Goal: Task Accomplishment & Management: Manage account settings

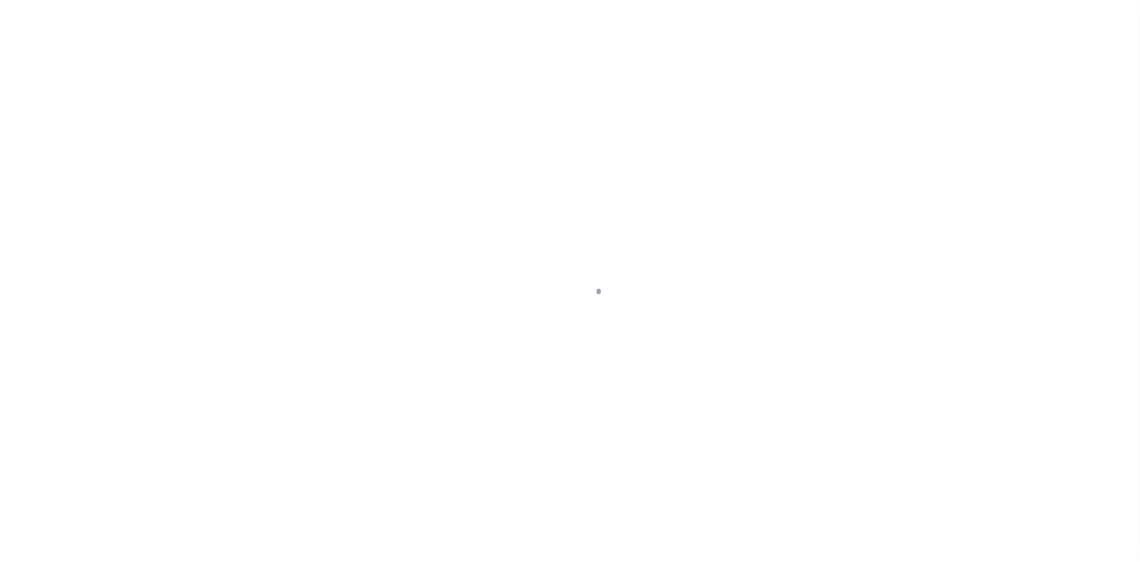
select select "2318"
select select "Residential"
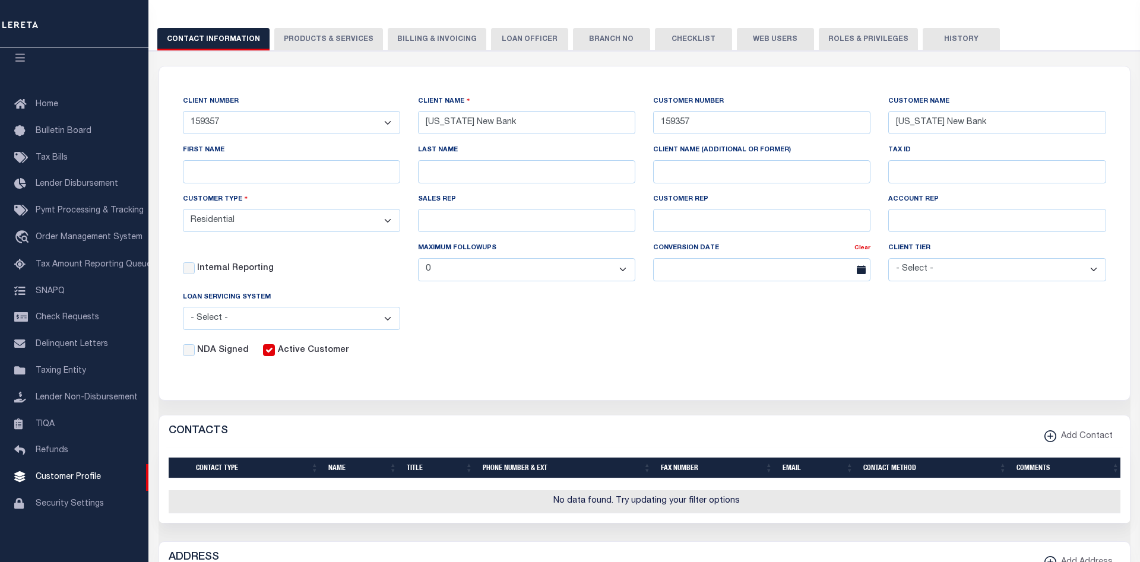
scroll to position [12, 0]
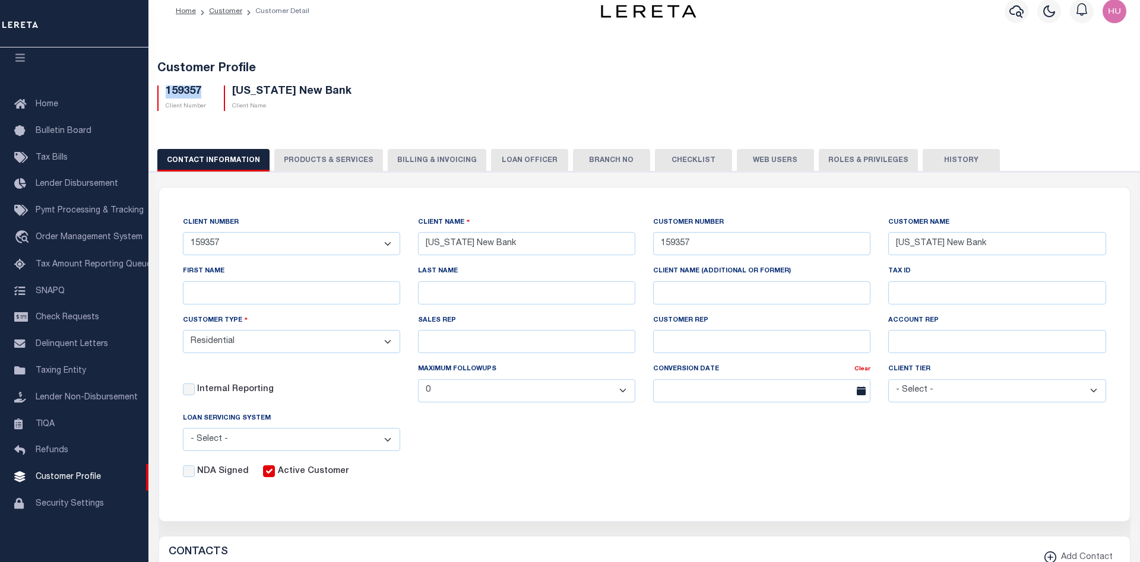
drag, startPoint x: 200, startPoint y: 94, endPoint x: 166, endPoint y: 96, distance: 33.9
click at [166, 96] on h5 "159357" at bounding box center [186, 92] width 40 height 13
click at [57, 473] on span "Customer Profile" at bounding box center [68, 477] width 65 height 8
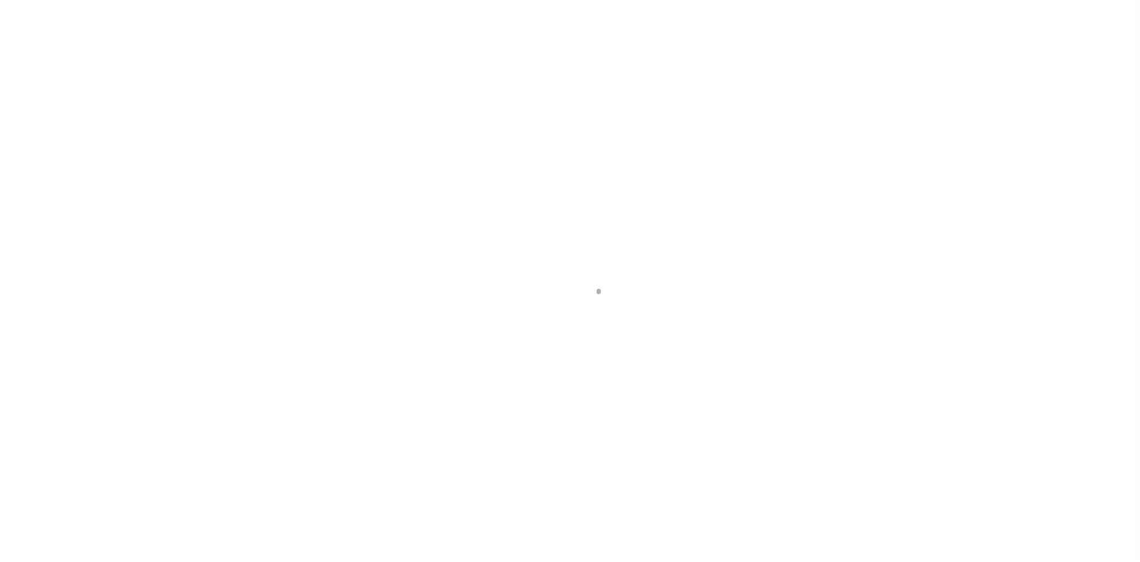
scroll to position [21, 0]
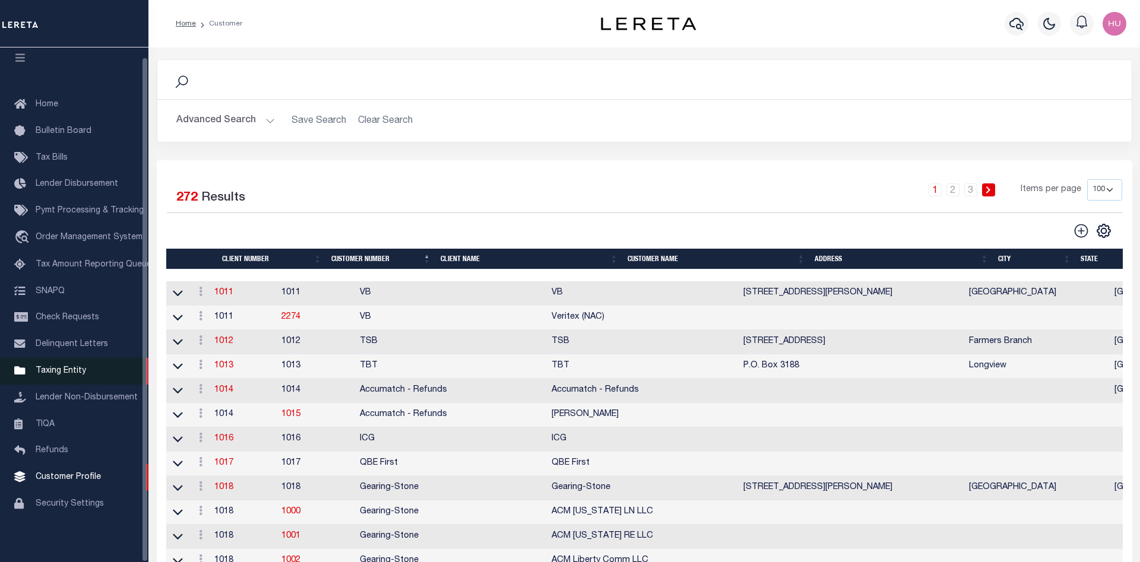
click at [53, 367] on span "Taxing Entity" at bounding box center [61, 371] width 50 height 8
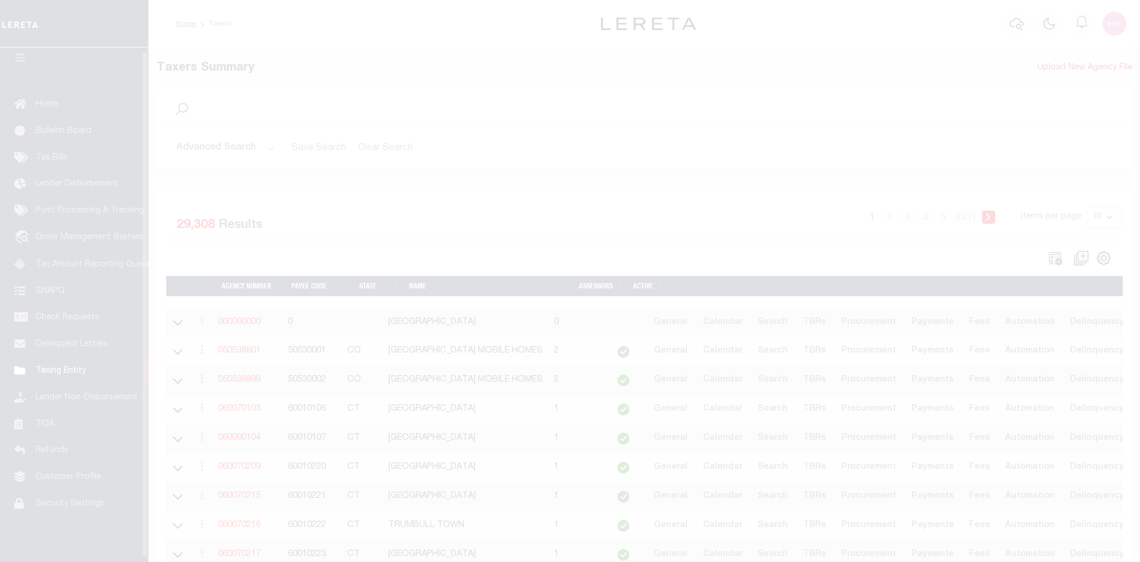
scroll to position [21, 0]
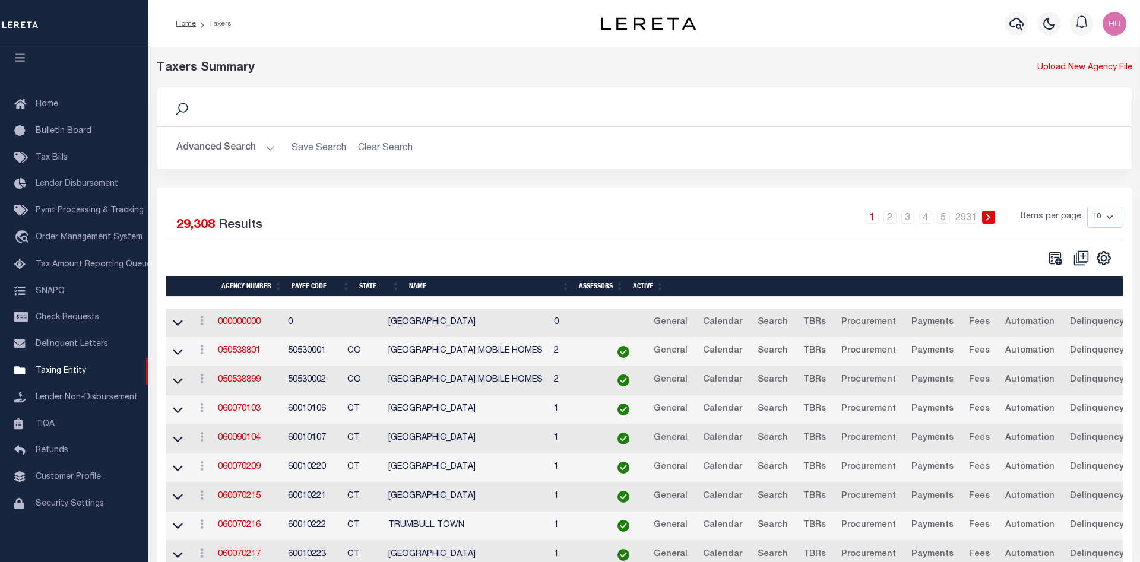
click at [247, 141] on button "Advanced Search" at bounding box center [225, 148] width 99 height 23
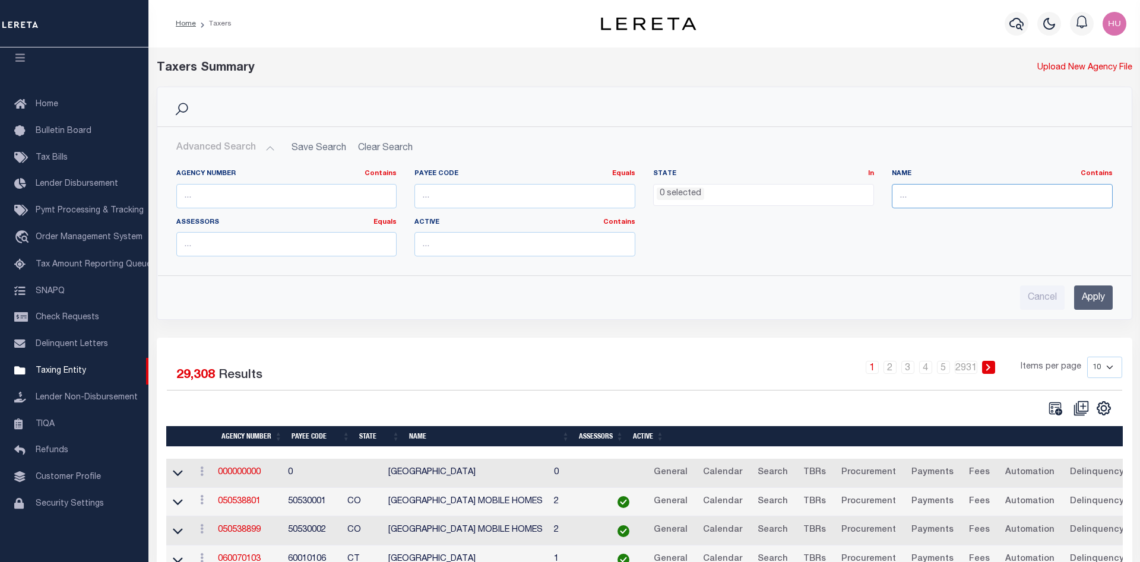
click at [969, 191] on input "text" at bounding box center [1002, 196] width 221 height 24
paste input "Erath Collections IAA"
click at [1090, 297] on input "Apply" at bounding box center [1093, 298] width 39 height 24
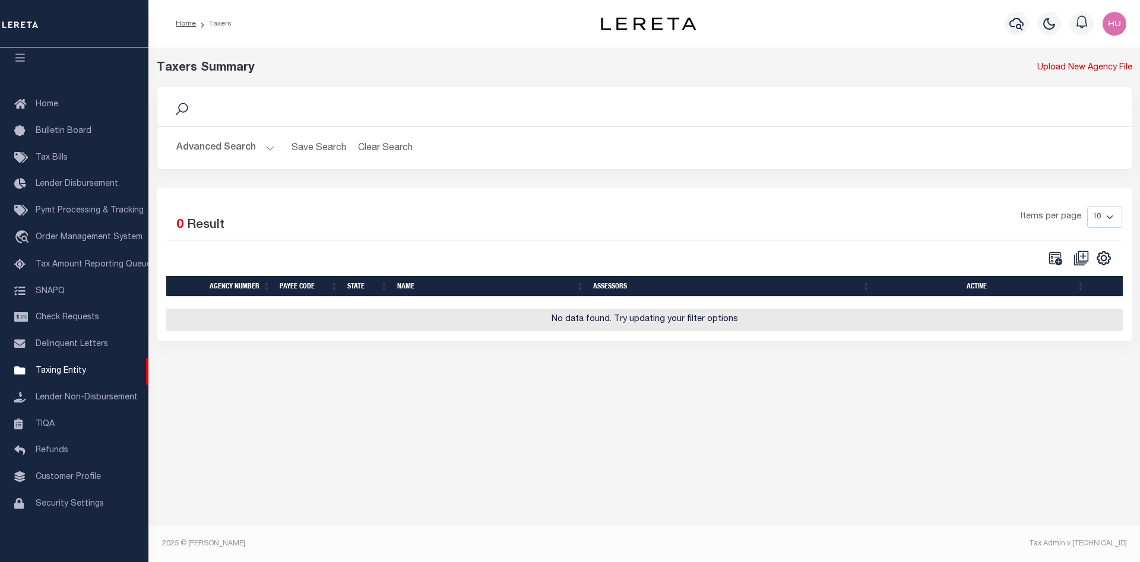
click at [235, 148] on button "Advanced Search" at bounding box center [225, 148] width 99 height 23
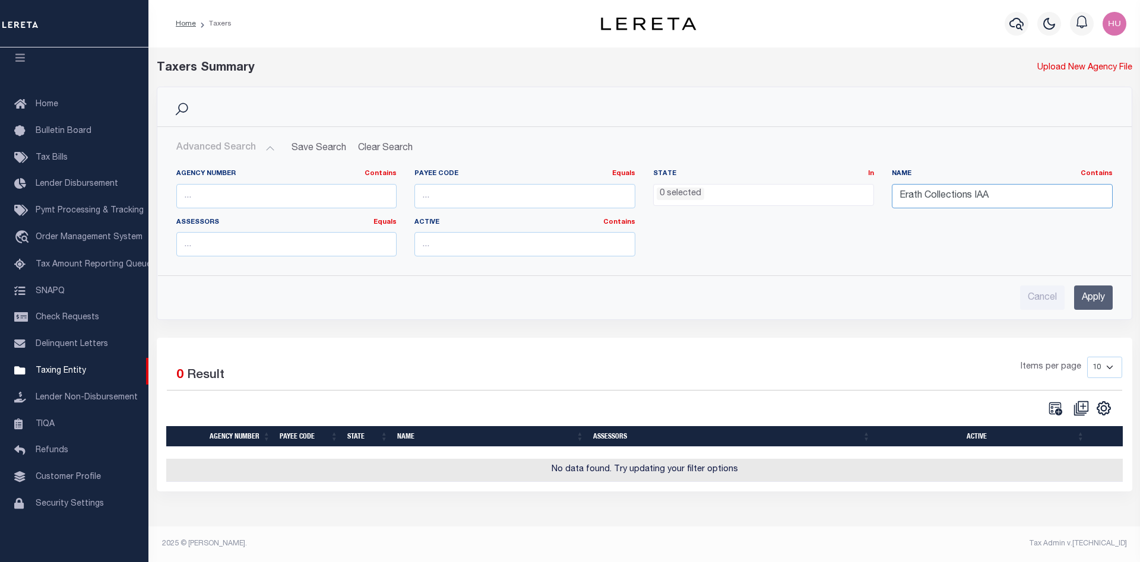
click at [1011, 194] on input "Erath Collections IAA" at bounding box center [1002, 196] width 221 height 24
click at [972, 182] on div "Name Contains Contains Is Erath Collections IAA" at bounding box center [1002, 188] width 221 height 39
drag, startPoint x: 1002, startPoint y: 201, endPoint x: 929, endPoint y: 198, distance: 73.1
click at [929, 198] on input "Erath Collections IAA" at bounding box center [1002, 196] width 221 height 24
type input "Erath"
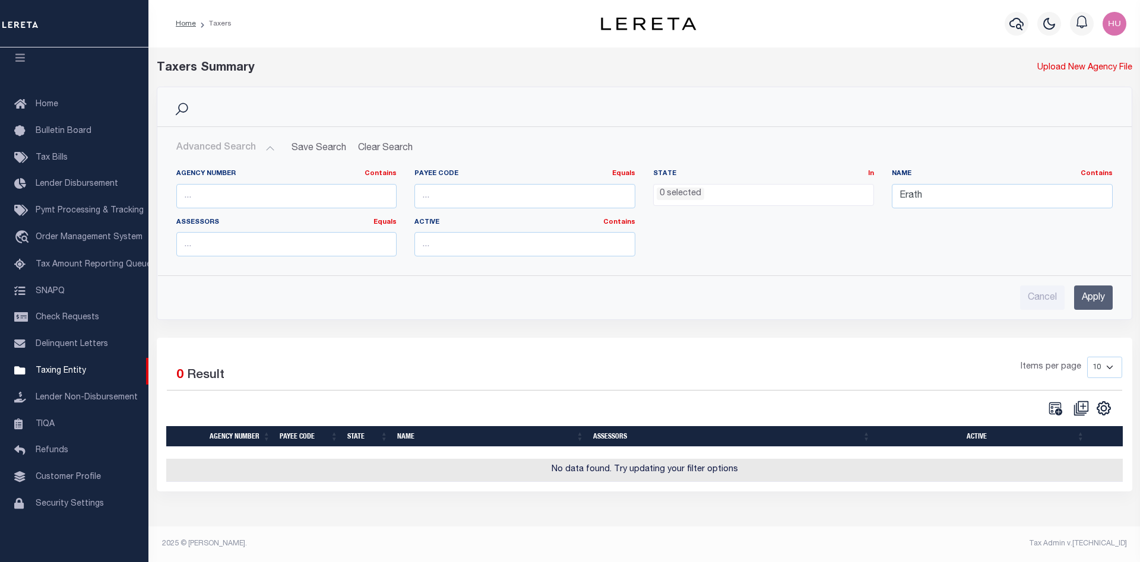
click at [1081, 298] on input "Apply" at bounding box center [1093, 298] width 39 height 24
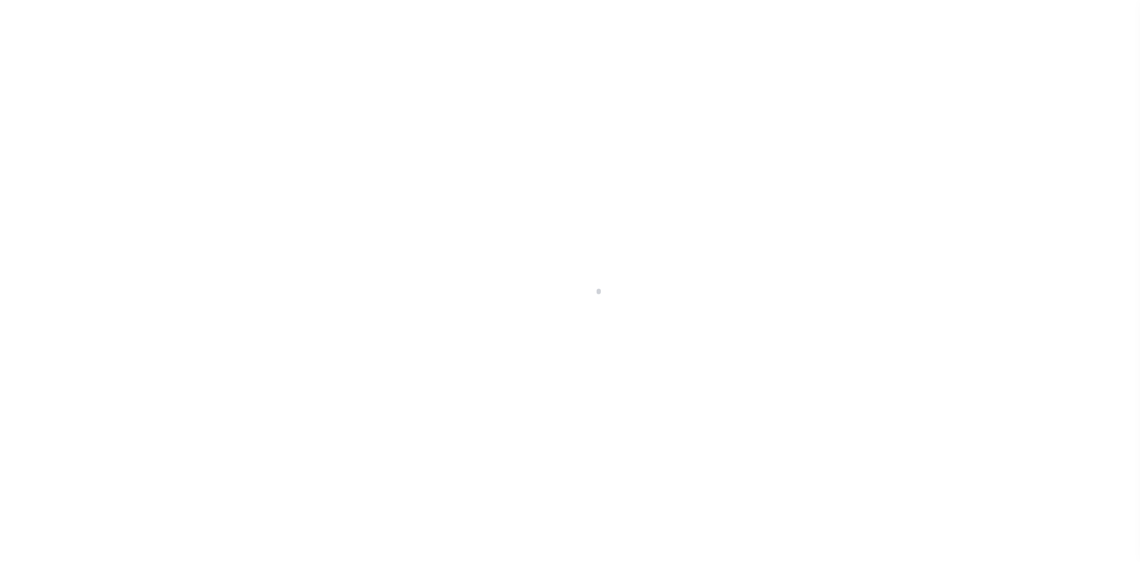
select select
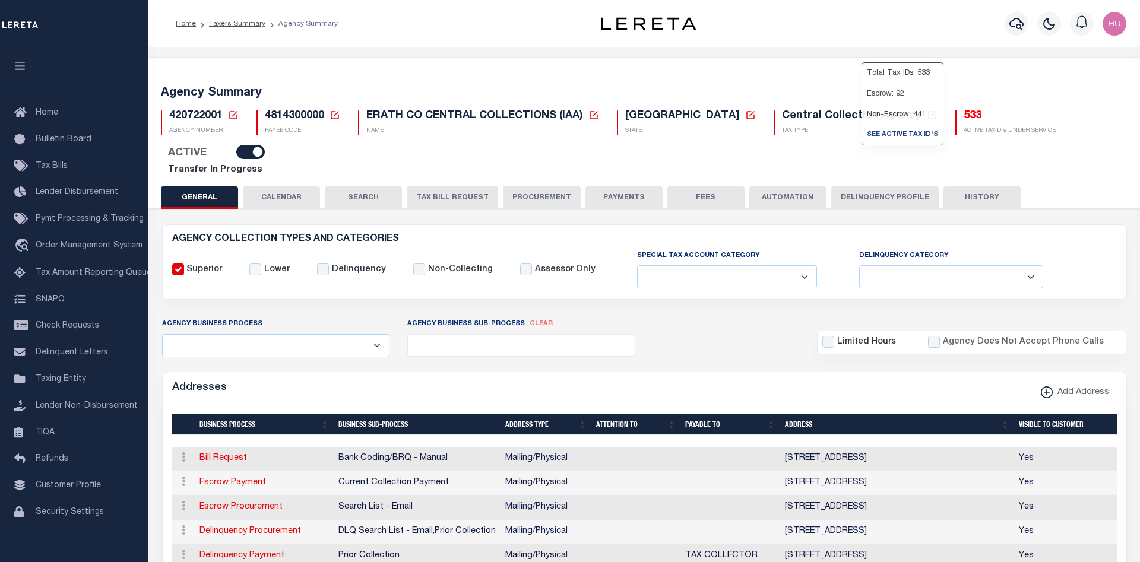
click at [964, 116] on h5 "533" at bounding box center [1010, 116] width 92 height 13
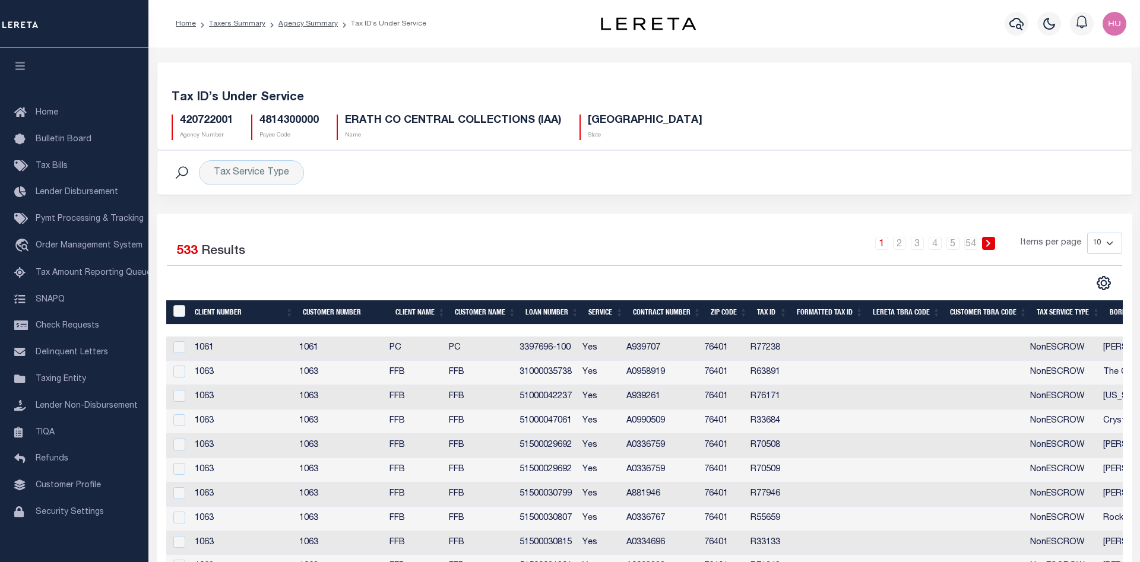
scroll to position [64, 0]
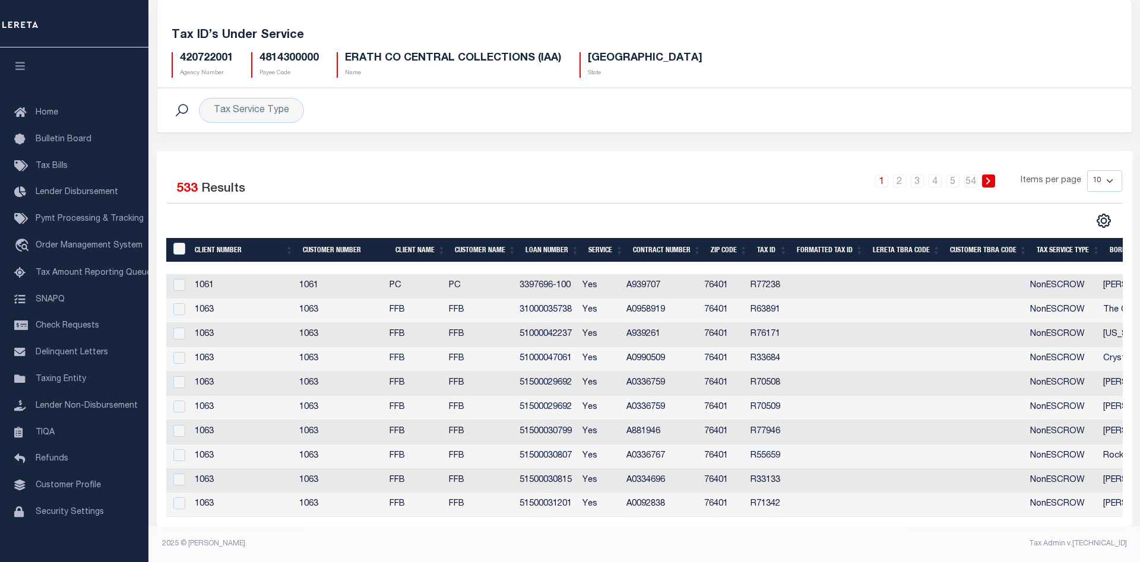
click at [1087, 170] on select "10 25 50 100" at bounding box center [1104, 180] width 35 height 21
select select "100"
click option "100" at bounding box center [0, 0] width 0 height 0
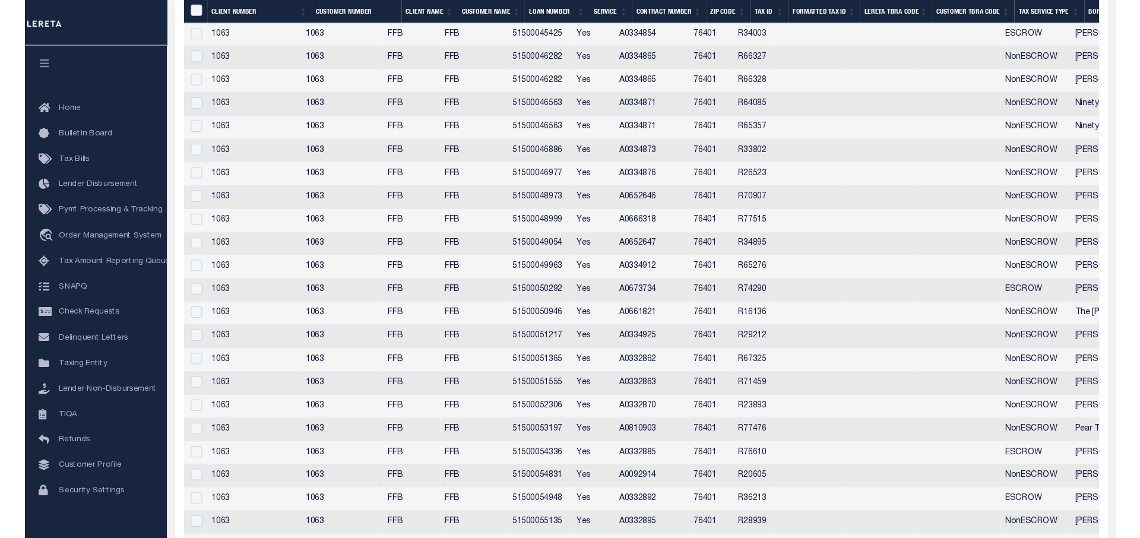
scroll to position [1454, 0]
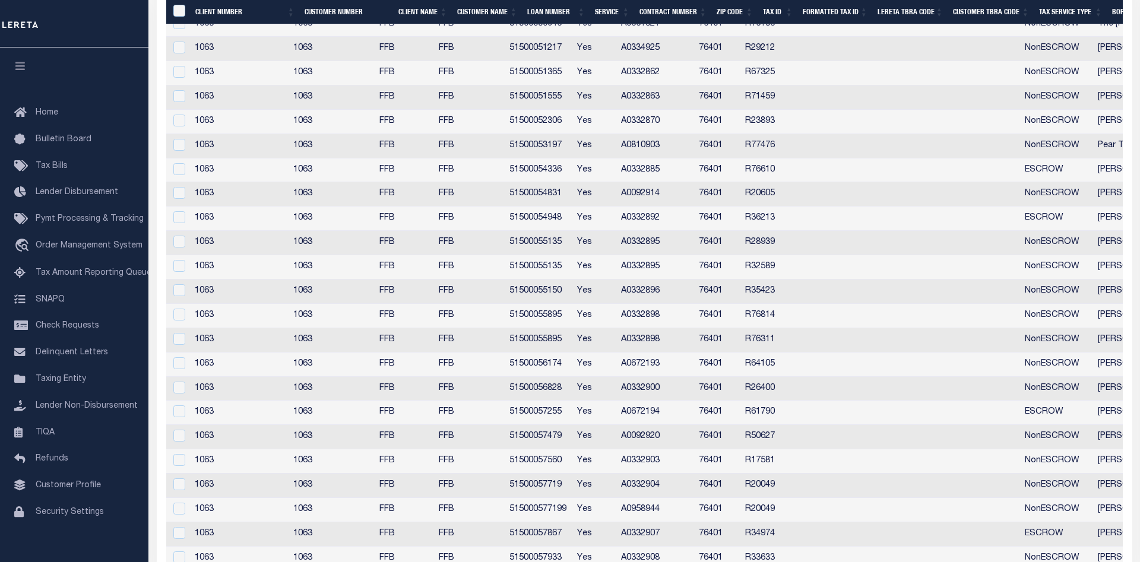
click at [840, 160] on td at bounding box center [818, 171] width 76 height 24
checkbox input "true"
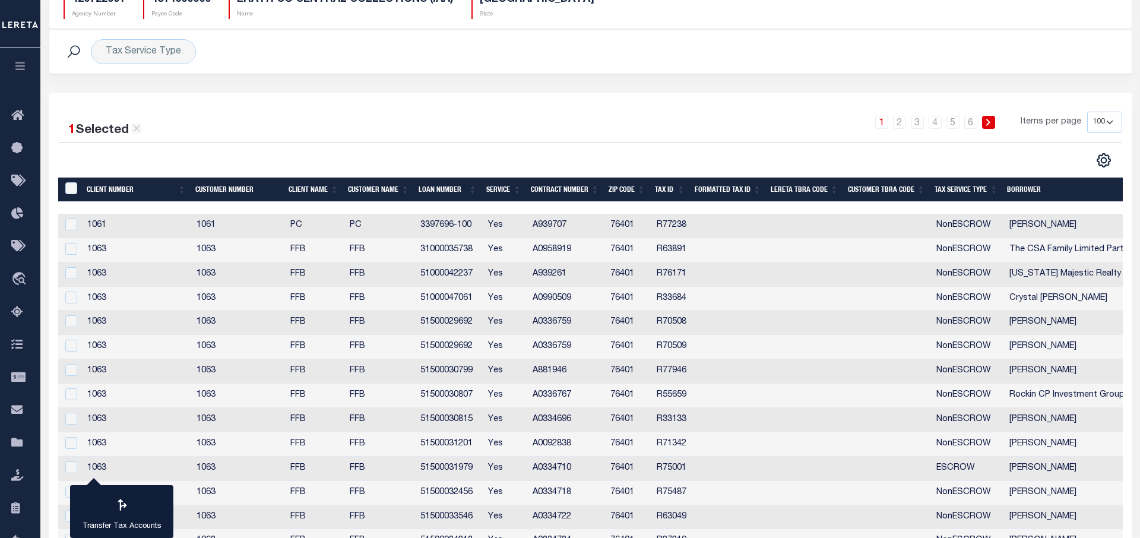
scroll to position [0, 0]
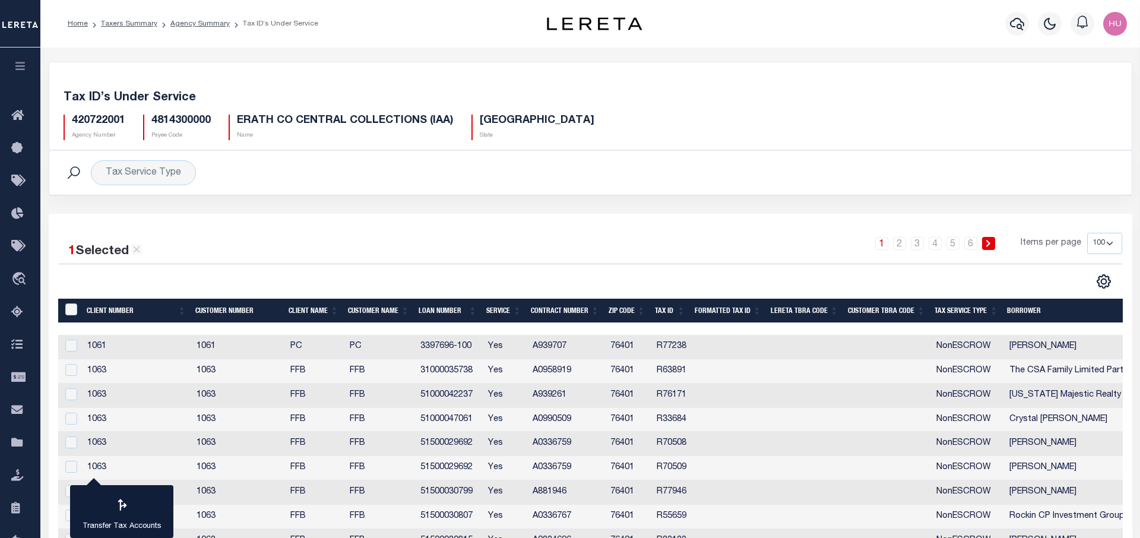
click at [1087, 233] on select "10 25 50 100" at bounding box center [1104, 243] width 35 height 21
click at [726, 252] on div "1 2 3 4 5 6 Items per page 10 25 50 100" at bounding box center [725, 248] width 793 height 31
click at [188, 24] on link "Agency Summary" at bounding box center [199, 23] width 59 height 7
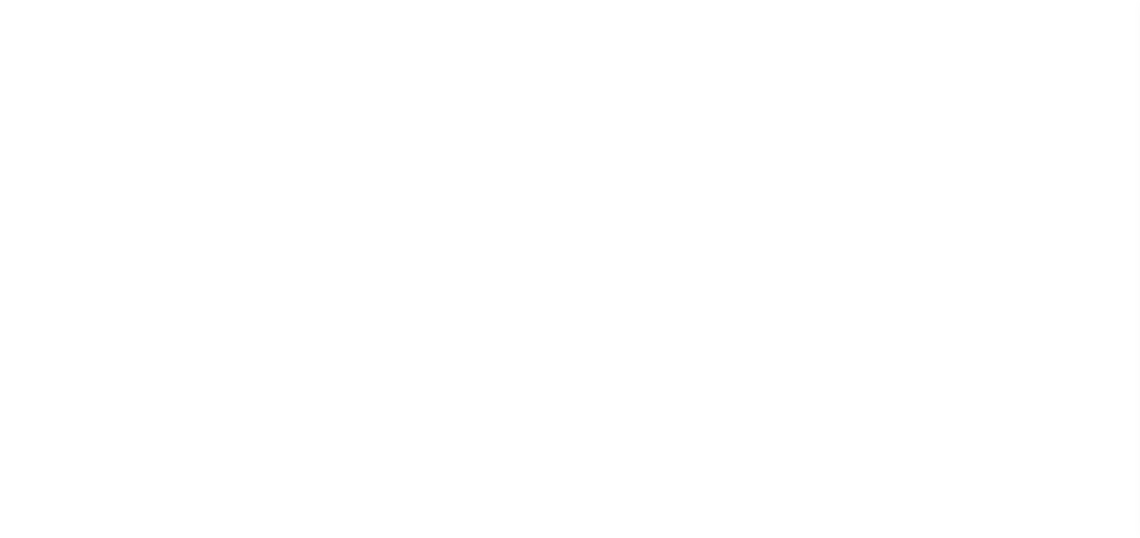
select select
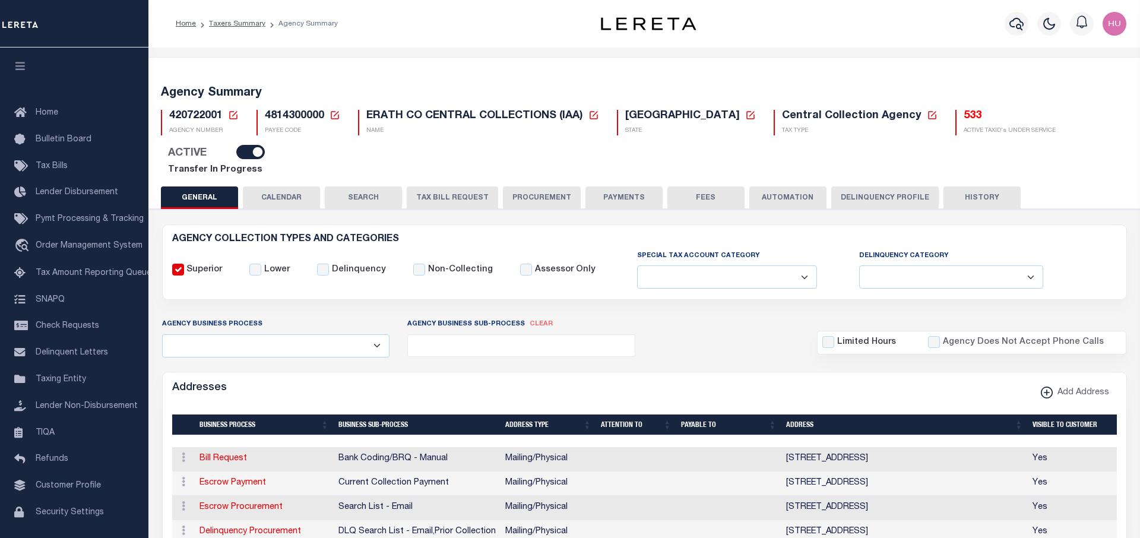
click at [224, 28] on li "Taxers Summary" at bounding box center [230, 23] width 69 height 11
click at [224, 24] on link "Taxers Summary" at bounding box center [237, 23] width 56 height 7
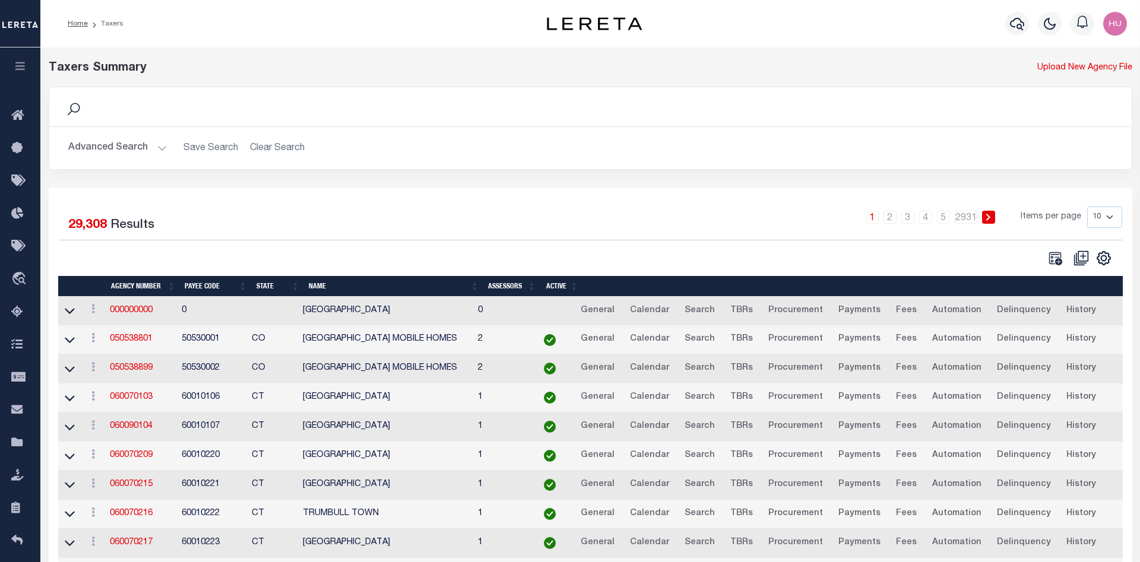
click at [403, 218] on div "1 2 3 4 5 … 2931 Items per page 10 25 50 100" at bounding box center [725, 222] width 793 height 31
click at [121, 153] on button "Advanced Search" at bounding box center [117, 148] width 99 height 23
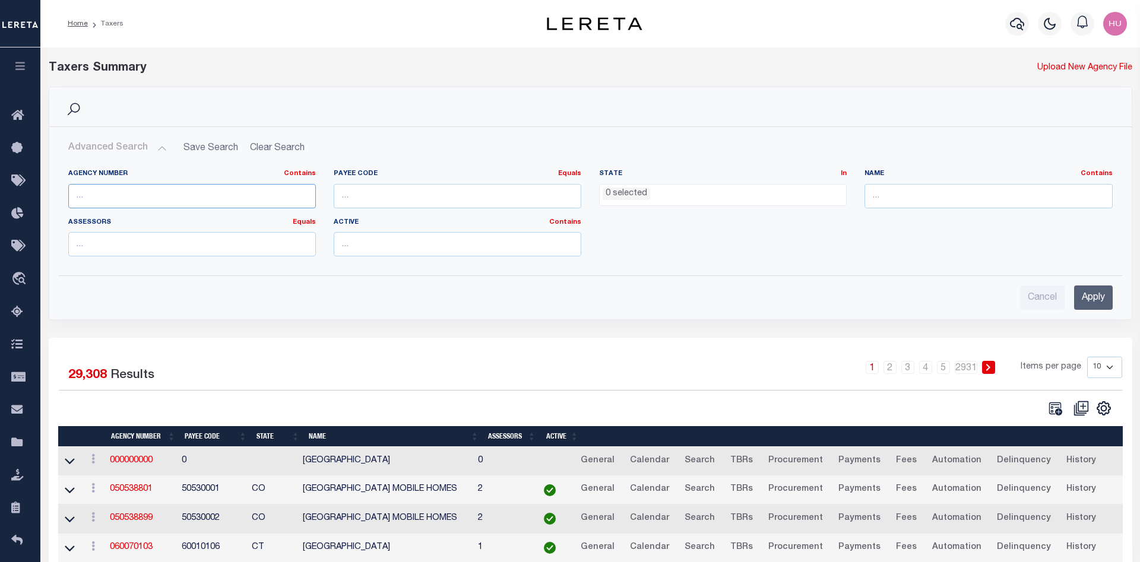
click at [106, 191] on input "text" at bounding box center [192, 196] width 248 height 24
paste input "420722001"
type input "420722001"
click at [1090, 298] on input "Apply" at bounding box center [1093, 298] width 39 height 24
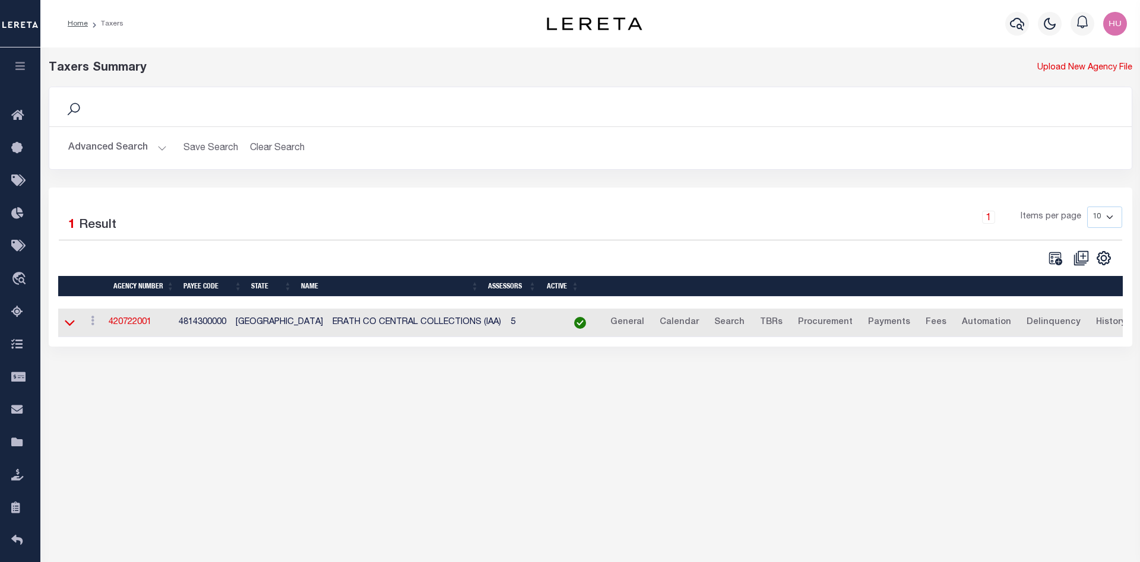
click at [70, 327] on icon at bounding box center [70, 324] width 10 height 6
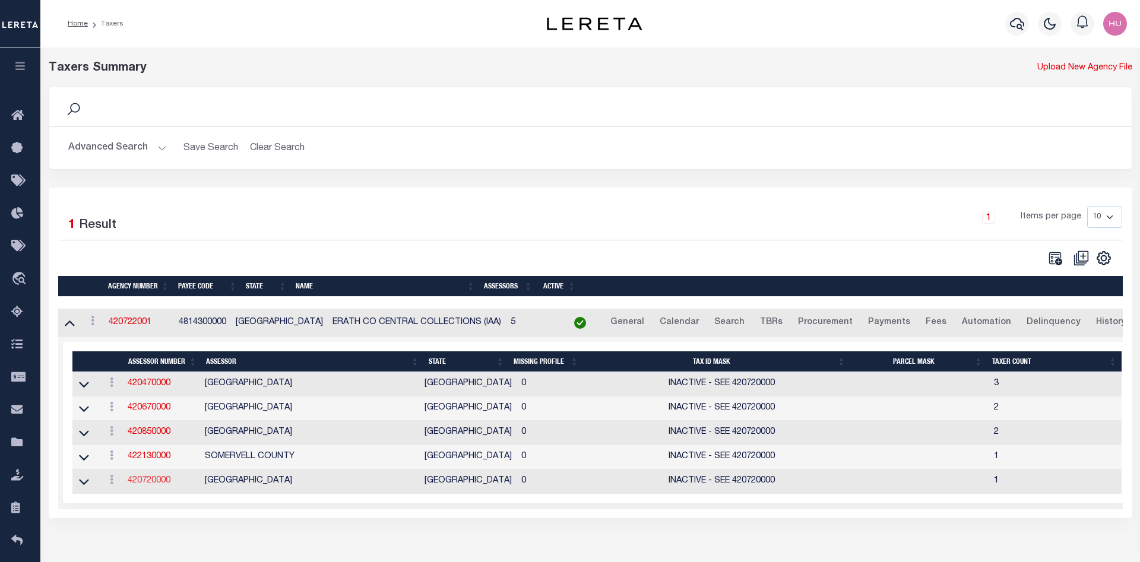
click at [160, 485] on link "420720000" at bounding box center [149, 481] width 43 height 8
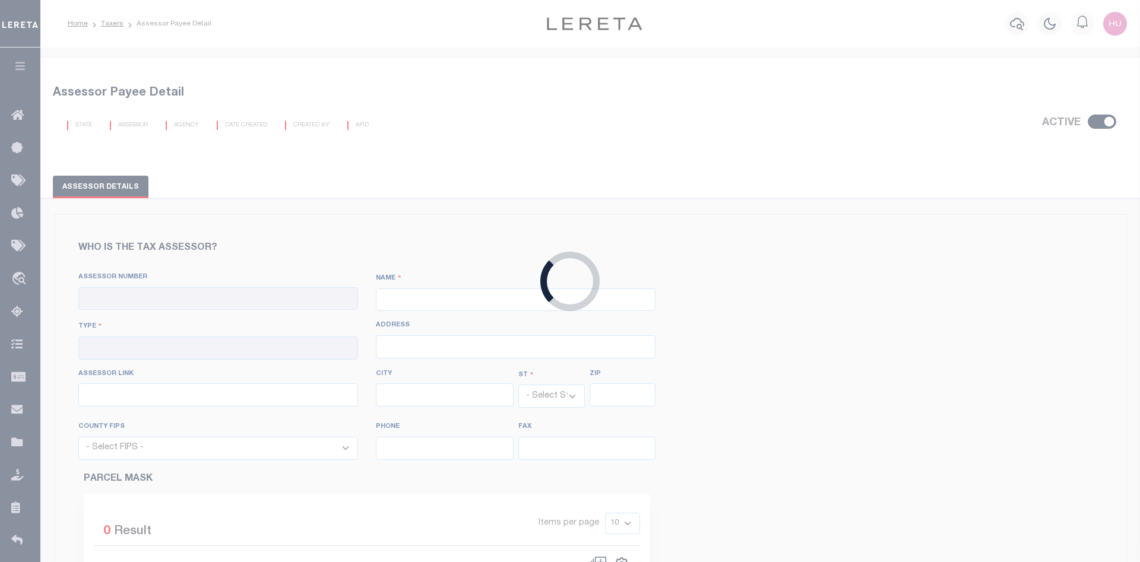
checkbox input "true"
type input "420720000"
type input "ERATH COUNTY"
type input "00 - County"
type input "COUNTY COURTHOUSE"
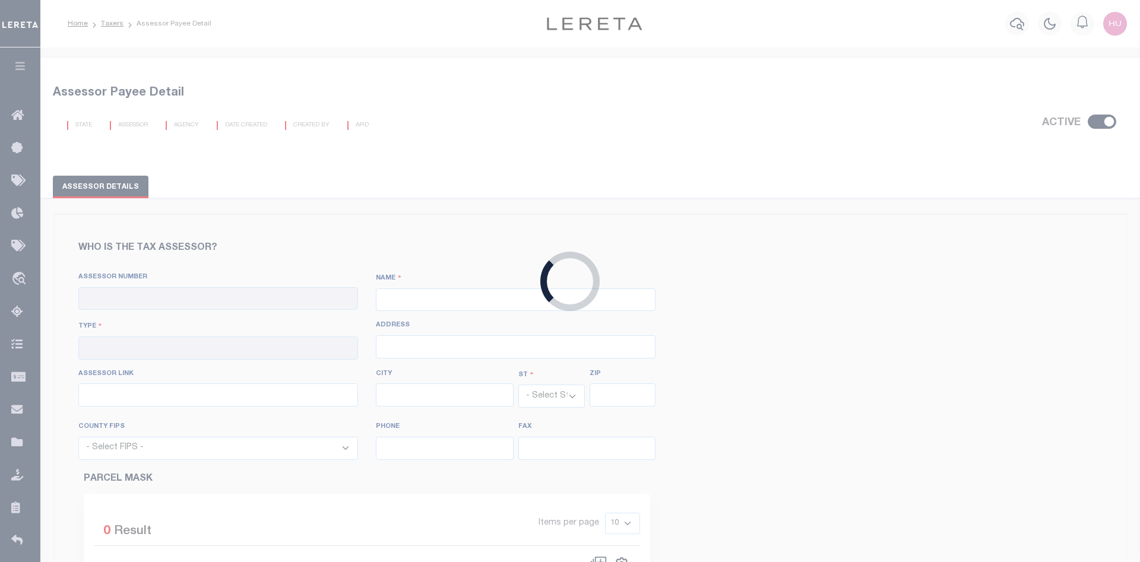
type input "STEPHENVILLE"
select select "[GEOGRAPHIC_DATA]"
type input "76401"
select select "48143"
type input "2549658630"
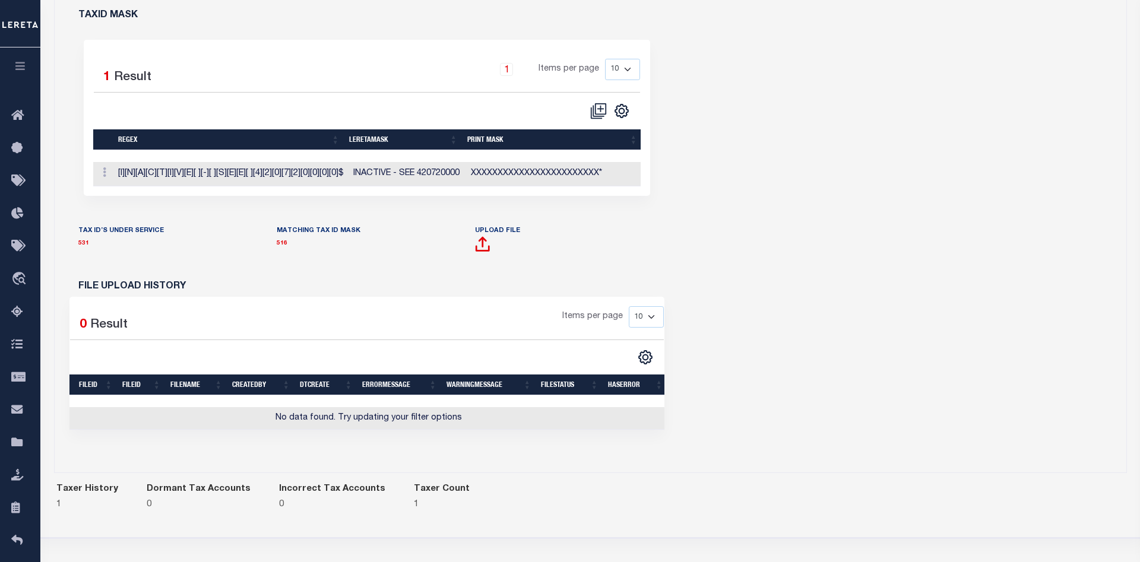
scroll to position [662, 0]
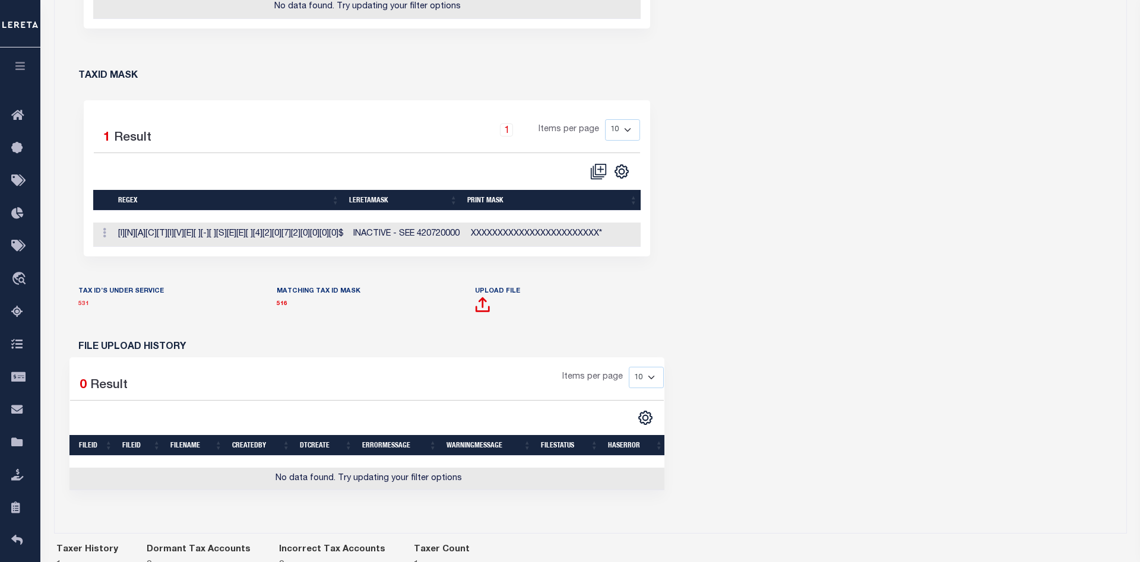
click at [81, 301] on link "531" at bounding box center [83, 304] width 11 height 6
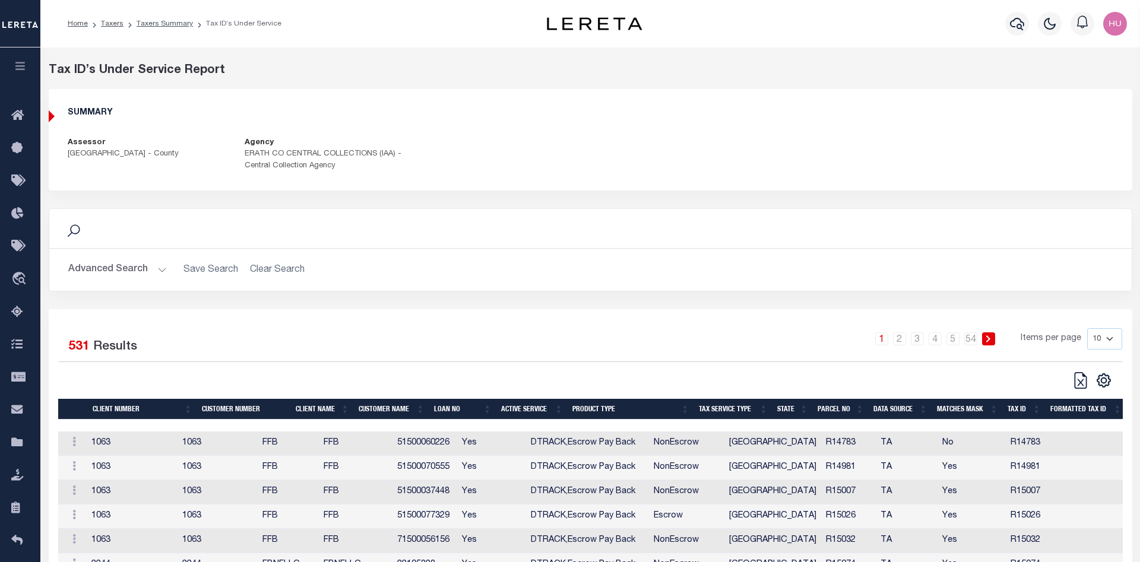
click at [109, 274] on button "Advanced Search" at bounding box center [117, 269] width 99 height 23
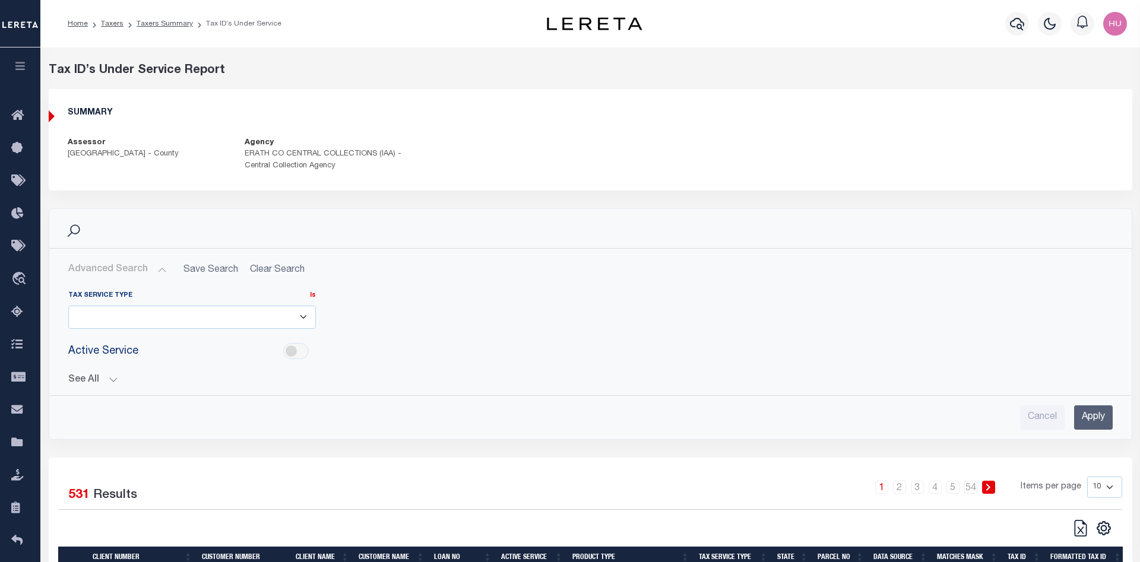
click at [109, 274] on button "Advanced Search" at bounding box center [117, 269] width 99 height 23
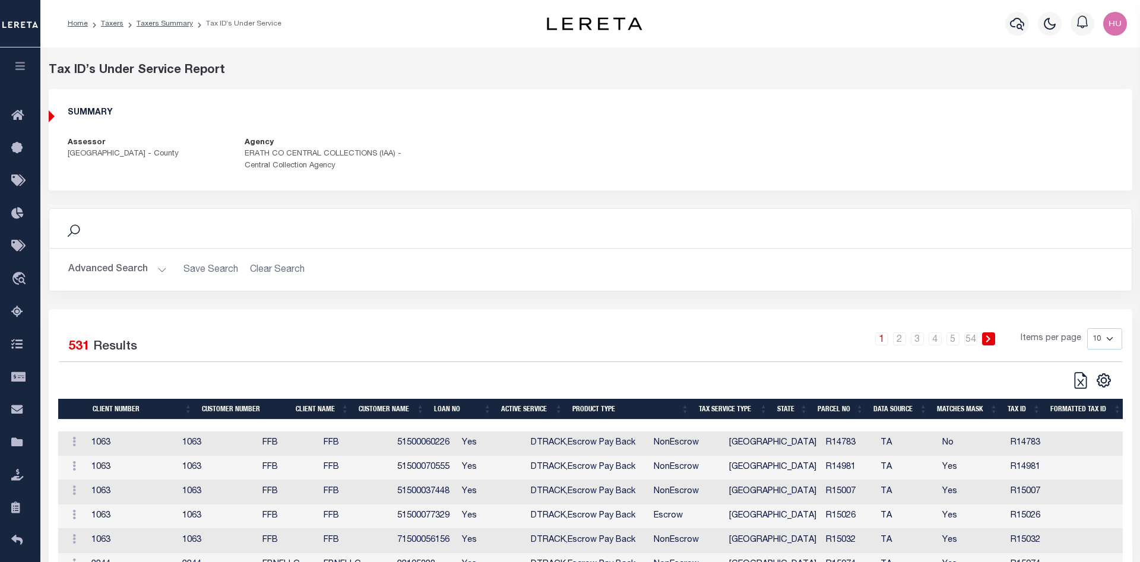
click at [193, 272] on h2 "Advanced Search Save Search Clear Search" at bounding box center [591, 269] width 1064 height 23
click at [149, 273] on button "Advanced Search" at bounding box center [117, 269] width 99 height 23
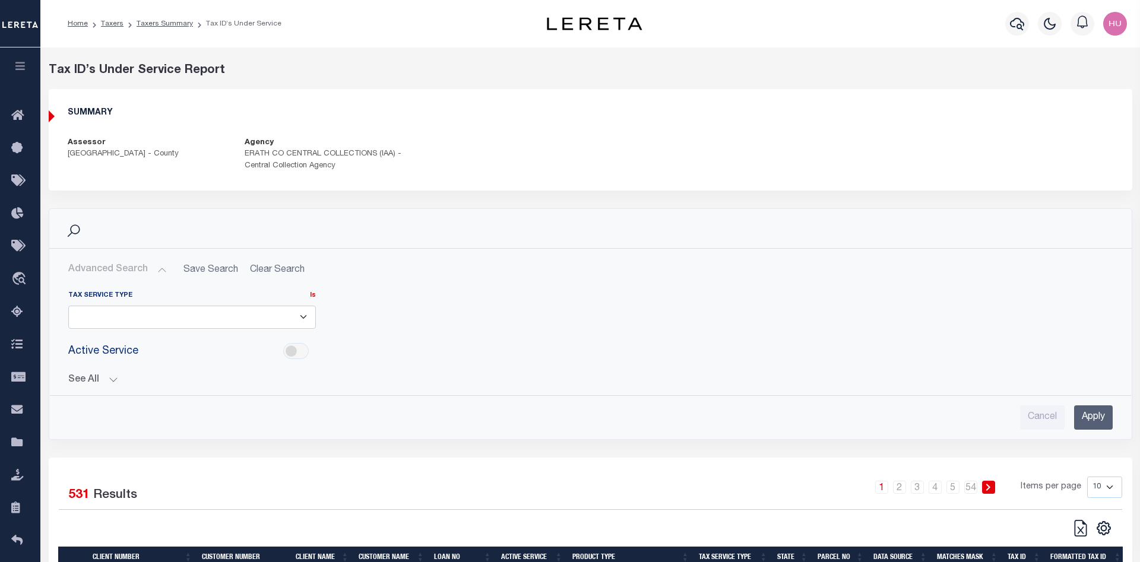
click at [105, 381] on button "See All" at bounding box center [590, 380] width 1045 height 11
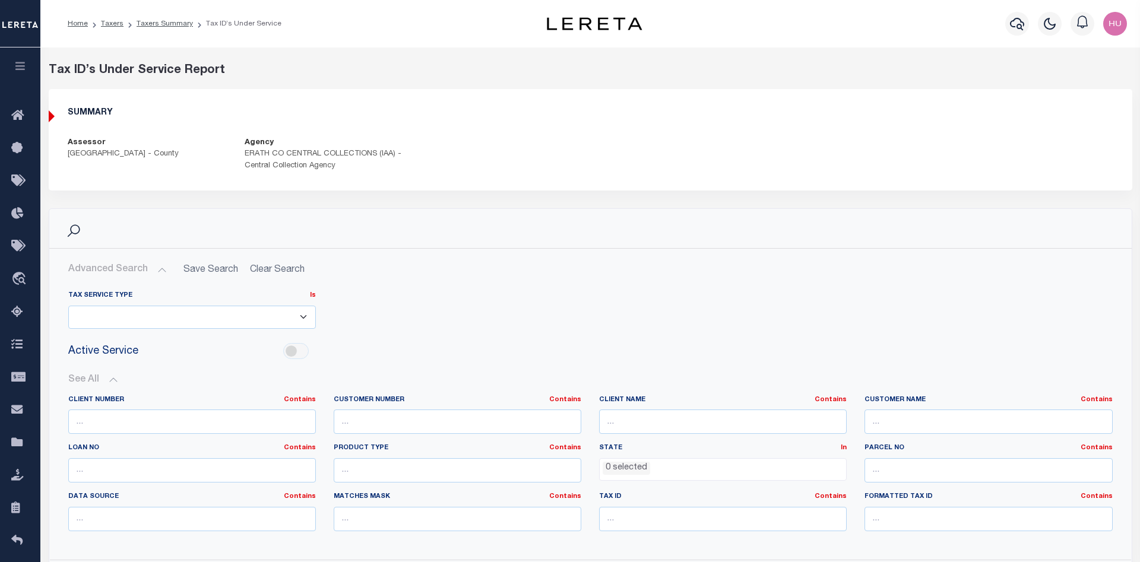
scroll to position [121, 0]
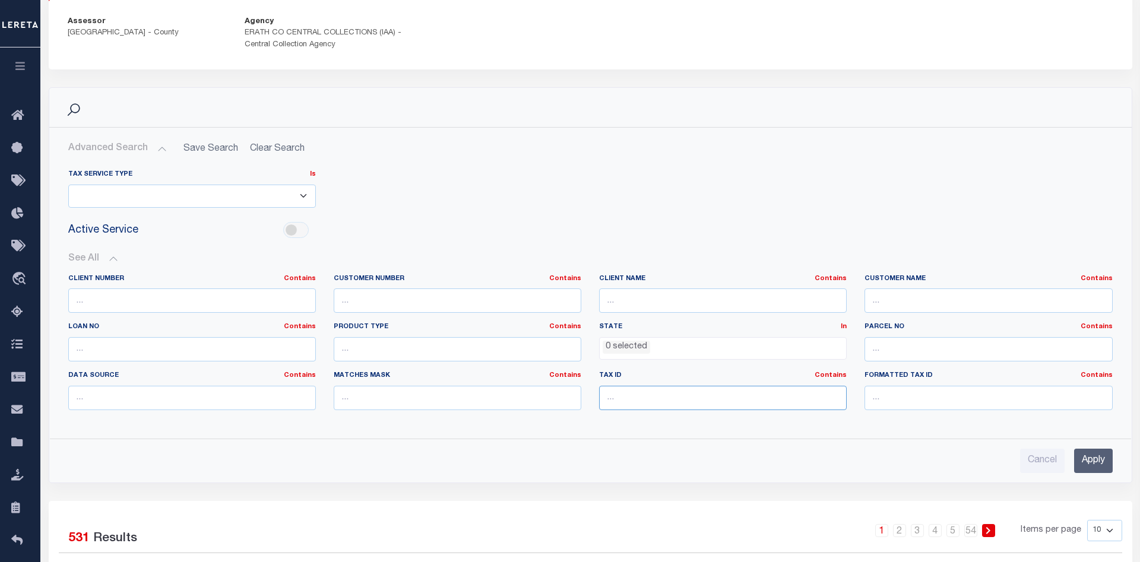
click at [647, 397] on input "text" at bounding box center [723, 398] width 248 height 24
paste input "R23248"
click at [1100, 458] on input "Apply" at bounding box center [1093, 461] width 39 height 24
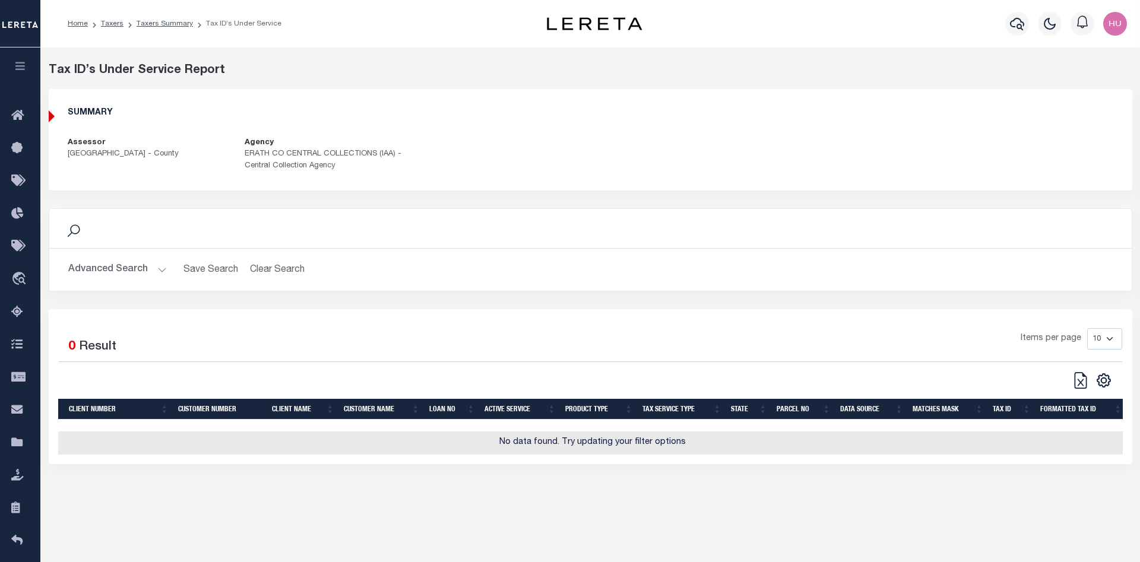
scroll to position [61, 0]
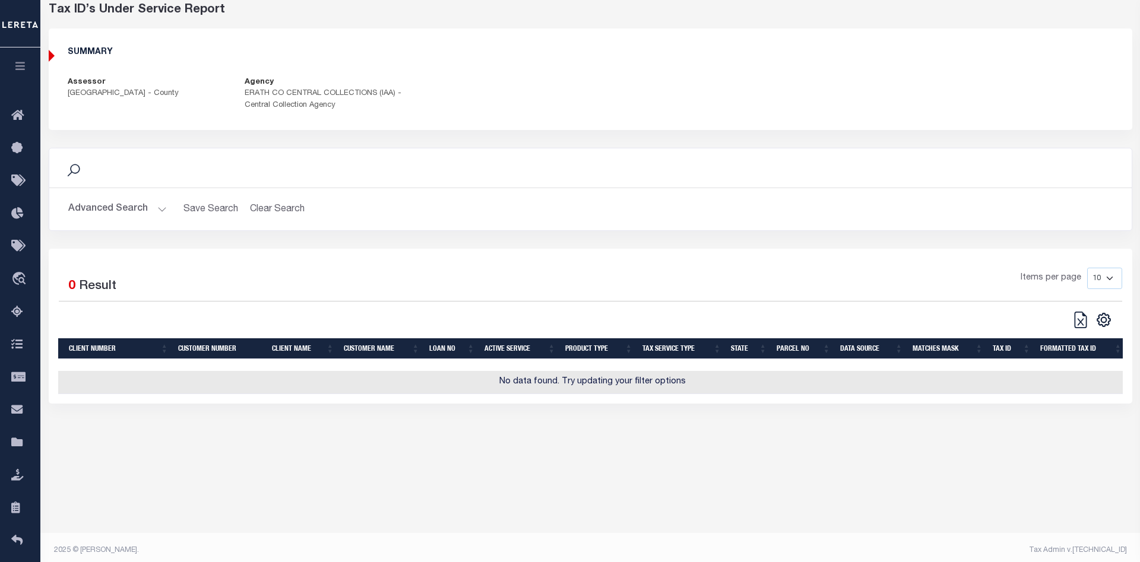
click at [146, 211] on button "Advanced Search" at bounding box center [117, 209] width 99 height 23
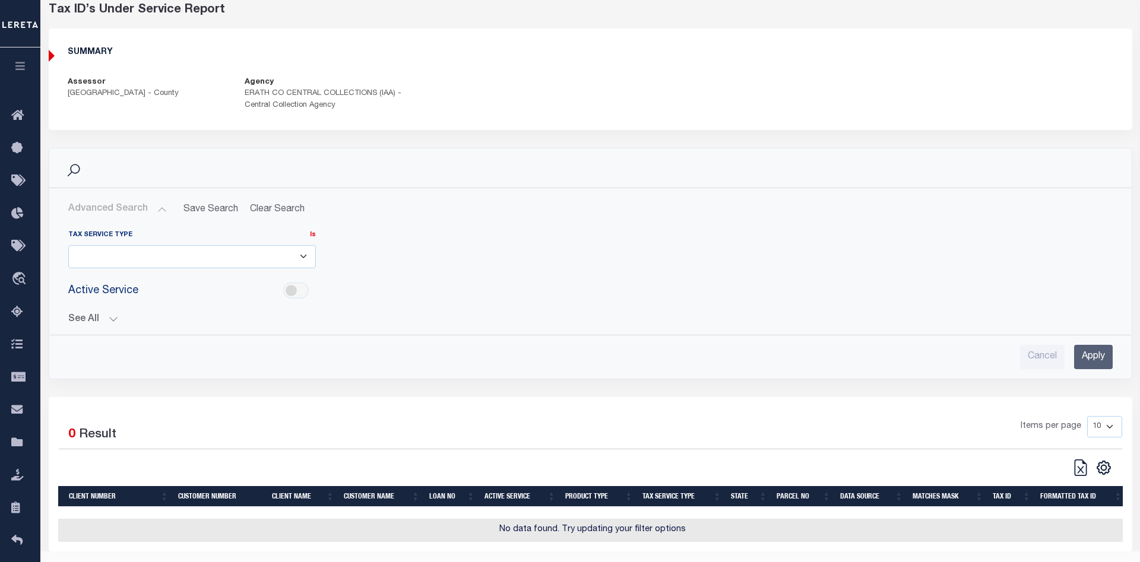
click at [92, 316] on button "See All" at bounding box center [590, 319] width 1045 height 11
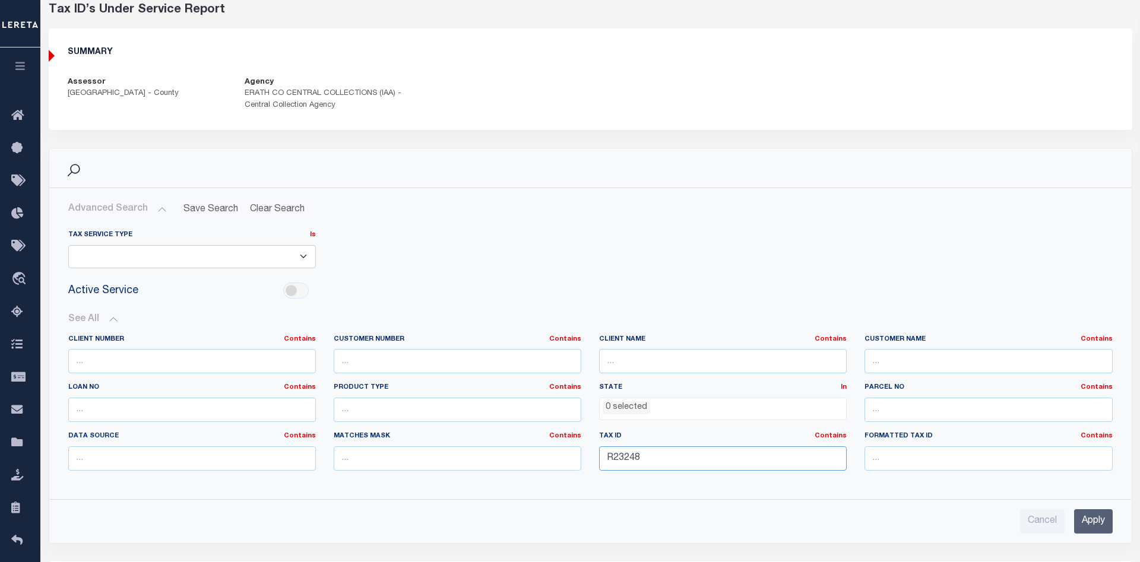
drag, startPoint x: 646, startPoint y: 460, endPoint x: 606, endPoint y: 460, distance: 39.2
click at [606, 460] on input "R23248" at bounding box center [723, 459] width 248 height 24
paste input "19126"
type input "R19126"
click at [1089, 515] on input "Apply" at bounding box center [1093, 522] width 39 height 24
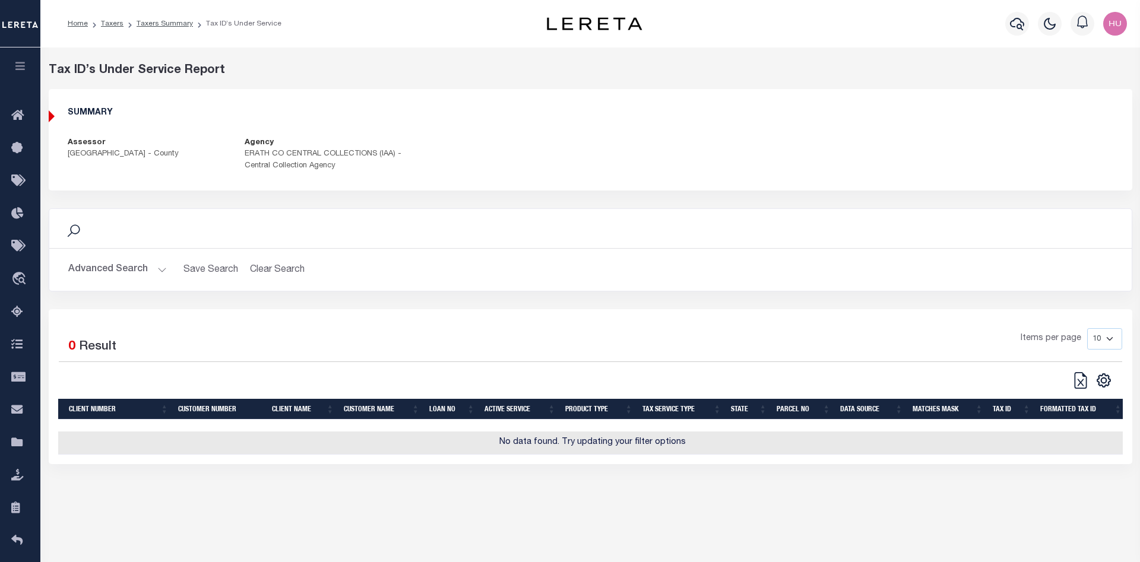
scroll to position [67, 0]
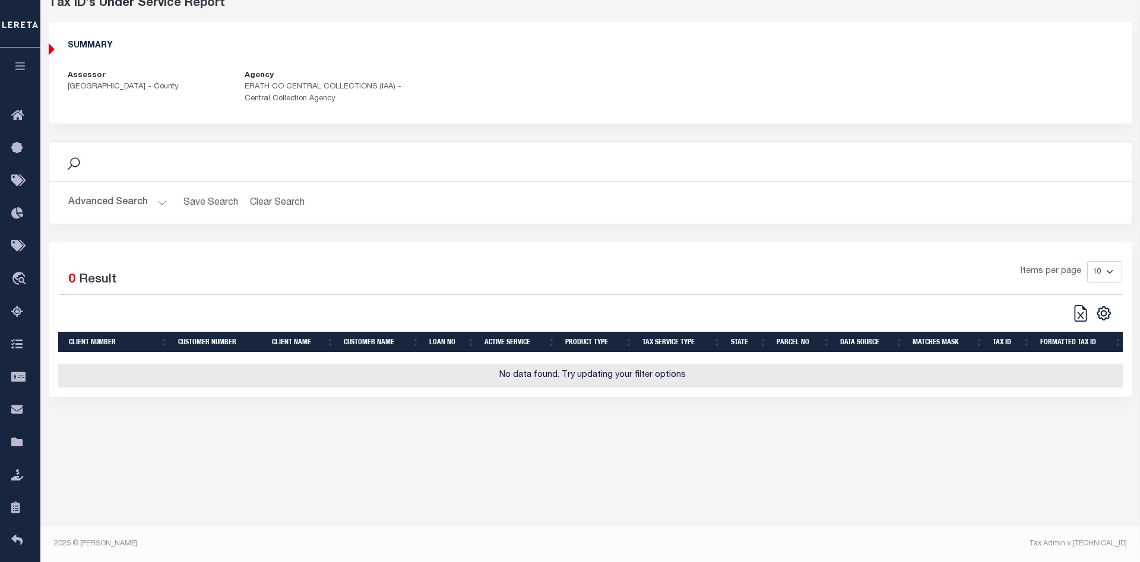
click at [125, 210] on button "Advanced Search" at bounding box center [117, 202] width 99 height 23
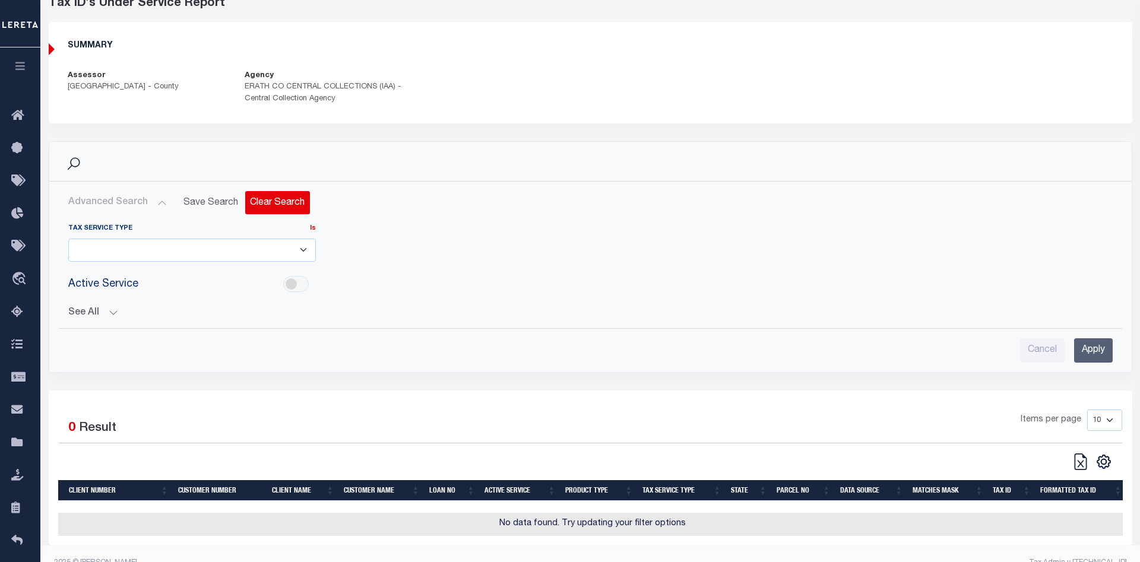
click at [279, 205] on button "Clear Search" at bounding box center [277, 202] width 65 height 23
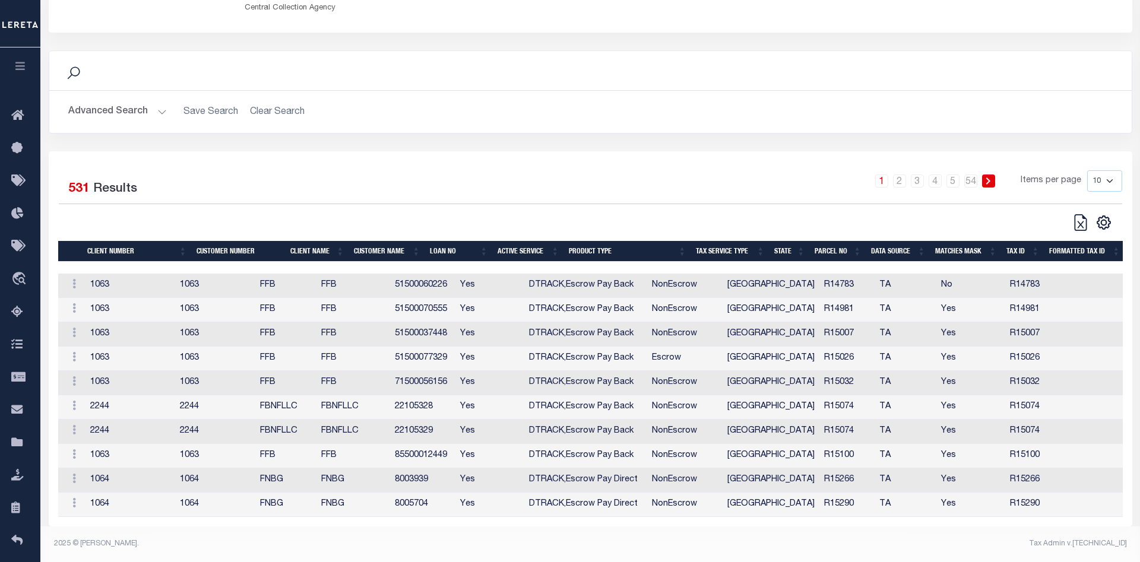
scroll to position [0, 0]
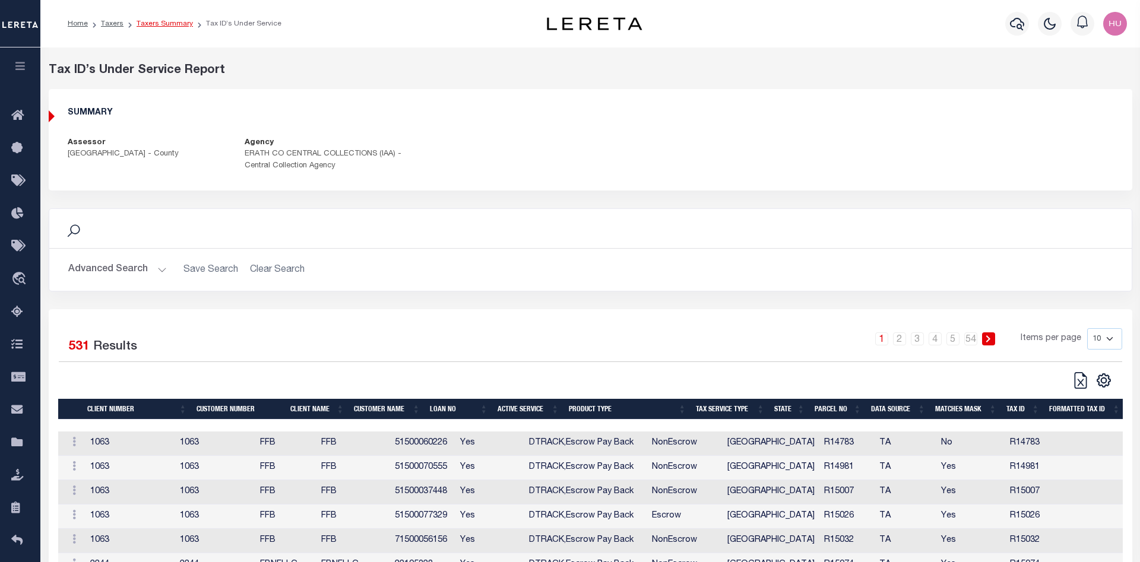
click at [153, 23] on link "Taxers Summary" at bounding box center [165, 23] width 56 height 7
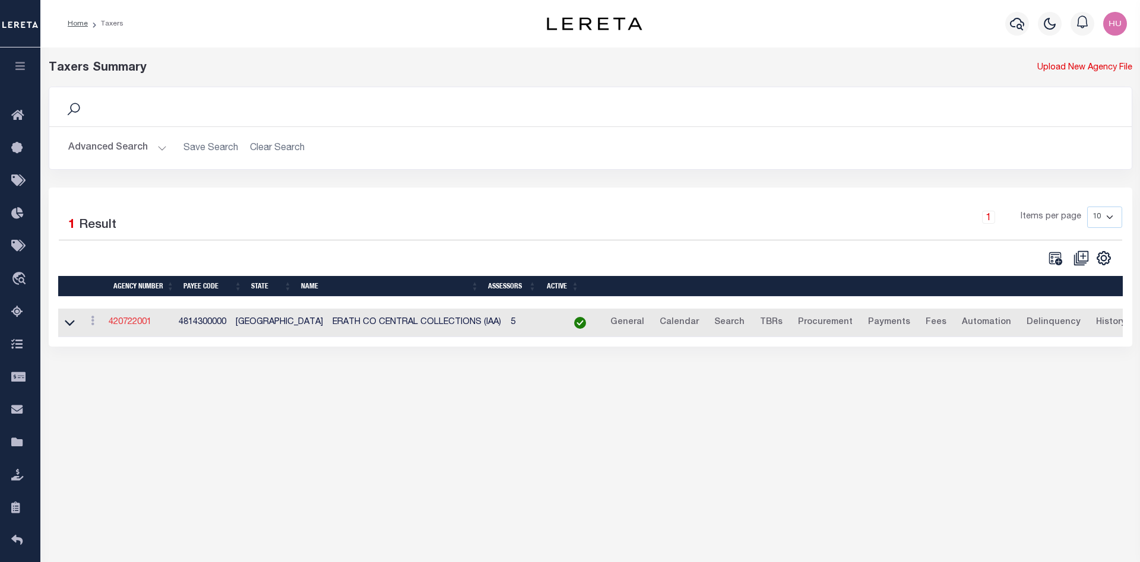
click at [131, 322] on link "420722001" at bounding box center [130, 322] width 43 height 8
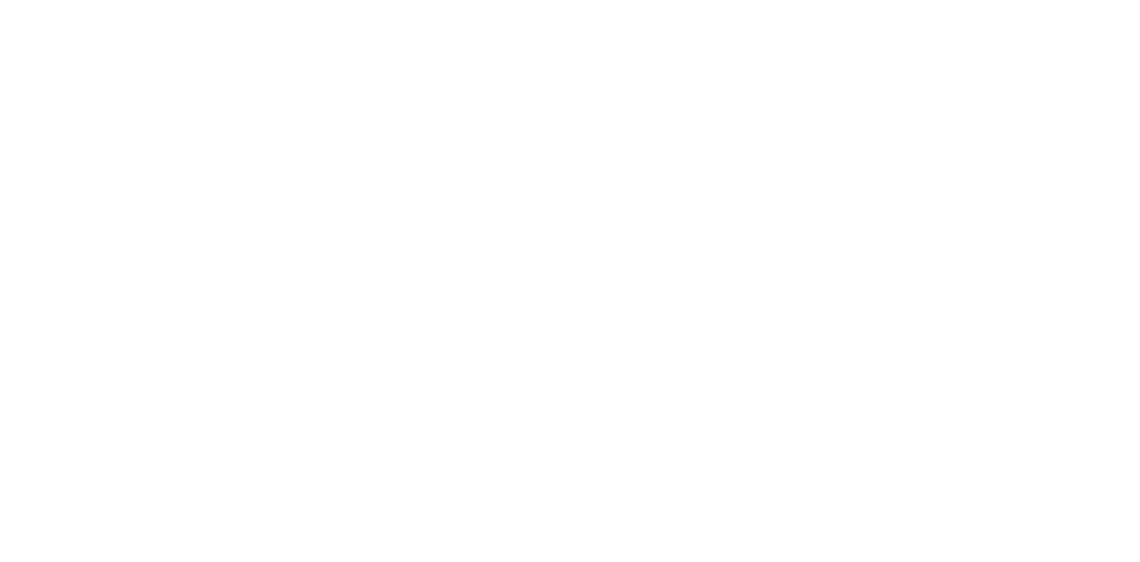
select select
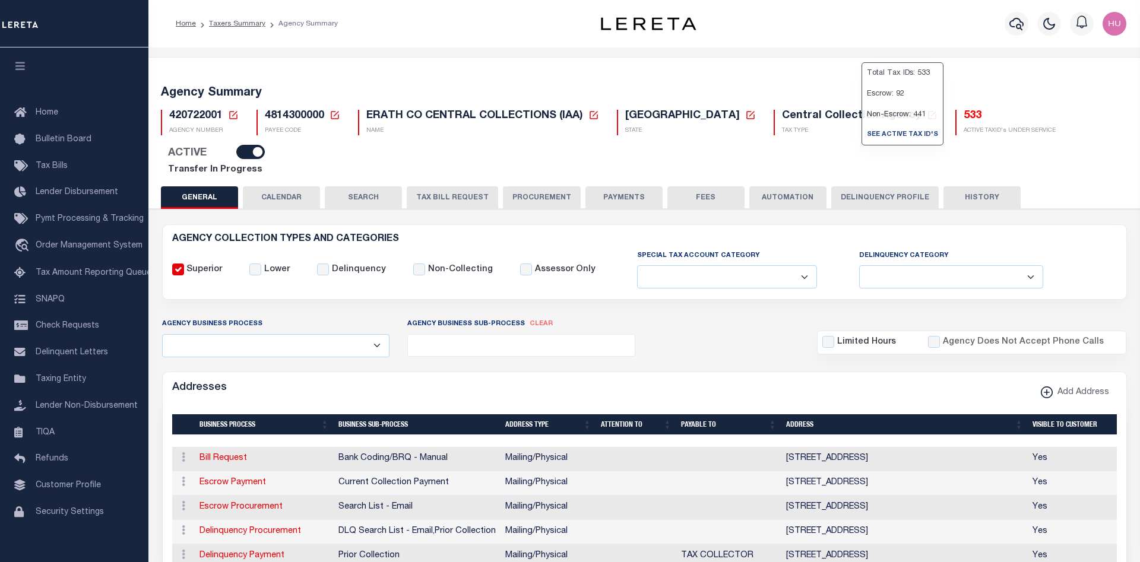
click at [964, 120] on h5 "533" at bounding box center [1010, 116] width 92 height 13
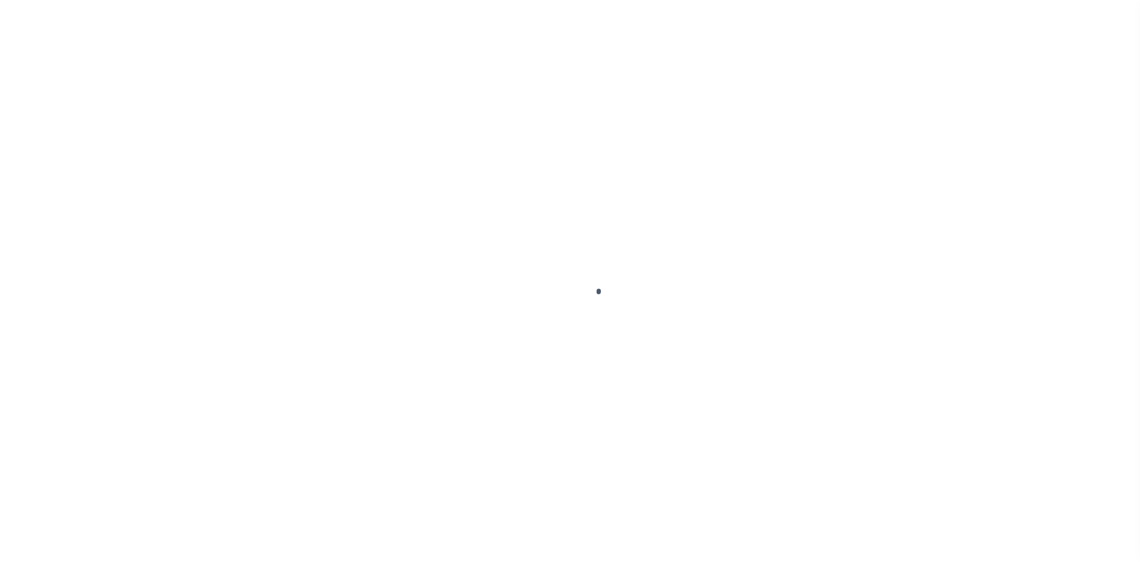
select select "100"
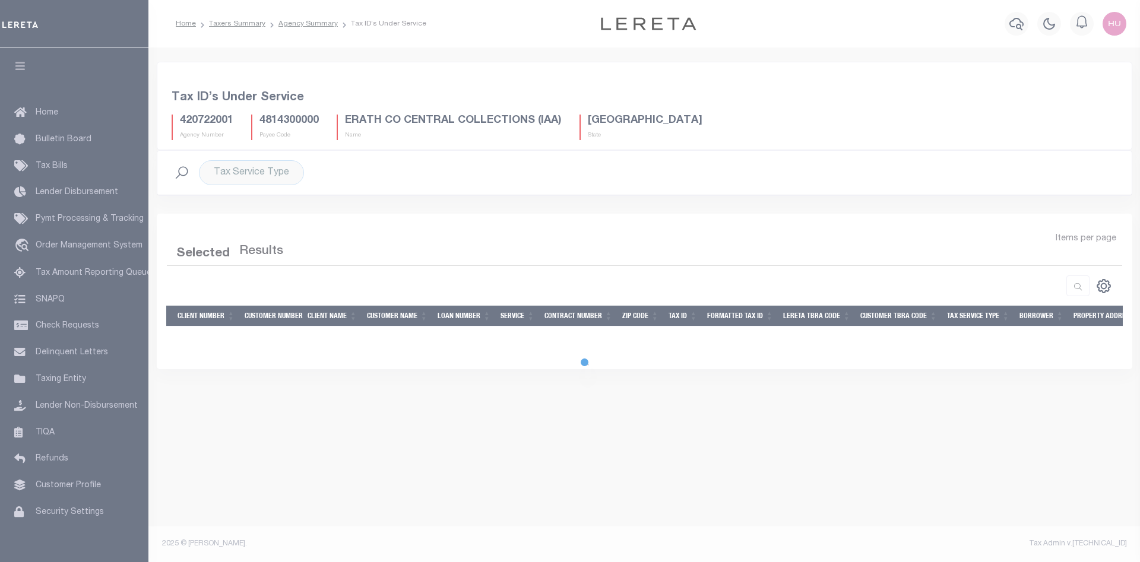
select select "100"
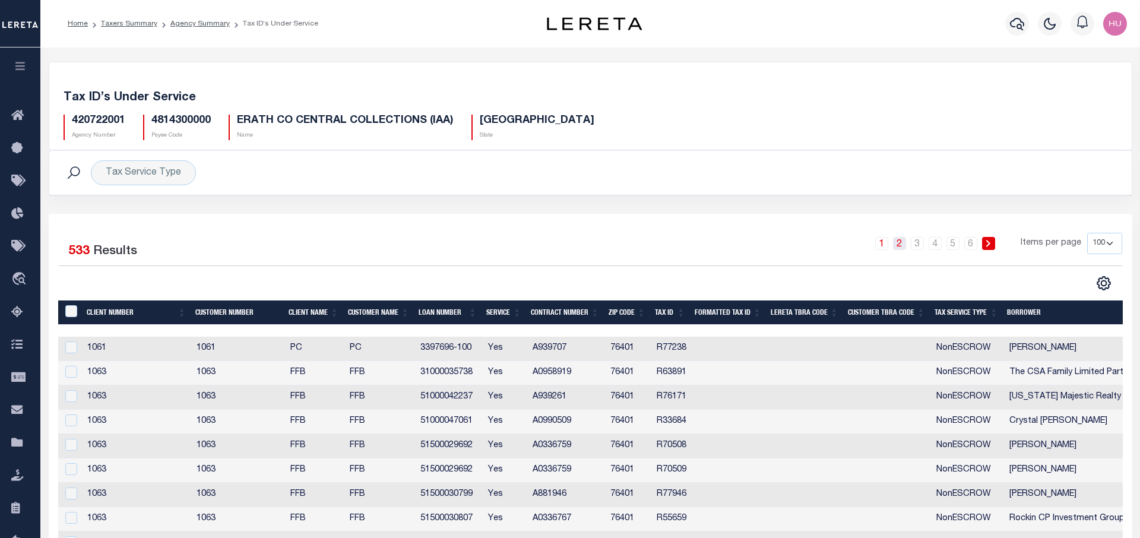
click at [901, 243] on link "2" at bounding box center [899, 243] width 13 height 13
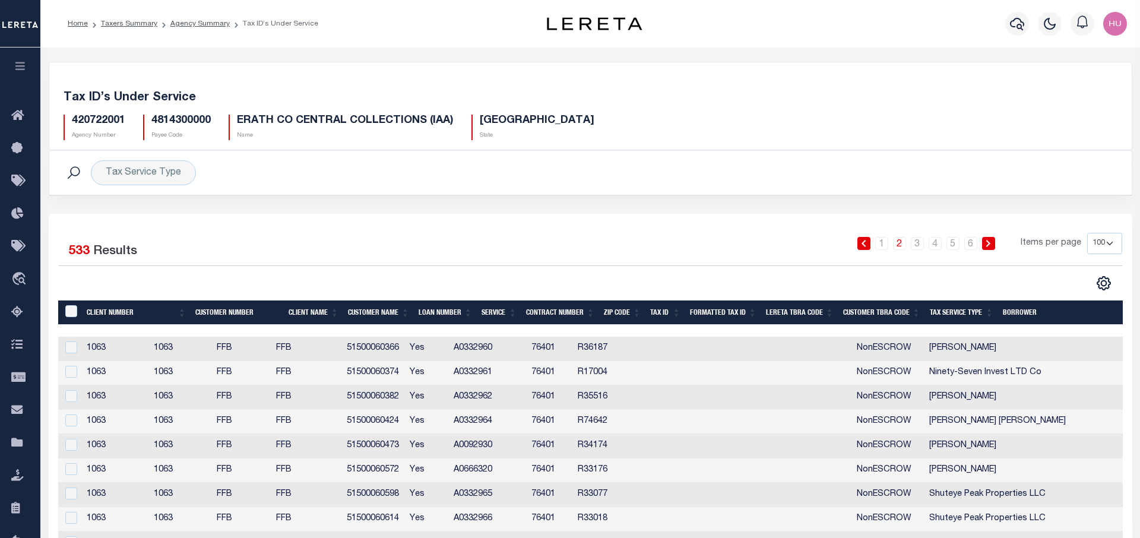
click at [989, 241] on icon at bounding box center [988, 243] width 5 height 7
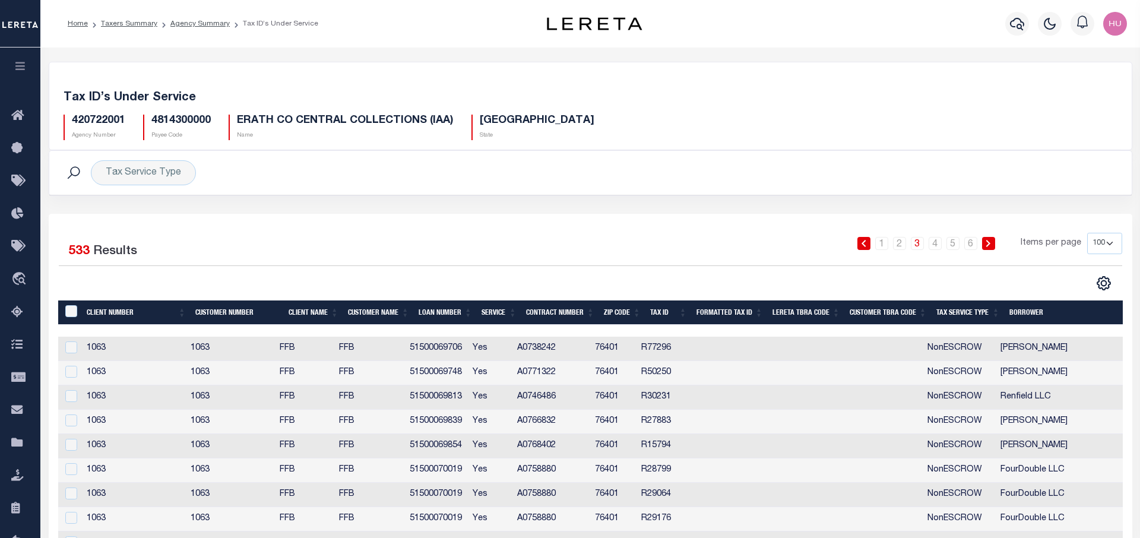
click at [992, 239] on link at bounding box center [988, 243] width 13 height 13
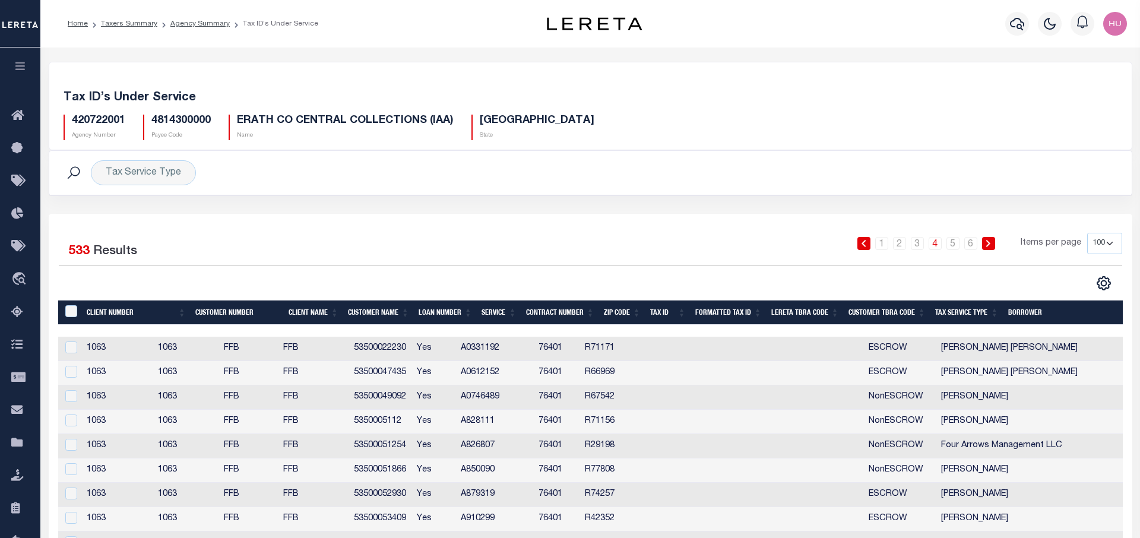
click at [995, 242] on link at bounding box center [988, 243] width 13 height 13
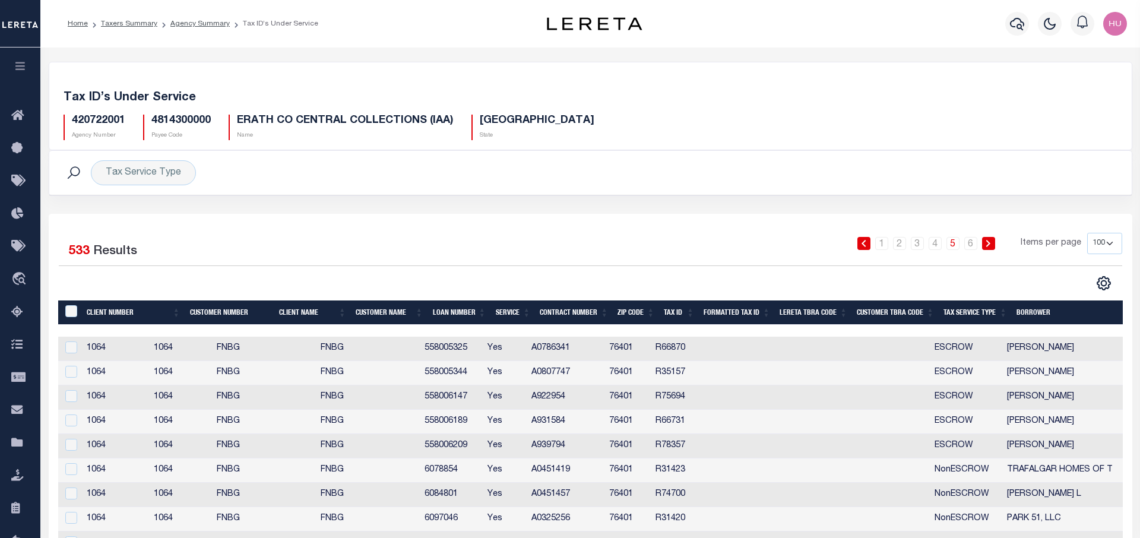
click at [989, 245] on icon at bounding box center [988, 243] width 5 height 7
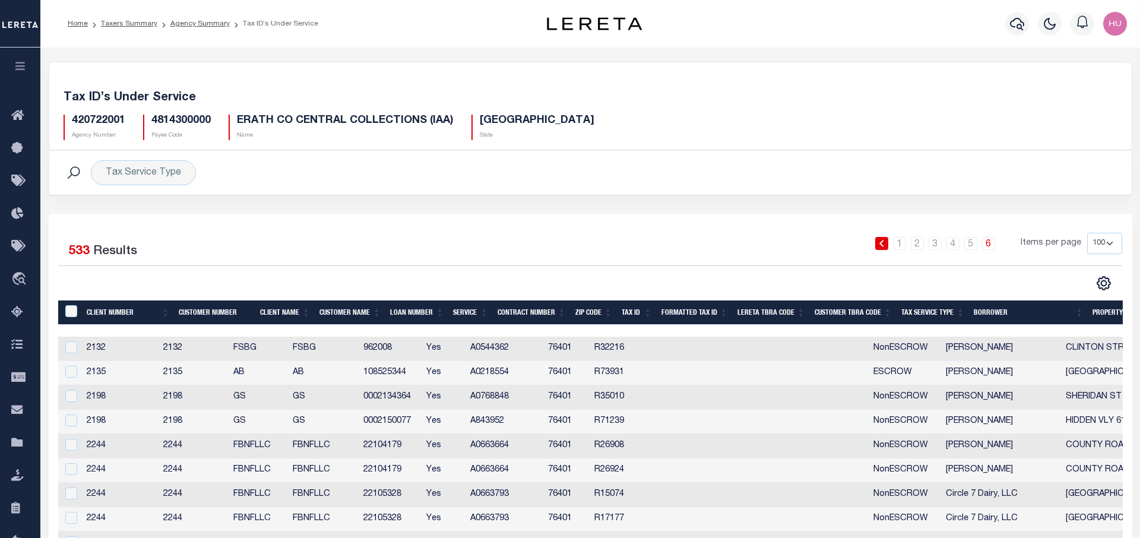
click at [888, 239] on link at bounding box center [881, 243] width 13 height 13
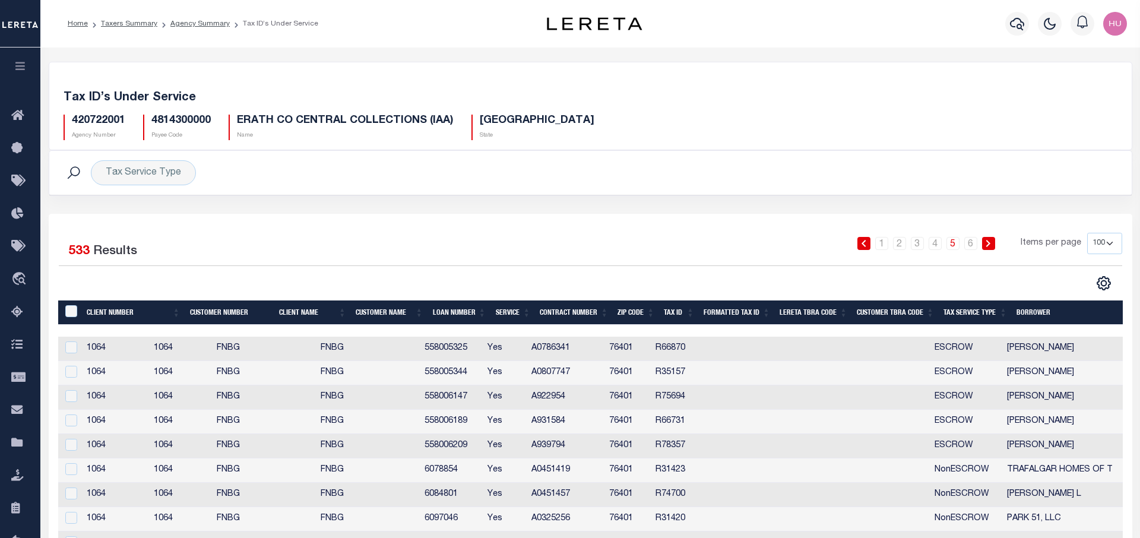
click at [863, 243] on link at bounding box center [864, 243] width 13 height 13
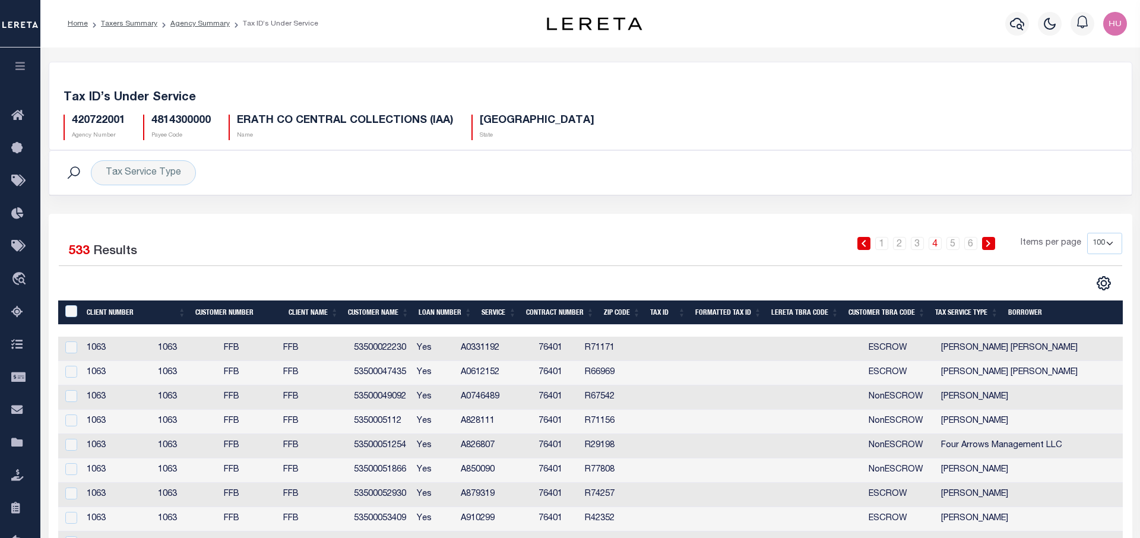
click at [863, 243] on icon at bounding box center [863, 243] width 5 height 7
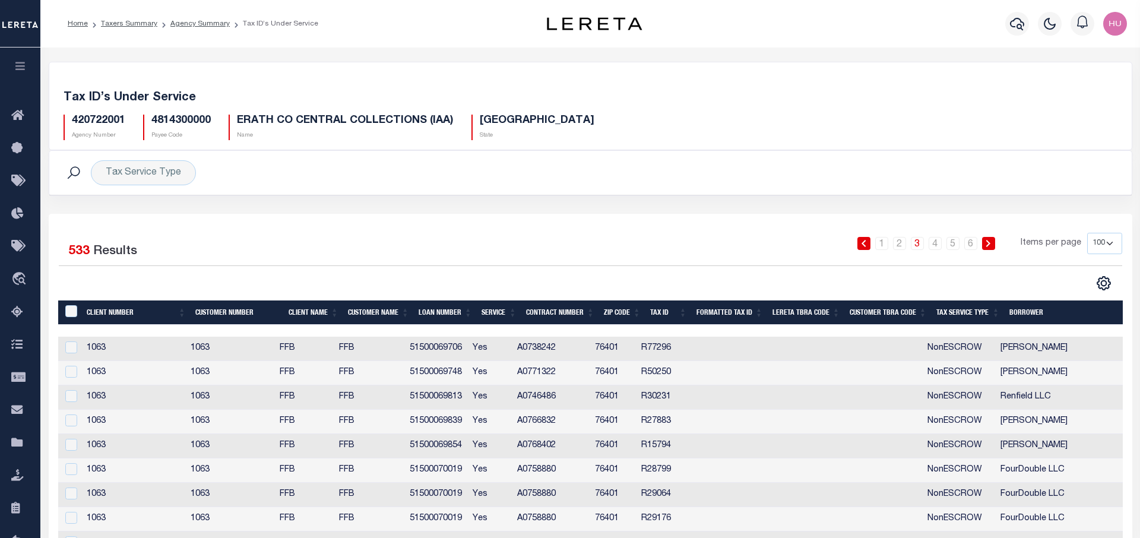
click at [866, 238] on link at bounding box center [864, 243] width 13 height 13
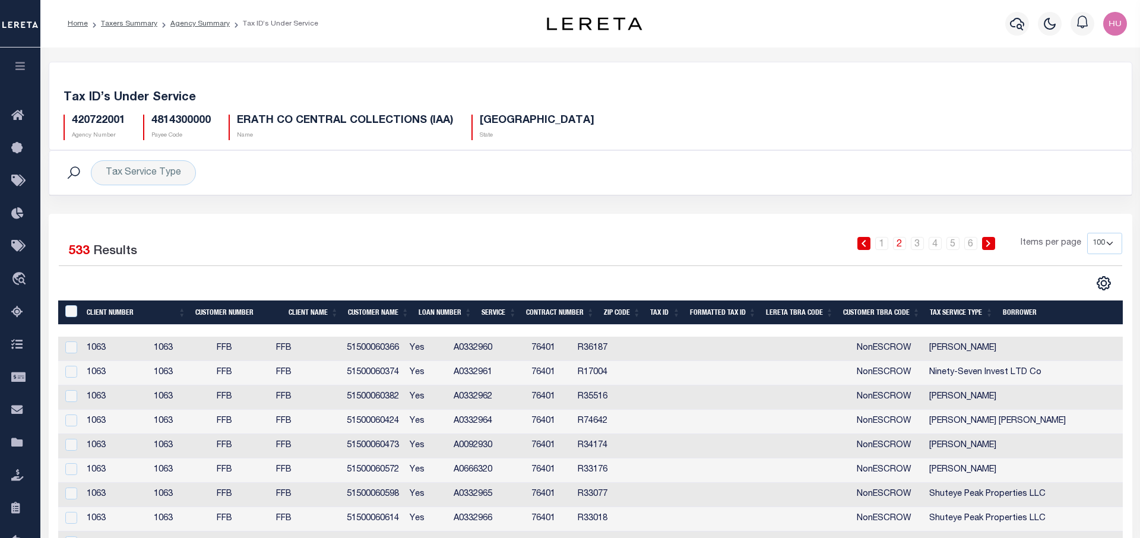
click at [865, 243] on icon at bounding box center [864, 243] width 4 height 7
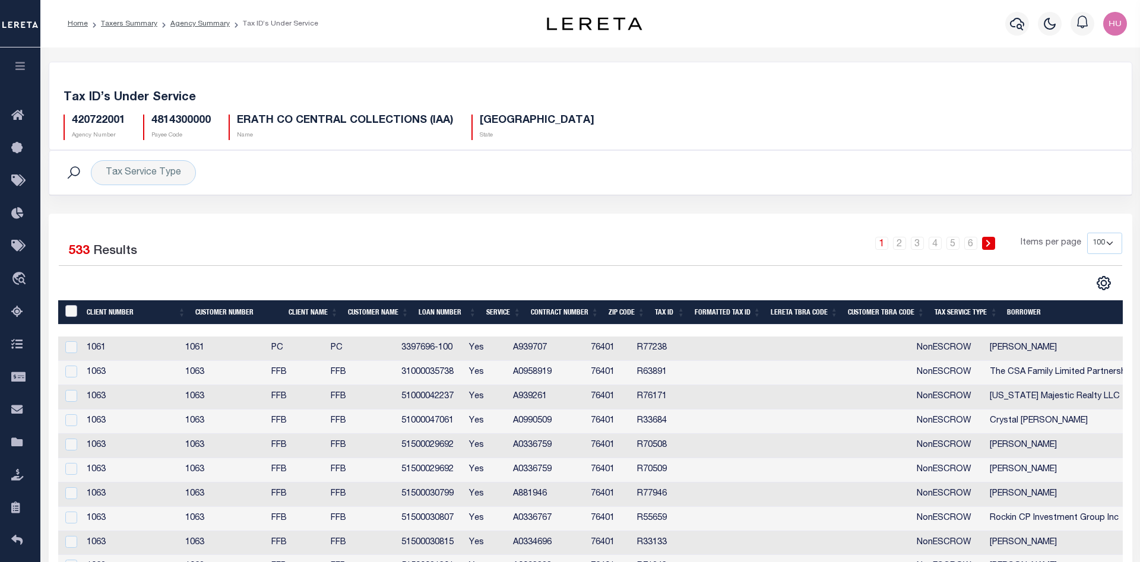
click at [73, 309] on input "&nbsp;" at bounding box center [71, 311] width 12 height 12
checkbox input "true"
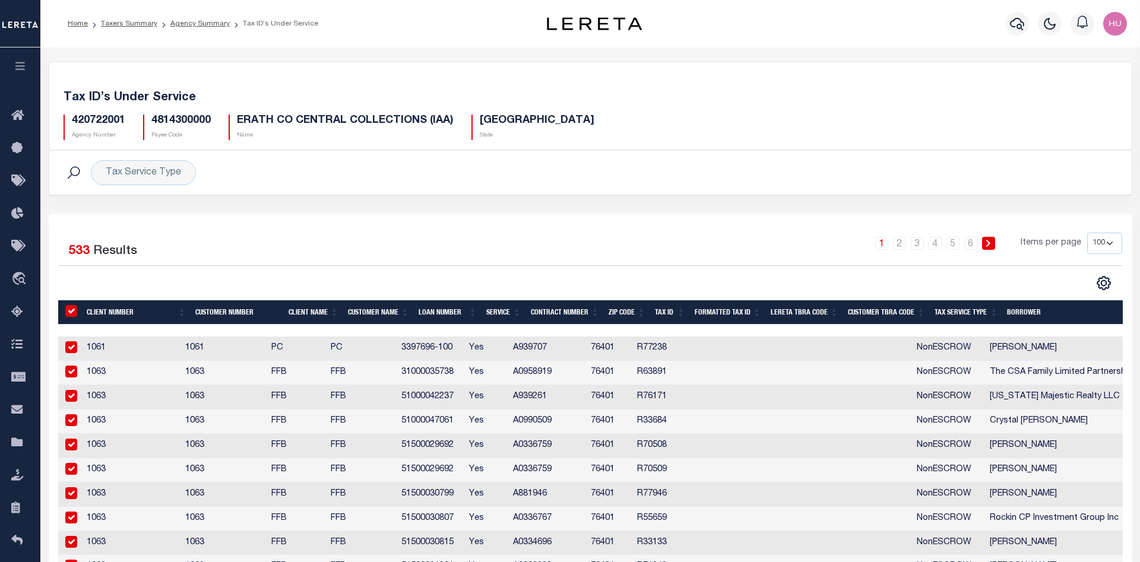
checkbox input "true"
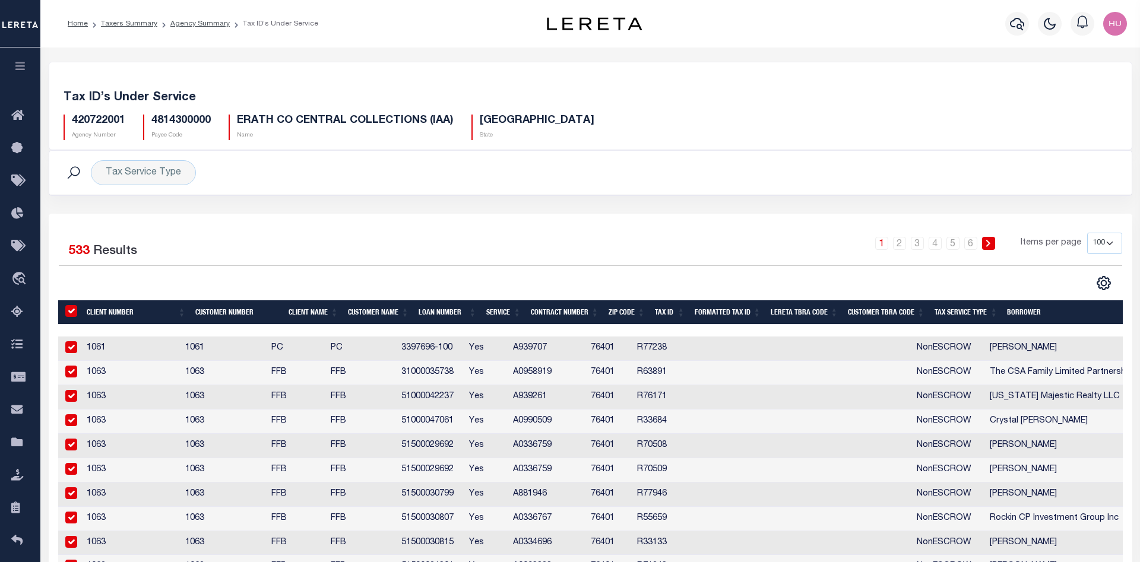
checkbox input "true"
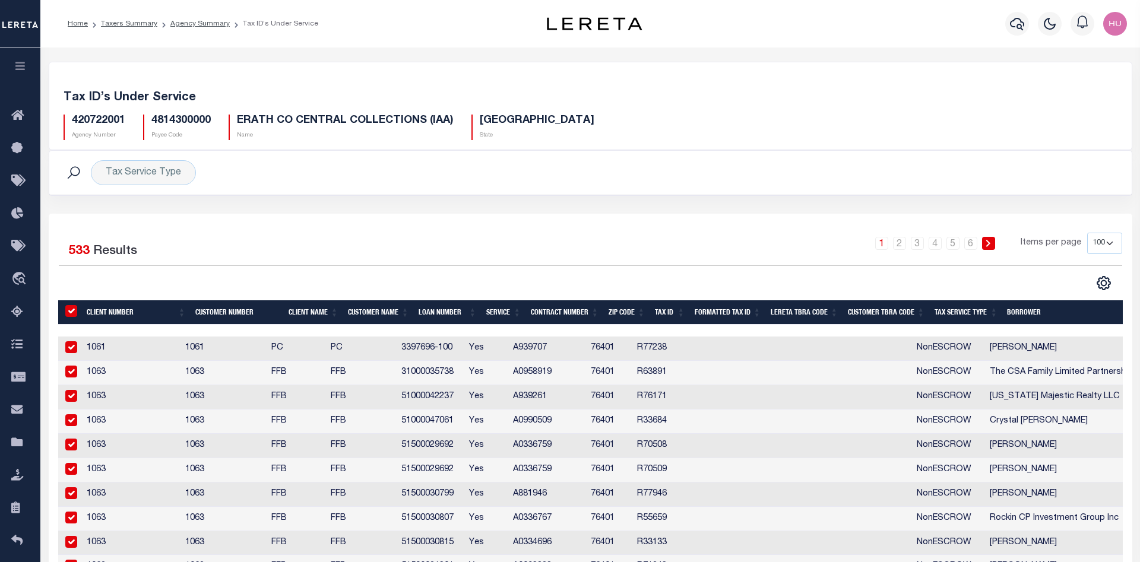
checkbox input "true"
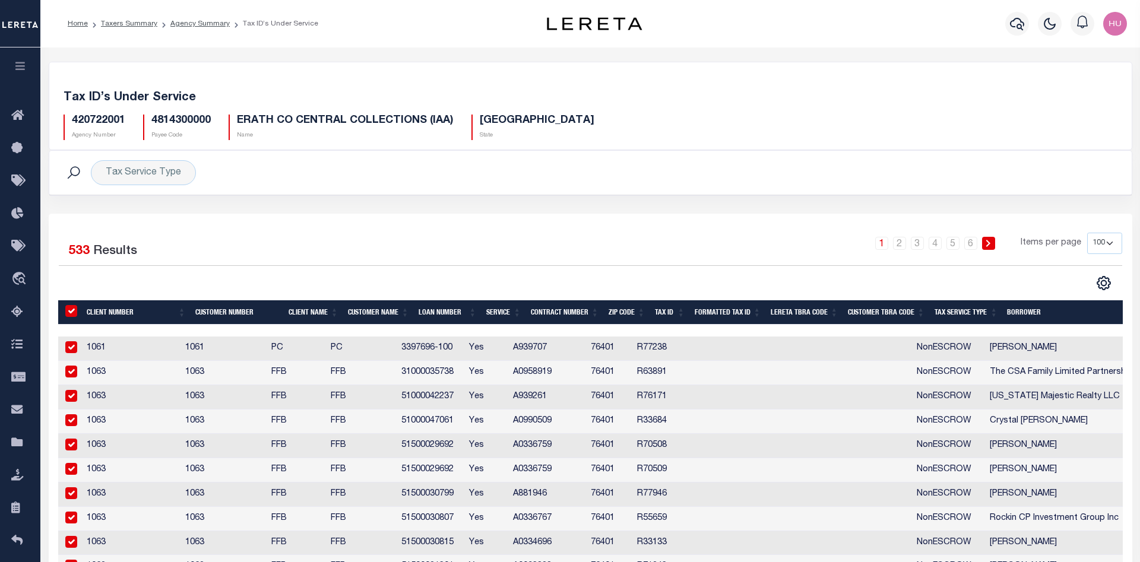
checkbox input "true"
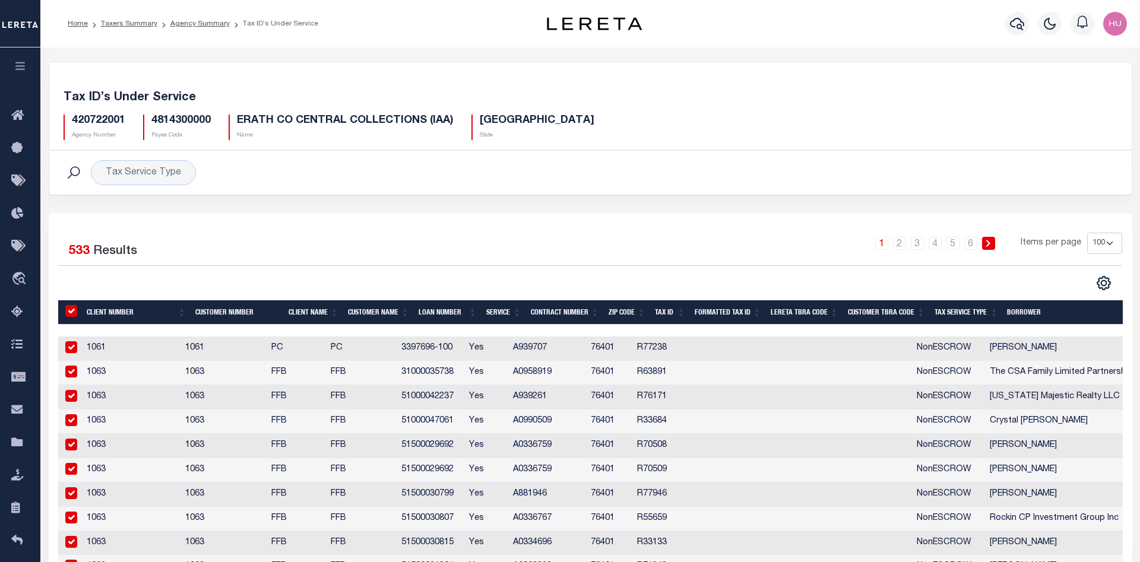
checkbox input "true"
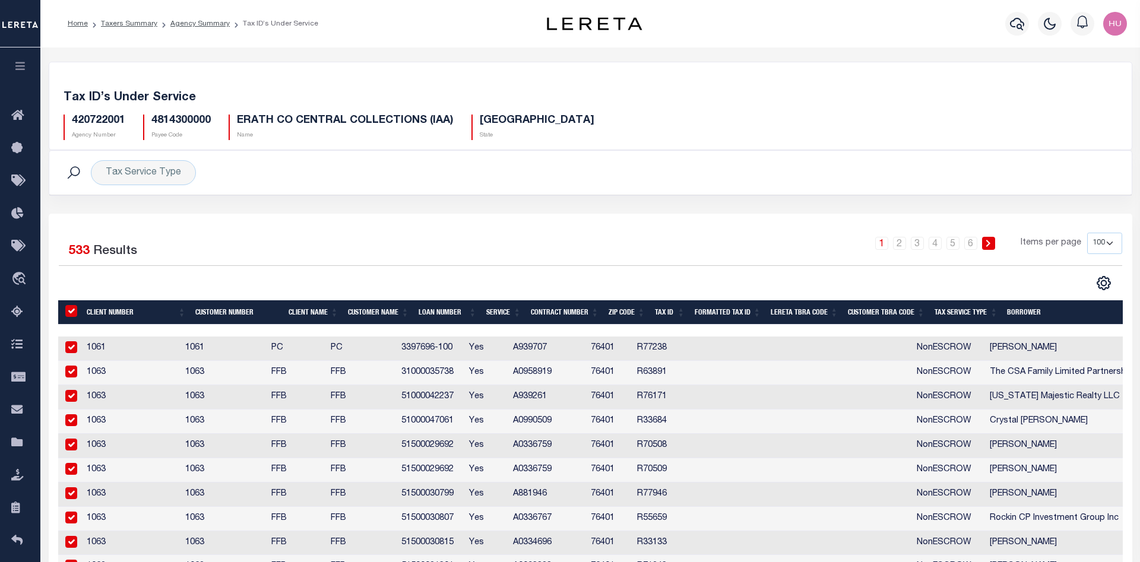
checkbox input "true"
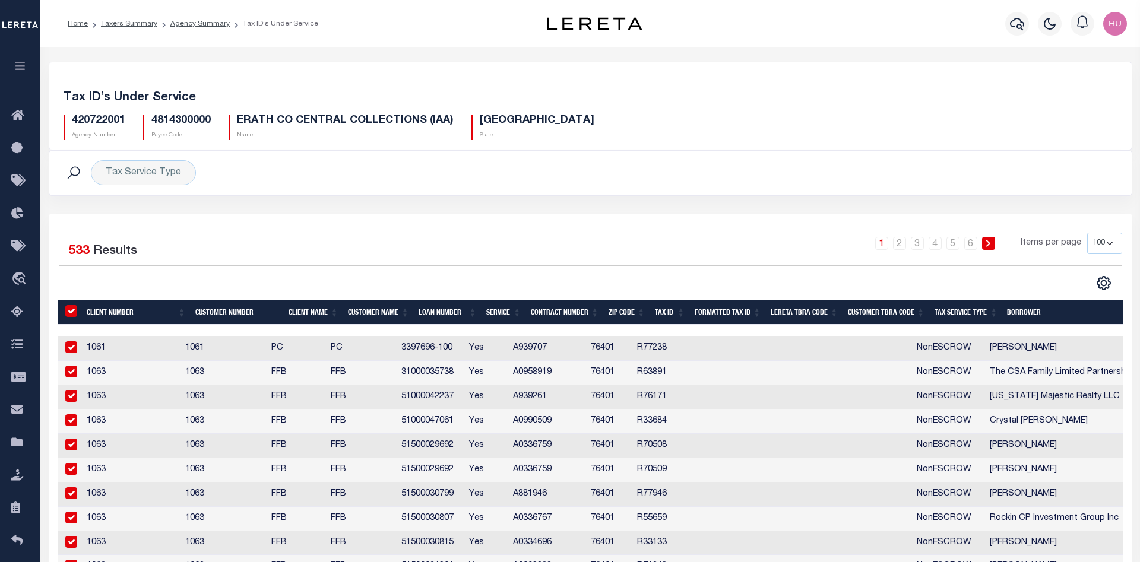
checkbox input "true"
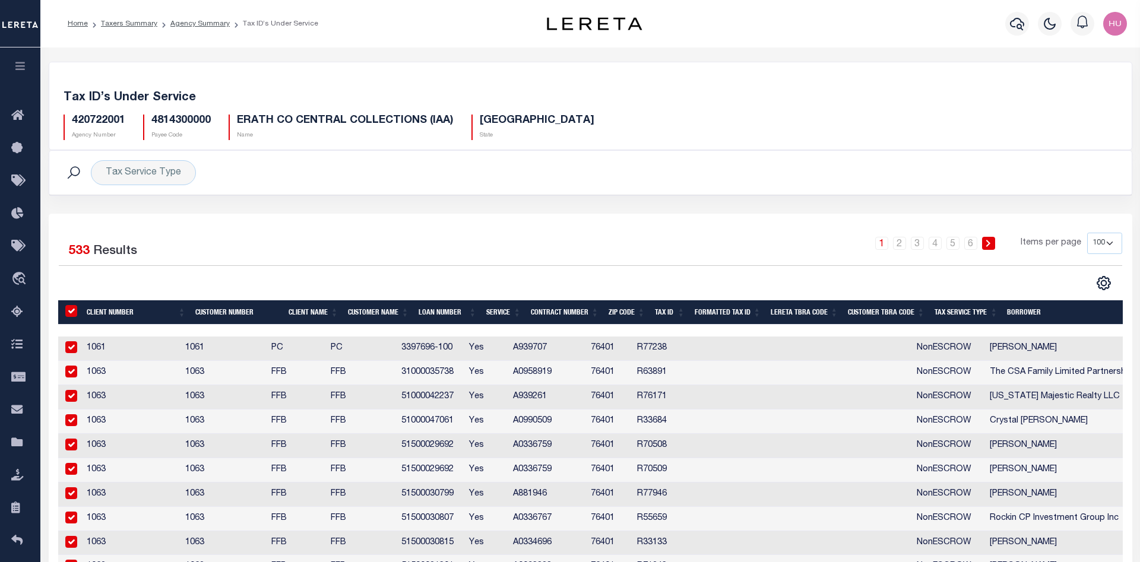
checkbox input "true"
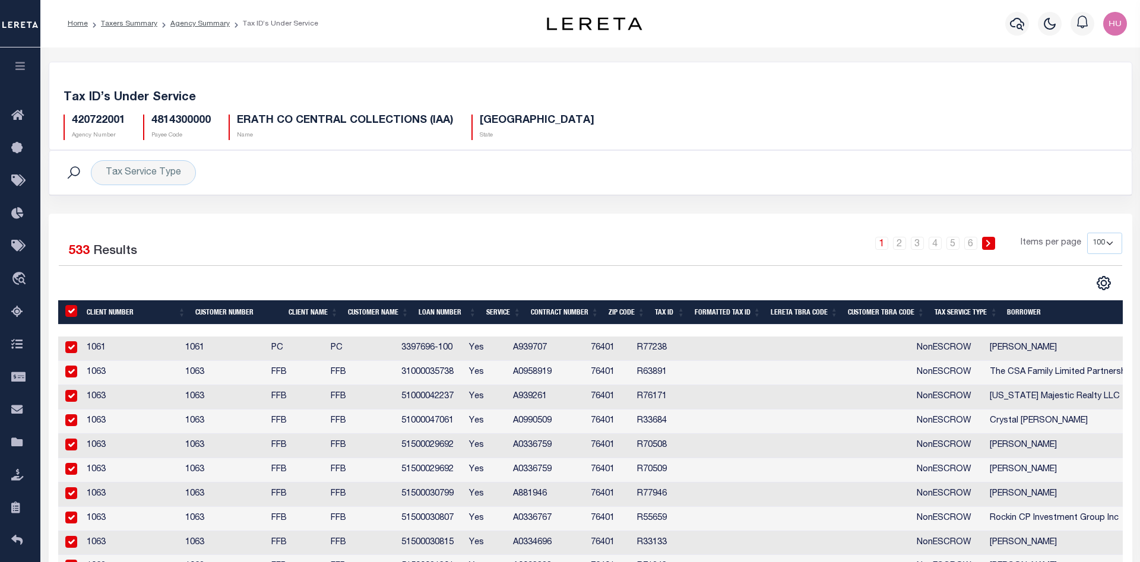
checkbox input "true"
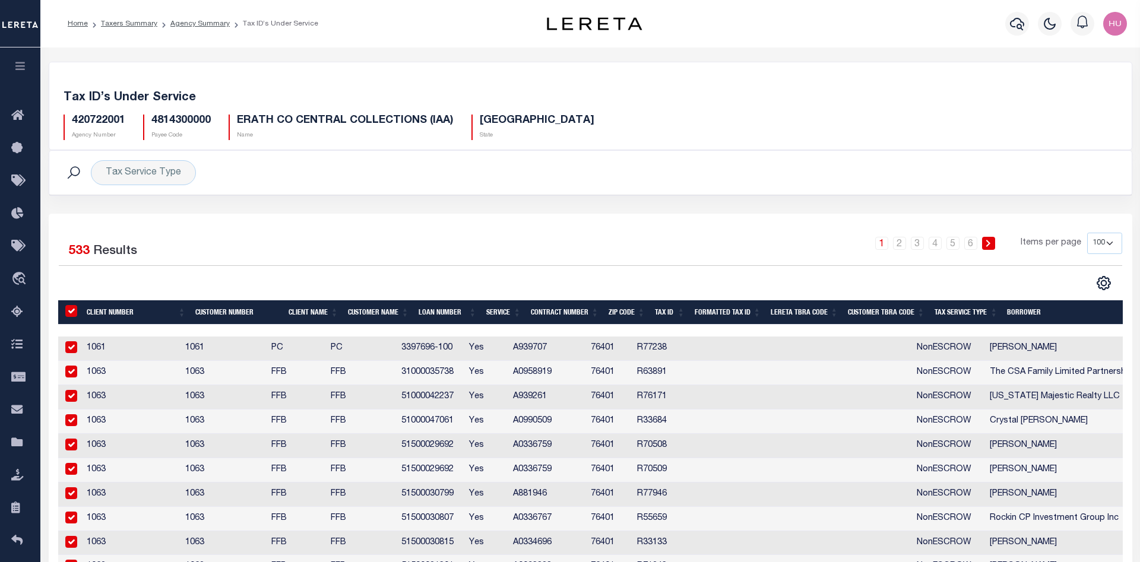
checkbox input "true"
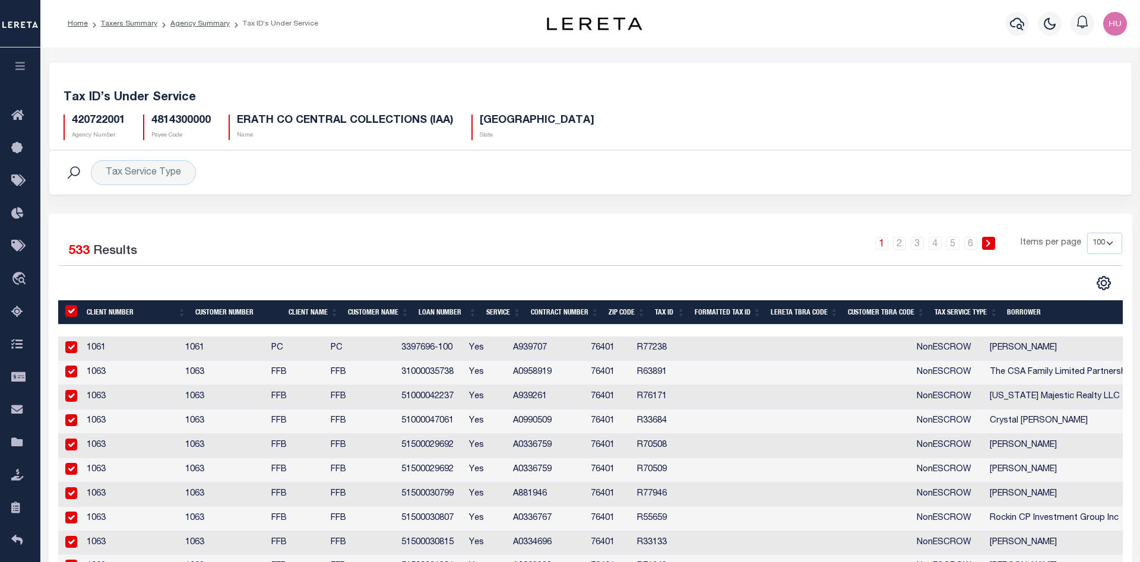
checkbox input "true"
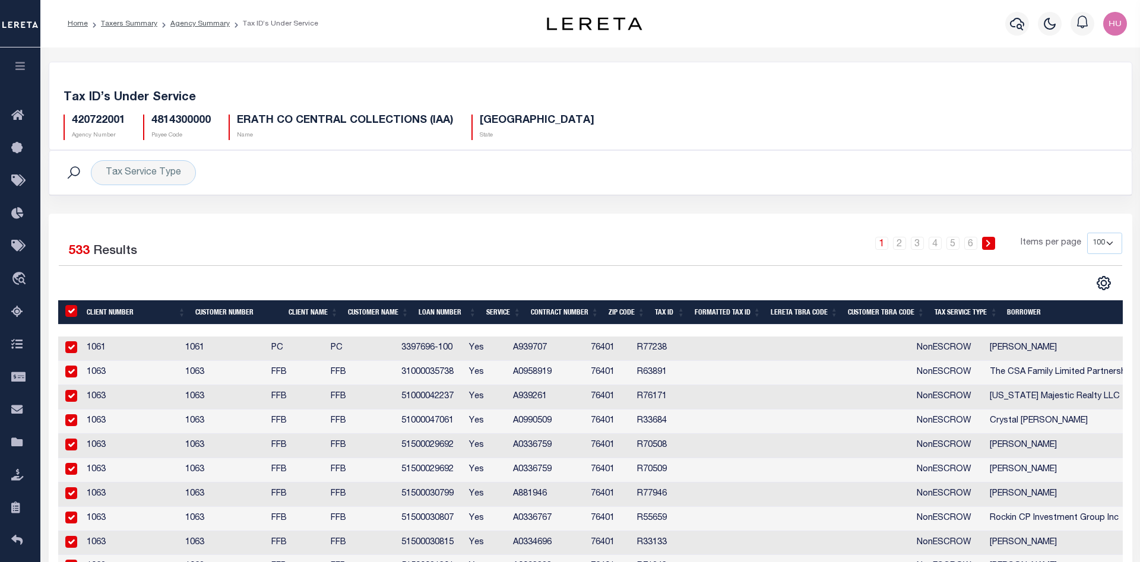
checkbox input "true"
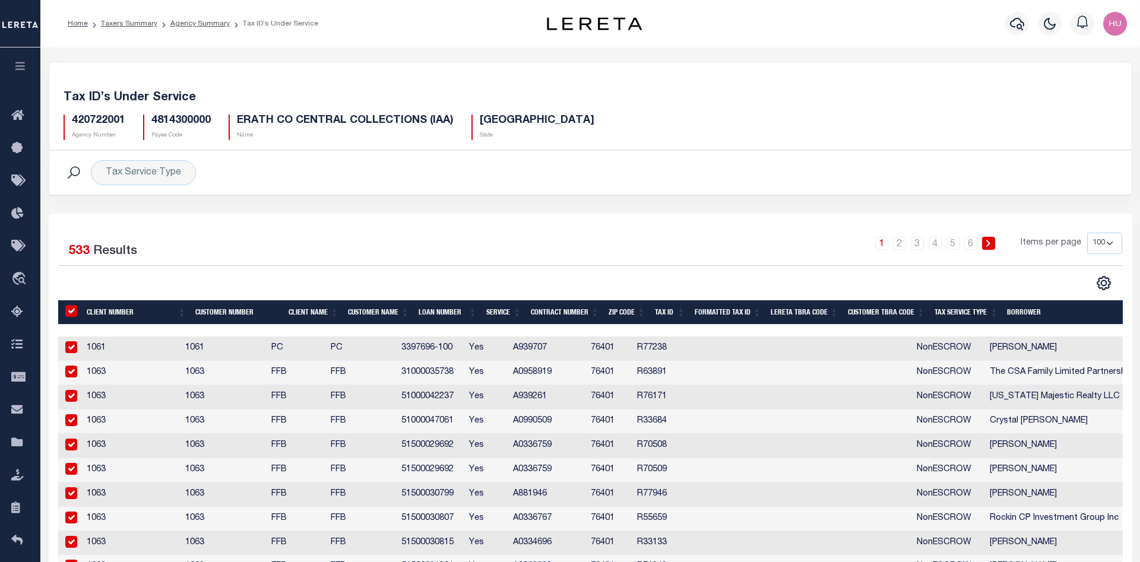
checkbox input "true"
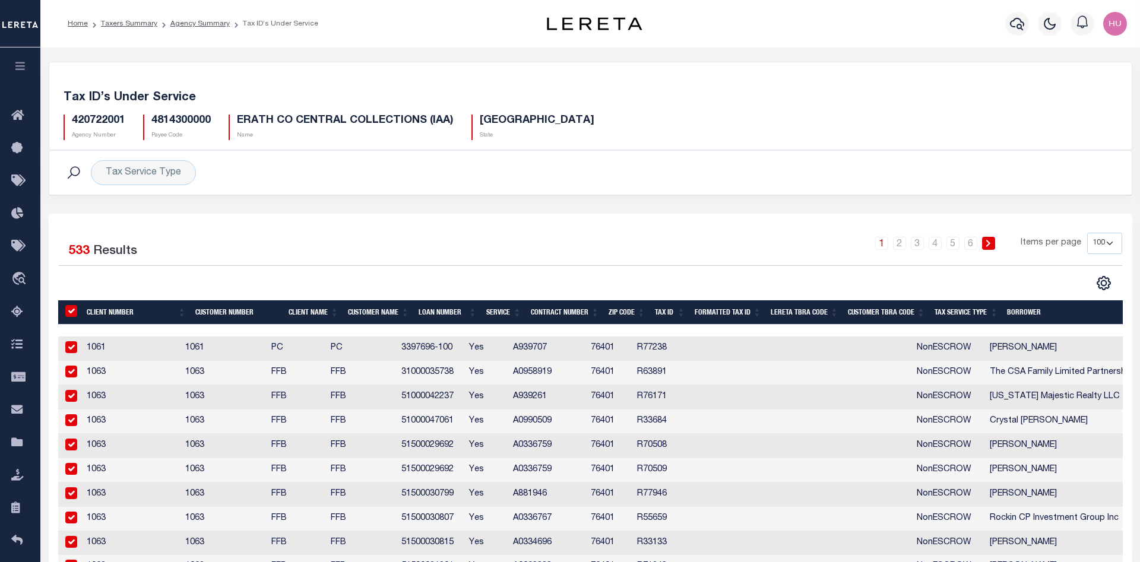
checkbox input "true"
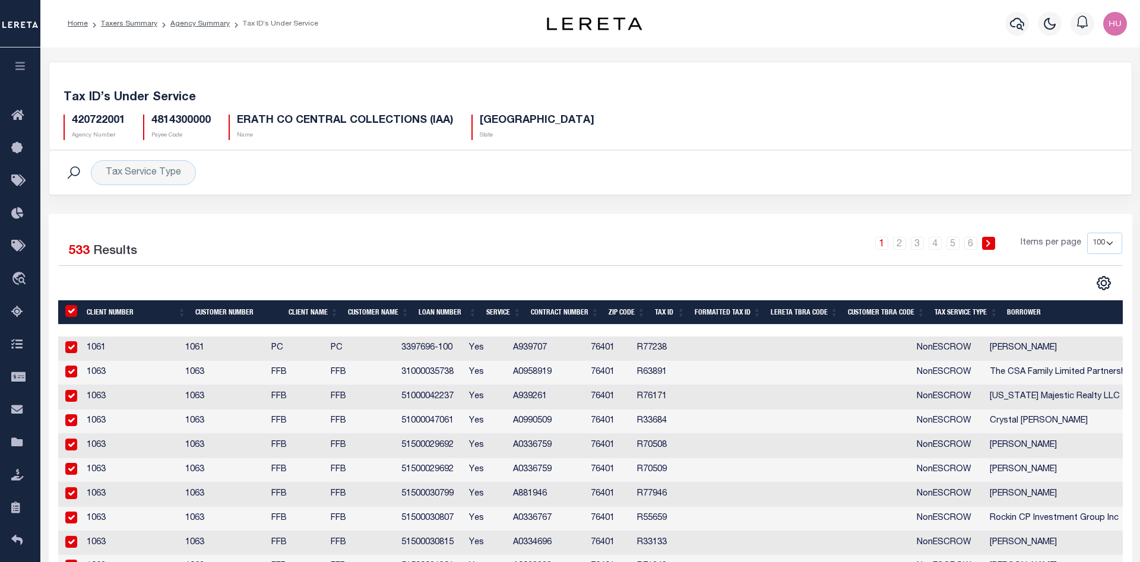
checkbox input "true"
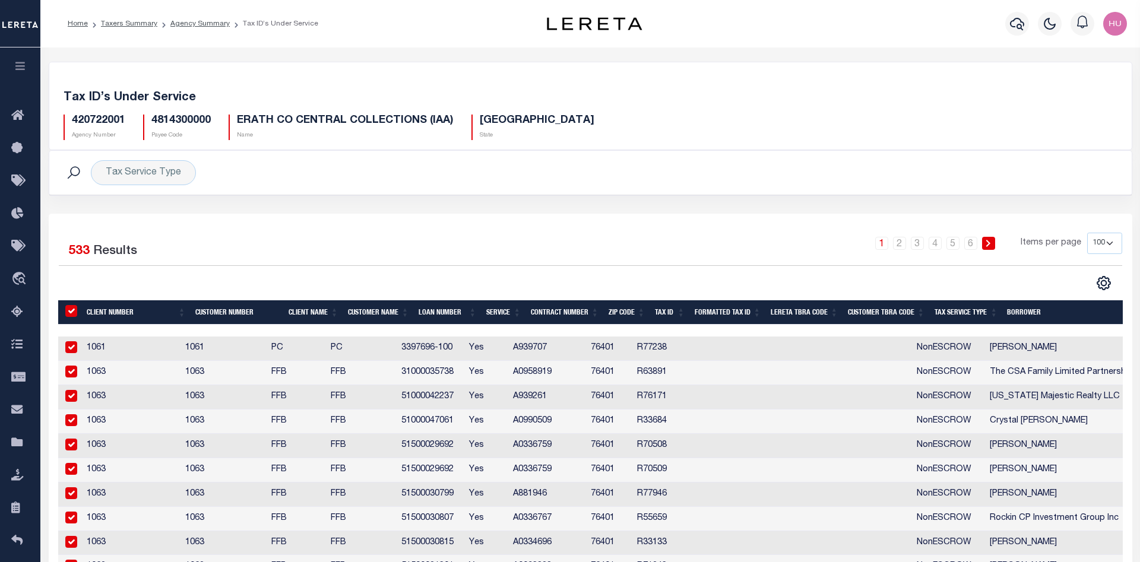
checkbox input "true"
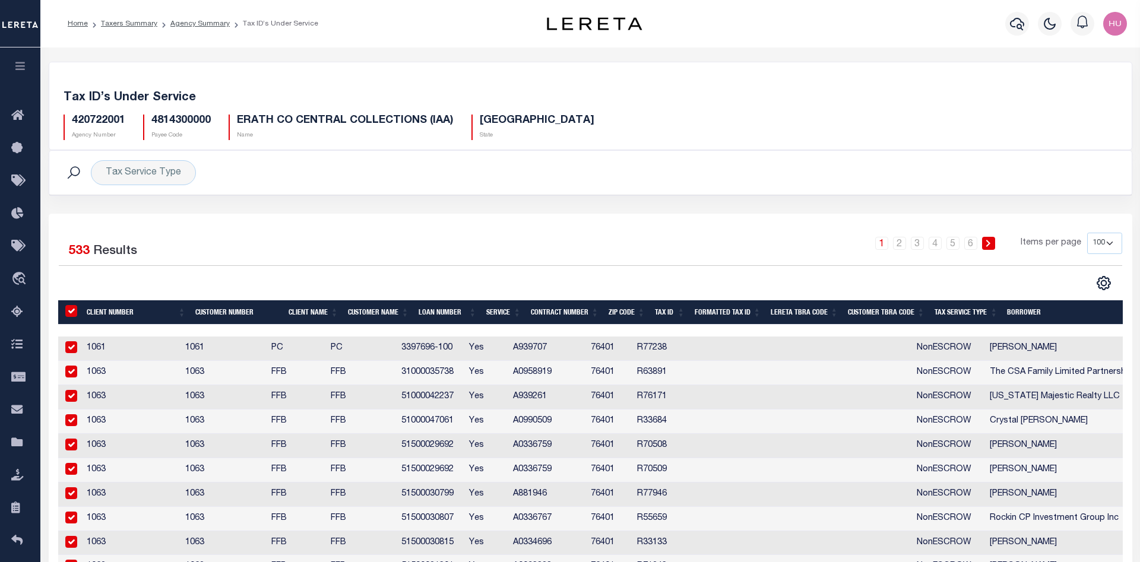
checkbox input "true"
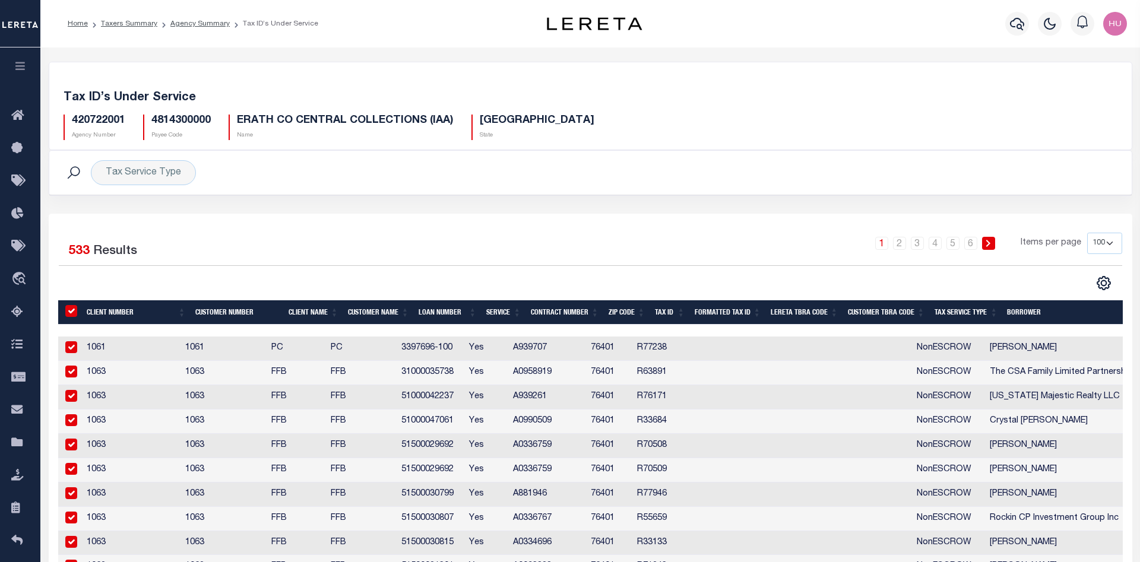
checkbox input "true"
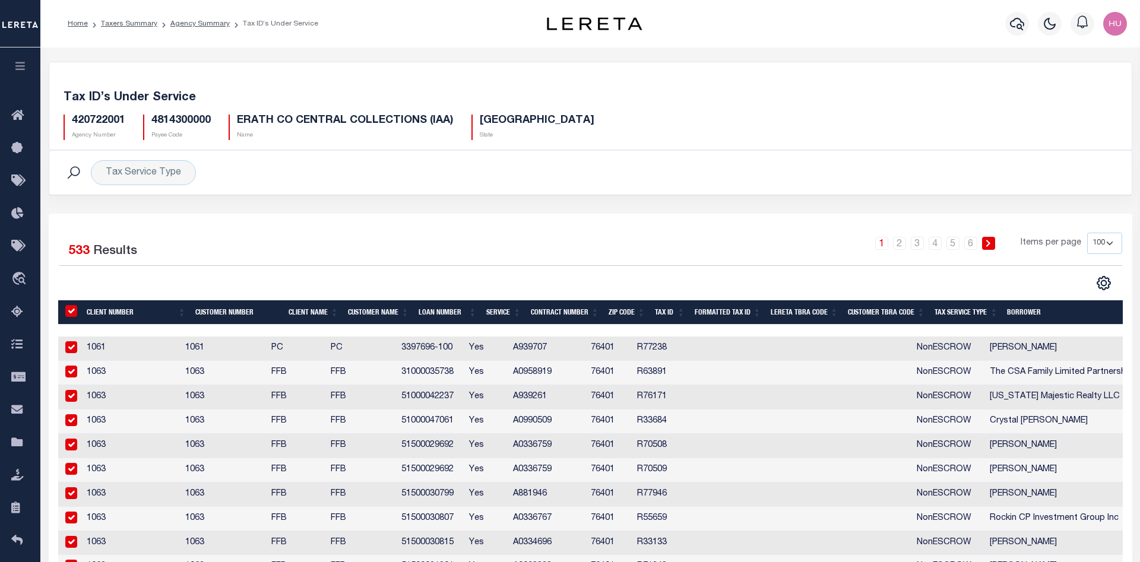
checkbox input "true"
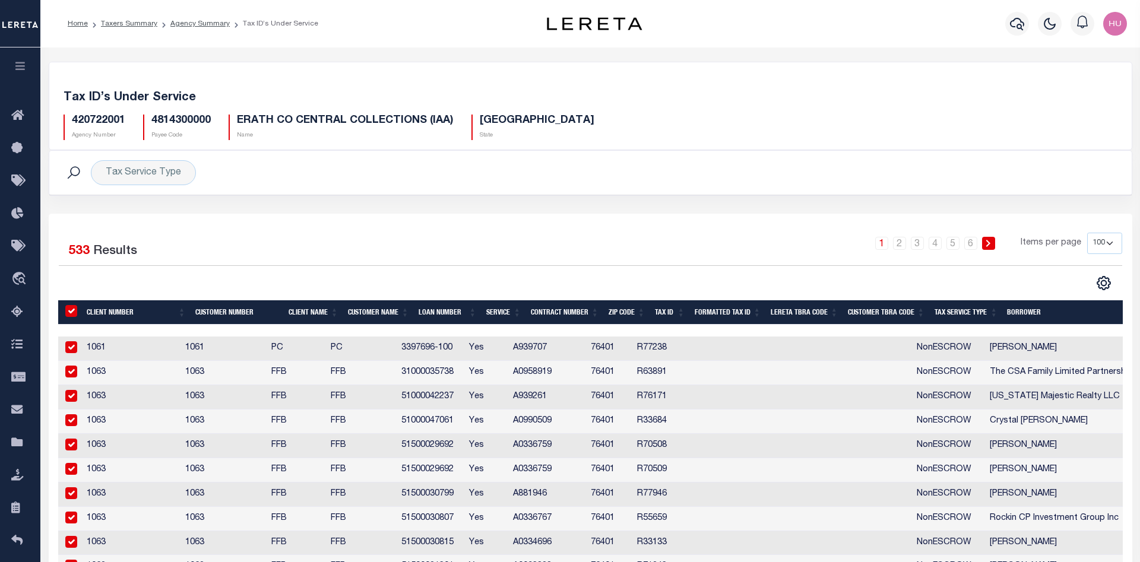
checkbox input "true"
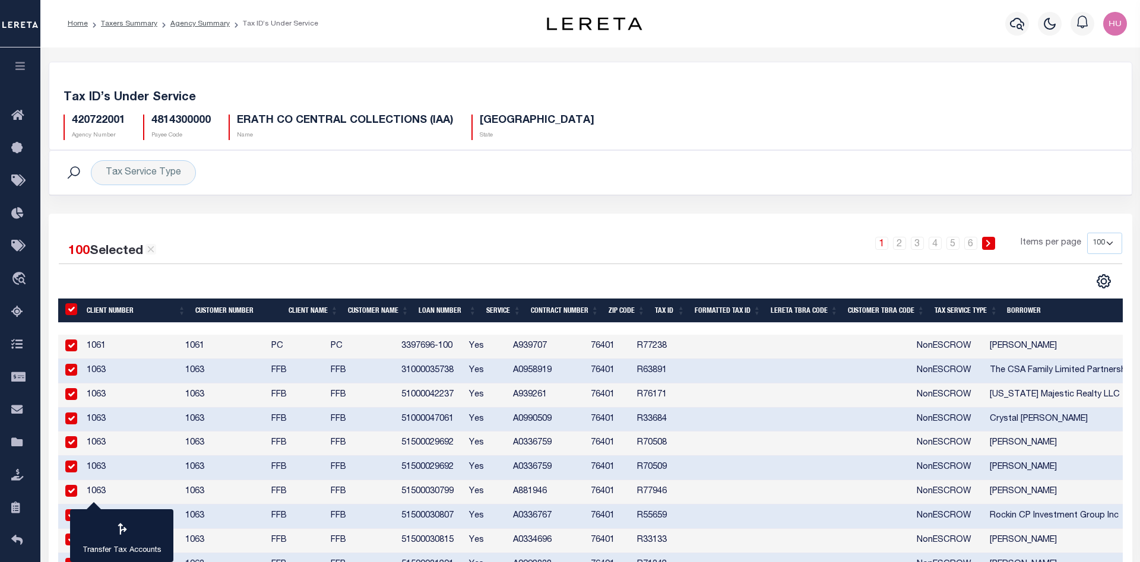
click at [69, 312] on input "&nbsp;" at bounding box center [71, 309] width 12 height 12
checkbox input "false"
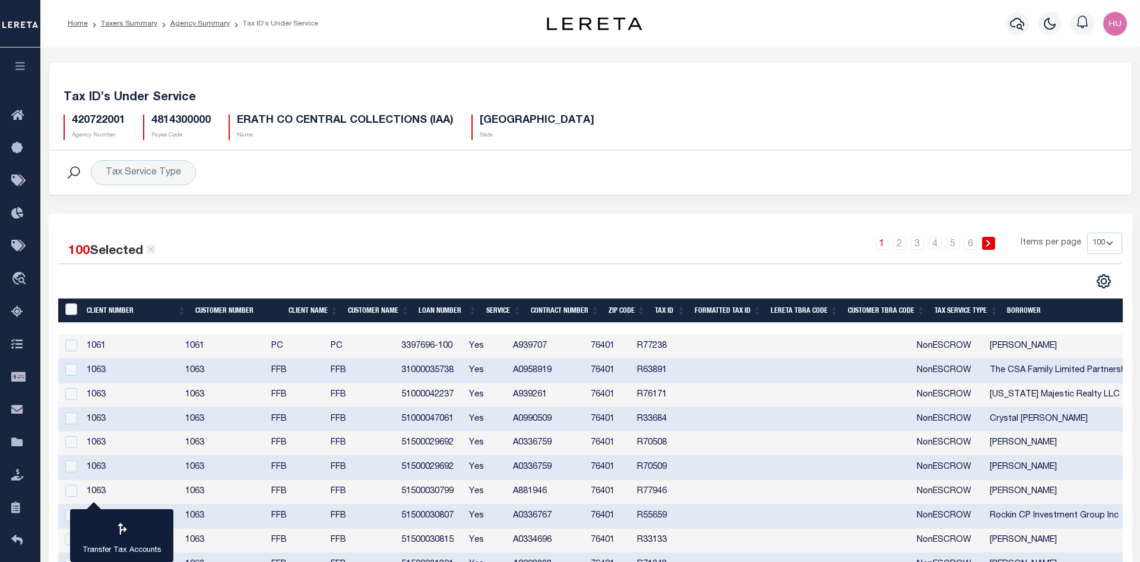
checkbox input "false"
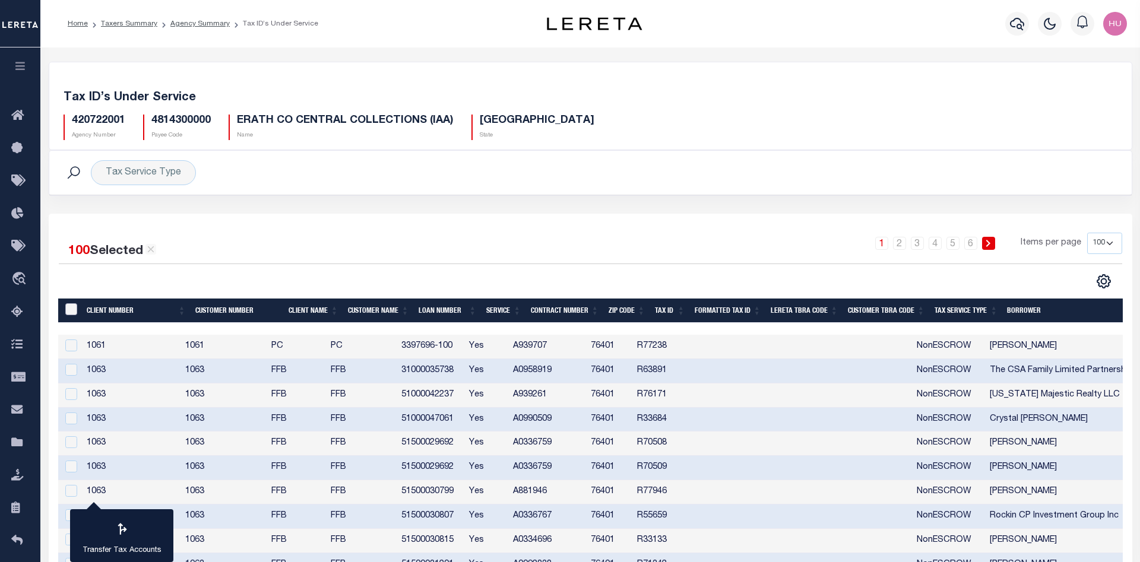
checkbox input "false"
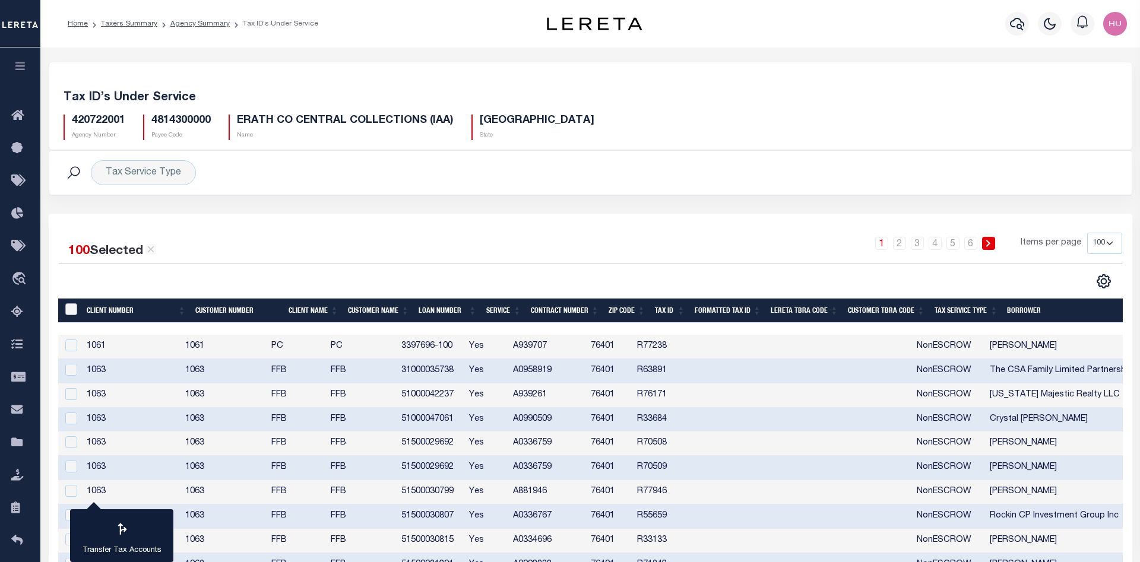
checkbox input "false"
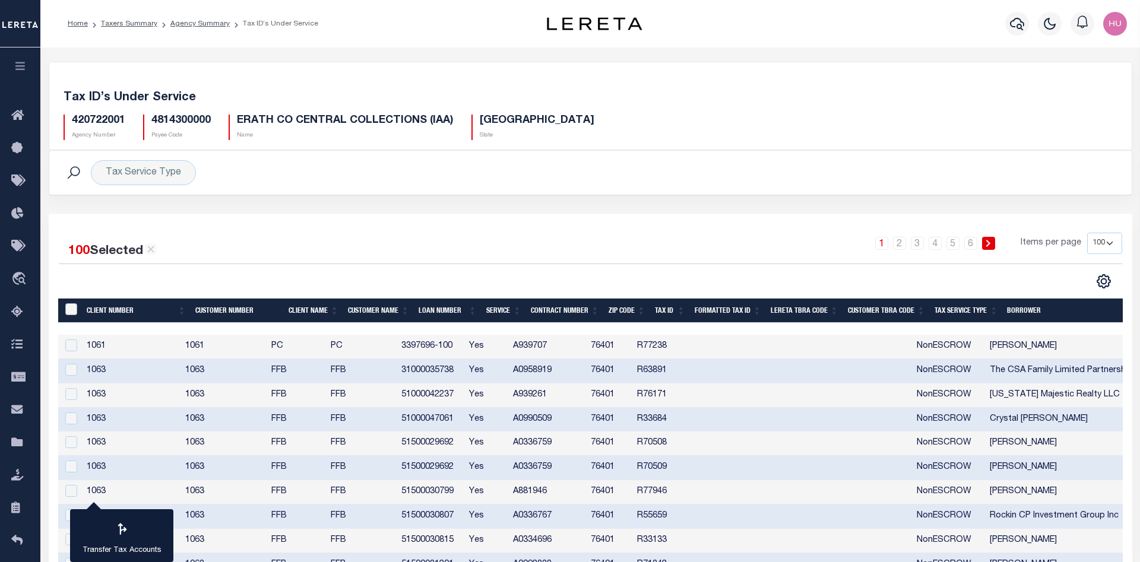
checkbox input "false"
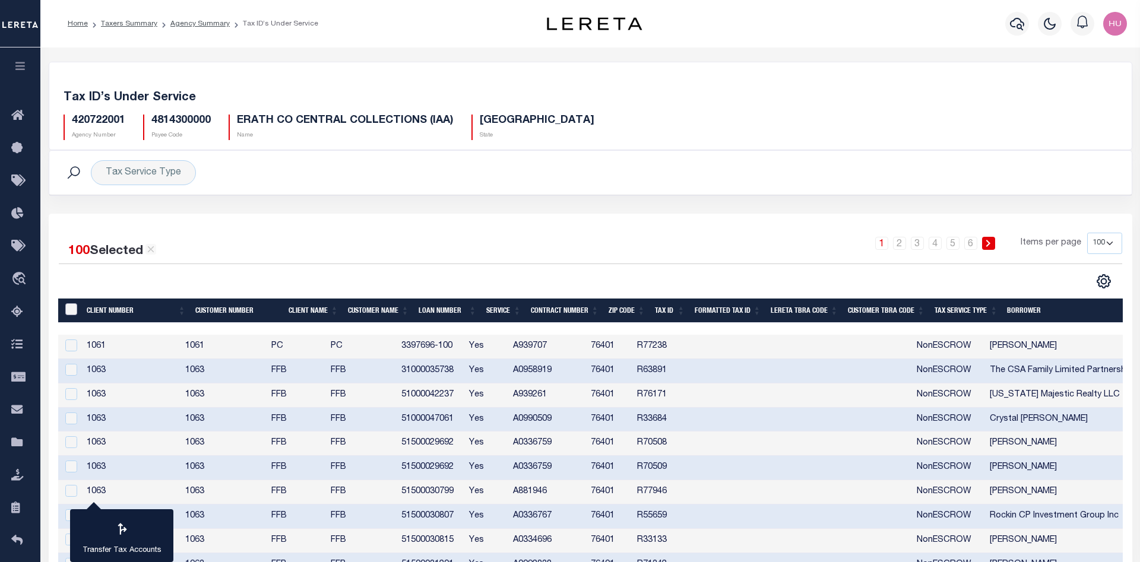
checkbox input "false"
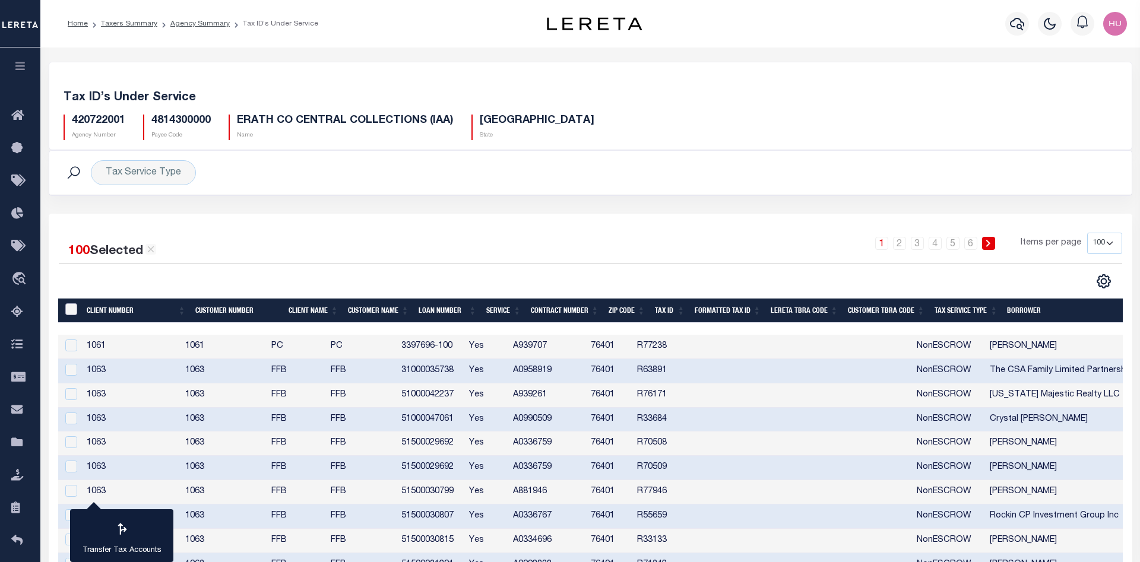
checkbox input "false"
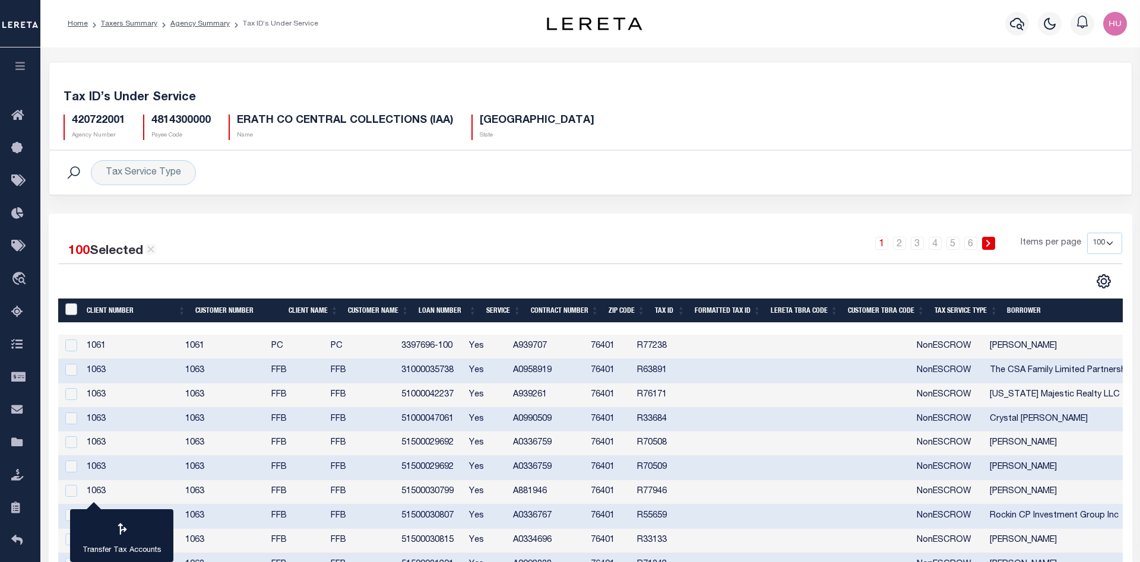
checkbox input "false"
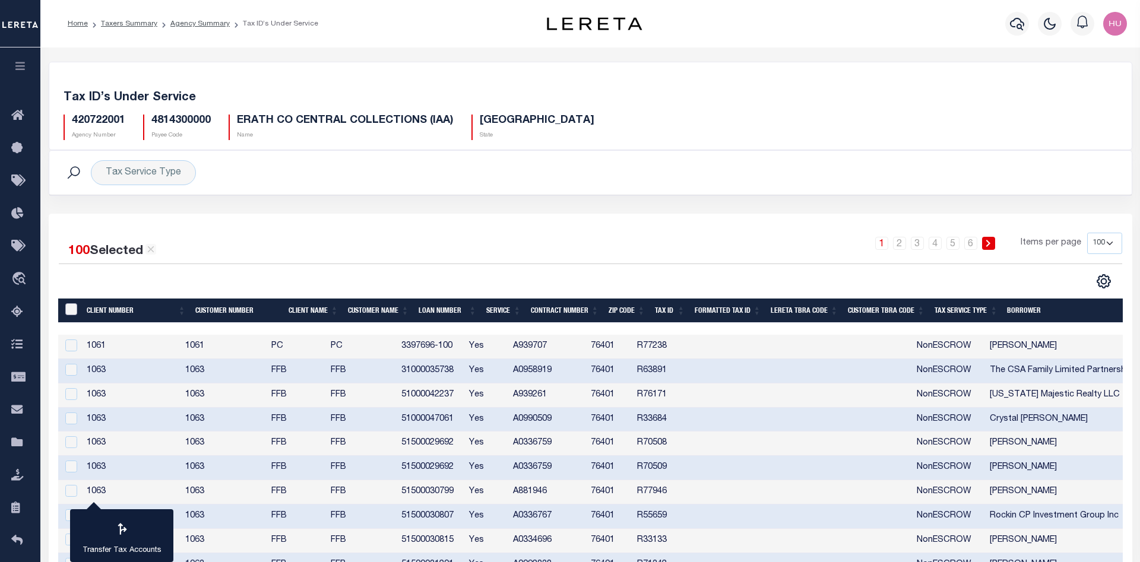
checkbox input "false"
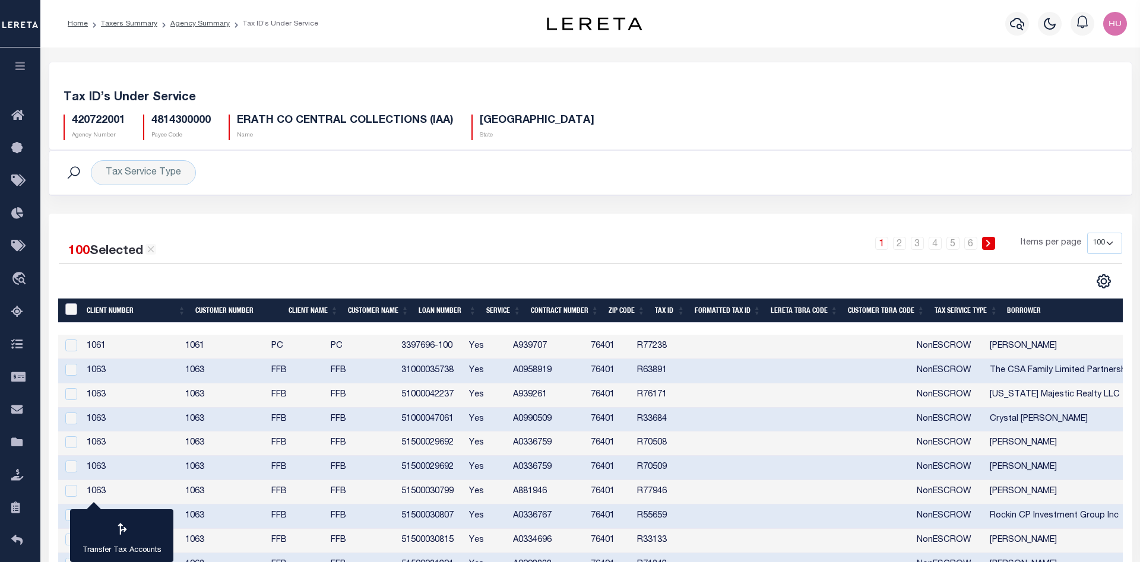
checkbox input "false"
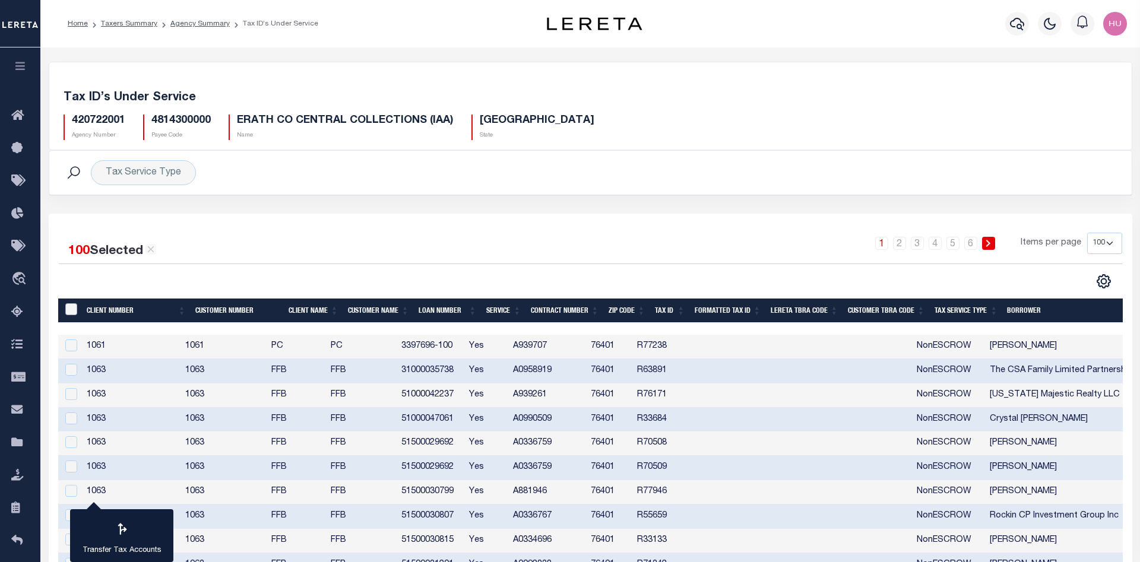
checkbox input "false"
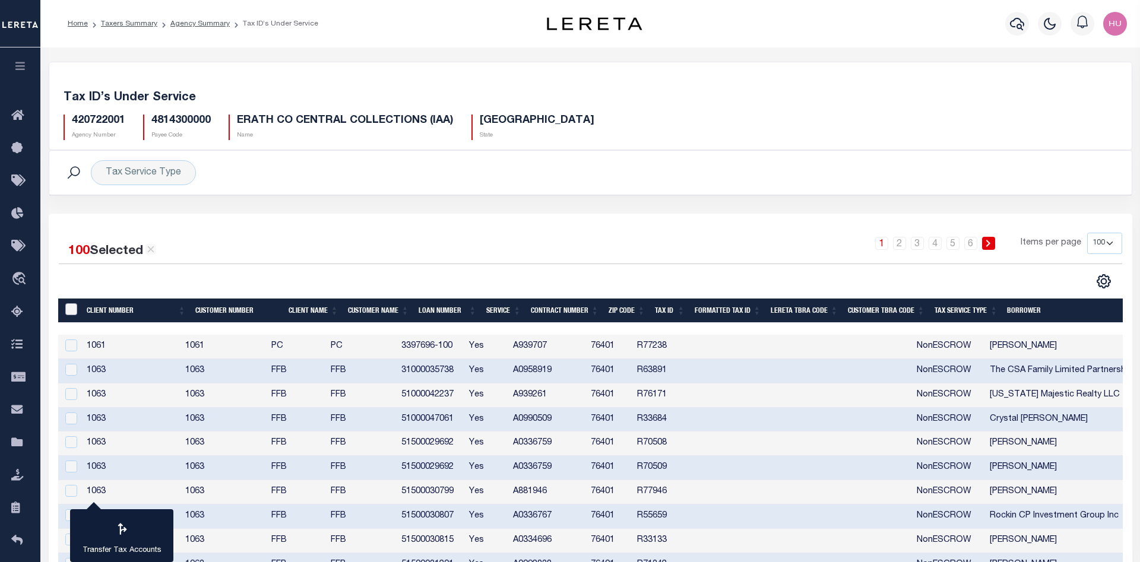
checkbox input "false"
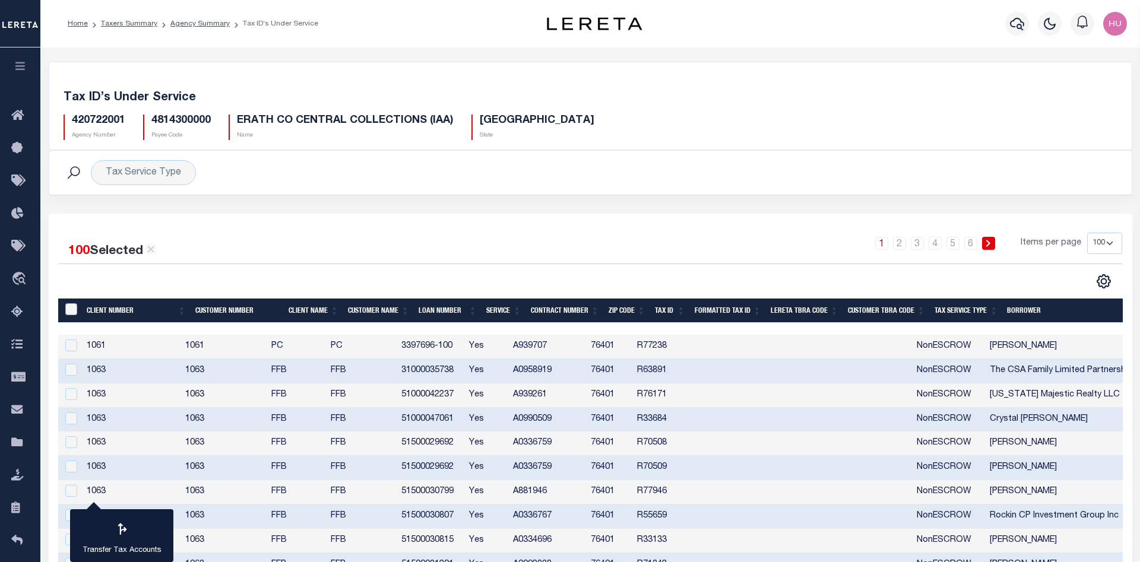
checkbox input "false"
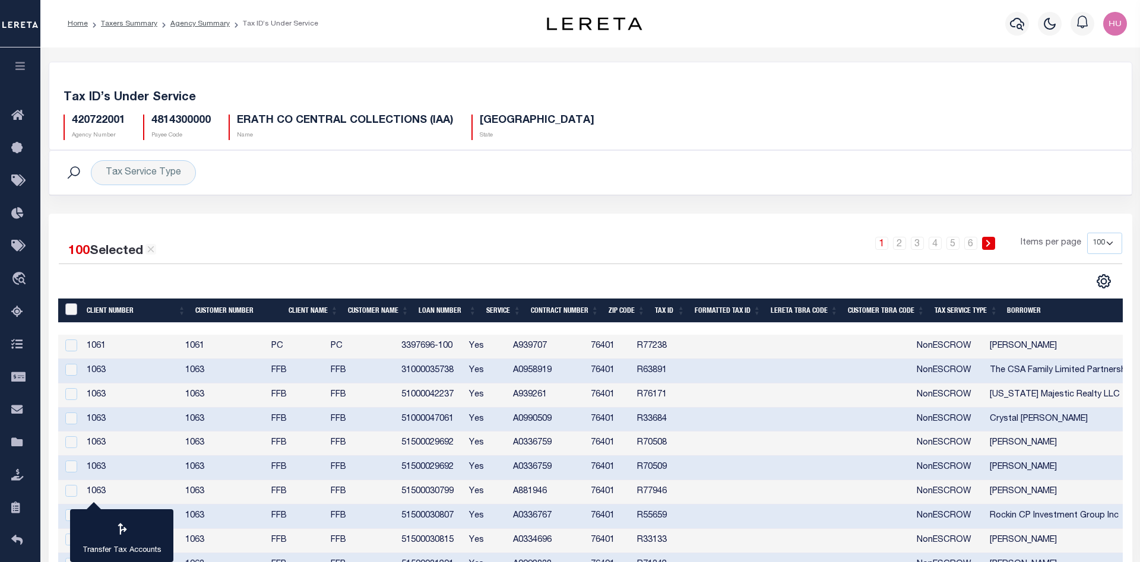
checkbox input "false"
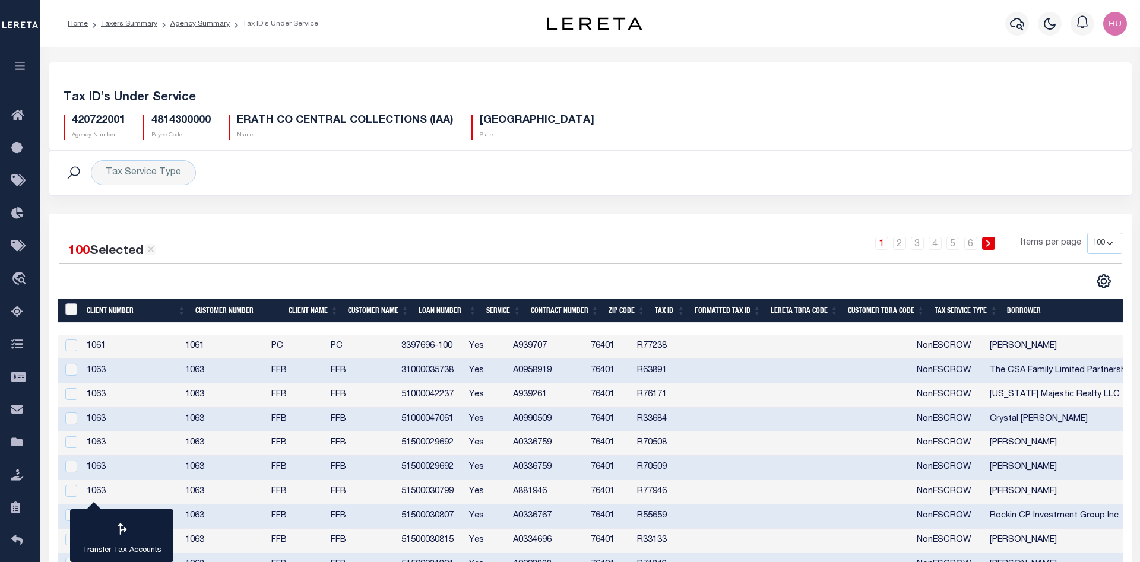
checkbox input "false"
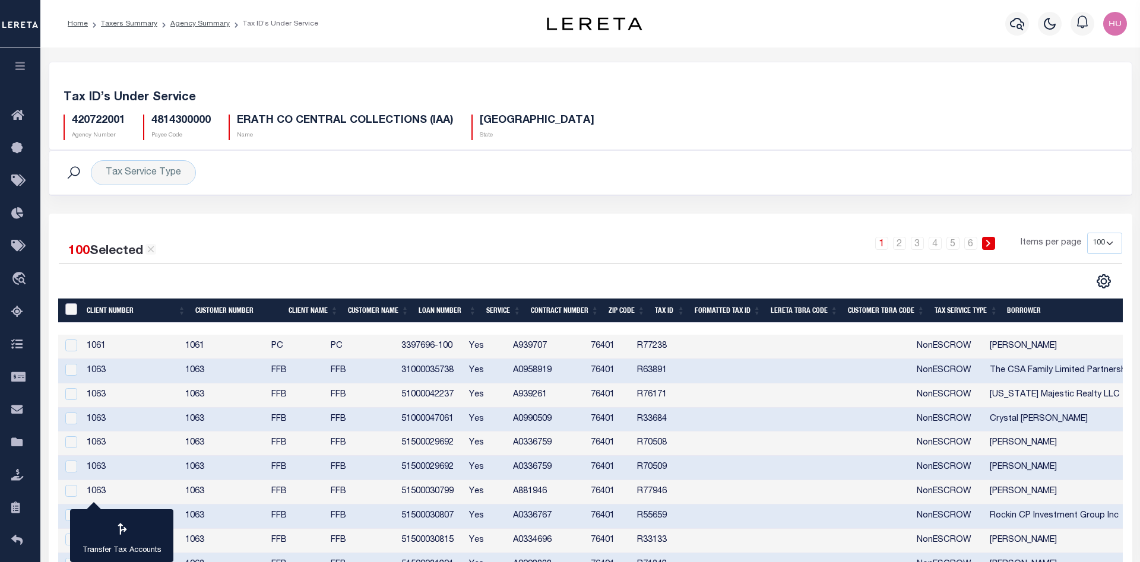
checkbox input "false"
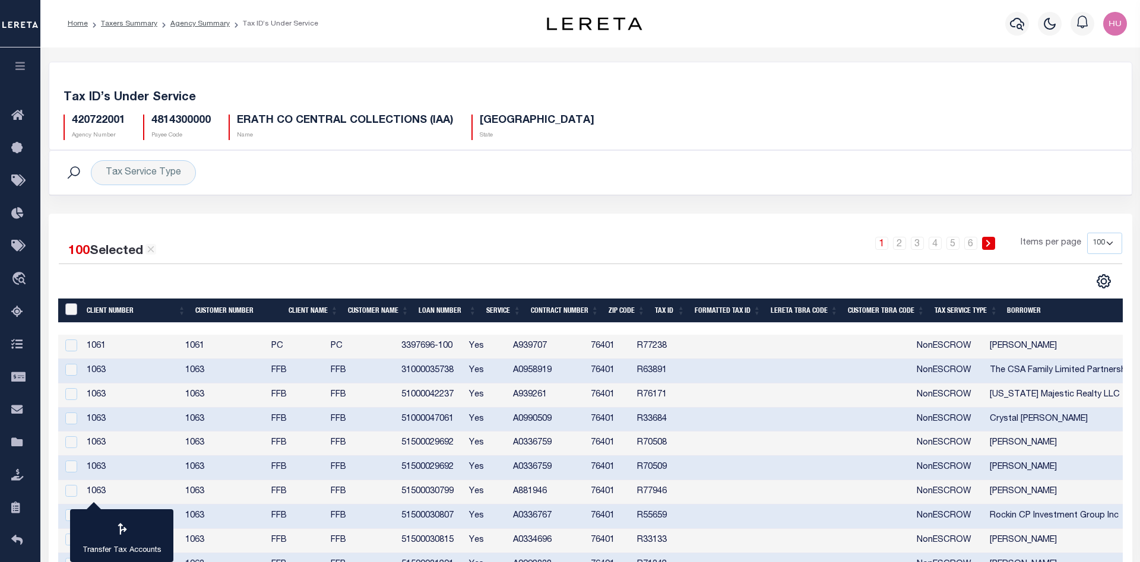
checkbox input "false"
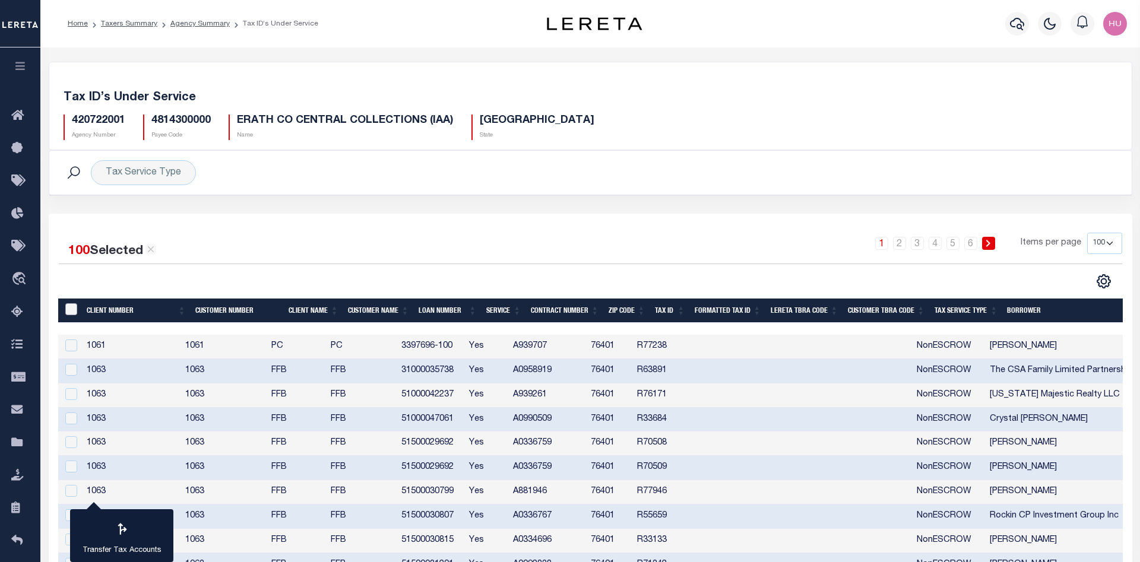
checkbox input "false"
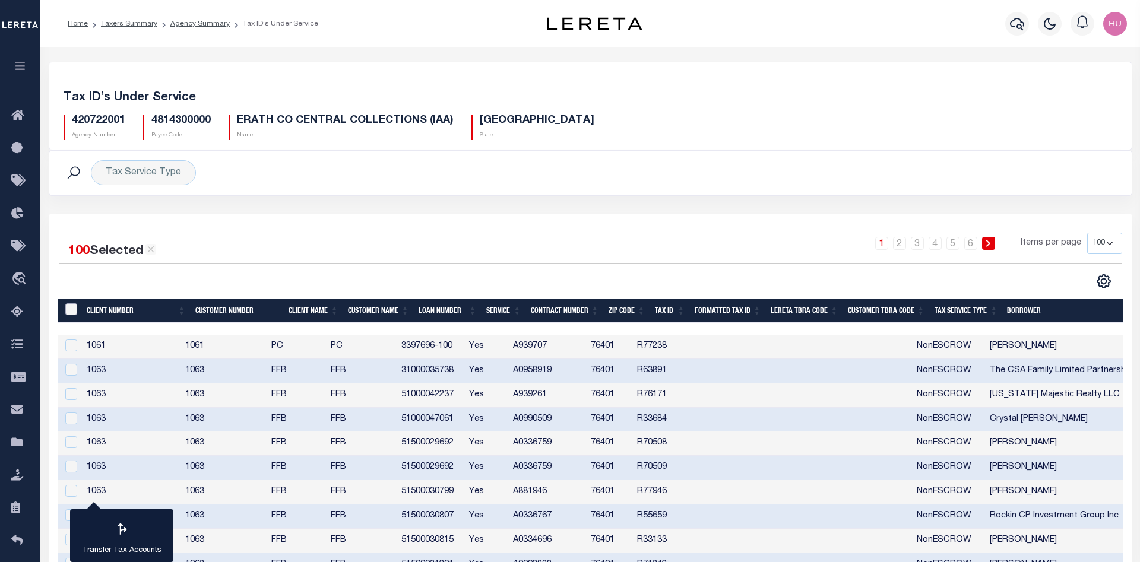
checkbox input "false"
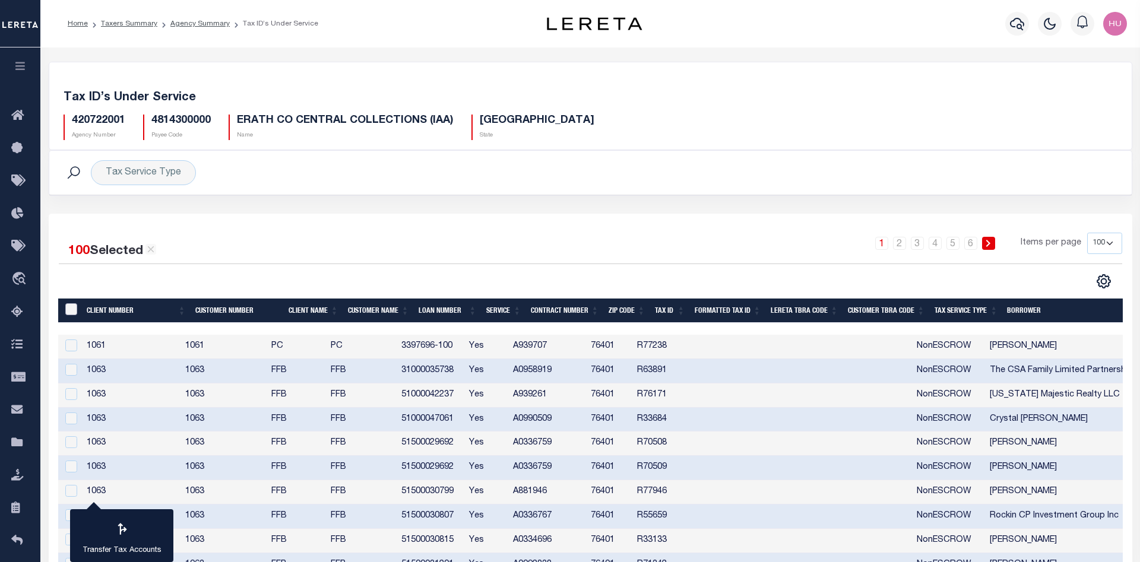
checkbox input "false"
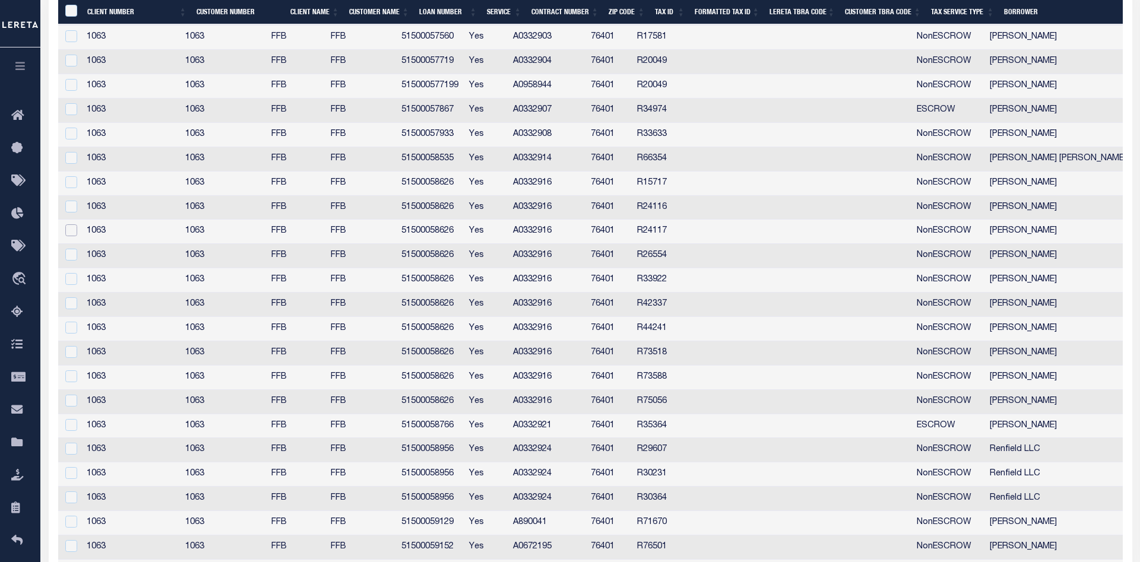
click at [69, 235] on input "checkbox" at bounding box center [71, 230] width 12 height 12
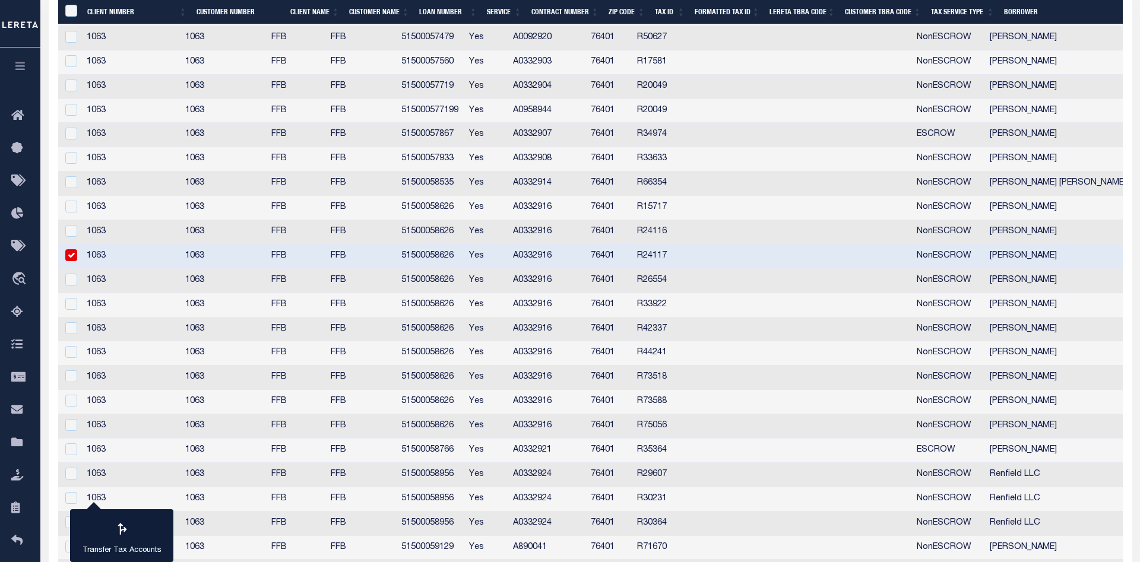
click at [69, 264] on td at bounding box center [70, 257] width 24 height 24
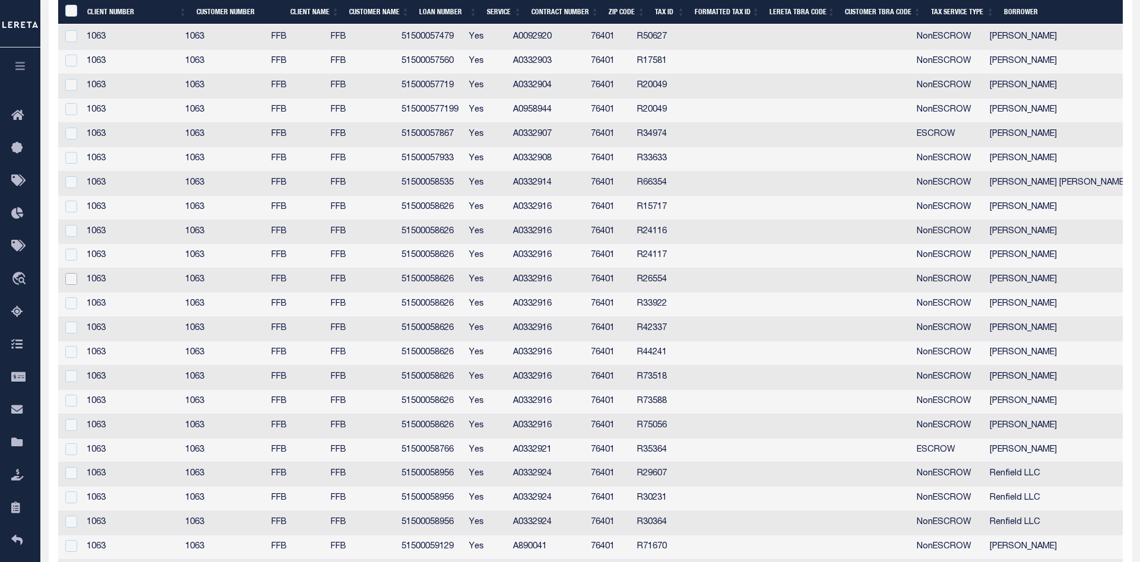
click at [70, 280] on input "checkbox" at bounding box center [71, 279] width 12 height 12
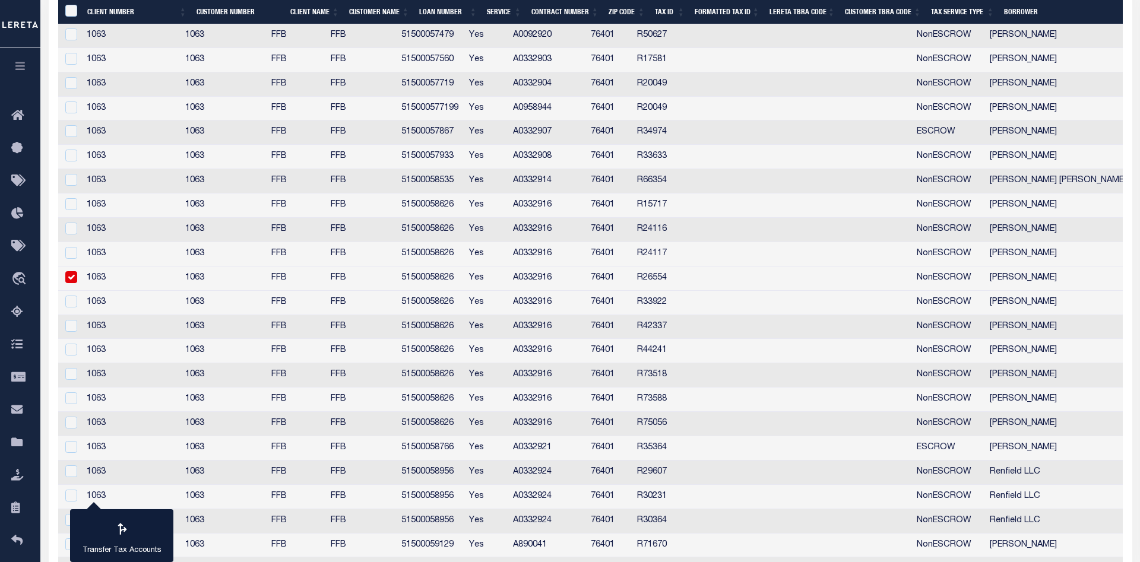
scroll to position [1851, 0]
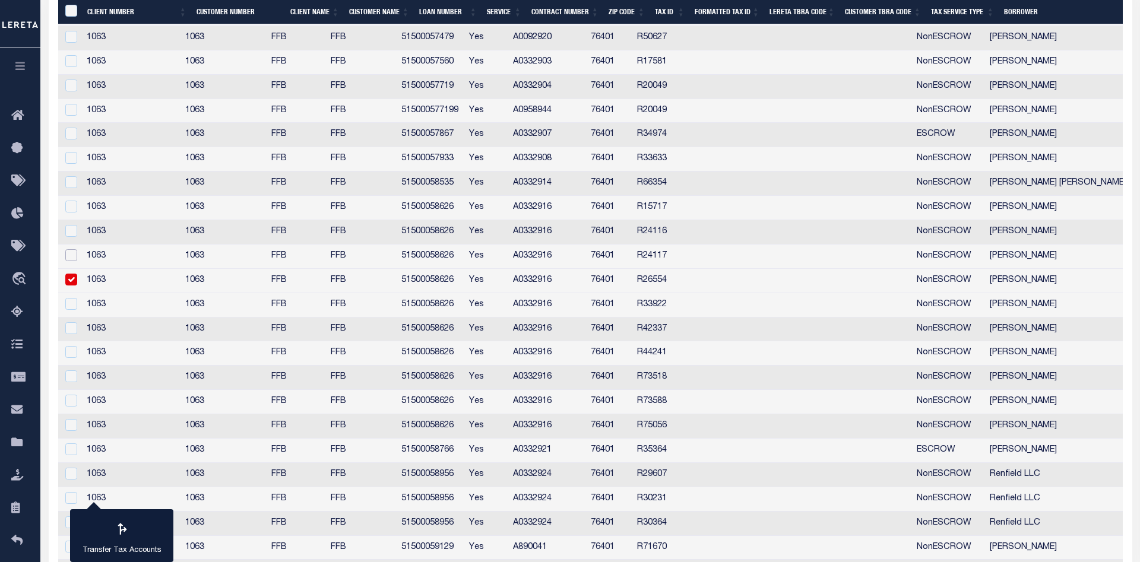
click at [71, 258] on input "checkbox" at bounding box center [71, 255] width 12 height 12
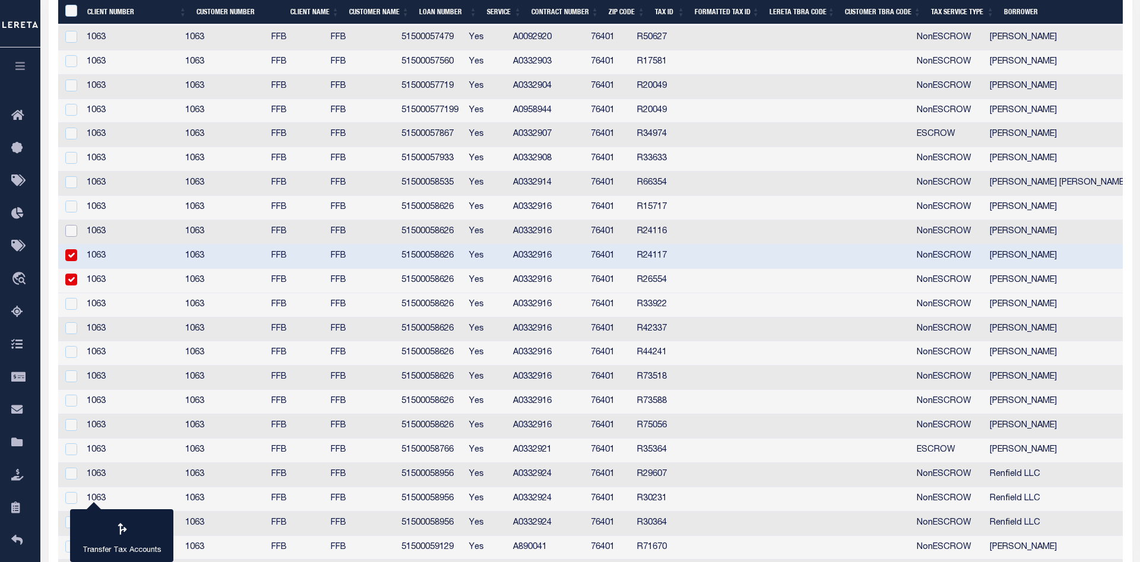
click at [72, 233] on input "checkbox" at bounding box center [71, 231] width 12 height 12
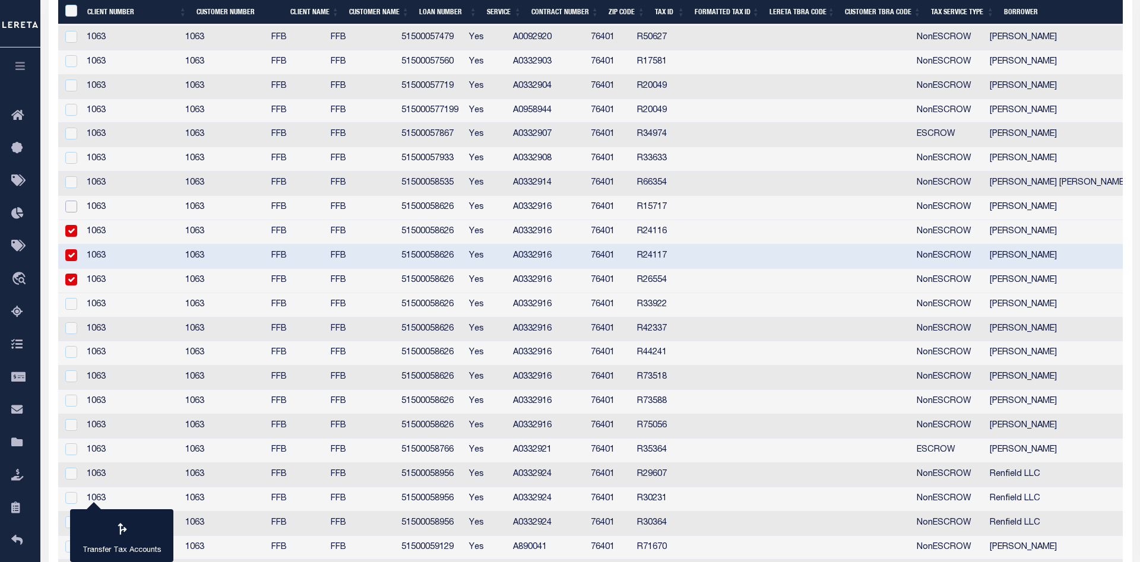
click at [72, 207] on input "checkbox" at bounding box center [71, 207] width 12 height 12
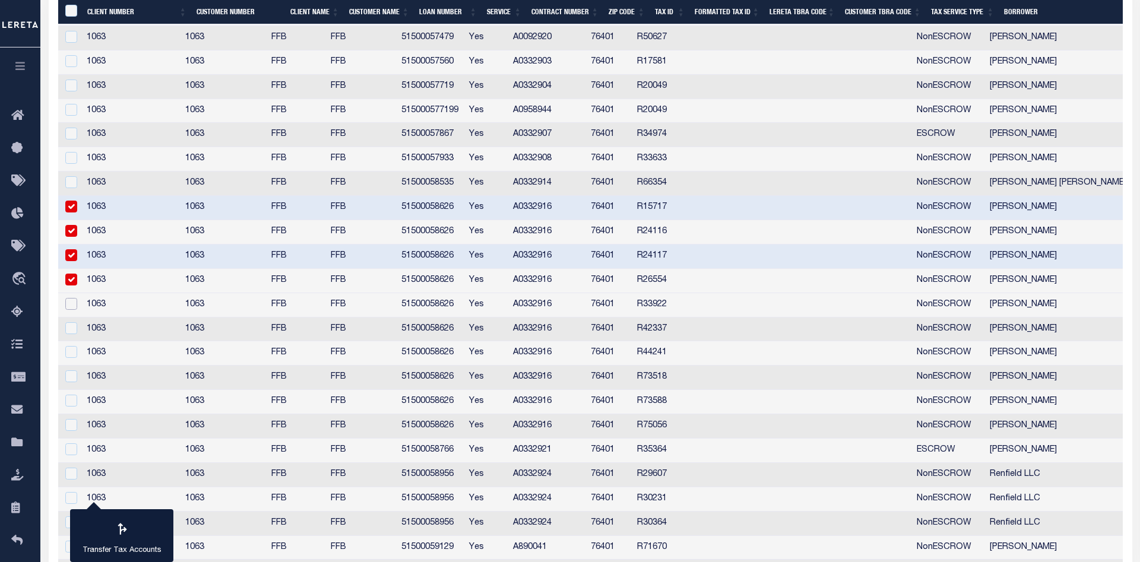
click at [71, 306] on input "checkbox" at bounding box center [71, 304] width 12 height 12
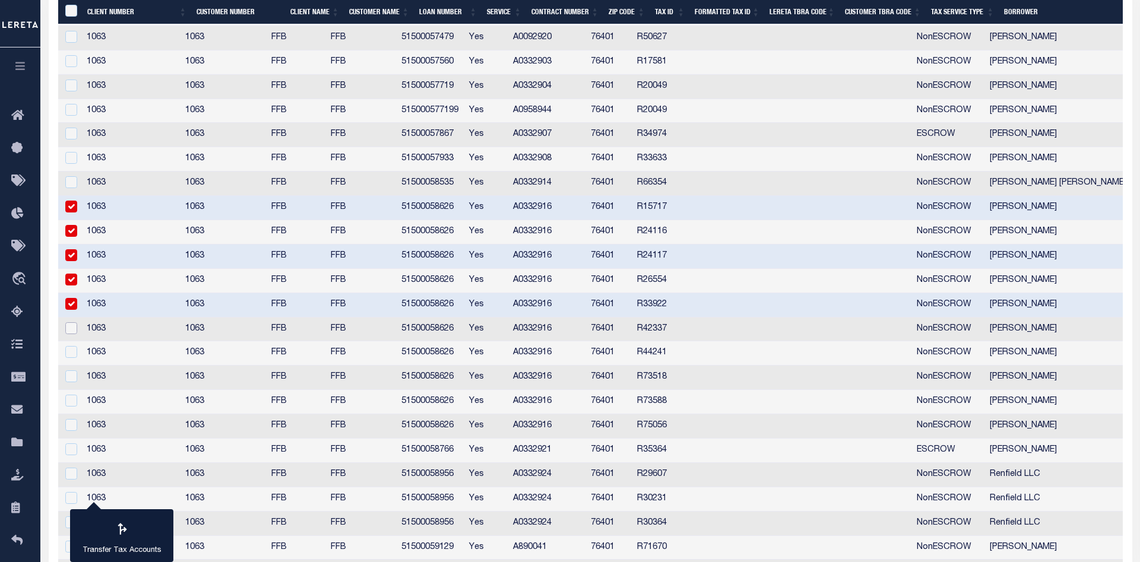
click at [71, 330] on input "checkbox" at bounding box center [71, 328] width 12 height 12
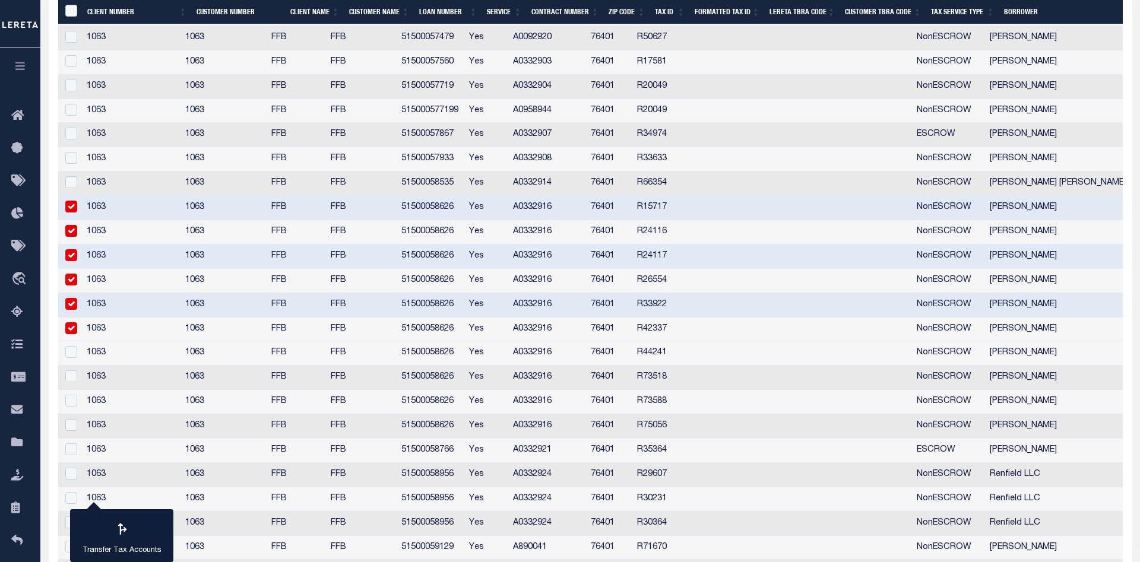
click at [71, 328] on input "checkbox" at bounding box center [71, 328] width 12 height 12
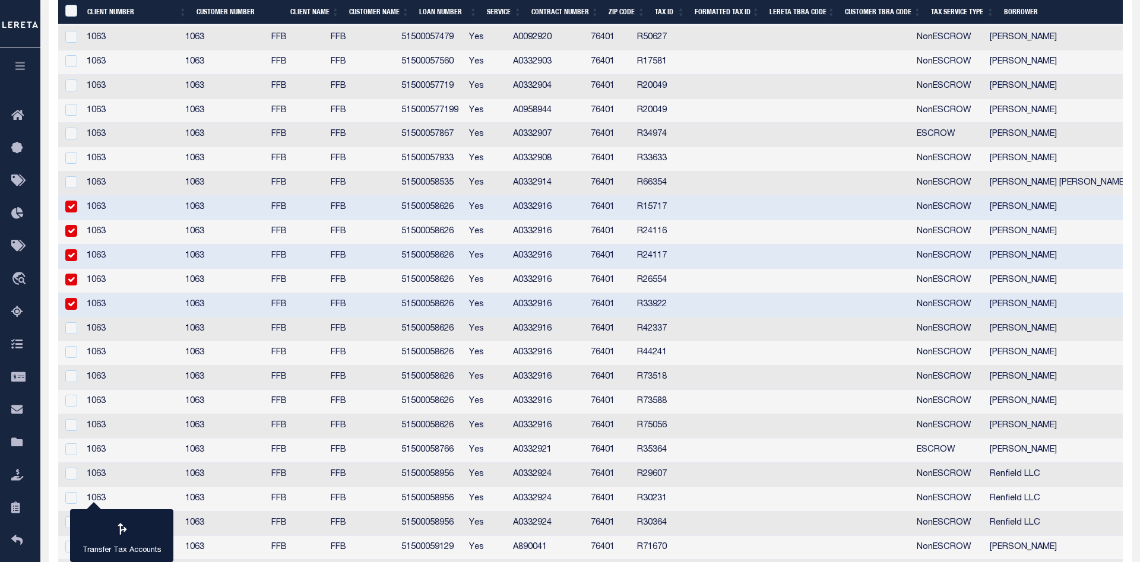
click at [69, 307] on input "checkbox" at bounding box center [71, 304] width 12 height 12
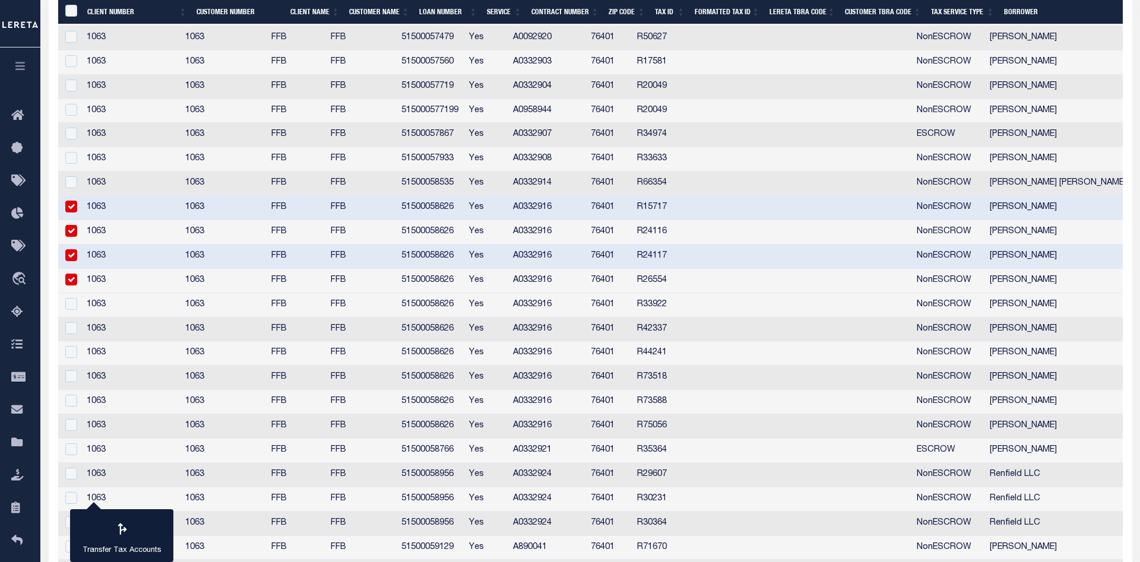
click at [69, 281] on input "checkbox" at bounding box center [71, 280] width 12 height 12
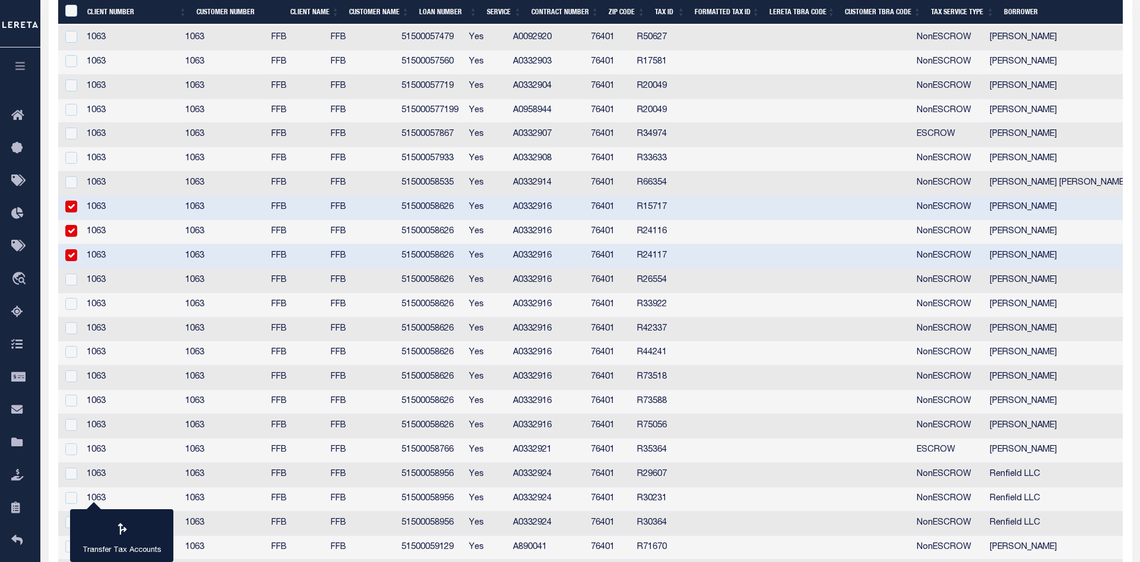
click at [69, 255] on input "checkbox" at bounding box center [71, 255] width 12 height 12
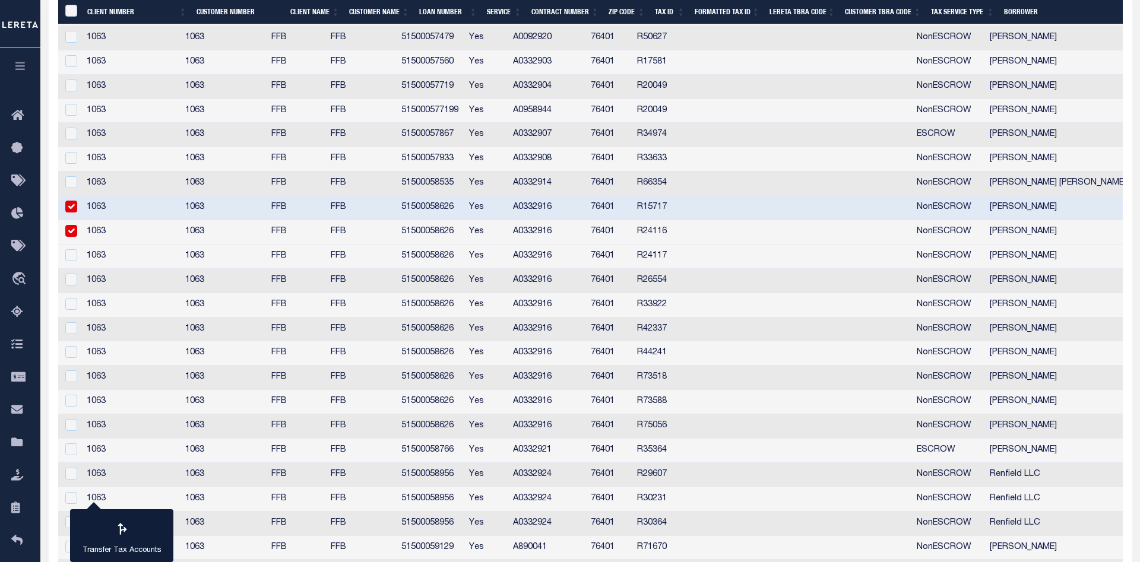
click at [69, 232] on input "checkbox" at bounding box center [71, 231] width 12 height 12
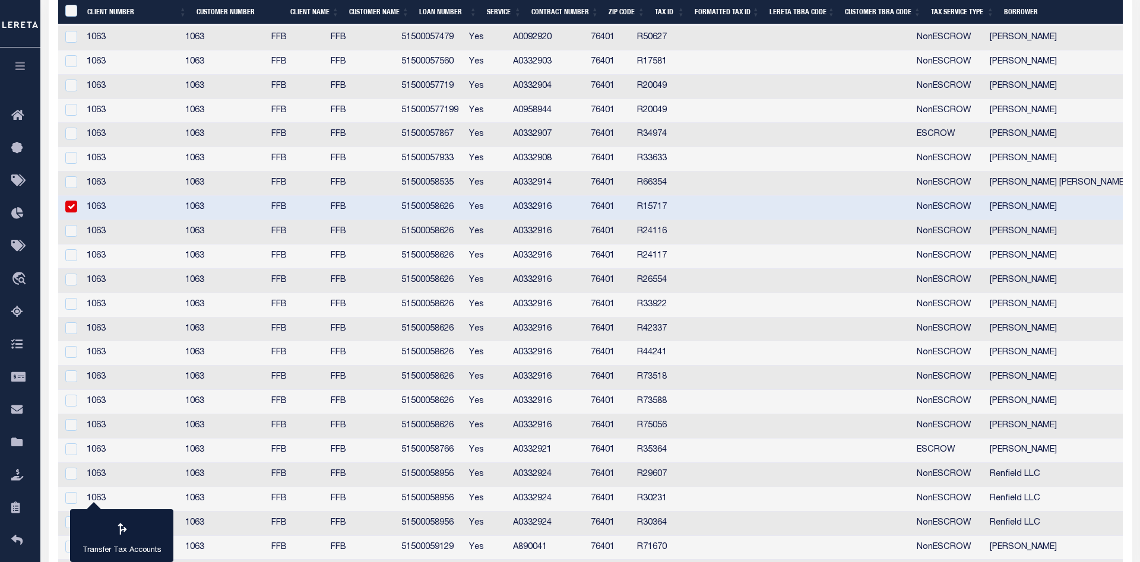
click at [69, 205] on input "checkbox" at bounding box center [71, 207] width 12 height 12
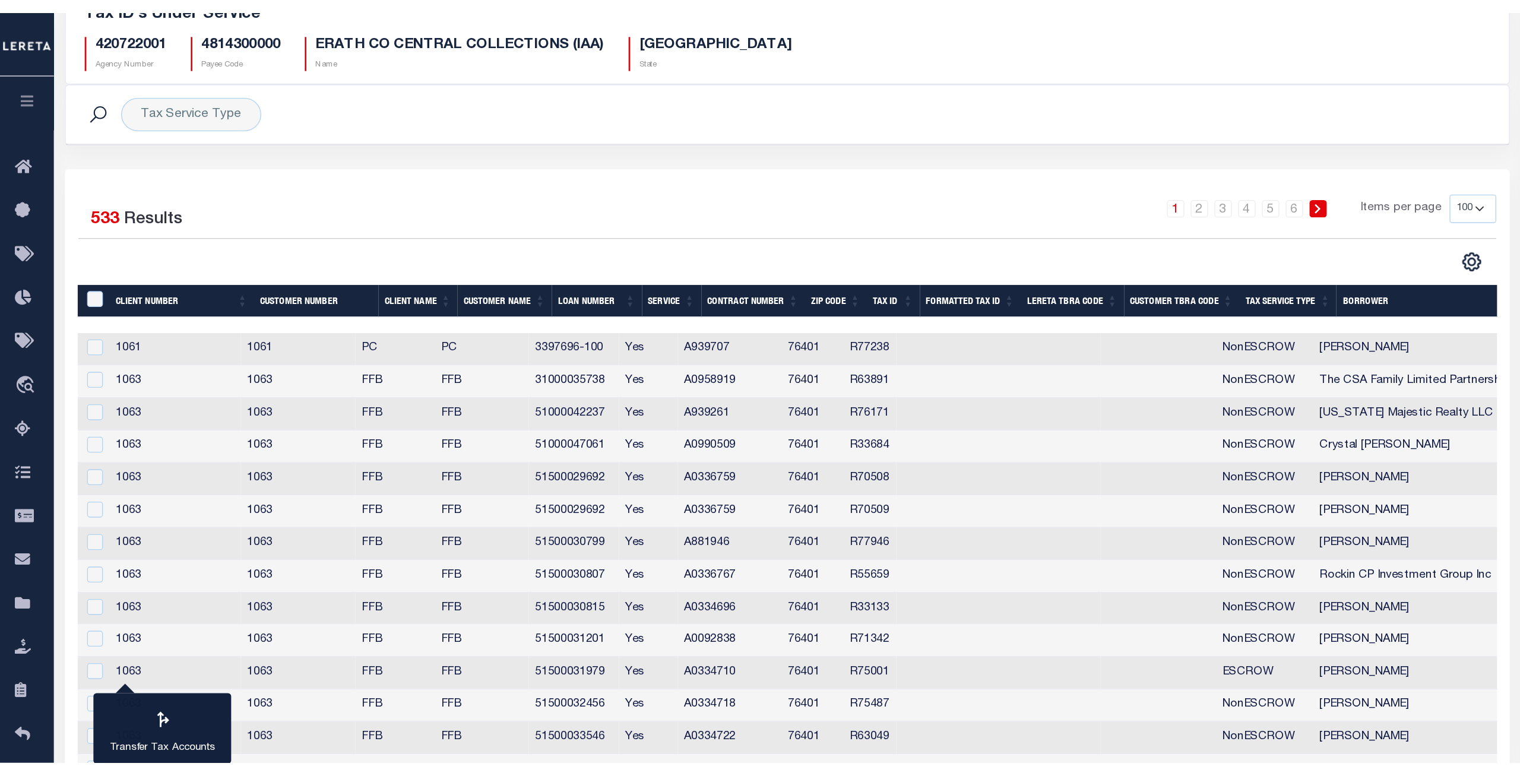
scroll to position [0, 0]
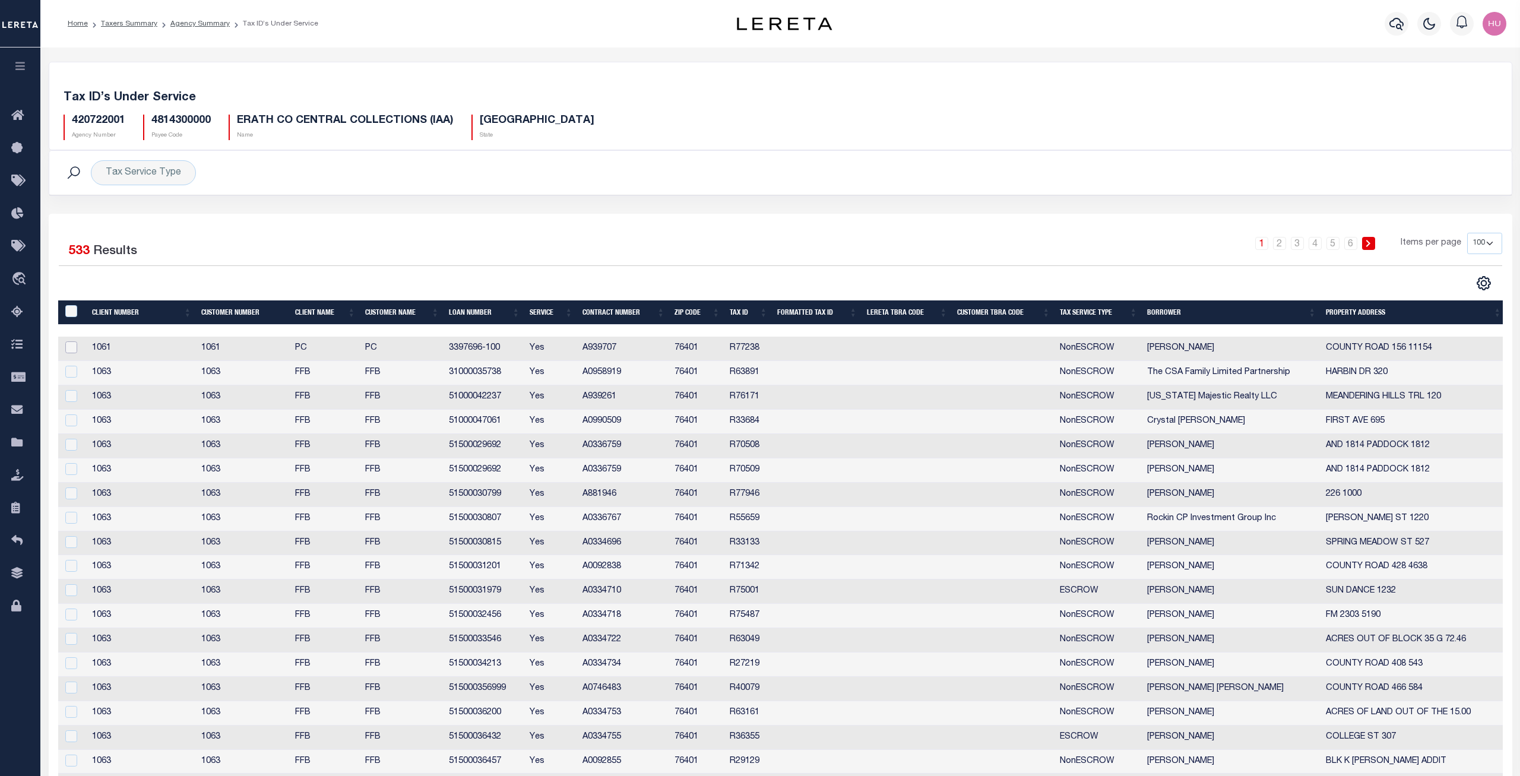
click at [72, 349] on input "checkbox" at bounding box center [71, 347] width 12 height 12
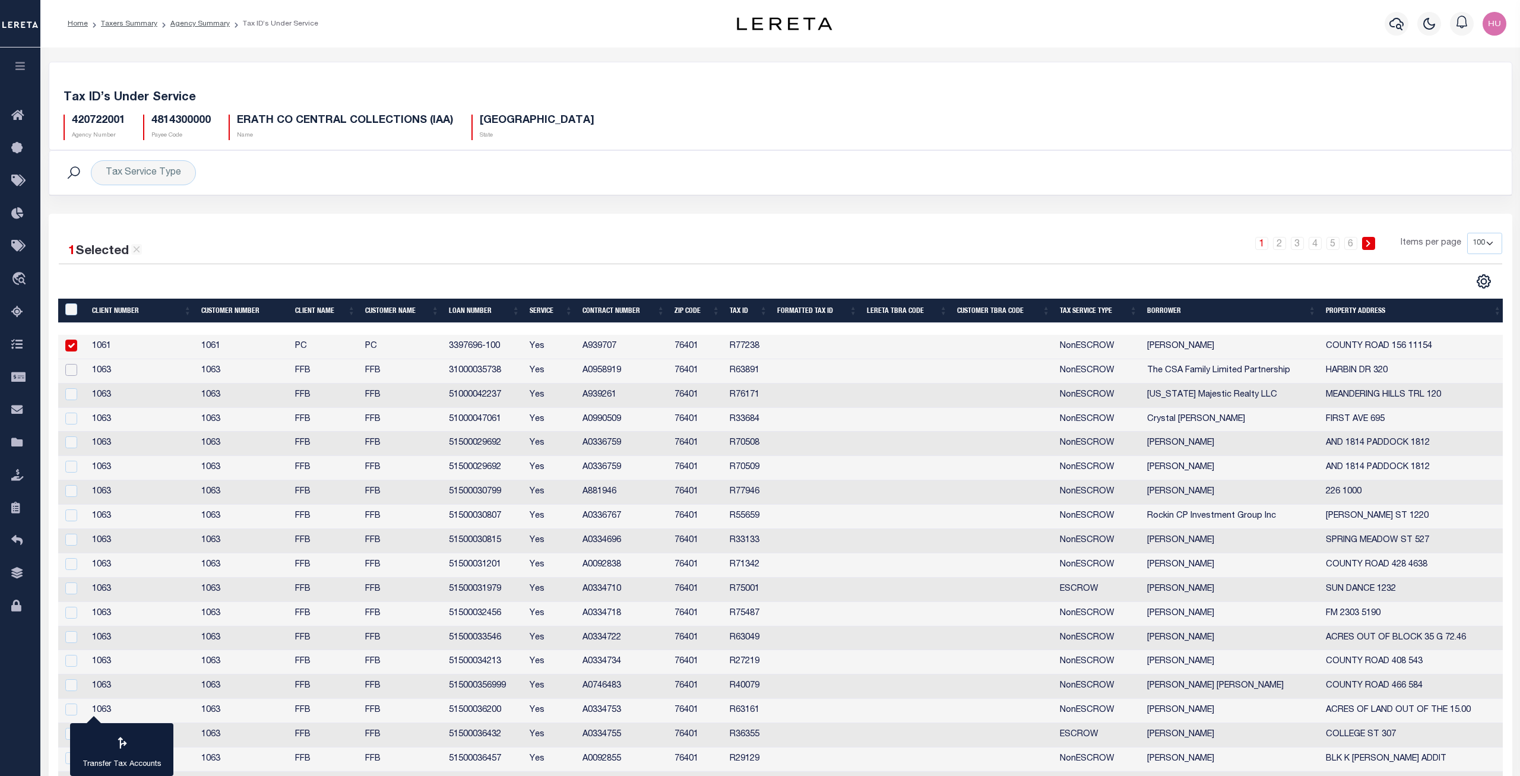
click at [73, 373] on input "checkbox" at bounding box center [71, 370] width 12 height 12
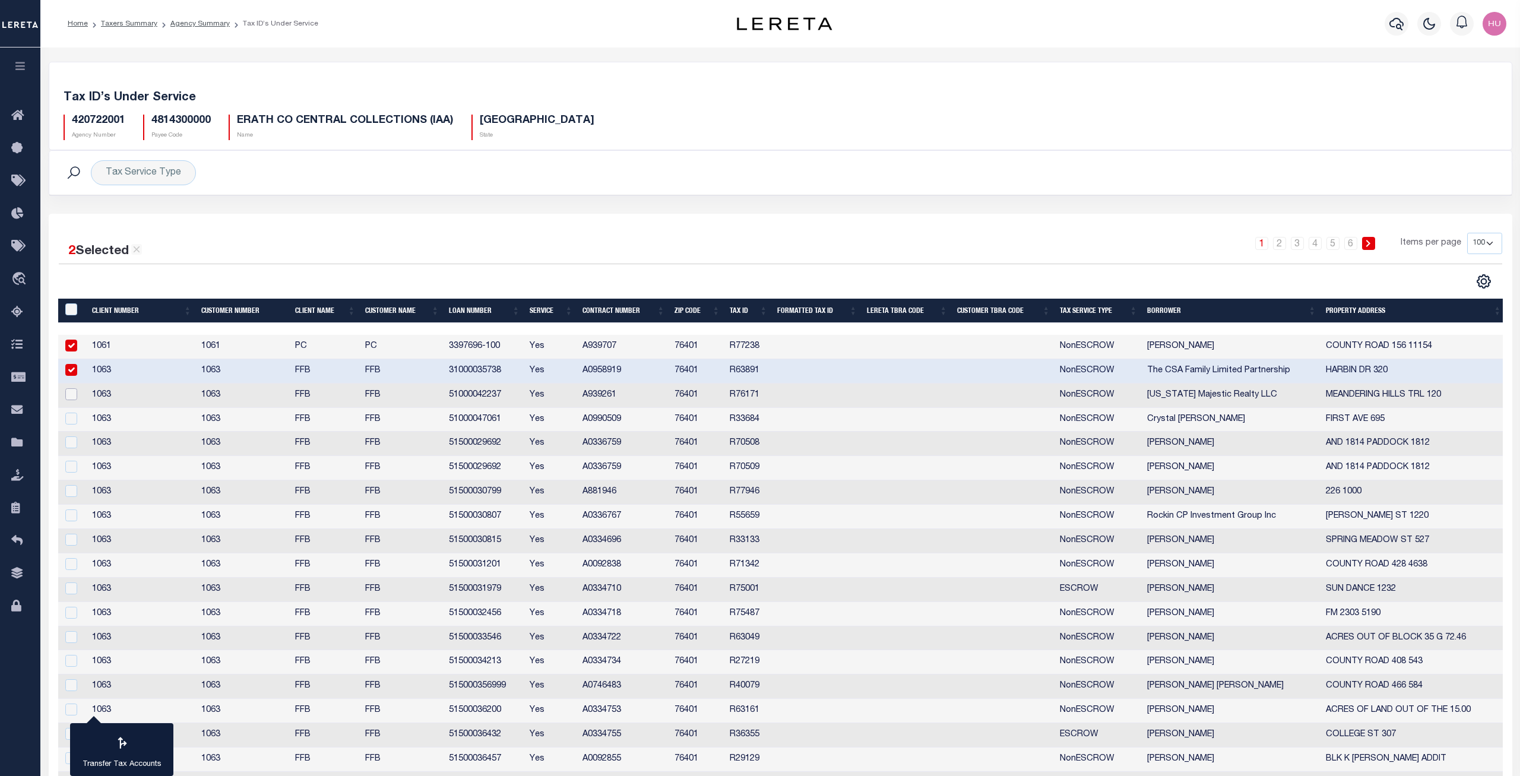
click at [68, 396] on input "checkbox" at bounding box center [71, 394] width 12 height 12
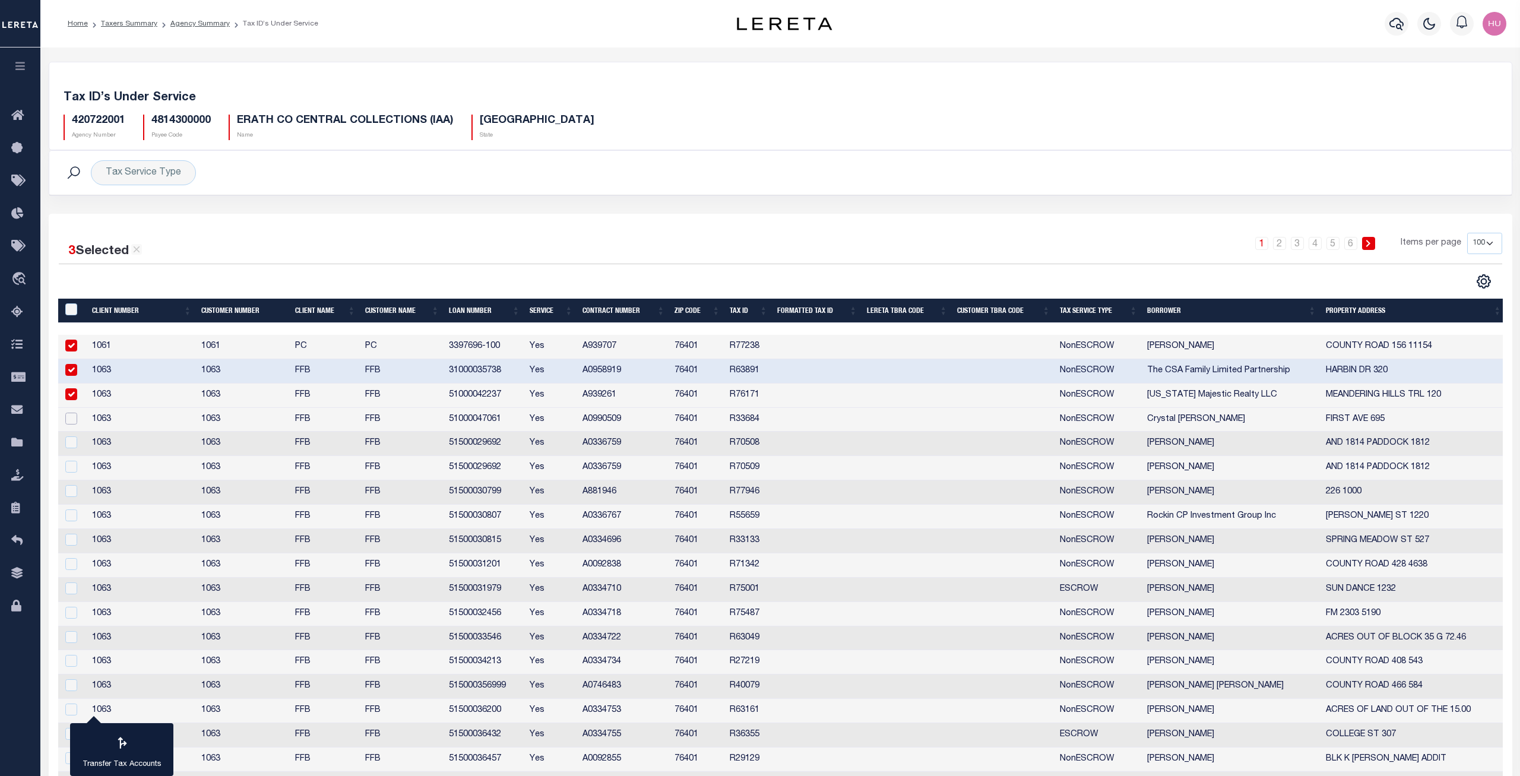
click at [72, 417] on input "checkbox" at bounding box center [71, 419] width 12 height 12
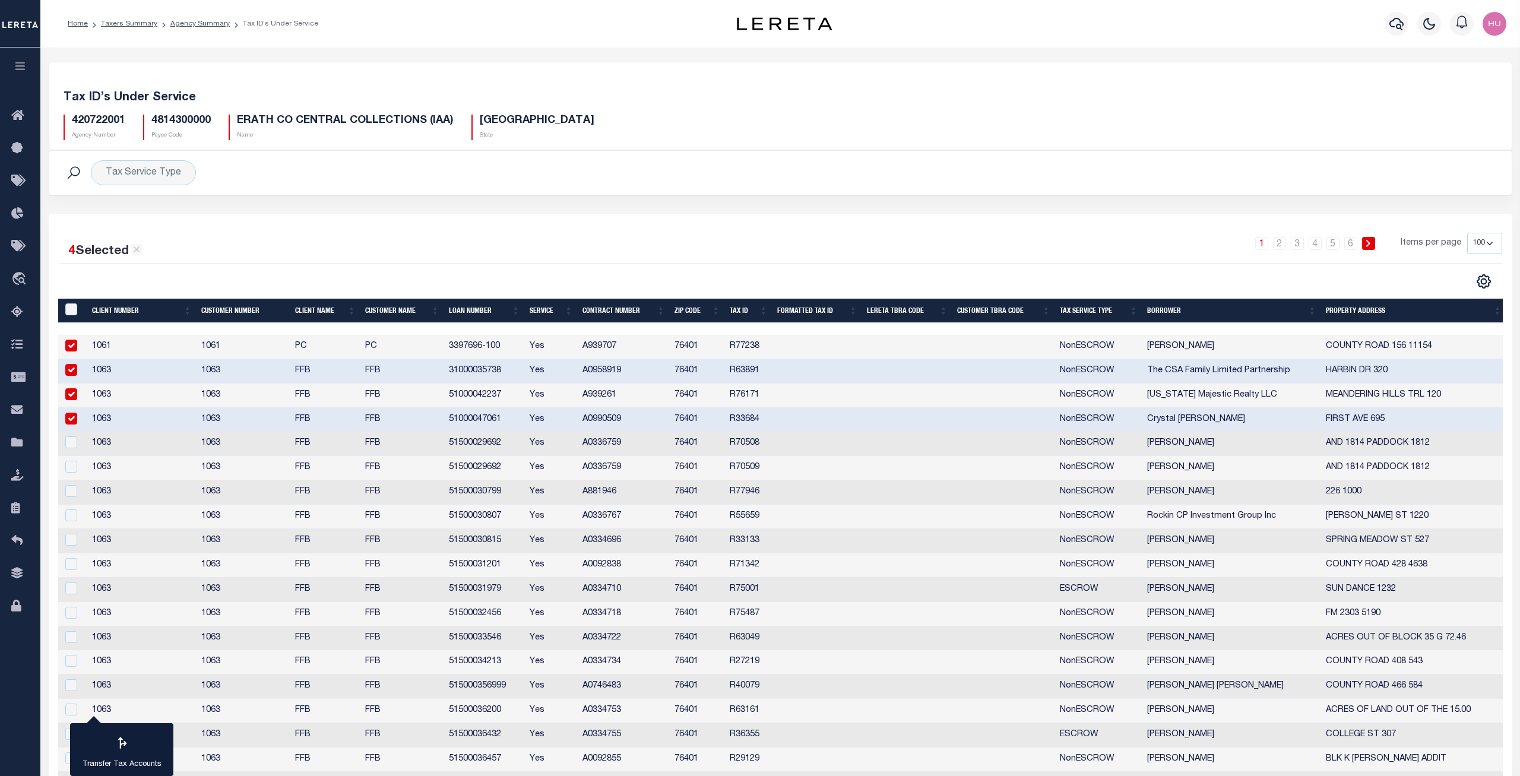
click at [73, 435] on td at bounding box center [72, 444] width 29 height 24
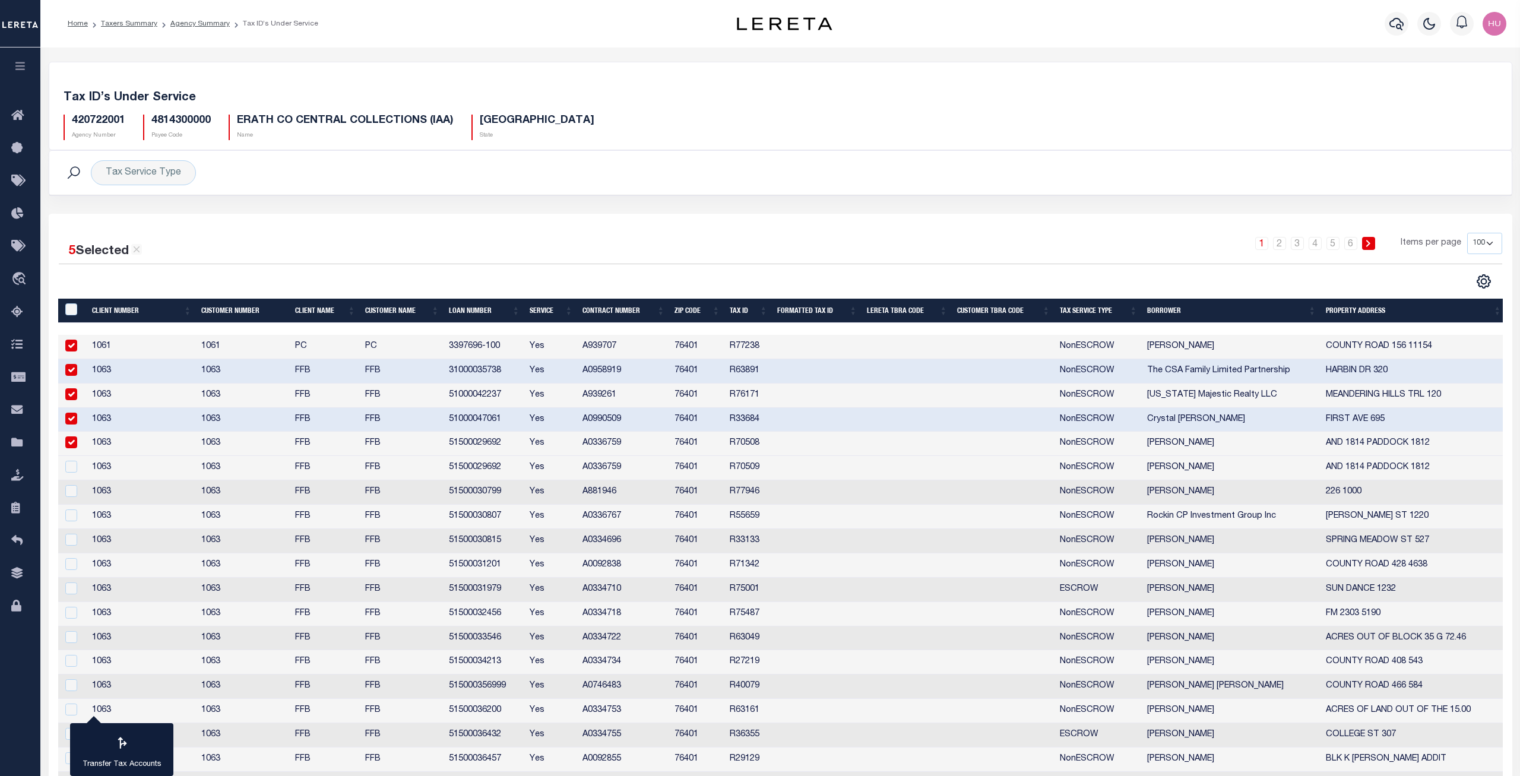
drag, startPoint x: 72, startPoint y: 460, endPoint x: 73, endPoint y: 482, distance: 22.0
click at [72, 461] on td at bounding box center [72, 468] width 29 height 24
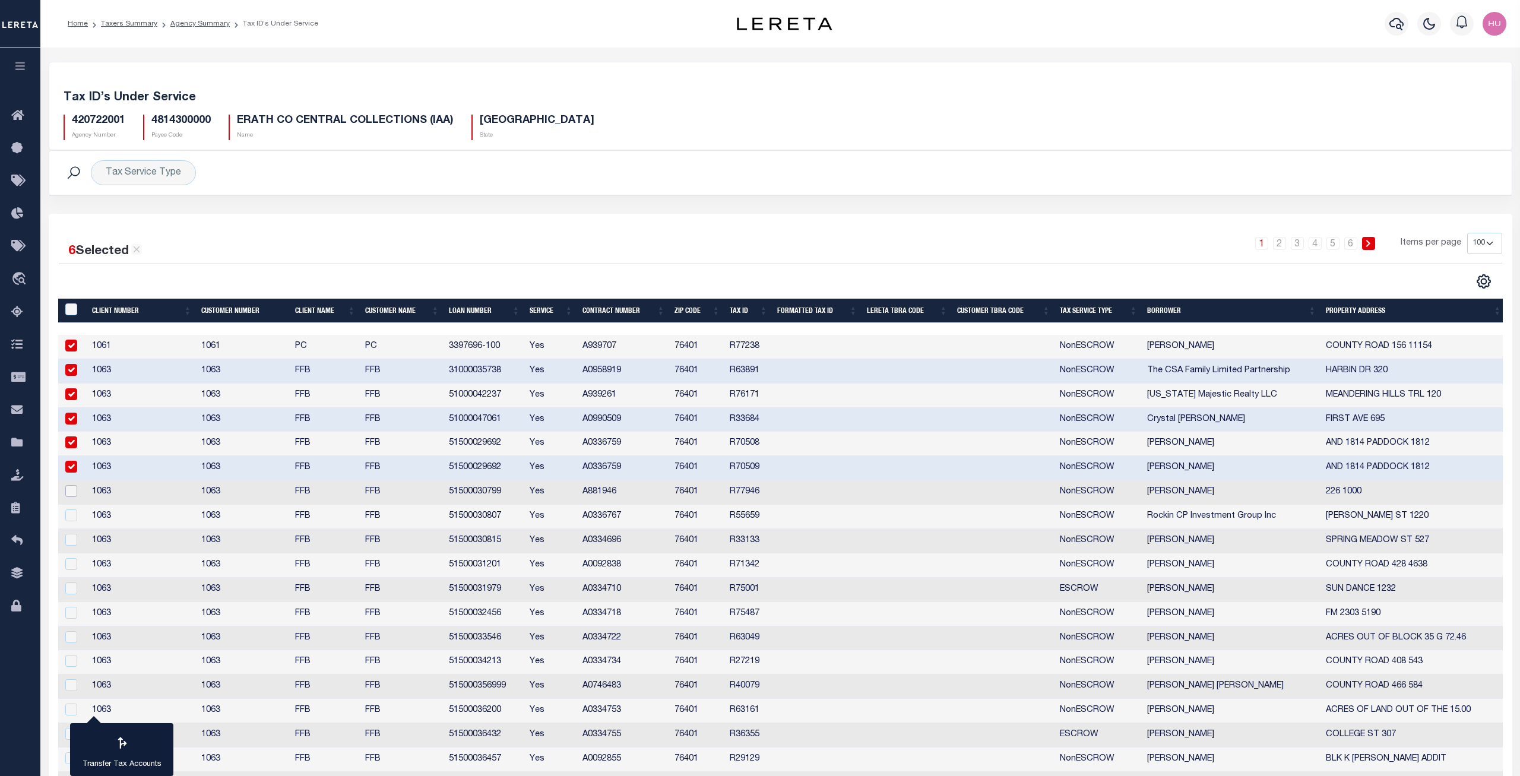
click at [71, 489] on input "checkbox" at bounding box center [71, 491] width 12 height 12
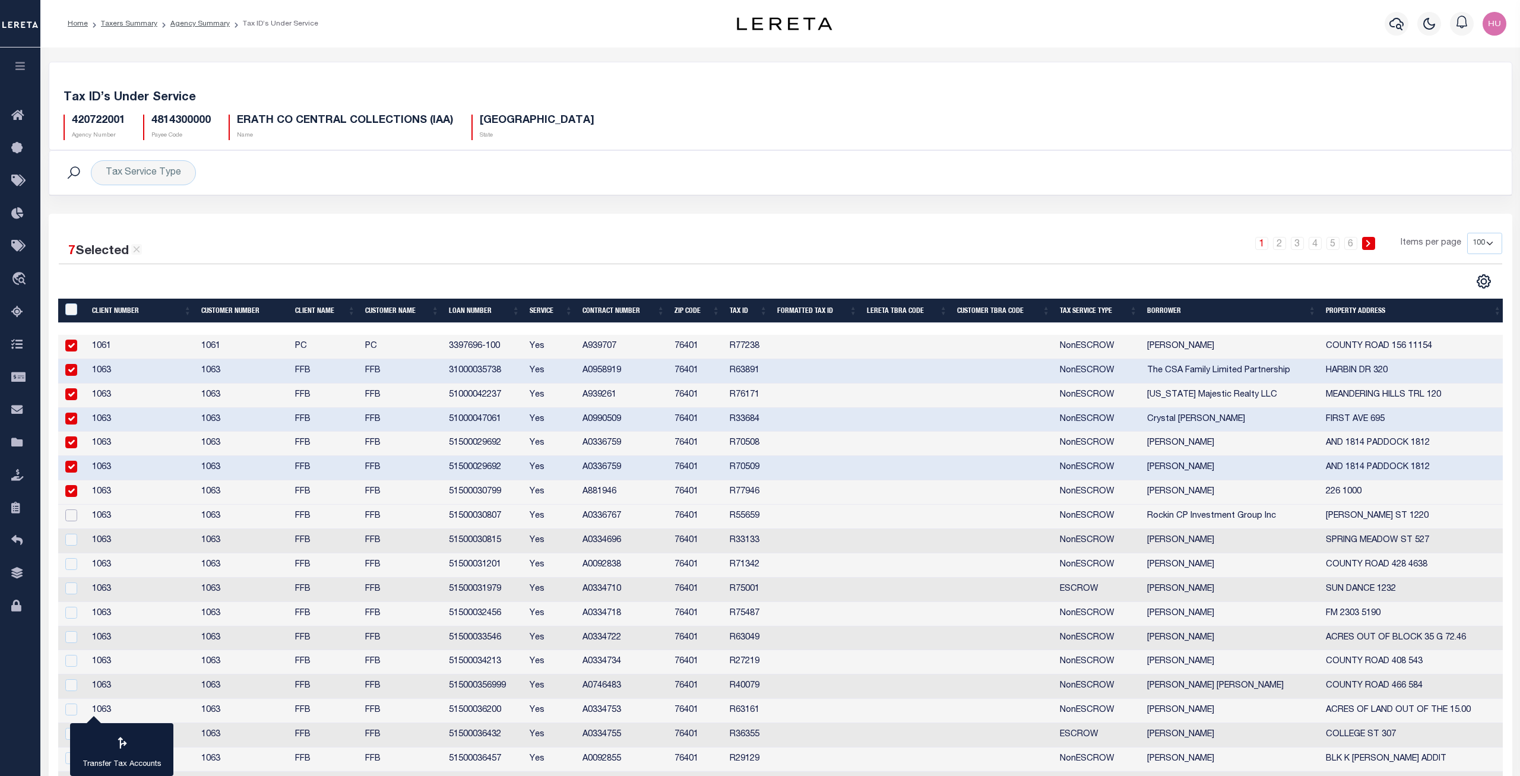
click at [72, 517] on input "checkbox" at bounding box center [71, 516] width 12 height 12
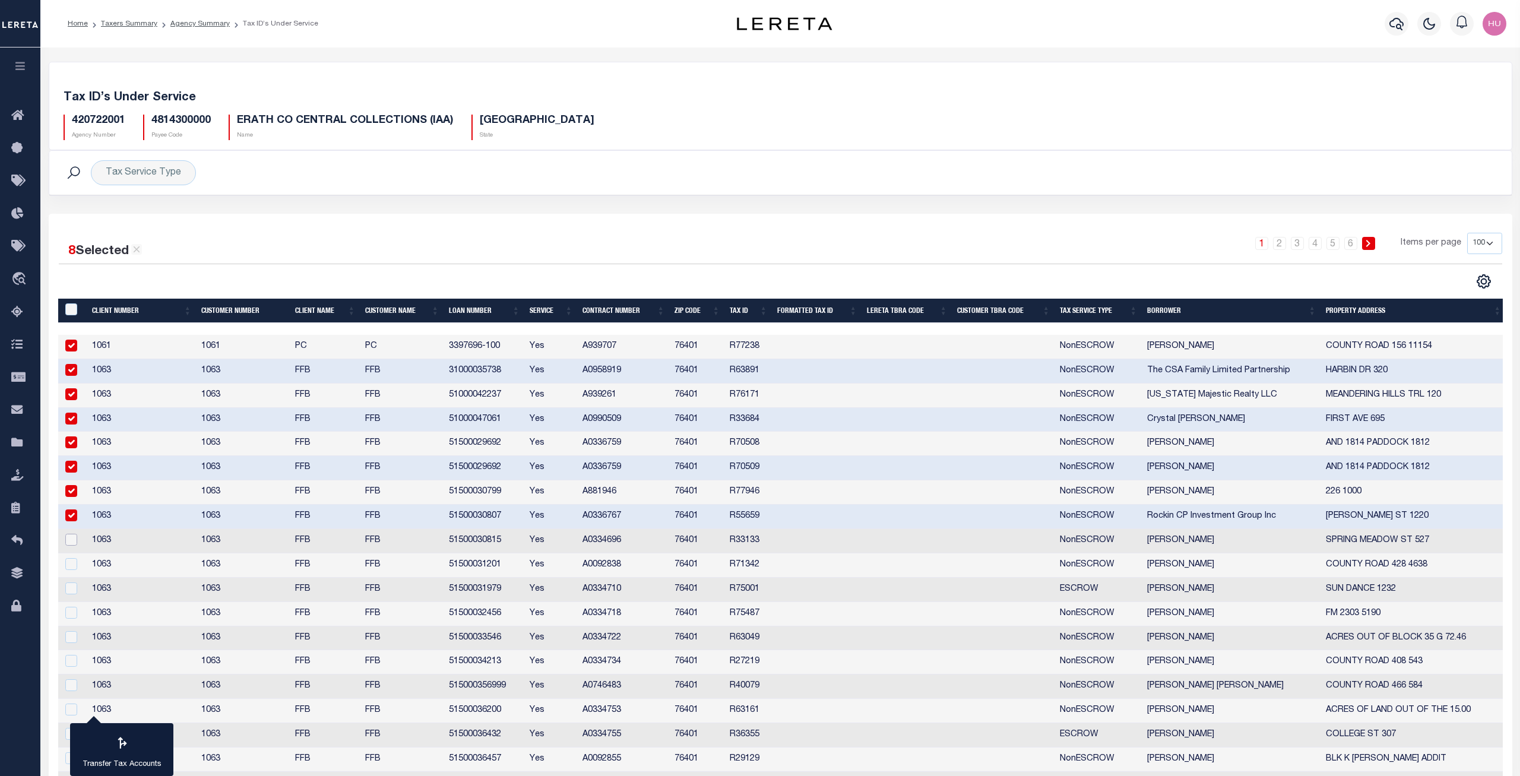
click at [71, 542] on input "checkbox" at bounding box center [71, 540] width 12 height 12
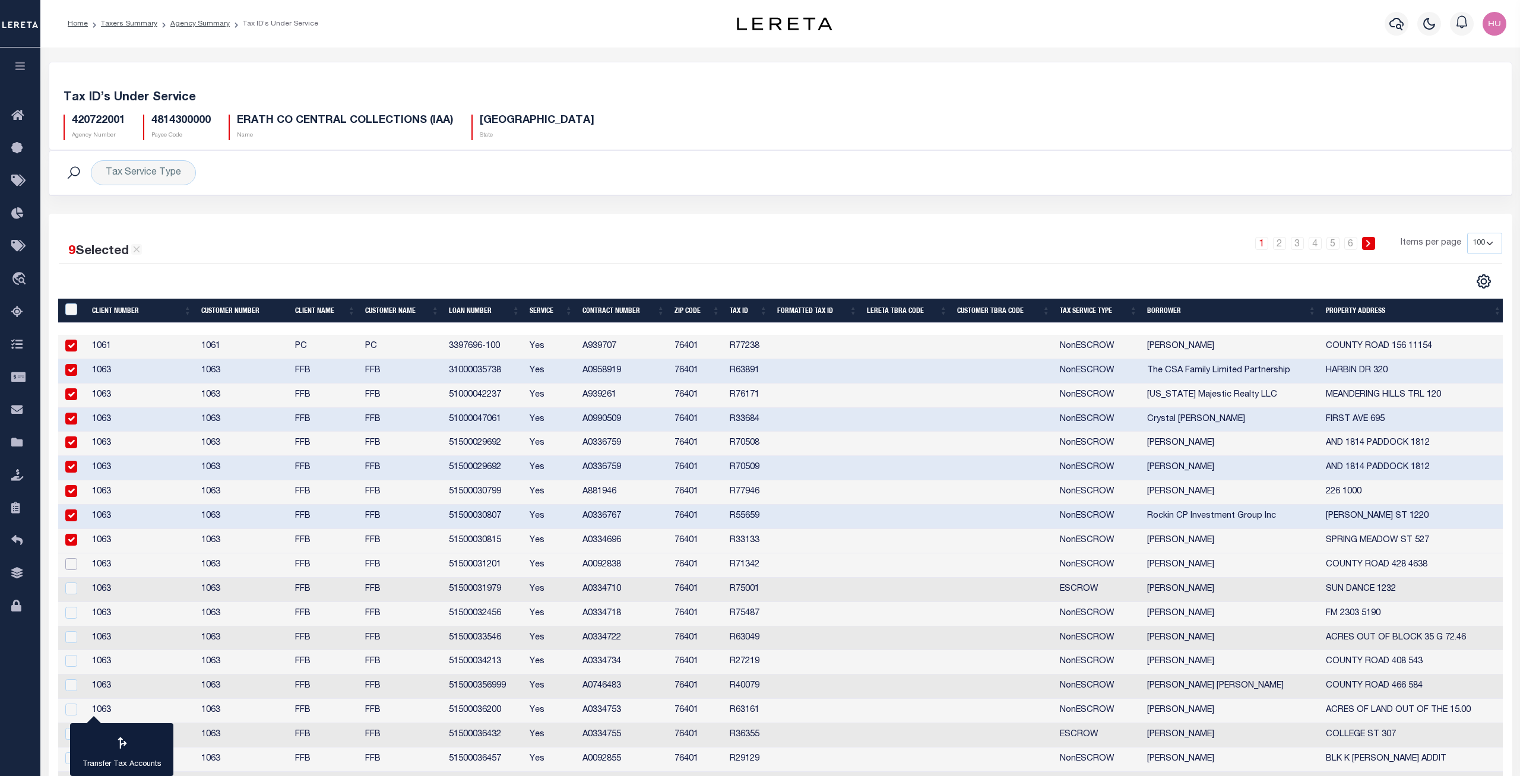
click at [72, 562] on input "checkbox" at bounding box center [71, 564] width 12 height 12
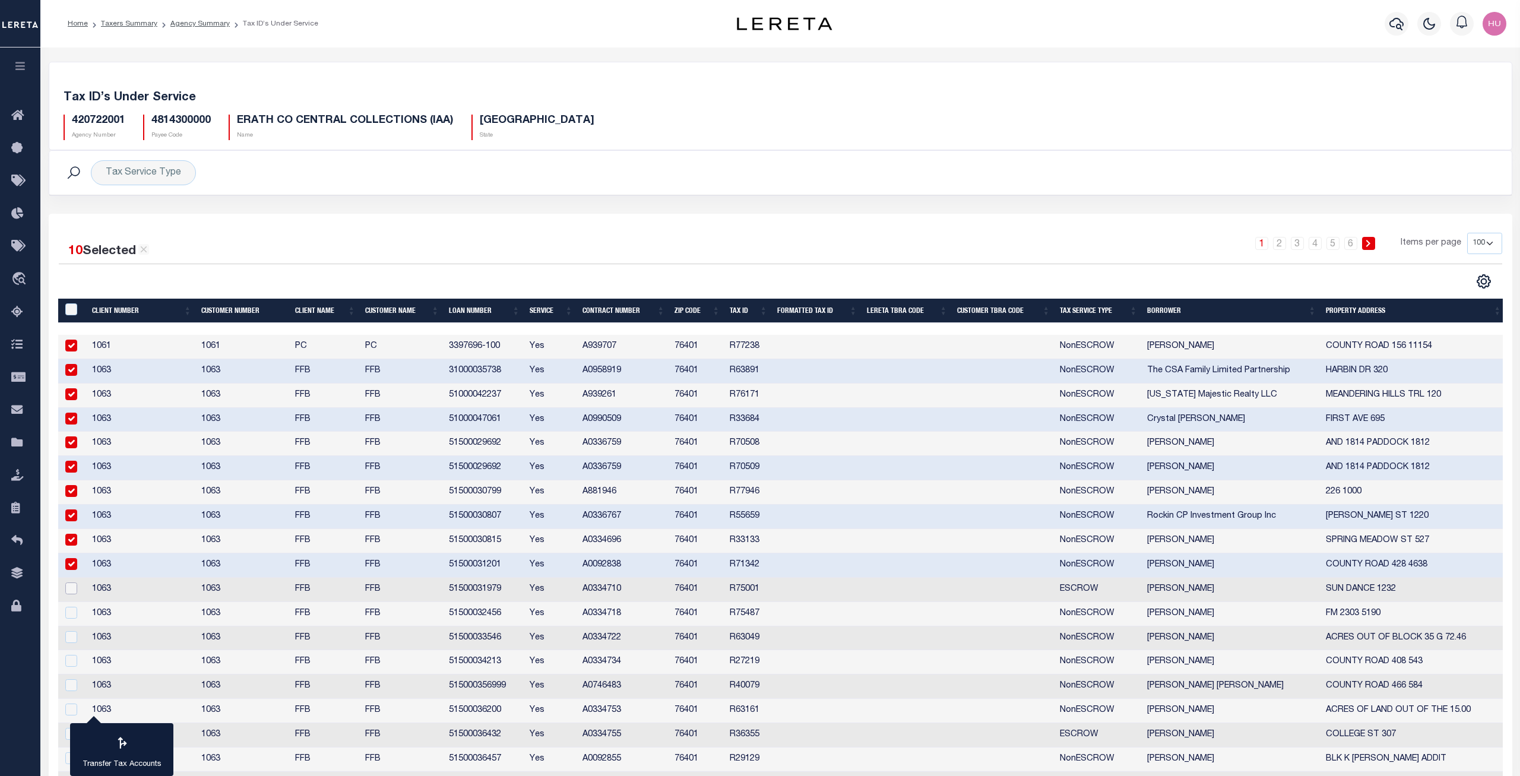
click at [72, 562] on input "checkbox" at bounding box center [71, 589] width 12 height 12
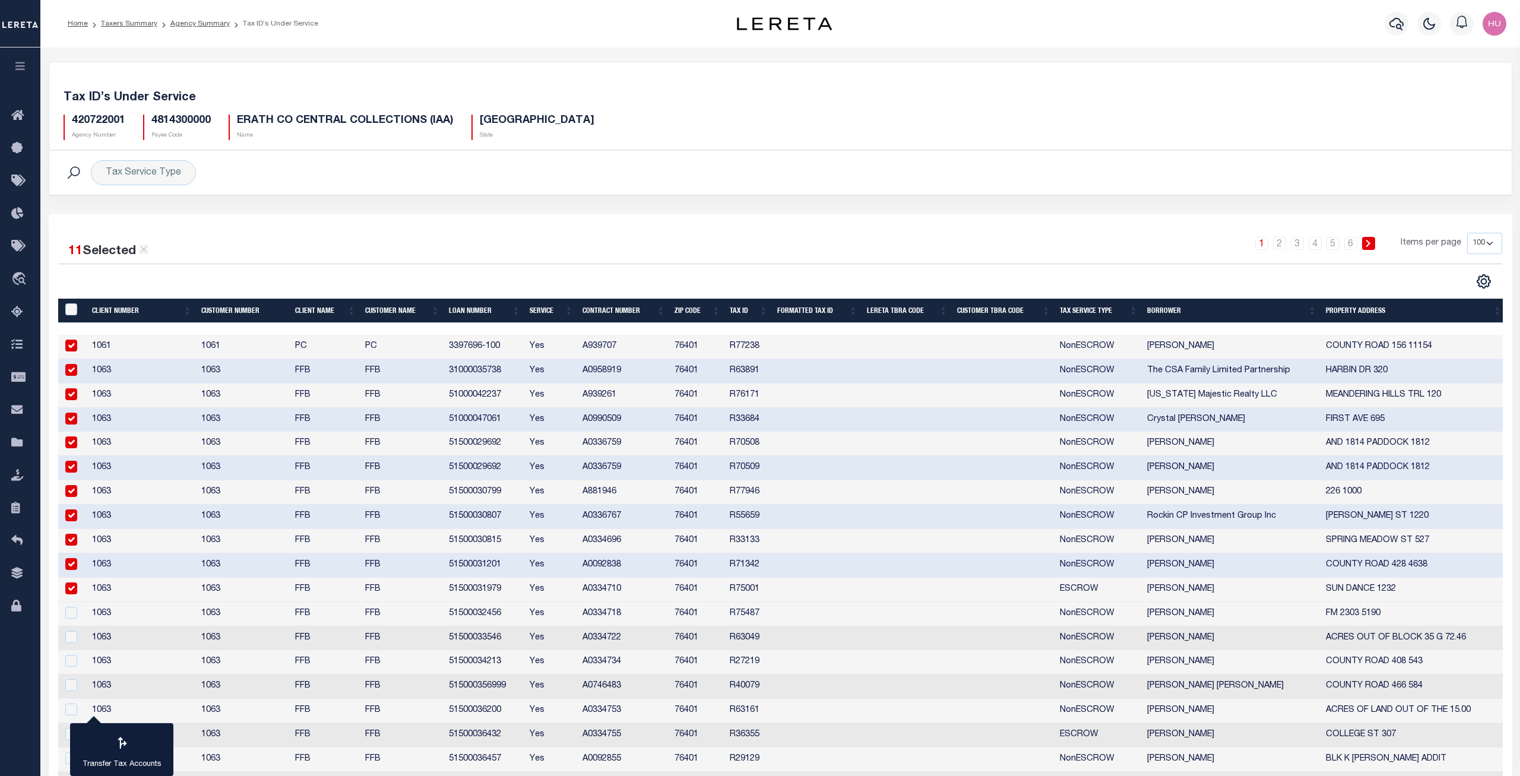
click at [71, 562] on td at bounding box center [72, 614] width 29 height 24
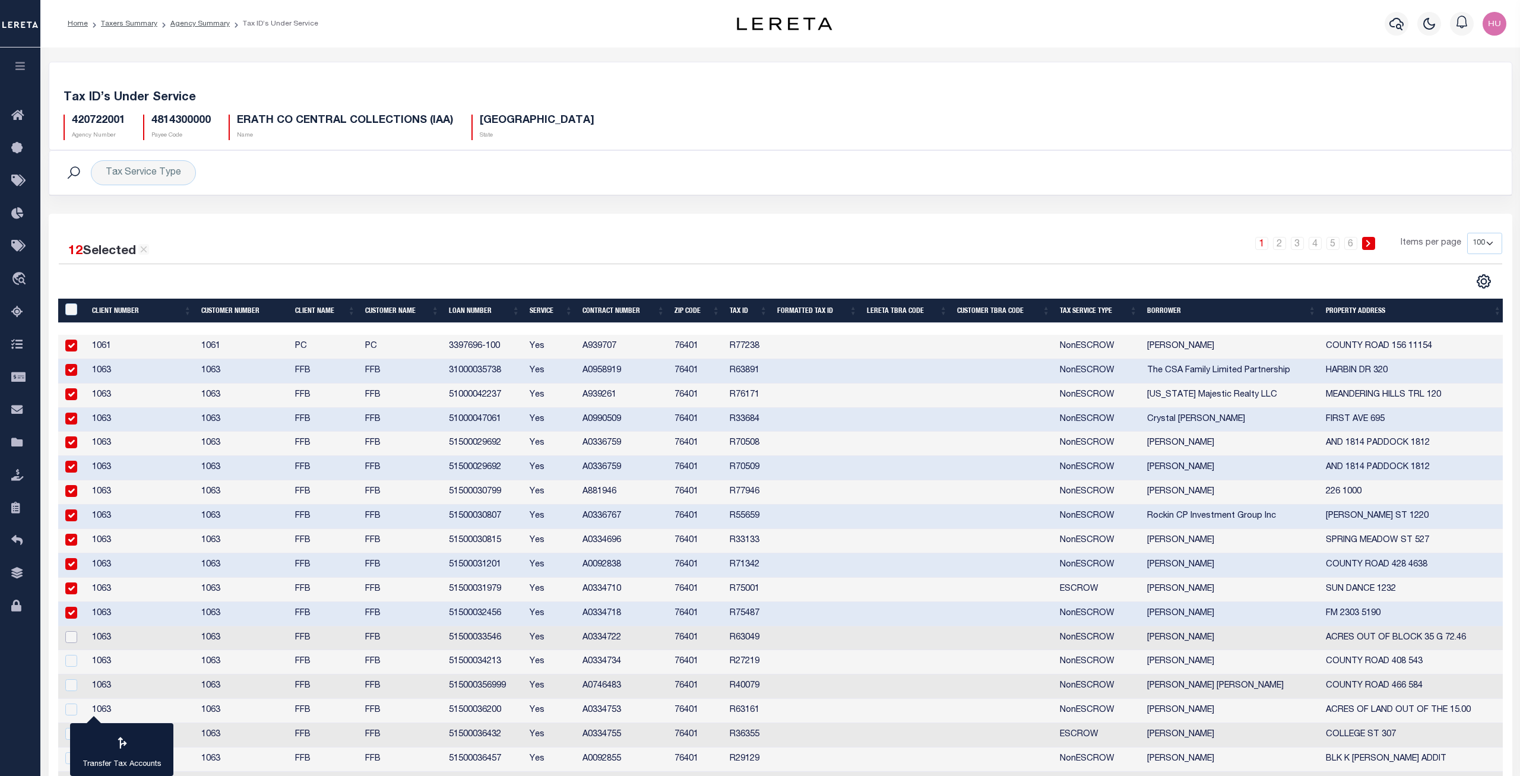
click at [68, 562] on input "checkbox" at bounding box center [71, 637] width 12 height 12
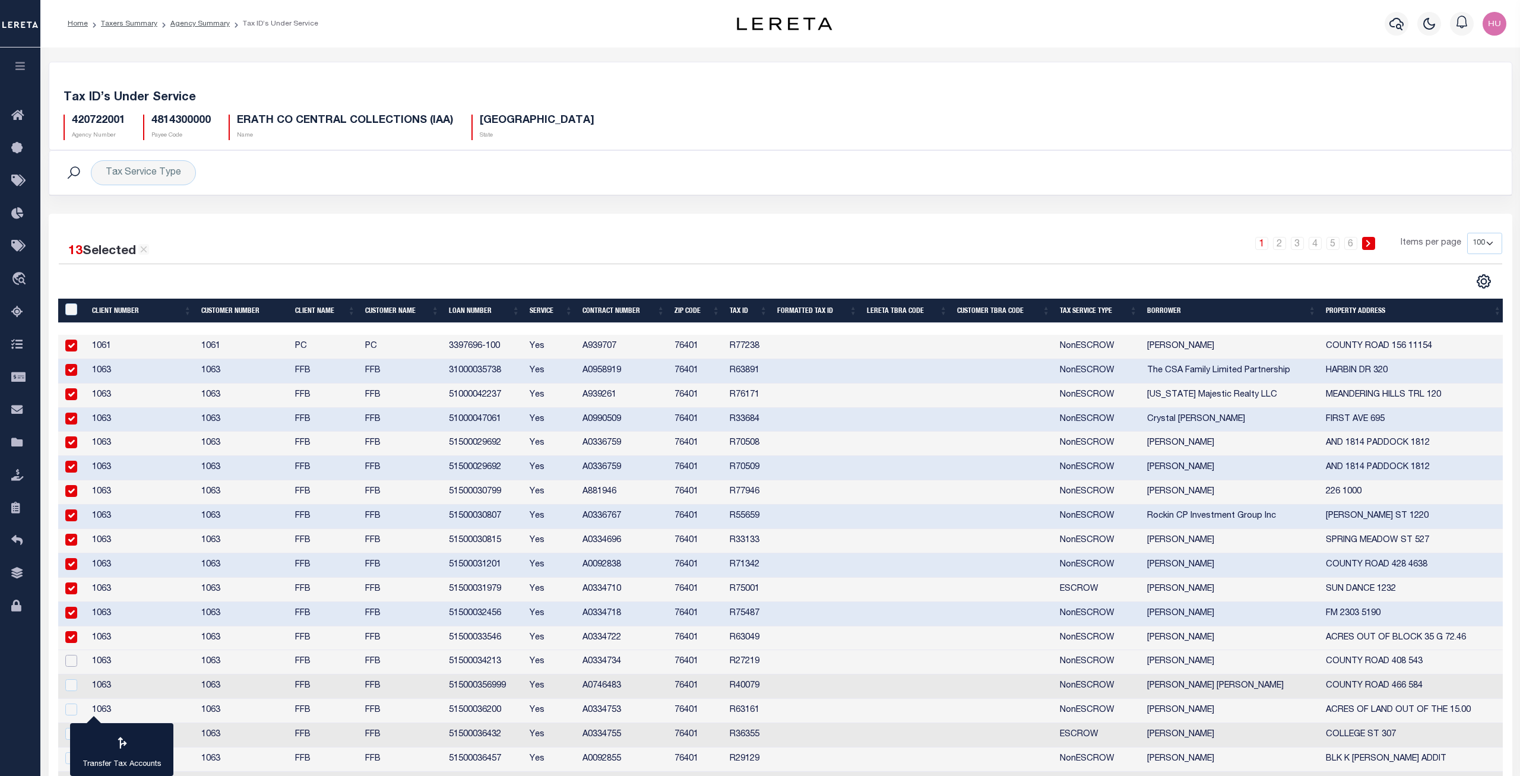
click at [72, 562] on input "checkbox" at bounding box center [71, 661] width 12 height 12
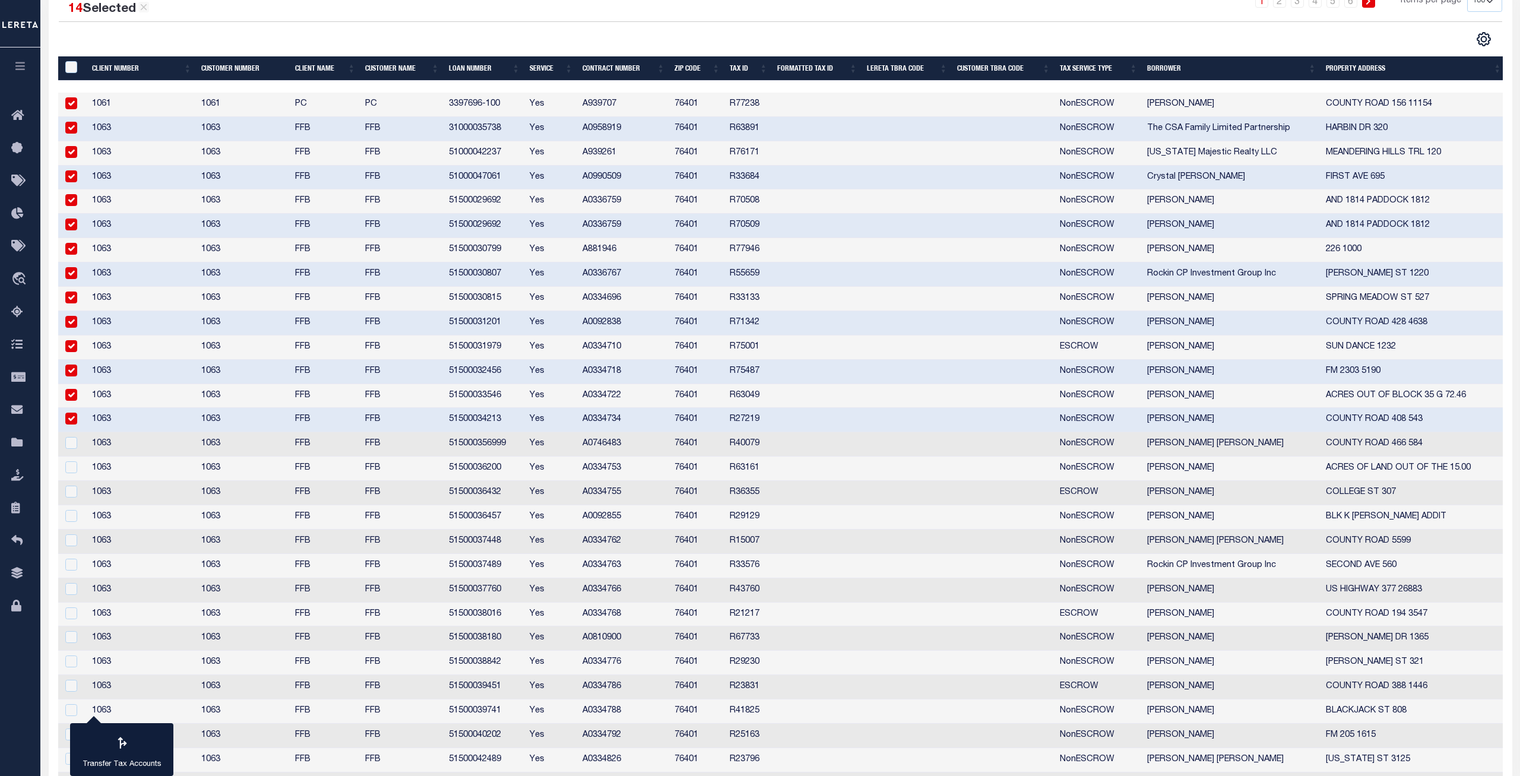
scroll to position [363, 0]
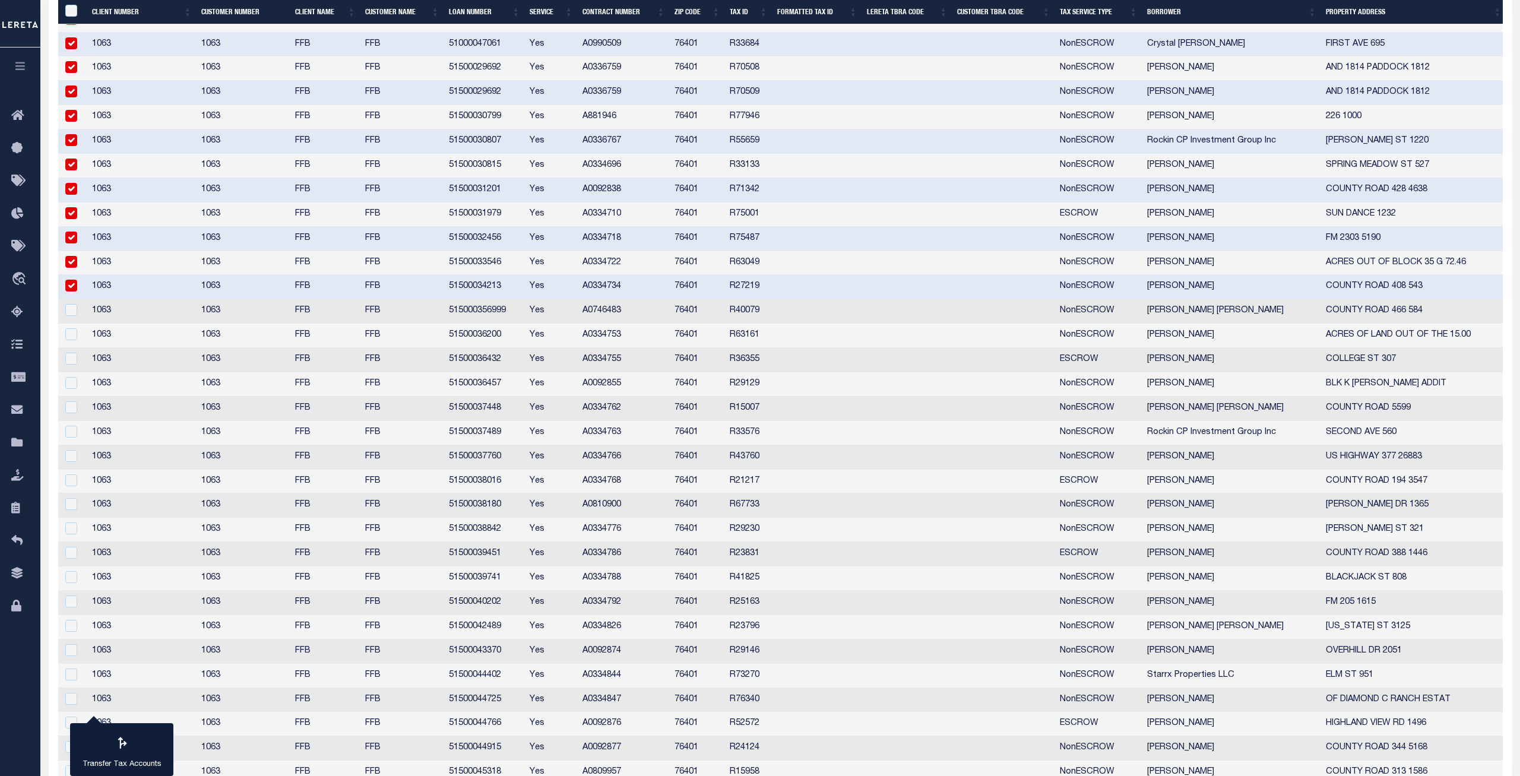
click at [72, 317] on div at bounding box center [73, 310] width 20 height 13
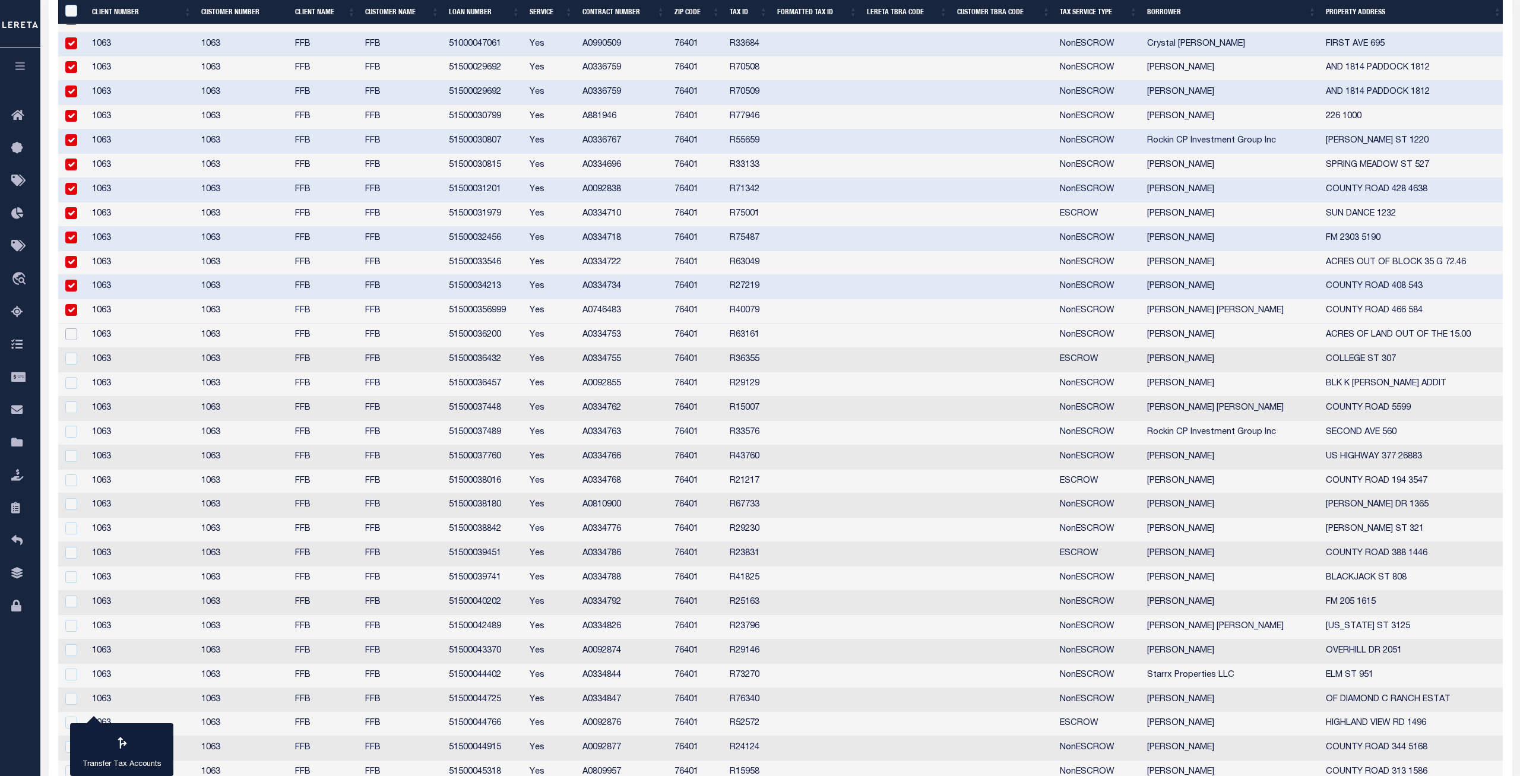
click at [71, 334] on input "checkbox" at bounding box center [71, 334] width 12 height 12
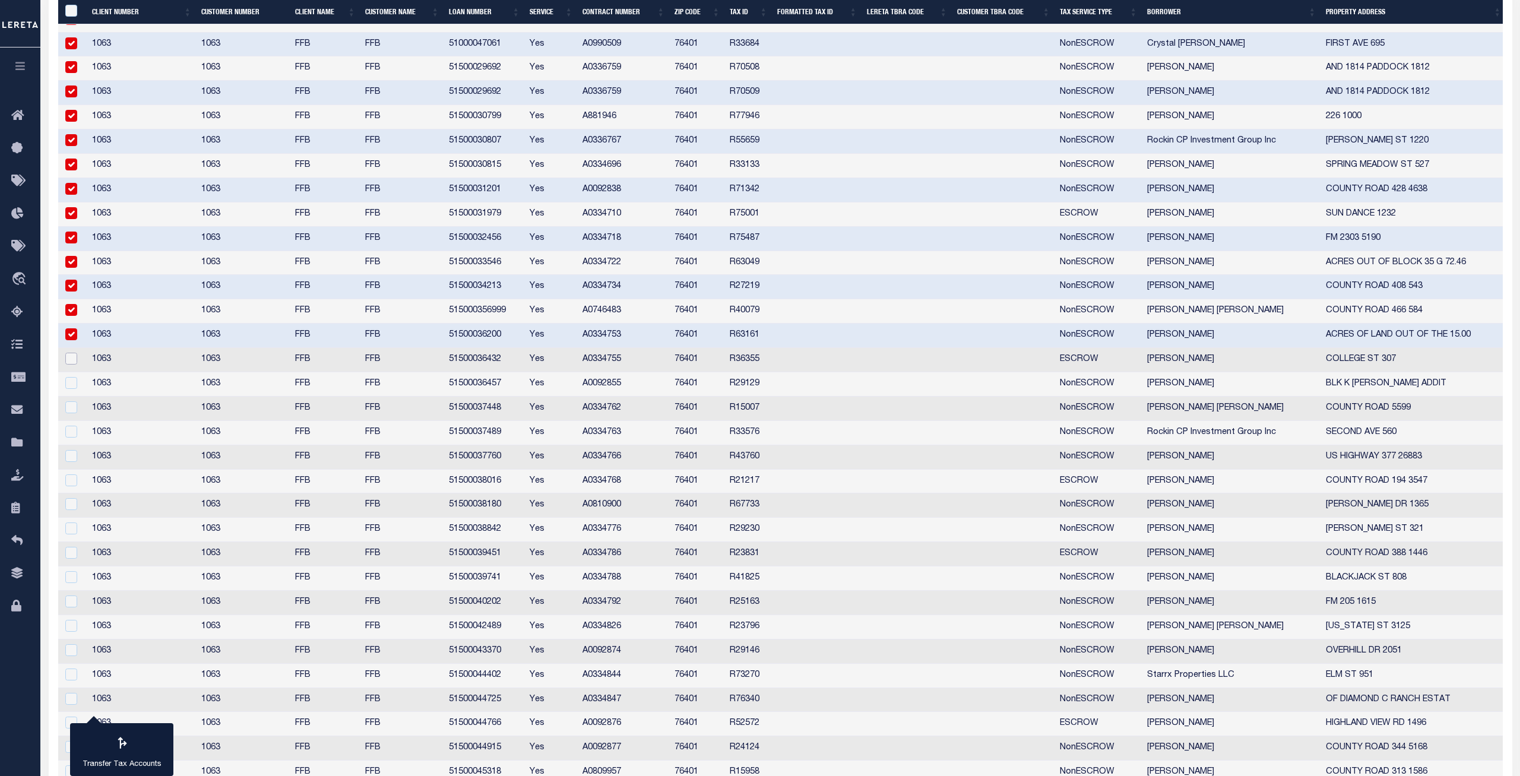
click at [69, 356] on input "checkbox" at bounding box center [71, 359] width 12 height 12
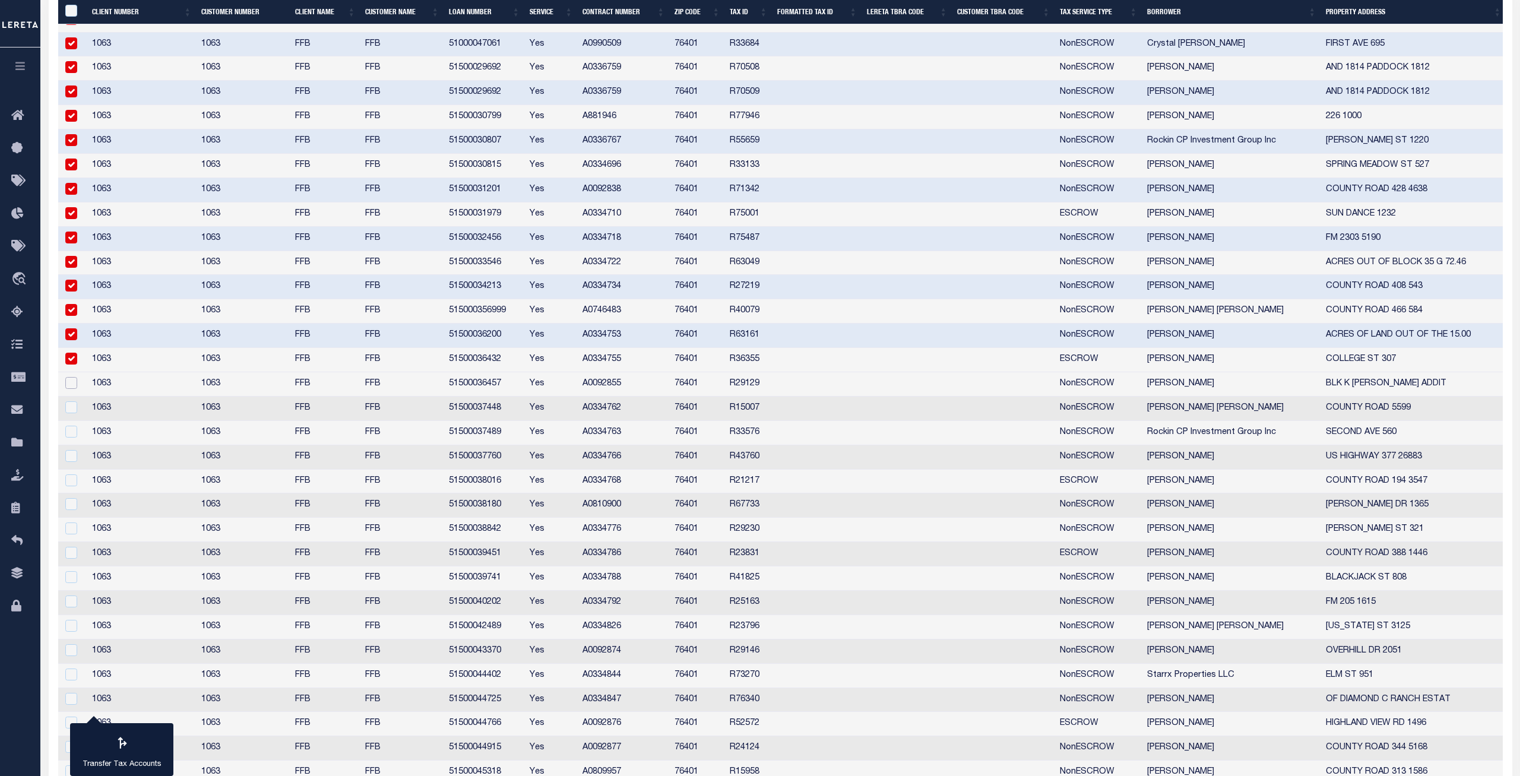
click at [71, 383] on input "checkbox" at bounding box center [71, 383] width 12 height 12
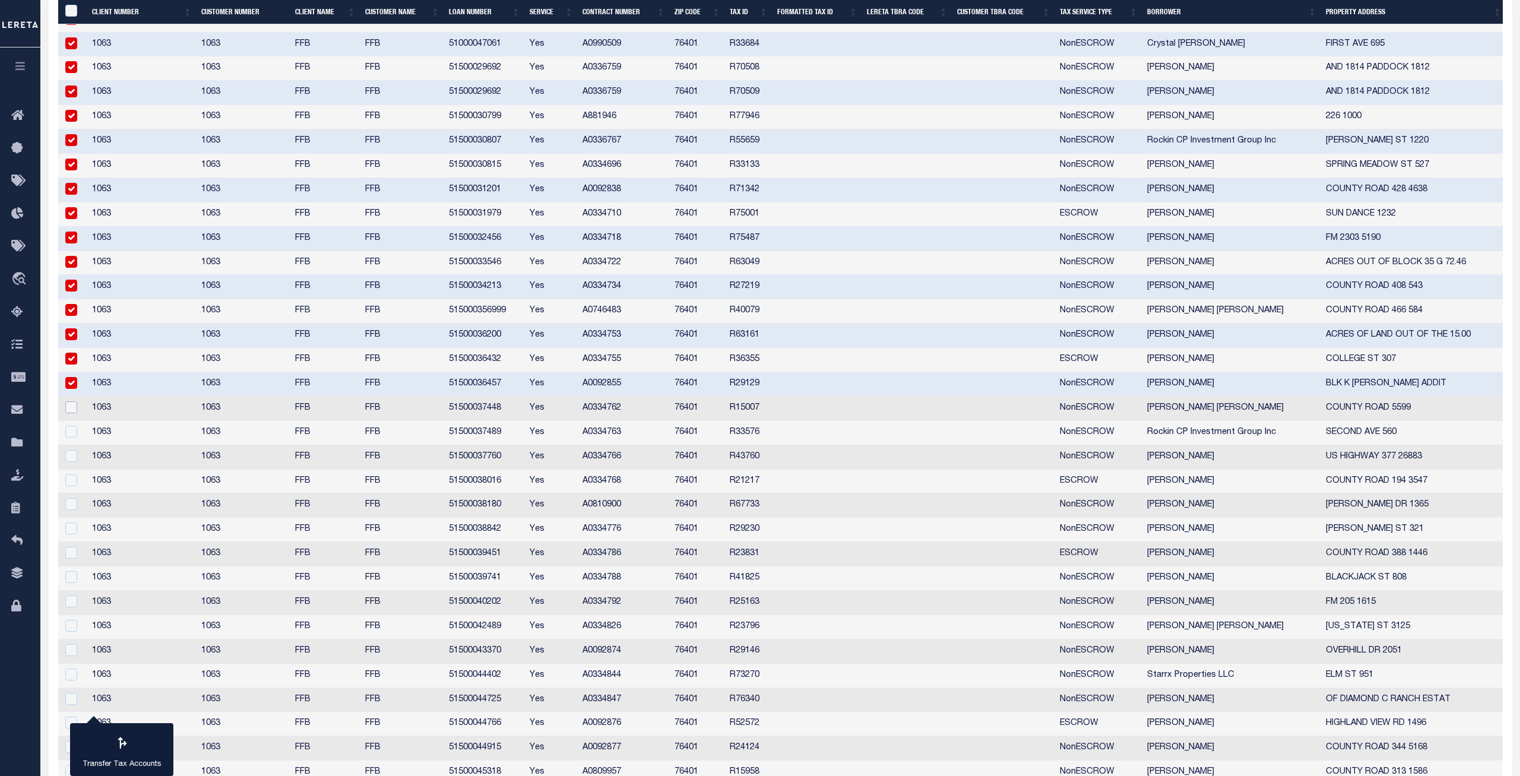
click at [68, 412] on input "checkbox" at bounding box center [71, 407] width 12 height 12
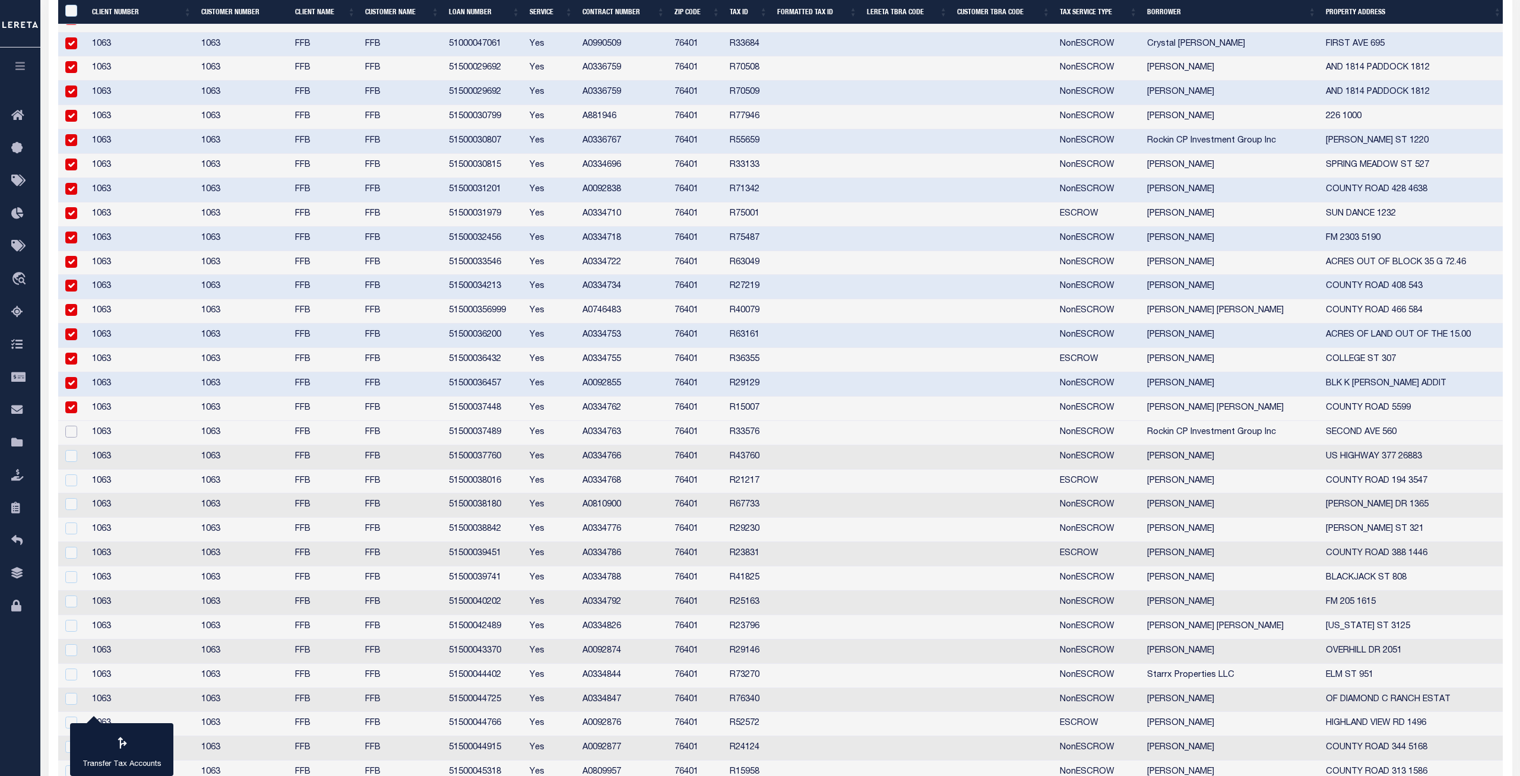
click at [72, 438] on input "checkbox" at bounding box center [71, 432] width 12 height 12
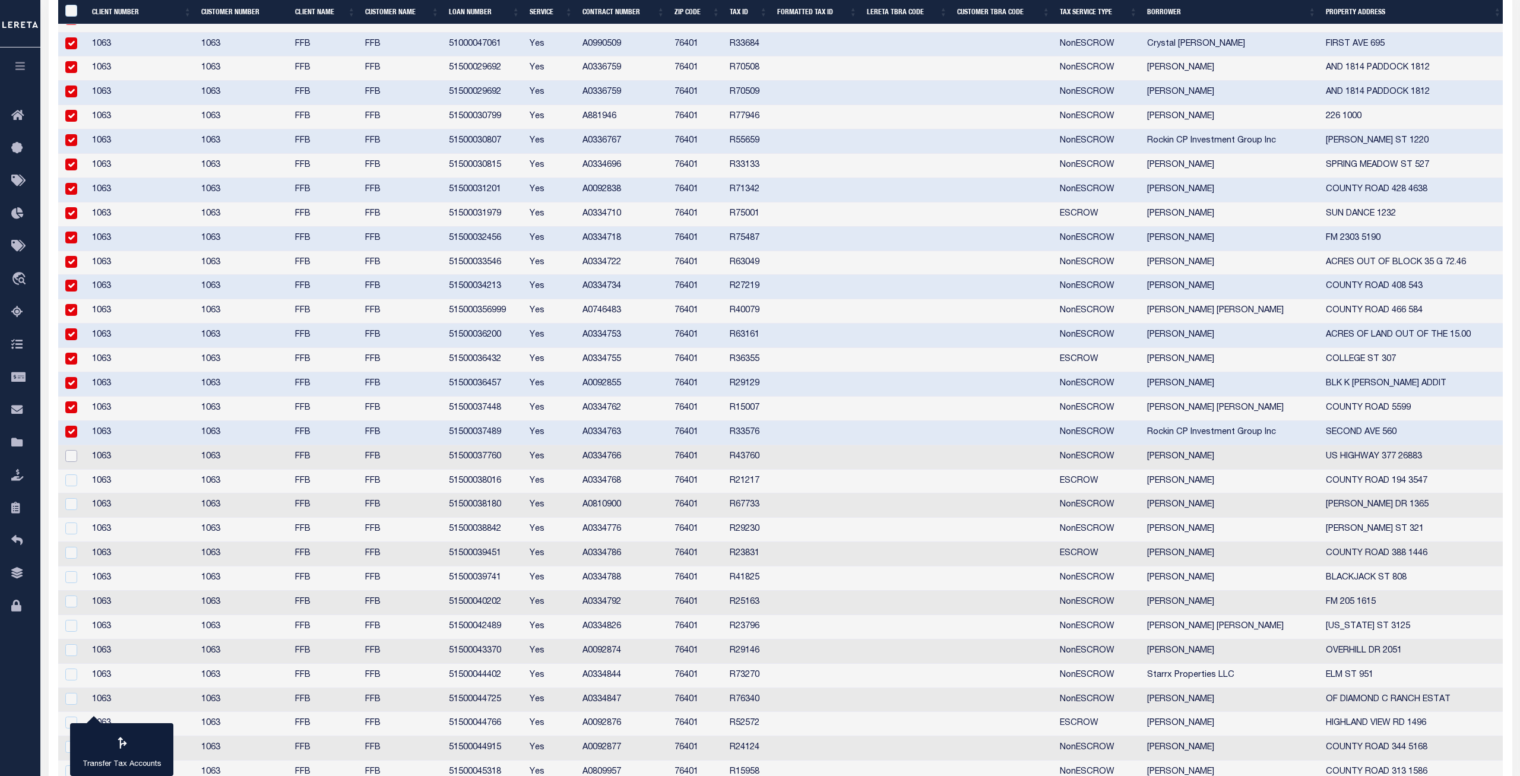
click at [73, 460] on input "checkbox" at bounding box center [71, 456] width 12 height 12
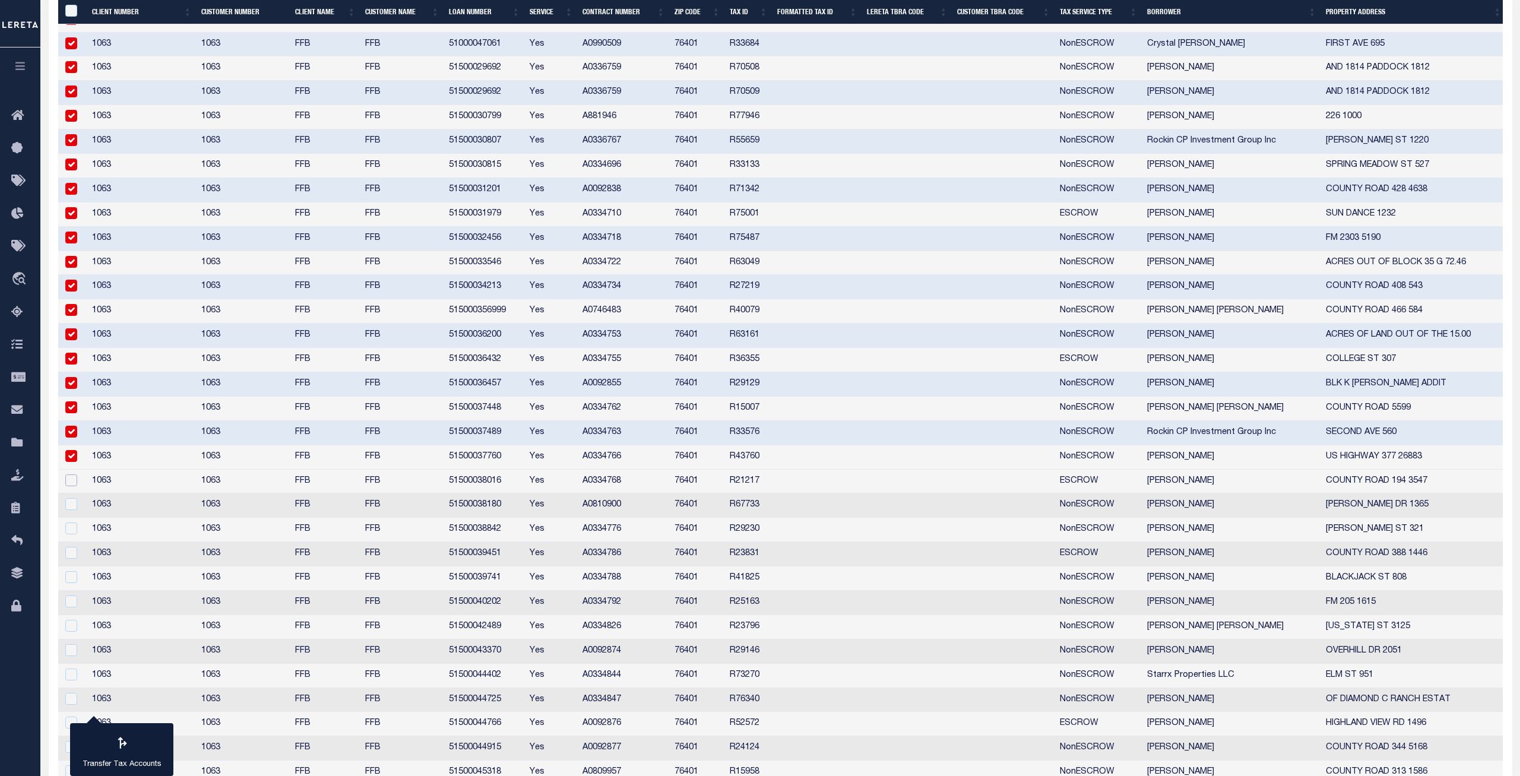
click at [72, 483] on input "checkbox" at bounding box center [71, 480] width 12 height 12
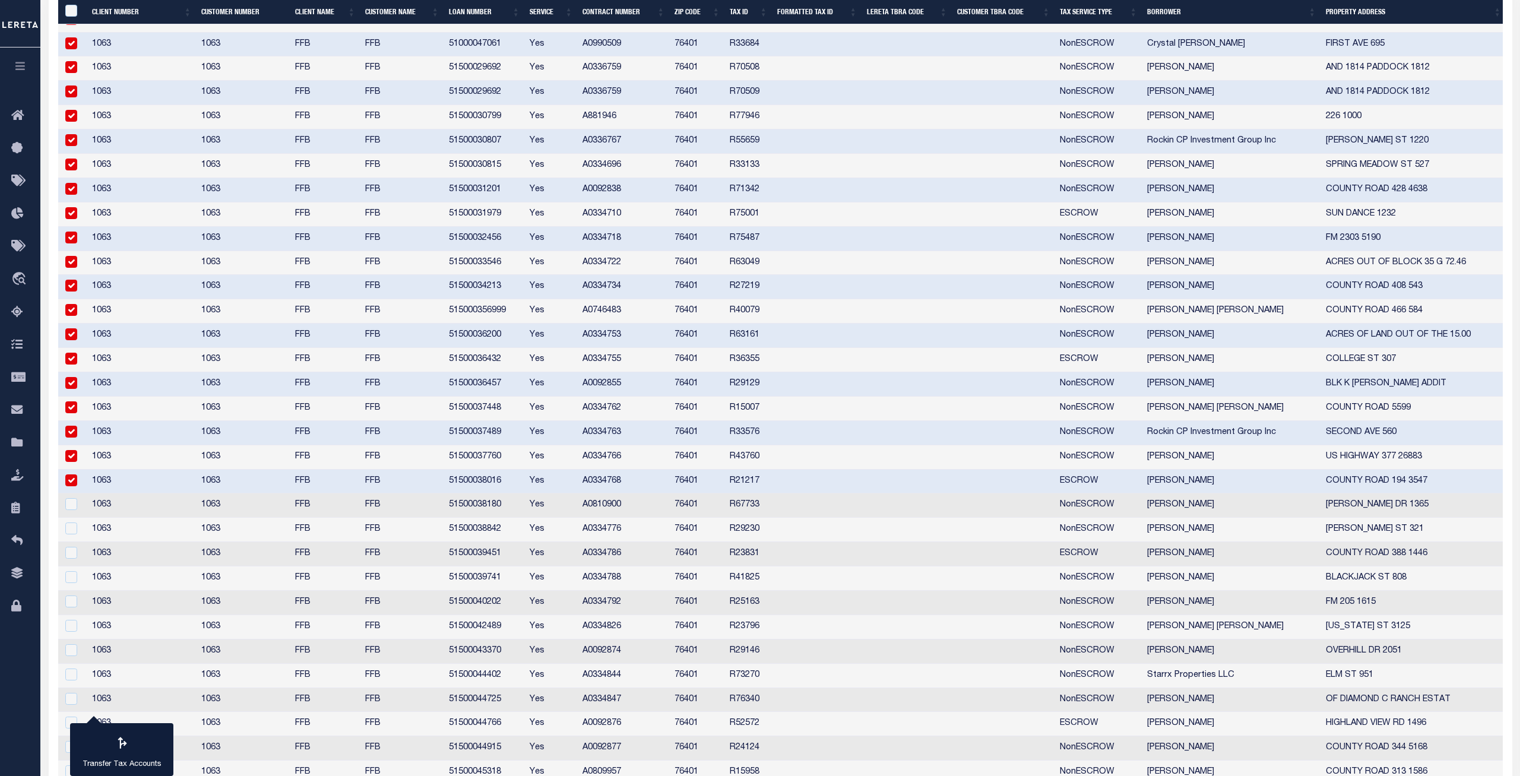
click at [72, 494] on td at bounding box center [72, 482] width 29 height 24
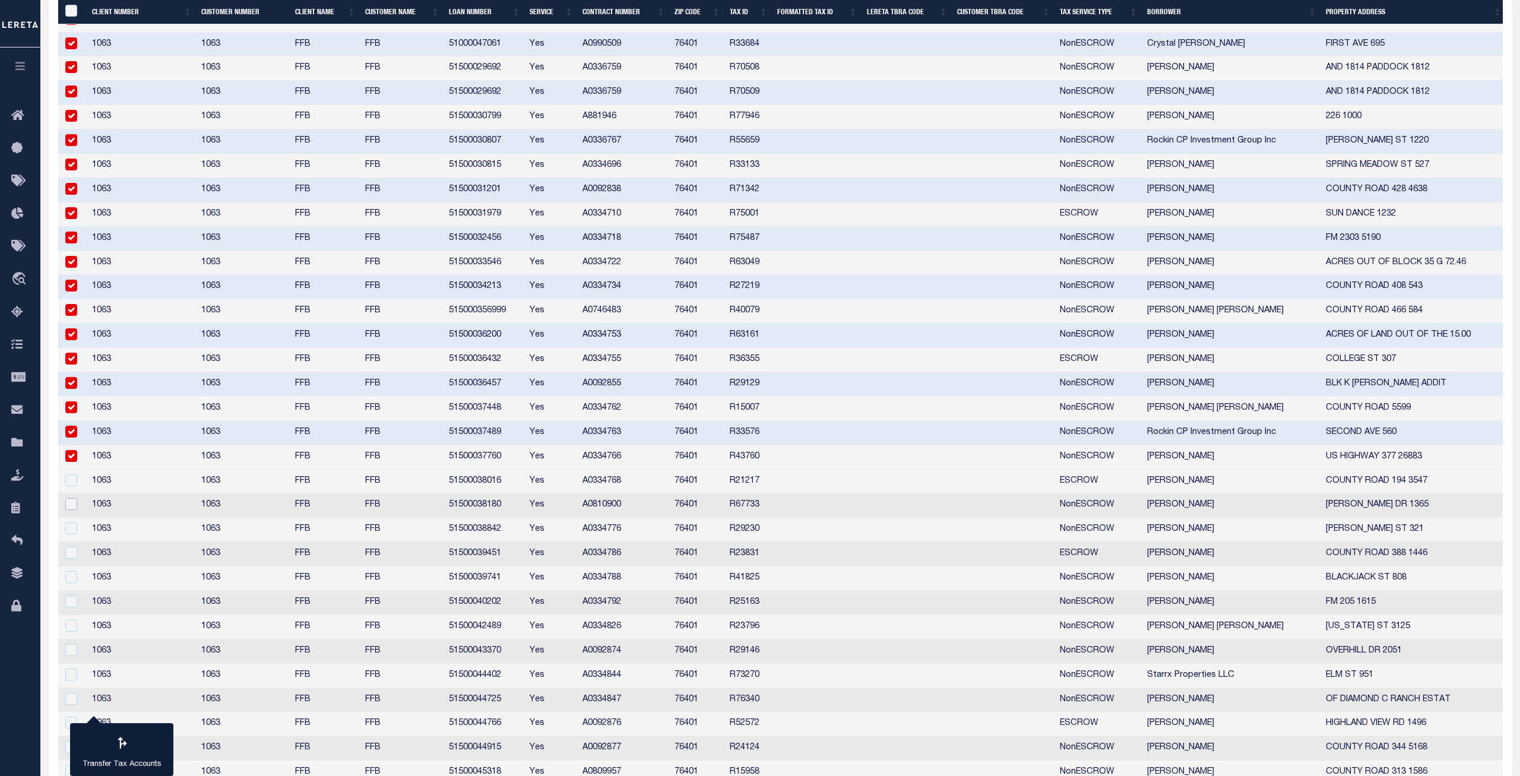
click at [72, 504] on input "checkbox" at bounding box center [71, 504] width 12 height 12
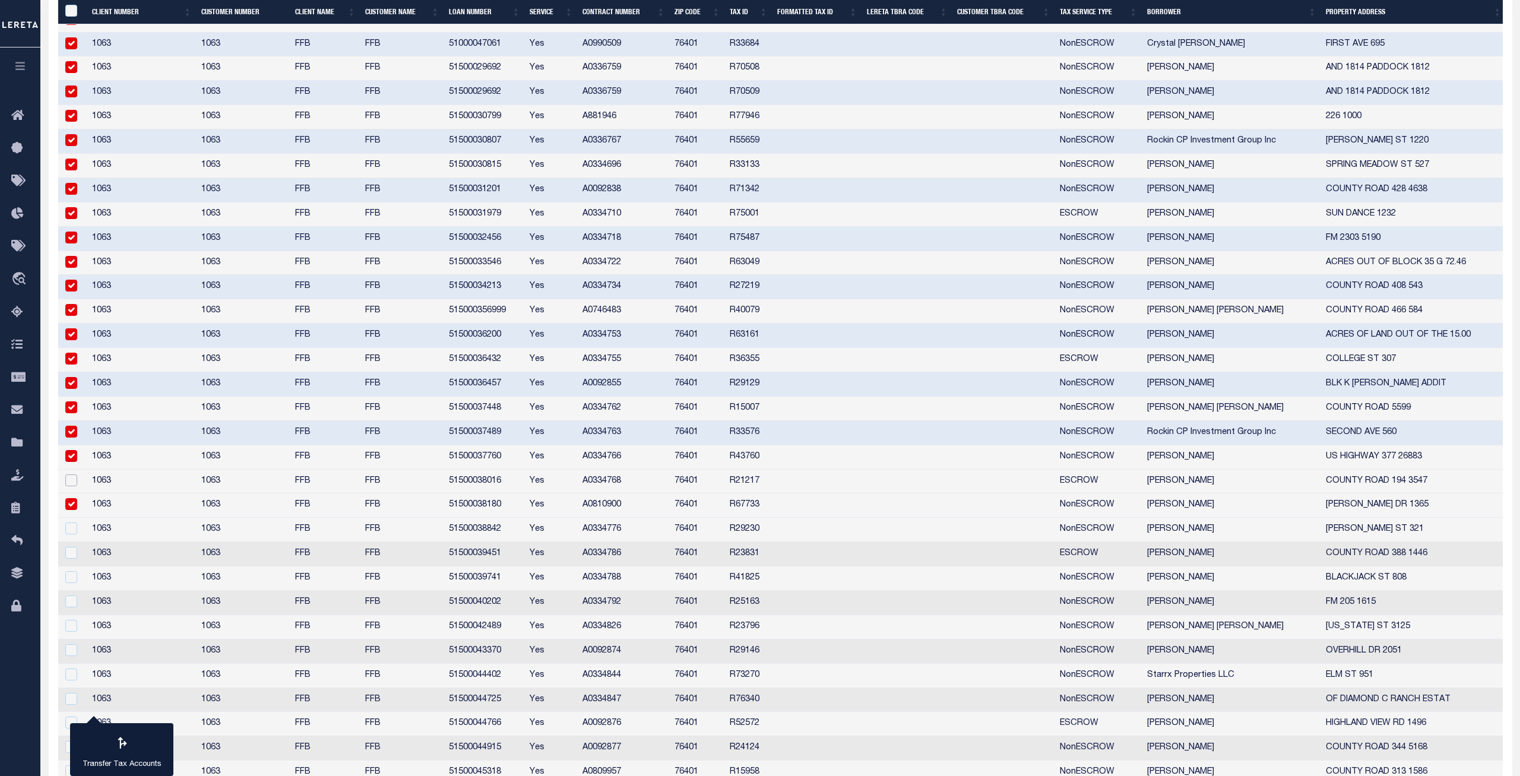
click at [69, 480] on input "checkbox" at bounding box center [71, 480] width 12 height 12
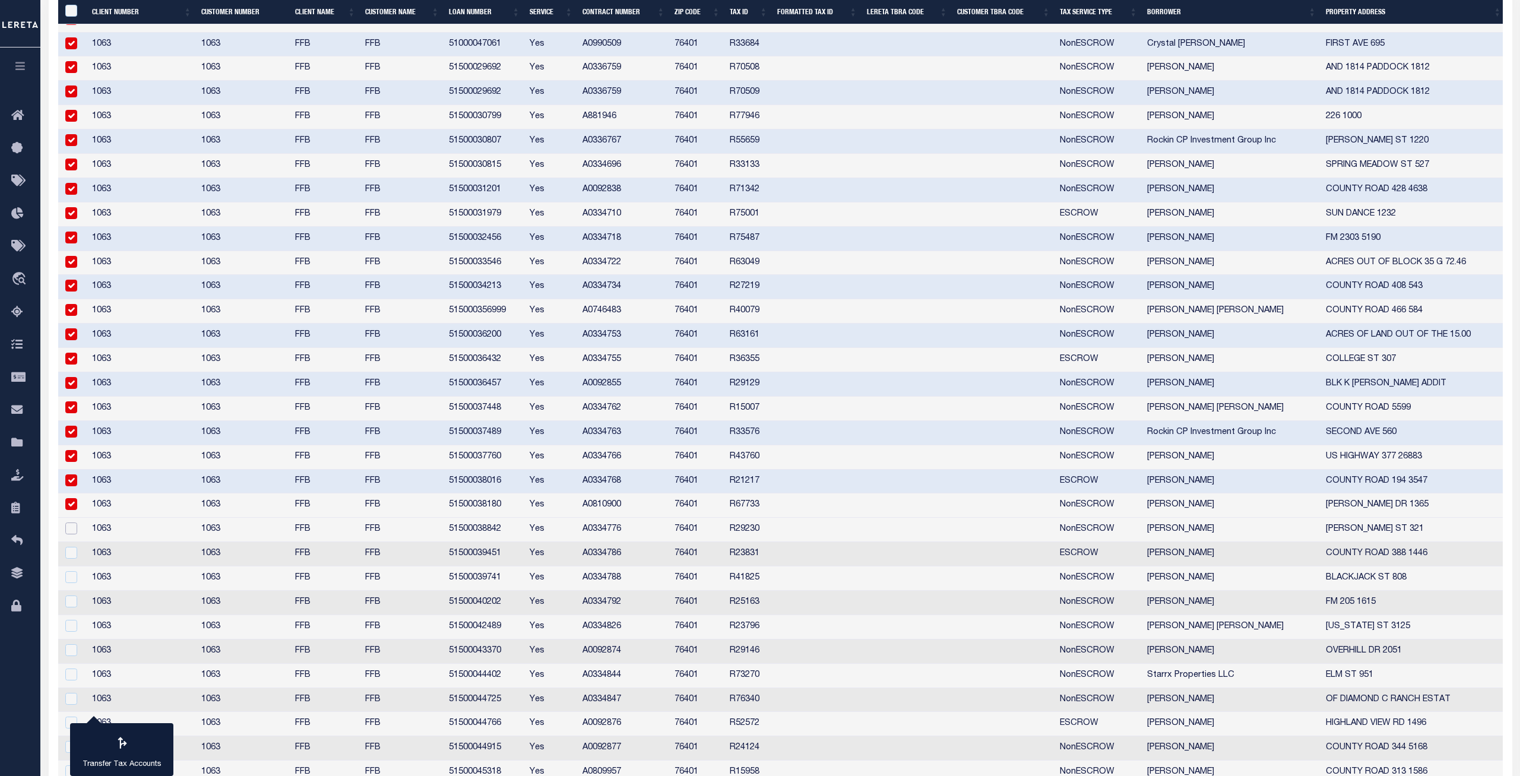
click at [71, 528] on input "checkbox" at bounding box center [71, 529] width 12 height 12
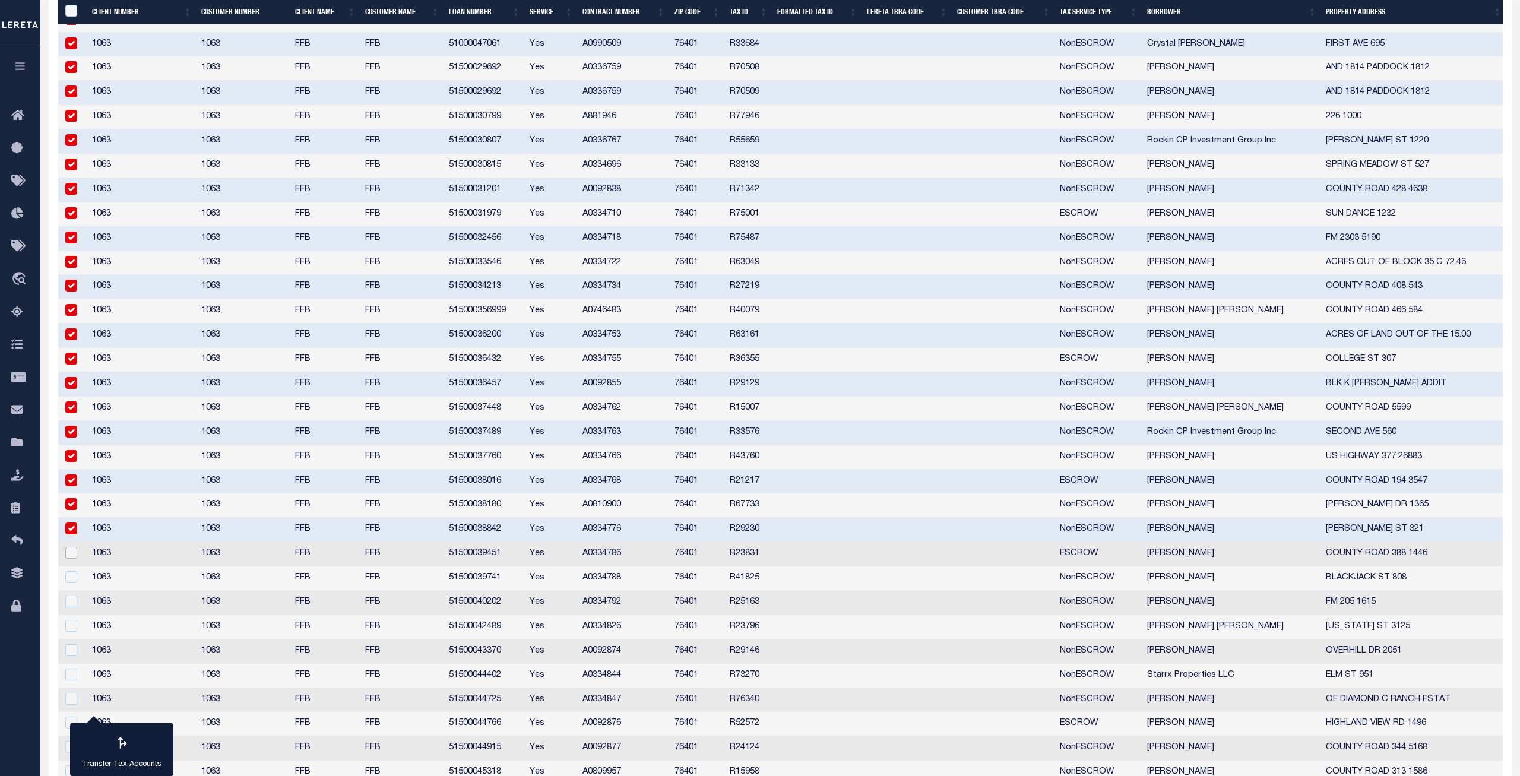
click at [69, 553] on input "checkbox" at bounding box center [71, 553] width 12 height 12
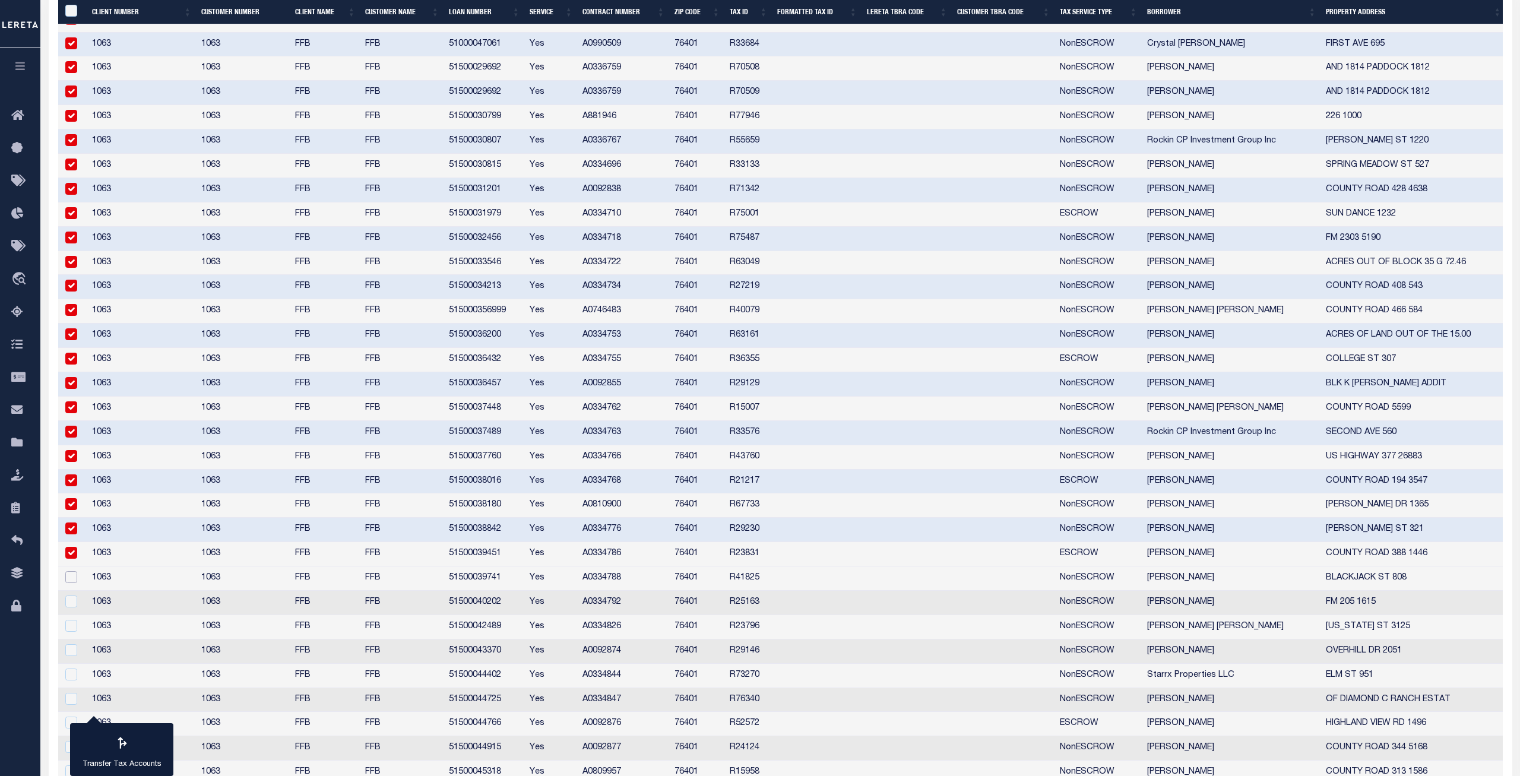
click at [69, 562] on input "checkbox" at bounding box center [71, 577] width 12 height 12
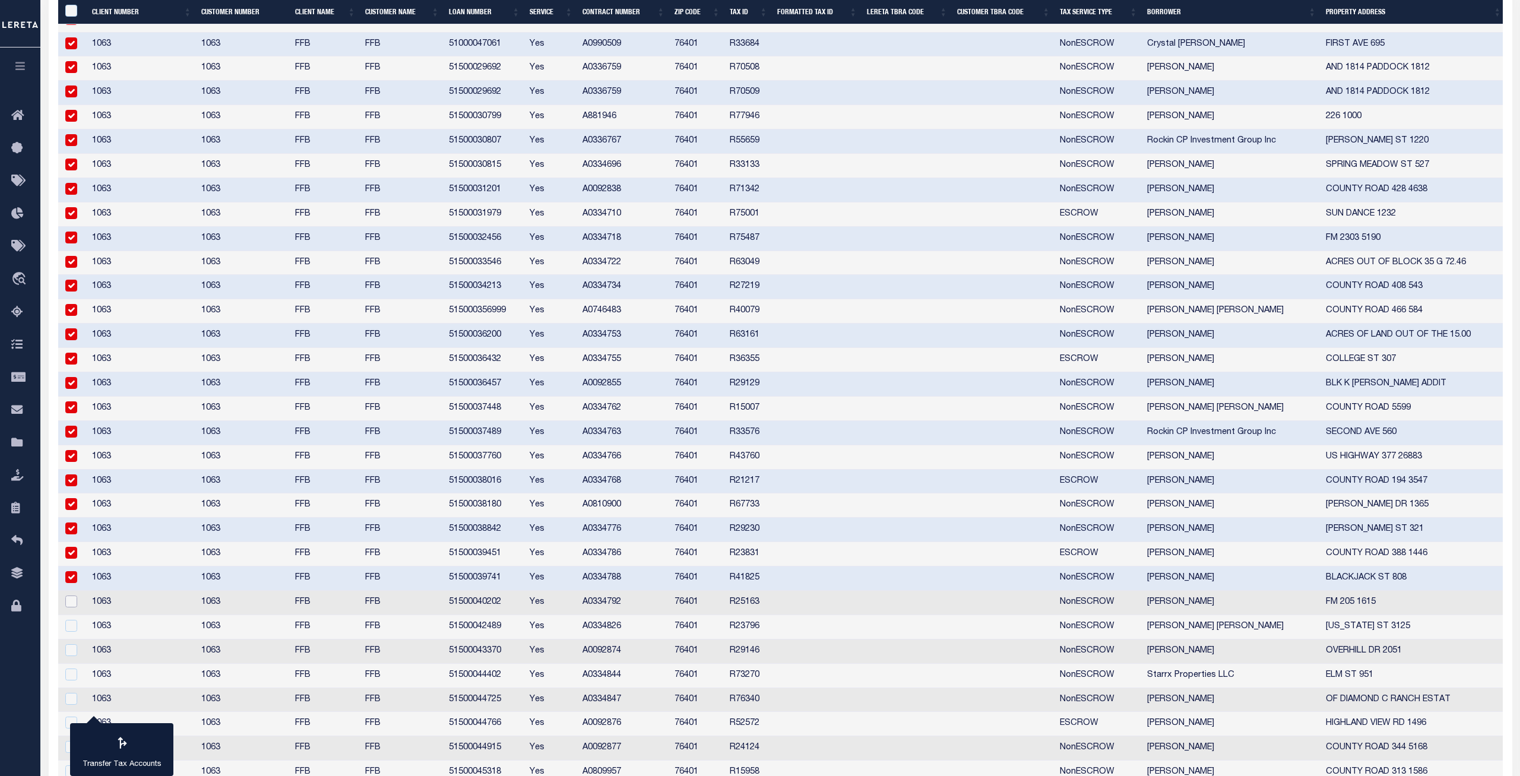
click at [72, 562] on input "checkbox" at bounding box center [71, 602] width 12 height 12
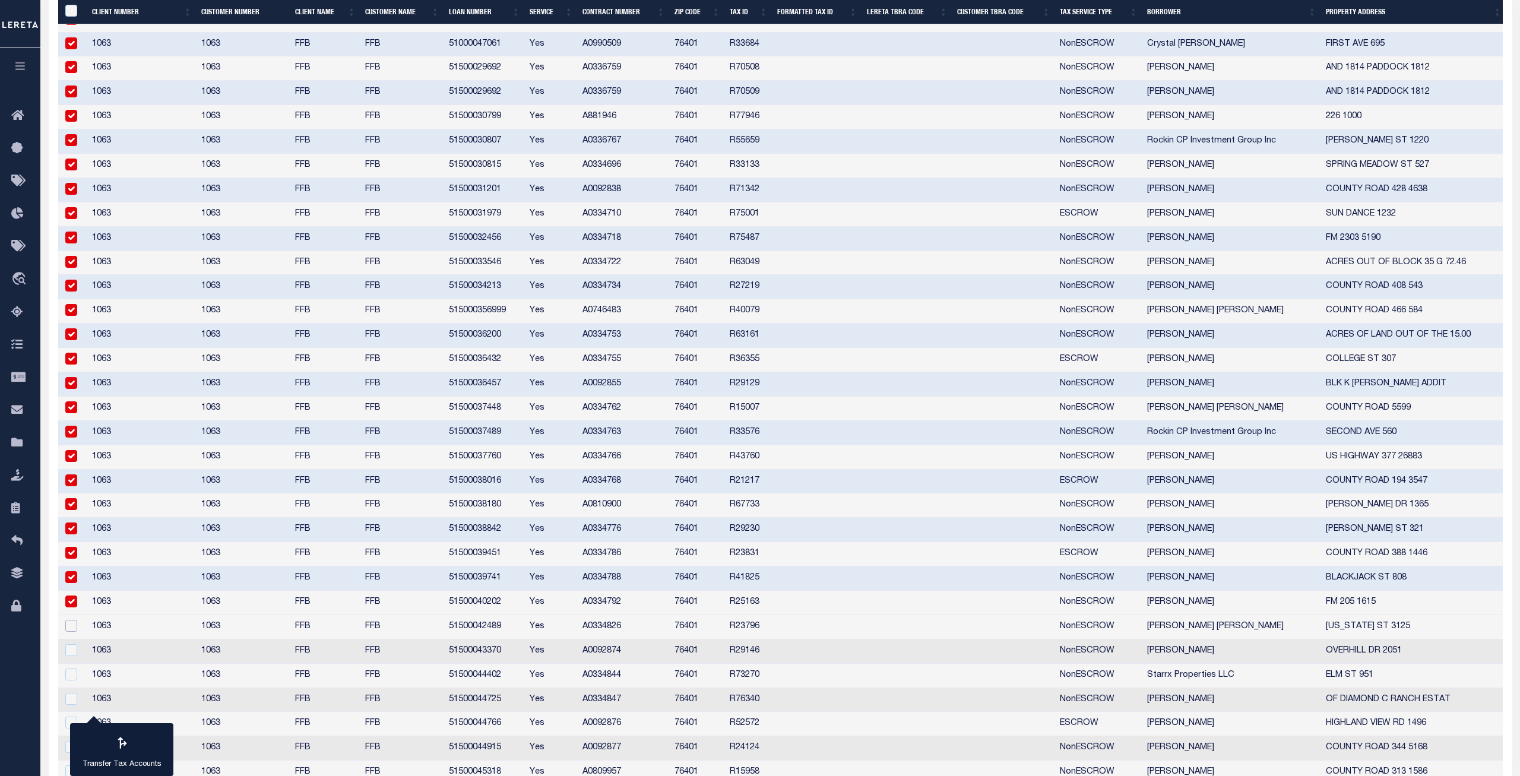
click at [72, 562] on input "checkbox" at bounding box center [71, 626] width 12 height 12
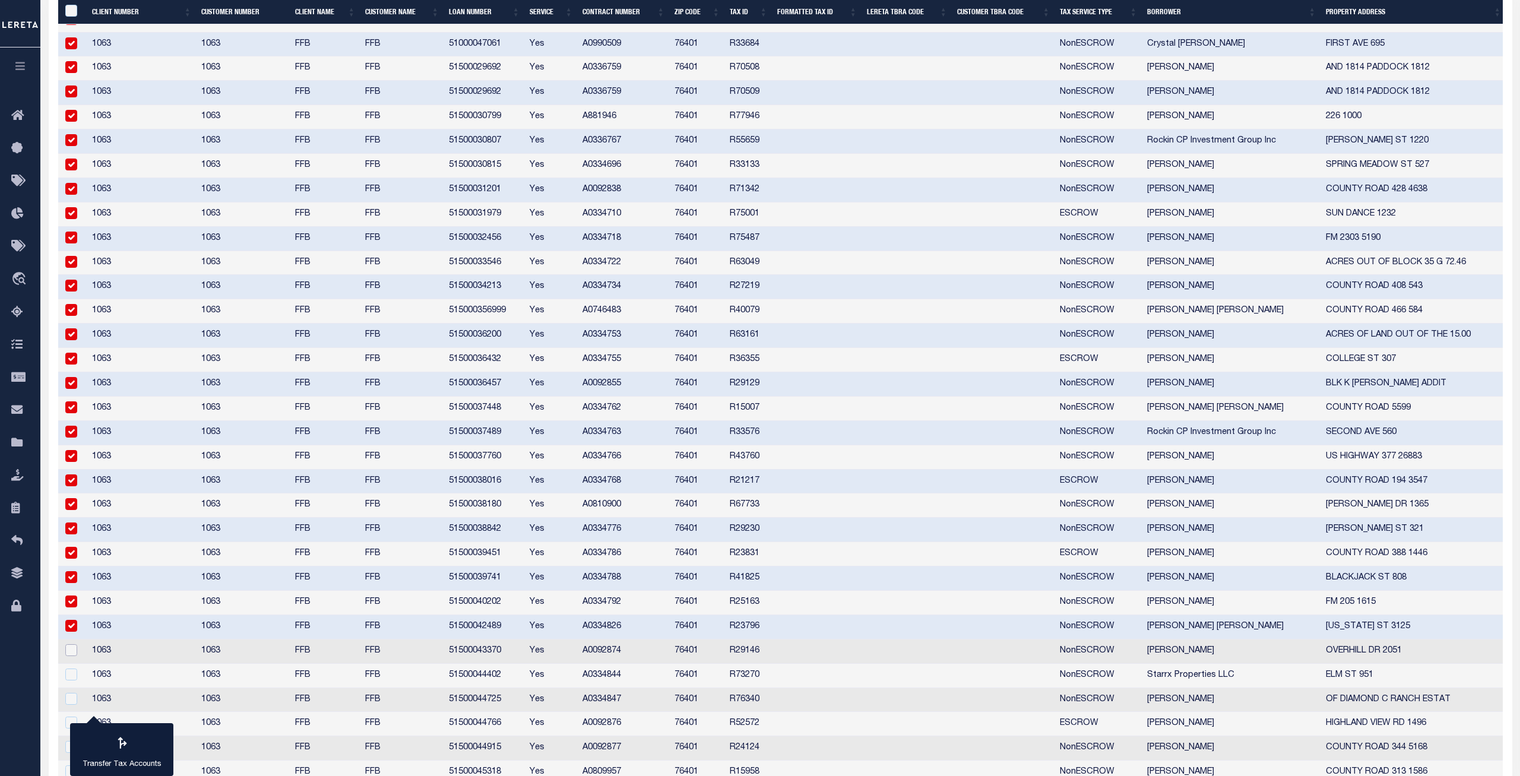
click at [68, 562] on input "checkbox" at bounding box center [71, 650] width 12 height 12
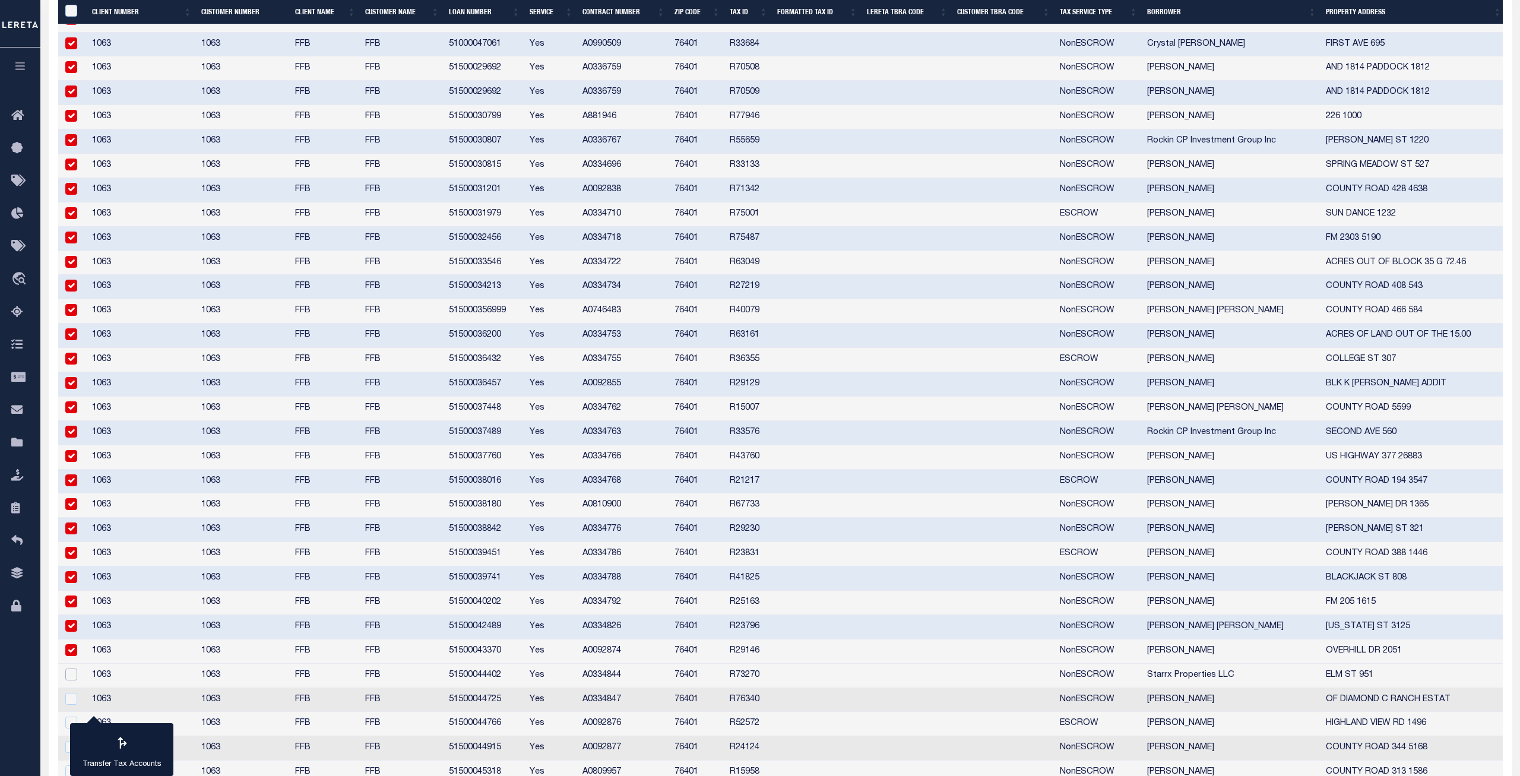
click at [76, 562] on input "checkbox" at bounding box center [71, 675] width 12 height 12
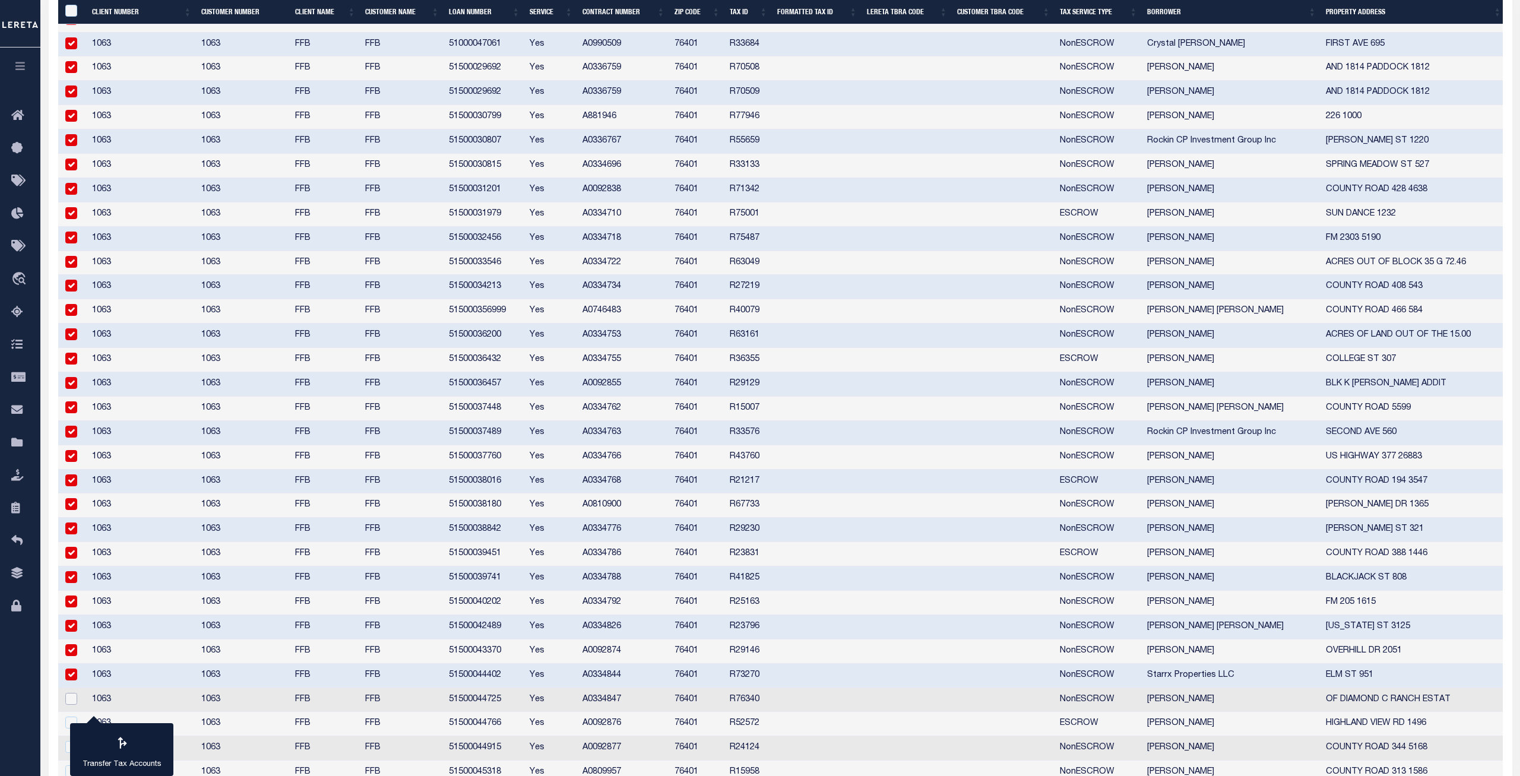
click at [70, 562] on input "checkbox" at bounding box center [71, 699] width 12 height 12
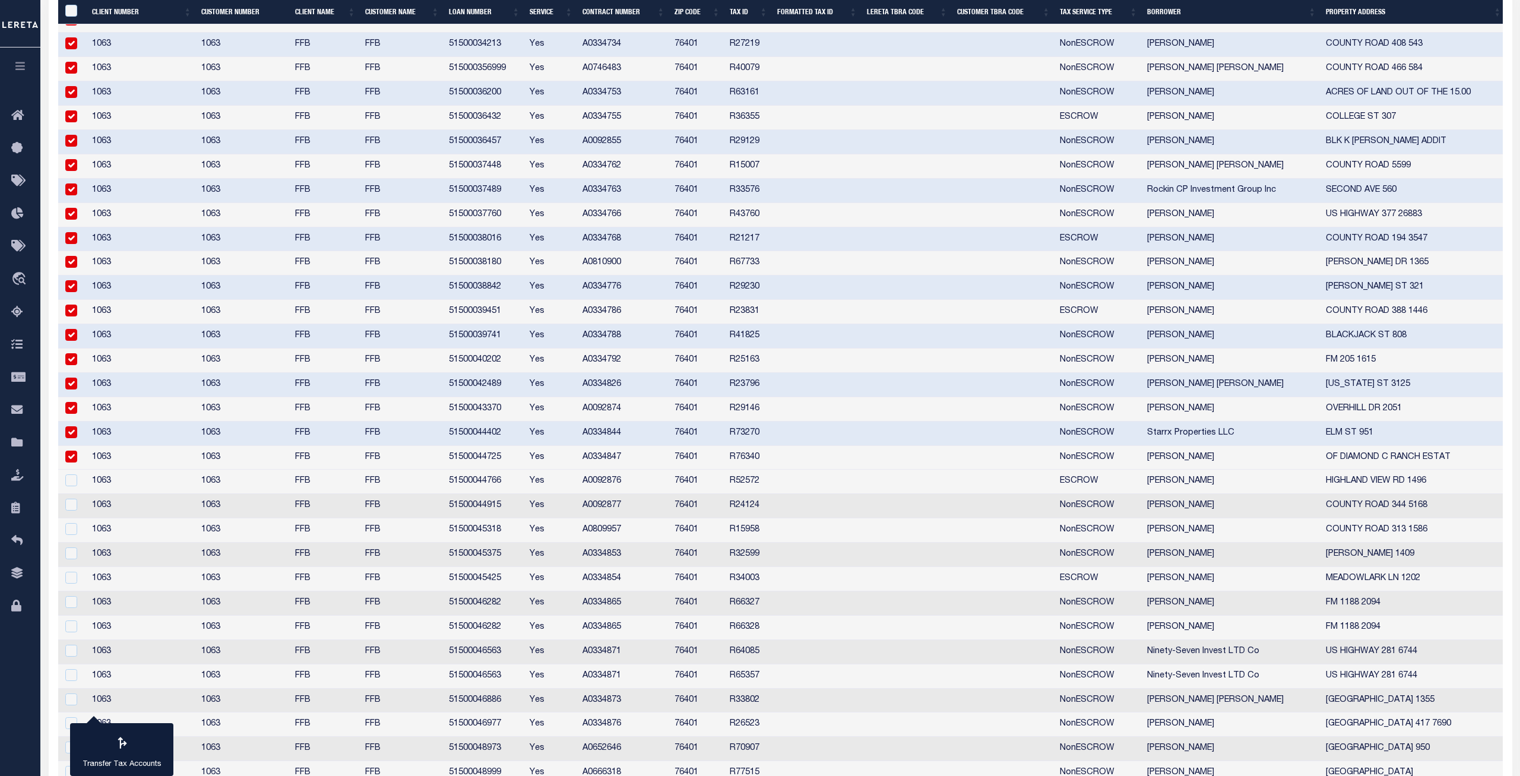
scroll to position [581, 0]
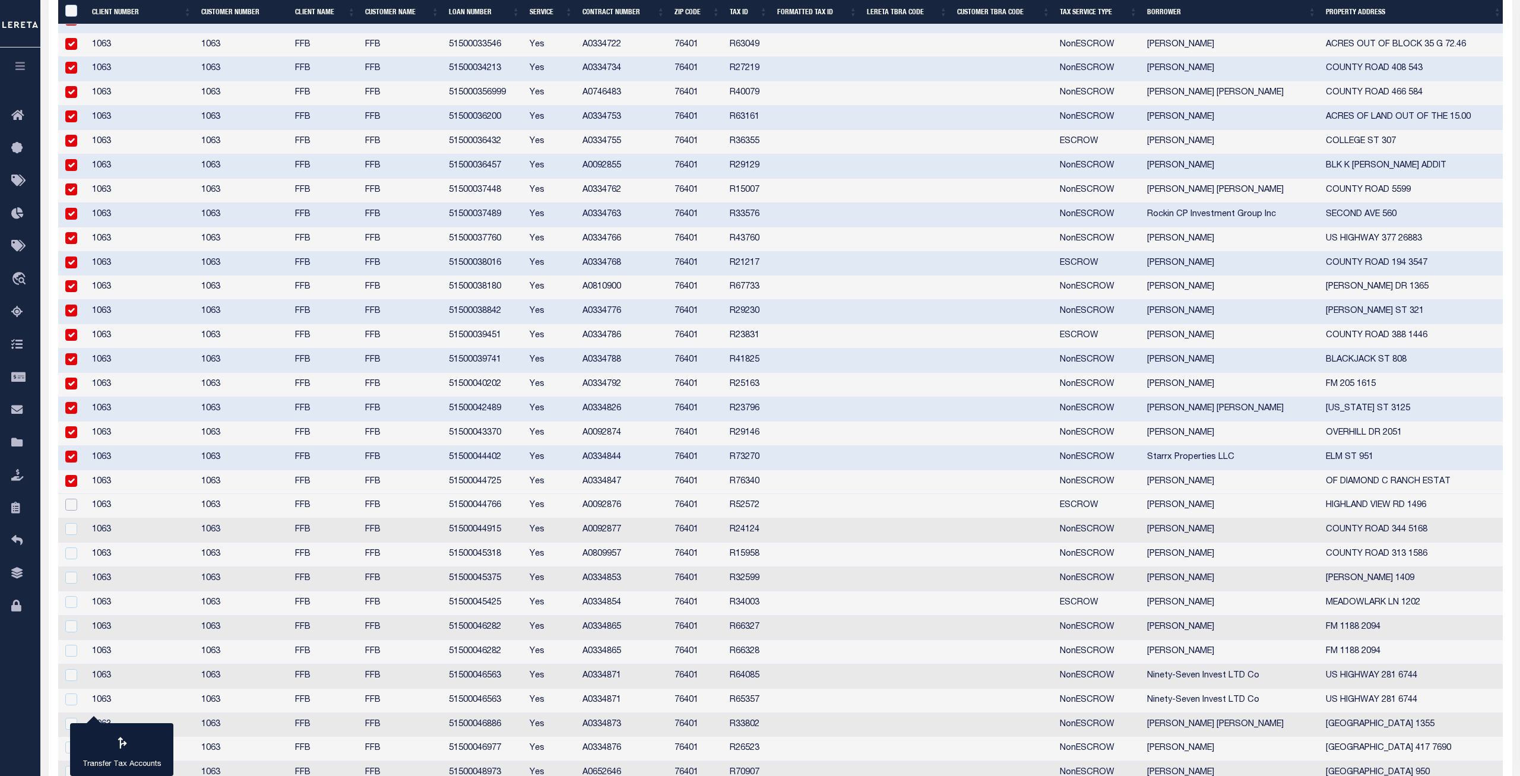
click at [72, 501] on input "checkbox" at bounding box center [71, 505] width 12 height 12
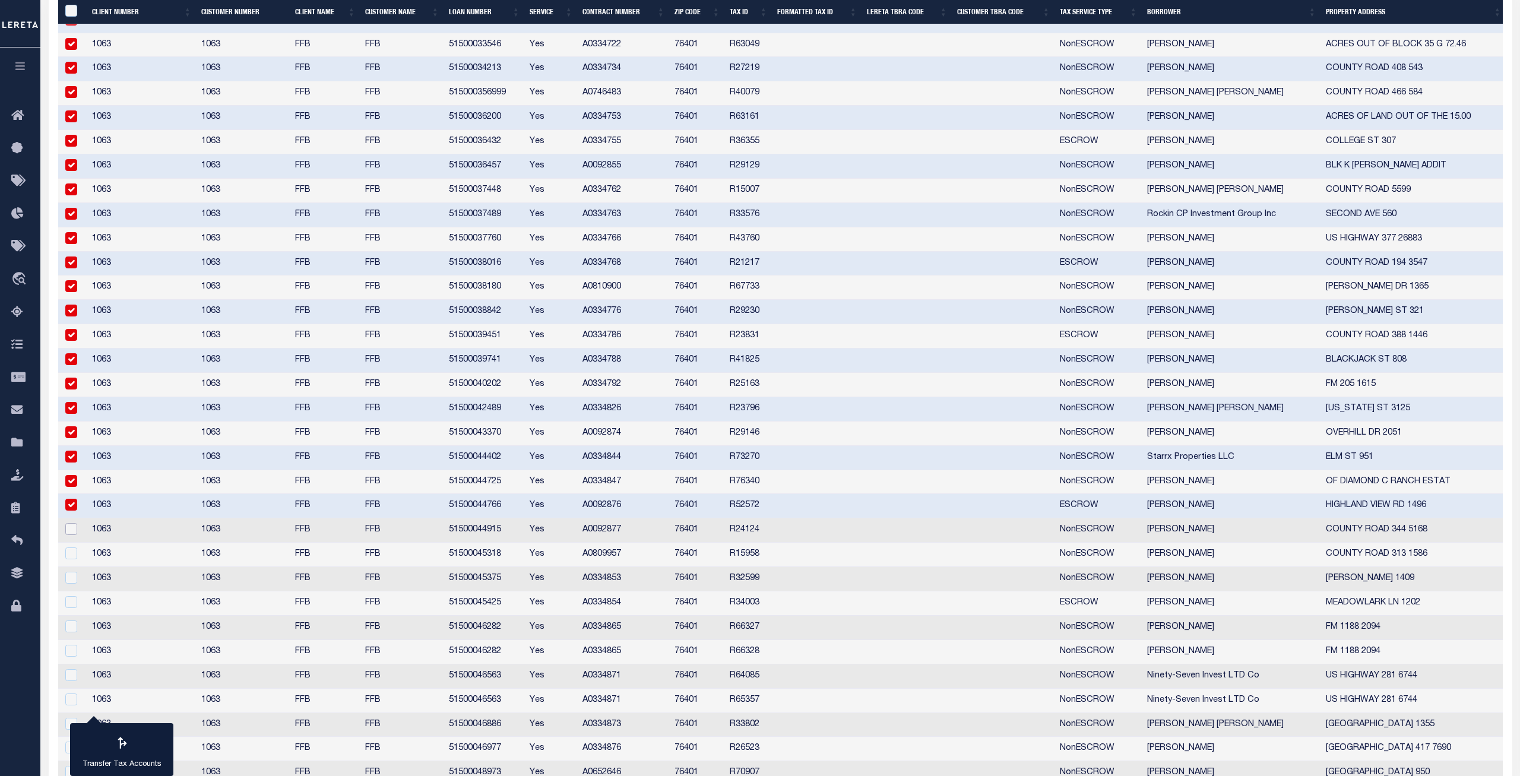
click at [69, 525] on input "checkbox" at bounding box center [71, 529] width 12 height 12
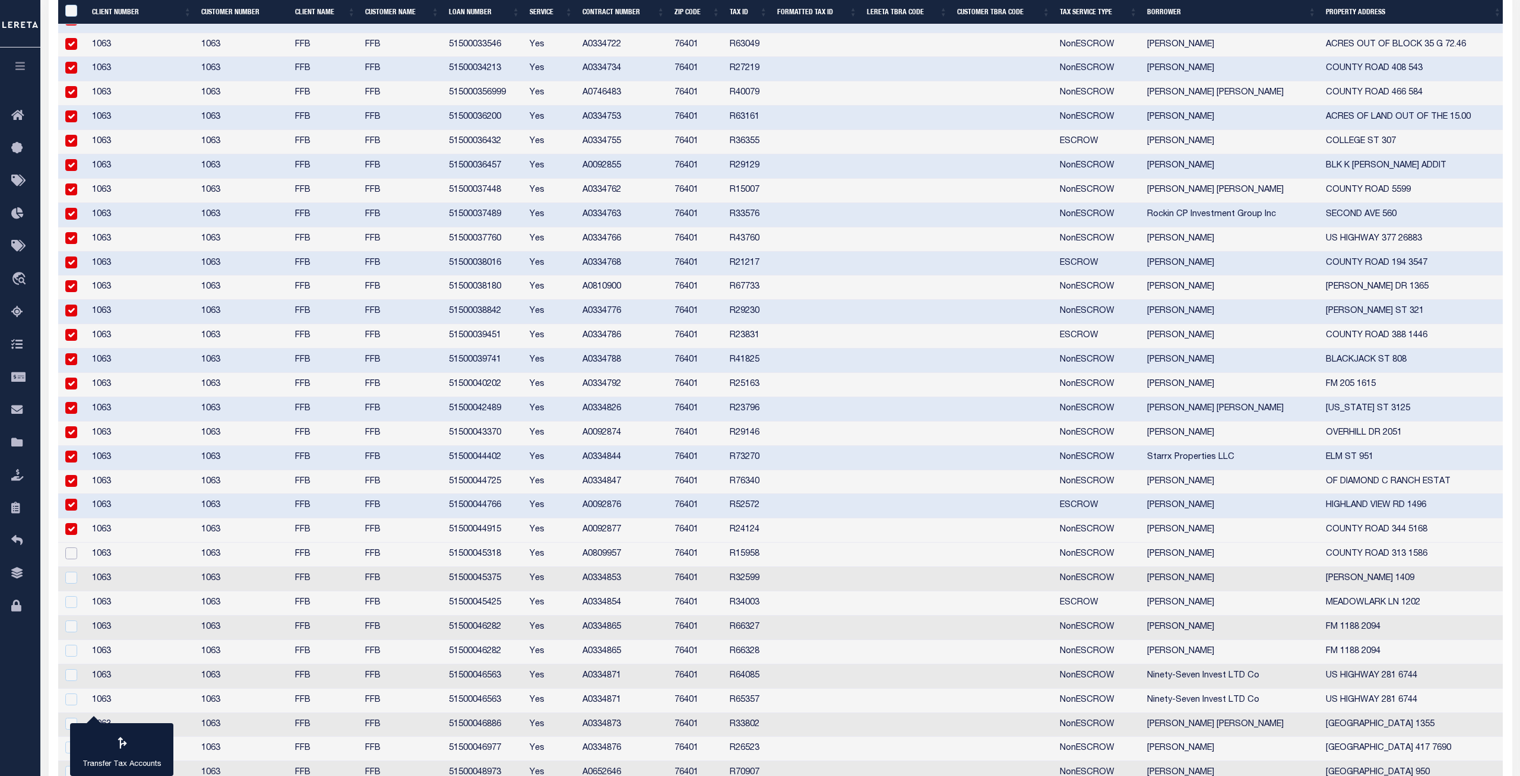
click at [69, 555] on input "checkbox" at bounding box center [71, 554] width 12 height 12
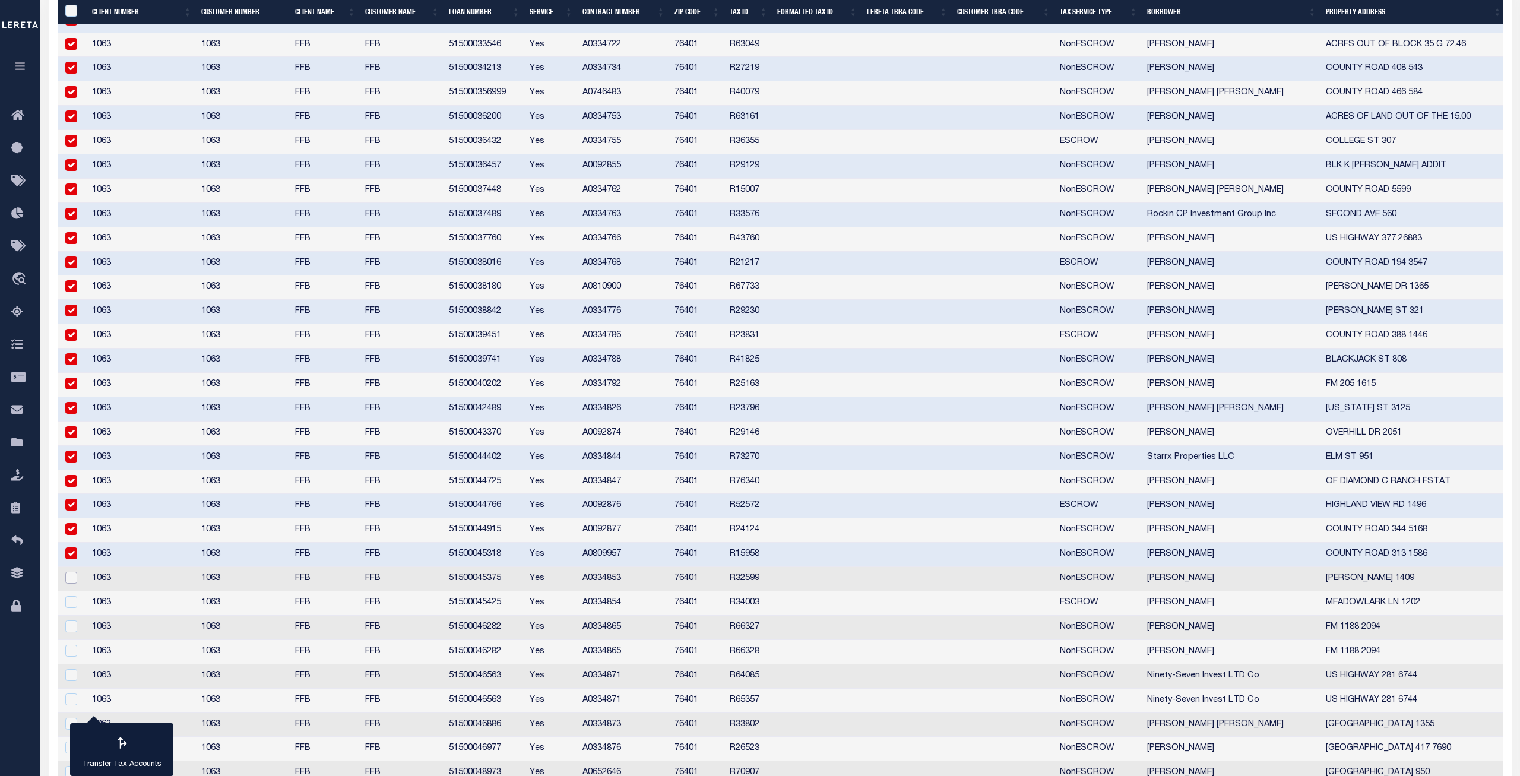
click at [71, 562] on input "checkbox" at bounding box center [71, 578] width 12 height 12
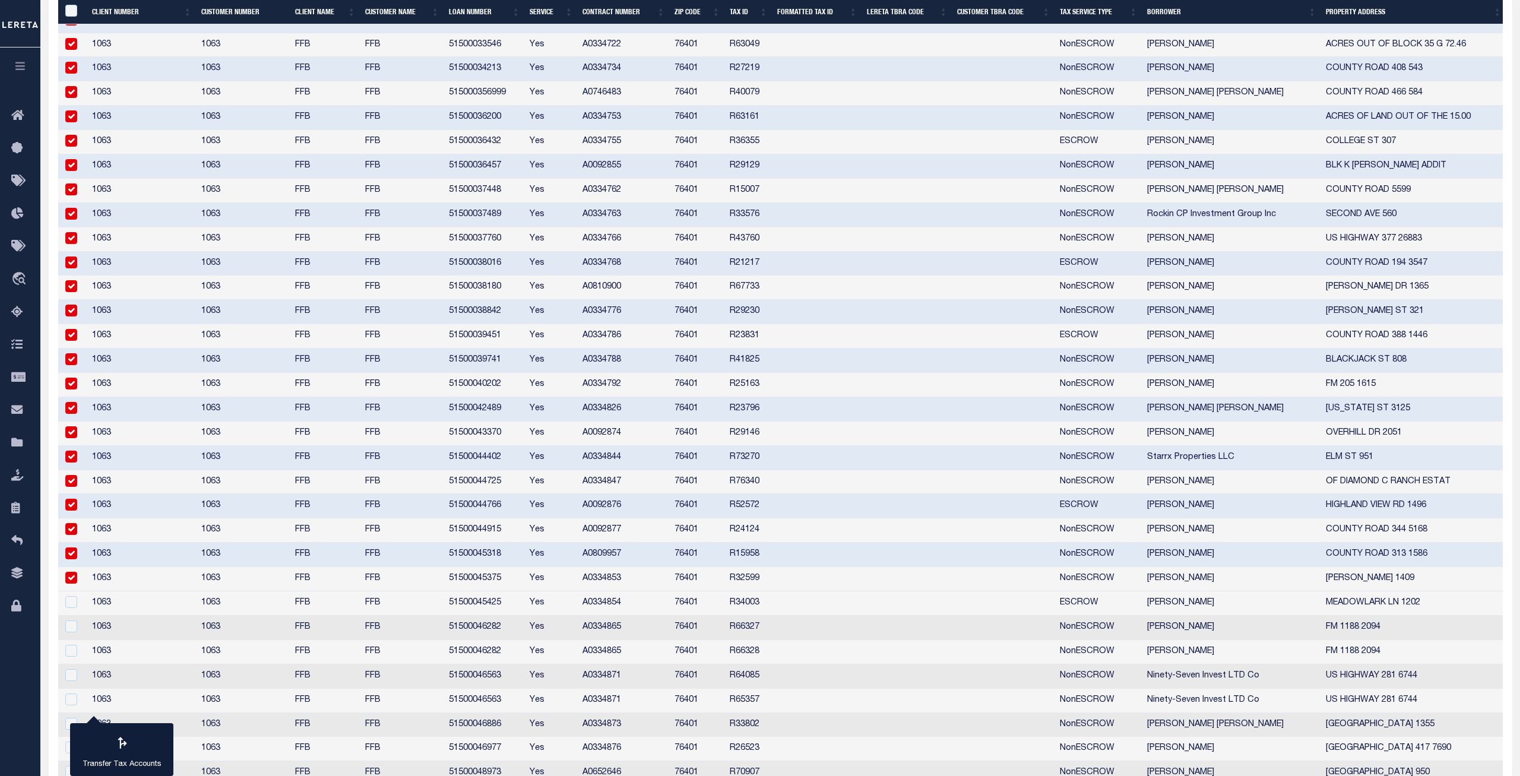
click at [72, 562] on td at bounding box center [72, 603] width 29 height 24
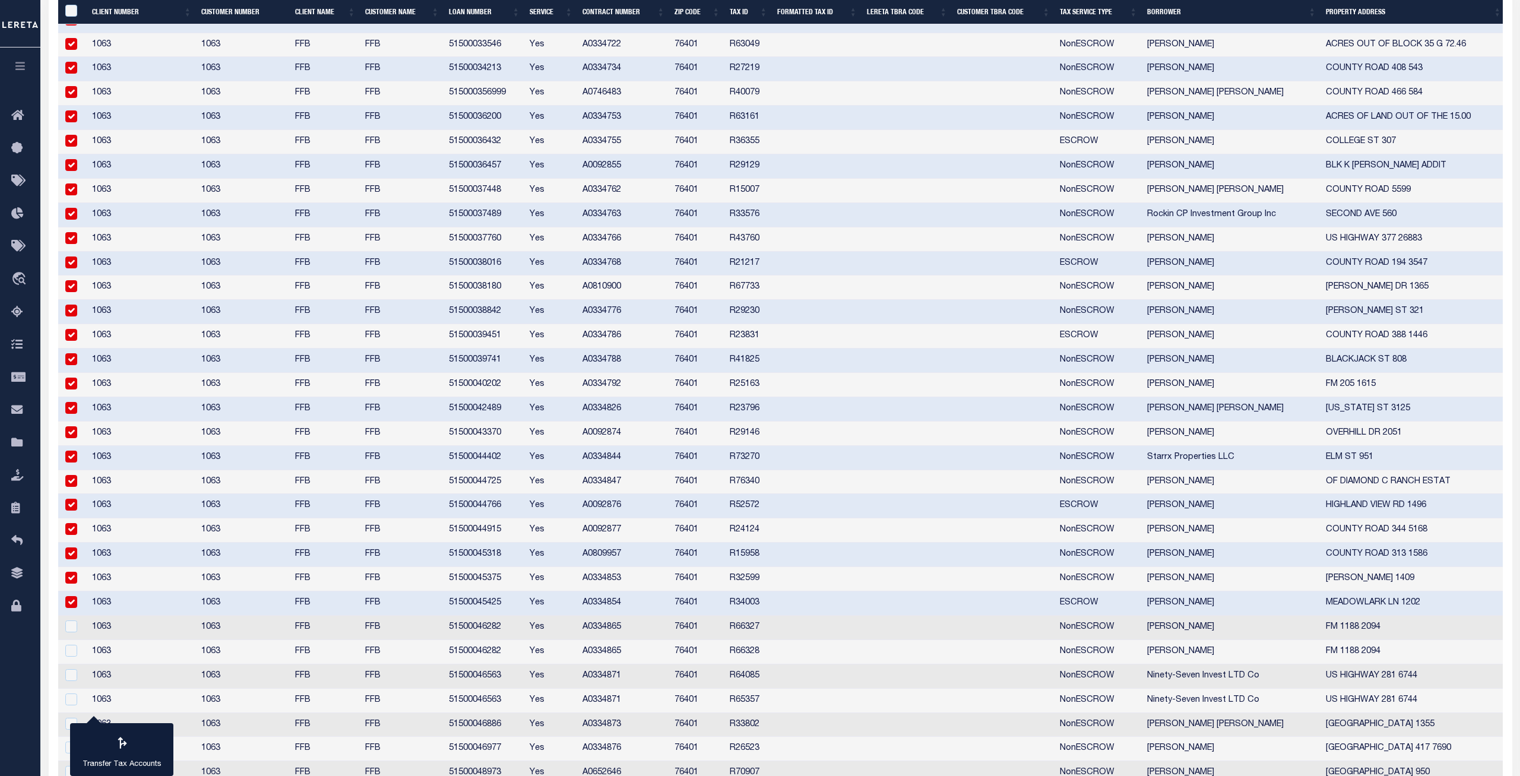
click at [71, 562] on td at bounding box center [72, 628] width 29 height 24
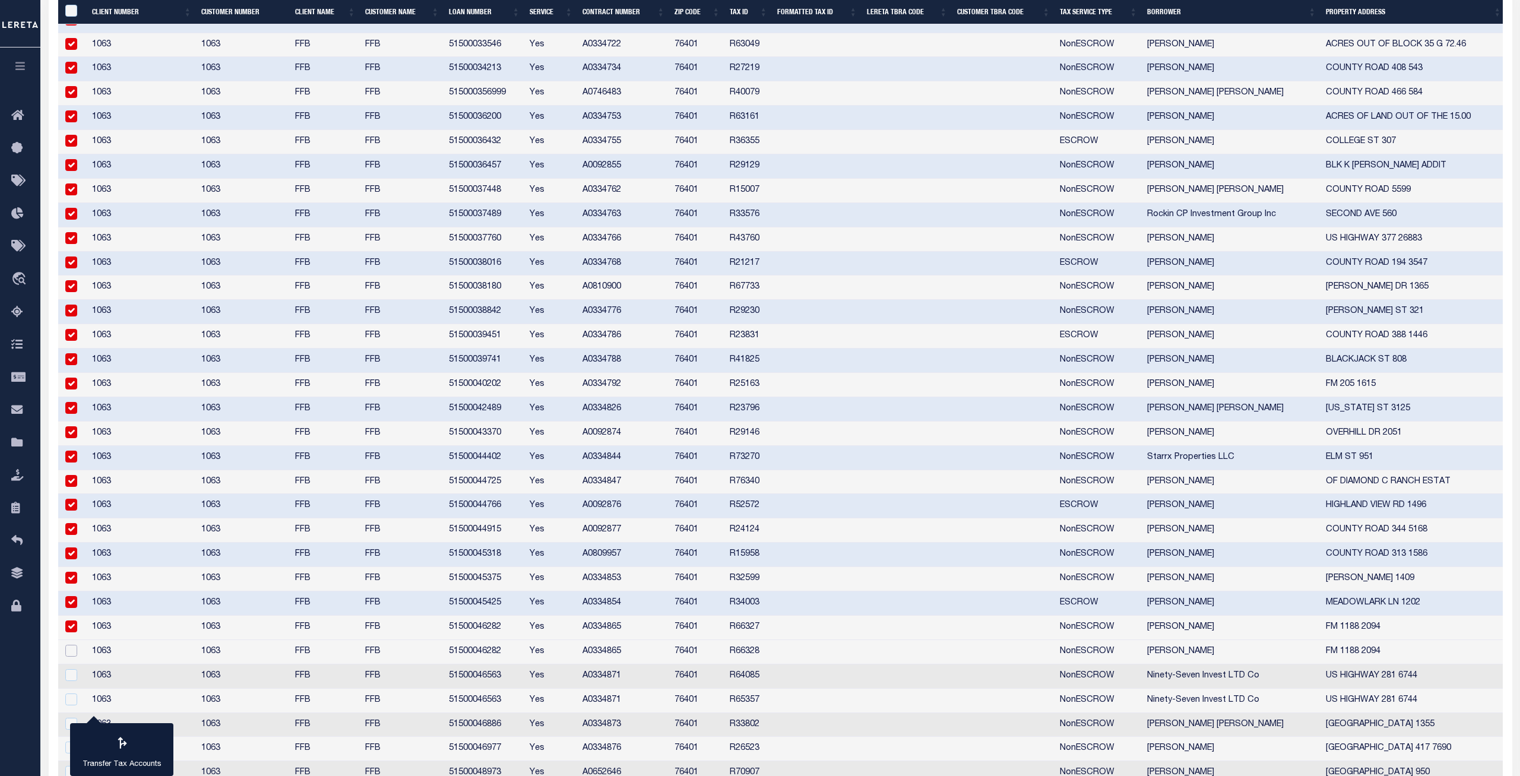
click at [72, 562] on input "checkbox" at bounding box center [71, 651] width 12 height 12
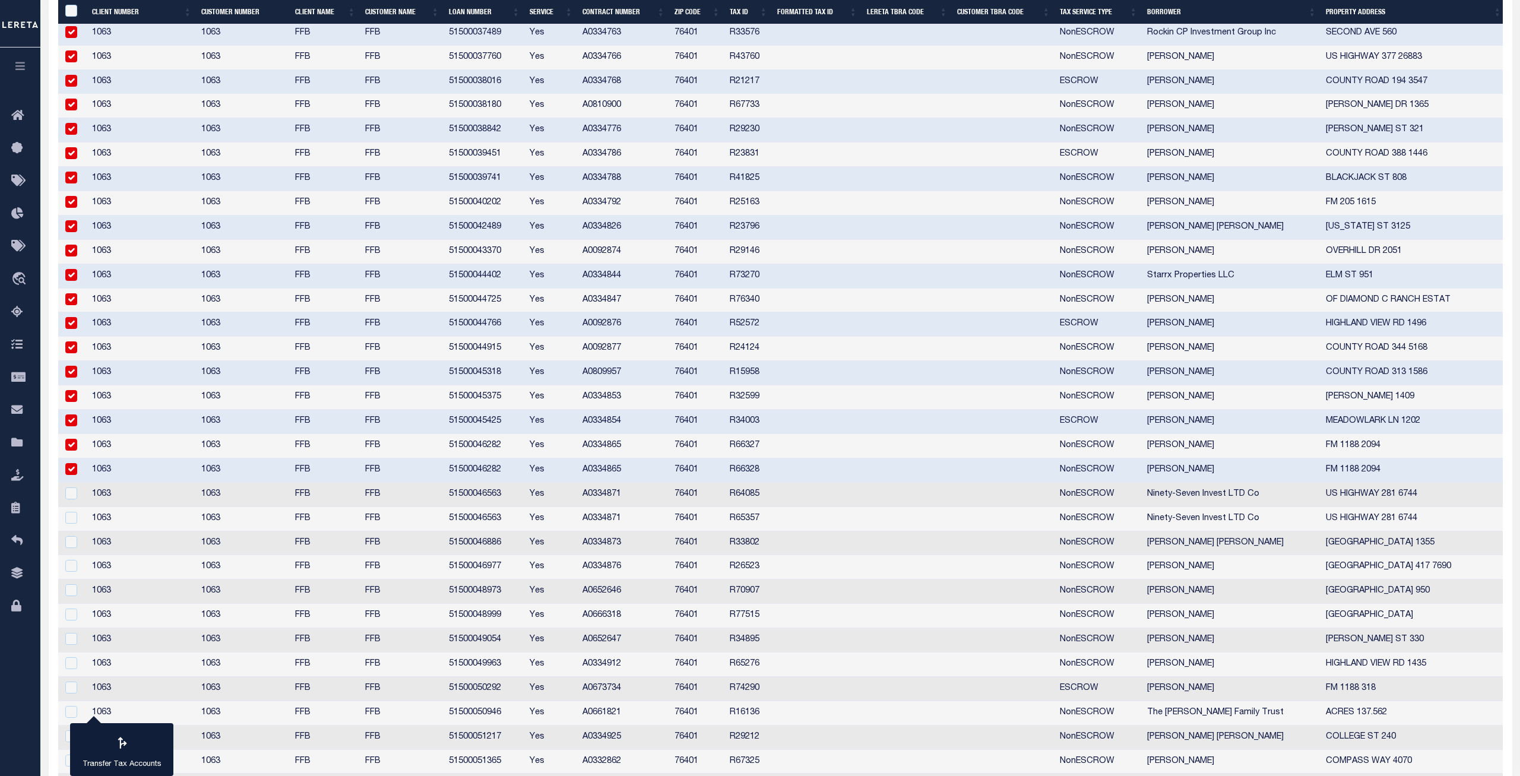
scroll to position [799, 0]
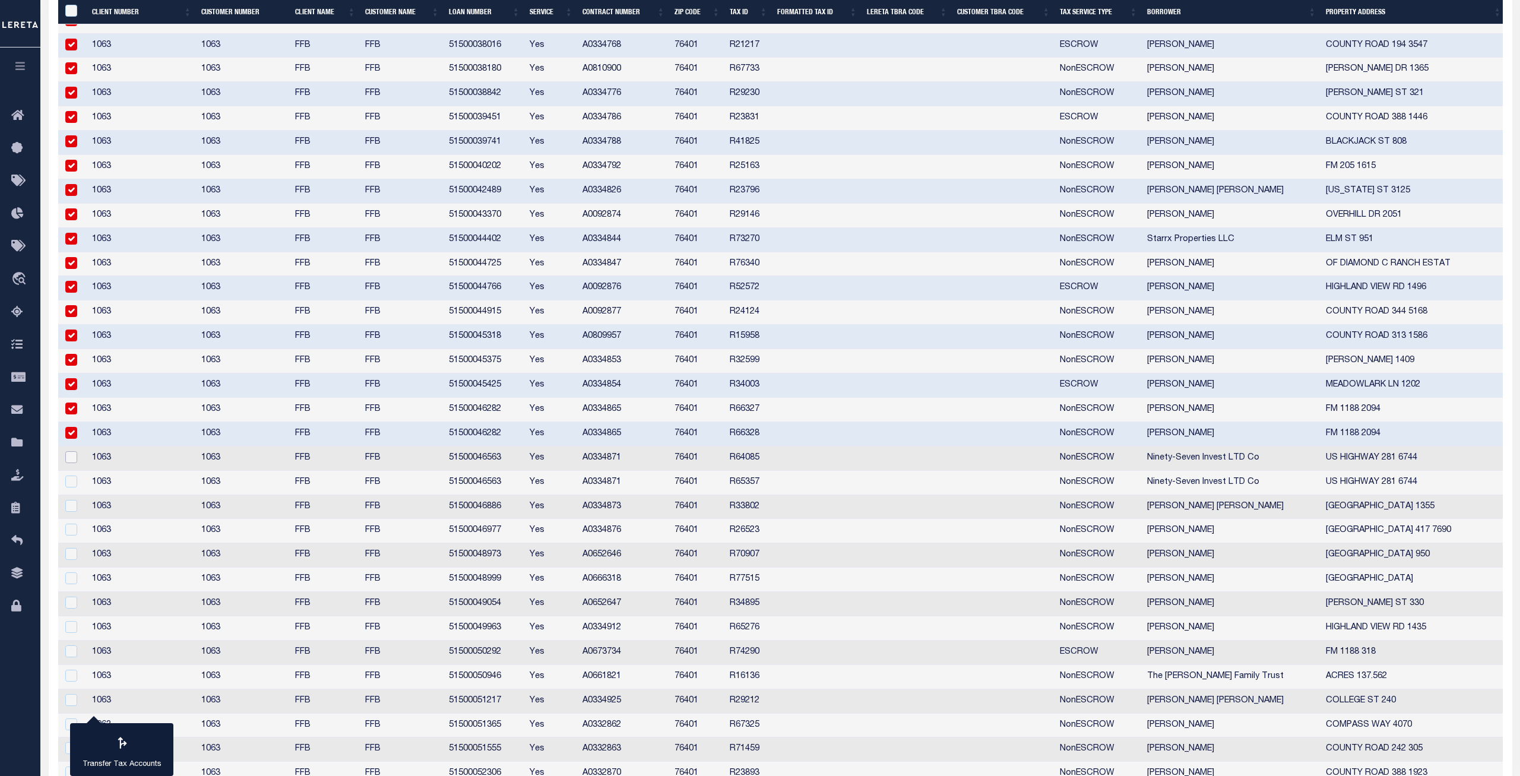
click at [70, 456] on input "checkbox" at bounding box center [71, 457] width 12 height 12
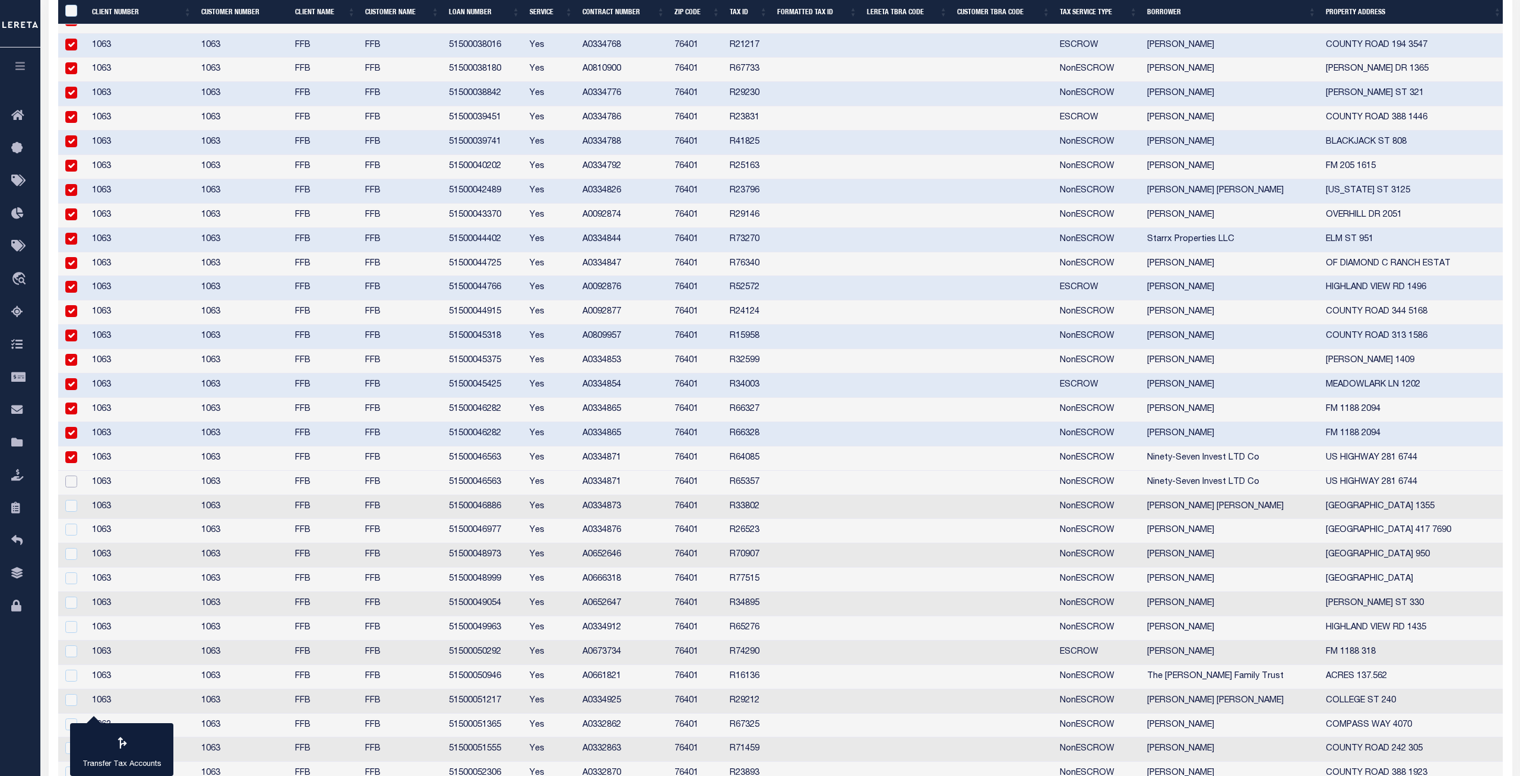
click at [70, 481] on input "checkbox" at bounding box center [71, 482] width 12 height 12
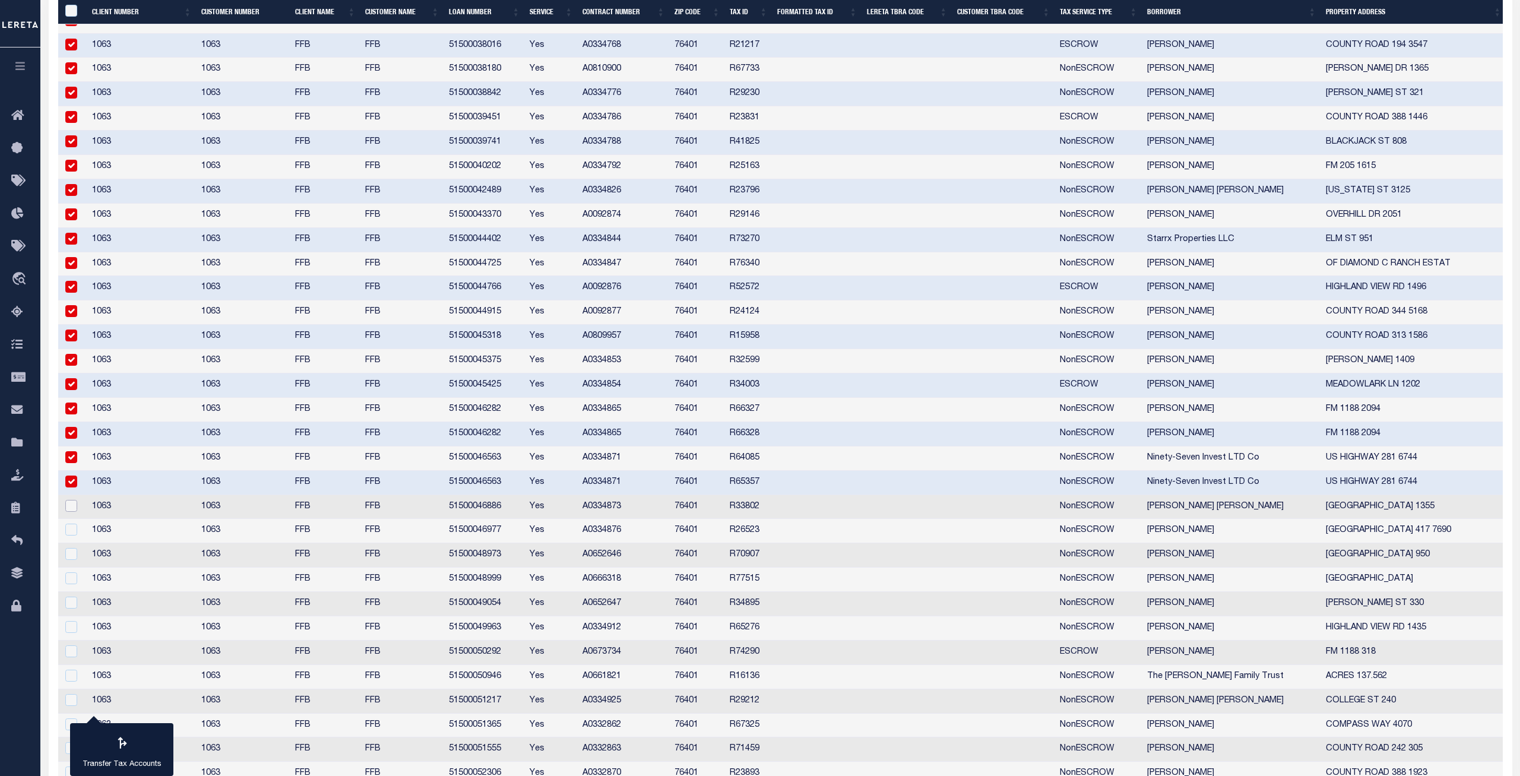
click at [70, 508] on input "checkbox" at bounding box center [71, 506] width 12 height 12
click at [70, 529] on input "checkbox" at bounding box center [71, 530] width 12 height 12
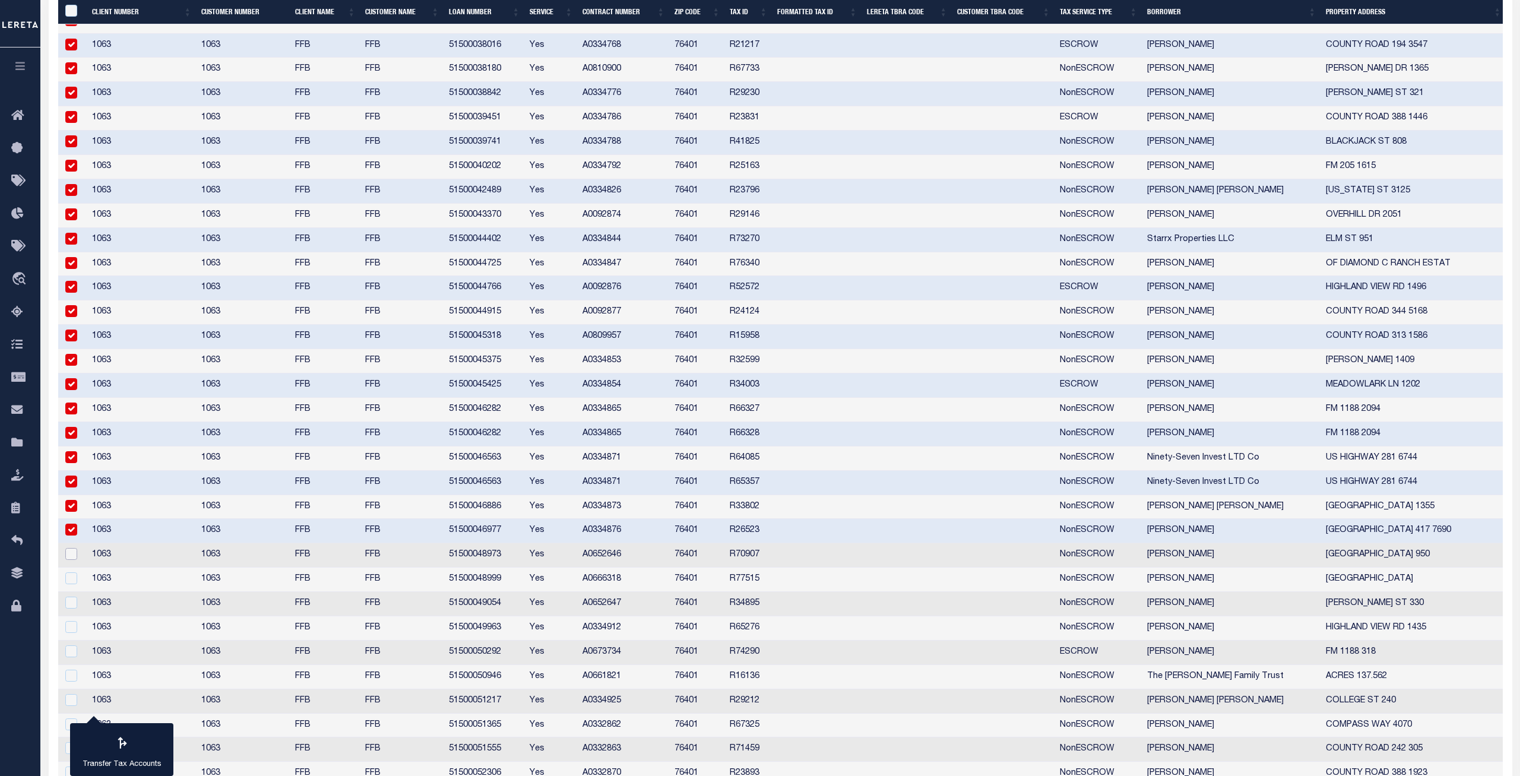
click at [70, 552] on input "checkbox" at bounding box center [71, 554] width 12 height 12
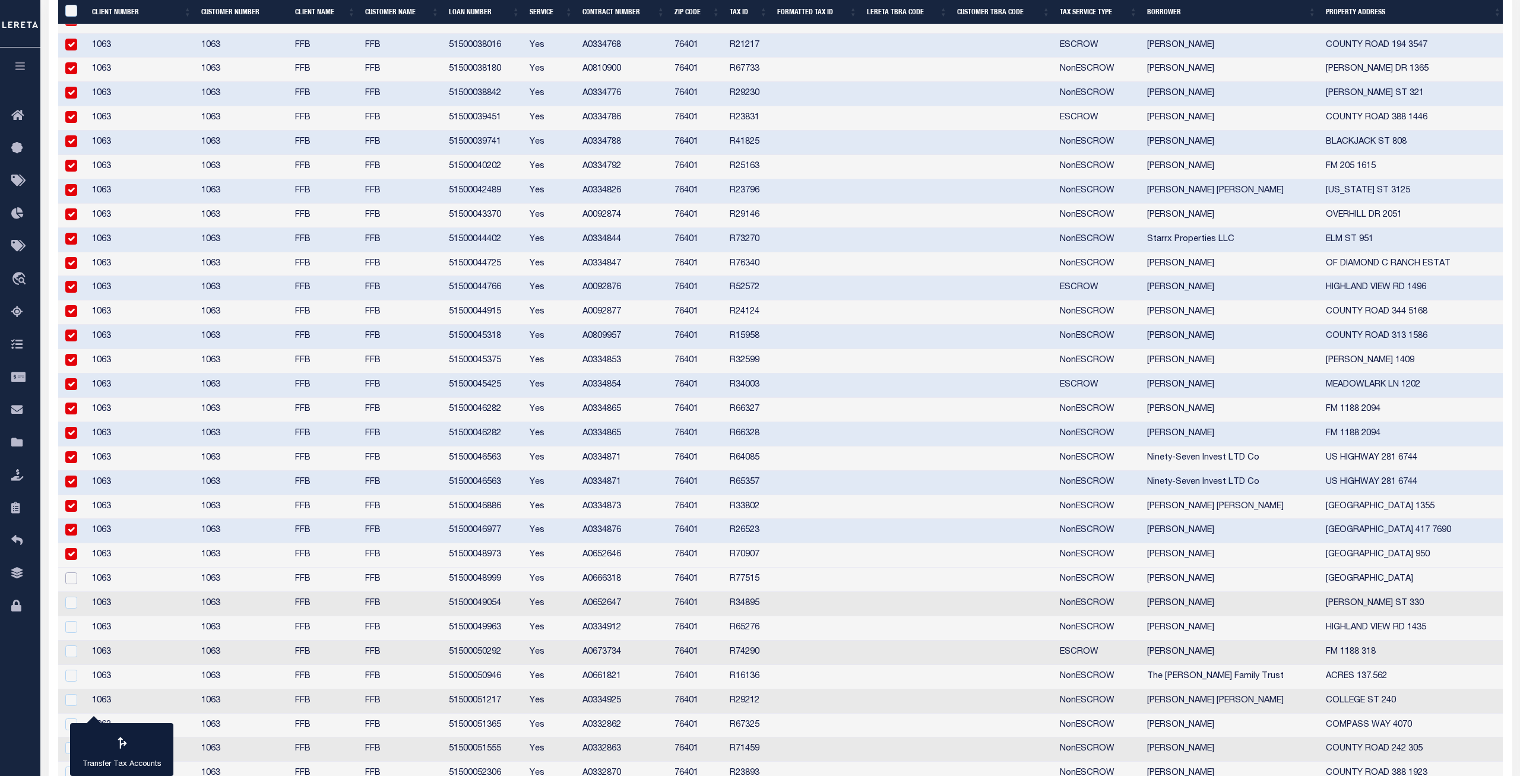
click at [70, 562] on input "checkbox" at bounding box center [71, 578] width 12 height 12
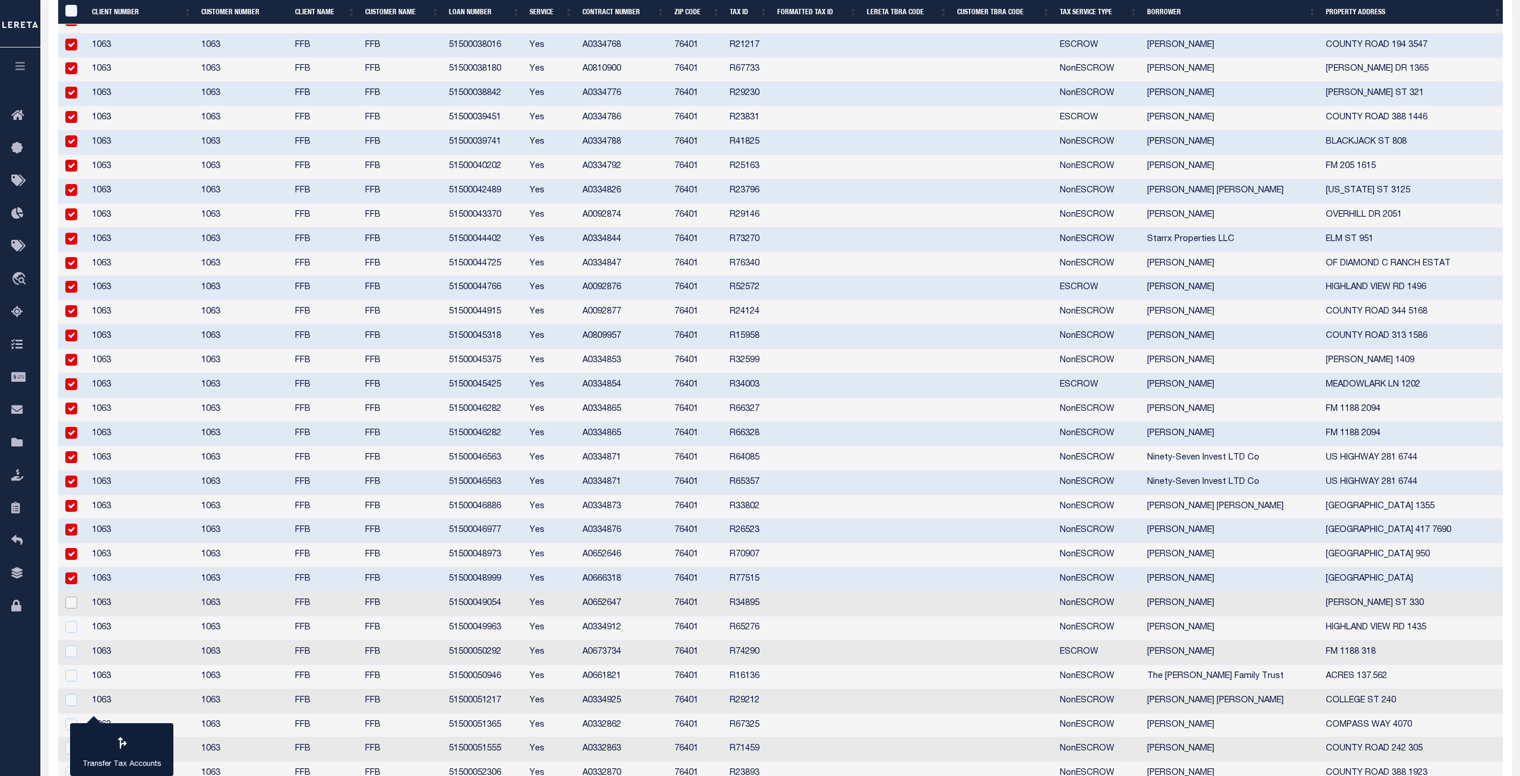
click at [71, 562] on input "checkbox" at bounding box center [71, 603] width 12 height 12
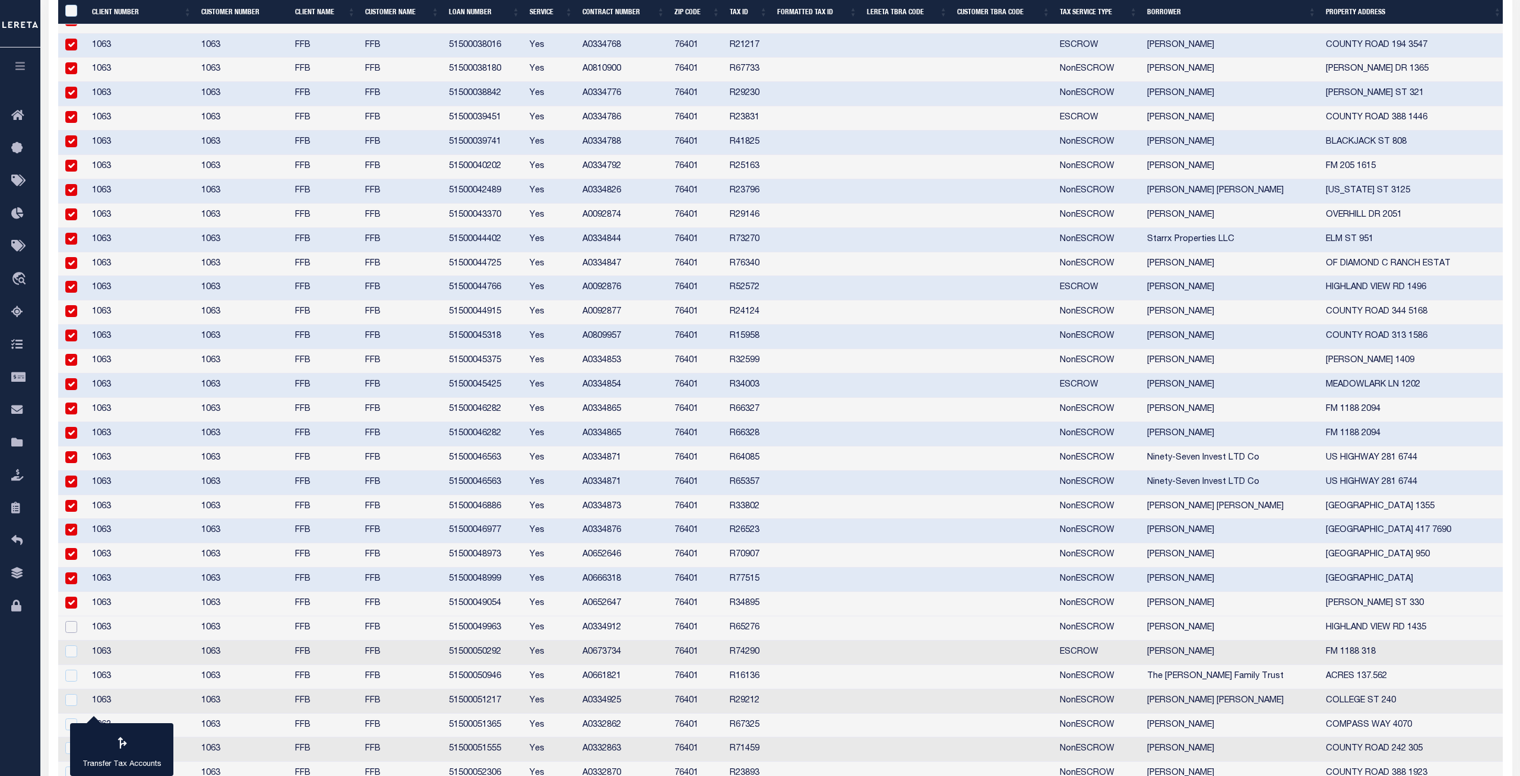
click at [73, 562] on input "checkbox" at bounding box center [71, 627] width 12 height 12
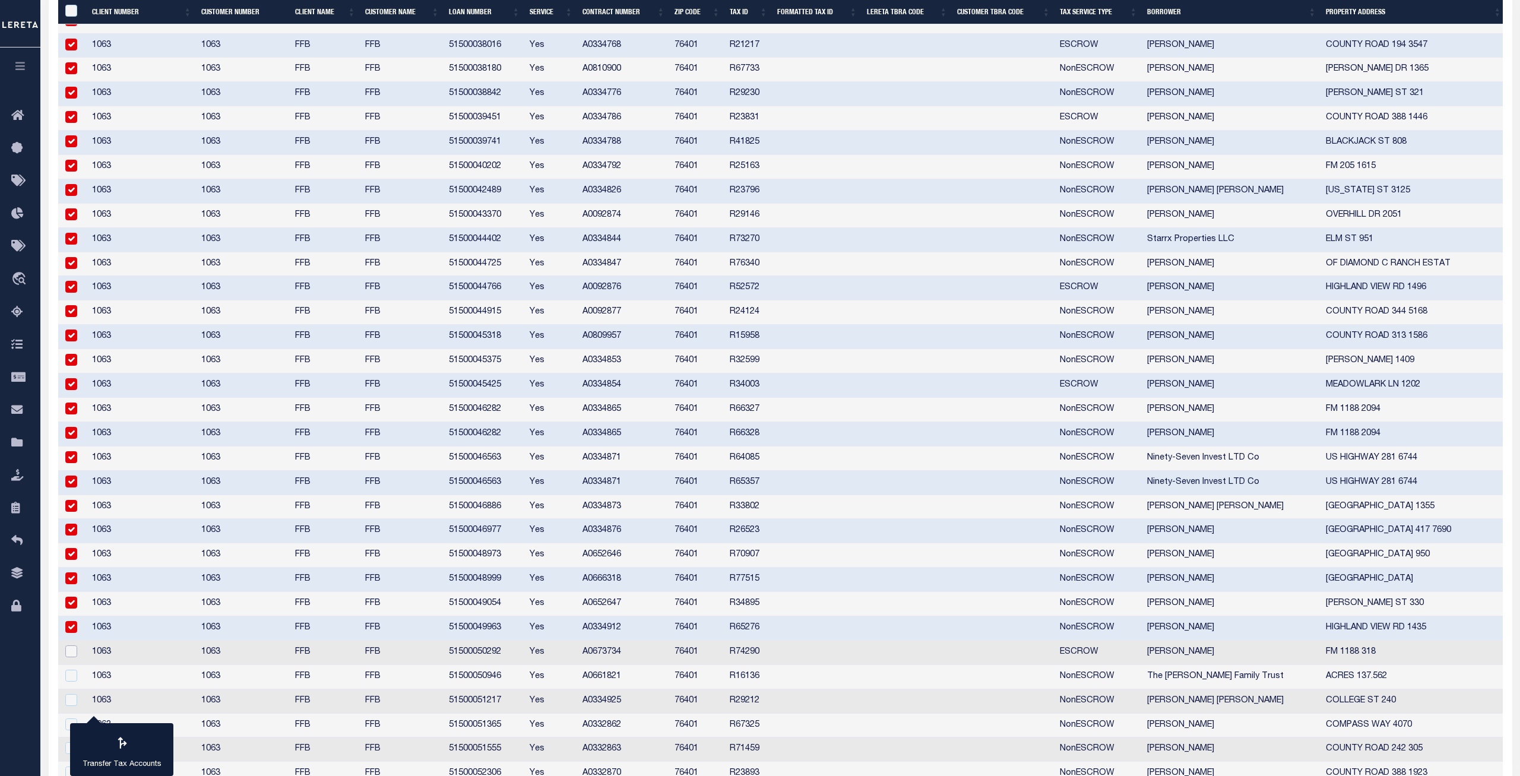
click at [74, 562] on input "checkbox" at bounding box center [71, 652] width 12 height 12
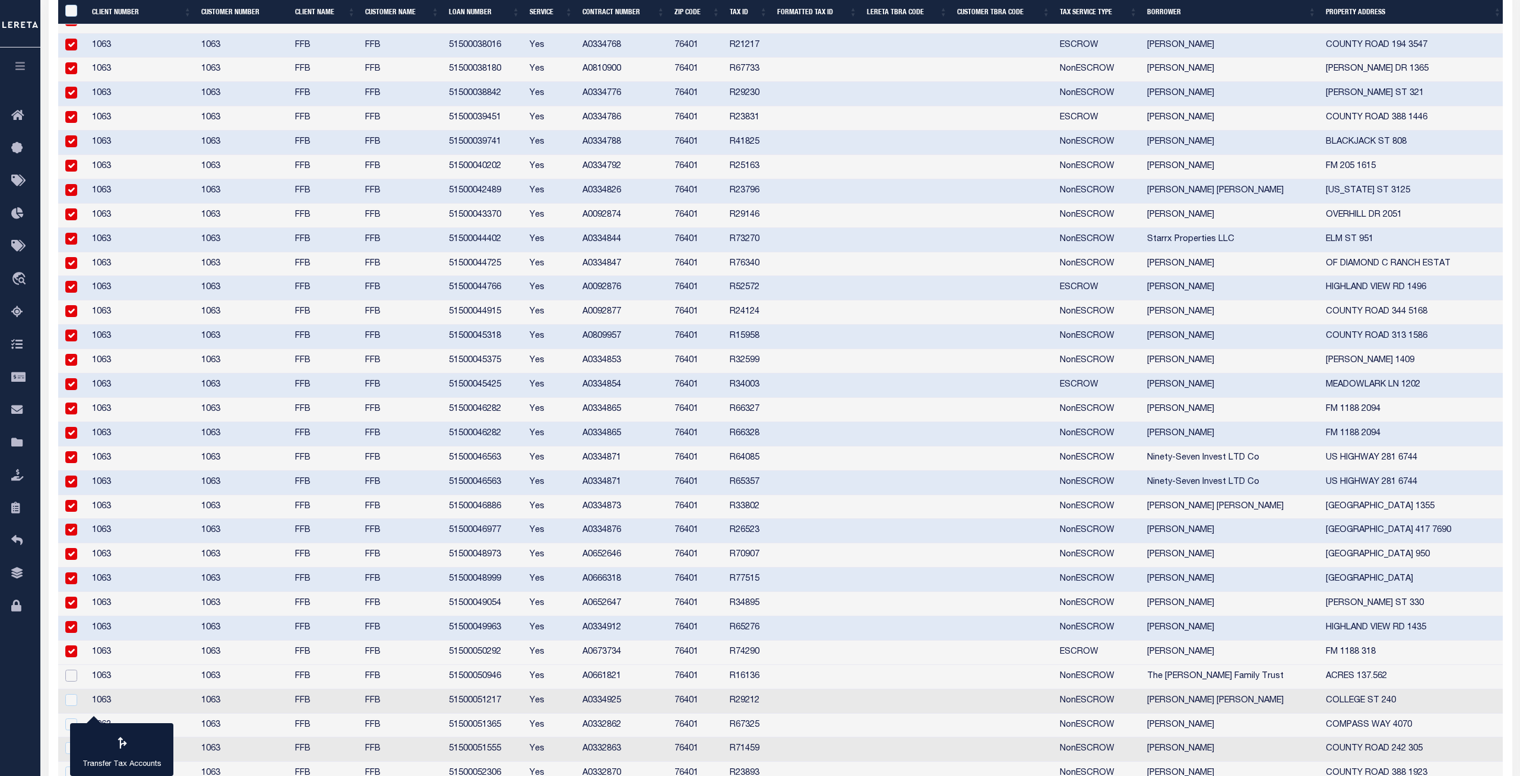
click at [72, 562] on input "checkbox" at bounding box center [71, 676] width 12 height 12
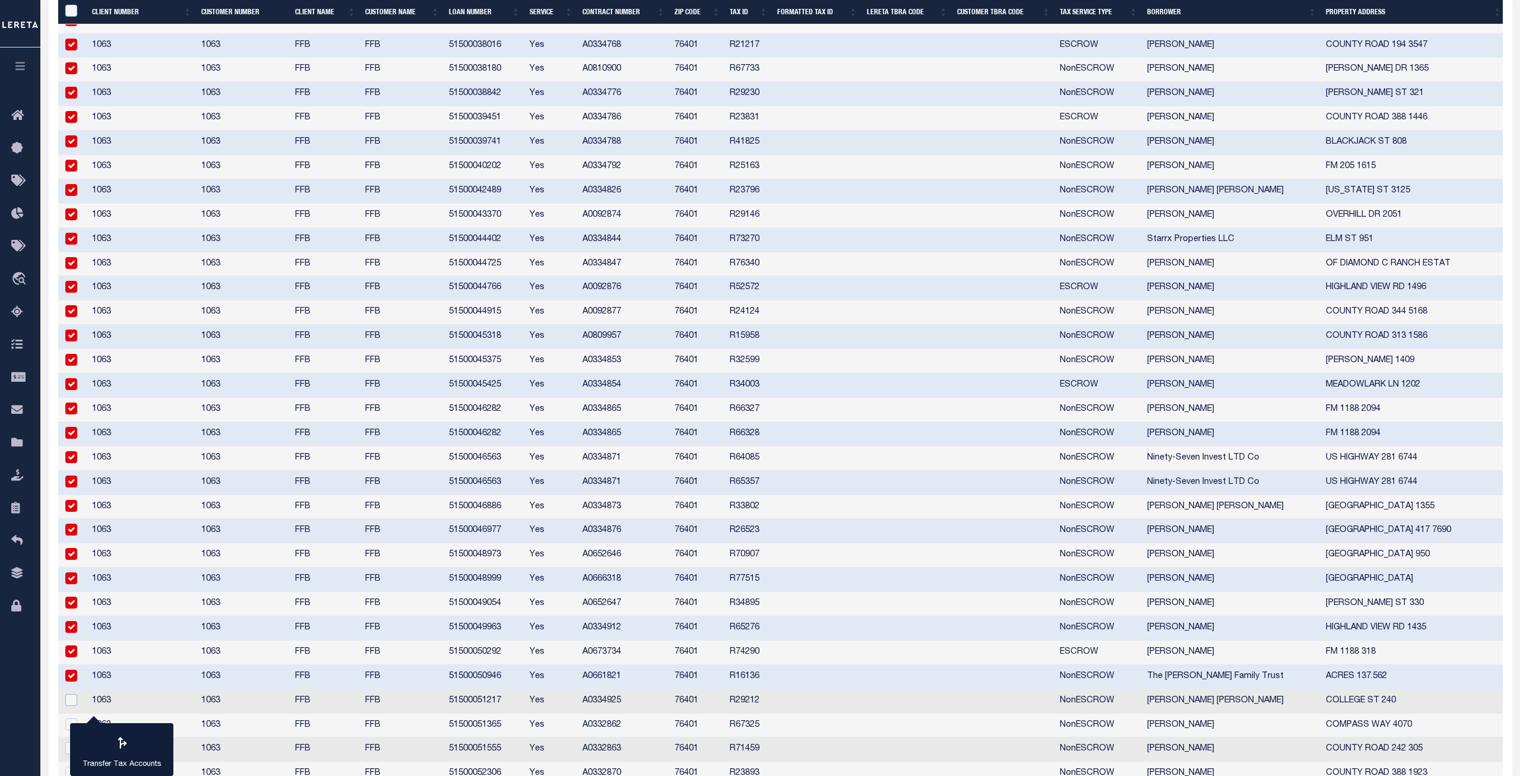
click at [71, 562] on input "checkbox" at bounding box center [71, 700] width 12 height 12
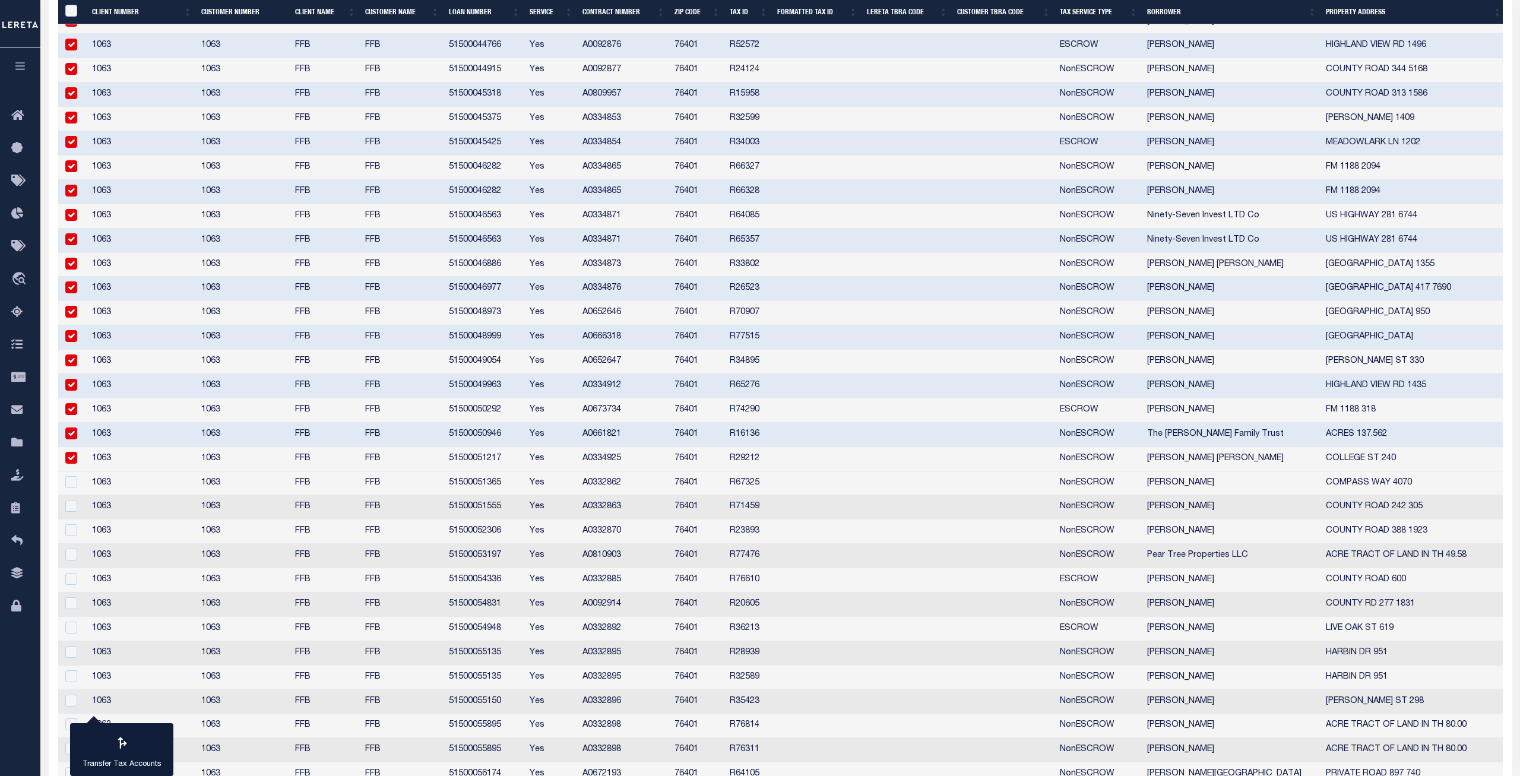
scroll to position [1114, 0]
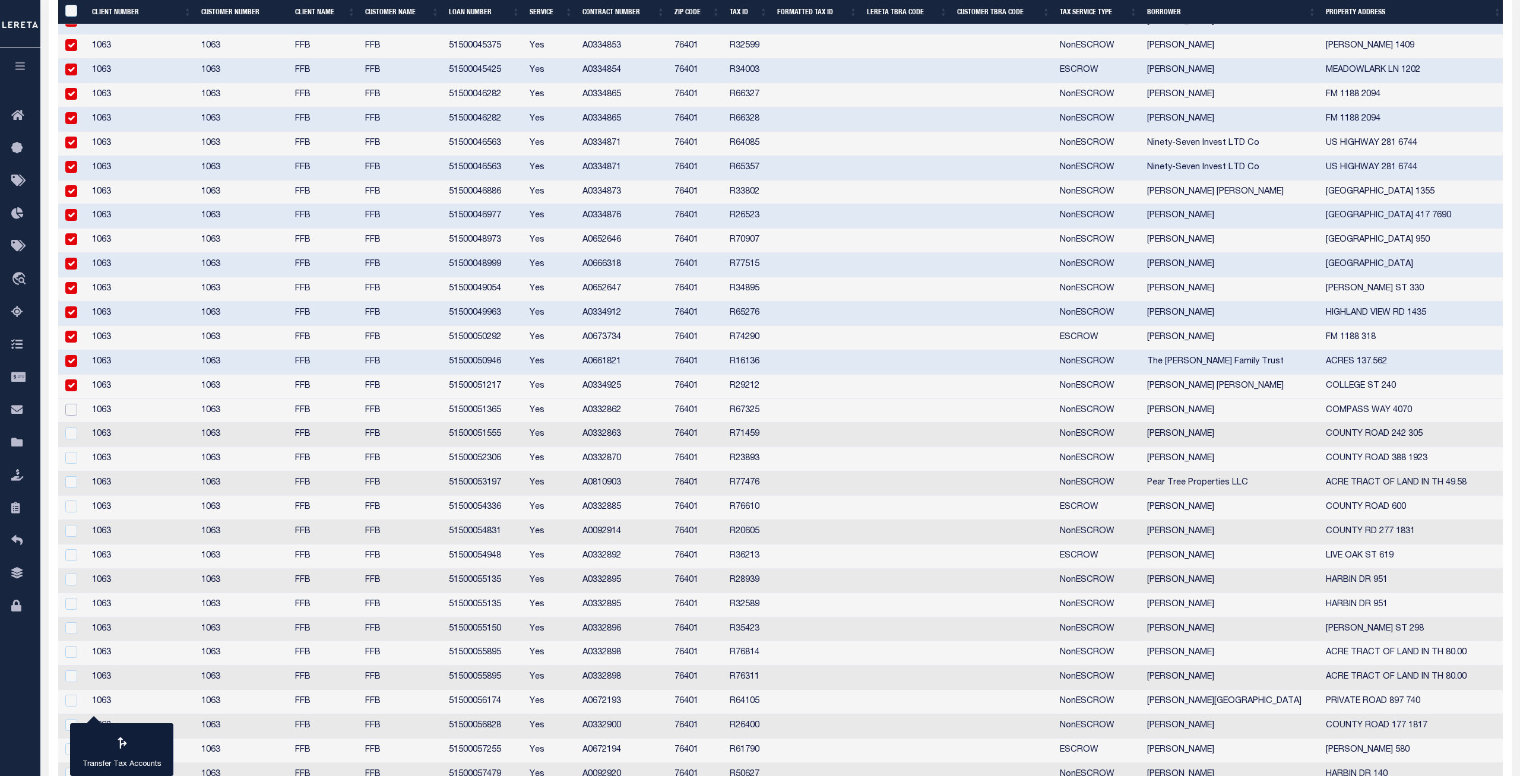
click at [71, 410] on input "checkbox" at bounding box center [71, 410] width 12 height 12
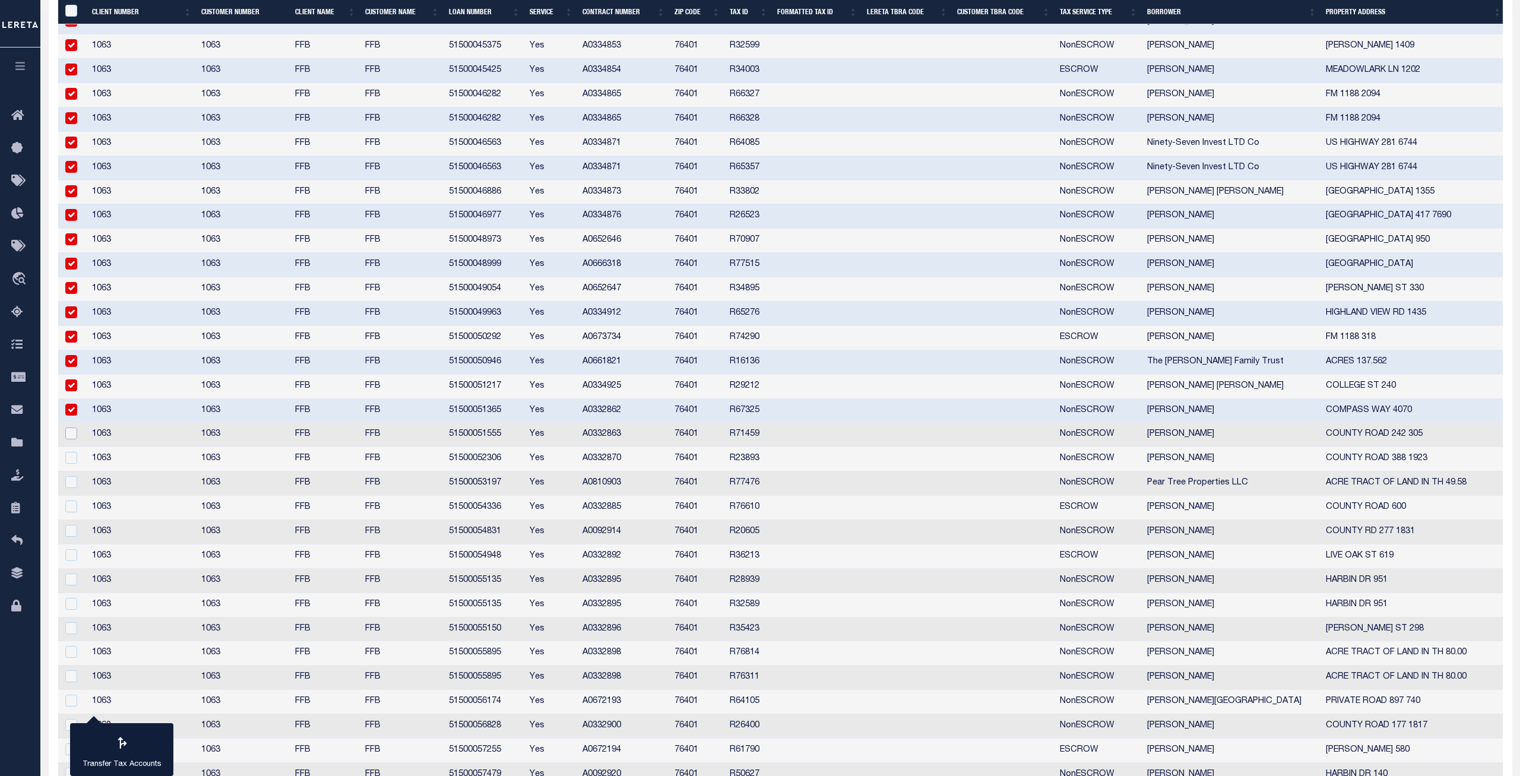
click at [71, 431] on input "checkbox" at bounding box center [71, 434] width 12 height 12
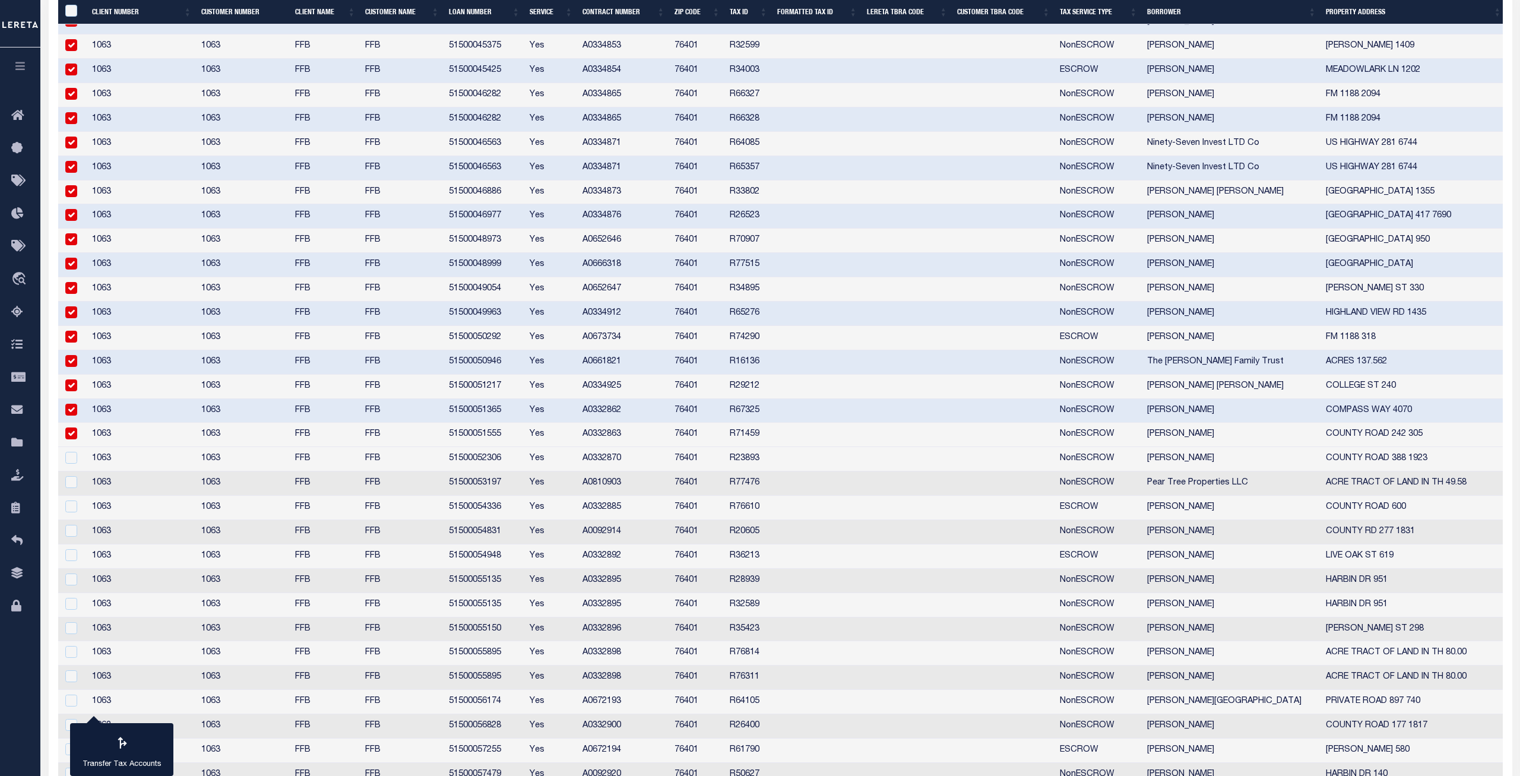
scroll to position [1090, 0]
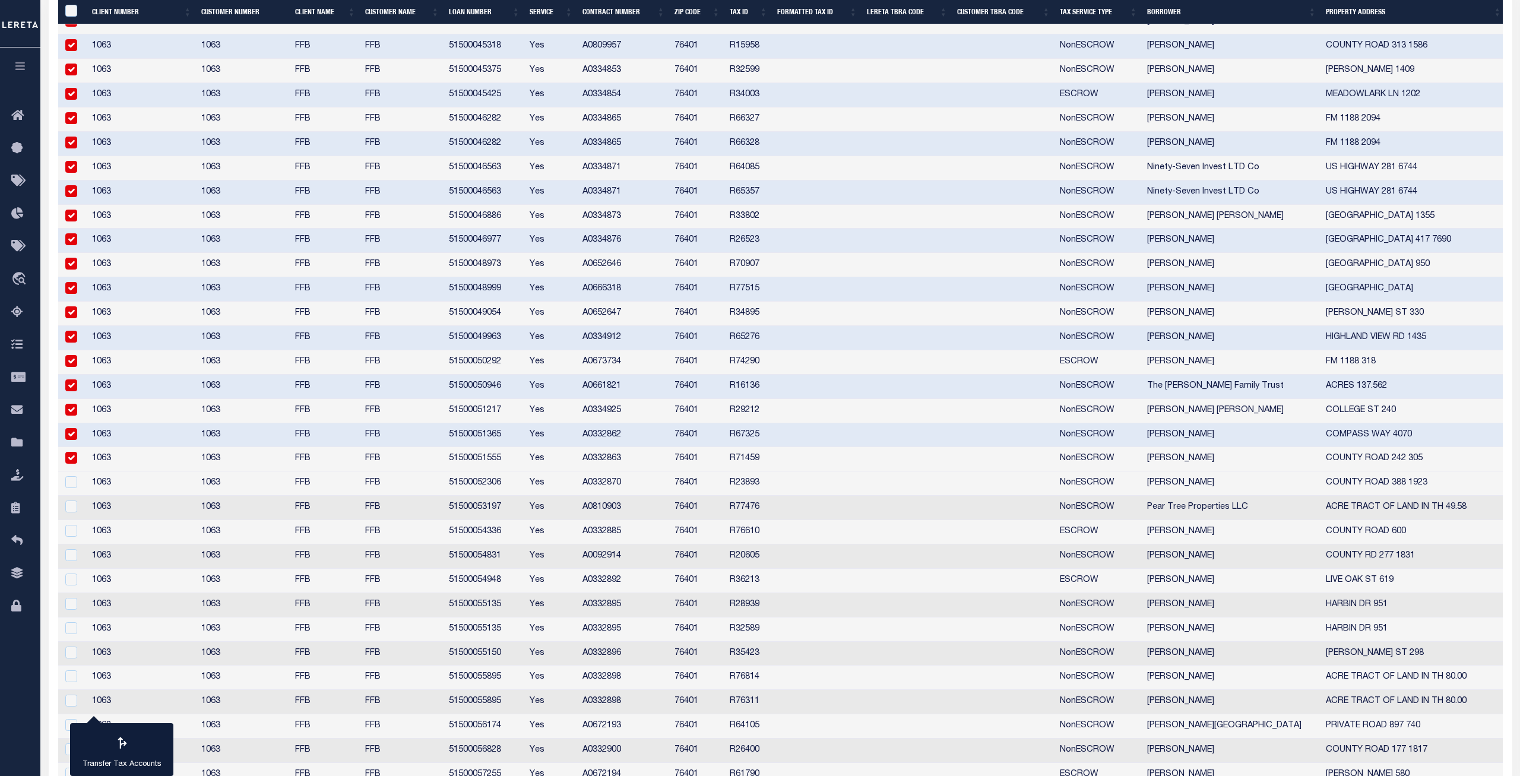
click at [71, 457] on input "checkbox" at bounding box center [71, 458] width 12 height 12
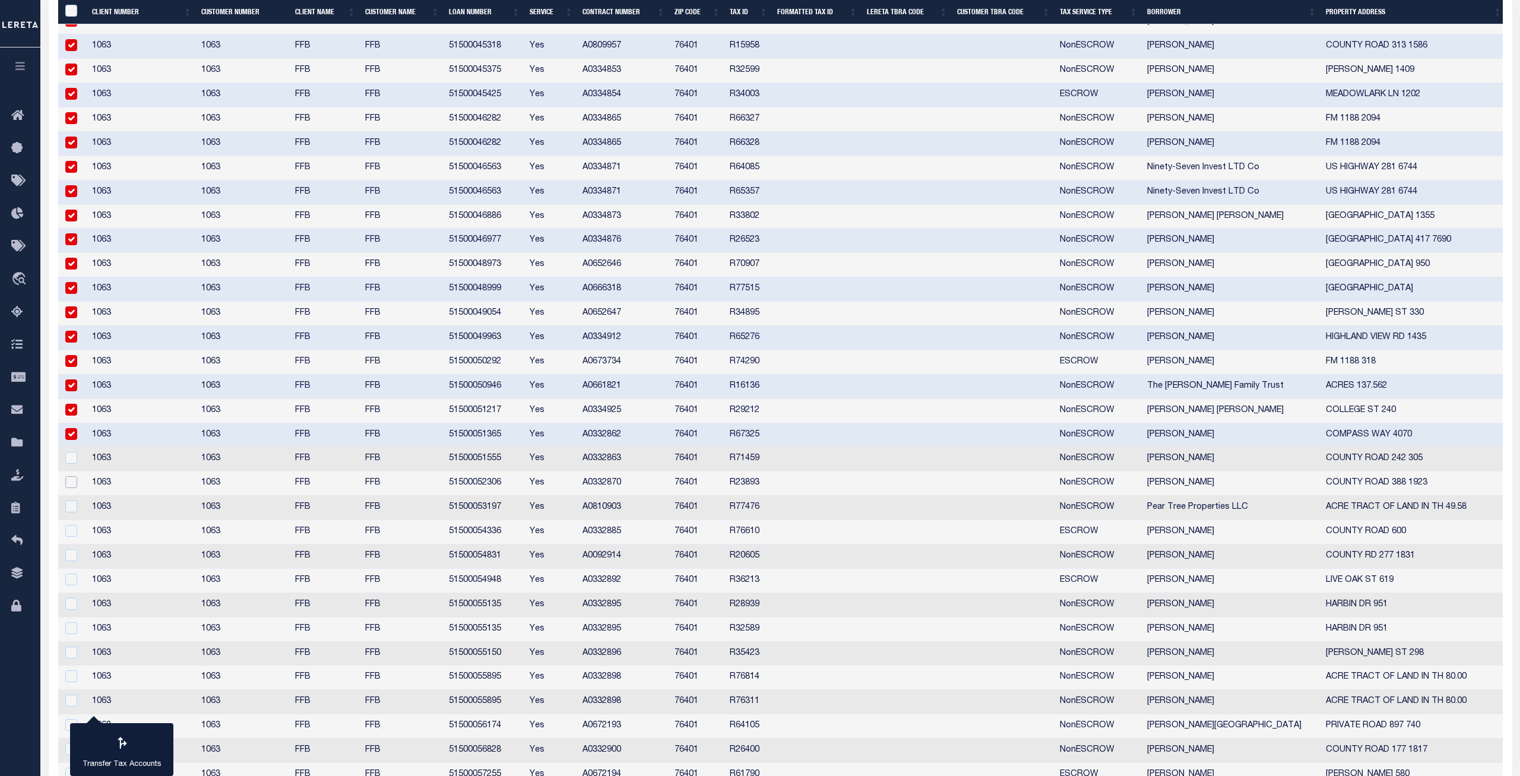
click at [70, 485] on input "checkbox" at bounding box center [71, 482] width 12 height 12
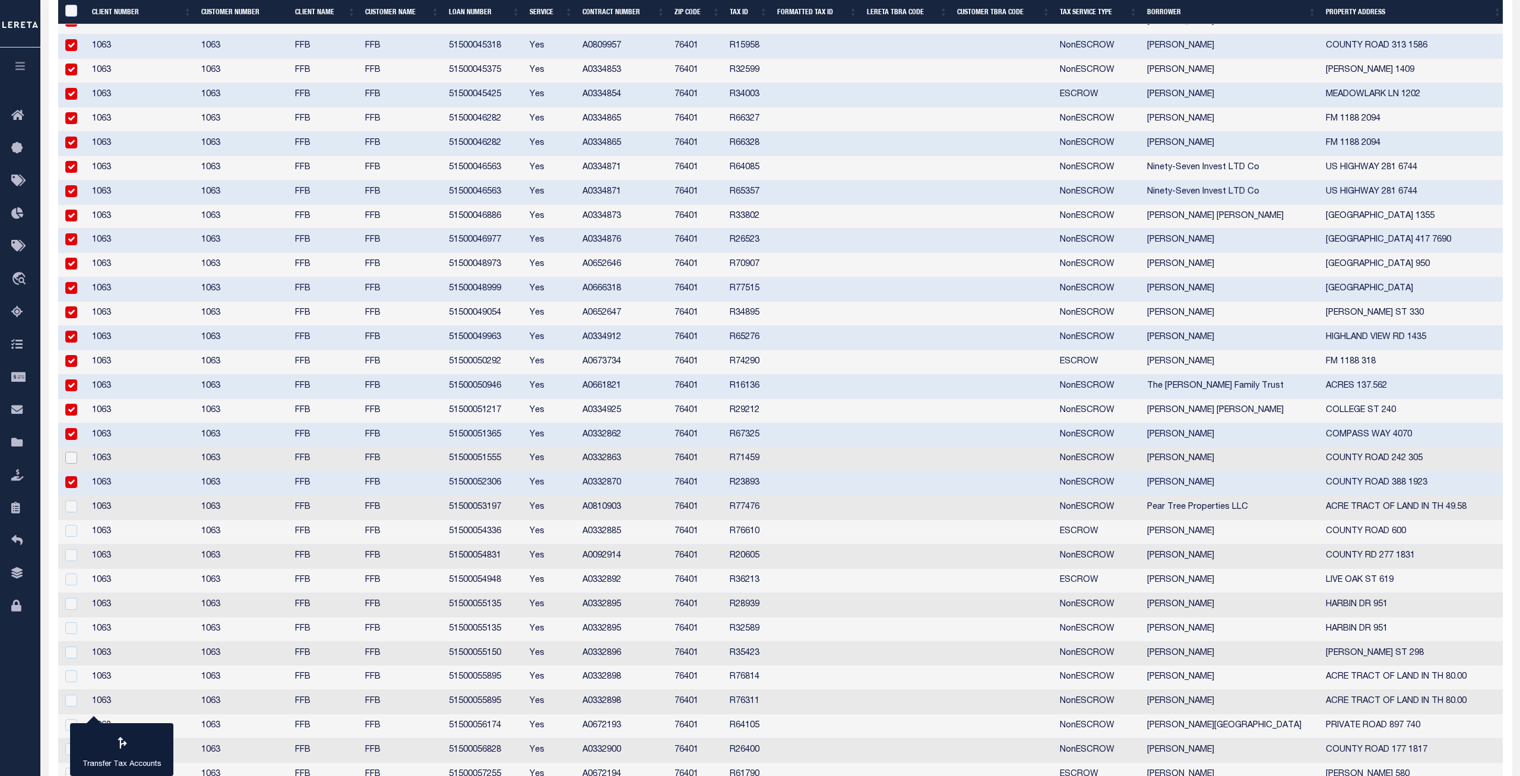
click at [67, 460] on input "checkbox" at bounding box center [71, 458] width 12 height 12
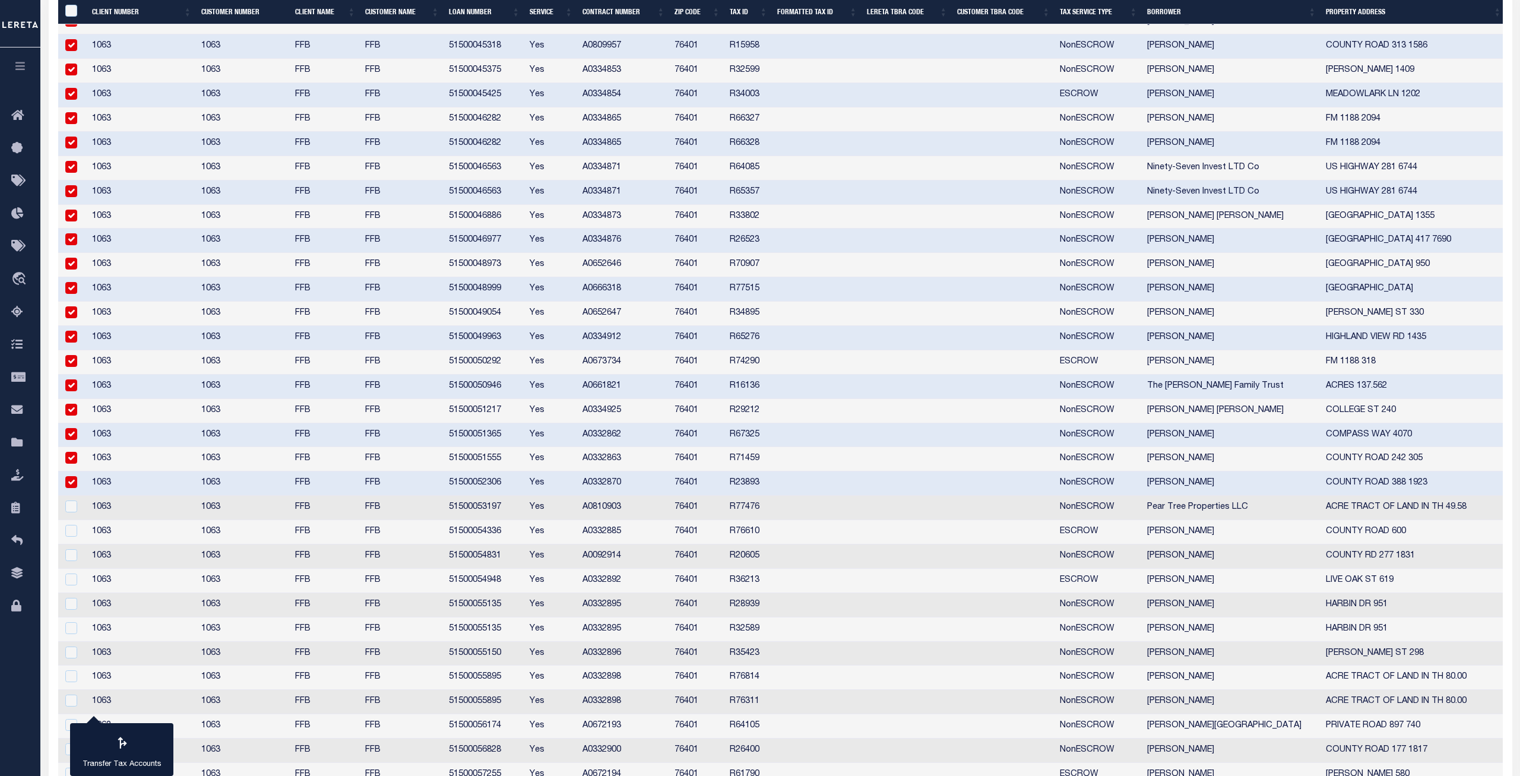
click at [69, 502] on td at bounding box center [72, 508] width 29 height 24
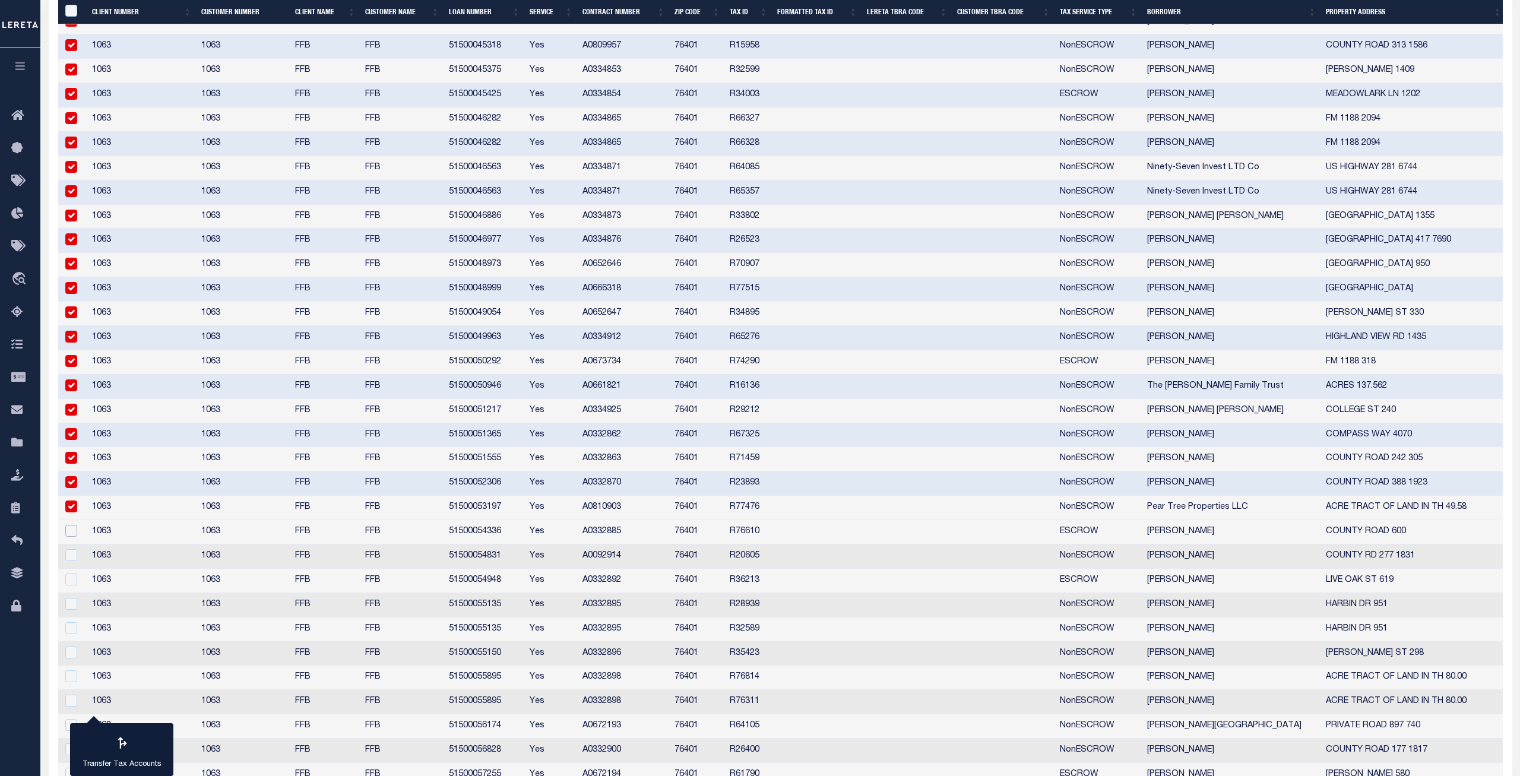
click at [72, 536] on input "checkbox" at bounding box center [71, 531] width 12 height 12
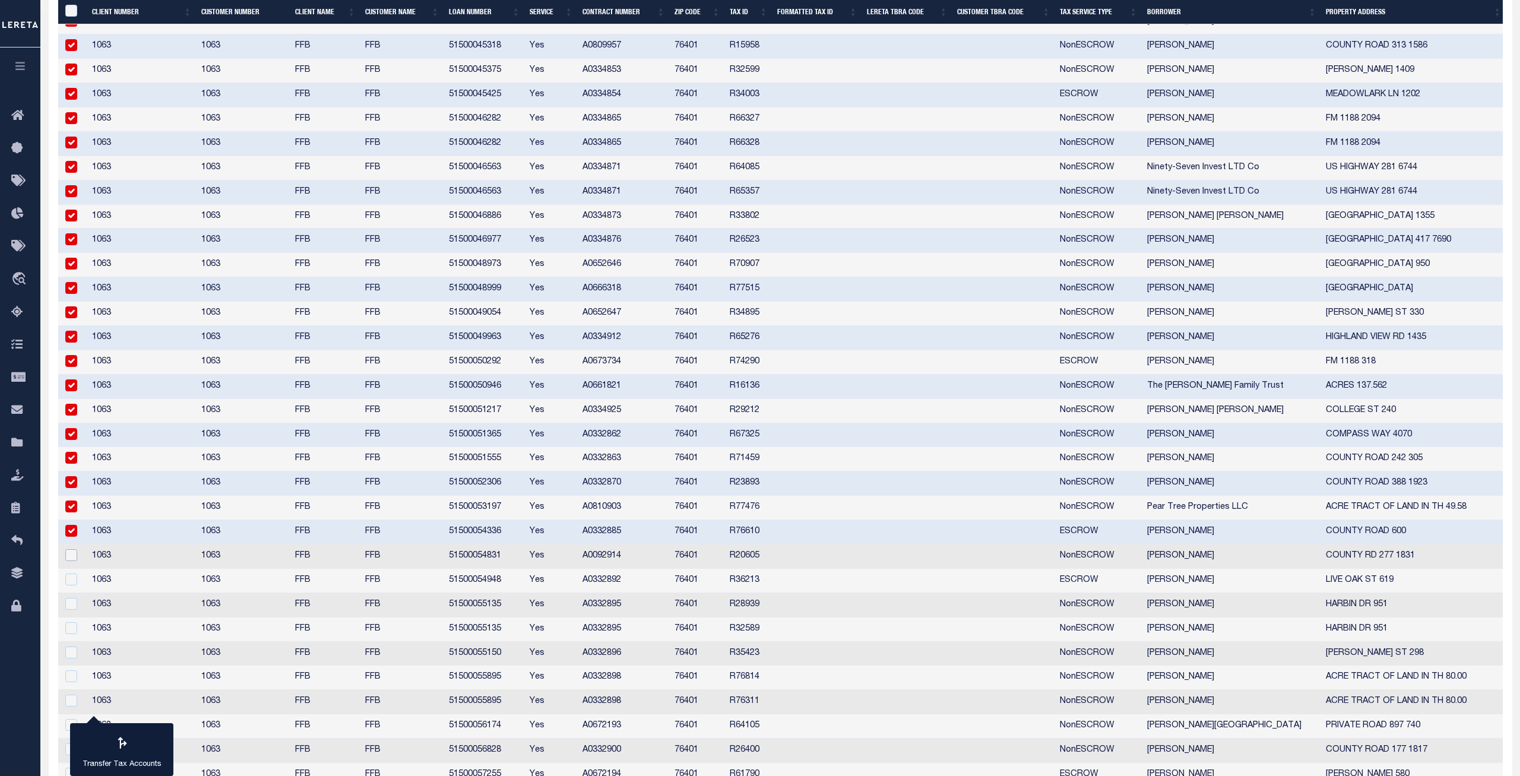
click at [71, 558] on input "checkbox" at bounding box center [71, 555] width 12 height 12
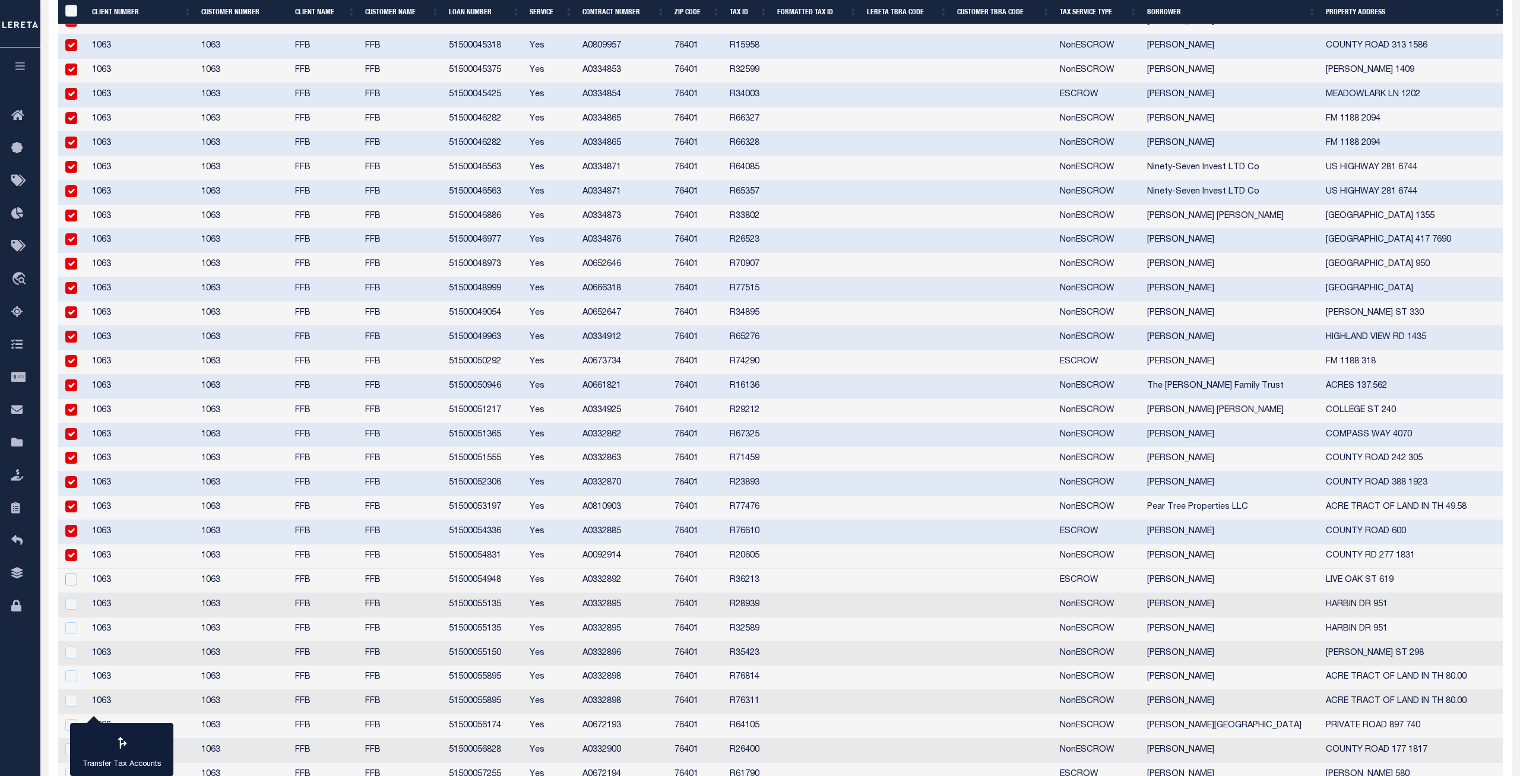
click at [71, 562] on input "checkbox" at bounding box center [71, 580] width 12 height 12
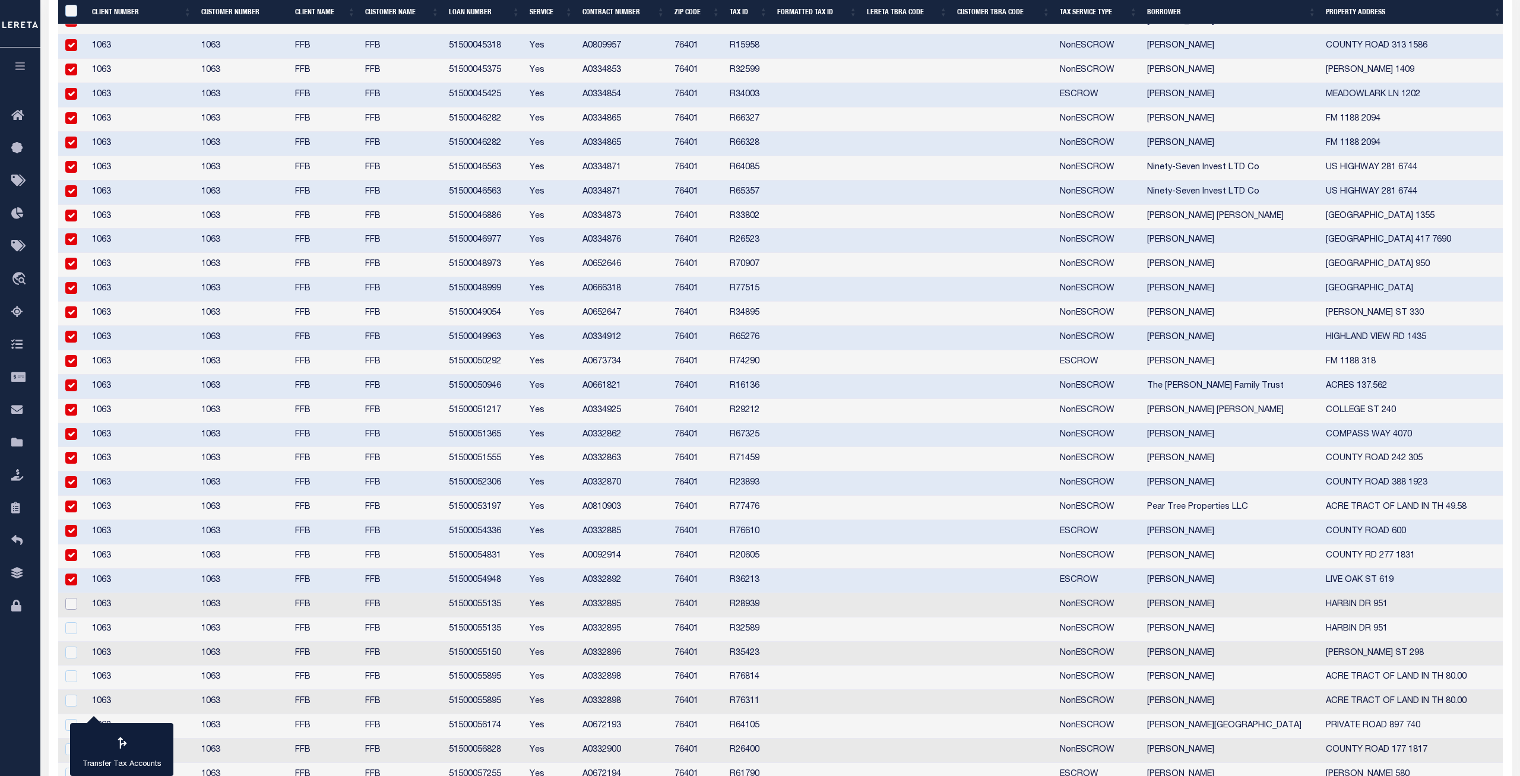
click at [71, 562] on input "checkbox" at bounding box center [71, 604] width 12 height 12
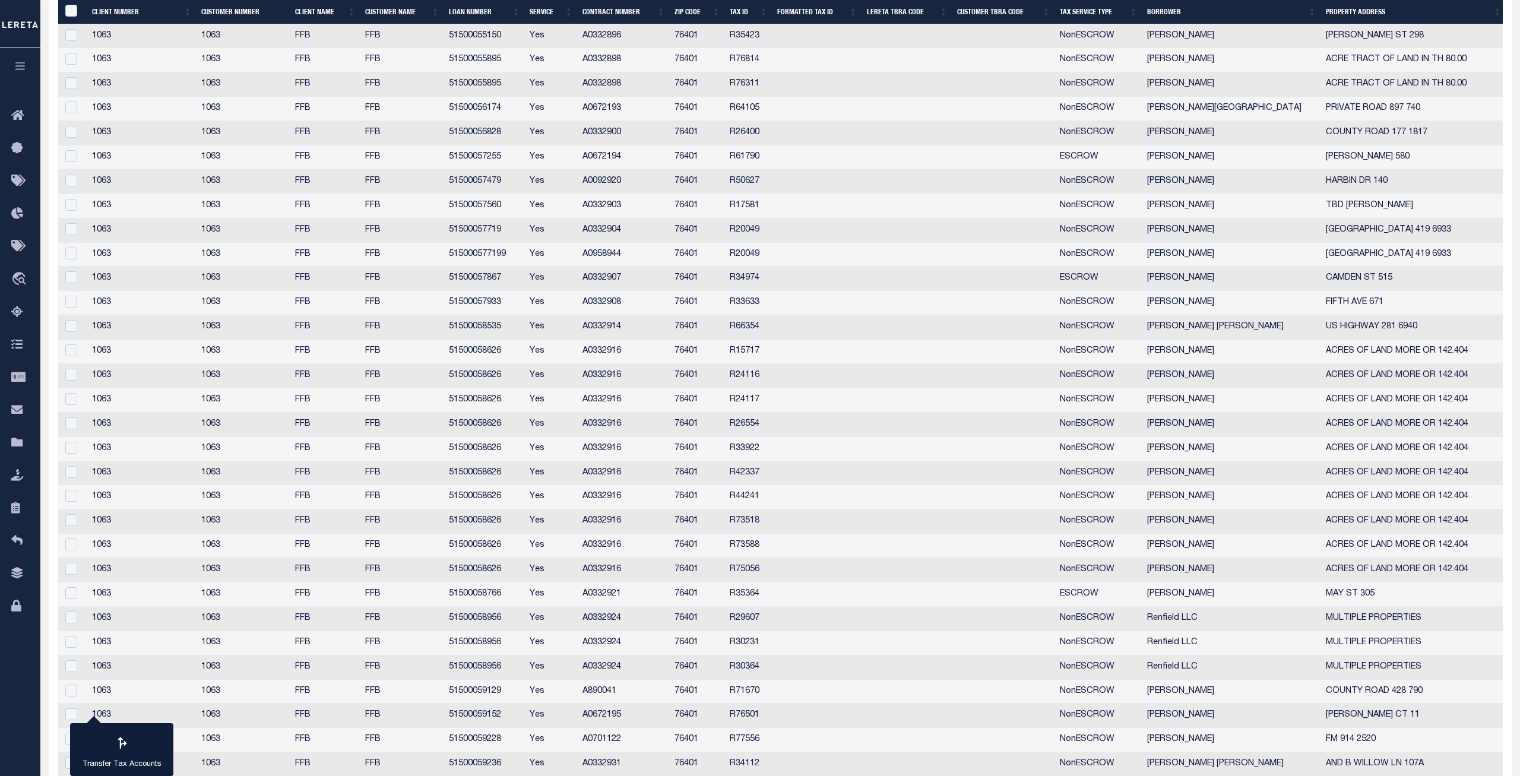
scroll to position [1647, 0]
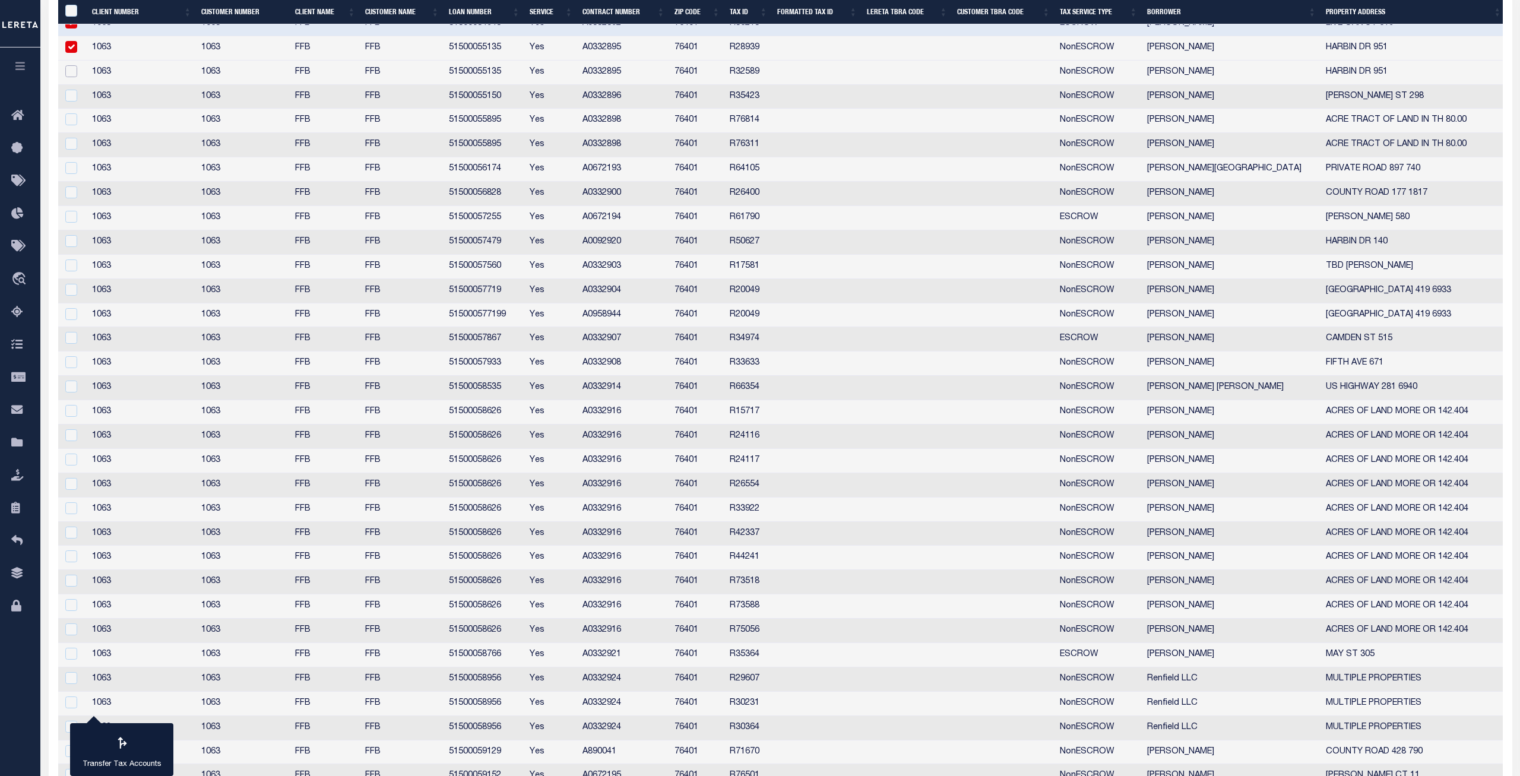
click at [72, 75] on input "checkbox" at bounding box center [71, 71] width 12 height 12
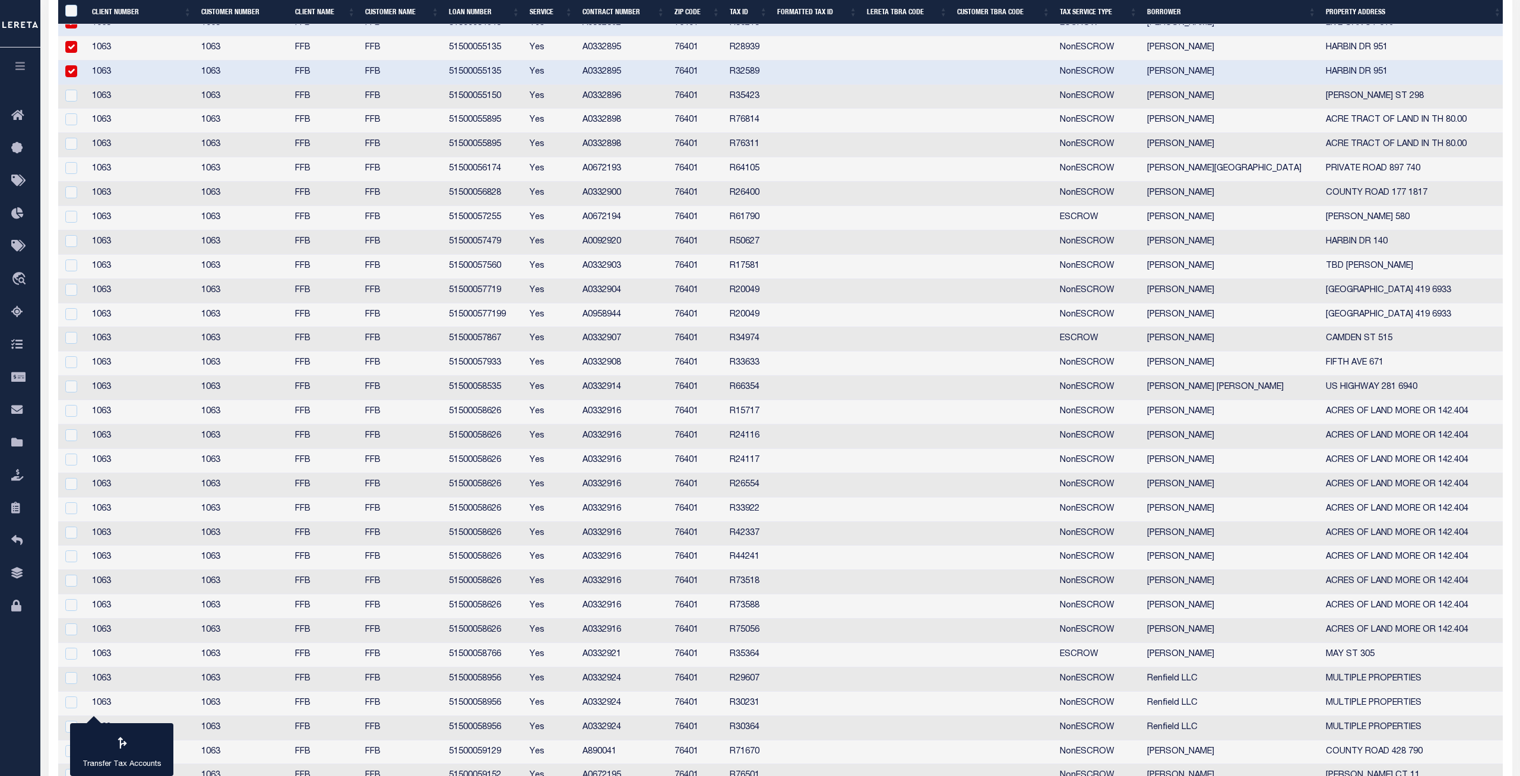
click at [72, 90] on td at bounding box center [72, 97] width 29 height 24
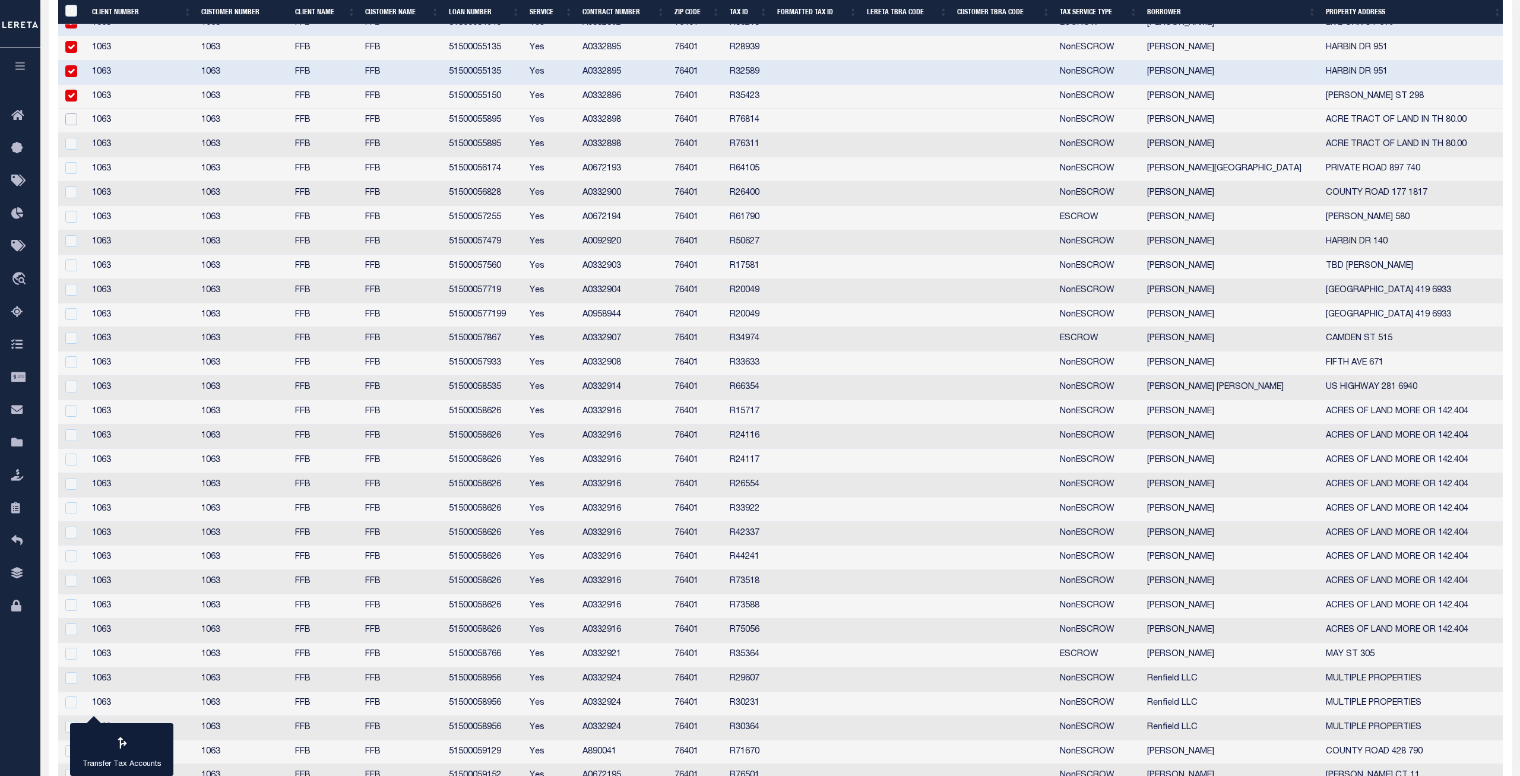
click at [72, 119] on input "checkbox" at bounding box center [71, 119] width 12 height 12
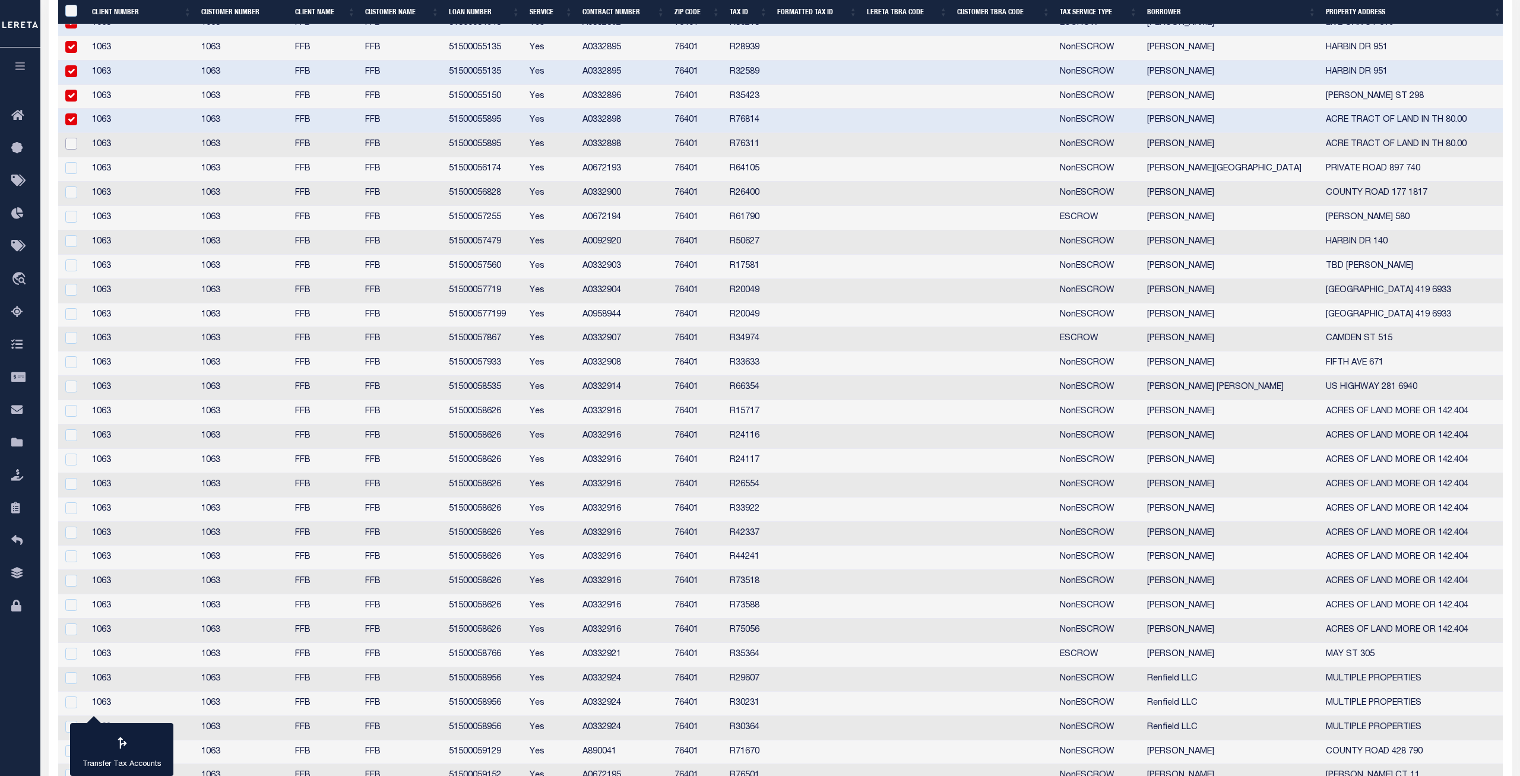
click at [72, 140] on input "checkbox" at bounding box center [71, 144] width 12 height 12
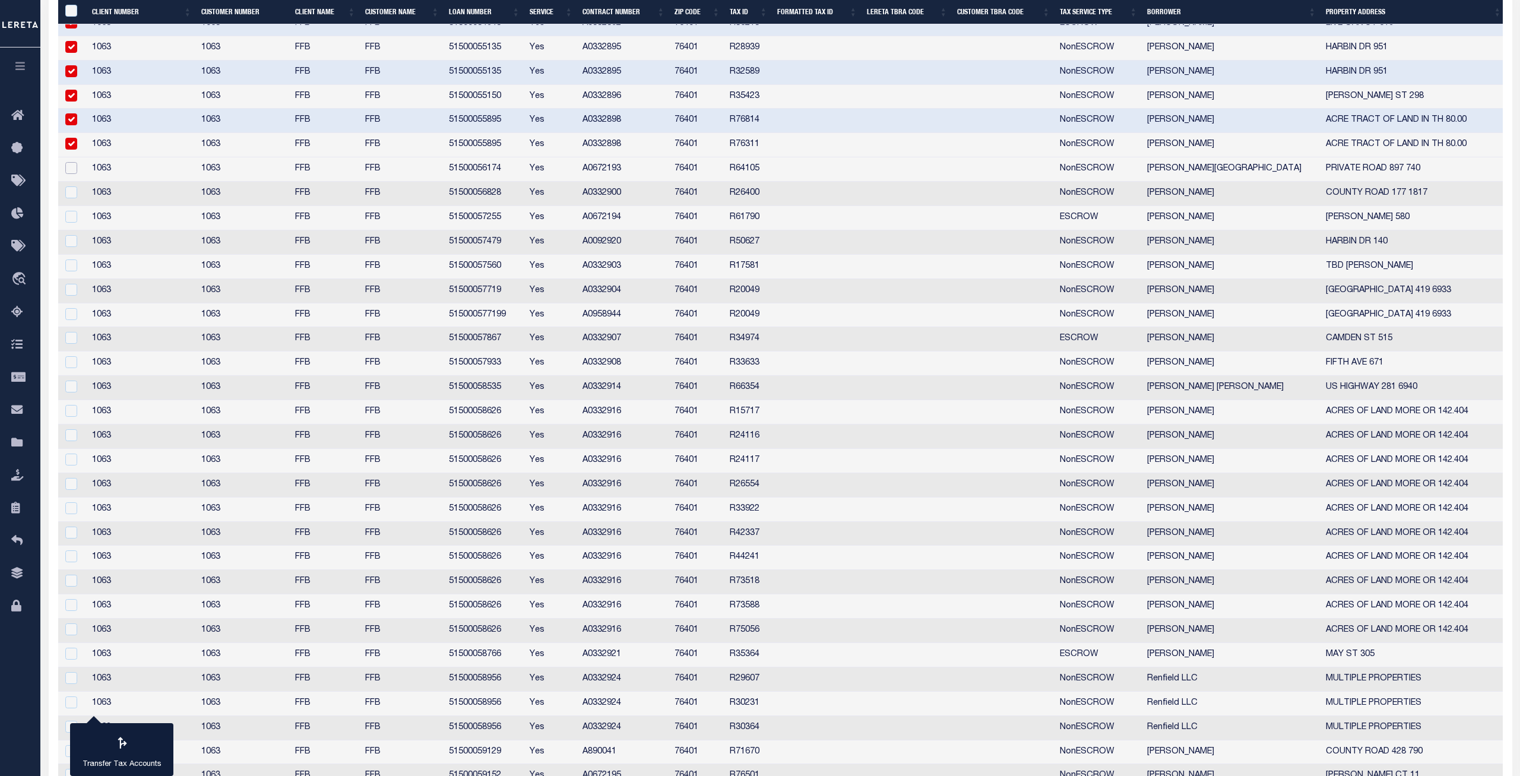
click at [71, 166] on input "checkbox" at bounding box center [71, 168] width 12 height 12
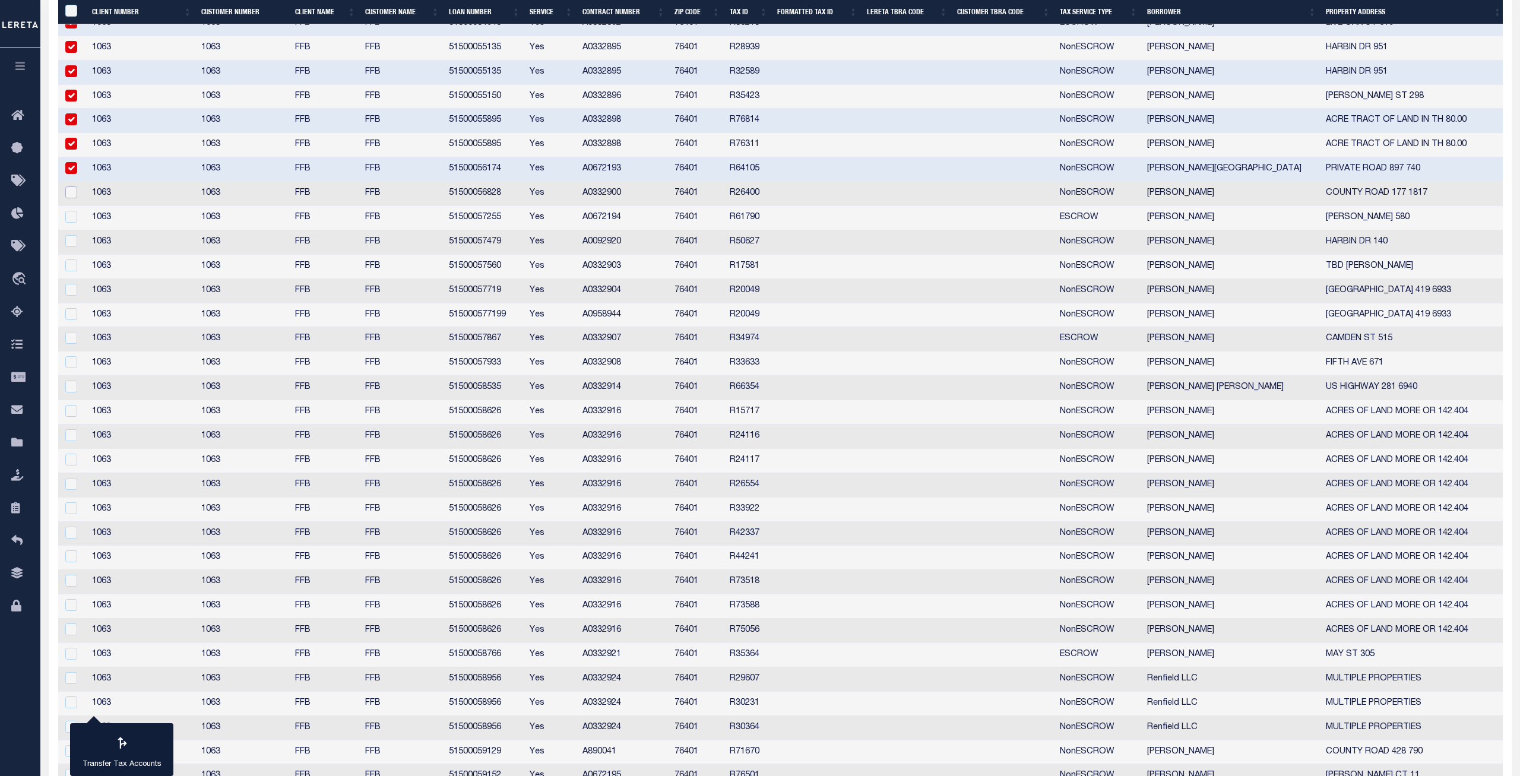
click at [72, 193] on input "checkbox" at bounding box center [71, 192] width 12 height 12
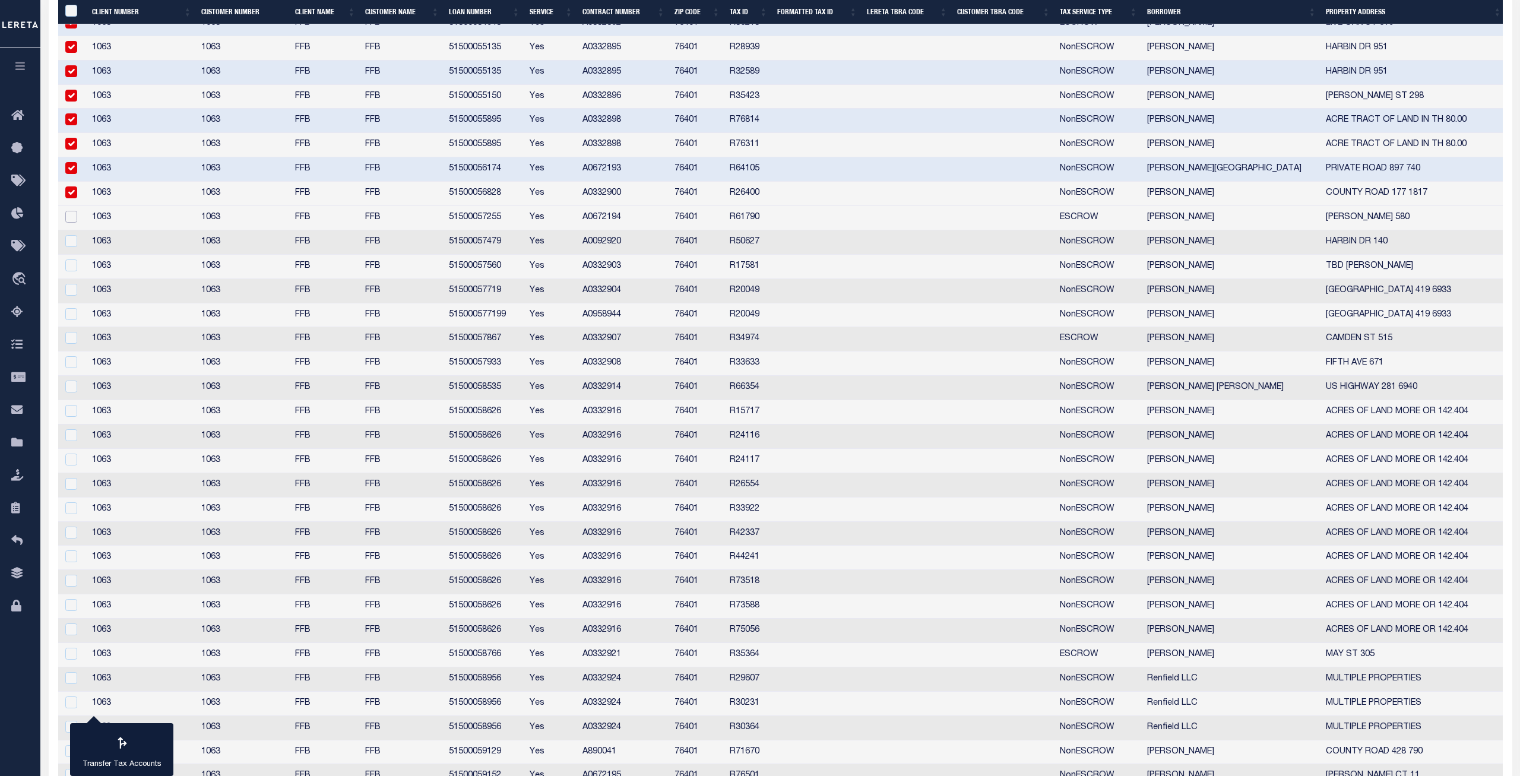
click at [72, 217] on input "checkbox" at bounding box center [71, 217] width 12 height 12
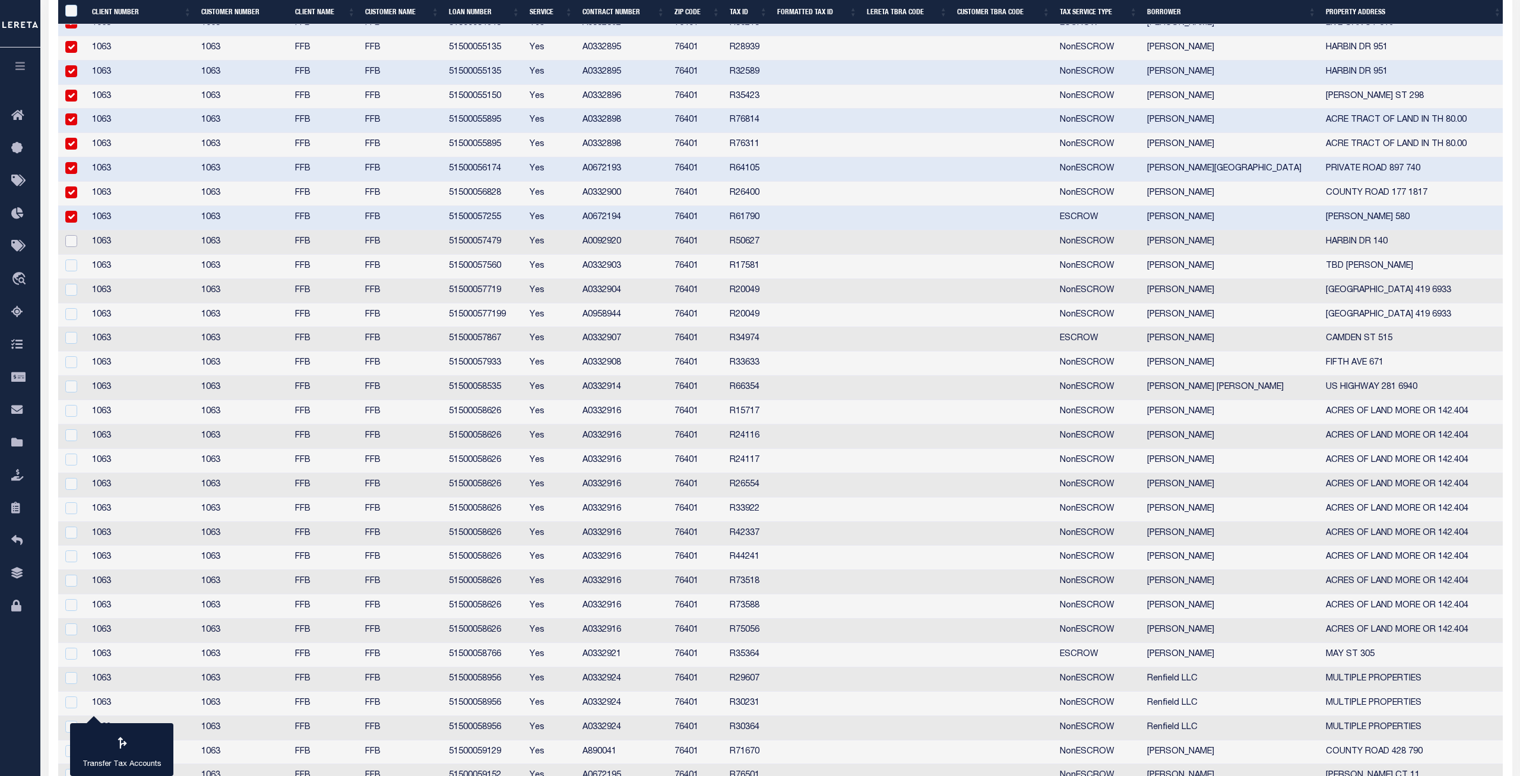
click at [71, 242] on input "checkbox" at bounding box center [71, 241] width 12 height 12
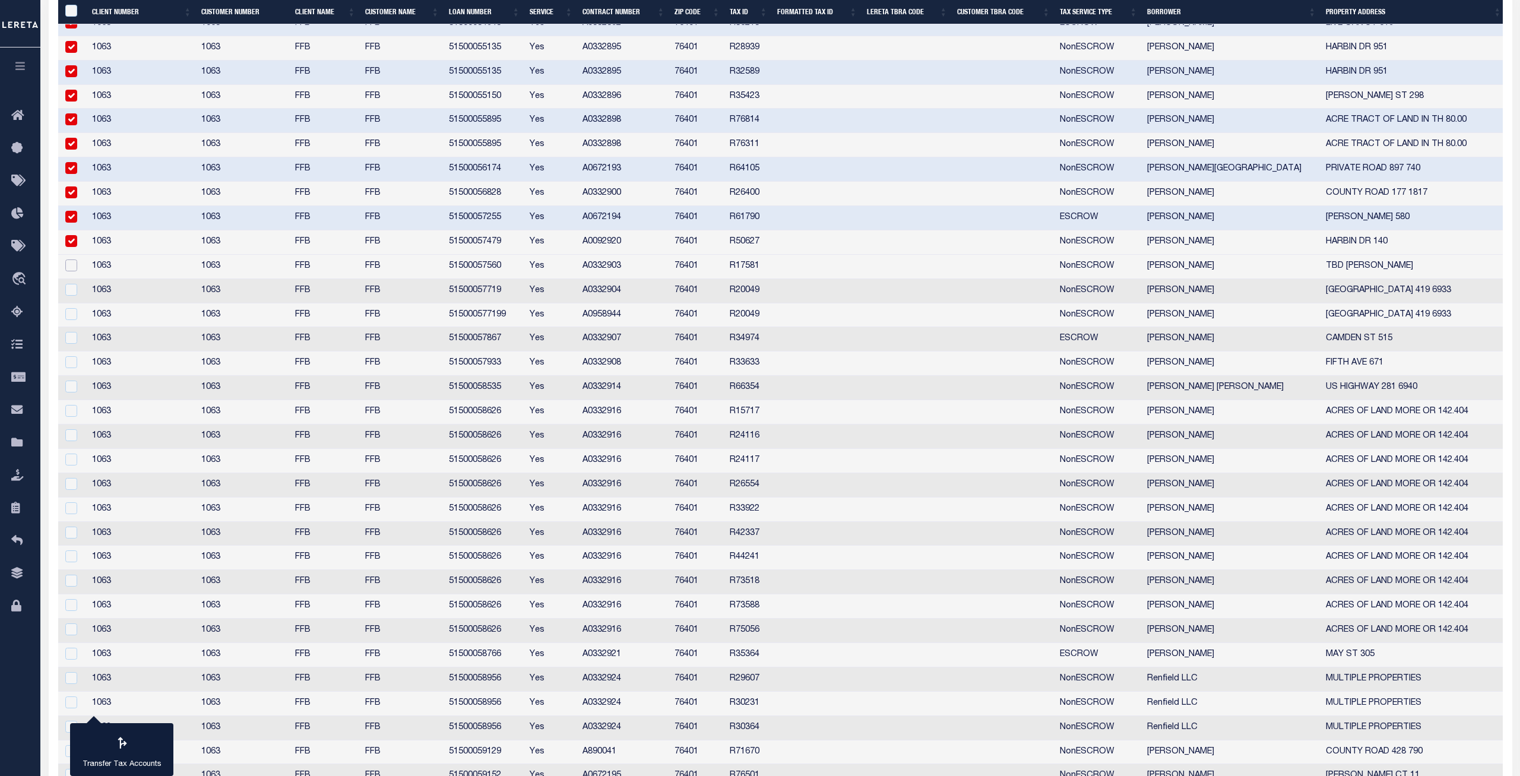
click at [70, 264] on input "checkbox" at bounding box center [71, 266] width 12 height 12
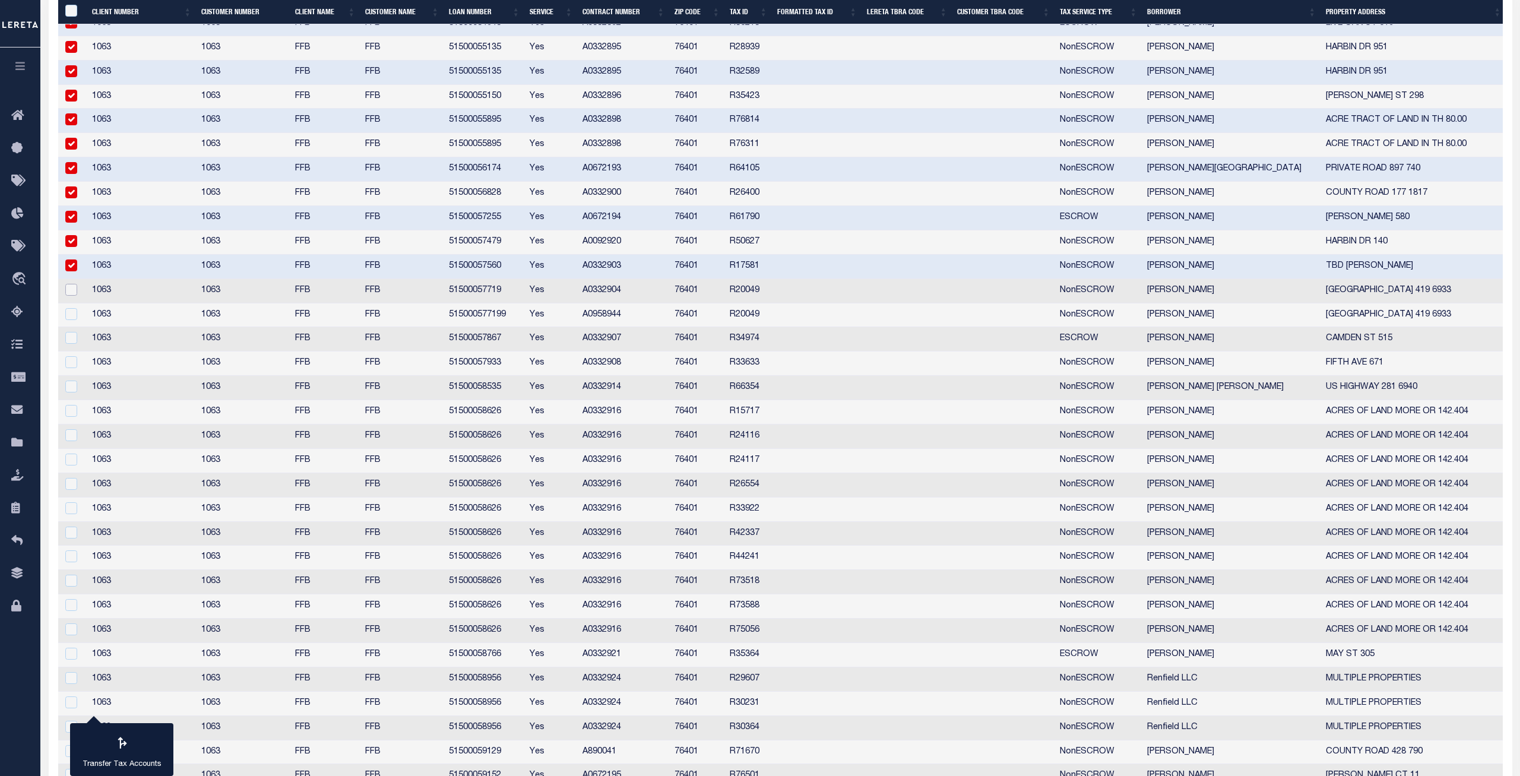
click at [67, 292] on input "checkbox" at bounding box center [71, 290] width 12 height 12
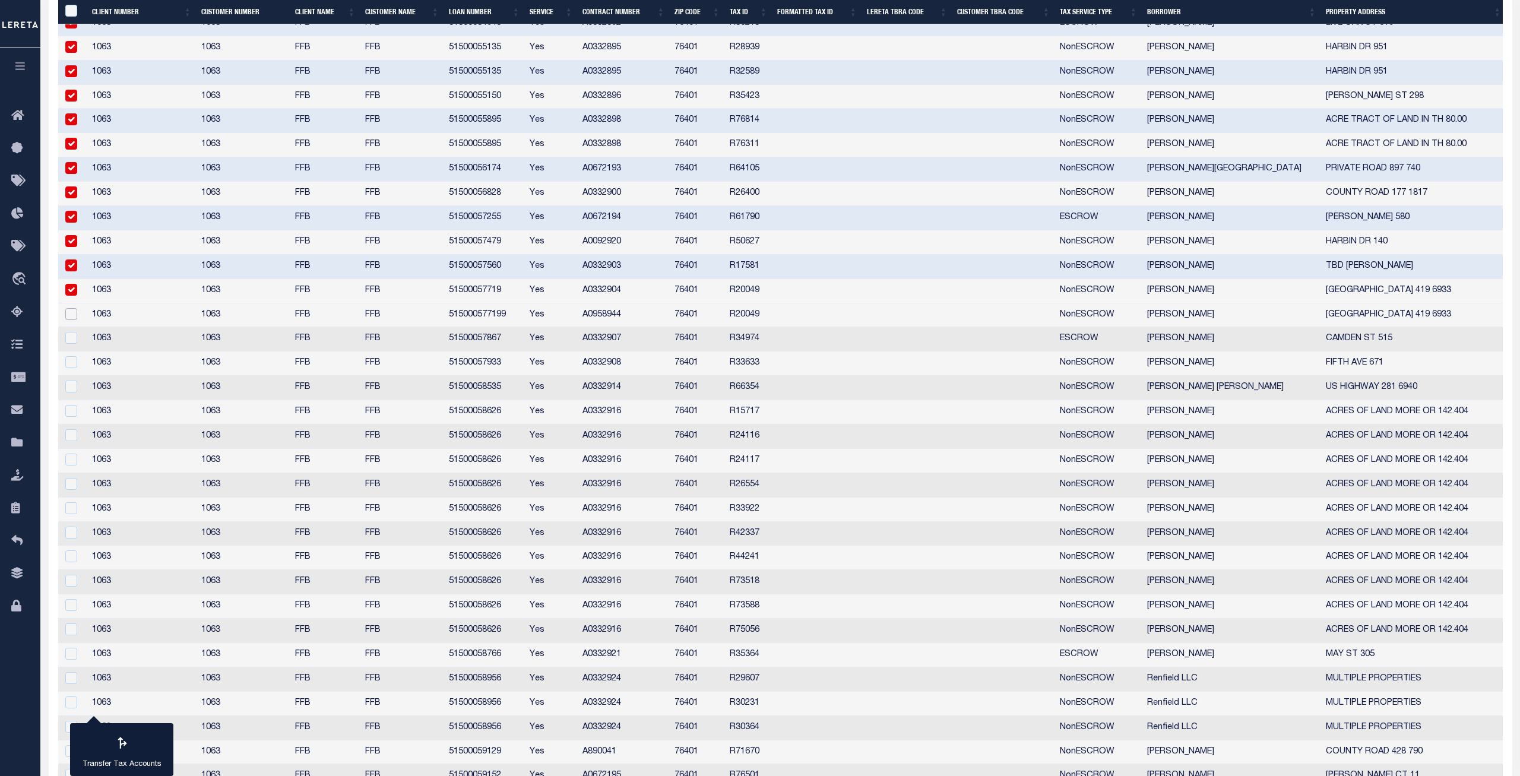
click at [75, 312] on input "checkbox" at bounding box center [71, 314] width 12 height 12
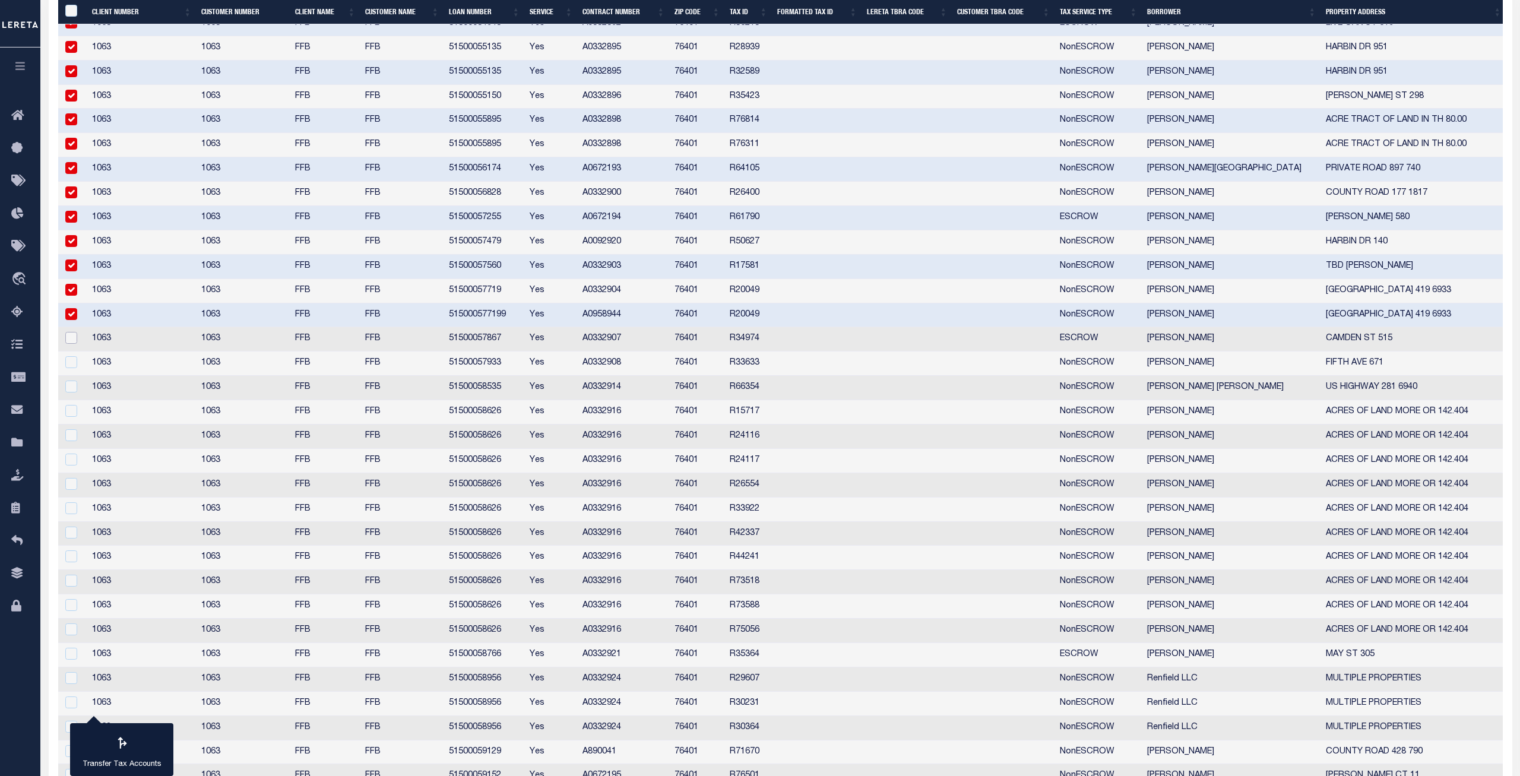
click at [73, 340] on input "checkbox" at bounding box center [71, 338] width 12 height 12
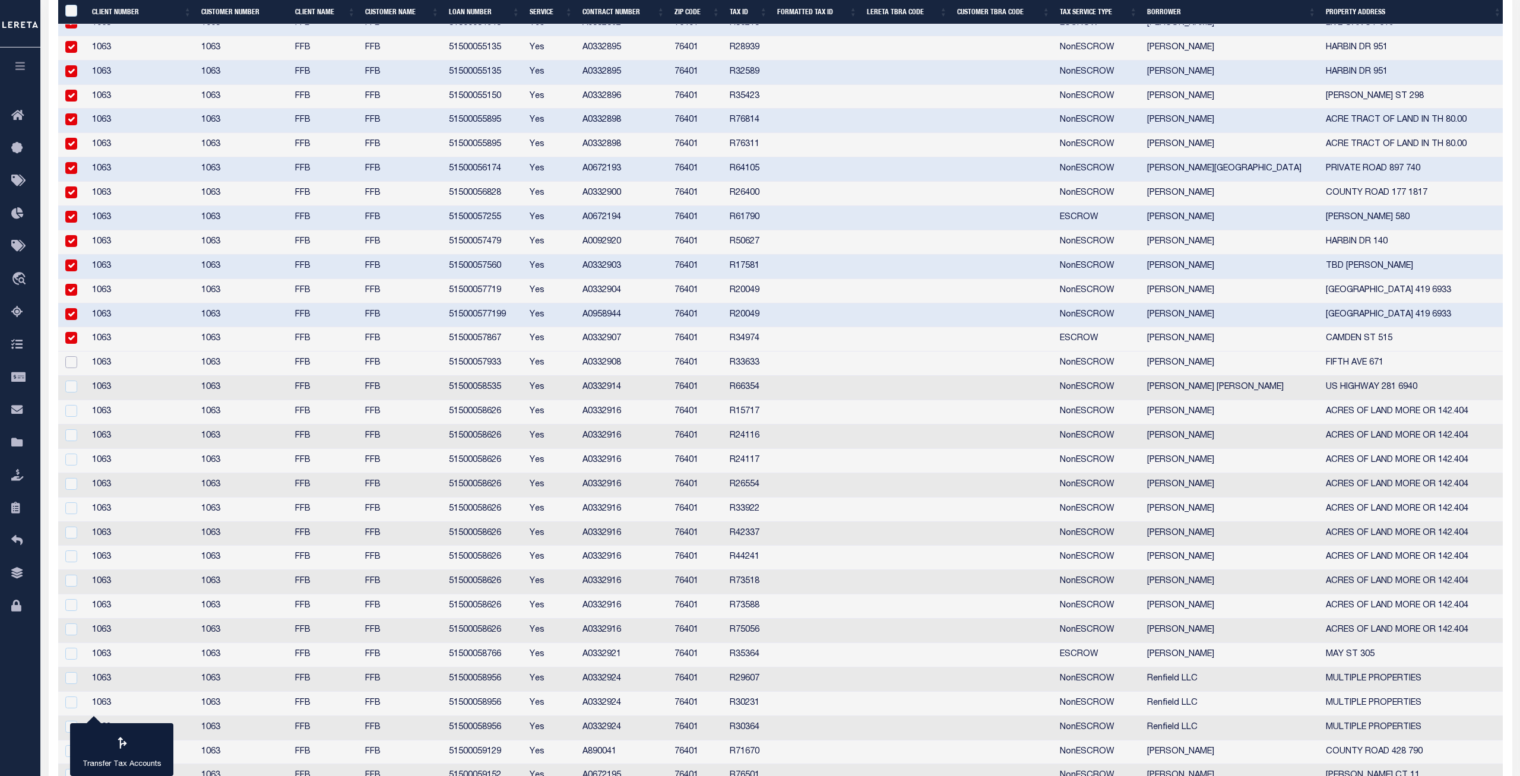
click at [72, 366] on input "checkbox" at bounding box center [71, 362] width 12 height 12
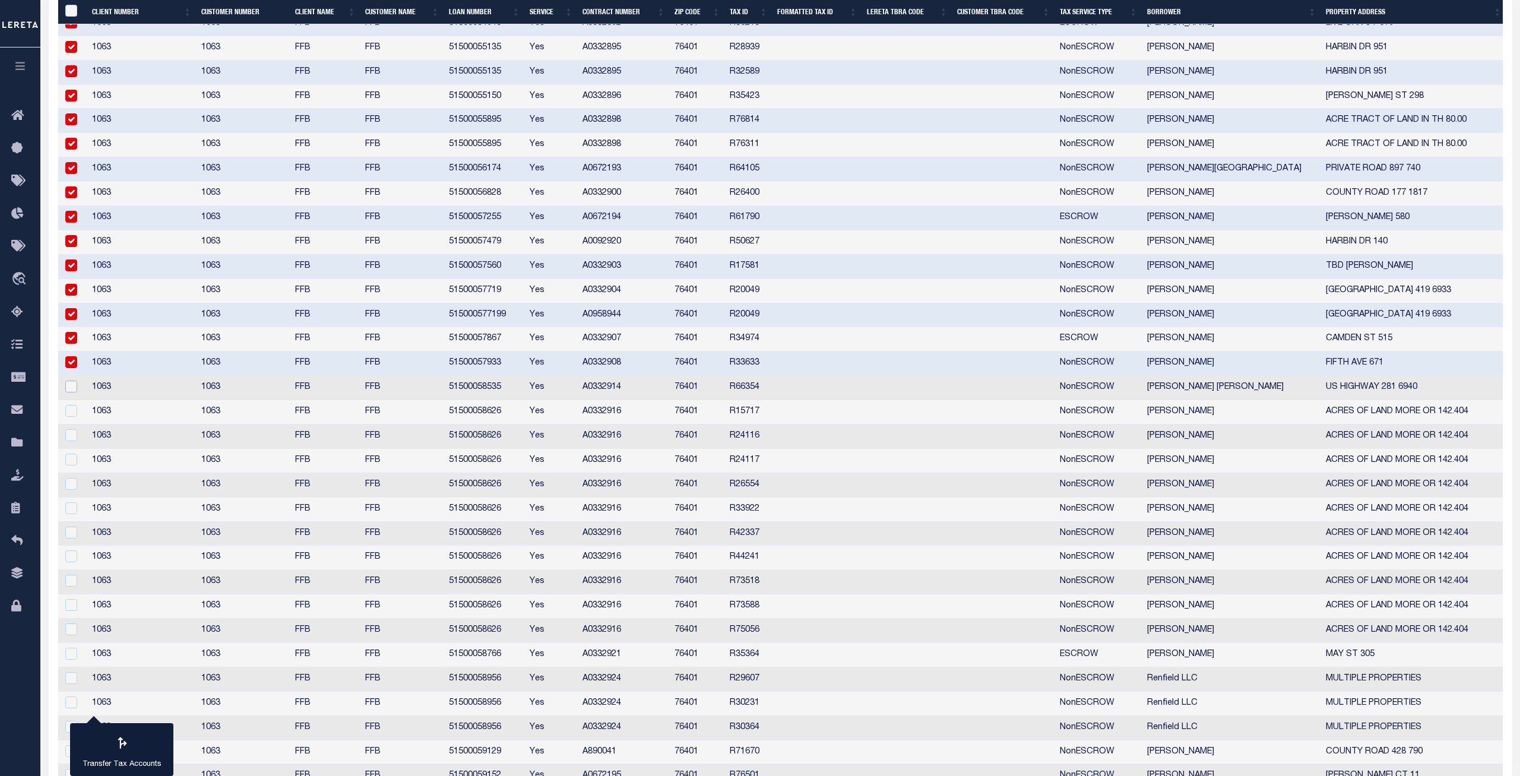
click at [73, 391] on input "checkbox" at bounding box center [71, 387] width 12 height 12
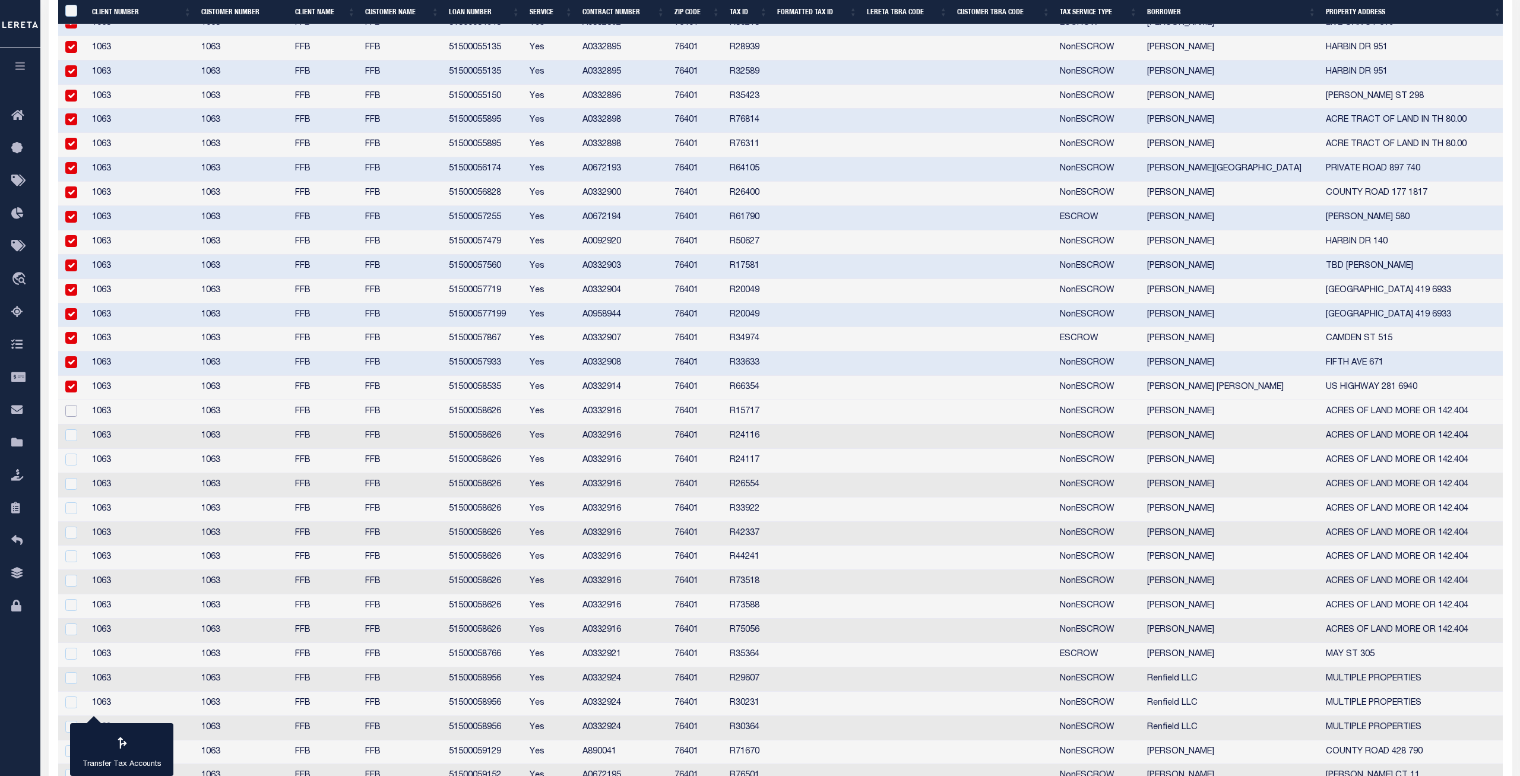
click at [73, 412] on input "checkbox" at bounding box center [71, 411] width 12 height 12
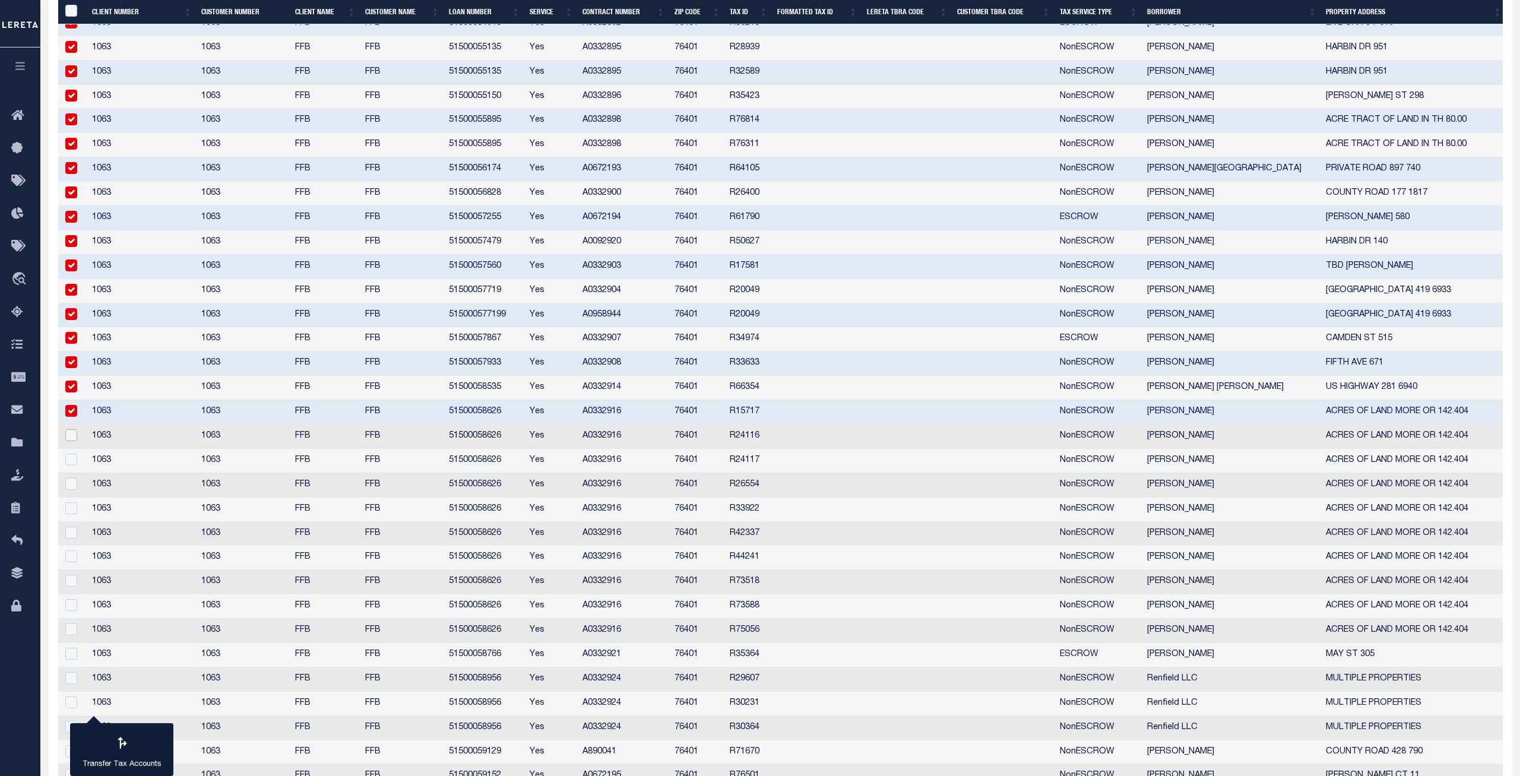
click at [74, 438] on input "checkbox" at bounding box center [71, 435] width 12 height 12
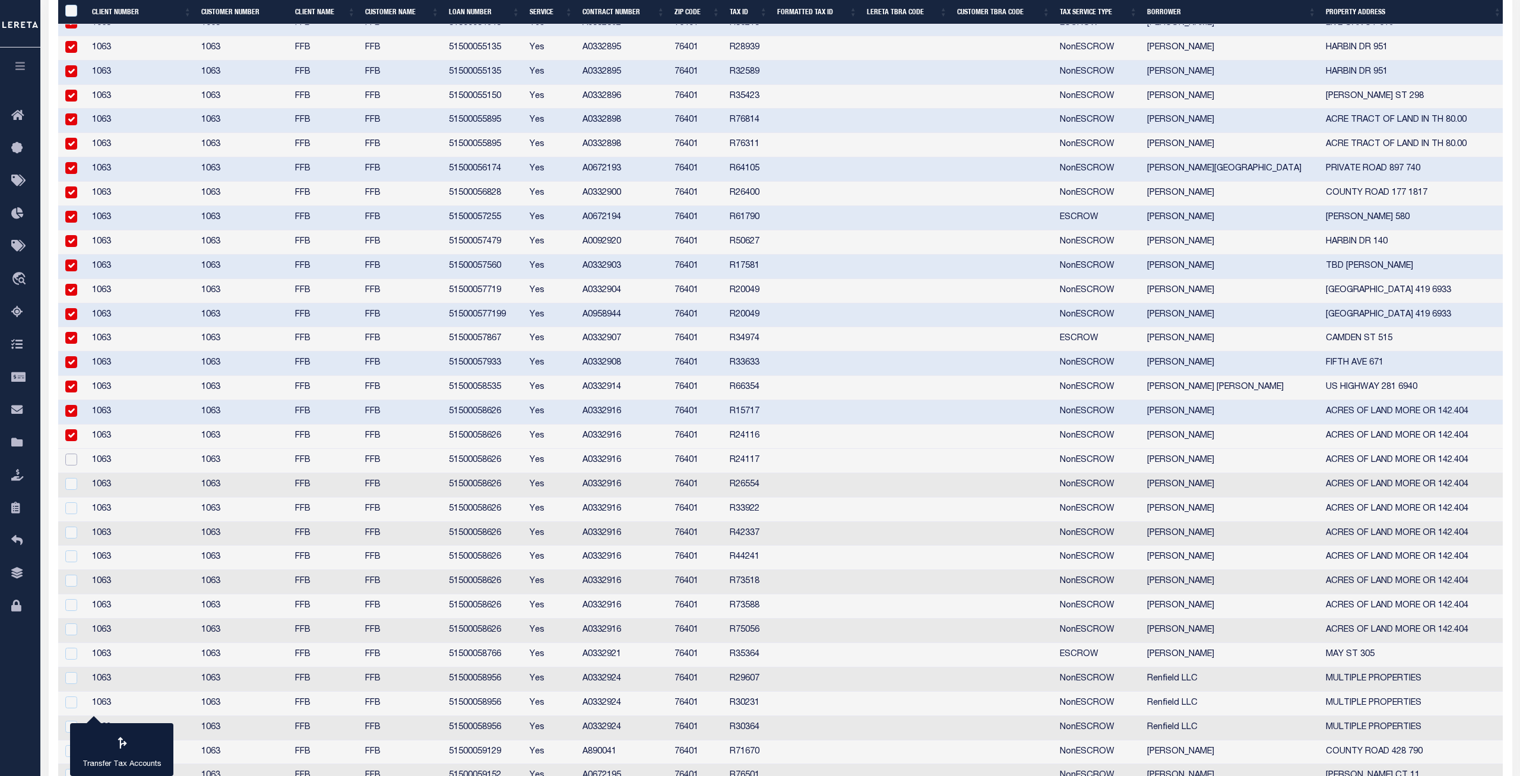
click at [74, 461] on input "checkbox" at bounding box center [71, 460] width 12 height 12
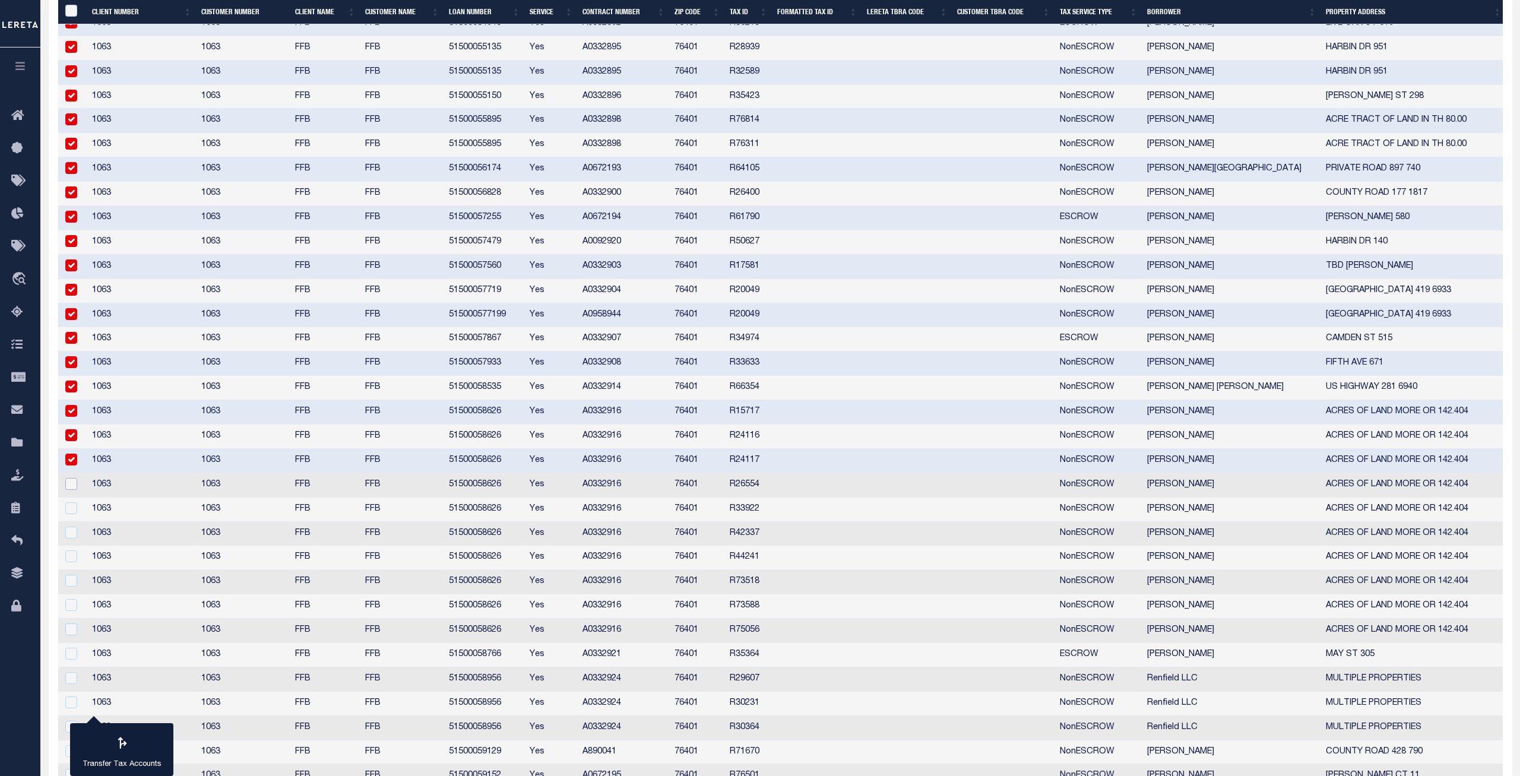
click at [74, 482] on input "checkbox" at bounding box center [71, 484] width 12 height 12
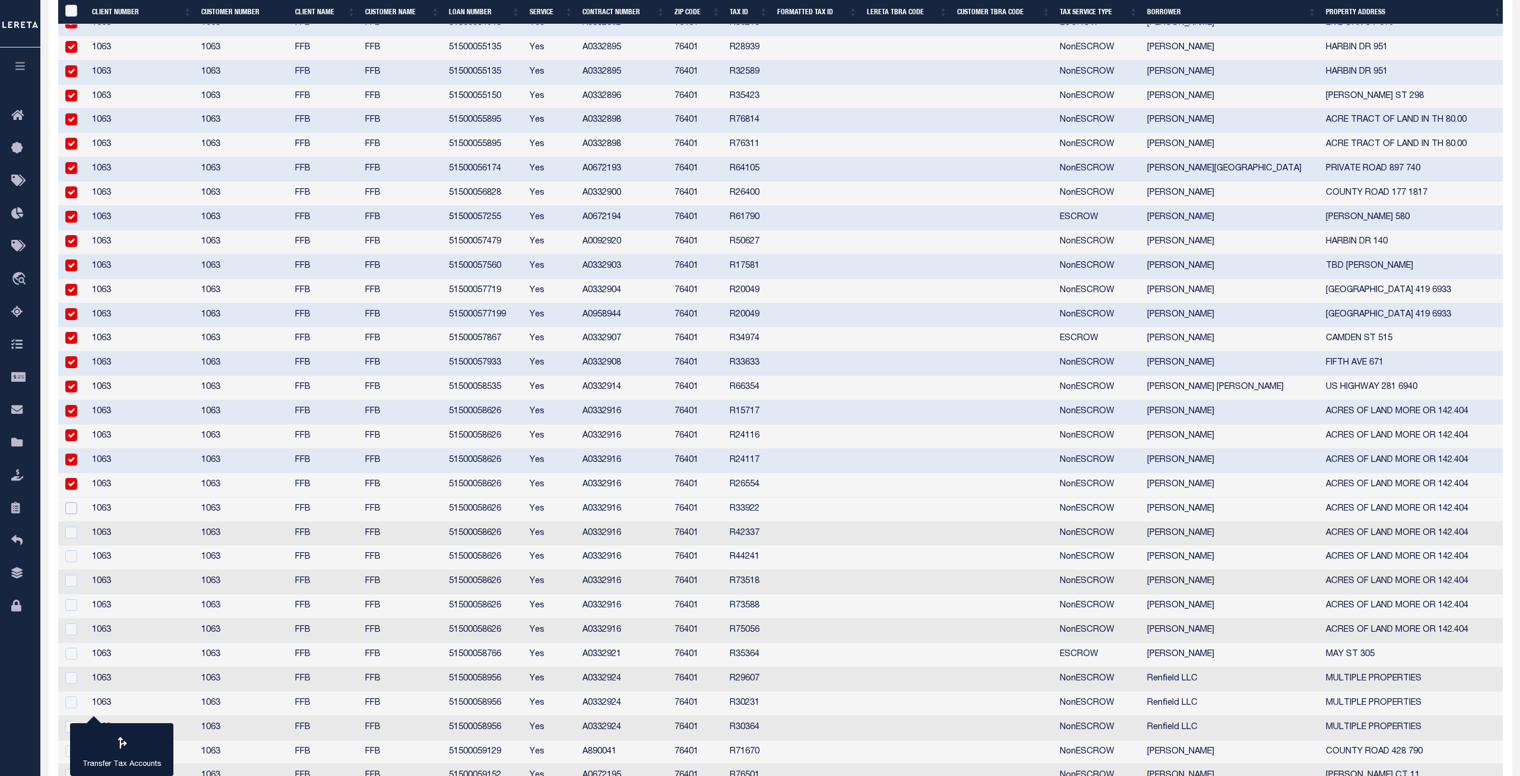
click at [71, 511] on input "checkbox" at bounding box center [71, 508] width 12 height 12
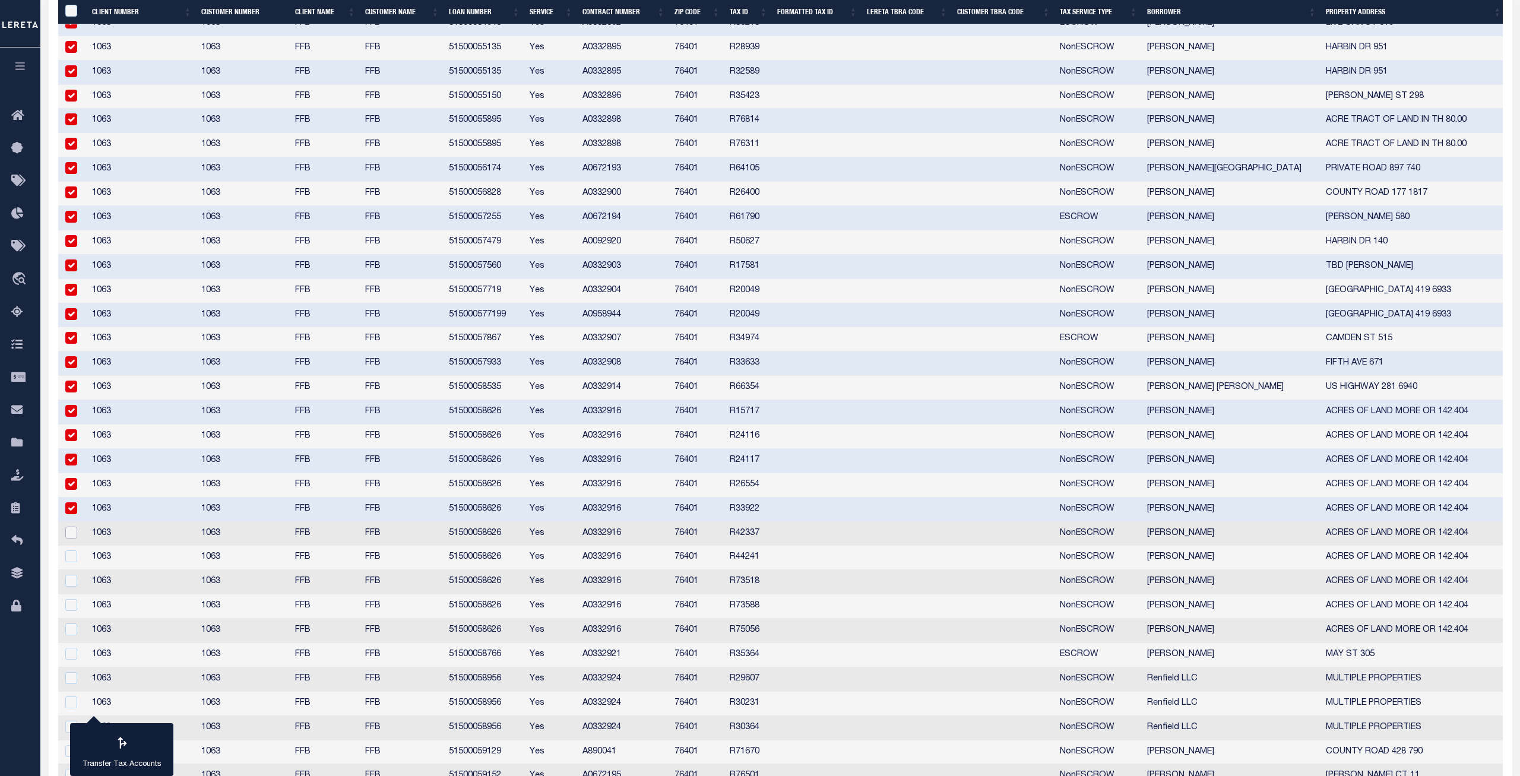
click at [72, 533] on input "checkbox" at bounding box center [71, 533] width 12 height 12
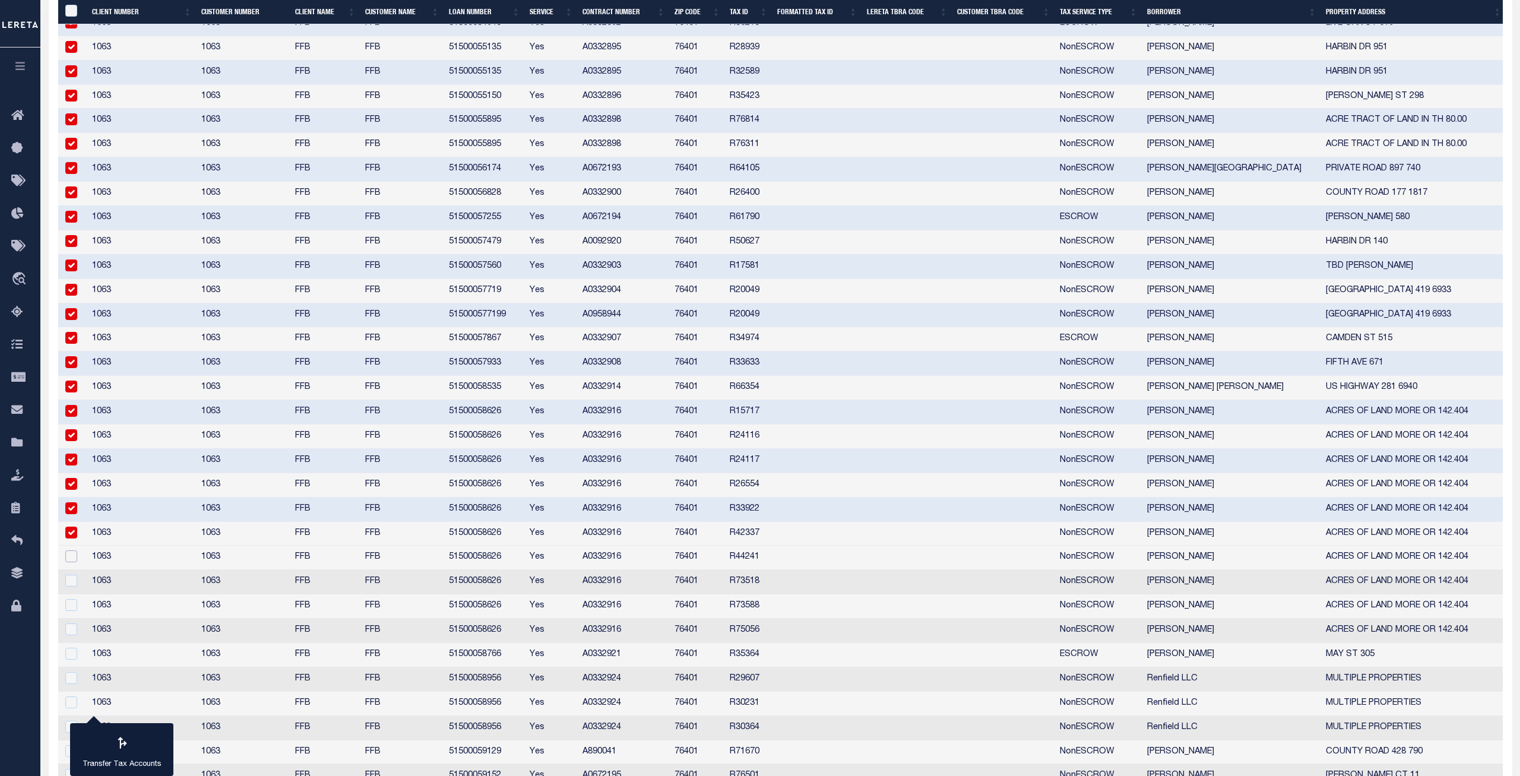
click at [71, 555] on input "checkbox" at bounding box center [71, 556] width 12 height 12
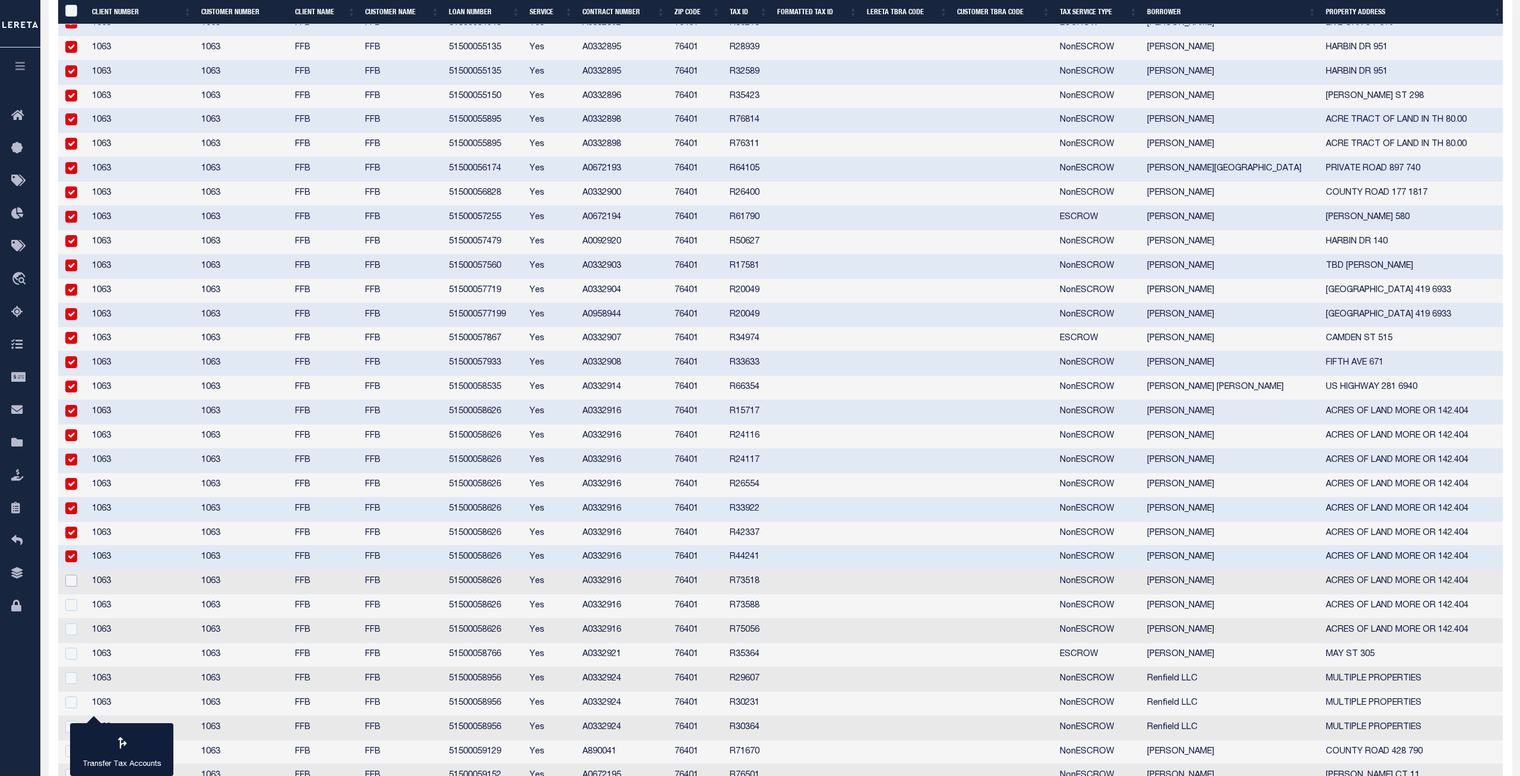
click at [70, 562] on input "checkbox" at bounding box center [71, 581] width 12 height 12
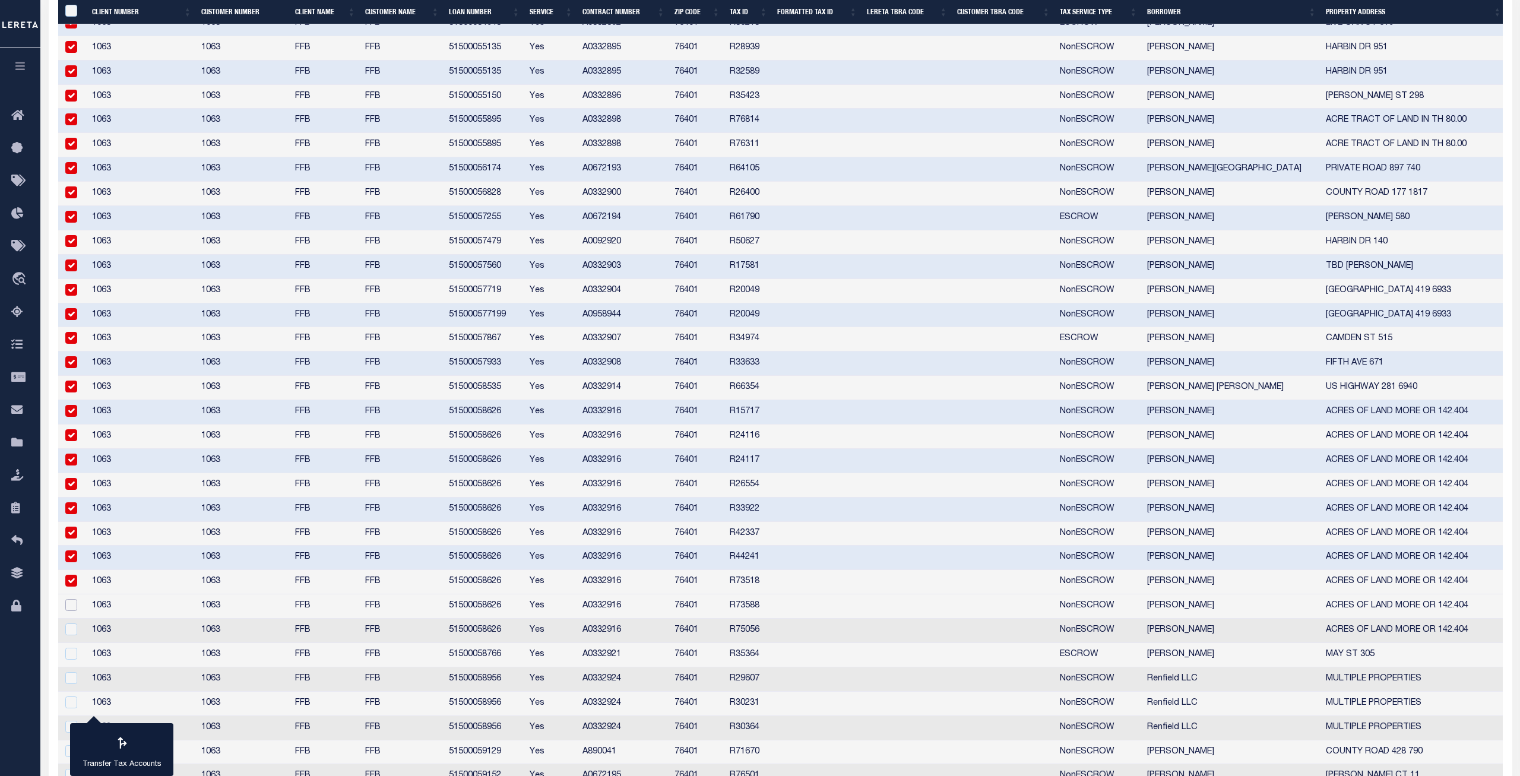
click at [71, 562] on input "checkbox" at bounding box center [71, 605] width 12 height 12
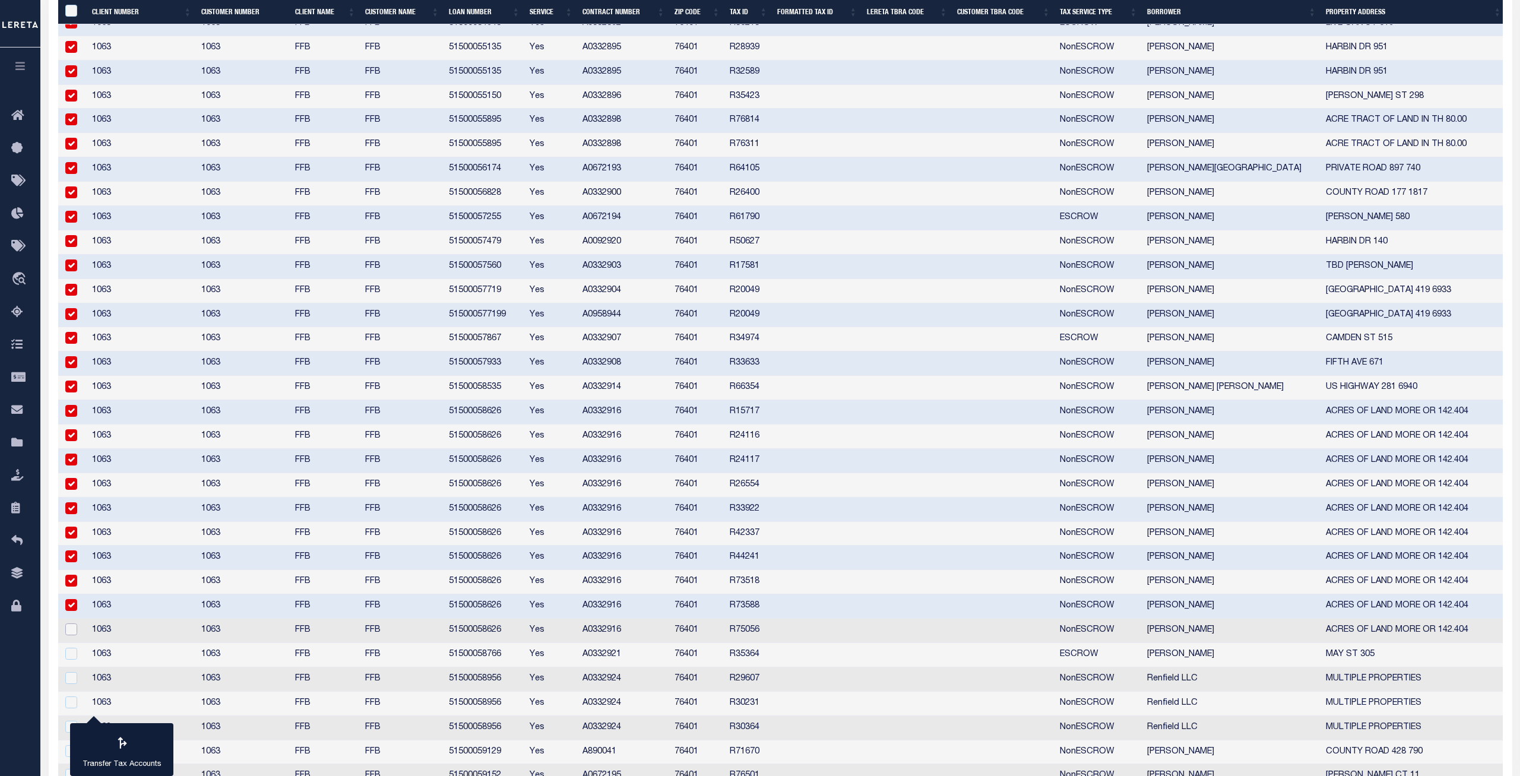
click at [67, 562] on input "checkbox" at bounding box center [71, 630] width 12 height 12
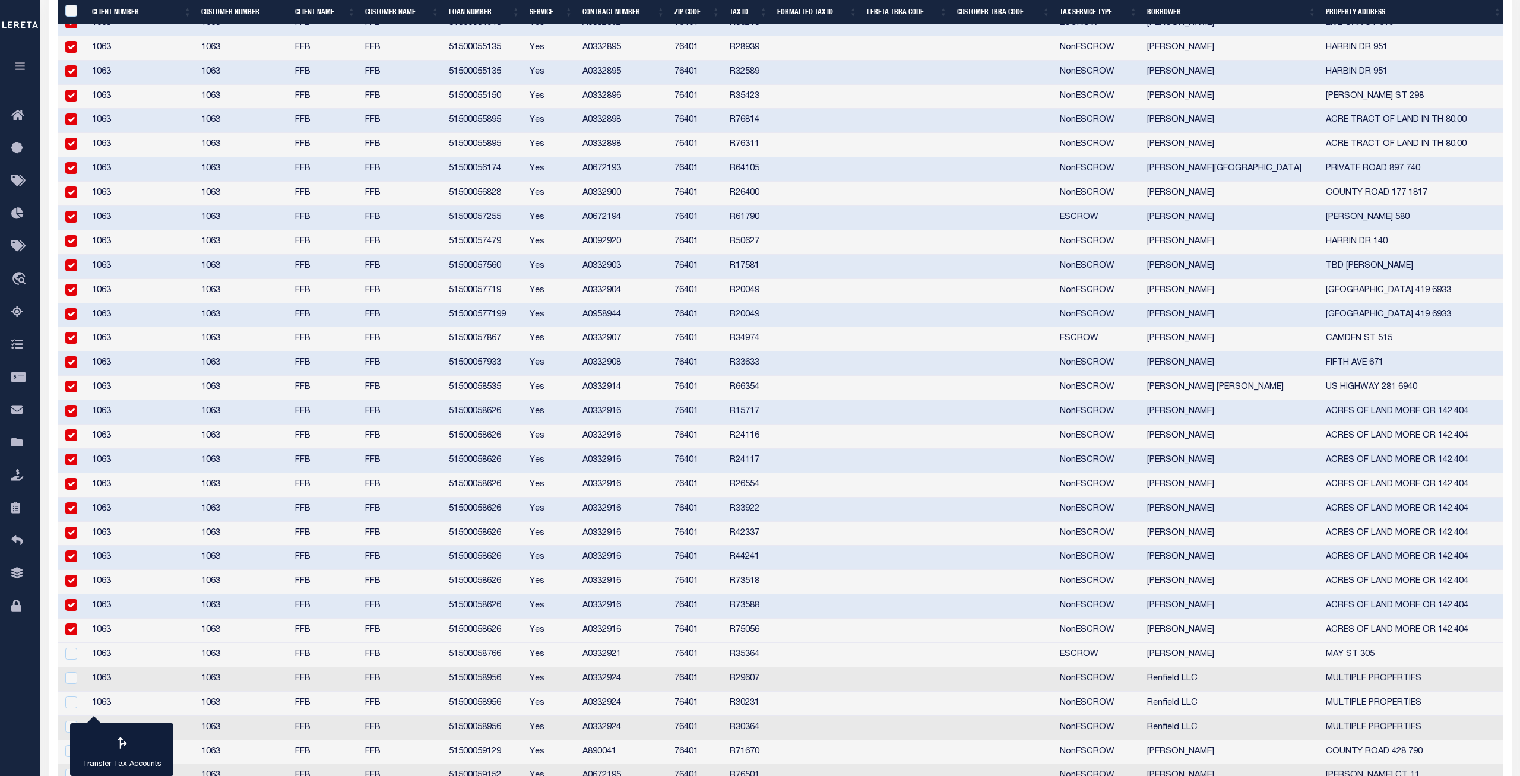
click at [72, 562] on td at bounding box center [72, 655] width 29 height 24
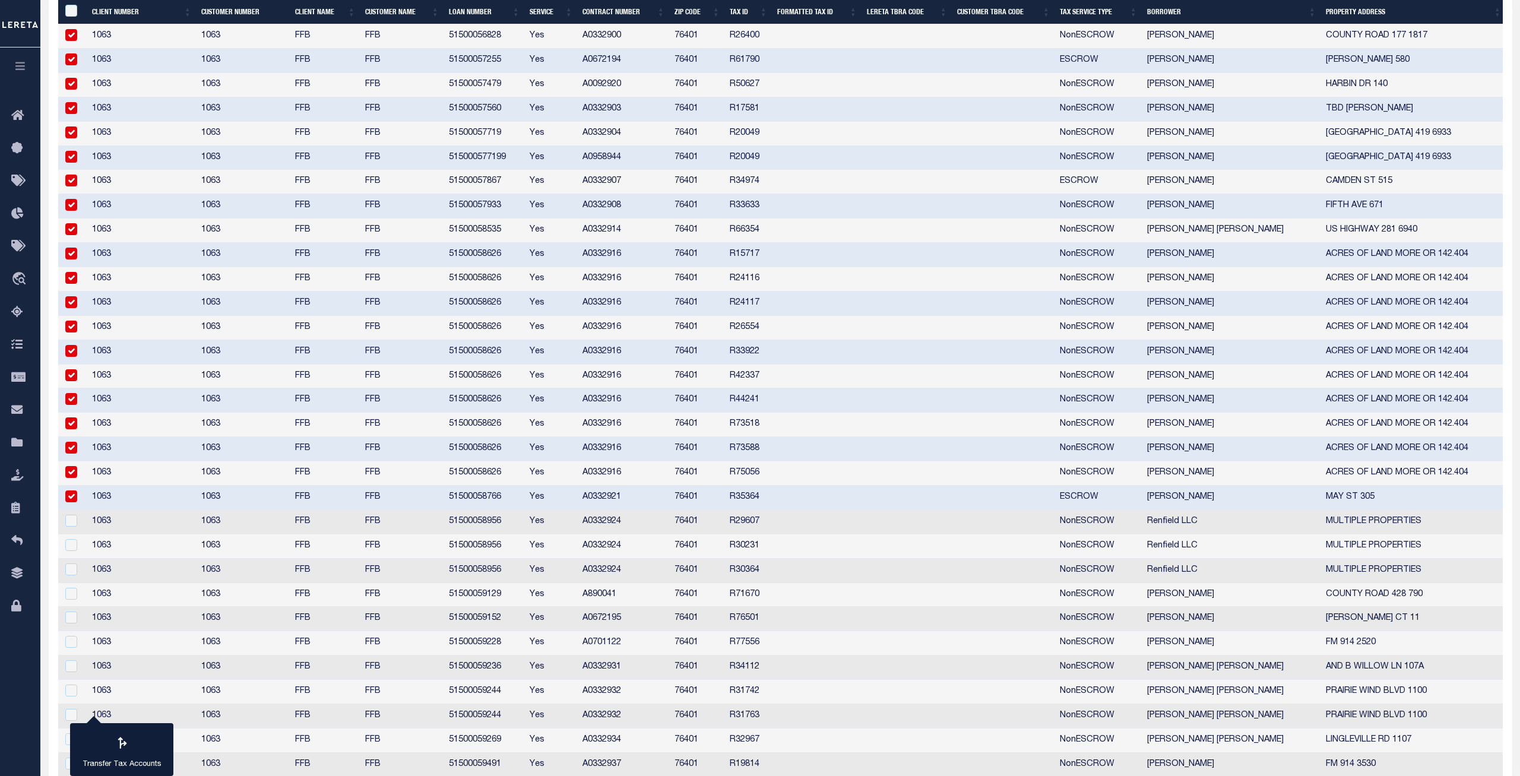
scroll to position [1925, 0]
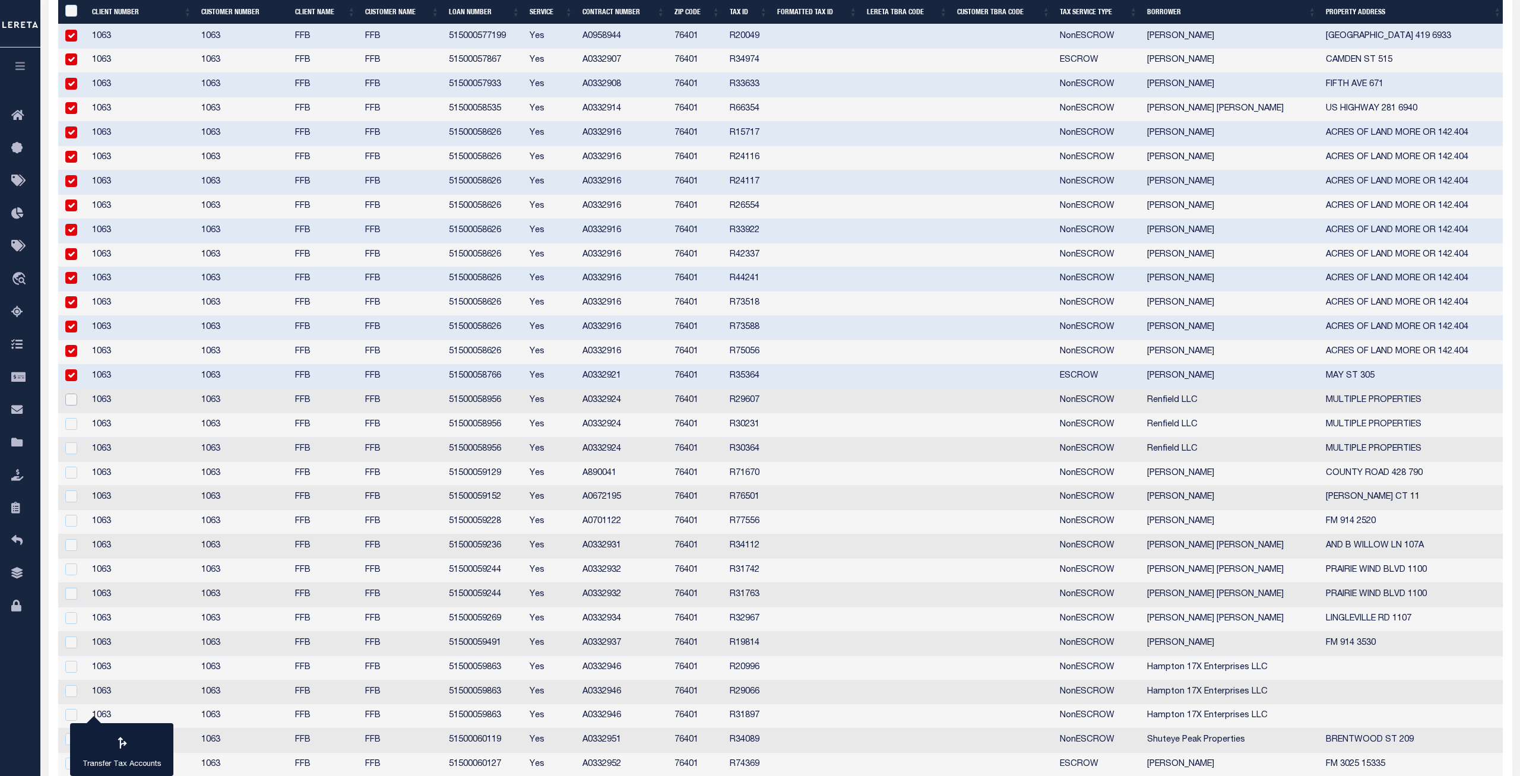
click at [69, 401] on input "checkbox" at bounding box center [71, 400] width 12 height 12
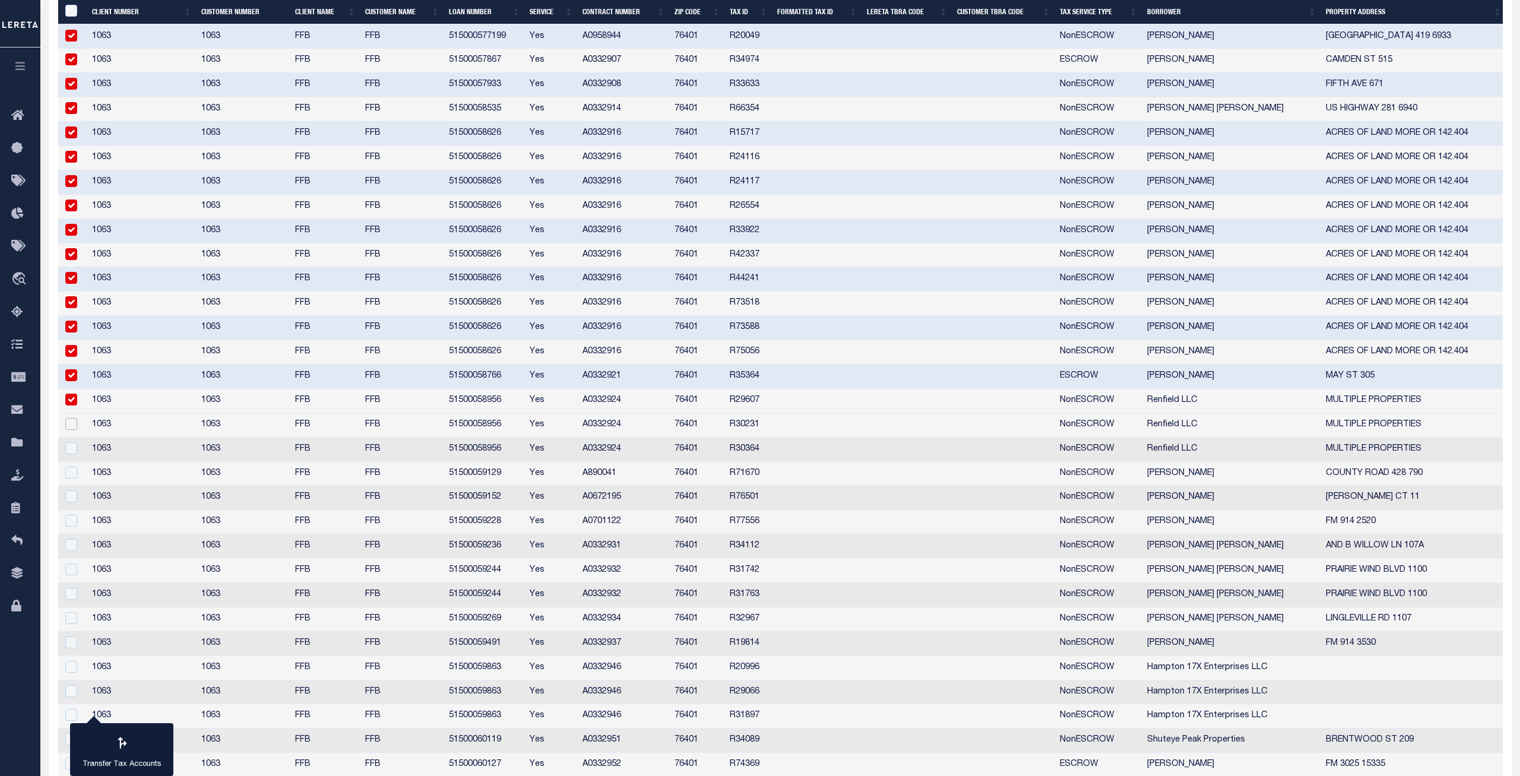
click at [70, 420] on input "checkbox" at bounding box center [71, 424] width 12 height 12
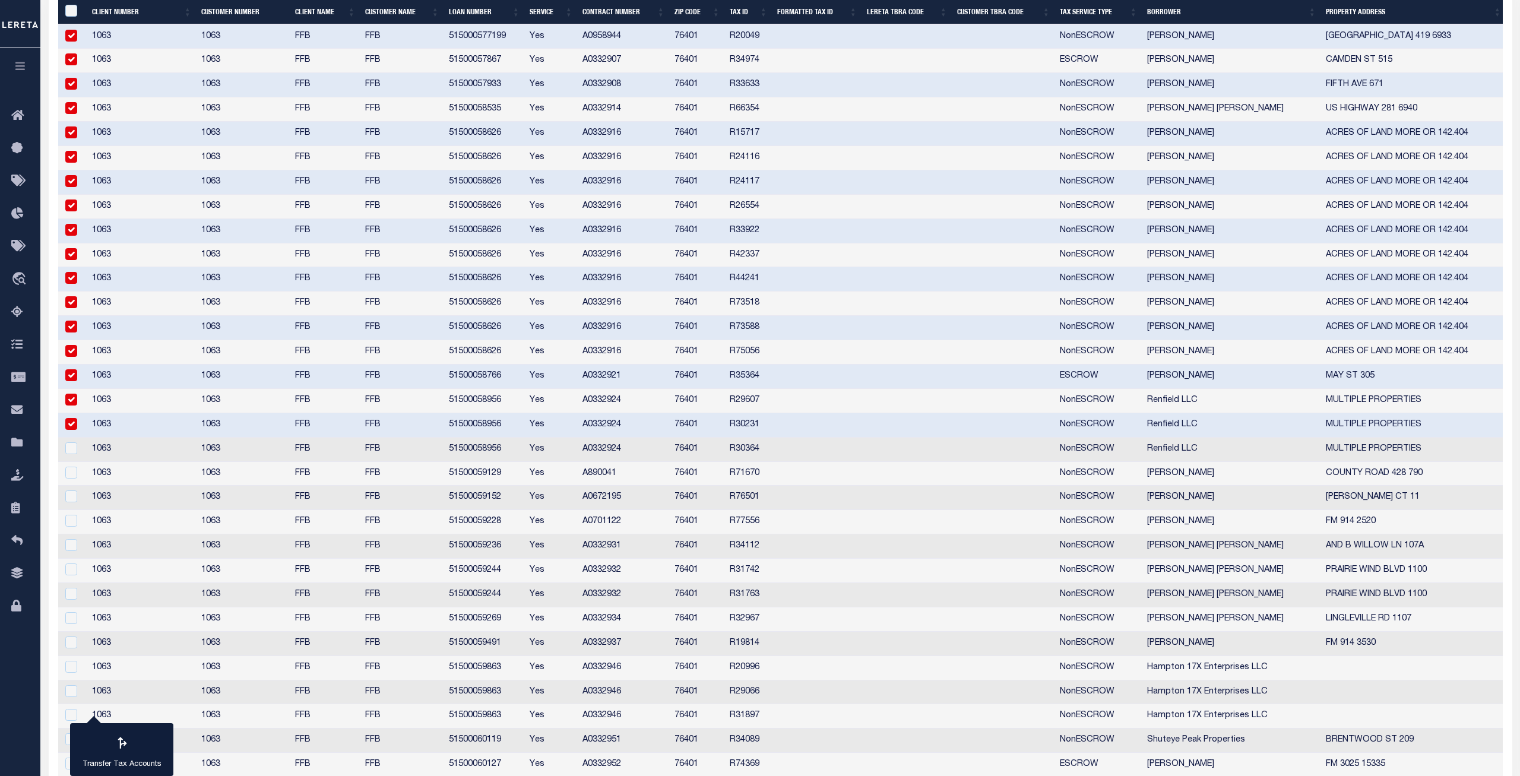
scroll to position [1901, 0]
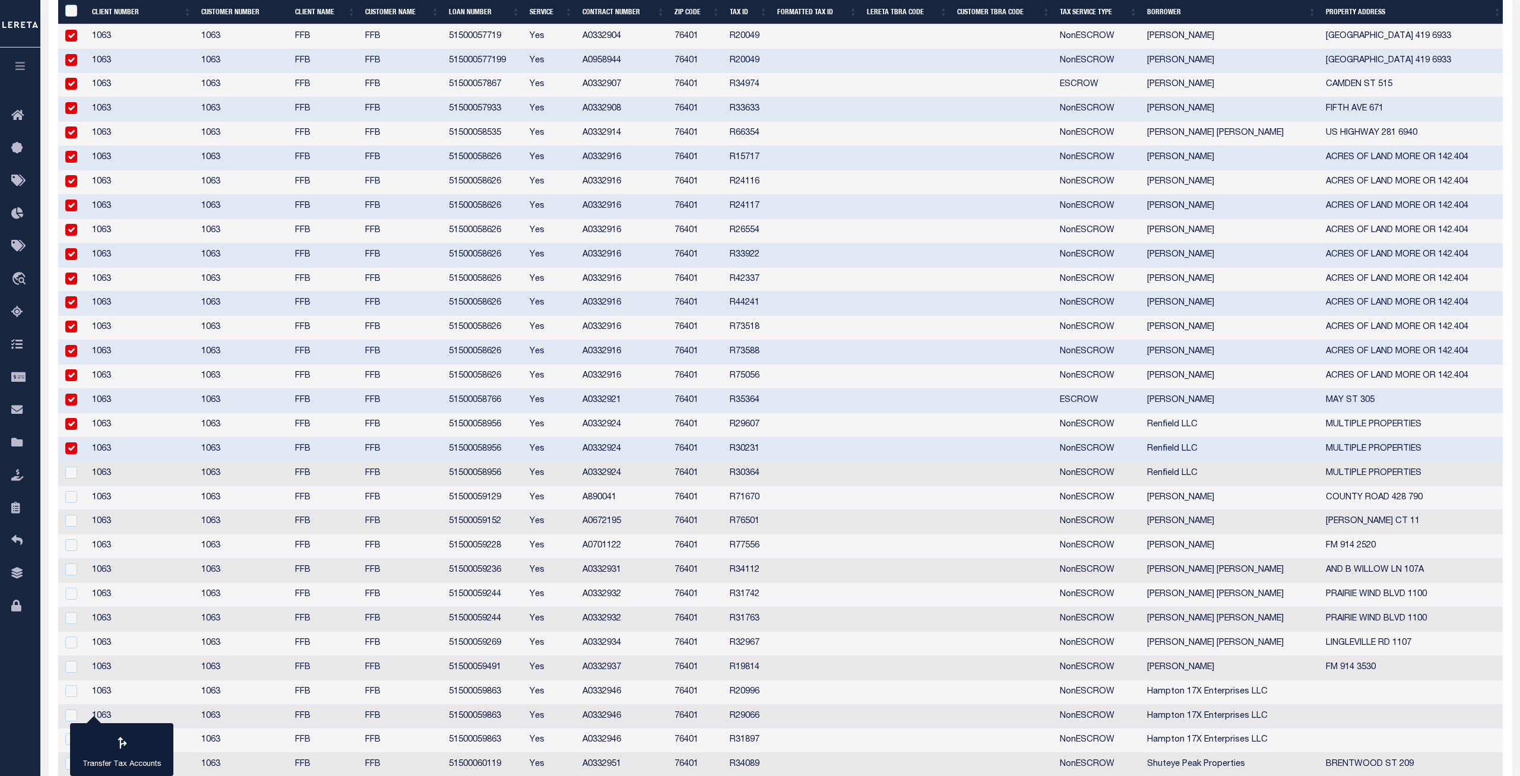
click at [74, 452] on input "checkbox" at bounding box center [71, 448] width 12 height 12
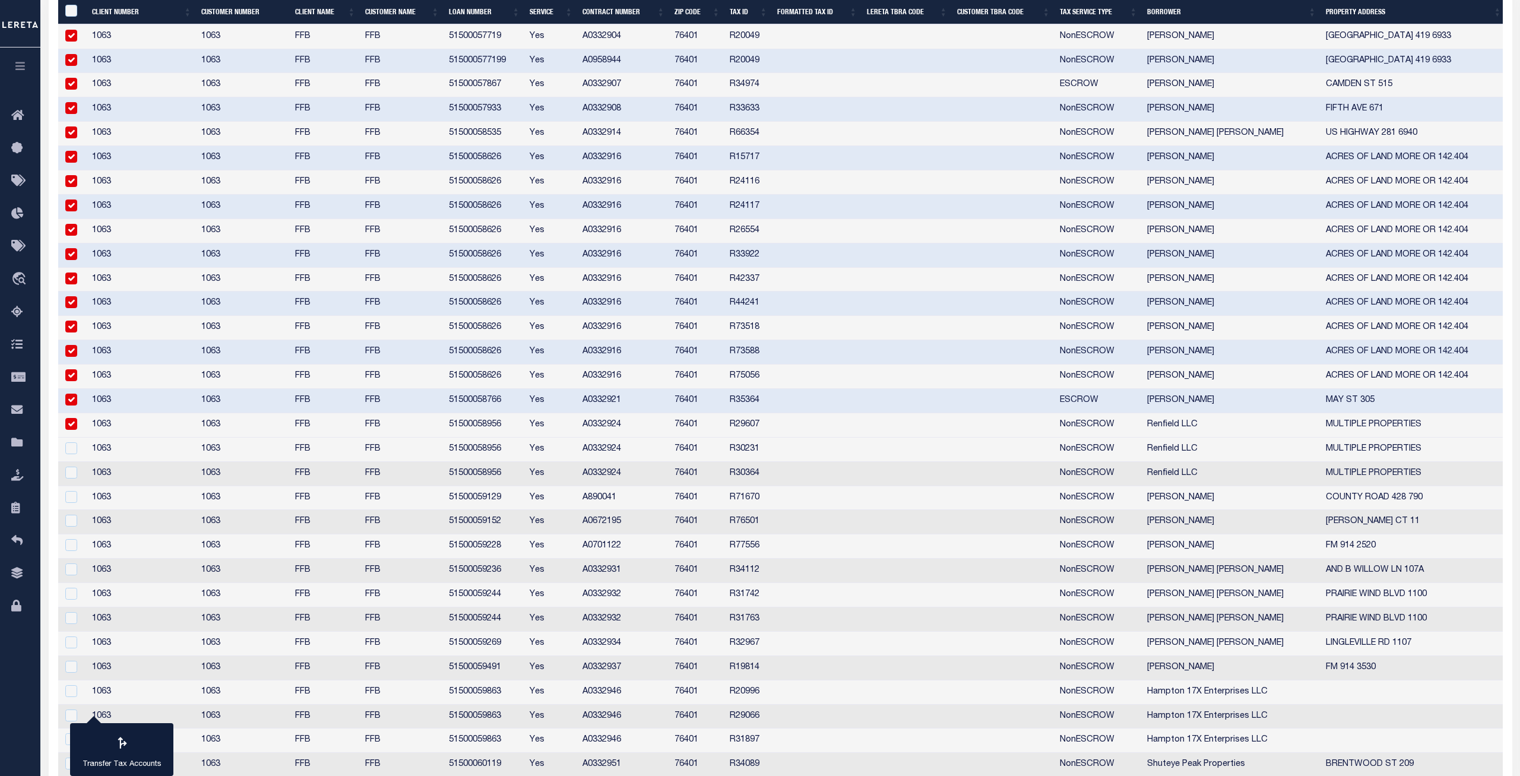
click at [75, 461] on td at bounding box center [72, 450] width 29 height 24
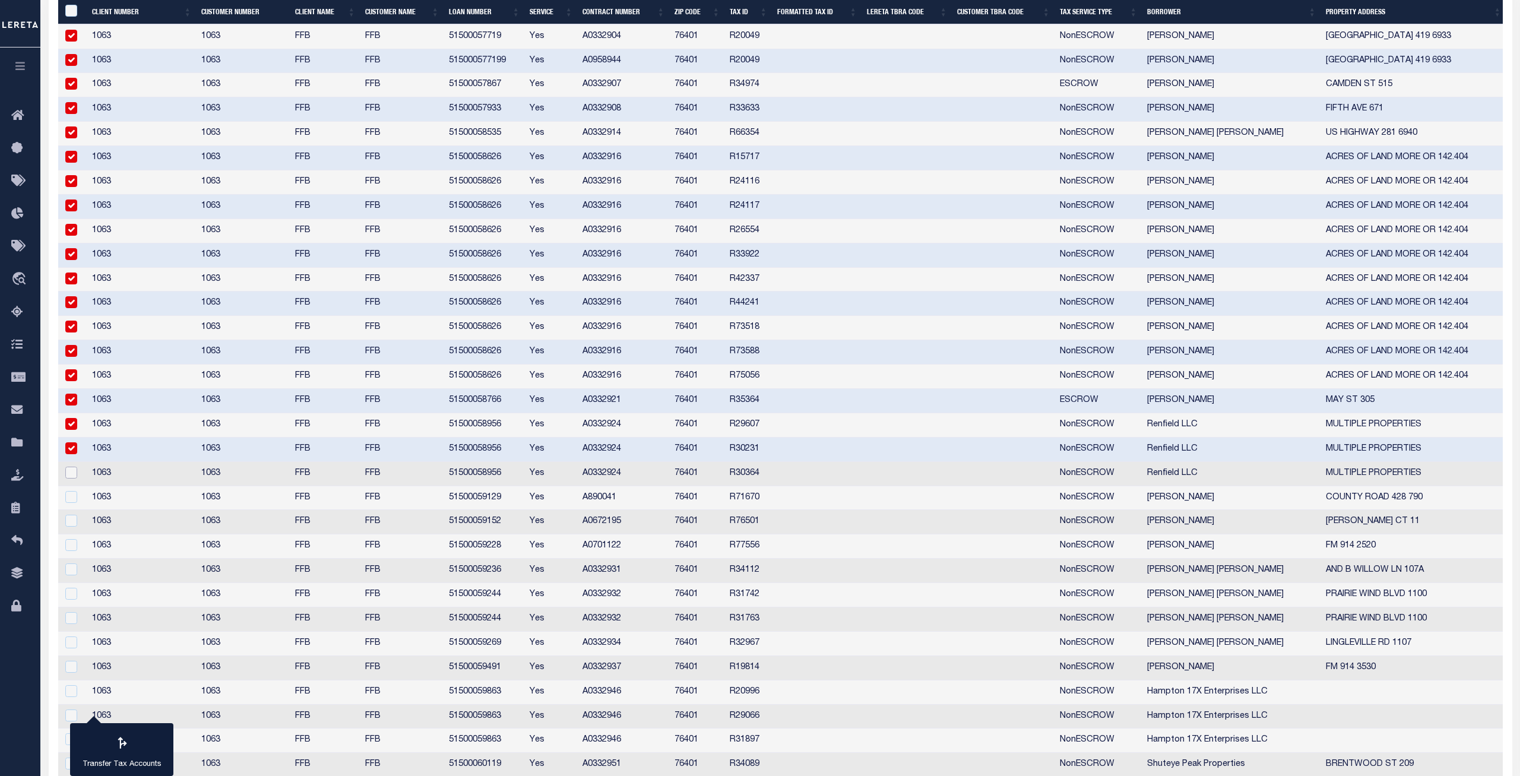
click at [75, 474] on input "checkbox" at bounding box center [71, 473] width 12 height 12
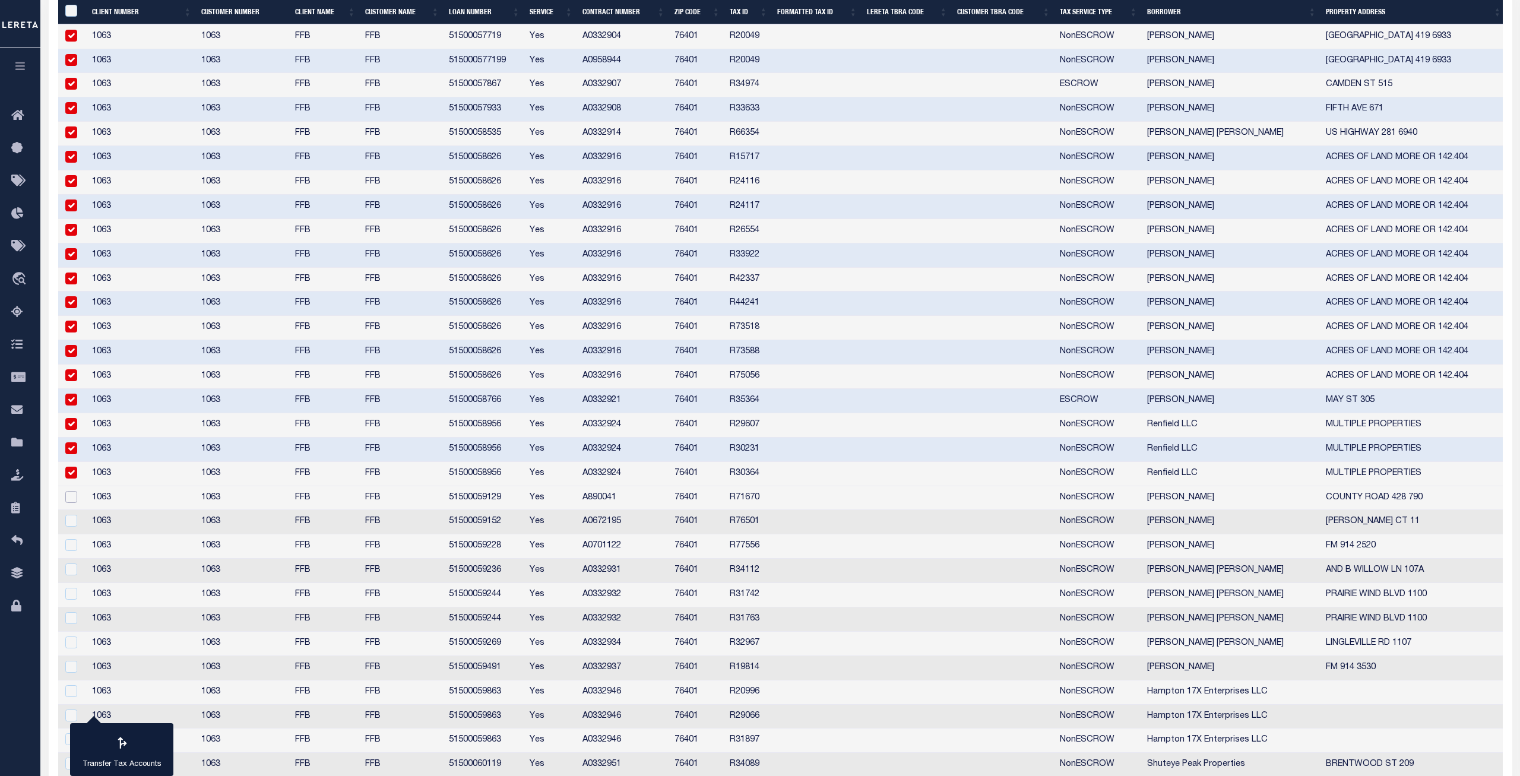
click at [71, 496] on input "checkbox" at bounding box center [71, 497] width 12 height 12
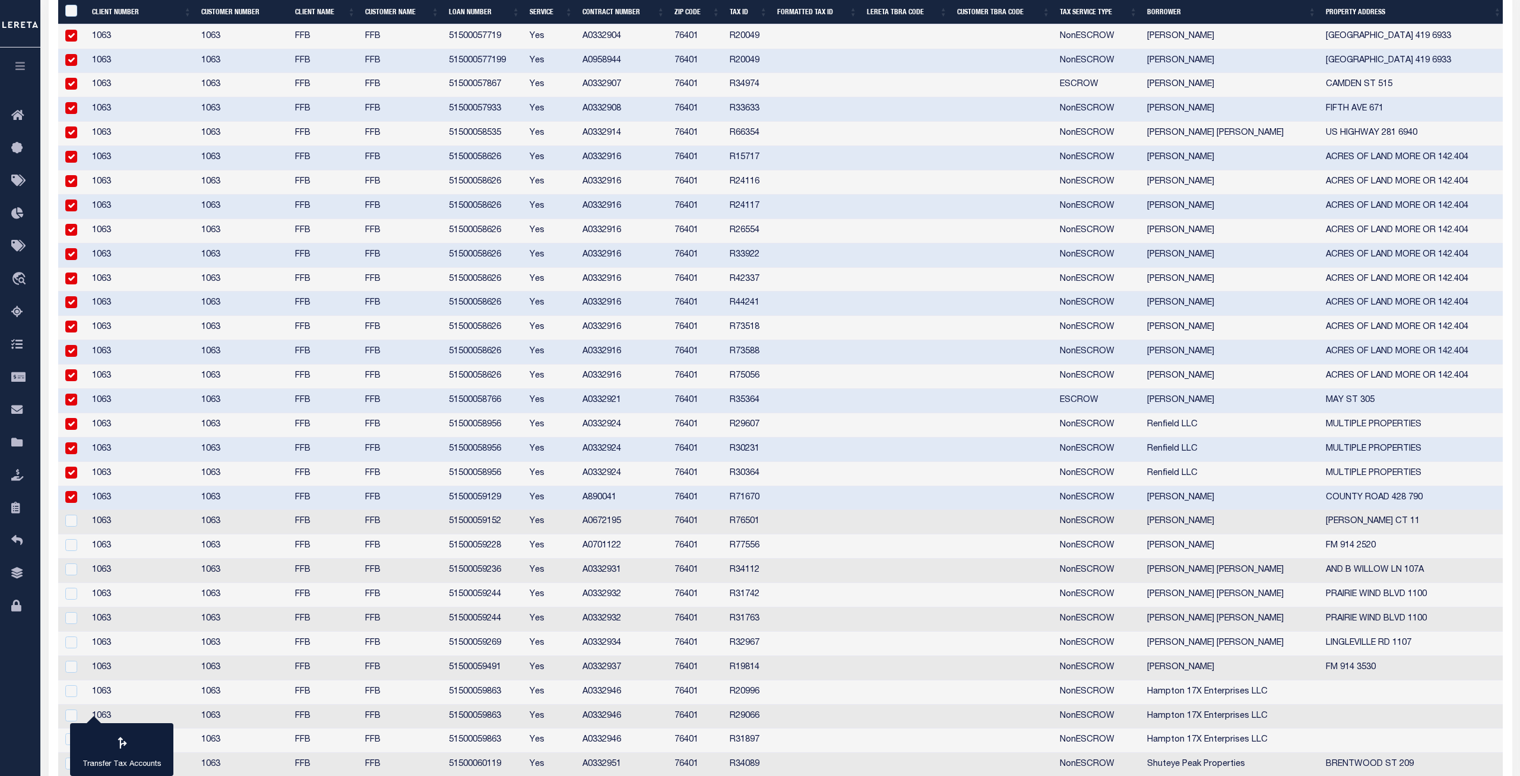
click at [71, 528] on div at bounding box center [73, 521] width 20 height 13
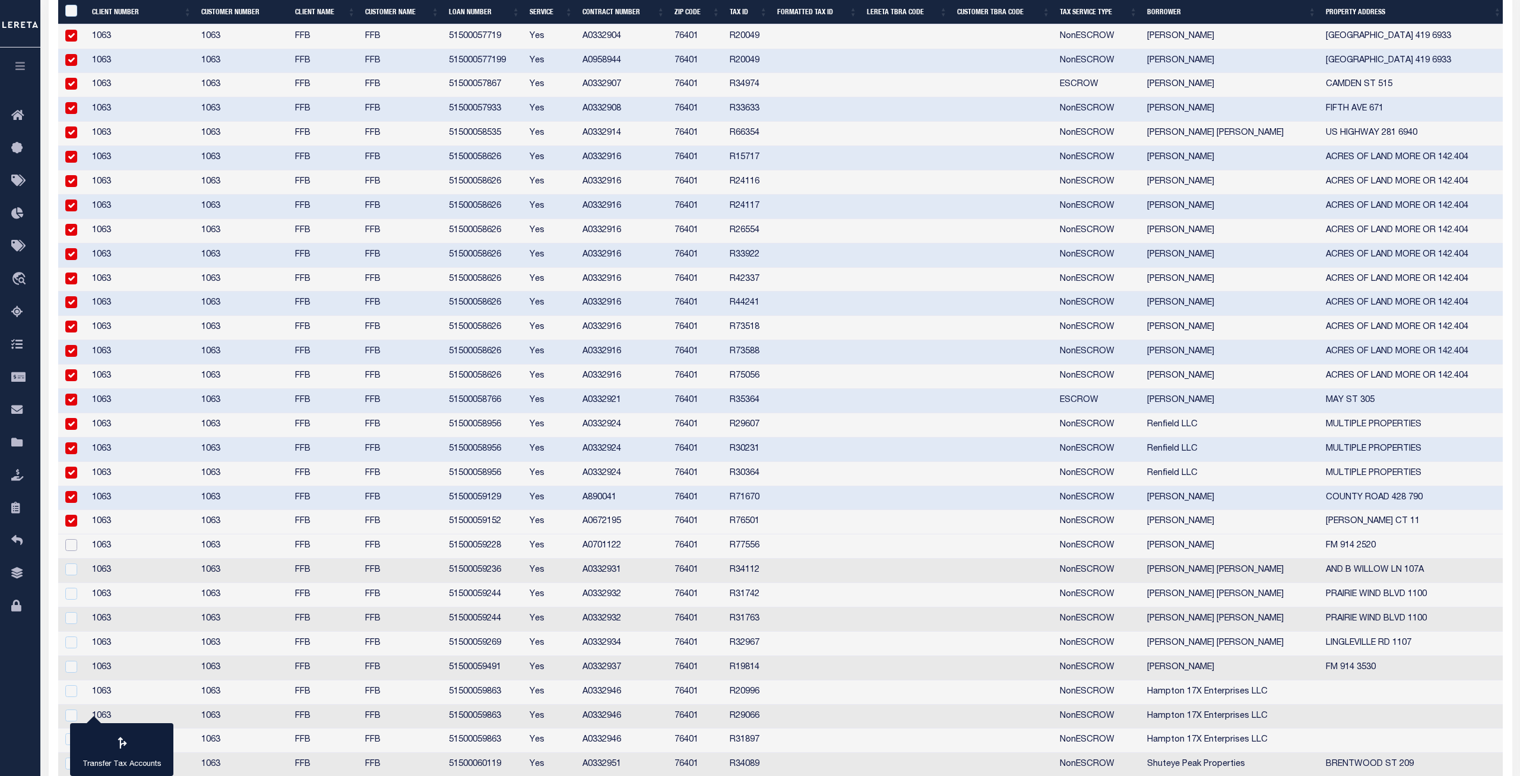
click at [72, 551] on input "checkbox" at bounding box center [71, 545] width 12 height 12
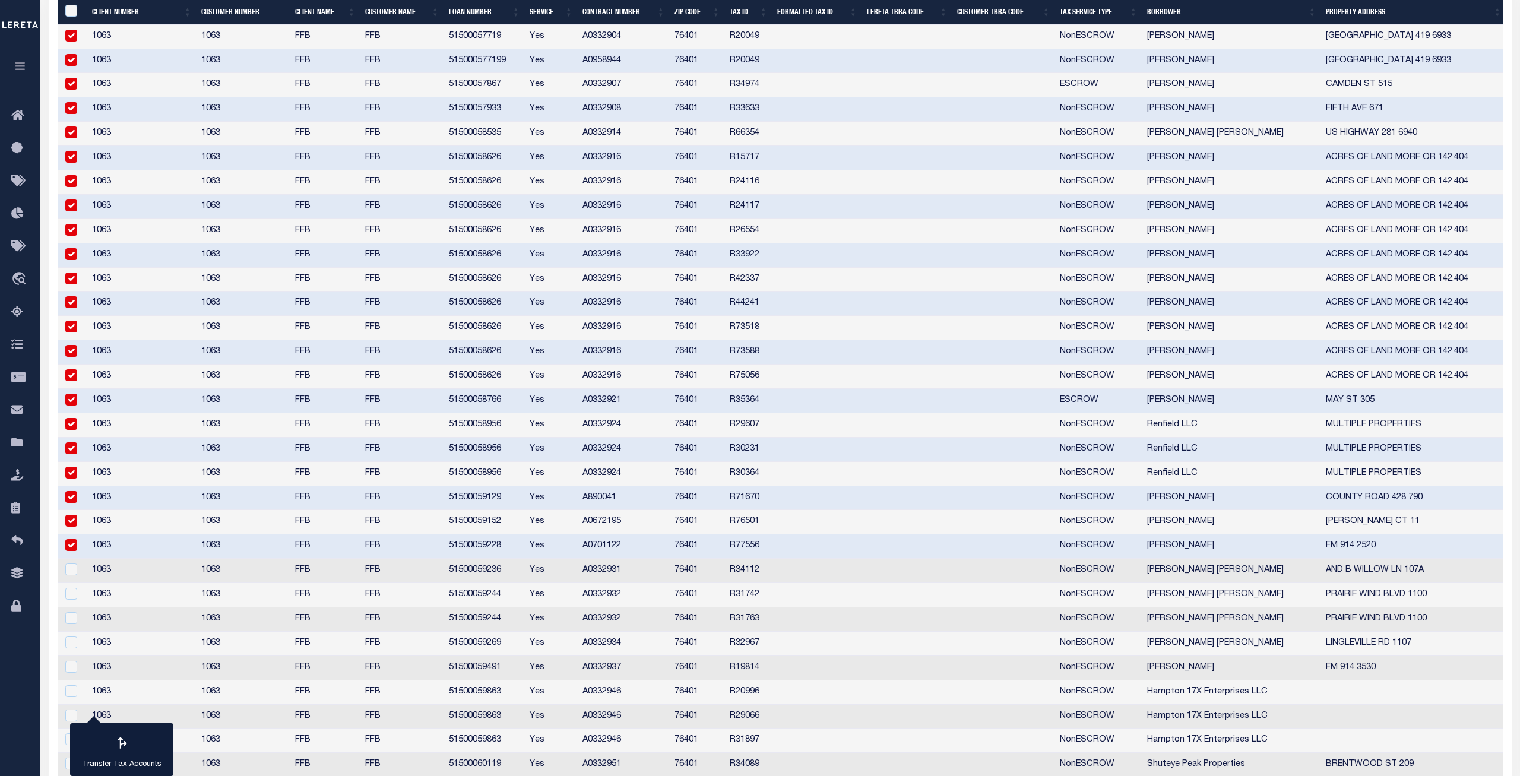
scroll to position [2022, 0]
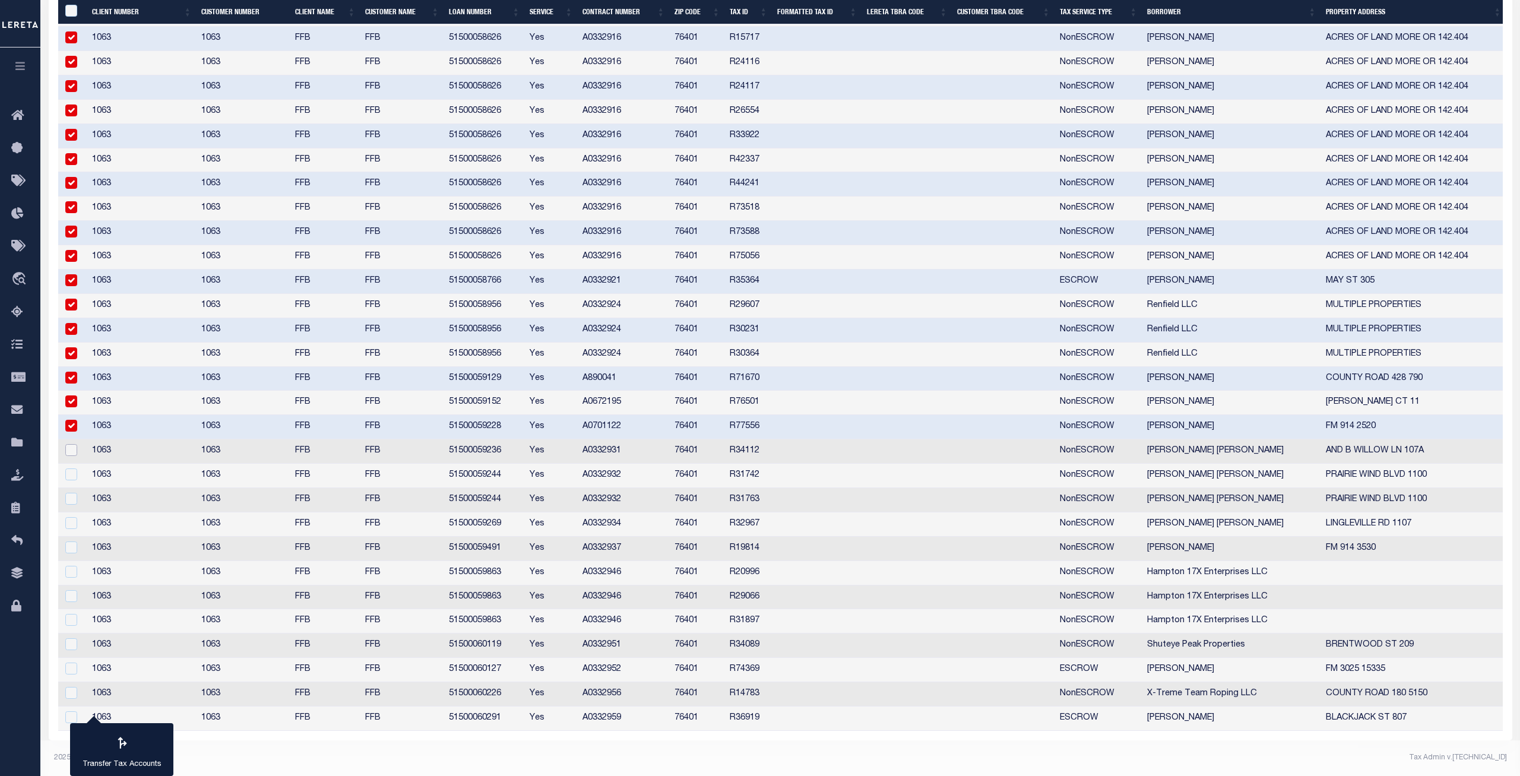
click at [72, 448] on input "checkbox" at bounding box center [71, 450] width 12 height 12
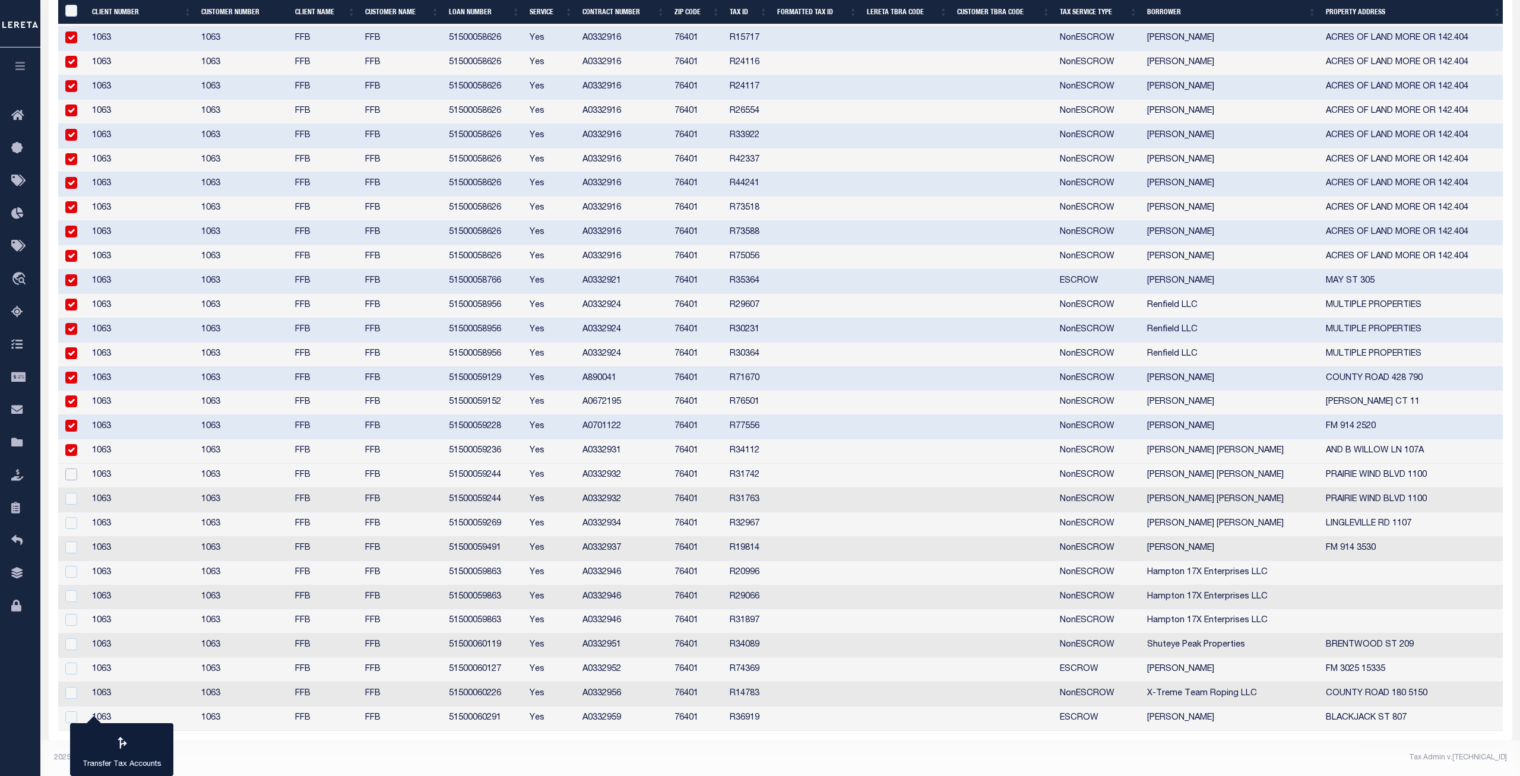
click at [70, 472] on input "checkbox" at bounding box center [71, 475] width 12 height 12
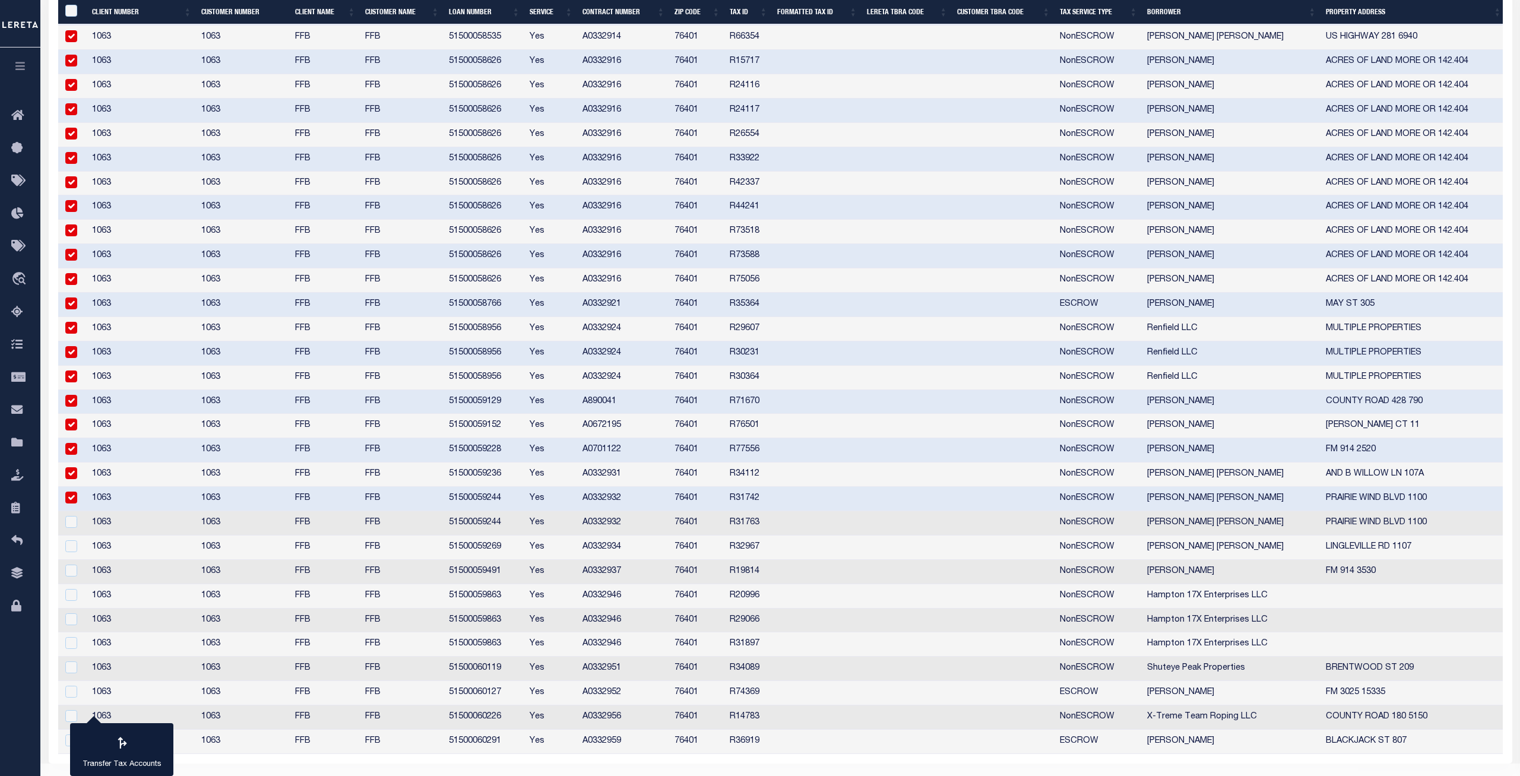
click at [70, 502] on input "checkbox" at bounding box center [71, 498] width 12 height 12
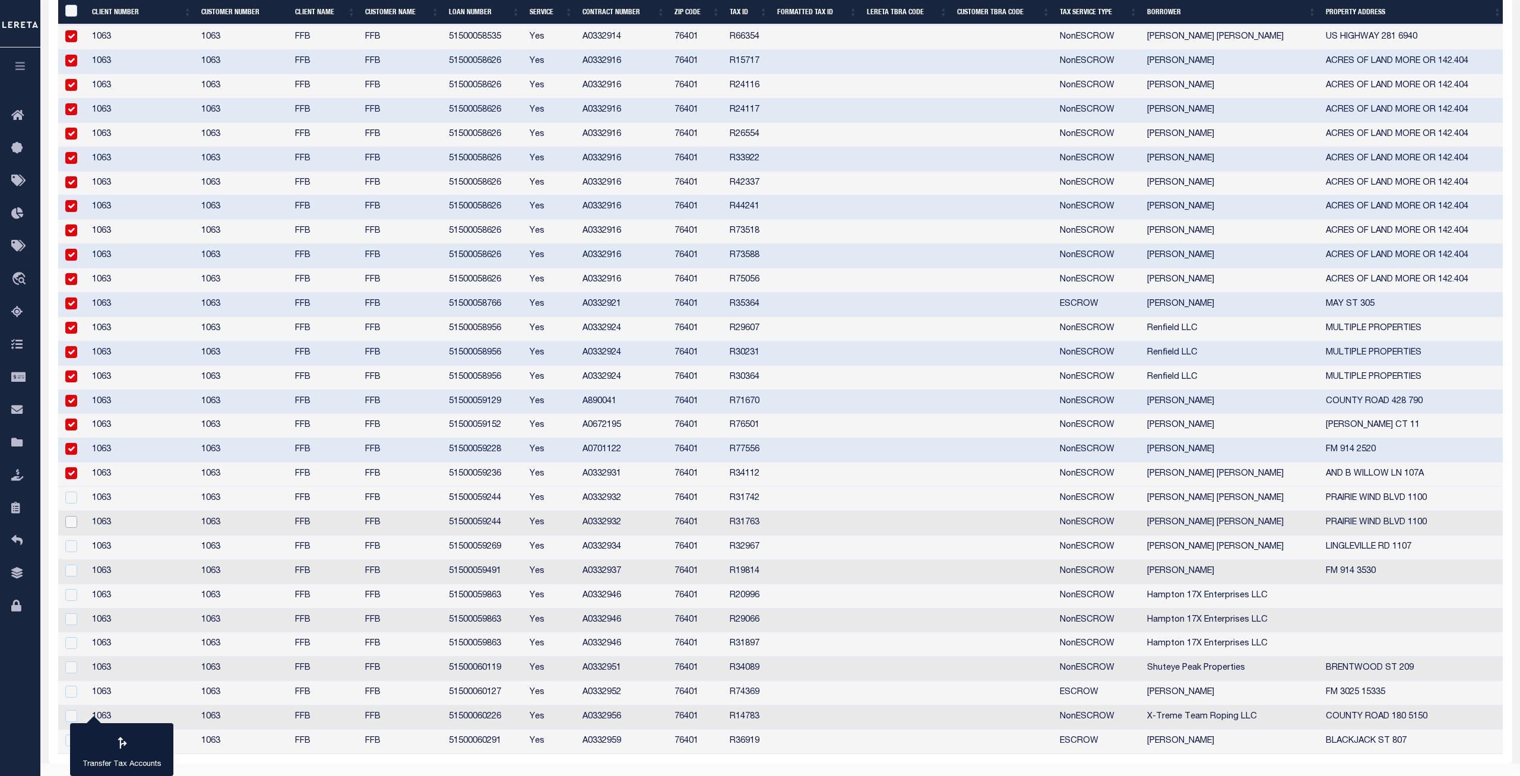
click at [69, 518] on input "checkbox" at bounding box center [71, 522] width 12 height 12
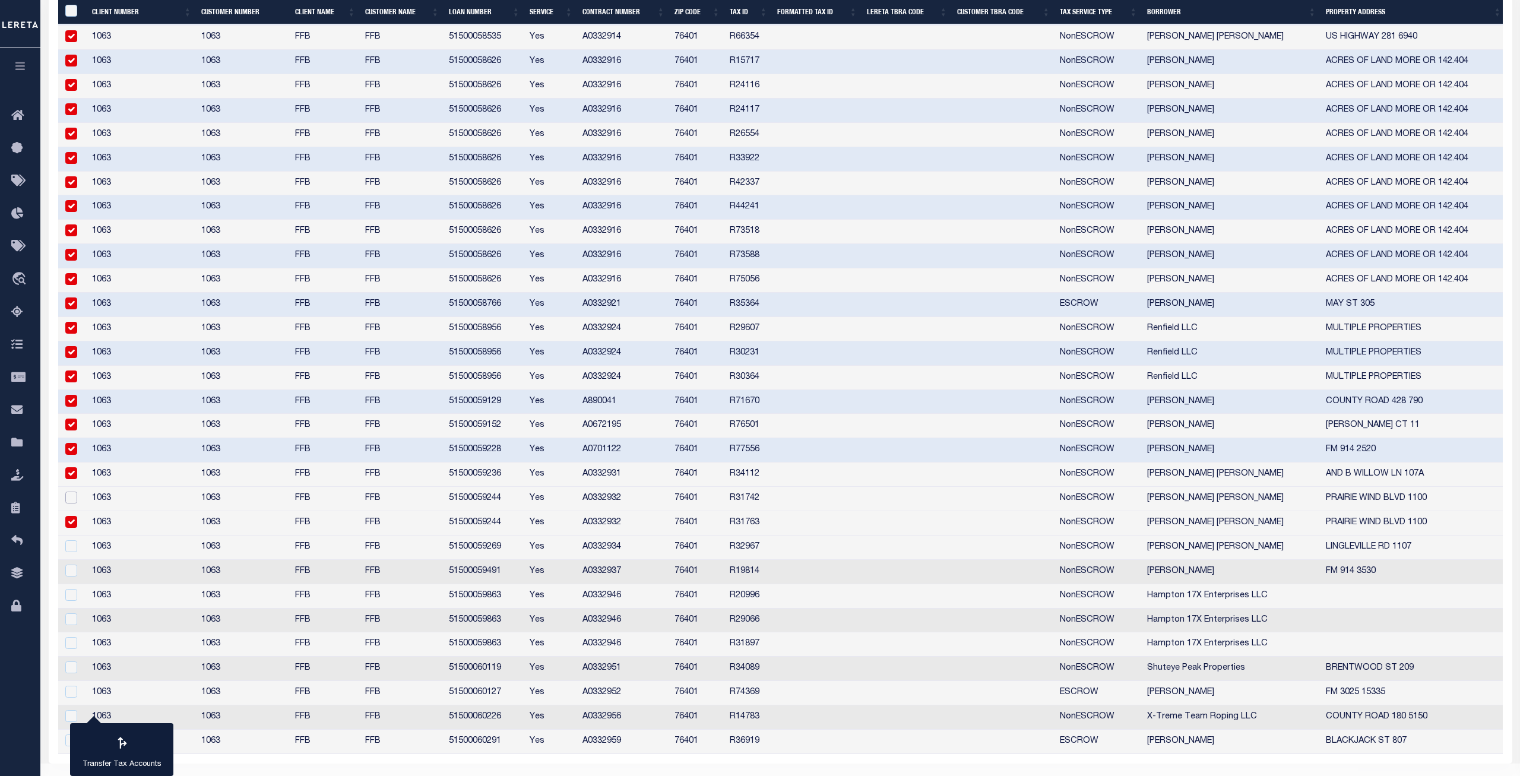
click at [72, 496] on input "checkbox" at bounding box center [71, 498] width 12 height 12
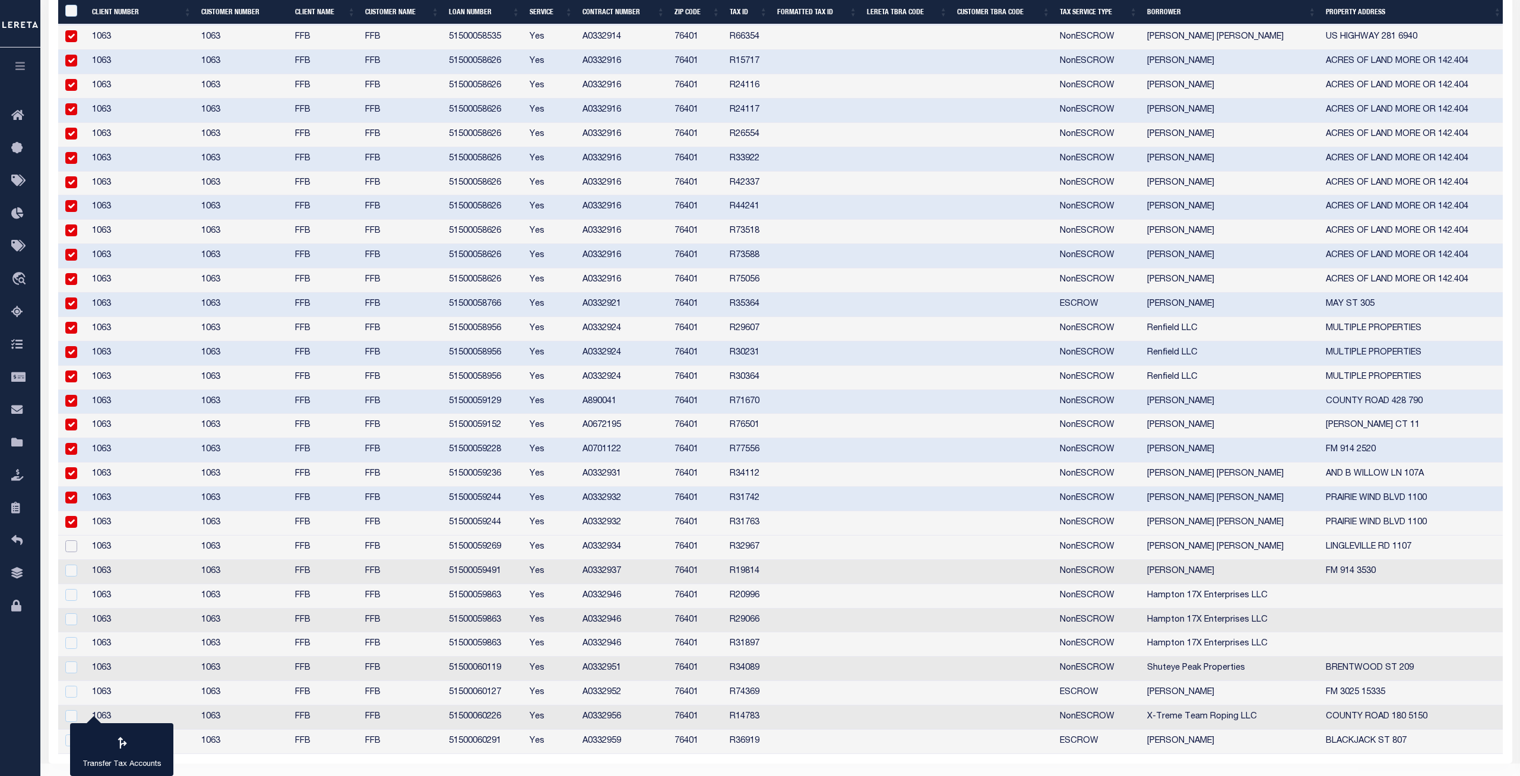
click at [74, 543] on input "checkbox" at bounding box center [71, 546] width 12 height 12
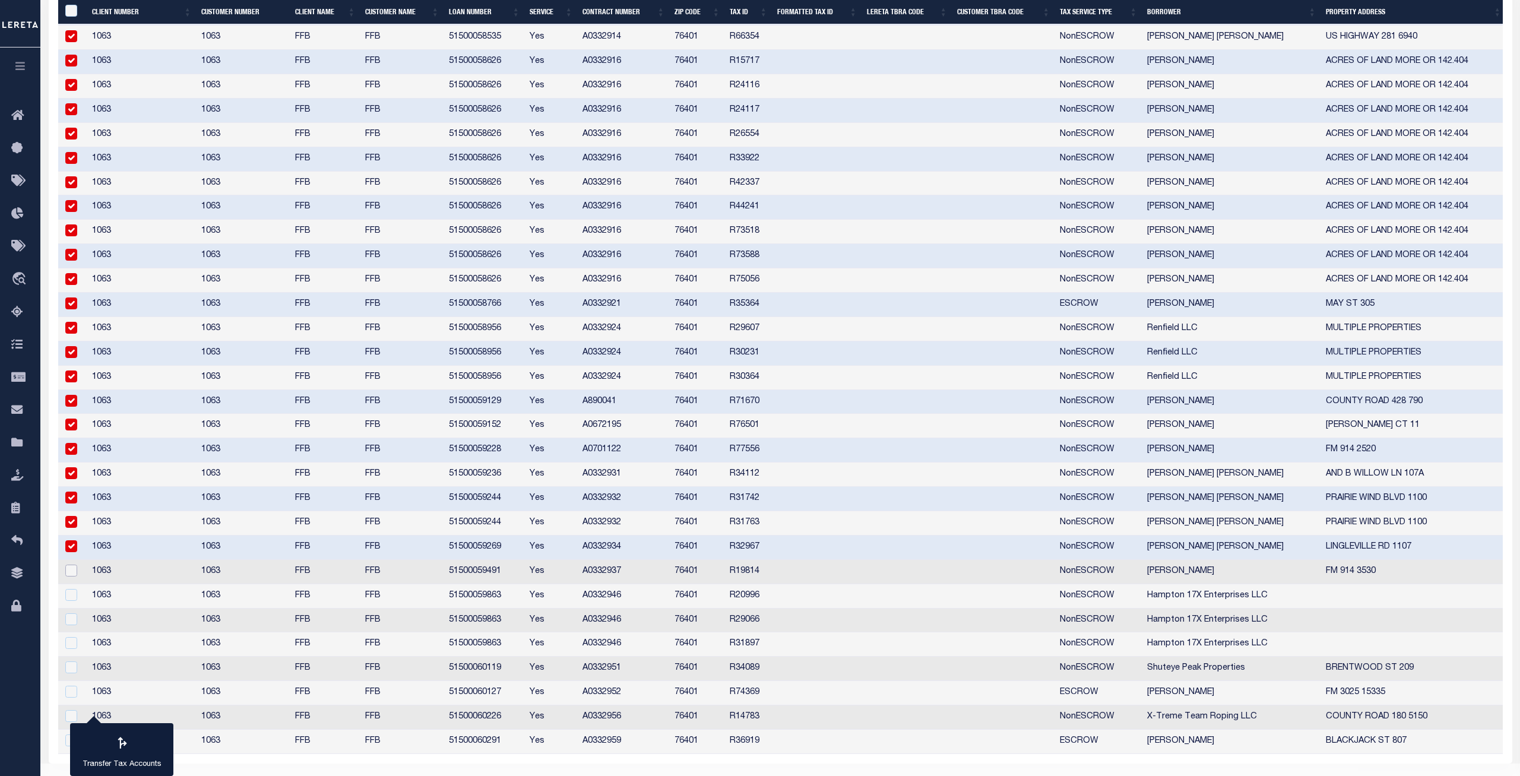
click at [72, 562] on input "checkbox" at bounding box center [71, 571] width 12 height 12
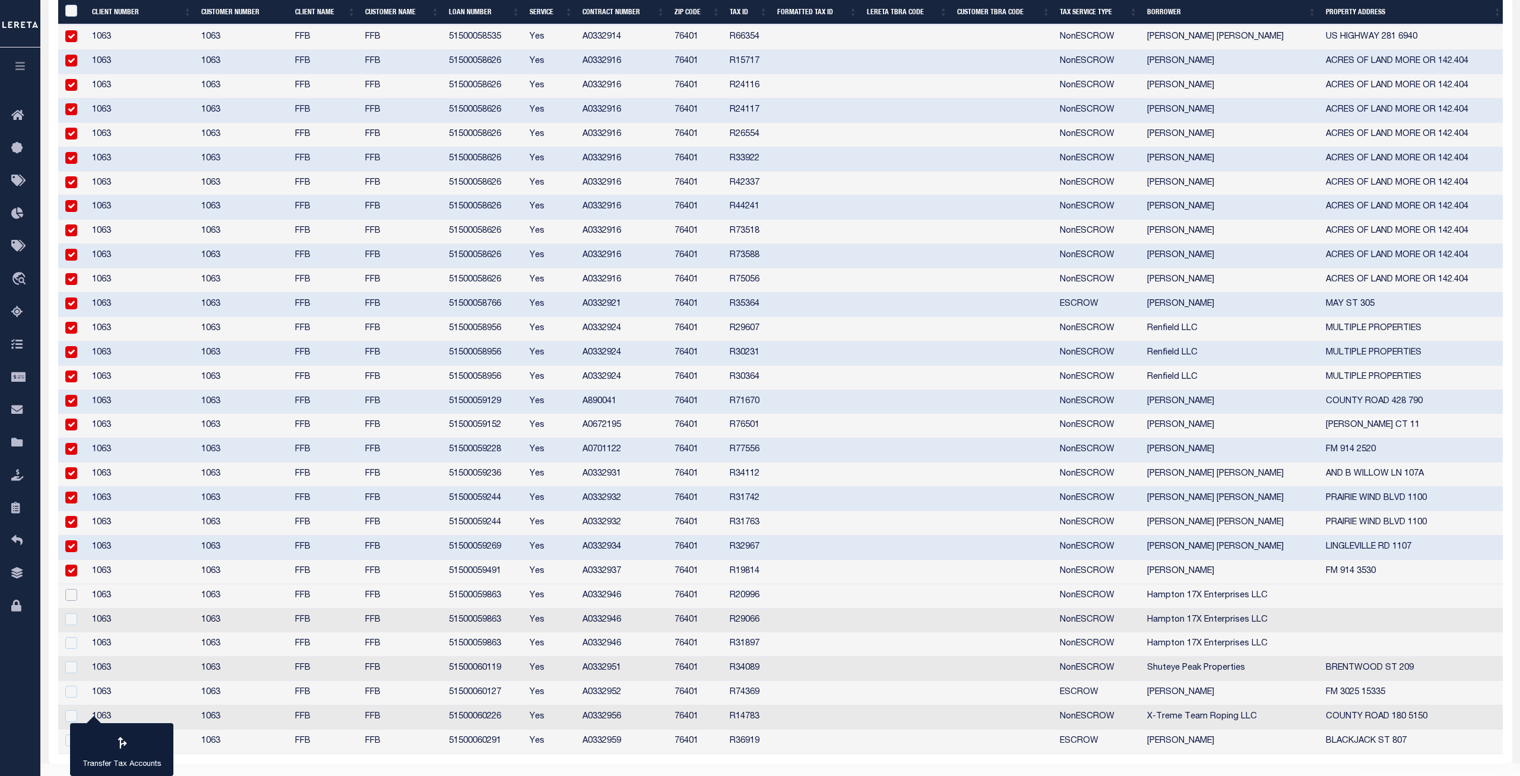
click at [71, 562] on input "checkbox" at bounding box center [71, 595] width 12 height 12
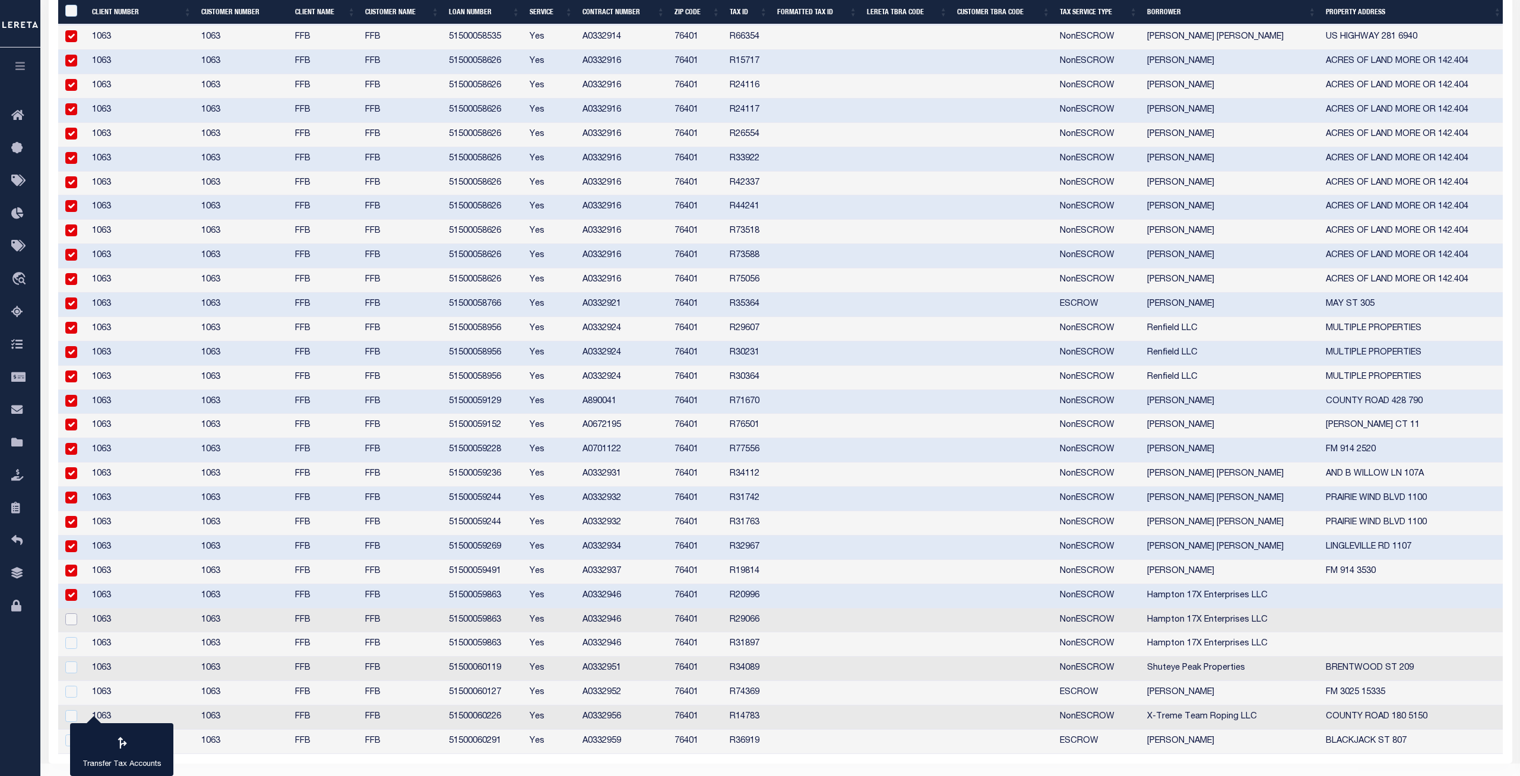
click at [73, 562] on input "checkbox" at bounding box center [71, 619] width 12 height 12
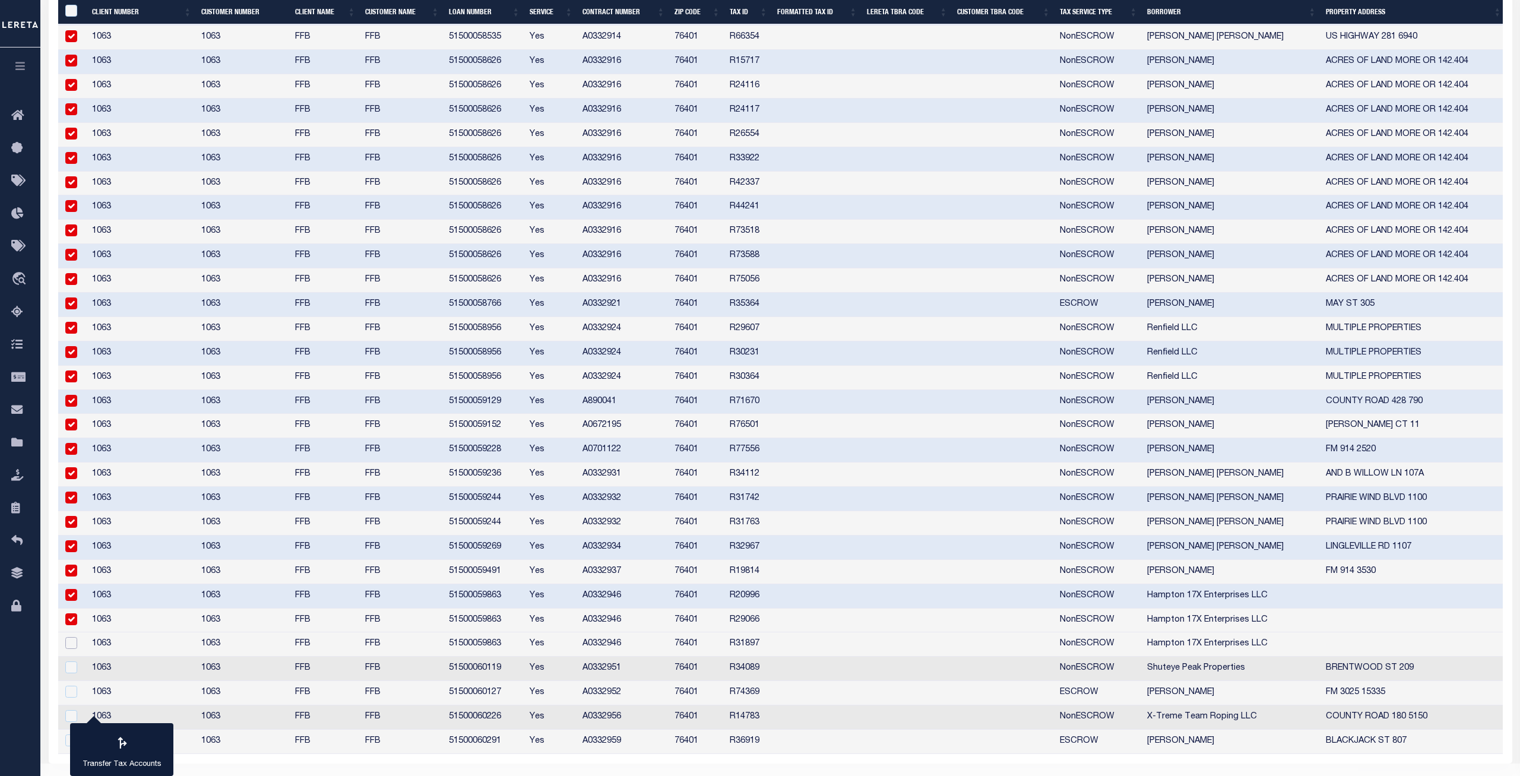
click at [74, 562] on input "checkbox" at bounding box center [71, 643] width 12 height 12
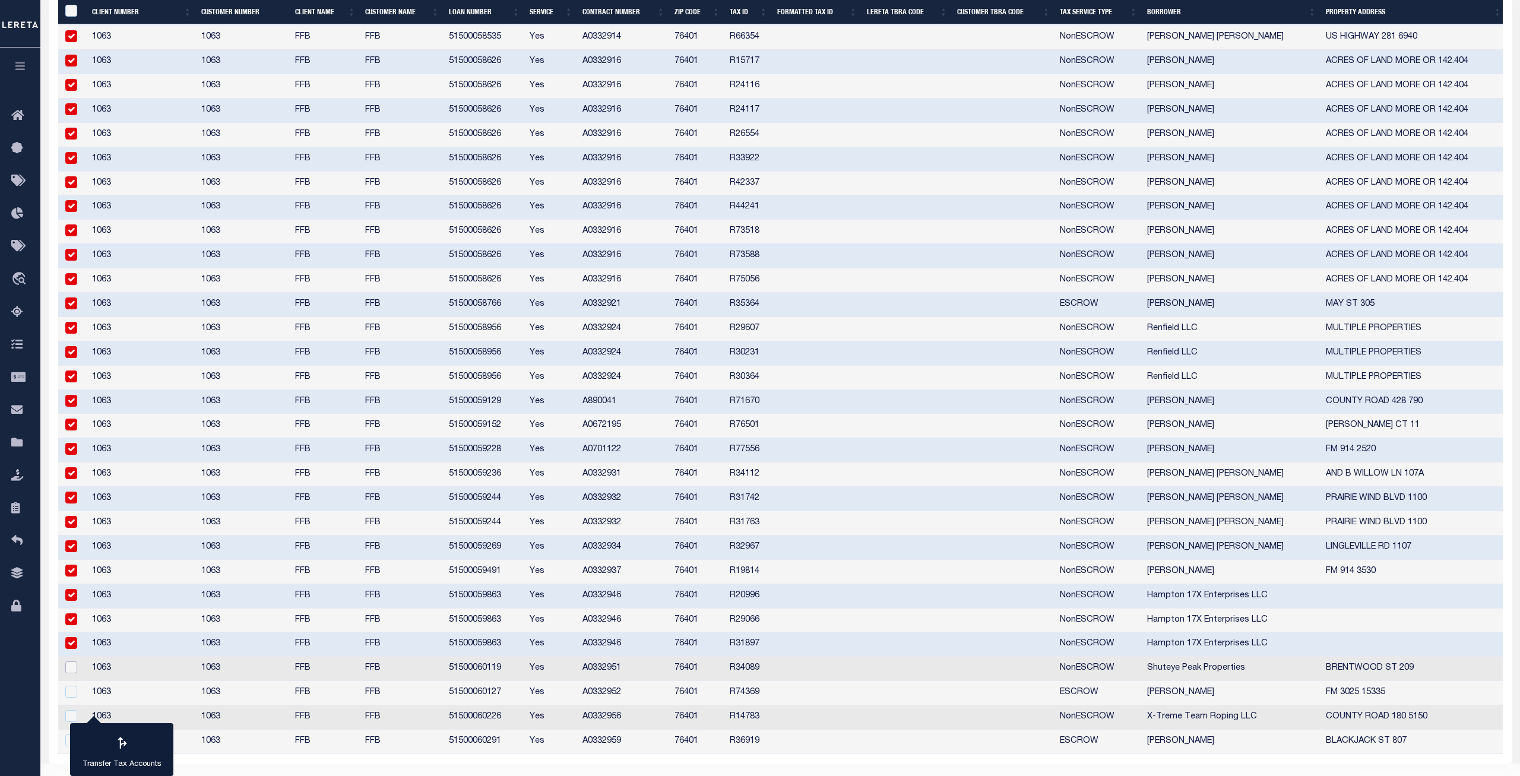
click at [72, 562] on input "checkbox" at bounding box center [71, 668] width 12 height 12
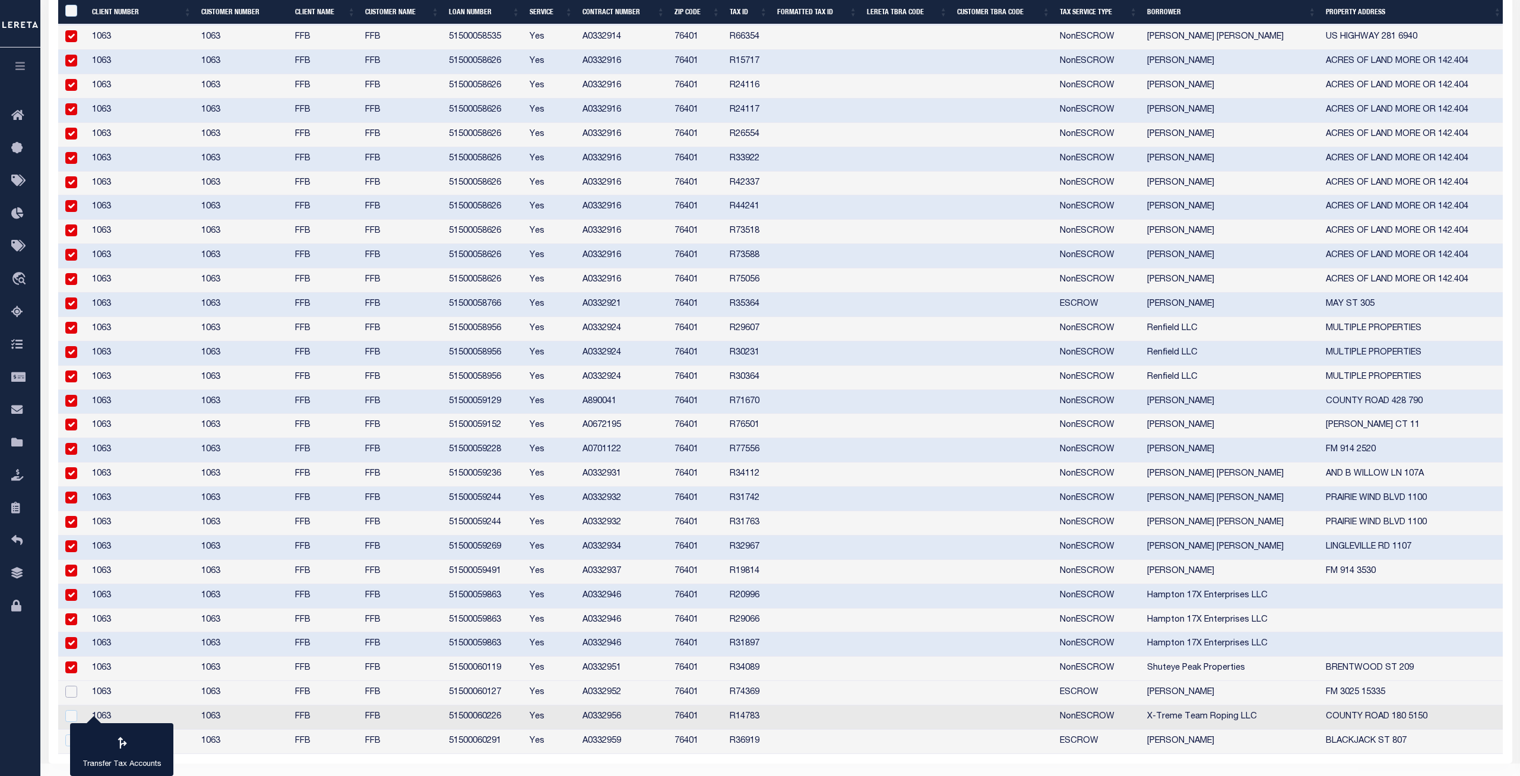
click at [71, 562] on input "checkbox" at bounding box center [71, 692] width 12 height 12
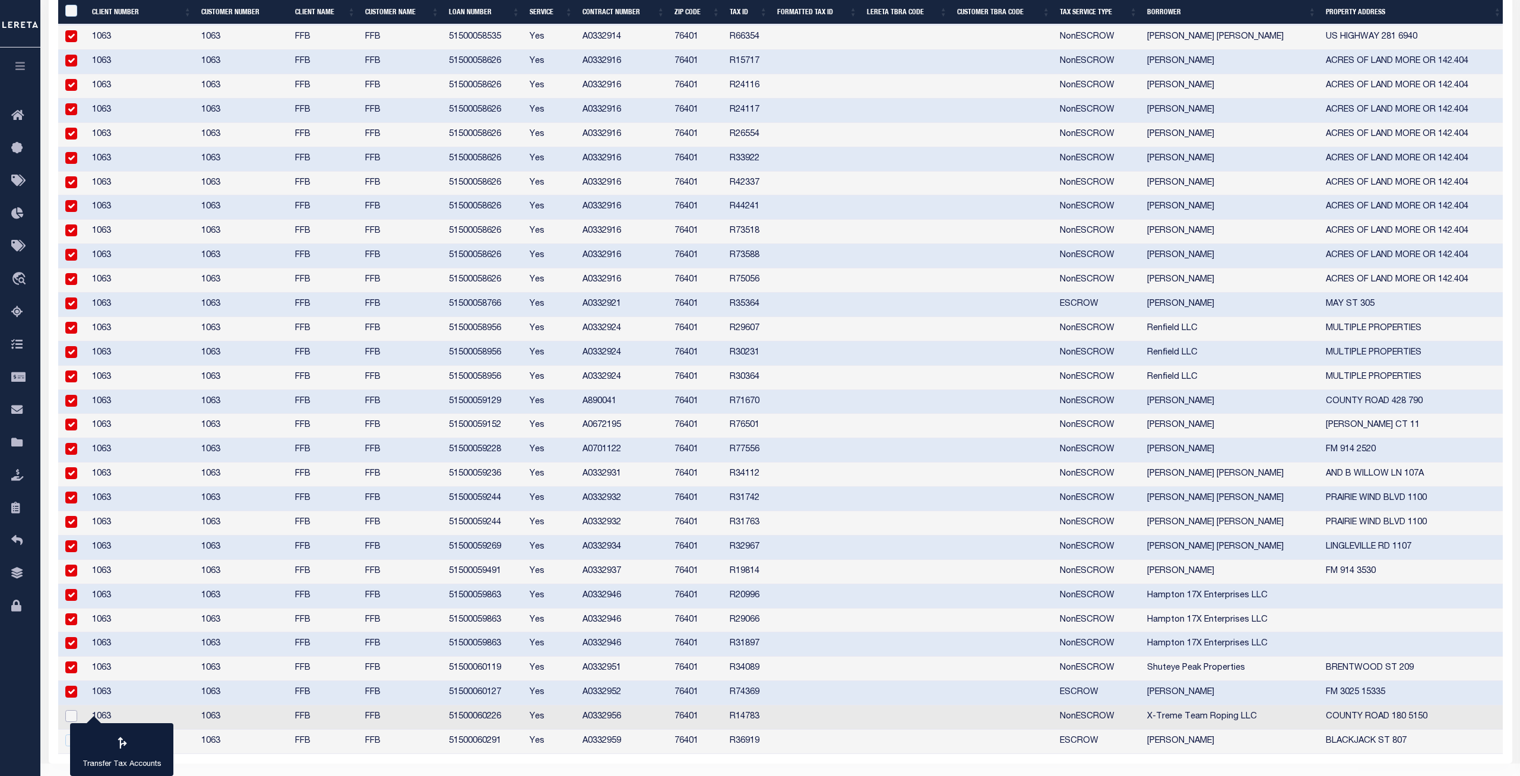
click at [71, 562] on input "checkbox" at bounding box center [71, 716] width 12 height 12
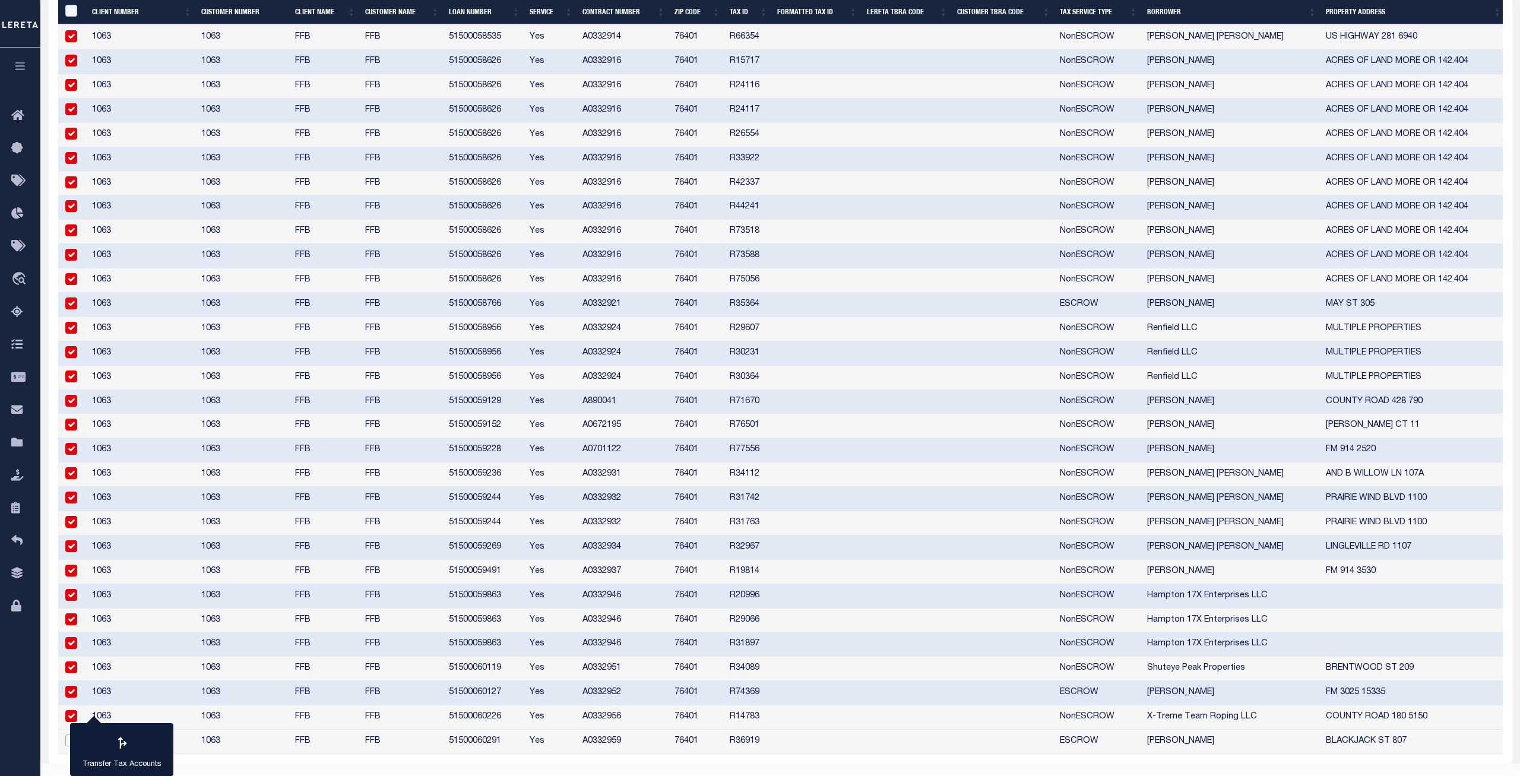
click at [67, 562] on input "checkbox" at bounding box center [71, 741] width 12 height 12
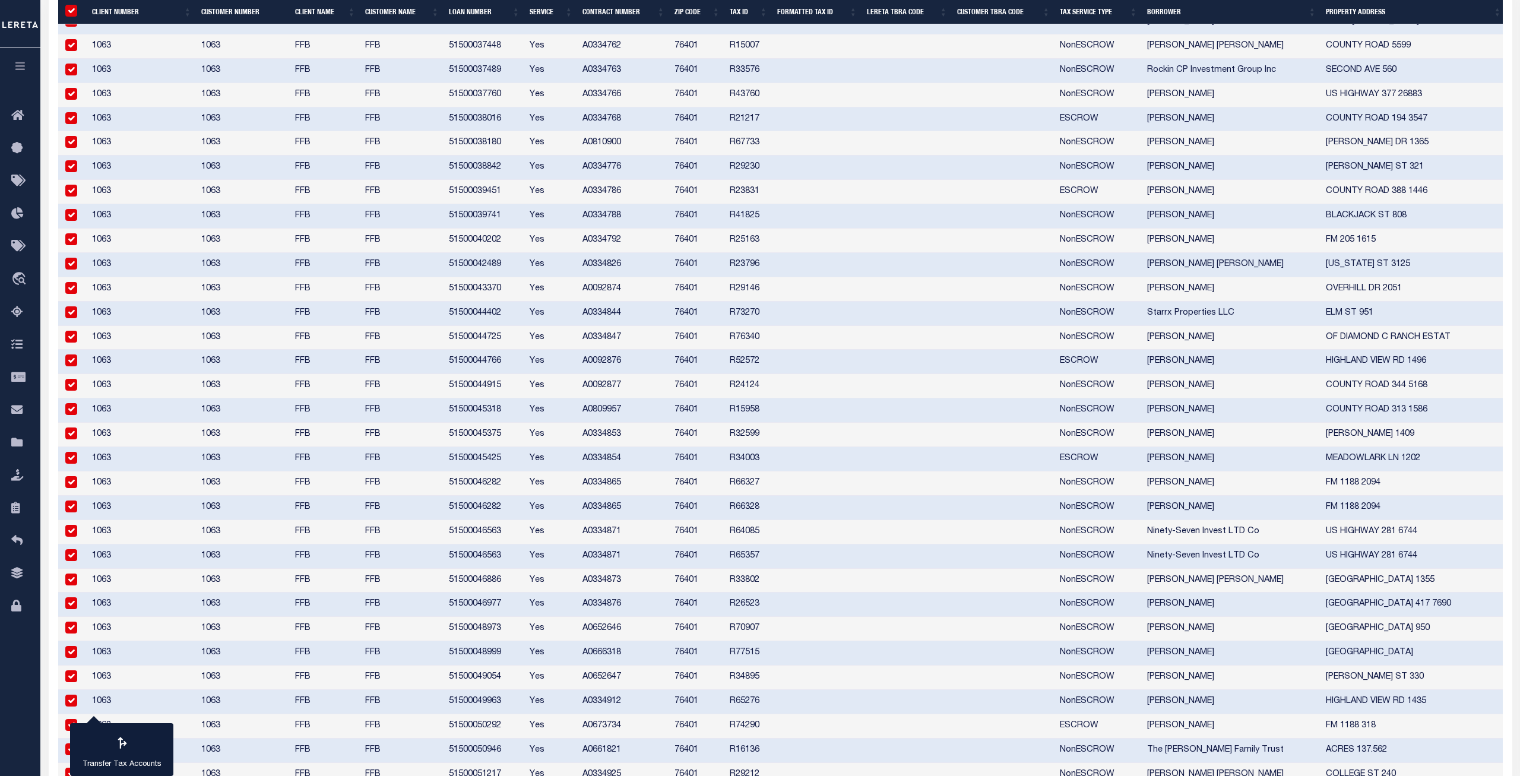
scroll to position [241, 0]
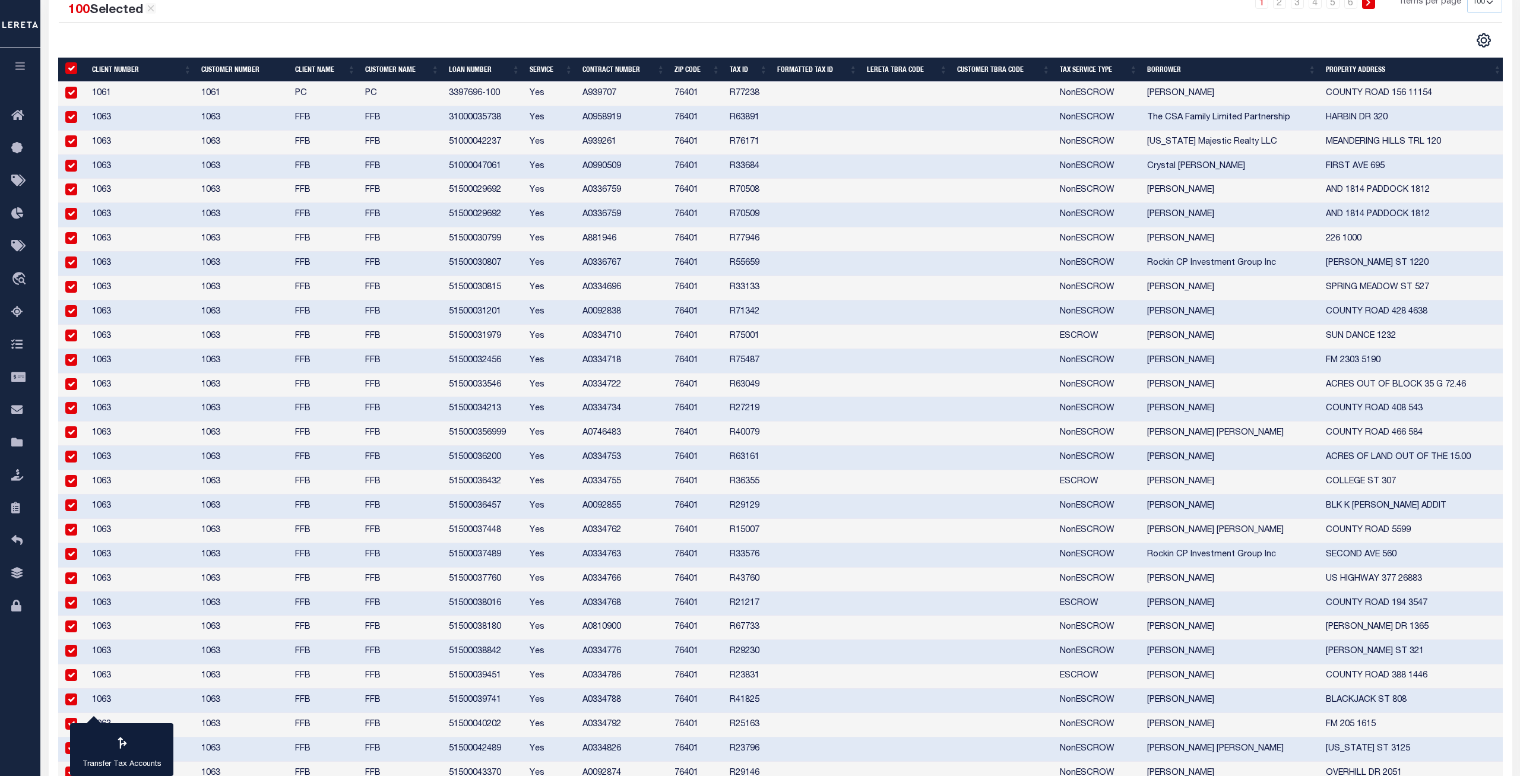
click at [71, 67] on input "&nbsp;" at bounding box center [71, 68] width 12 height 12
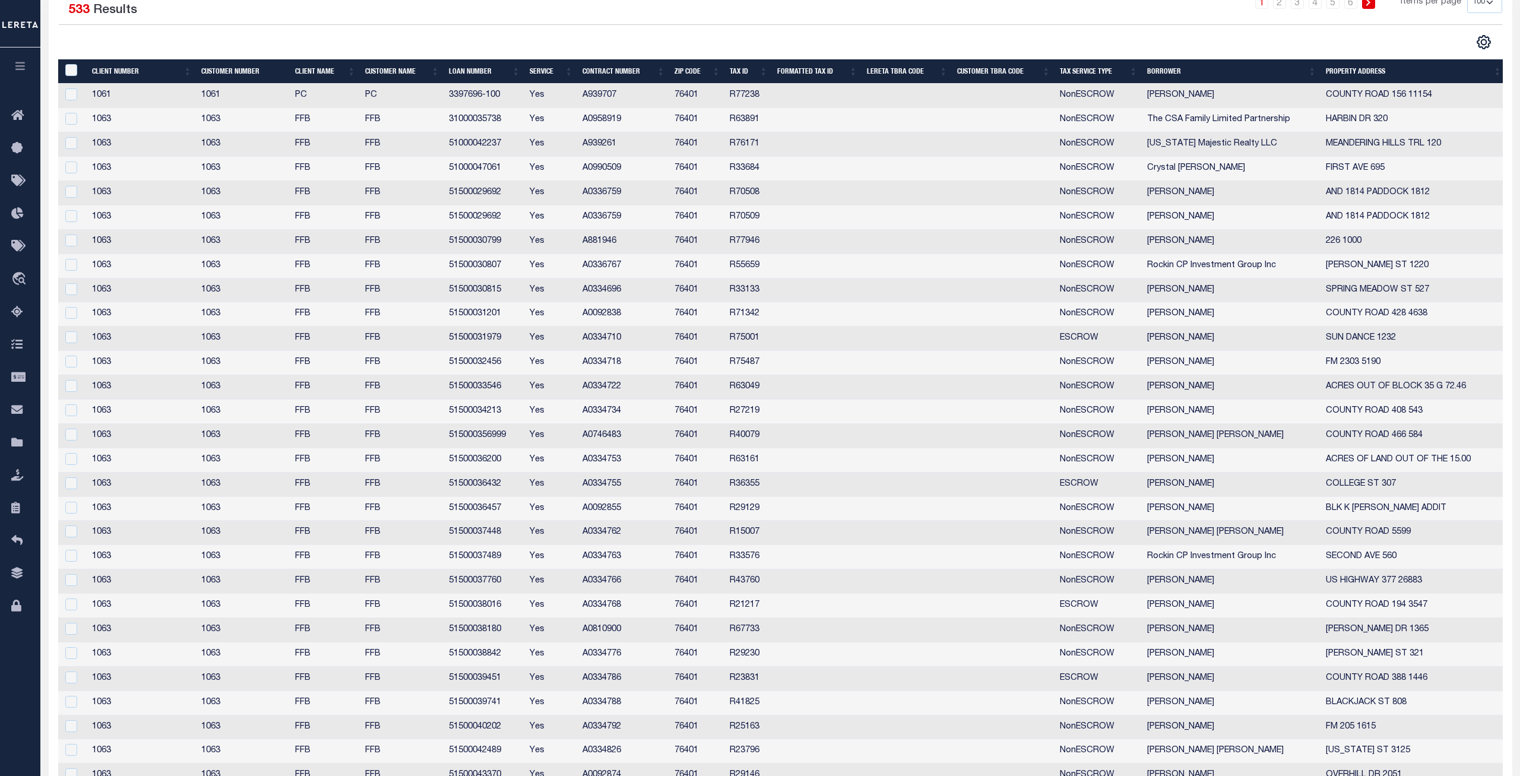
click at [163, 44] on div at bounding box center [420, 41] width 722 height 15
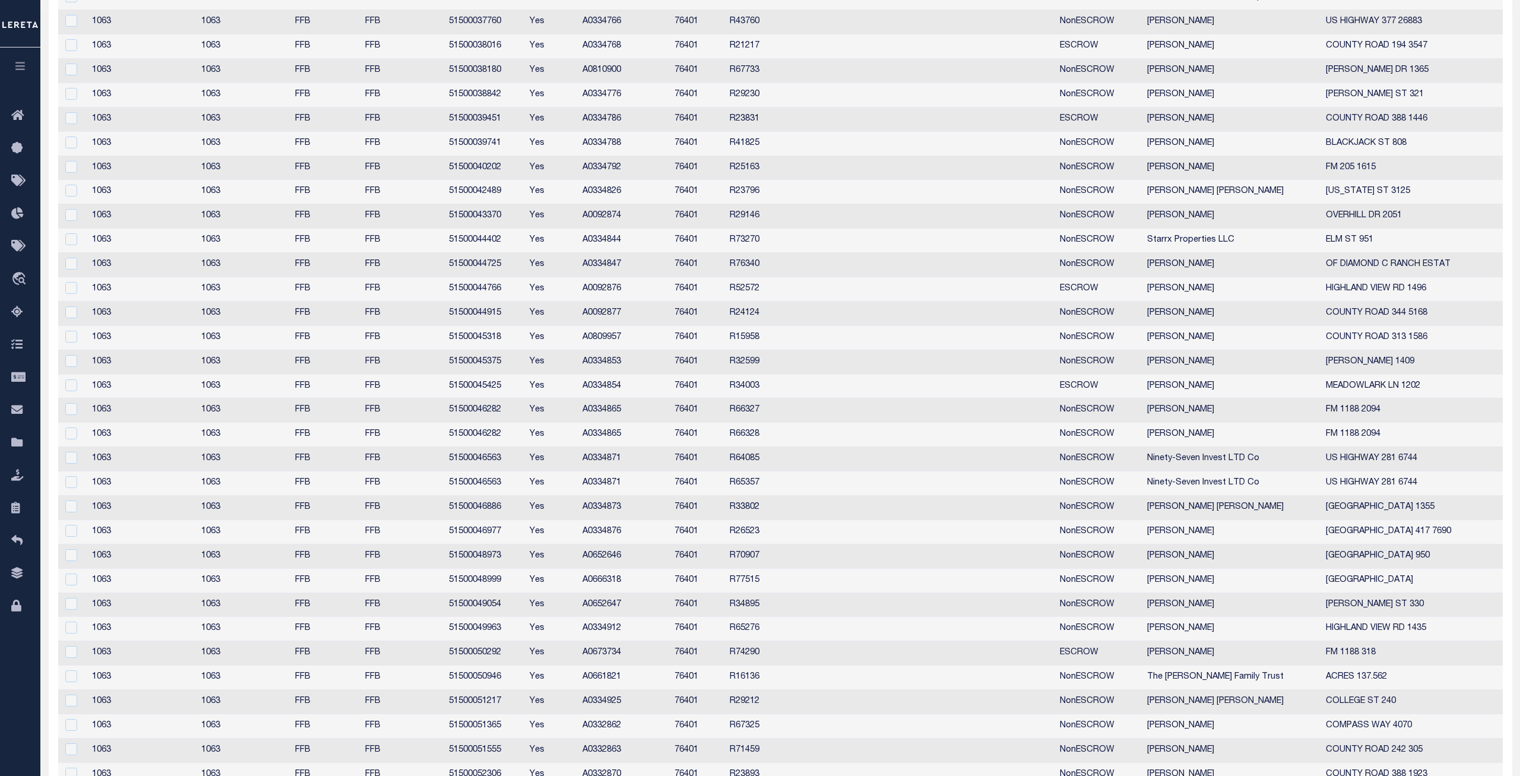
scroll to position [0, 0]
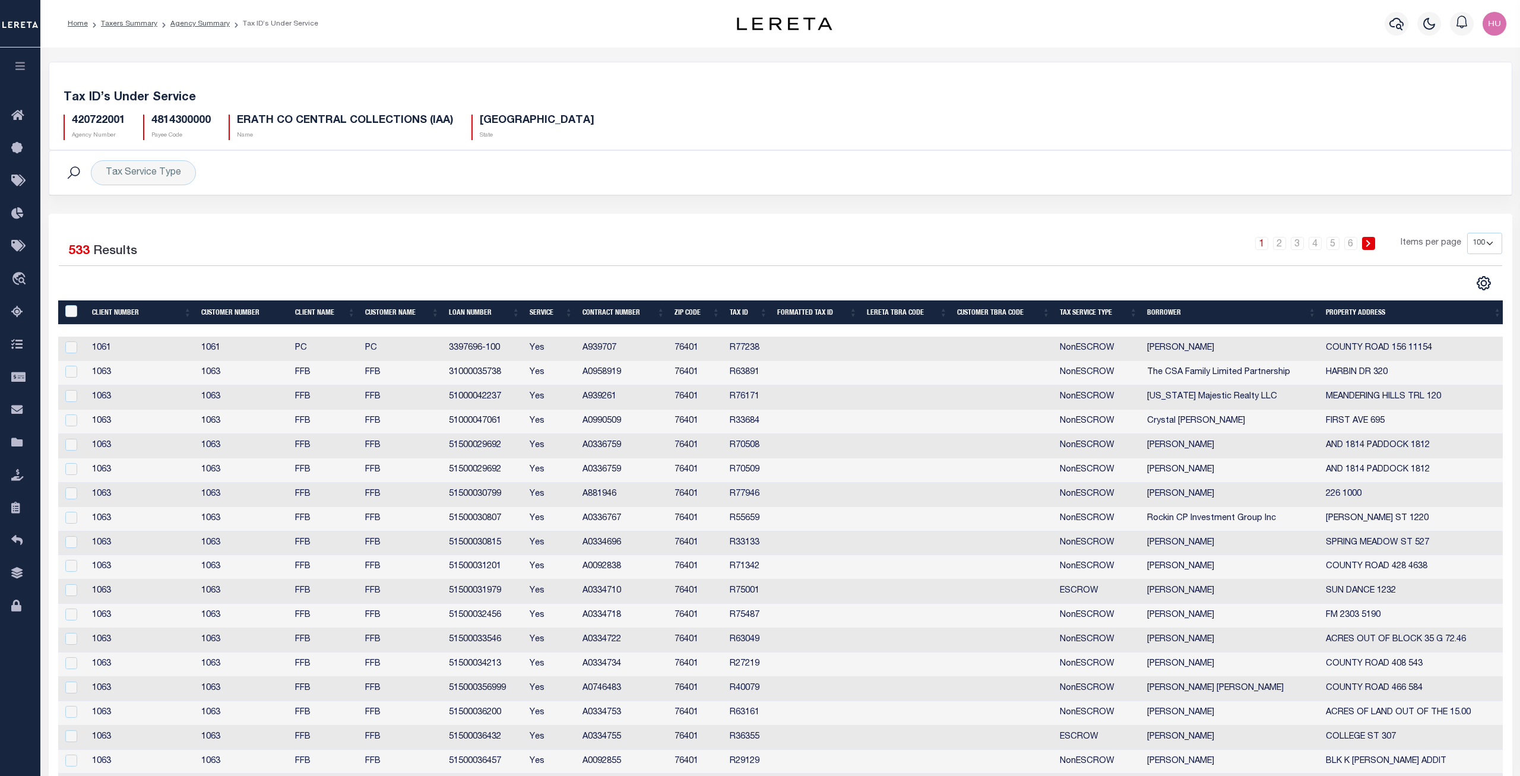
click at [526, 261] on div "1 2 3 4 5 6 Items per page 10 25 50 100" at bounding box center [963, 248] width 1078 height 31
click at [492, 377] on td "31000035738" at bounding box center [484, 373] width 81 height 24
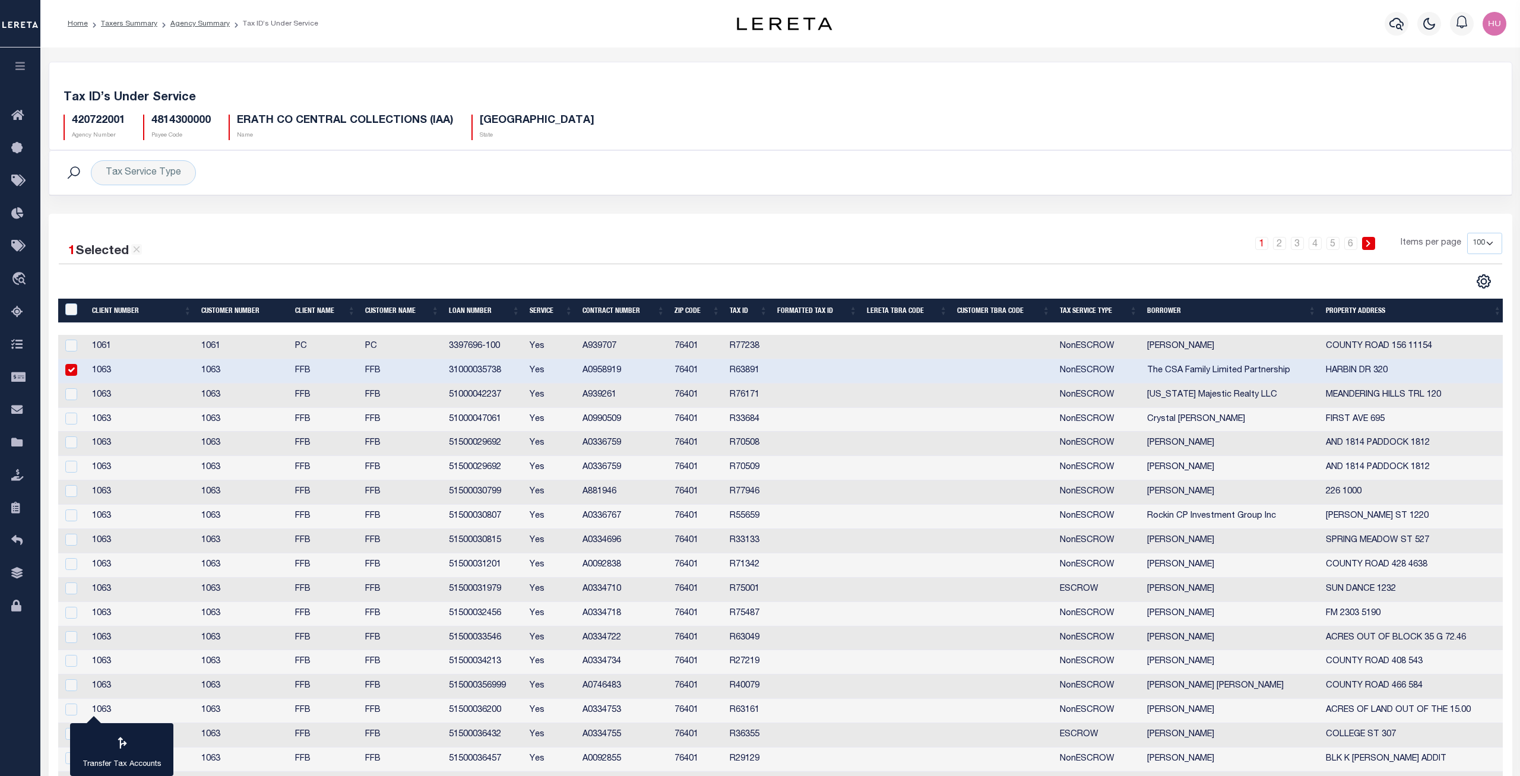
click at [492, 377] on td "31000035738" at bounding box center [484, 371] width 81 height 24
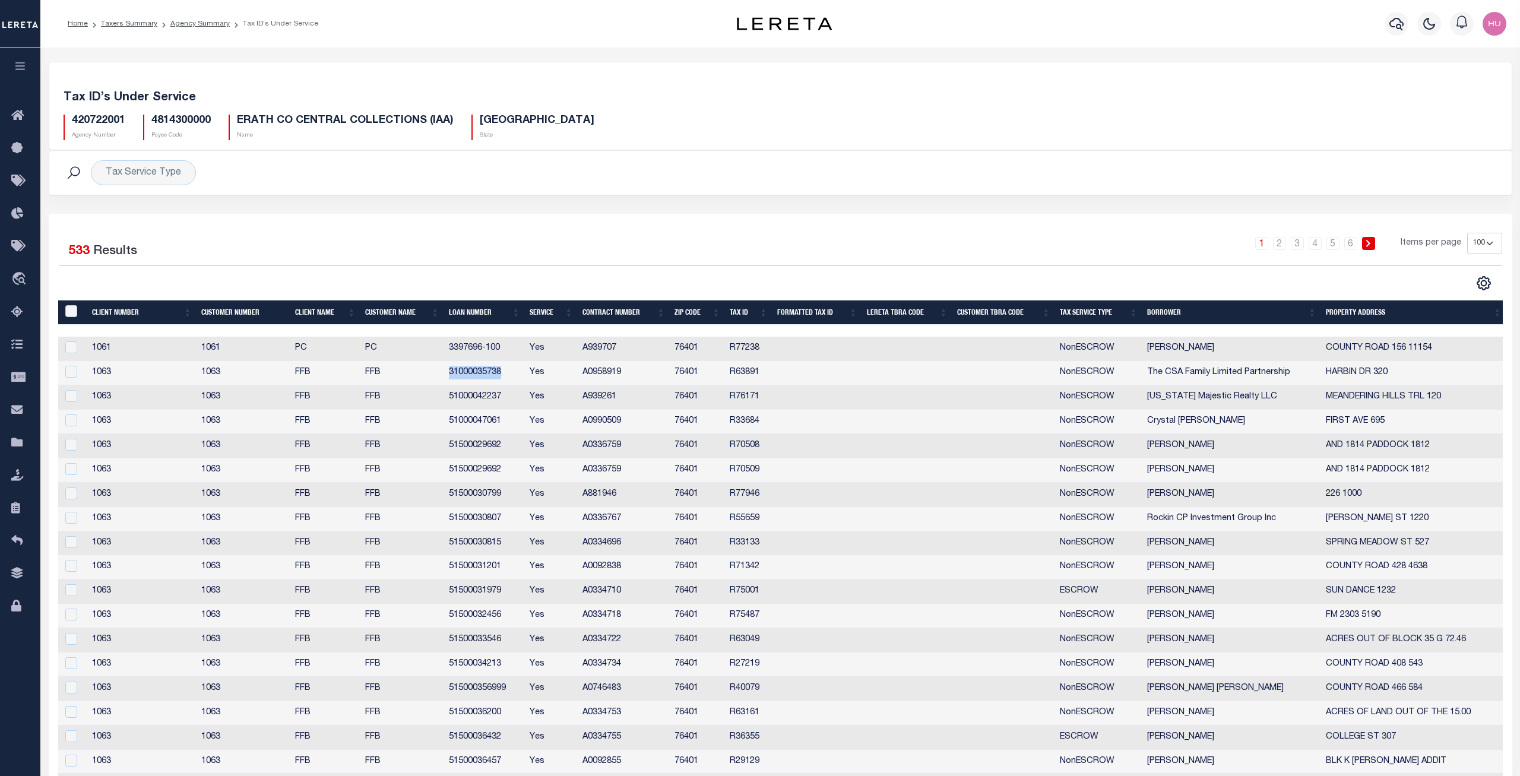
copy td "31000035738"
click at [192, 23] on link "Agency Summary" at bounding box center [199, 23] width 59 height 7
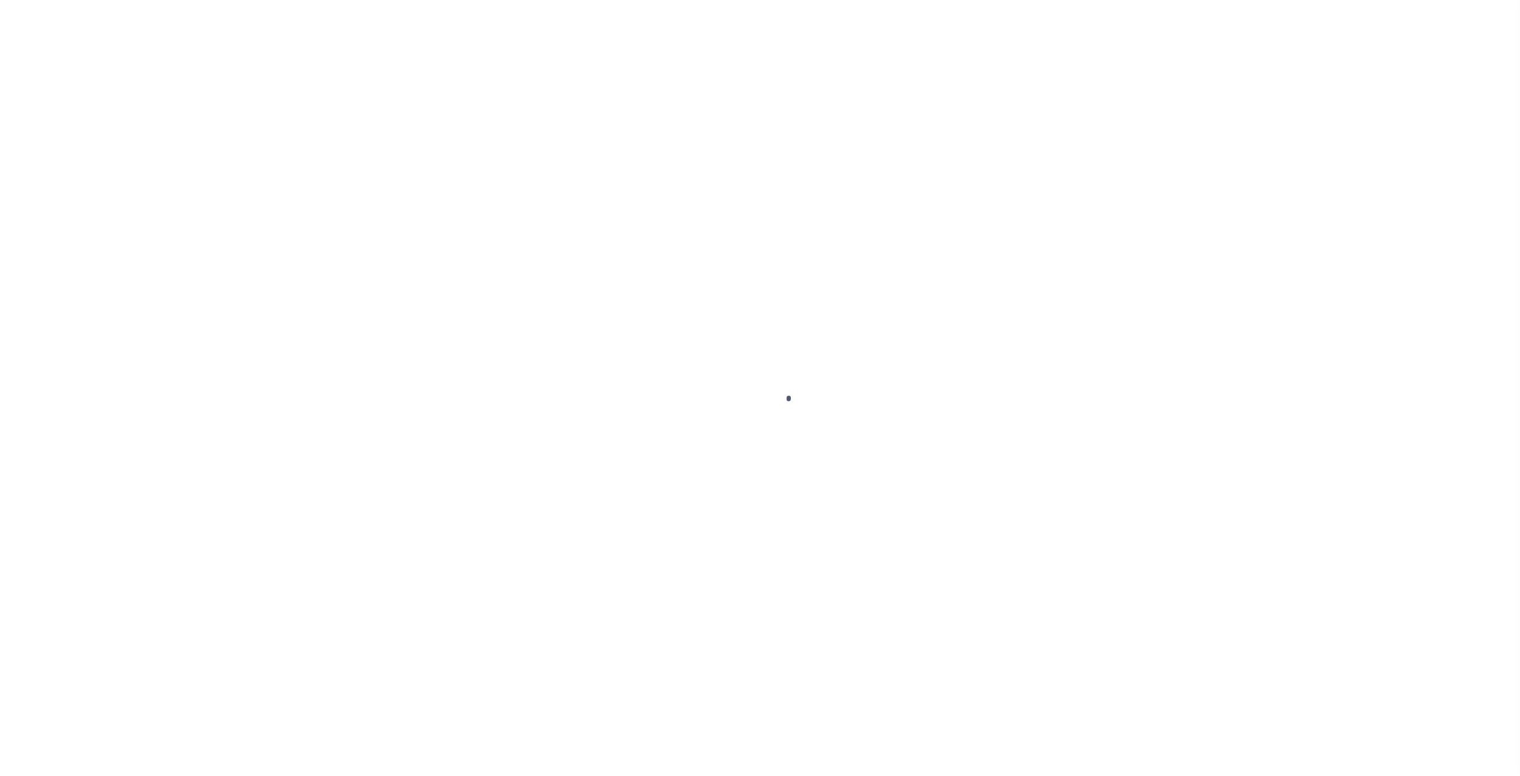
select select "100"
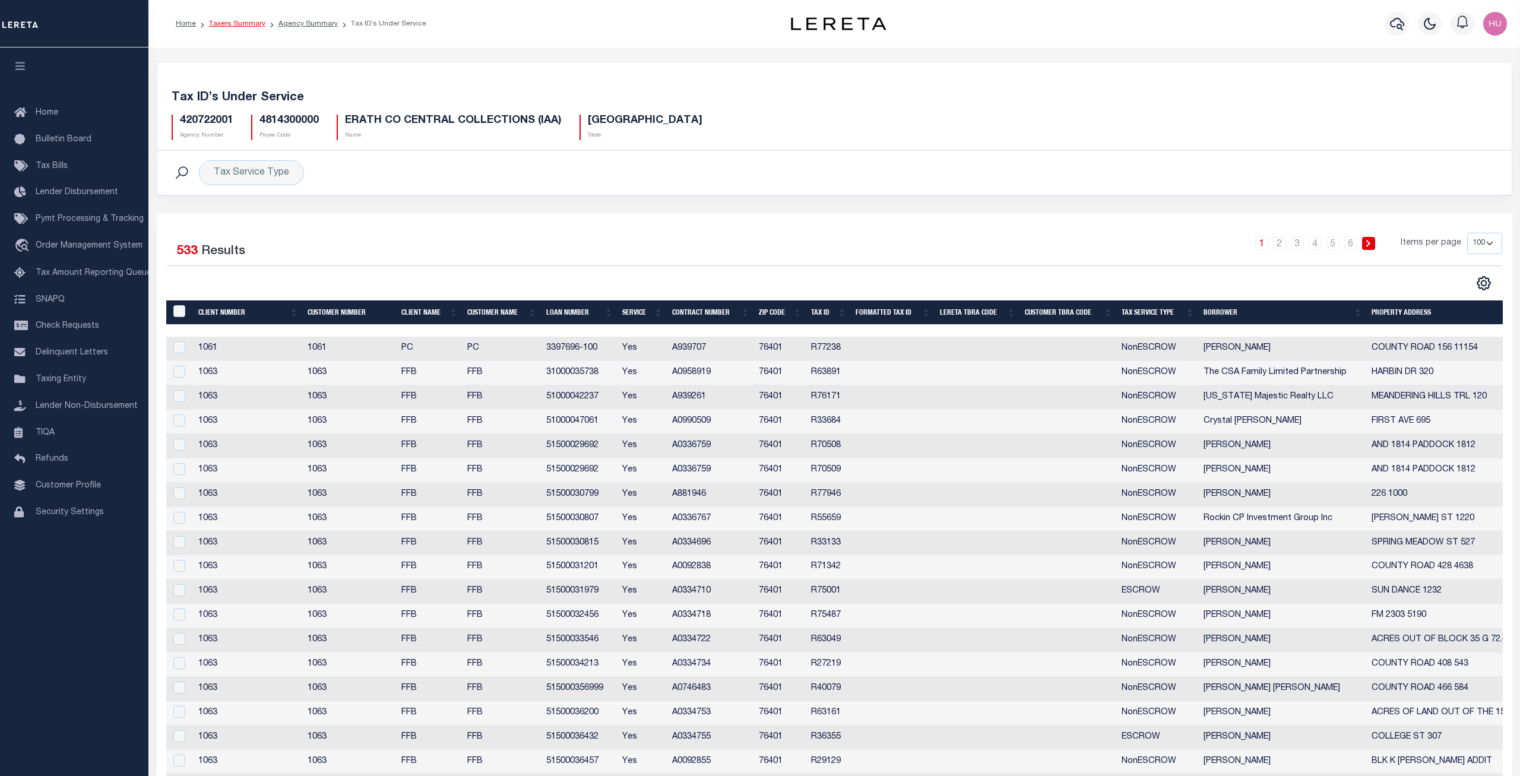
click at [235, 24] on link "Taxers Summary" at bounding box center [237, 23] width 56 height 7
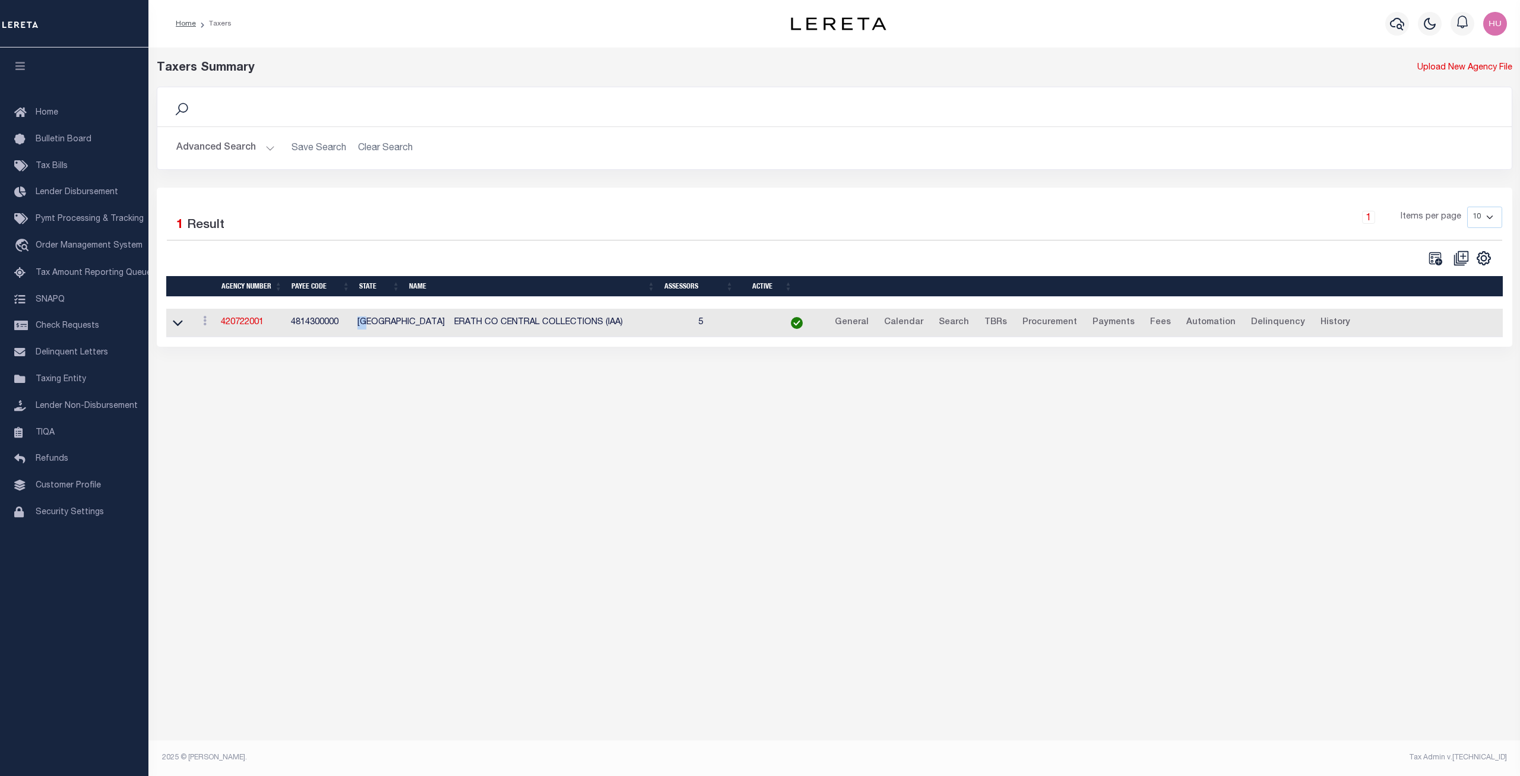
drag, startPoint x: 373, startPoint y: 329, endPoint x: 360, endPoint y: 331, distance: 12.7
click at [360, 331] on td "[GEOGRAPHIC_DATA]" at bounding box center [401, 323] width 97 height 29
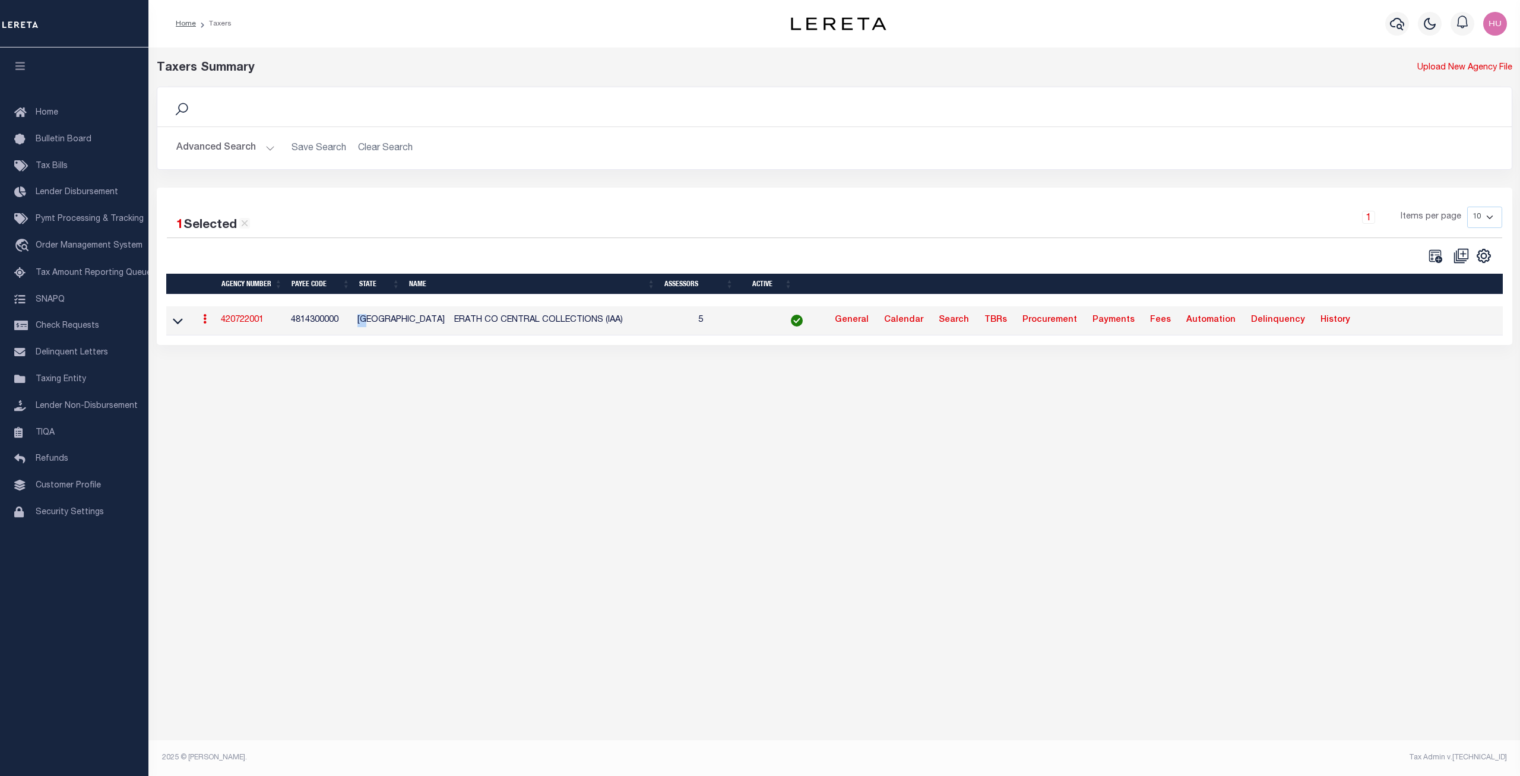
click at [253, 150] on button "Advanced Search" at bounding box center [225, 148] width 99 height 23
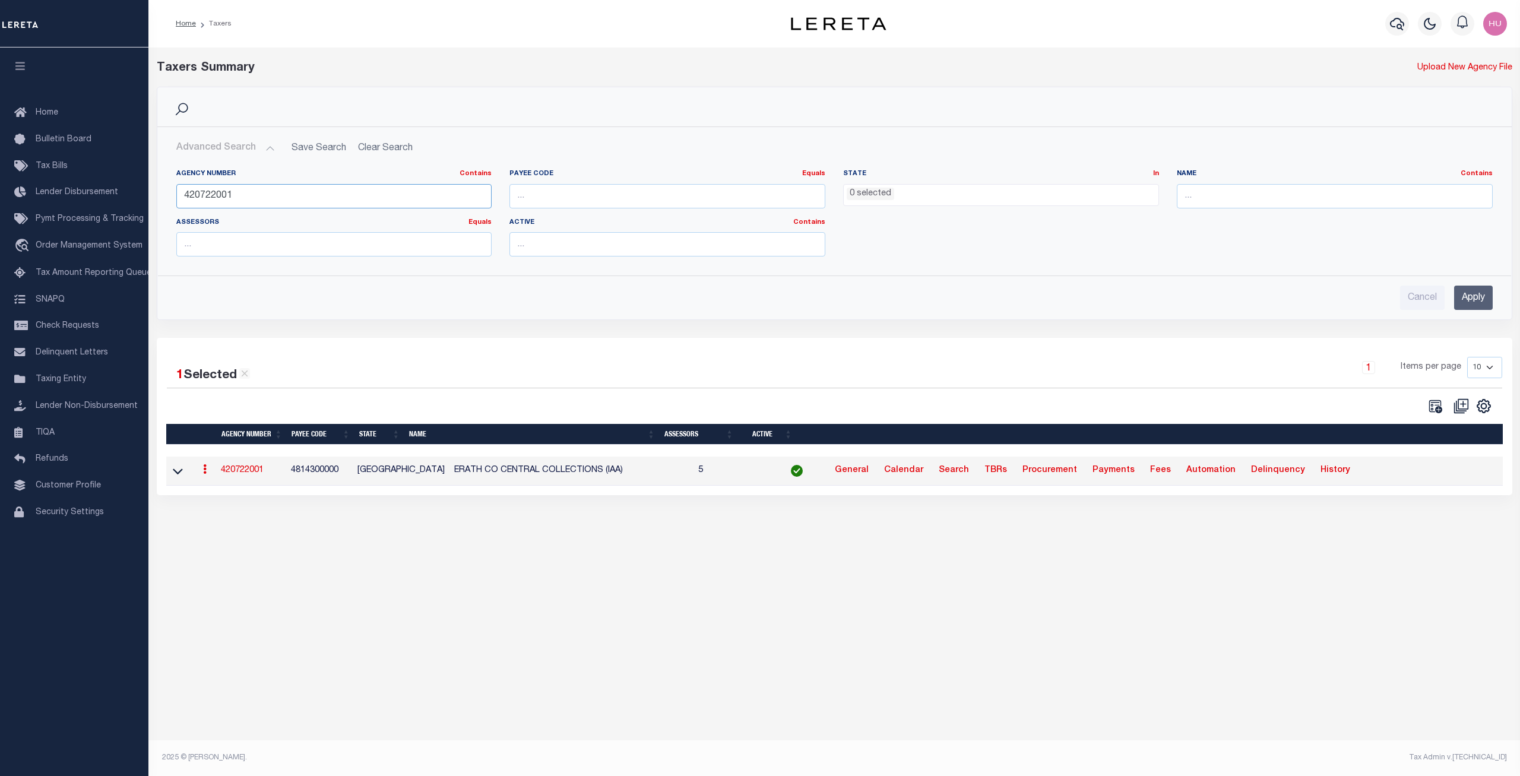
drag, startPoint x: 264, startPoint y: 197, endPoint x: 156, endPoint y: 190, distance: 108.3
click at [176, 190] on input "420722001" at bounding box center [334, 196] width 316 height 24
click at [958, 199] on ul "0 selected" at bounding box center [1001, 193] width 315 height 16
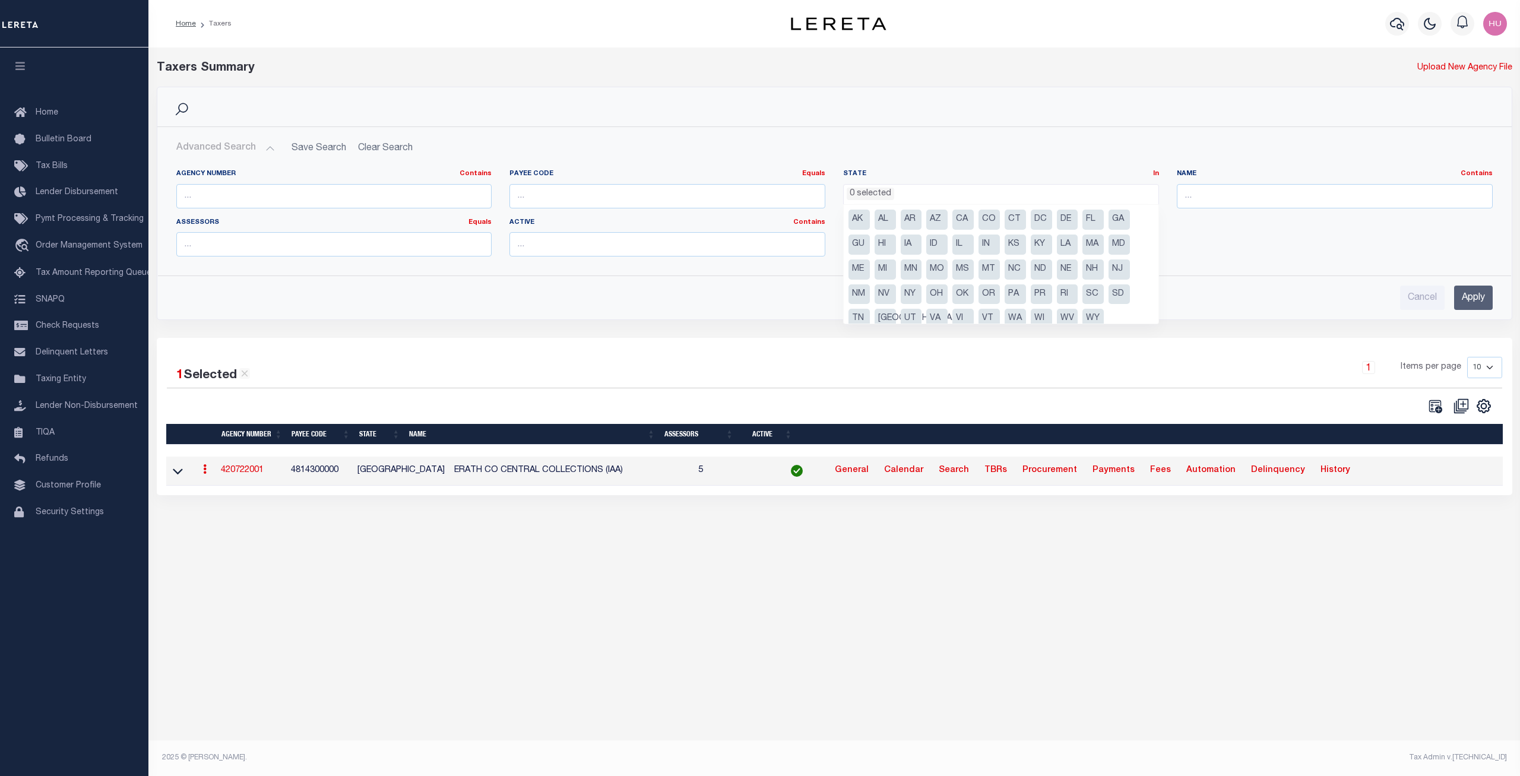
click at [881, 315] on li "[GEOGRAPHIC_DATA]" at bounding box center [885, 319] width 21 height 20
select select "[GEOGRAPHIC_DATA]"
click at [1470, 299] on input "Apply" at bounding box center [1473, 298] width 39 height 24
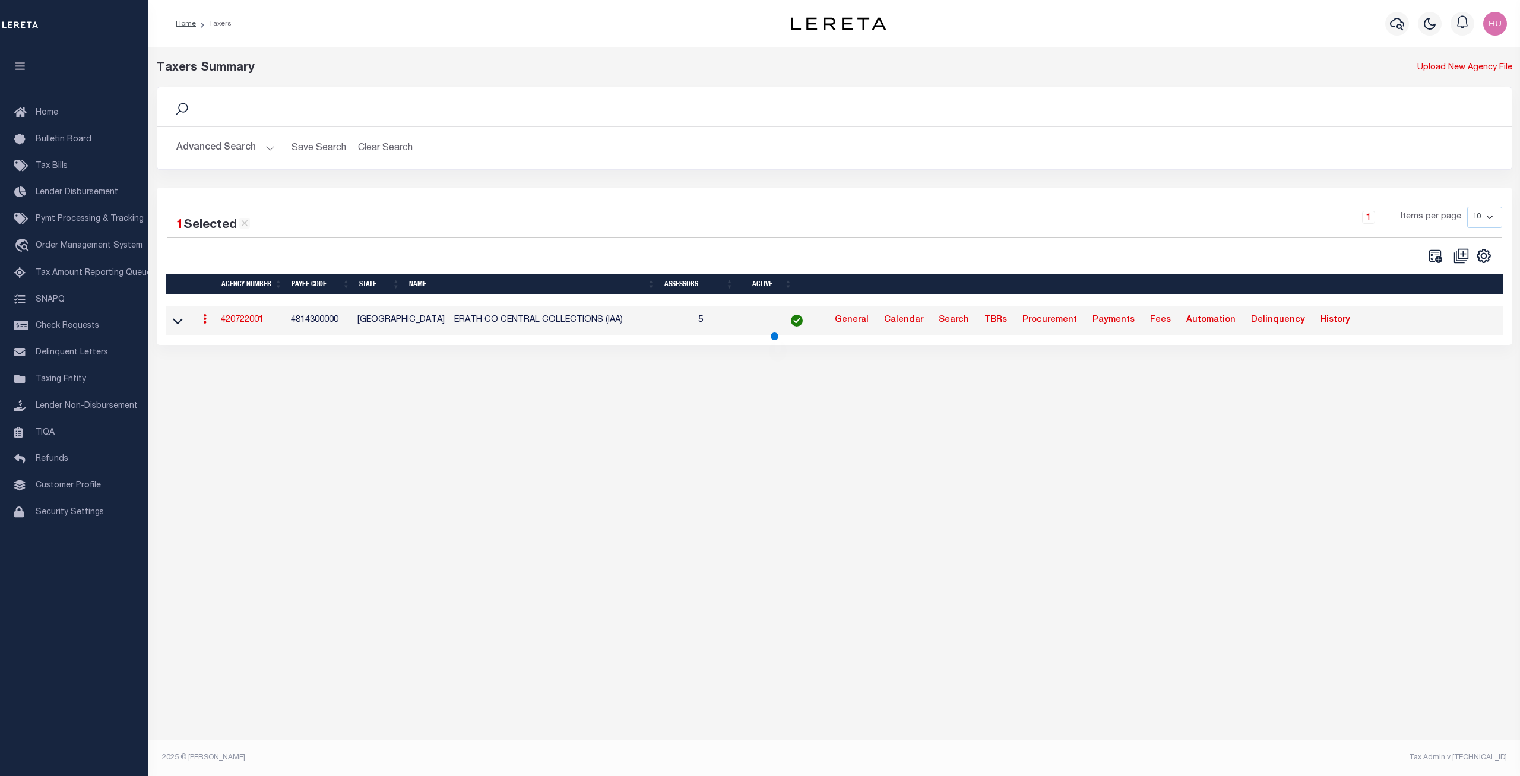
scroll to position [588, 0]
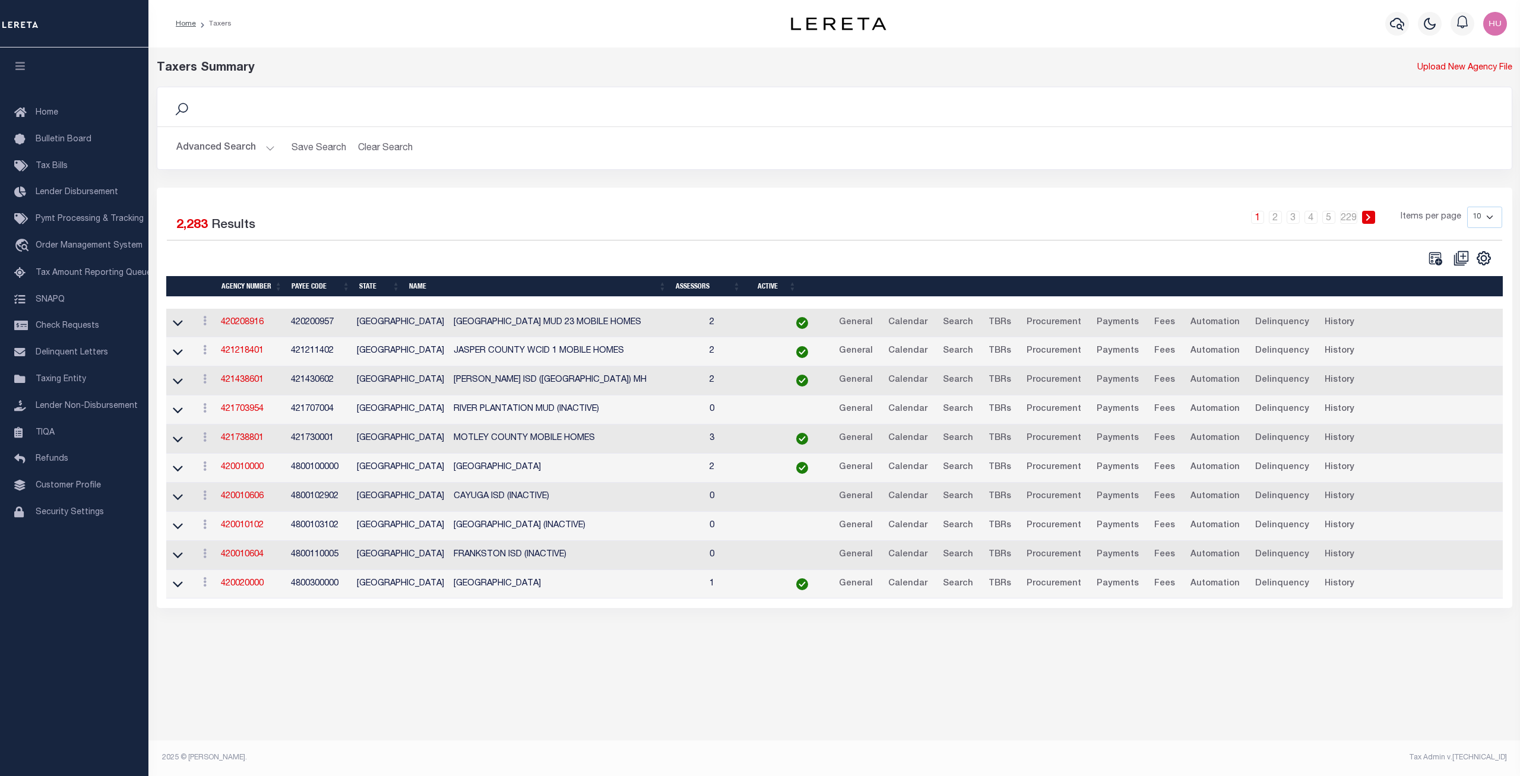
click at [1467, 207] on select "10 25 50 100" at bounding box center [1484, 217] width 35 height 21
select select "100"
click option "100" at bounding box center [0, 0] width 0 height 0
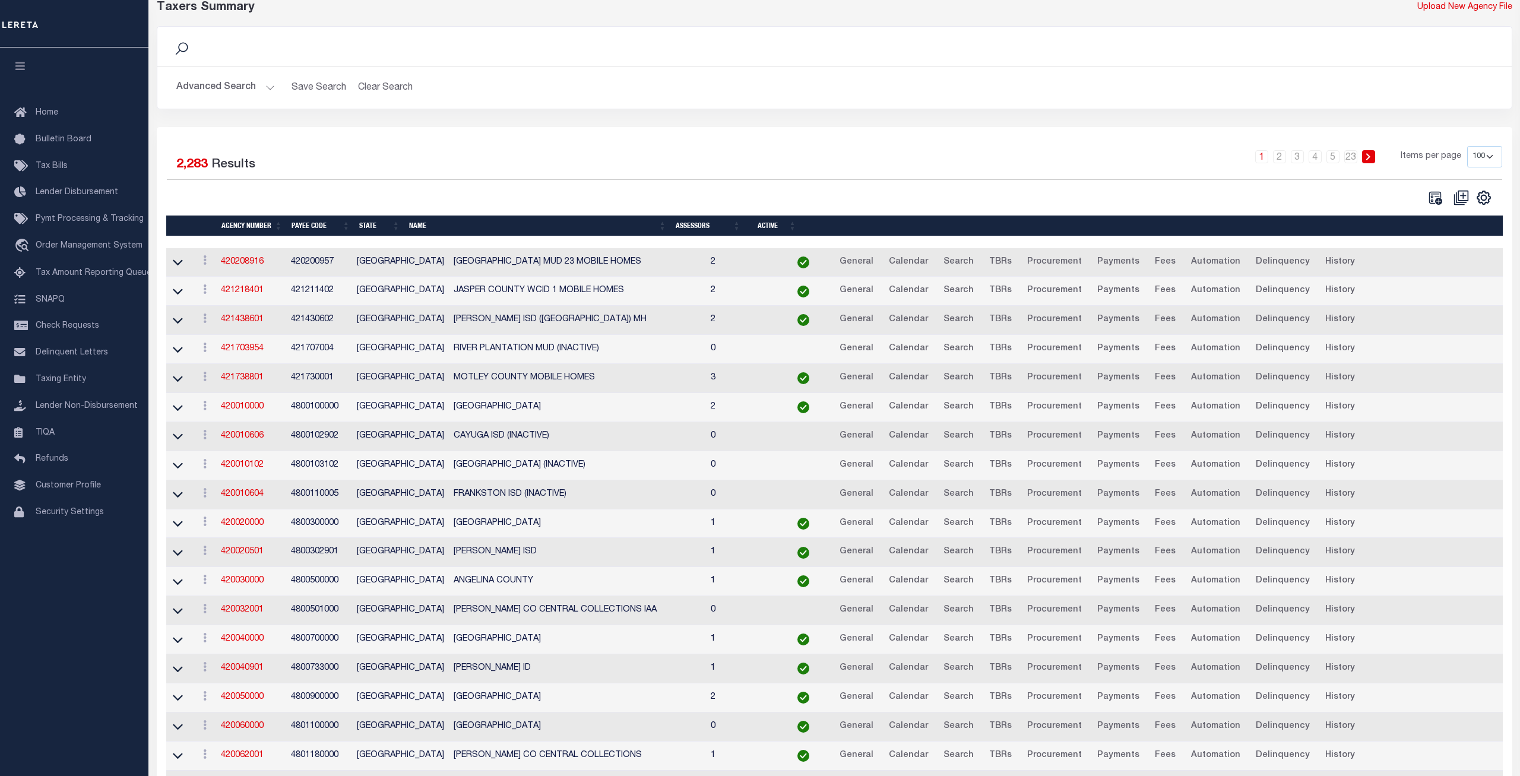
scroll to position [303, 0]
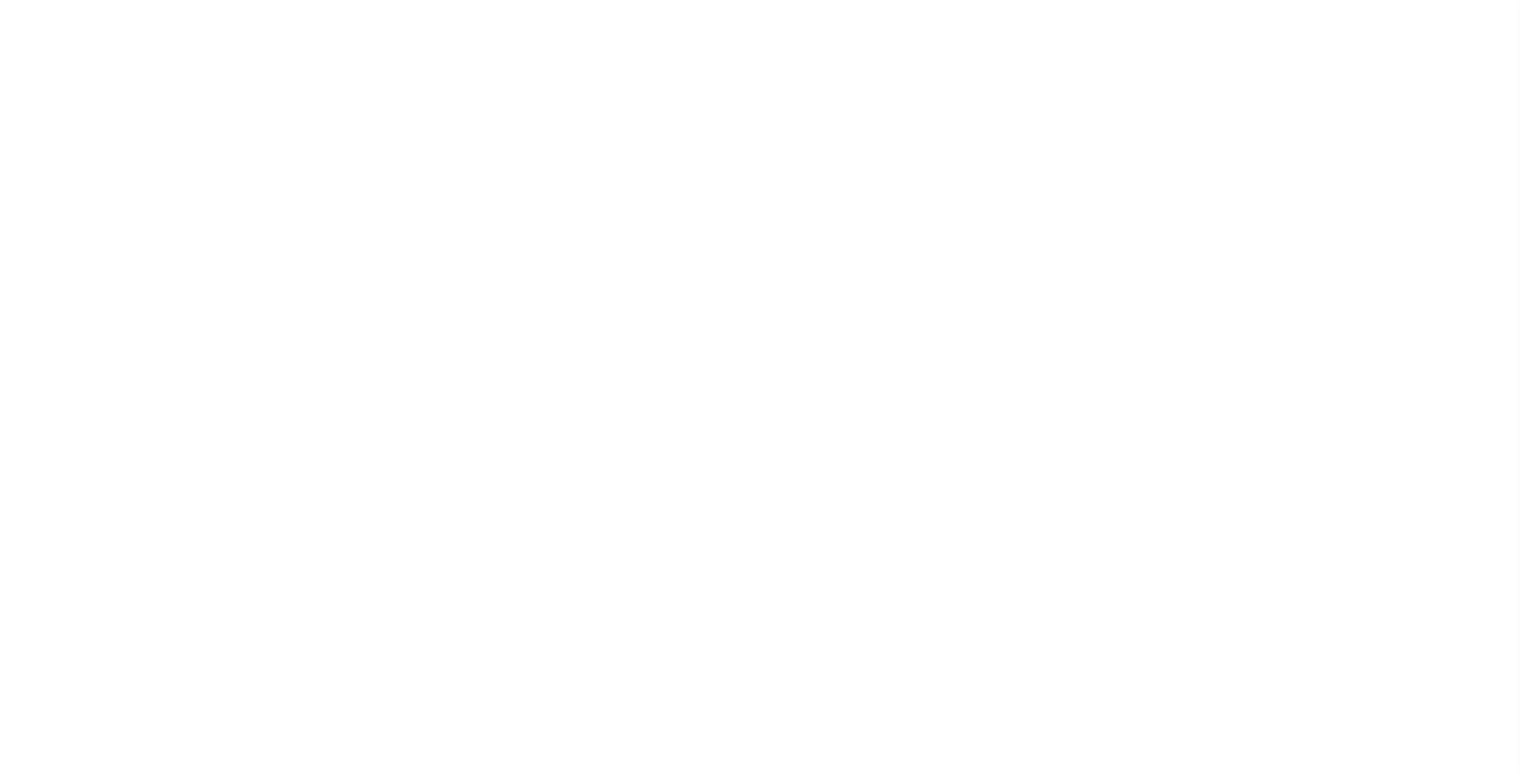
select select "1"
select select
select select "1"
select select
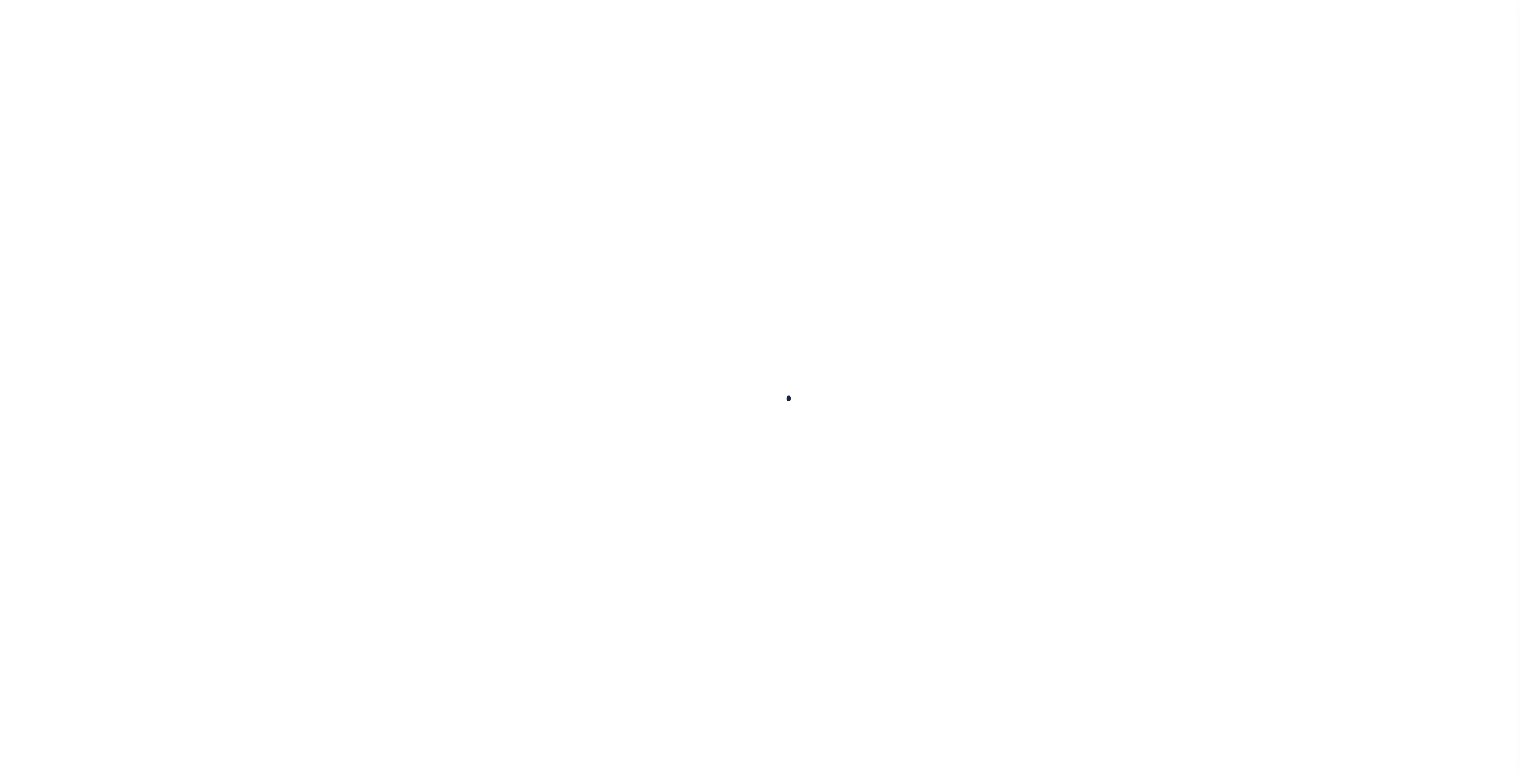
checkbox input "false"
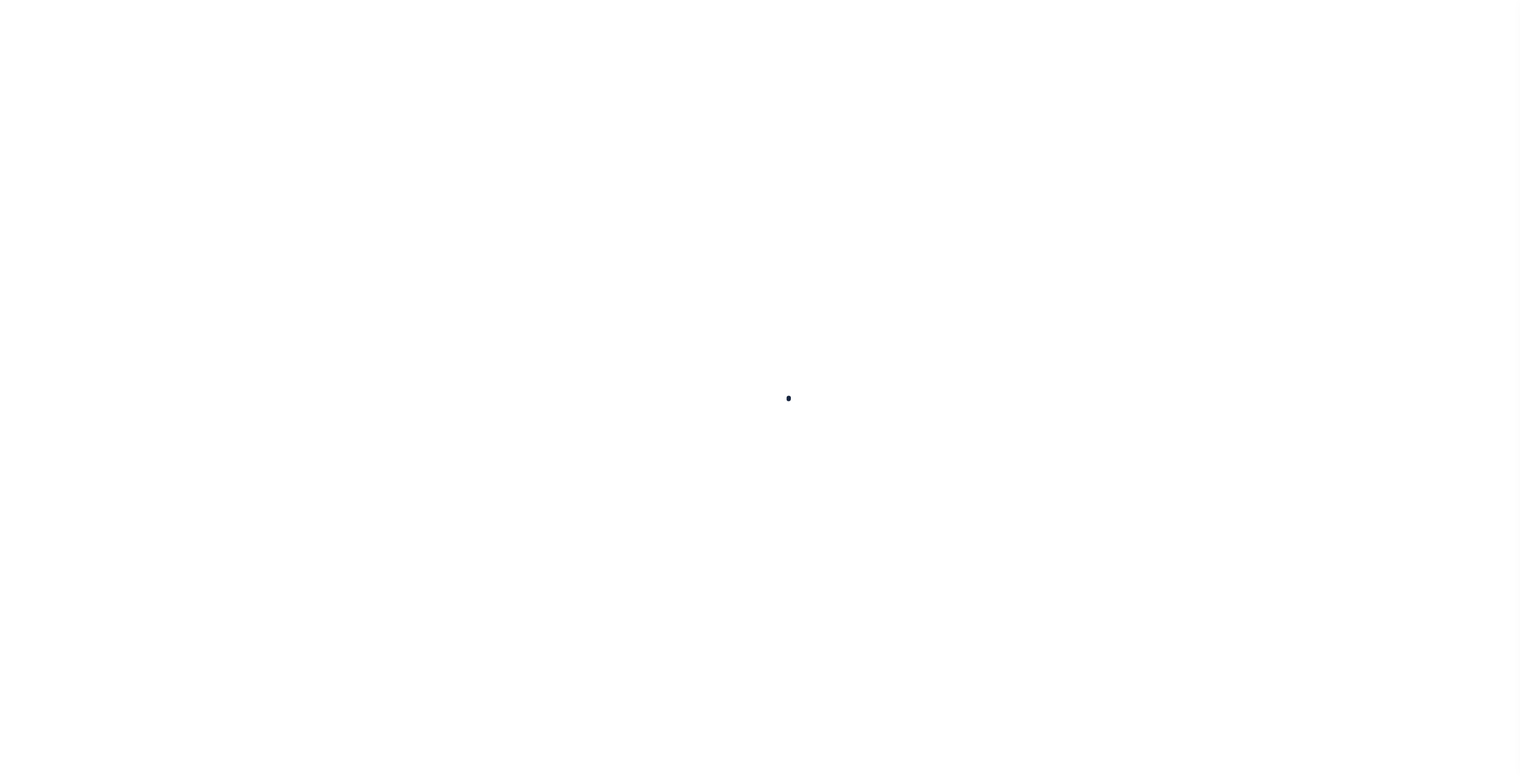
checkbox input "false"
type input "4800103102"
select select
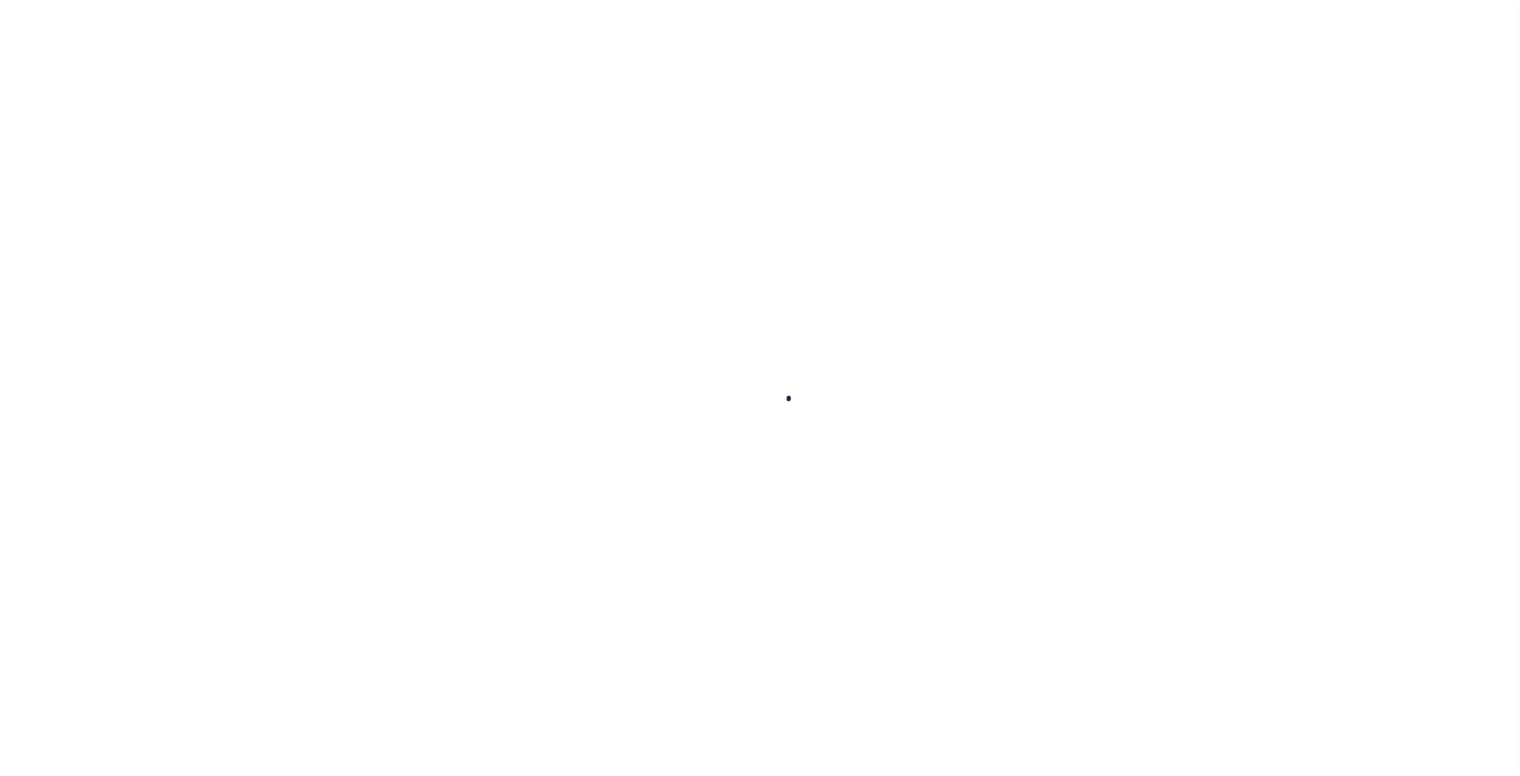
select select
checkbox input "false"
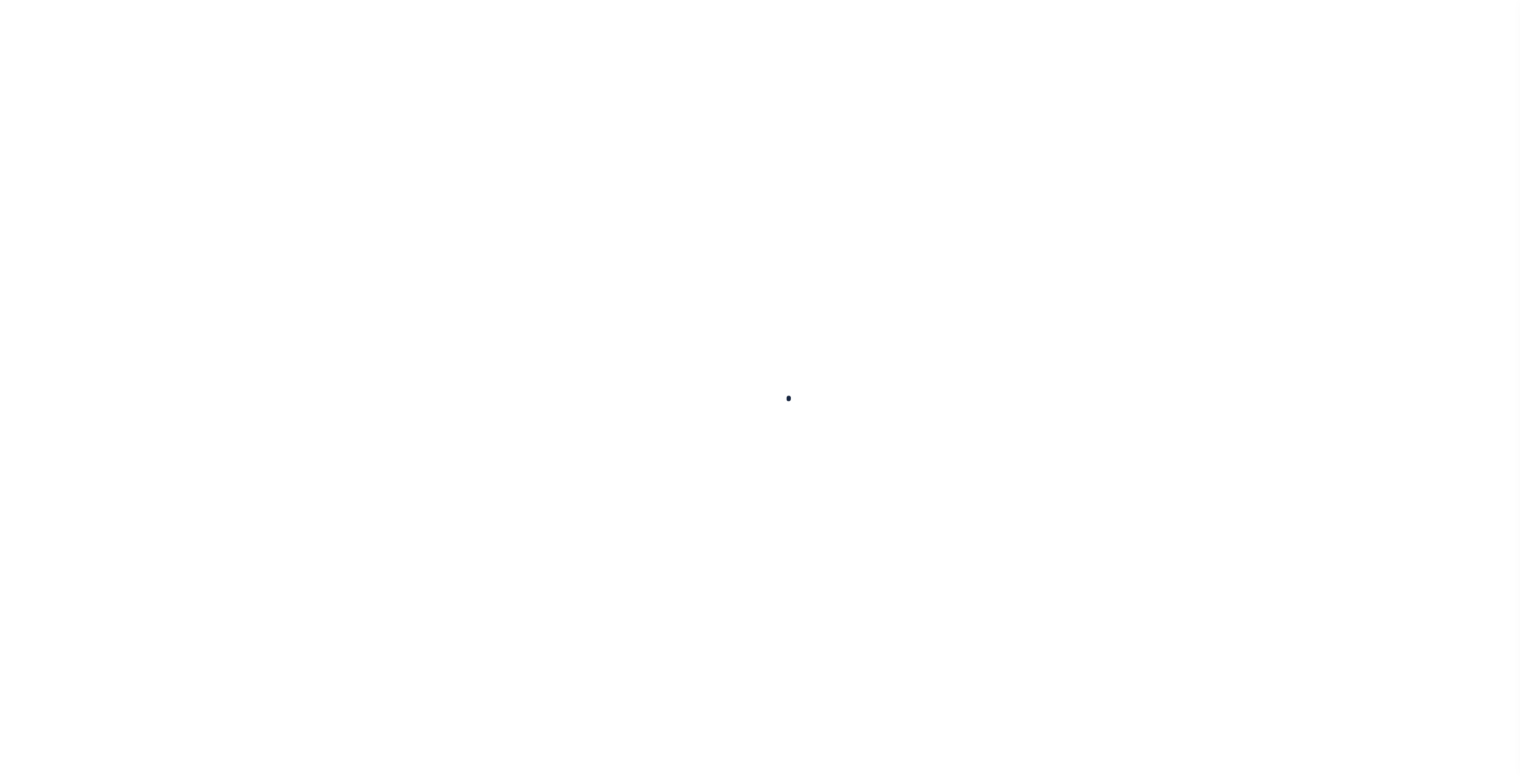
checkbox input "false"
select select "1"
type input "4800733000"
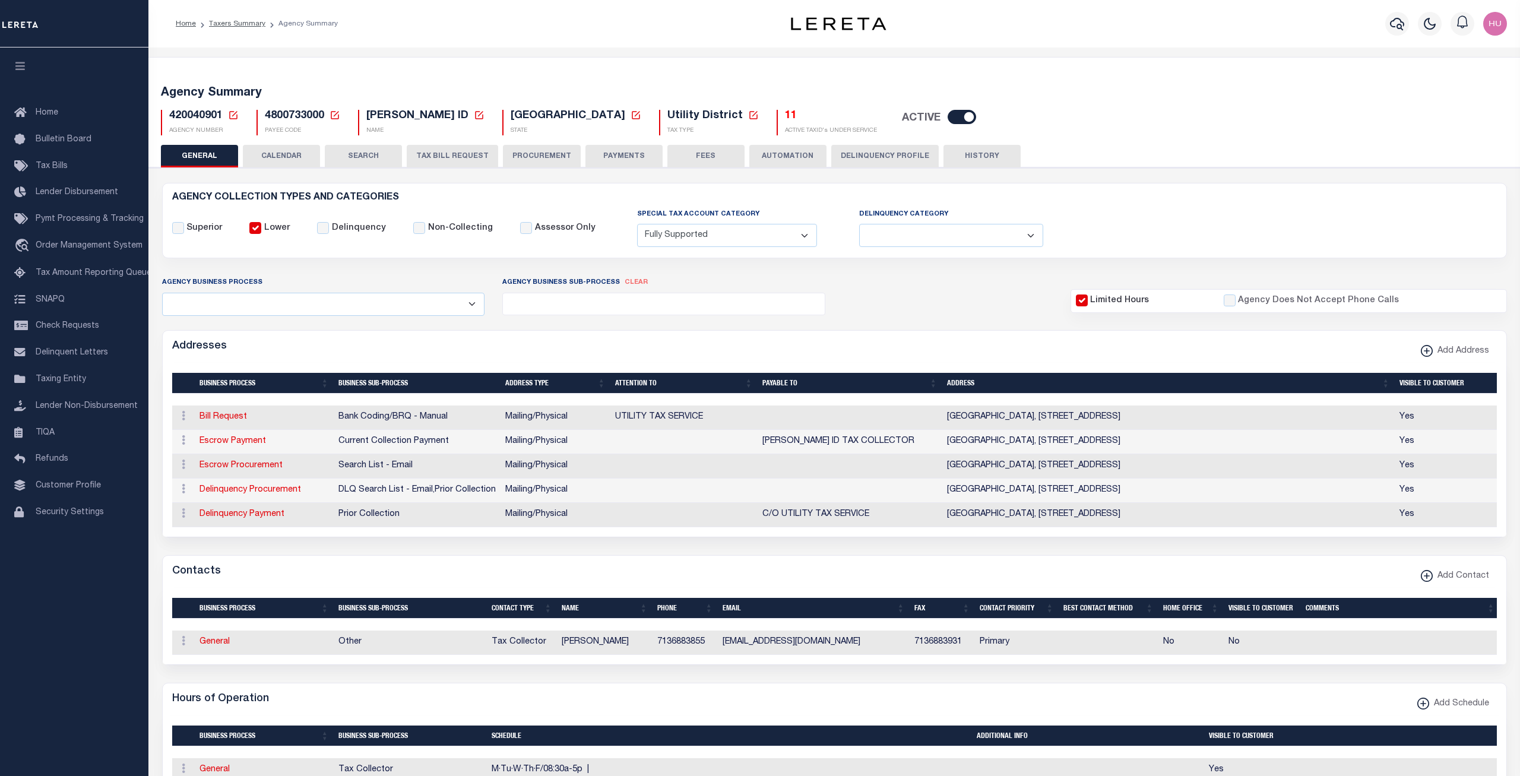
click at [289, 154] on button "CALENDAR" at bounding box center [281, 156] width 77 height 23
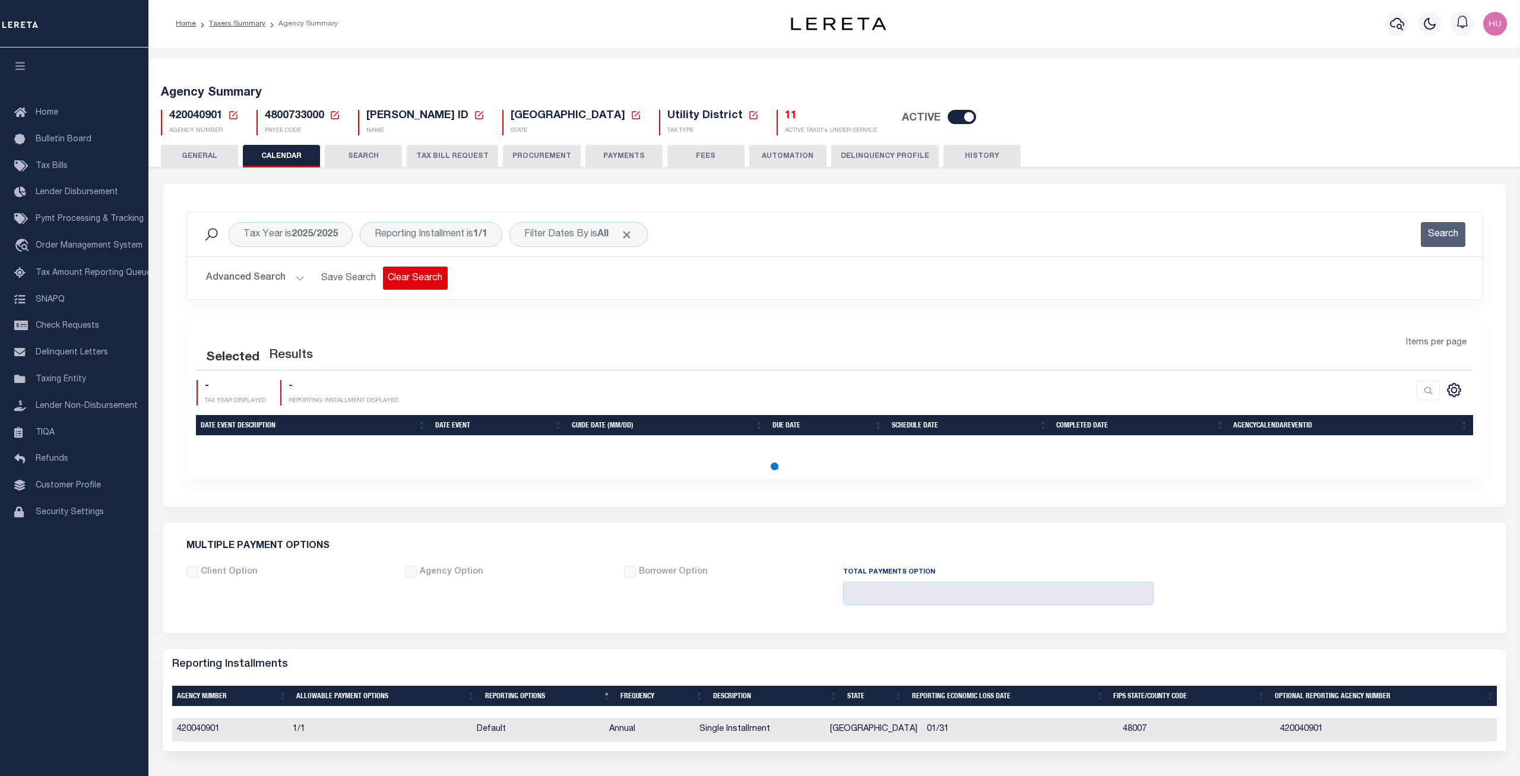
checkbox input "false"
type input "1"
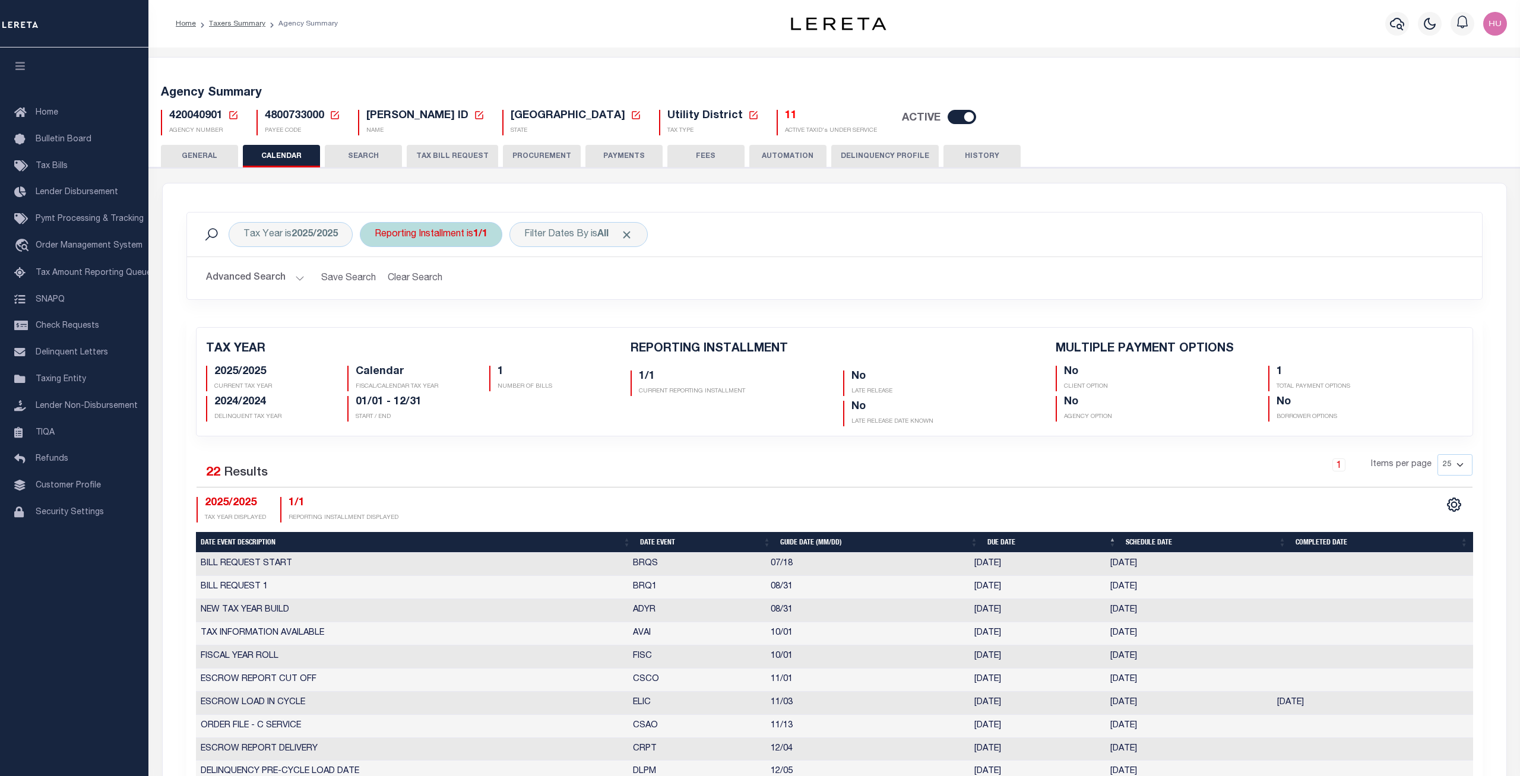
click at [436, 244] on div "Reporting Installment is 1/1" at bounding box center [431, 234] width 143 height 25
click at [375, 281] on select "1/1" at bounding box center [462, 292] width 175 height 23
click at [733, 272] on h2 "Advanced Search Save Search Clear Search" at bounding box center [835, 278] width 1276 height 23
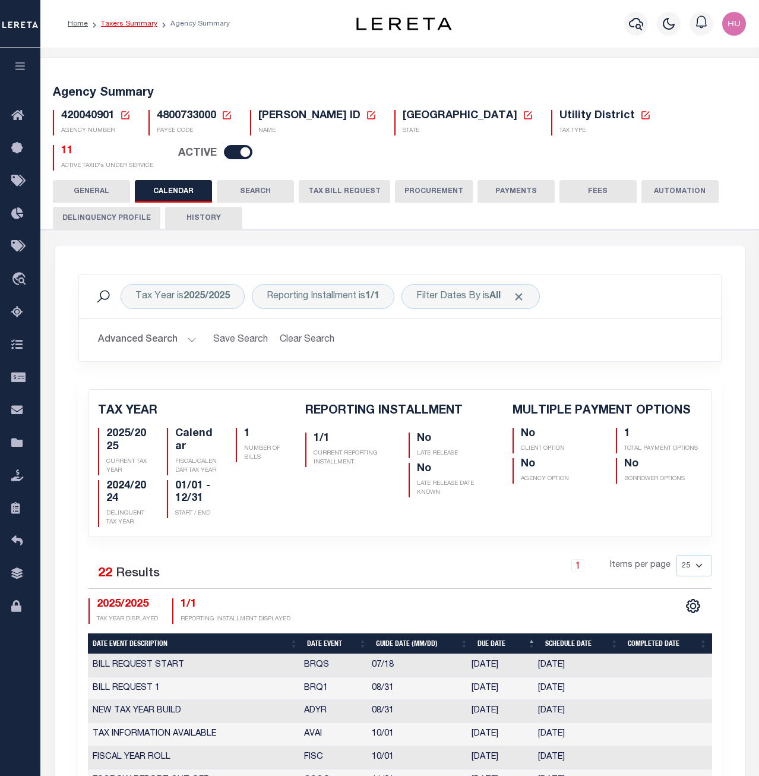
click at [138, 26] on link "Taxers Summary" at bounding box center [129, 23] width 56 height 7
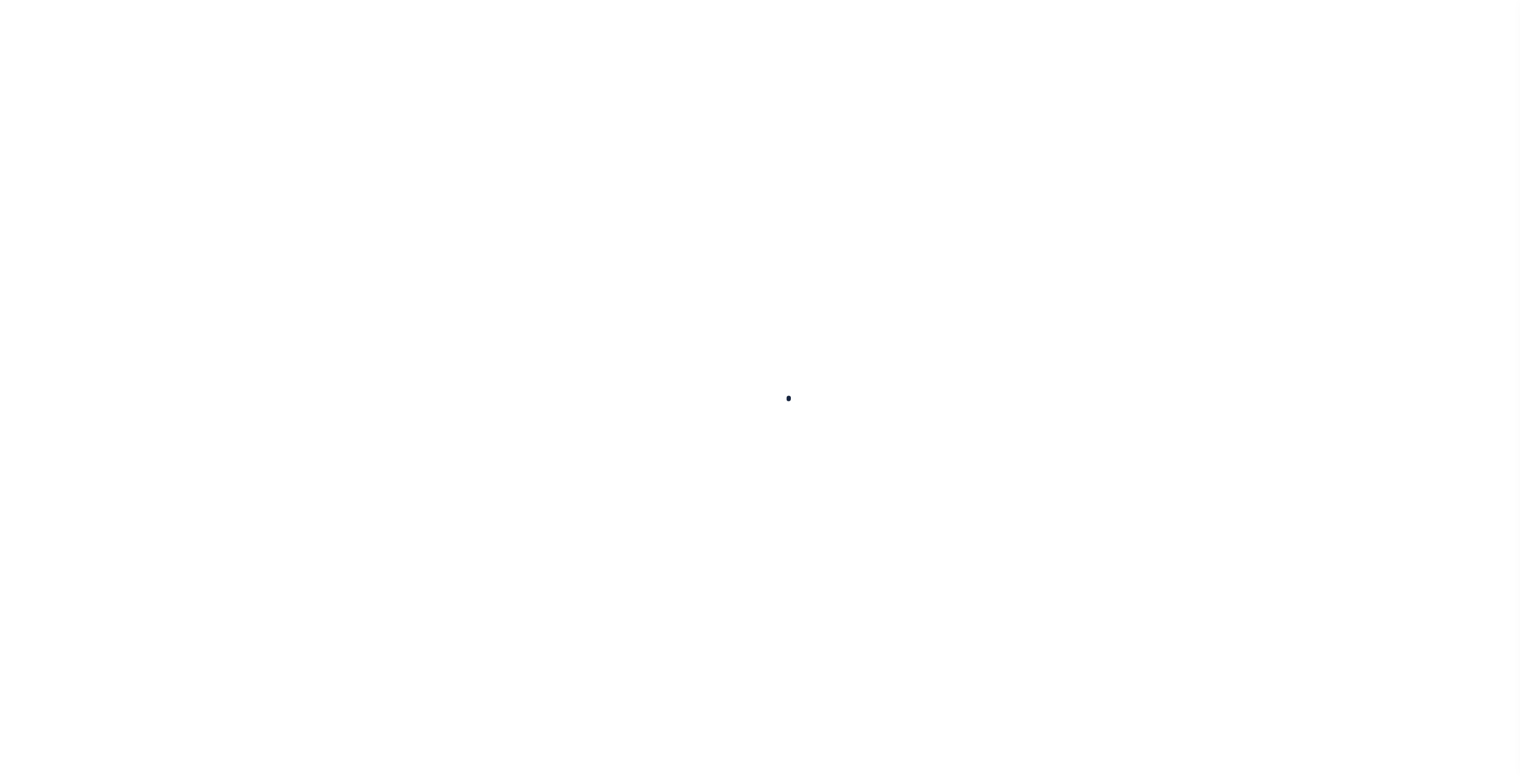
select select
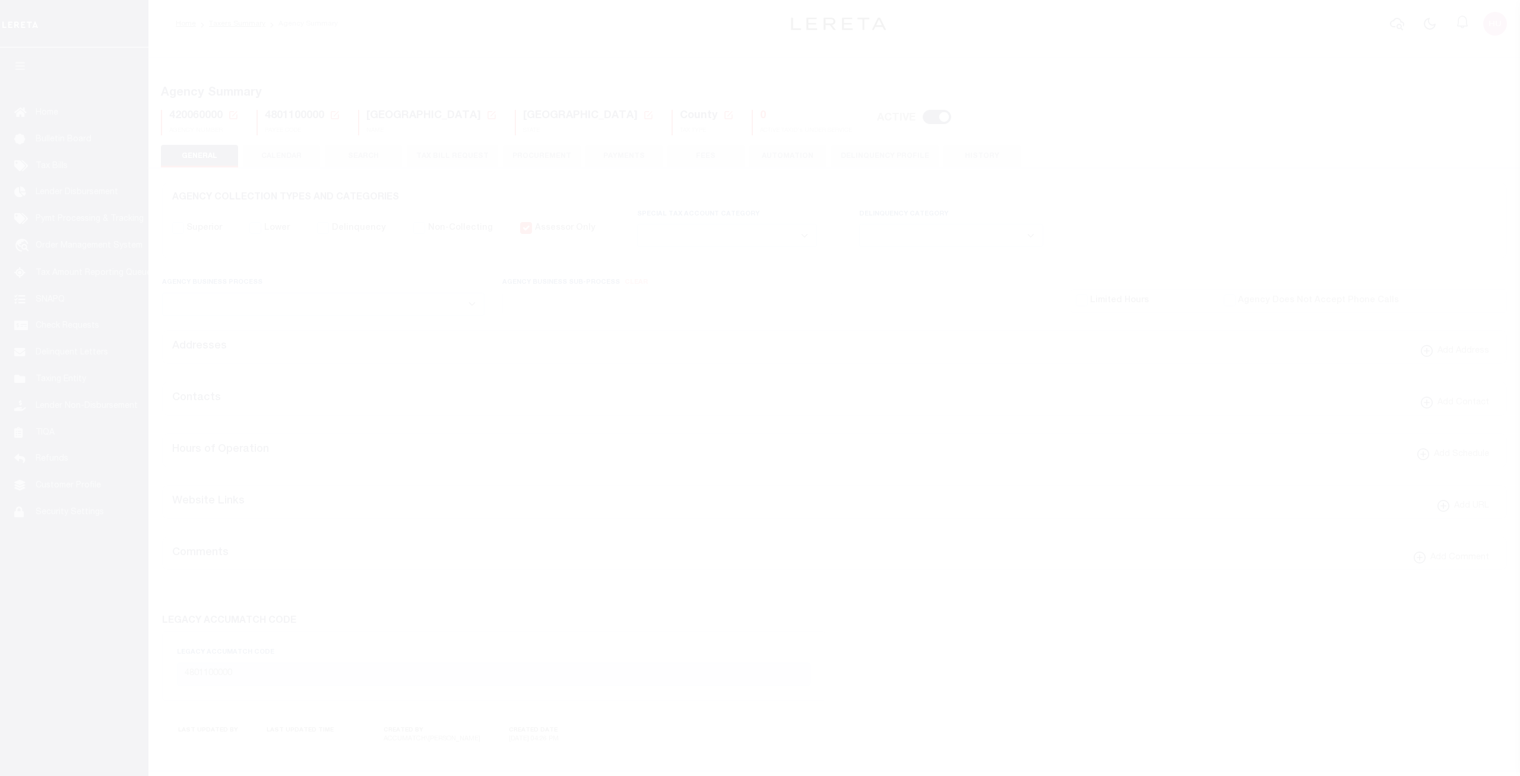
select select
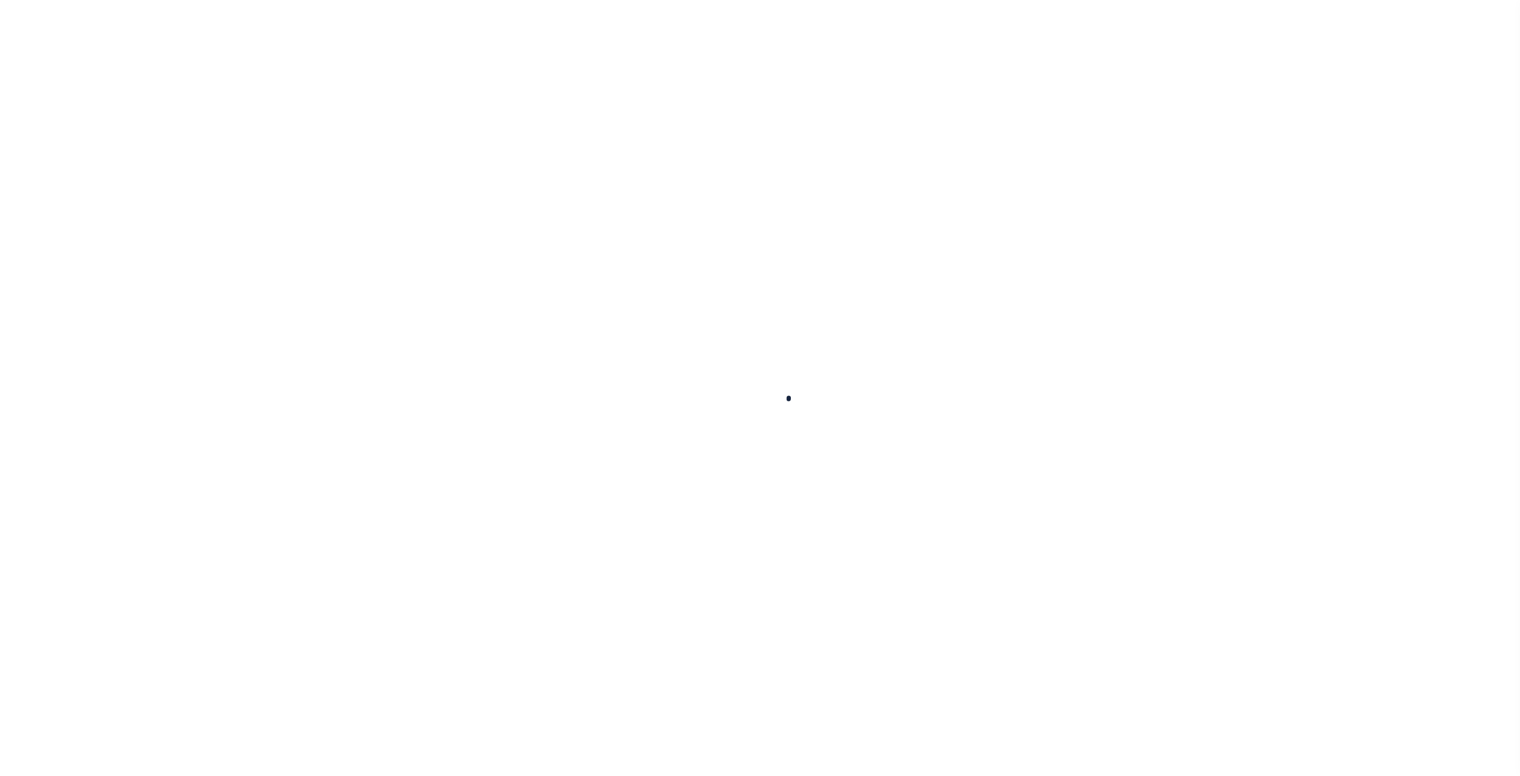
select select
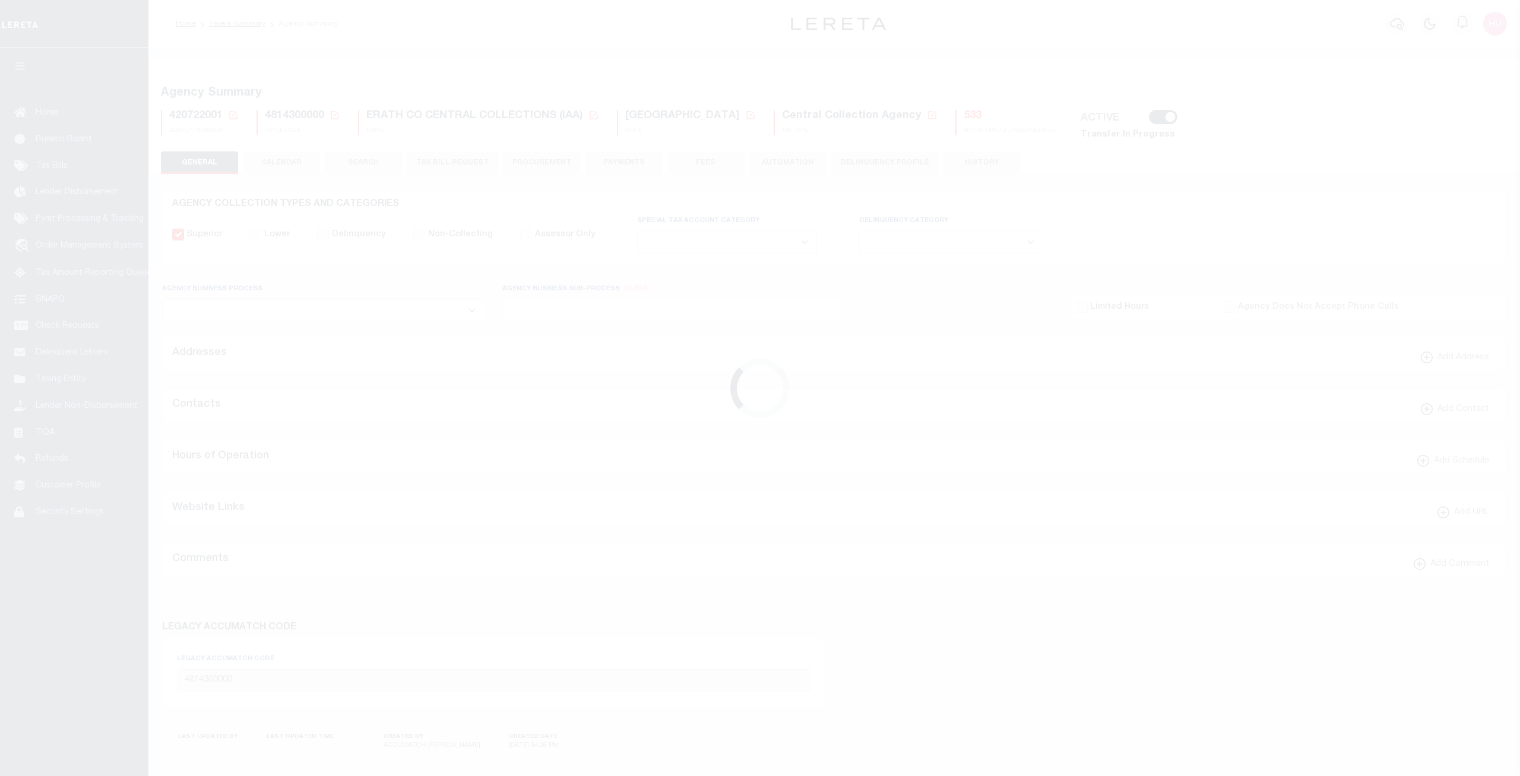
select select
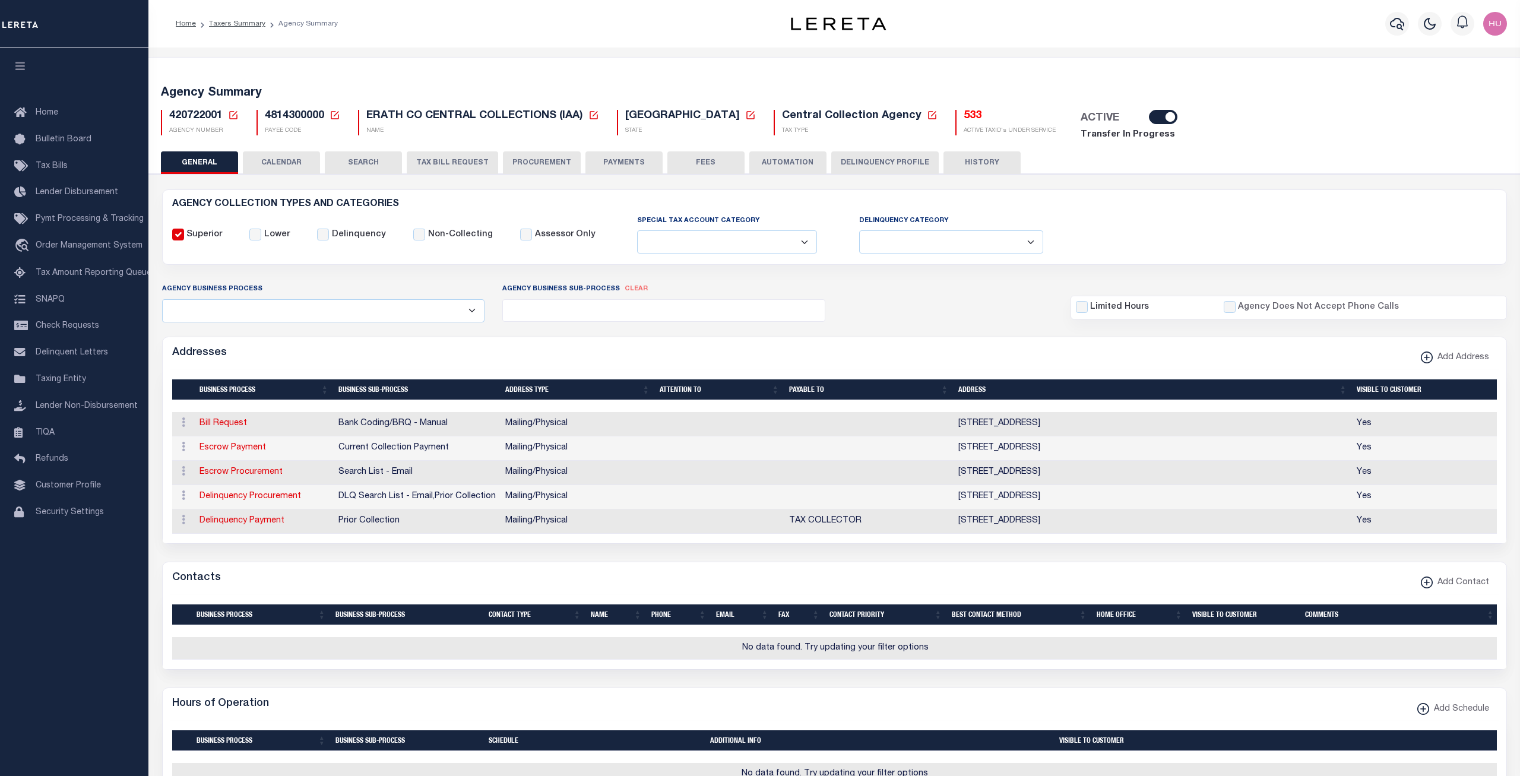
click at [300, 165] on button "CALENDAR" at bounding box center [281, 162] width 77 height 23
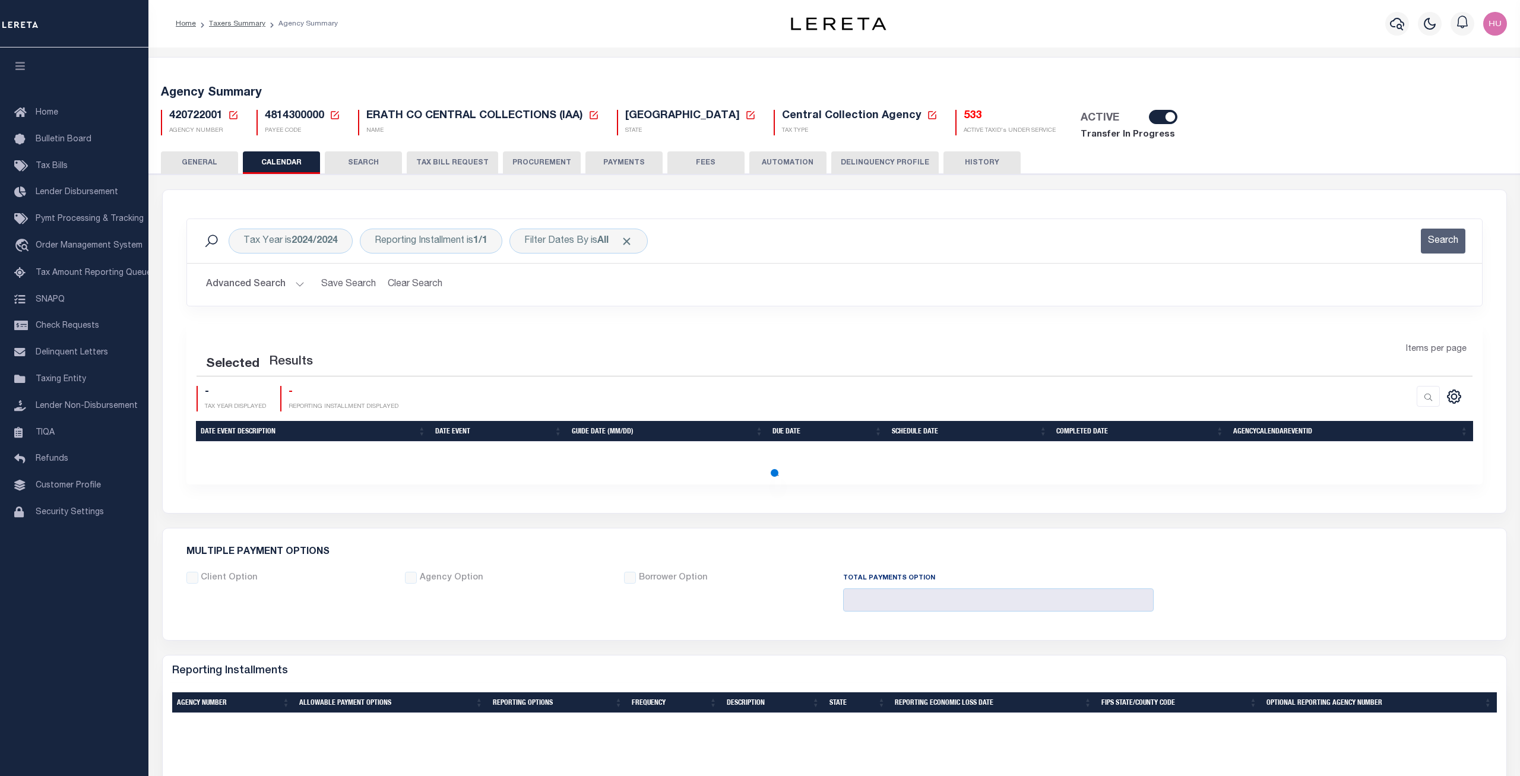
checkbox input "false"
type input "1"
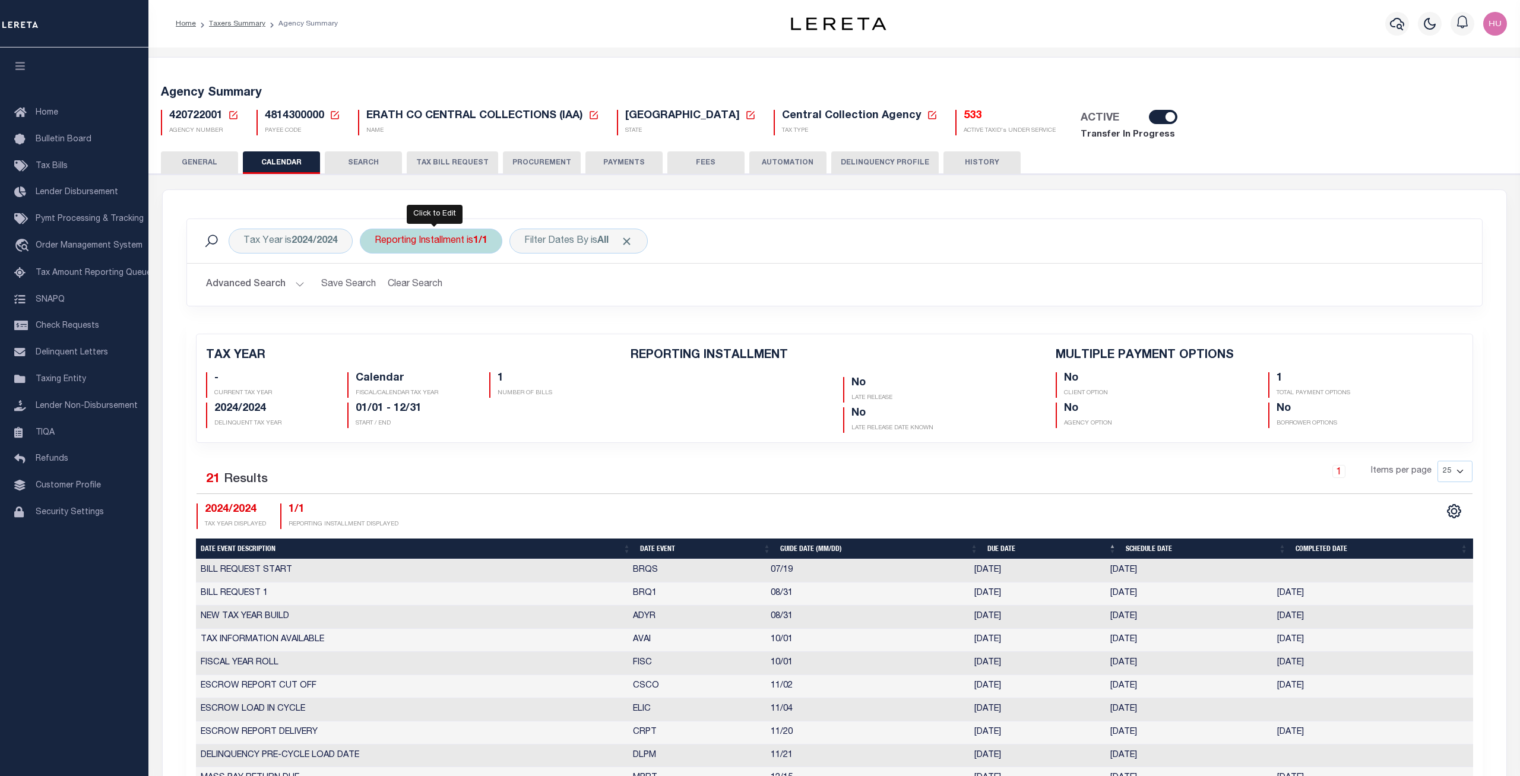
click at [404, 243] on div "Reporting Installment is 1/1" at bounding box center [431, 241] width 143 height 25
click at [545, 198] on div "Tax Year is 2024/2024 Reporting Installment is 1/1 Is Contains 1/1 Cancel Apply…" at bounding box center [835, 636] width 1344 height 893
click at [964, 119] on h5 "533" at bounding box center [1010, 116] width 92 height 13
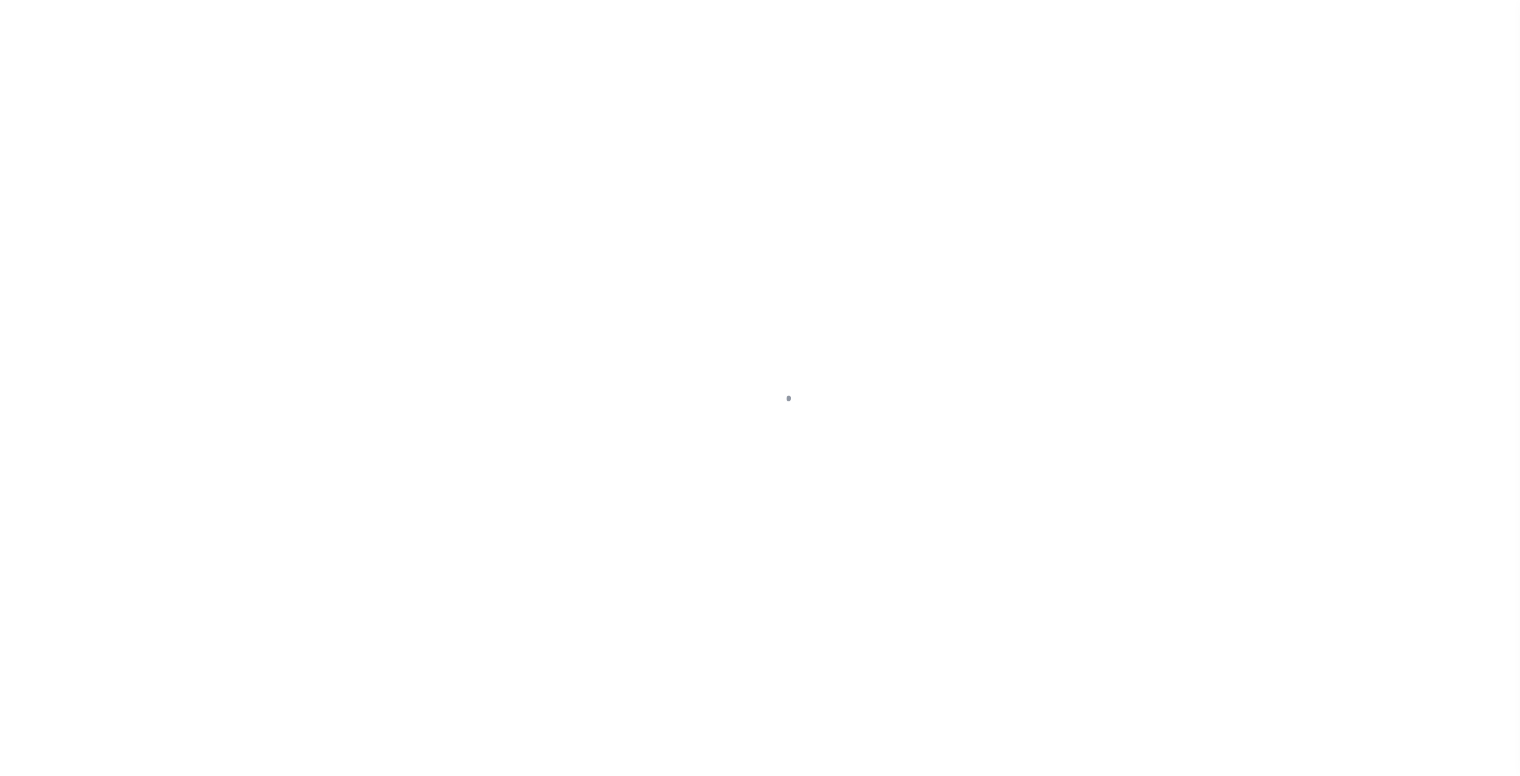
select select "100"
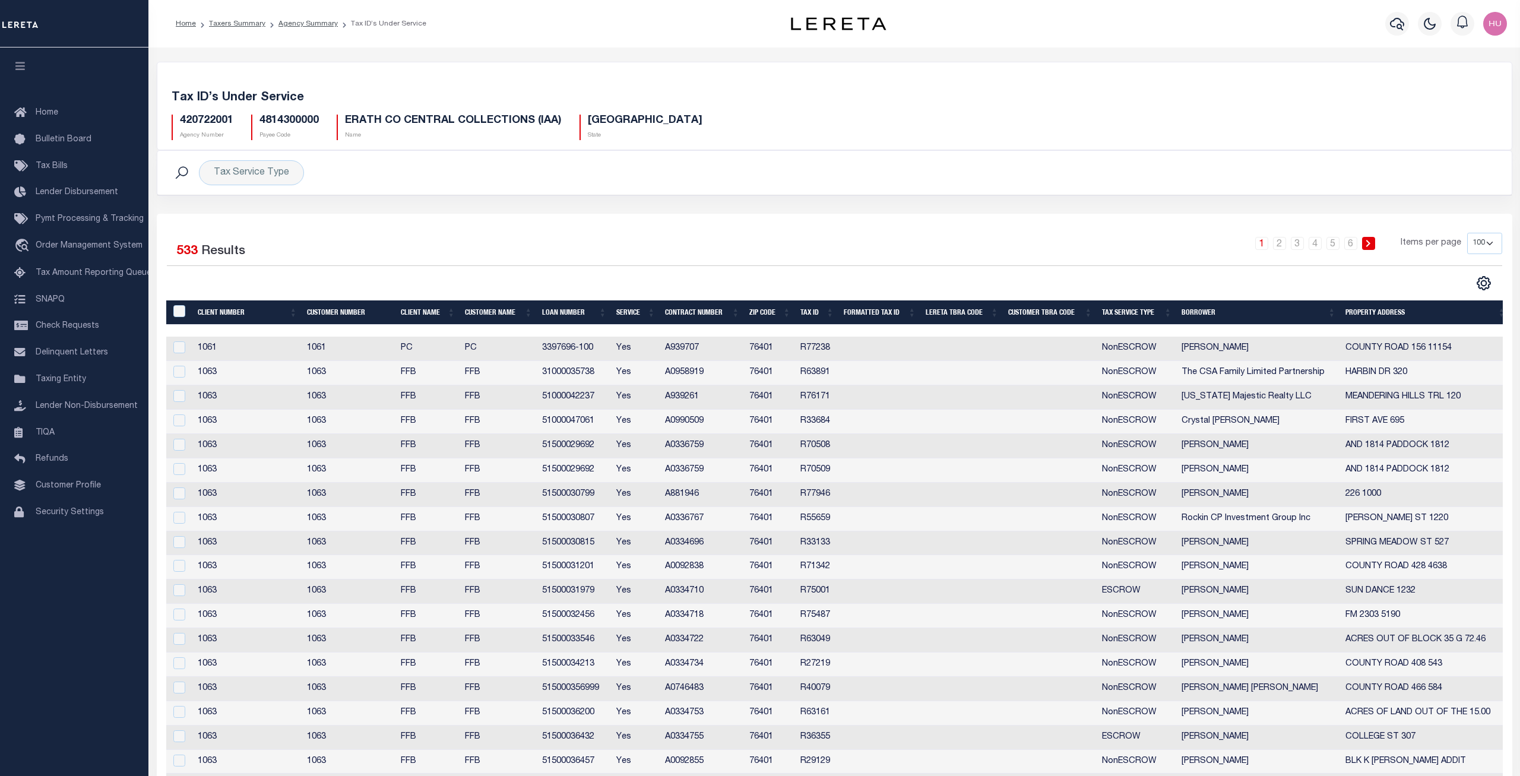
click at [583, 374] on td "31000035738" at bounding box center [574, 373] width 74 height 24
checkbox input "false"
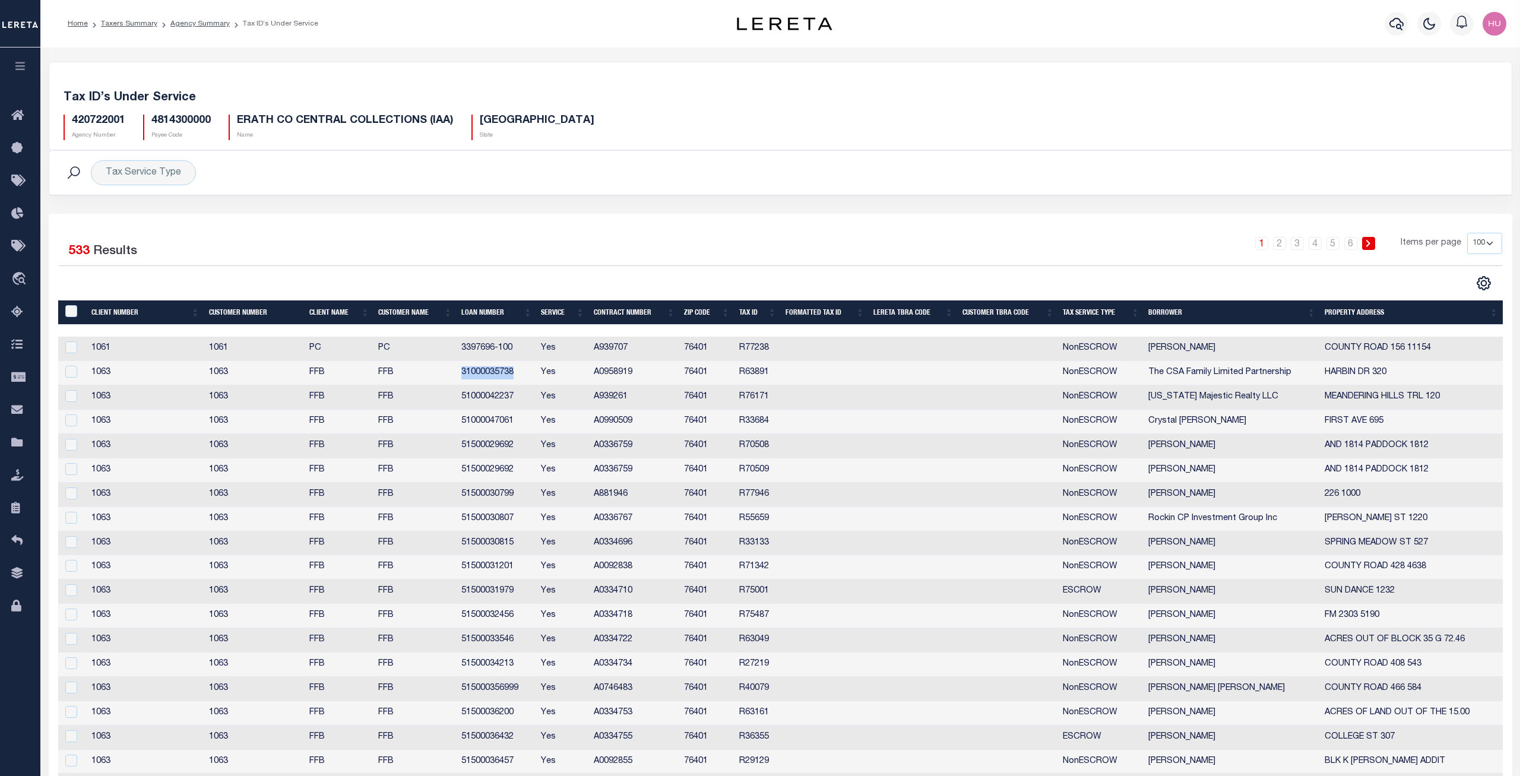
copy td "31000035738"
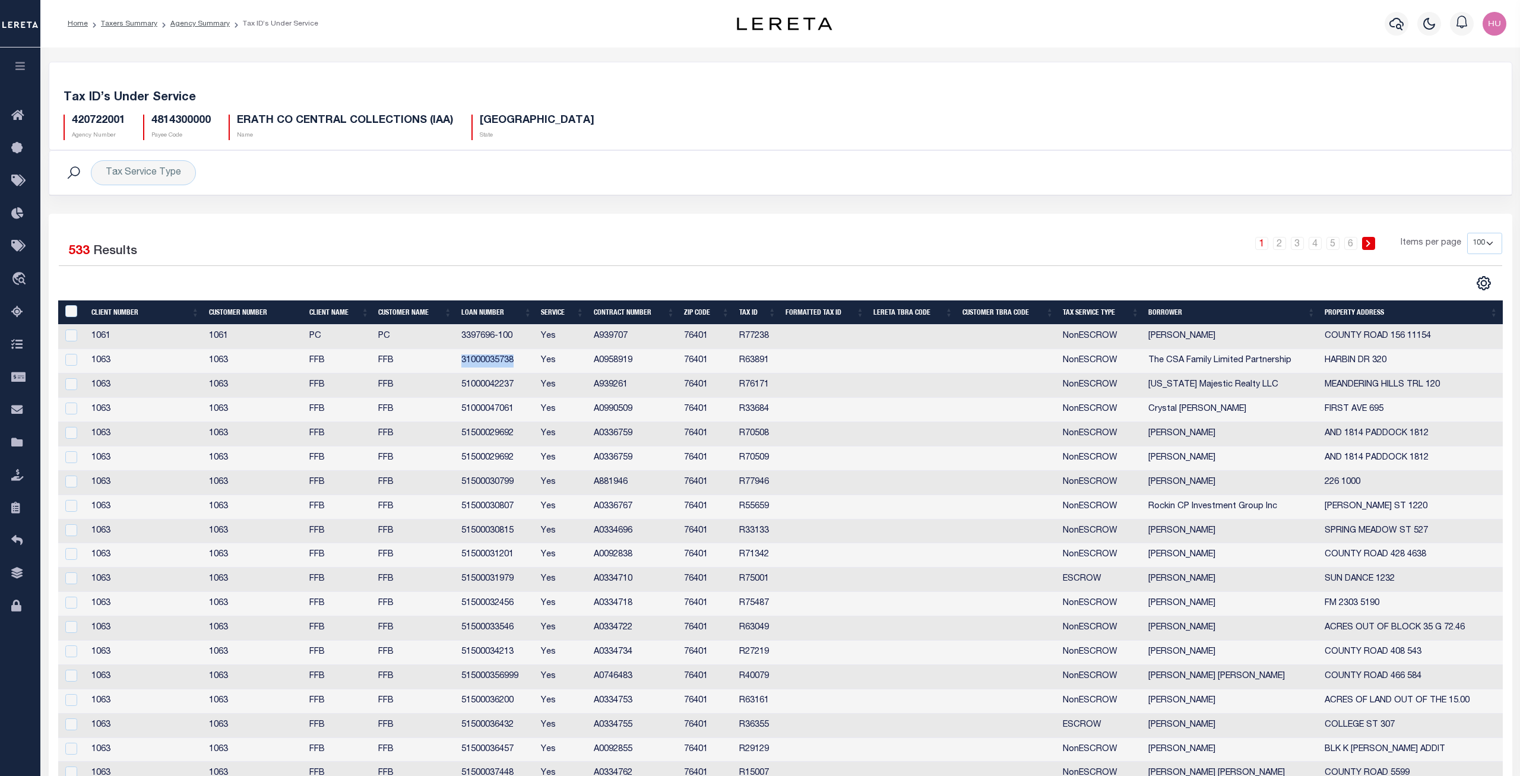
click at [473, 390] on td "51000042237" at bounding box center [497, 386] width 80 height 24
checkbox input "false"
copy td "51000042237"
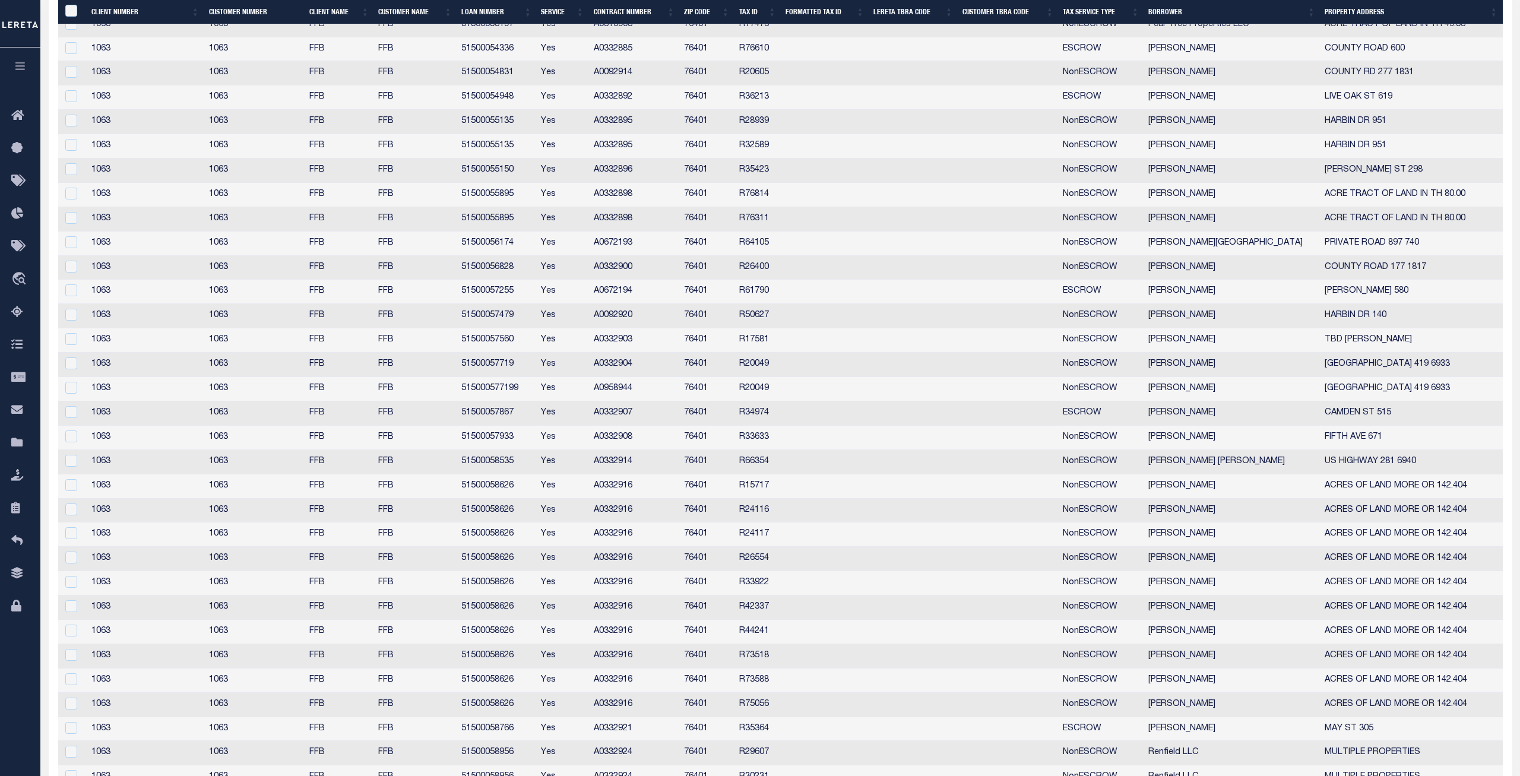
scroll to position [1999, 0]
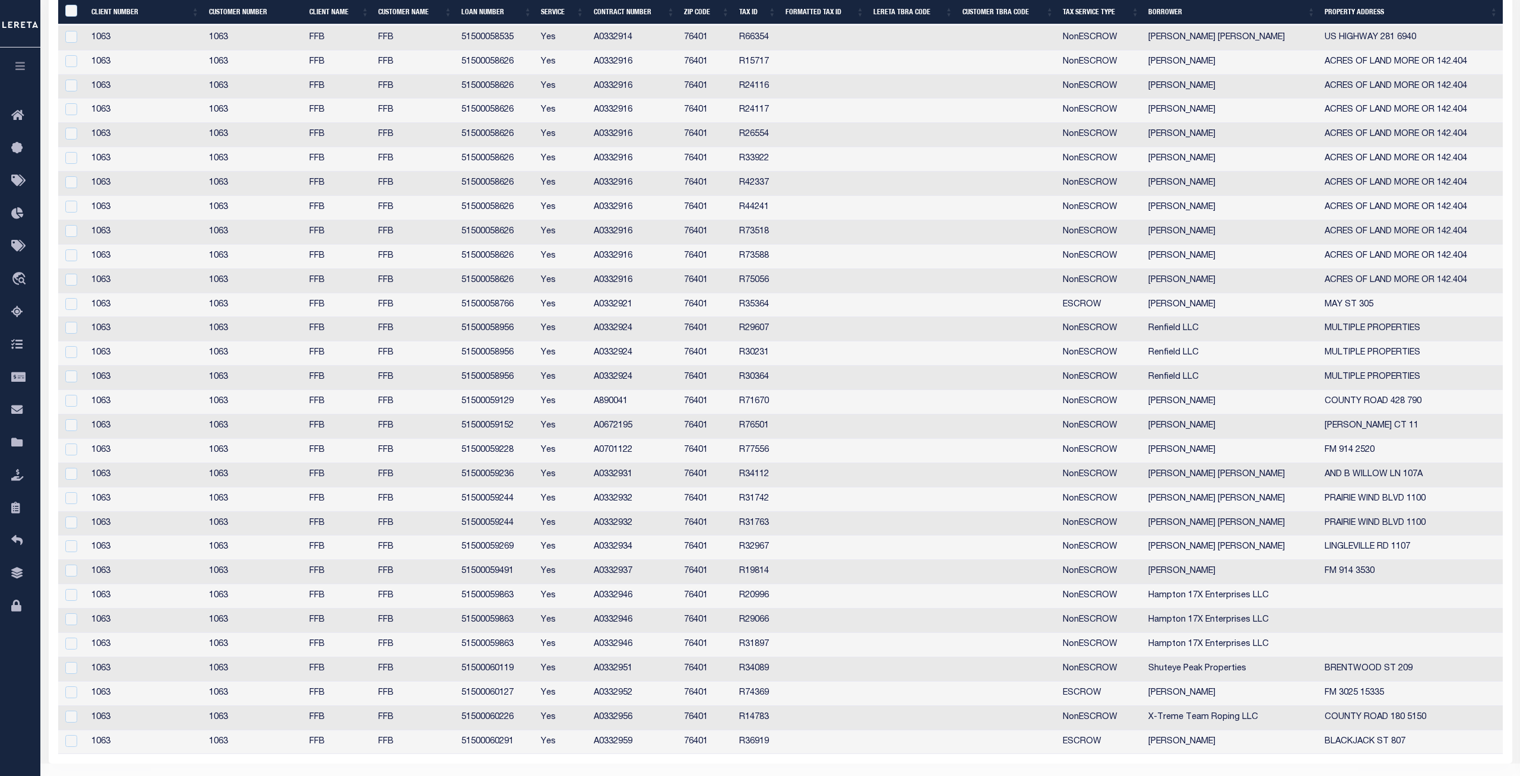
click at [483, 500] on td "51500059244" at bounding box center [497, 500] width 80 height 24
click at [483, 500] on td "51500059244" at bounding box center [497, 502] width 80 height 24
checkbox input "false"
click at [488, 476] on td "51500059236" at bounding box center [497, 475] width 80 height 24
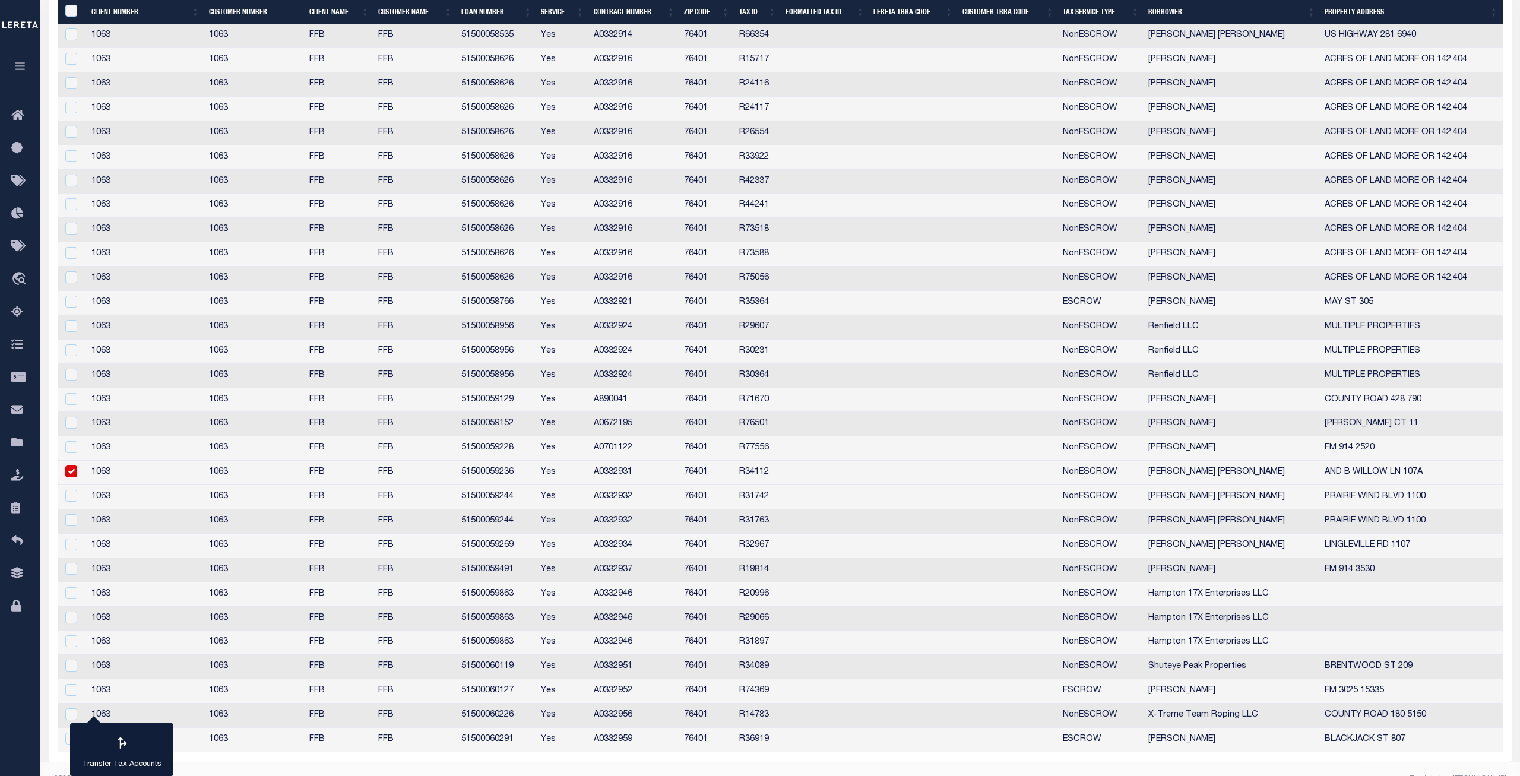
click at [488, 476] on td "51500059236" at bounding box center [497, 473] width 80 height 24
checkbox input "false"
copy td "51500059236"
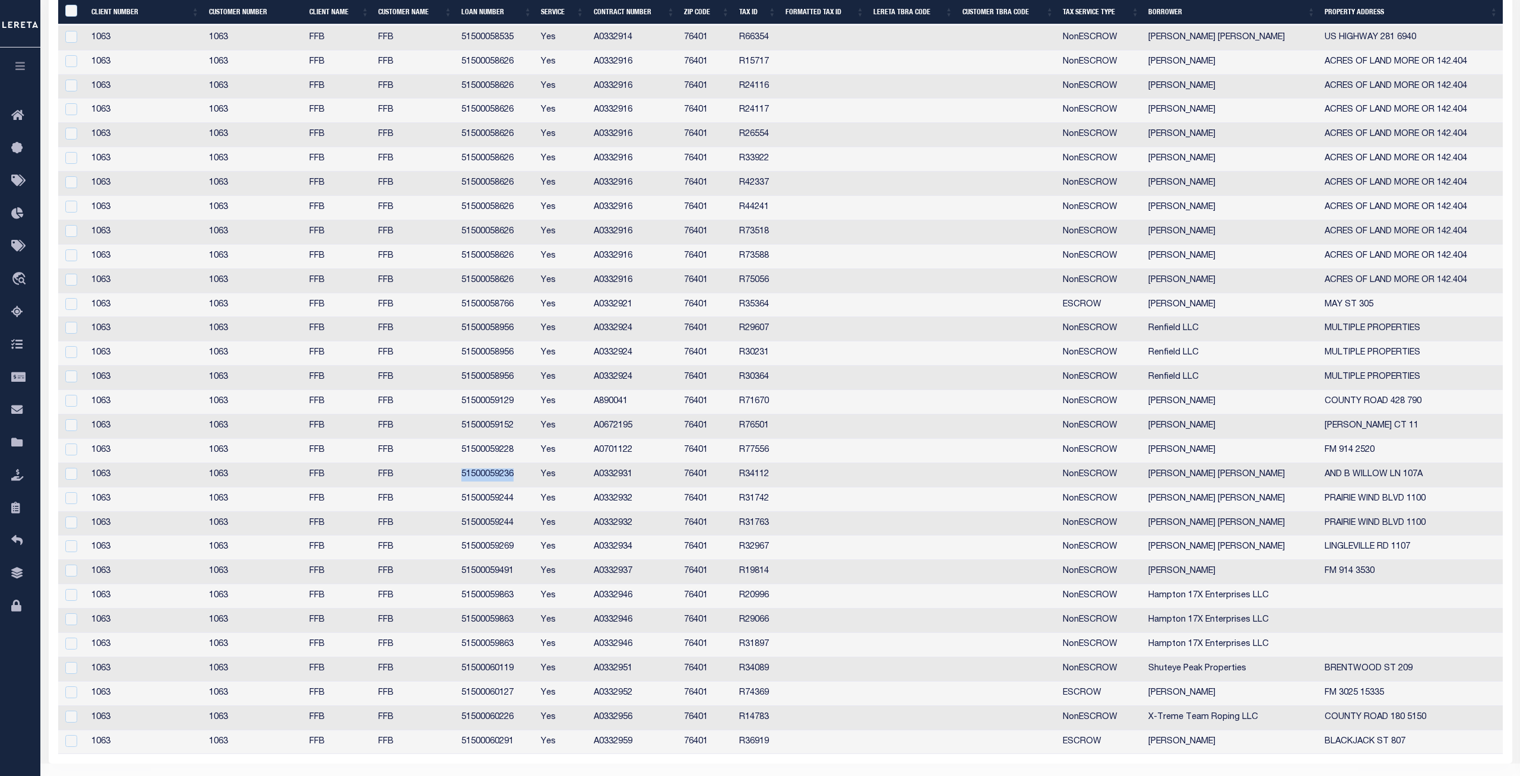
click at [482, 622] on td "51500059863" at bounding box center [497, 621] width 80 height 24
checkbox input "false"
copy td "51500059863"
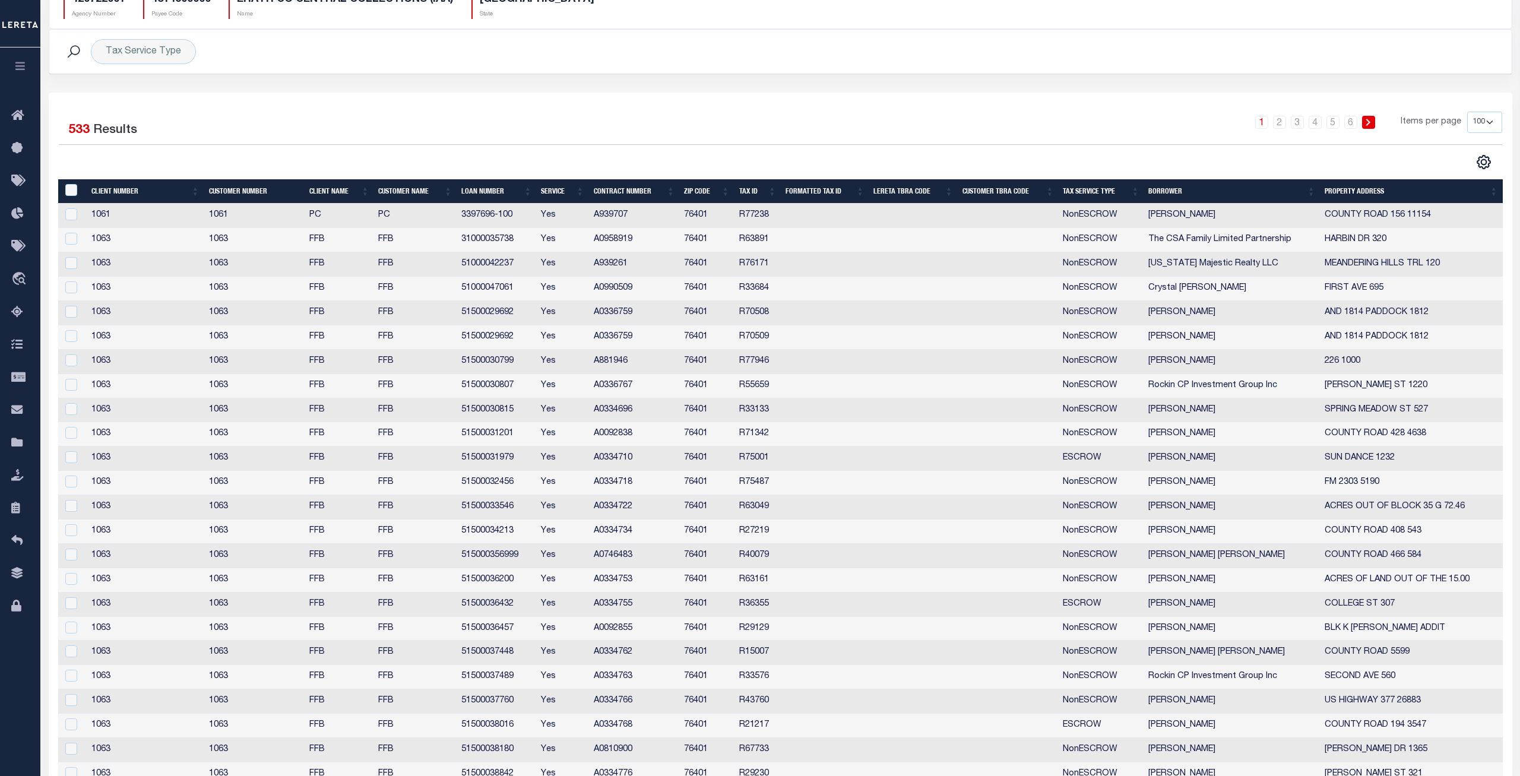
scroll to position [0, 0]
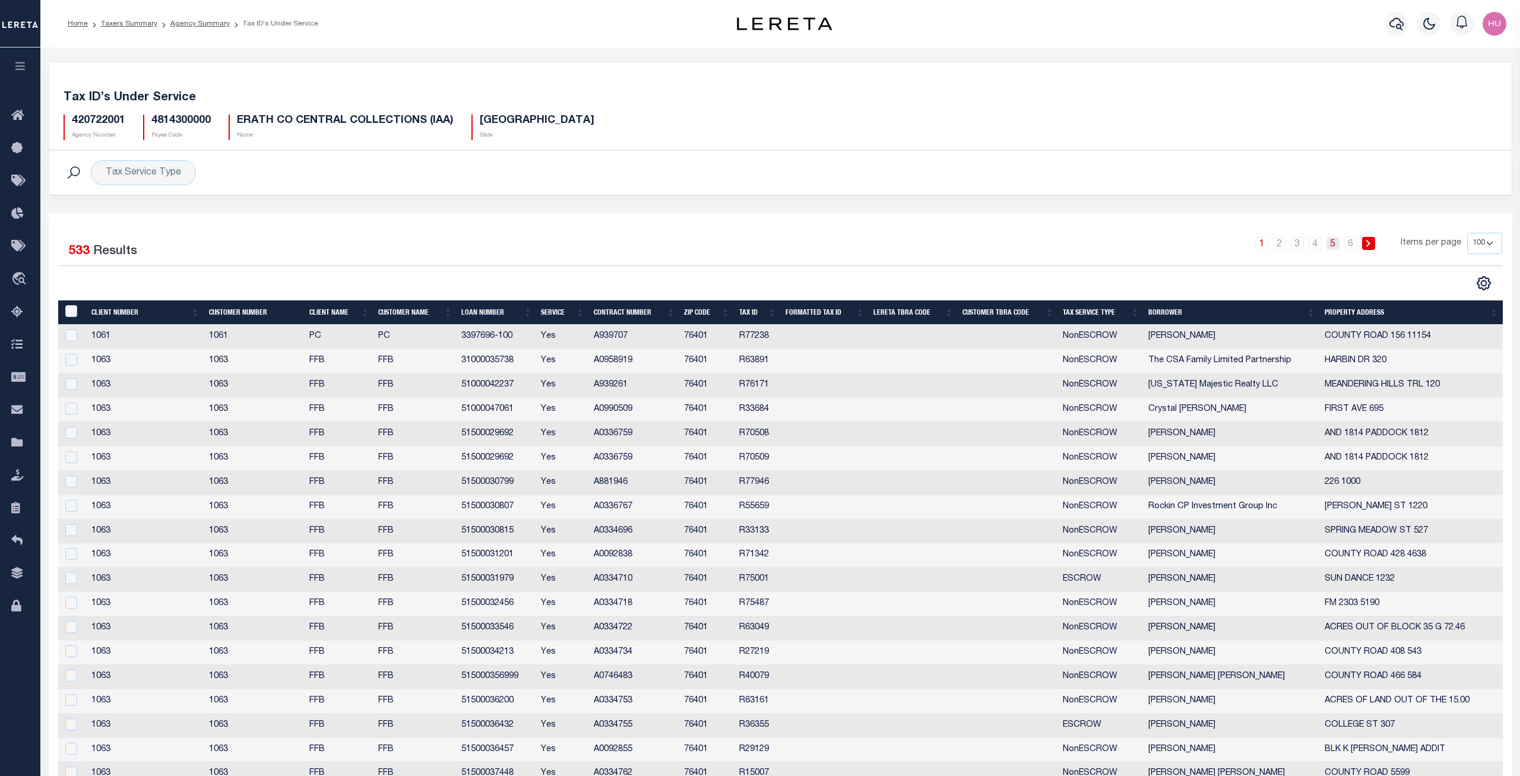
click at [1331, 245] on link "5" at bounding box center [1333, 243] width 13 height 13
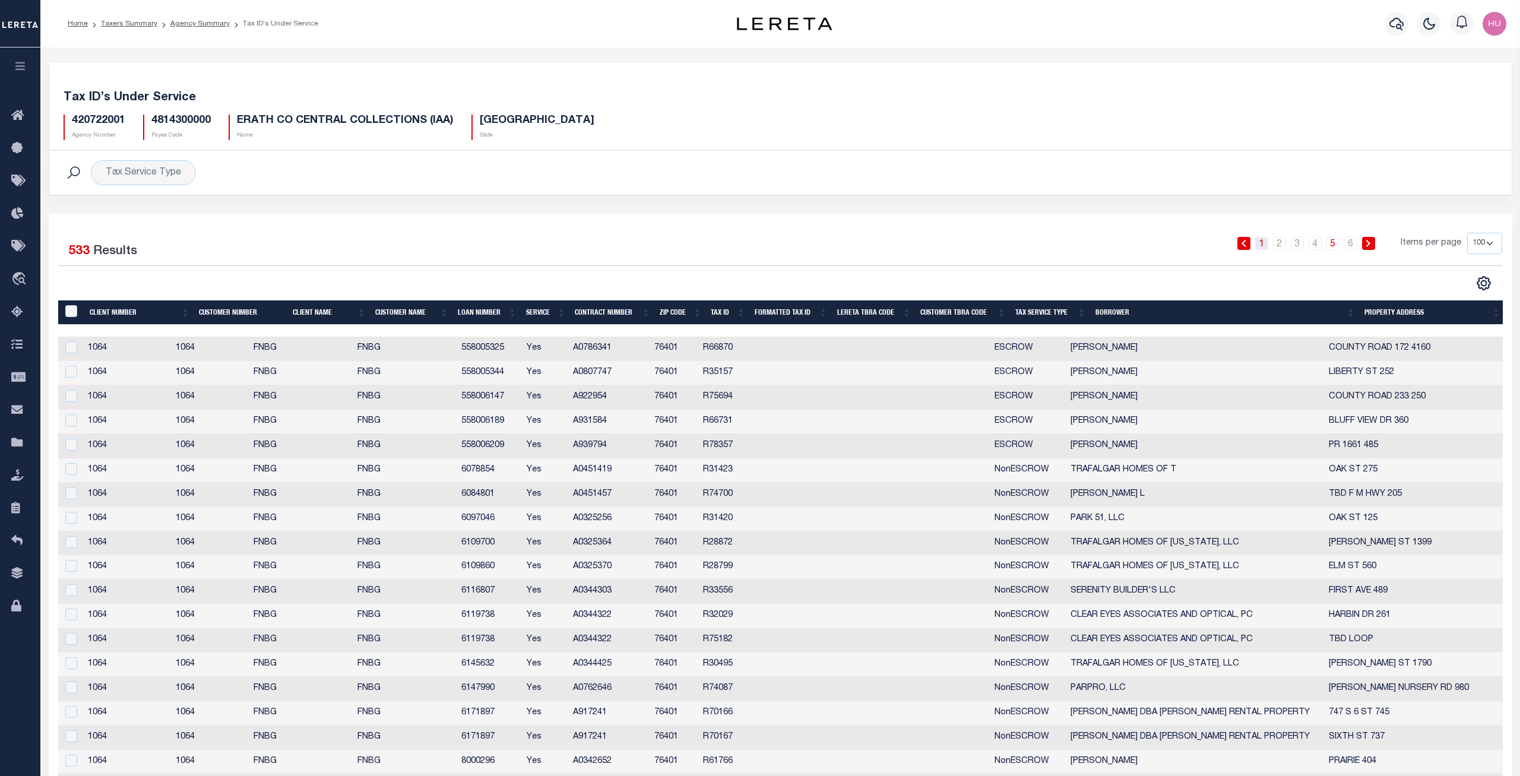
click at [1267, 246] on link "1" at bounding box center [1261, 243] width 13 height 13
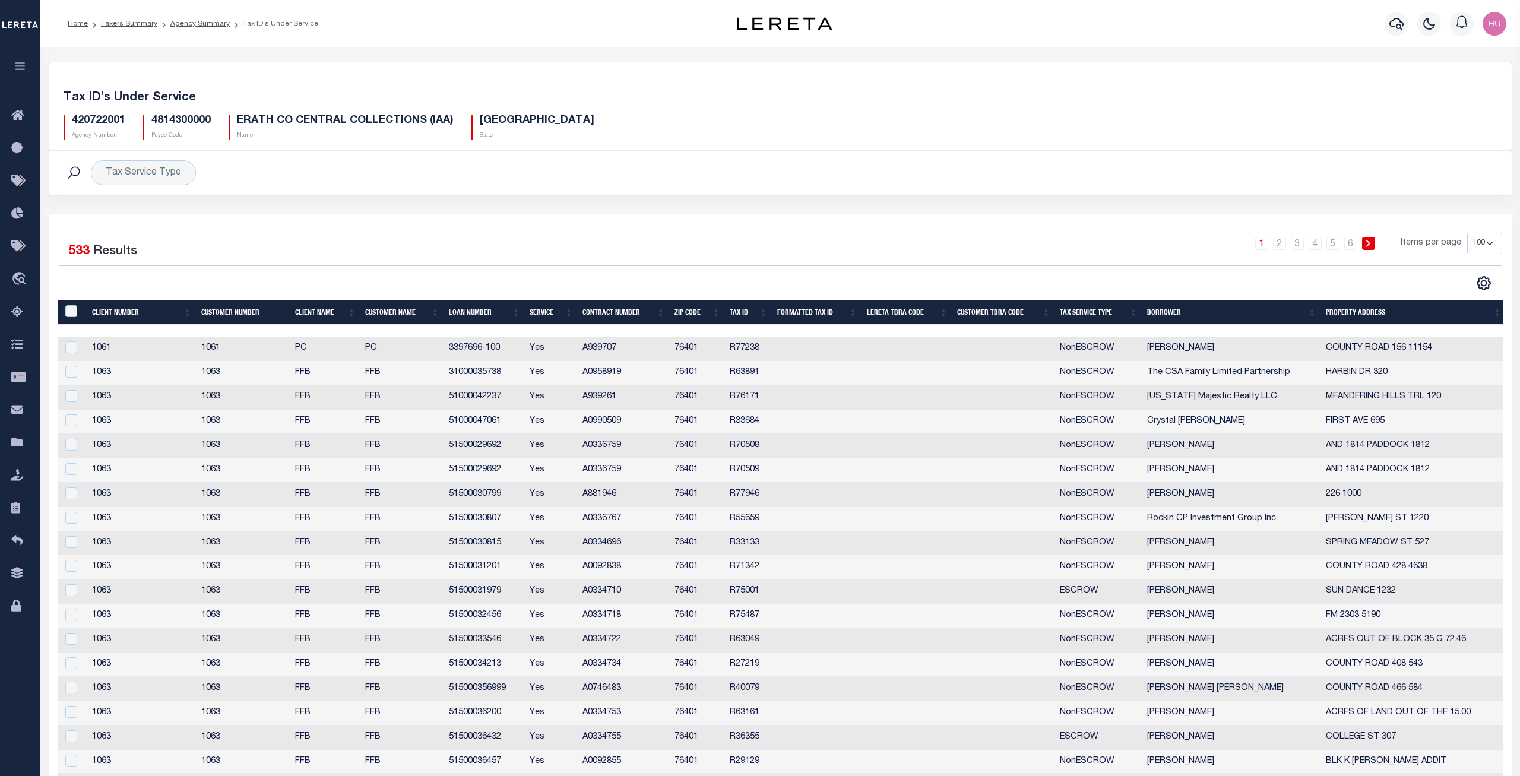
click at [89, 122] on h5 "420722001" at bounding box center [98, 121] width 53 height 13
copy h5 "420722001"
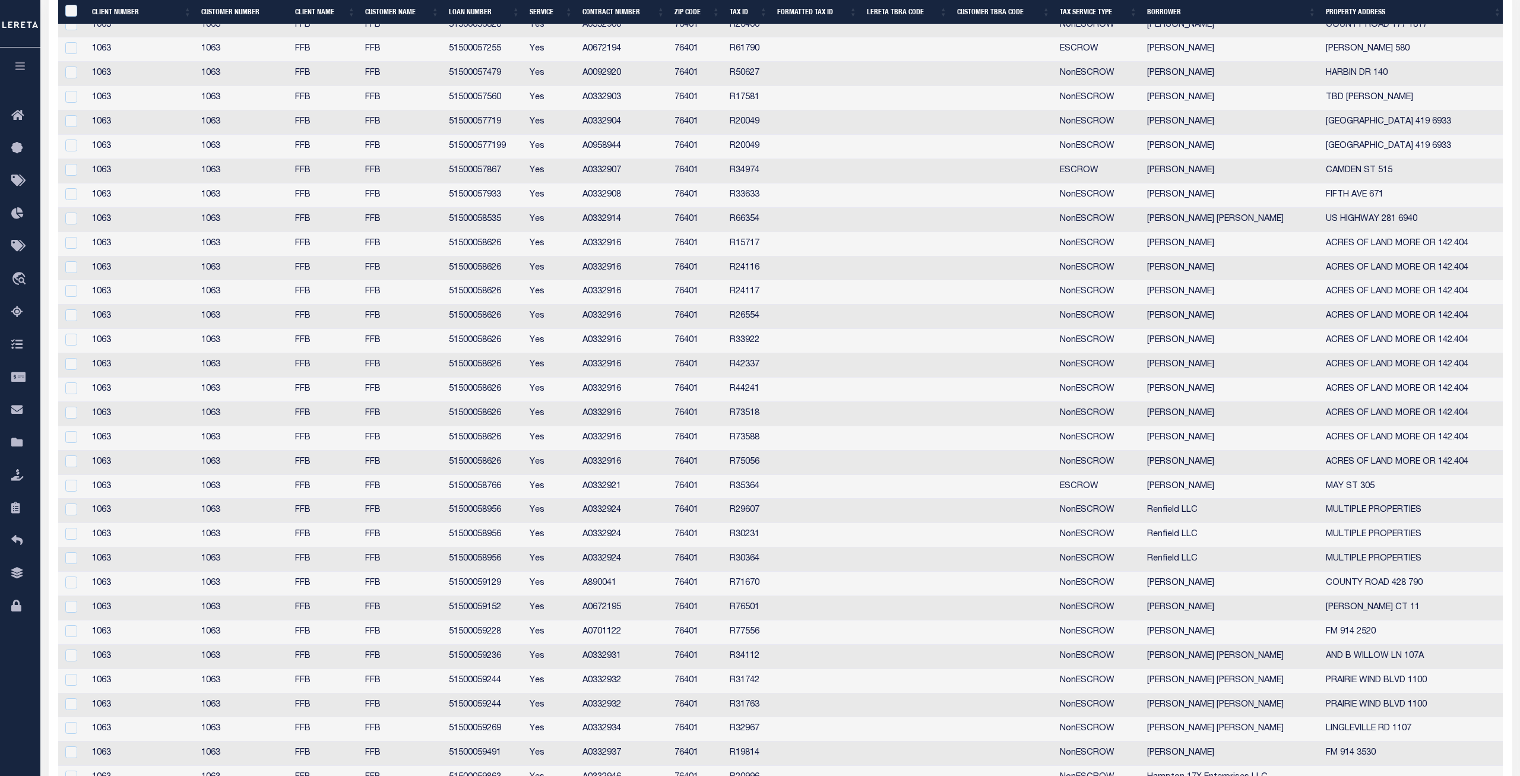
scroll to position [2024, 0]
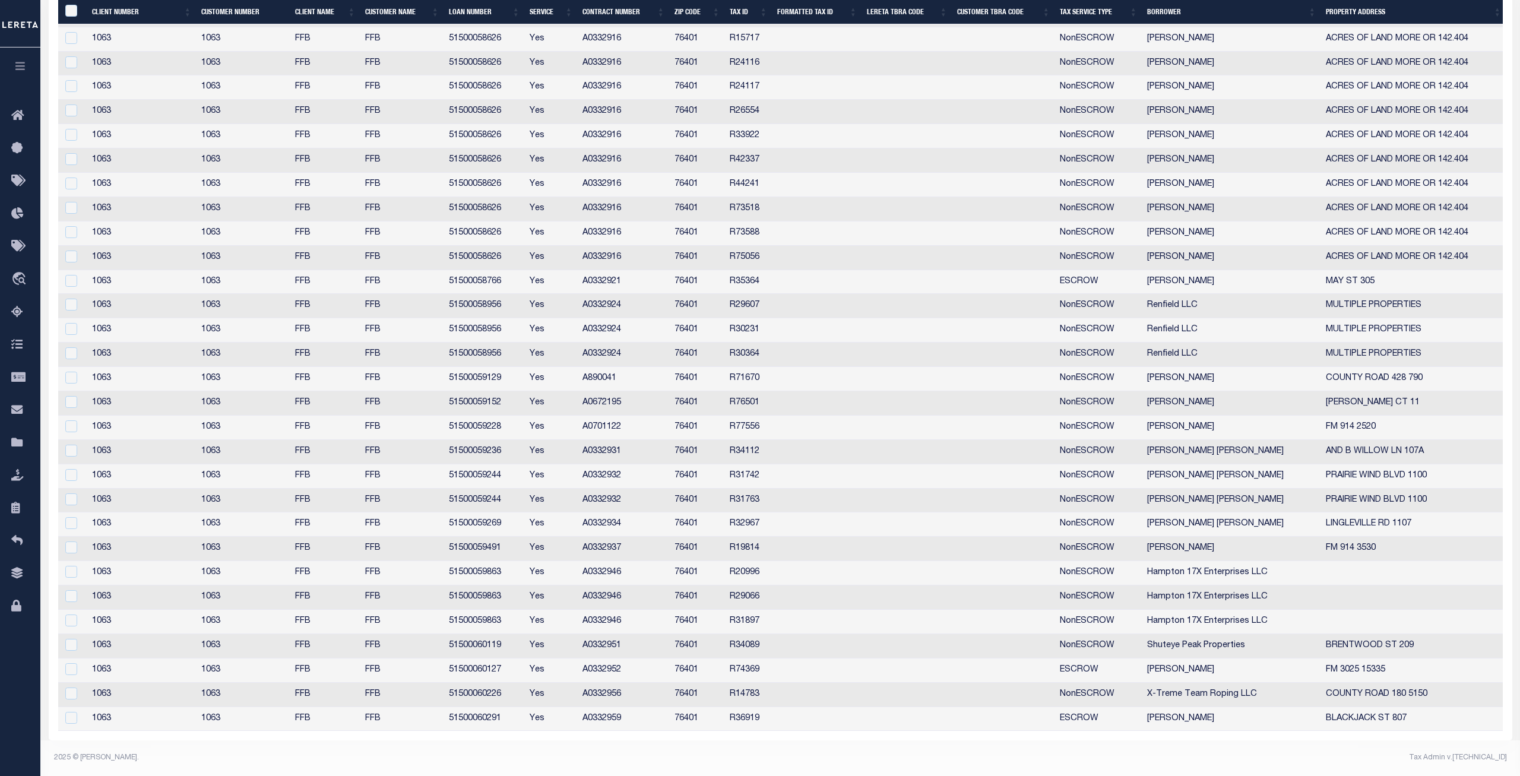
click at [472, 666] on td "51500060127" at bounding box center [484, 671] width 81 height 24
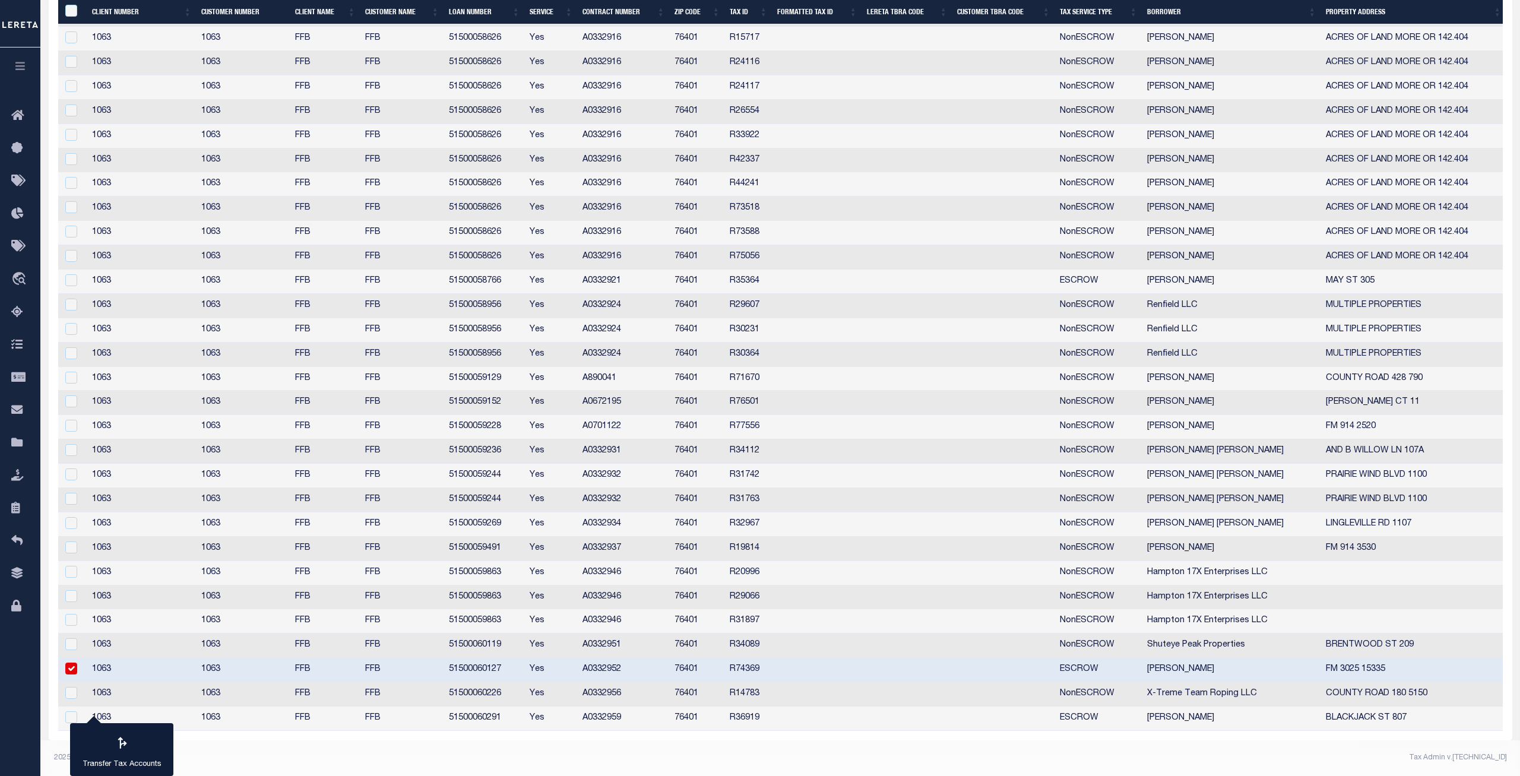
click at [472, 666] on td "51500060127" at bounding box center [484, 670] width 81 height 24
checkbox input "false"
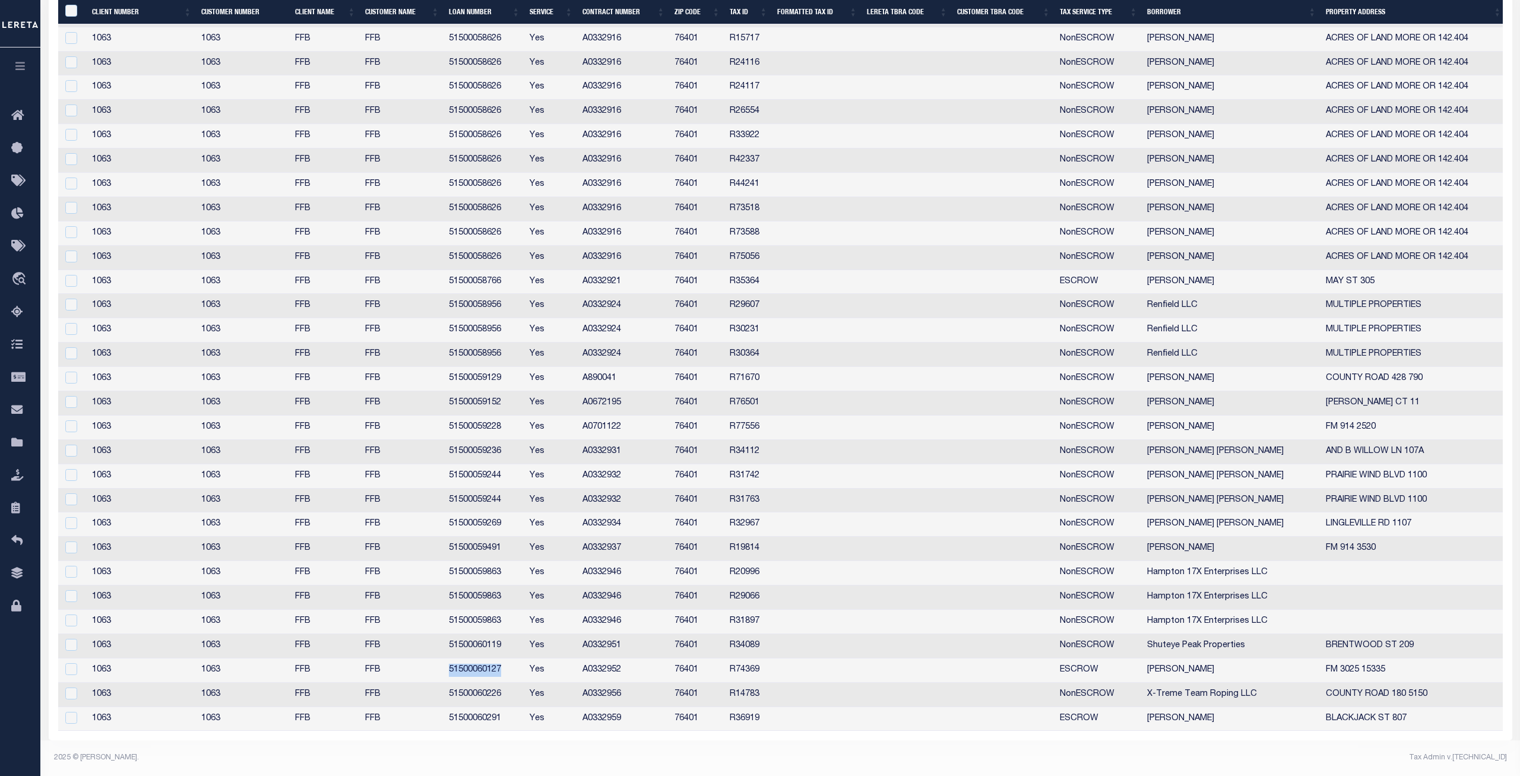
copy td "51500060127"
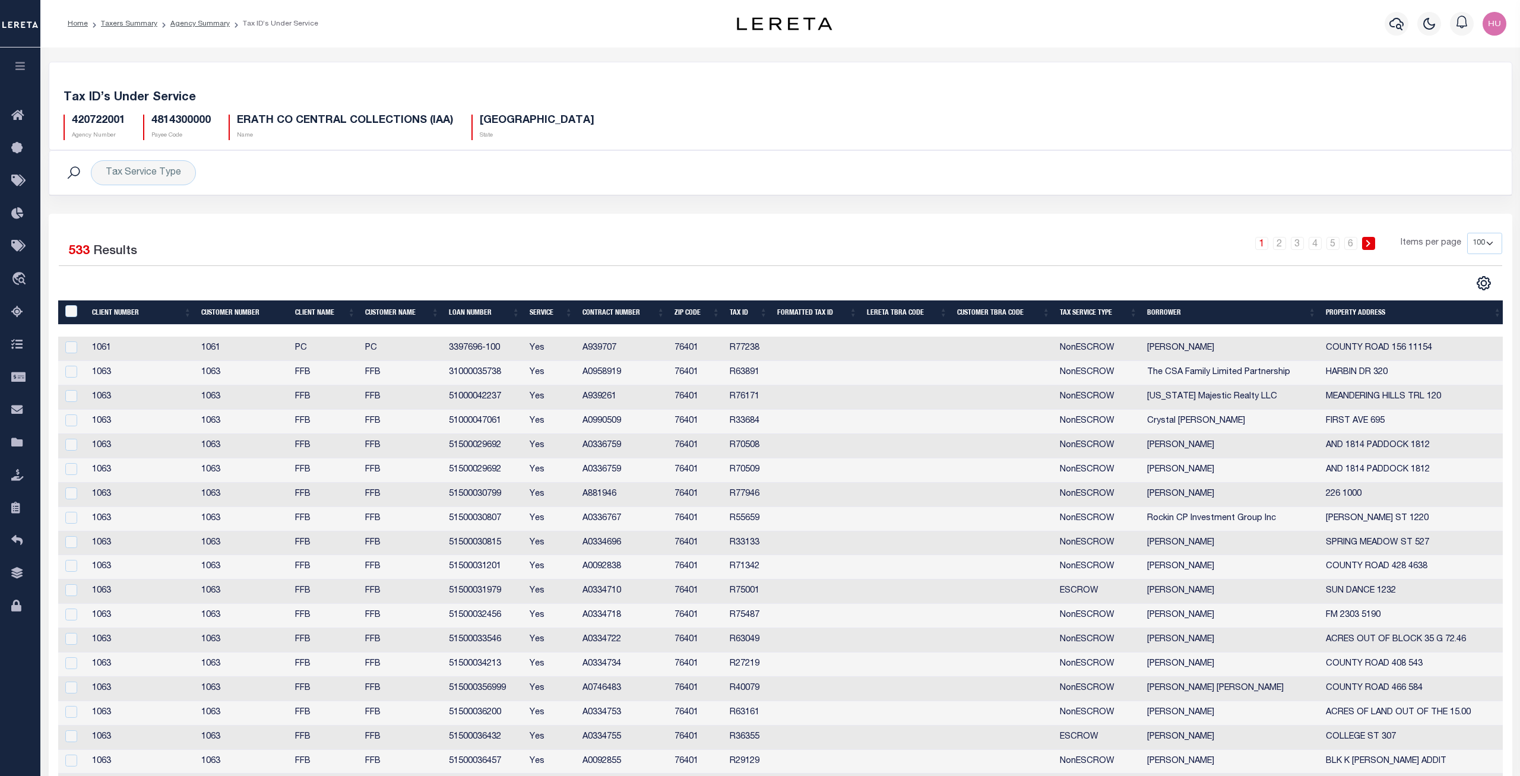
scroll to position [61, 0]
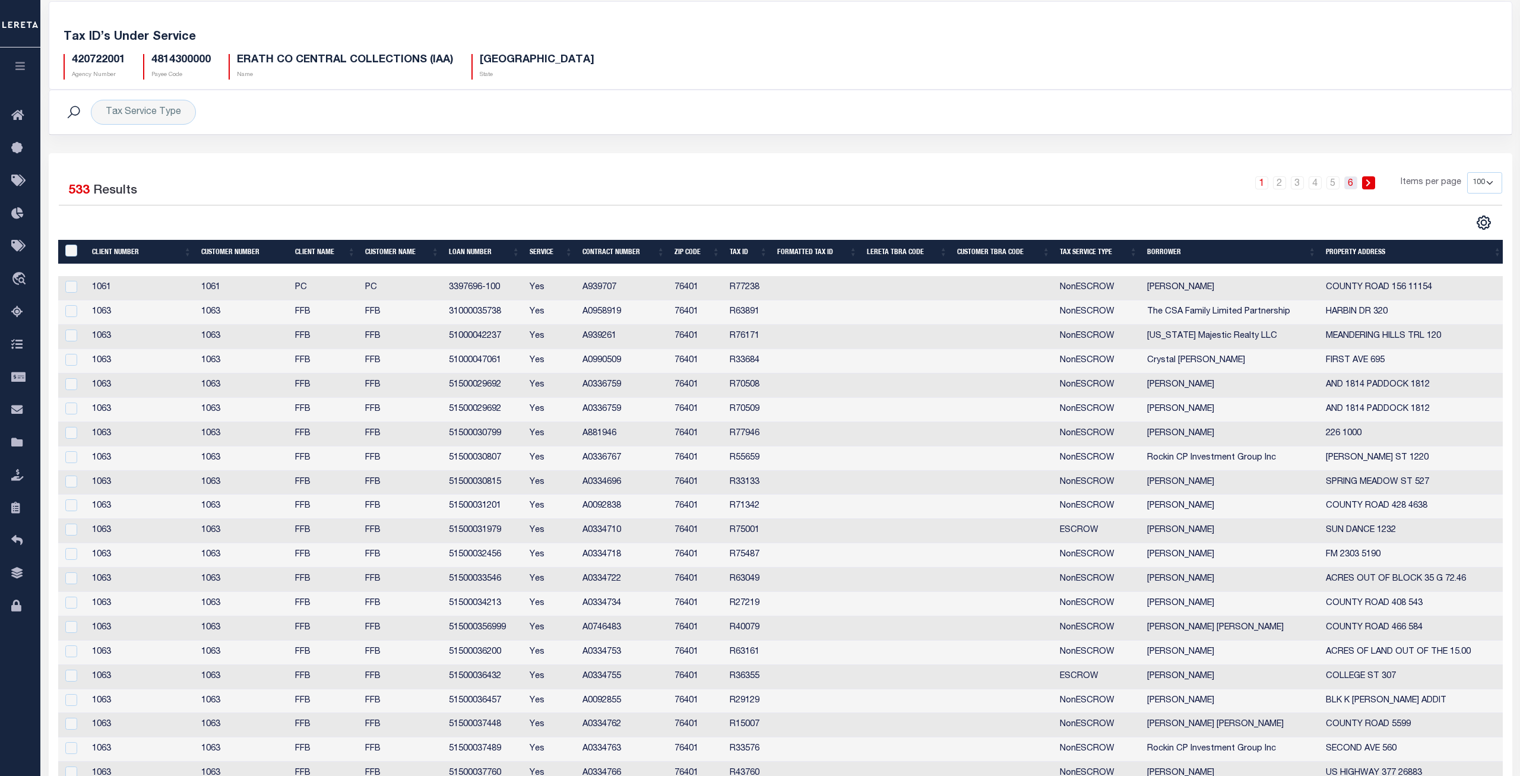
click at [1356, 186] on link "6" at bounding box center [1350, 182] width 13 height 13
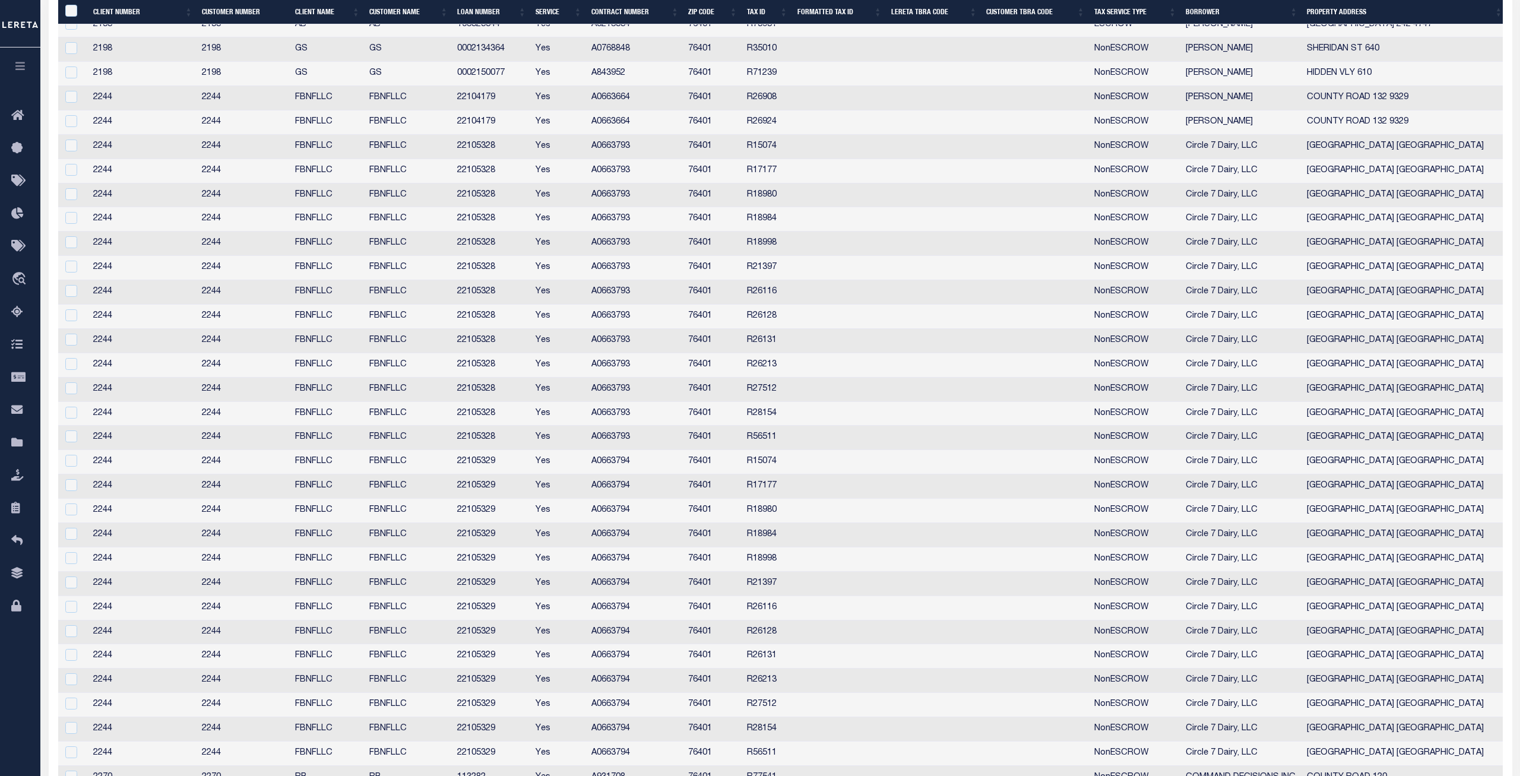
scroll to position [154, 0]
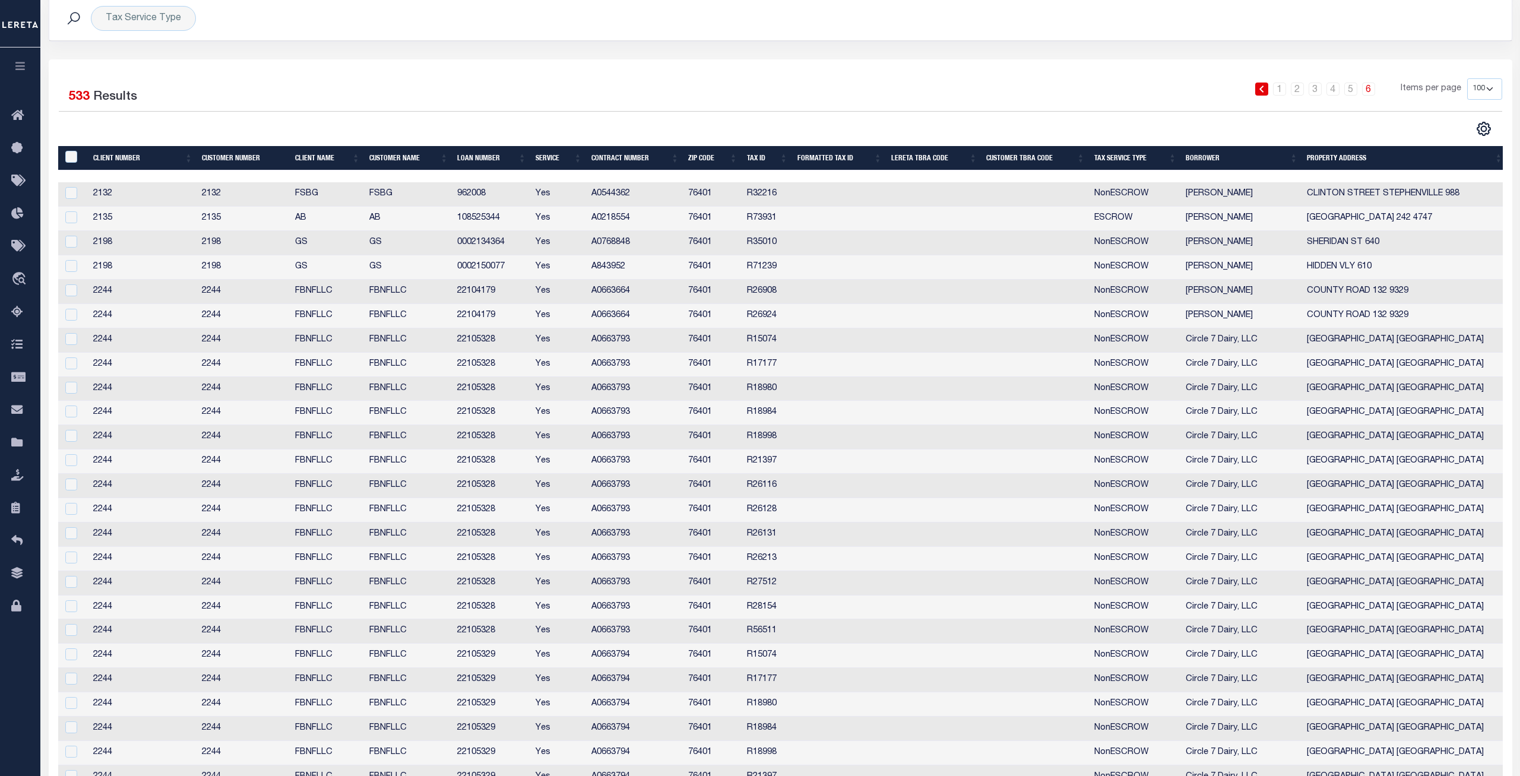
click at [470, 319] on td "22104179" at bounding box center [492, 316] width 78 height 24
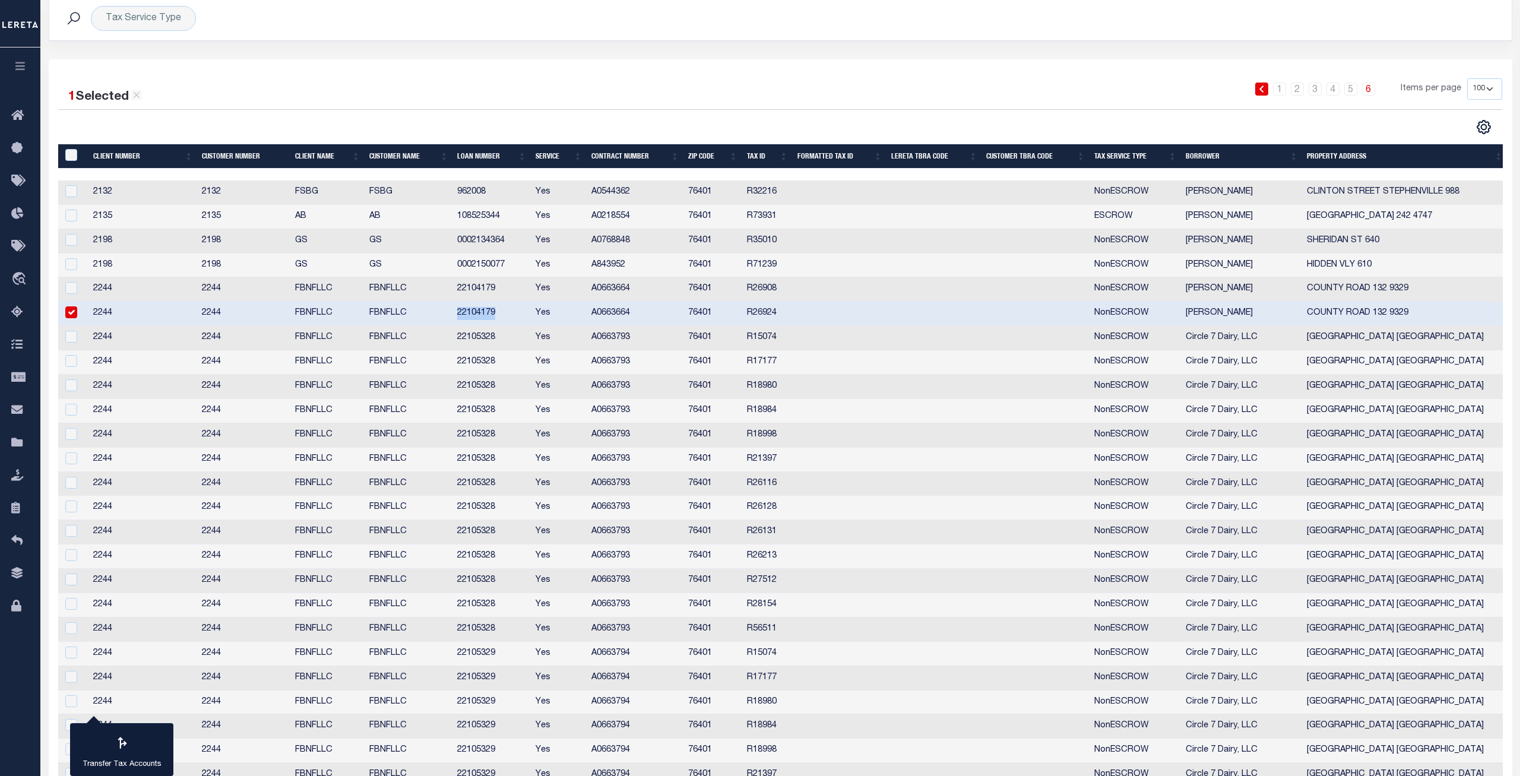
click at [470, 319] on td "22104179" at bounding box center [492, 314] width 78 height 24
checkbox input "false"
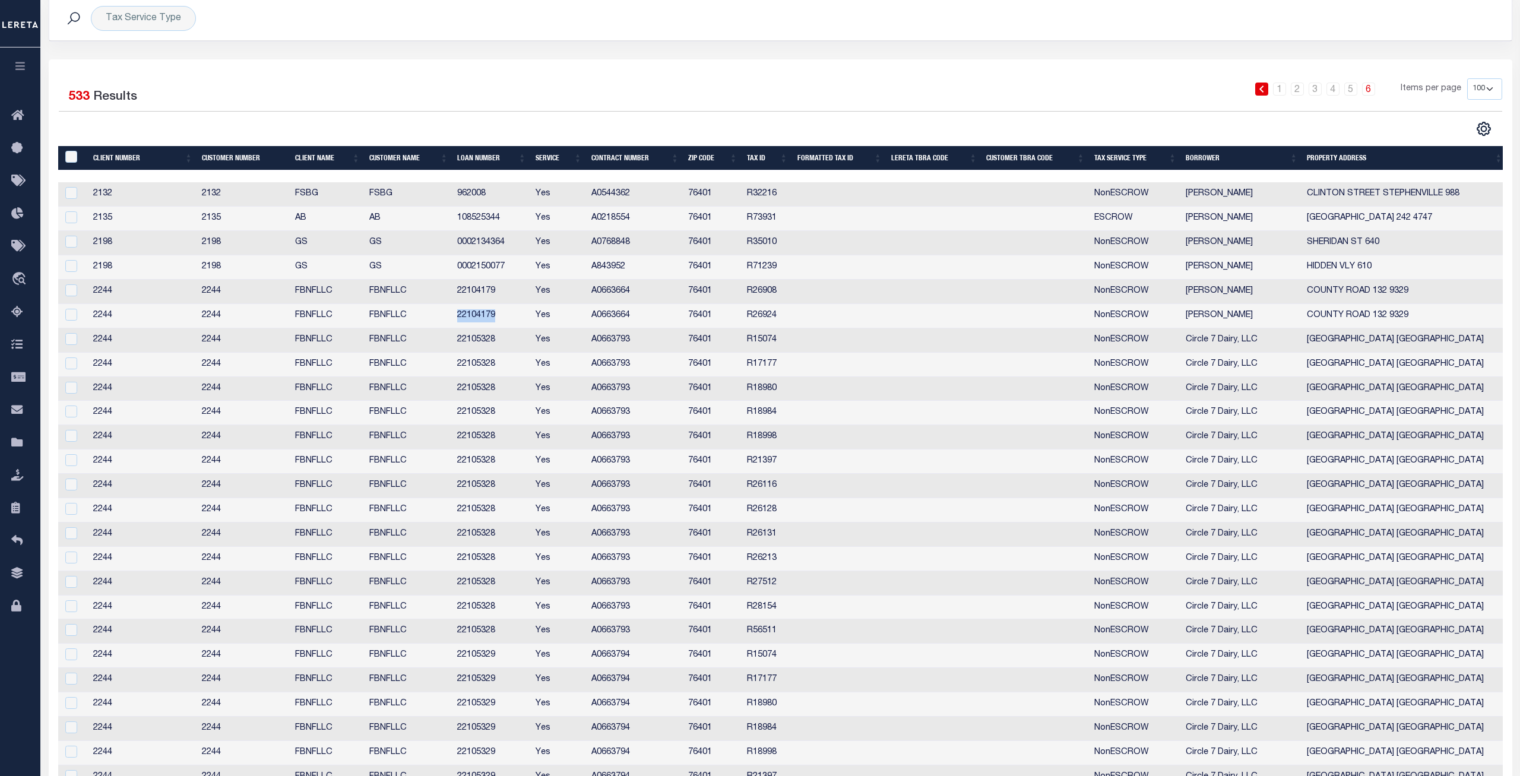
copy td "22104179"
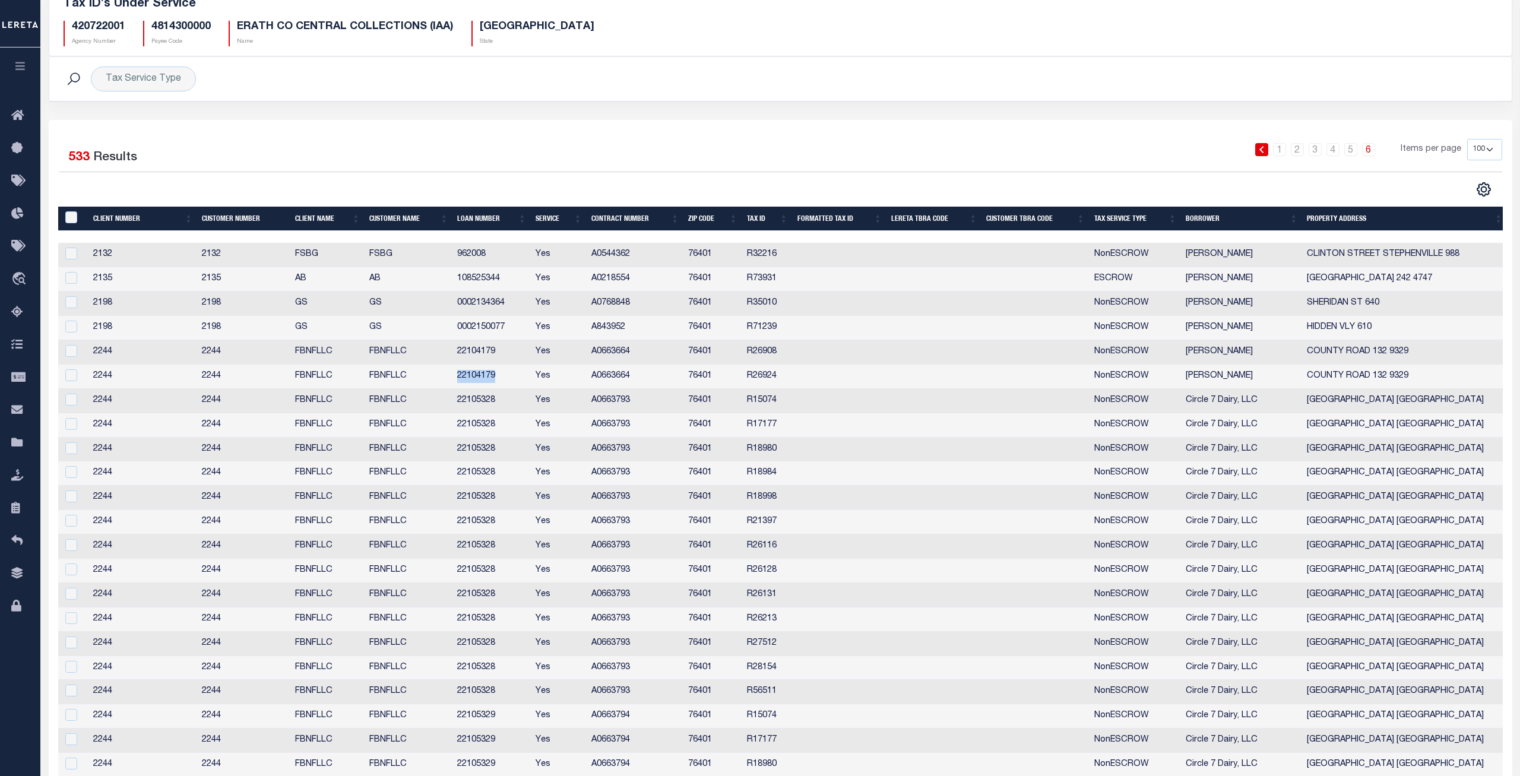
scroll to position [0, 0]
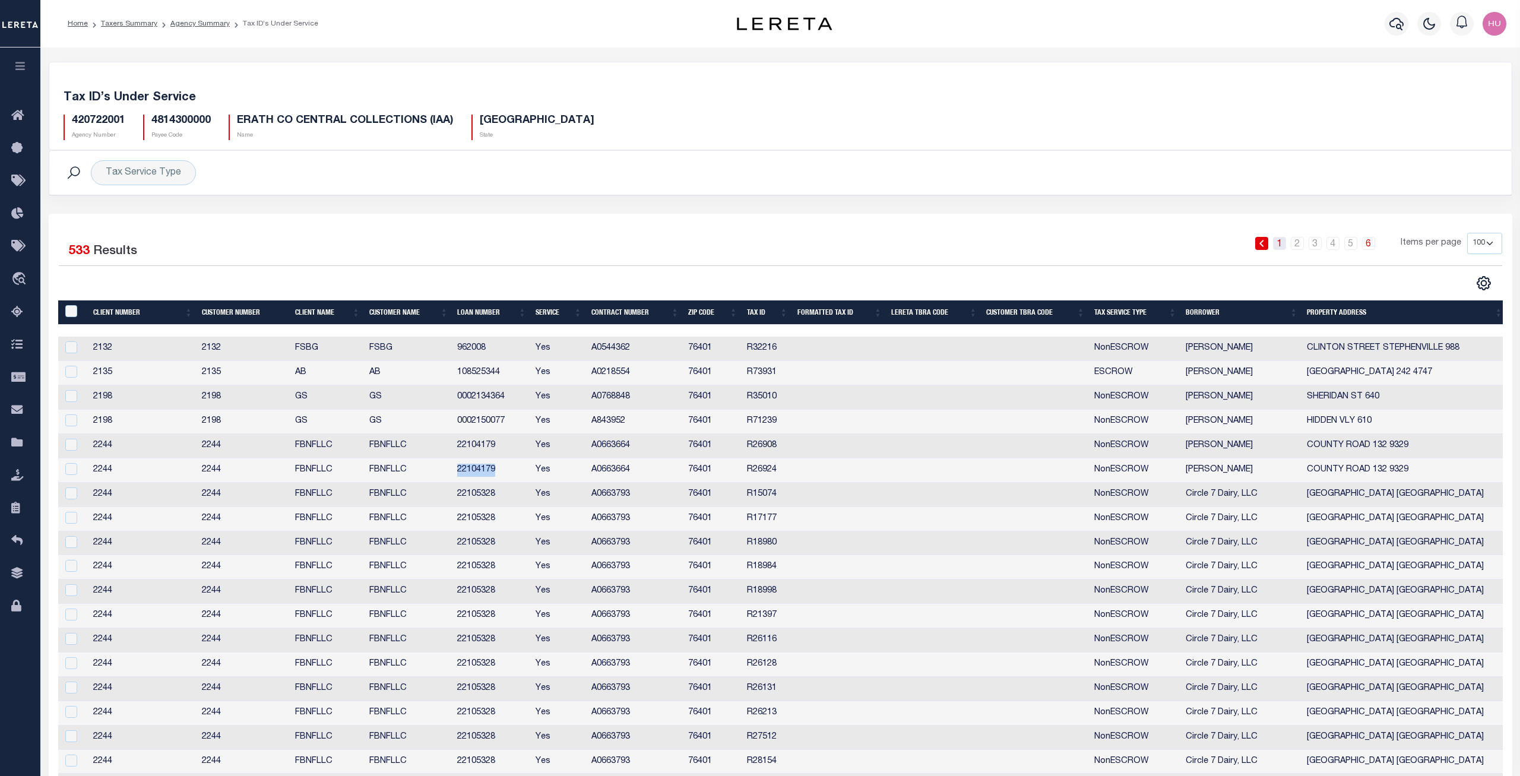
click at [1280, 241] on link "1" at bounding box center [1279, 243] width 13 height 13
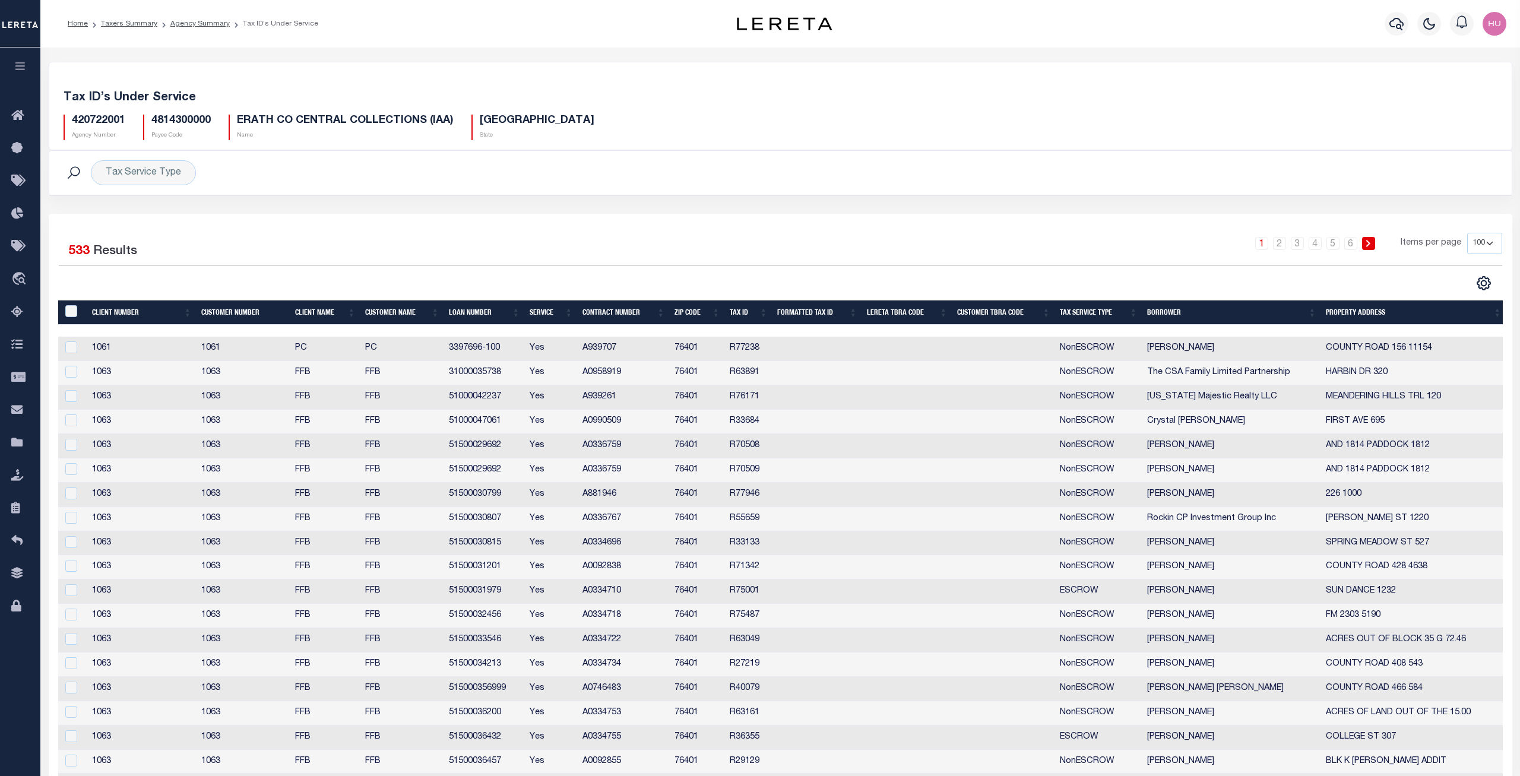
click at [349, 198] on div "Tax Service Type Search Advanced Search Save Search Clear Search Service Contai…" at bounding box center [781, 182] width 1482 height 64
click at [491, 422] on td "51000047061" at bounding box center [484, 422] width 81 height 24
checkbox input "false"
copy td "51000047061"
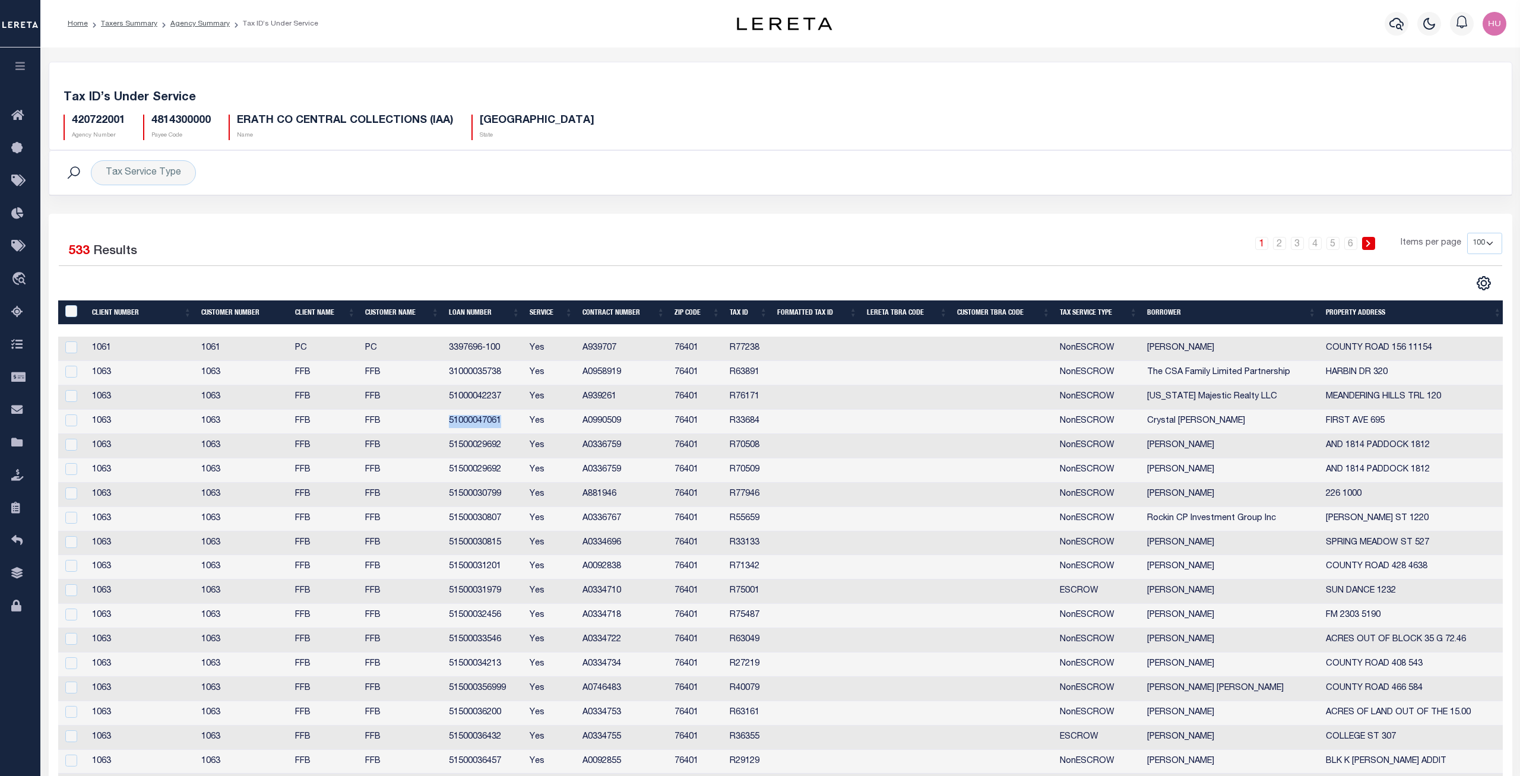
click at [460, 446] on td "51500029692" at bounding box center [484, 446] width 81 height 24
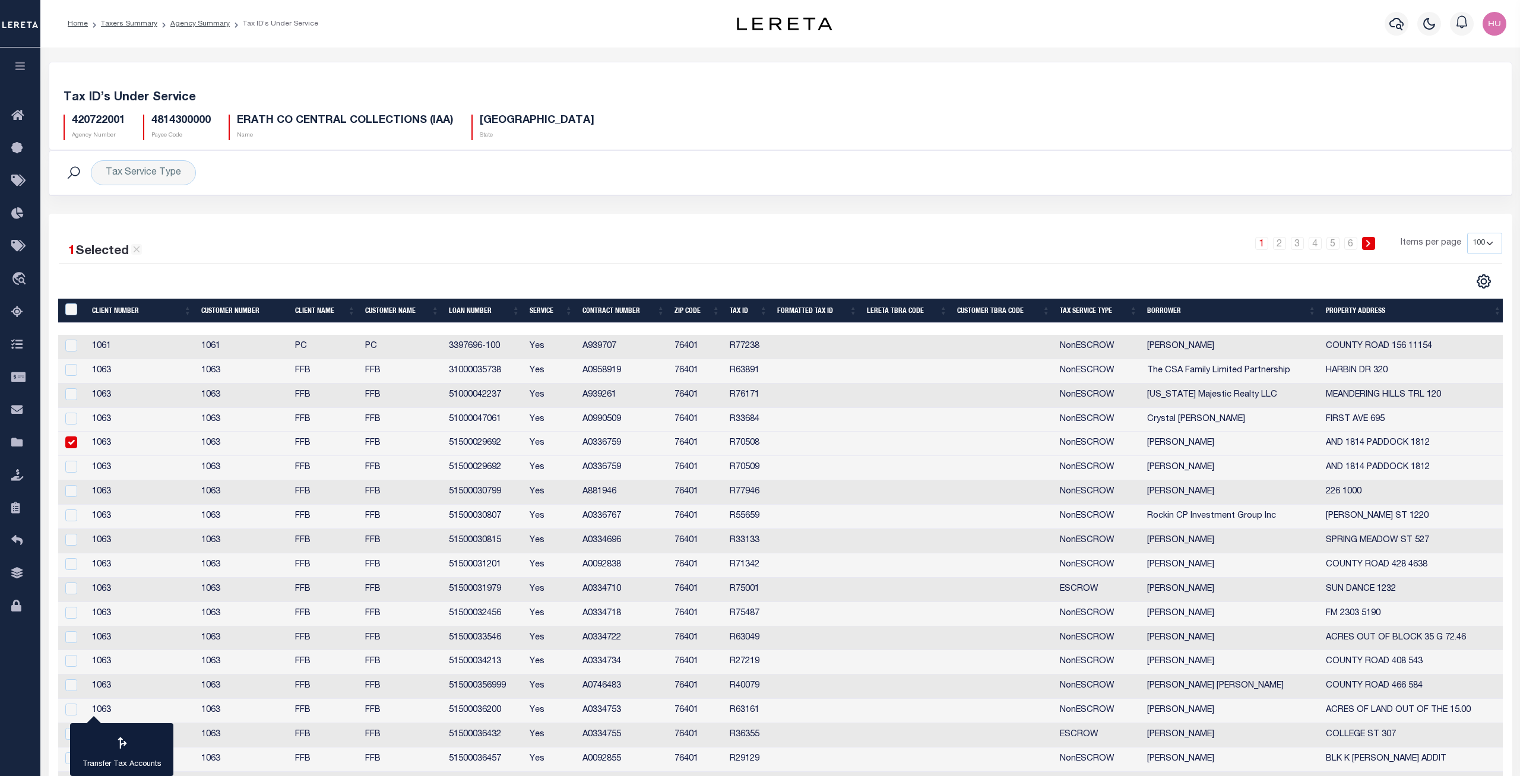
click at [460, 446] on td "51500029692" at bounding box center [484, 444] width 81 height 24
checkbox input "false"
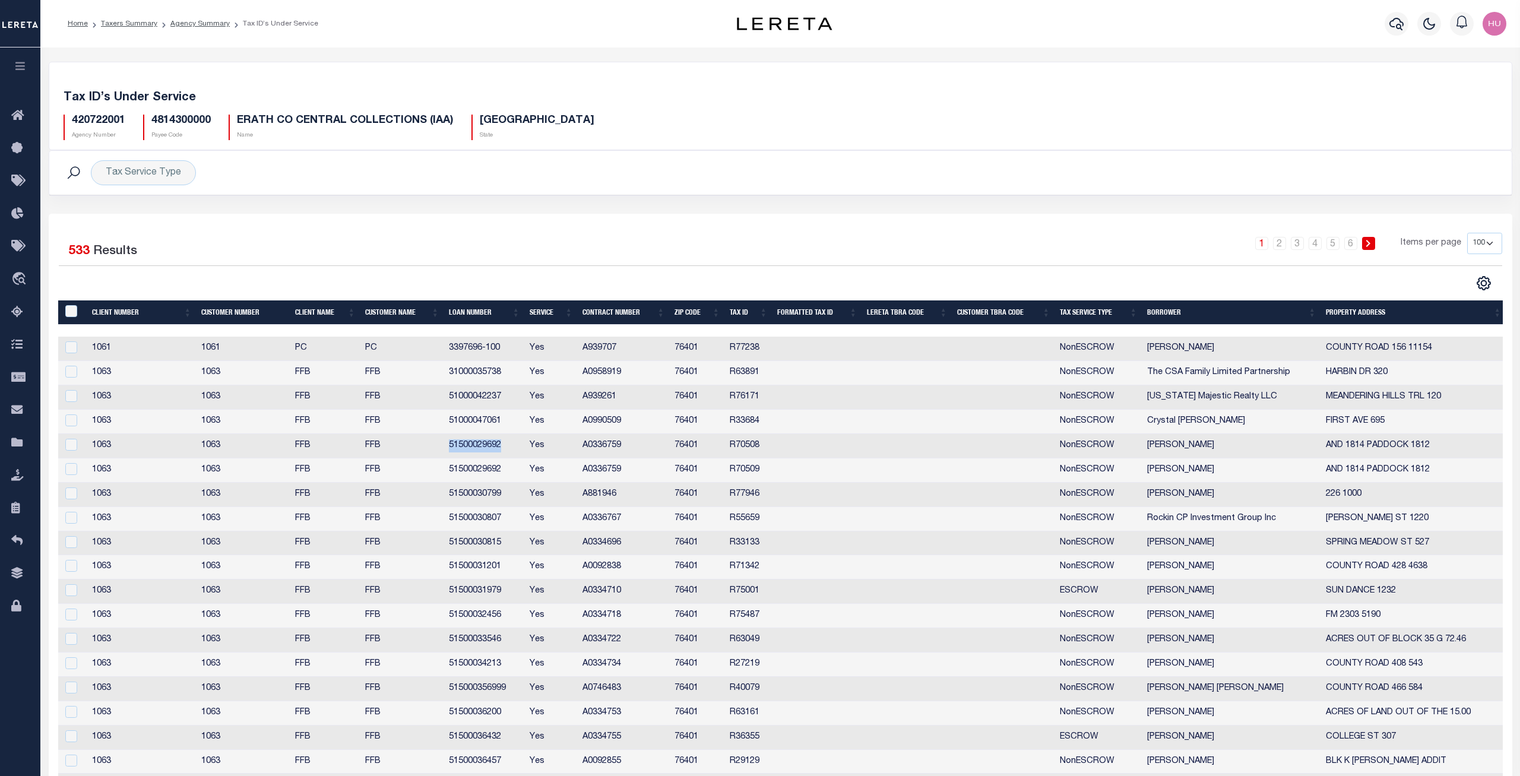
copy td "51500029692"
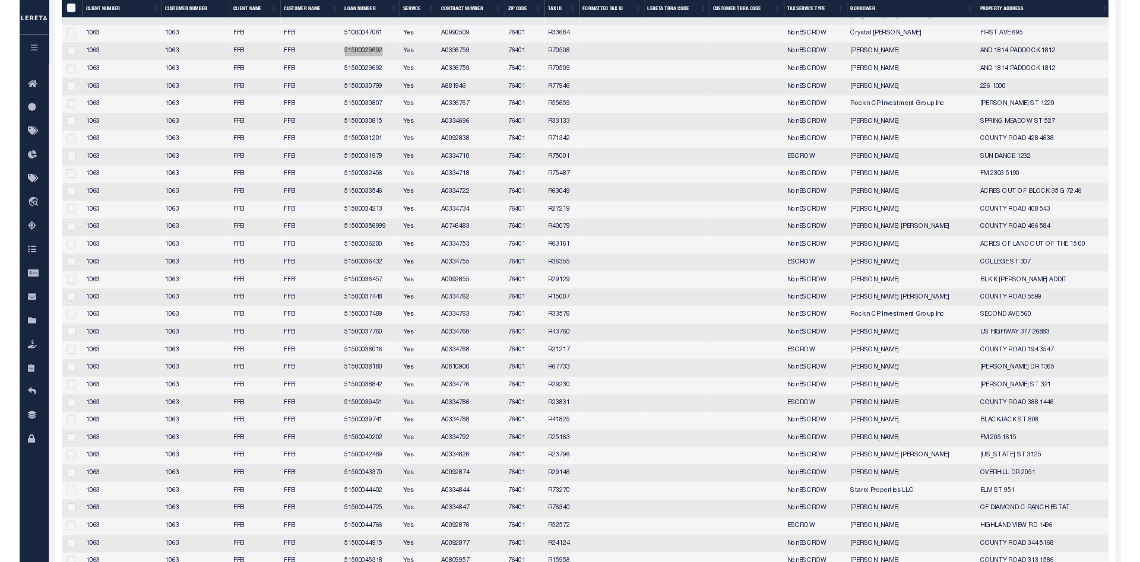
scroll to position [182, 0]
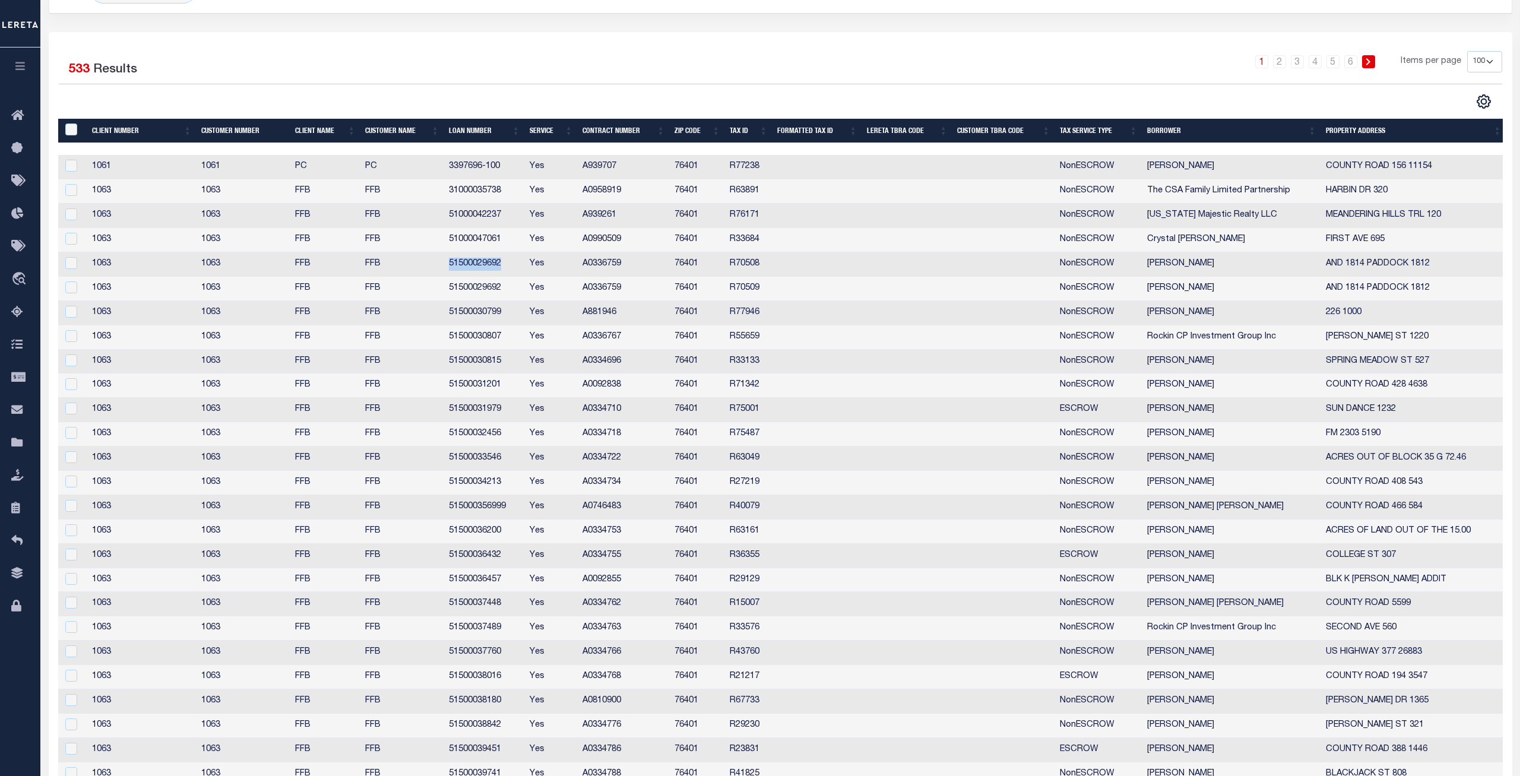
click at [605, 59] on div "1 2 3 4 5 6 Items per page 10 25 50 100" at bounding box center [963, 66] width 1078 height 31
click at [69, 189] on input "checkbox" at bounding box center [71, 190] width 12 height 12
checkbox input "true"
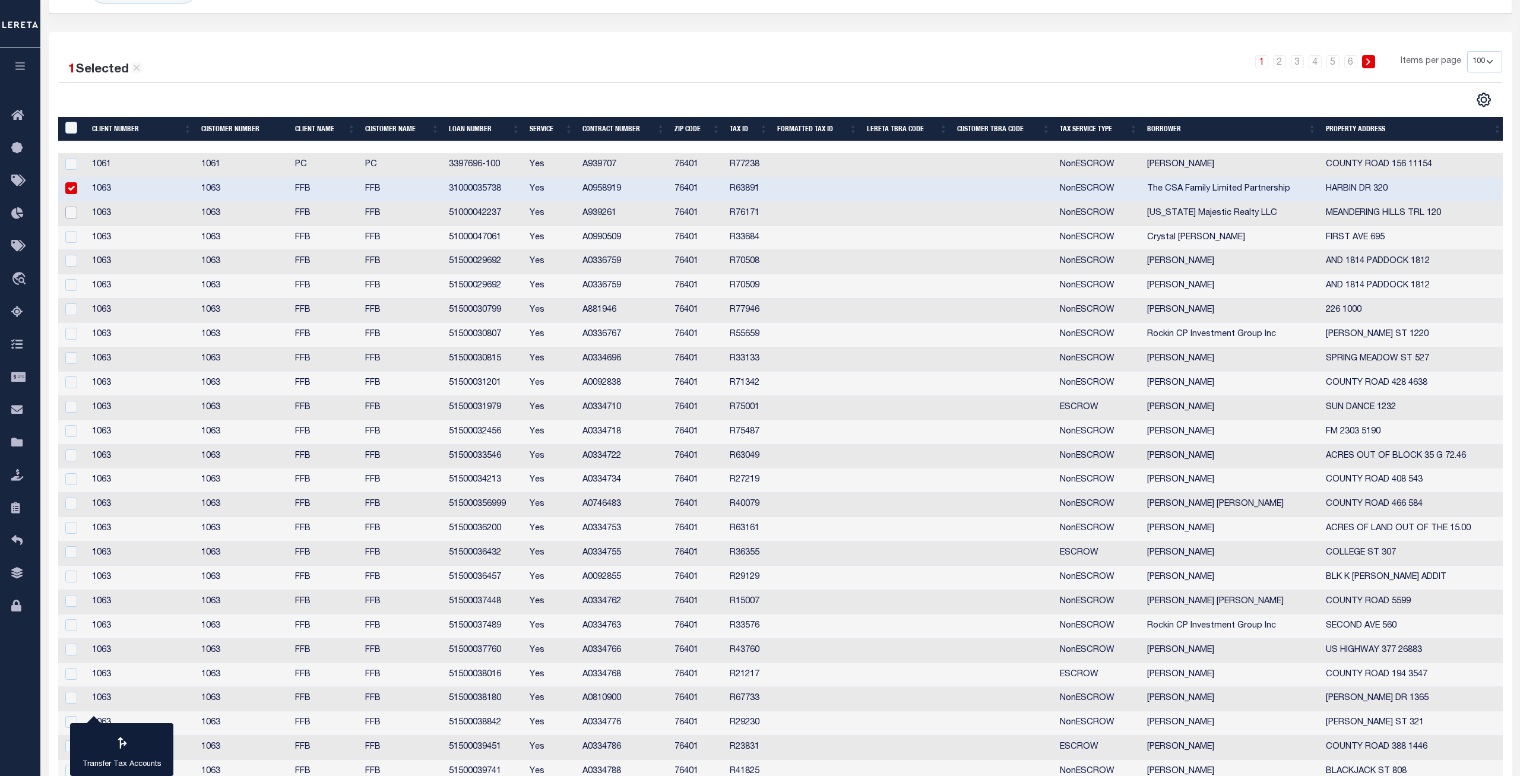
click at [69, 211] on input "checkbox" at bounding box center [71, 213] width 12 height 12
checkbox input "true"
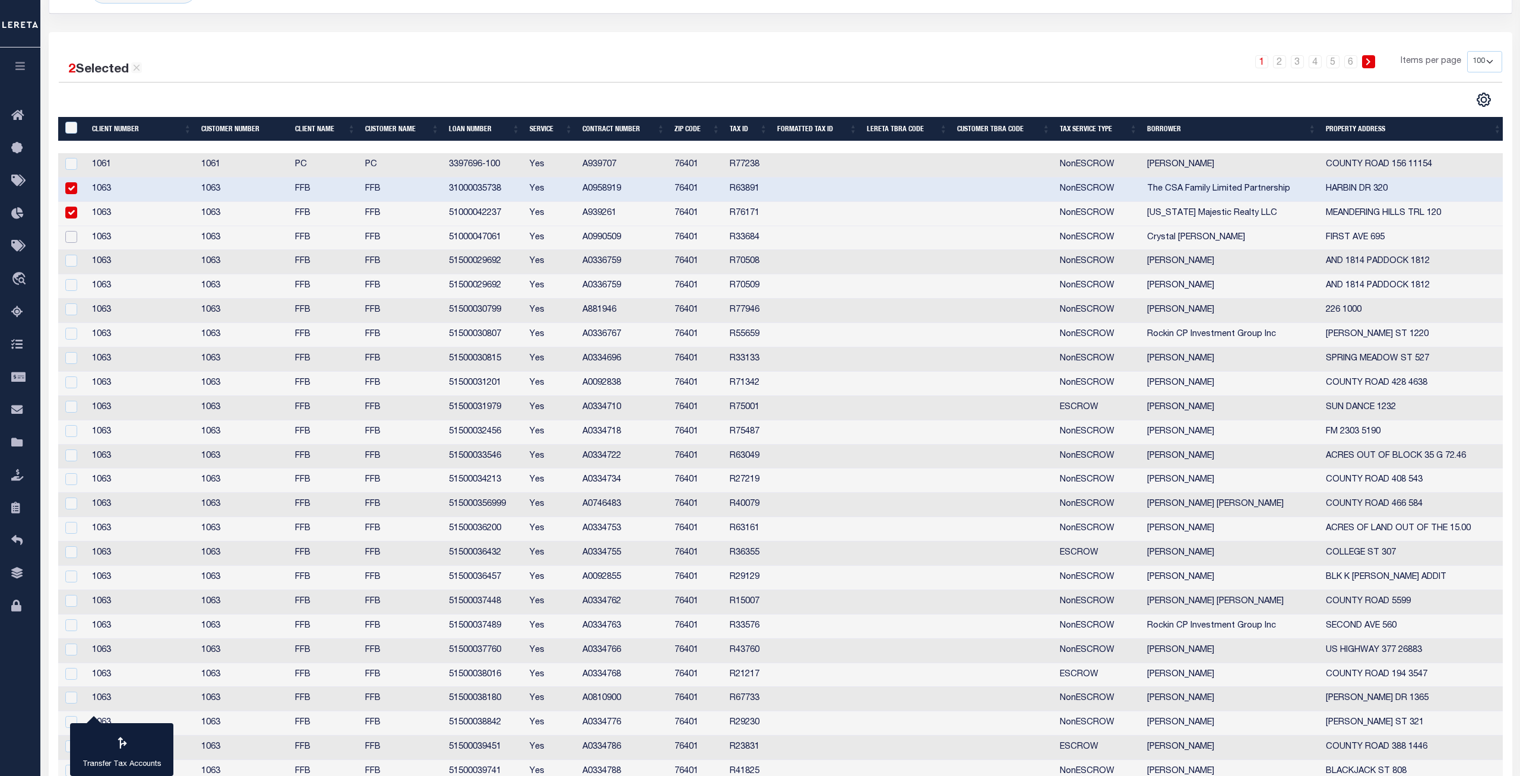
click at [68, 233] on input "checkbox" at bounding box center [71, 237] width 12 height 12
checkbox input "true"
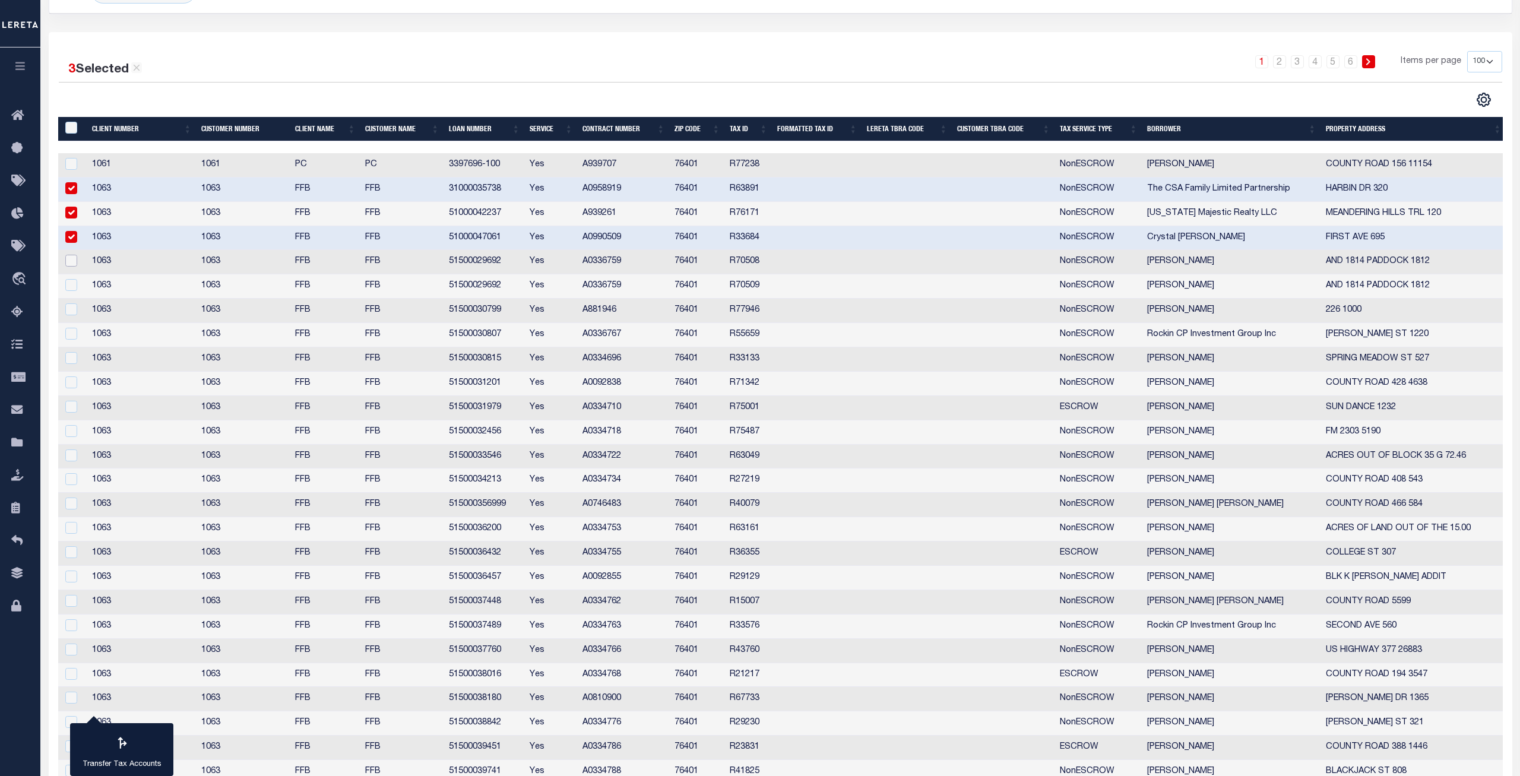
click at [73, 264] on input "checkbox" at bounding box center [71, 261] width 12 height 12
checkbox input "true"
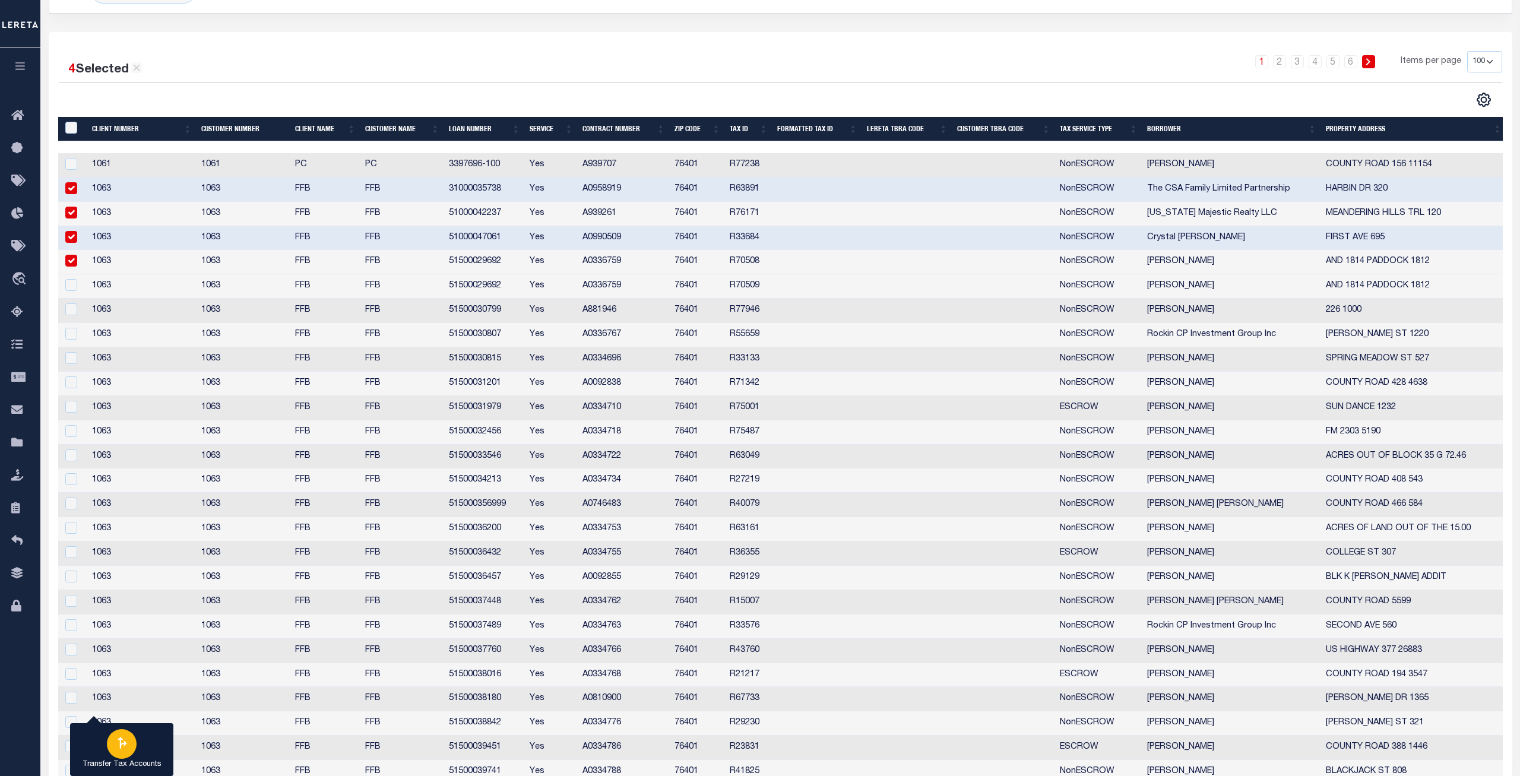
click at [123, 742] on icon "button" at bounding box center [121, 742] width 15 height 15
type input "420722001"
select select
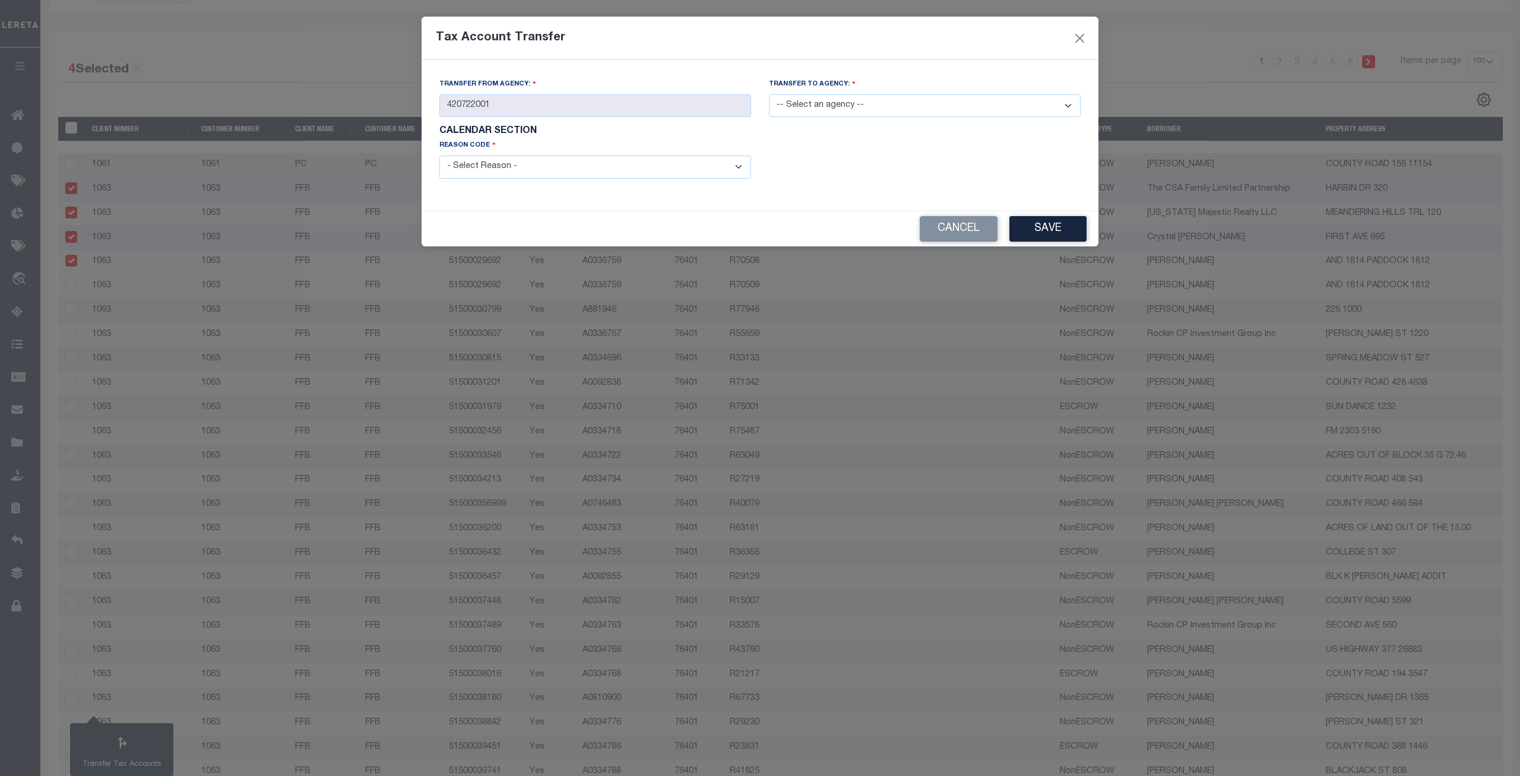
select select "ACT"
click option "ACT - Agency Changed Tax ID or Tax ID Format" at bounding box center [0, 0] width 0 height 0
click at [769, 94] on select "-- Select an agency -- 420728801" at bounding box center [925, 105] width 312 height 23
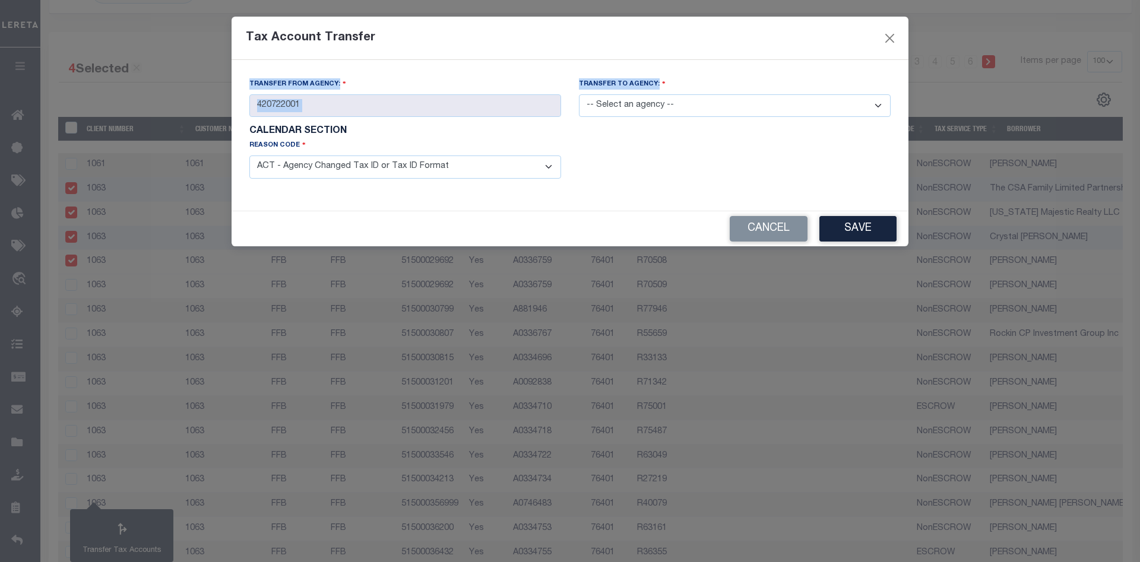
drag, startPoint x: 669, startPoint y: 23, endPoint x: 668, endPoint y: 62, distance: 38.6
click at [668, 62] on div "Tax Account Transfer Transfer from Agency: 420722001 Transfer to Agency: -- Sel…" at bounding box center [570, 132] width 677 height 230
click at [661, 34] on div "Tax Account Transfer" at bounding box center [570, 38] width 677 height 43
click at [579, 94] on select "-- Select an agency -- 420728801" at bounding box center [735, 105] width 312 height 23
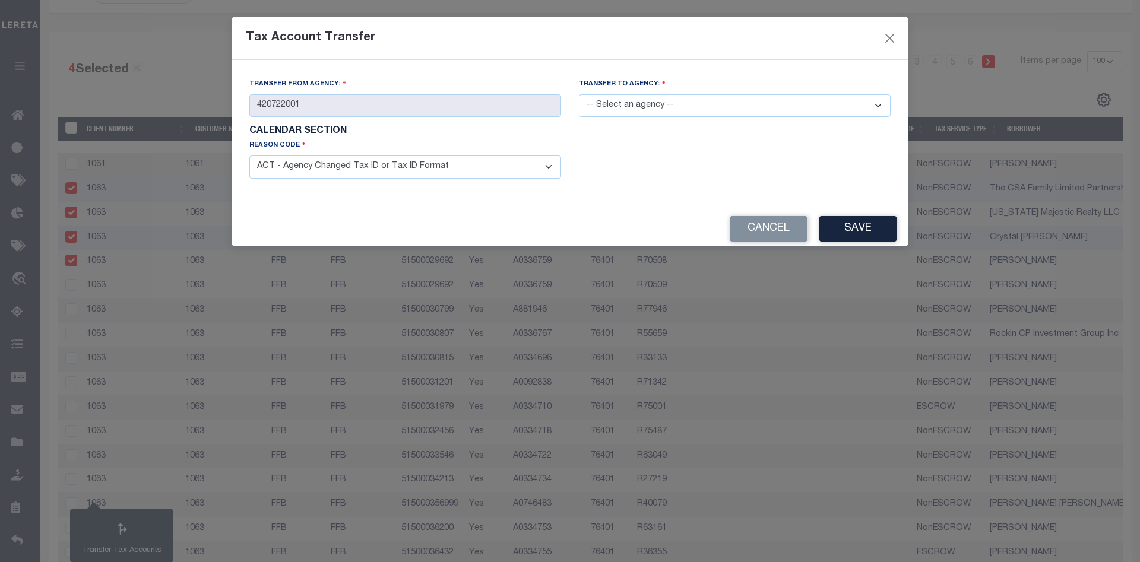
click at [579, 94] on select "-- Select an agency -- 420728801" at bounding box center [735, 105] width 312 height 23
select select "420728801"
click option "420728801" at bounding box center [0, 0] width 0 height 0
click at [856, 229] on button "Save" at bounding box center [858, 229] width 77 height 26
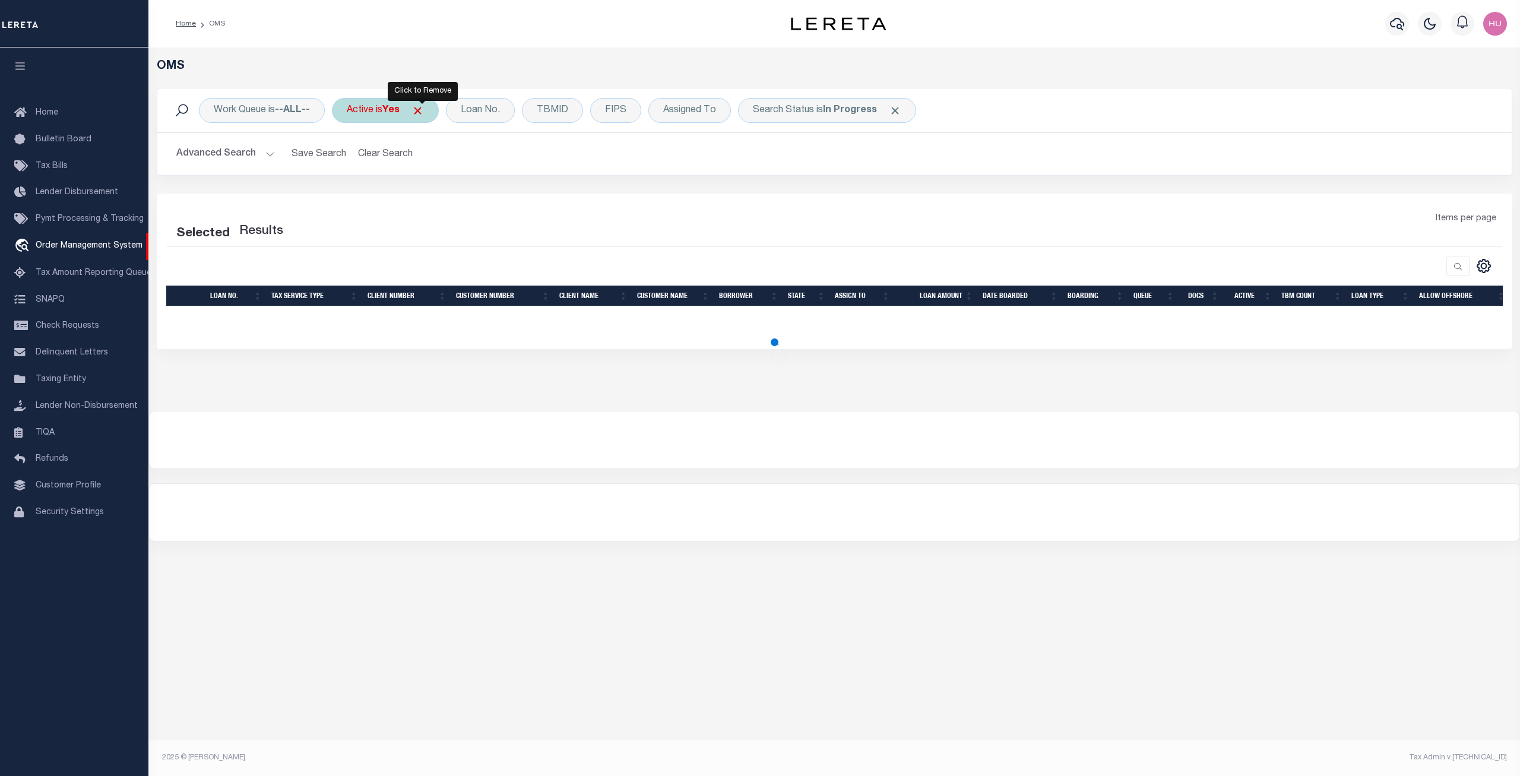
click at [422, 108] on span "Click to Remove" at bounding box center [418, 111] width 12 height 12
click at [840, 107] on span "Click to Remove" at bounding box center [845, 111] width 12 height 12
click at [441, 114] on div "Loan No." at bounding box center [430, 110] width 69 height 25
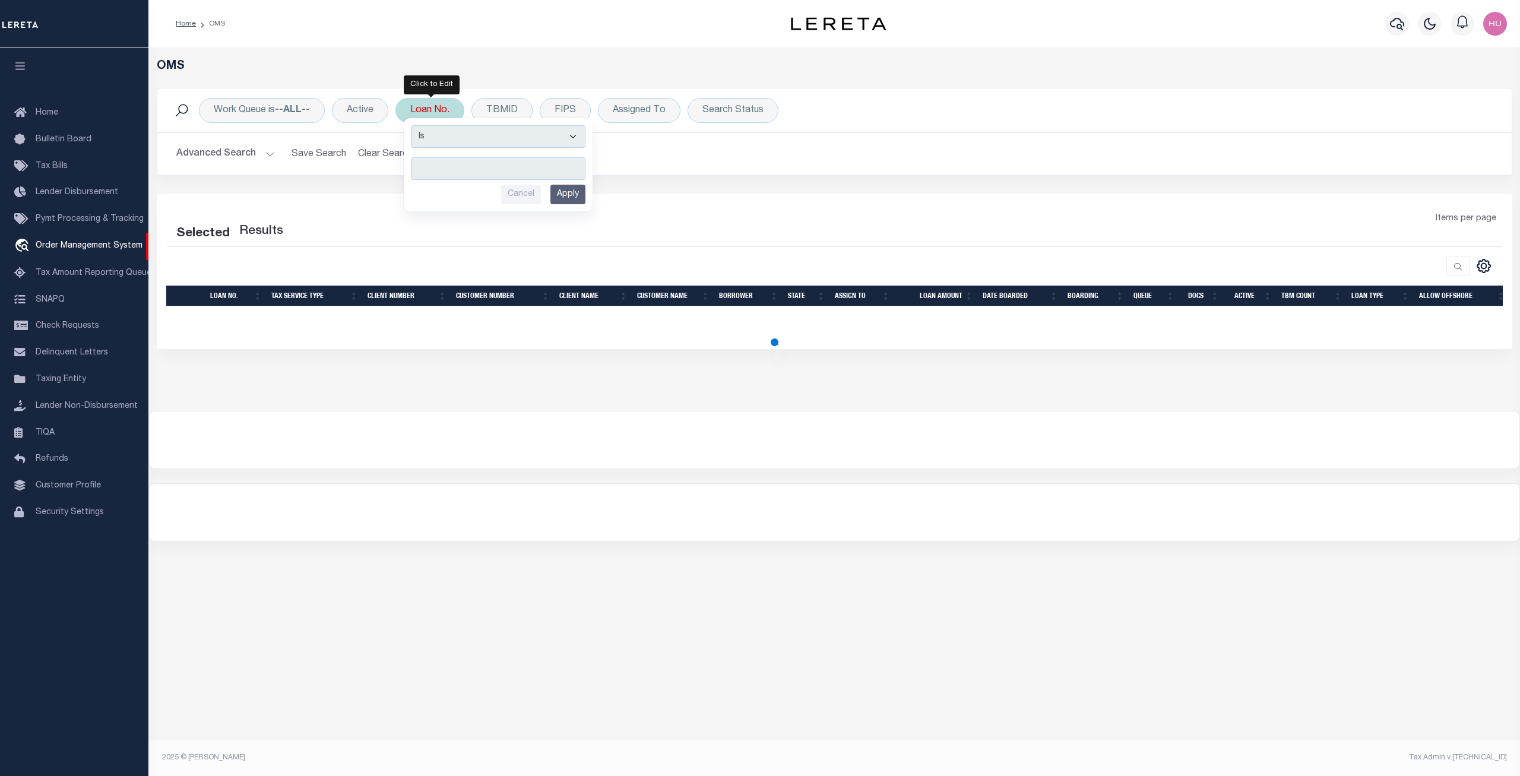
type input "31000035738"
select select "200"
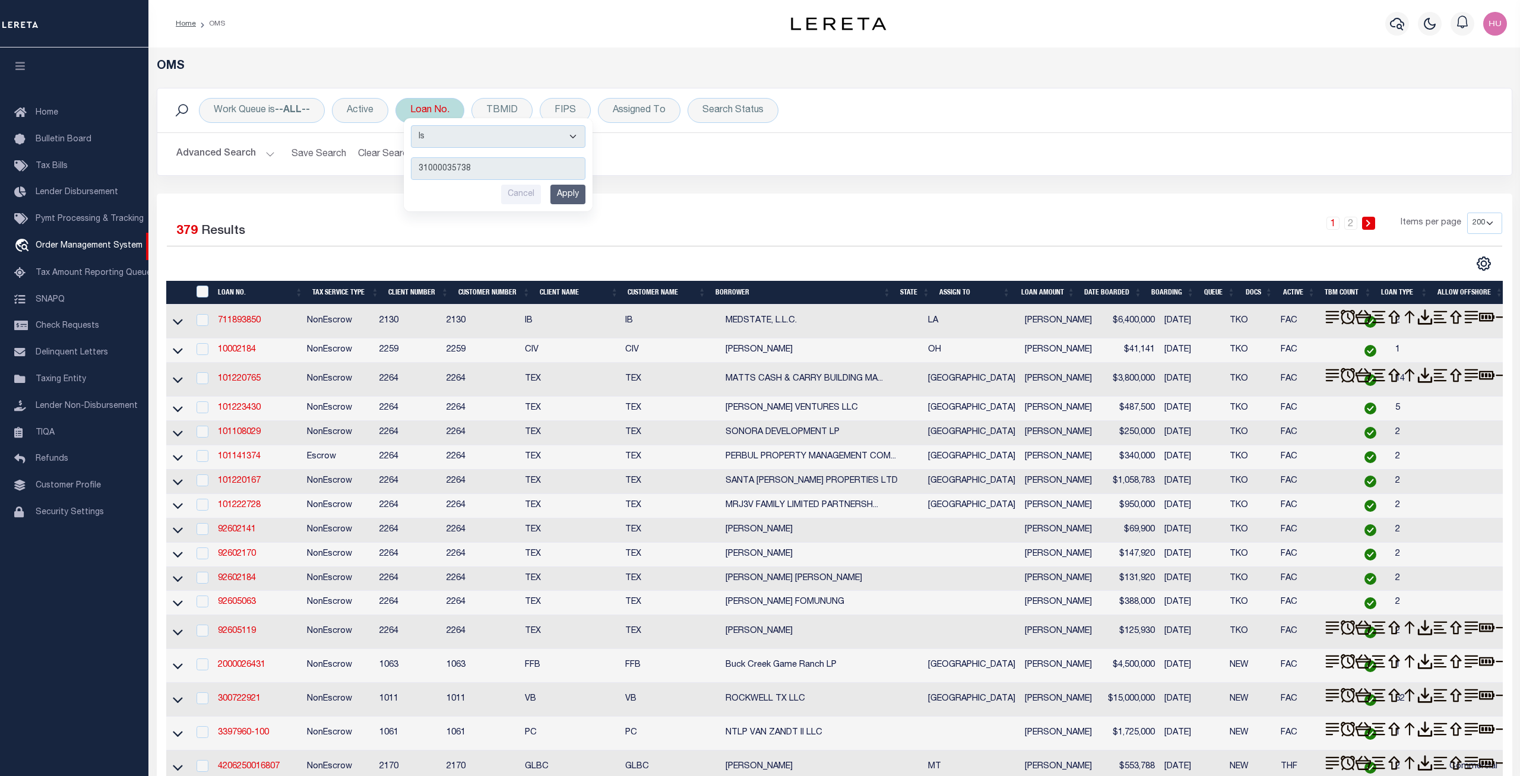
type input "31000035738"
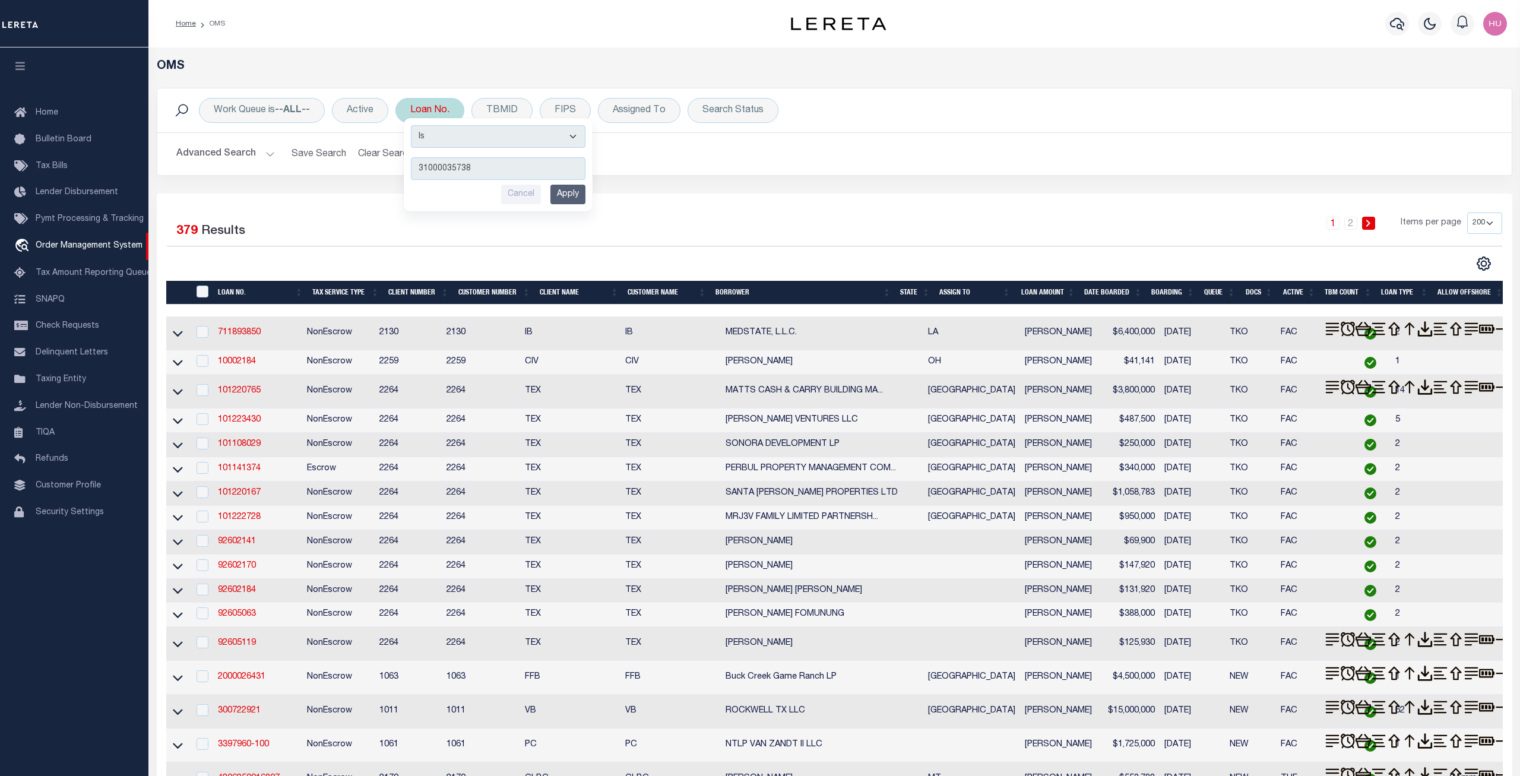
click at [560, 192] on input "Apply" at bounding box center [567, 195] width 35 height 20
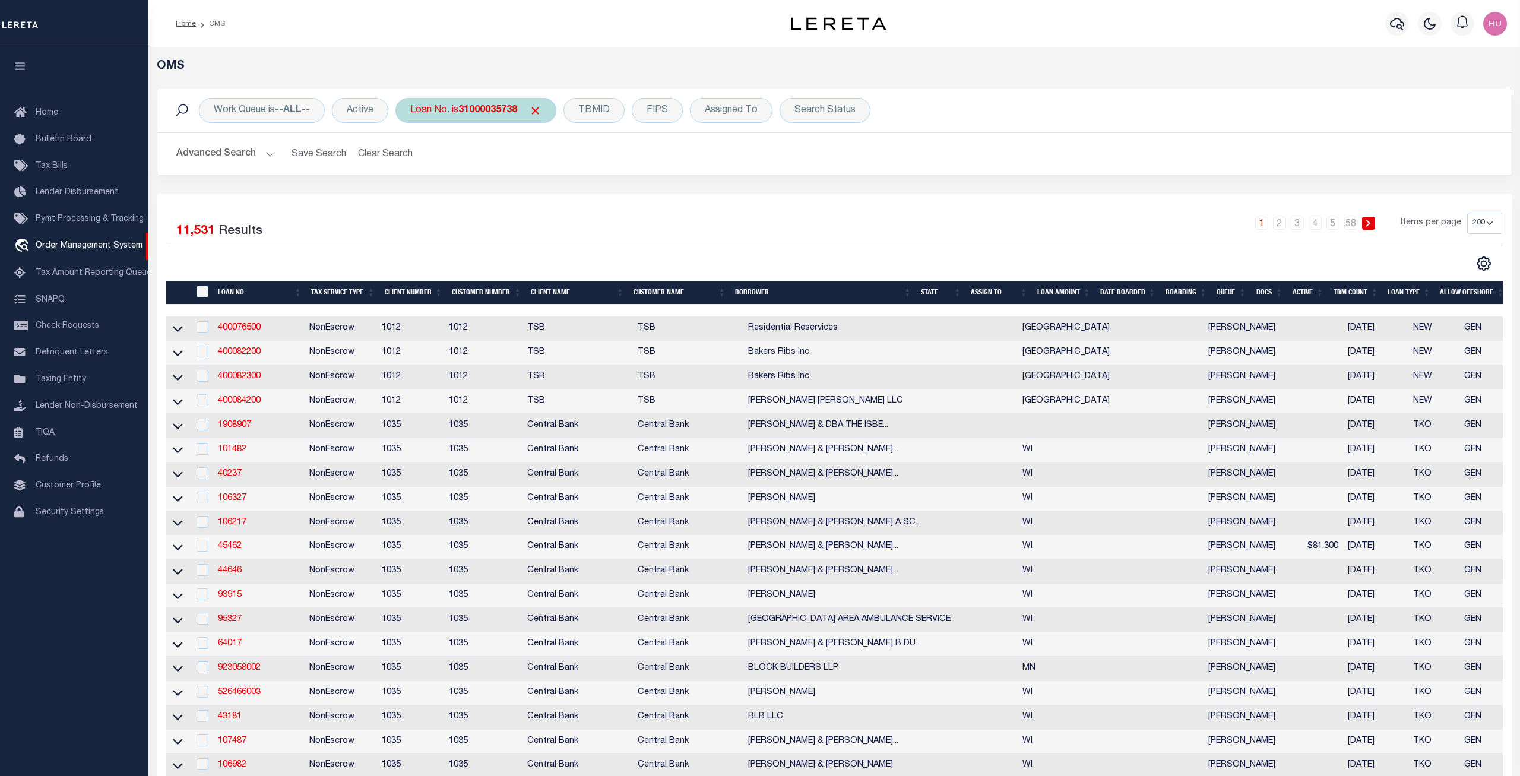
click at [508, 119] on div "Loan No. is 31000035738" at bounding box center [476, 110] width 161 height 25
click at [574, 197] on input "Apply" at bounding box center [567, 195] width 35 height 20
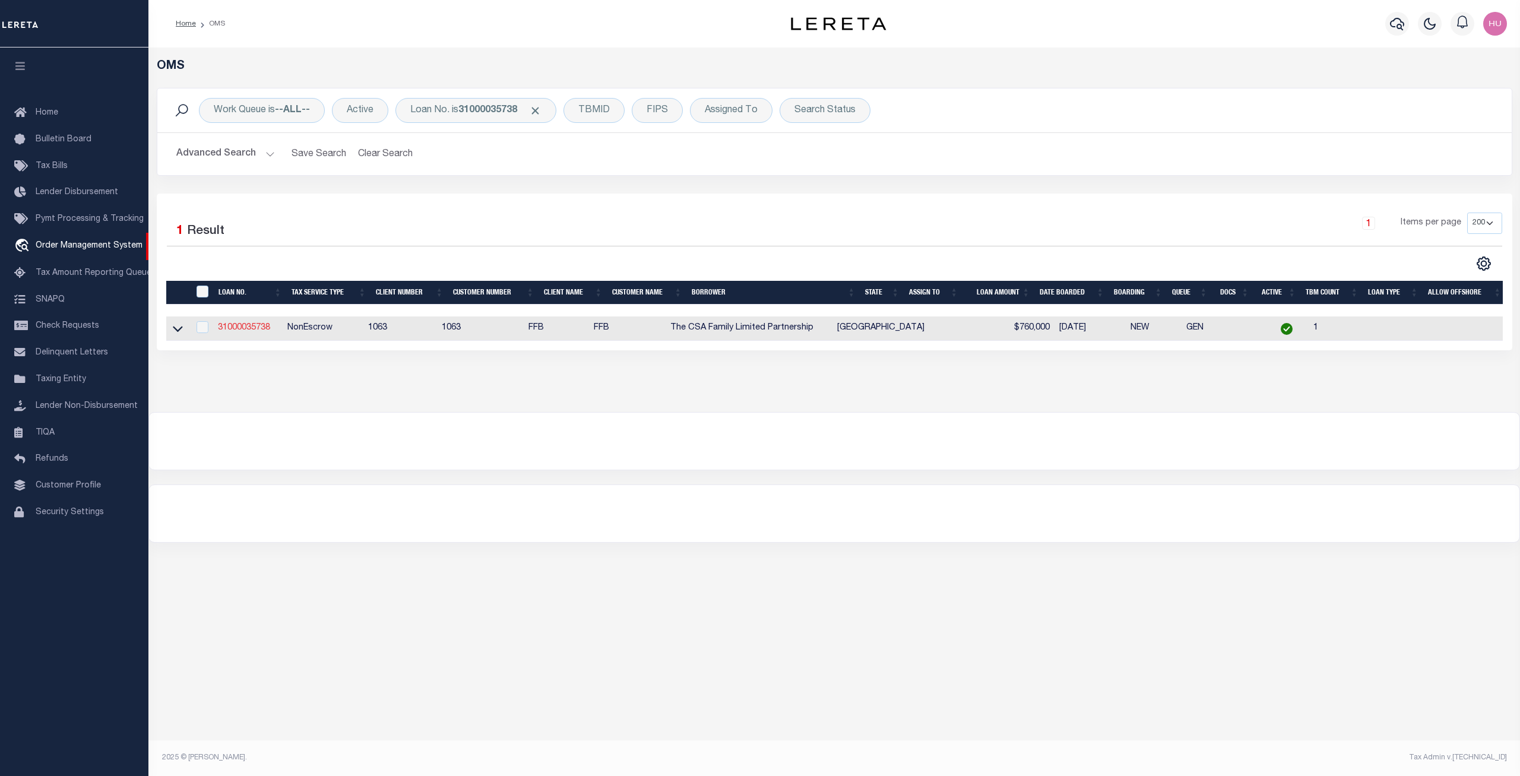
click at [258, 330] on link "31000035738" at bounding box center [244, 328] width 52 height 8
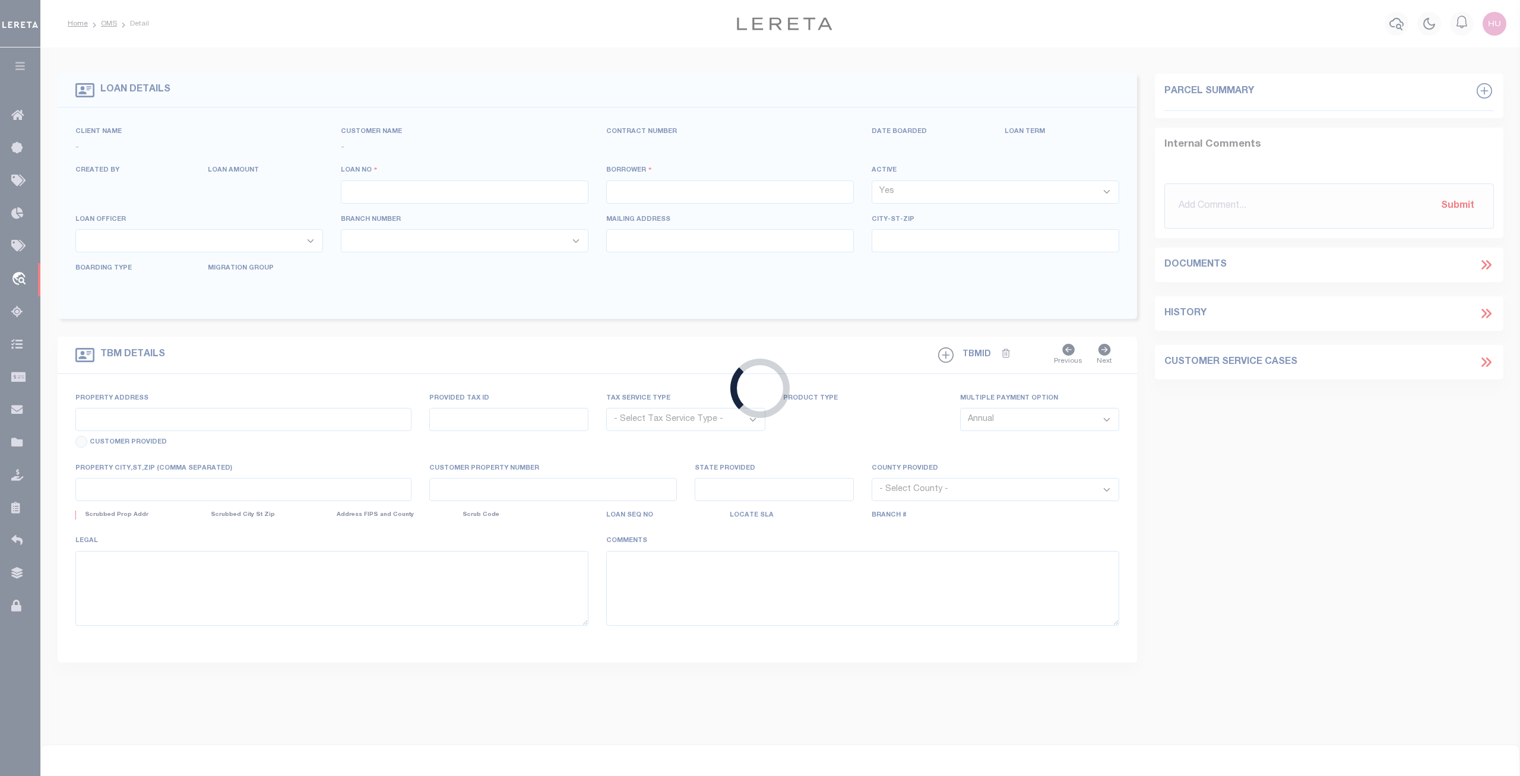
type input "31000035738"
type input "The CSA Family Limited Partnership"
select select
select select "400"
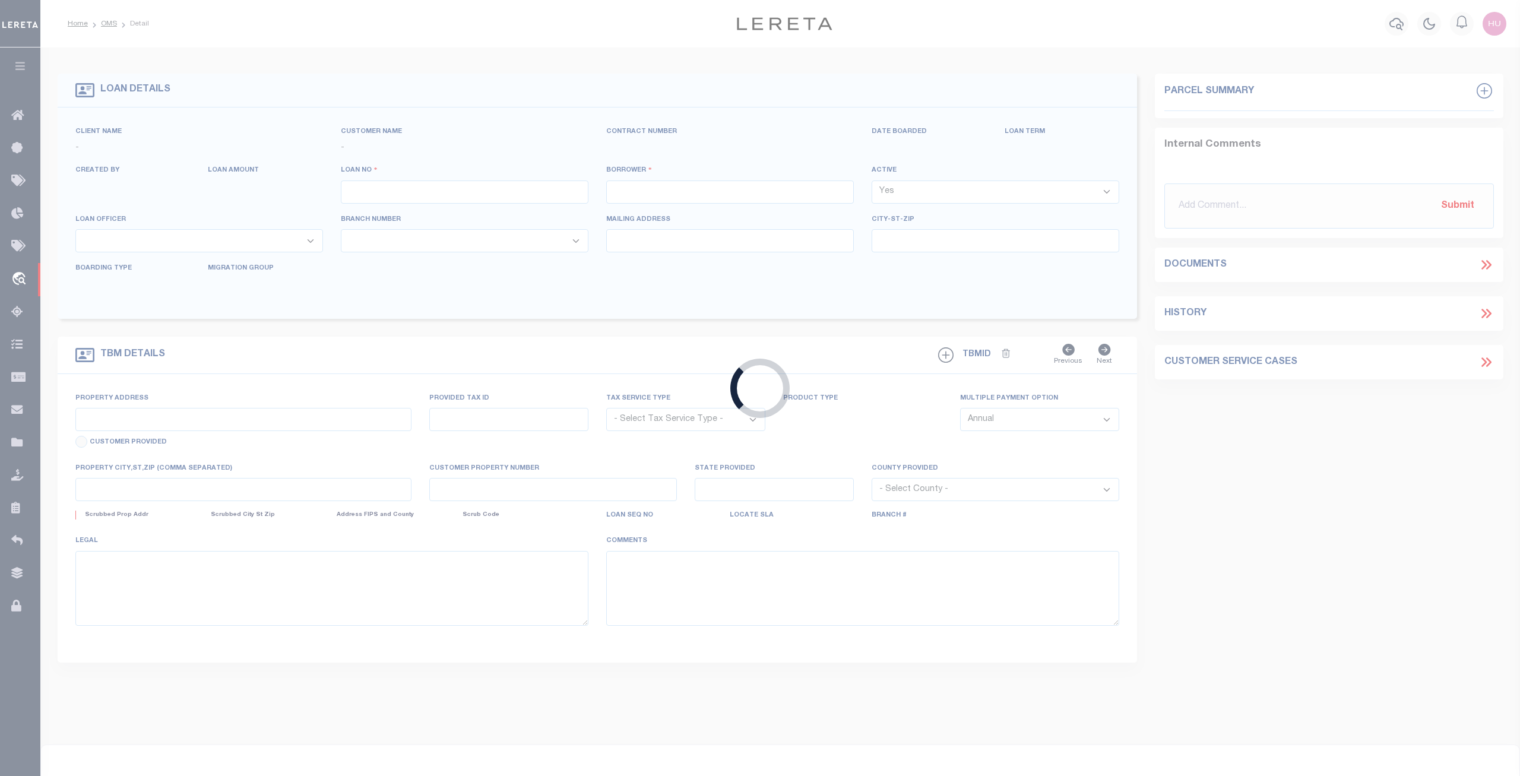
select select "NonEscrow"
type input "320 S Harbin Dr"
select select
type input "Stephenville TX 764010000"
type input "[GEOGRAPHIC_DATA]"
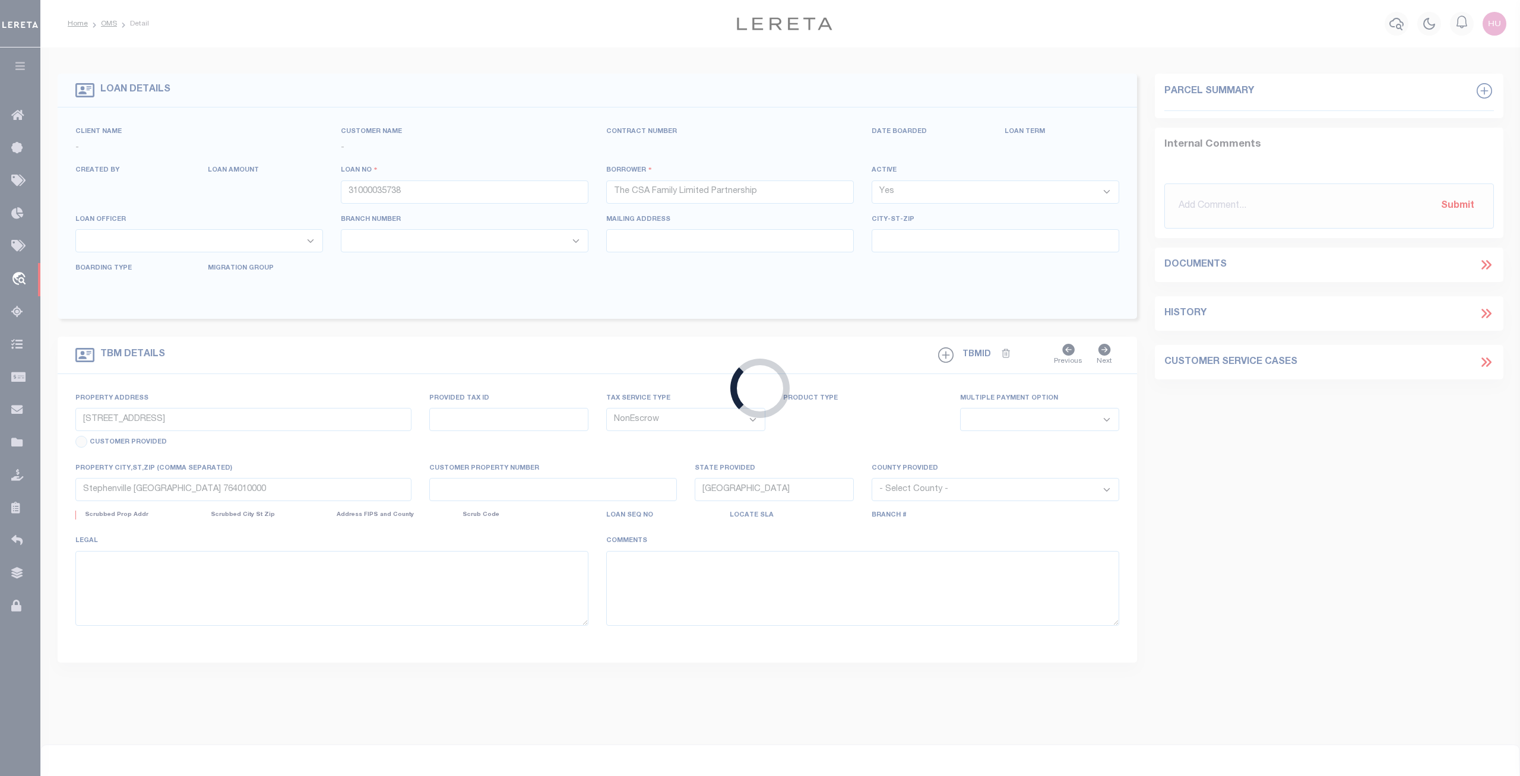
select select
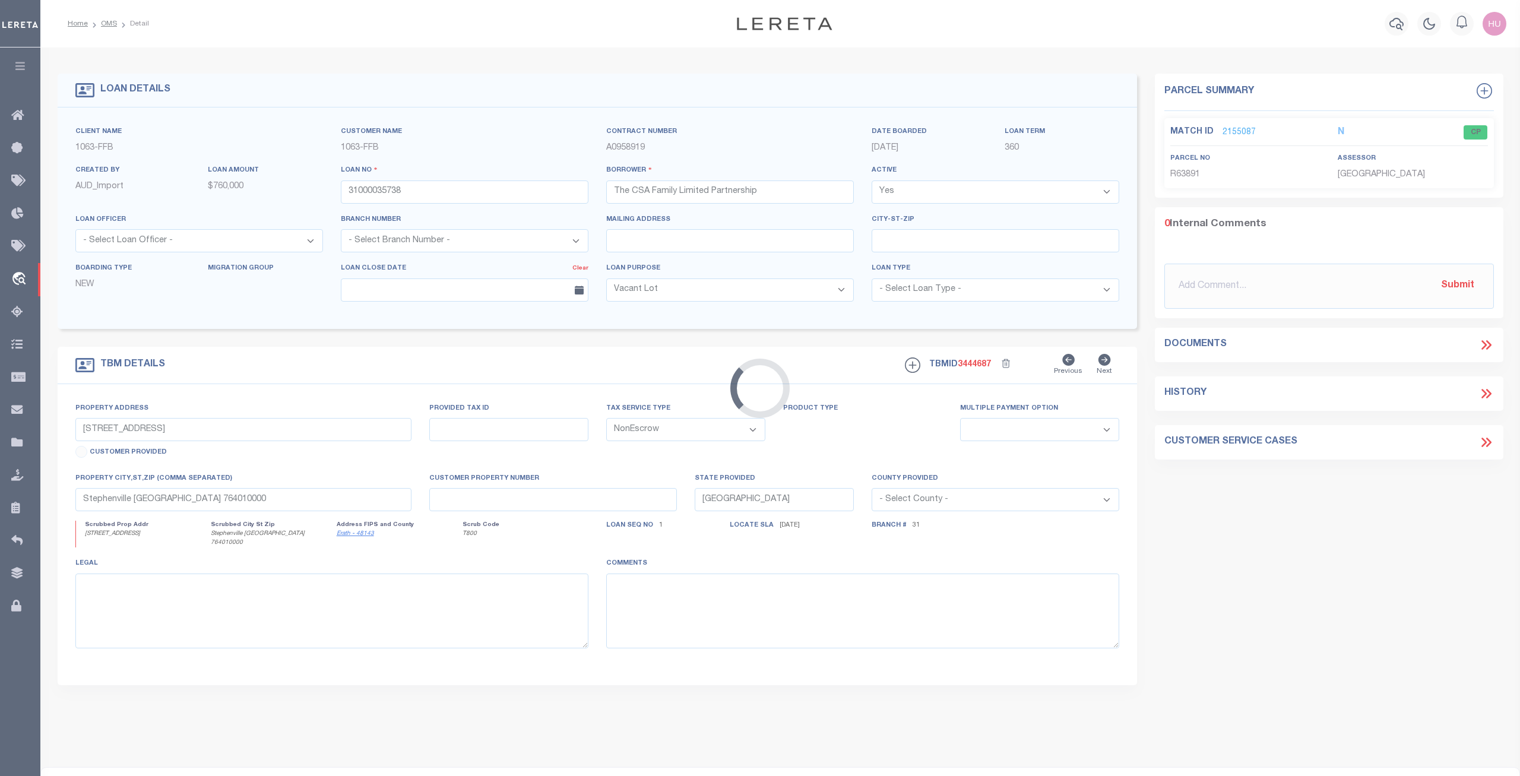
select select "3737"
select select "510"
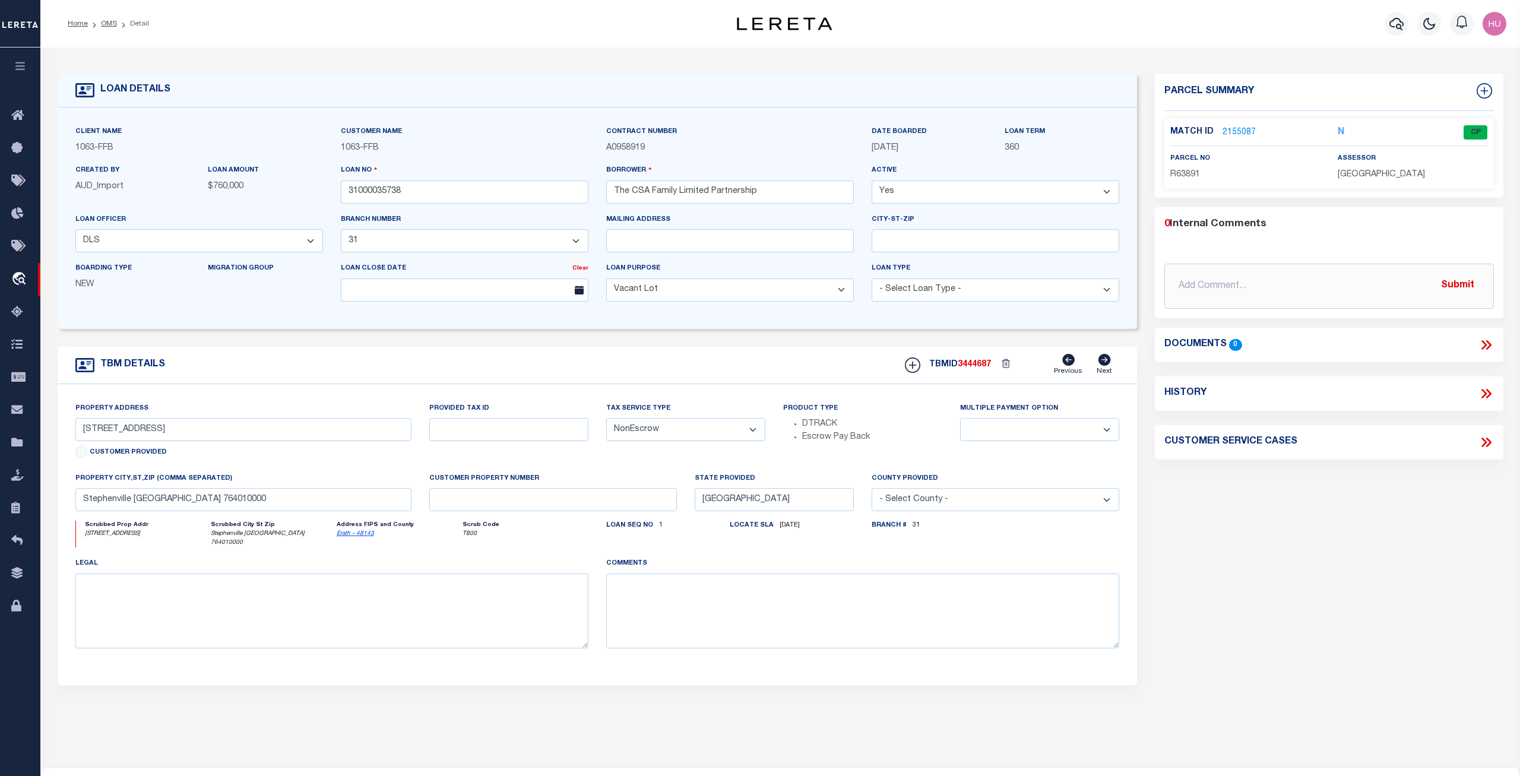
click at [1248, 130] on link "2155087" at bounding box center [1239, 132] width 33 height 12
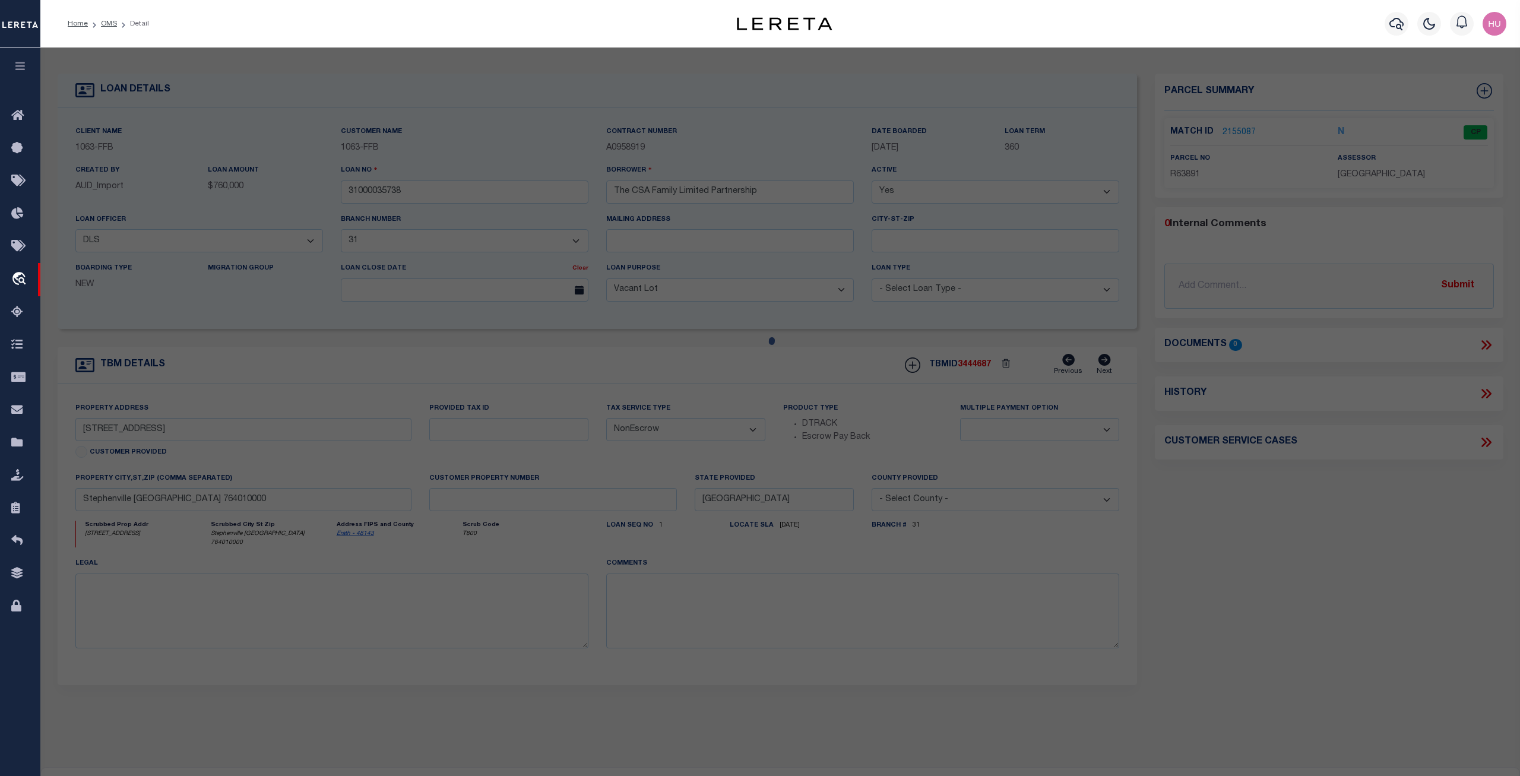
checkbox input "false"
select select "CP"
type input "THE CSA FAMILY LIMITED PARTNERSHIP"
select select "ATL"
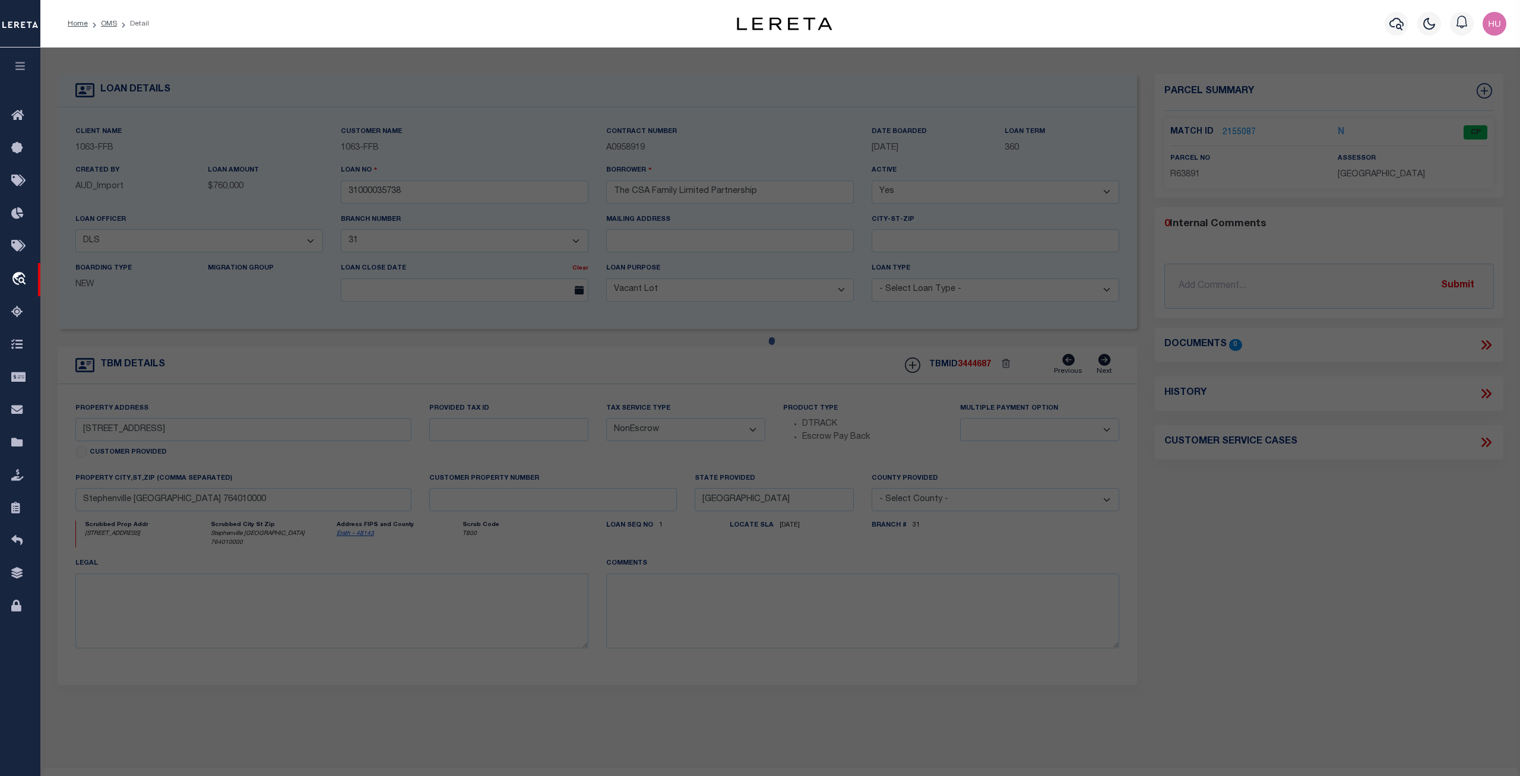
select select "ADD"
type input "320 S HARBIN DR"
checkbox input "false"
type input "[GEOGRAPHIC_DATA]"
type textarea "Acres 1.500, S6200 SOUTH SIDE ADDITION, BLOCK 19; LOT 19"
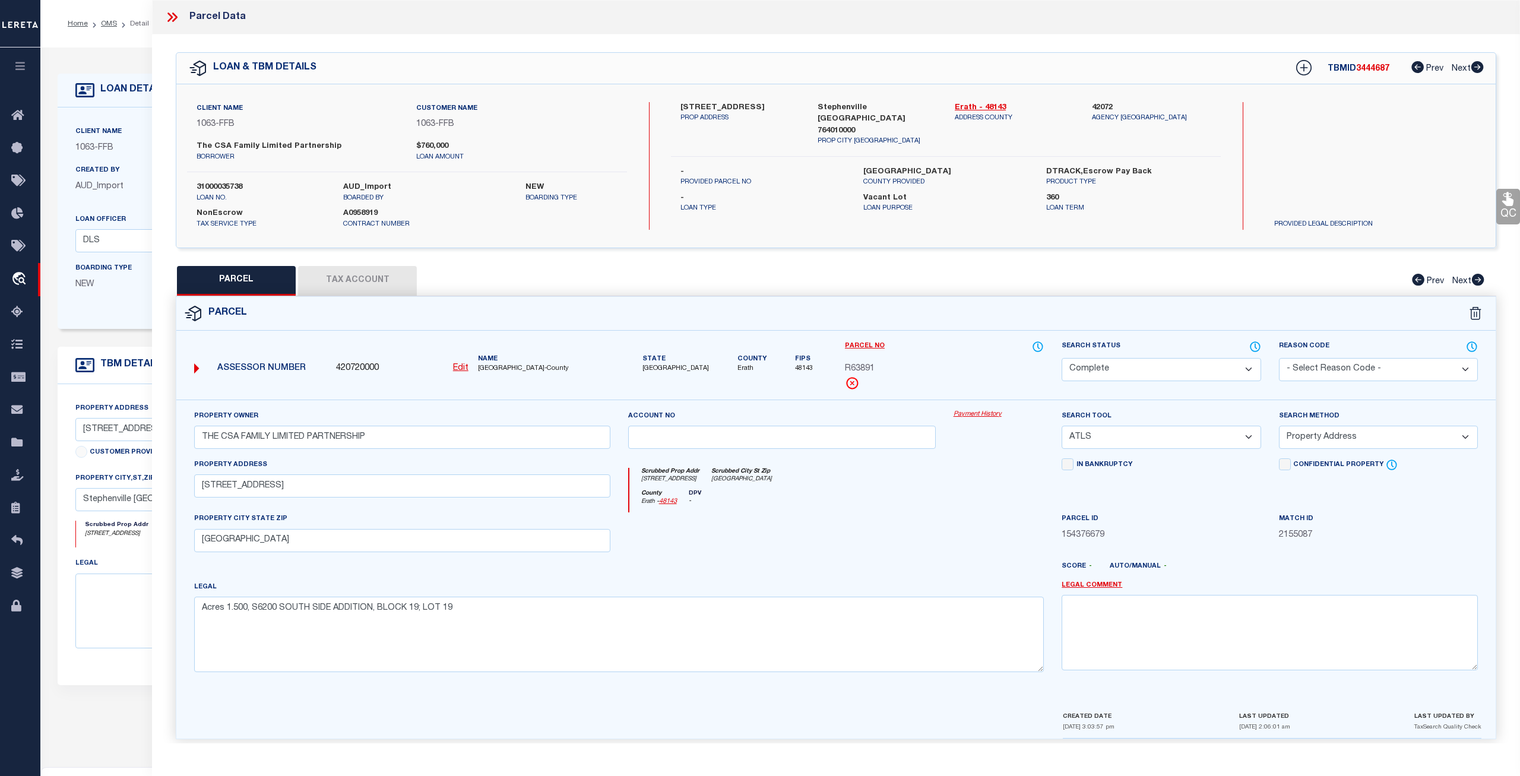
click at [387, 281] on button "Tax Account" at bounding box center [357, 281] width 119 height 30
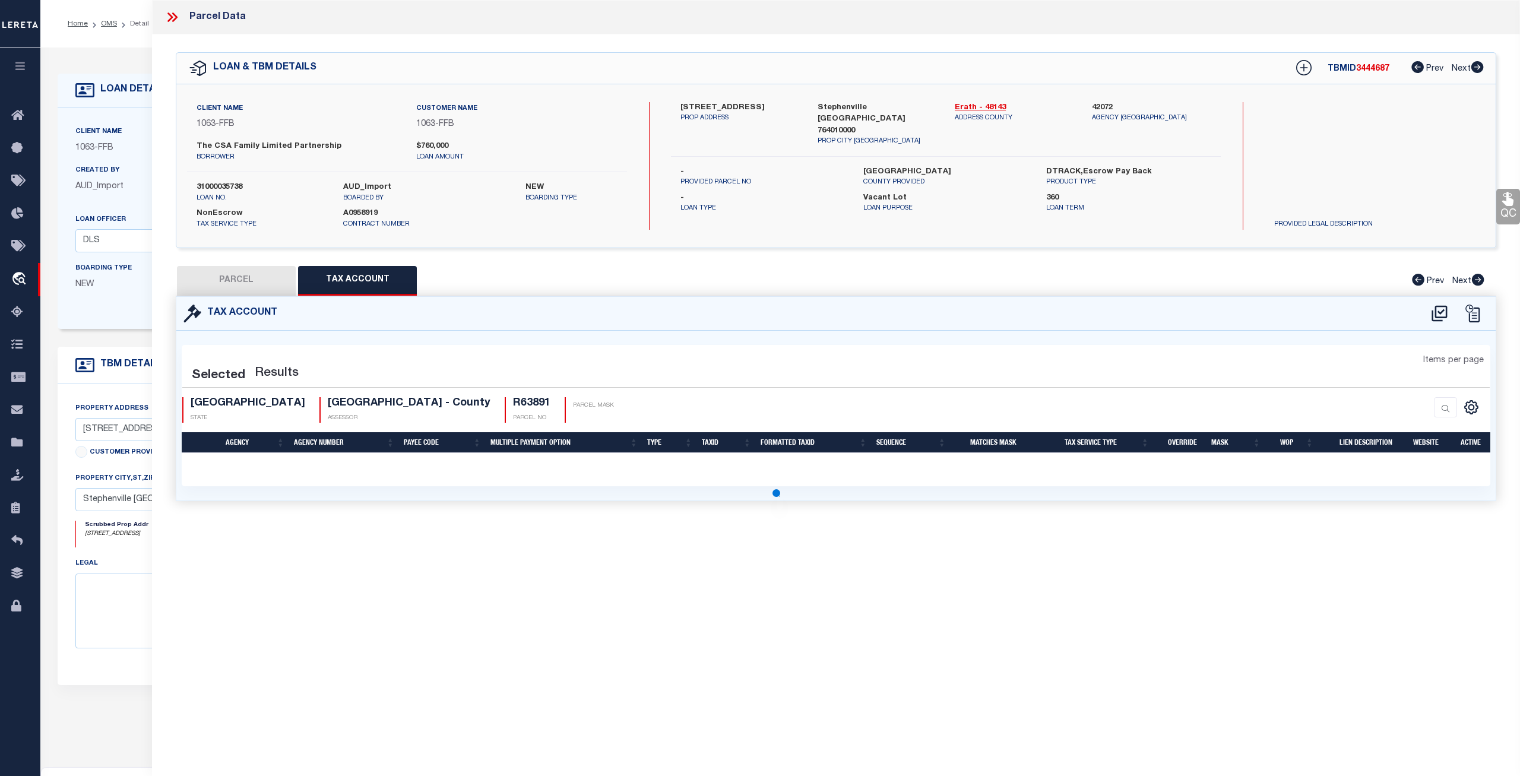
select select "100"
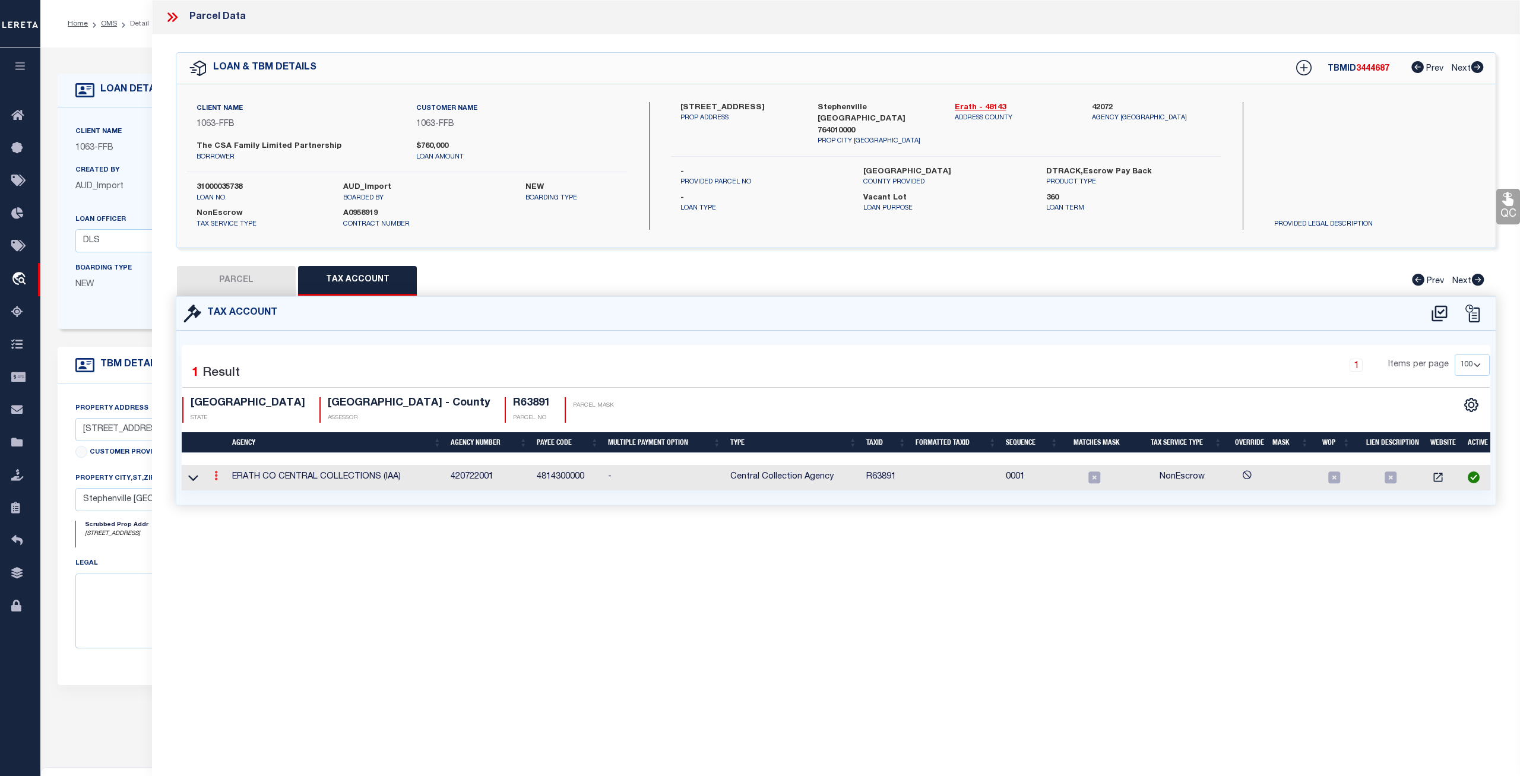
click at [214, 476] on icon at bounding box center [216, 476] width 4 height 10
click at [239, 495] on link at bounding box center [232, 495] width 44 height 20
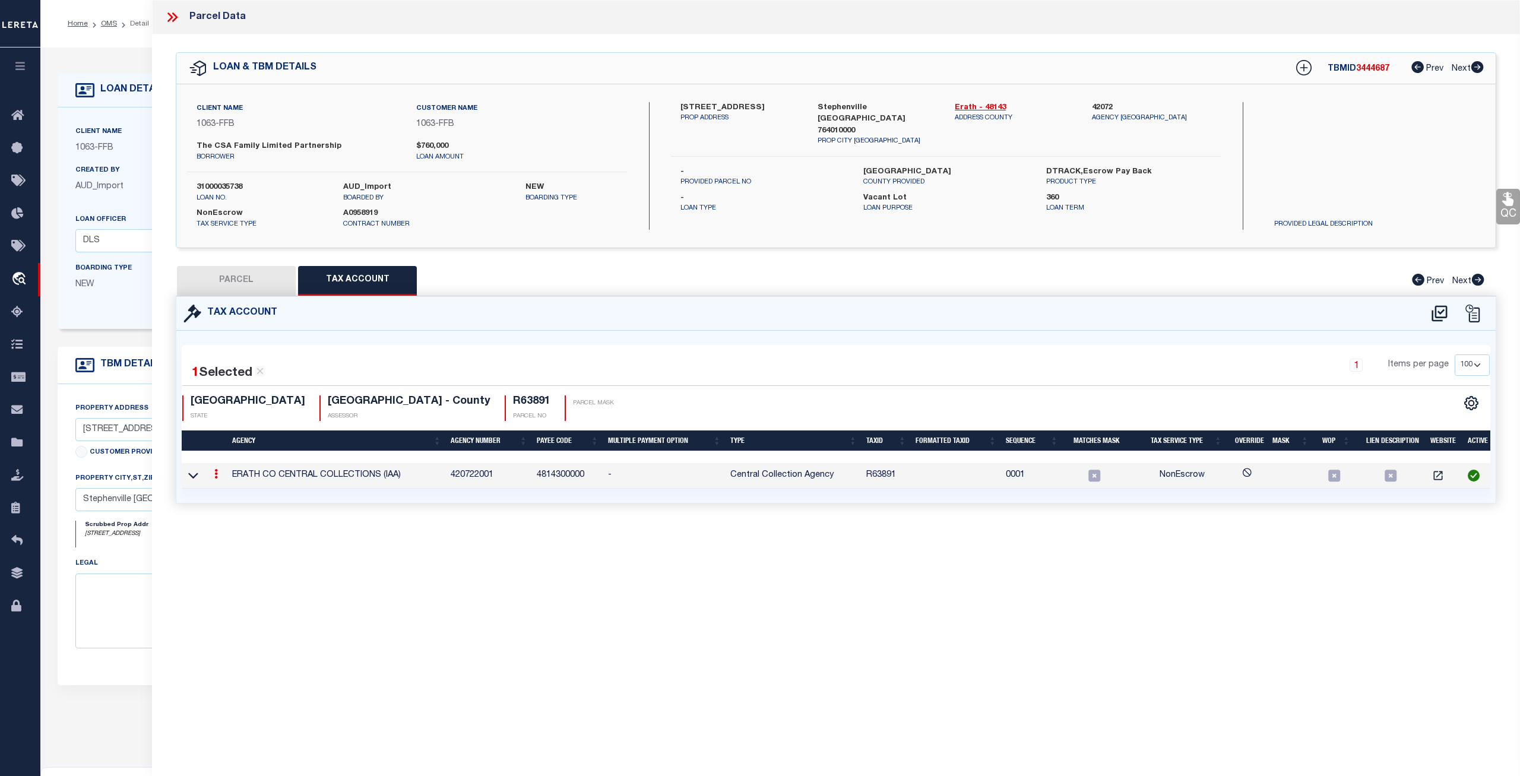
type input "R63891"
type textarea "INACTIVE - SEE 420720000"
checkbox input "true"
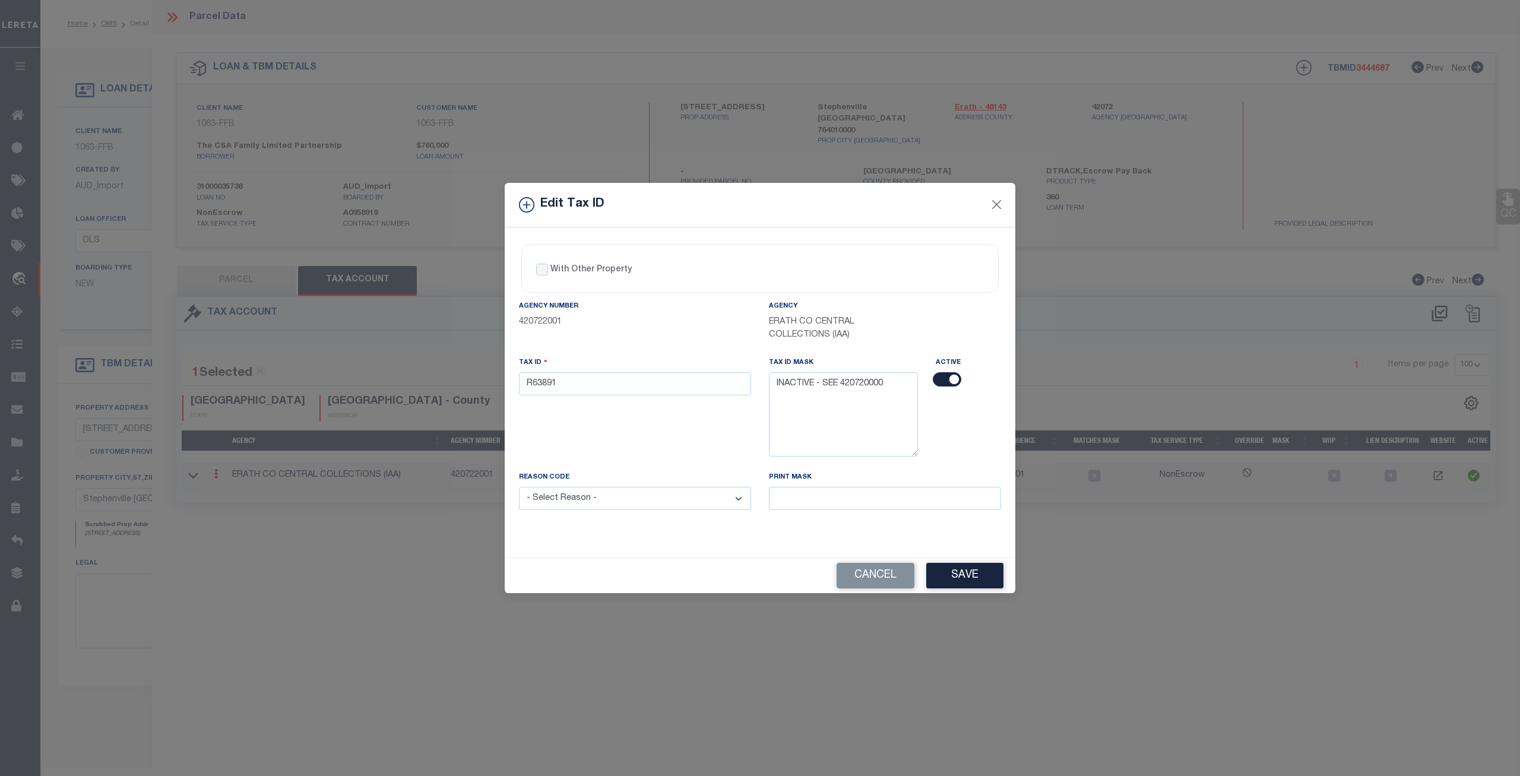
click at [884, 569] on button "Cancel" at bounding box center [876, 576] width 78 height 26
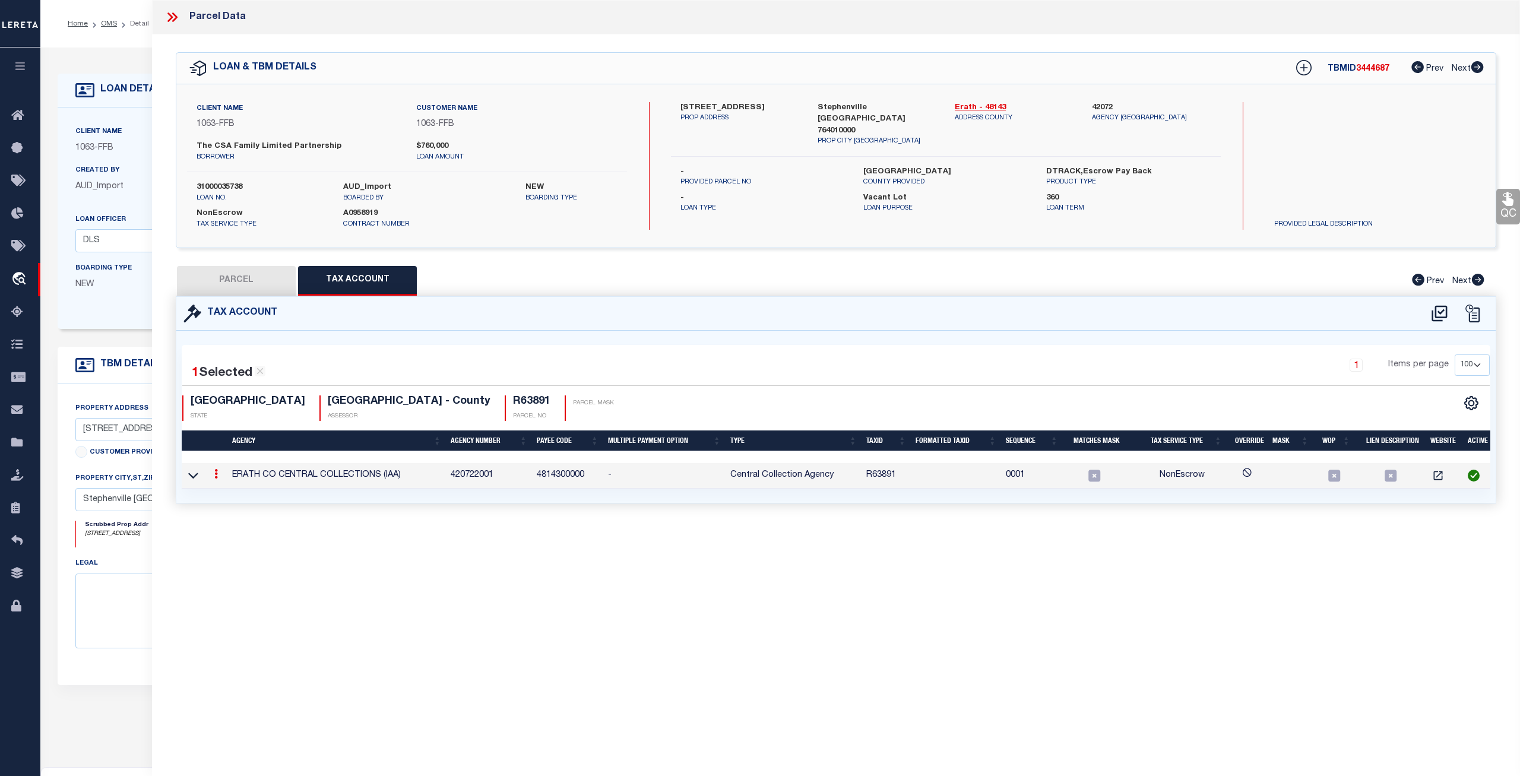
click at [248, 270] on button "PARCEL" at bounding box center [236, 281] width 119 height 30
select select "AS"
select select
checkbox input "false"
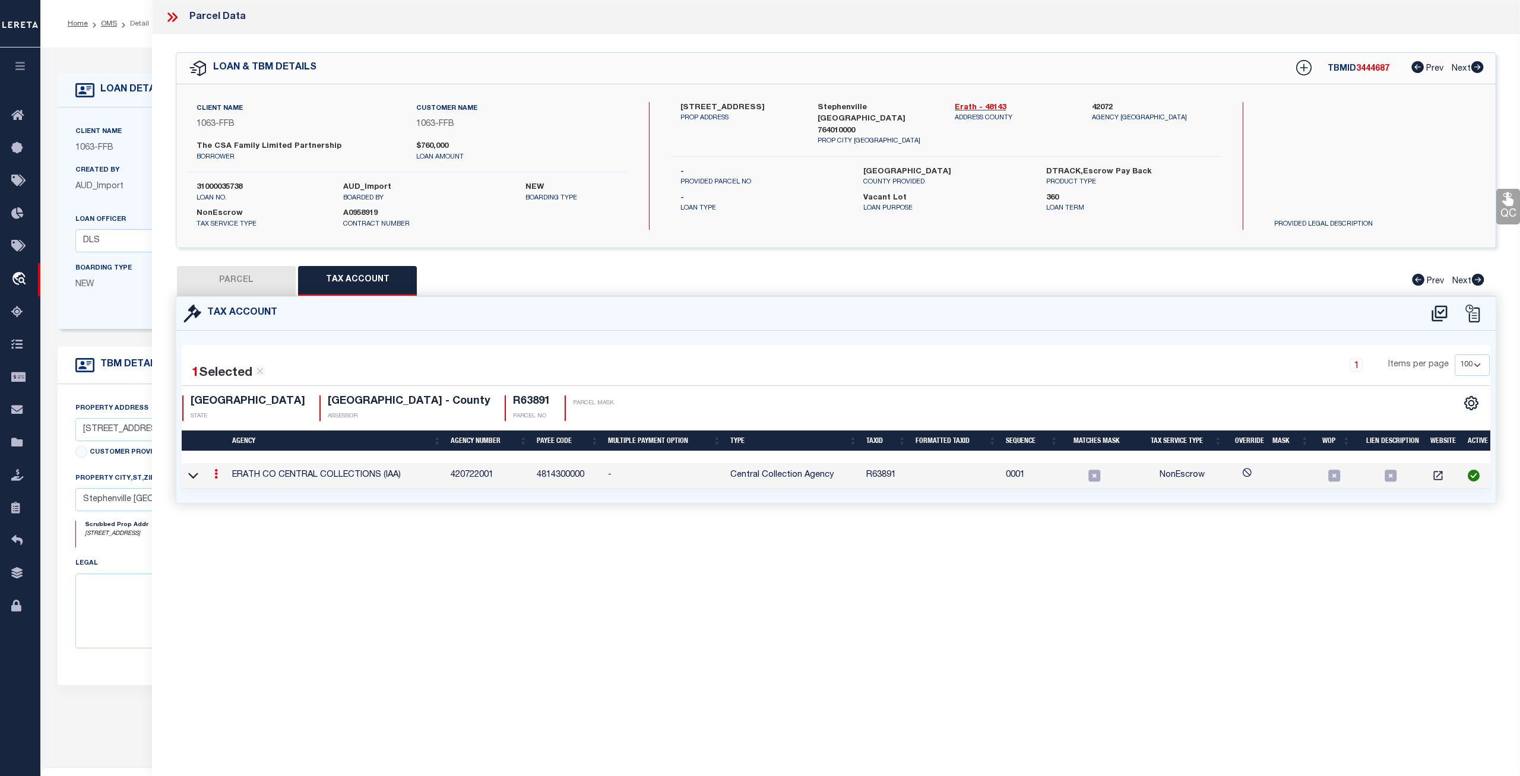
checkbox input "false"
select select "CP"
type input "THE CSA FAMILY LIMITED PARTNERSHIP"
select select "ATL"
select select "ADD"
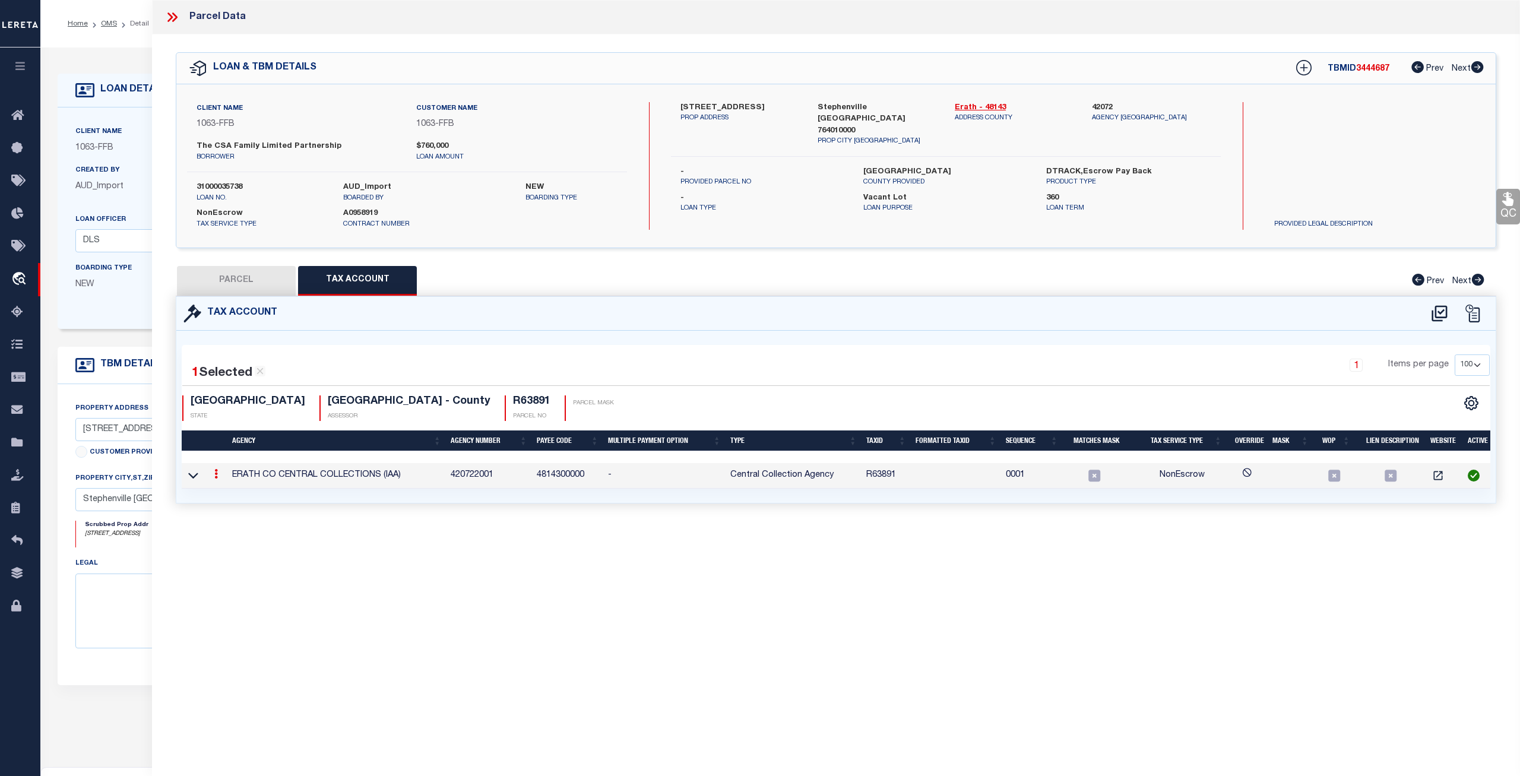
type input "320 S HARBIN DR"
checkbox input "false"
type input "[GEOGRAPHIC_DATA]"
type textarea "Acres 1.500, S6200 SOUTH SIDE ADDITION, BLOCK 19; LOT 19"
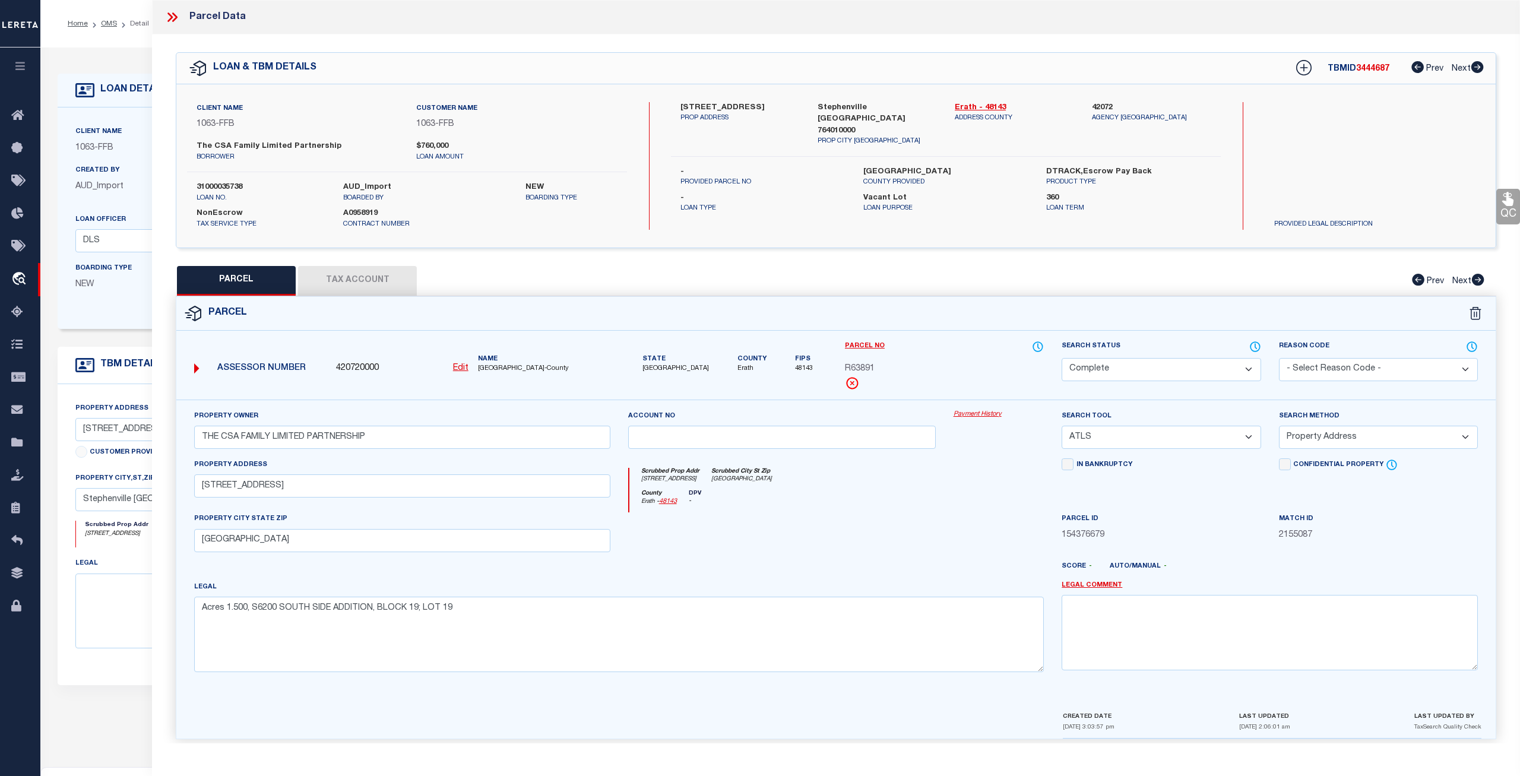
click at [170, 18] on icon at bounding box center [171, 17] width 15 height 15
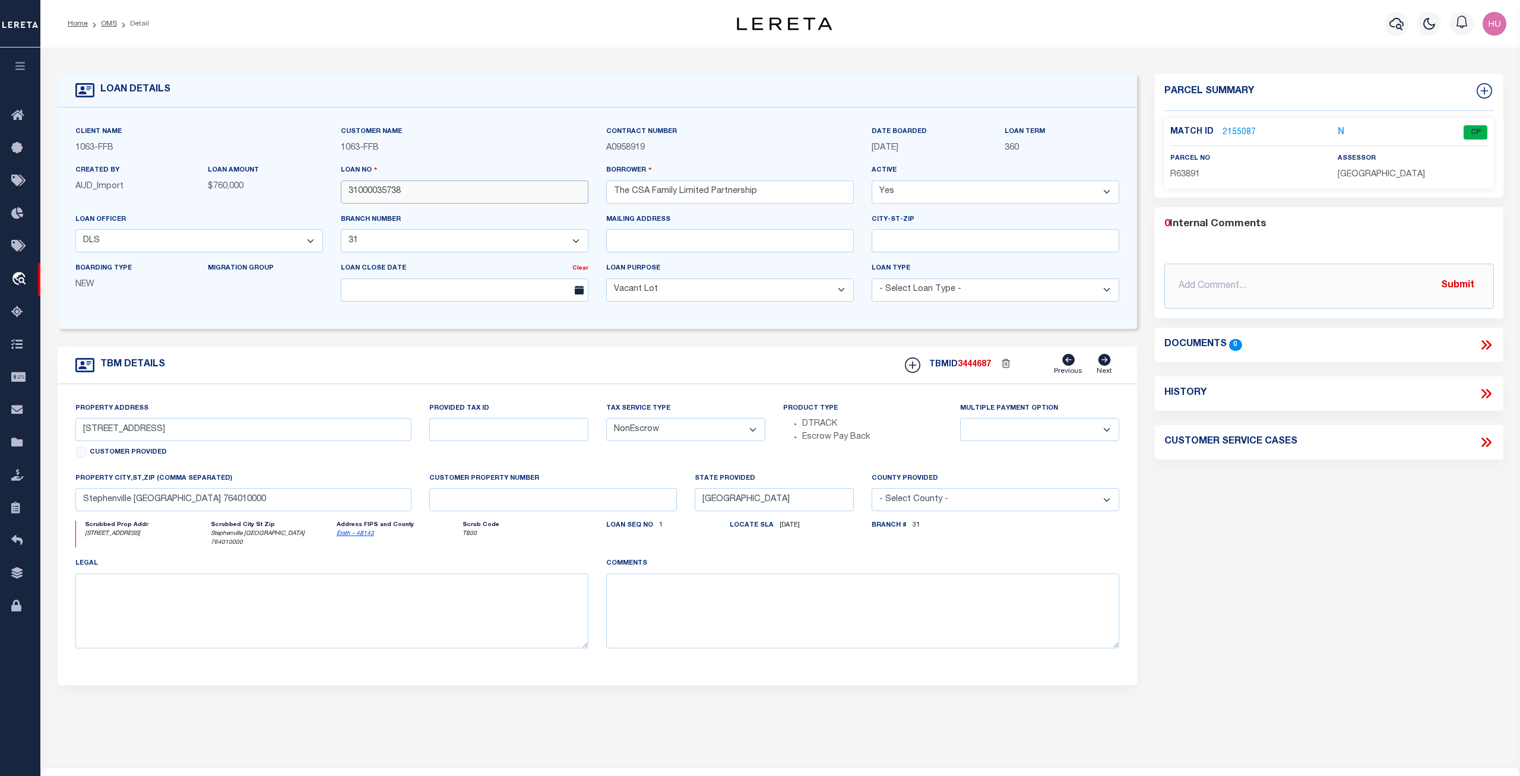
drag, startPoint x: 400, startPoint y: 193, endPoint x: 332, endPoint y: 199, distance: 68.6
click at [341, 199] on input "31000035738" at bounding box center [465, 192] width 248 height 23
click at [111, 23] on link "OMS" at bounding box center [109, 23] width 16 height 7
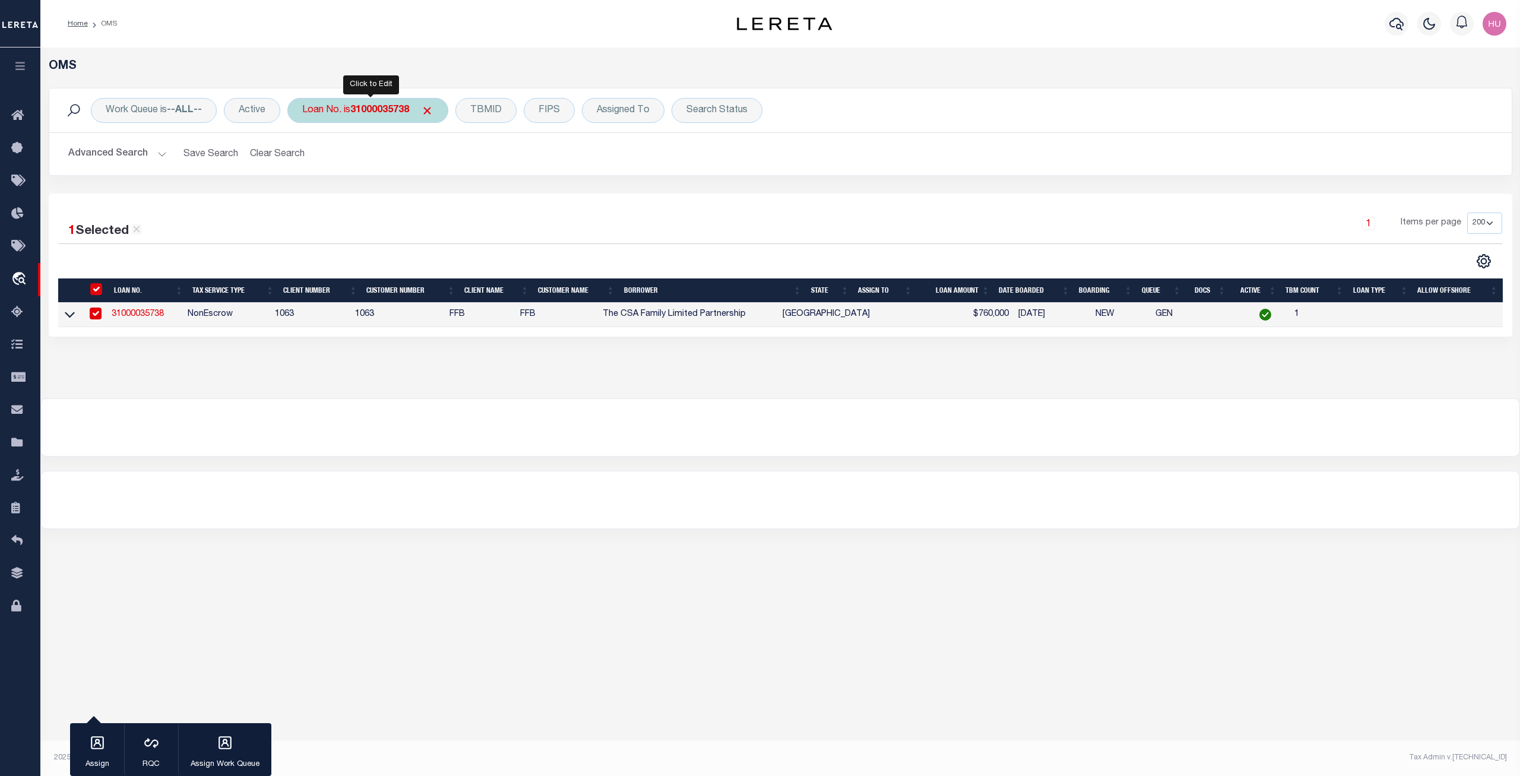
click at [404, 107] on b "31000035738" at bounding box center [379, 111] width 59 height 10
click at [451, 191] on input "Apply" at bounding box center [459, 195] width 35 height 20
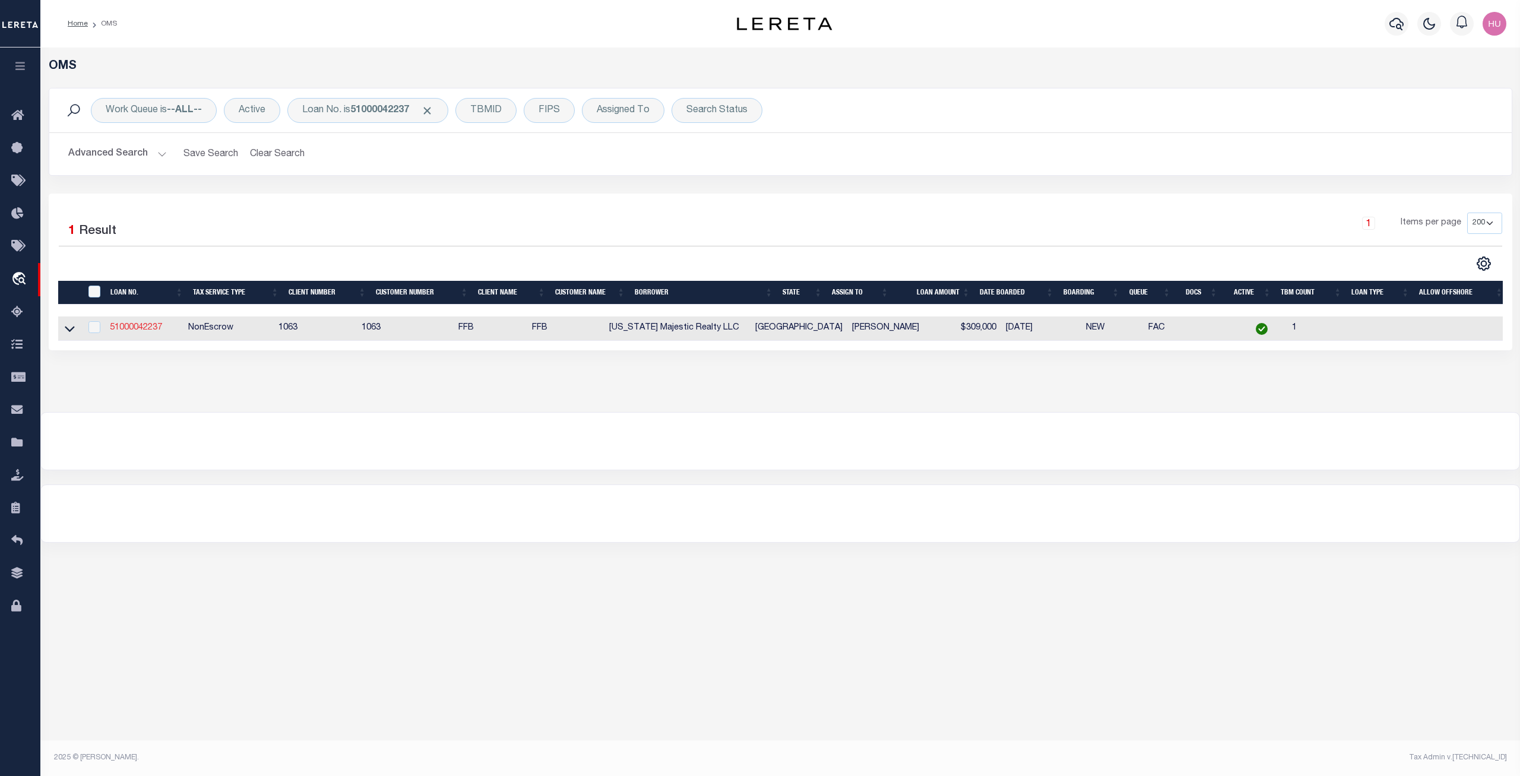
click at [150, 327] on link "51000042237" at bounding box center [136, 328] width 52 height 8
type input "51000042237"
type input "Texas Majestic Realty LLC"
select select "809"
select select "520"
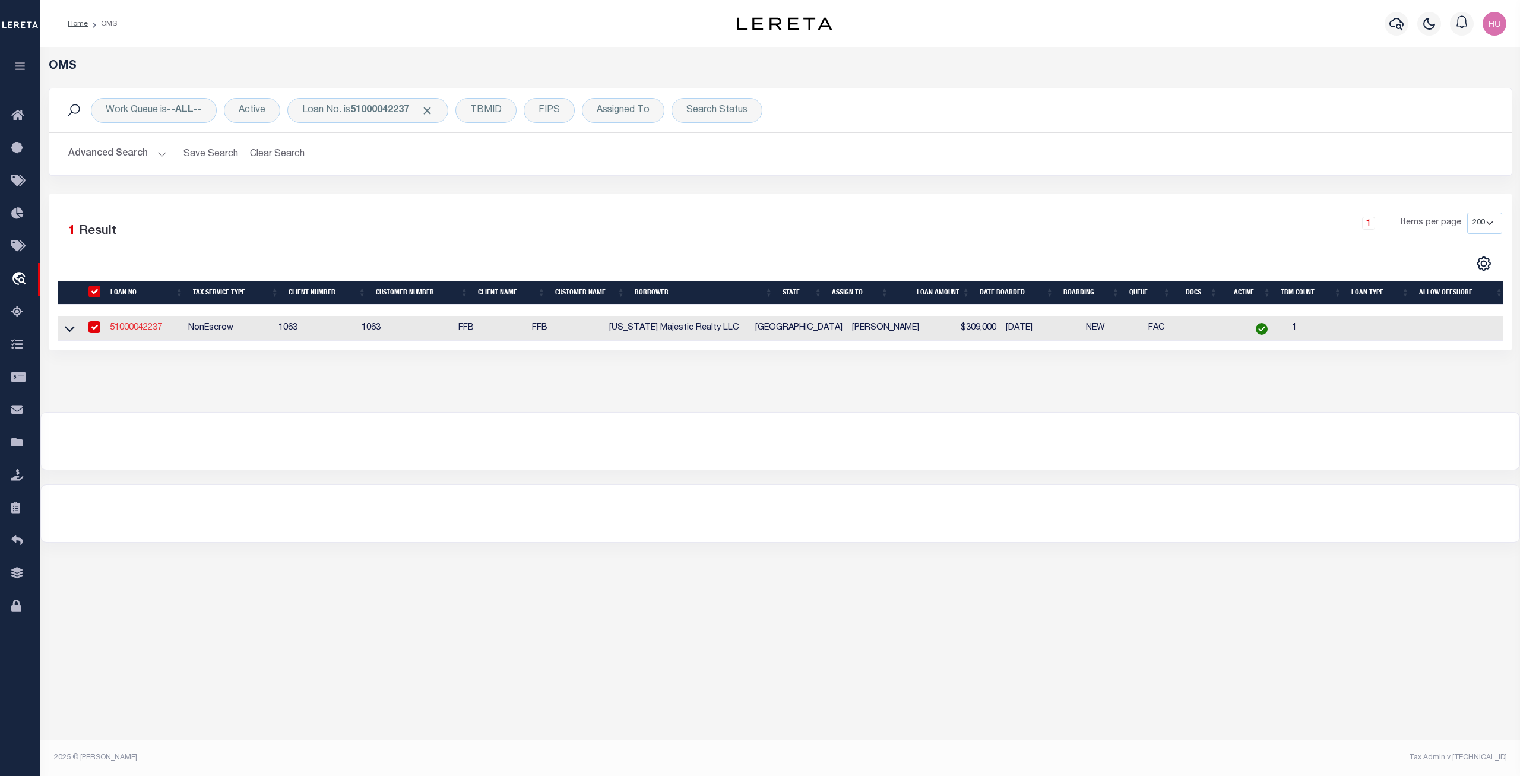
select select "100"
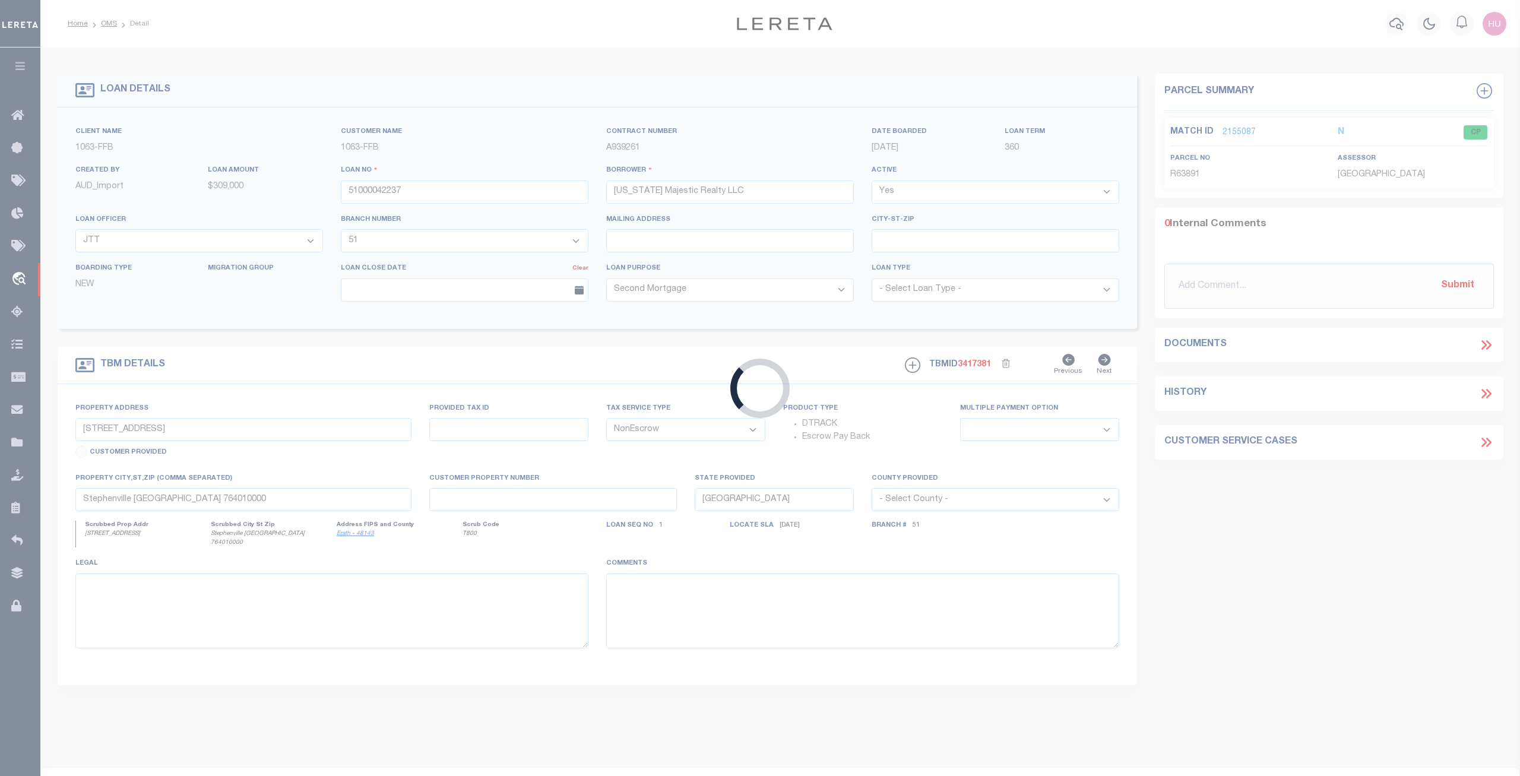
type input "120 MEANDERING HILLS TRL"
select select
type input "STEPHENVILLE TX 764012278"
select select "809"
select select "520"
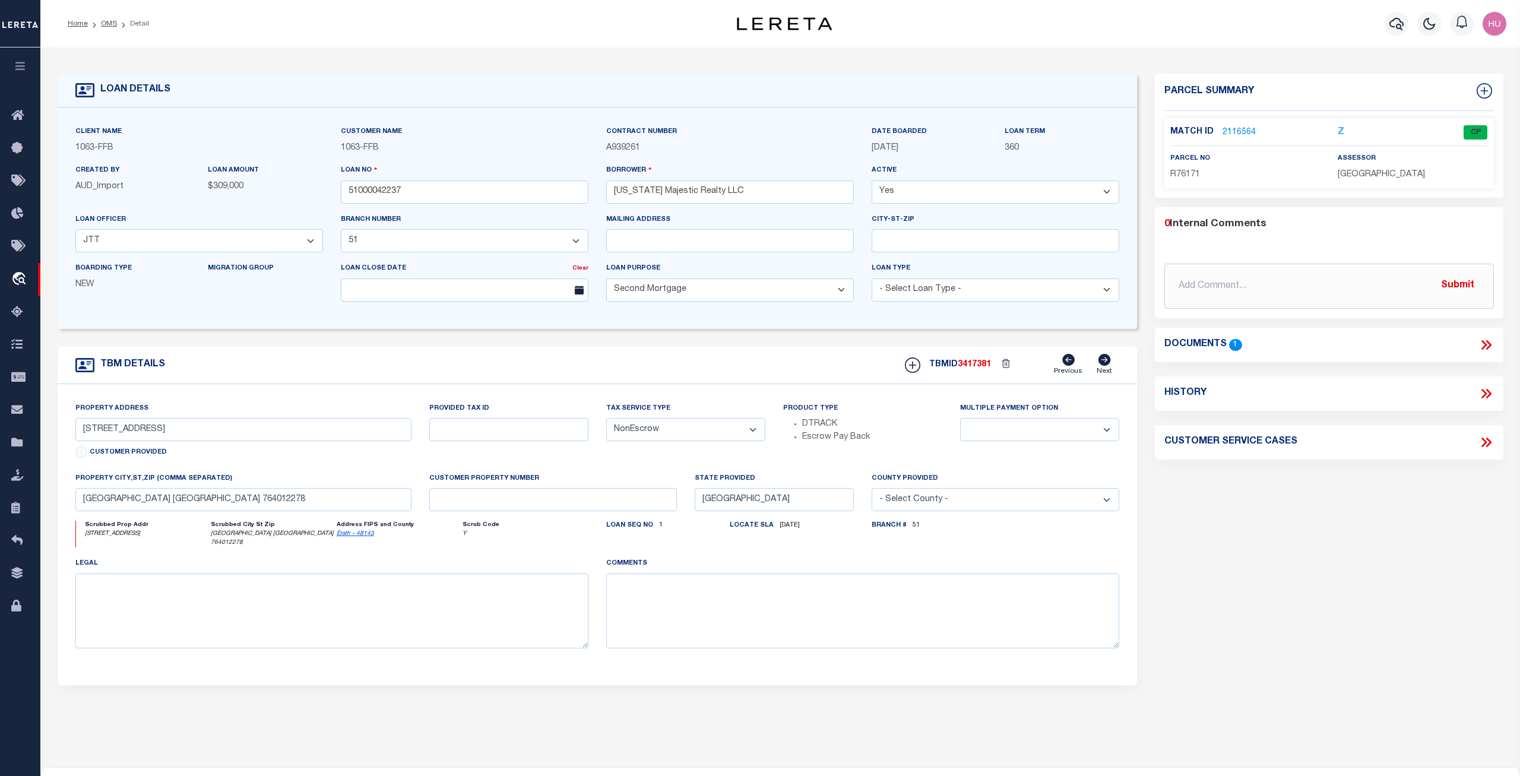
click at [1237, 128] on link "2116564" at bounding box center [1239, 132] width 33 height 12
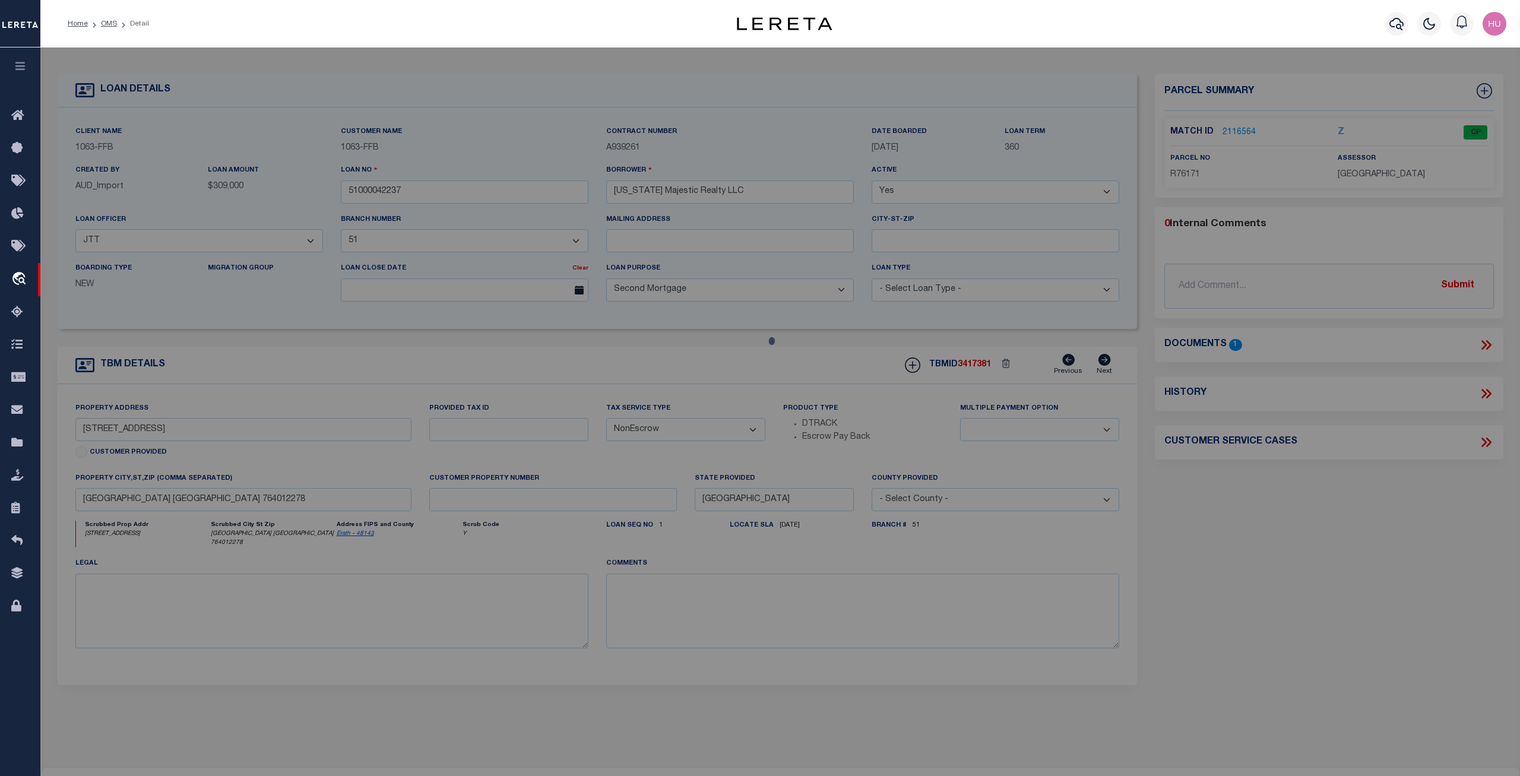
select select "AS"
select select
checkbox input "false"
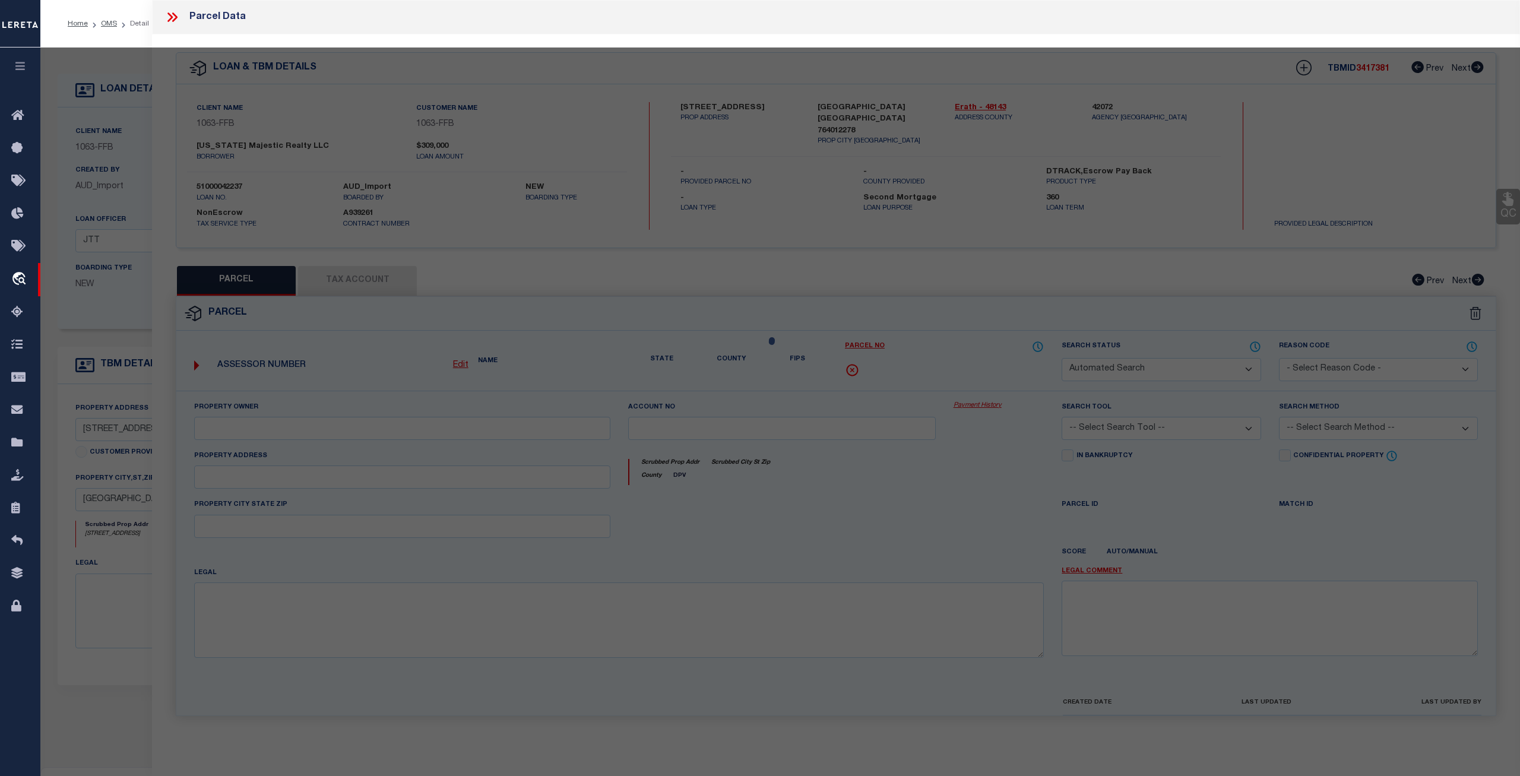
select select "CP"
type input "TEXAS MAJESTIC REALTY LLC"
select select "AGW"
select select
type input "120 MEANDERING HILLS TR"
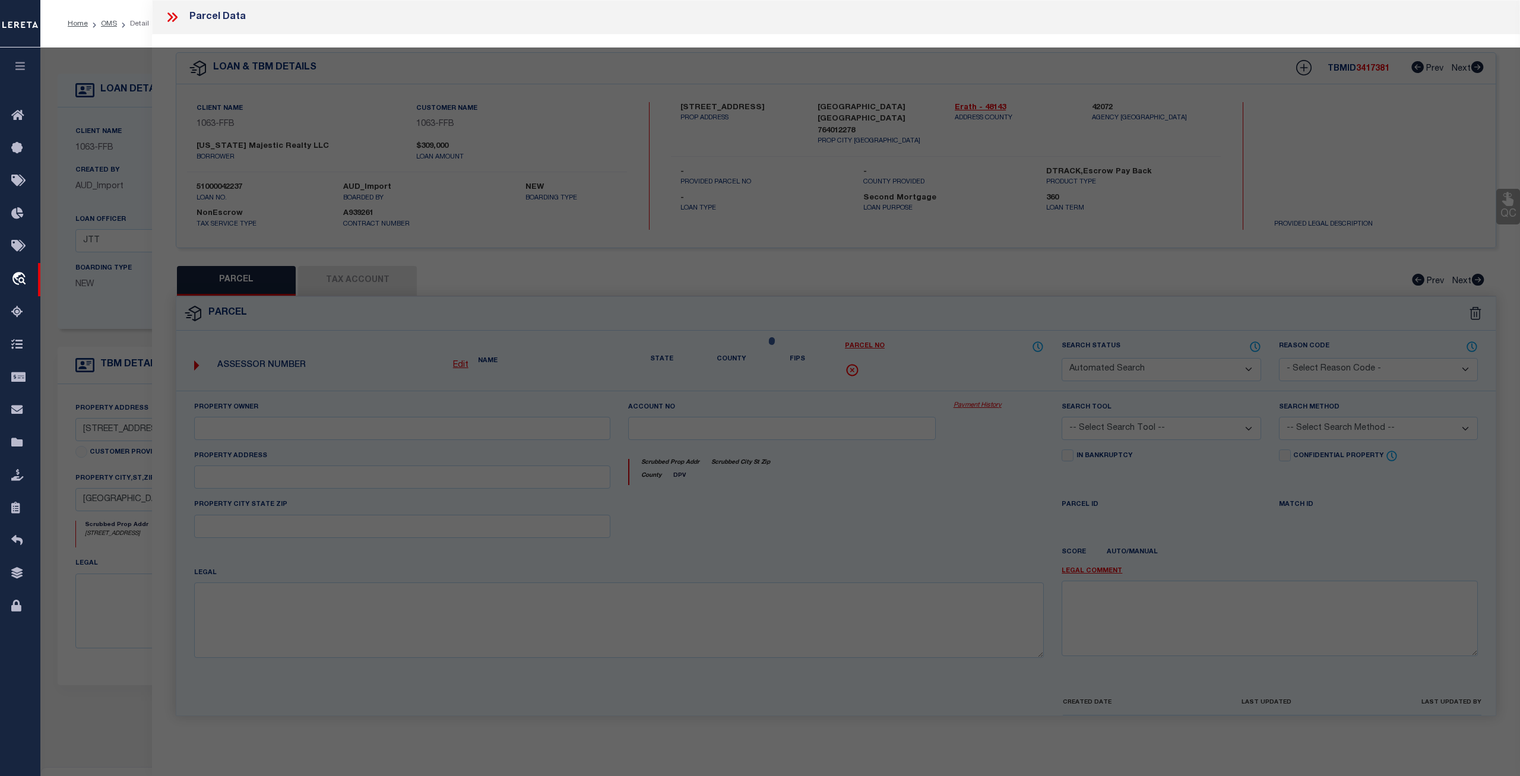
checkbox input "false"
type input "STEPHENVILLE TX 76401"
type textarea "Acres 3.500, S6750 TIMBER HILLS ADDITION, LOT 23 (PT OF)"
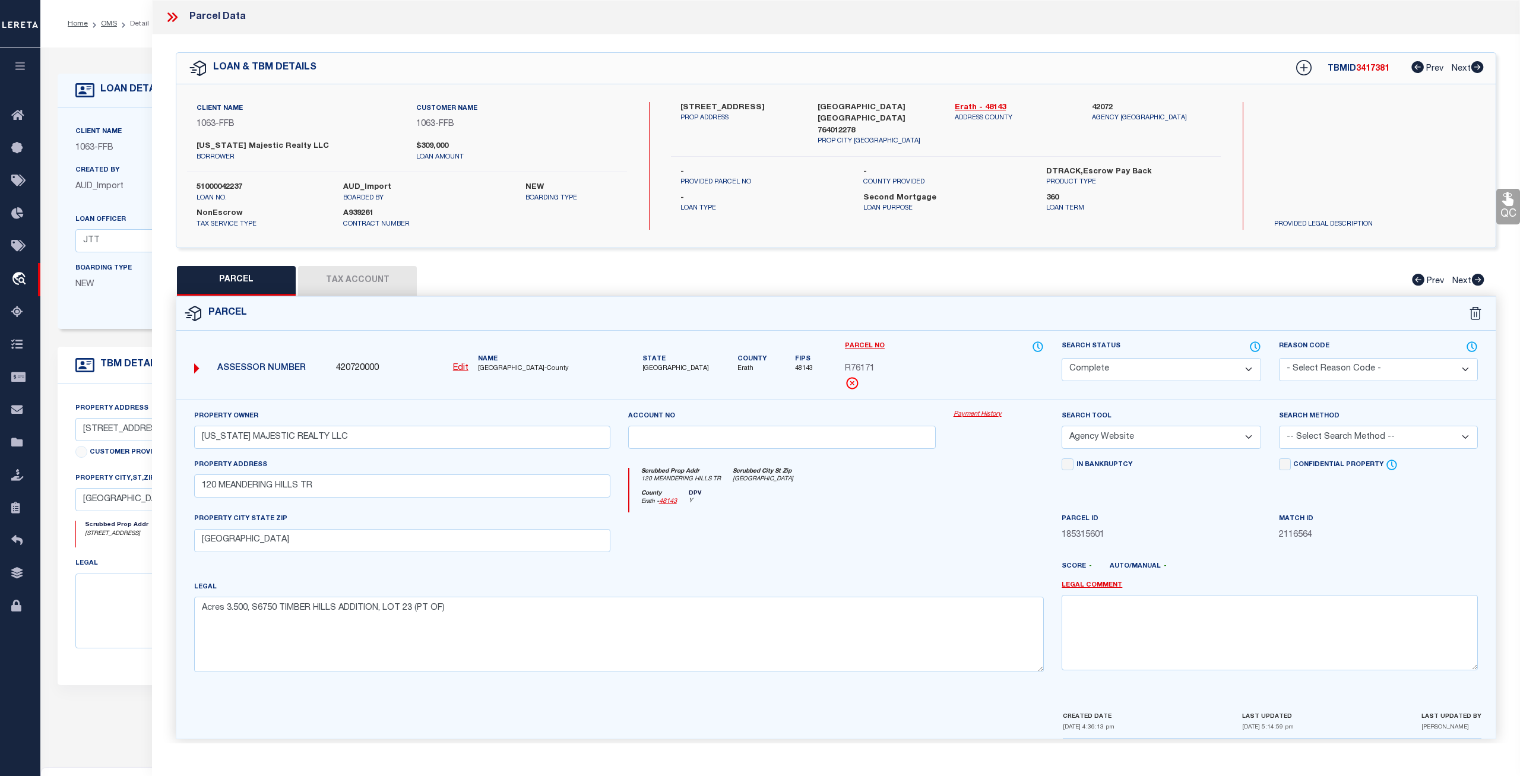
click at [390, 290] on button "Tax Account" at bounding box center [357, 281] width 119 height 30
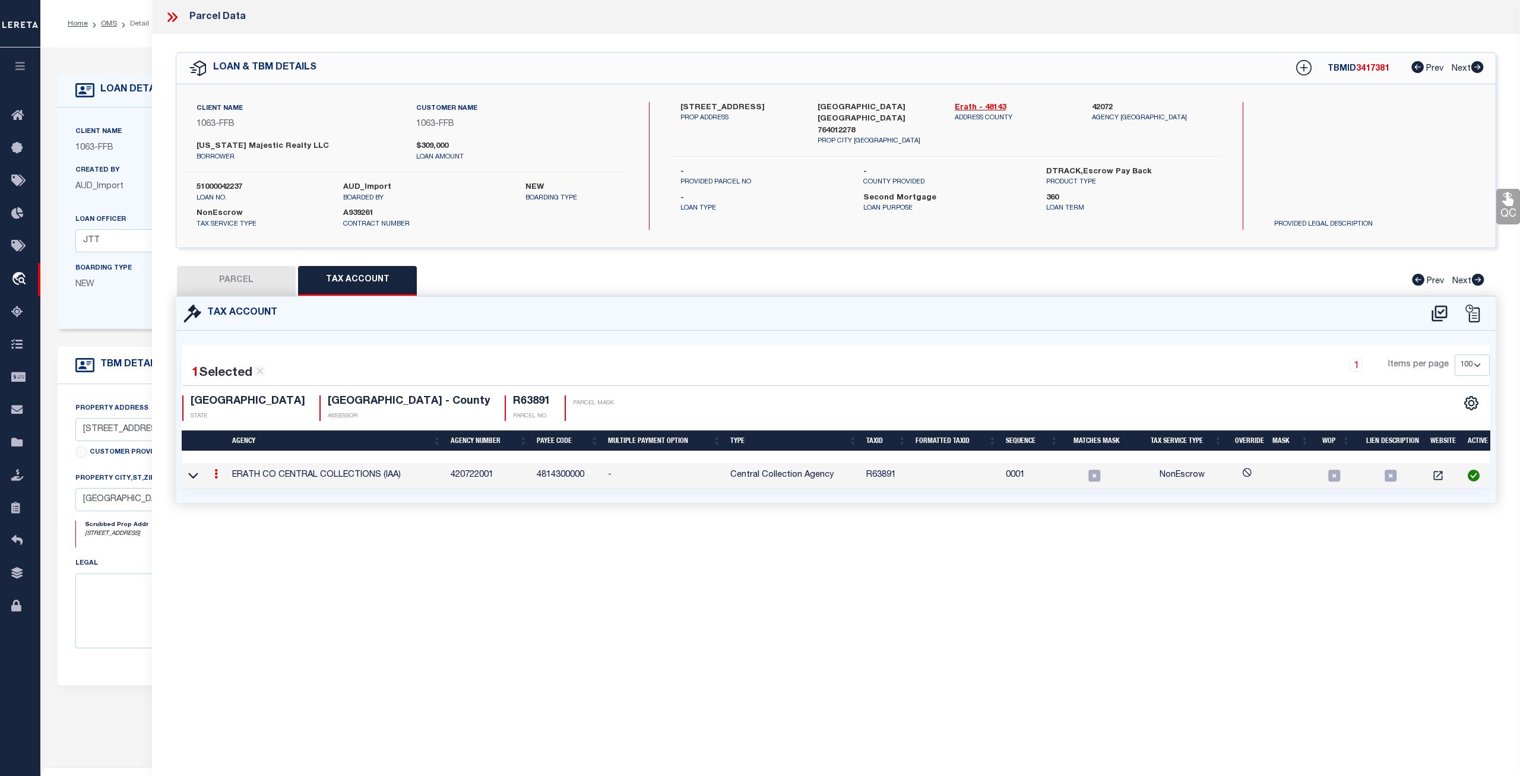
select select "100"
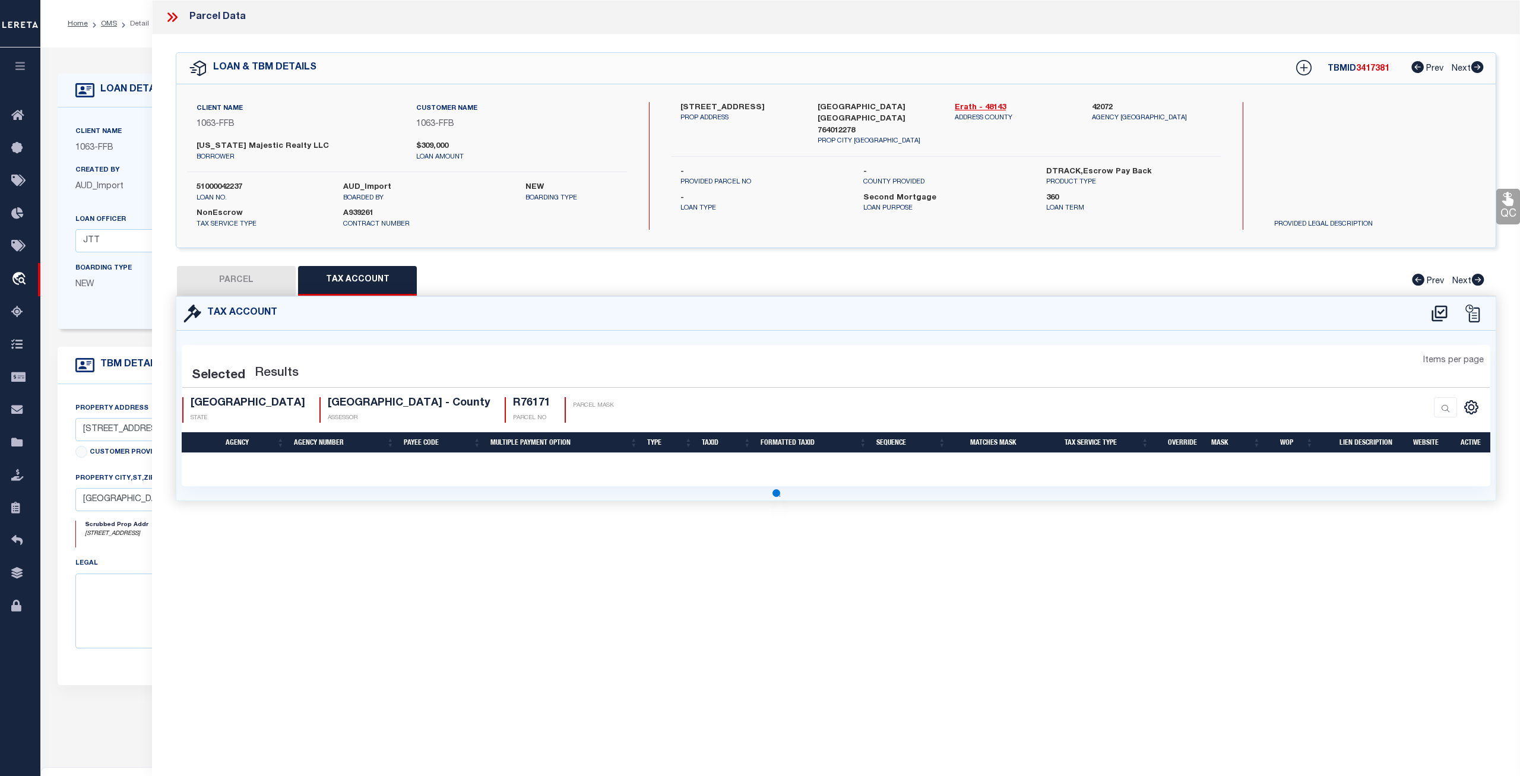
select select "100"
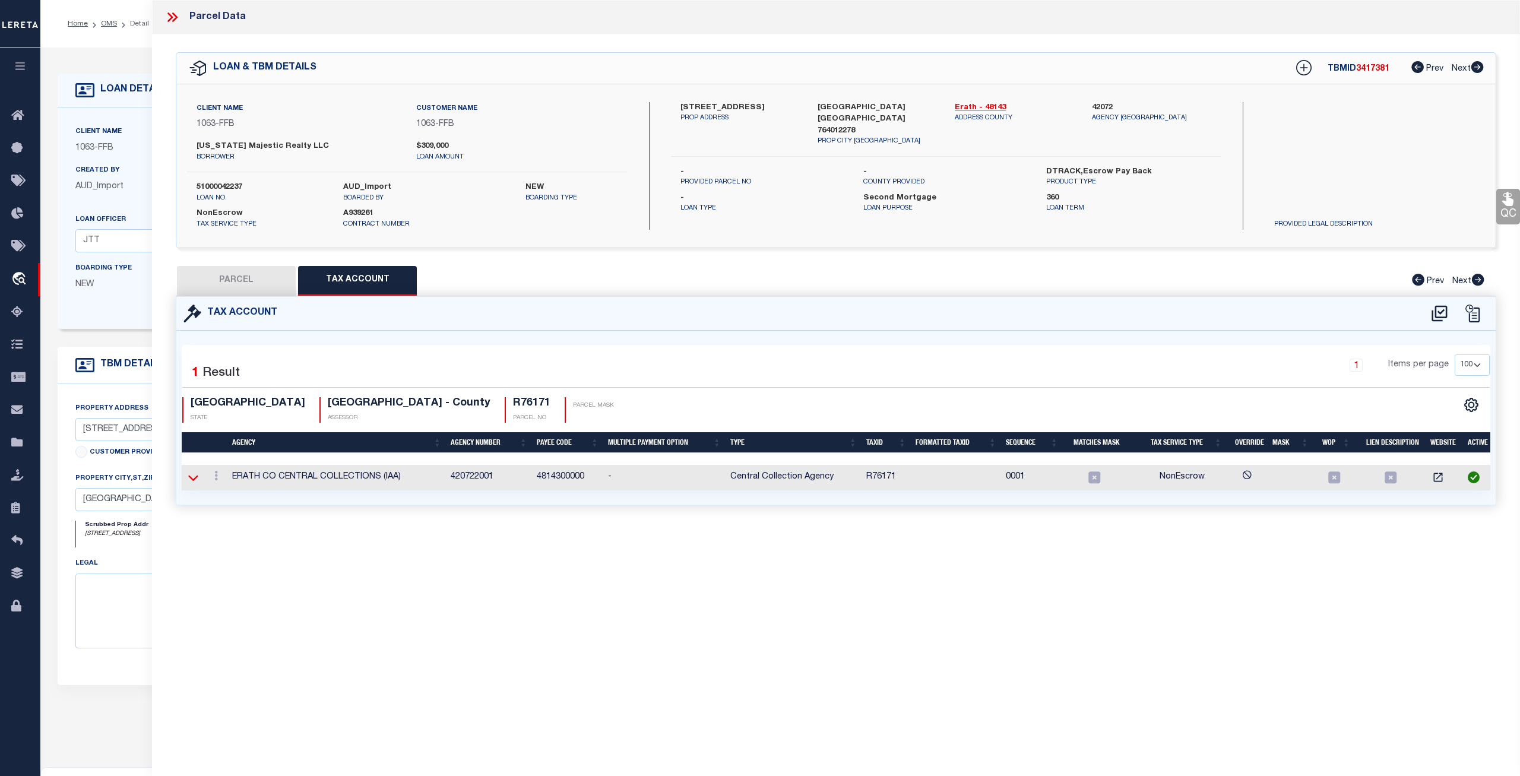
click at [194, 476] on icon at bounding box center [193, 478] width 10 height 12
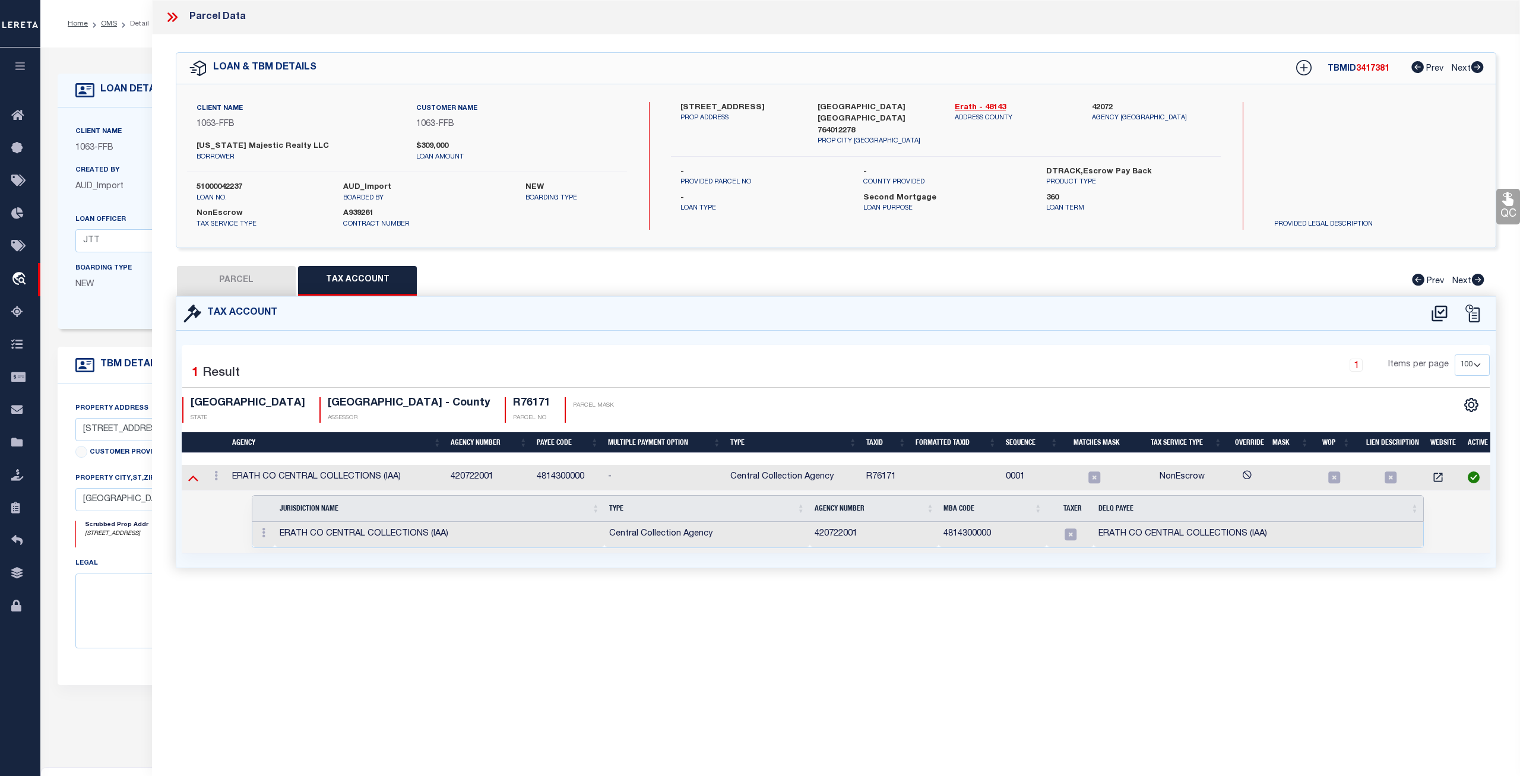
click at [191, 480] on icon at bounding box center [193, 478] width 10 height 12
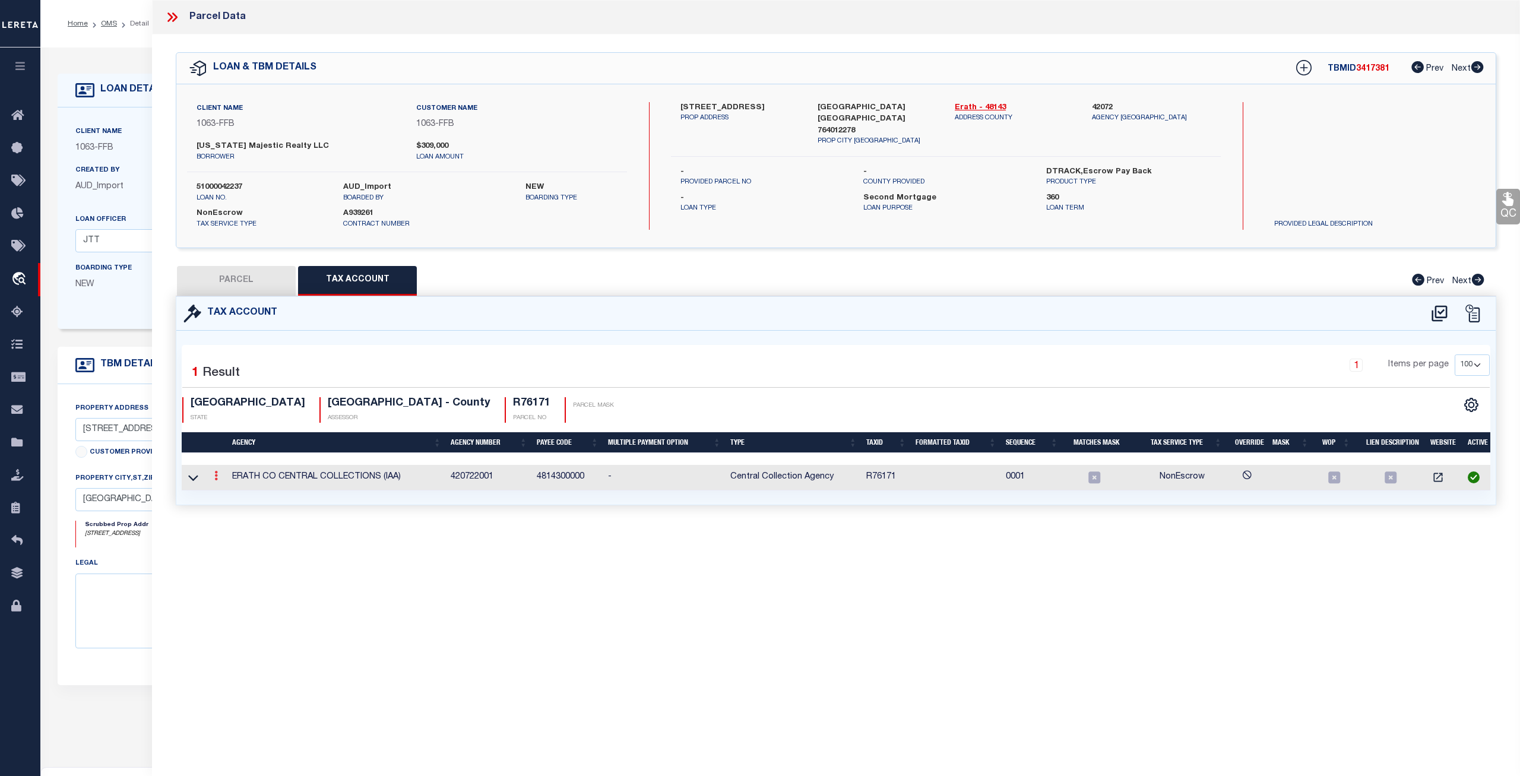
click at [216, 474] on icon at bounding box center [216, 476] width 4 height 10
click at [228, 489] on link at bounding box center [232, 495] width 44 height 20
type input "R76171"
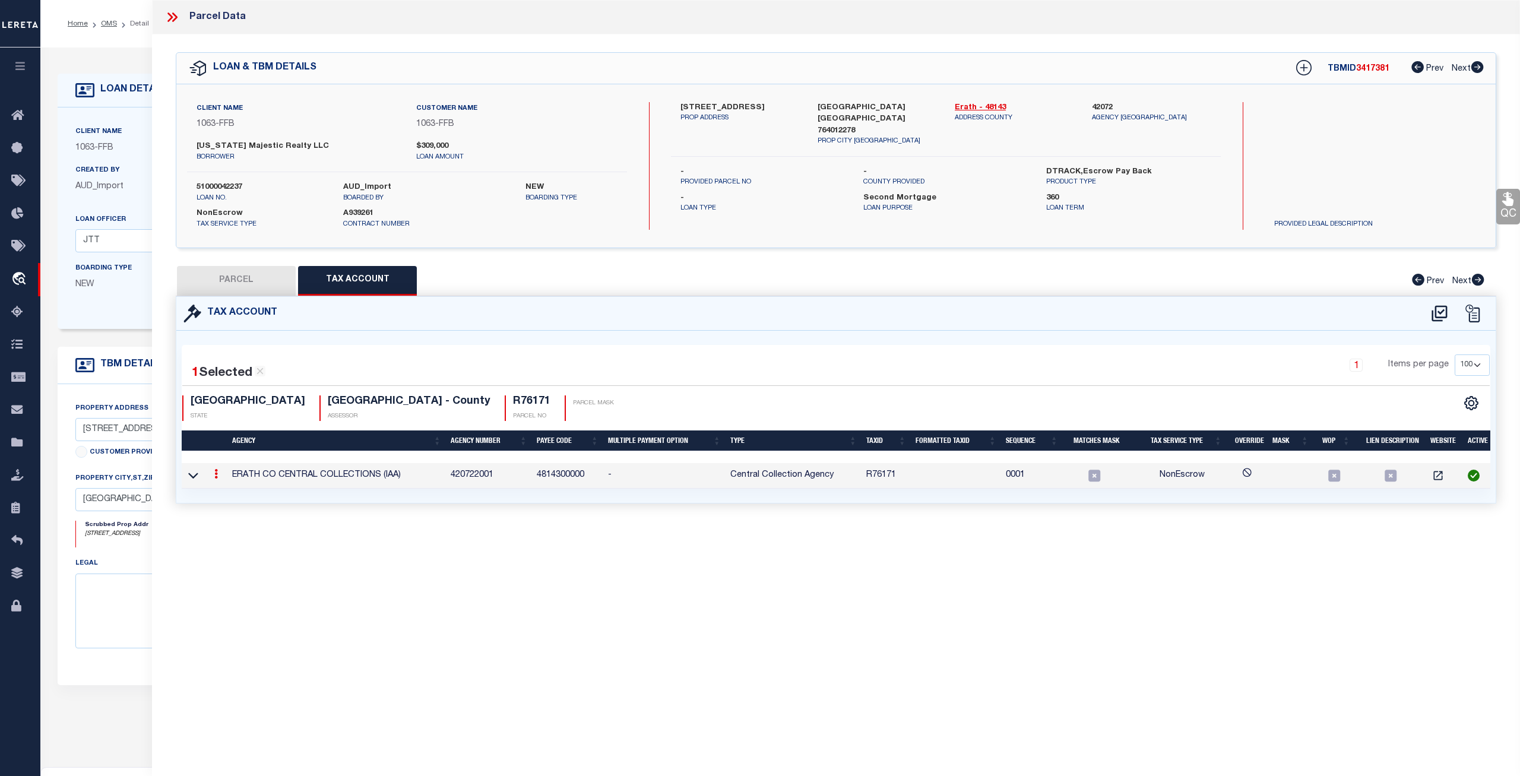
click at [254, 276] on button "PARCEL" at bounding box center [236, 281] width 119 height 30
select select "AS"
select select
checkbox input "false"
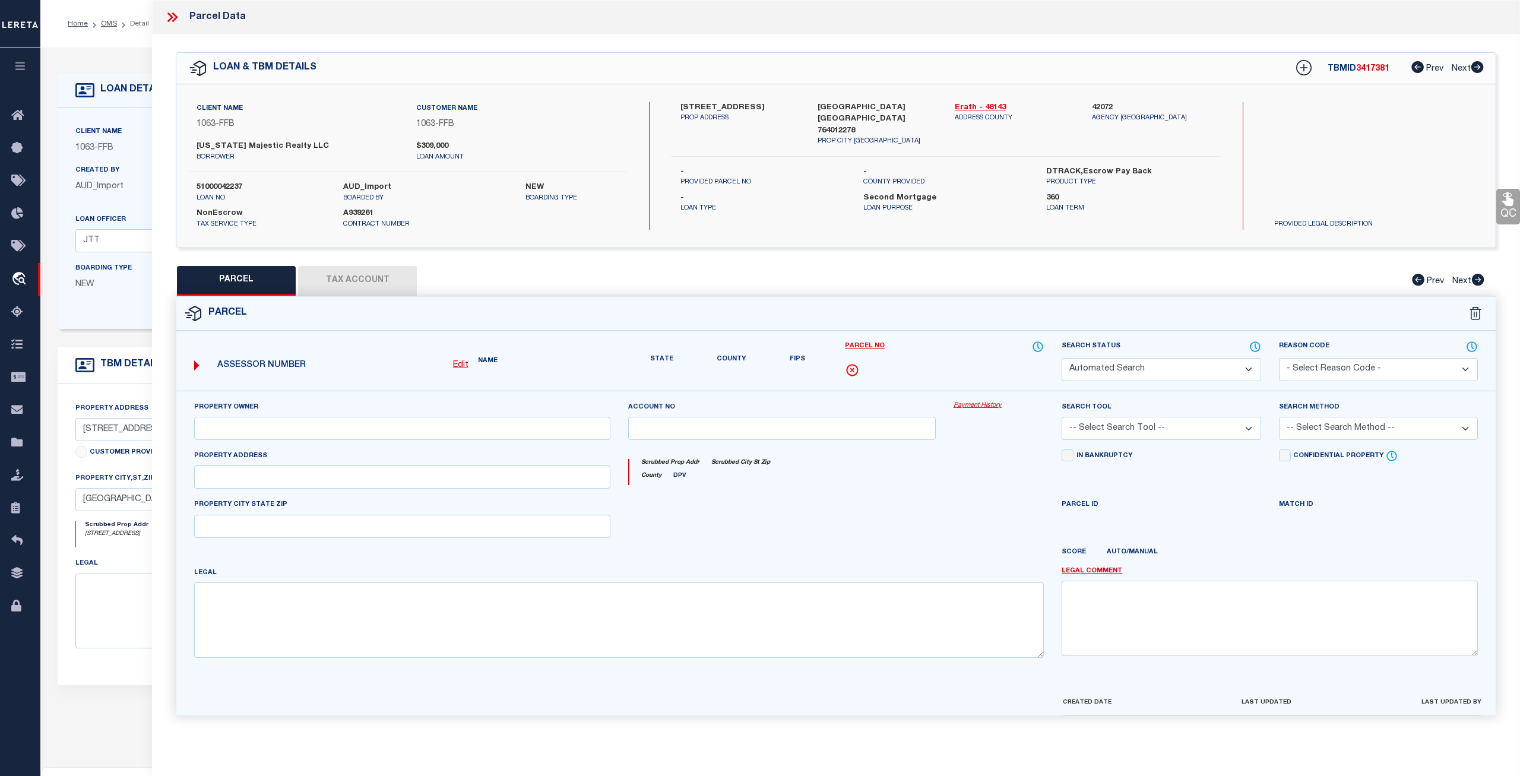
select select "CP"
type input "TEXAS MAJESTIC REALTY LLC"
select select "AGW"
select select
type input "120 MEANDERING HILLS TR"
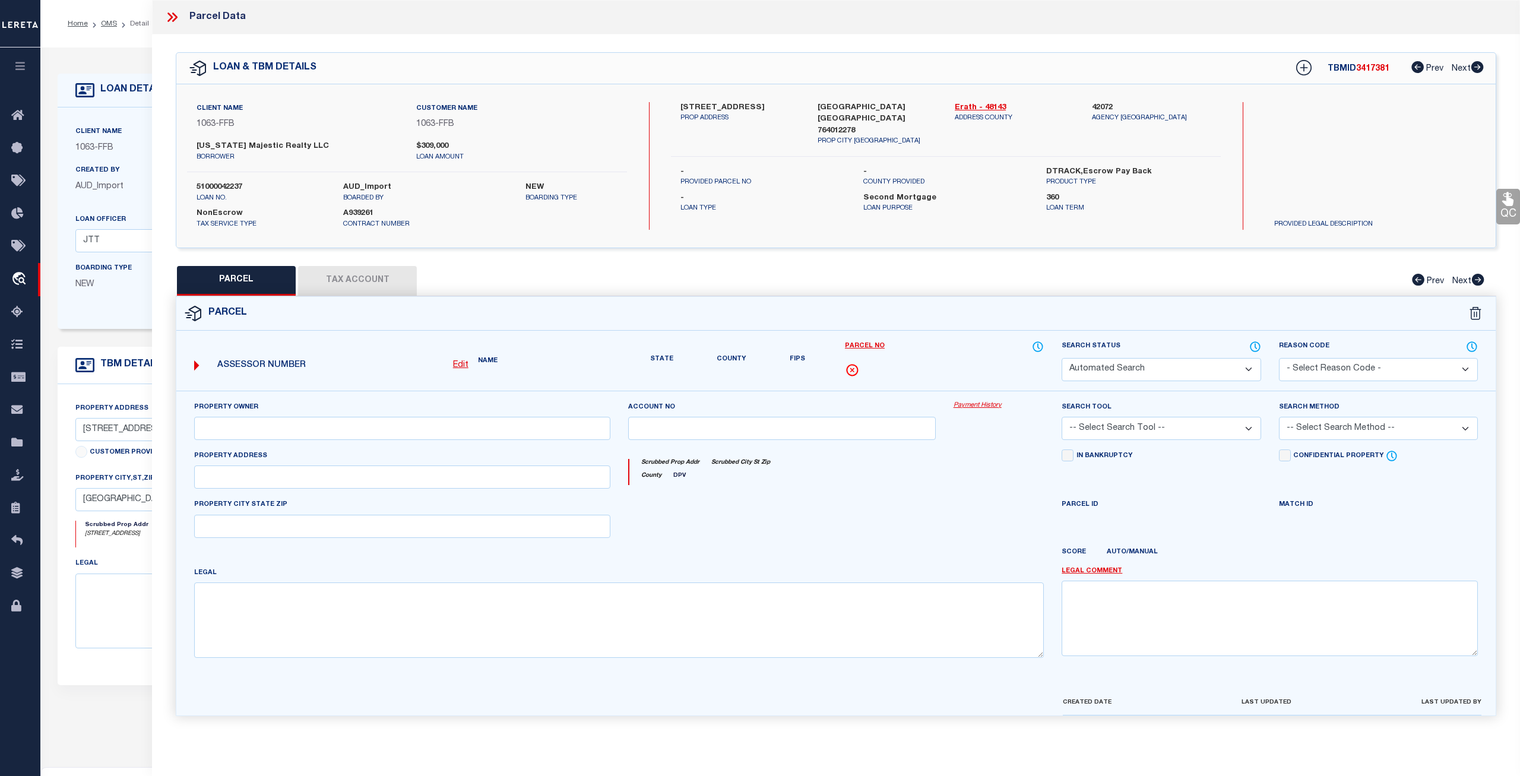
checkbox input "false"
type input "STEPHENVILLE TX 76401"
type textarea "Acres 3.500, S6750 TIMBER HILLS ADDITION, LOT 23 (PT OF)"
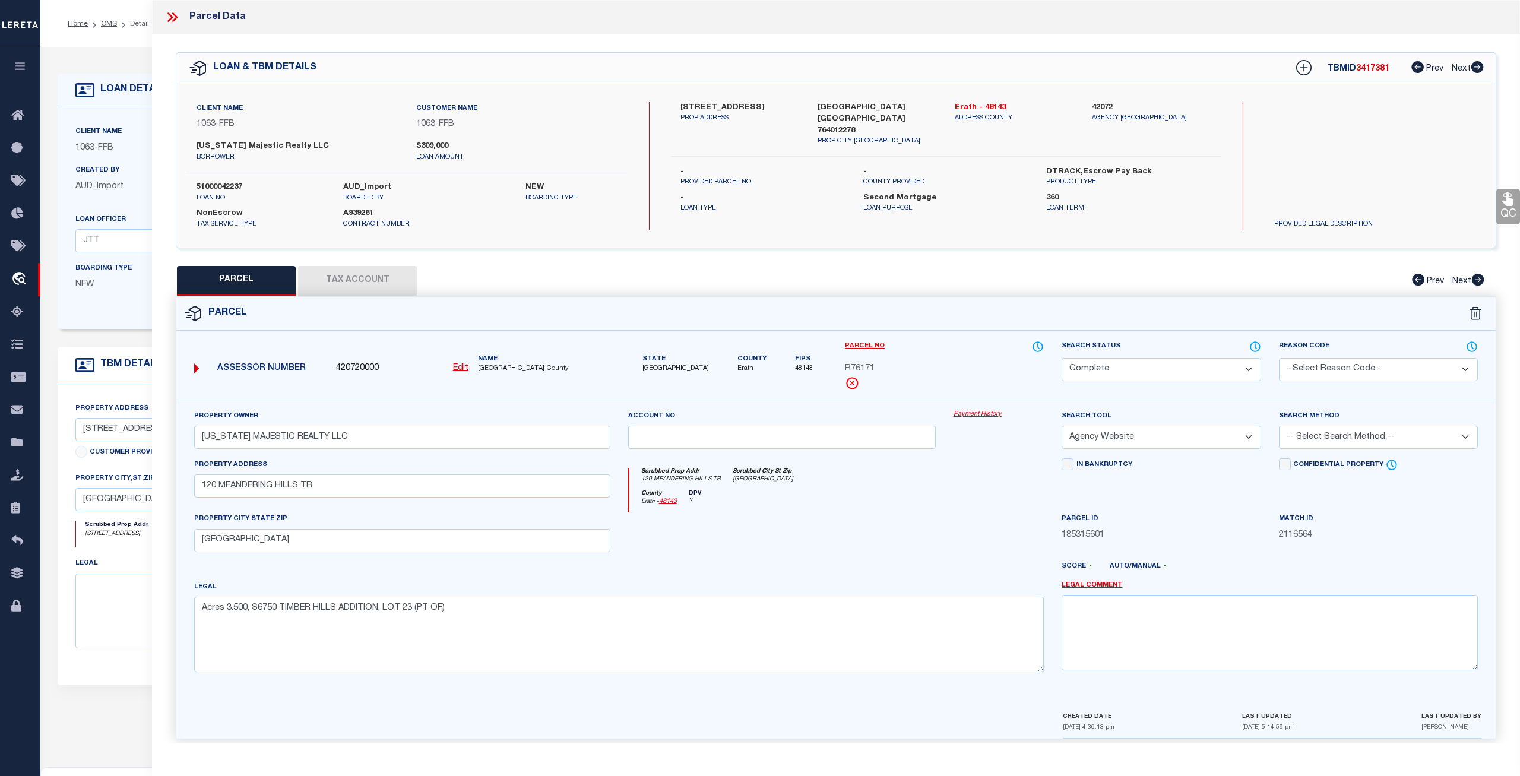
click at [984, 416] on link "Payment History" at bounding box center [999, 415] width 91 height 10
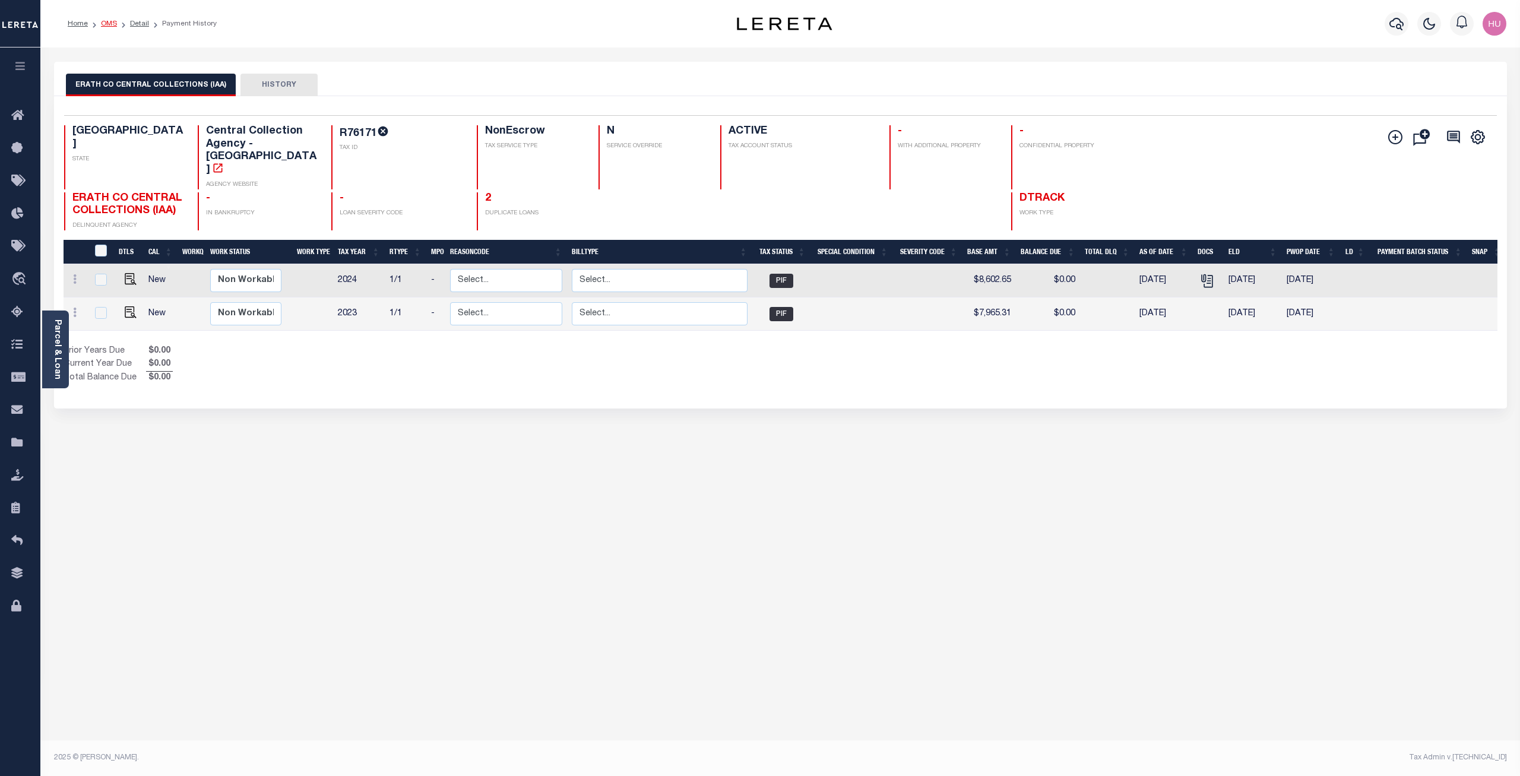
click at [112, 23] on link "OMS" at bounding box center [109, 23] width 16 height 7
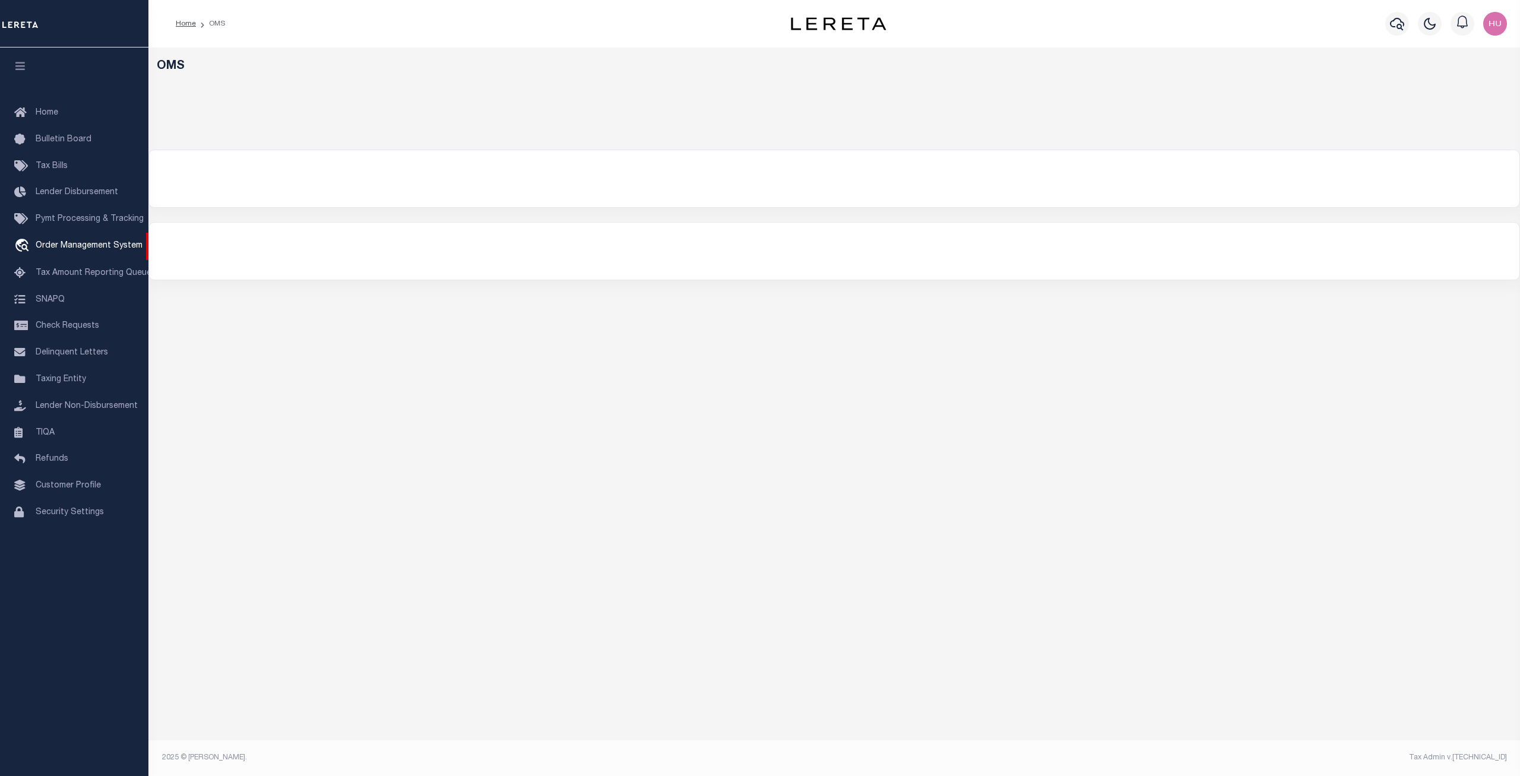
select select "200"
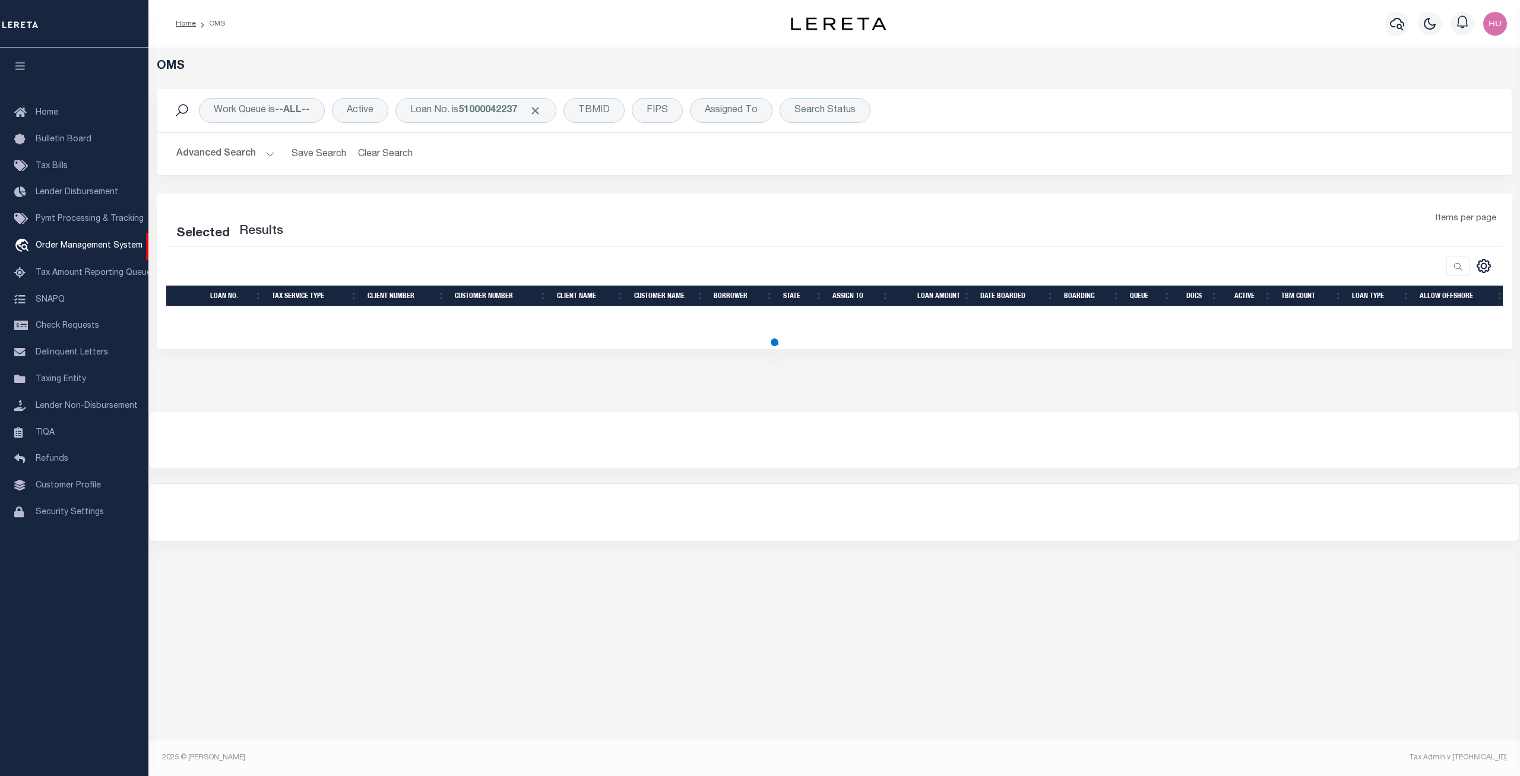
select select "200"
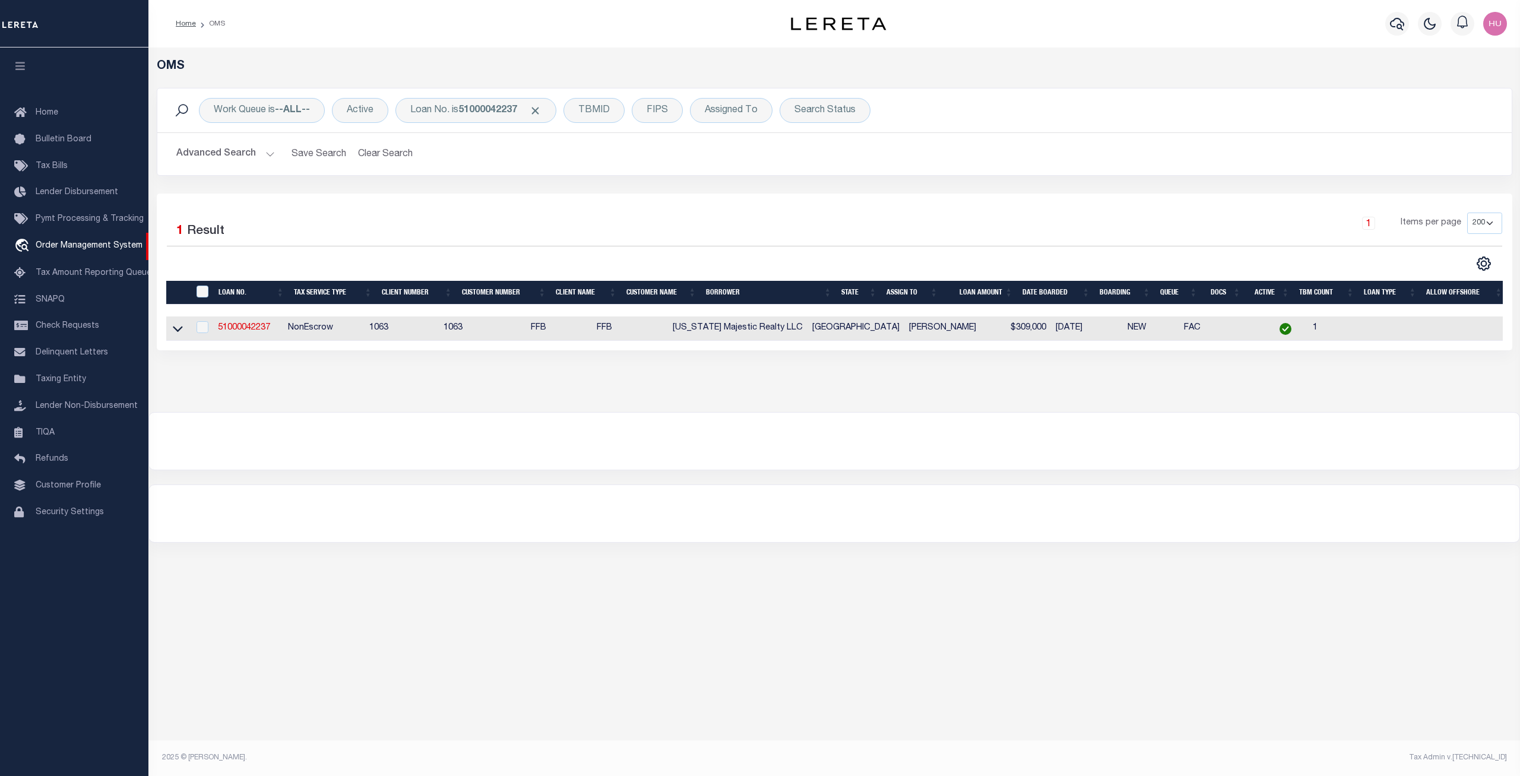
click at [314, 215] on div "Selected 1 Result" at bounding box center [327, 229] width 321 height 33
click at [456, 113] on div "Loan No. is 51000042237" at bounding box center [476, 110] width 161 height 25
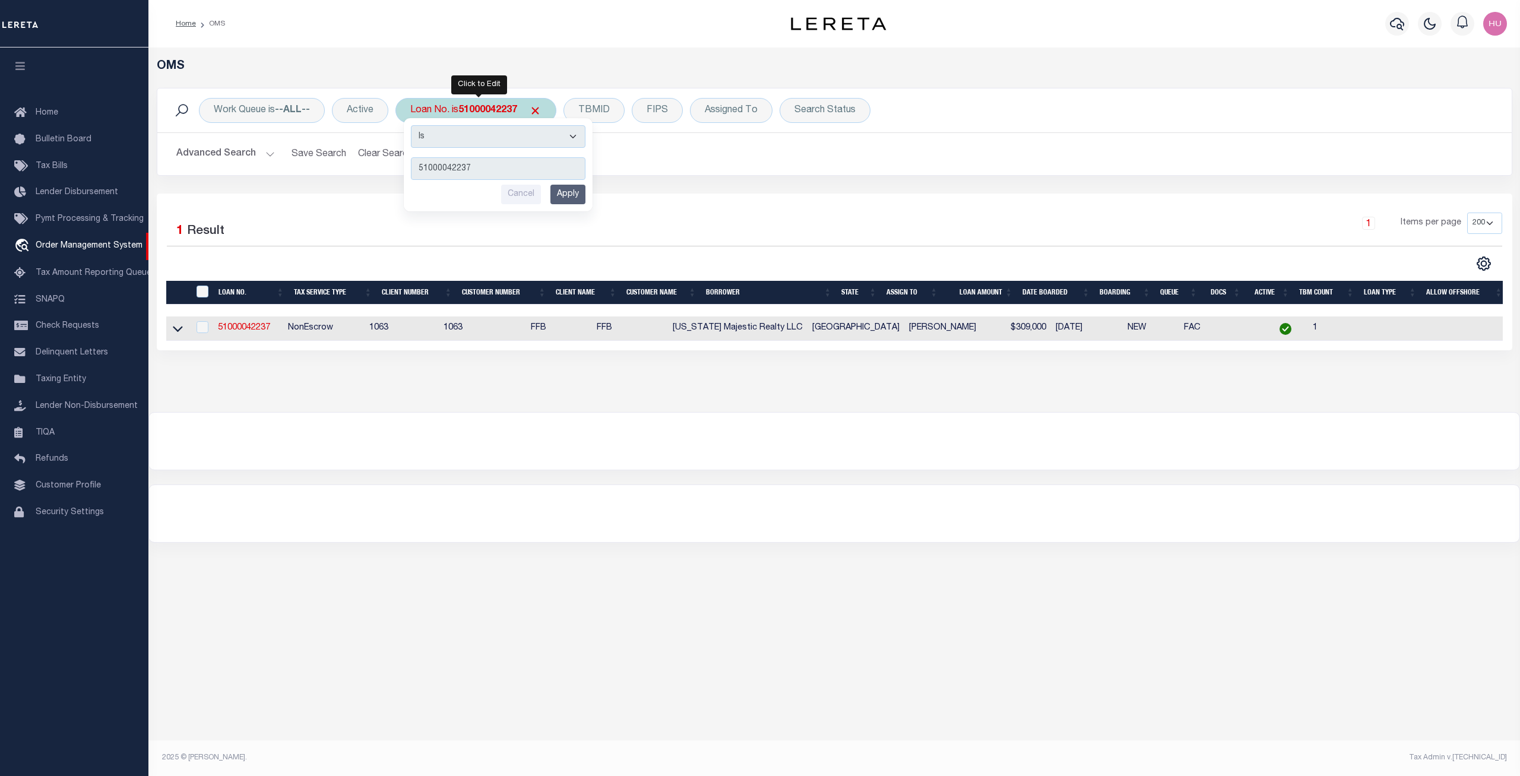
type input "31000035738"
click at [579, 191] on input "Apply" at bounding box center [567, 195] width 35 height 20
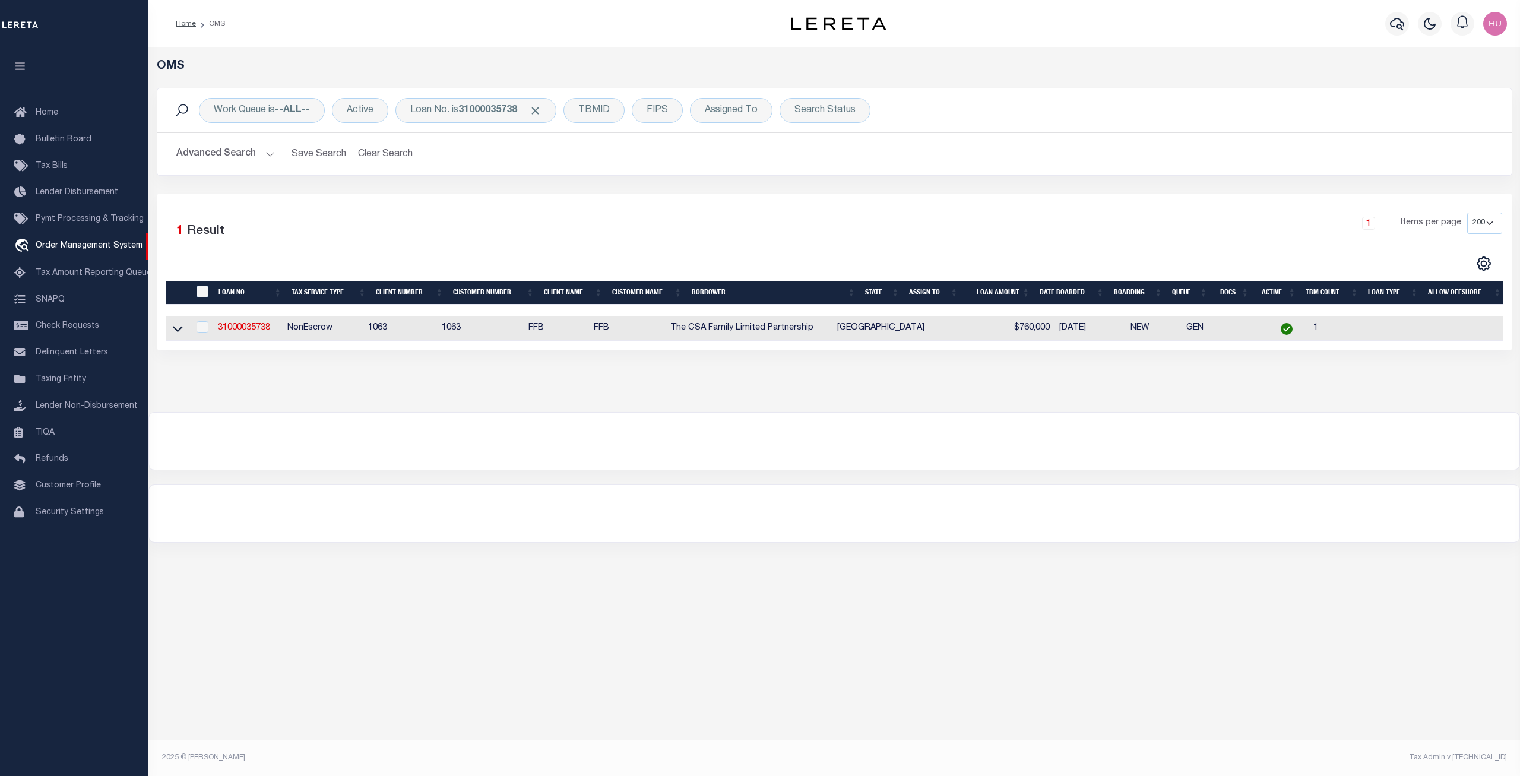
click at [248, 332] on link "31000035738" at bounding box center [244, 328] width 52 height 8
type input "31000035738"
type input "The CSA Family Limited Partnership"
select select
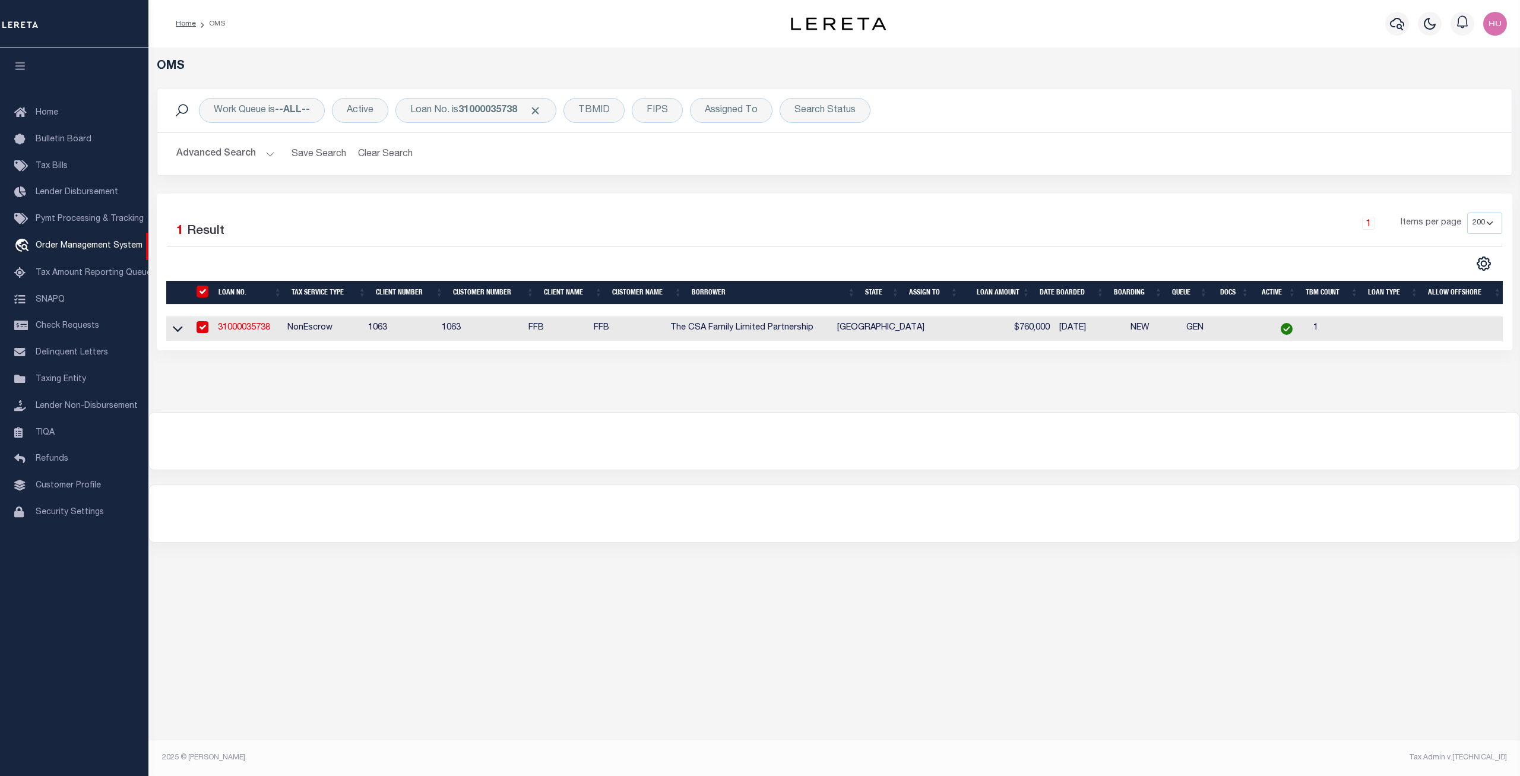
select select "400"
select select "NonEscrow"
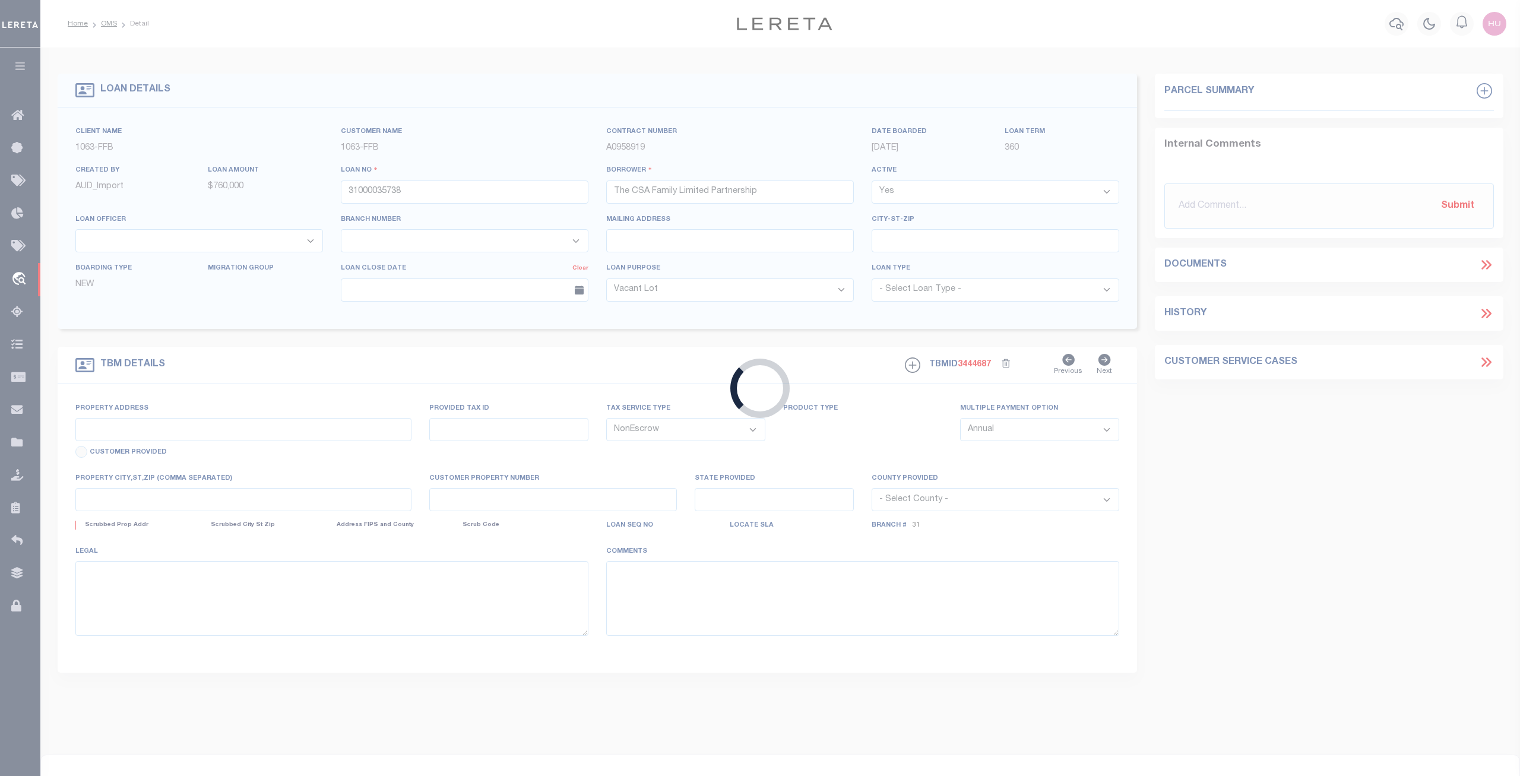
type input "[STREET_ADDRESS]"
select select
type input "Stephenville [GEOGRAPHIC_DATA] 764010000"
type input "[GEOGRAPHIC_DATA]"
select select
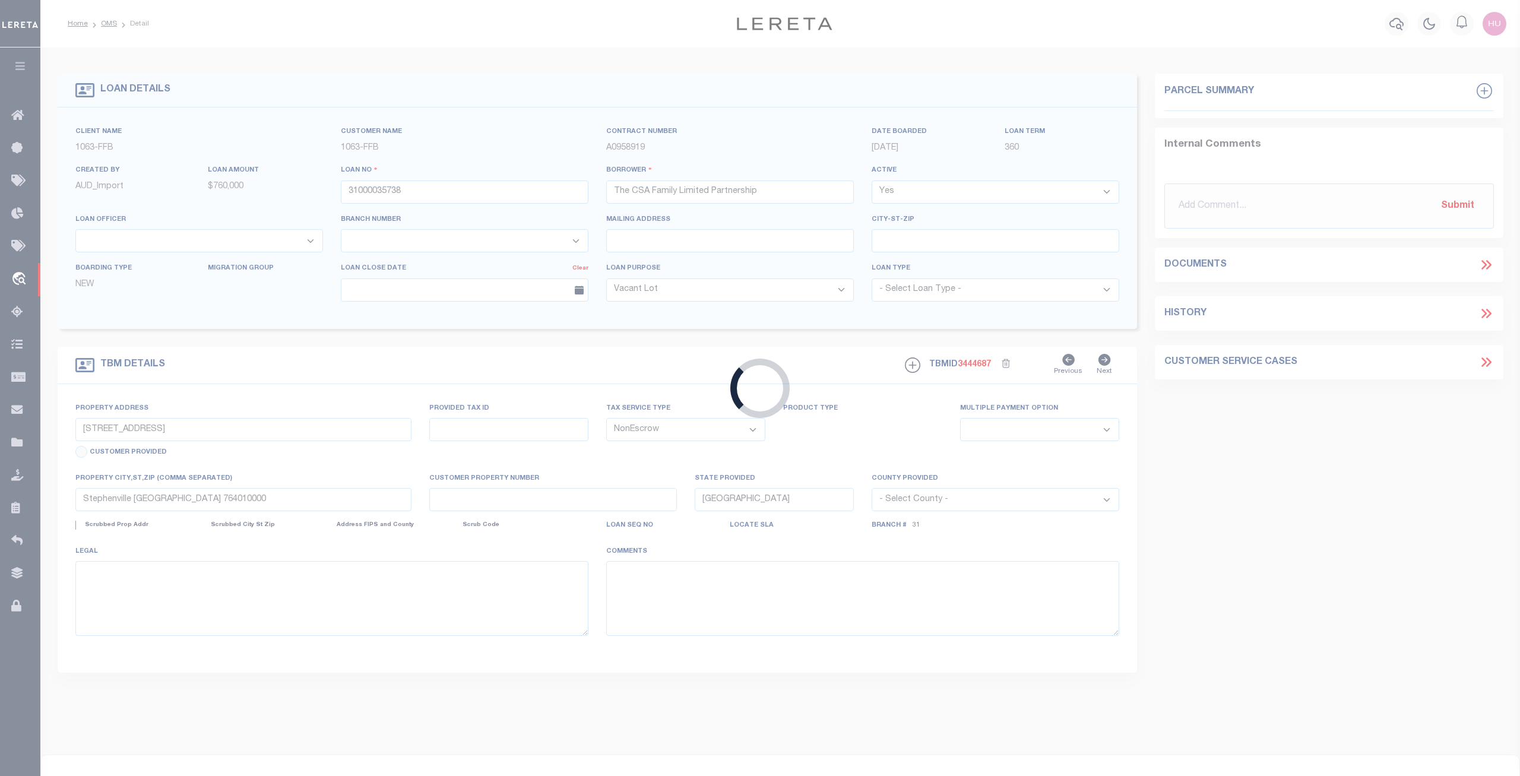
select select "3737"
select select "510"
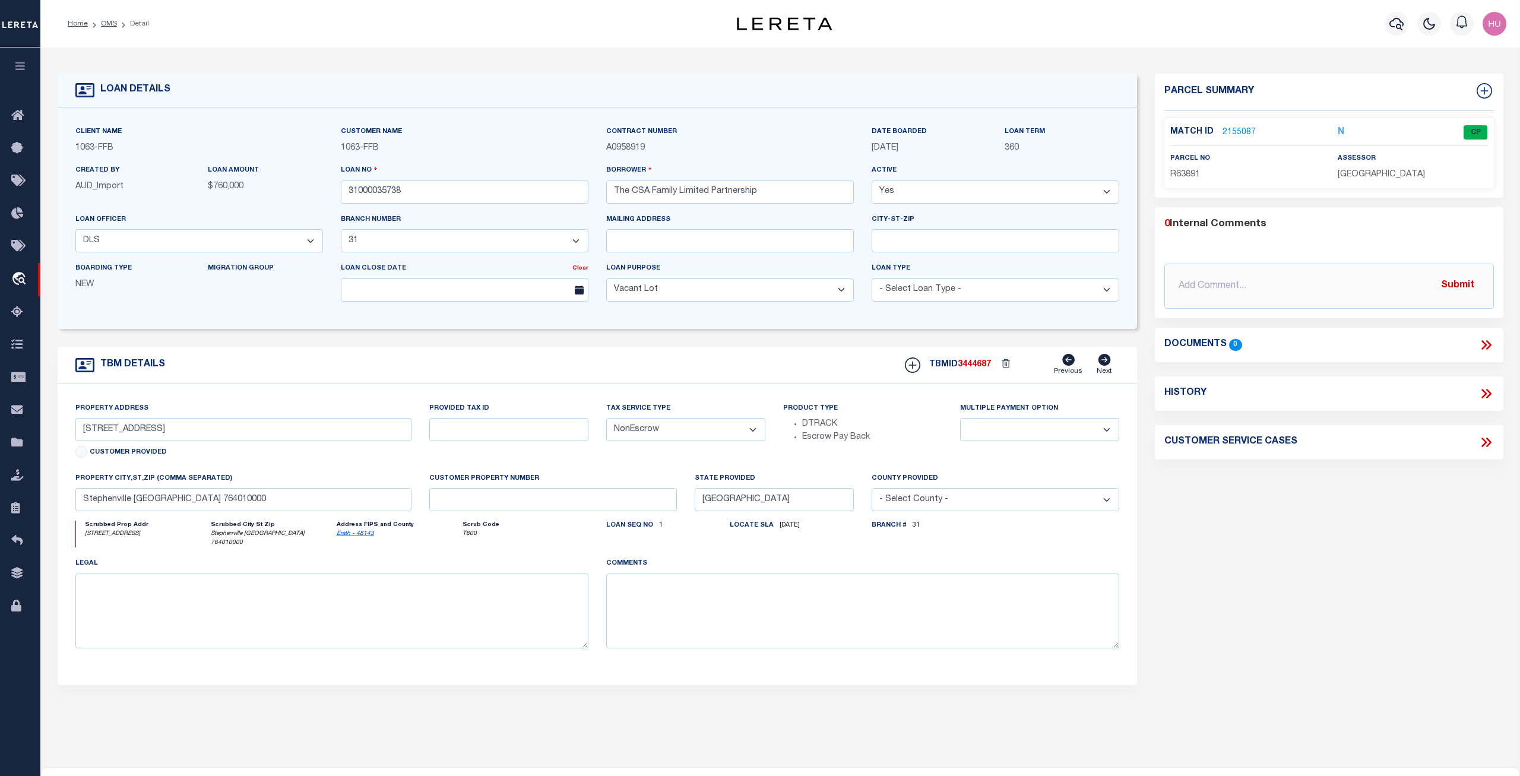
click at [1236, 128] on link "2155087" at bounding box center [1239, 132] width 33 height 12
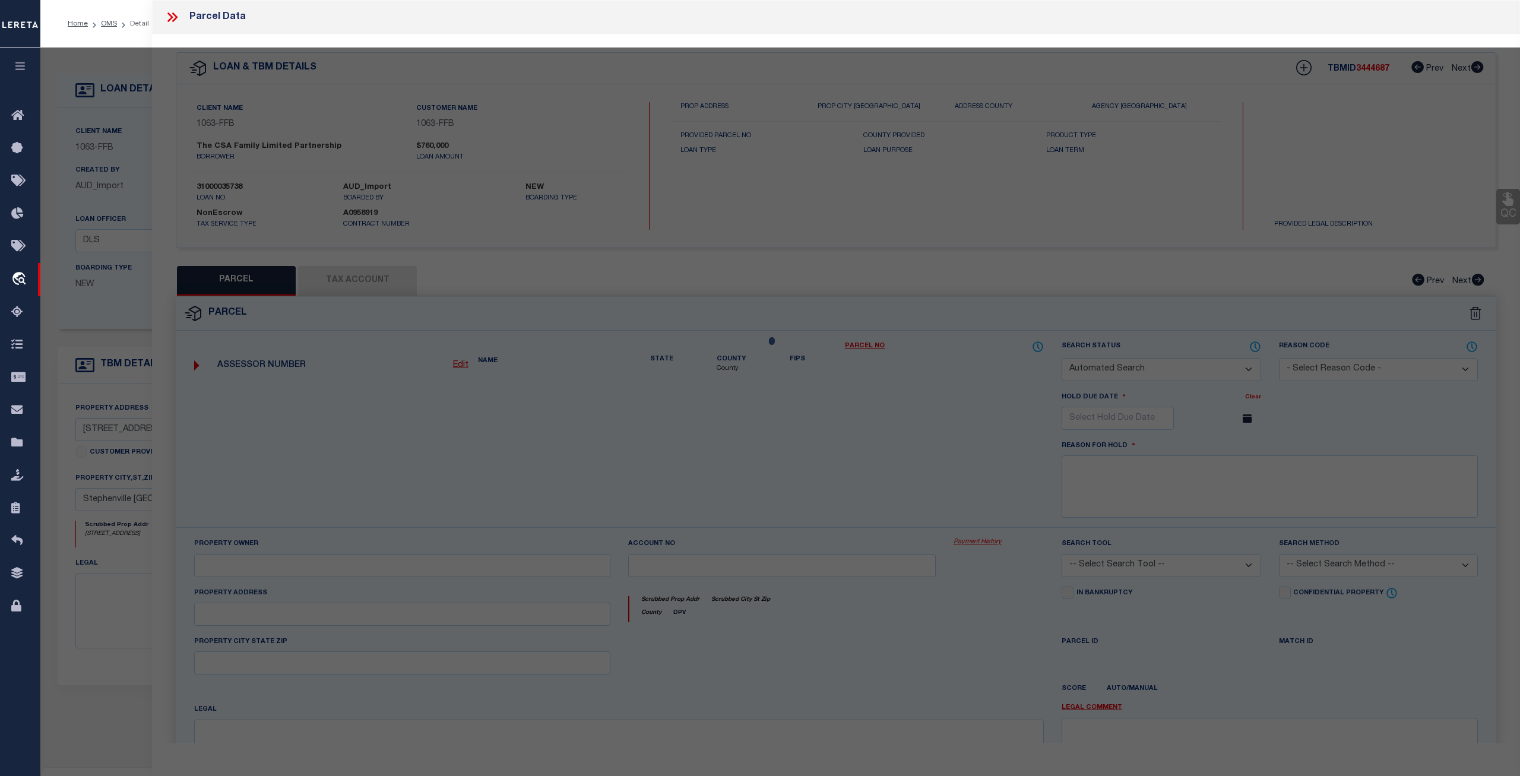
checkbox input "false"
select select "CP"
type input "THE CSA FAMILY LIMITED PARTNERSHIP"
select select "ATL"
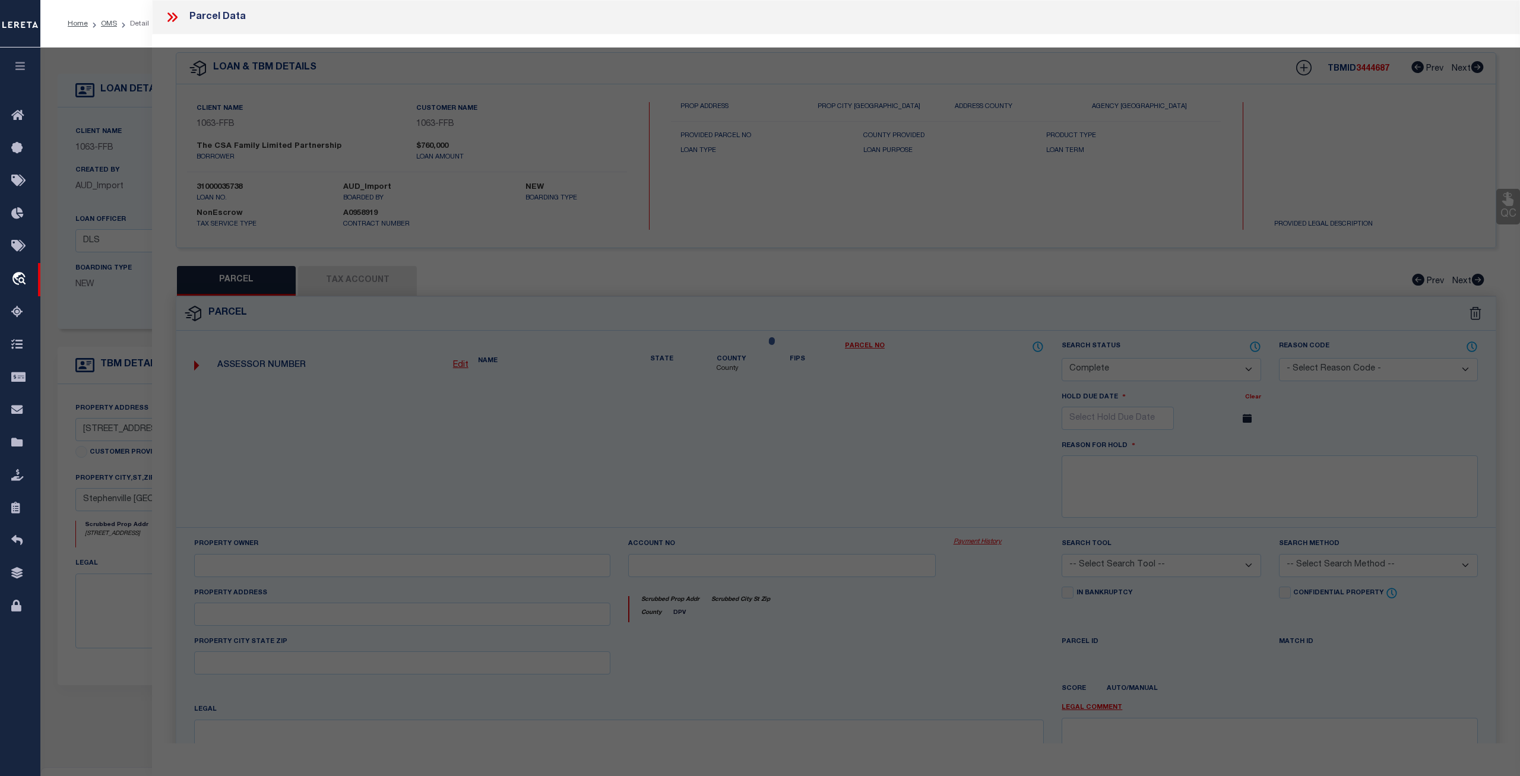
select select "ADD"
type input "[STREET_ADDRESS]"
checkbox input "false"
type input "[GEOGRAPHIC_DATA]"
type textarea "Acres 1.500, S6200 SOUTH SIDE ADDITION, BLOCK 19; LOT 19"
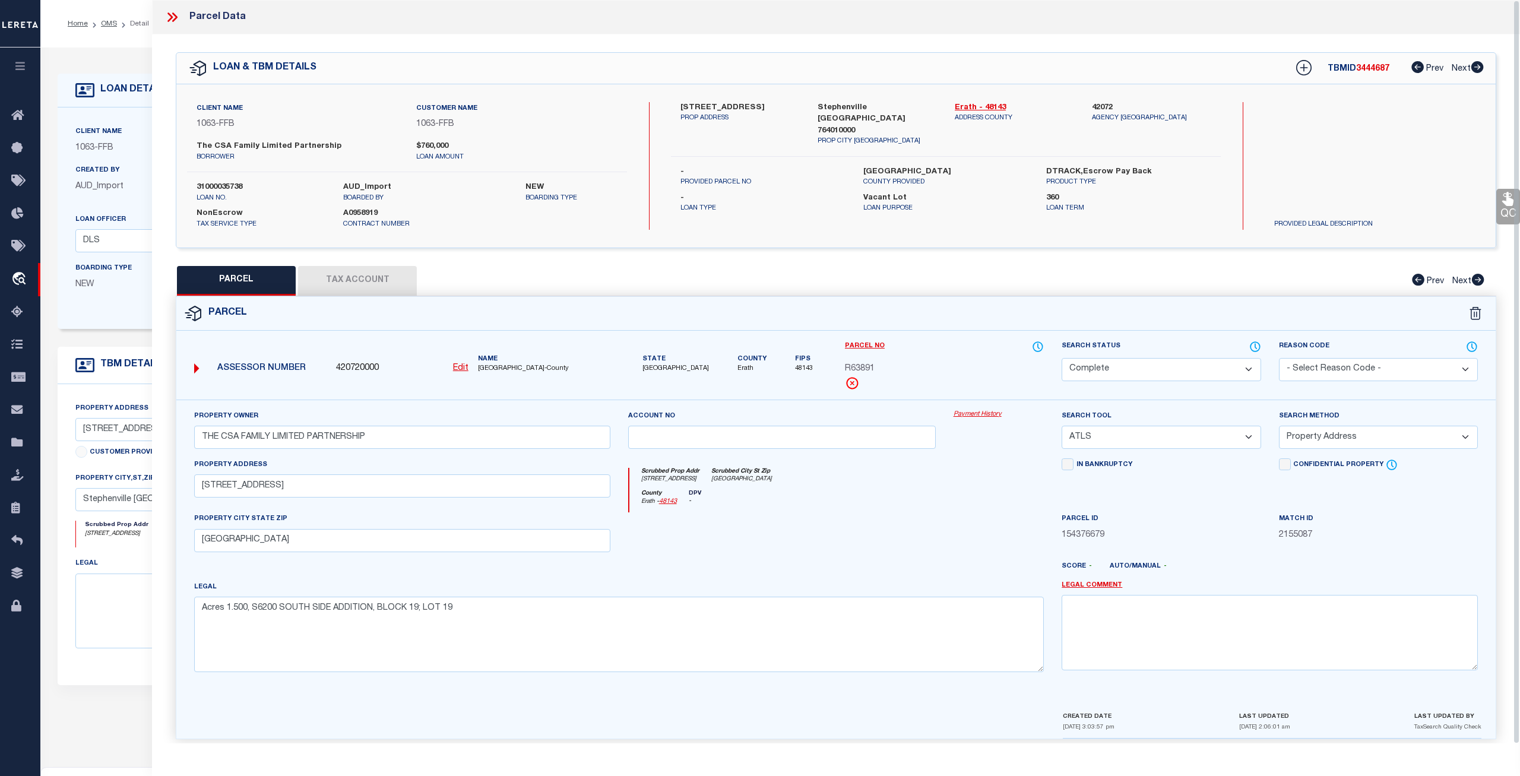
click at [976, 416] on link "Payment History" at bounding box center [999, 415] width 91 height 10
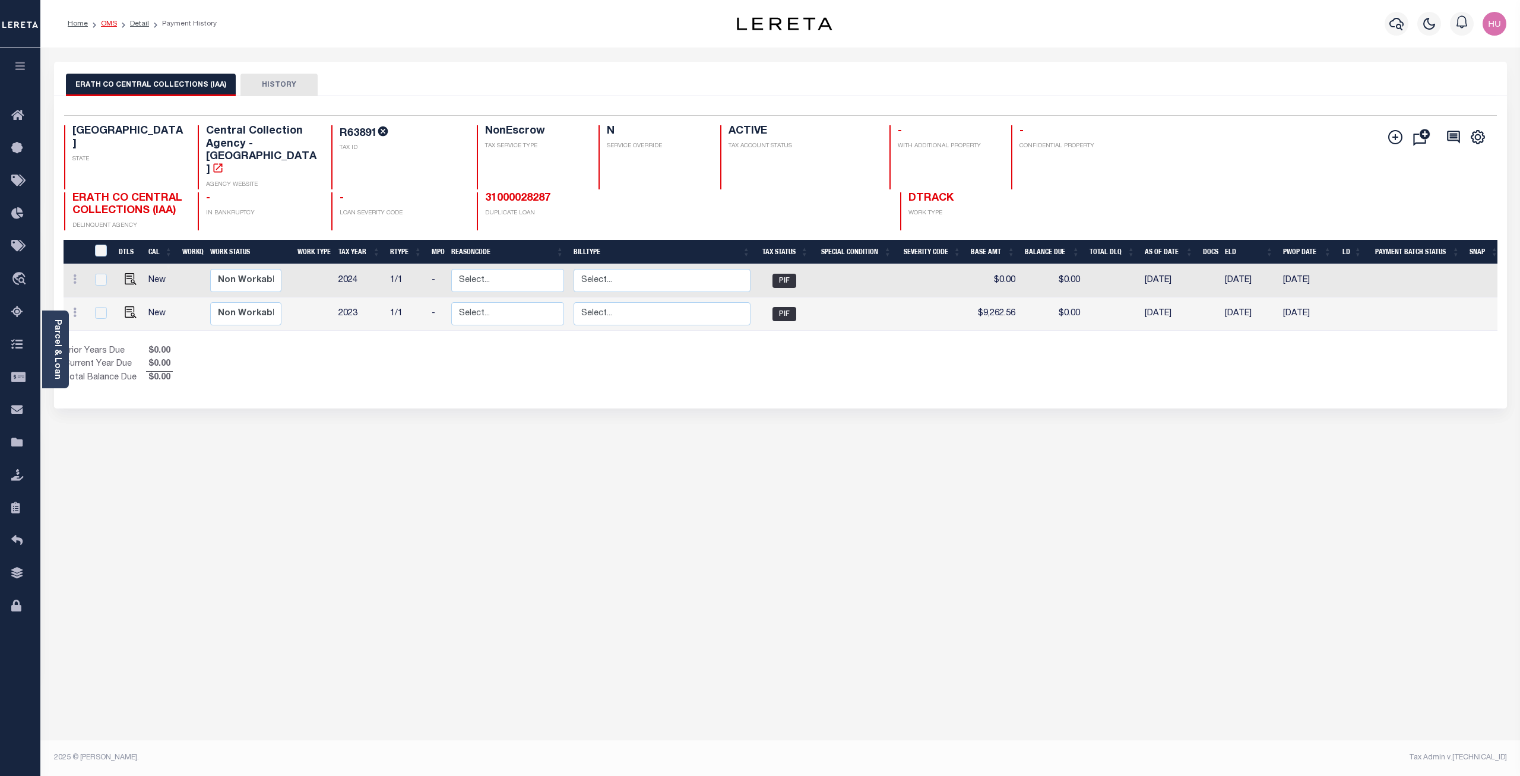
click at [111, 21] on link "OMS" at bounding box center [109, 23] width 16 height 7
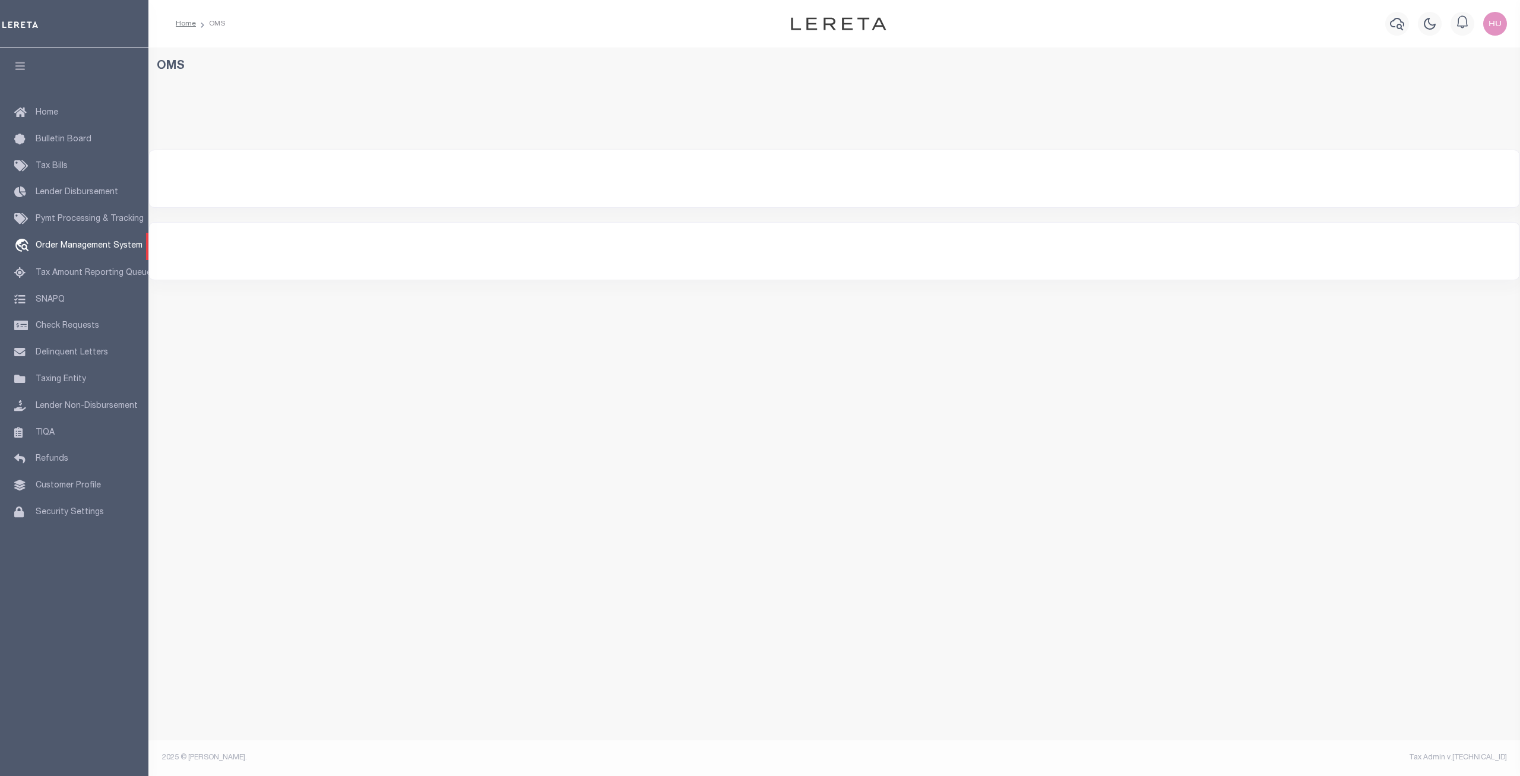
select select "200"
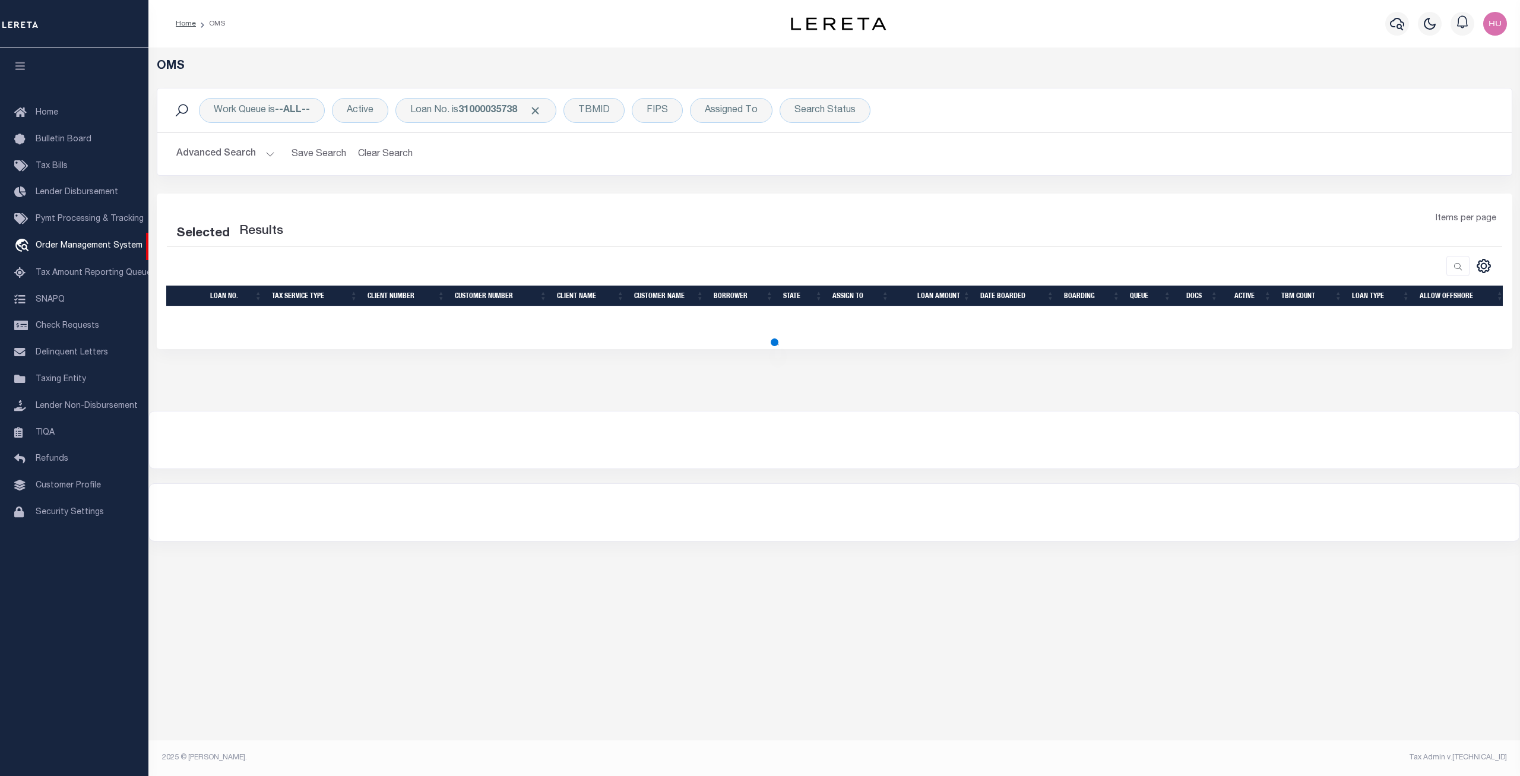
select select "200"
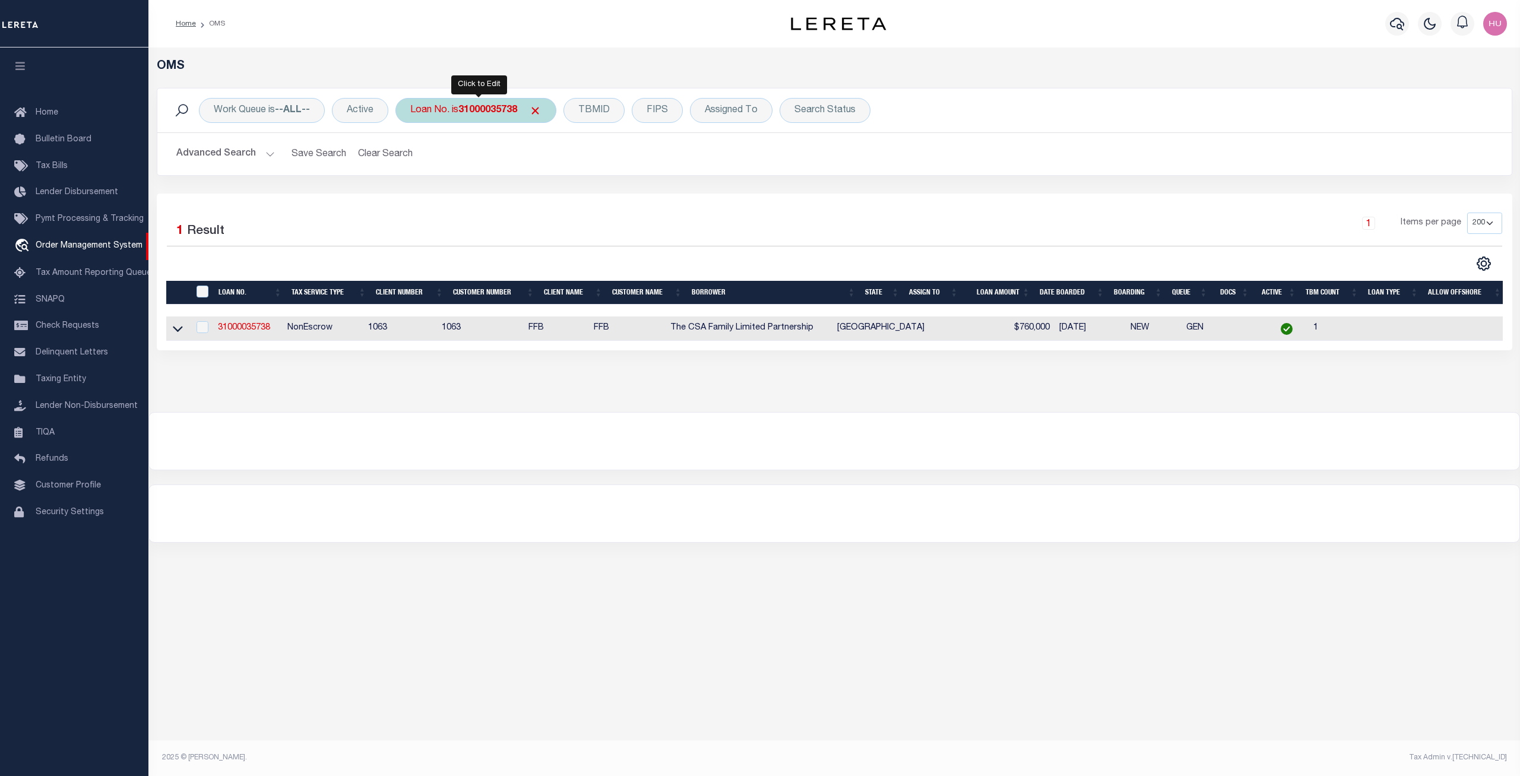
click at [462, 115] on div "Loan No. is 31000035738" at bounding box center [476, 110] width 161 height 25
type input "51500059236"
click at [565, 196] on input "Apply" at bounding box center [567, 195] width 35 height 20
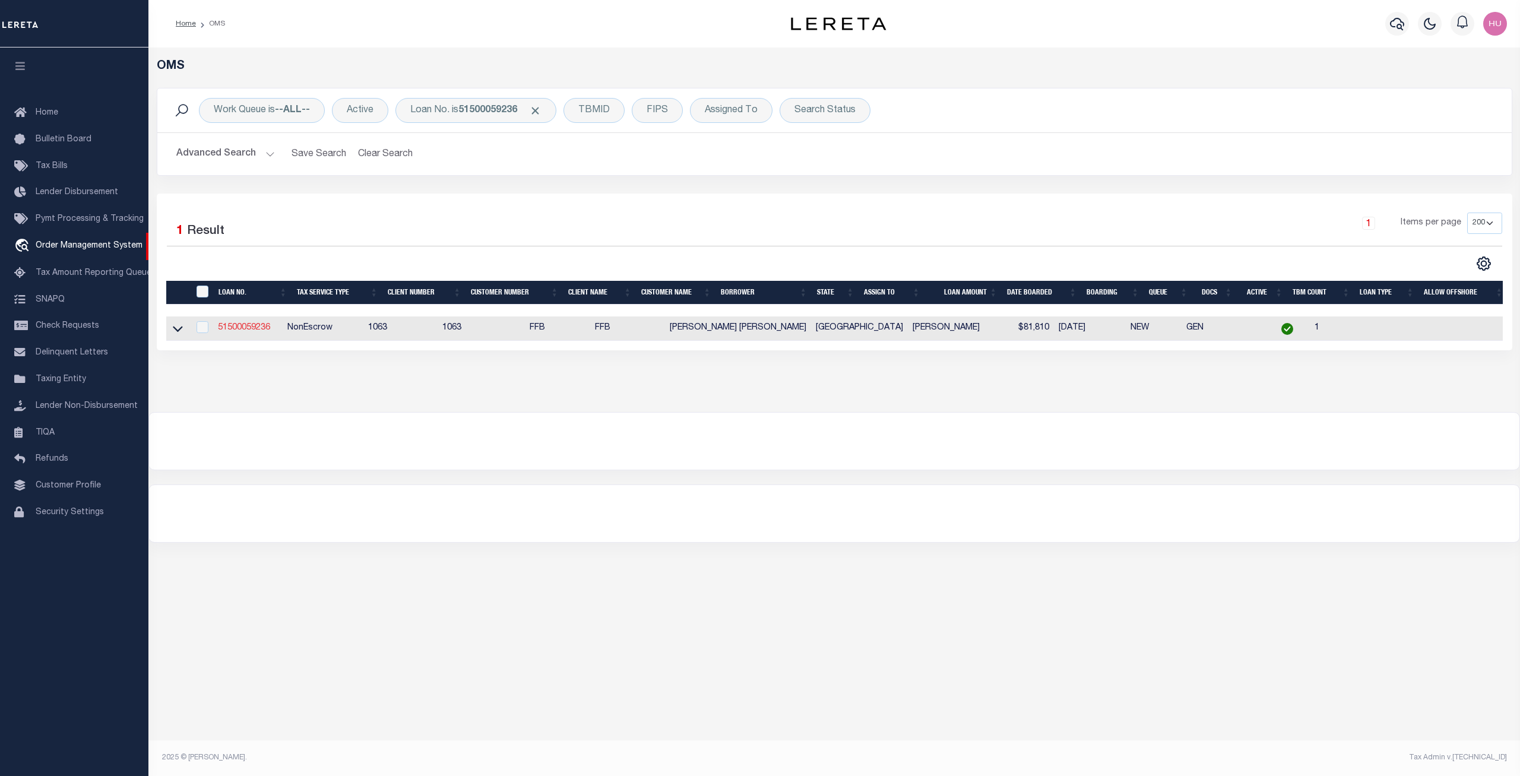
click at [240, 325] on link "51500059236" at bounding box center [244, 328] width 52 height 8
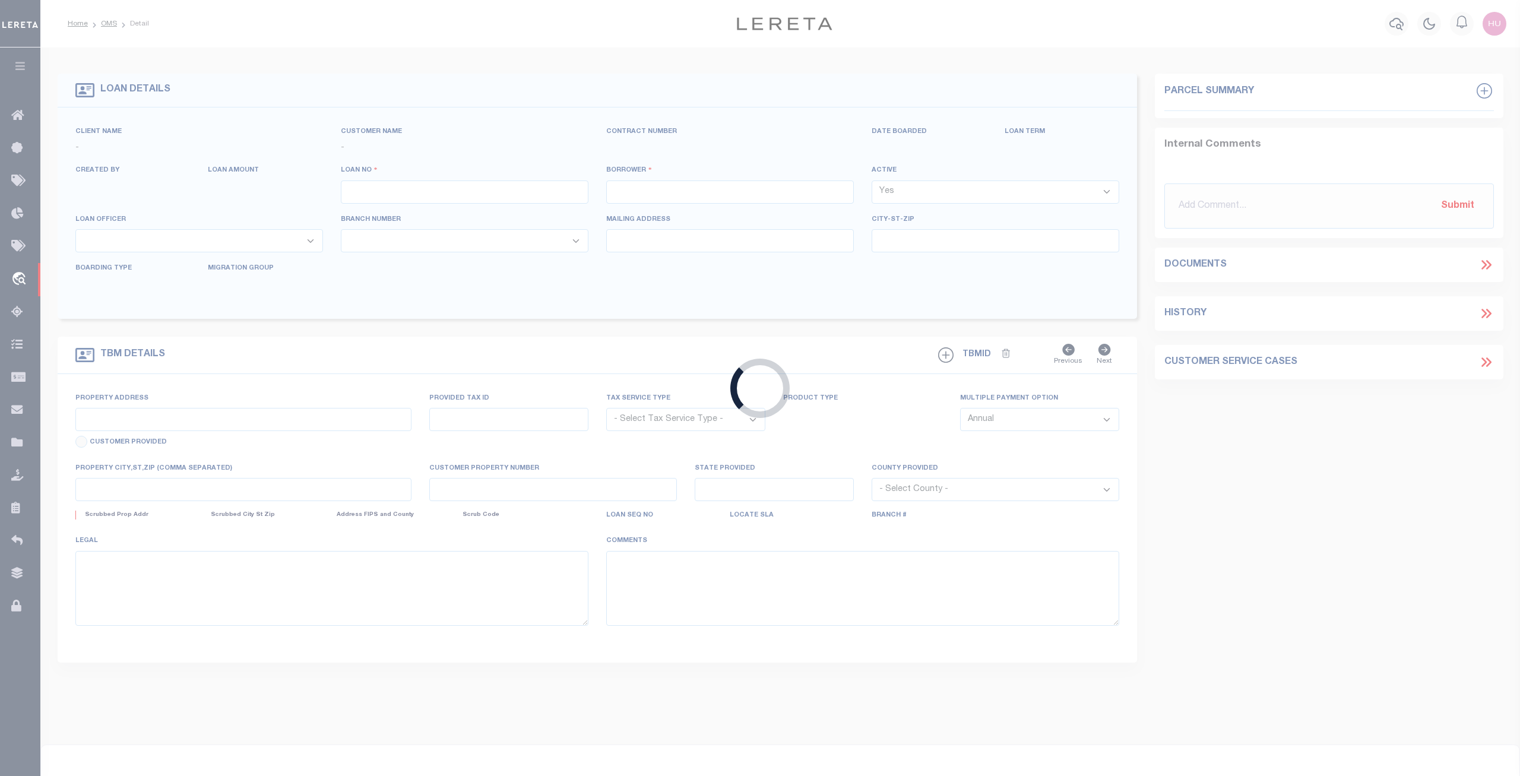
type input "51500059236"
type input "[PERSON_NAME] [PERSON_NAME]"
select select
select select "400"
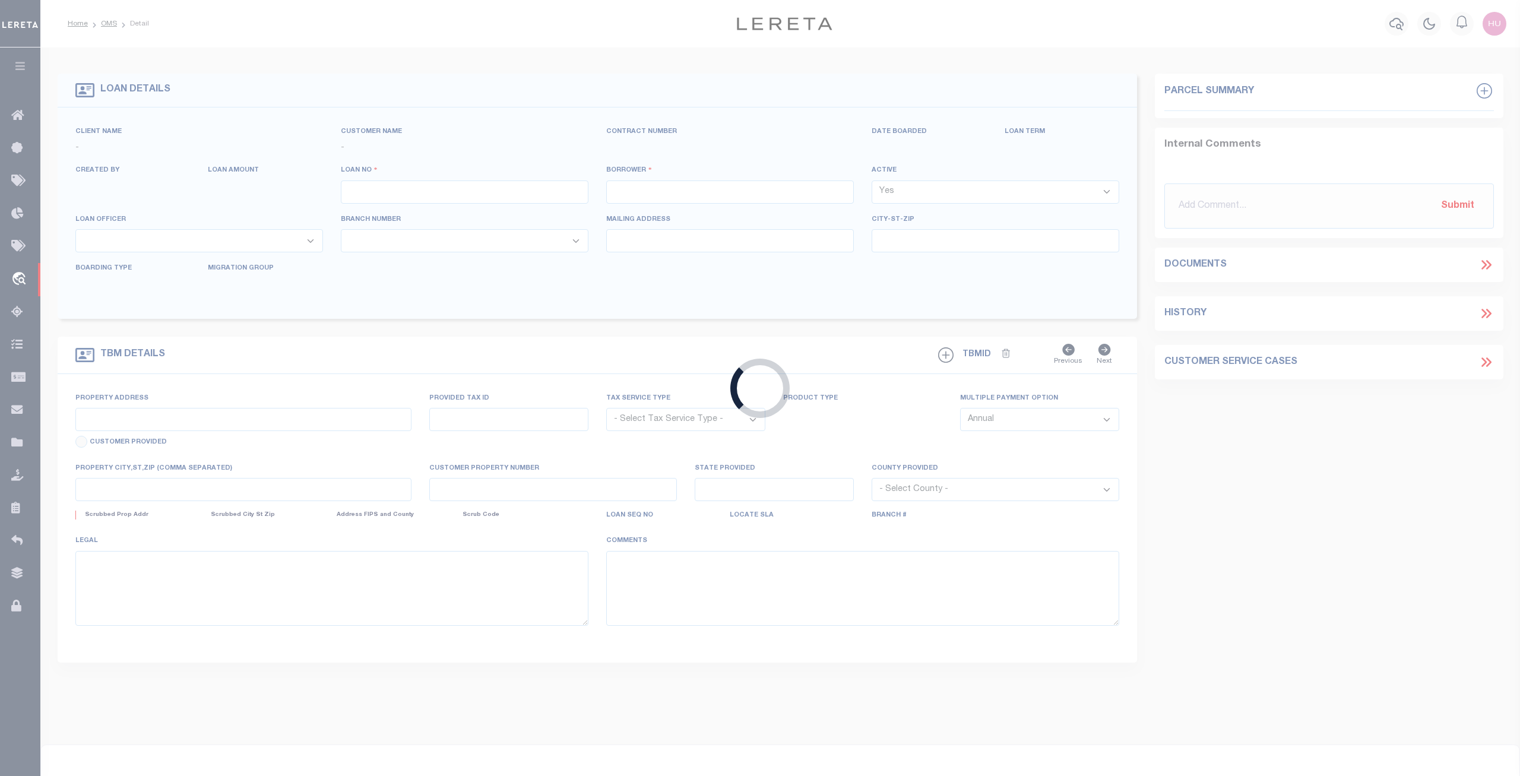
select select "NonEscrow"
select select "809"
select select "520"
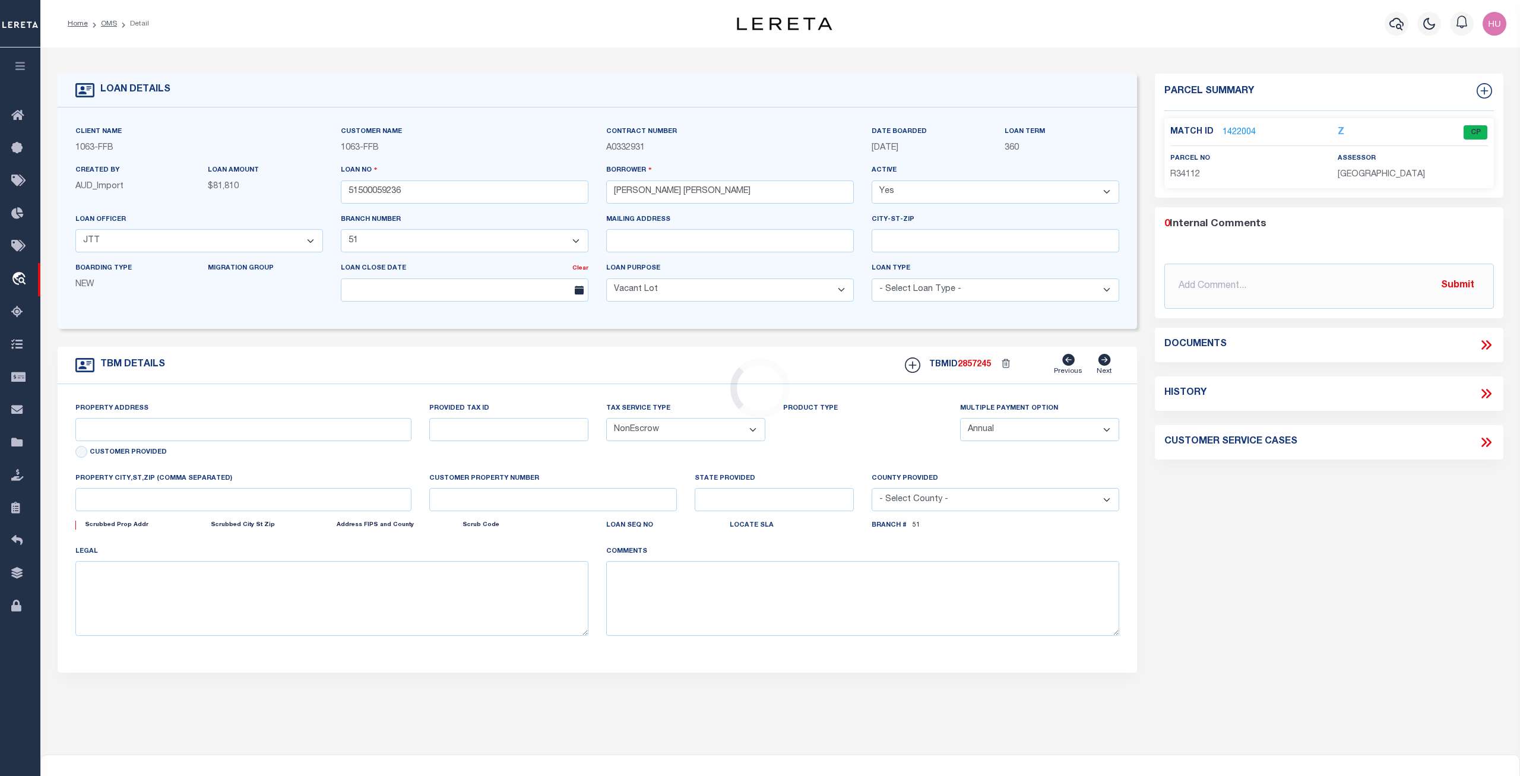
type input "107 A & B WILLOW LN"
select select
type input "STEPHENVILLE TX 764016075"
type input "[GEOGRAPHIC_DATA]"
select select
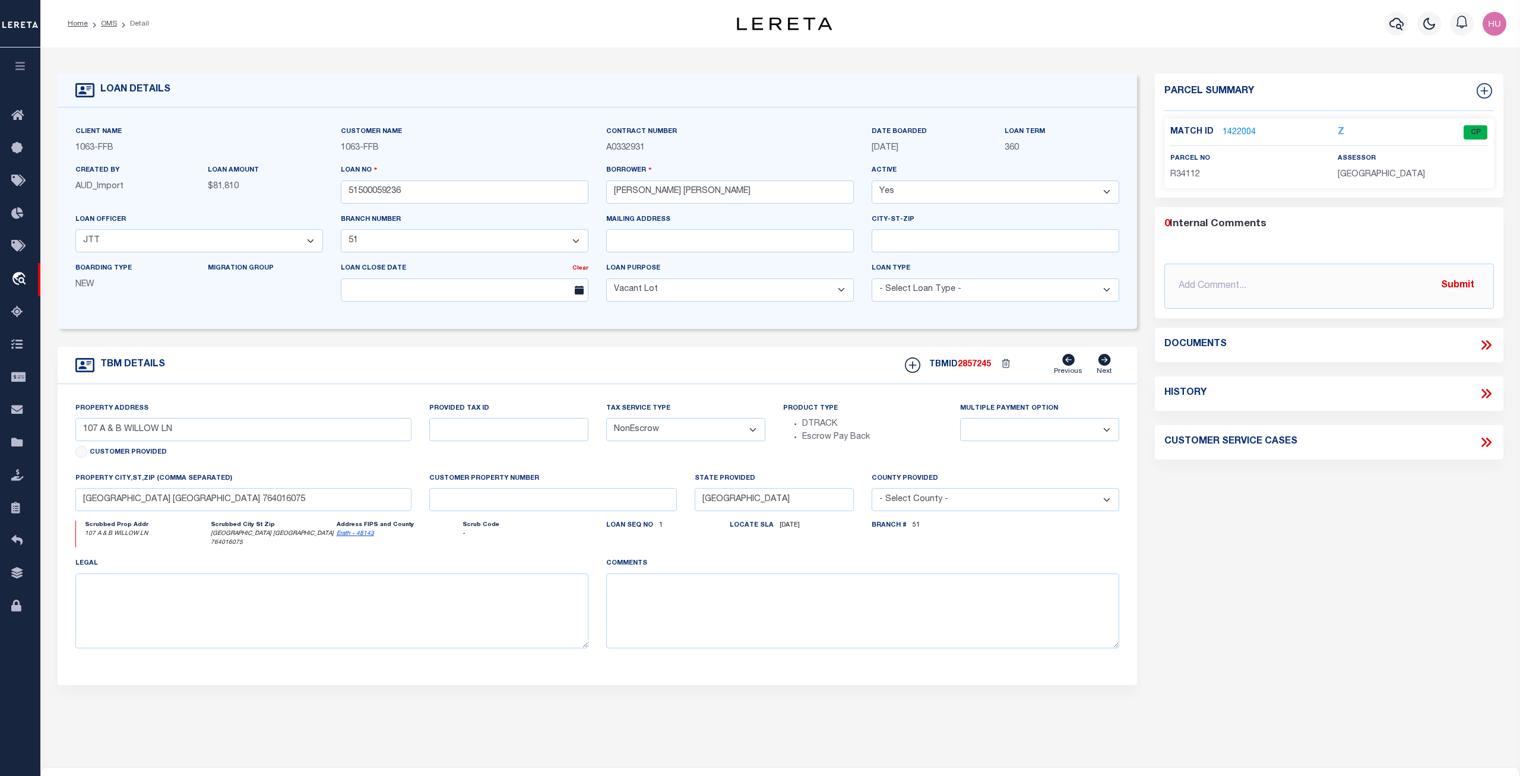
click at [1234, 127] on link "1422004" at bounding box center [1239, 132] width 33 height 12
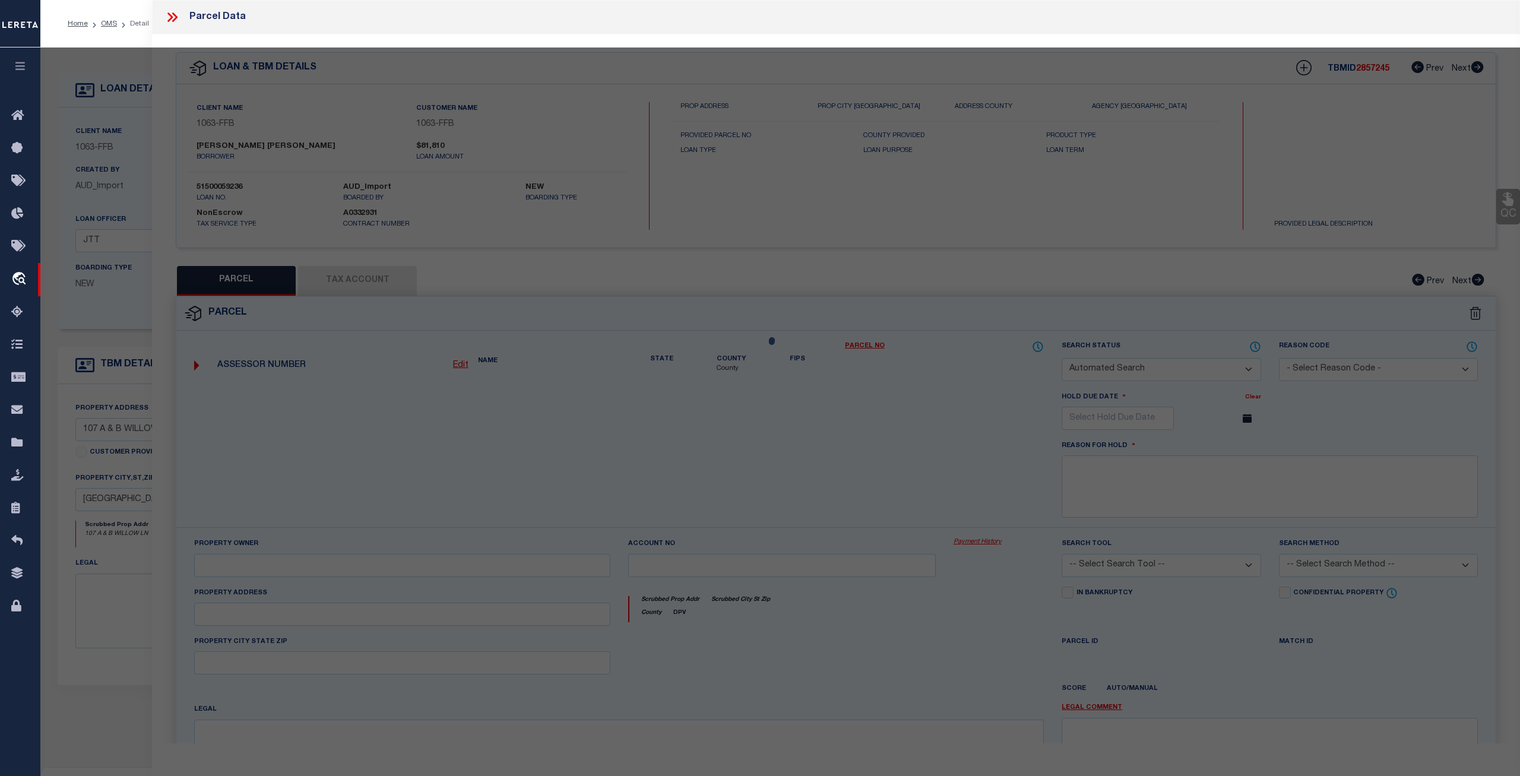
checkbox input "false"
select select "CP"
type input "SLAWSON JOE DON"
select select
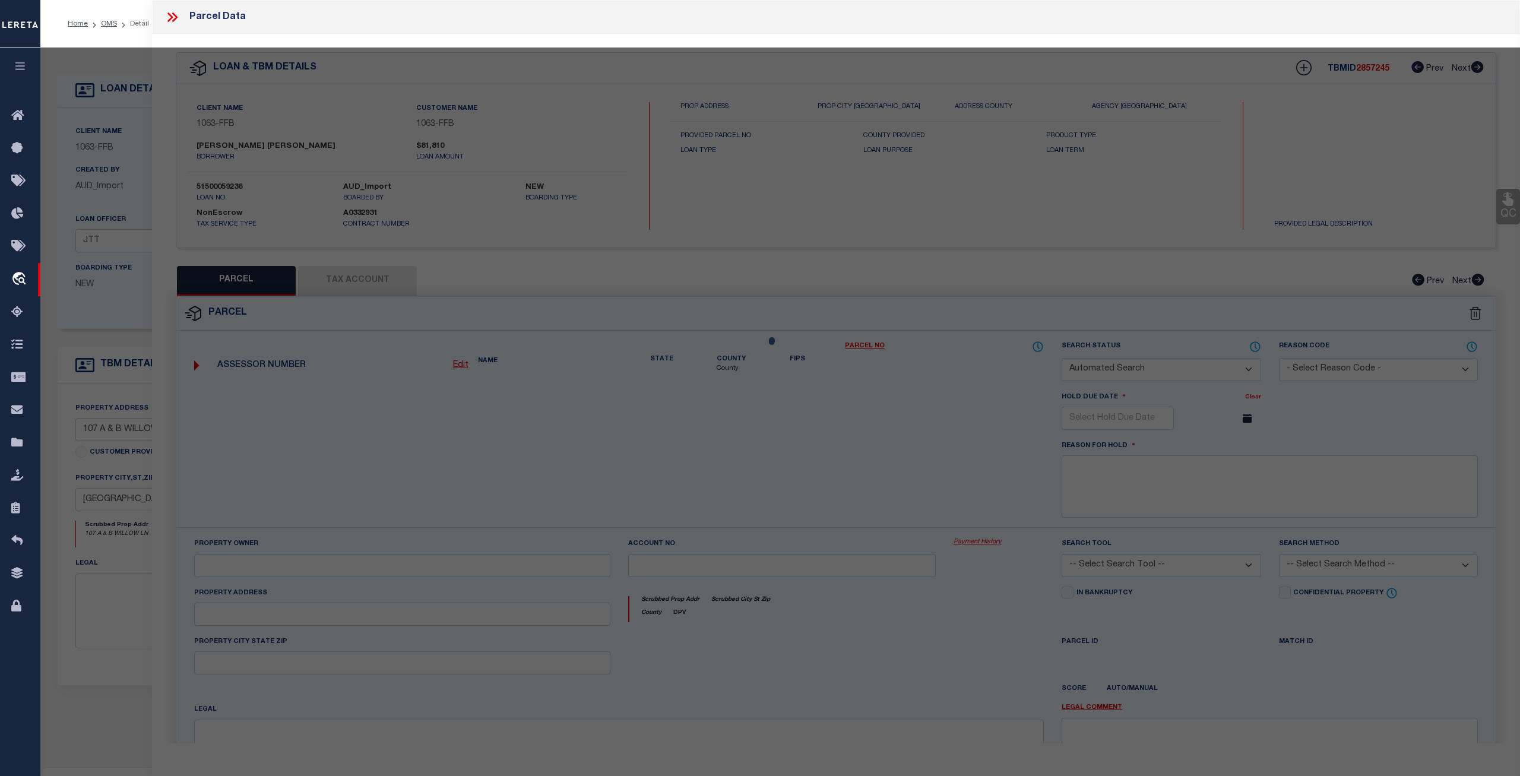
type input "107 A WILLOW LN"
checkbox input "true"
type input "STEPHENVILLE TX 76401"
type textarea "S6630 TANGLEWOOD N E ADDITION; BLOCK 3;,LOT 10"
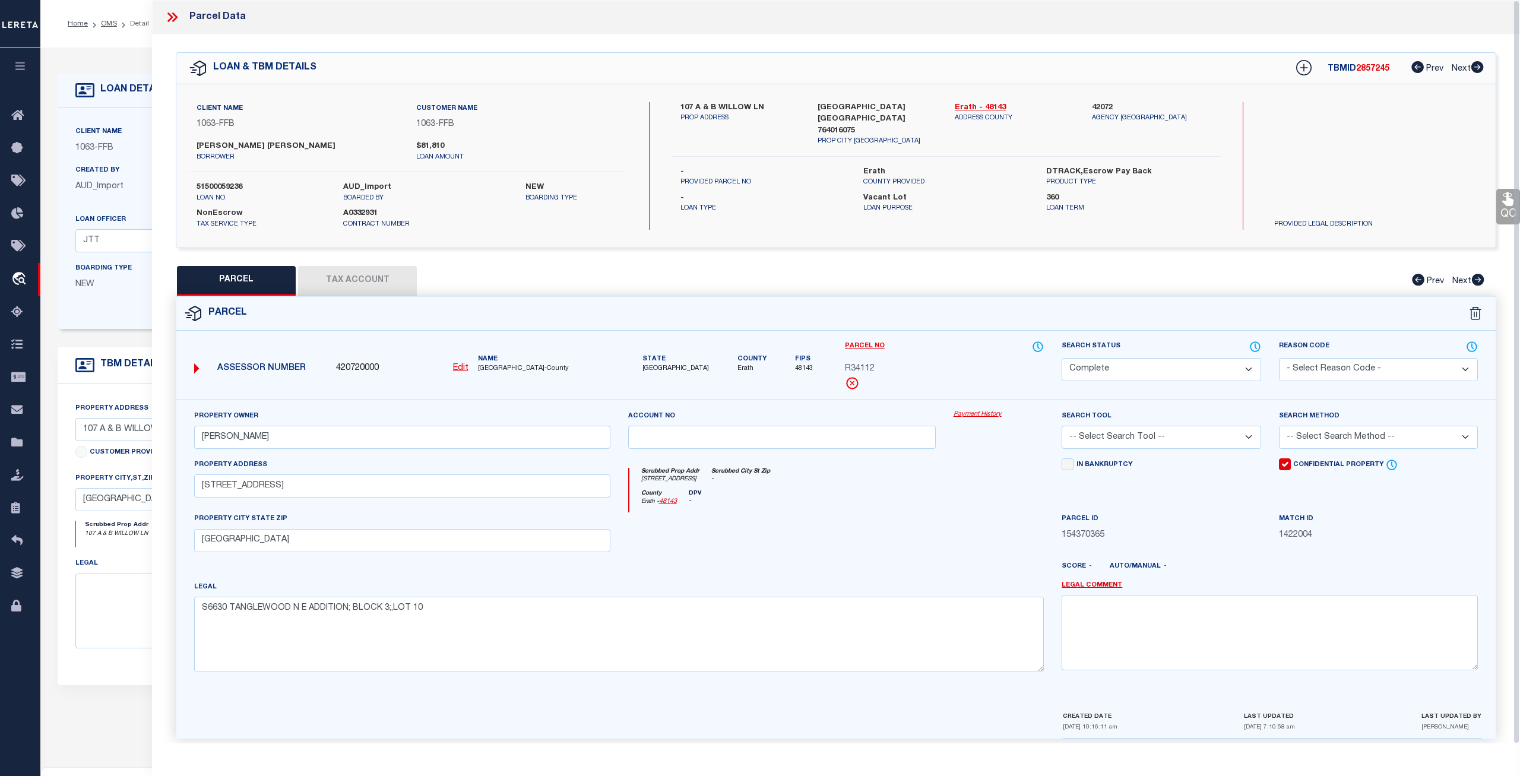
click at [347, 279] on button "Tax Account" at bounding box center [357, 281] width 119 height 30
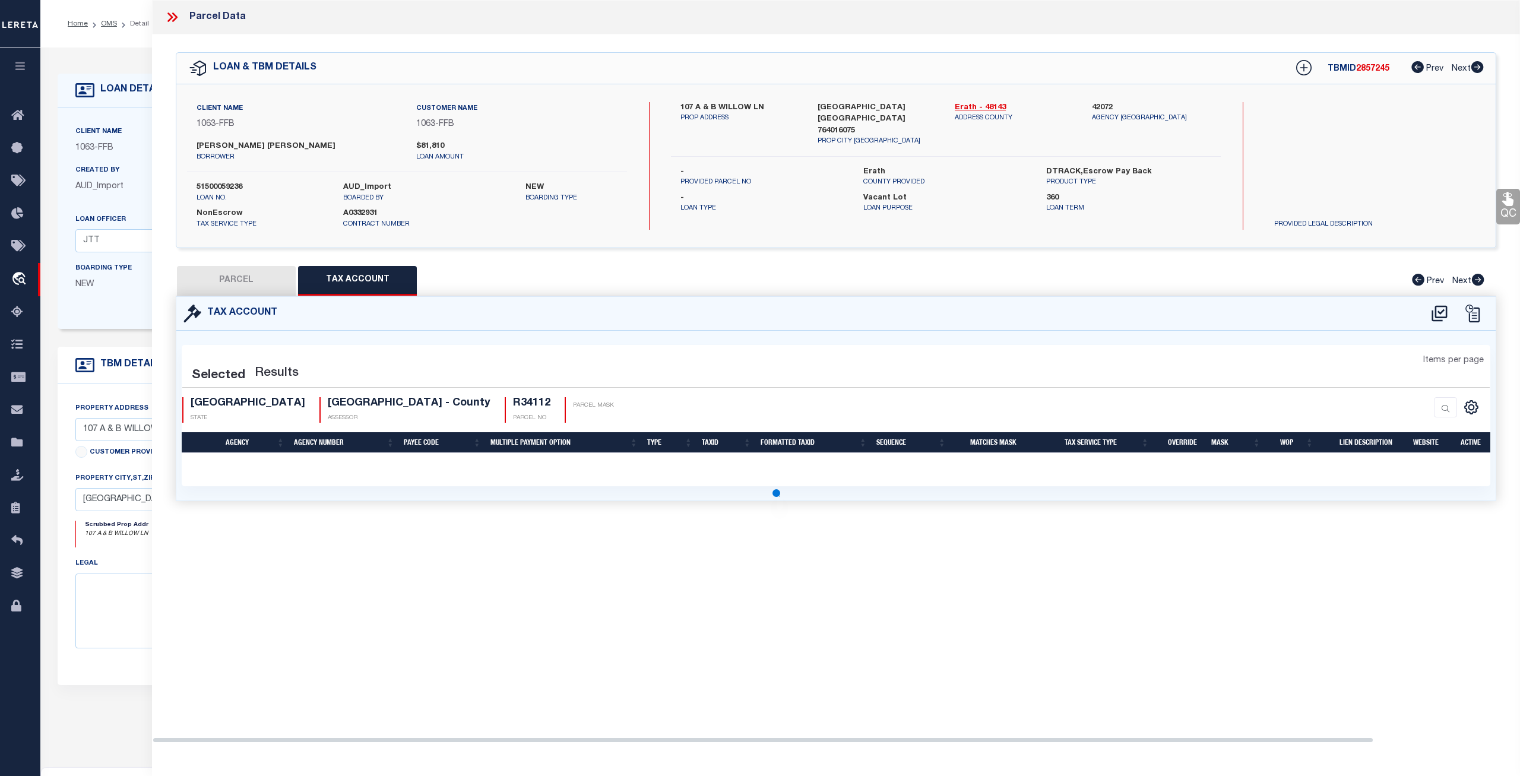
select select "100"
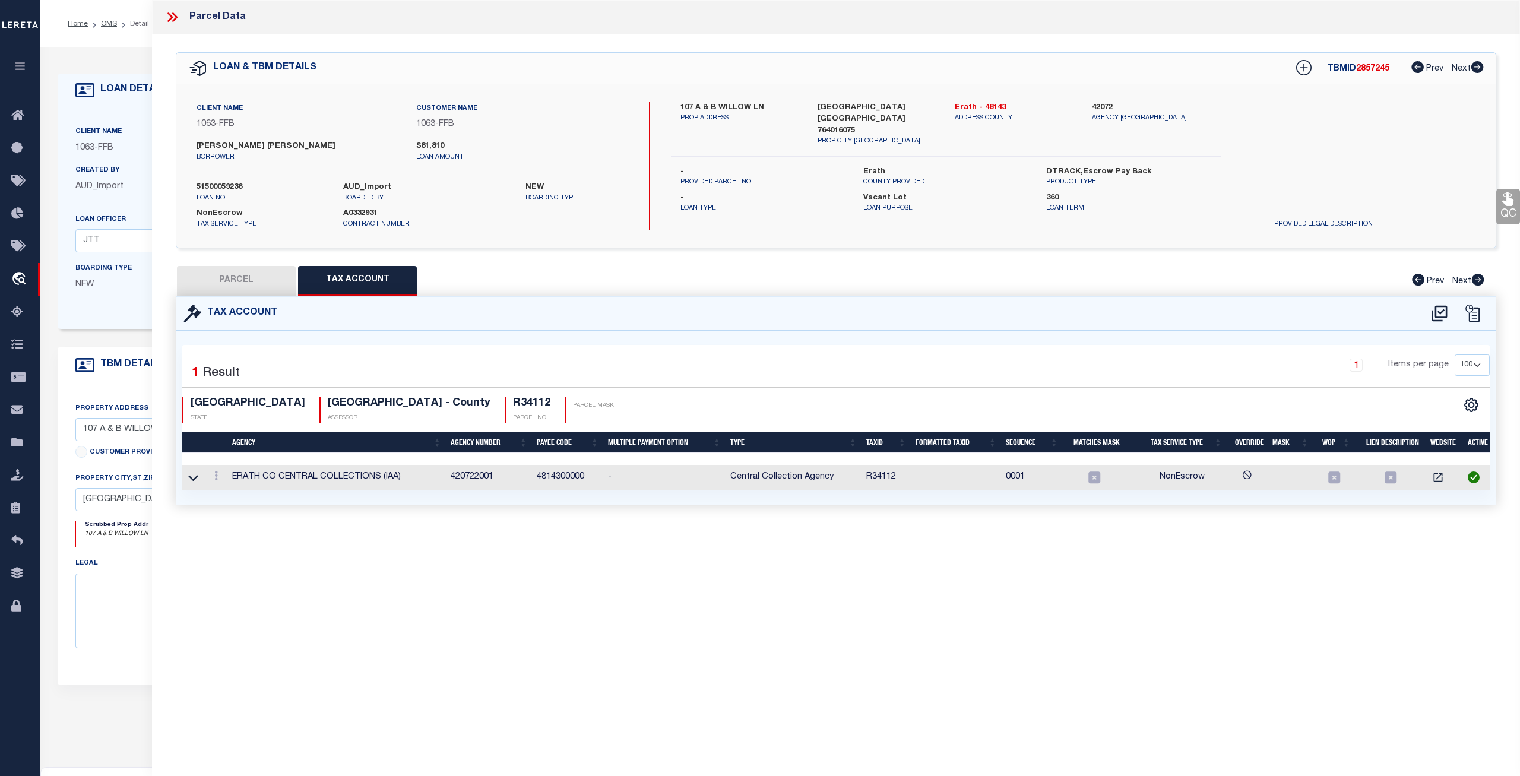
click at [255, 277] on button "PARCEL" at bounding box center [236, 281] width 119 height 30
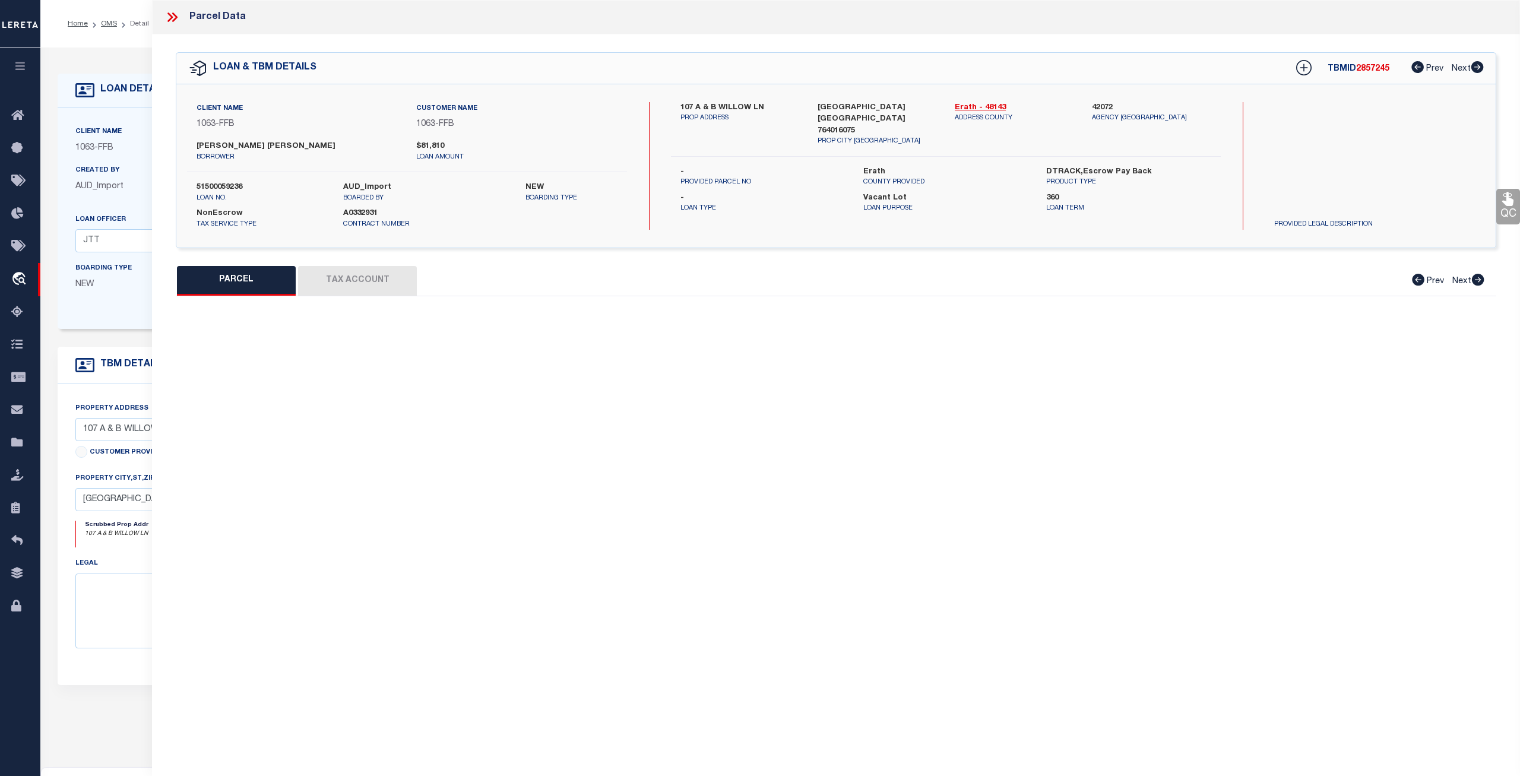
select select "AS"
checkbox input "false"
select select "CP"
type input "SLAWSON JOE DON"
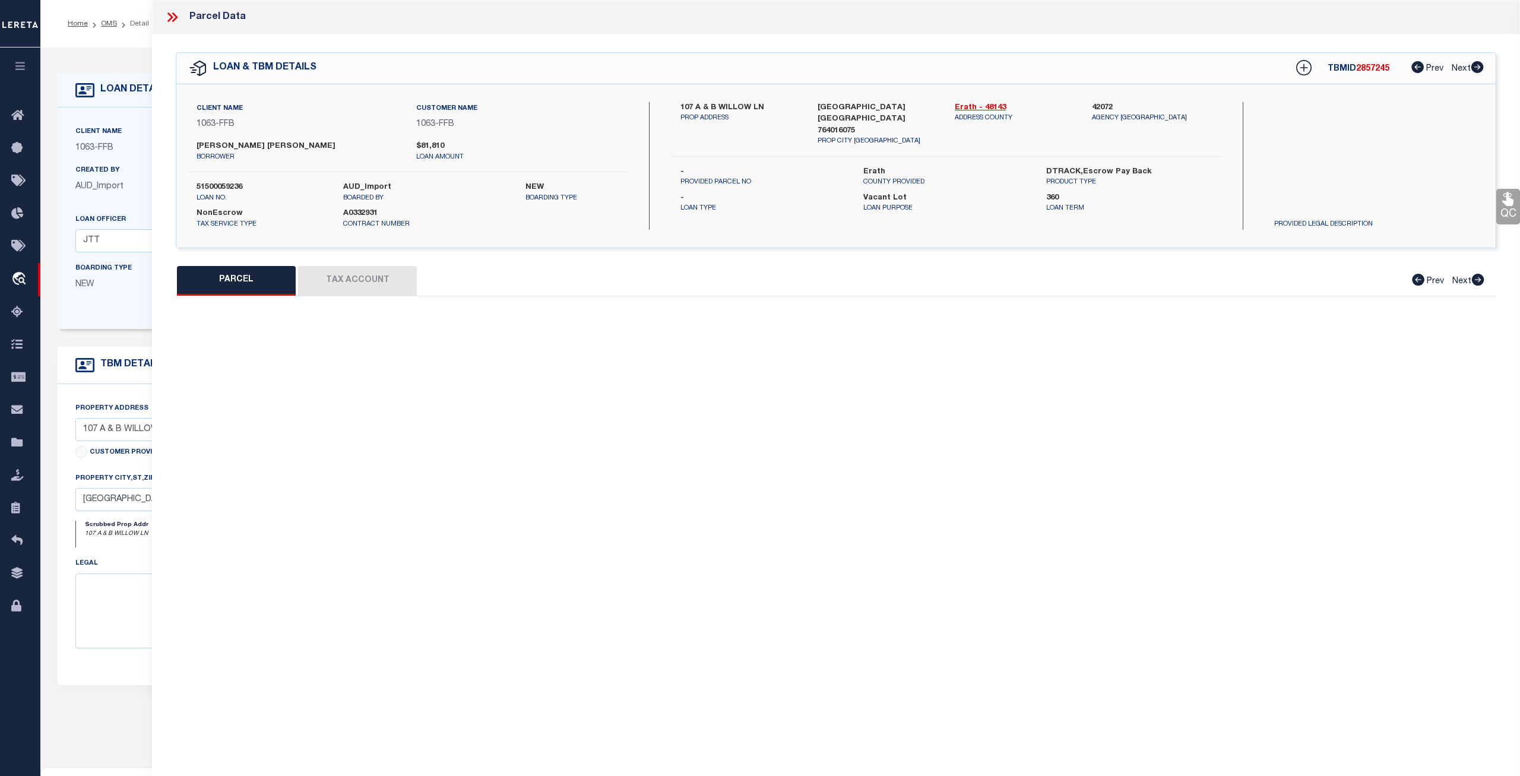
select select
type input "107 A WILLOW LN"
checkbox input "true"
type input "[GEOGRAPHIC_DATA]"
type textarea "S6630 TANGLEWOOD N E ADDITION; BLOCK 3;,LOT 10"
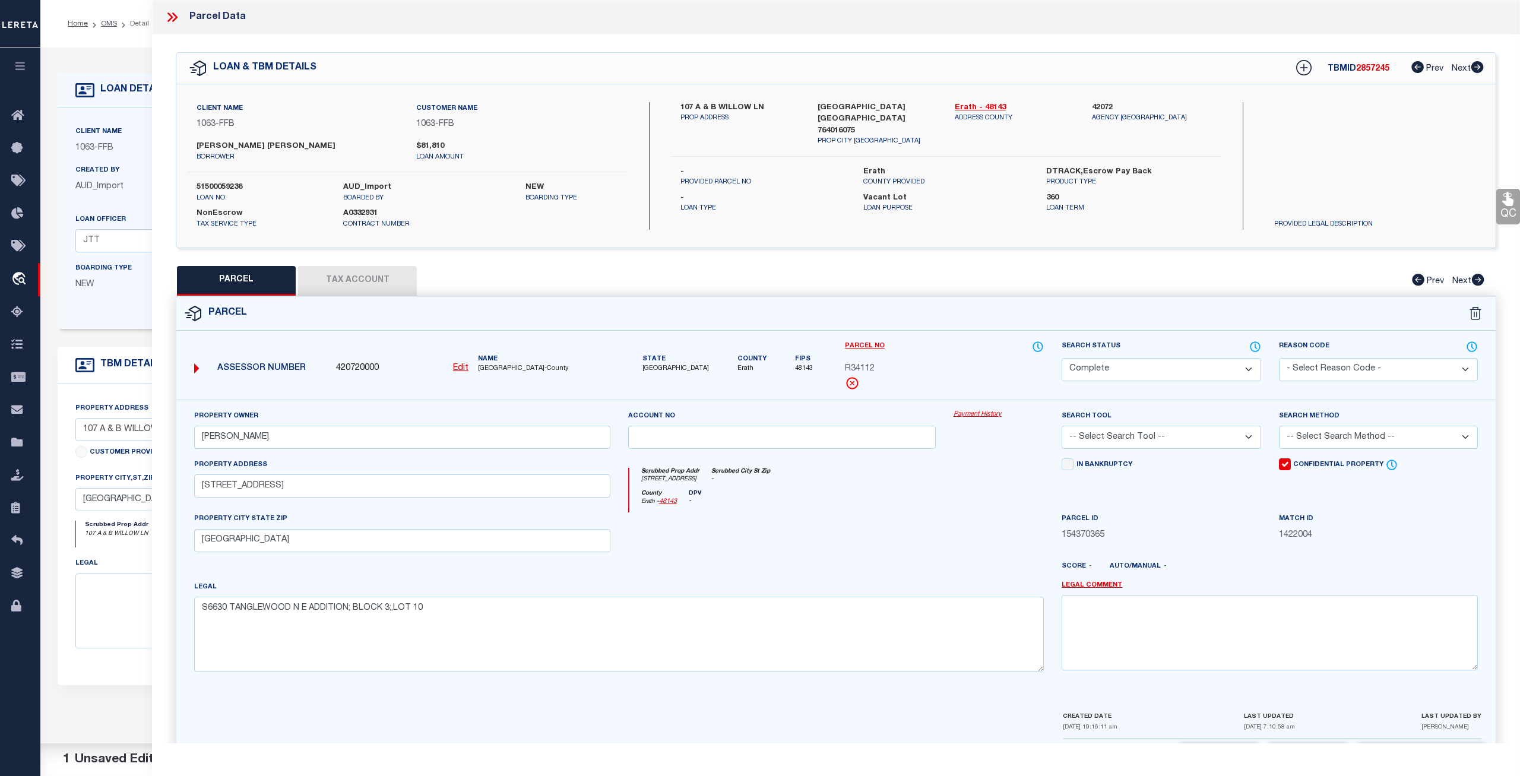
click at [988, 415] on link "Payment History" at bounding box center [999, 415] width 91 height 10
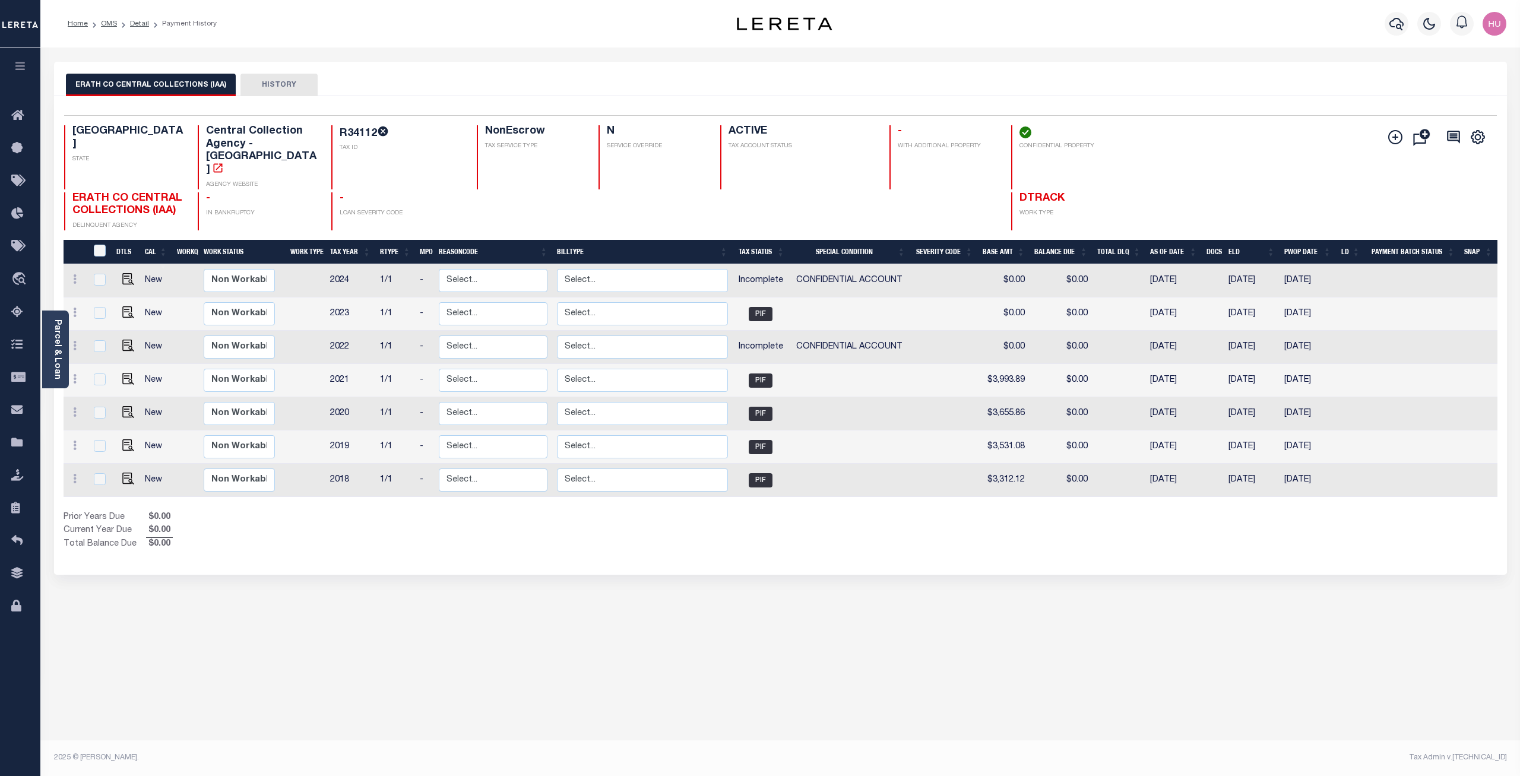
click at [436, 31] on div "Home OMS Detail Payment History" at bounding box center [361, 23] width 606 height 25
click at [112, 22] on link "OMS" at bounding box center [109, 23] width 16 height 7
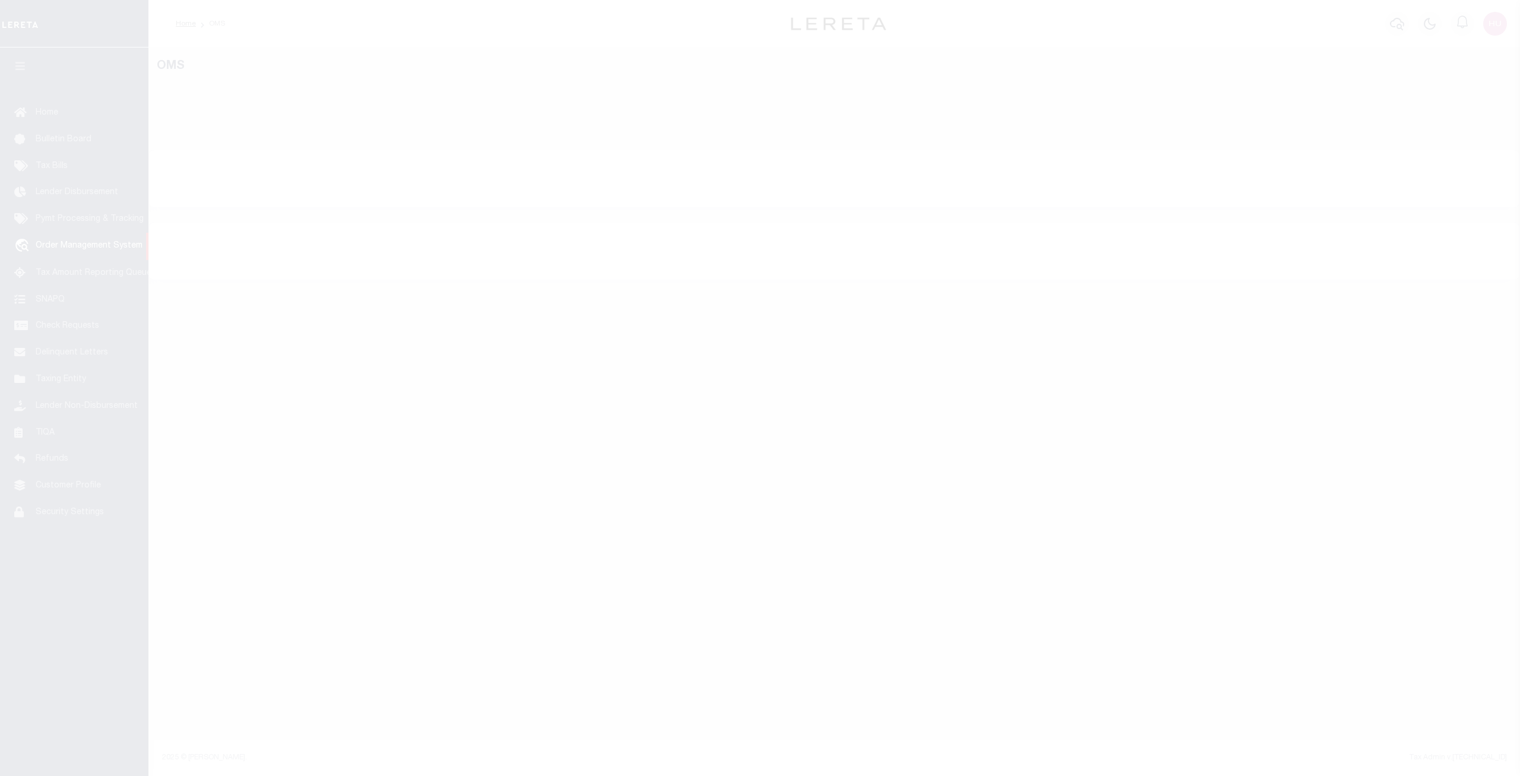
select select "200"
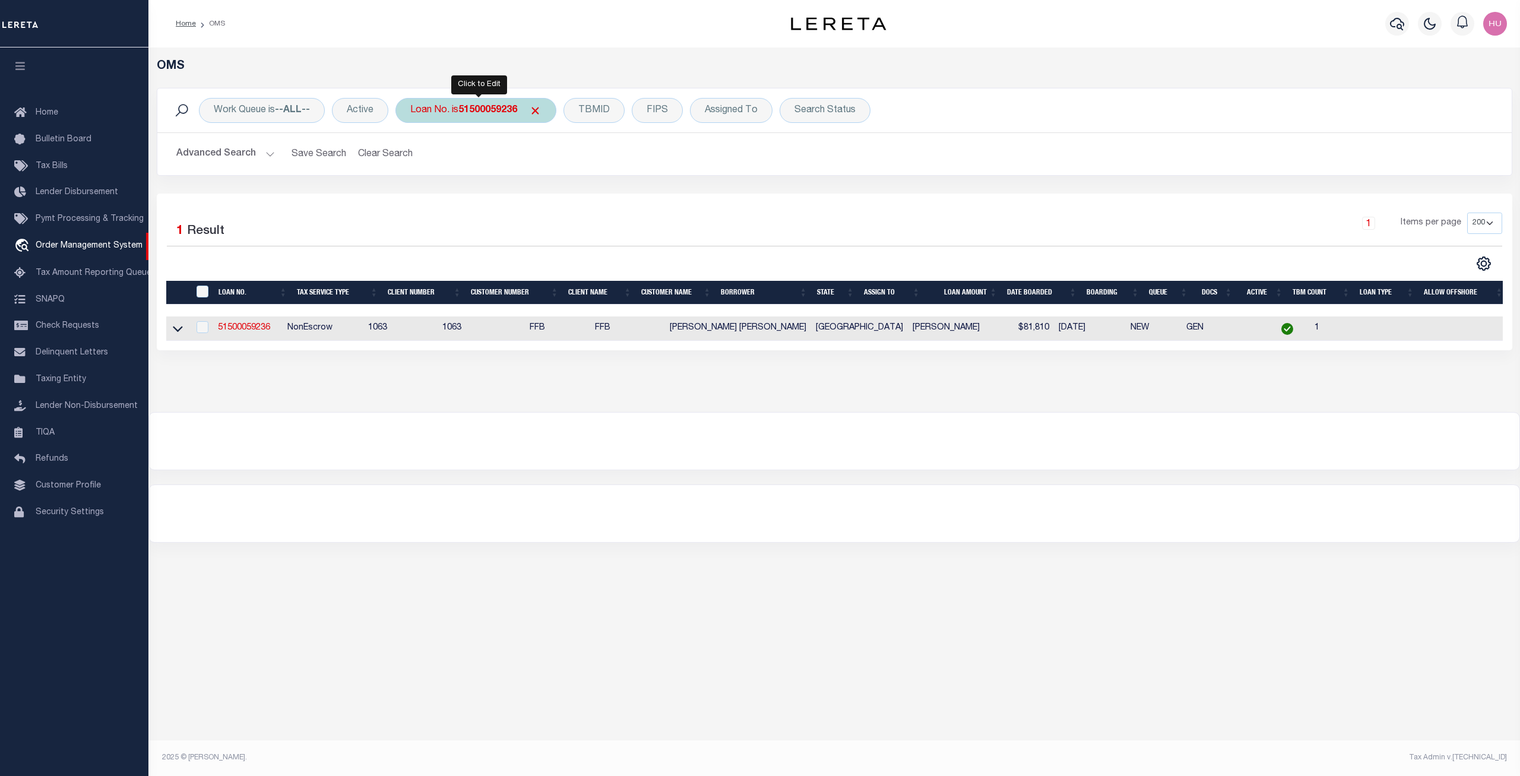
click at [496, 116] on div "Loan No. is 51500059236" at bounding box center [476, 110] width 161 height 25
type input "51500059863"
click at [563, 197] on input "Apply" at bounding box center [567, 195] width 35 height 20
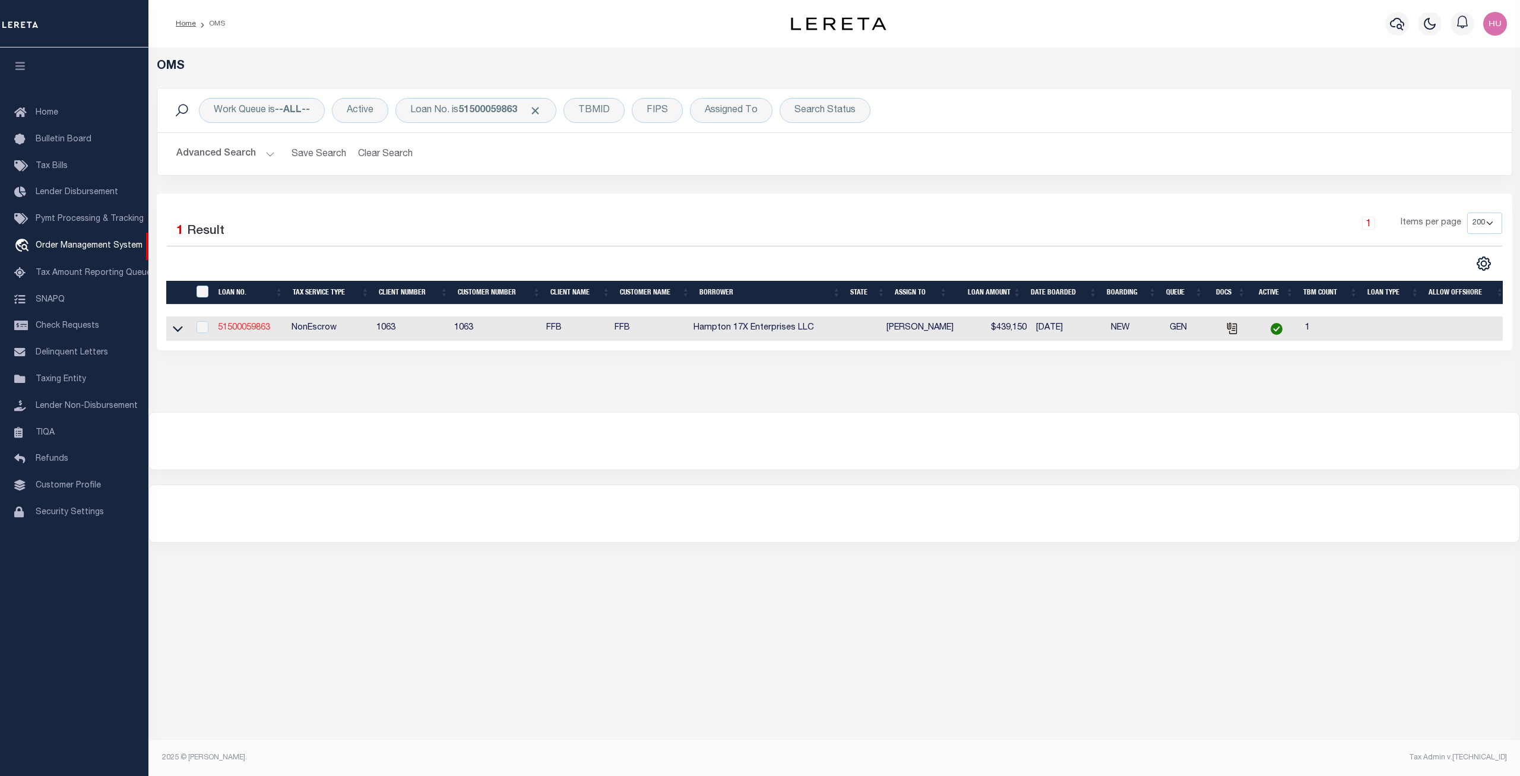
click at [252, 325] on link "51500059863" at bounding box center [244, 328] width 52 height 8
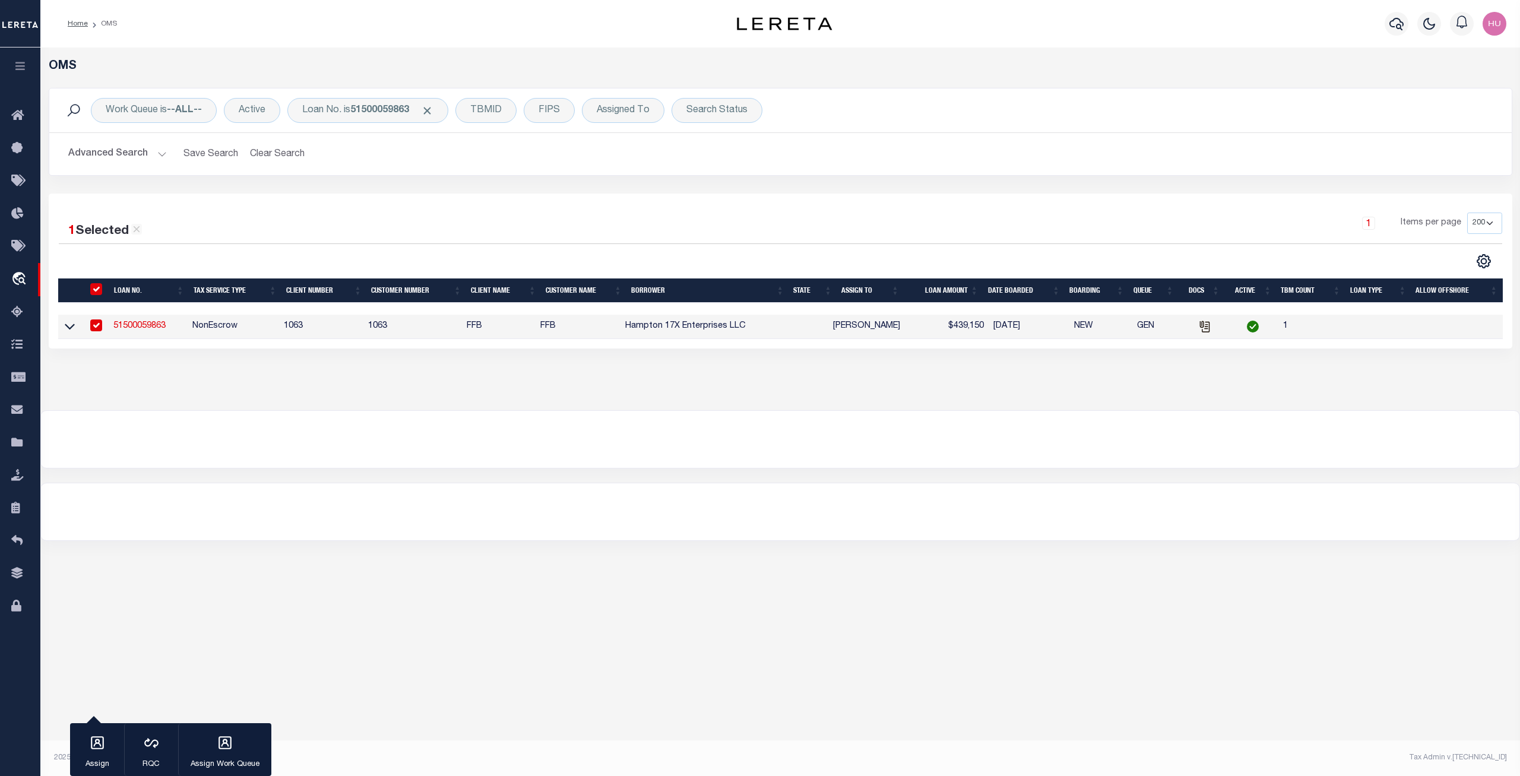
type input "51500059863"
type input "Hampton 17X Enterprises LLC"
select select
select select "400"
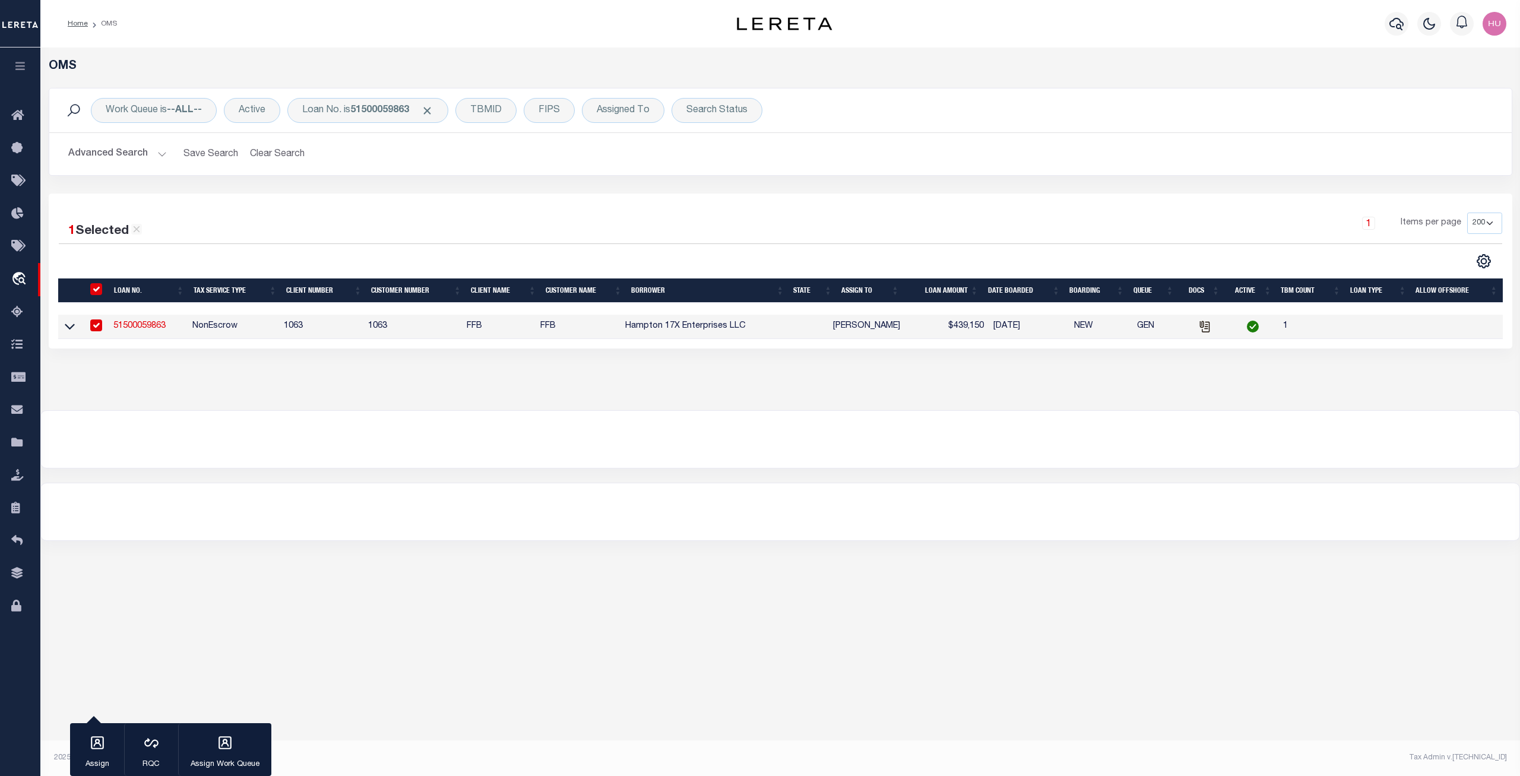
select select "NonEscrow"
select select "520"
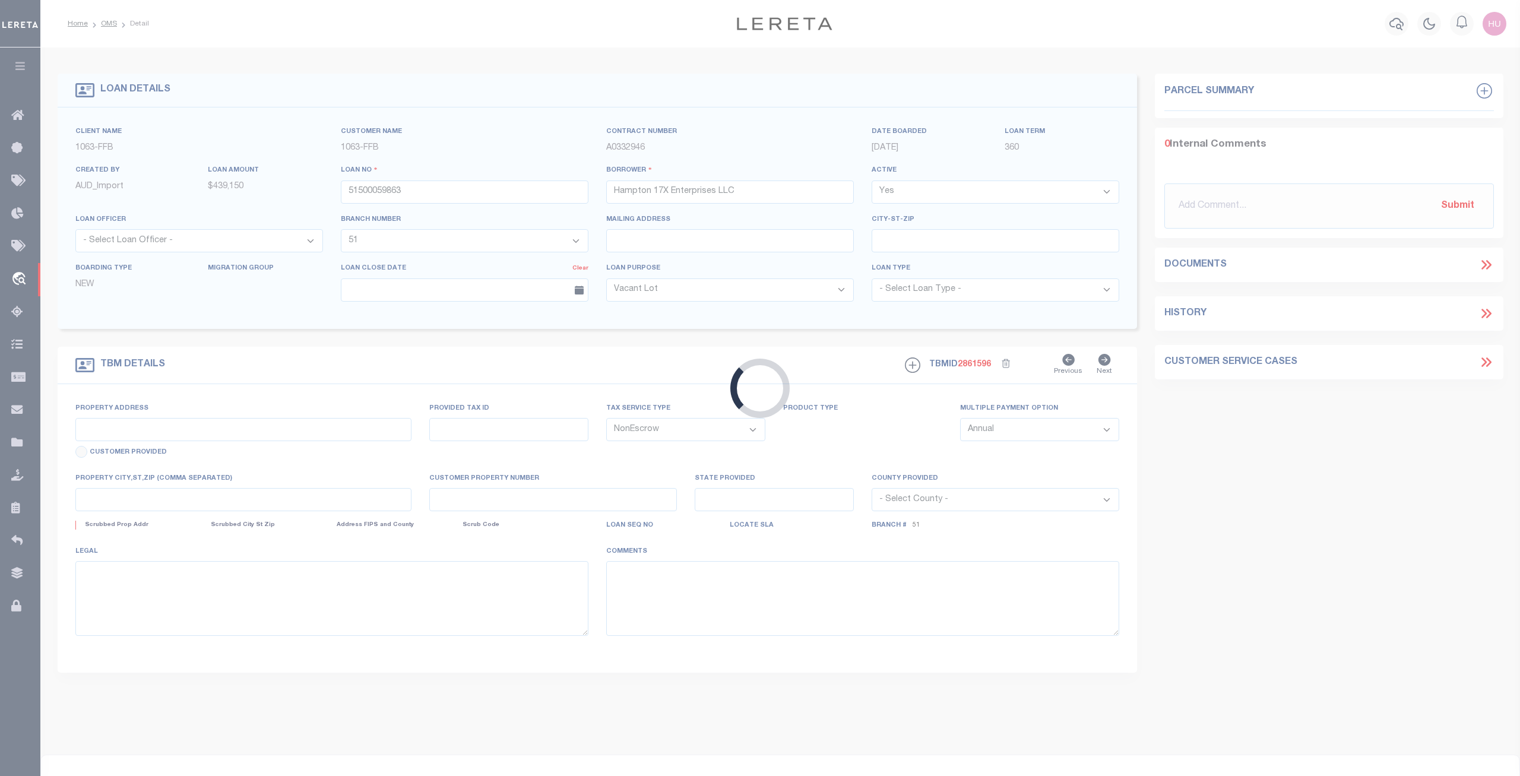
select select "809"
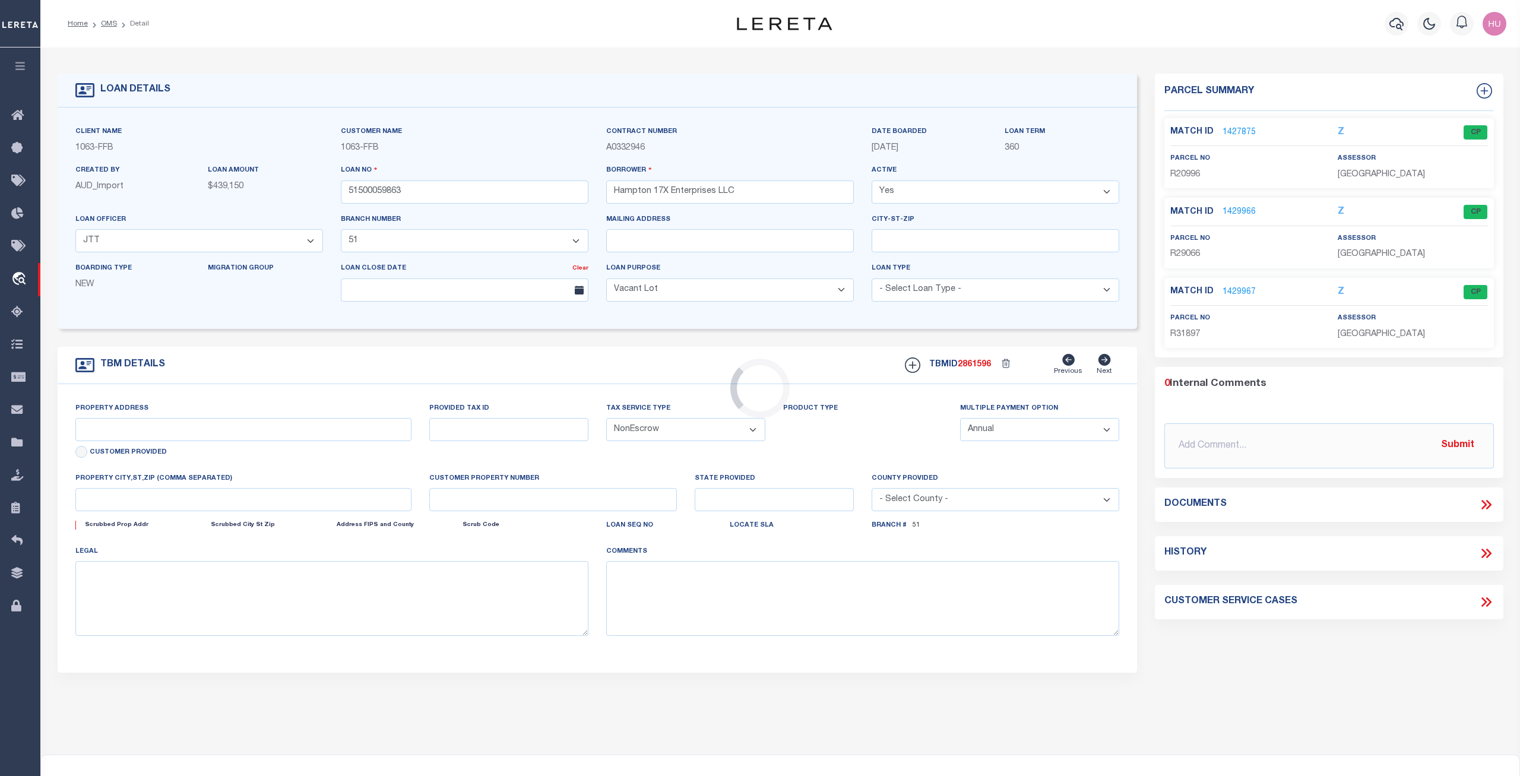
type input "MULTIPLE PROPERTIES"
select select
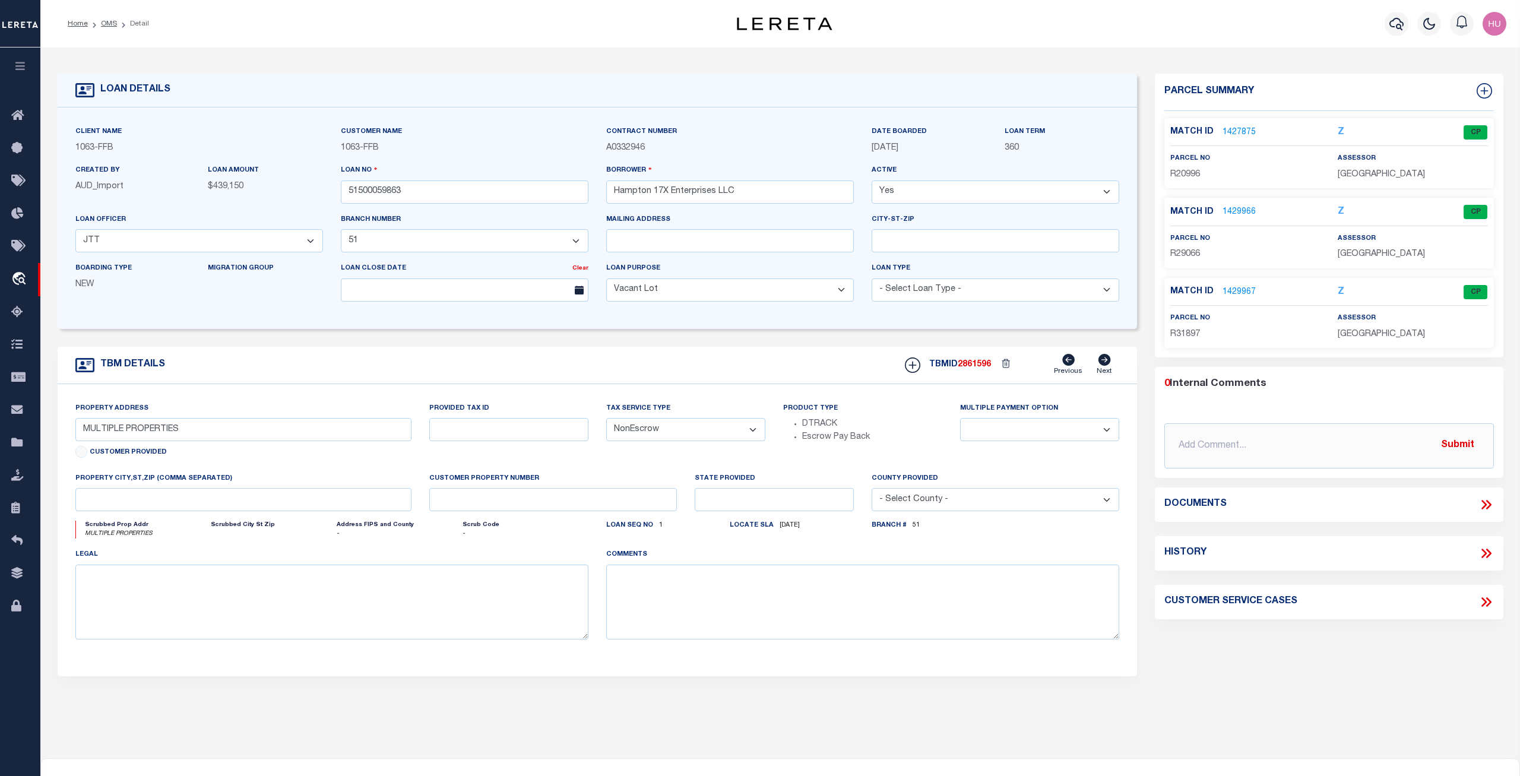
click at [1244, 132] on link "1427875" at bounding box center [1239, 132] width 33 height 12
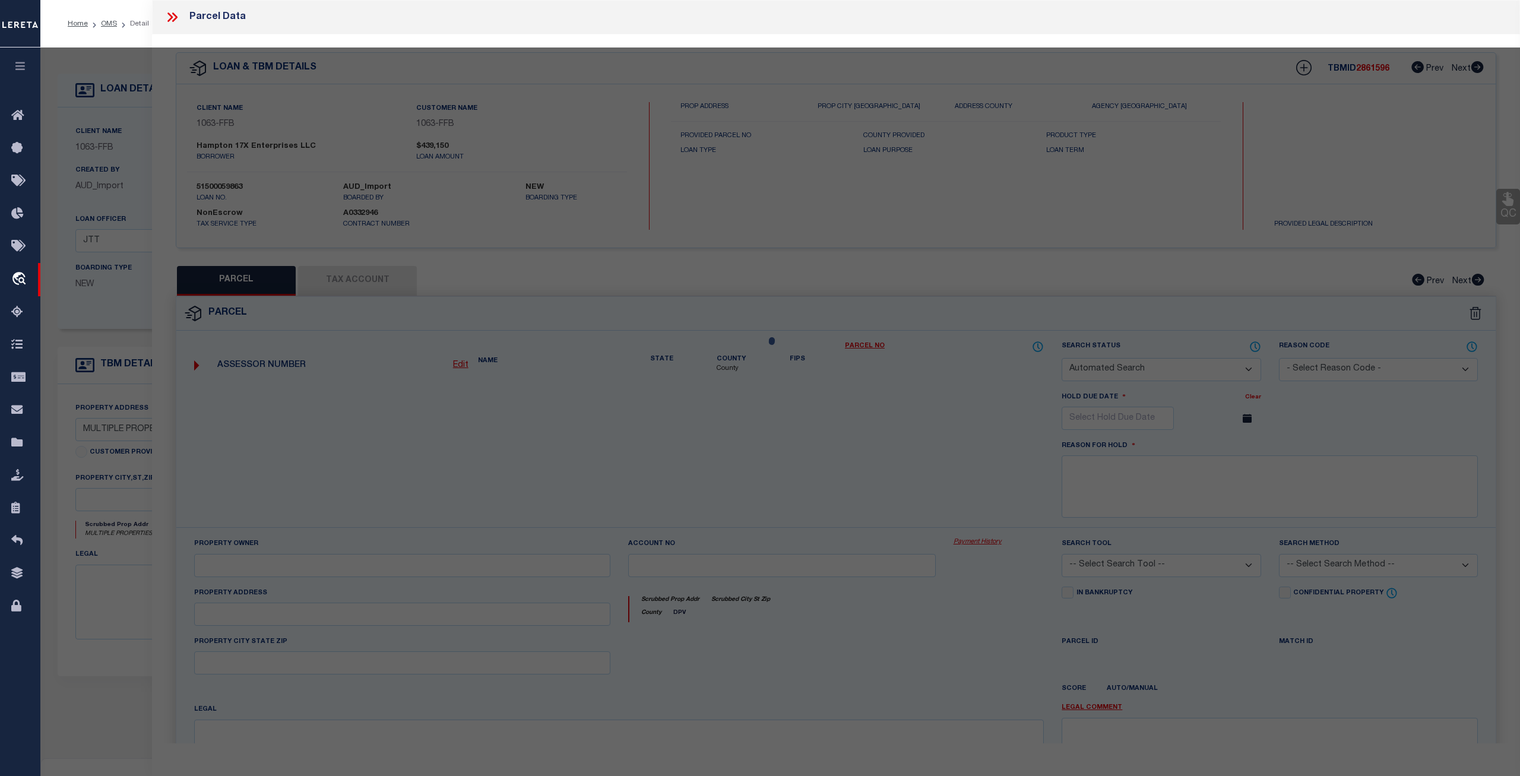
checkbox input "false"
select select "CP"
type input "Hampton 17X Enterprises LLC"
select select
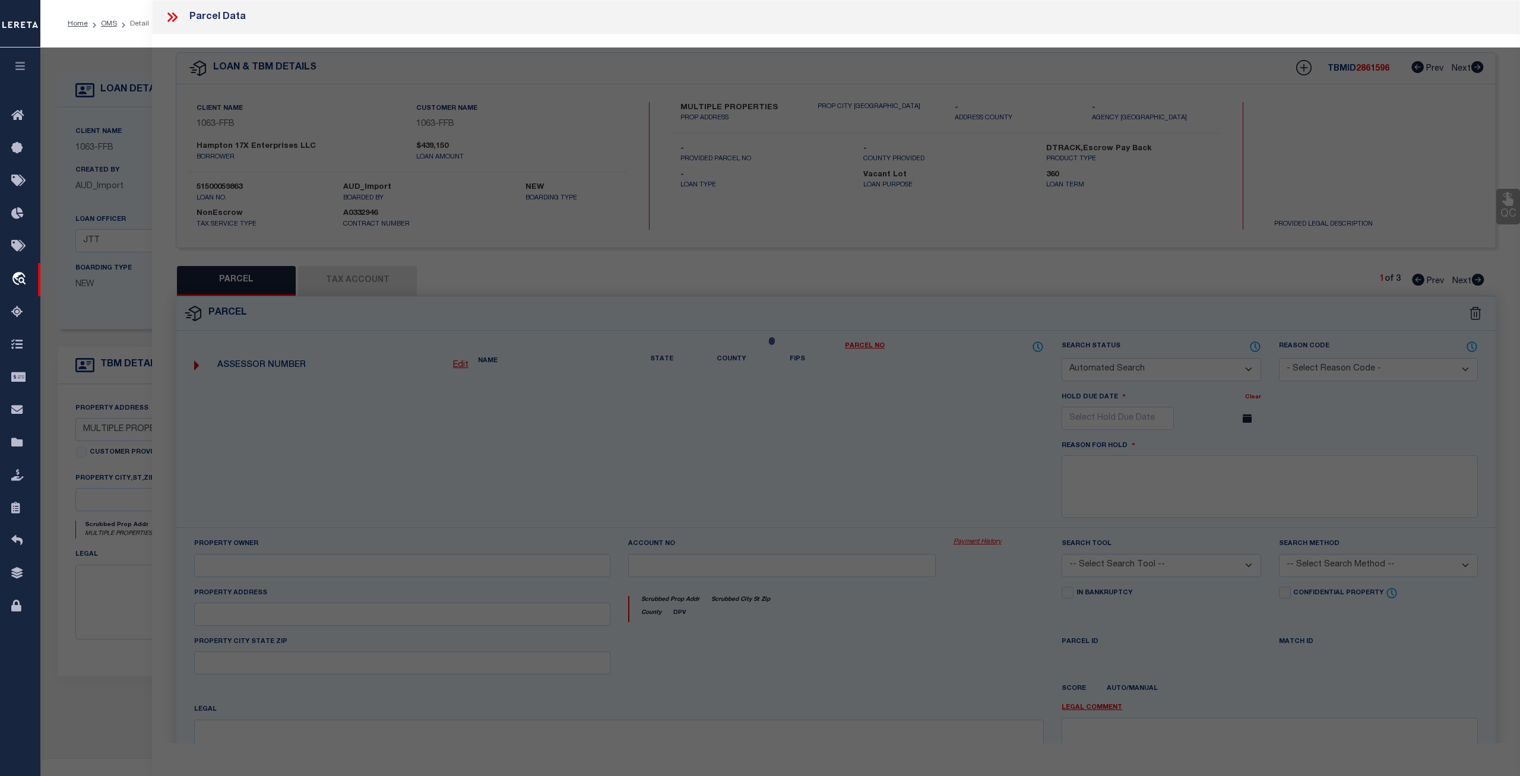
checkbox input "false"
type textarea "Acres 5.226, A0434 [PERSON_NAME];, HOUSE & BARNS"
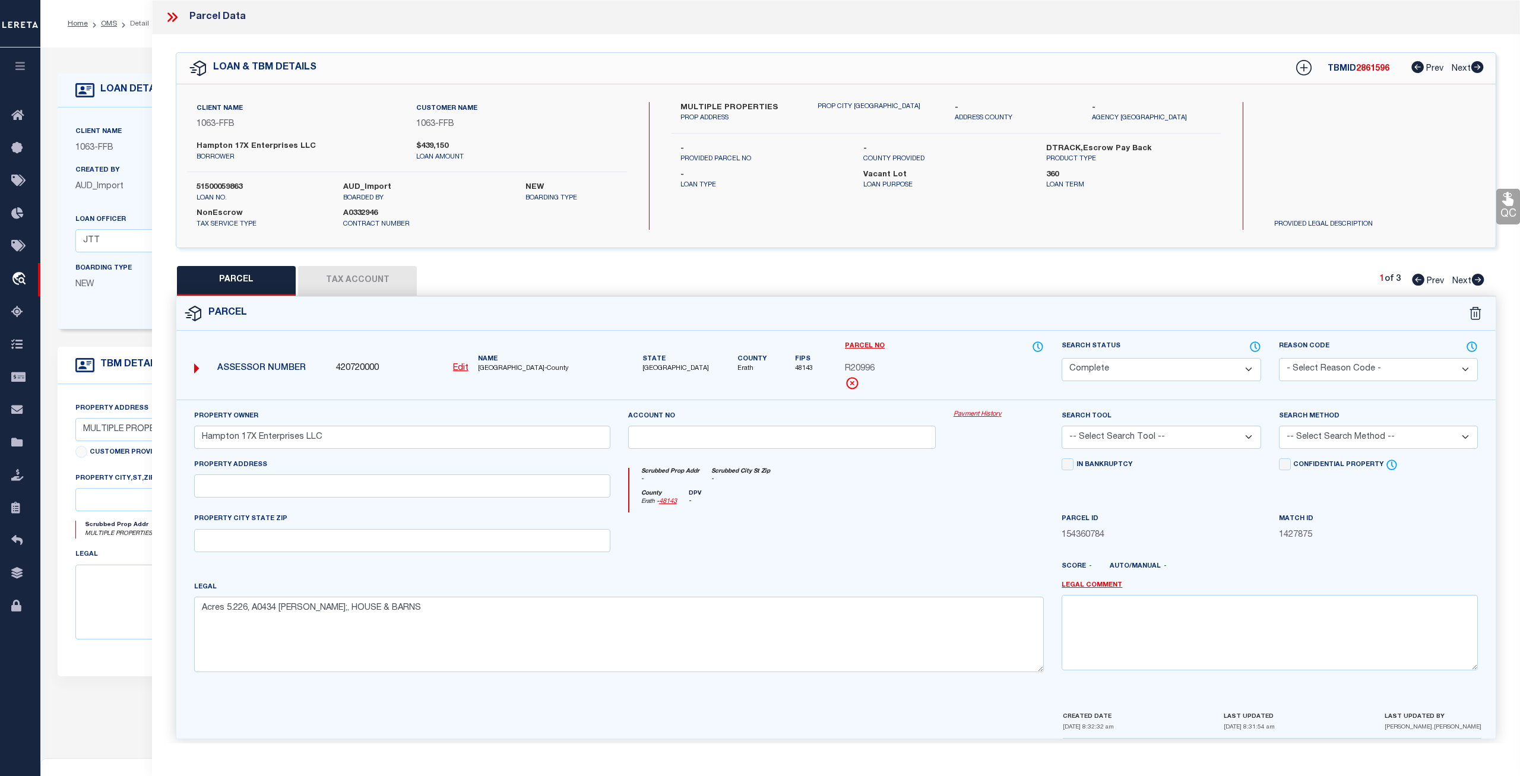
click at [308, 280] on button "Tax Account" at bounding box center [357, 281] width 119 height 30
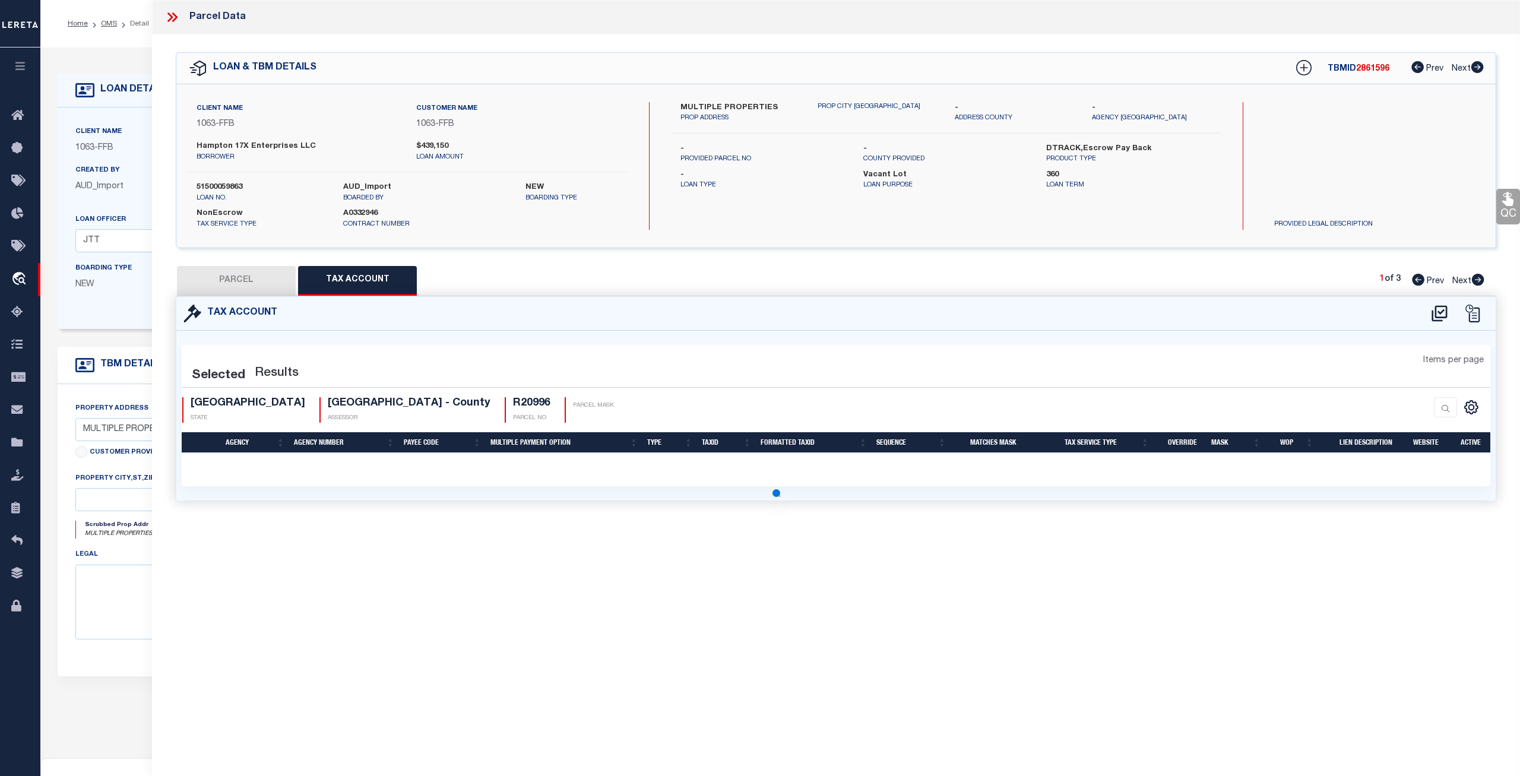
select select "100"
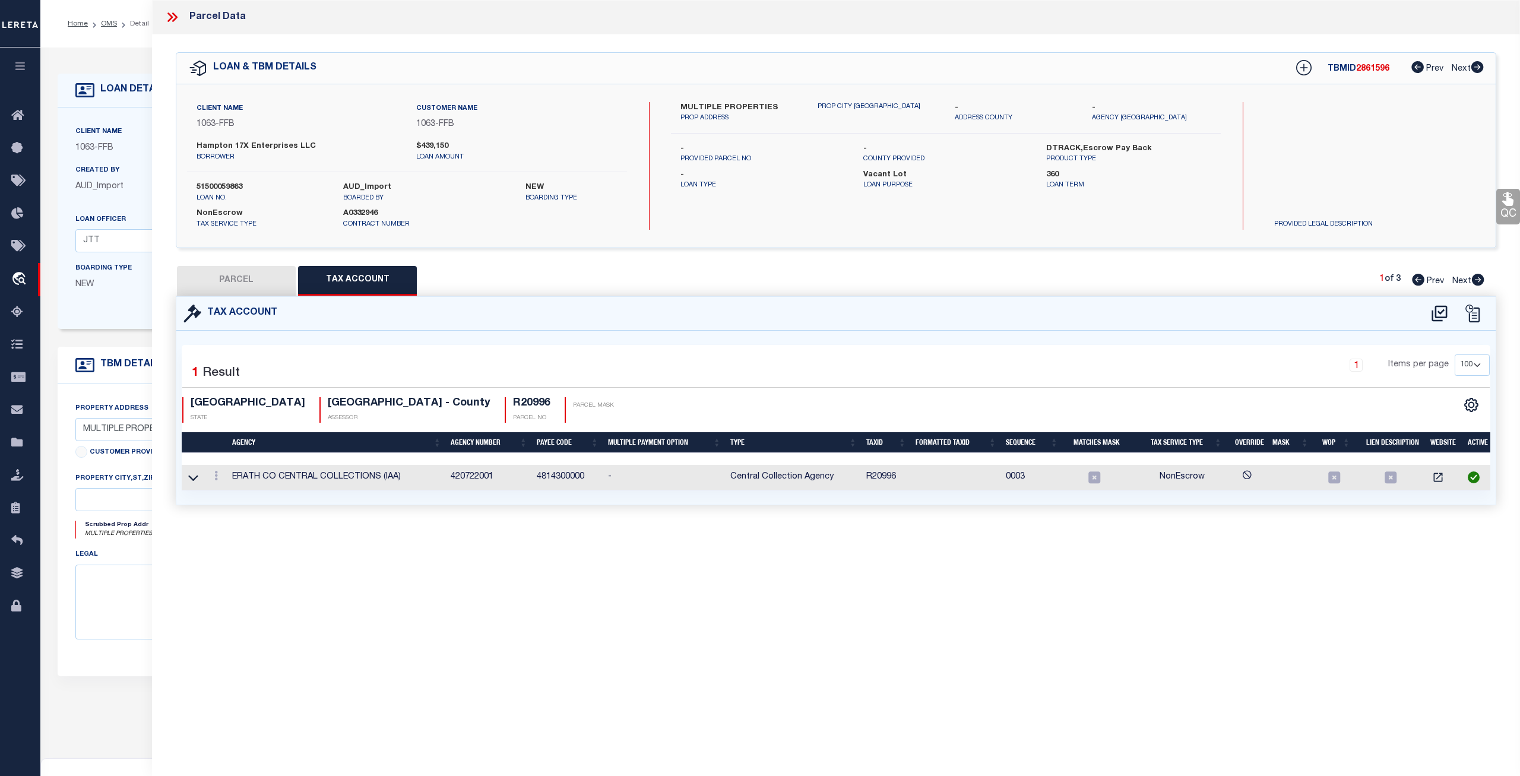
click at [238, 276] on button "PARCEL" at bounding box center [236, 281] width 119 height 30
select select "AS"
checkbox input "false"
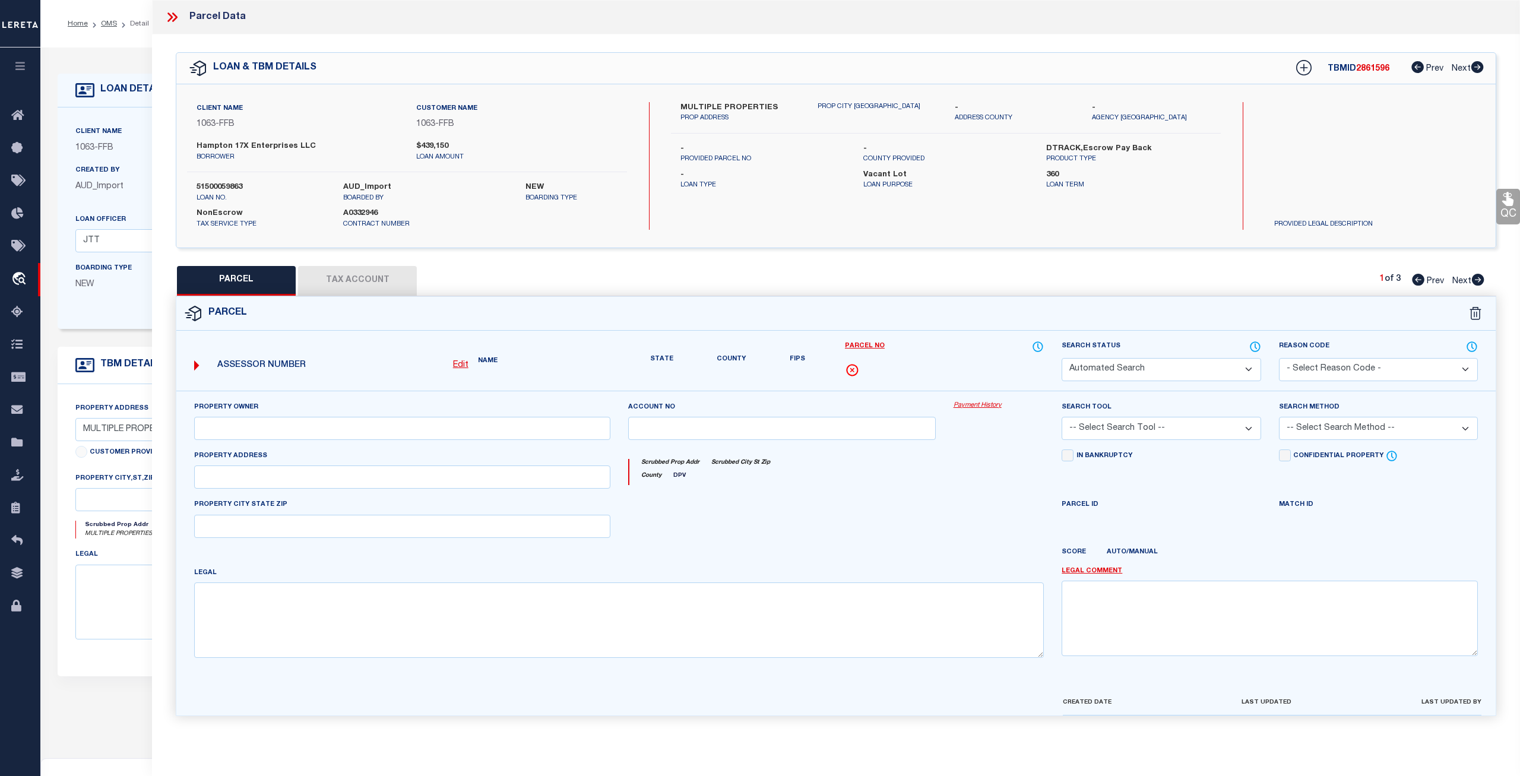
select select "CP"
type input "Hampton 17X Enterprises LLC"
select select
checkbox input "false"
type textarea "Acres 5.226, A0434 [PERSON_NAME];, HOUSE & BARNS"
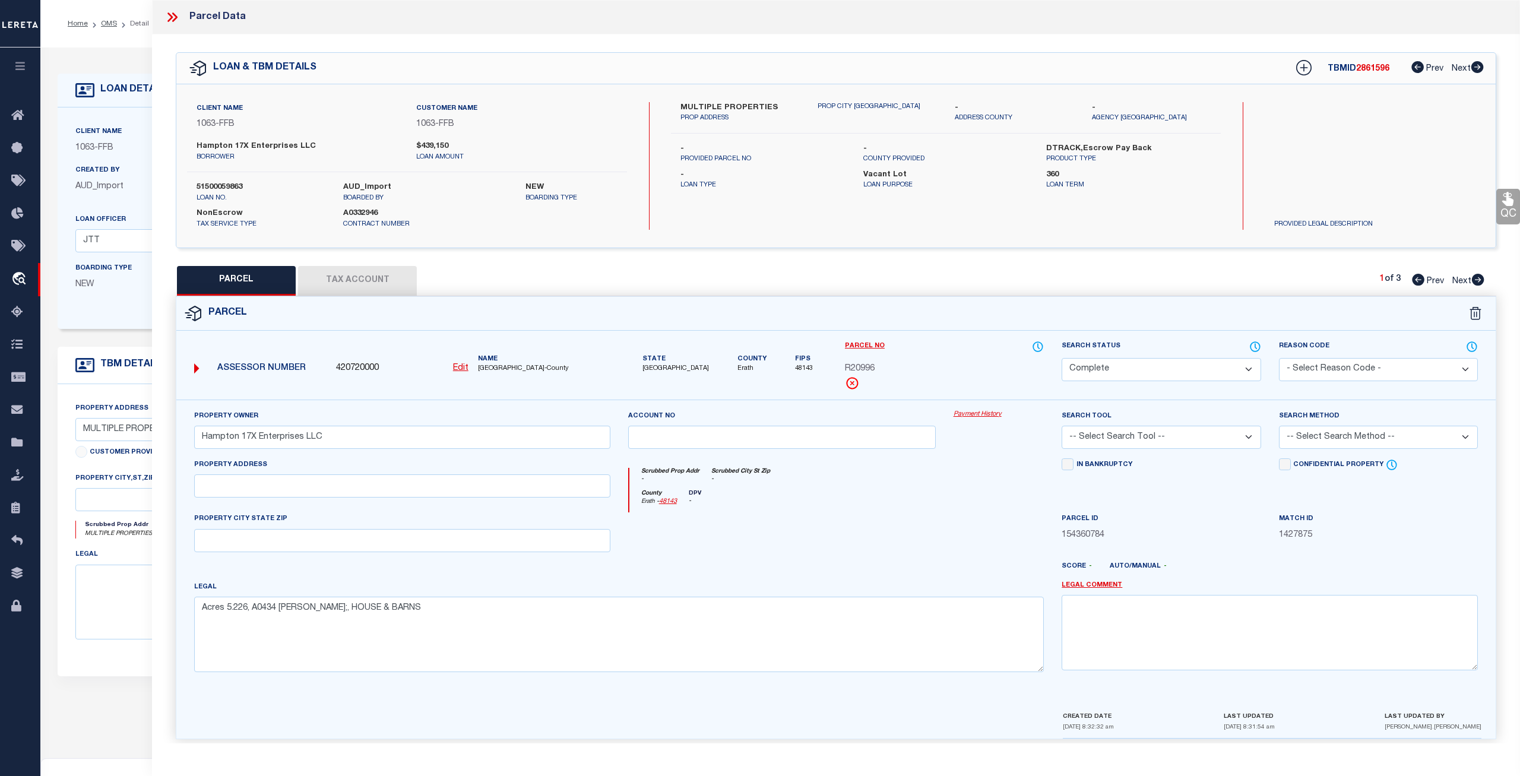
click at [989, 413] on link "Payment History" at bounding box center [999, 415] width 91 height 10
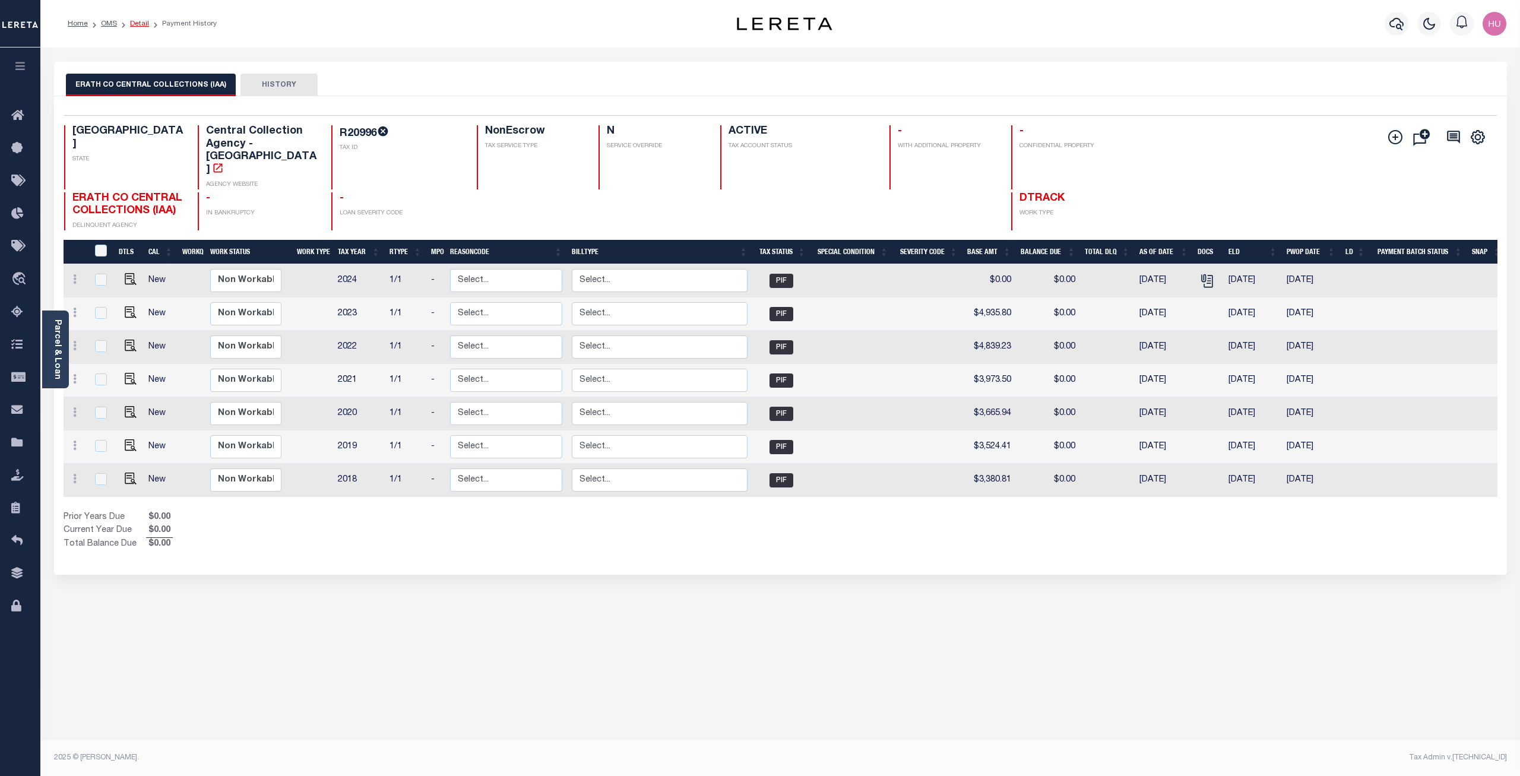
click at [141, 24] on link "Detail" at bounding box center [139, 23] width 19 height 7
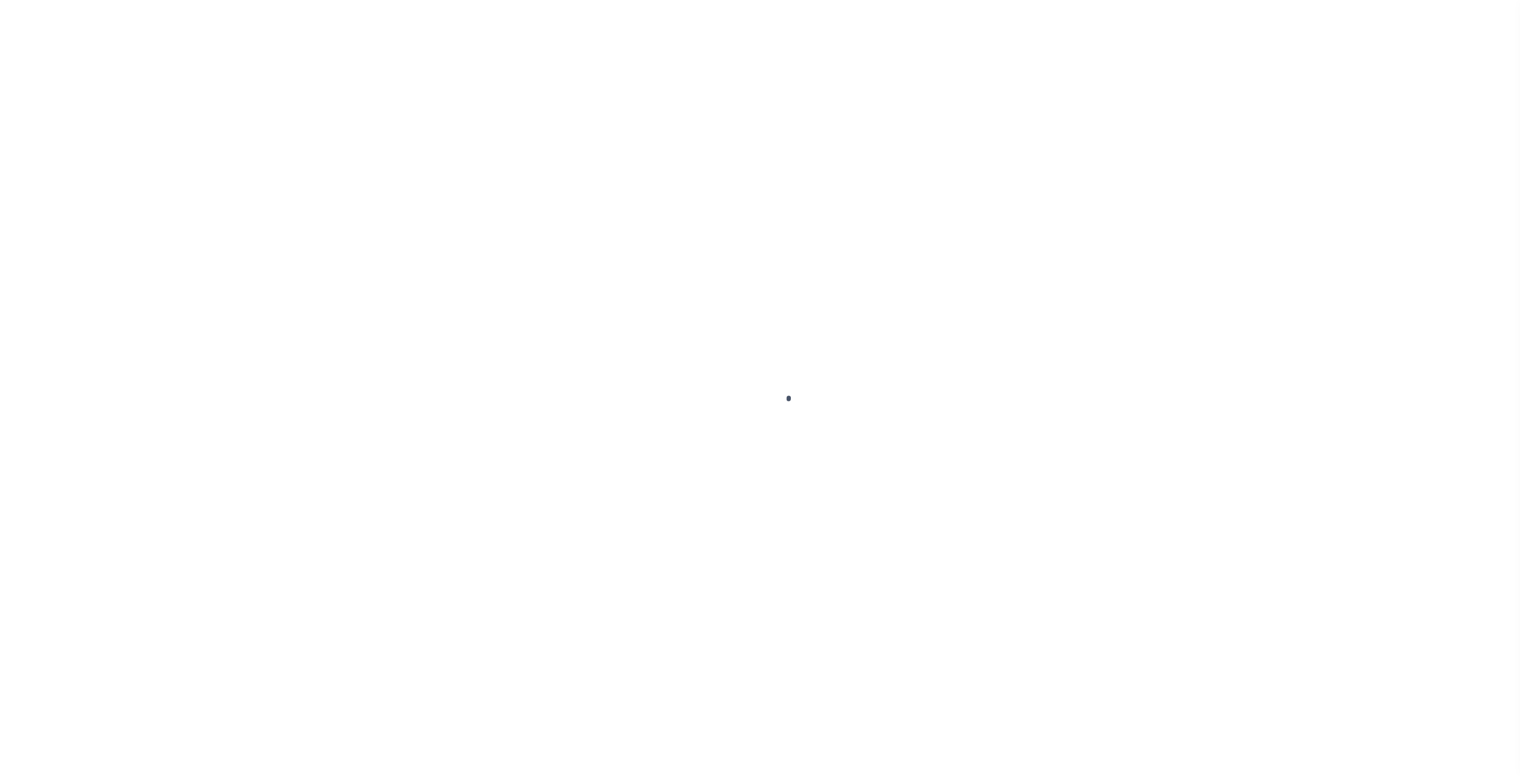
type input "51500059863"
type input "Hampton 17X Enterprises LLC"
select select
select select "400"
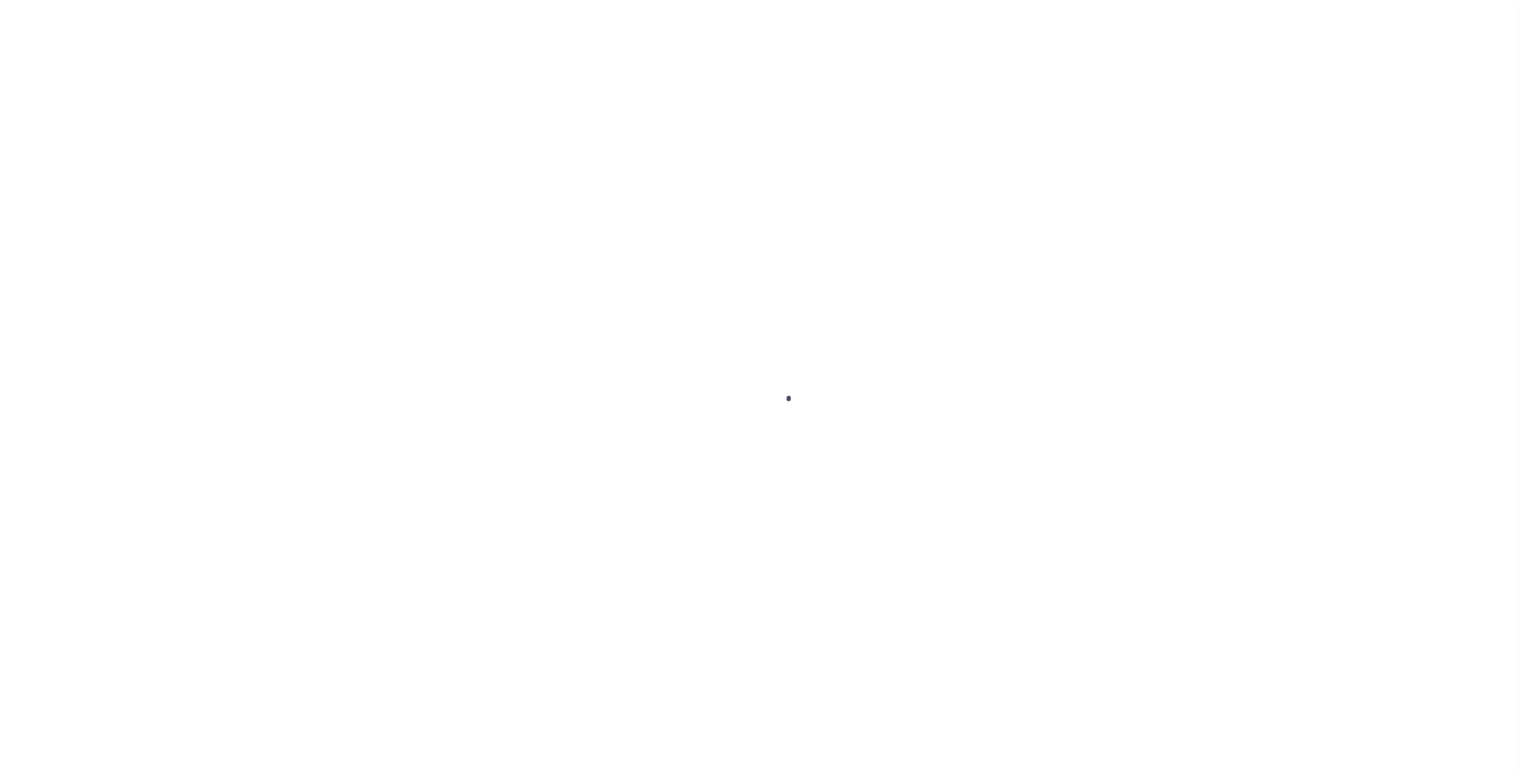
select select "NonEscrow"
select select "809"
select select "520"
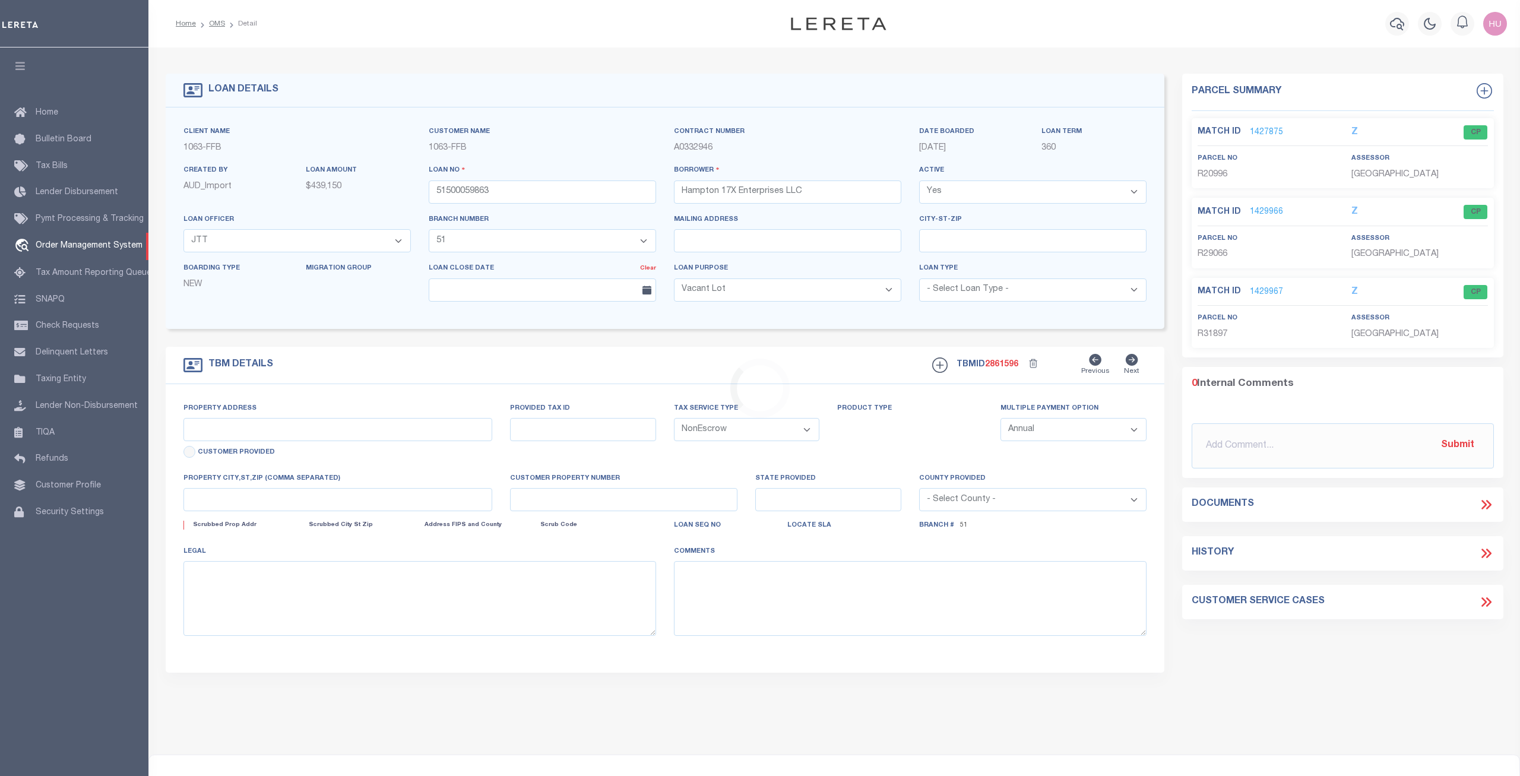
type input "MULTIPLE PROPERTIES"
select select
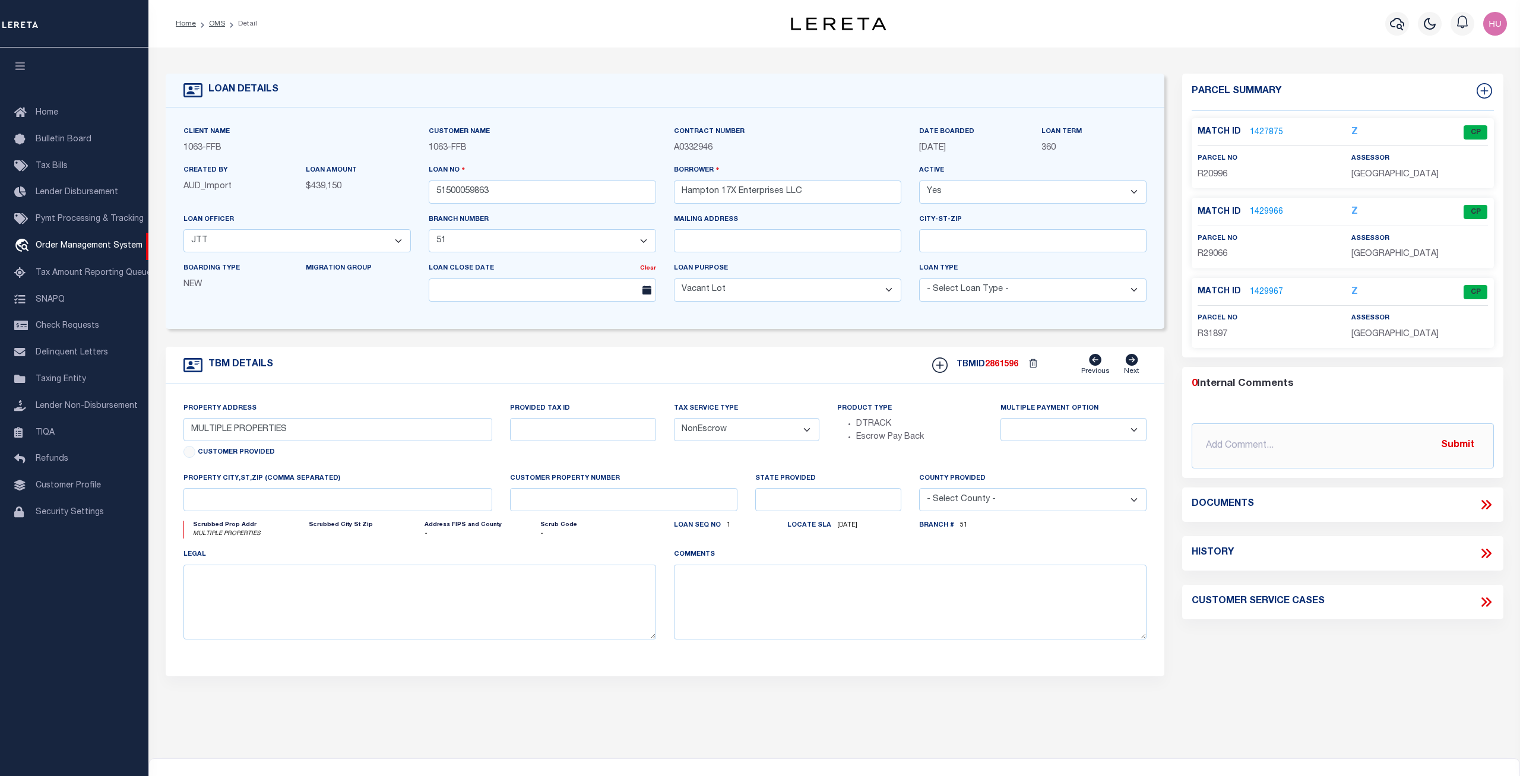
click at [1271, 211] on link "1429966" at bounding box center [1266, 212] width 33 height 12
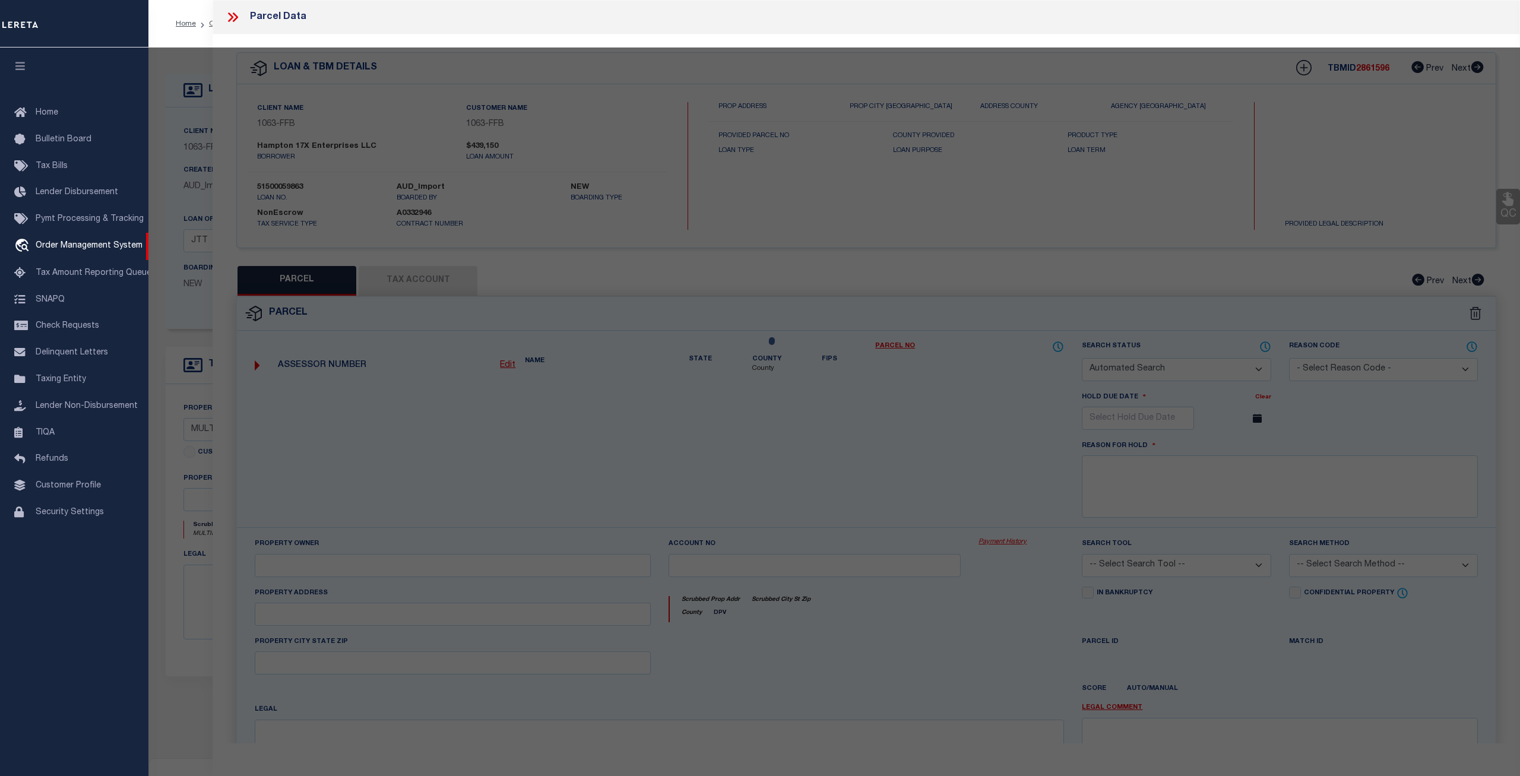
checkbox input "false"
select select "CP"
type input "Hampton 17X Enterprises LLC"
select select
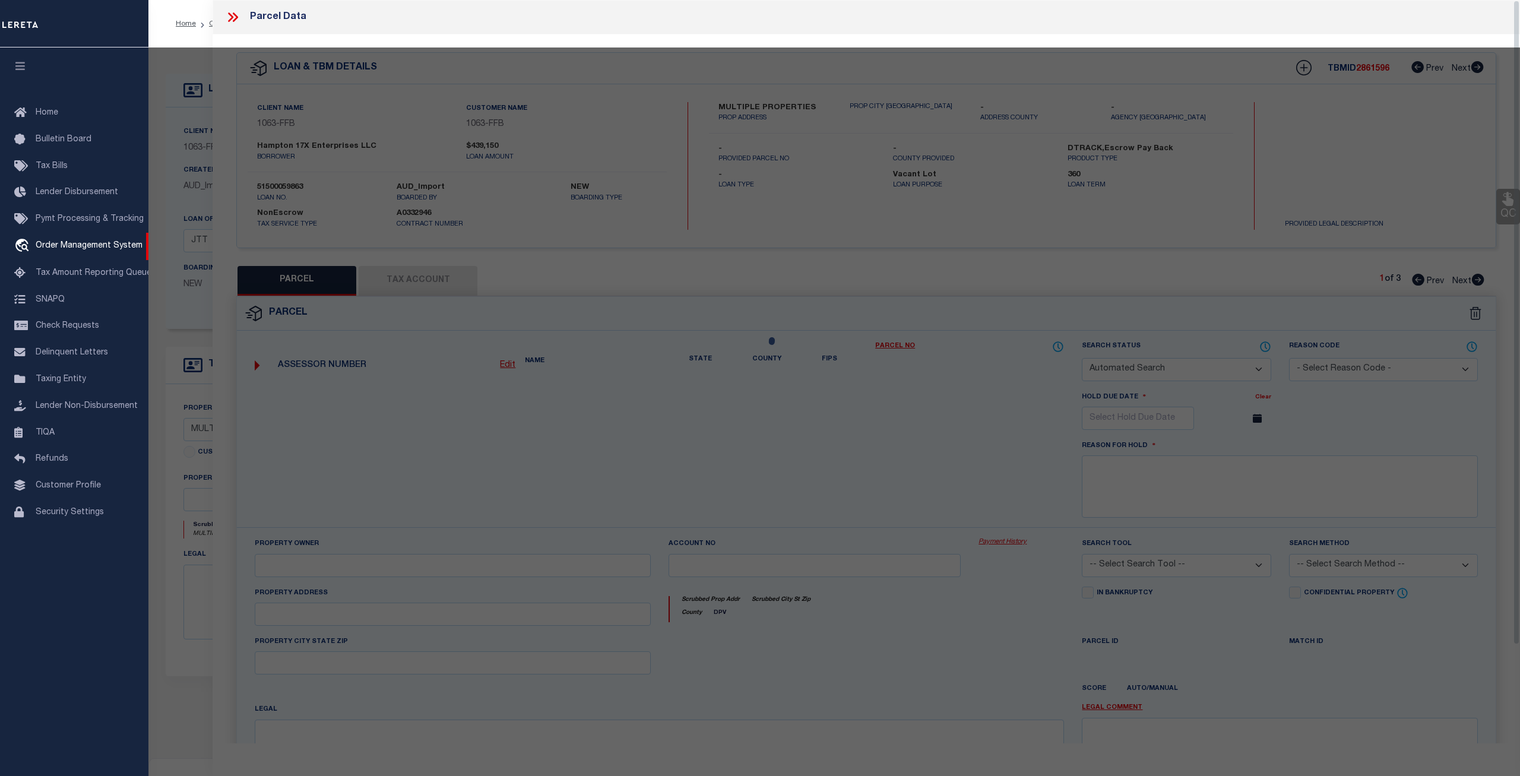
type input "1650 OVERHILL DR"
type input "[GEOGRAPHIC_DATA]"
type textarea "S2500 [PERSON_NAME] ADDITION, BLOCK H;, LOT 13"
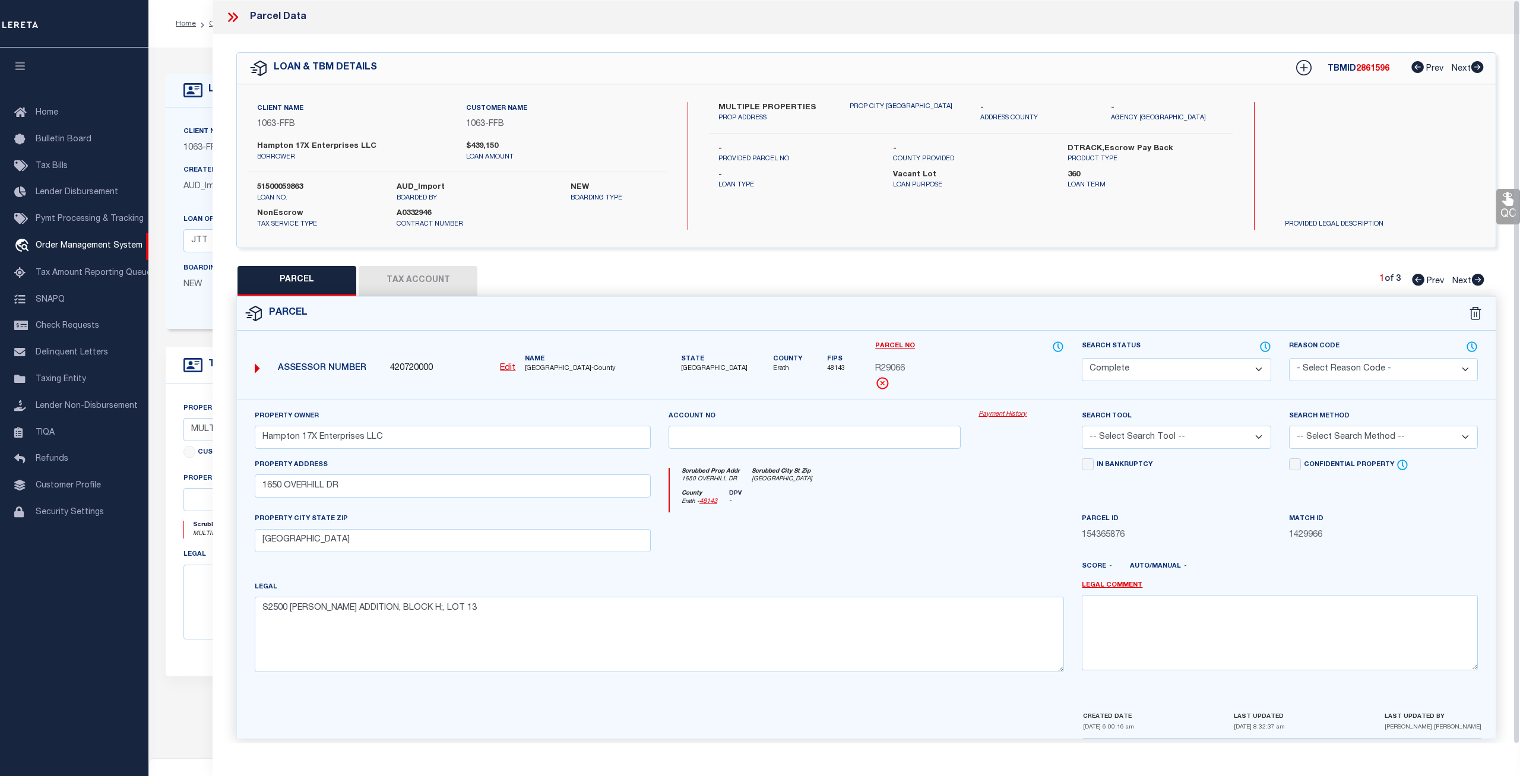
click at [991, 409] on div "Property Owner Hampton 17X Enterprises LLC Account no Payment History Search To…" at bounding box center [866, 555] width 1259 height 311
click at [991, 415] on link "Payment History" at bounding box center [1022, 415] width 86 height 10
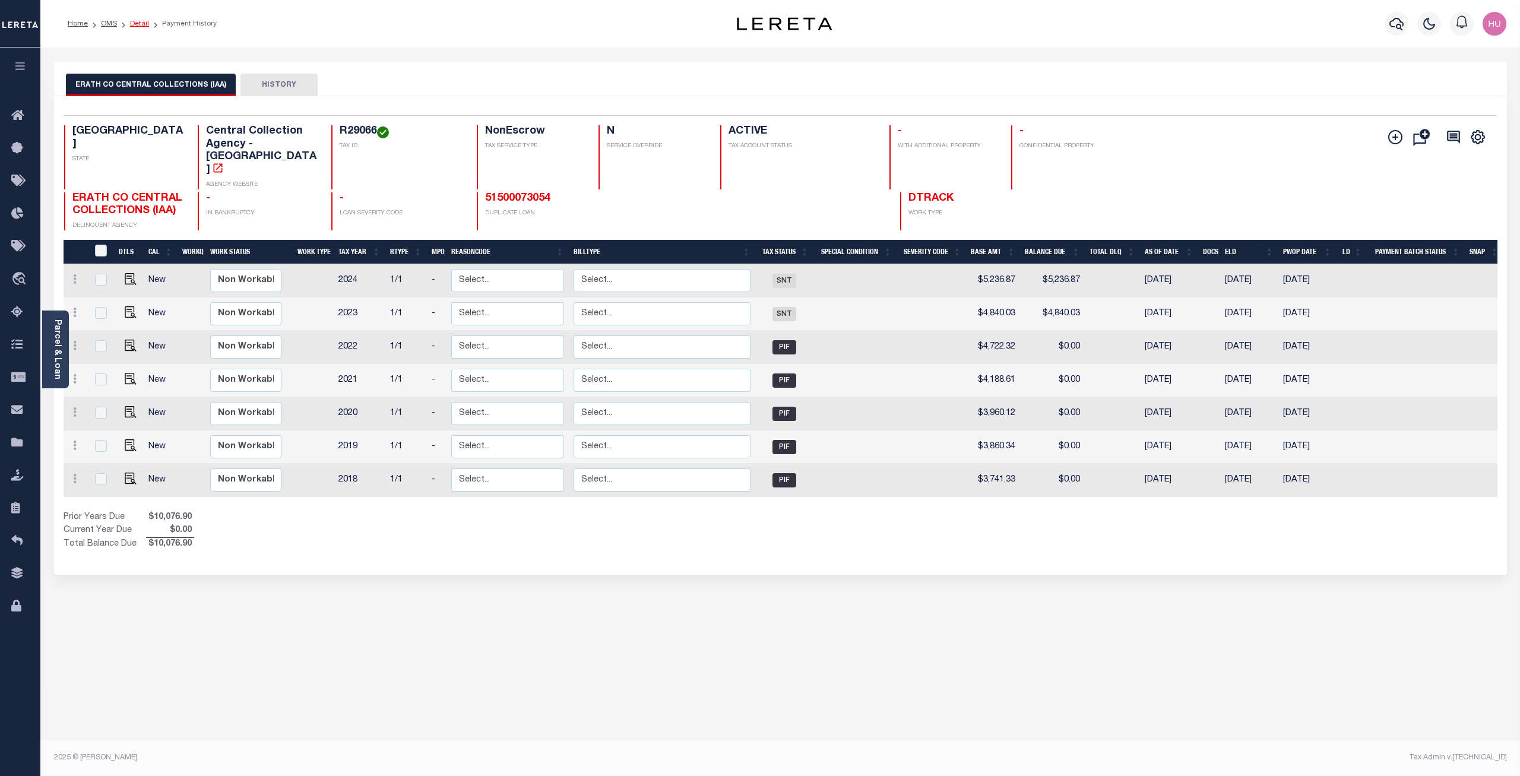
click at [135, 24] on link "Detail" at bounding box center [139, 23] width 19 height 7
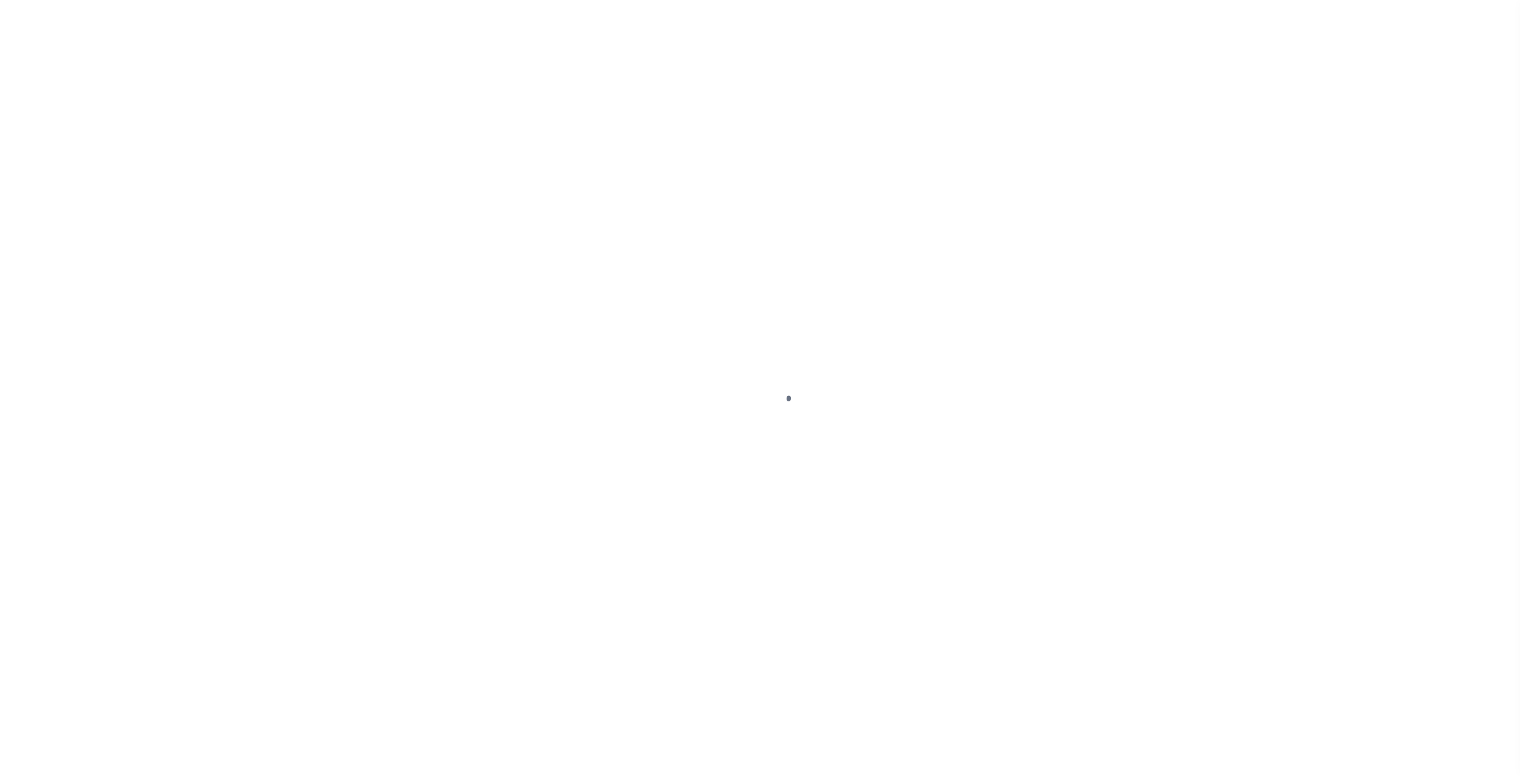
select select "400"
select select "NonEscrow"
type input "MULTIPLE PROPERTIES"
select select
select select "809"
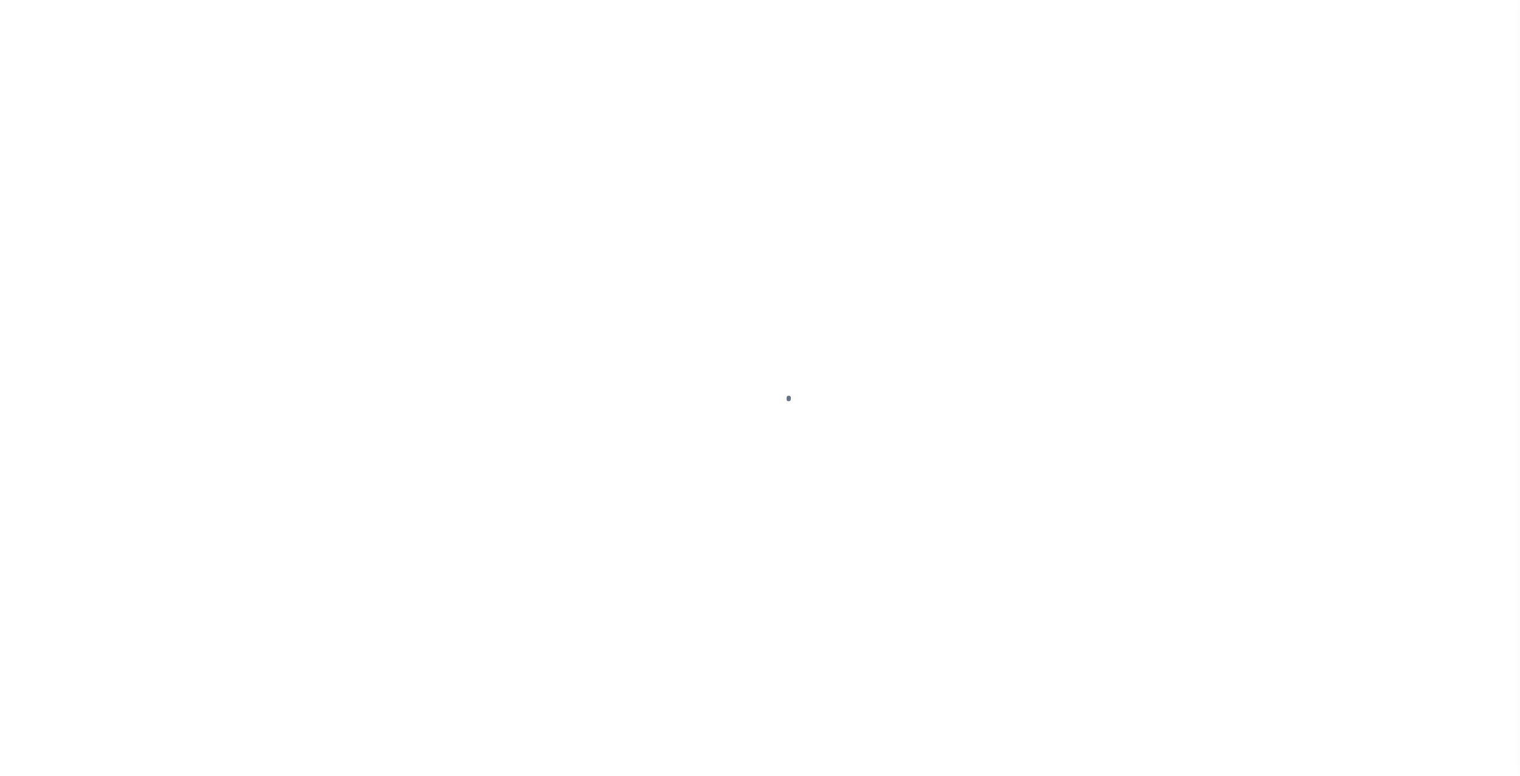
select select "520"
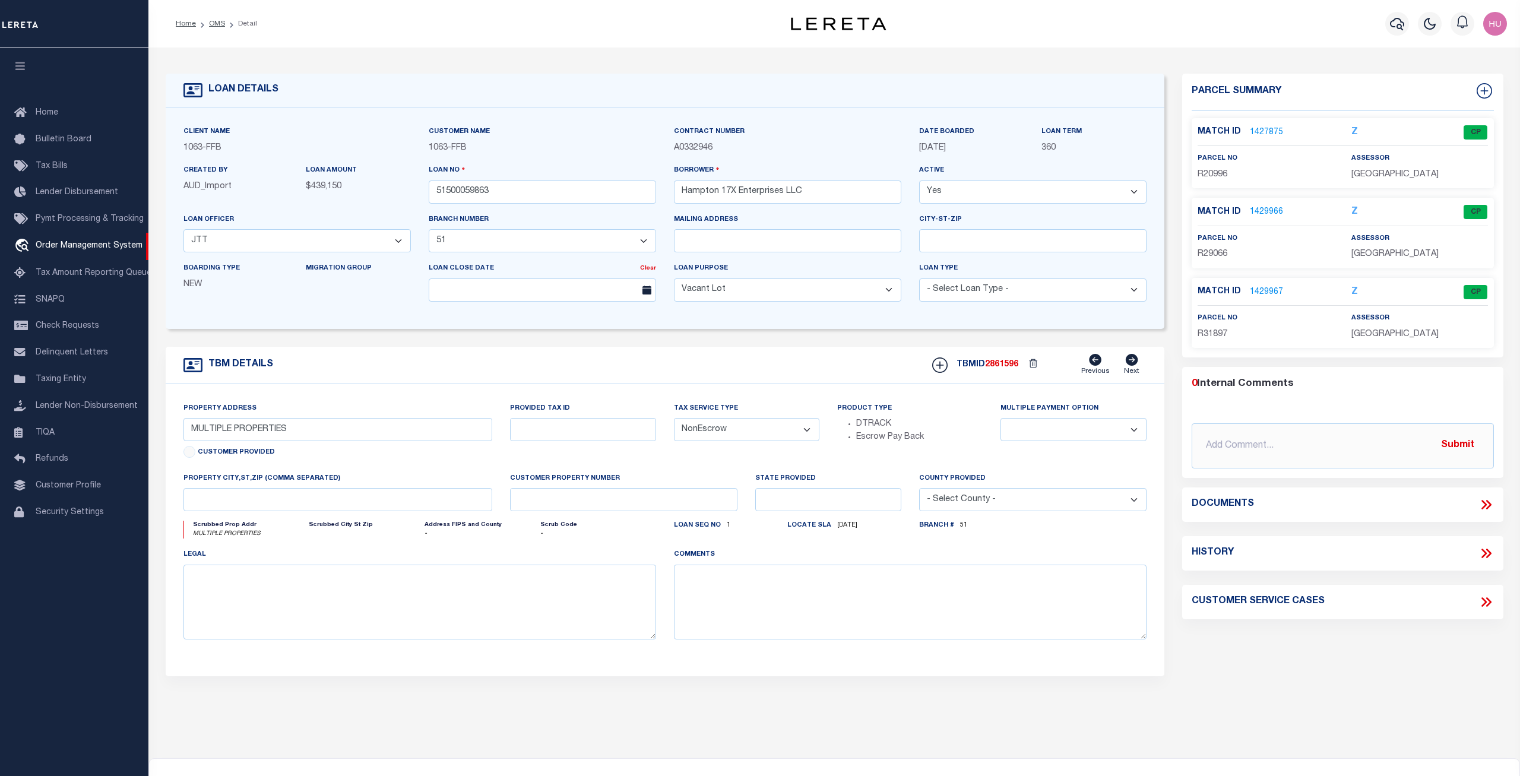
click at [1268, 293] on link "1429967" at bounding box center [1266, 292] width 33 height 12
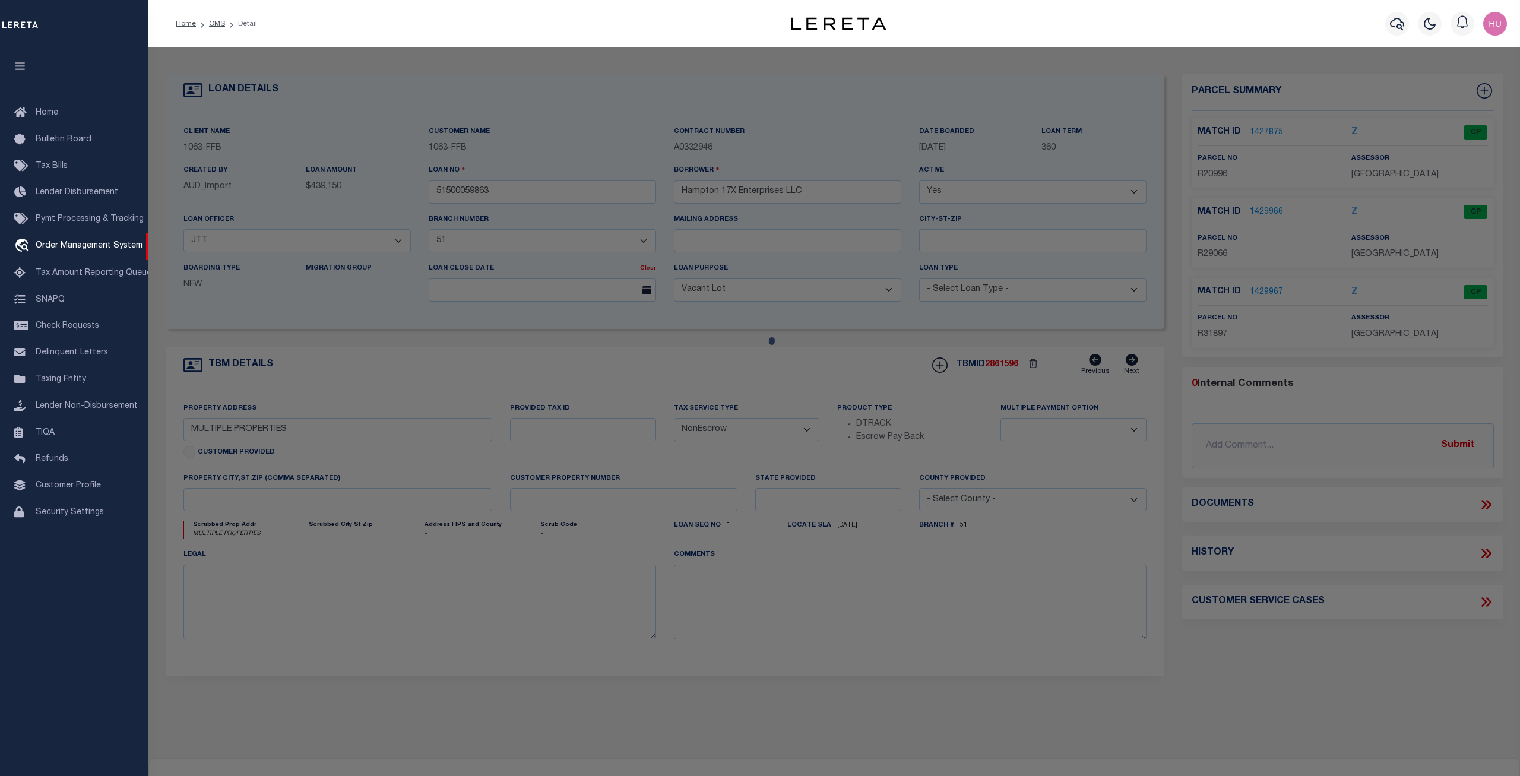
checkbox input "false"
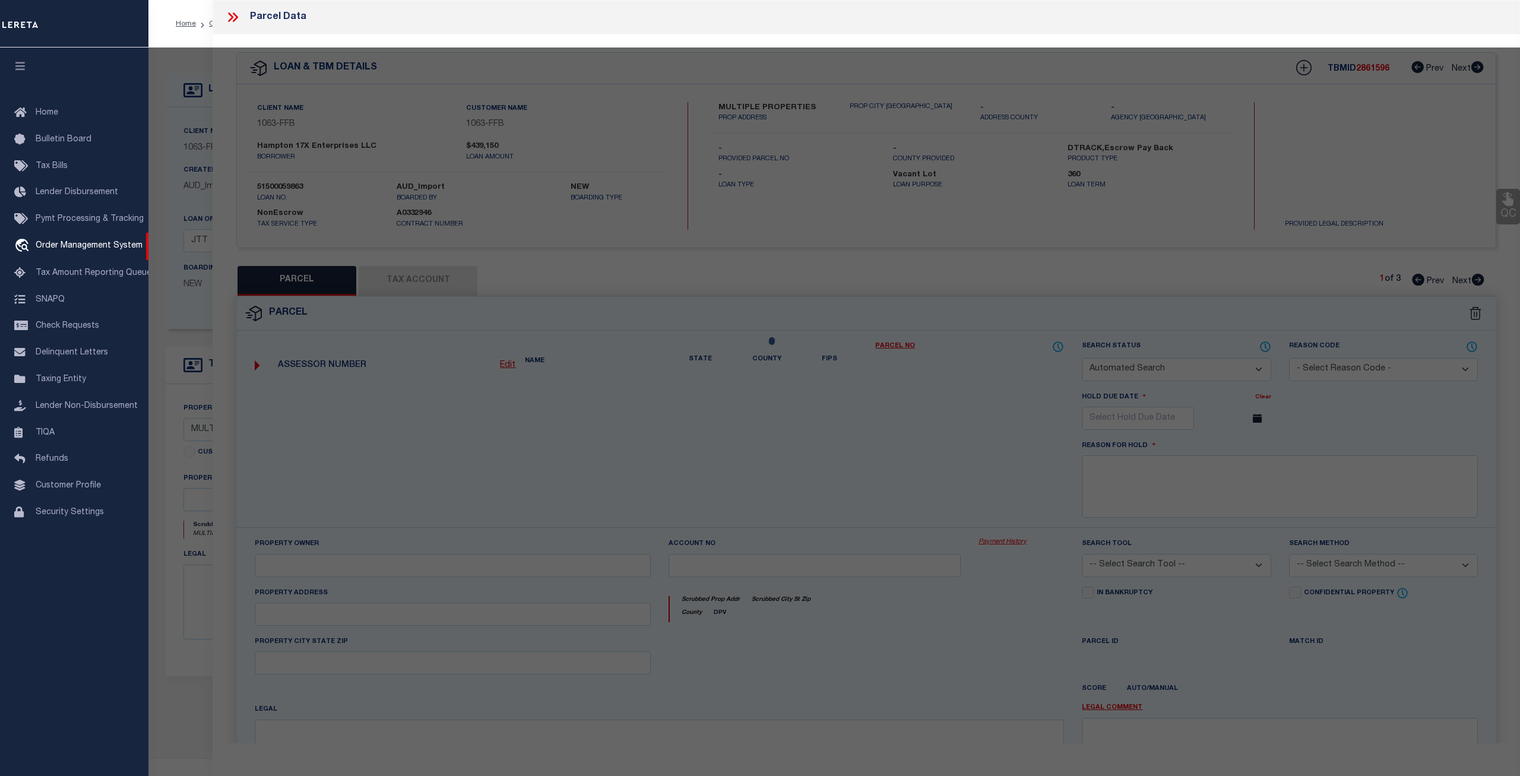
select select "CP"
type input "Hampton 17X Enterprises LLC"
select select
checkbox input "false"
type input "[GEOGRAPHIC_DATA]"
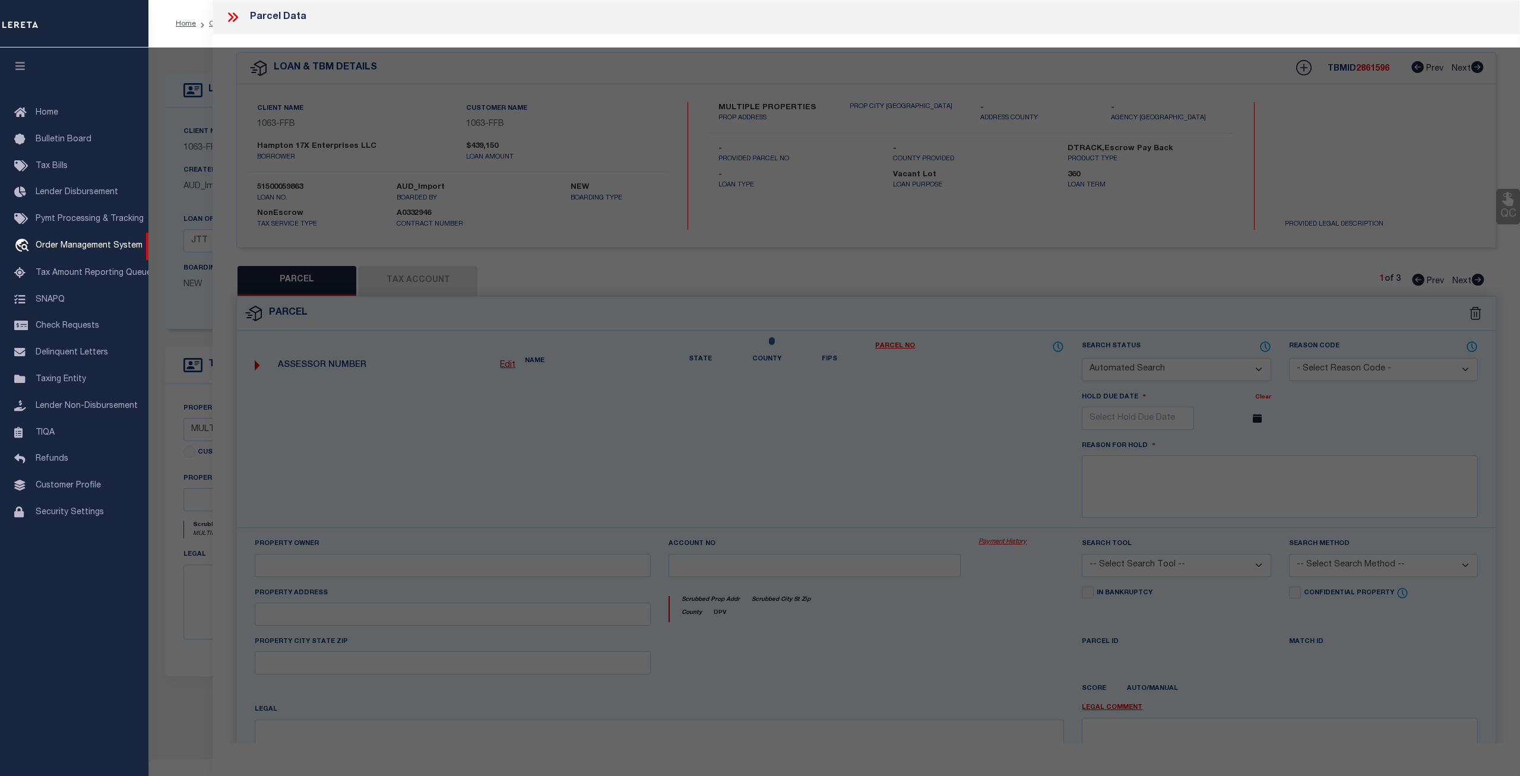
type textarea "S3800 GREENVIEW ADDITION;, BLOCK 4;, LOT 8"
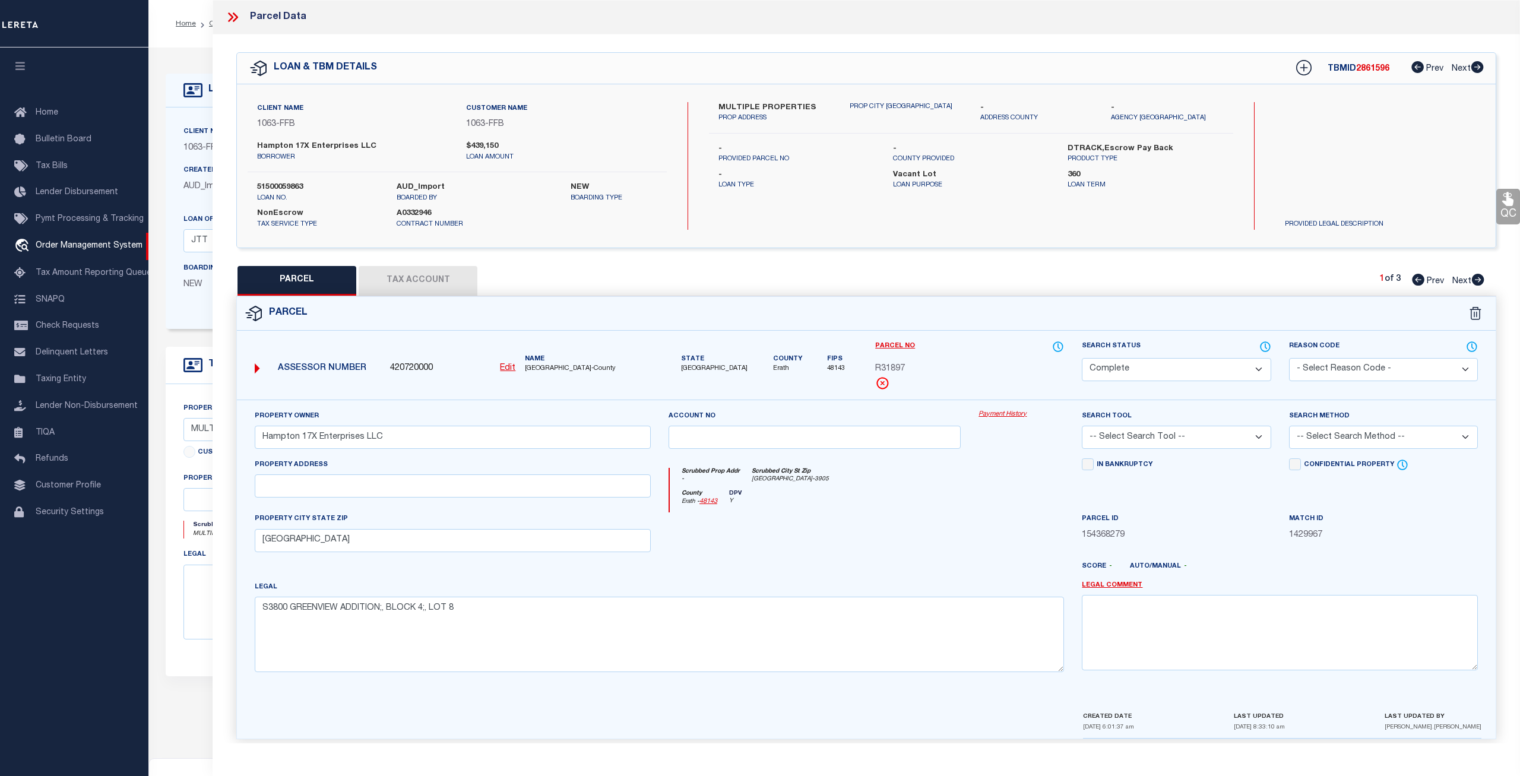
click at [1010, 414] on link "Payment History" at bounding box center [1022, 415] width 86 height 10
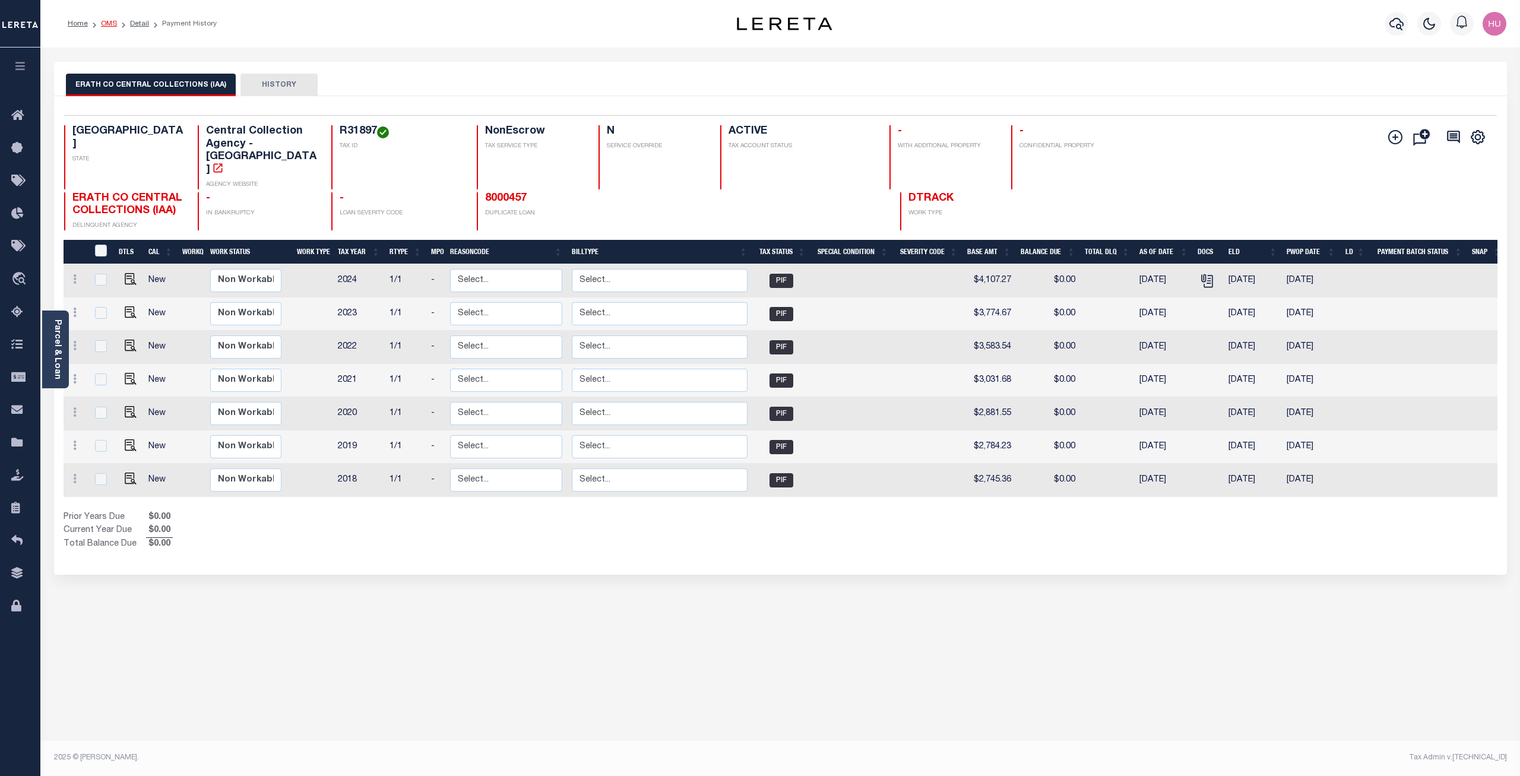
click at [105, 24] on link "OMS" at bounding box center [109, 23] width 16 height 7
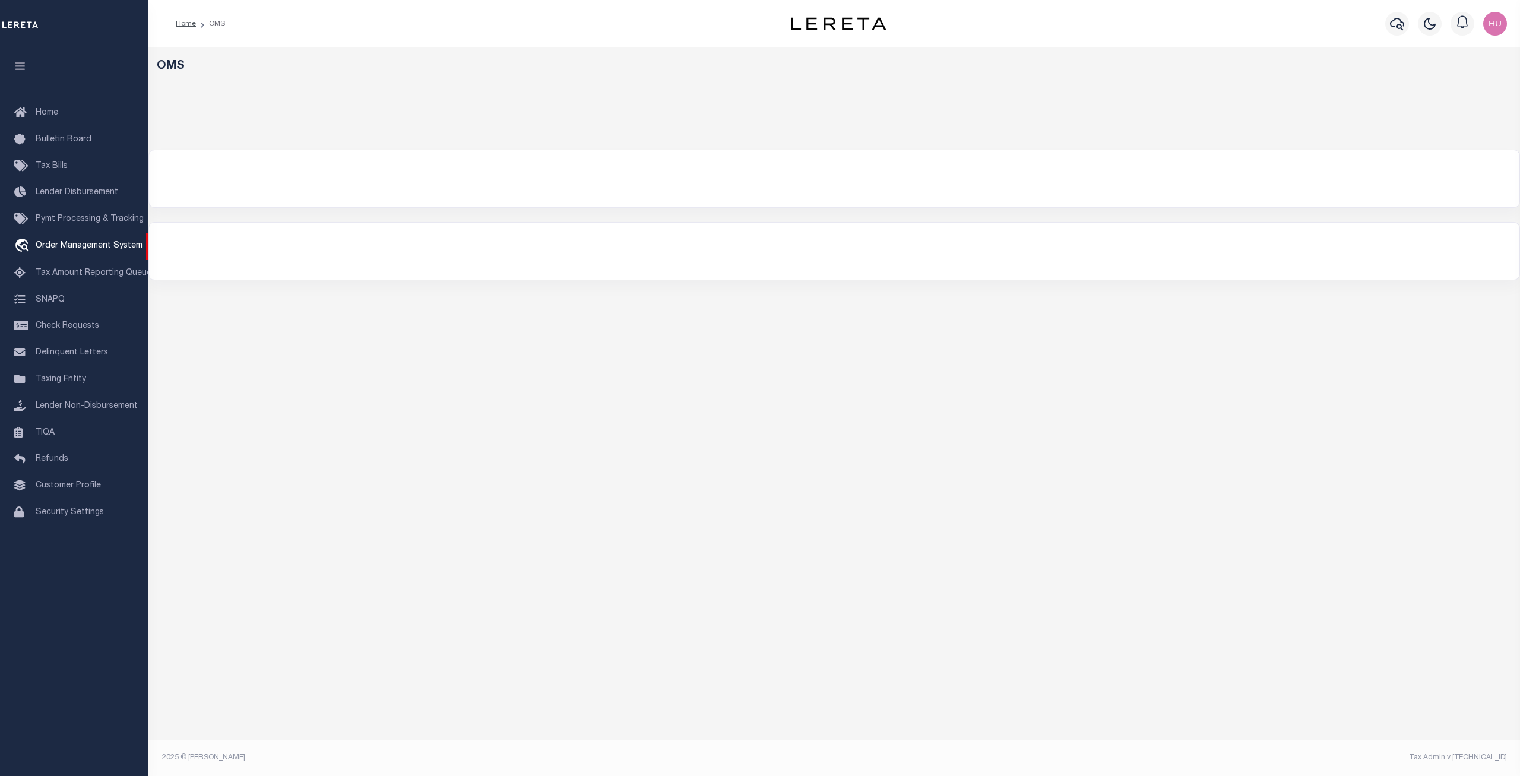
select select "200"
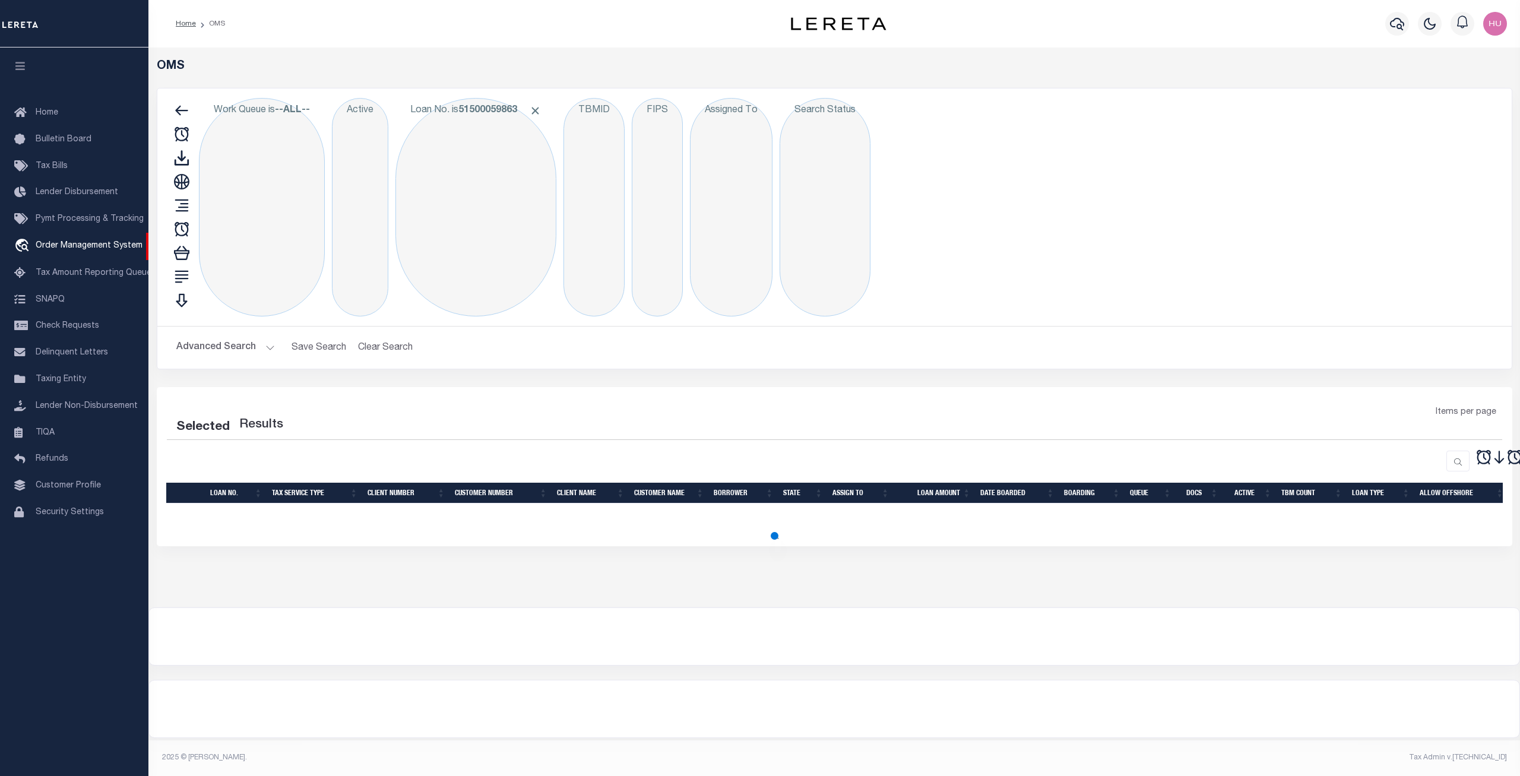
select select "200"
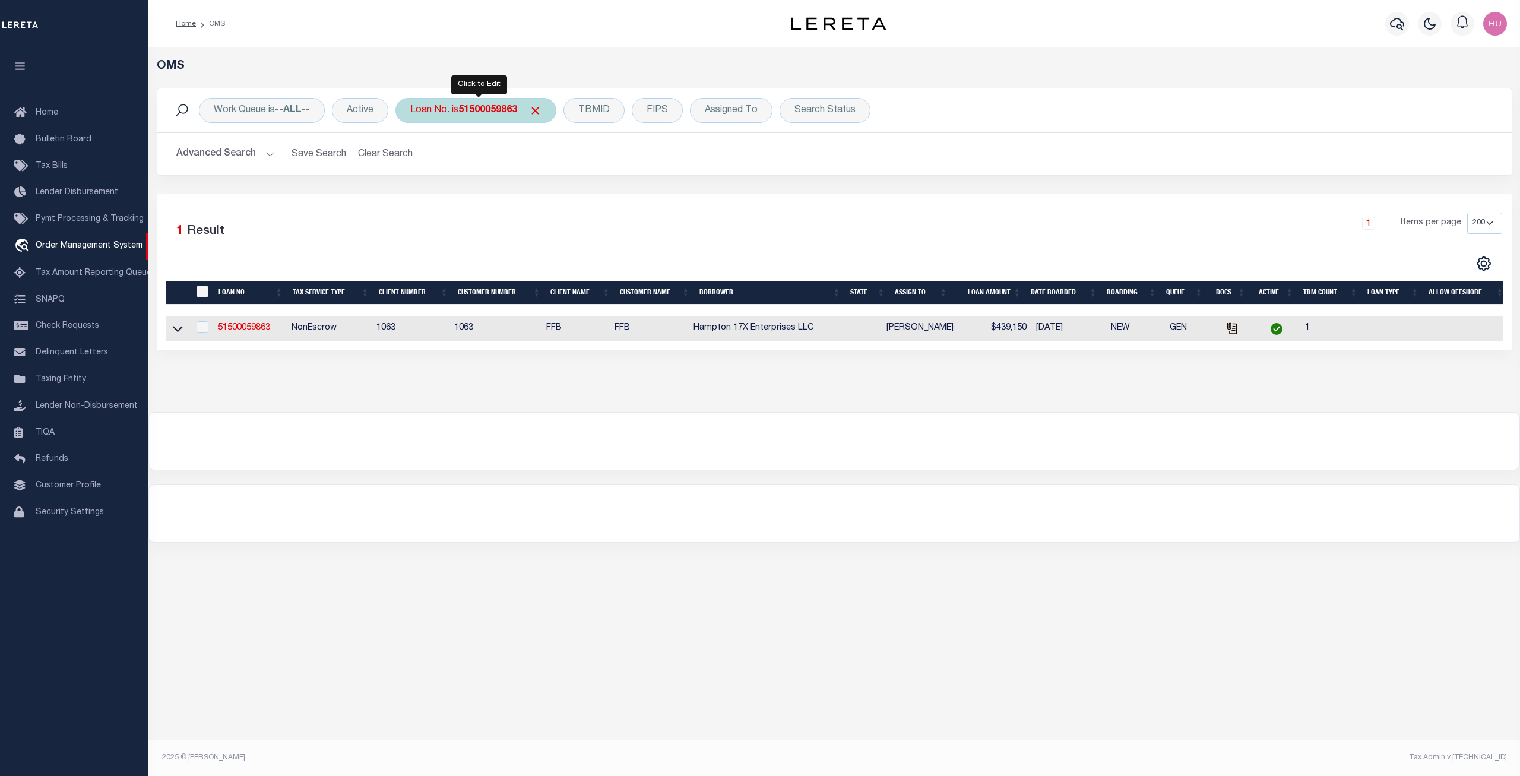
click at [492, 113] on b "51500059863" at bounding box center [487, 111] width 59 height 10
click at [572, 200] on input "Apply" at bounding box center [567, 195] width 35 height 20
click at [252, 331] on link "51500060127" at bounding box center [244, 328] width 52 height 8
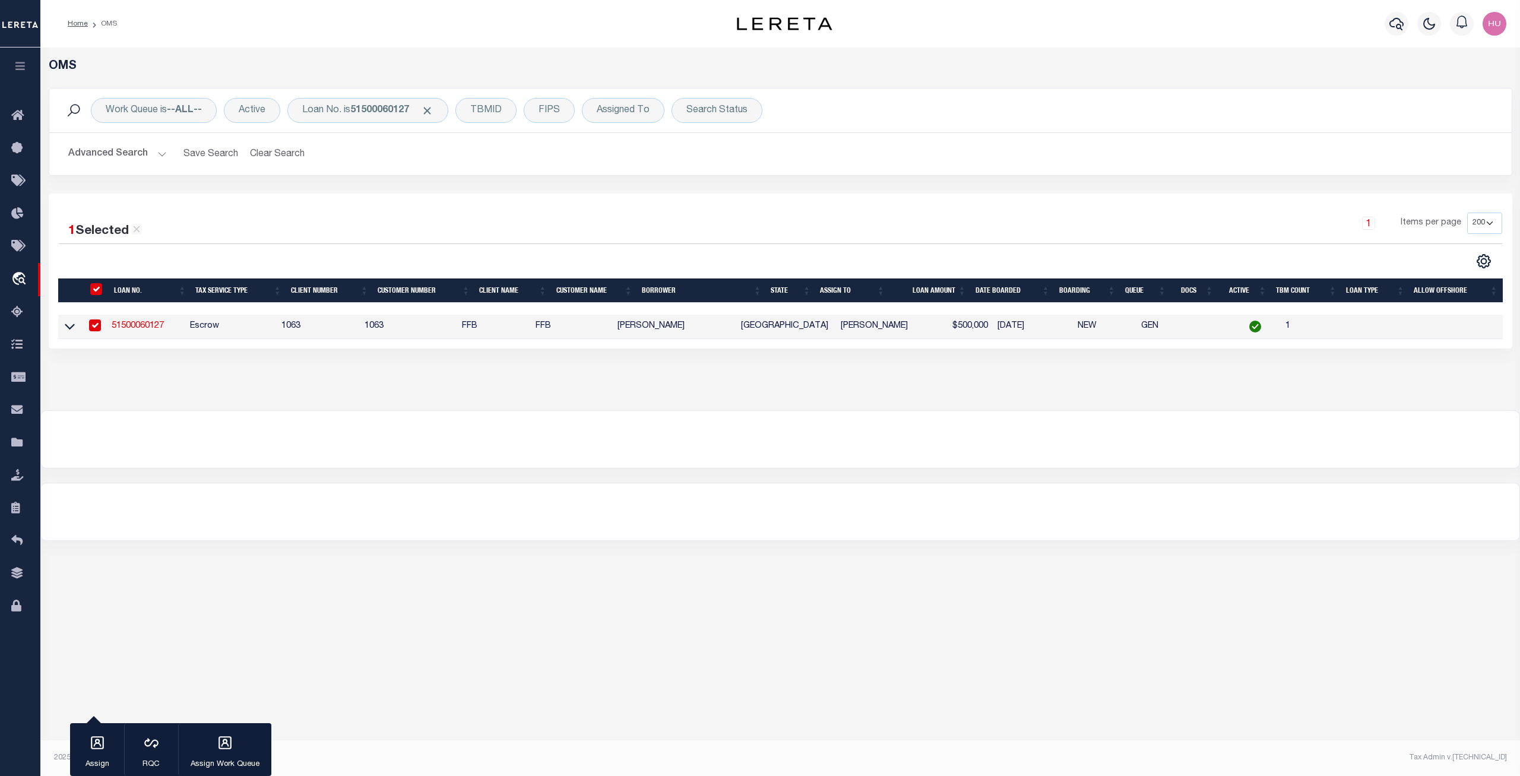
type input "51500060127"
type input "[PERSON_NAME]"
select select
select select "100"
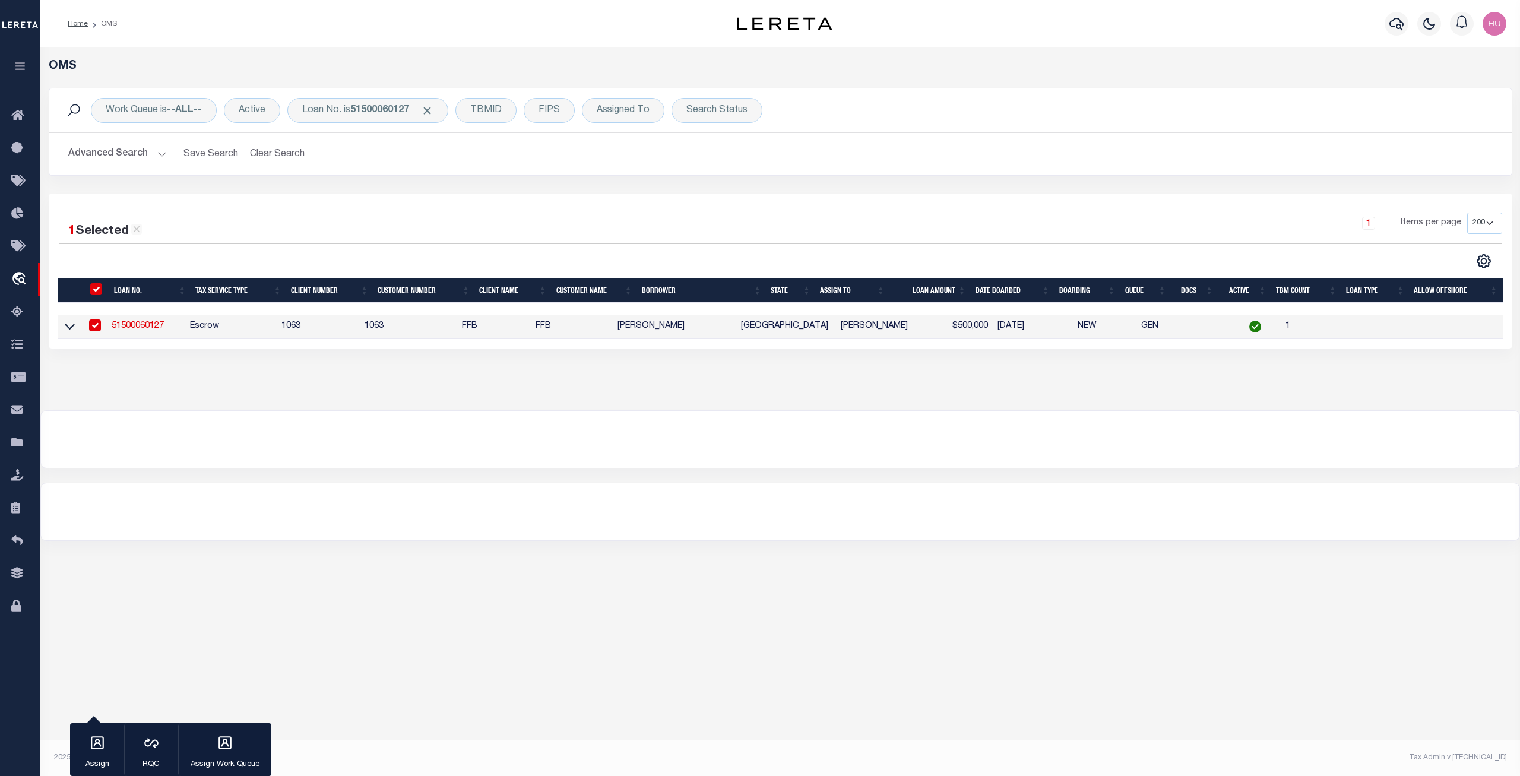
select select "Escrow"
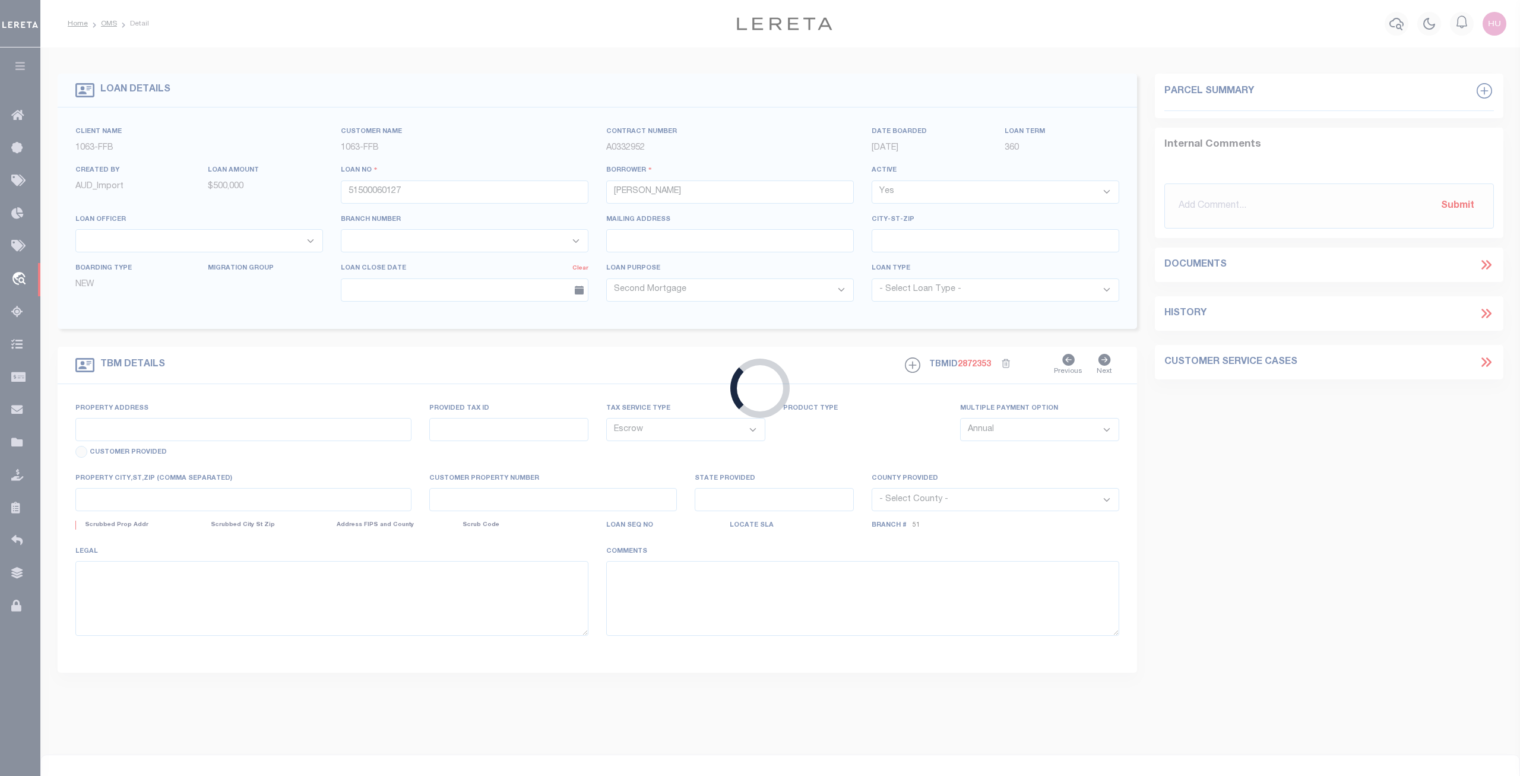
select select "43747"
select select "520"
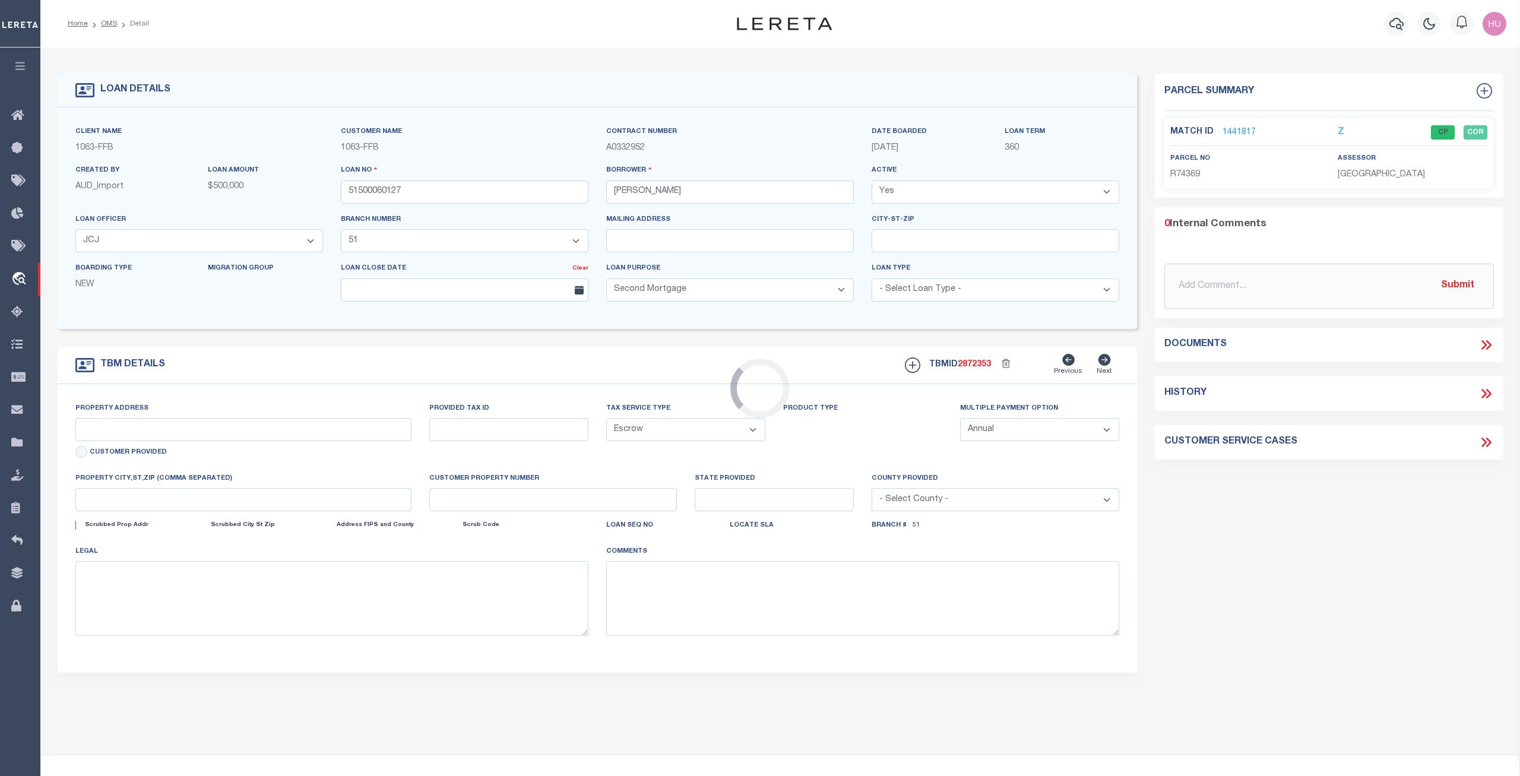
type input "15335 FM 3025"
select select
type input "[GEOGRAPHIC_DATA] TX 764019251"
type input "[GEOGRAPHIC_DATA]"
select select
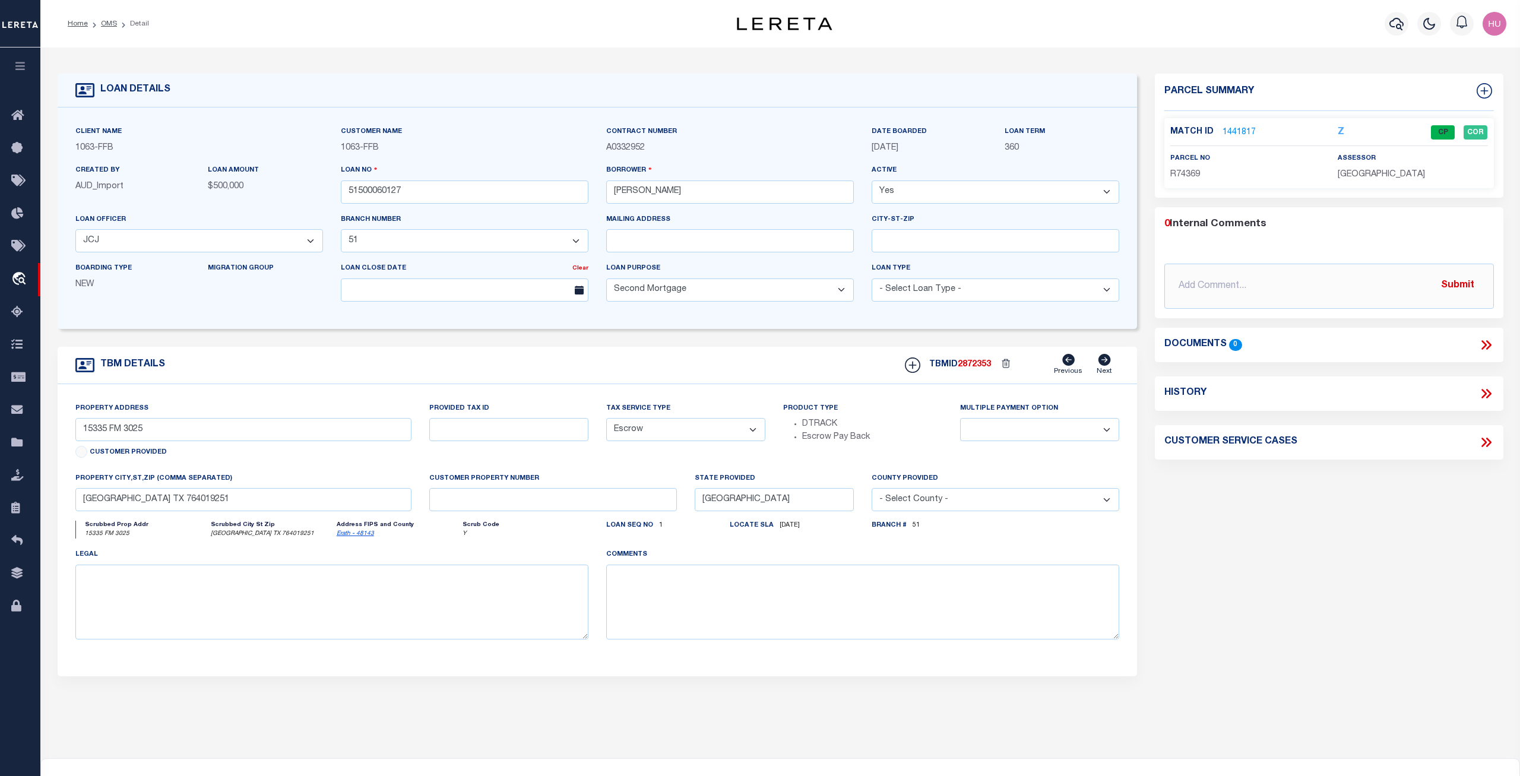
click at [1246, 131] on link "1441817" at bounding box center [1239, 132] width 33 height 12
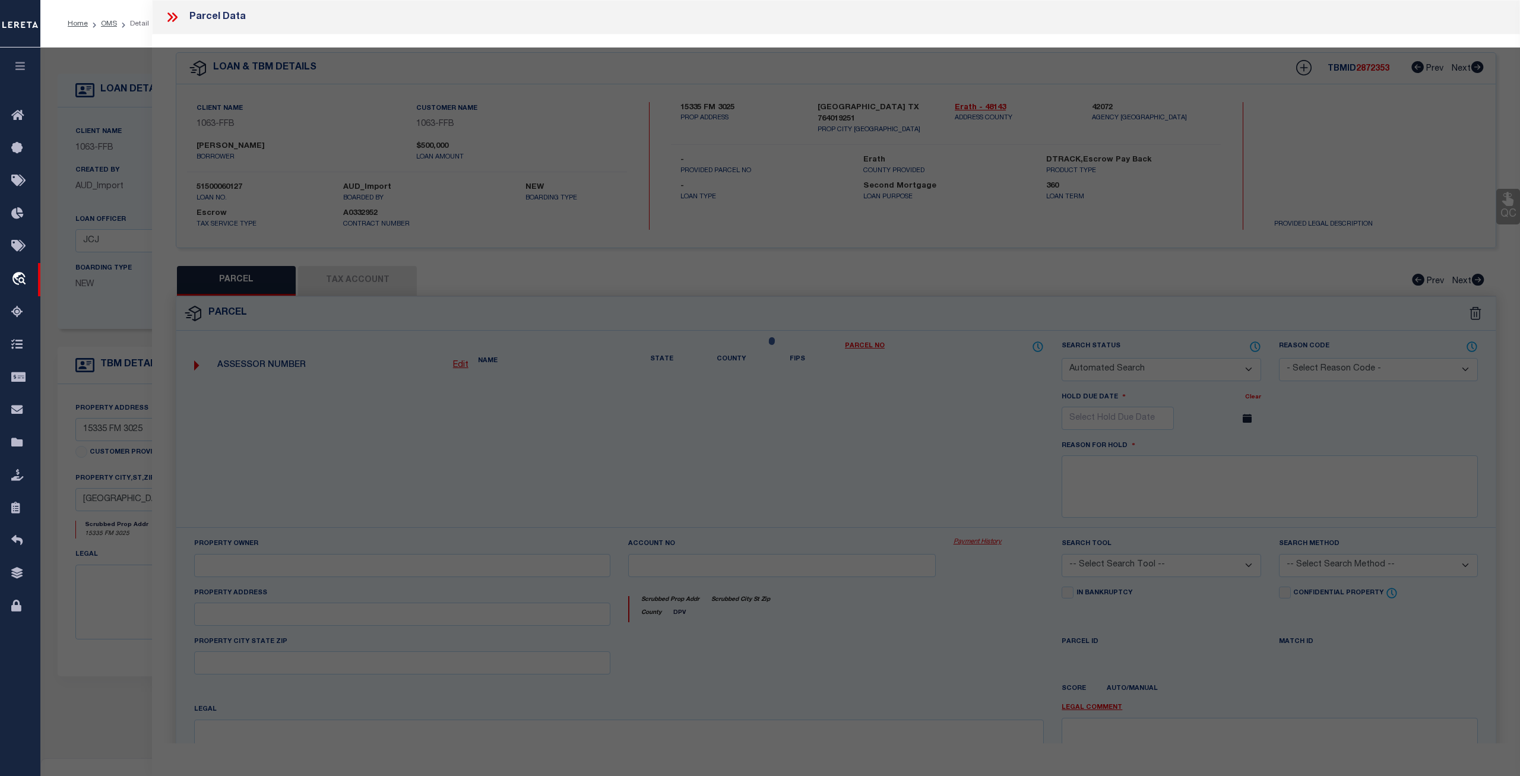
checkbox input "false"
select select "CP"
type input "[PERSON_NAME] [PERSON_NAME] & [PERSON_NAME]"
select select
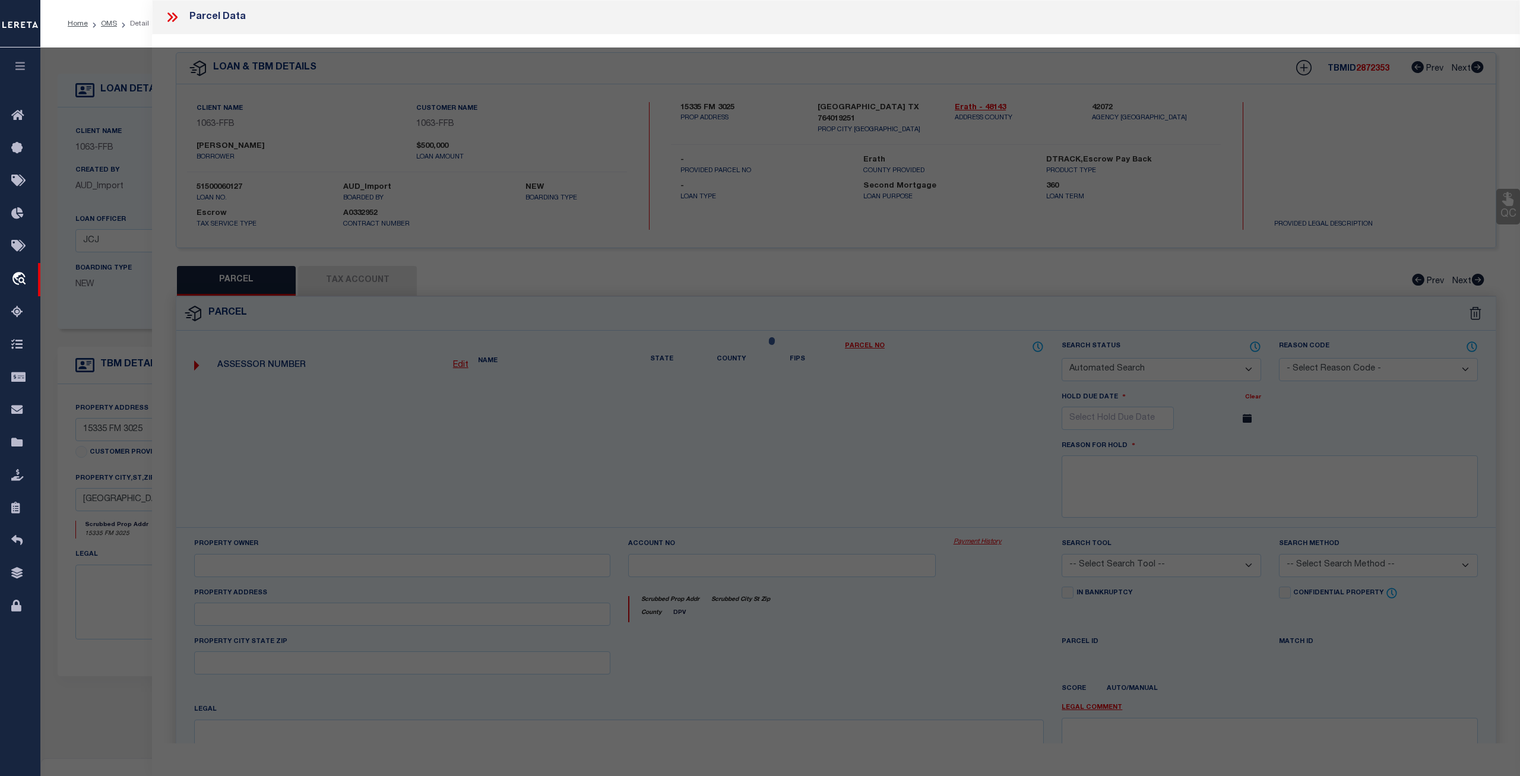
type input "15335 FM3025"
type input "[GEOGRAPHIC_DATA]"
type textarea "Acres 36.940, A0808 WEST GADDI; HOUSE & BARN"
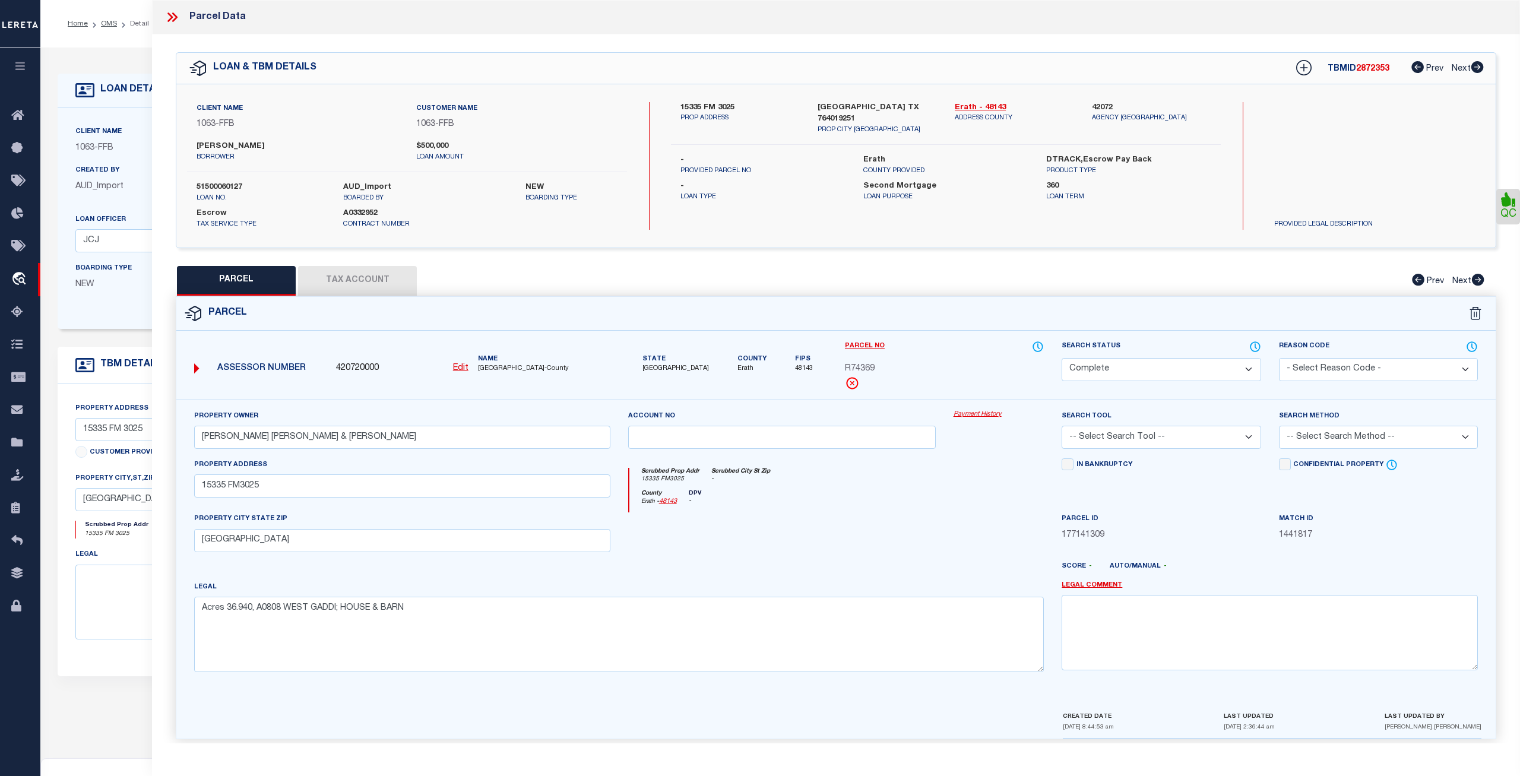
click at [356, 272] on button "Tax Account" at bounding box center [357, 281] width 119 height 30
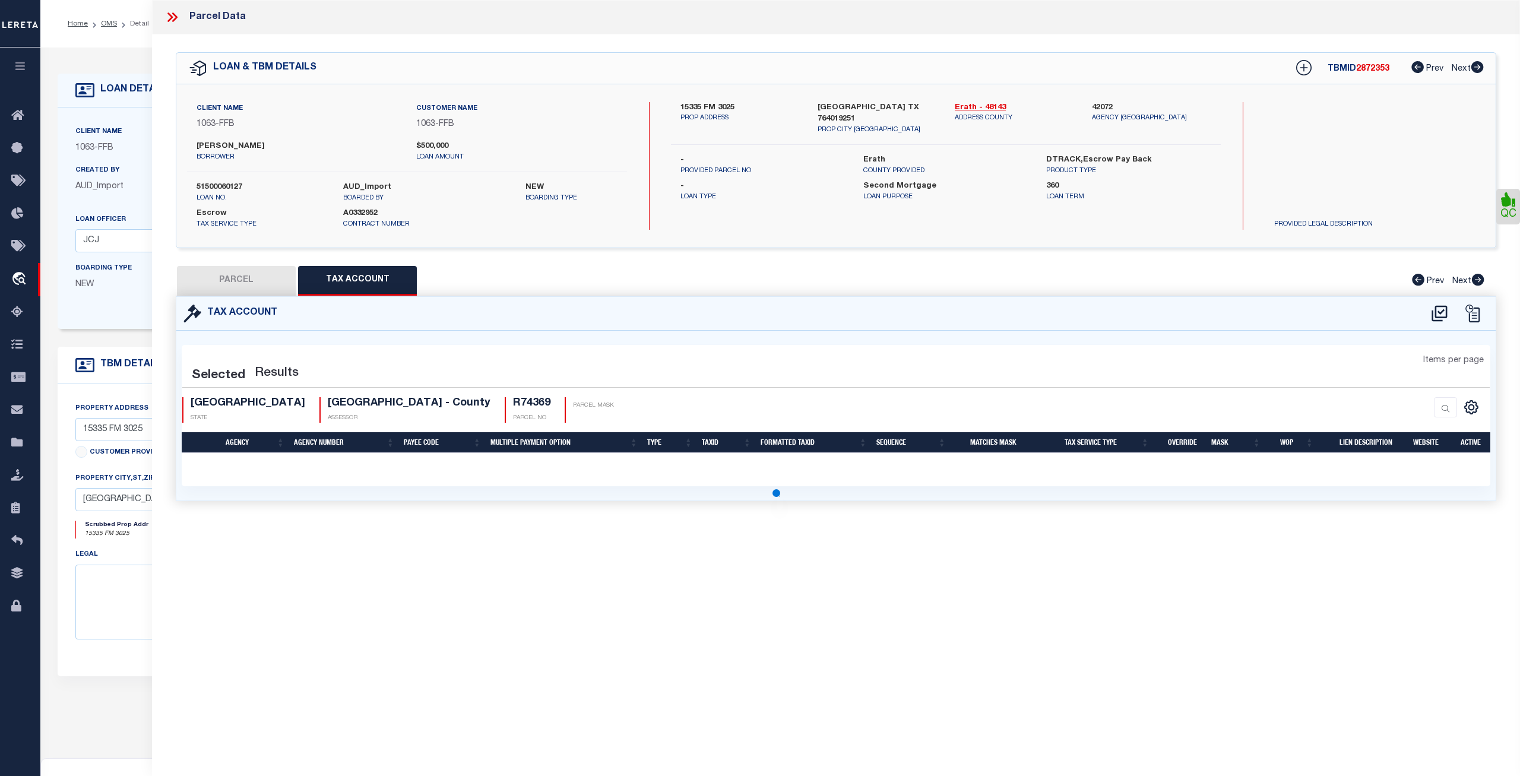
select select "100"
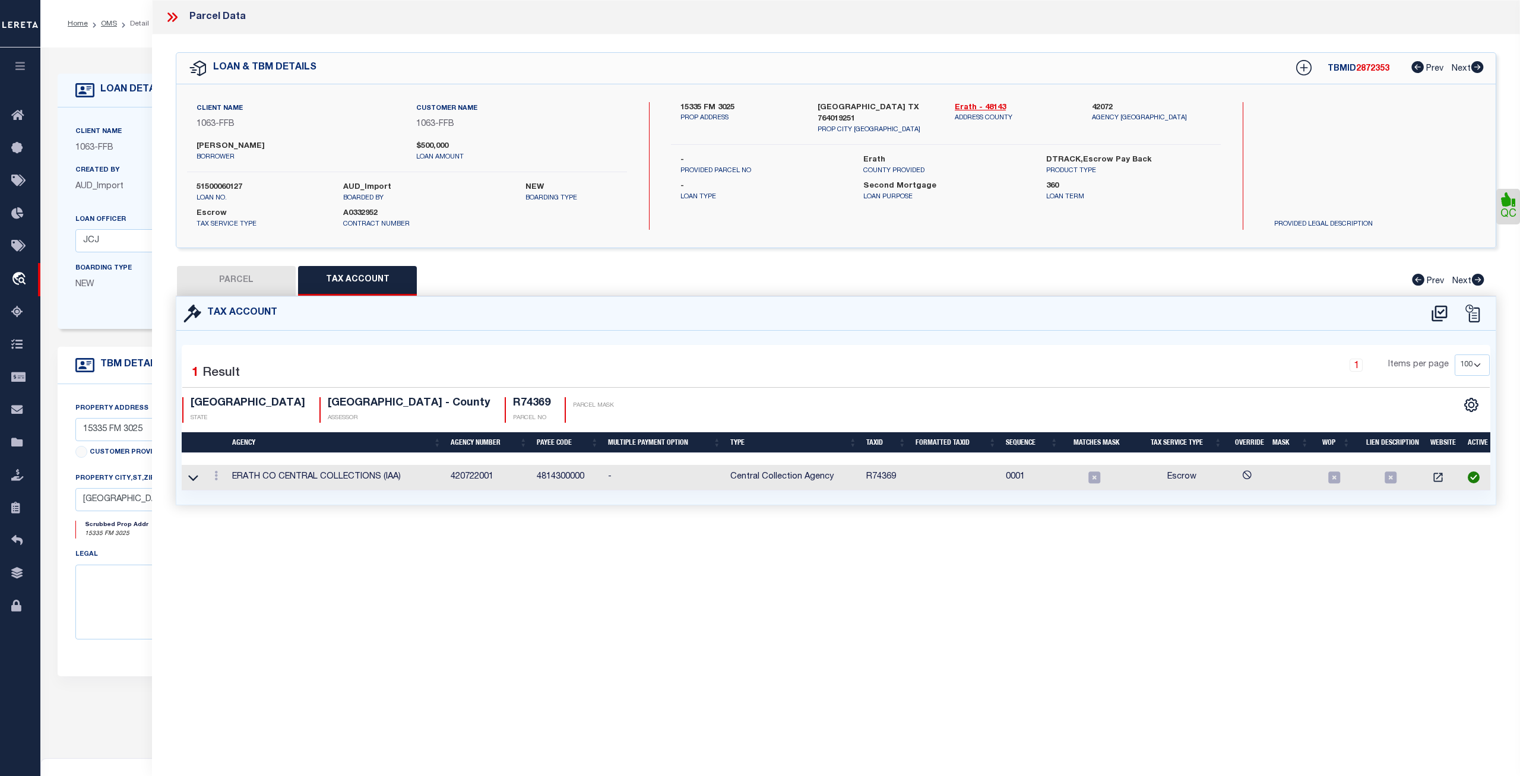
click at [235, 281] on button "PARCEL" at bounding box center [236, 281] width 119 height 30
select select "AS"
checkbox input "false"
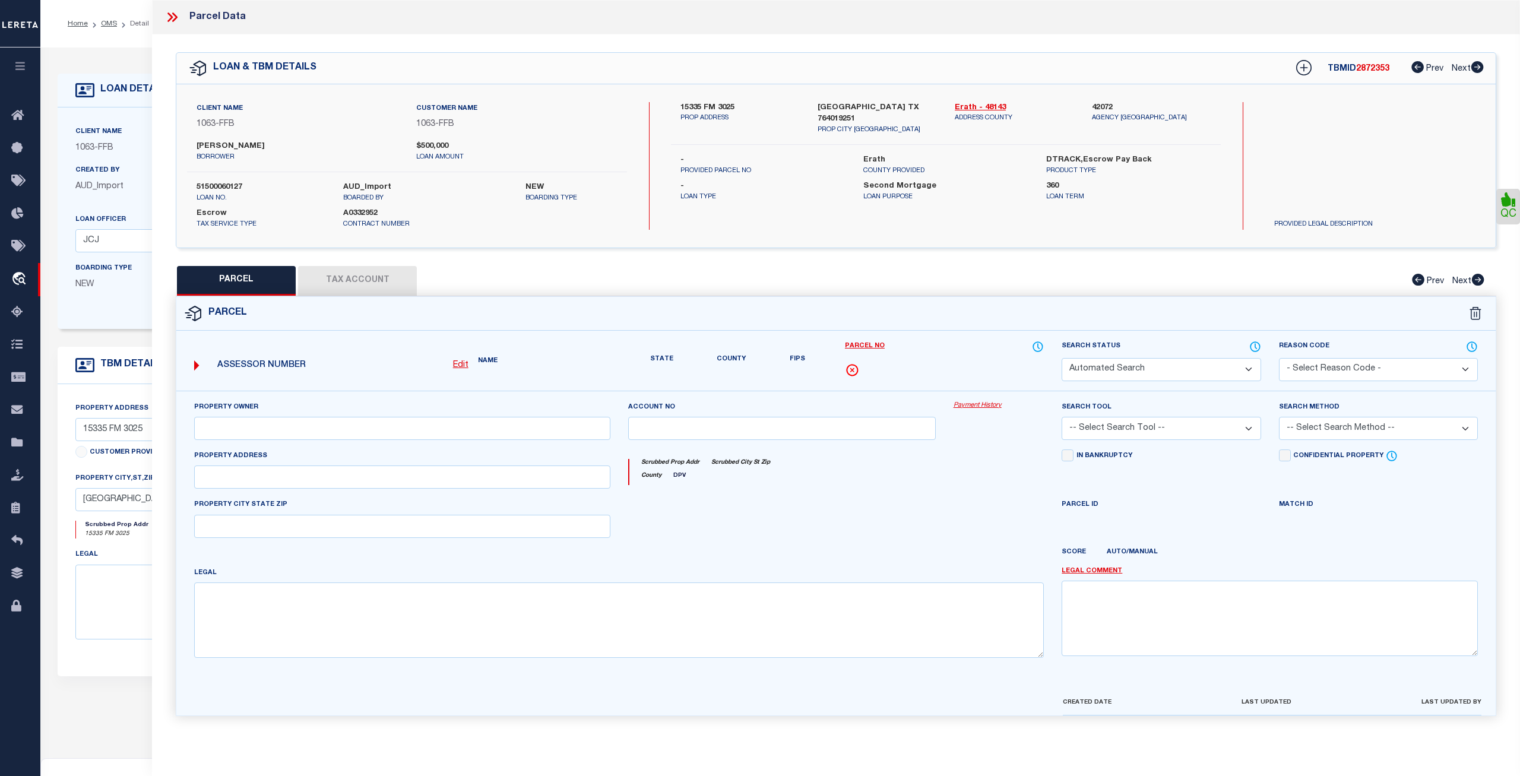
select select "CP"
type input "DANLEY ROBERT LOUIS SR & SALINA ANNE DANLEY"
select select
type input "15335 FM3025"
type input "STEPHENVILLE TX 76401"
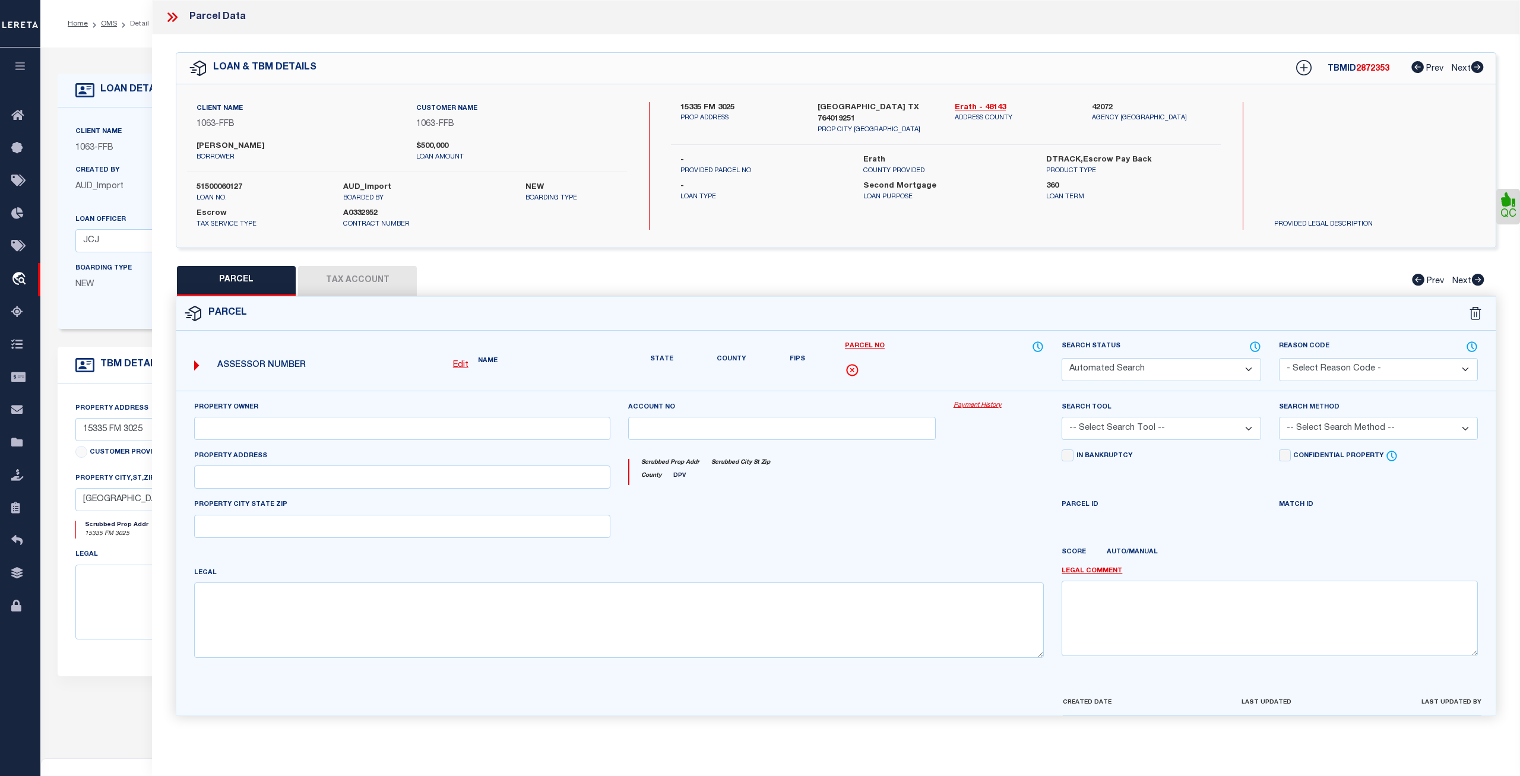
type textarea "Acres 36.940, A0808 WEST GADDI; HOUSE & BARN"
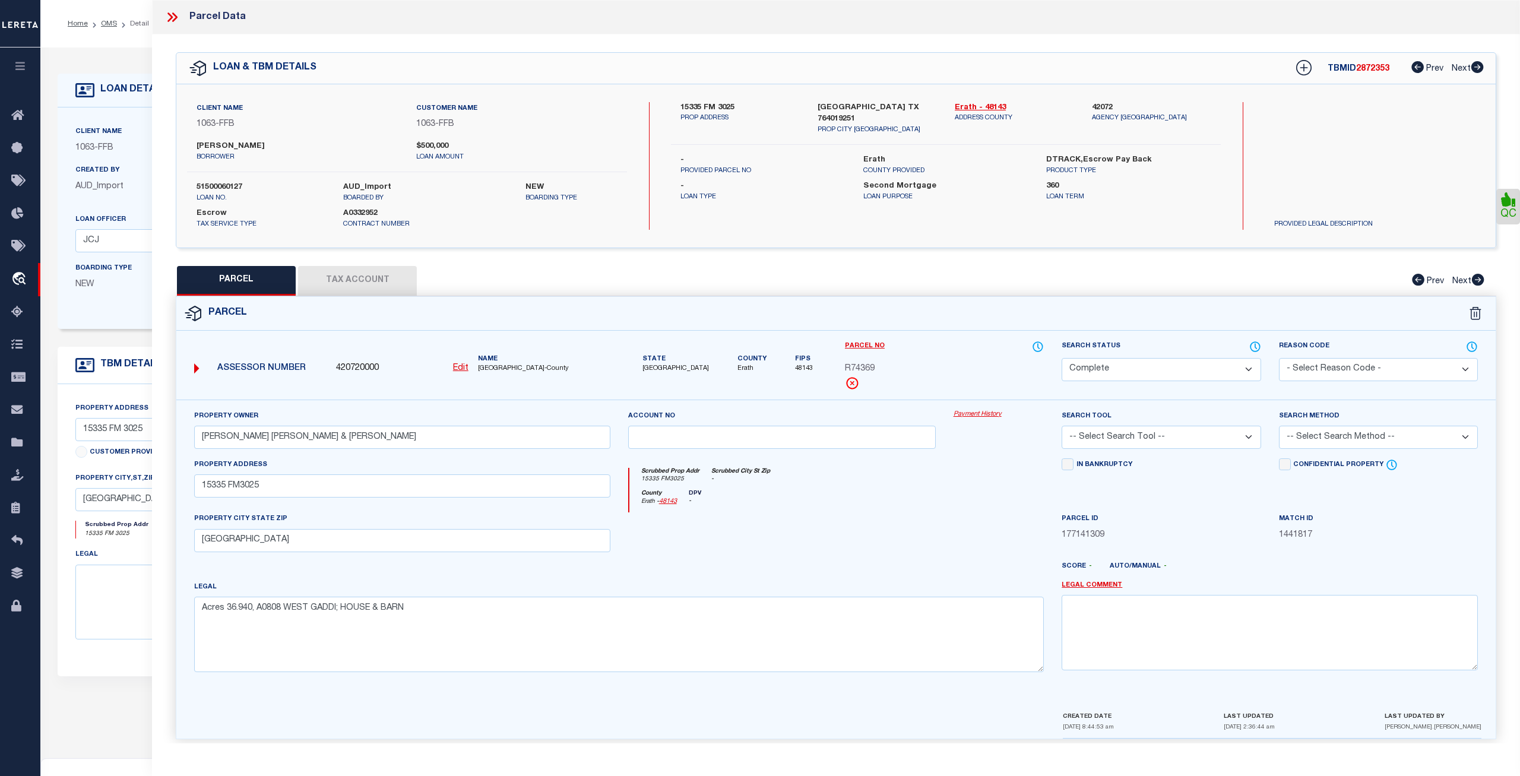
click at [967, 415] on link "Payment History" at bounding box center [999, 415] width 91 height 10
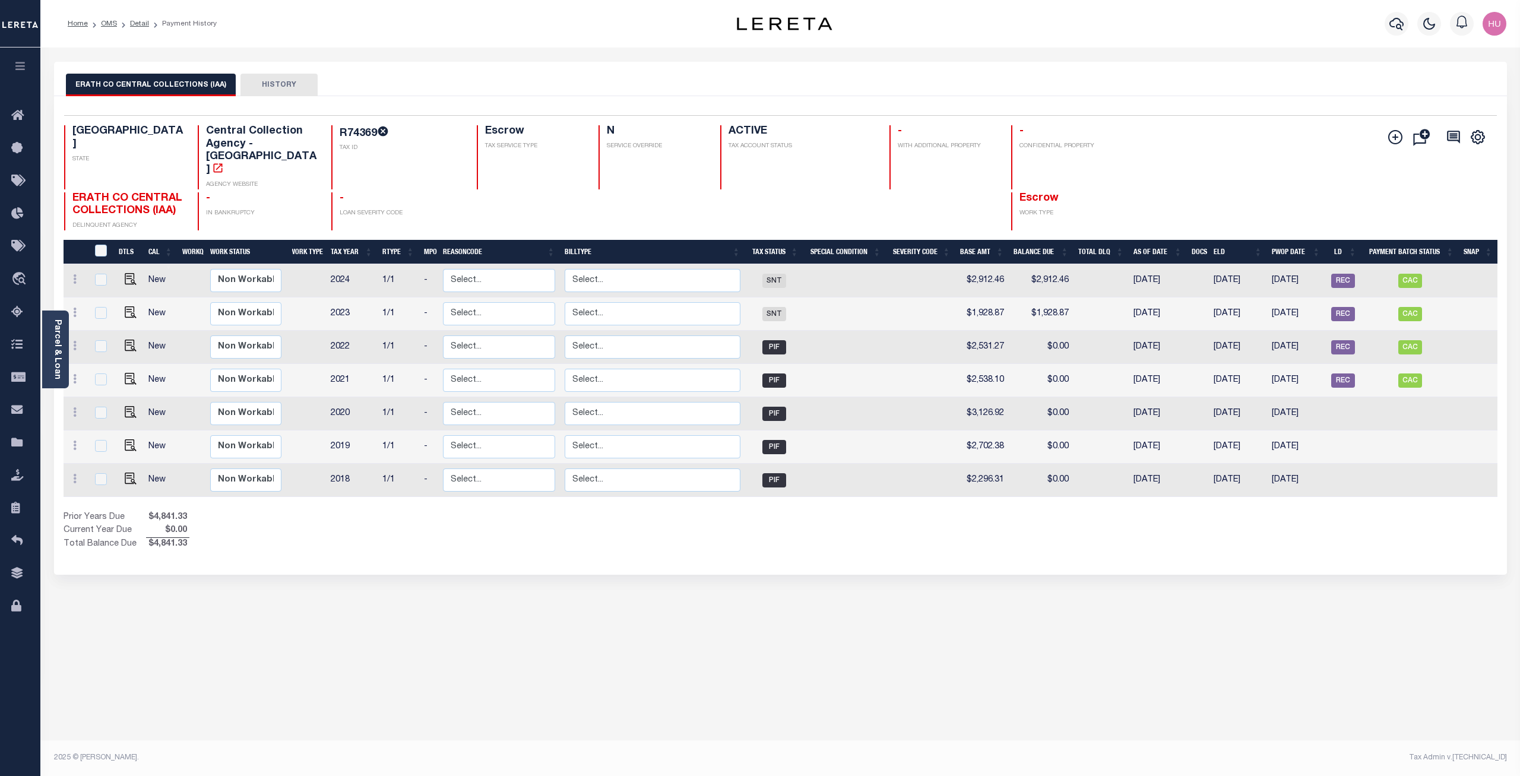
scroll to position [0, 7]
click at [111, 23] on link "OMS" at bounding box center [109, 23] width 16 height 7
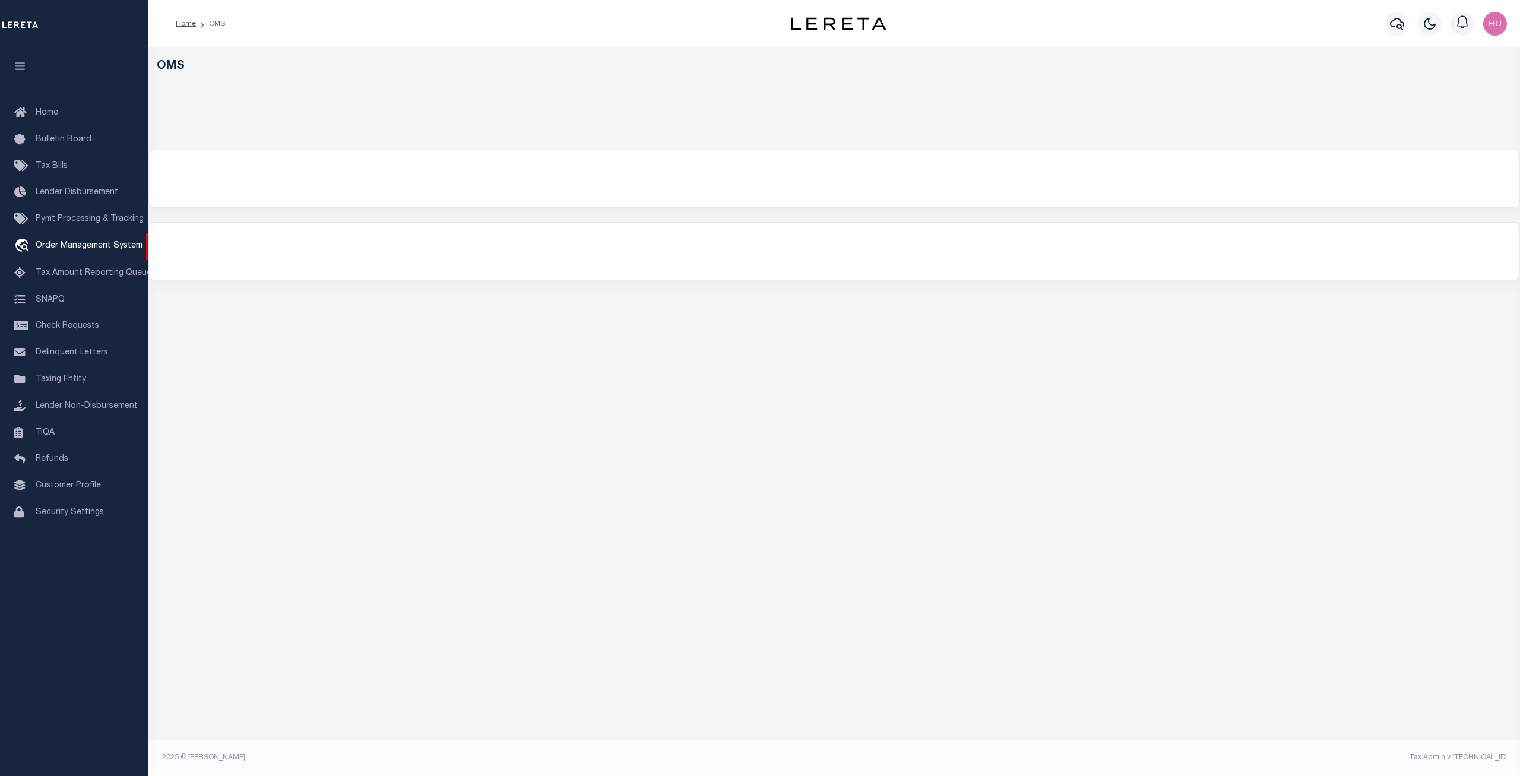
select select "200"
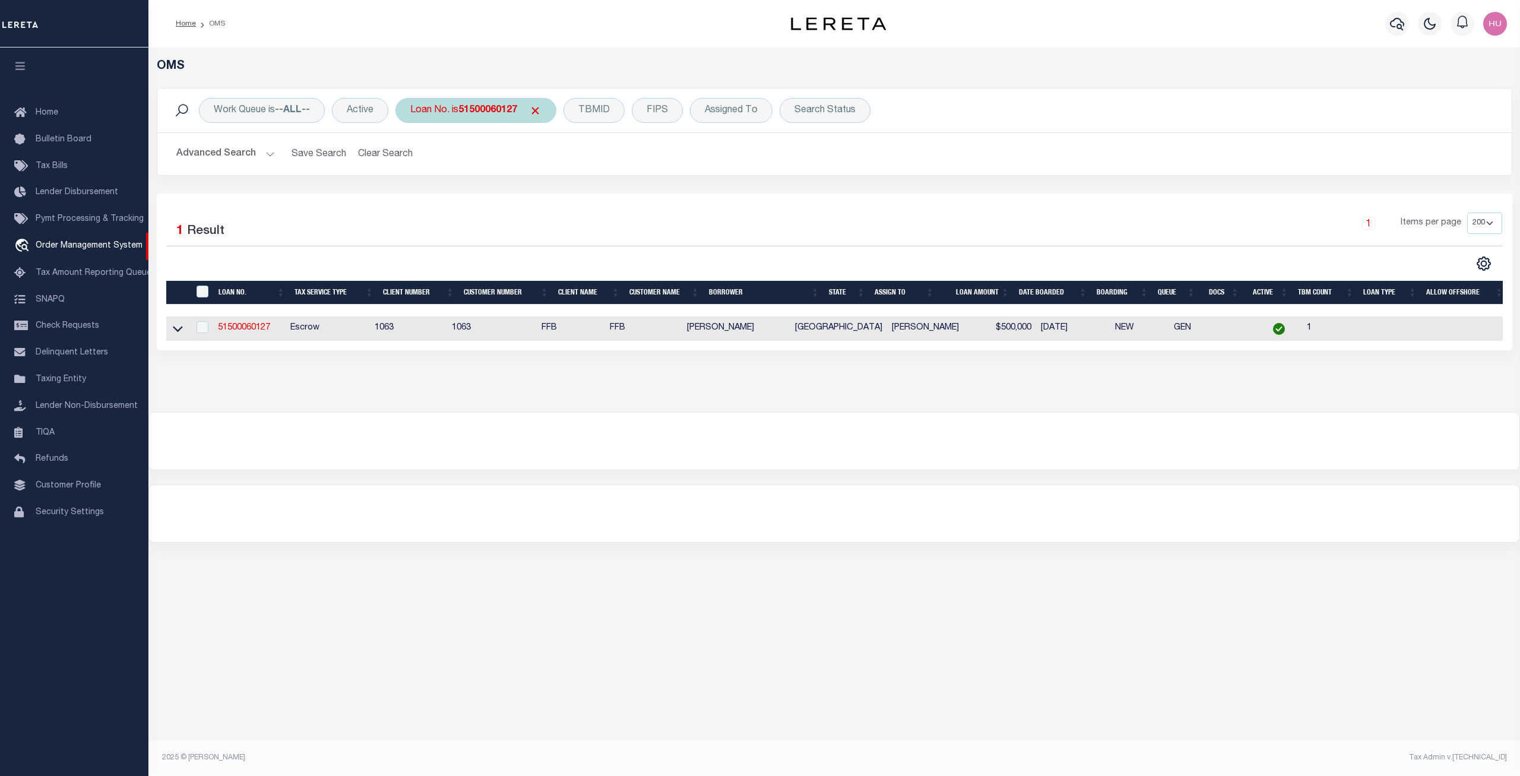
click at [465, 116] on div "Loan No. is 51500060127" at bounding box center [476, 110] width 161 height 25
type input "22104179"
click at [574, 197] on input "Apply" at bounding box center [567, 195] width 35 height 20
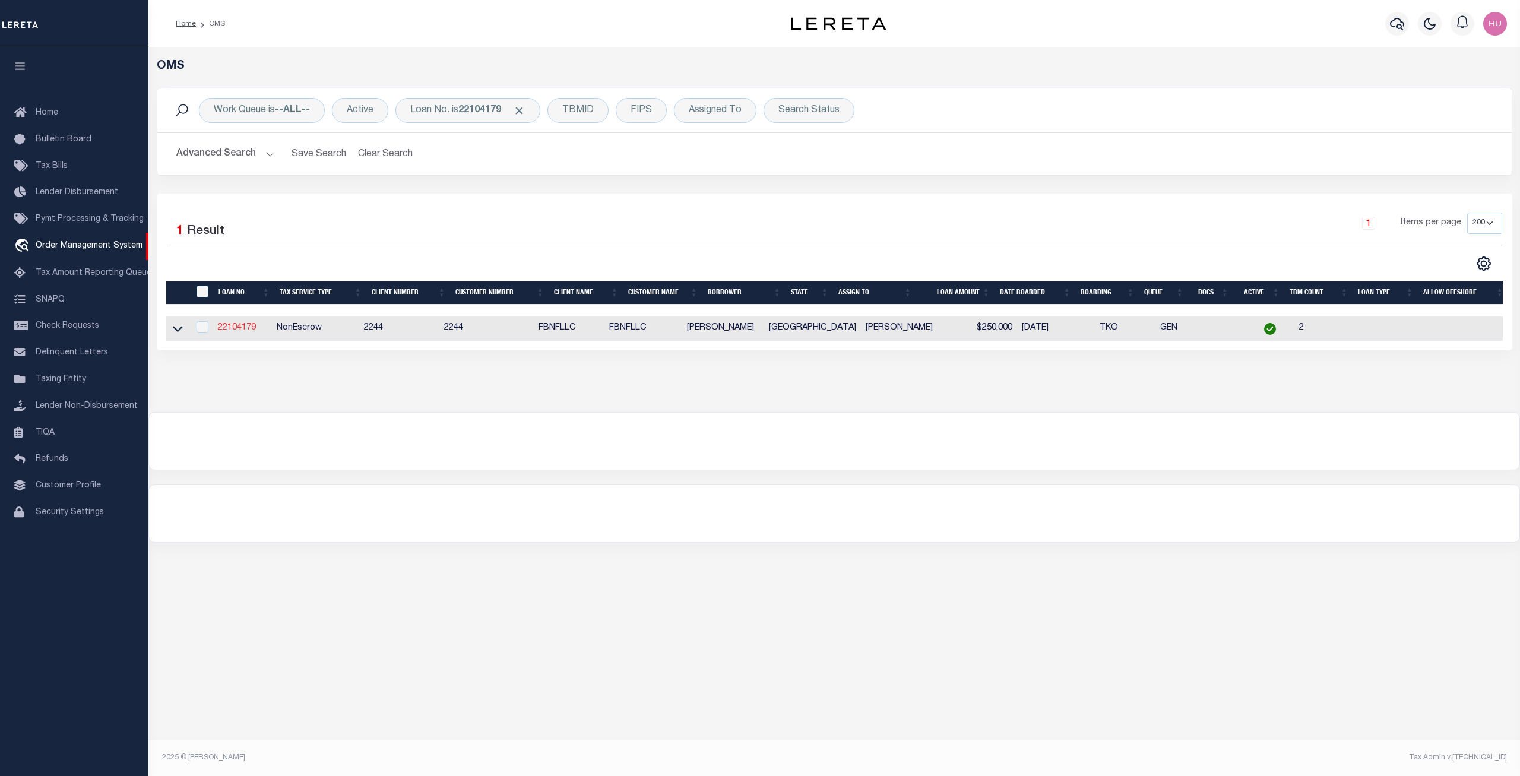
click at [246, 332] on link "22104179" at bounding box center [237, 328] width 38 height 8
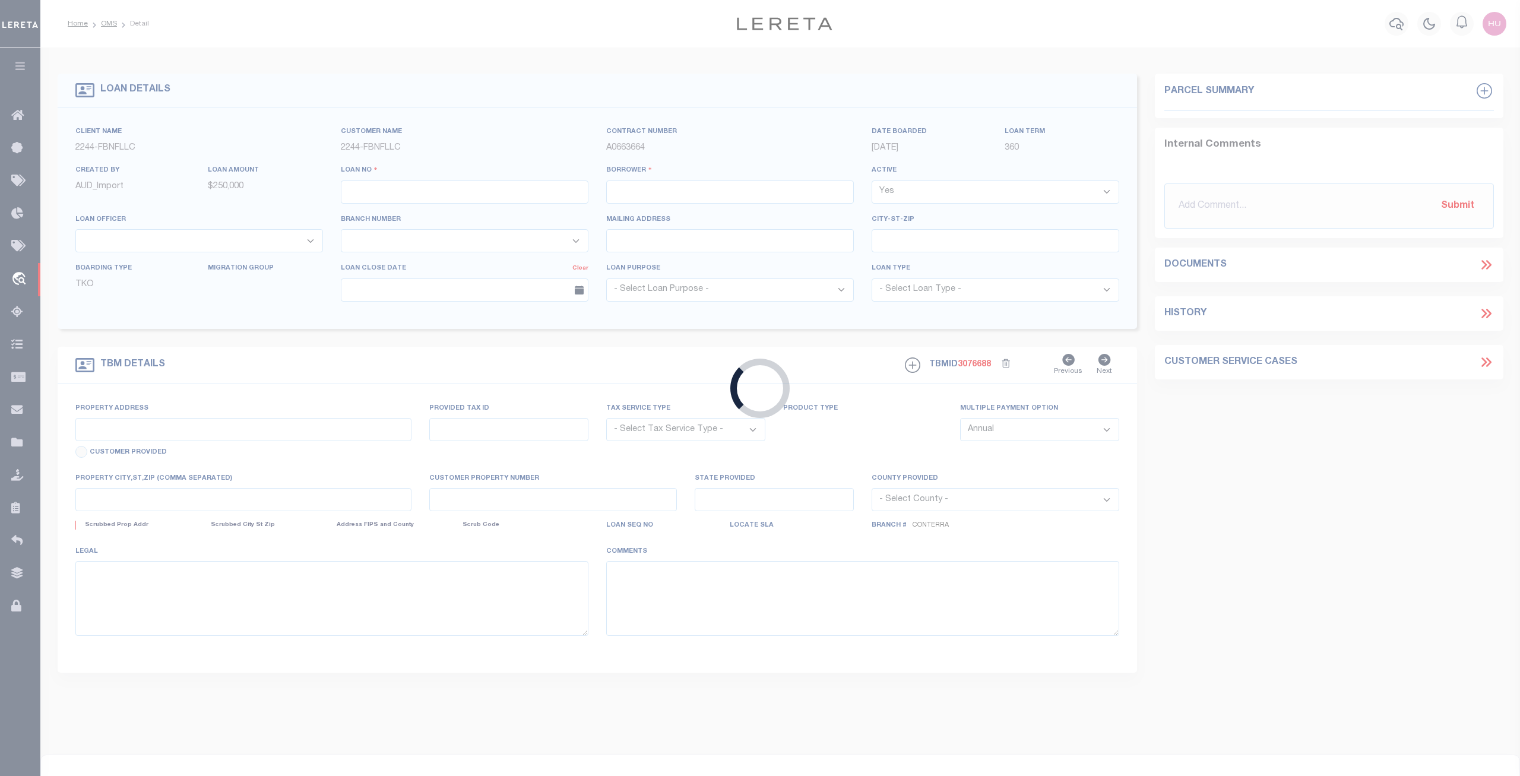
type input "22104179"
type input "[PERSON_NAME]"
select select
select select "NonEscrow"
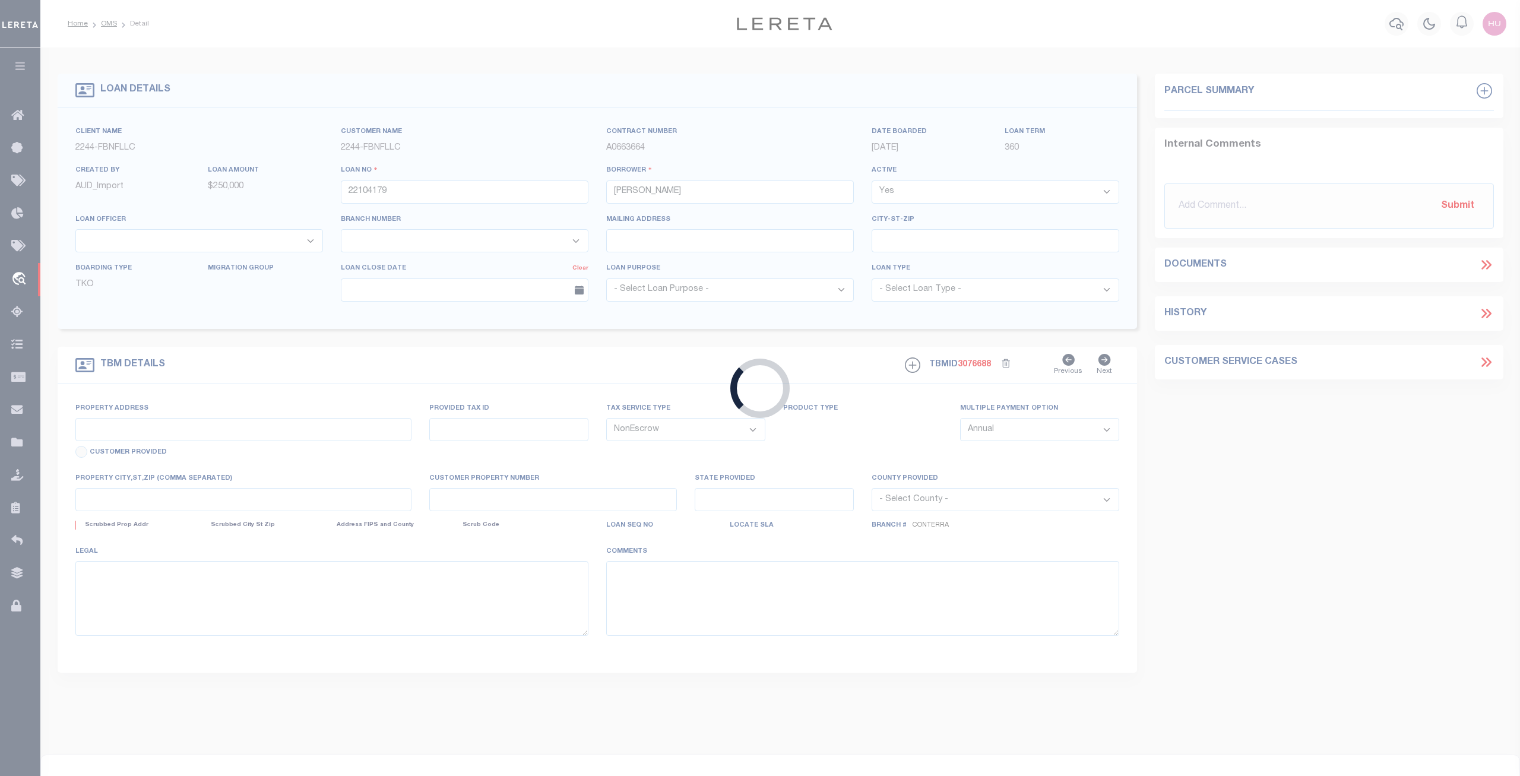
type input "[STREET_ADDRESS]"
type input "R26908"
select select
type input "[GEOGRAPHIC_DATA]"
type input "FBN"
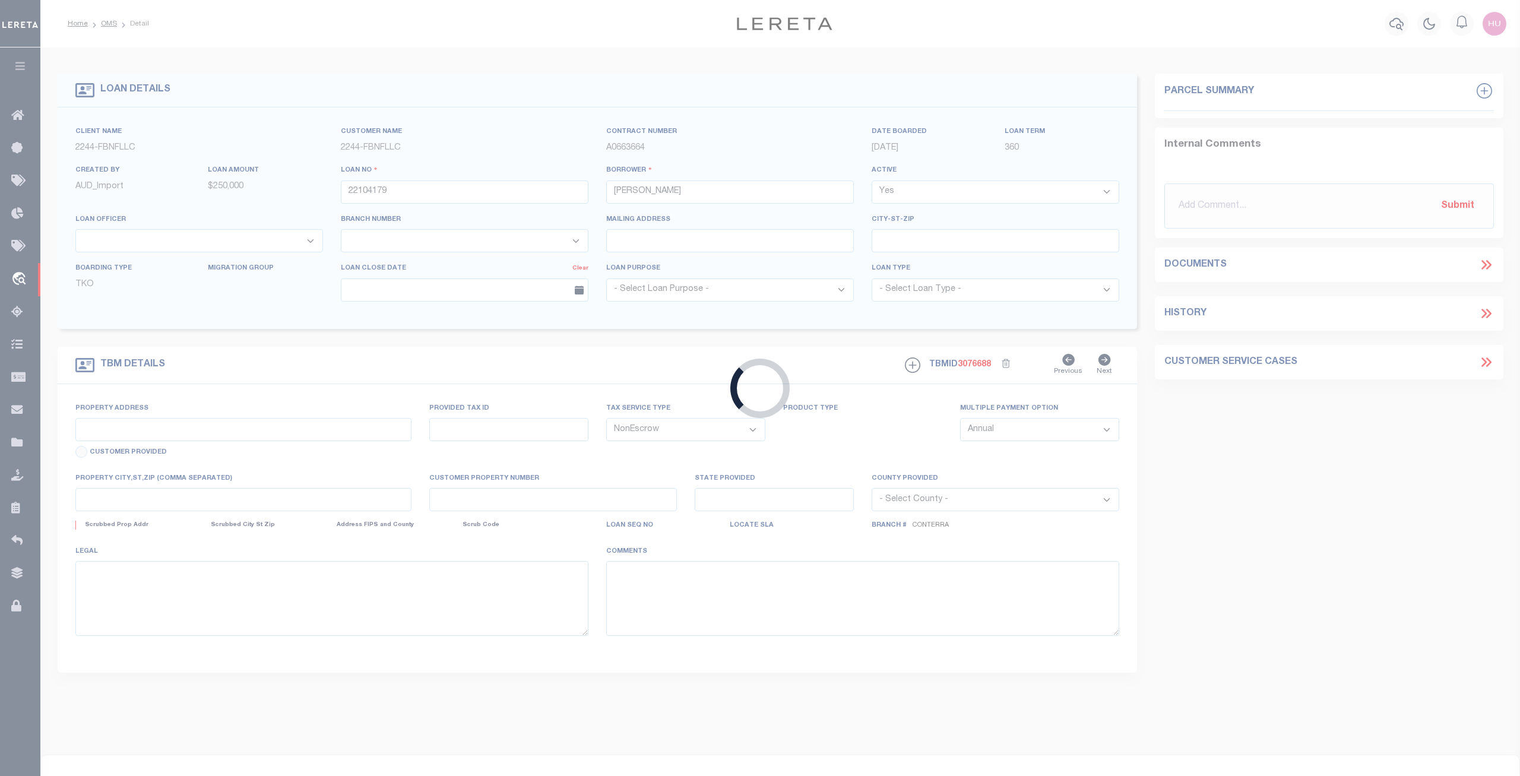
type input "[GEOGRAPHIC_DATA]"
select select
select select "14078"
select select "5510"
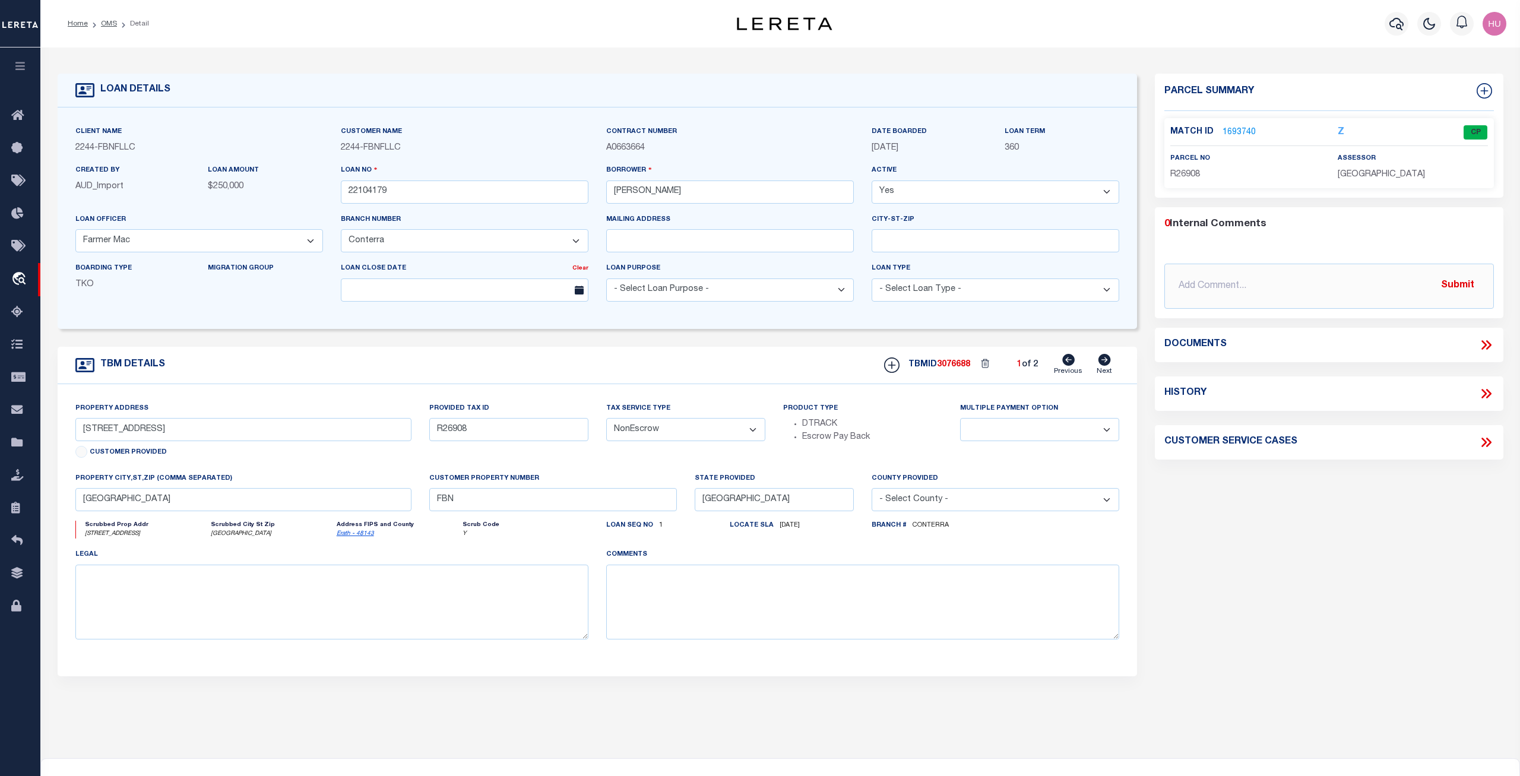
click at [1234, 131] on link "1693740" at bounding box center [1239, 132] width 33 height 12
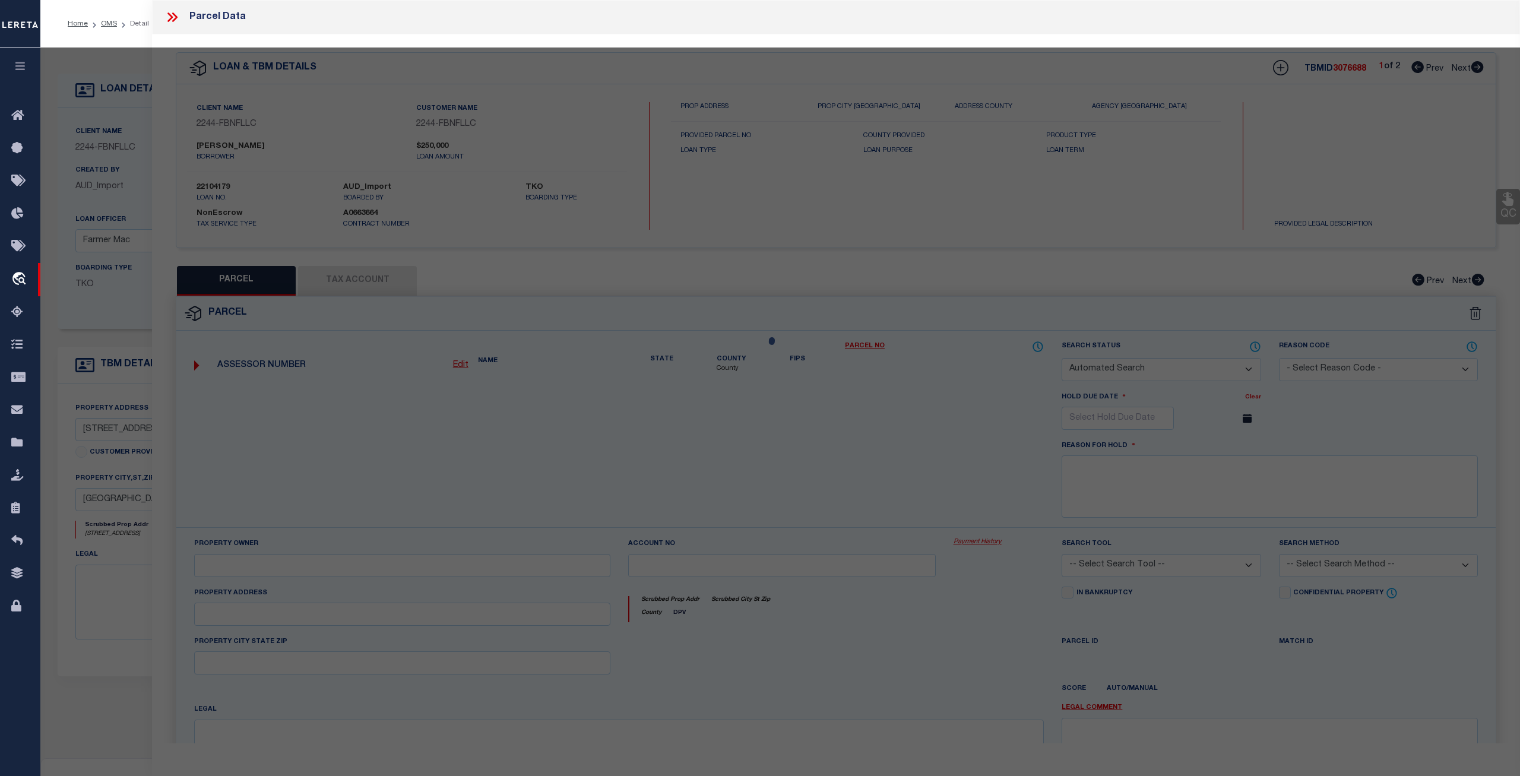
checkbox input "false"
select select "CP"
type input "MULLINS LARRY J"
select select
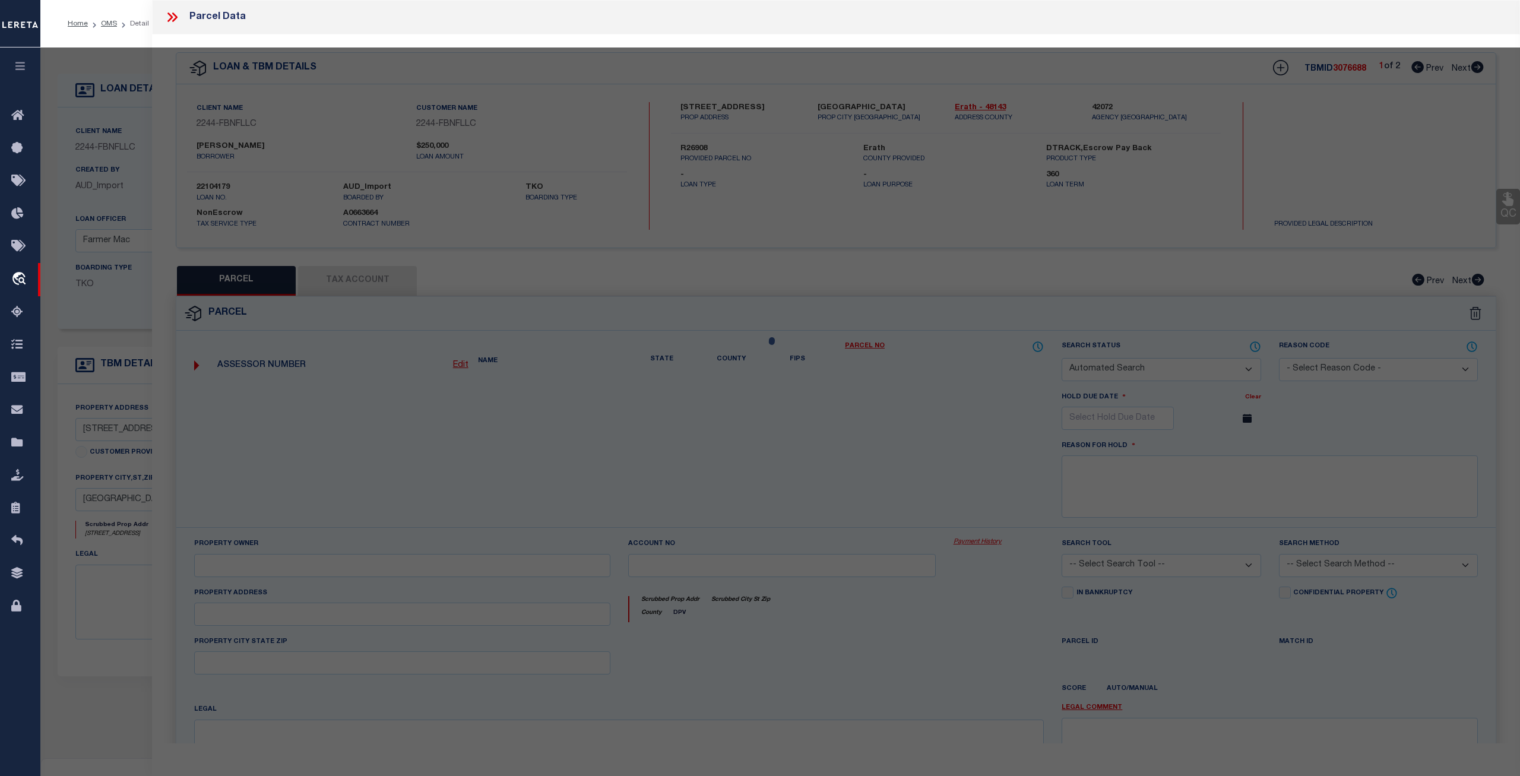
type input "9329 CR132"
checkbox input "false"
type input "[GEOGRAPHIC_DATA]"
type textarea "Acres 37.100, A0840 [PERSON_NAME];"
type textarea "6-24-22 MMC no longer New Property per website. No tax info yet."
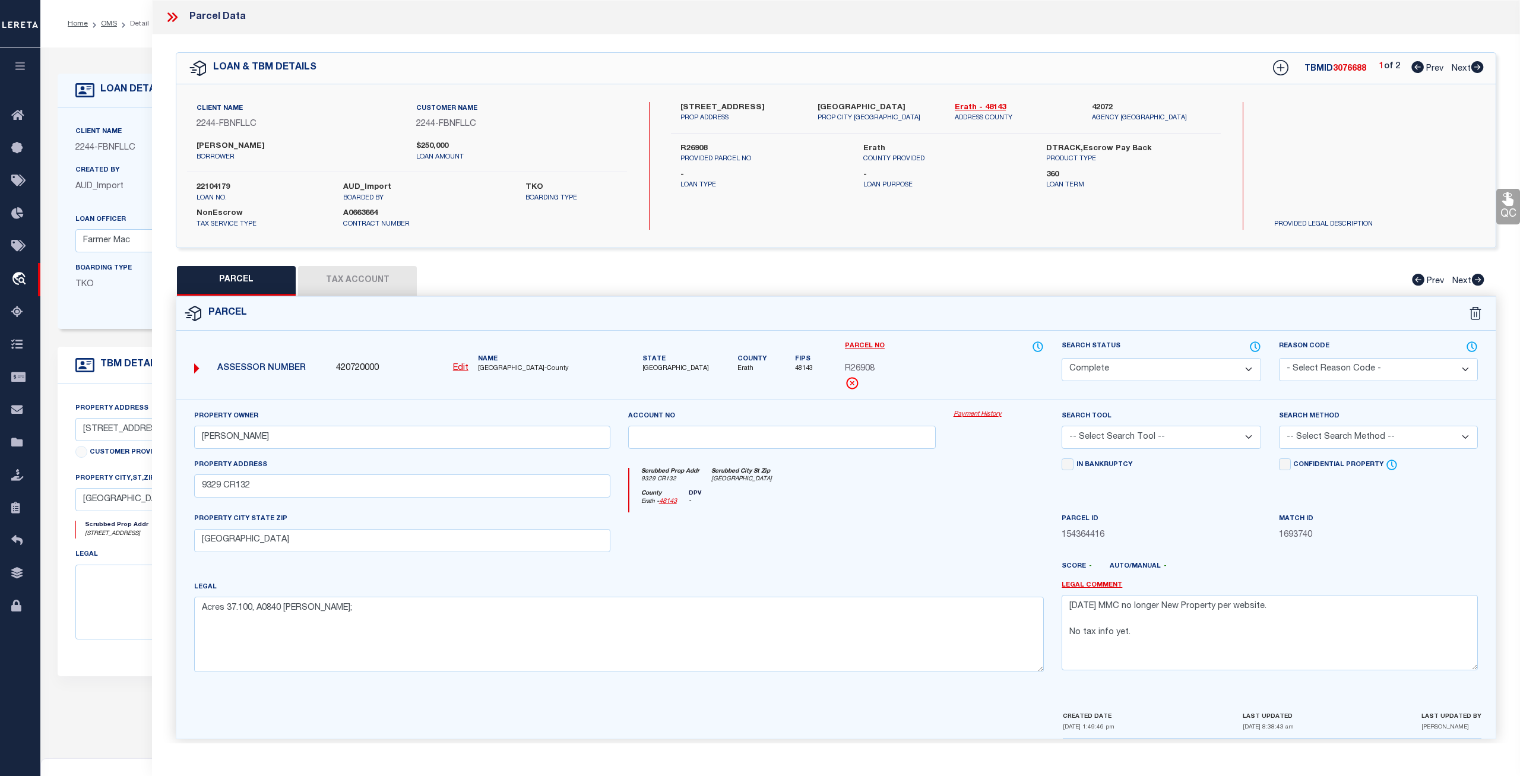
click at [176, 18] on icon at bounding box center [174, 17] width 5 height 10
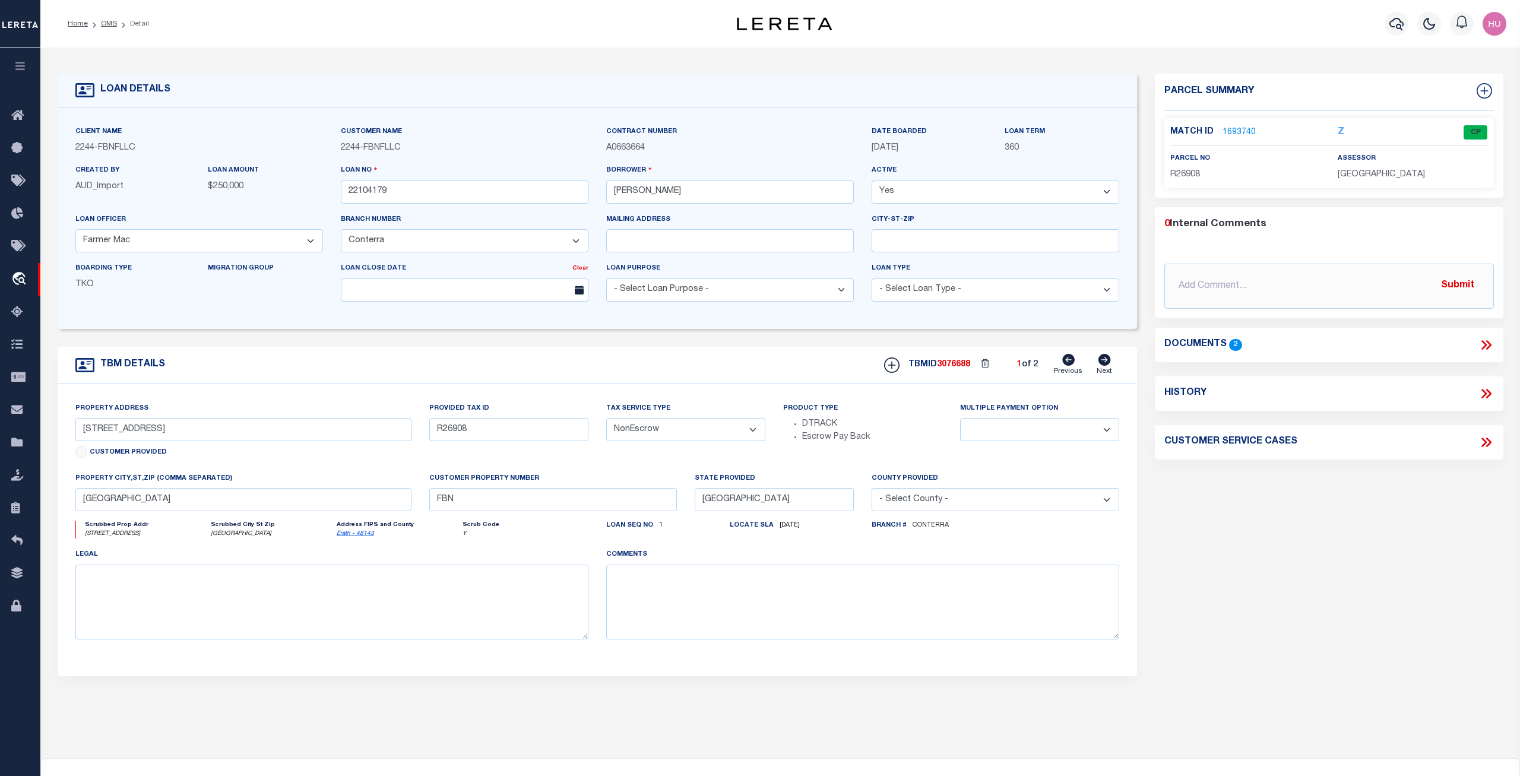
click at [1241, 131] on link "1693740" at bounding box center [1239, 132] width 33 height 12
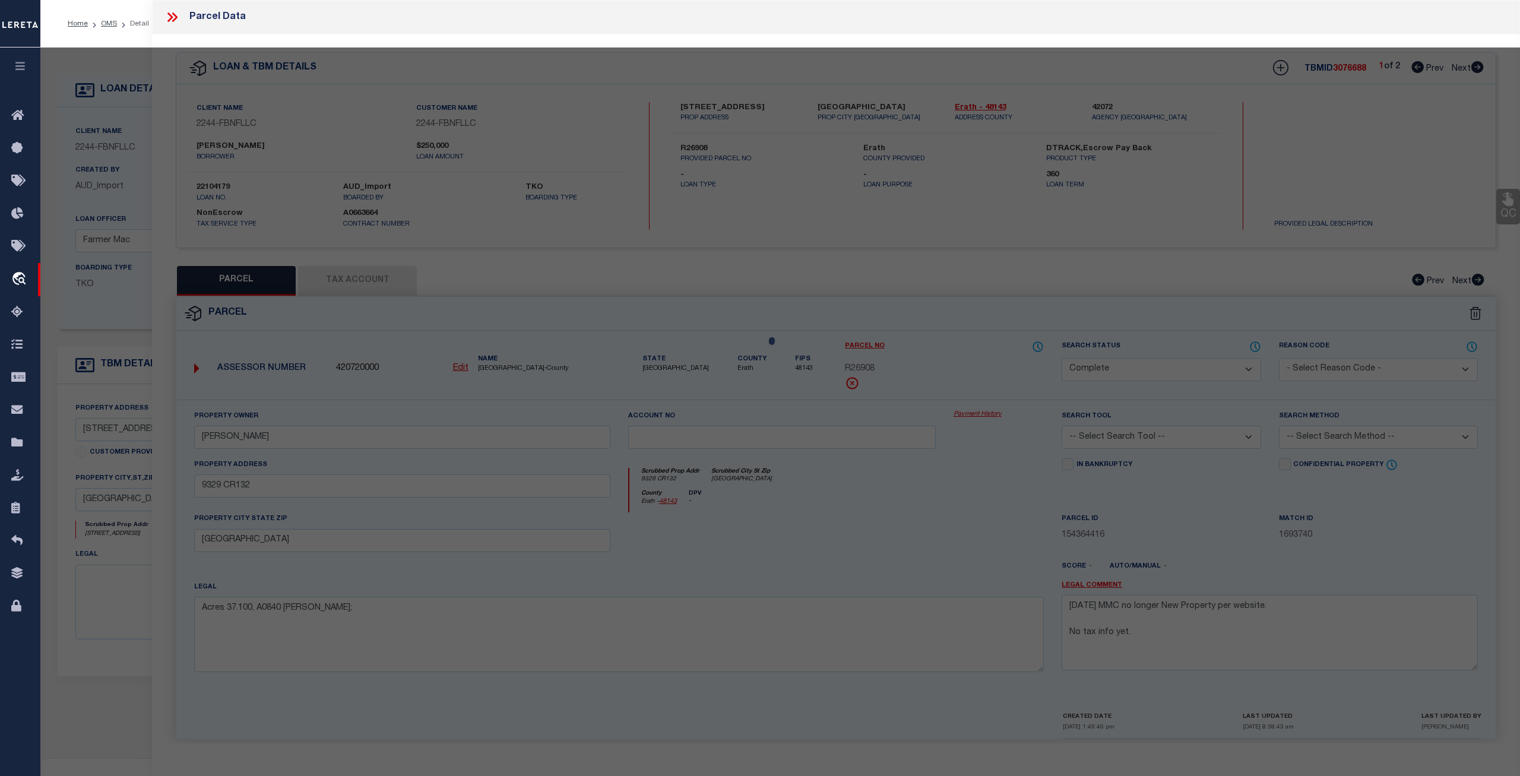
select select "AS"
checkbox input "false"
select select "CP"
type input "MULLINS LARRY J"
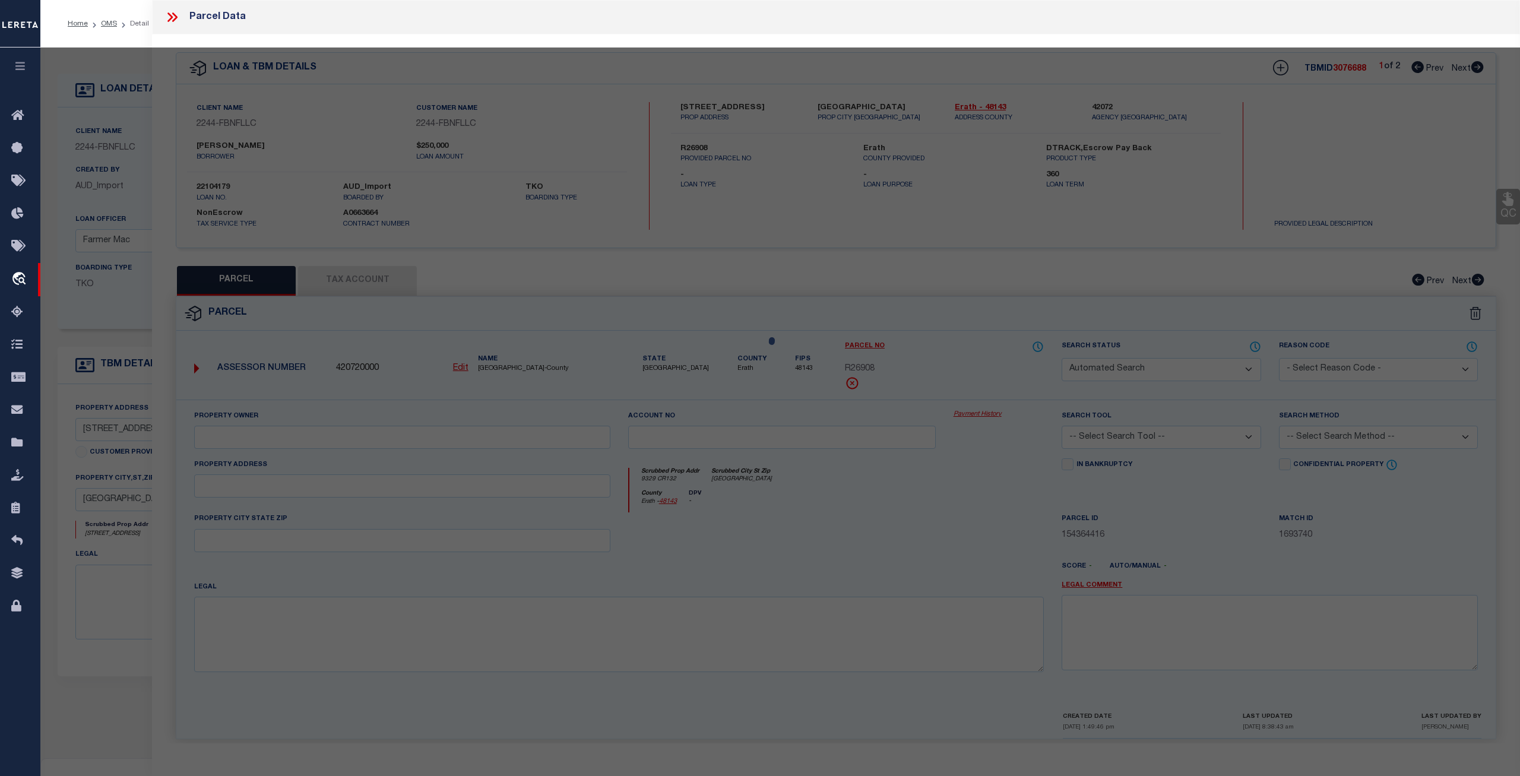
select select
type input "9329 CR132"
checkbox input "false"
type input "[GEOGRAPHIC_DATA]"
type textarea "Acres 37.100, A0840 WRIGHT CLAIBORNE;"
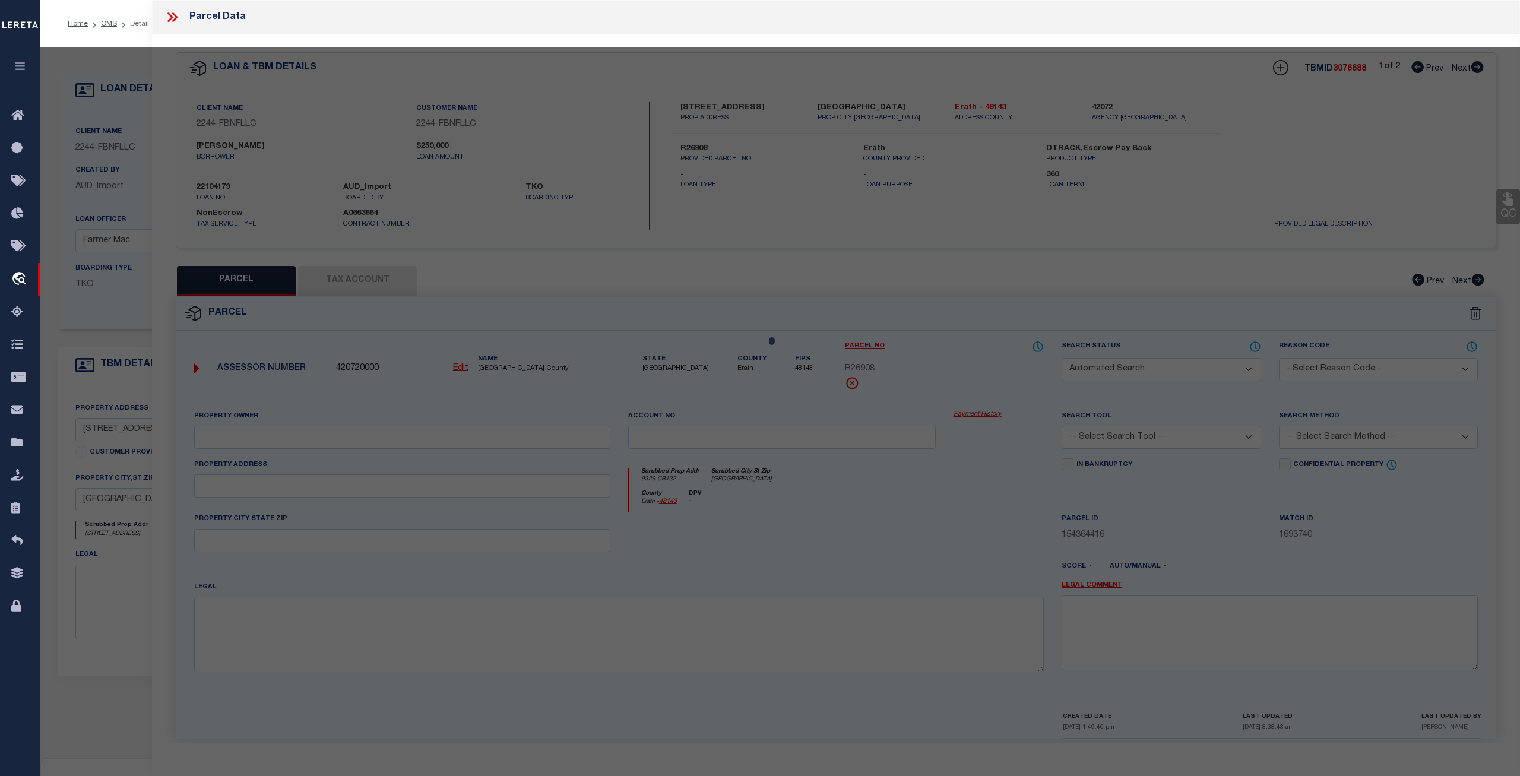
type textarea "6-24-22 MMC no longer New Property per website. No tax info yet."
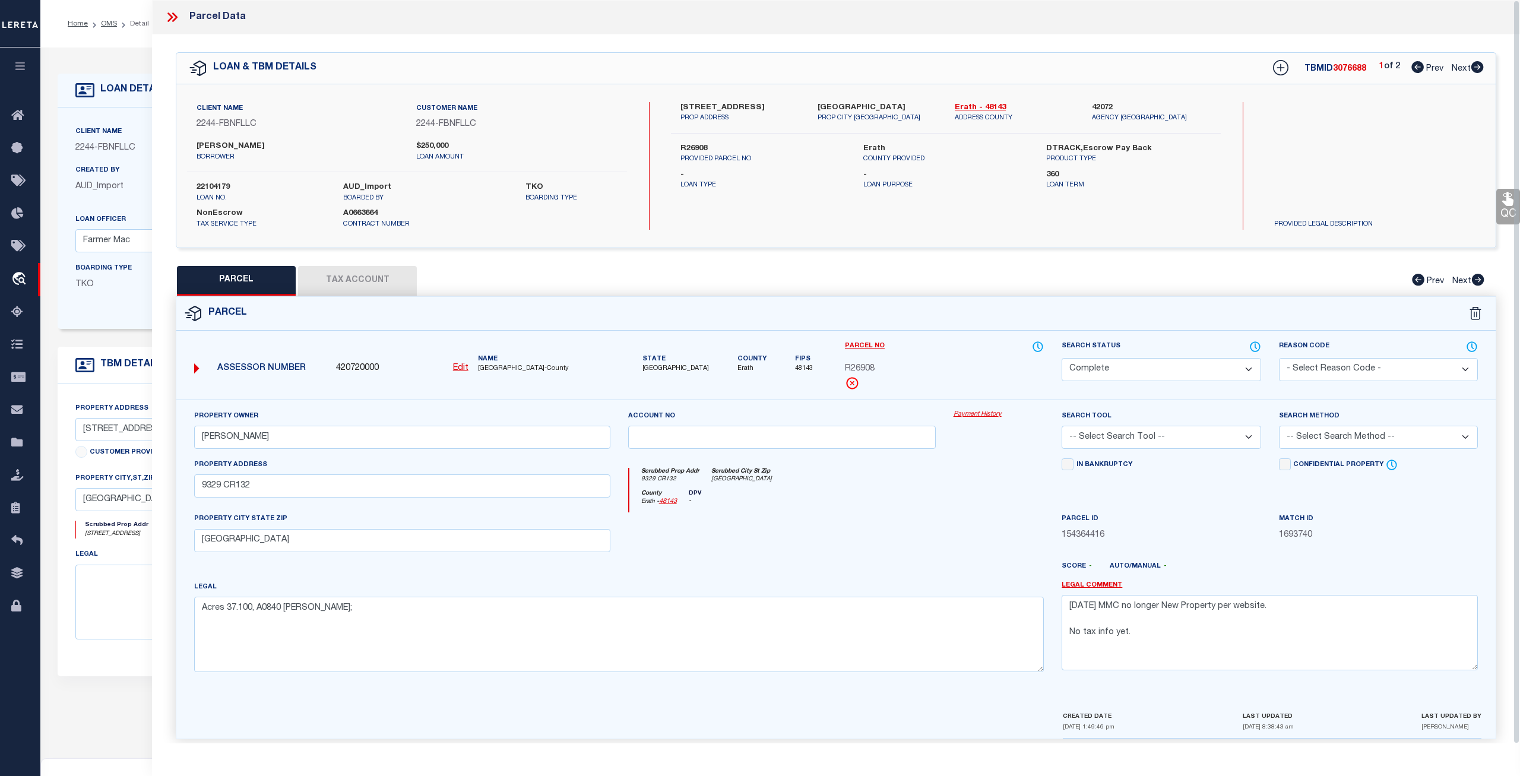
click at [394, 281] on button "Tax Account" at bounding box center [357, 281] width 119 height 30
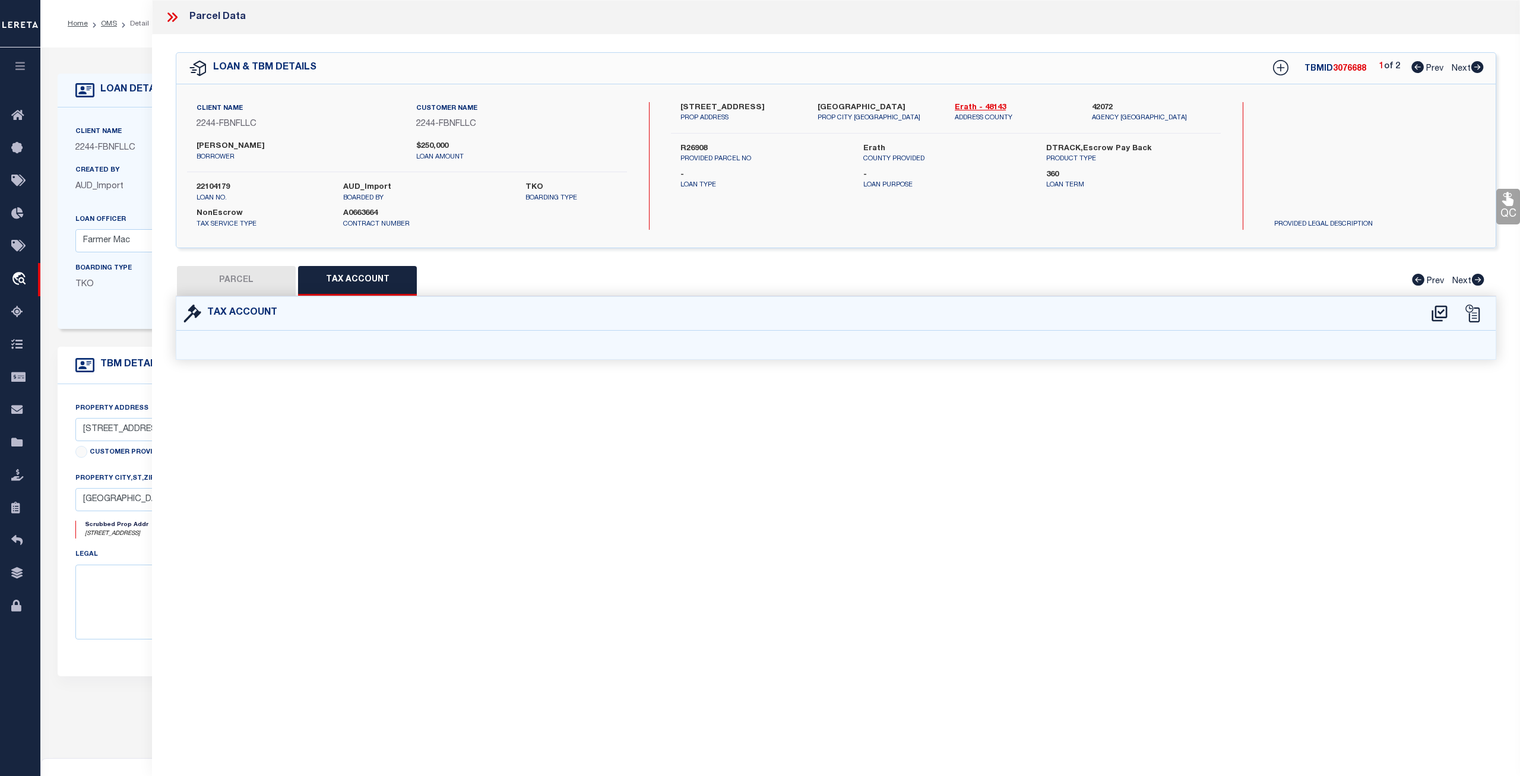
select select "100"
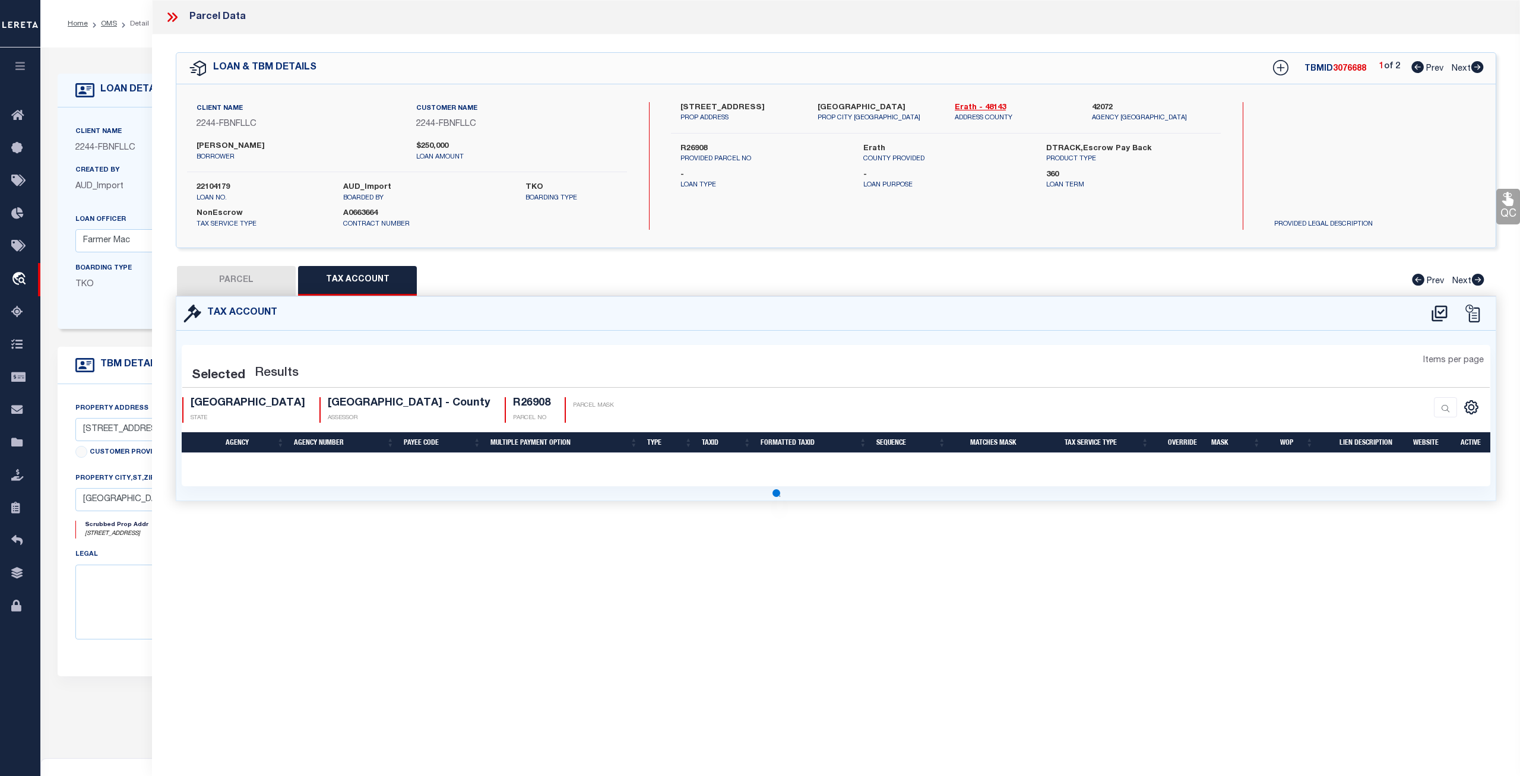
select select "100"
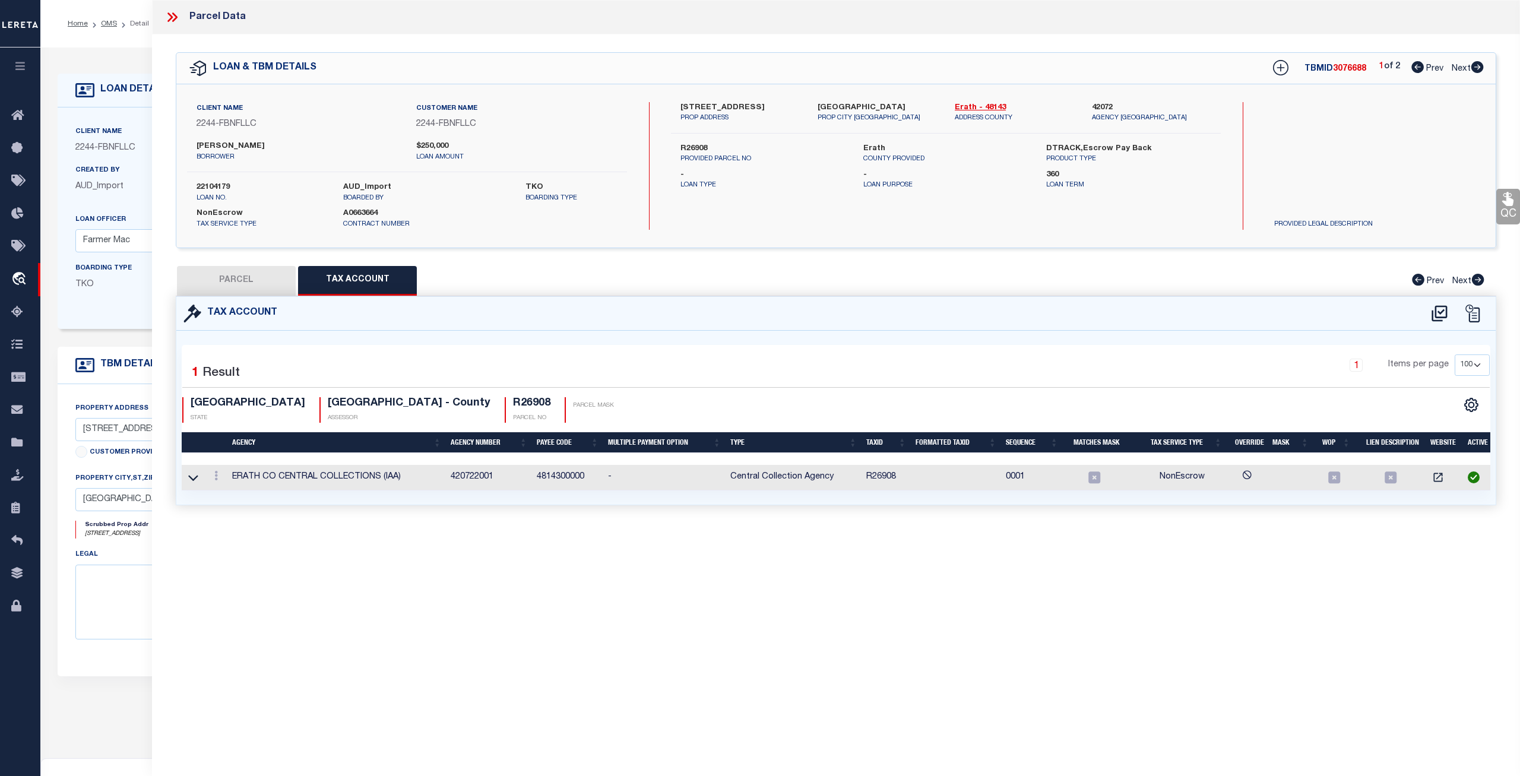
click at [258, 276] on button "PARCEL" at bounding box center [236, 281] width 119 height 30
select select "AS"
checkbox input "false"
select select "CP"
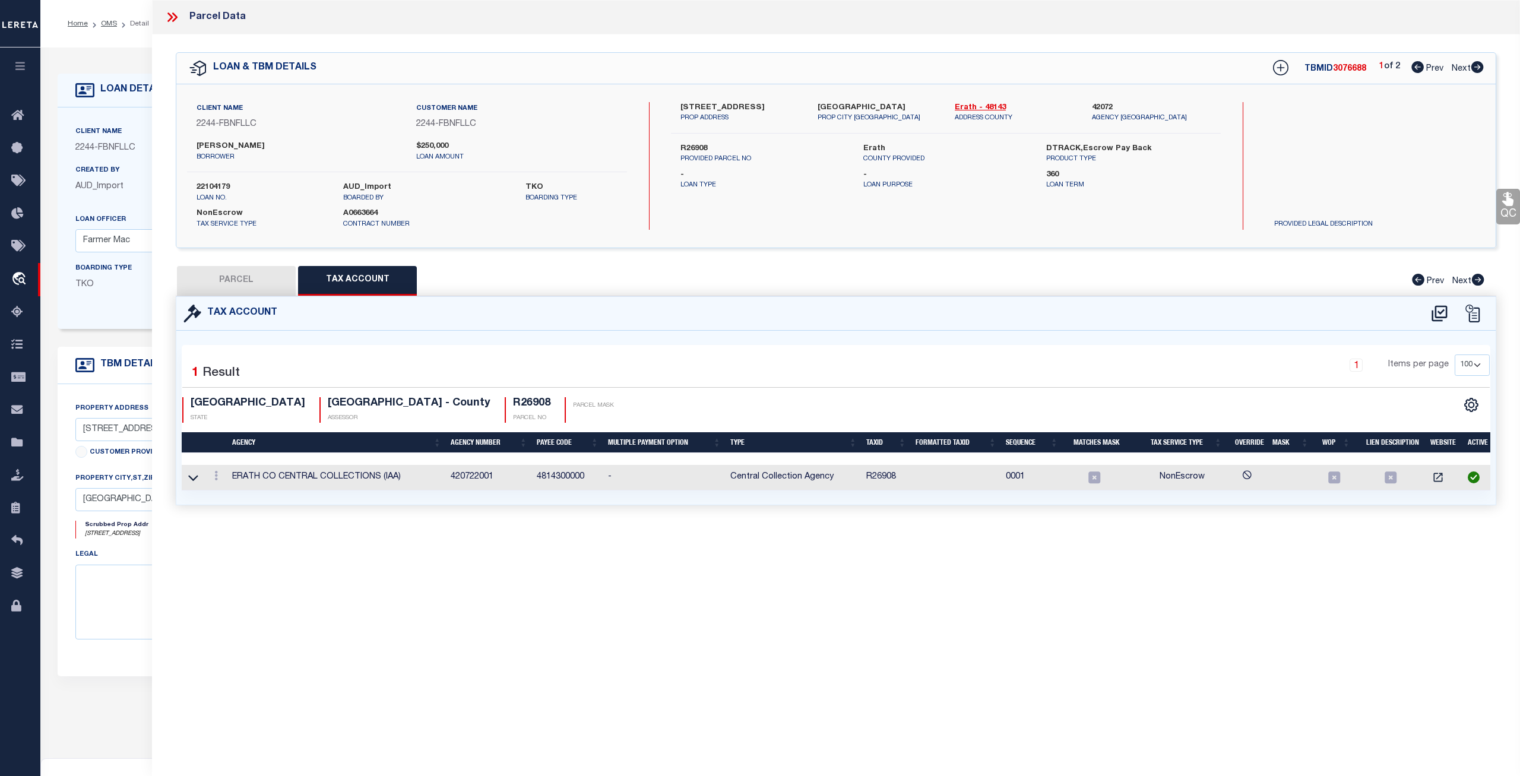
type input "MULLINS LARRY J"
select select
type input "9329 CR132"
checkbox input "false"
type input "[GEOGRAPHIC_DATA]"
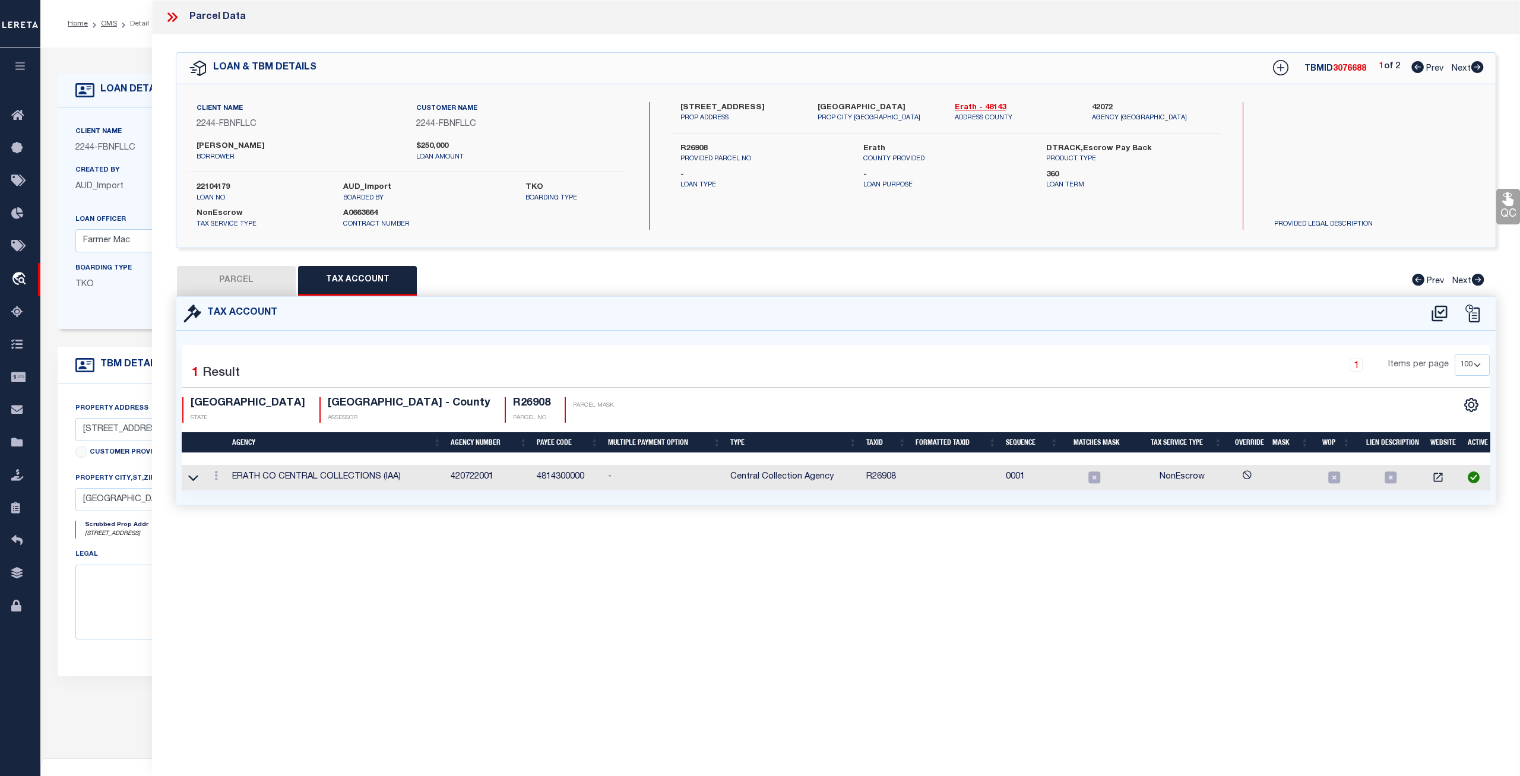
type textarea "Acres 37.100, A0840 WRIGHT CLAIBORNE;"
type textarea "6-24-22 MMC no longer New Property per website. No tax info yet."
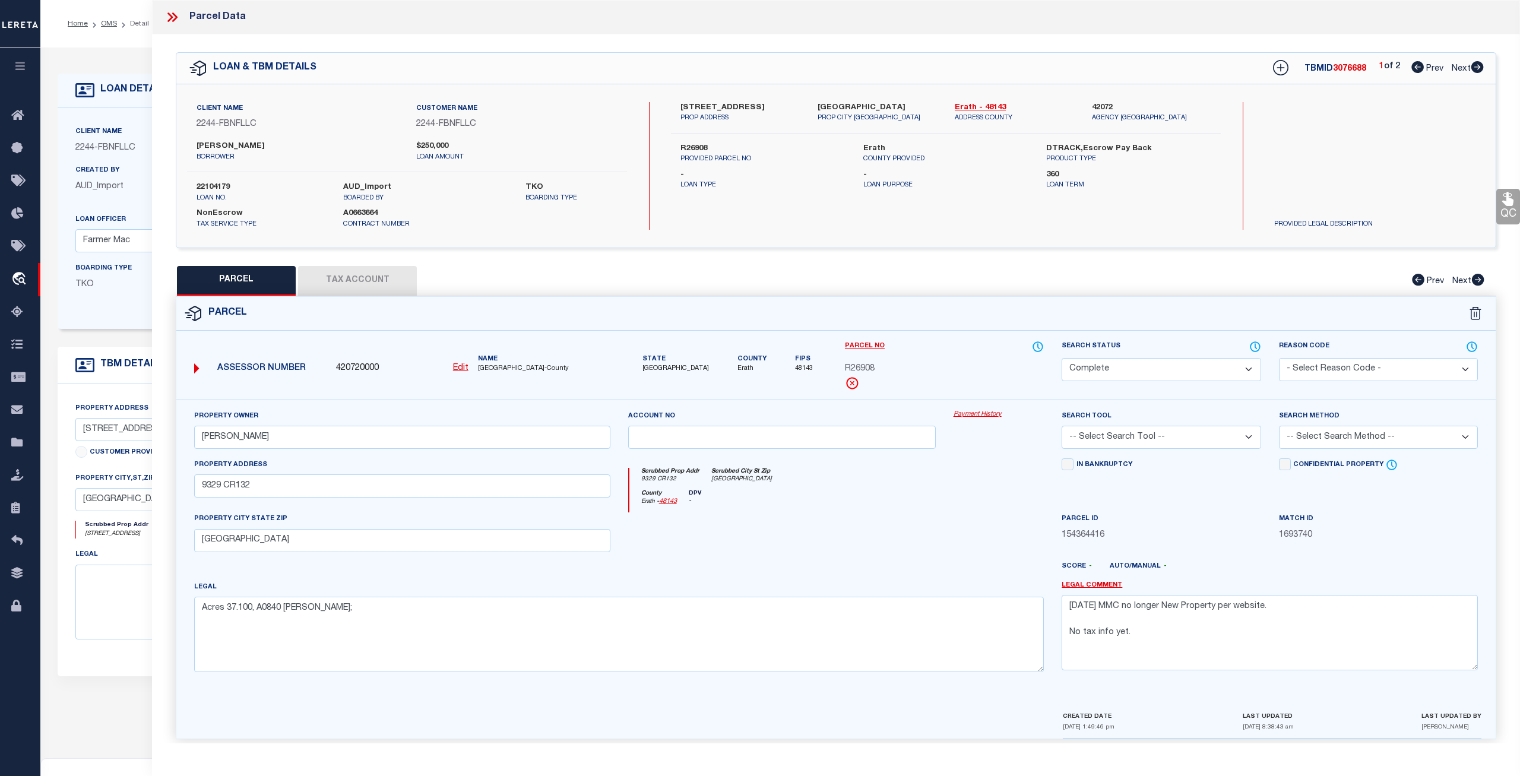
click at [979, 416] on link "Payment History" at bounding box center [999, 415] width 91 height 10
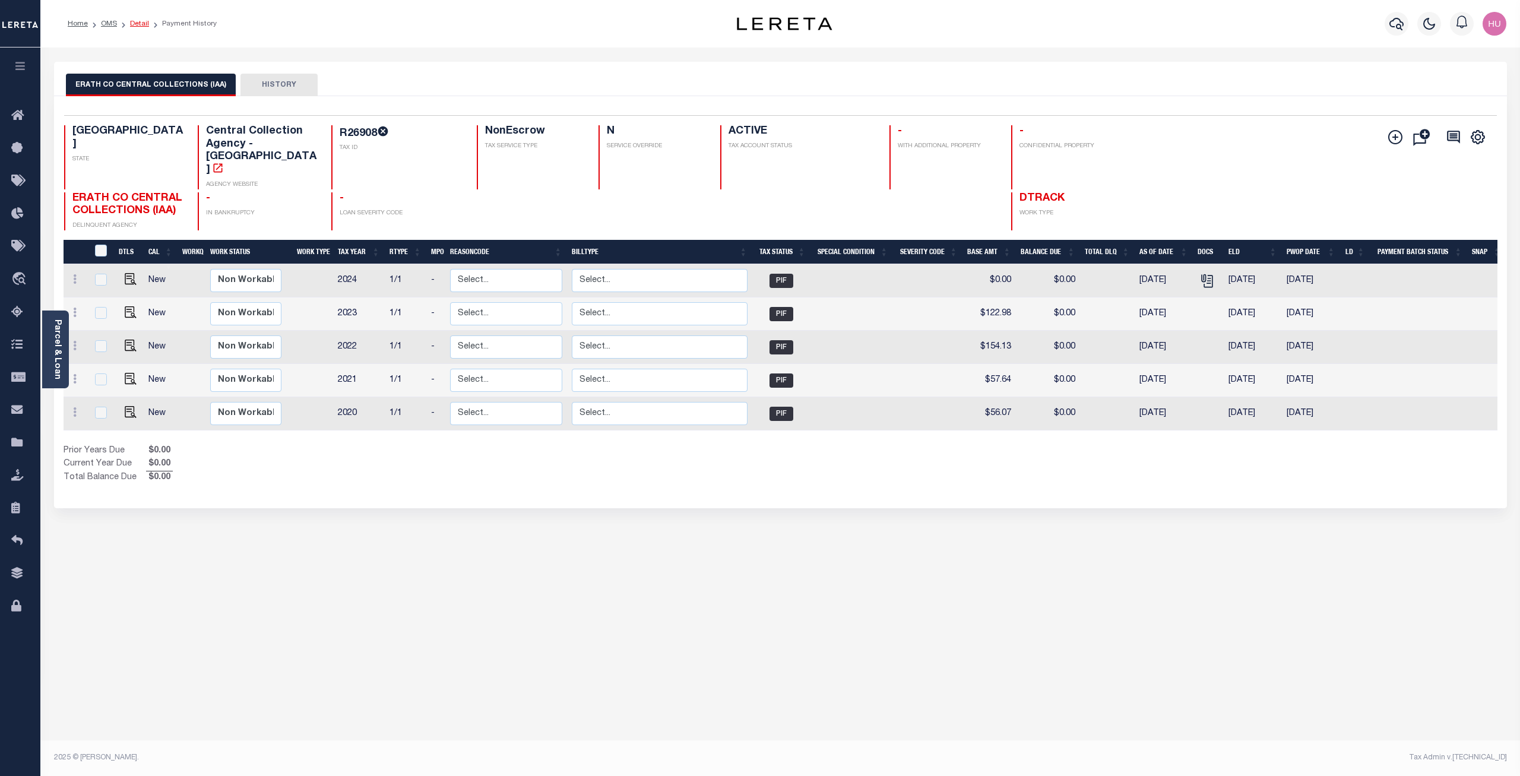
click at [134, 23] on link "Detail" at bounding box center [139, 23] width 19 height 7
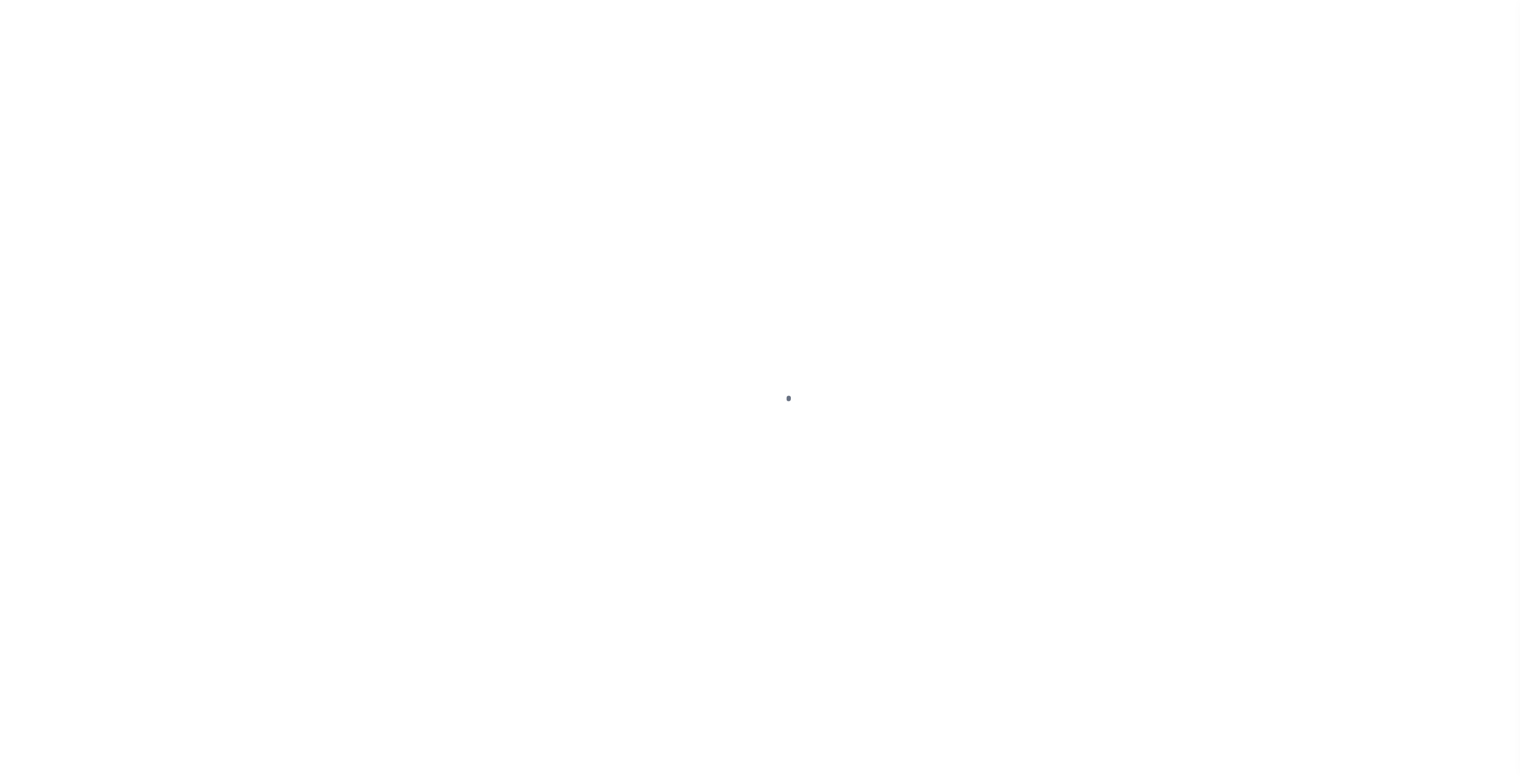
select select "NonEscrow"
type input "[STREET_ADDRESS]"
type input "R26908"
select select
type input "[GEOGRAPHIC_DATA]"
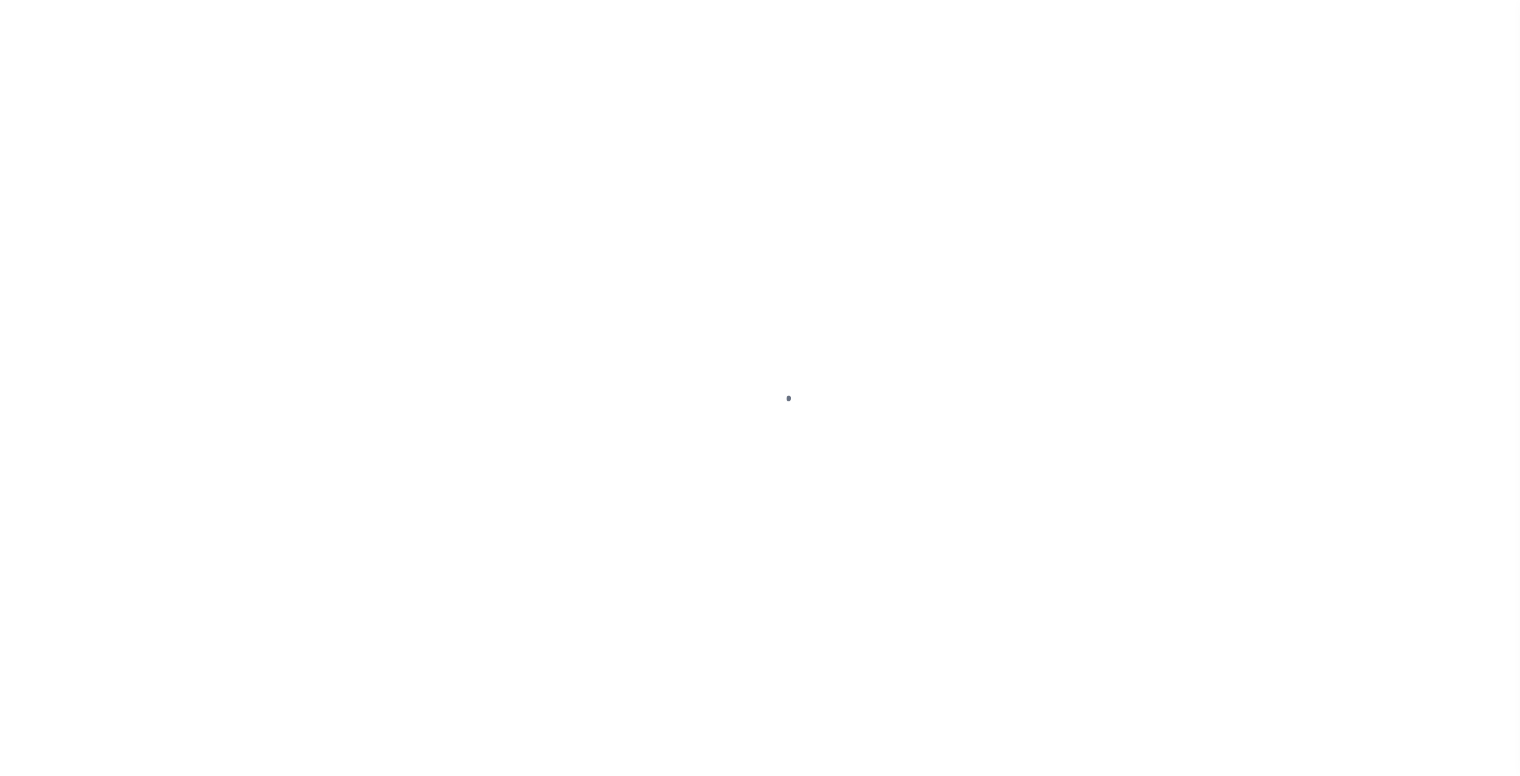
type input "FBN"
type input "[GEOGRAPHIC_DATA]"
select select
select select "14078"
select select "5510"
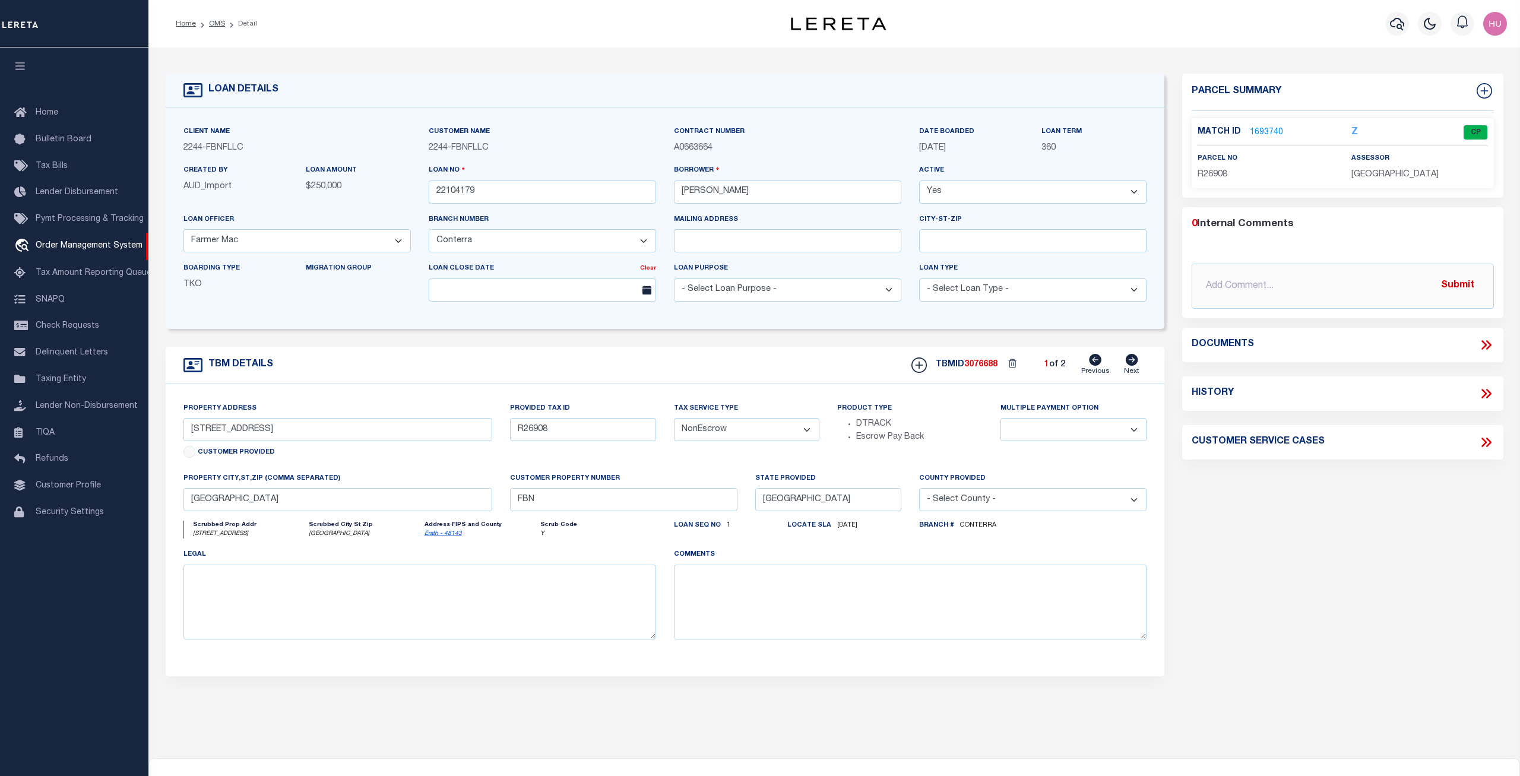
click at [1264, 134] on link "1693740" at bounding box center [1266, 132] width 33 height 12
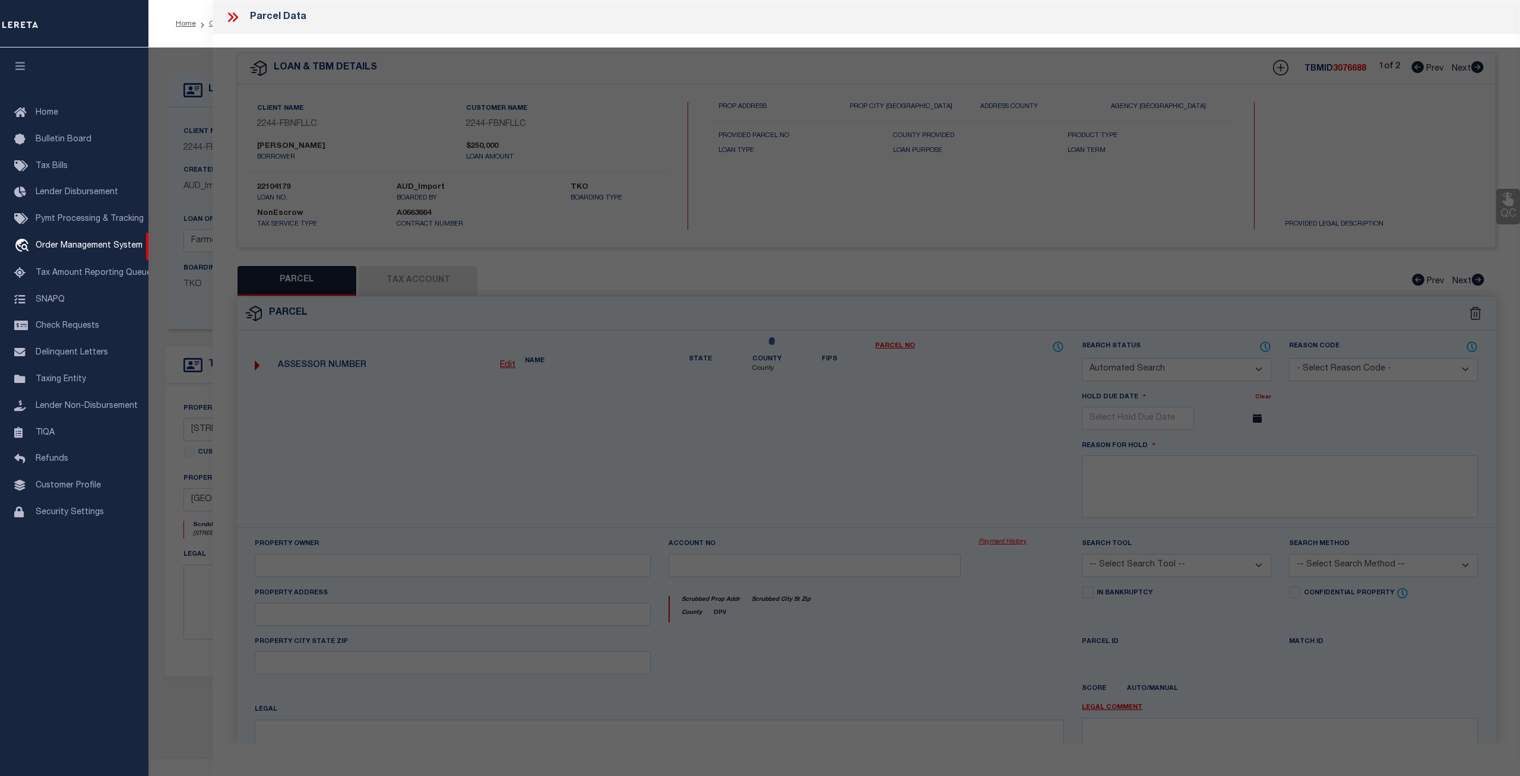
checkbox input "false"
select select "CP"
type input "MULLINS LARRY J"
select select
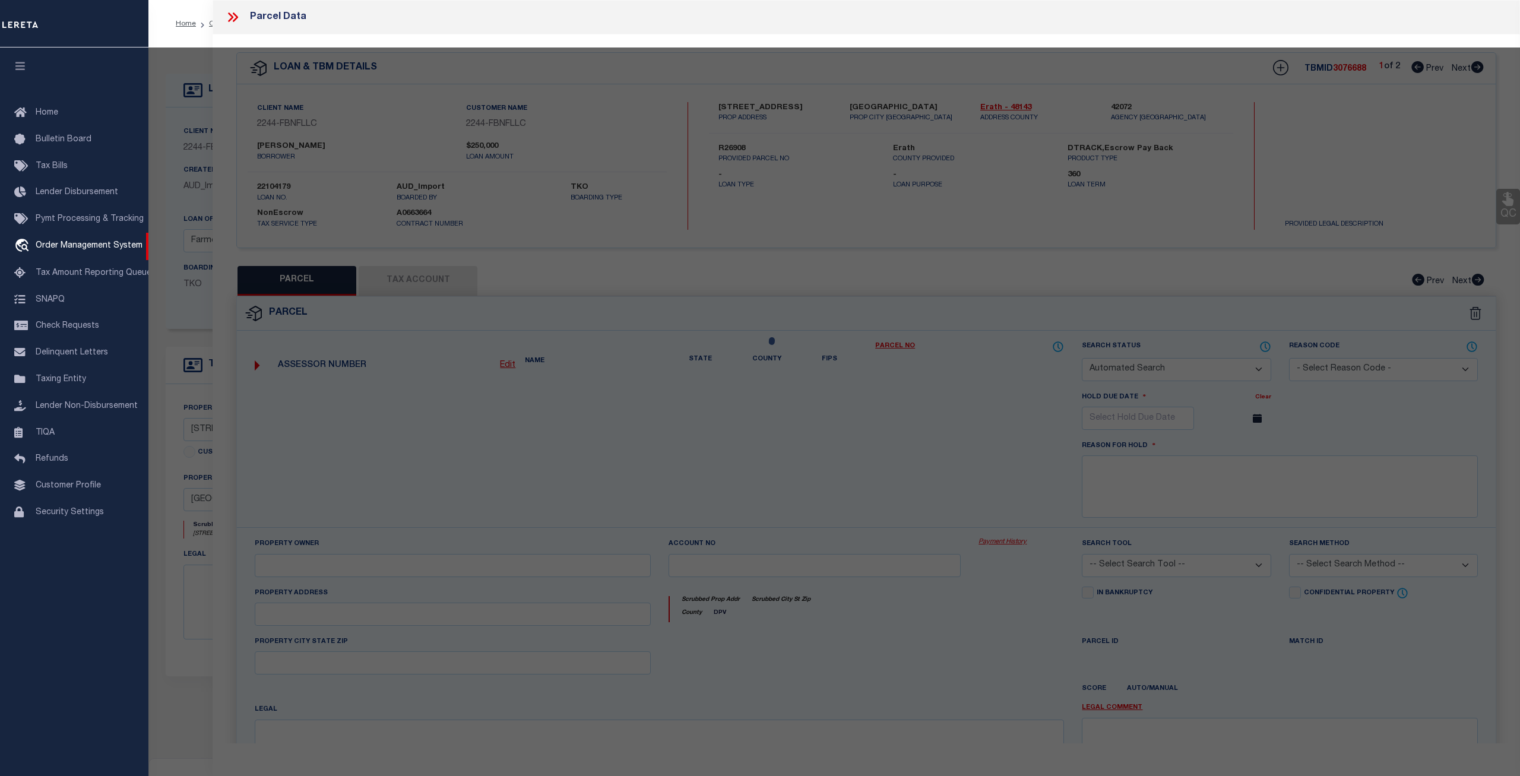
type input "9329 CR132"
checkbox input "false"
type input "[GEOGRAPHIC_DATA]"
type textarea "Acres 37.100, A0840 [PERSON_NAME];"
type textarea "6-24-22 MMC no longer New Property per website. No tax info yet."
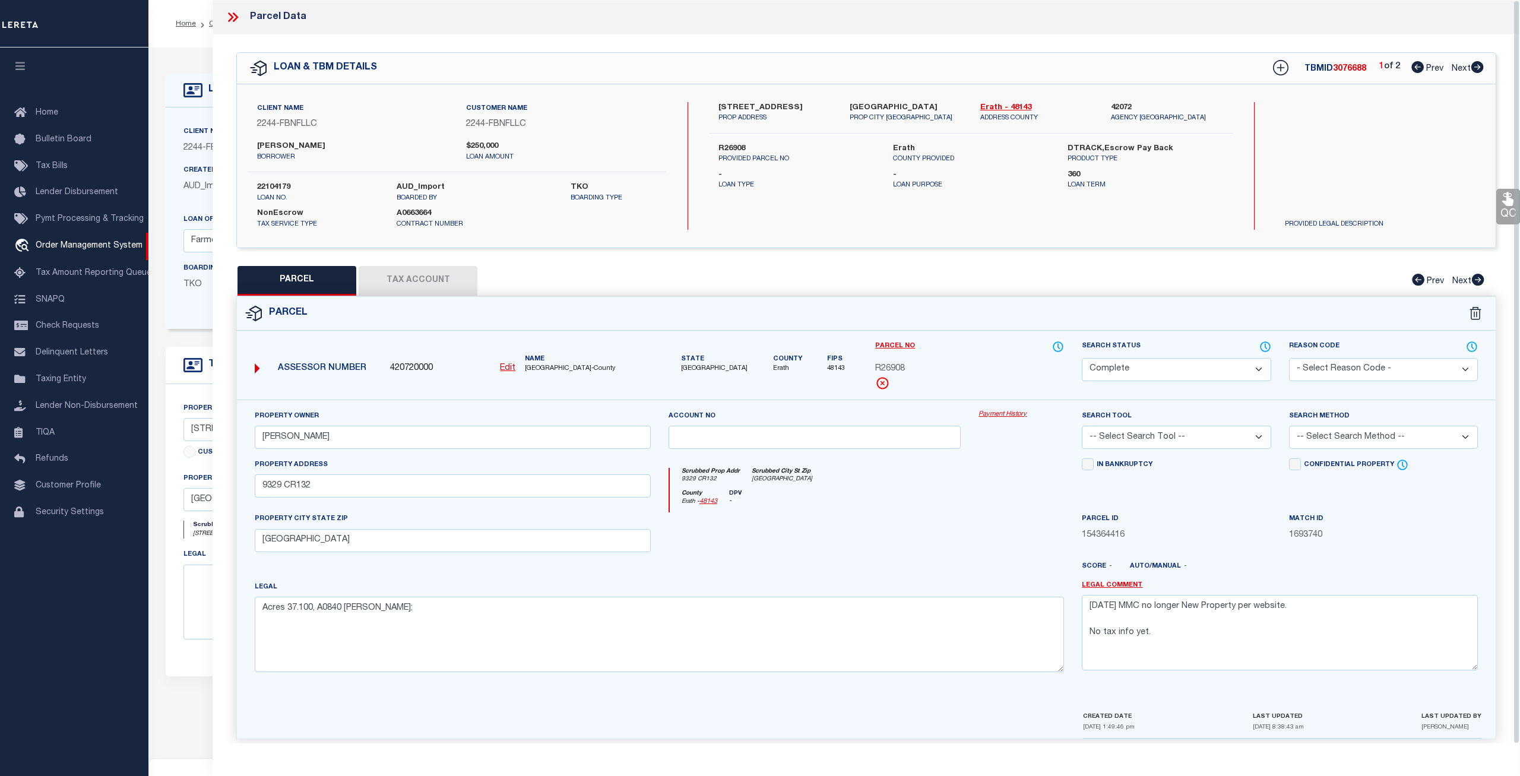
click at [1002, 416] on link "Payment History" at bounding box center [1022, 415] width 86 height 10
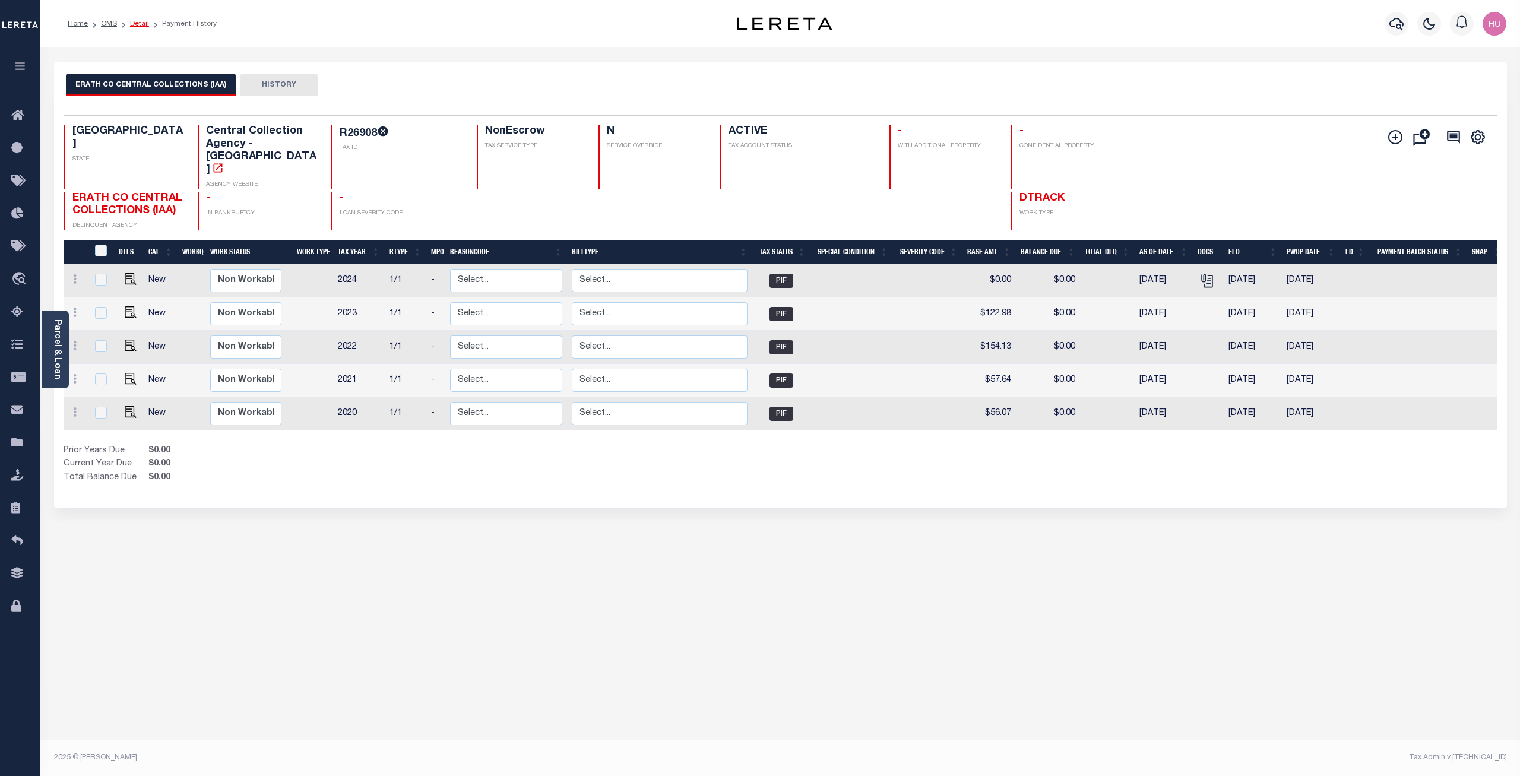
click at [137, 24] on link "Detail" at bounding box center [139, 23] width 19 height 7
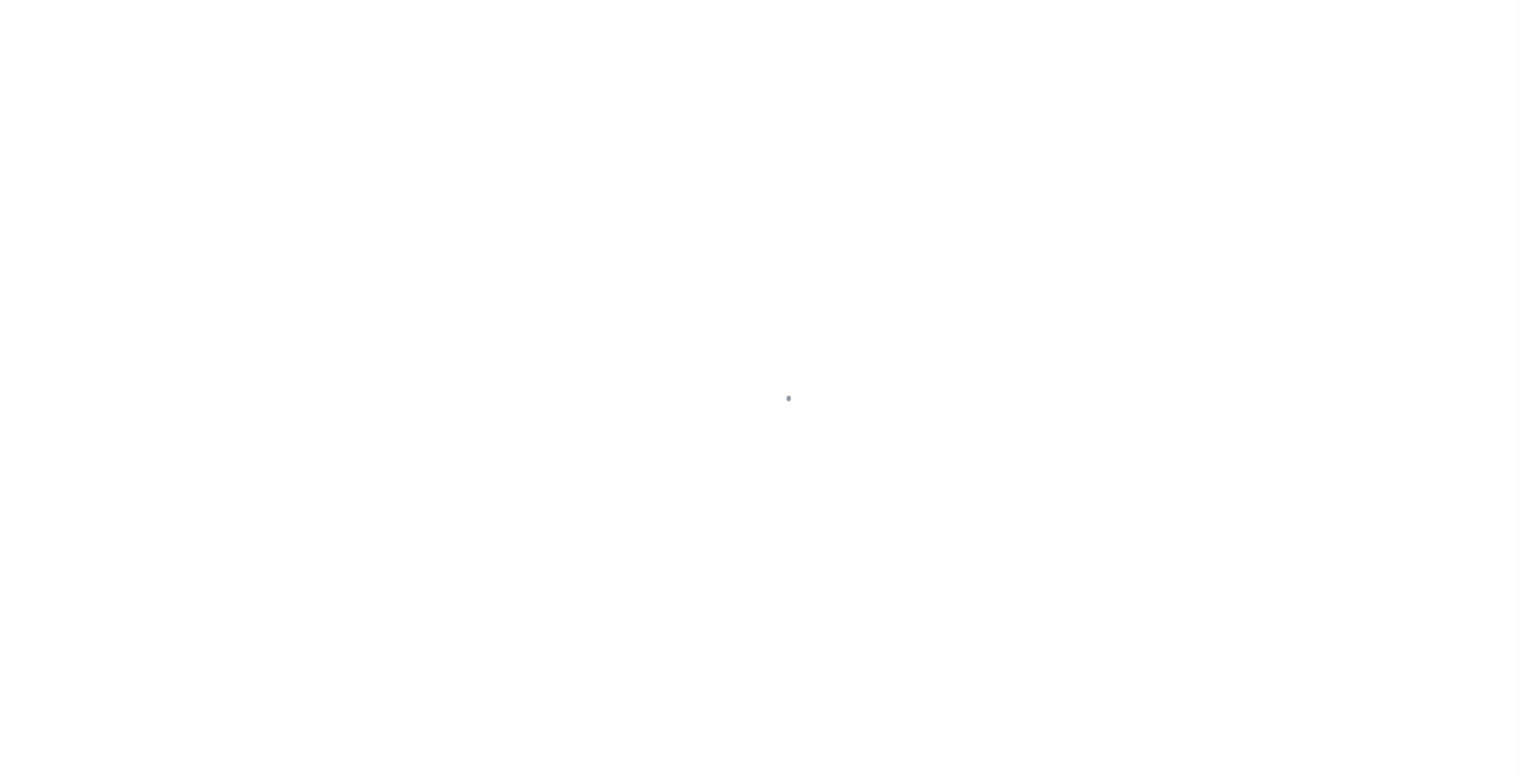
select select "NonEscrow"
type input "[STREET_ADDRESS]"
type input "R26908"
select select
type input "[GEOGRAPHIC_DATA]"
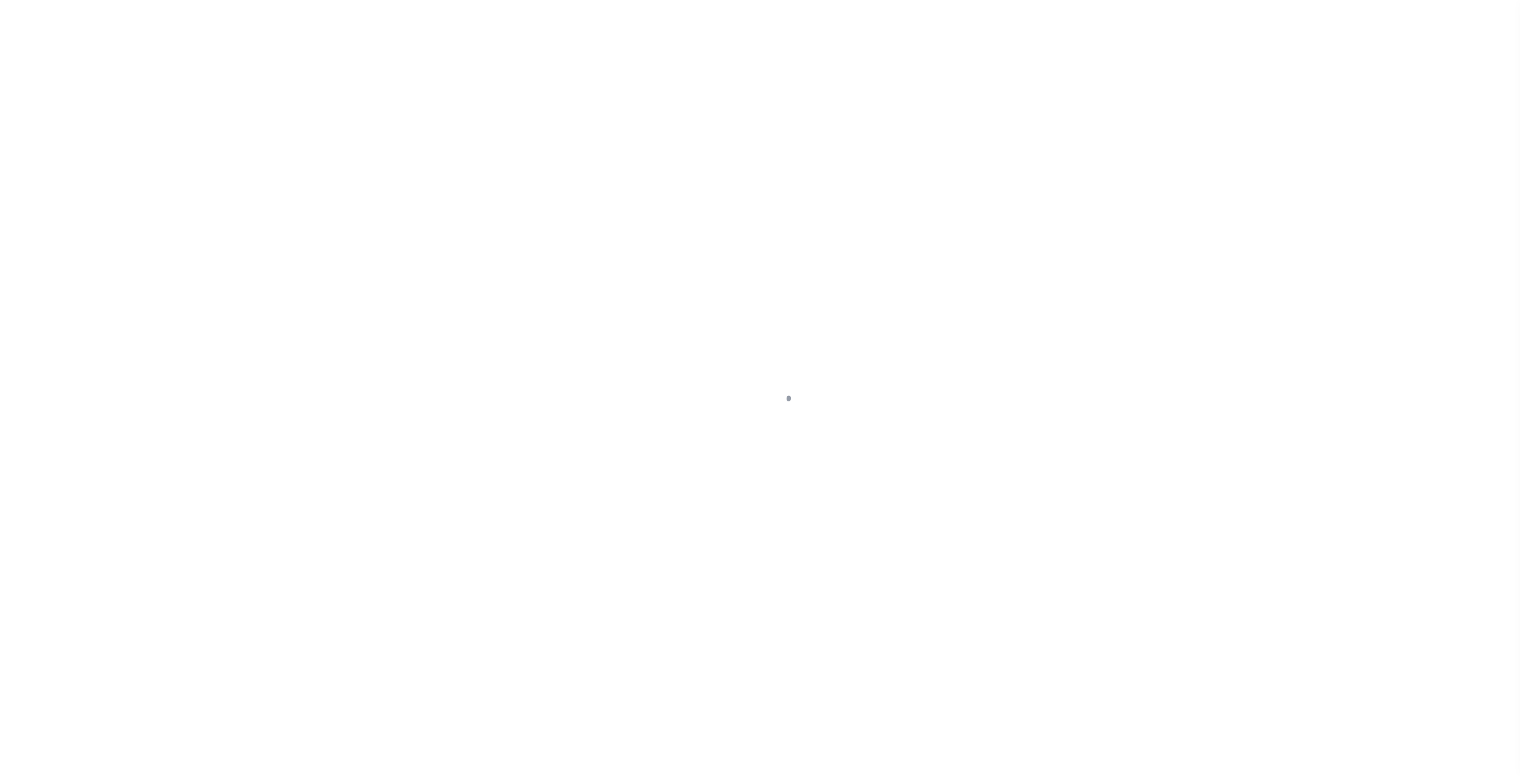
type input "FBN"
type input "[GEOGRAPHIC_DATA]"
select select
select select "14078"
select select "5510"
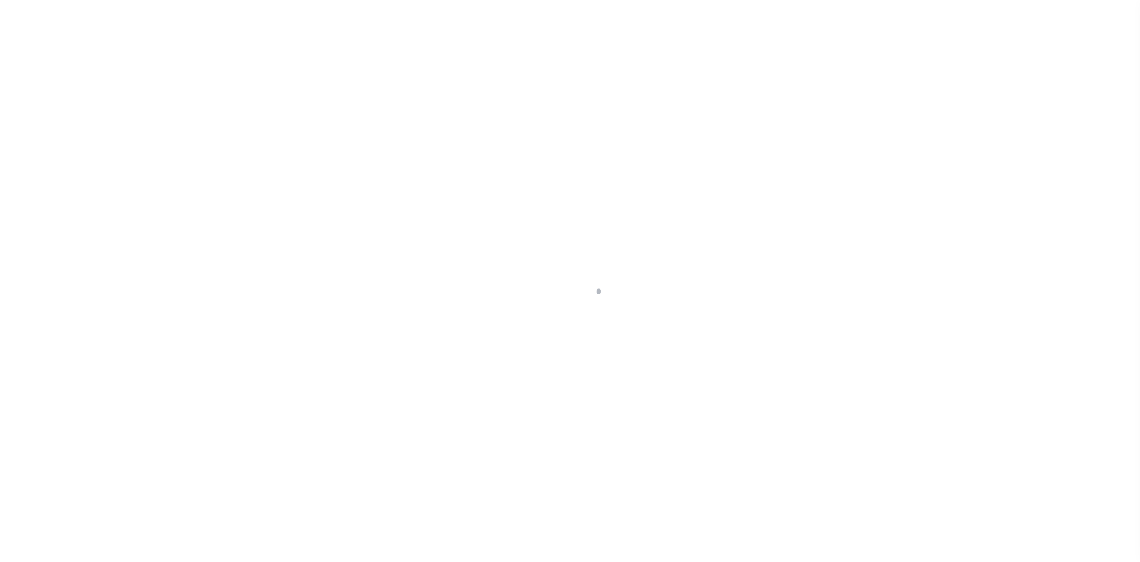
select select "100"
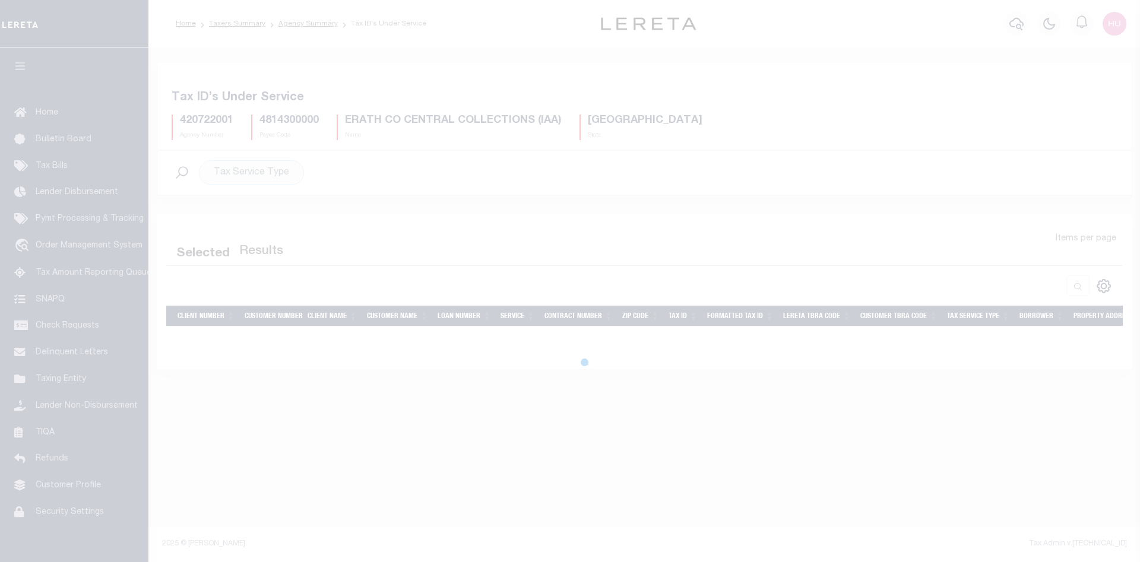
select select "100"
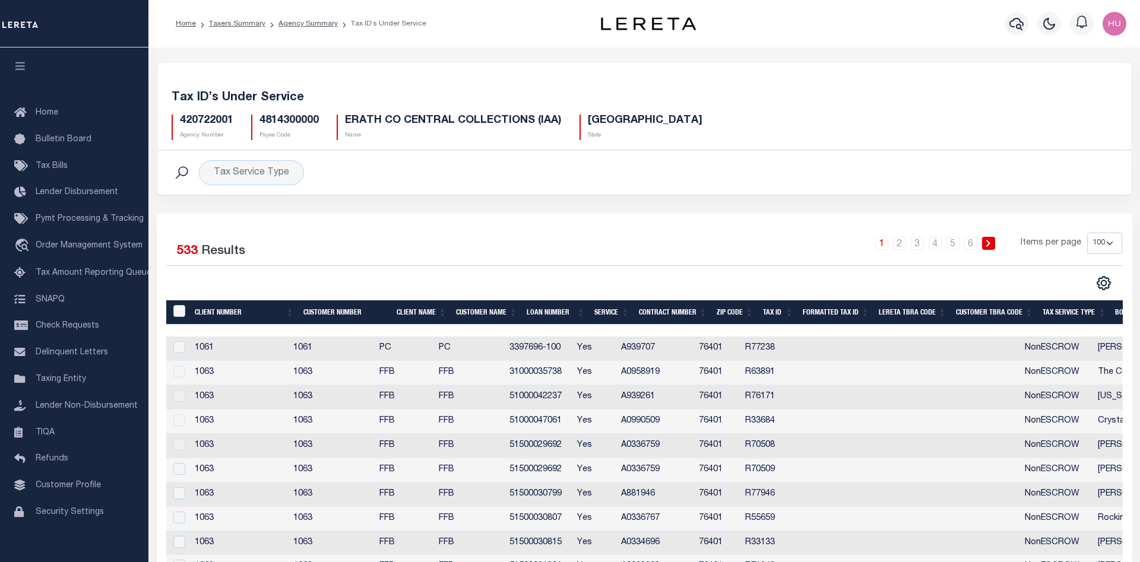
click at [739, 166] on div "Tax Service Type Search" at bounding box center [645, 172] width 956 height 25
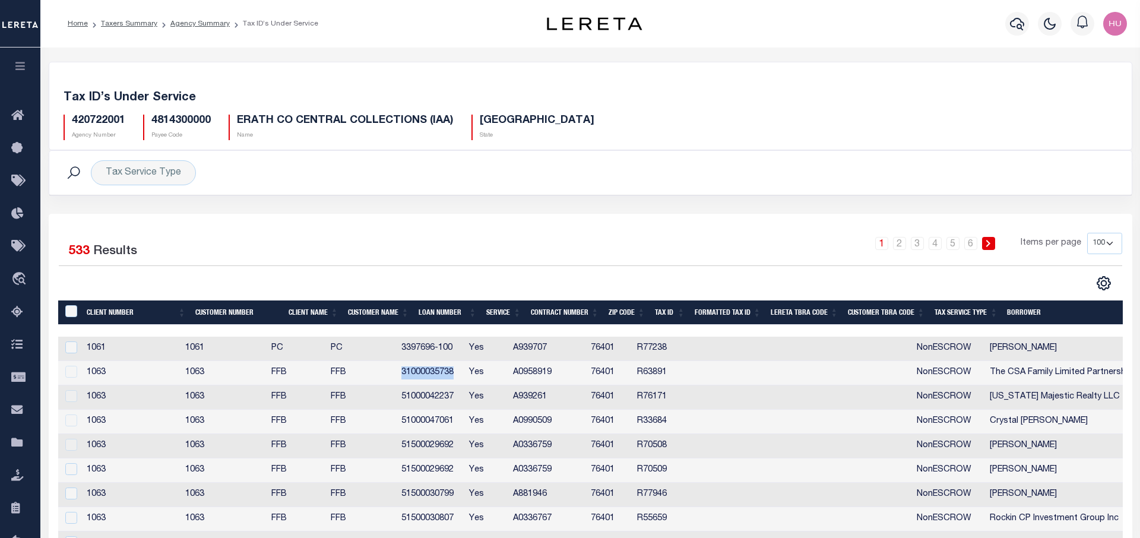
click at [68, 372] on div at bounding box center [70, 372] width 15 height 13
click at [68, 394] on div at bounding box center [70, 396] width 15 height 13
click at [71, 421] on div at bounding box center [70, 421] width 15 height 13
click at [72, 446] on div at bounding box center [70, 445] width 15 height 13
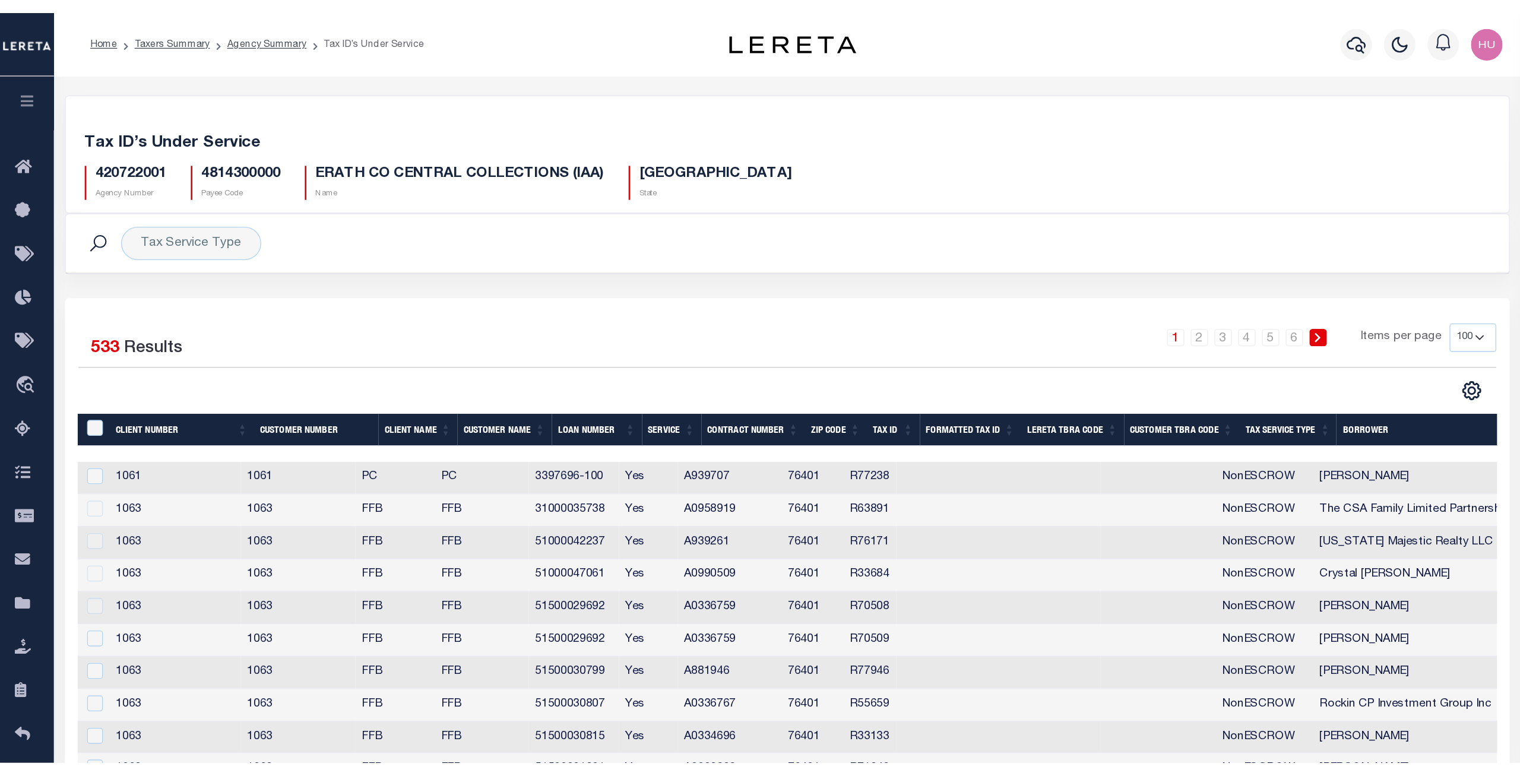
scroll to position [61, 0]
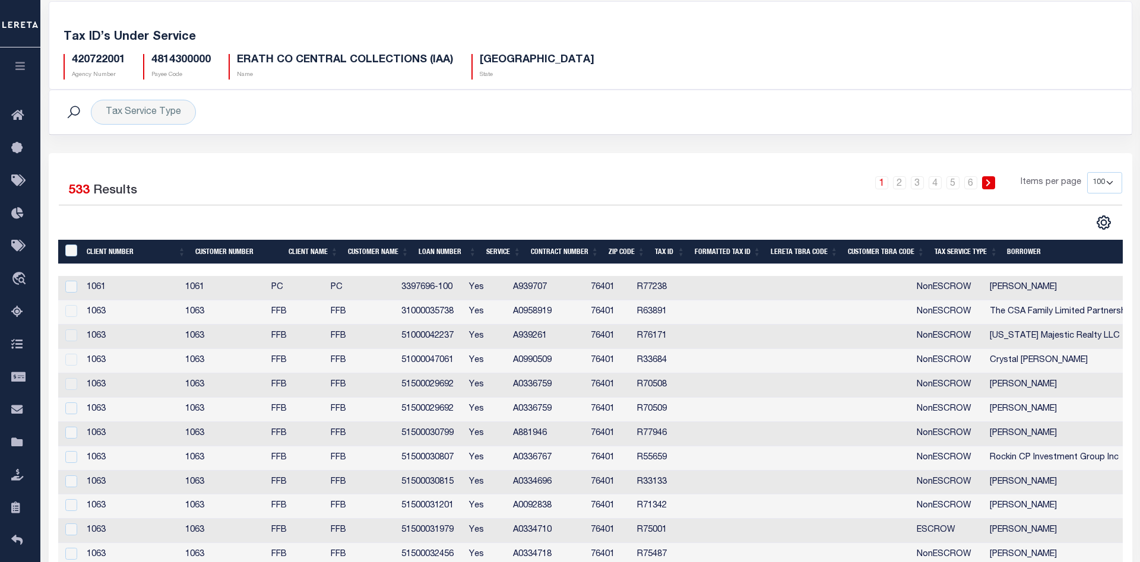
click at [670, 311] on td "R63891" at bounding box center [652, 312] width 40 height 24
click at [657, 314] on td "R63891" at bounding box center [652, 312] width 40 height 24
copy td "R63891"
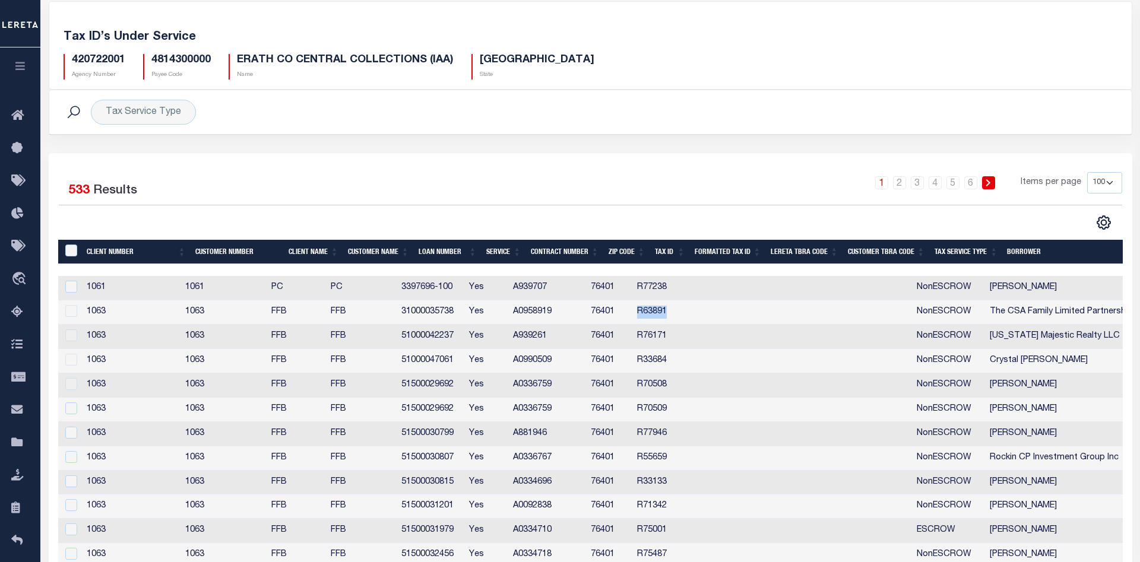
click at [669, 337] on td "R76171" at bounding box center [652, 337] width 40 height 24
copy td "R76171"
click at [672, 364] on td "R33684" at bounding box center [652, 361] width 40 height 24
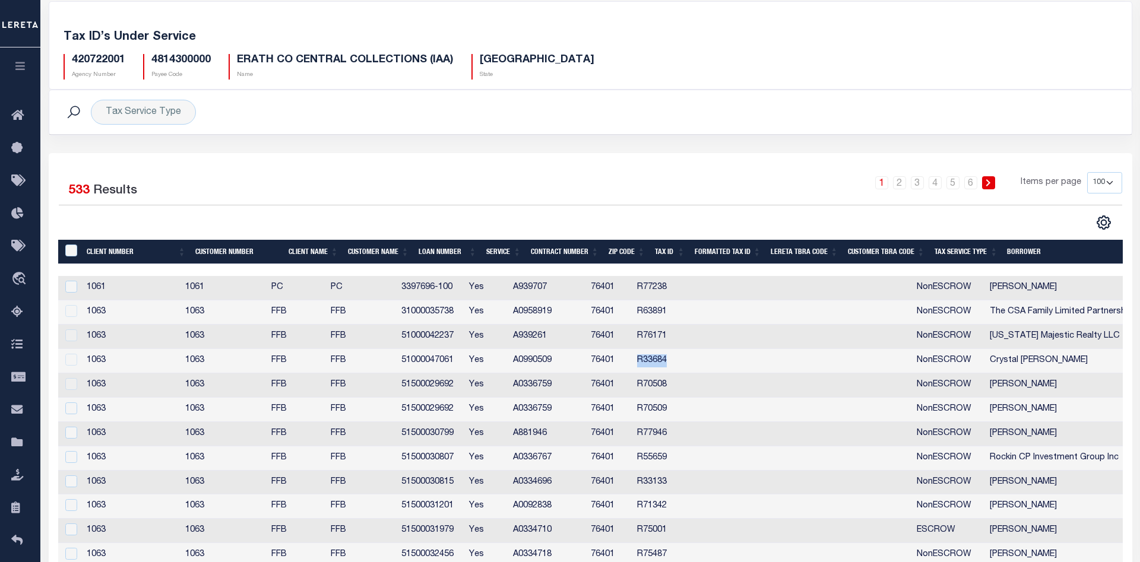
copy td "R33684"
click at [671, 389] on td "R70508" at bounding box center [652, 386] width 40 height 24
copy td "R70508"
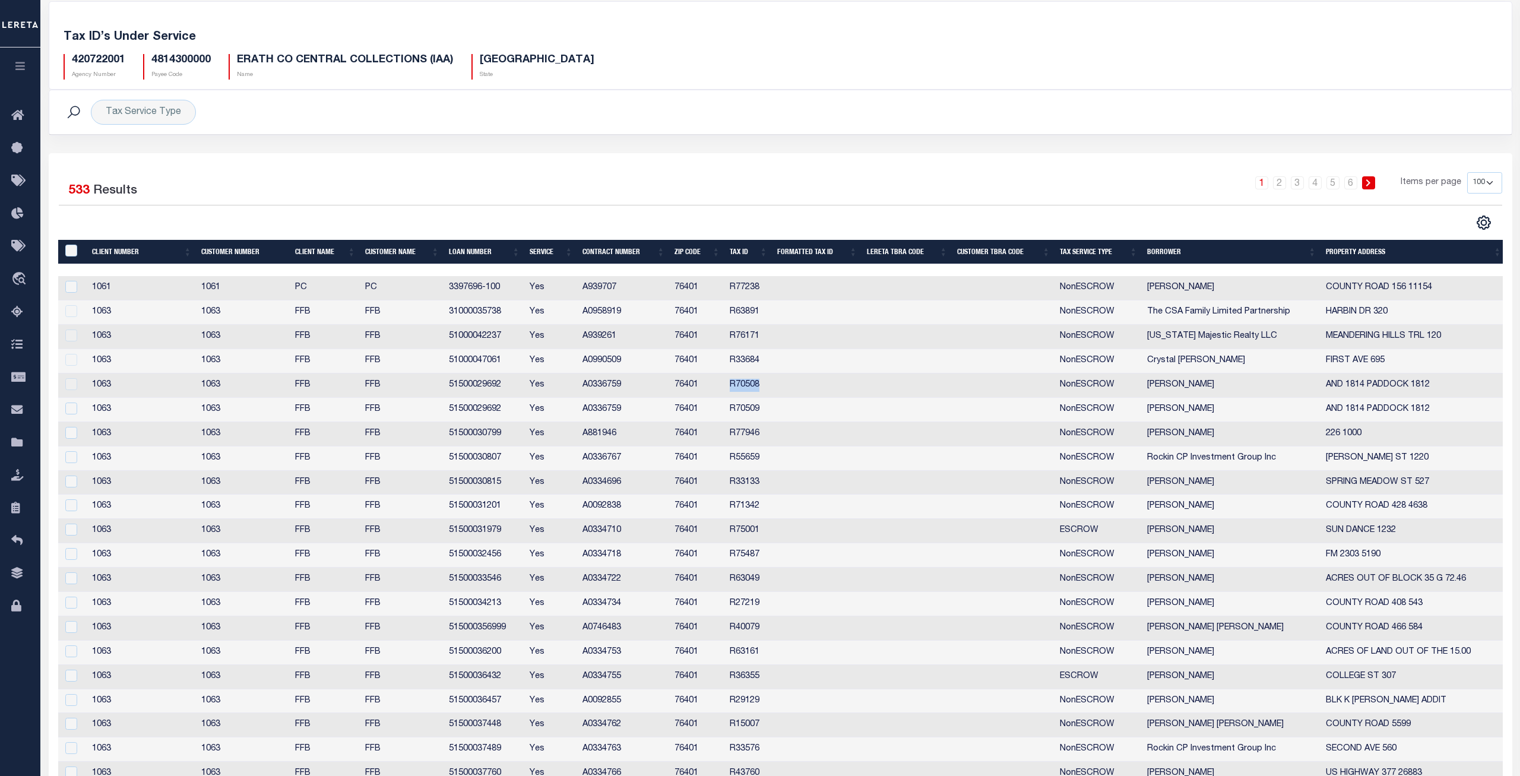
scroll to position [0, 0]
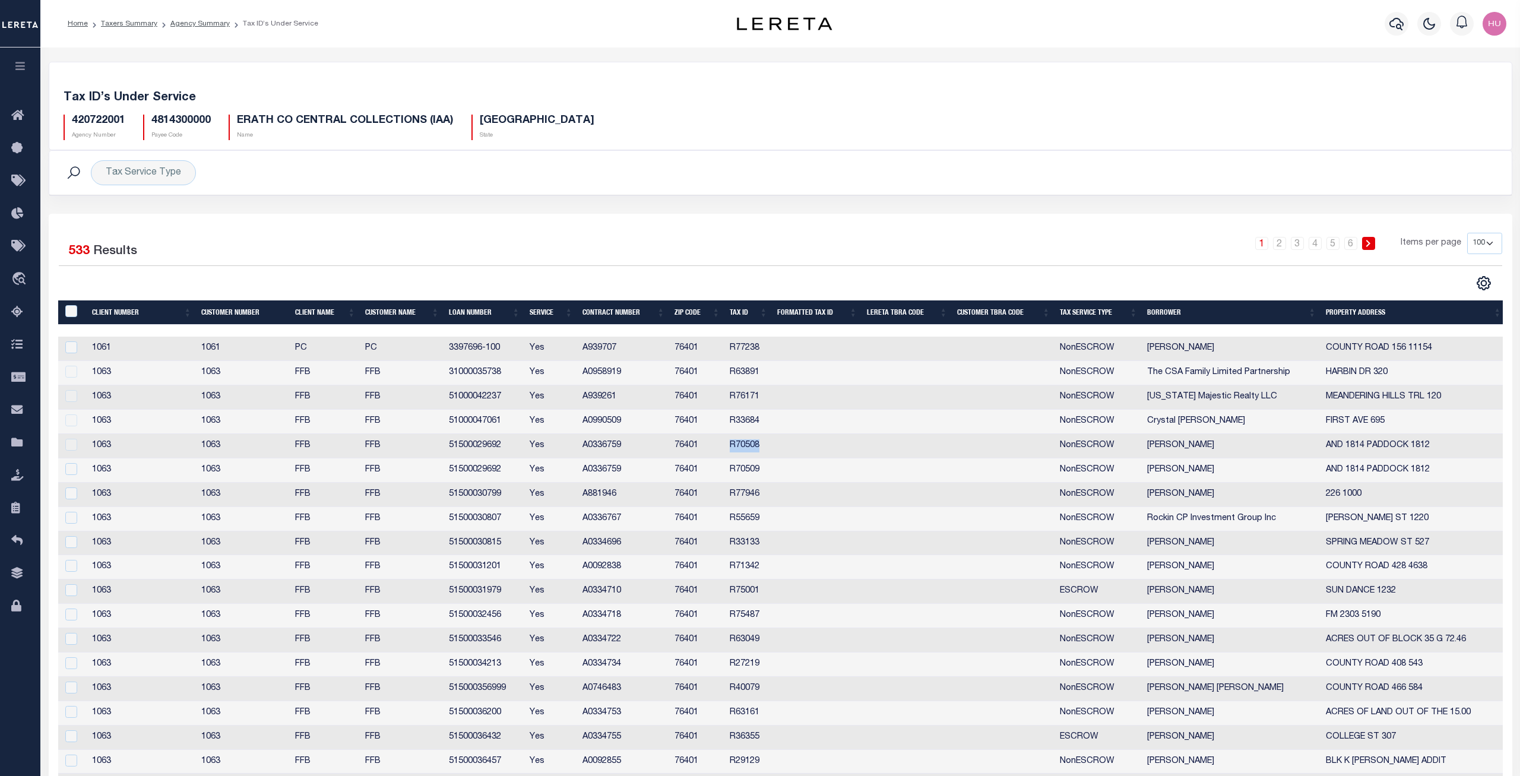
click at [783, 97] on h5 "Tax ID’s Under Service" at bounding box center [781, 98] width 1434 height 14
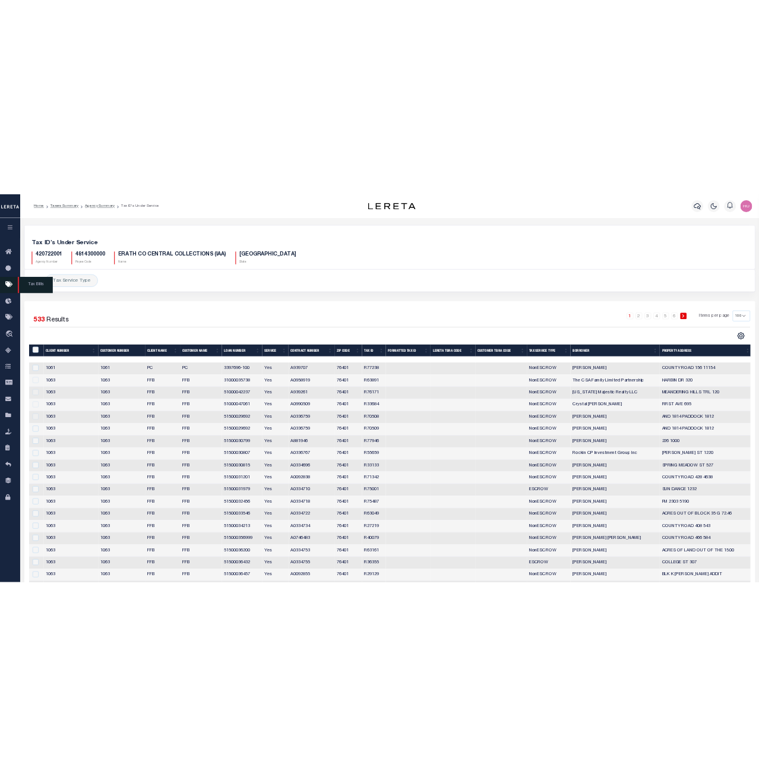
scroll to position [59, 0]
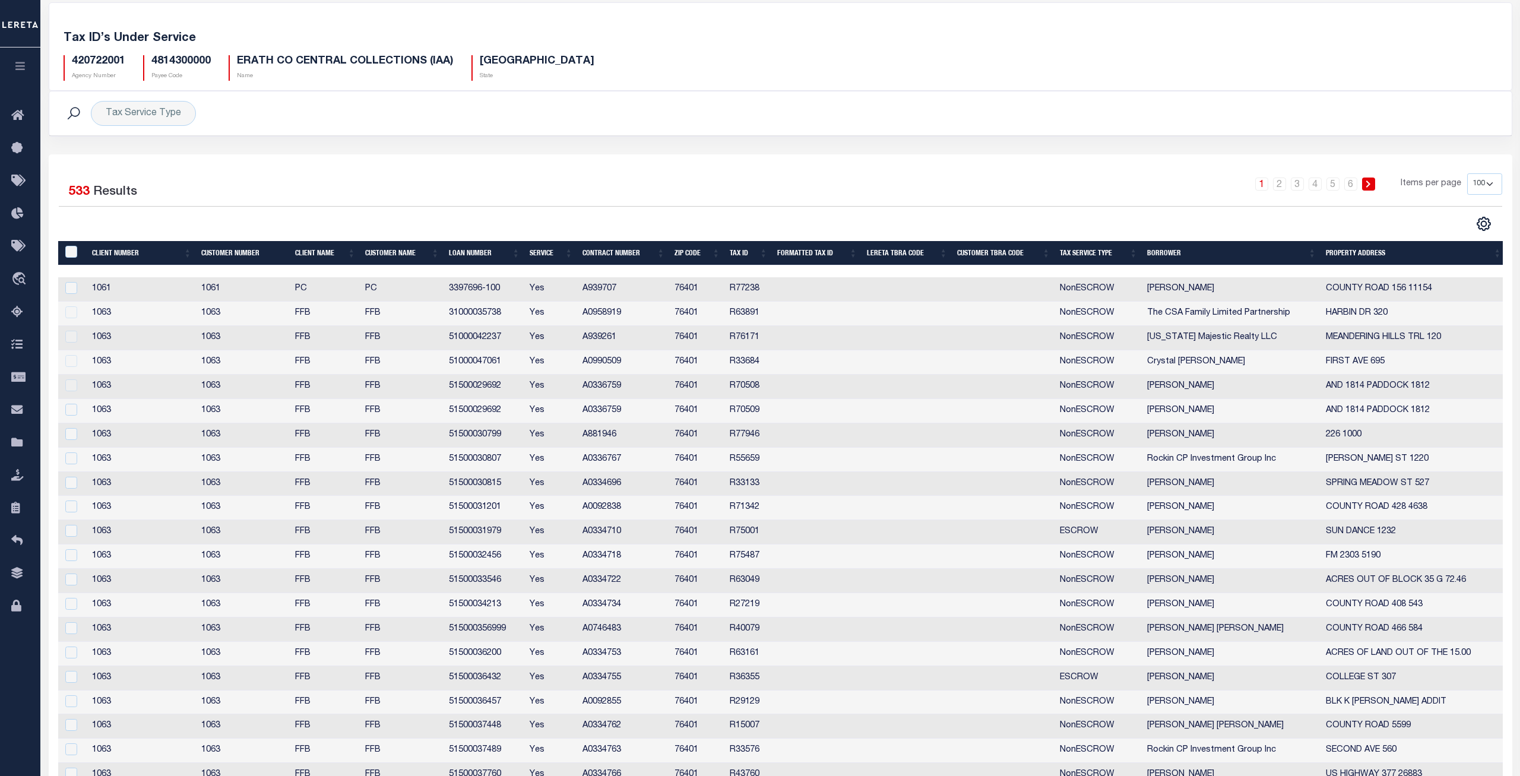
click at [170, 61] on h5 "4814300000" at bounding box center [180, 61] width 59 height 13
copy h5 "4814300000"
click at [603, 315] on td "A0958919" at bounding box center [624, 314] width 92 height 24
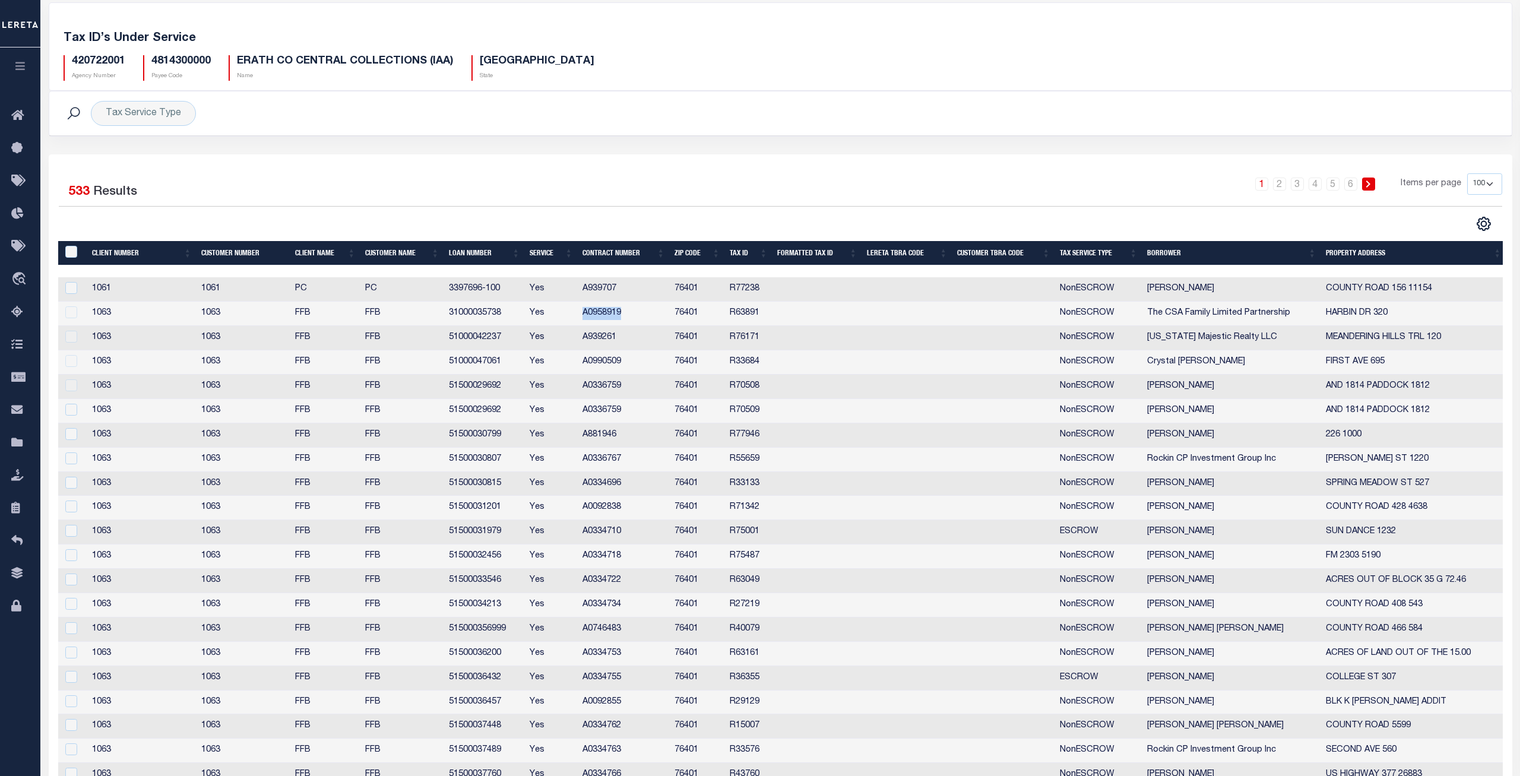
copy td "A0958919"
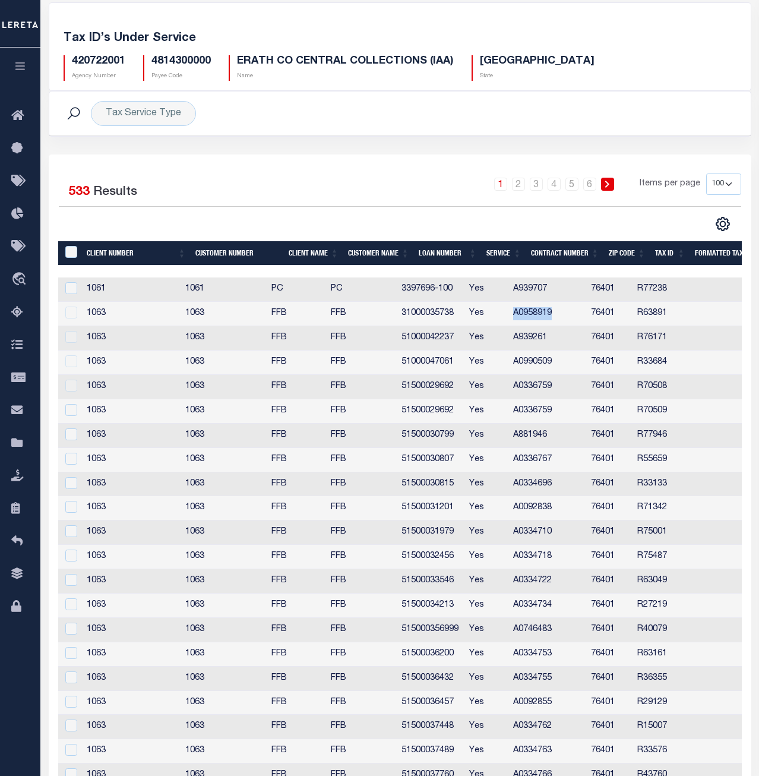
click at [542, 340] on td "A939261" at bounding box center [547, 338] width 78 height 24
copy td "A939261"
click at [554, 361] on td "A0990509" at bounding box center [547, 362] width 78 height 24
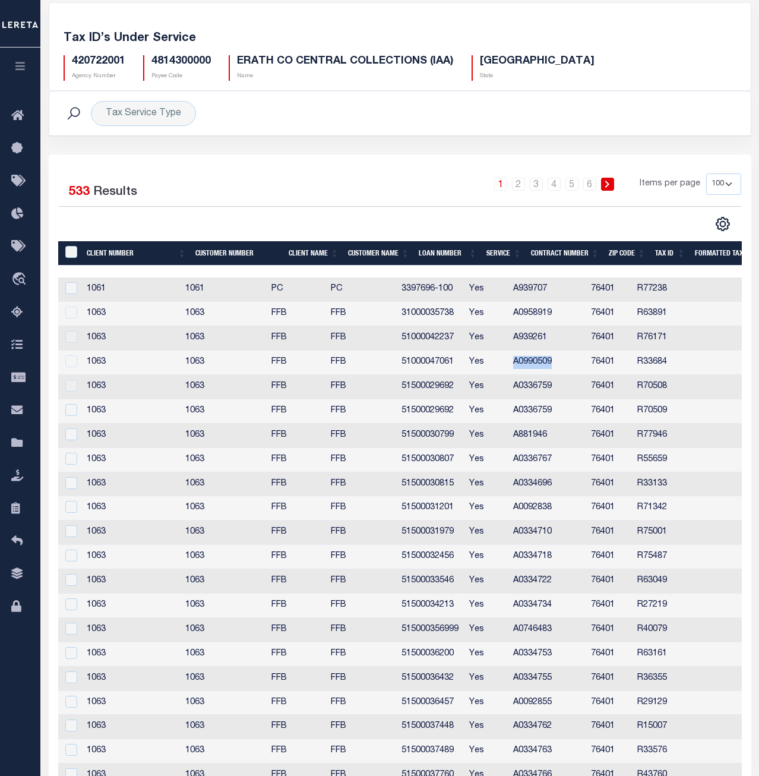
copy td "A0990509"
click at [553, 382] on td "A0336759" at bounding box center [547, 387] width 78 height 24
copy td "A0336759"
click at [452, 388] on td "51500029692" at bounding box center [430, 387] width 67 height 24
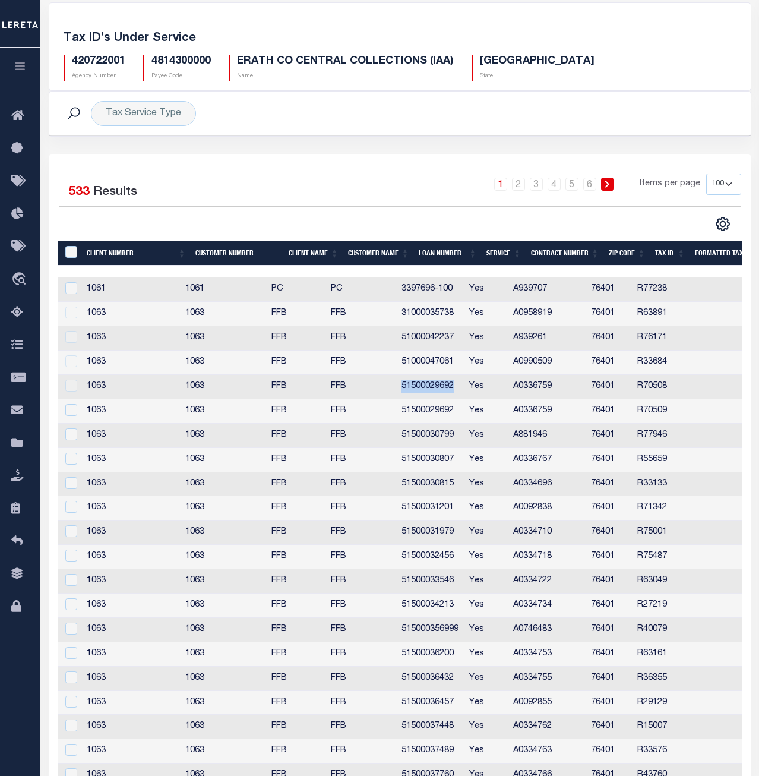
click at [452, 388] on td "51500029692" at bounding box center [430, 387] width 67 height 24
click at [69, 335] on div at bounding box center [70, 337] width 15 height 13
click at [64, 309] on div at bounding box center [70, 312] width 15 height 13
click at [67, 314] on div at bounding box center [70, 312] width 15 height 13
click at [69, 336] on div at bounding box center [70, 337] width 15 height 13
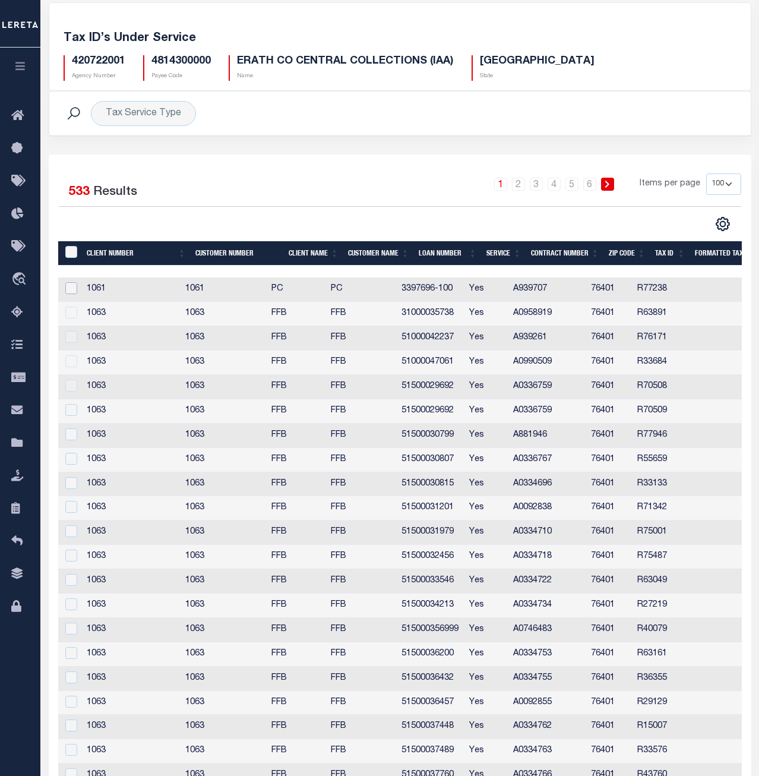
click at [71, 290] on input "checkbox" at bounding box center [71, 288] width 12 height 12
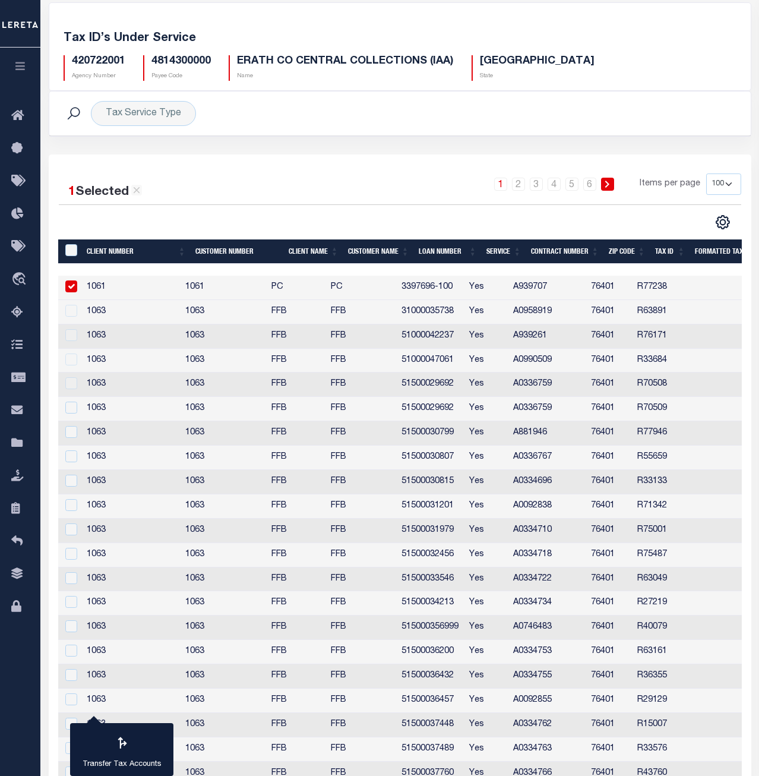
click at [71, 290] on input "checkbox" at bounding box center [71, 286] width 12 height 12
checkbox input "false"
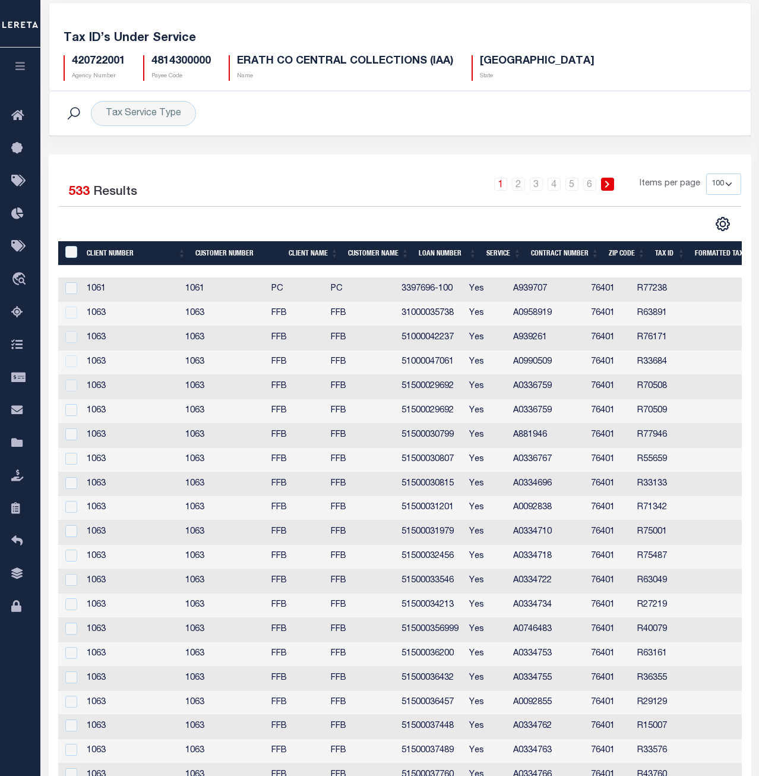
click at [71, 309] on div at bounding box center [70, 312] width 15 height 13
click at [72, 329] on td at bounding box center [70, 338] width 24 height 24
click at [70, 387] on div at bounding box center [70, 385] width 15 height 13
drag, startPoint x: 71, startPoint y: 363, endPoint x: 69, endPoint y: 351, distance: 12.1
click at [71, 363] on div at bounding box center [70, 361] width 15 height 13
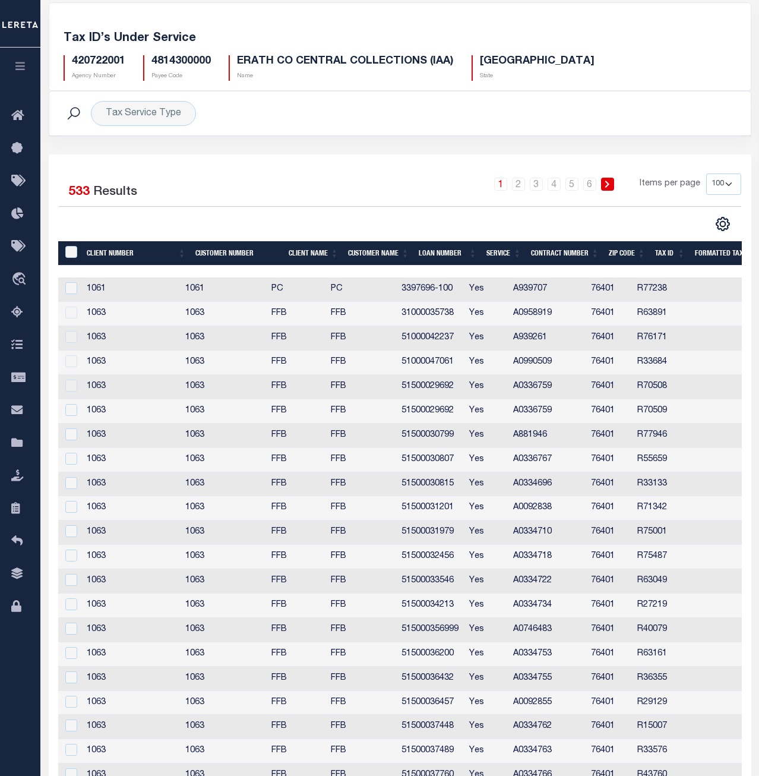
click at [67, 337] on div at bounding box center [70, 337] width 15 height 13
click at [67, 305] on td at bounding box center [70, 314] width 24 height 24
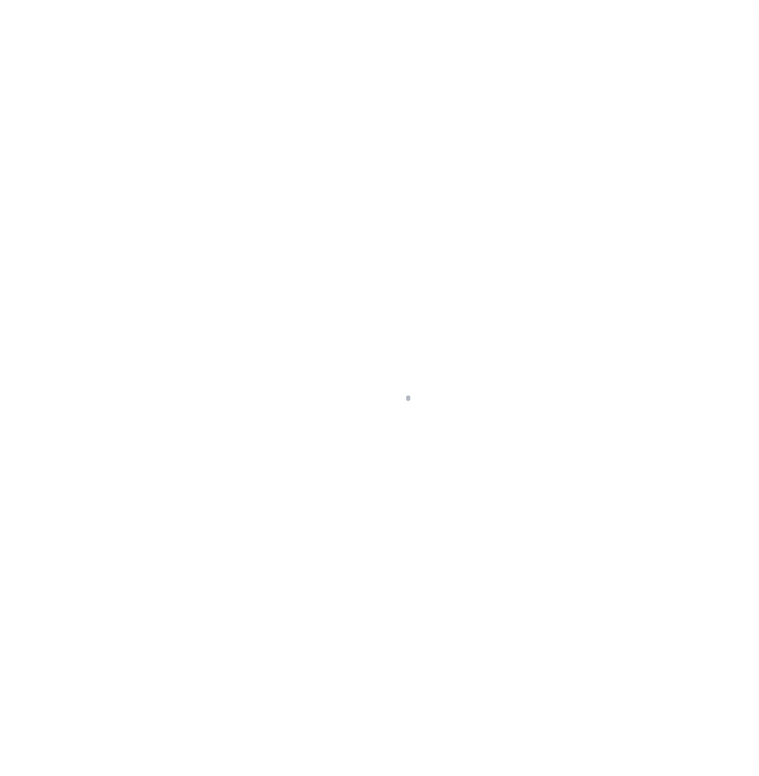
select select "100"
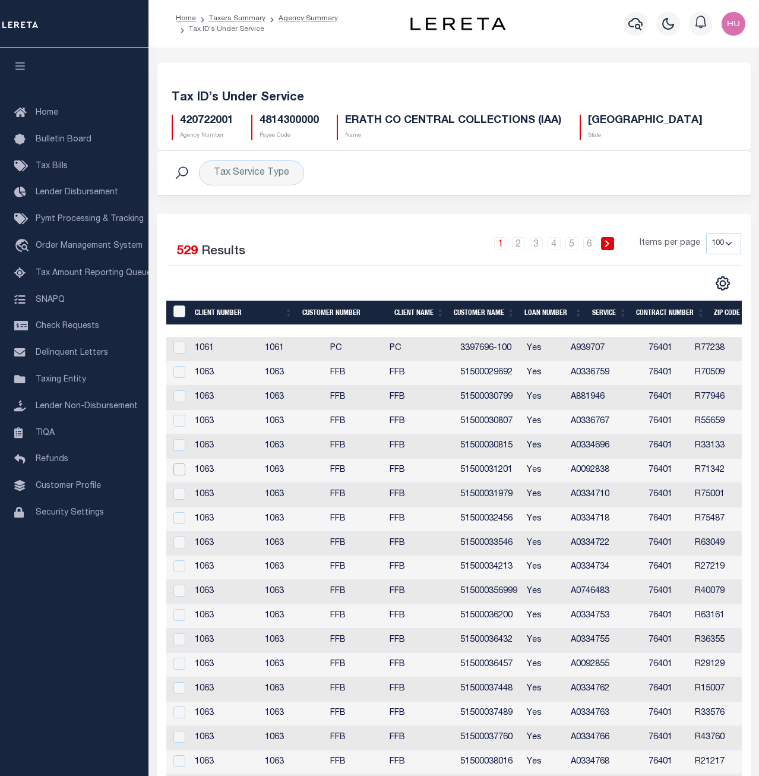
click at [180, 470] on input "checkbox" at bounding box center [179, 469] width 12 height 12
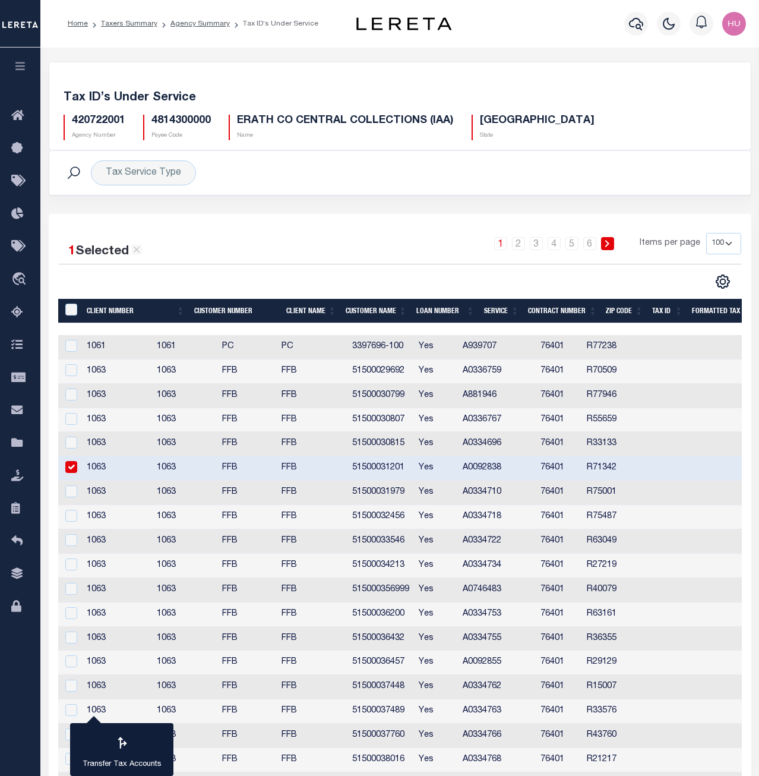
click at [75, 466] on input "checkbox" at bounding box center [71, 467] width 12 height 12
checkbox input "false"
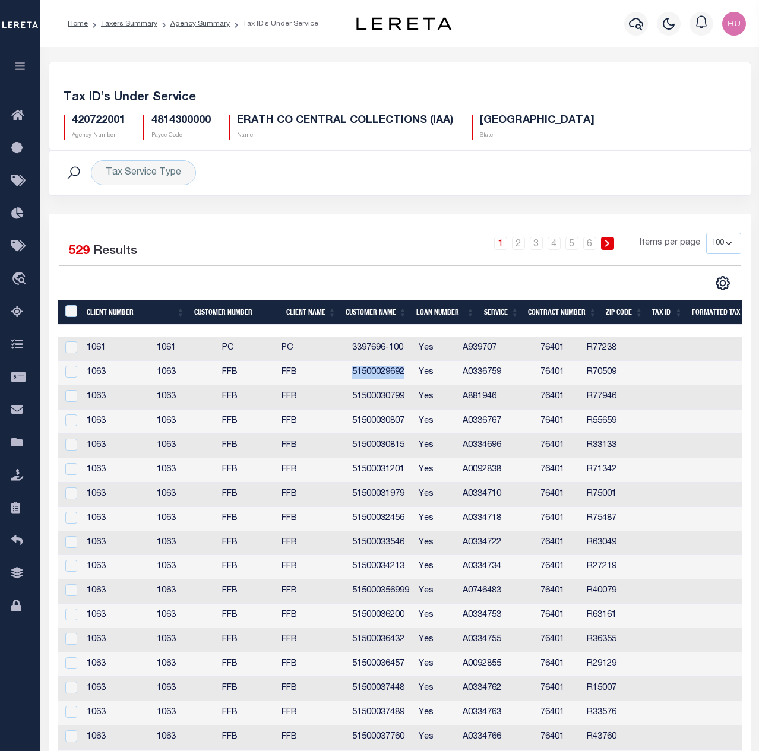
click at [378, 196] on div "Tax Service Type Search Advanced Search Save Search Clear Search Service Contai…" at bounding box center [400, 182] width 720 height 64
click at [75, 375] on input "checkbox" at bounding box center [71, 372] width 12 height 12
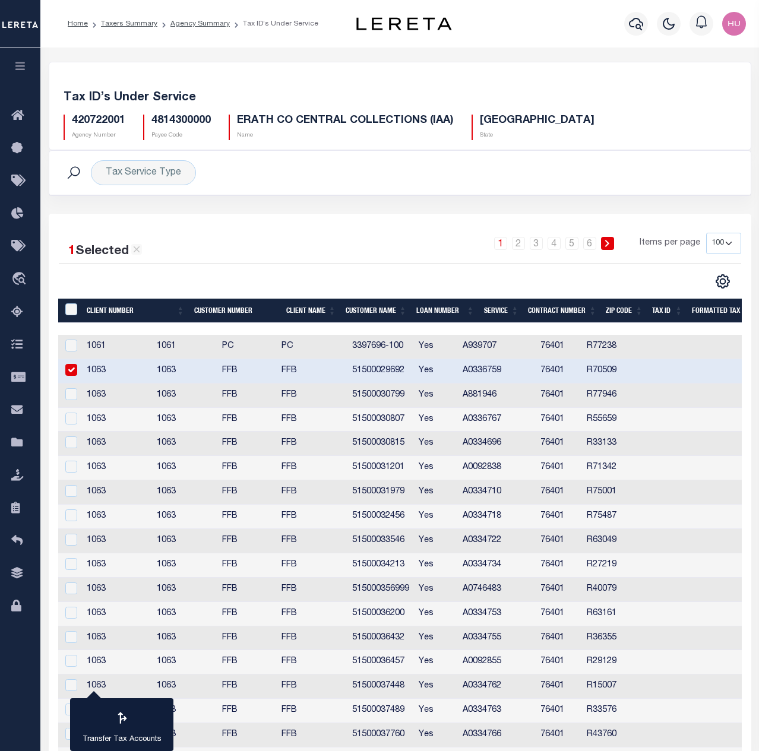
click at [69, 371] on input "checkbox" at bounding box center [71, 370] width 12 height 12
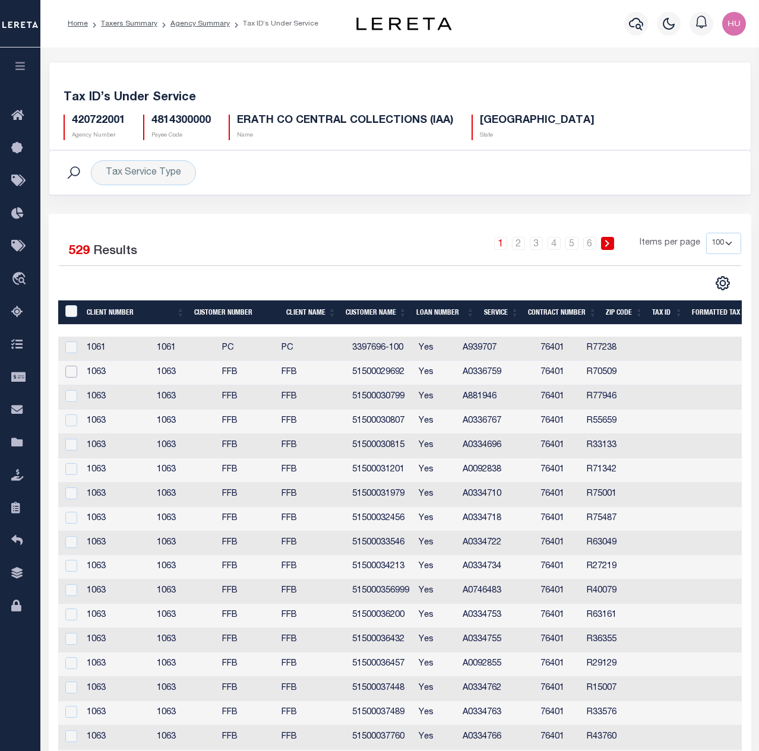
click at [69, 371] on input "checkbox" at bounding box center [71, 372] width 12 height 12
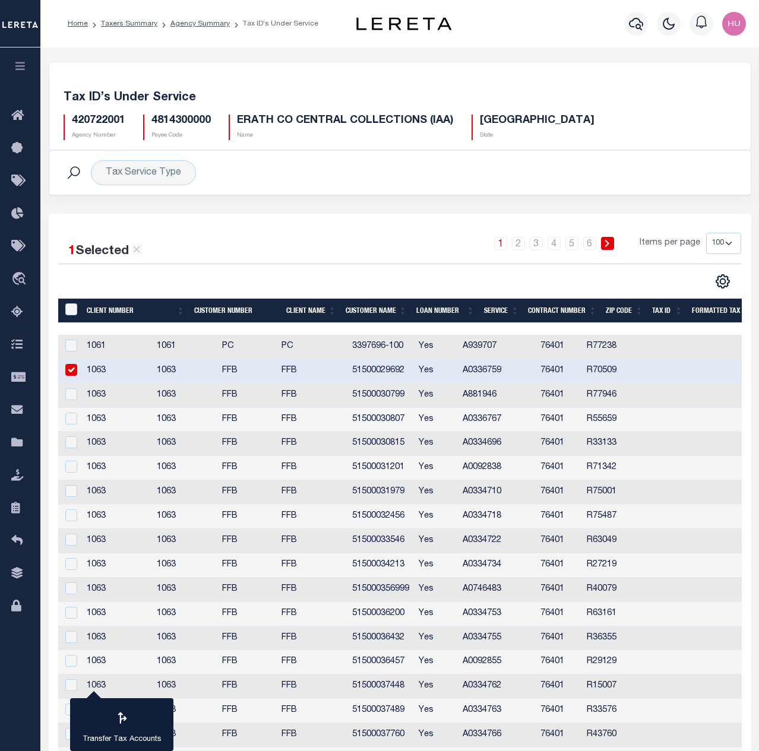
click at [69, 371] on input "checkbox" at bounding box center [71, 370] width 12 height 12
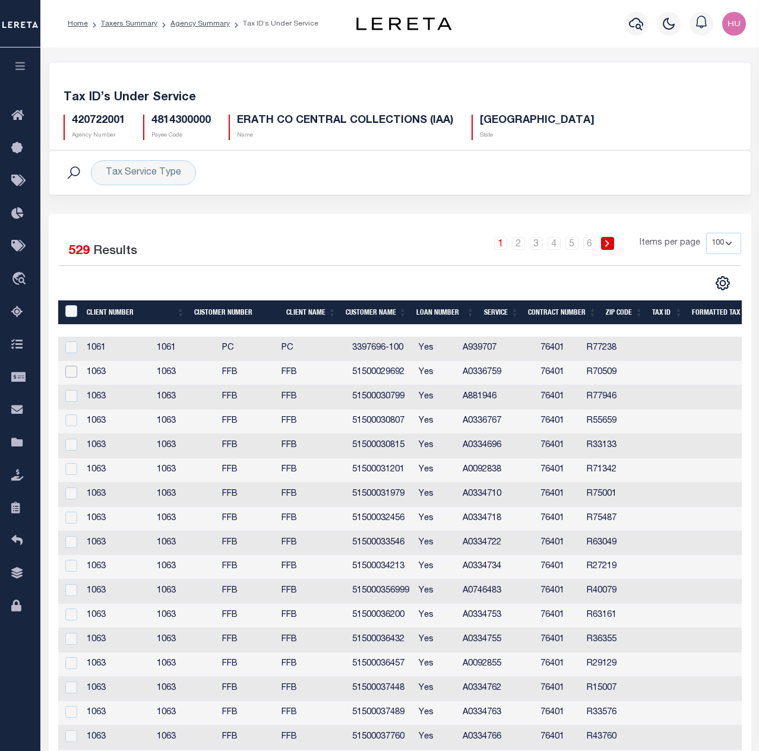
click at [69, 371] on input "checkbox" at bounding box center [71, 372] width 12 height 12
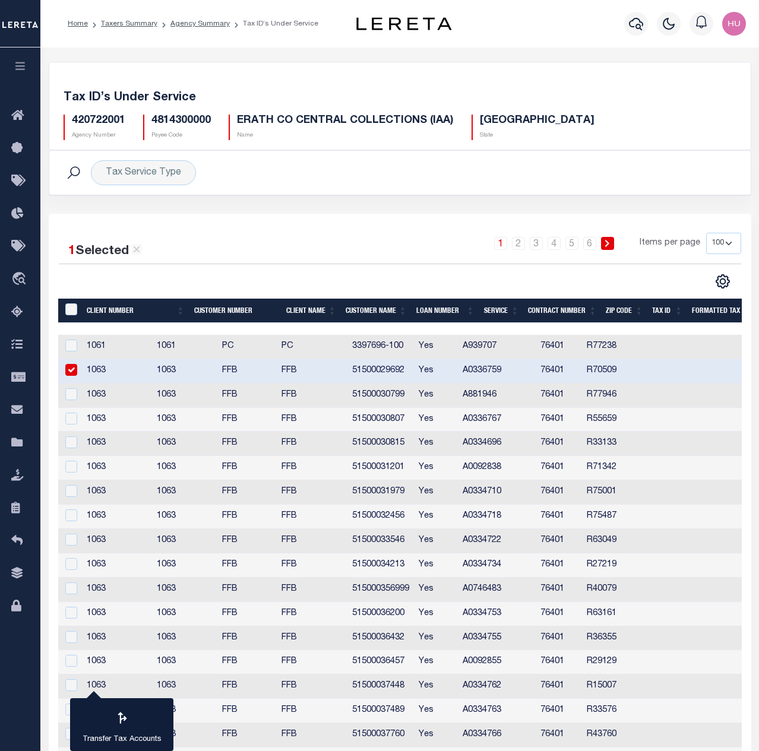
click at [69, 371] on input "checkbox" at bounding box center [71, 370] width 12 height 12
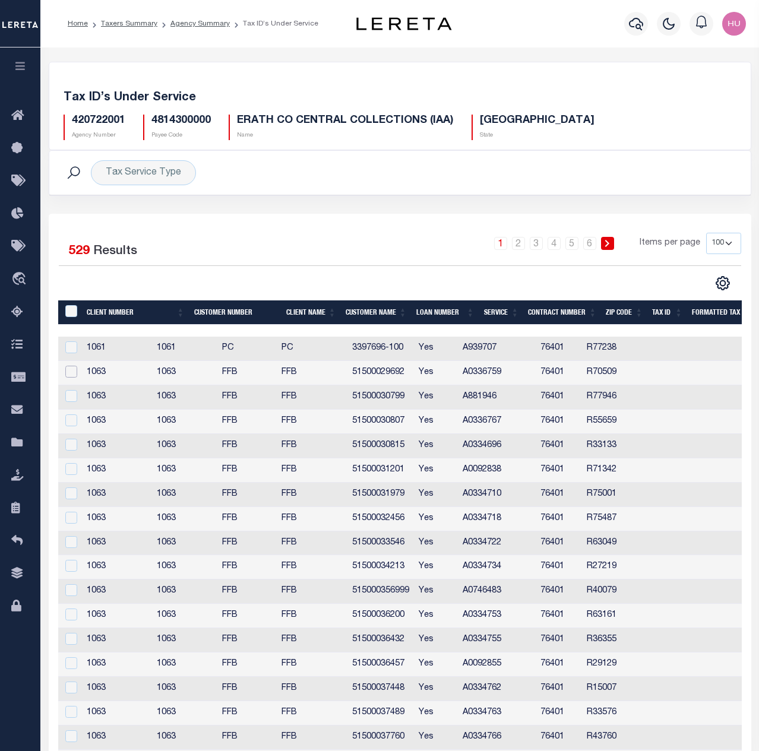
click at [69, 371] on input "checkbox" at bounding box center [71, 372] width 12 height 12
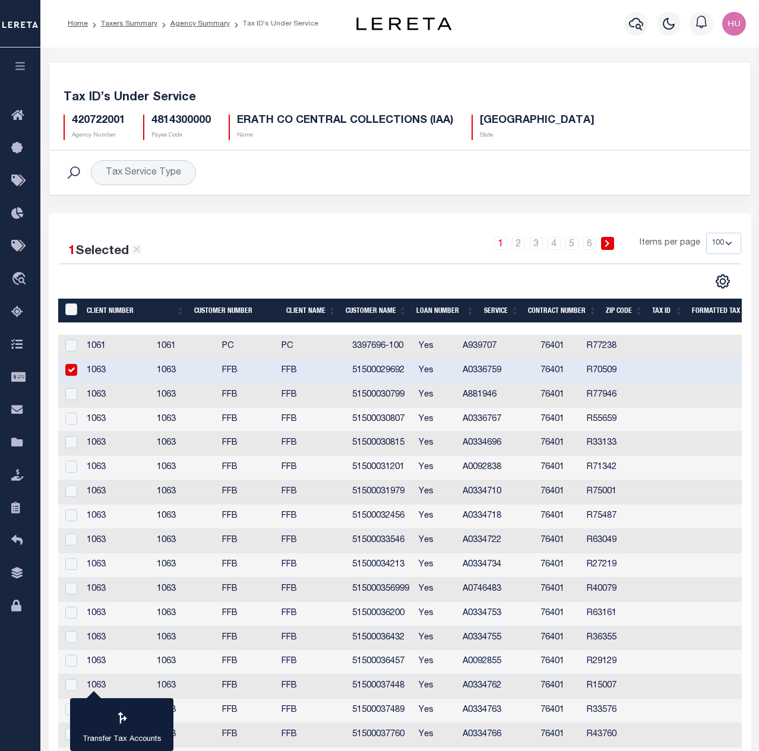
click at [69, 371] on input "checkbox" at bounding box center [71, 370] width 12 height 12
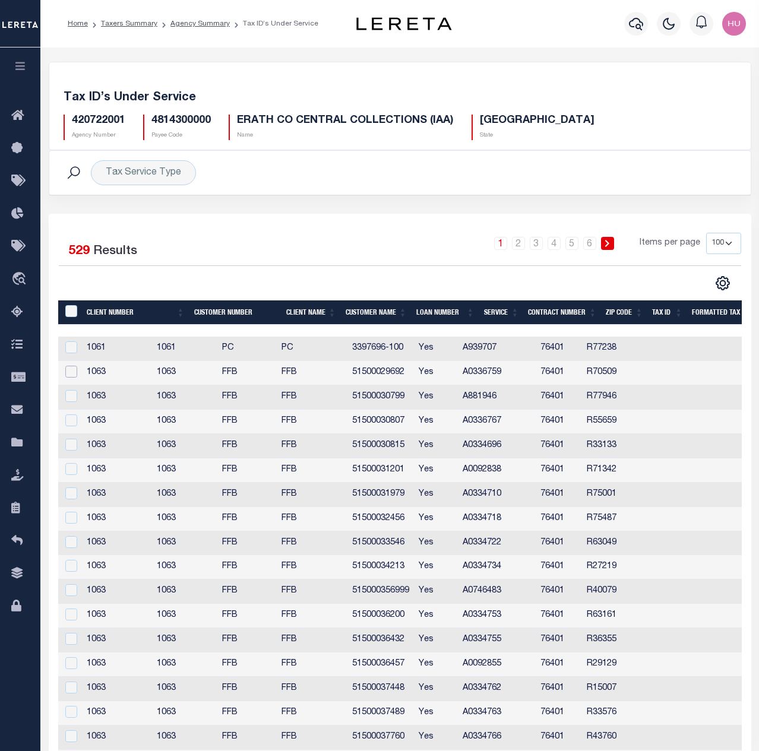
click at [69, 371] on input "checkbox" at bounding box center [71, 372] width 12 height 12
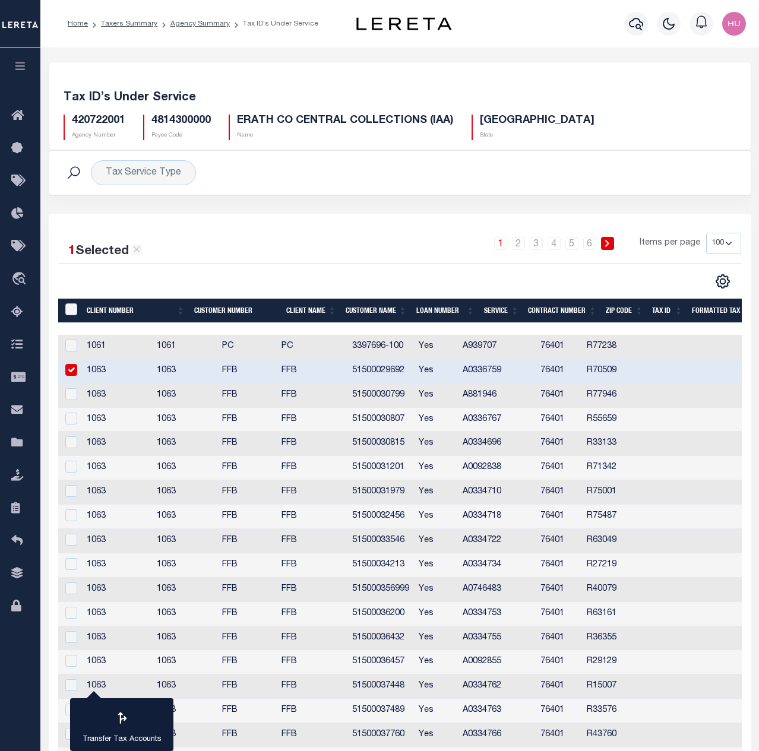
click at [69, 371] on input "checkbox" at bounding box center [71, 370] width 12 height 12
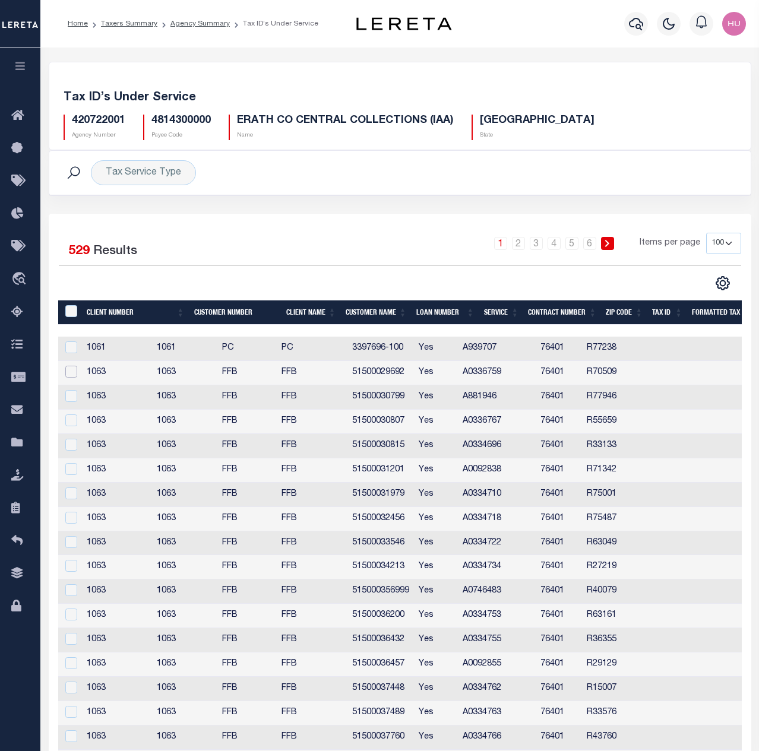
click at [69, 371] on input "checkbox" at bounding box center [71, 372] width 12 height 12
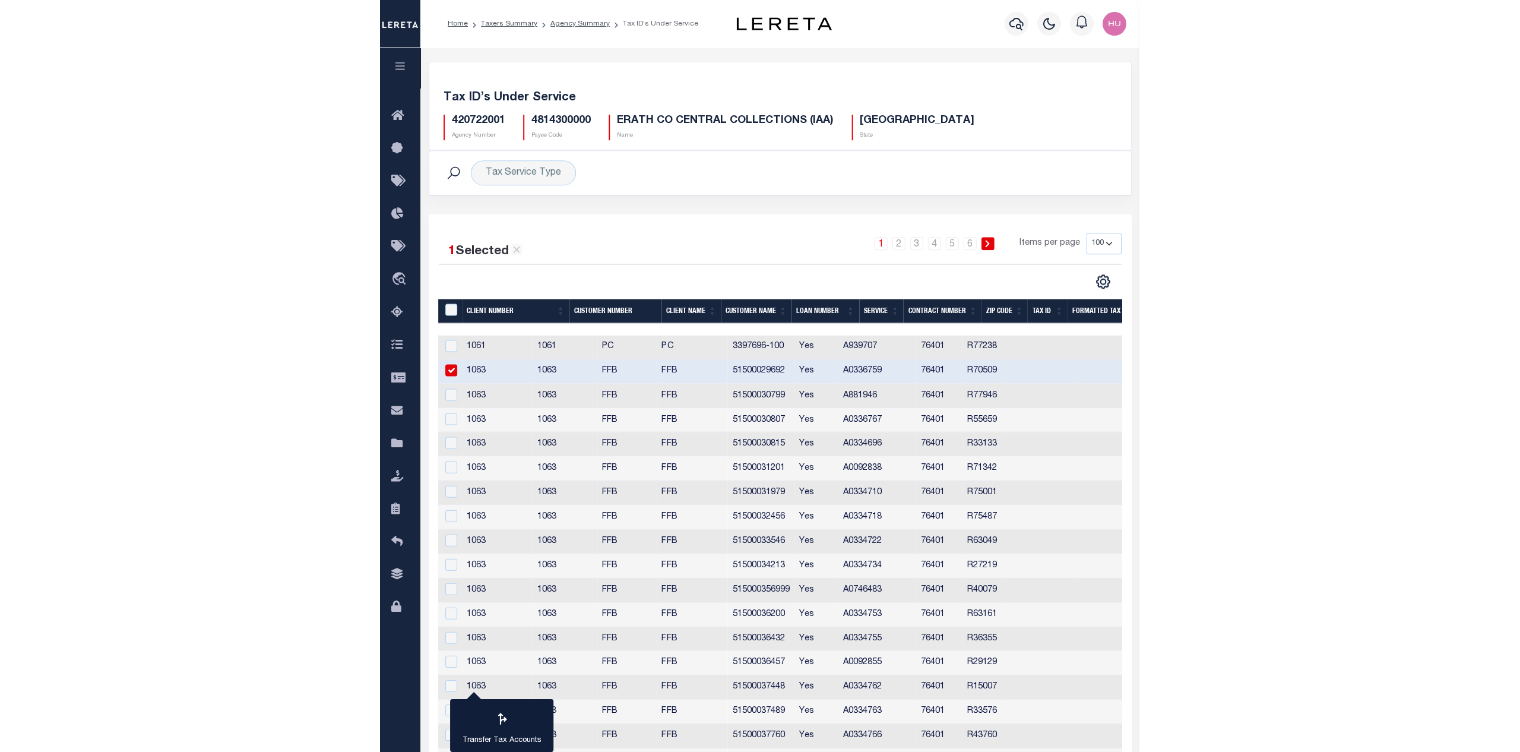
scroll to position [0, 50]
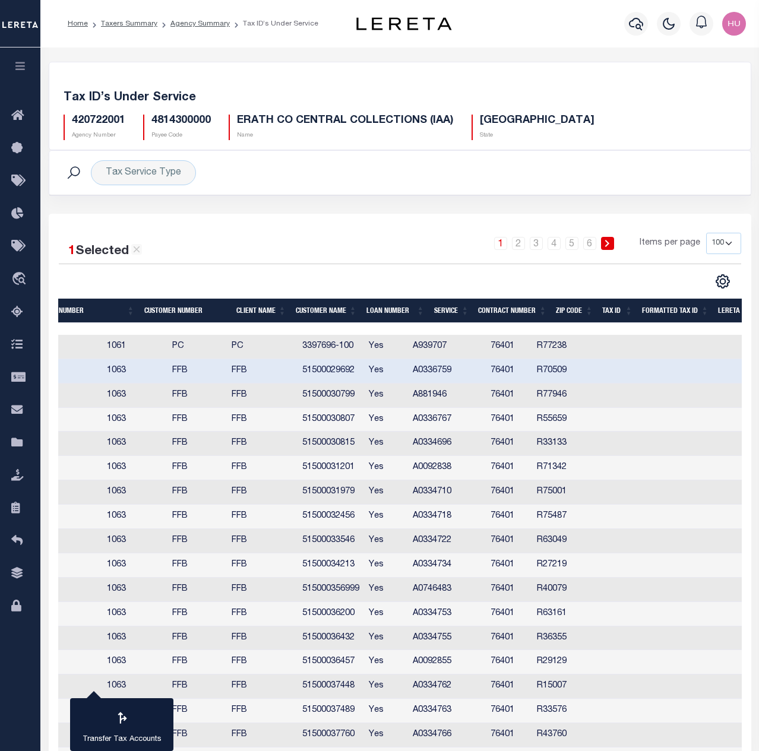
click at [486, 368] on td "A0336759" at bounding box center [447, 371] width 78 height 24
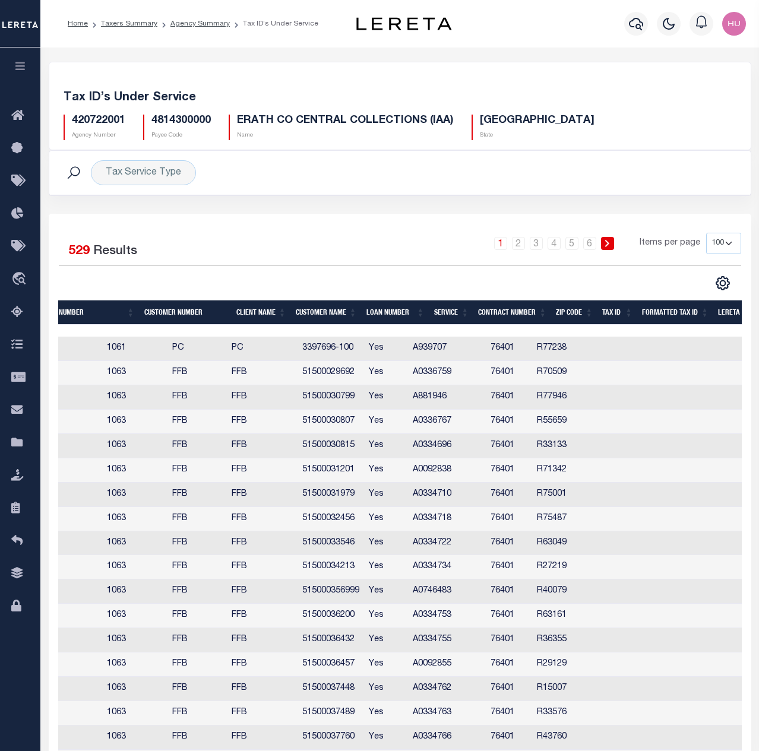
click at [486, 368] on td "A0336759" at bounding box center [447, 373] width 78 height 24
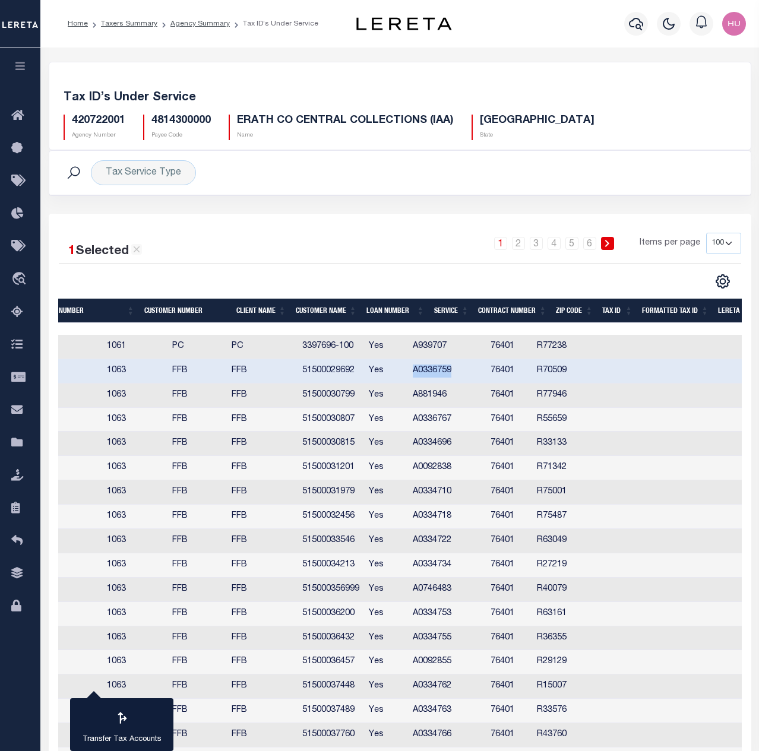
copy td "A0336759"
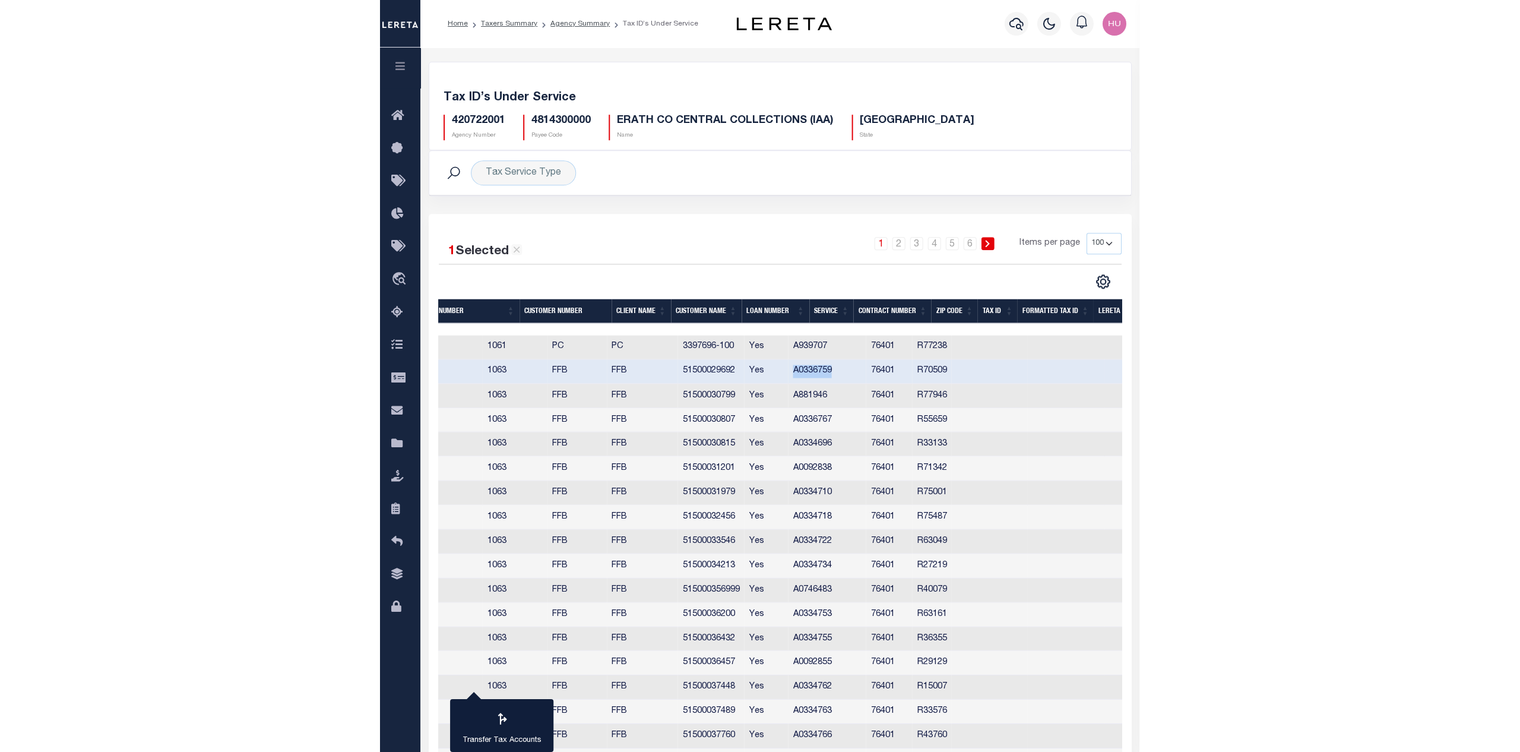
scroll to position [0, 0]
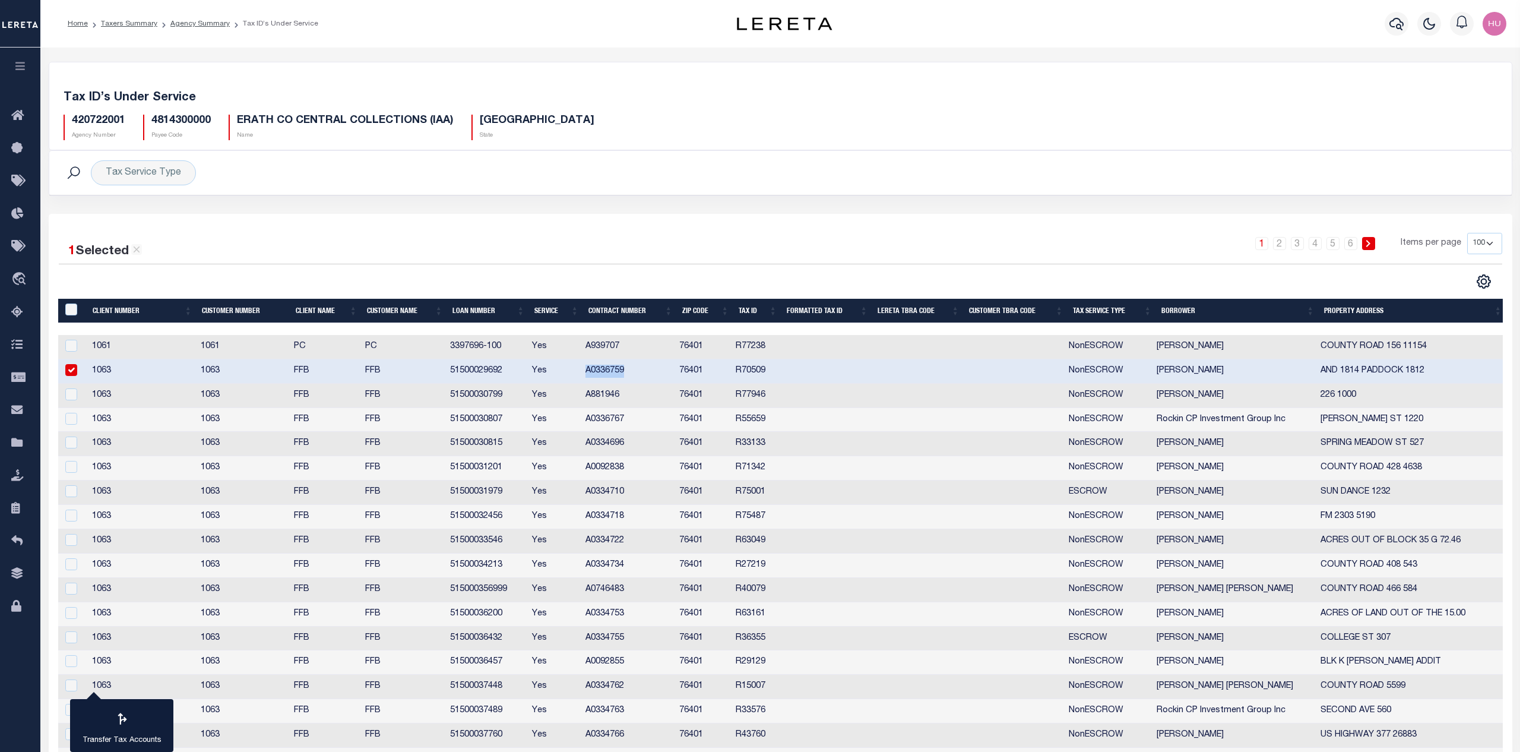
click at [500, 203] on div "Tax Service Type Search Advanced Search Save Search Clear Search Service Contai…" at bounding box center [781, 182] width 1482 height 64
click at [468, 371] on td "51500029692" at bounding box center [486, 371] width 82 height 24
checkbox input "true"
copy td "51500029692"
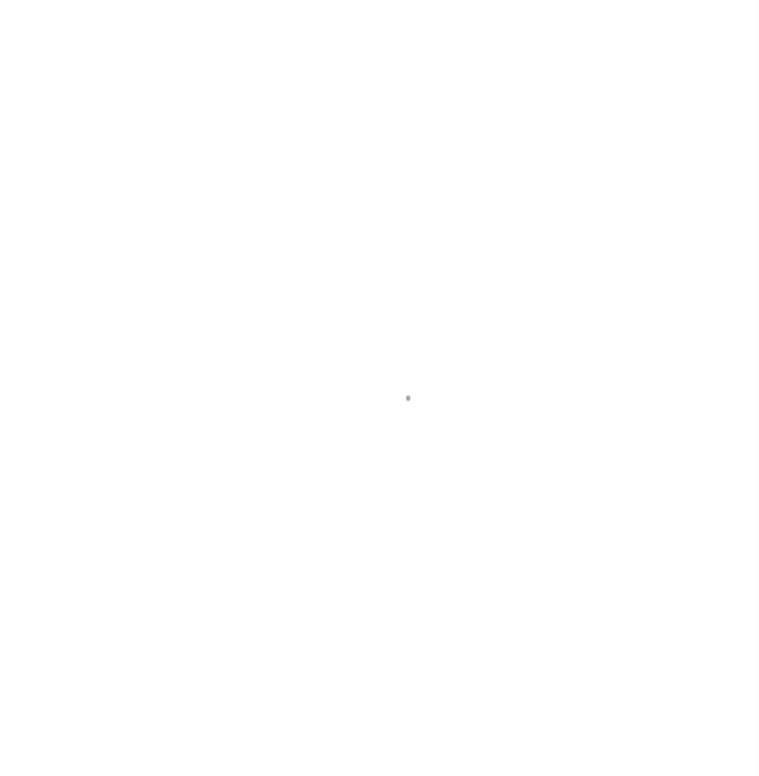
select select "100"
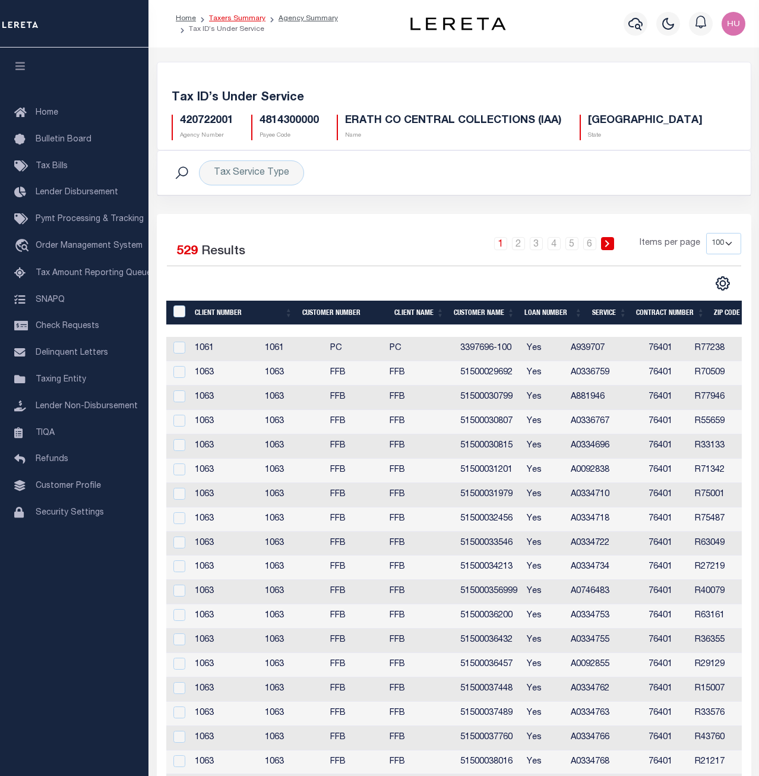
click at [221, 18] on link "Taxers Summary" at bounding box center [237, 18] width 56 height 7
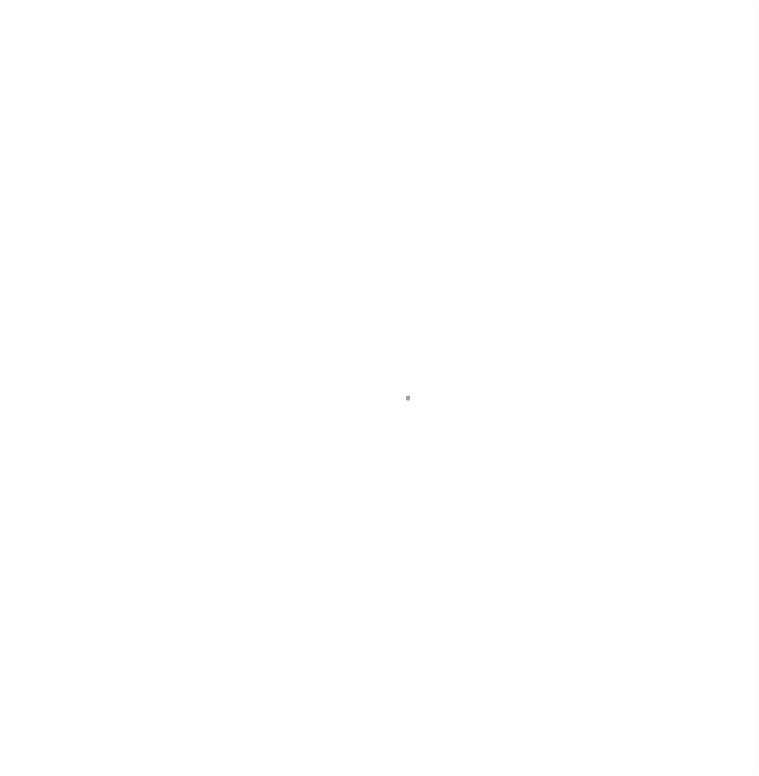
select select "[GEOGRAPHIC_DATA]"
select select "100"
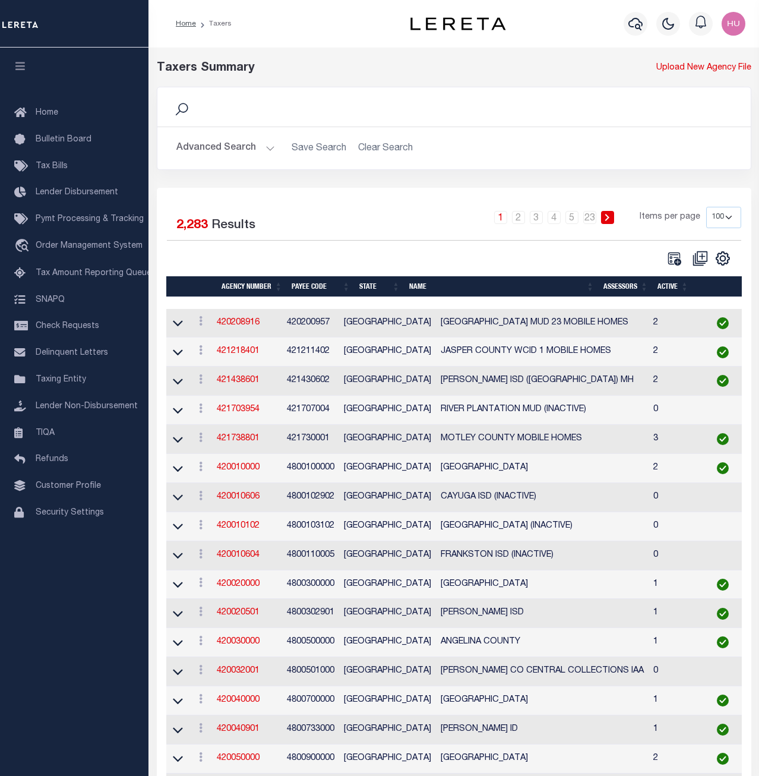
drag, startPoint x: 232, startPoint y: 150, endPoint x: 231, endPoint y: 167, distance: 17.9
click at [232, 150] on button "Advanced Search" at bounding box center [225, 148] width 99 height 23
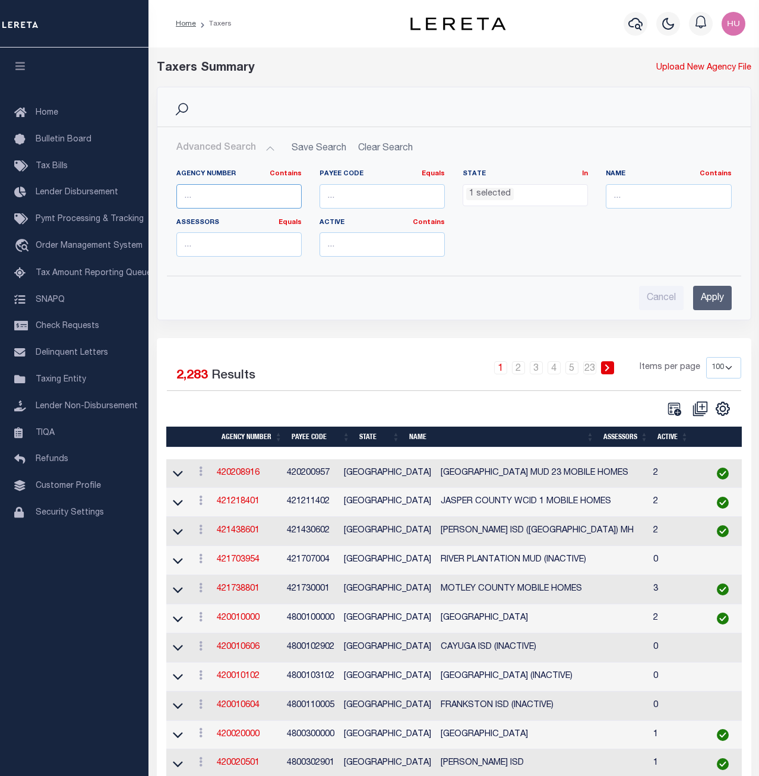
click at [205, 196] on input "text" at bounding box center [238, 196] width 125 height 24
paste input "420728801"
type input "420728801"
click at [720, 294] on input "Apply" at bounding box center [712, 298] width 39 height 24
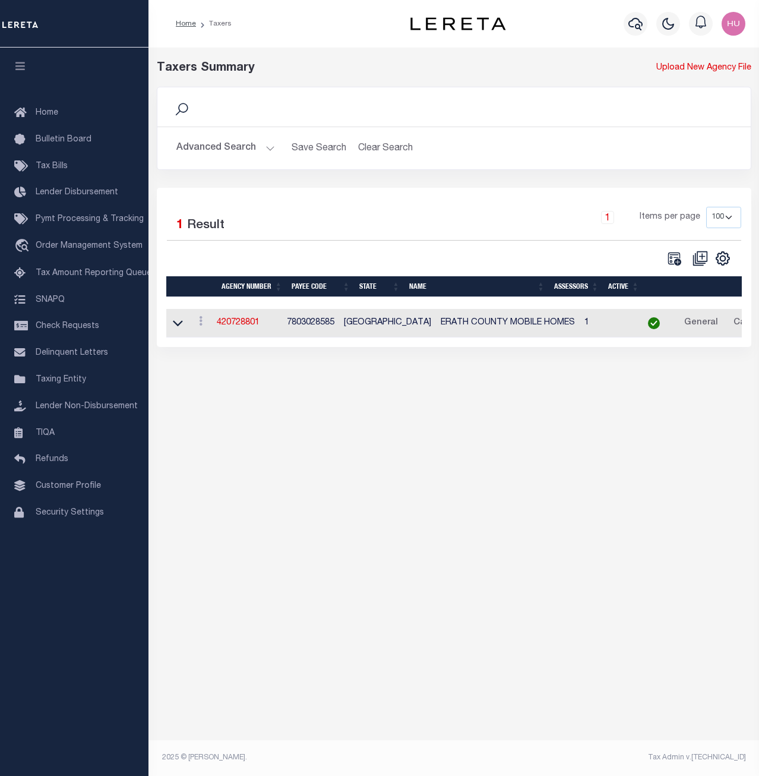
click at [320, 320] on td "7803028585" at bounding box center [310, 323] width 57 height 29
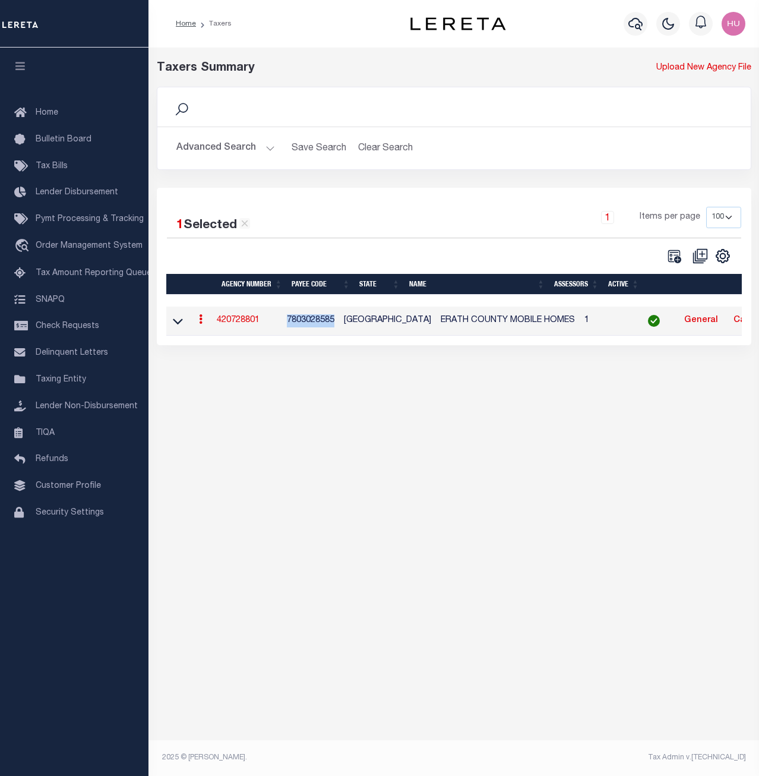
click at [320, 320] on td "7803028585" at bounding box center [310, 320] width 57 height 29
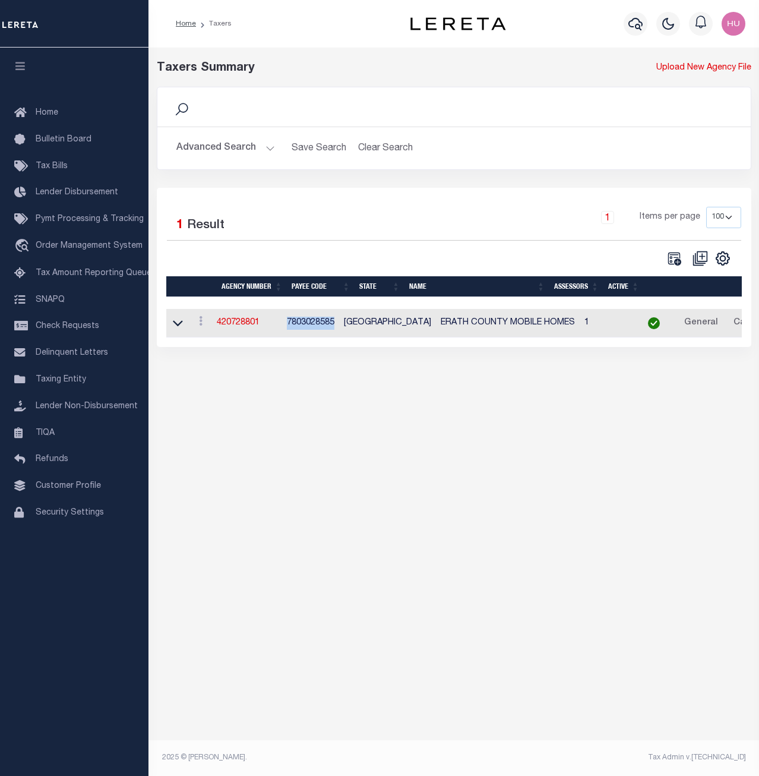
copy td "7803028585"
click at [229, 145] on button "Advanced Search" at bounding box center [225, 148] width 99 height 23
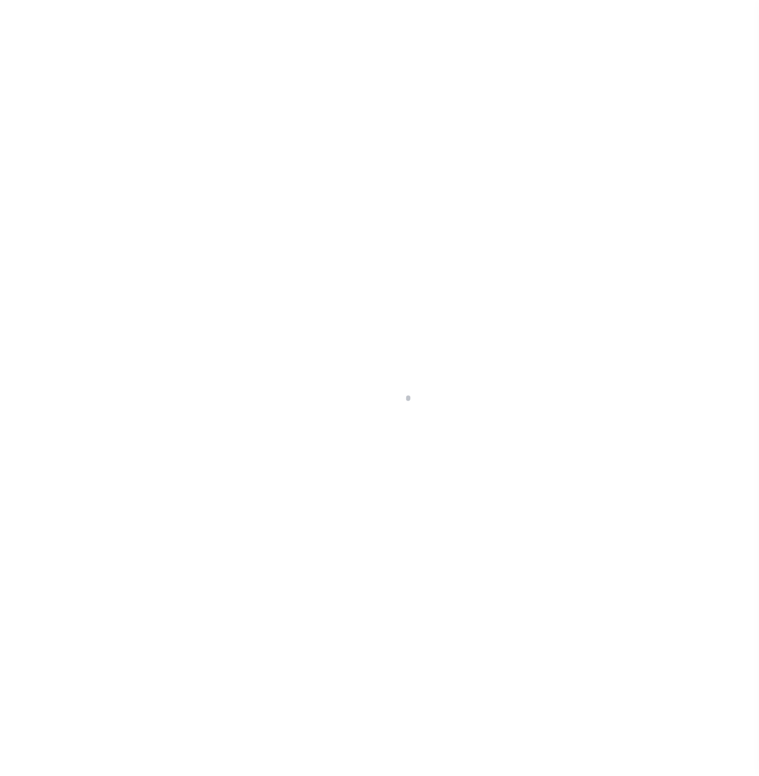
select select "100"
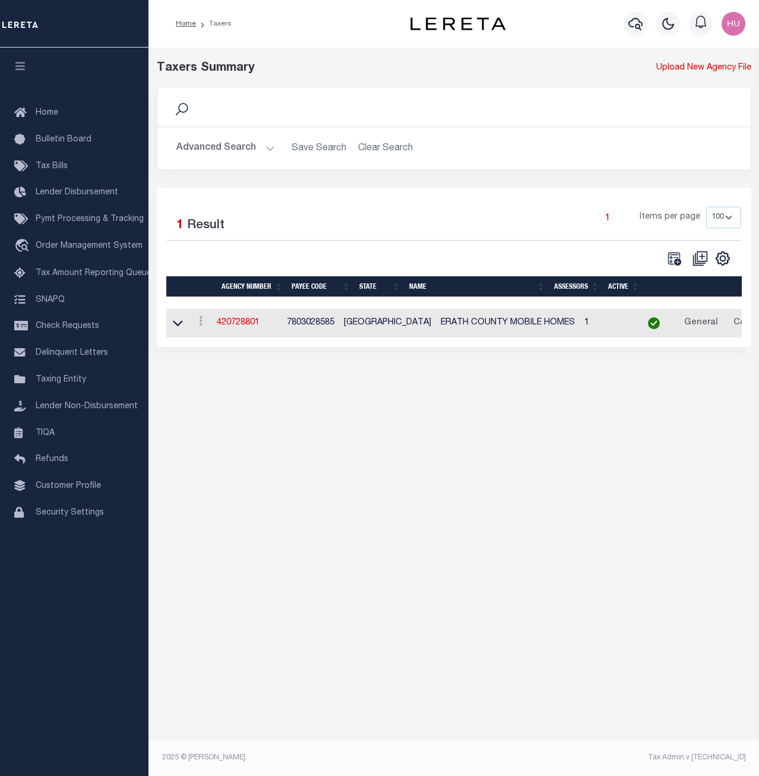
click at [243, 148] on button "Advanced Search" at bounding box center [225, 148] width 99 height 23
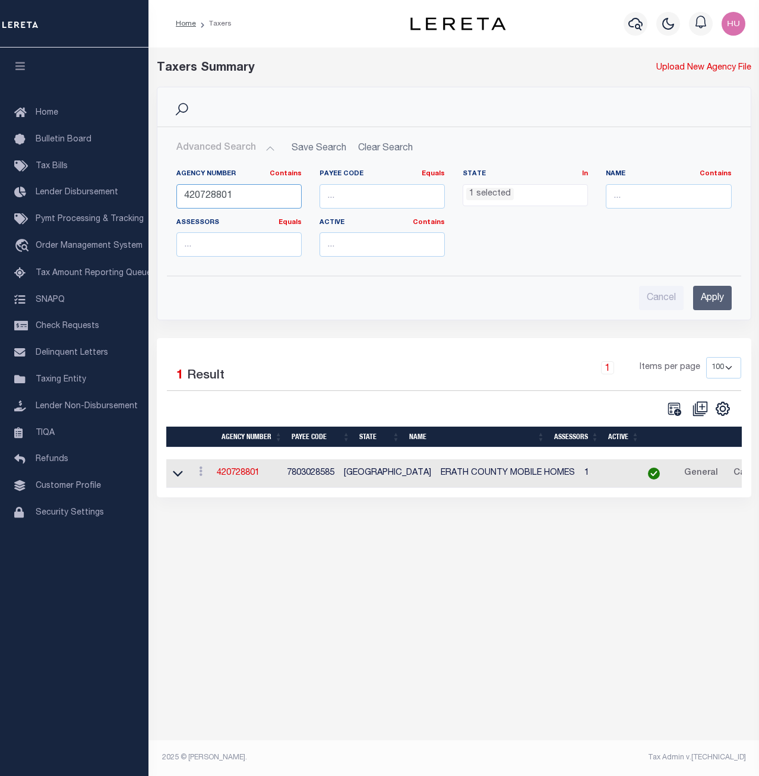
click at [213, 197] on input "420728801" at bounding box center [238, 196] width 125 height 24
click at [336, 204] on input "number" at bounding box center [381, 196] width 125 height 24
paste input "7803028585"
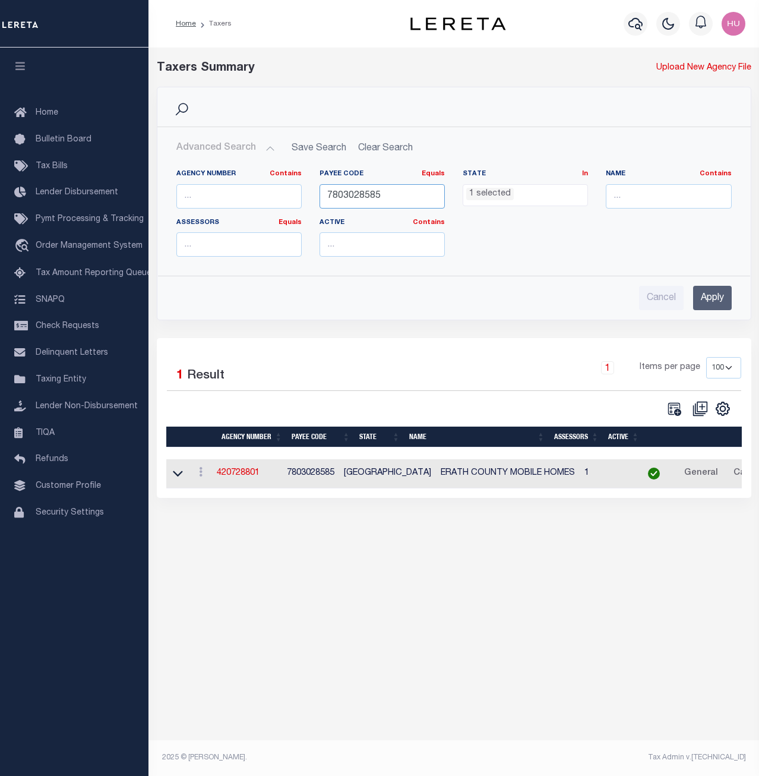
type input "7803028585"
click at [718, 300] on input "Apply" at bounding box center [712, 298] width 39 height 24
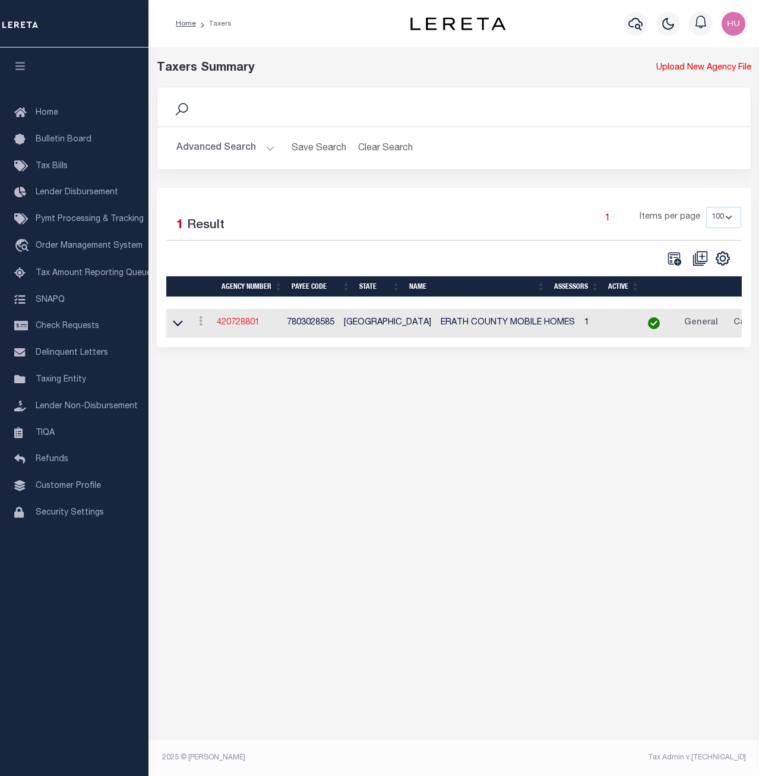
click at [248, 322] on link "420728801" at bounding box center [238, 322] width 43 height 8
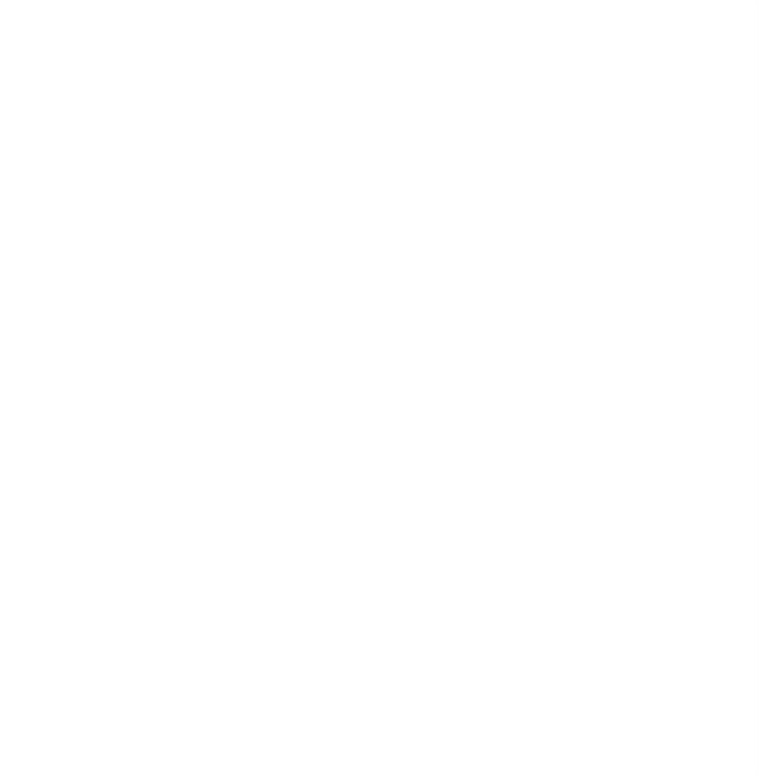
select select
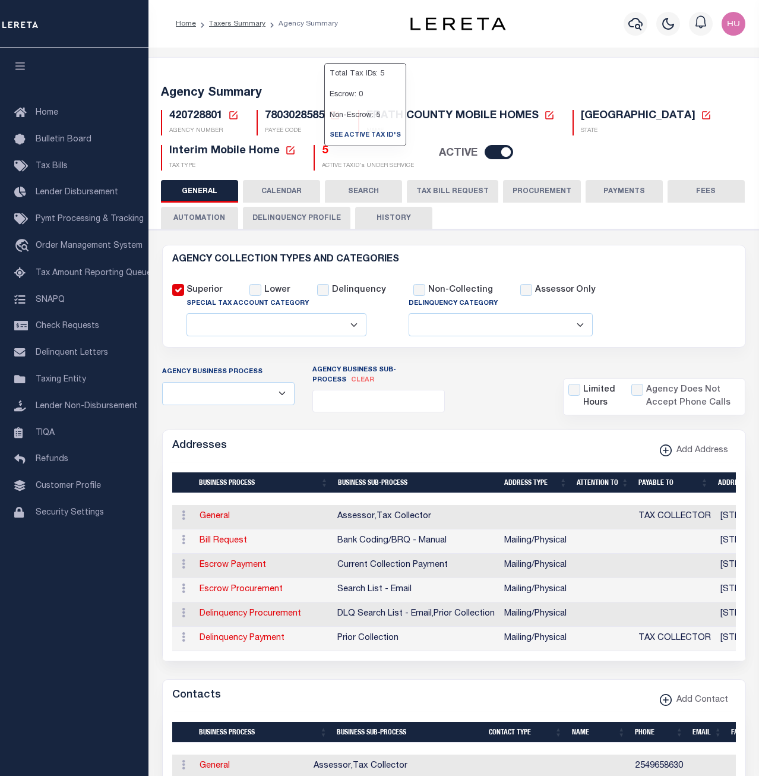
click at [322, 150] on h5 "5" at bounding box center [368, 151] width 92 height 13
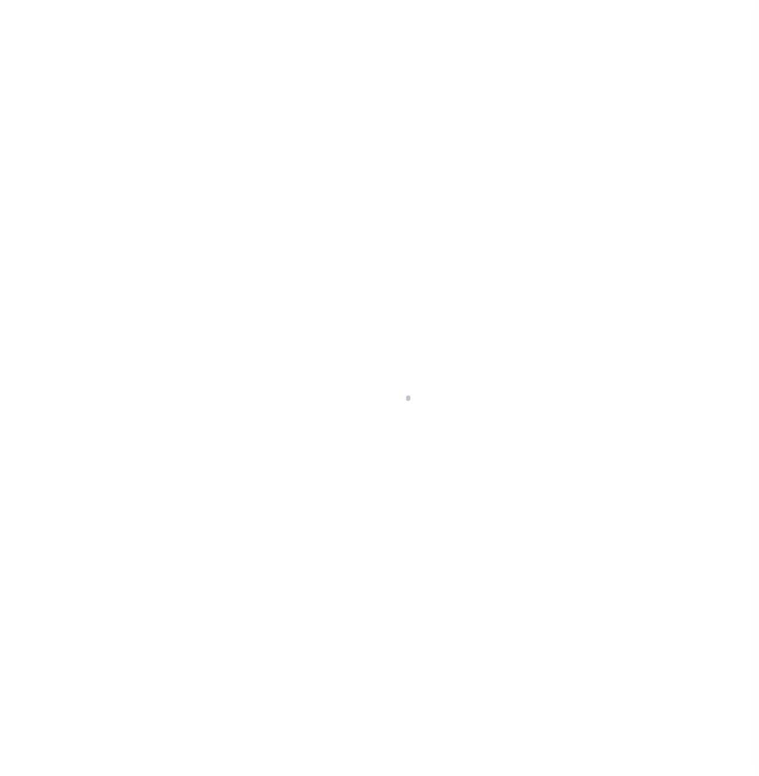
select select "100"
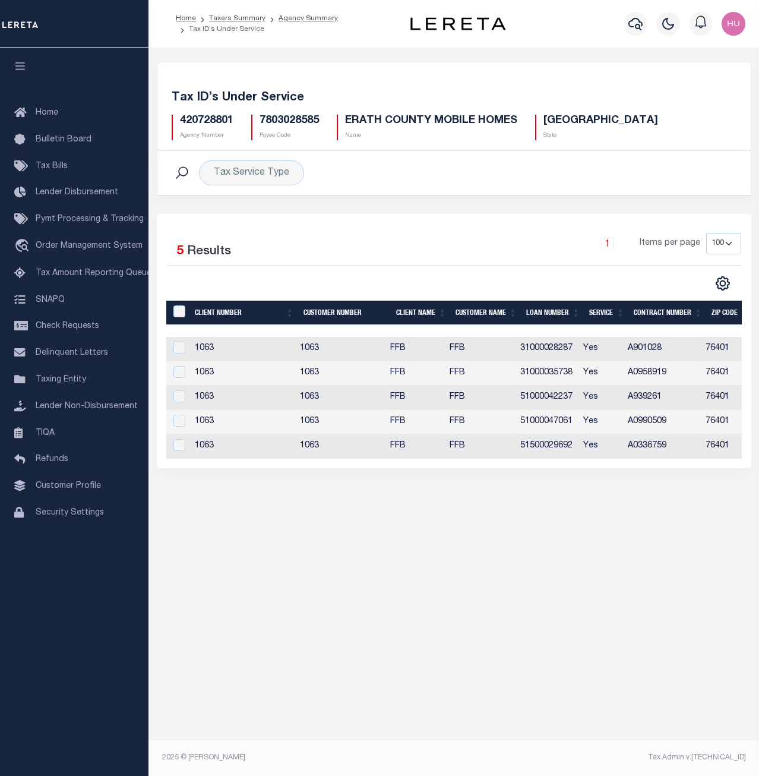
click at [553, 529] on div "Tax Account Transfer Transfer from Agency: Transfer to Agency: Calendar Section…" at bounding box center [453, 397] width 610 height 698
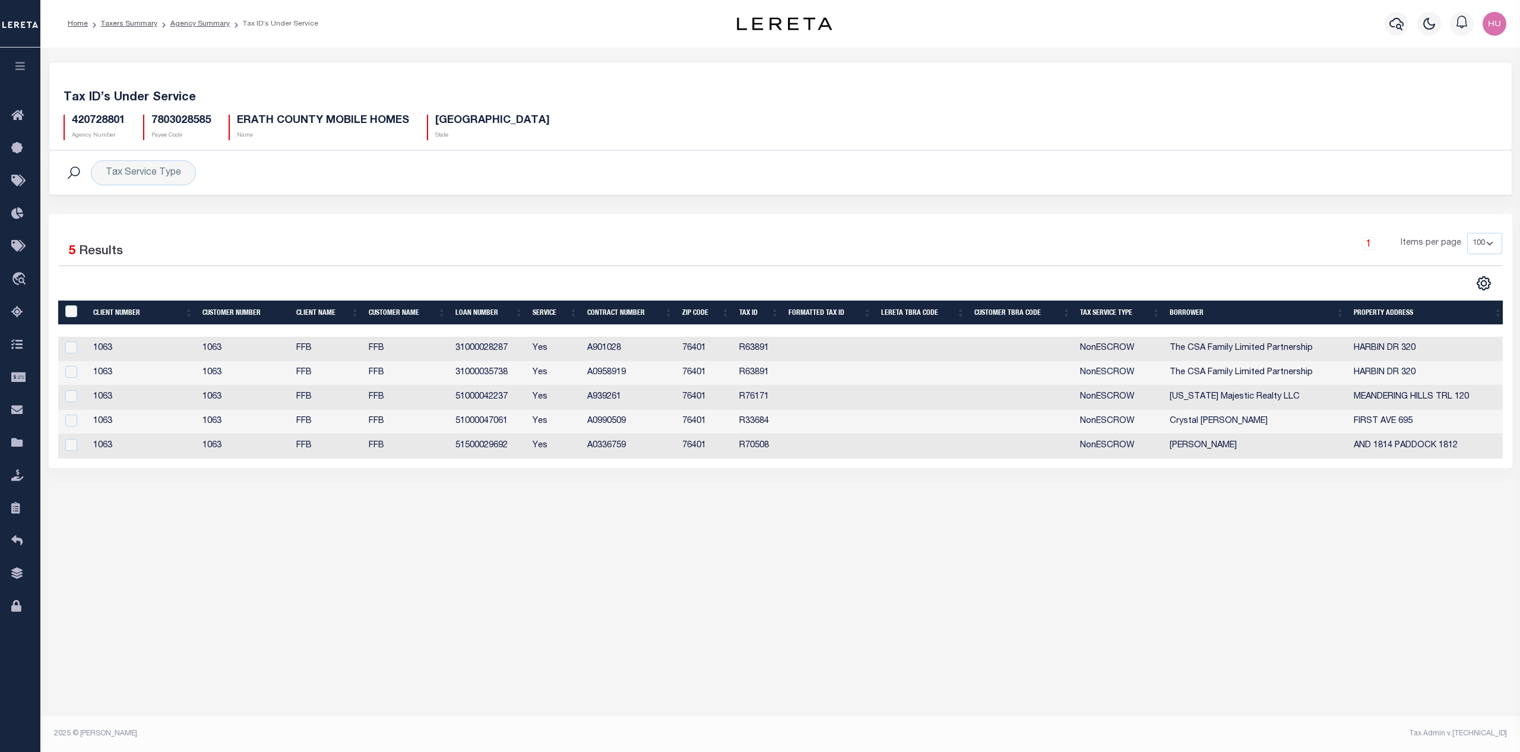
click at [480, 448] on td "51500029692" at bounding box center [489, 446] width 77 height 24
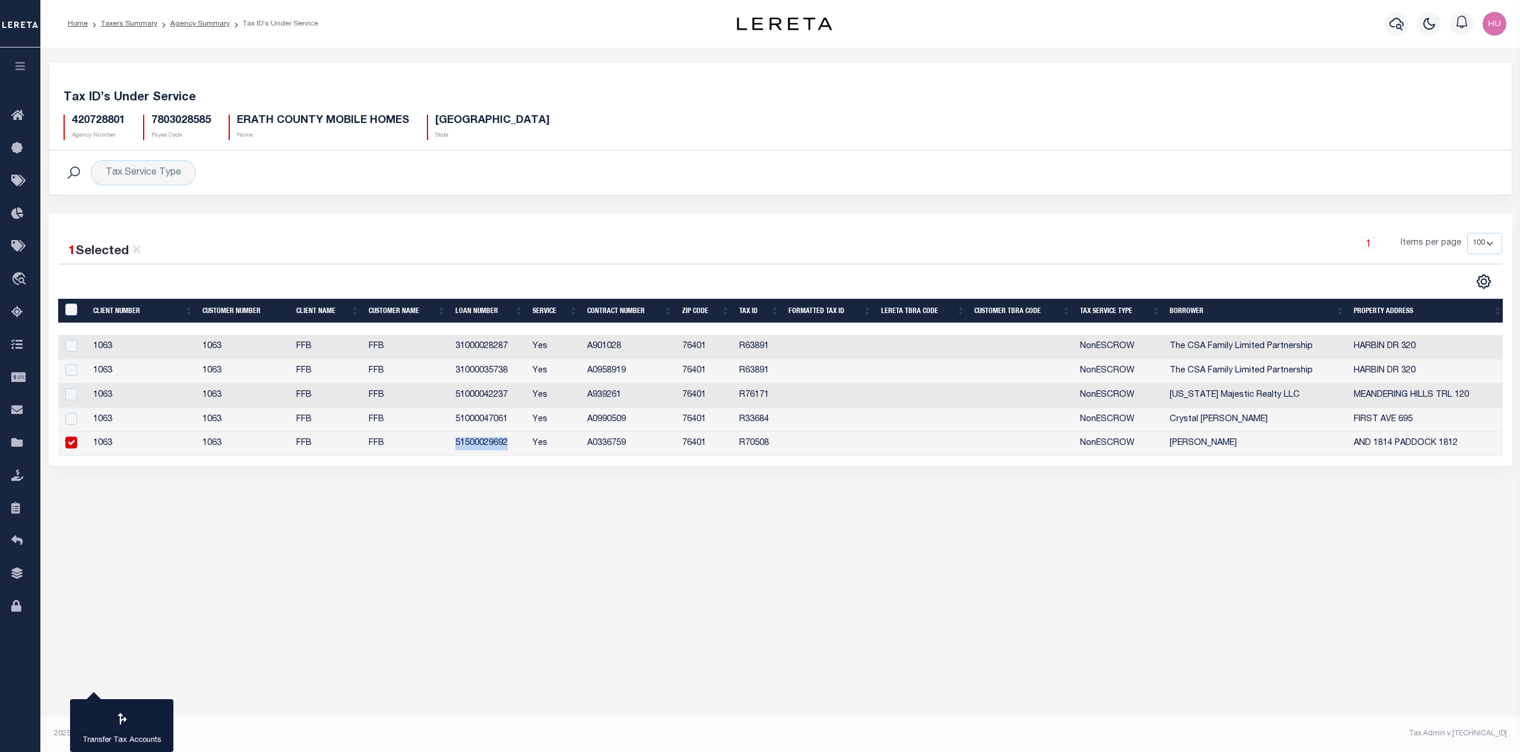
click at [480, 448] on td "51500029692" at bounding box center [489, 444] width 77 height 24
checkbox input "false"
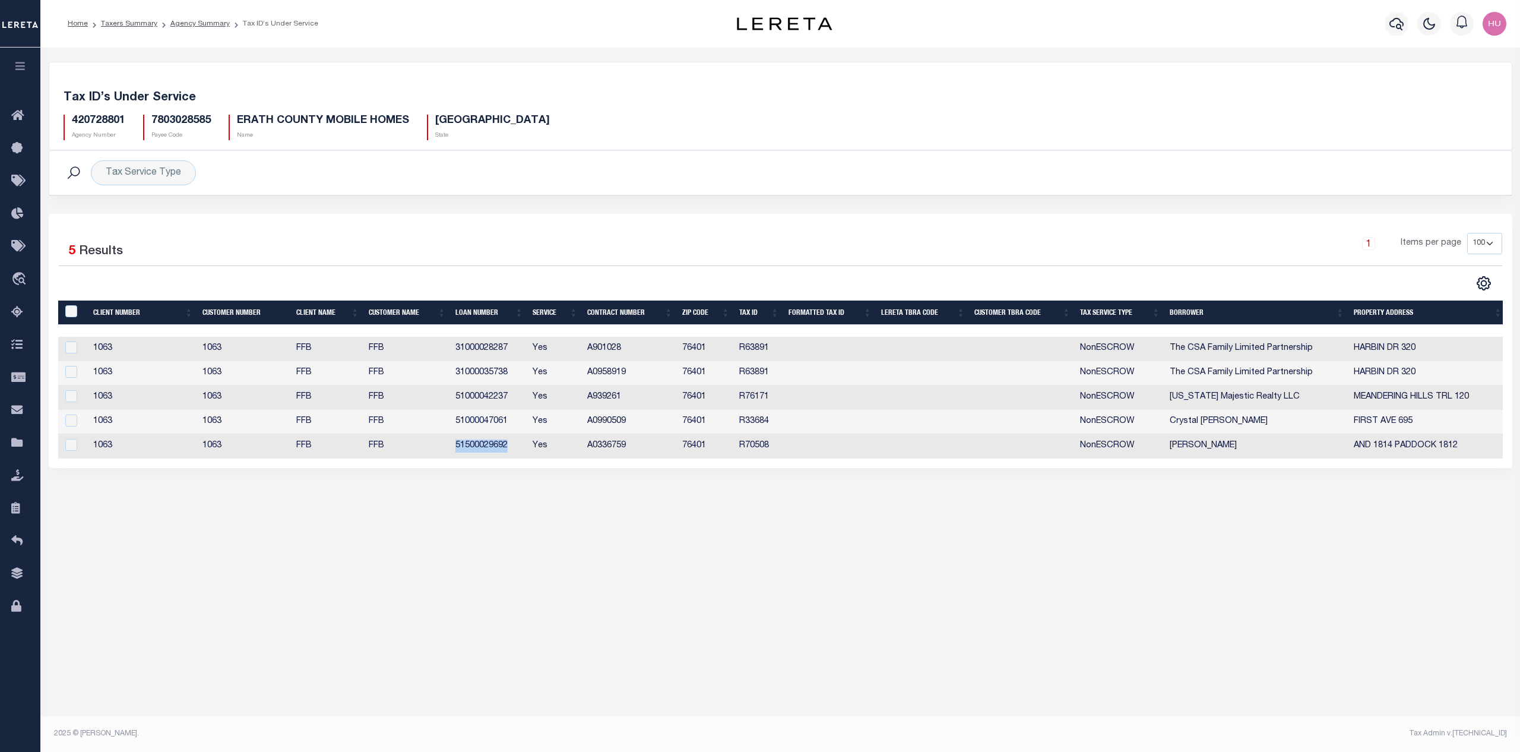
copy td "51500029692"
click at [558, 492] on div "Tax ID’s Under Service 420728801 Agency Number 7803028585 Payee Code ERATH COUN…" at bounding box center [780, 276] width 1480 height 456
click at [695, 203] on div "Tax Service Type Search Advanced Search Save Search Clear Search Service Contai…" at bounding box center [781, 182] width 1482 height 64
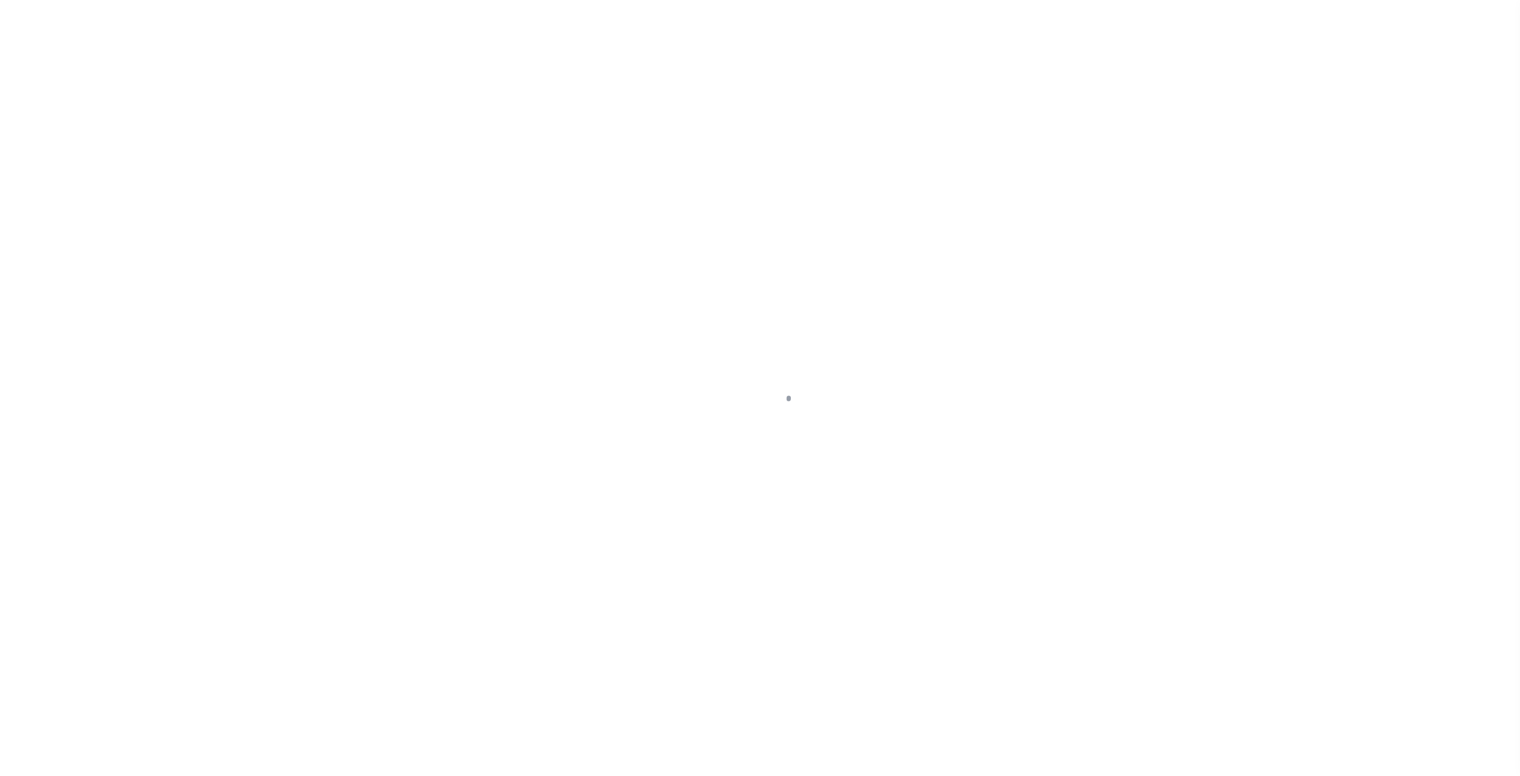
select select
select select "NonEscrow"
select select "14078"
select select "5510"
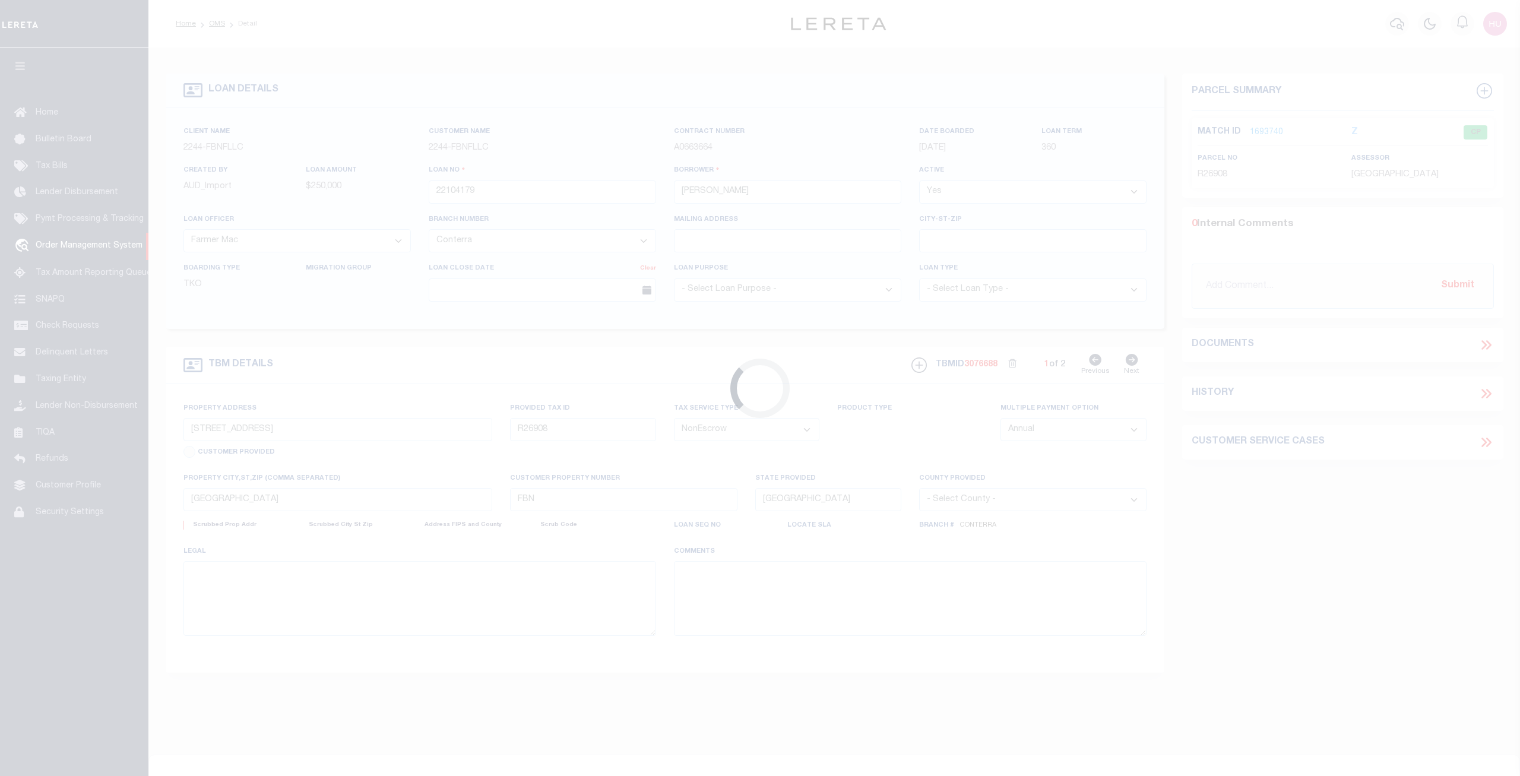
select select
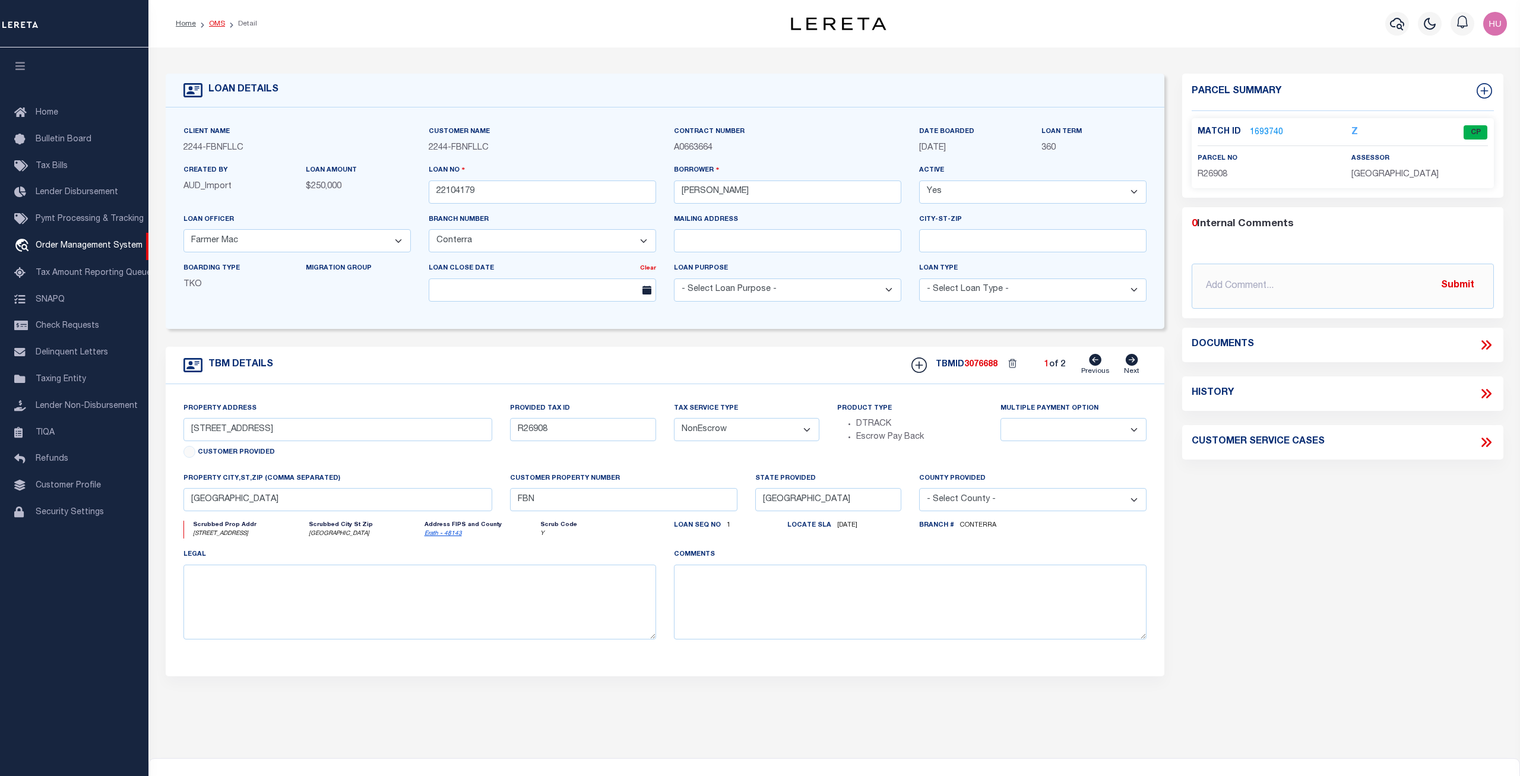
click at [219, 20] on link "OMS" at bounding box center [217, 23] width 16 height 7
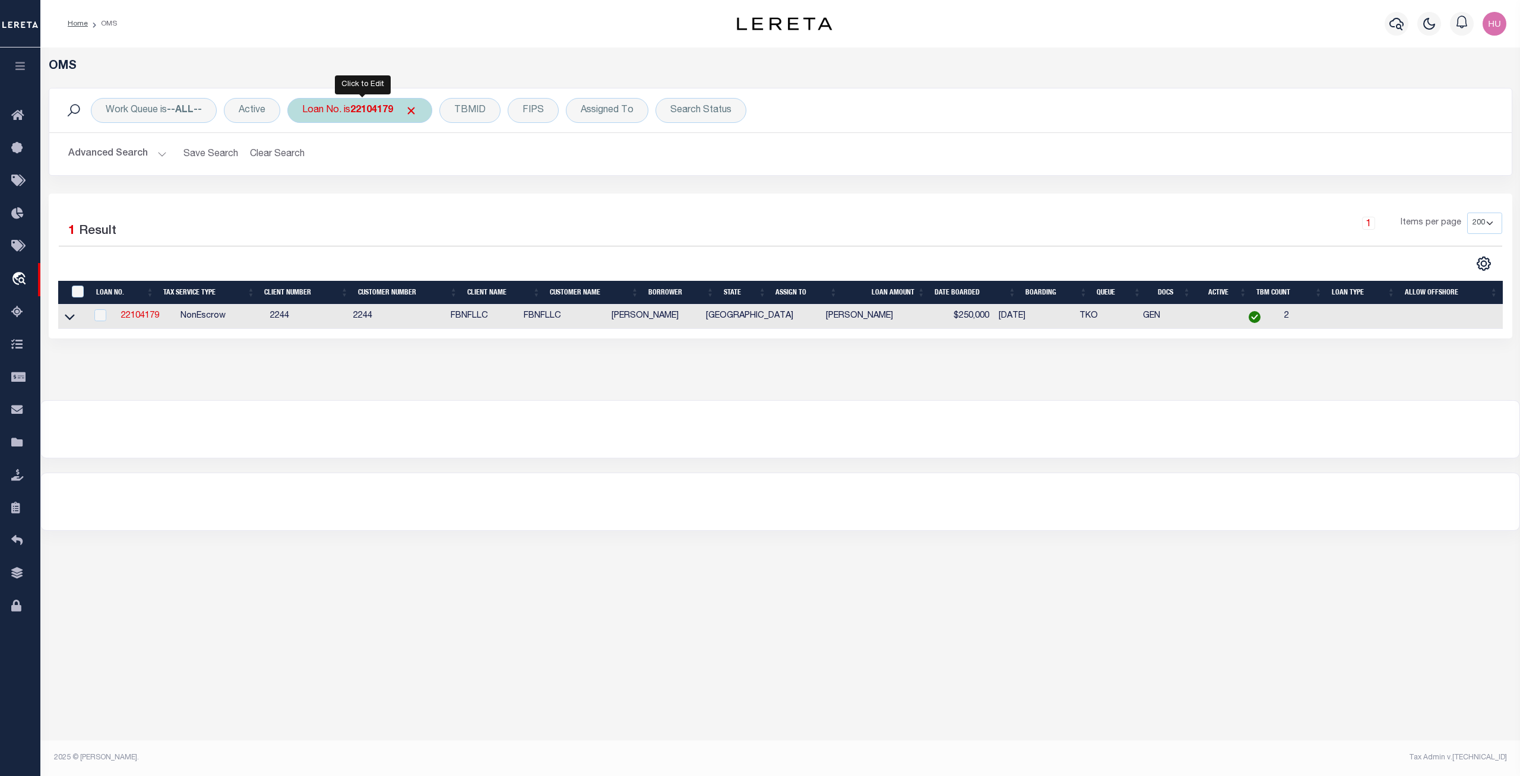
click at [381, 115] on b "22104179" at bounding box center [371, 111] width 43 height 10
type input "51500029692"
click at [464, 196] on input "Apply" at bounding box center [459, 195] width 35 height 20
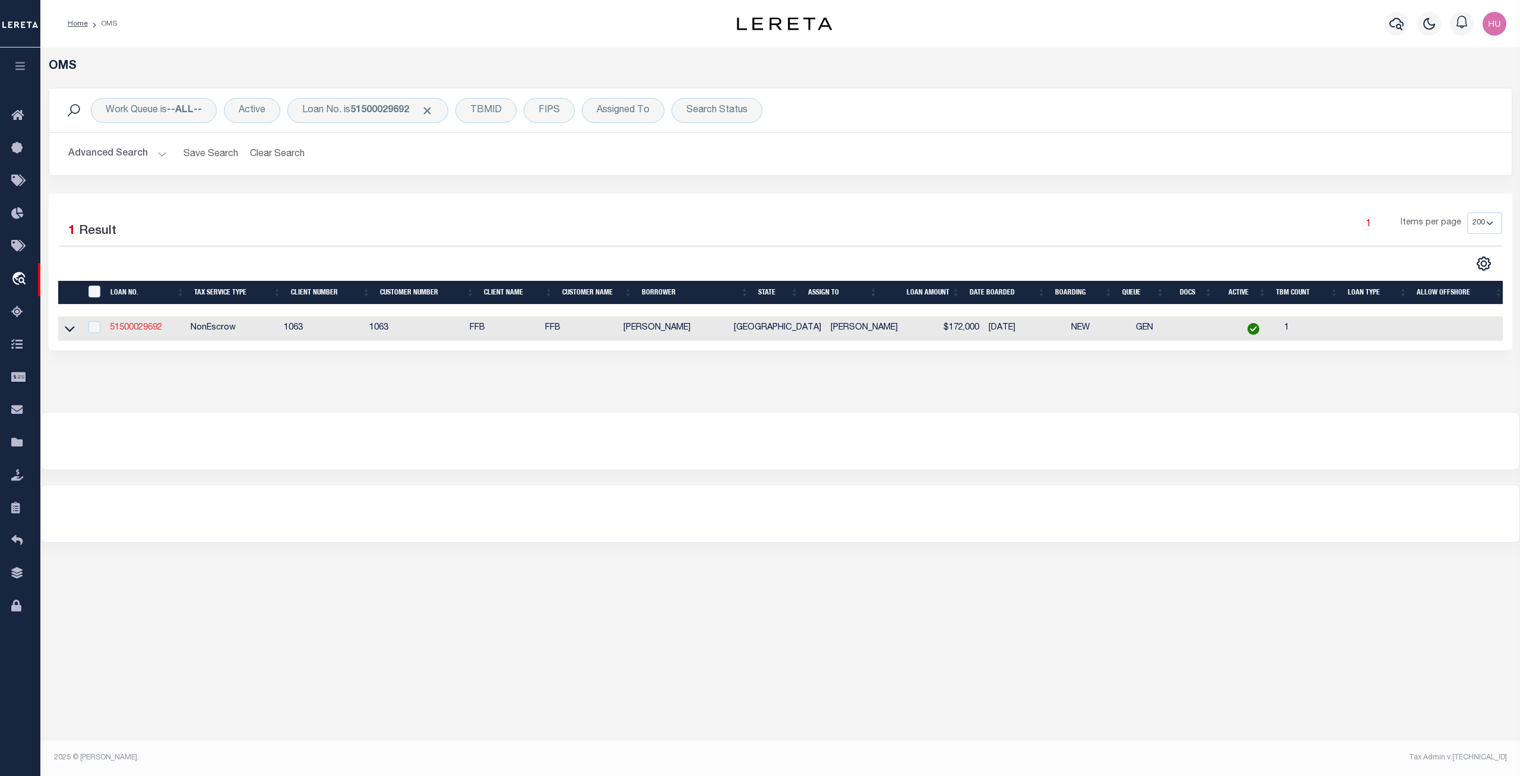
click at [129, 332] on link "51500029692" at bounding box center [136, 328] width 52 height 8
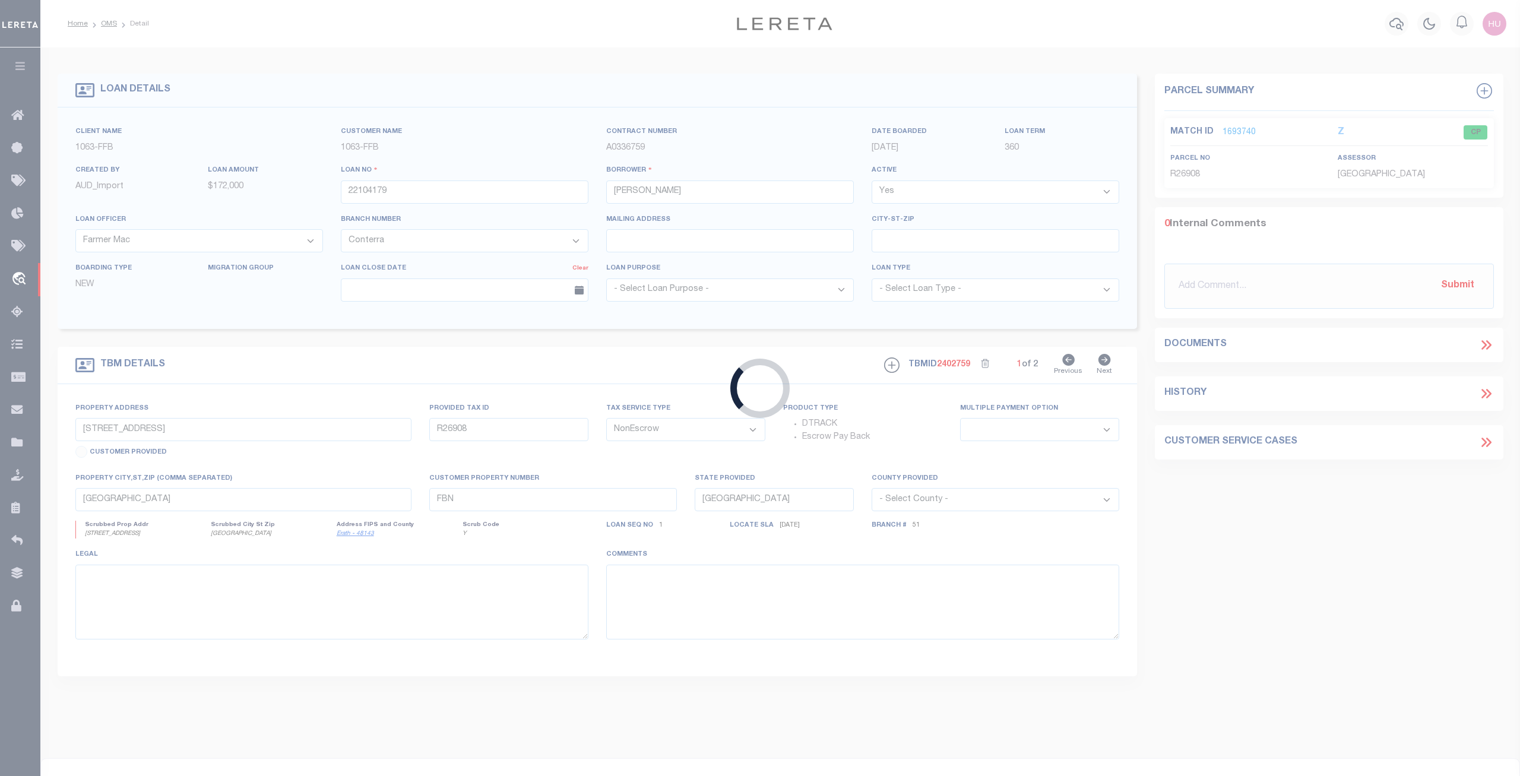
type input "51500029692"
type input "[PERSON_NAME]"
select select
select select "100"
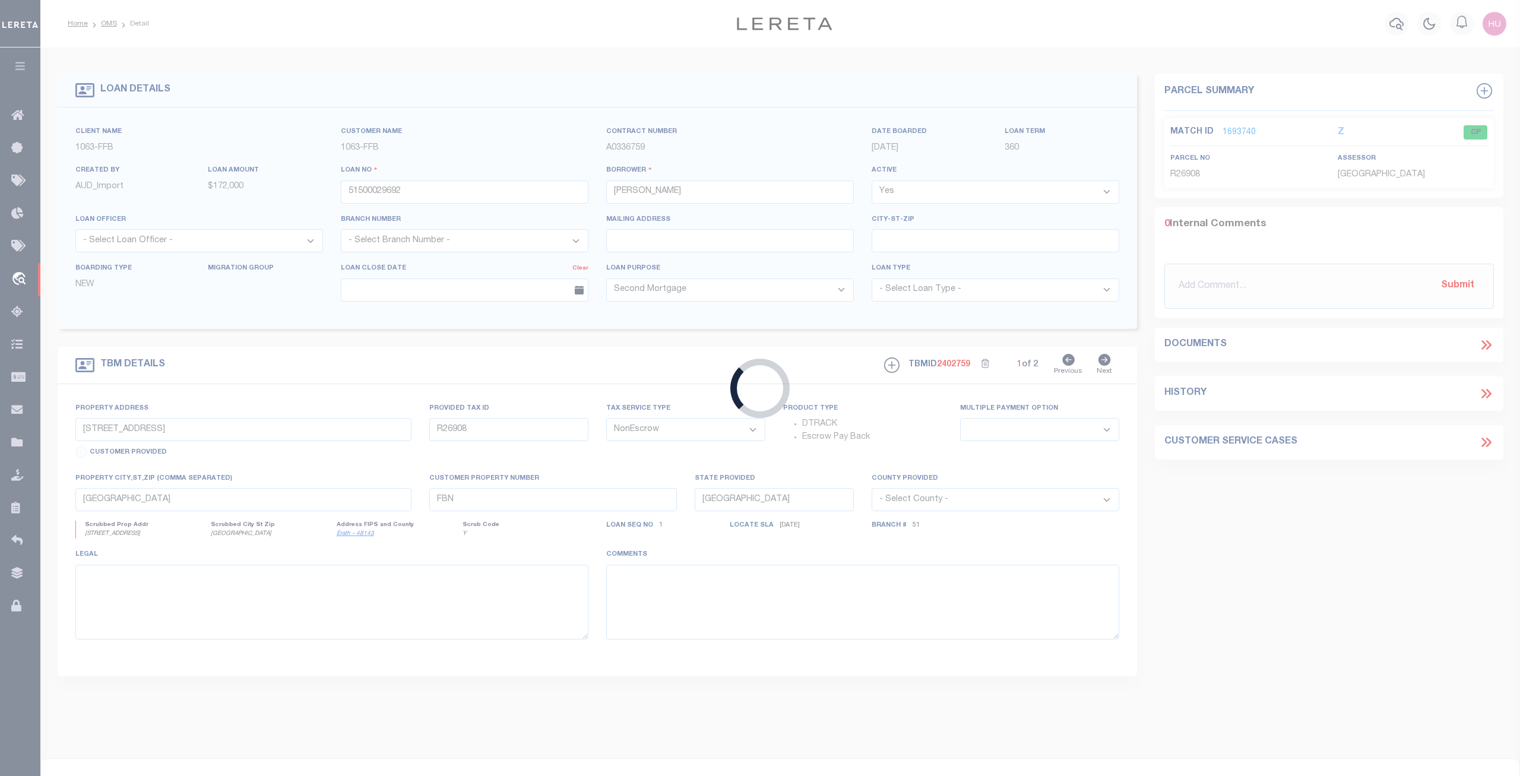
type input "1812 AND 1814 NORTH PADDOCK"
select select
type input "STEPHENVILLE [GEOGRAPHIC_DATA] 764010000"
select select "809"
select select "520"
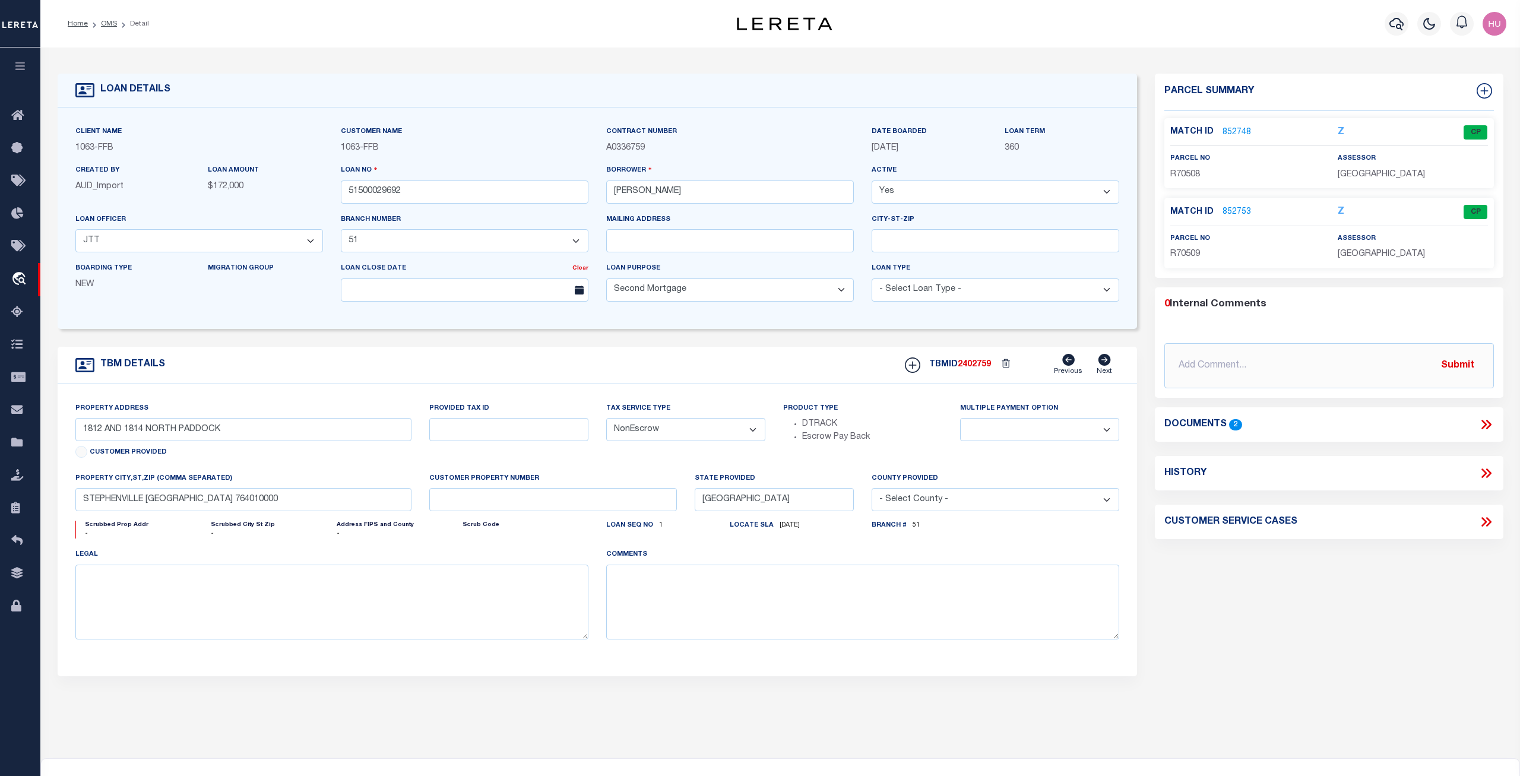
click at [1226, 130] on link "852748" at bounding box center [1237, 132] width 29 height 12
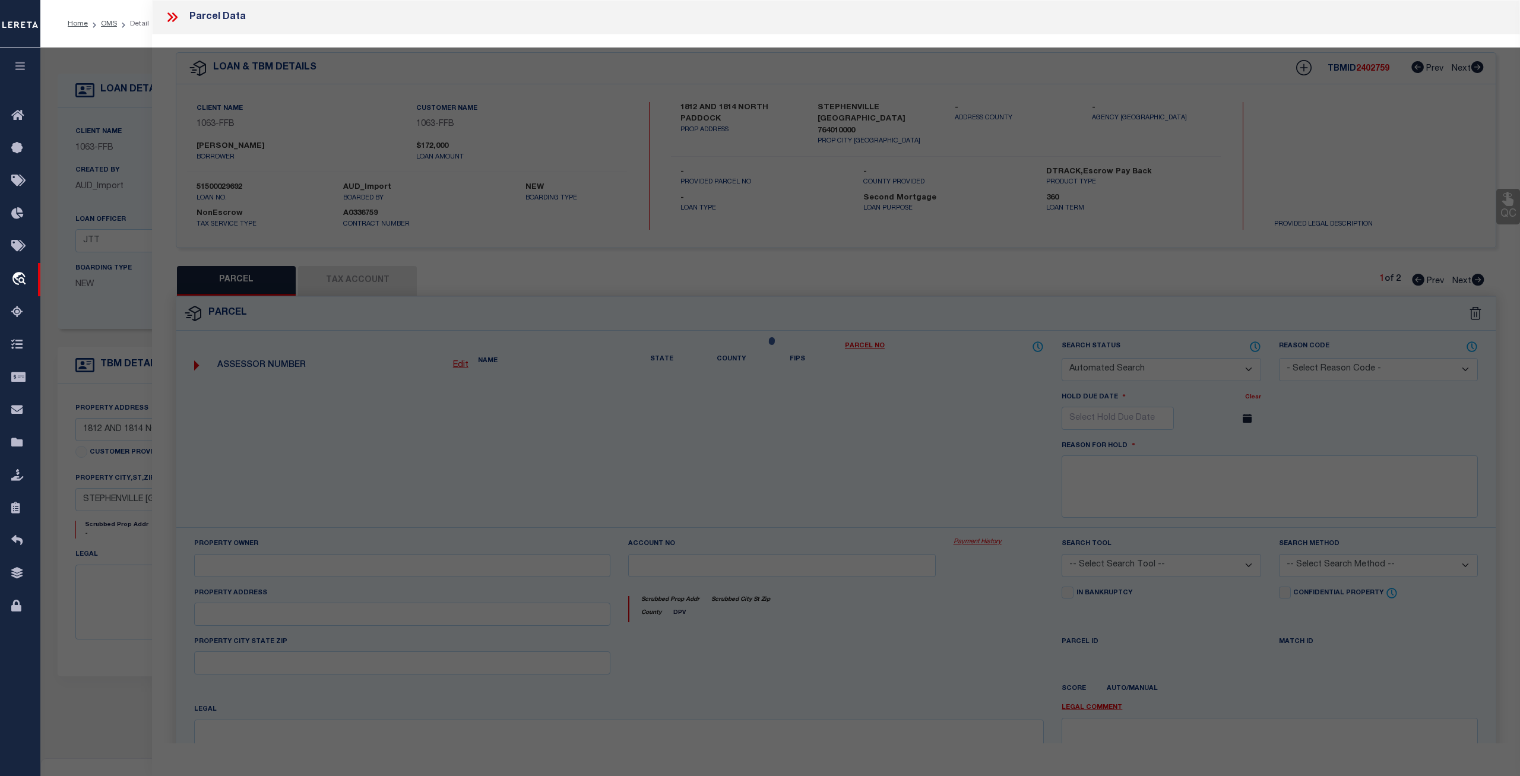
checkbox input "false"
select select "CP"
type input "R.7235.00210.00.0"
type input "1812 N PADDOCK"
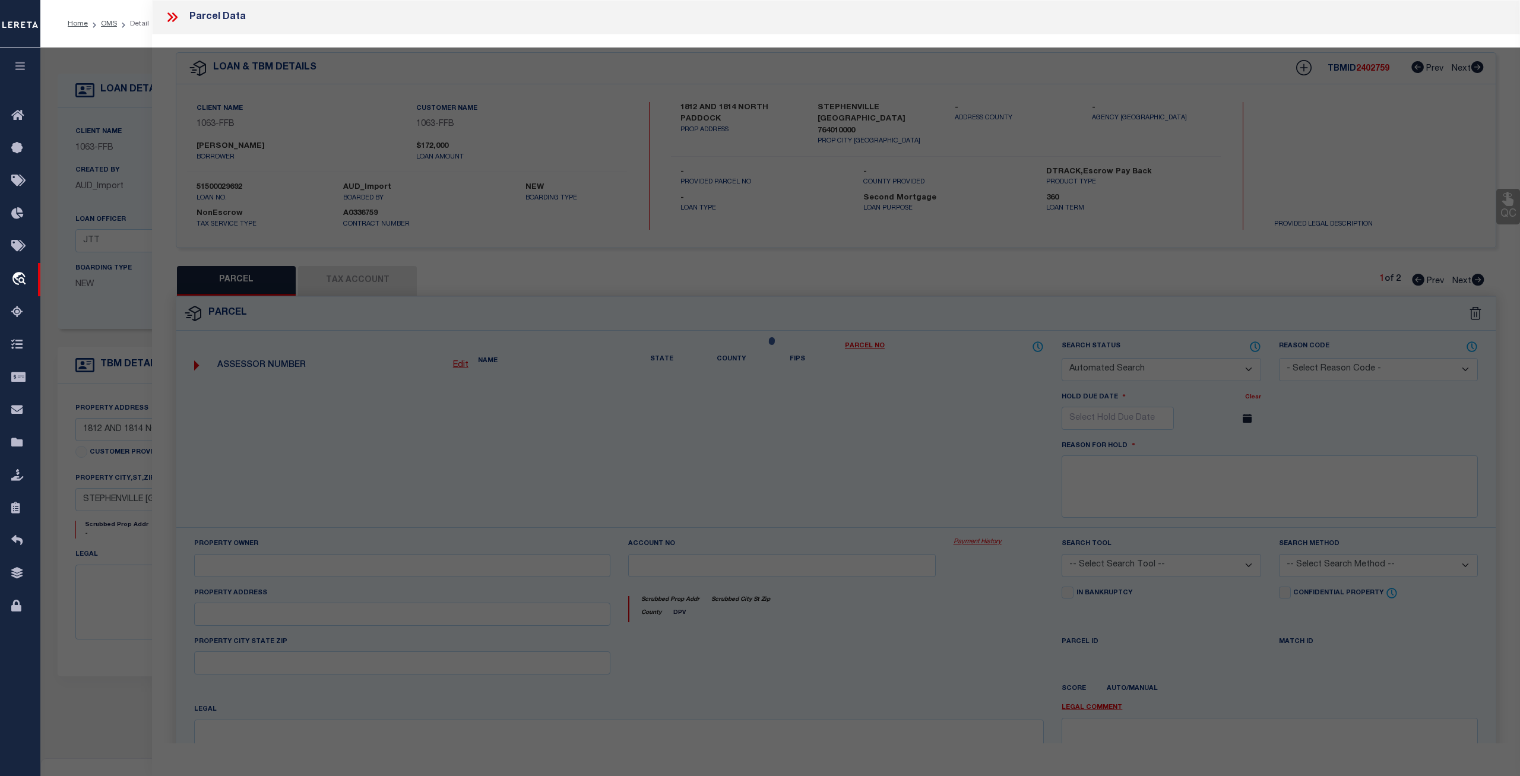
checkbox input "false"
type textarea "S7235 [GEOGRAPHIC_DATA], BLOCK 2, LOT 7"
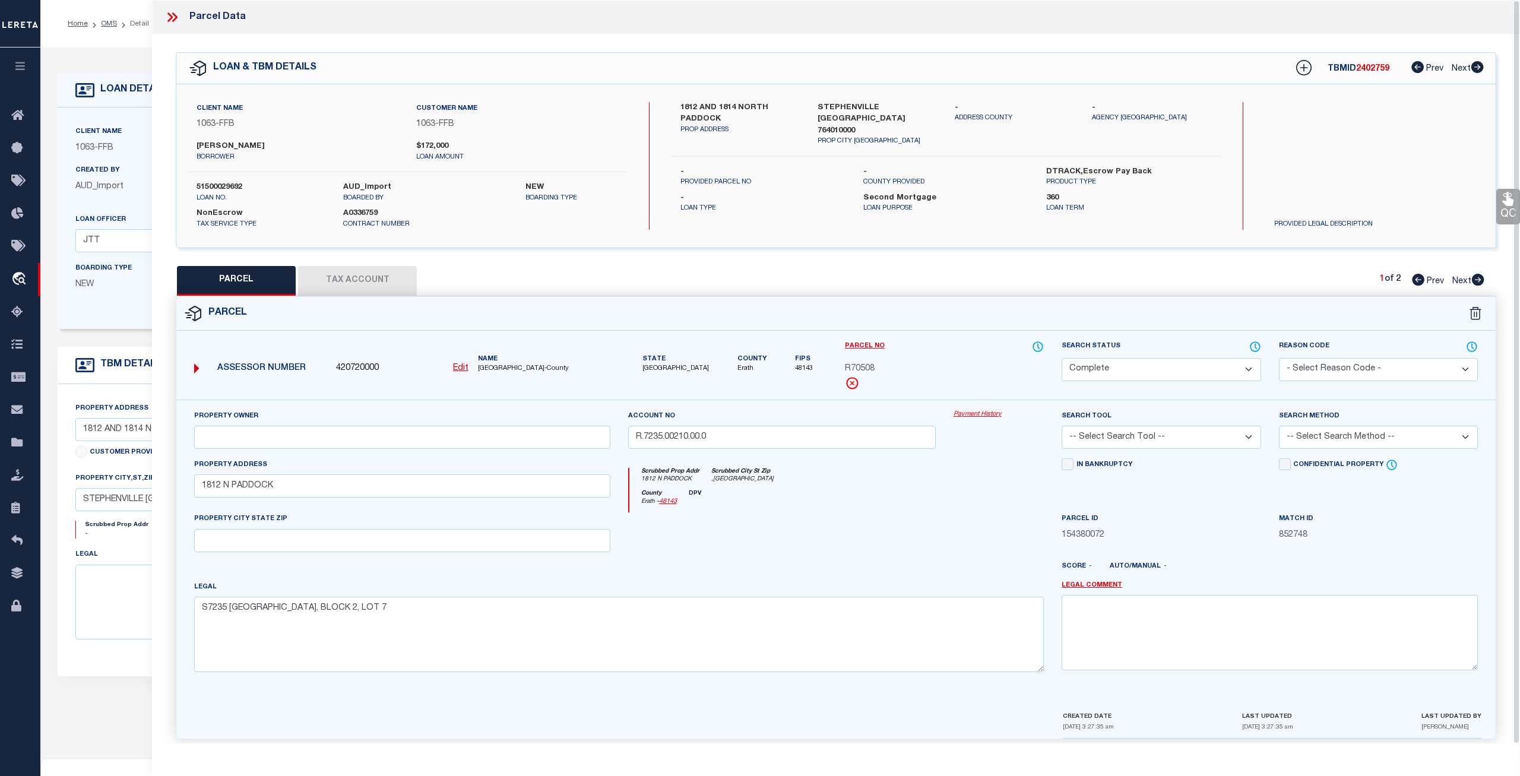
click at [981, 414] on link "Payment History" at bounding box center [999, 415] width 91 height 10
click at [387, 277] on button "Tax Account" at bounding box center [357, 281] width 119 height 30
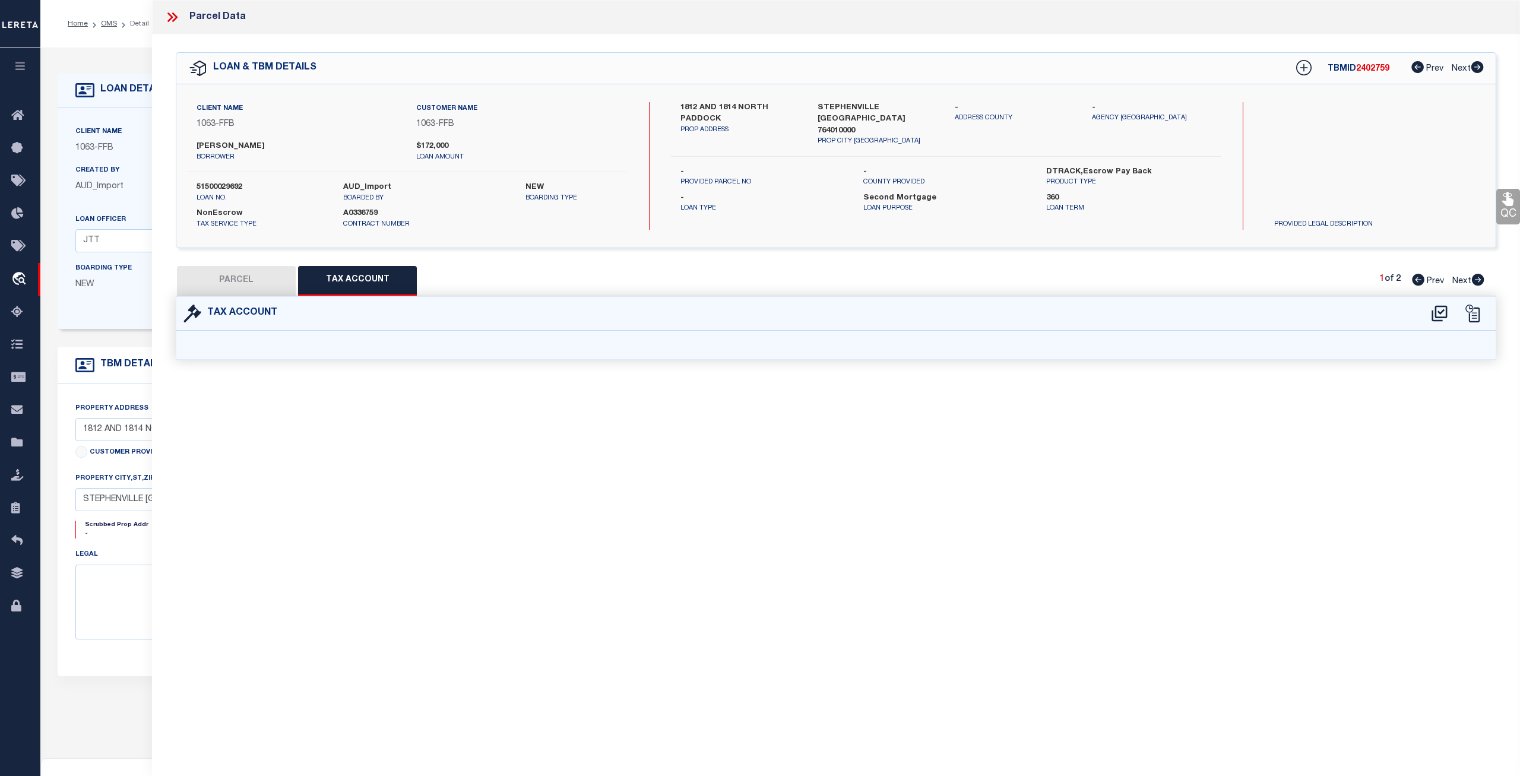
select select "100"
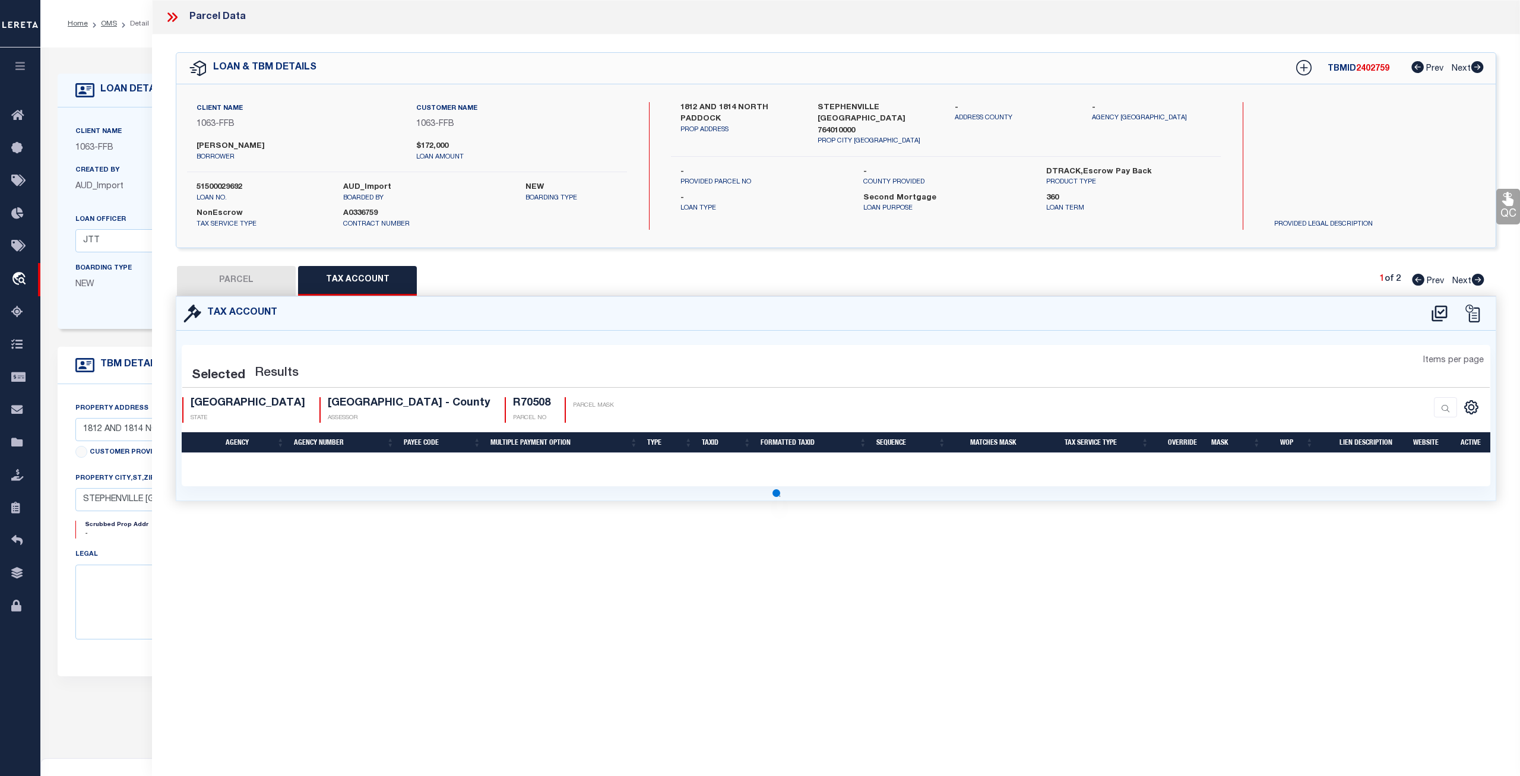
select select "100"
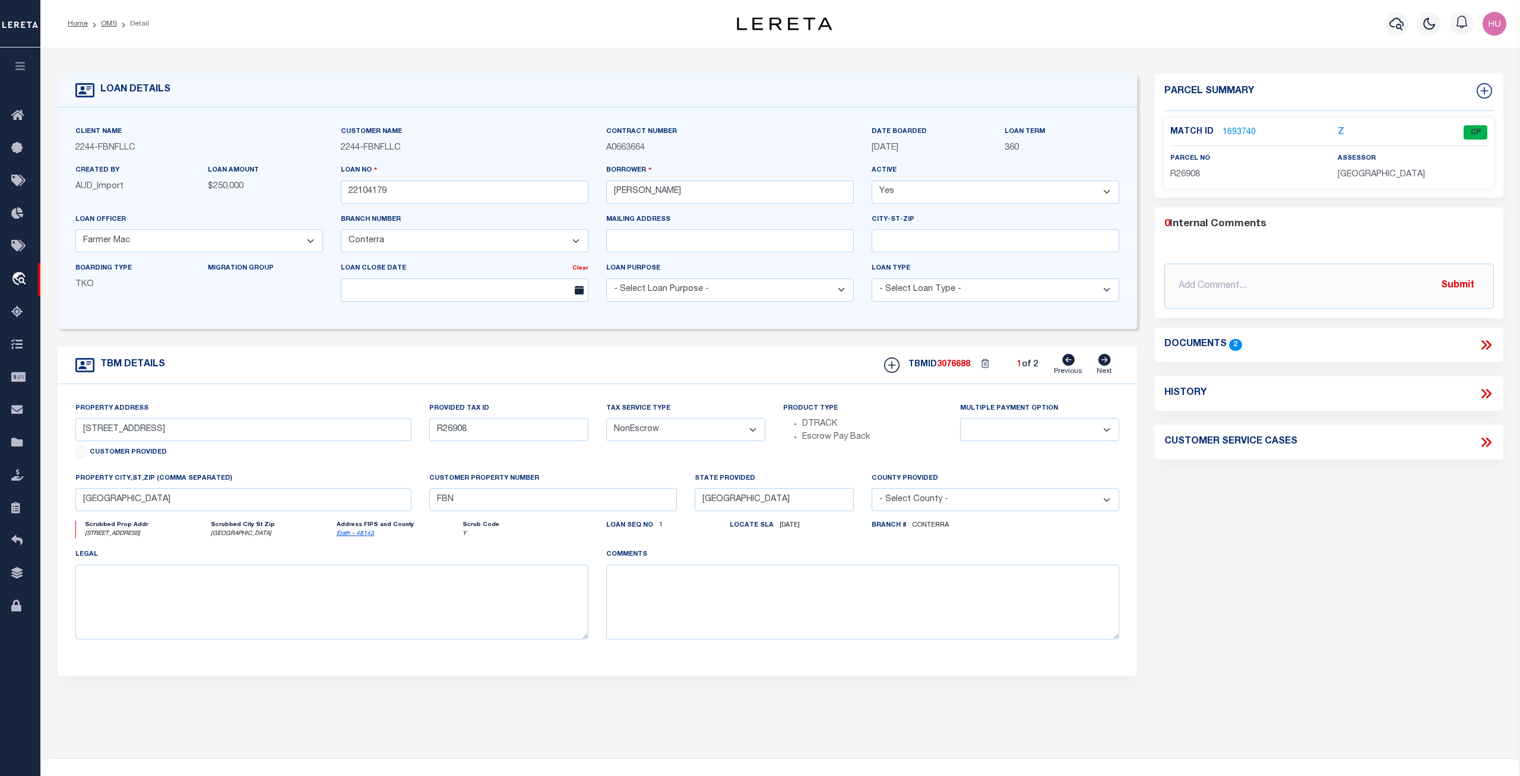
select select "200"
select select "14078"
select select "5510"
select select "NonEscrow"
click at [114, 23] on link "OMS" at bounding box center [109, 23] width 16 height 7
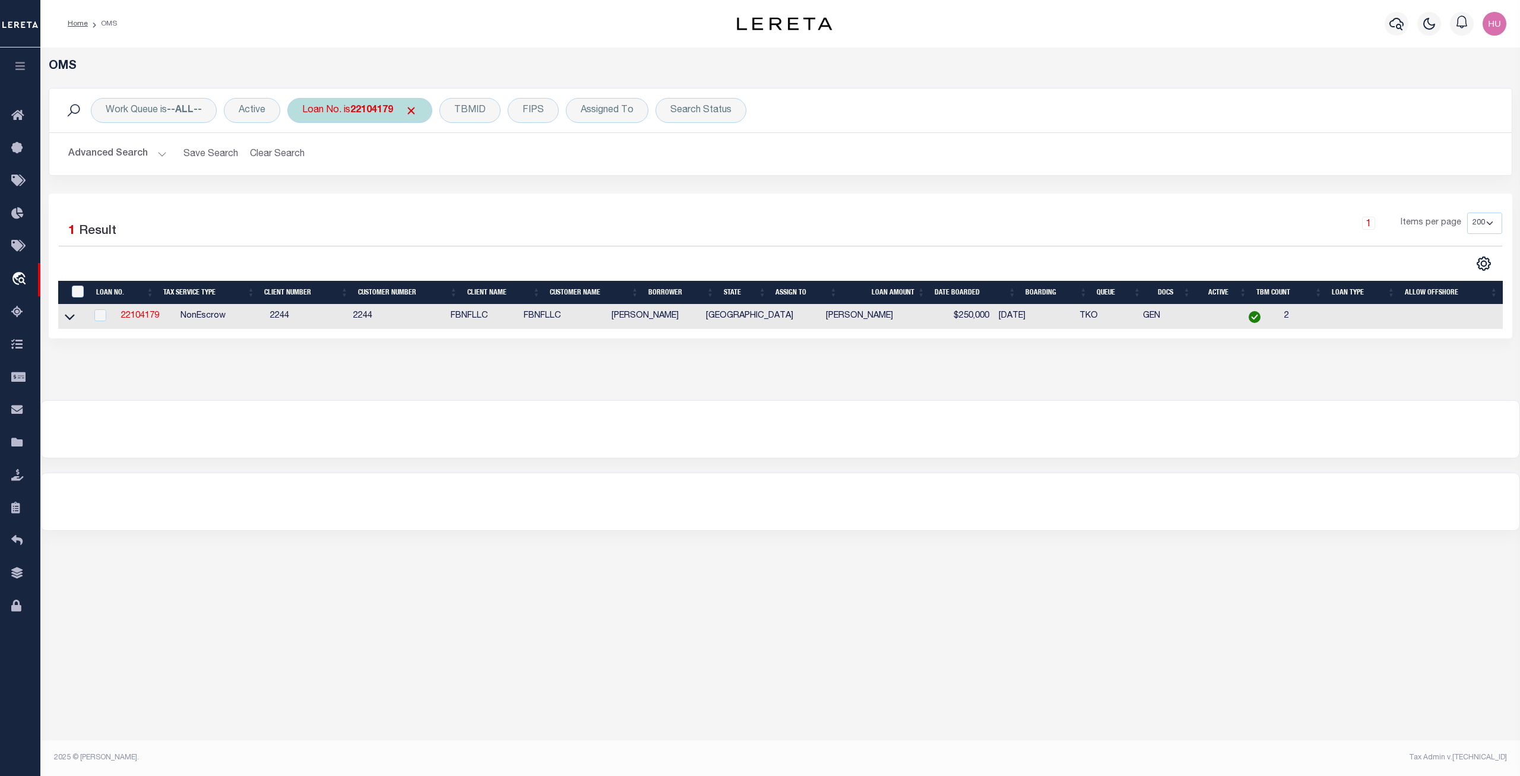
click at [365, 110] on b "22104179" at bounding box center [371, 111] width 43 height 10
type input "51500029692"
click at [450, 202] on input "Apply" at bounding box center [459, 195] width 35 height 20
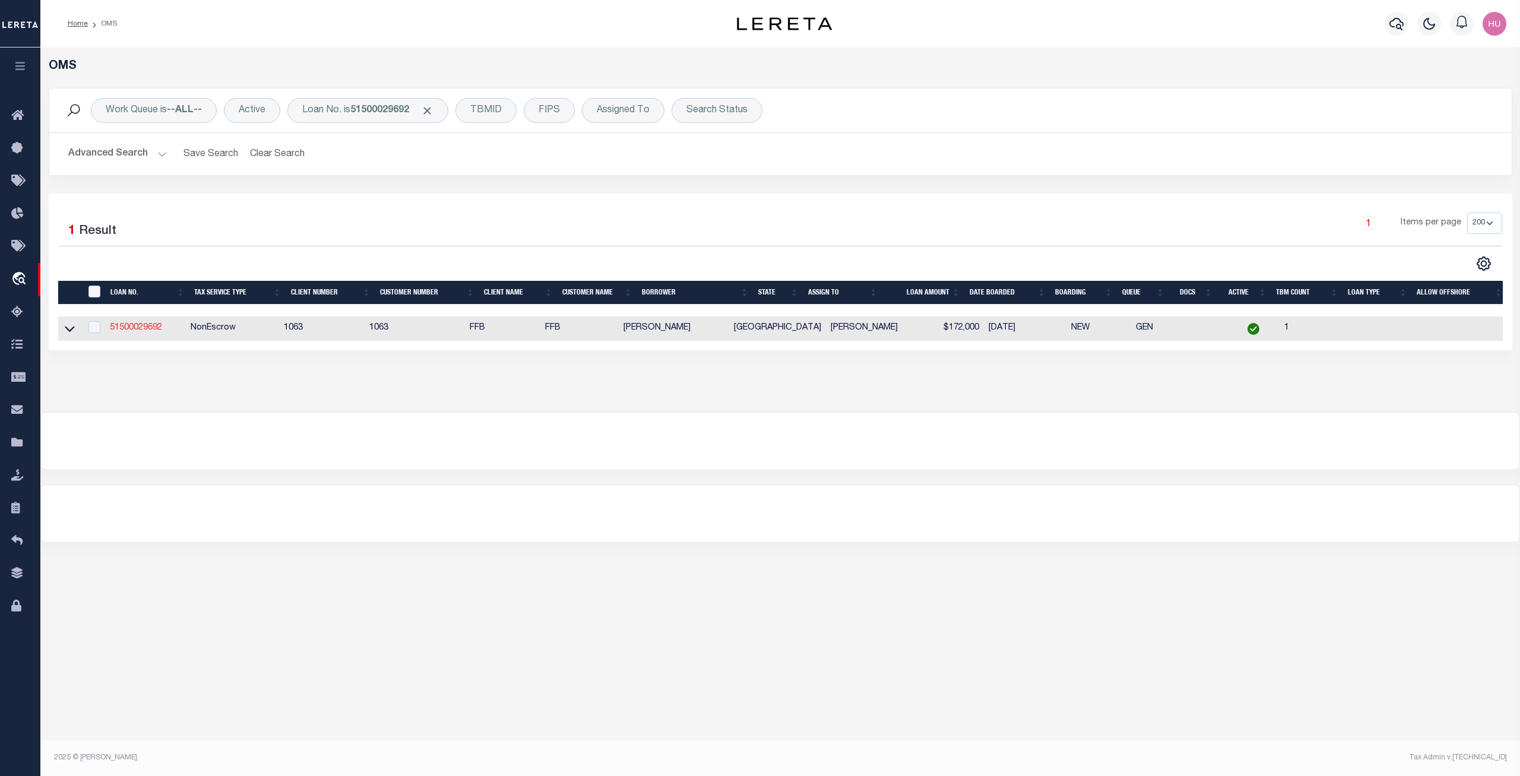
click at [138, 327] on link "51500029692" at bounding box center [136, 328] width 52 height 8
checkbox input "true"
type input "51500029692"
type input "[PERSON_NAME]"
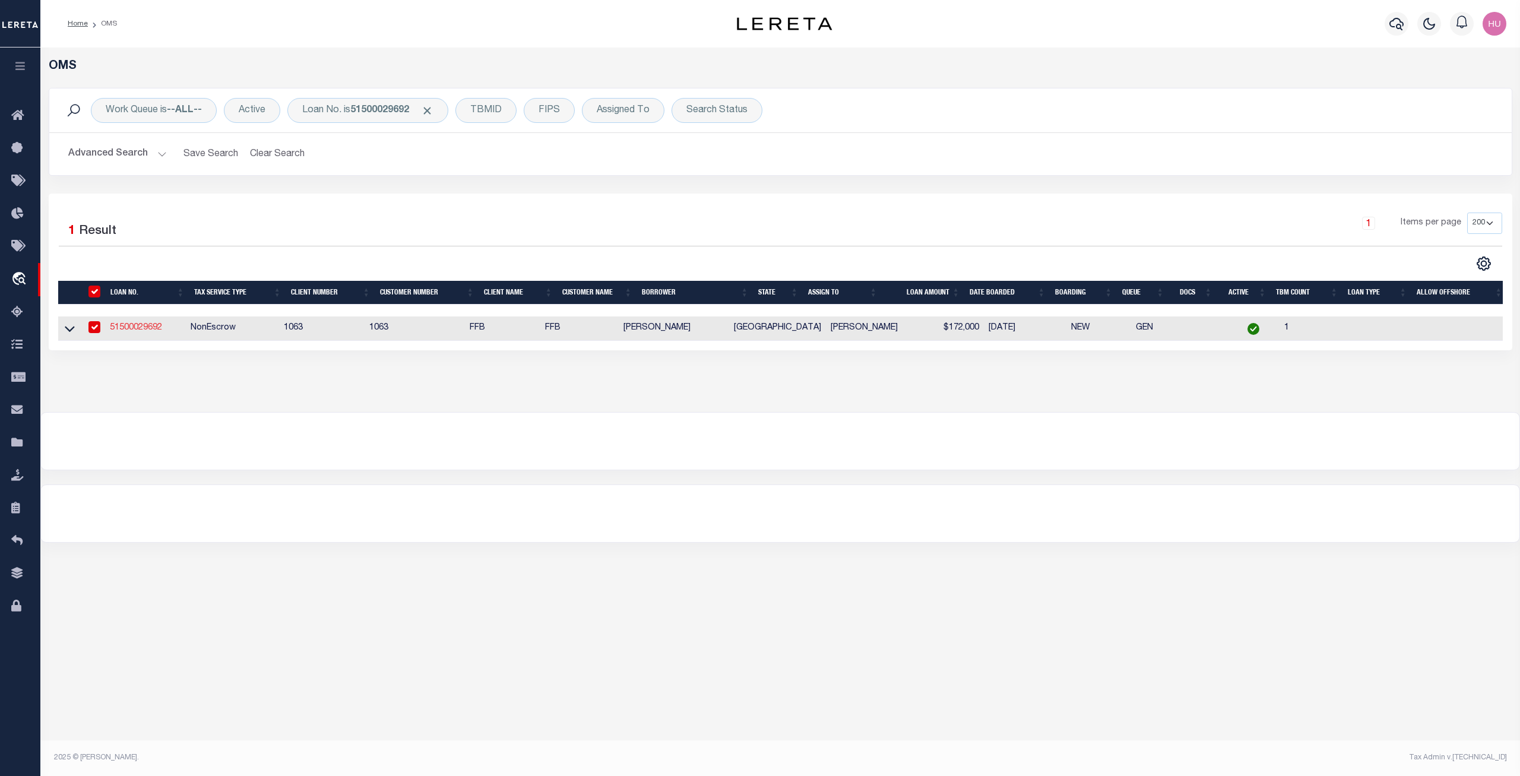
select select
select select "100"
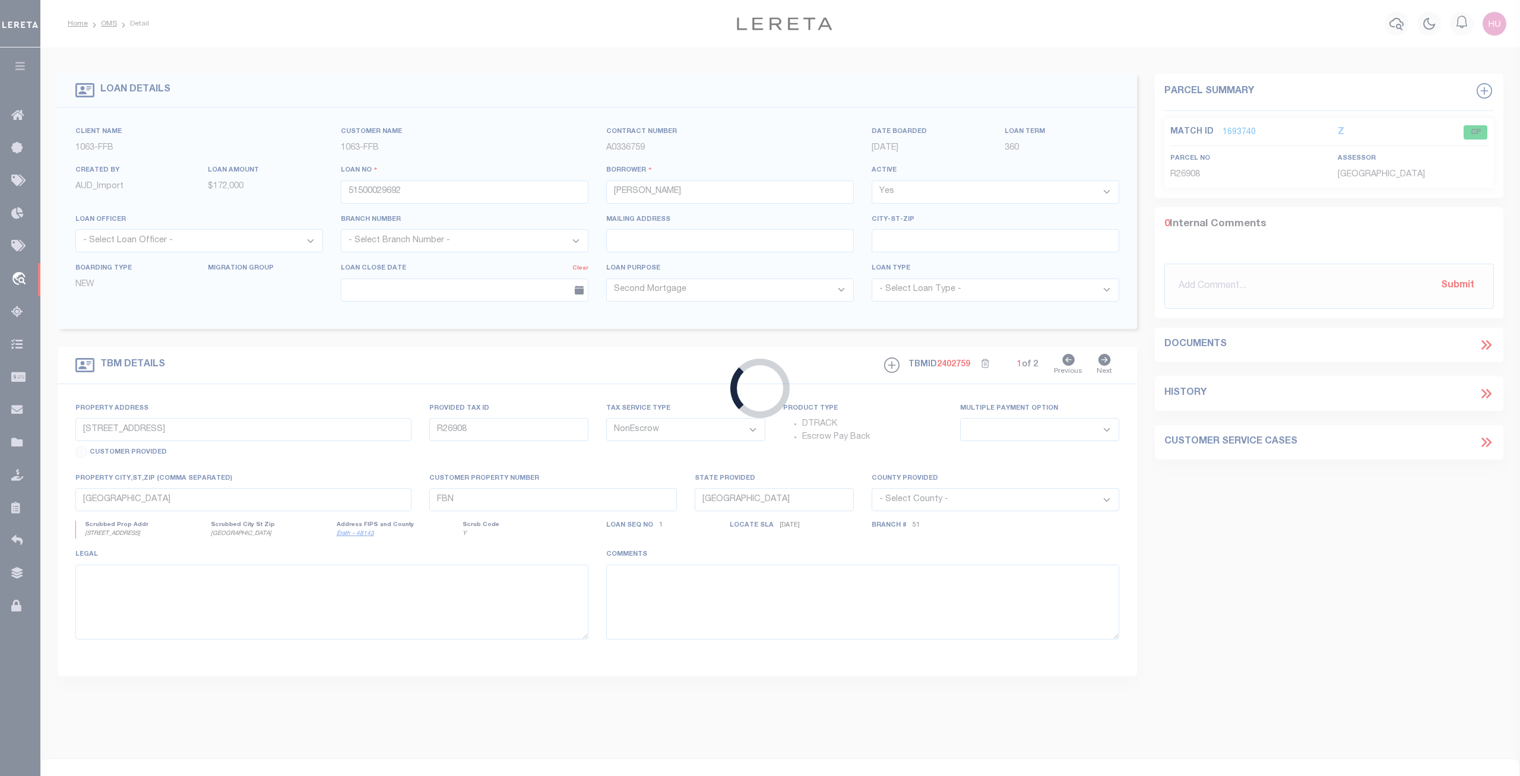
select select "809"
select select "520"
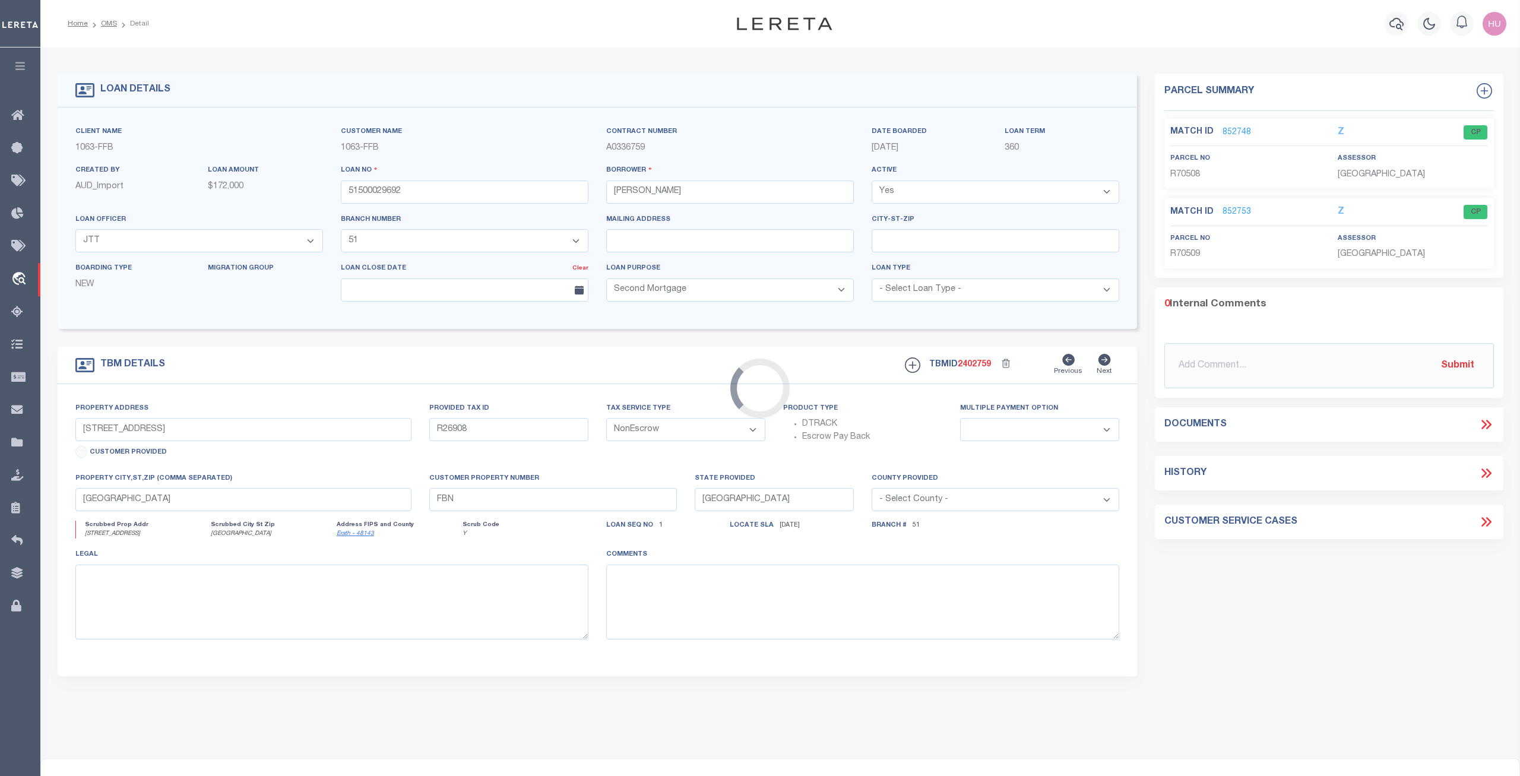
type input "1812 AND 1814 NORTH PADDOCK"
select select
type input "STEPHENVILLE [GEOGRAPHIC_DATA] 764010000"
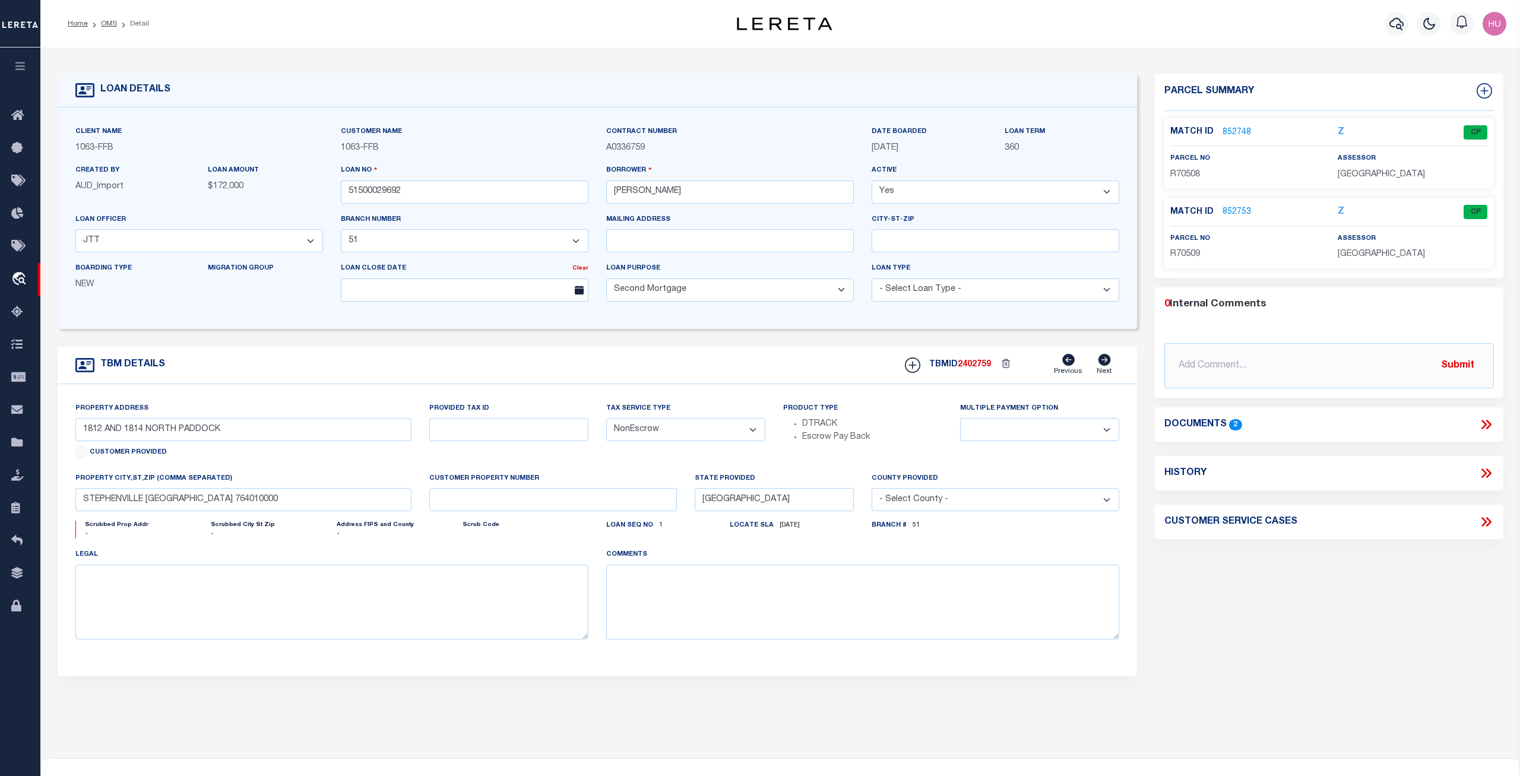
click at [1230, 131] on link "852748" at bounding box center [1237, 132] width 29 height 12
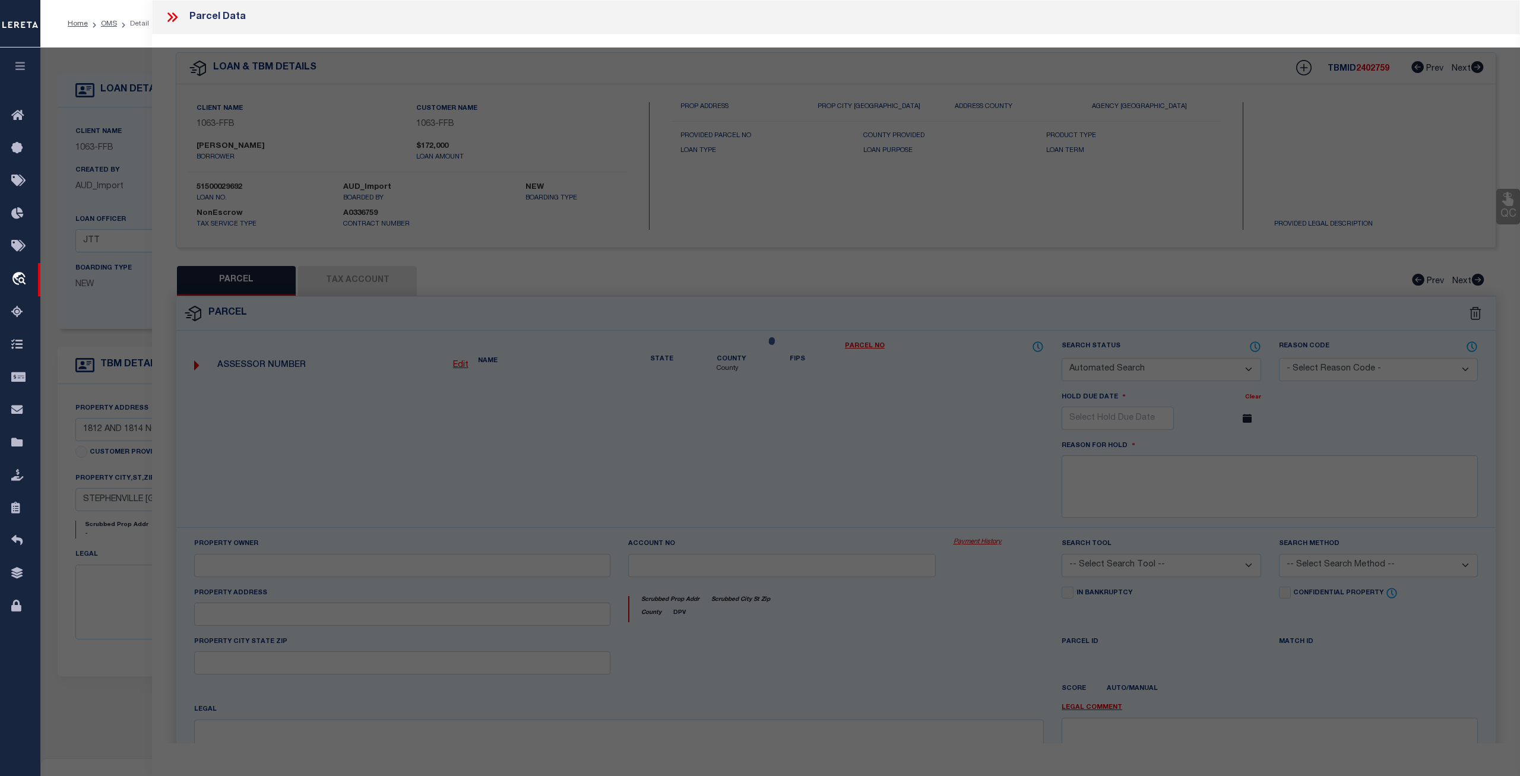
checkbox input "false"
select select "CP"
type input "R.7235.00210.00.0"
type input "1812 N PADDOCK"
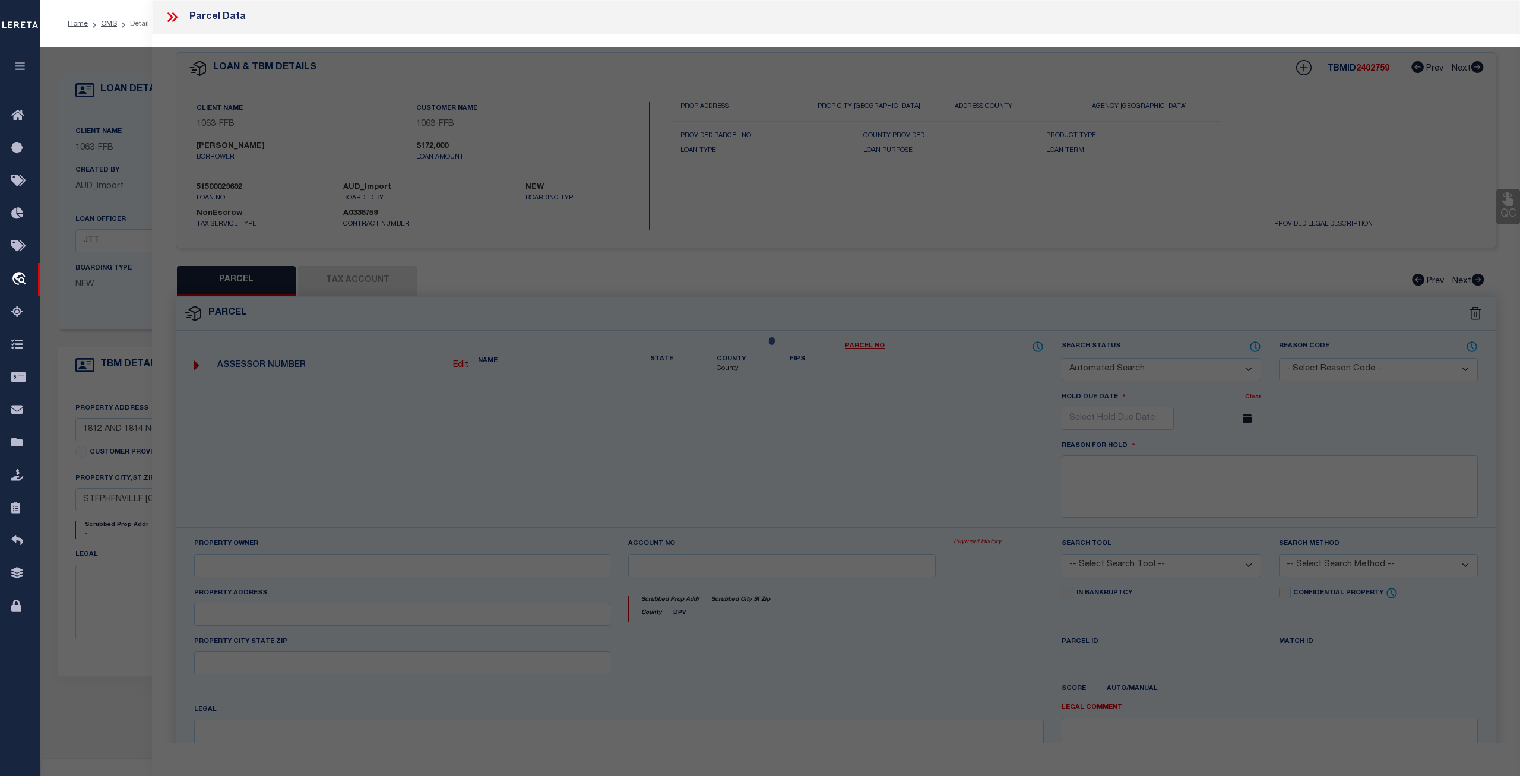
checkbox input "false"
type textarea "S7235 PEACOCK NORTH ADDITION, BLOCK 2, LOT 7"
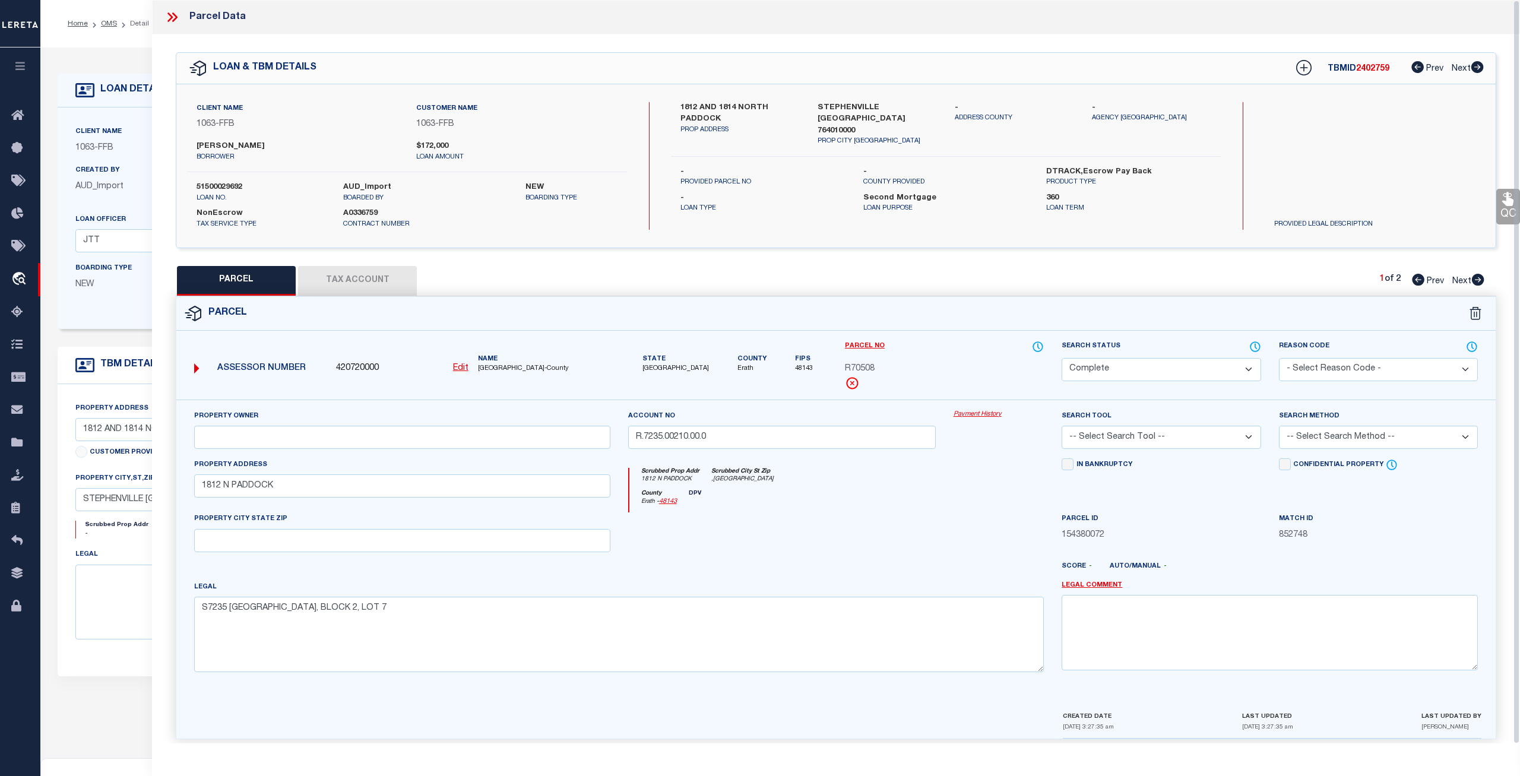
click at [371, 278] on button "Tax Account" at bounding box center [357, 281] width 119 height 30
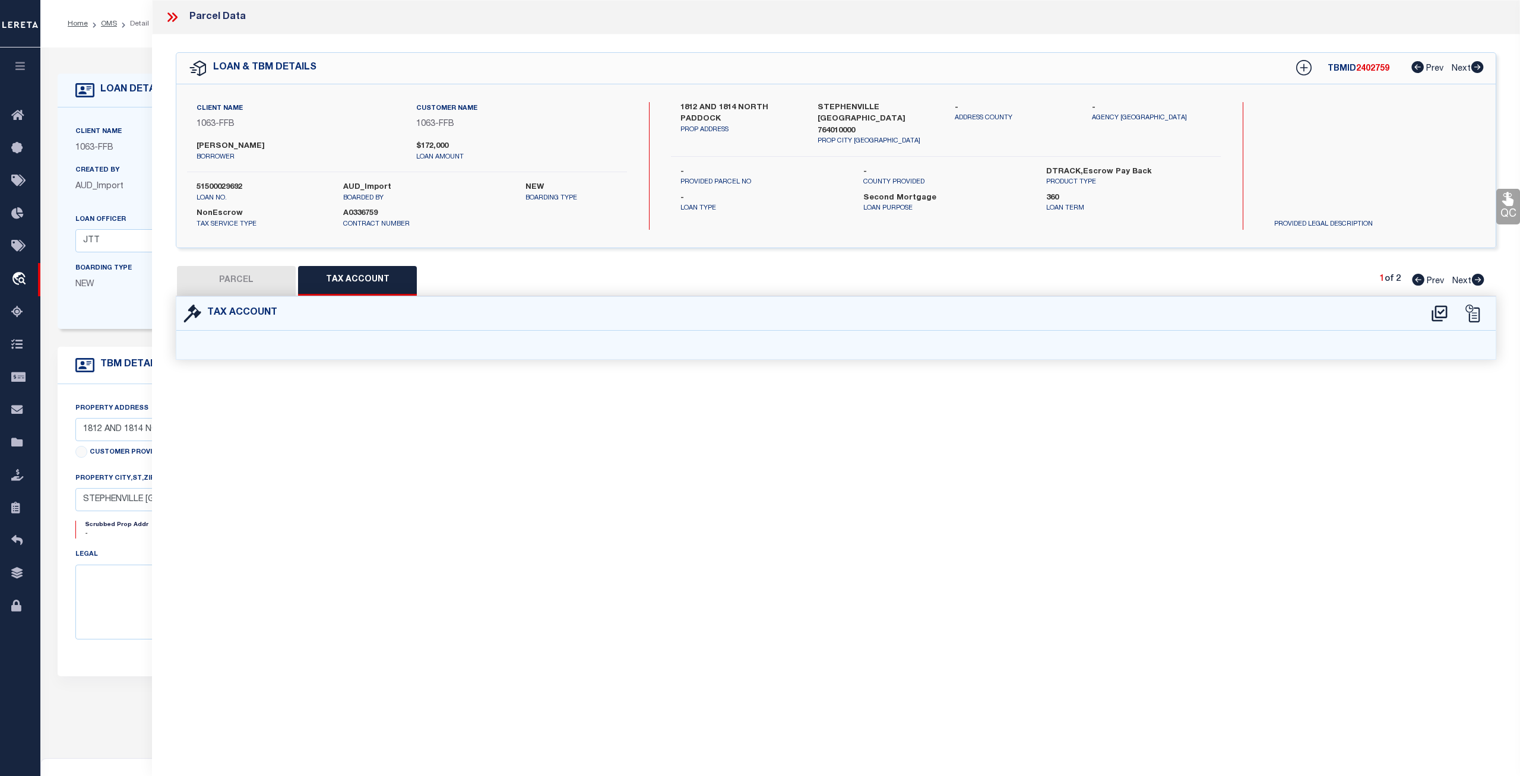
select select "100"
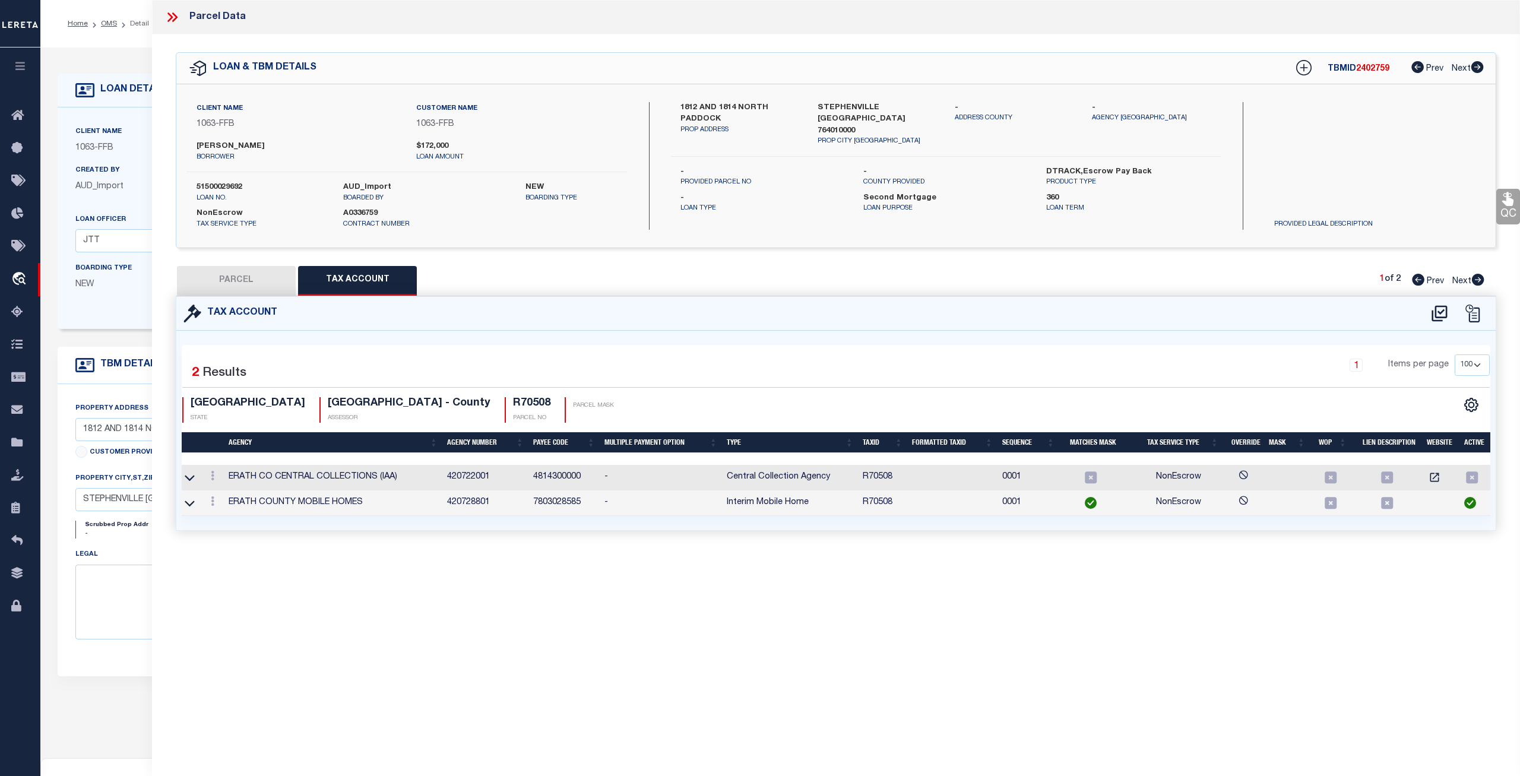
scroll to position [0, 4]
drag, startPoint x: 493, startPoint y: 506, endPoint x: 444, endPoint y: 505, distance: 49.3
click at [444, 505] on td "420728801" at bounding box center [485, 504] width 86 height 26
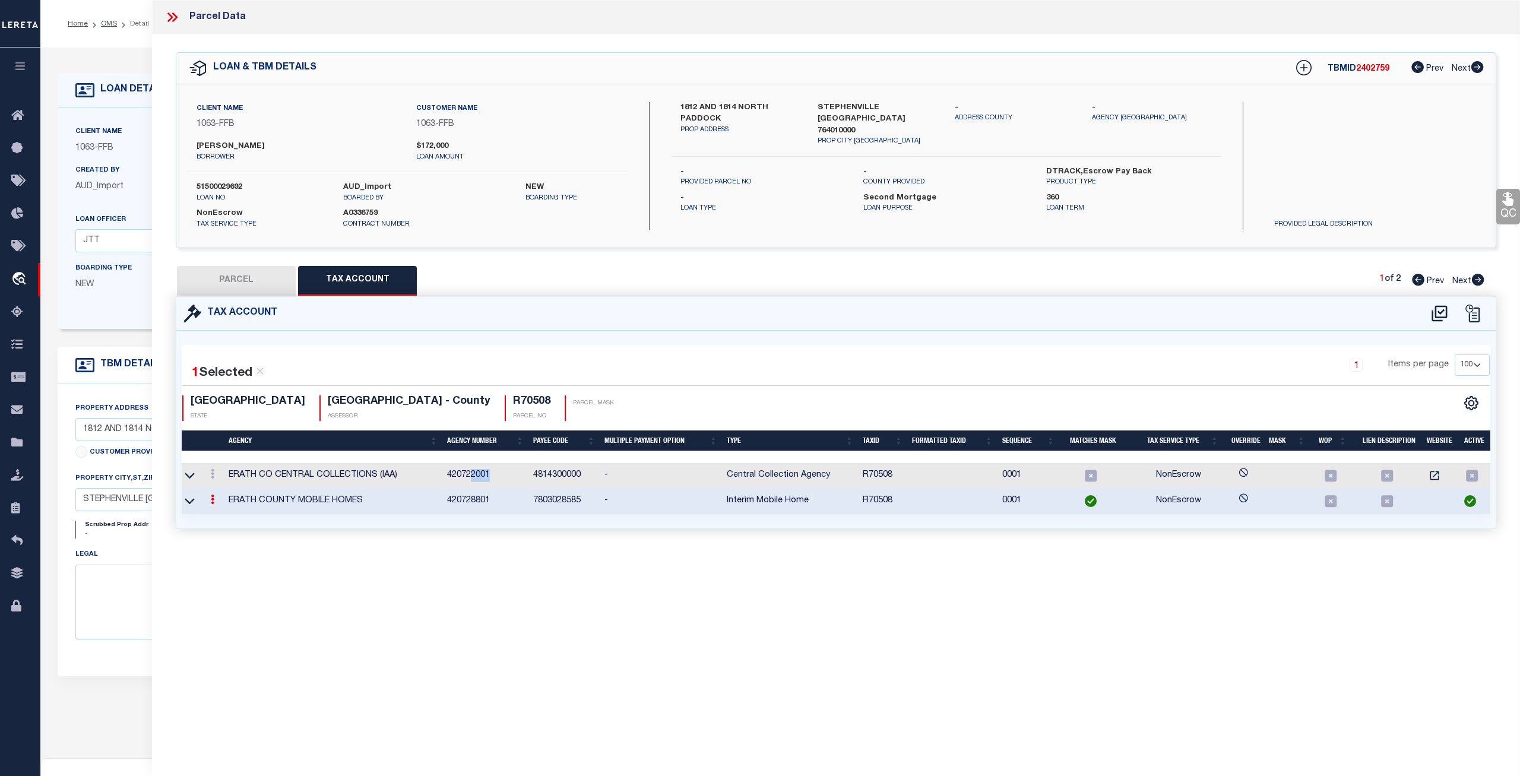
drag, startPoint x: 492, startPoint y: 474, endPoint x: 440, endPoint y: 472, distance: 51.7
click at [440, 472] on tr "ERATH CO CENTRAL COLLECTIONS (IAA) 420722001 4814300000 - Central Collection Ag…" at bounding box center [834, 476] width 1312 height 26
drag, startPoint x: 579, startPoint y: 501, endPoint x: 519, endPoint y: 501, distance: 60.0
click at [519, 501] on tr "ERATH COUNTY MOBILE HOMES 420728801 7803028585 - Interim Mobile Home R70508 000…" at bounding box center [834, 502] width 1312 height 26
click at [678, 308] on div "Tax Account" at bounding box center [836, 314] width 1320 height 34
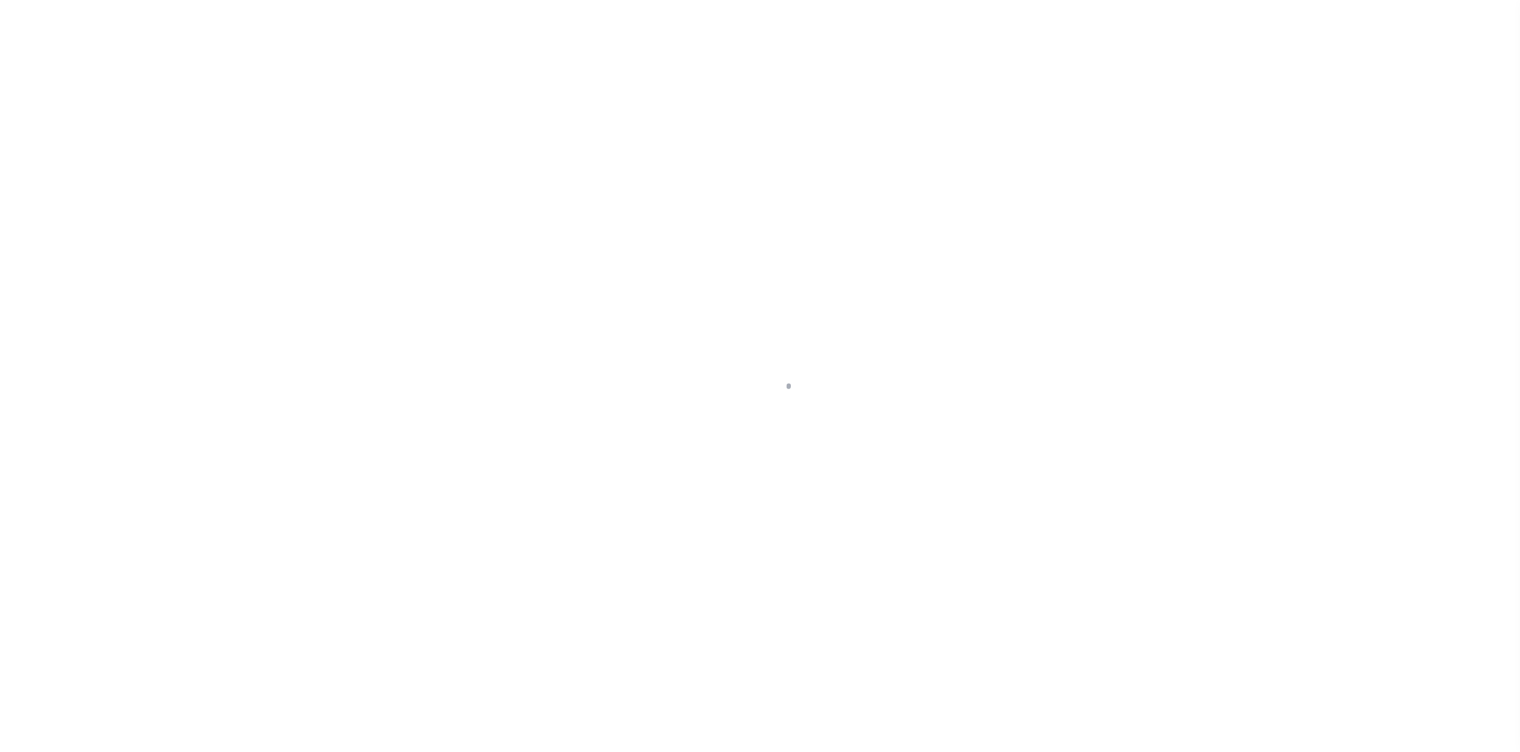
select select "100"
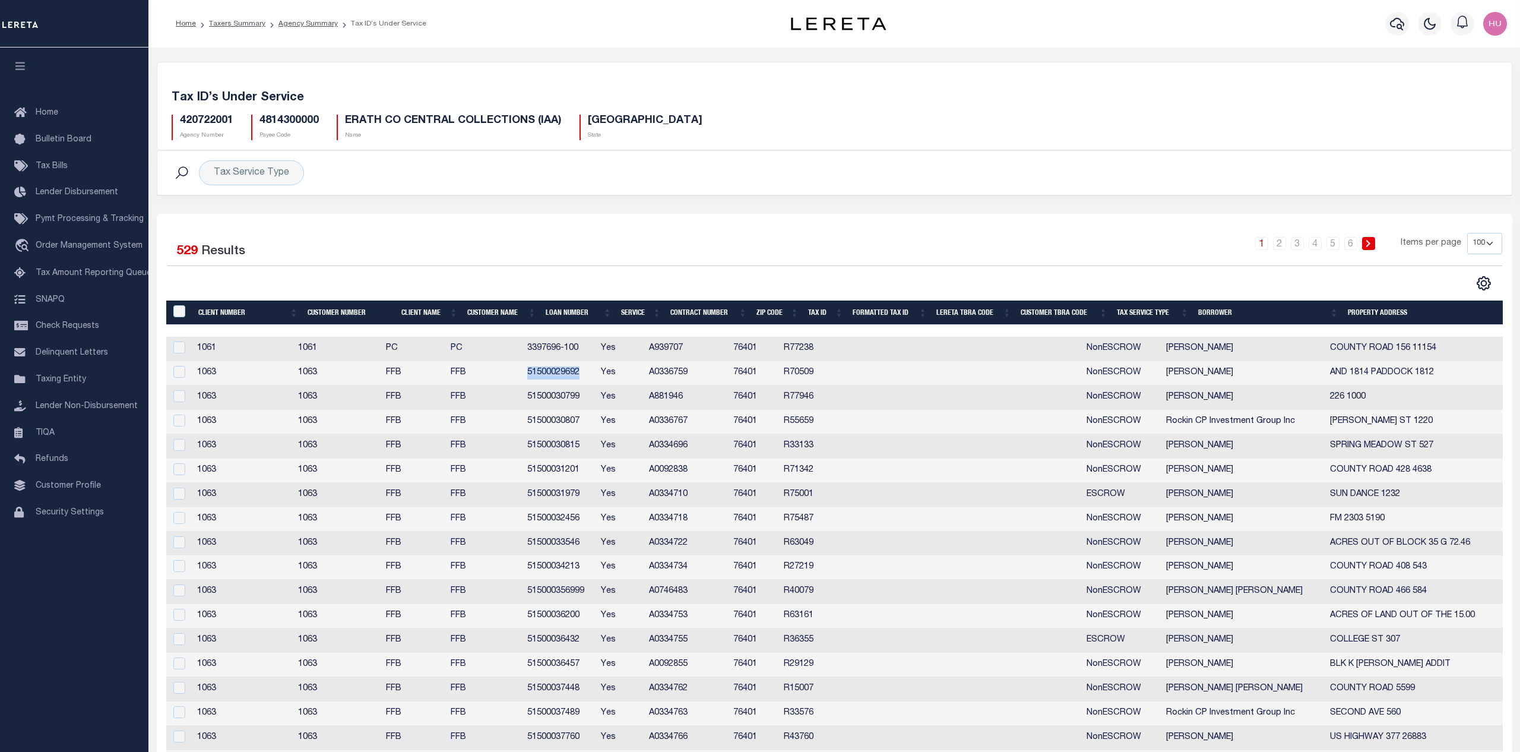
drag, startPoint x: 603, startPoint y: 377, endPoint x: 540, endPoint y: 373, distance: 62.5
click at [540, 373] on tr "1063 1063 FFB FFB 51500029692 Yes A0336759 76401 R70509 NonESCROW [PERSON_NAME]…" at bounding box center [841, 373] width 1350 height 24
click at [627, 261] on div "1 2 3 4 5 6 Items per page 10 25 50 100" at bounding box center [1003, 248] width 997 height 31
click at [783, 188] on div "Tax Service Type Search" at bounding box center [834, 173] width 1355 height 44
drag, startPoint x: 713, startPoint y: 376, endPoint x: 670, endPoint y: 374, distance: 42.2
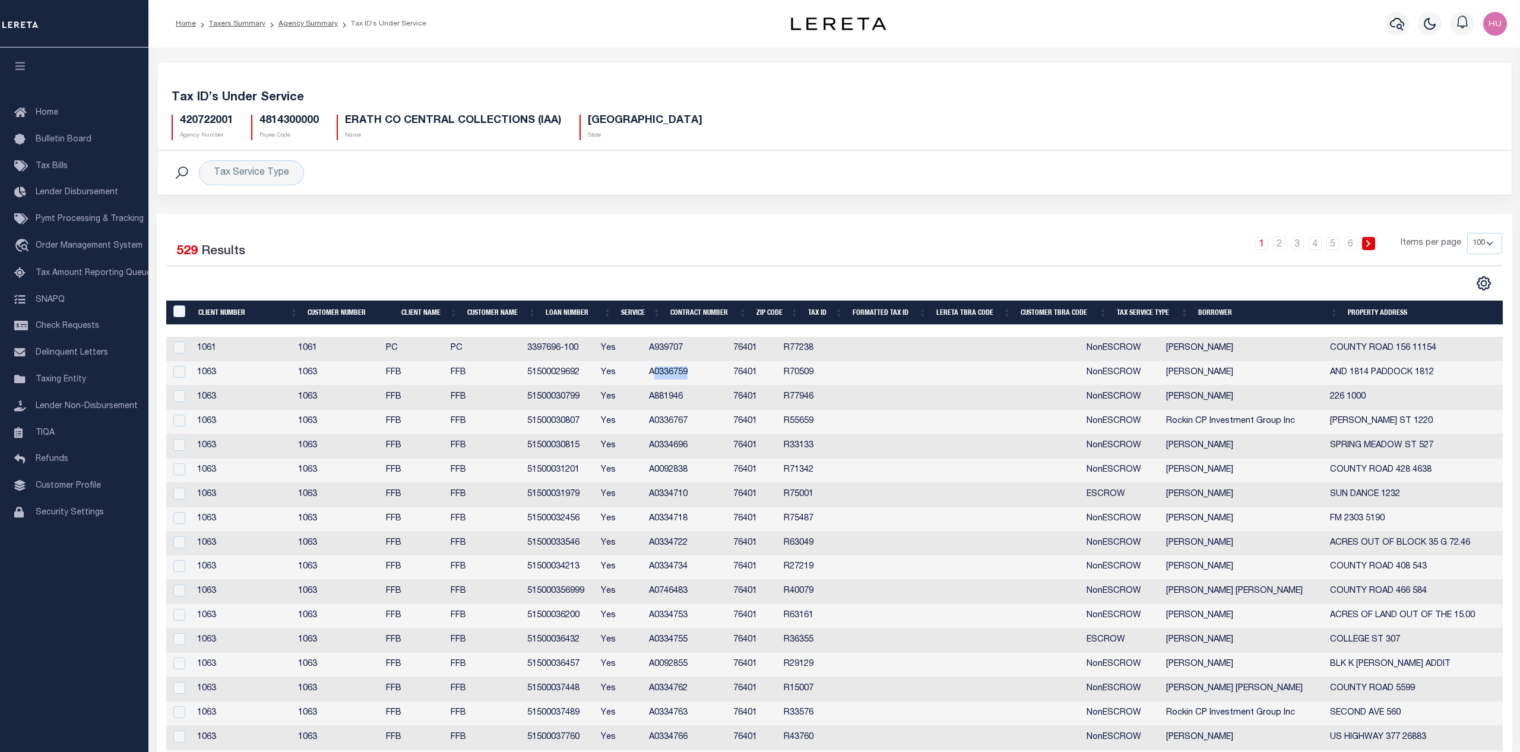
click at [670, 374] on td "A0336759" at bounding box center [686, 373] width 84 height 24
checkbox input "true"
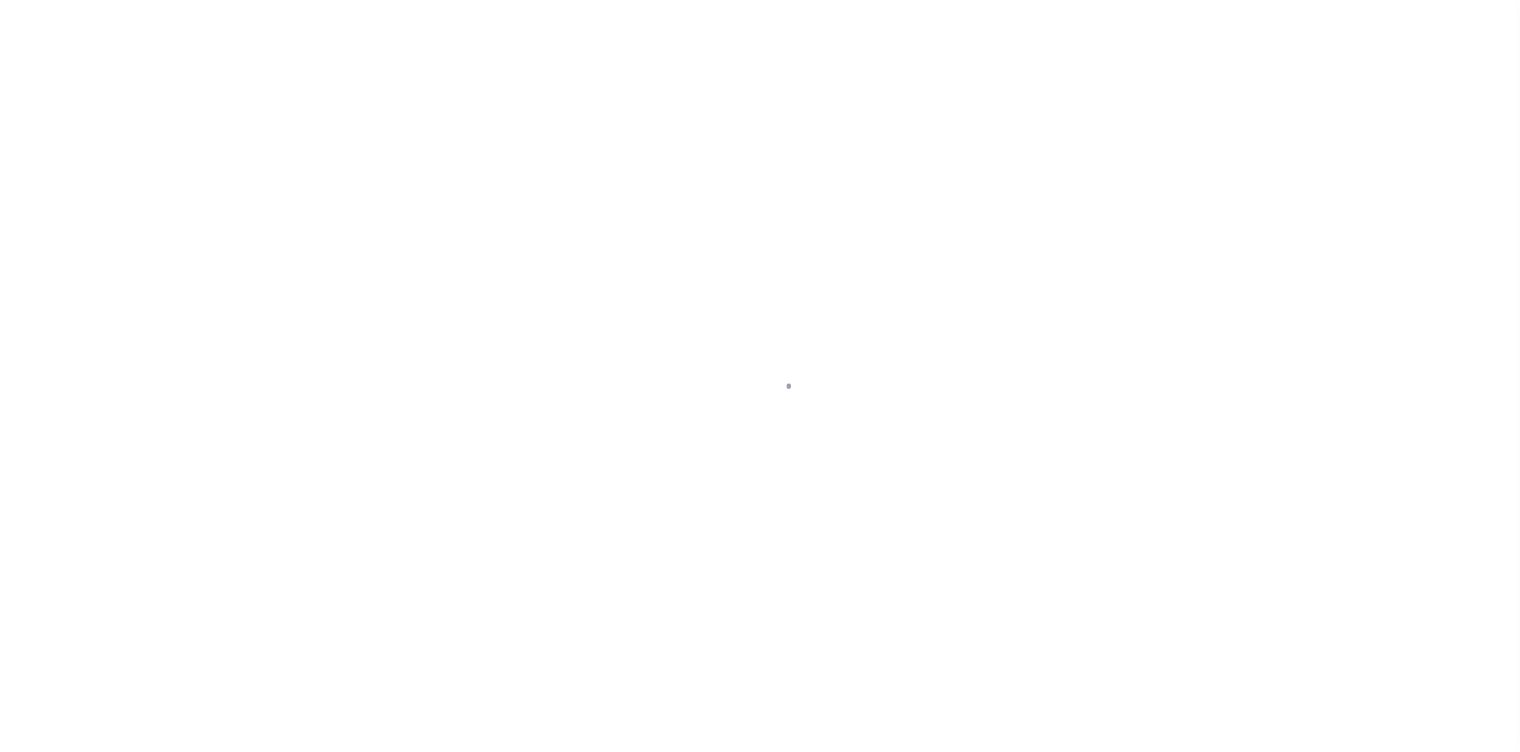
select select "100"
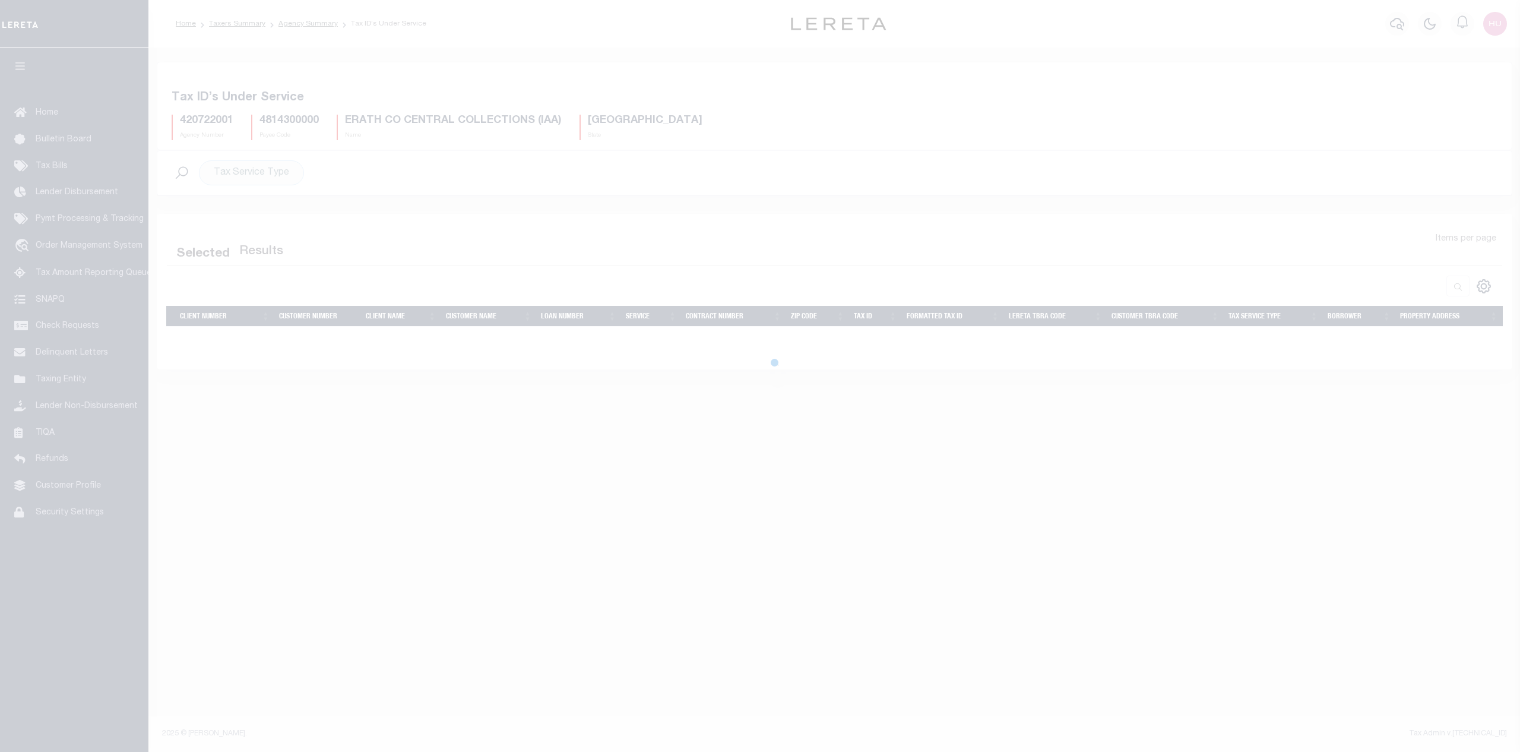
select select "100"
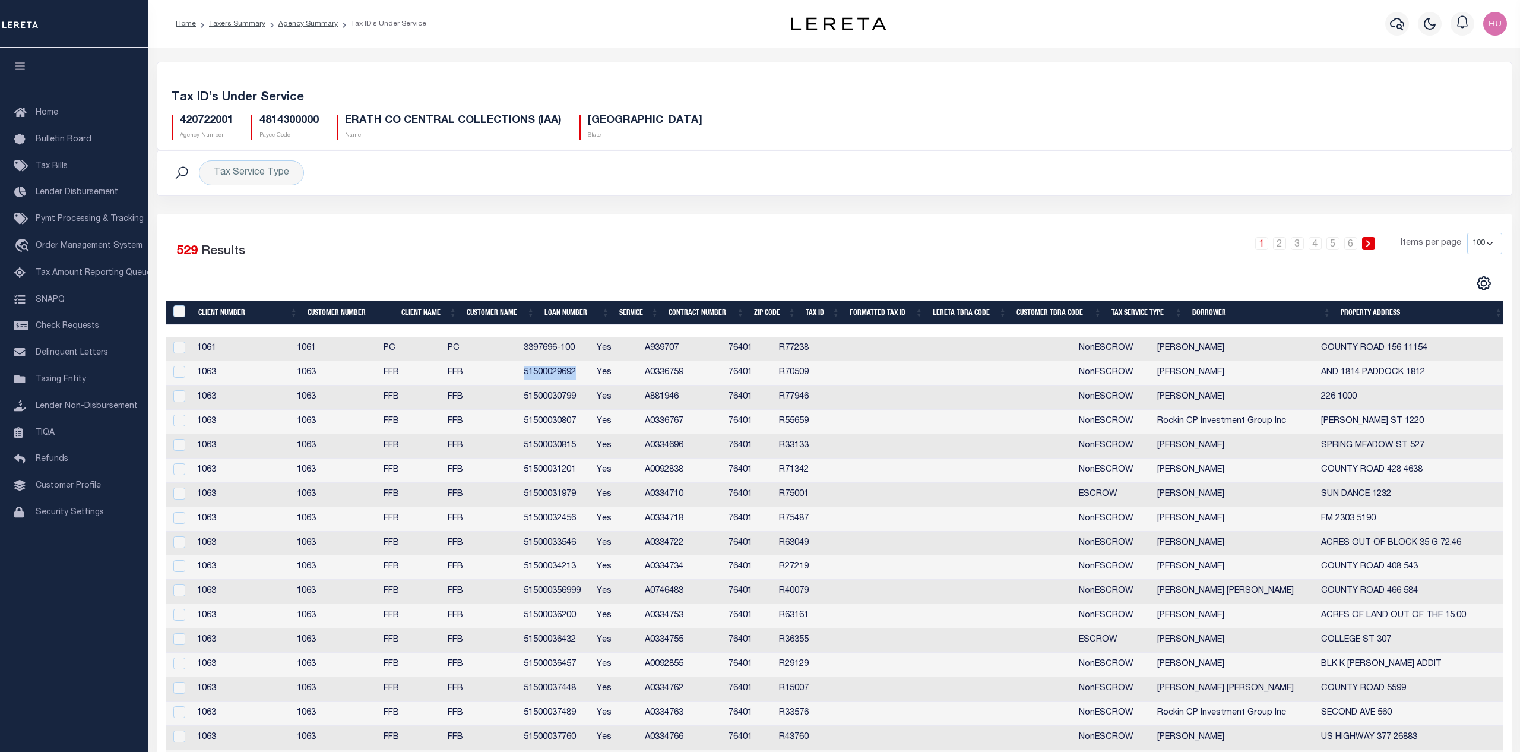
drag, startPoint x: 575, startPoint y: 375, endPoint x: 543, endPoint y: 376, distance: 32.1
click at [543, 376] on td "51500029692" at bounding box center [555, 373] width 73 height 24
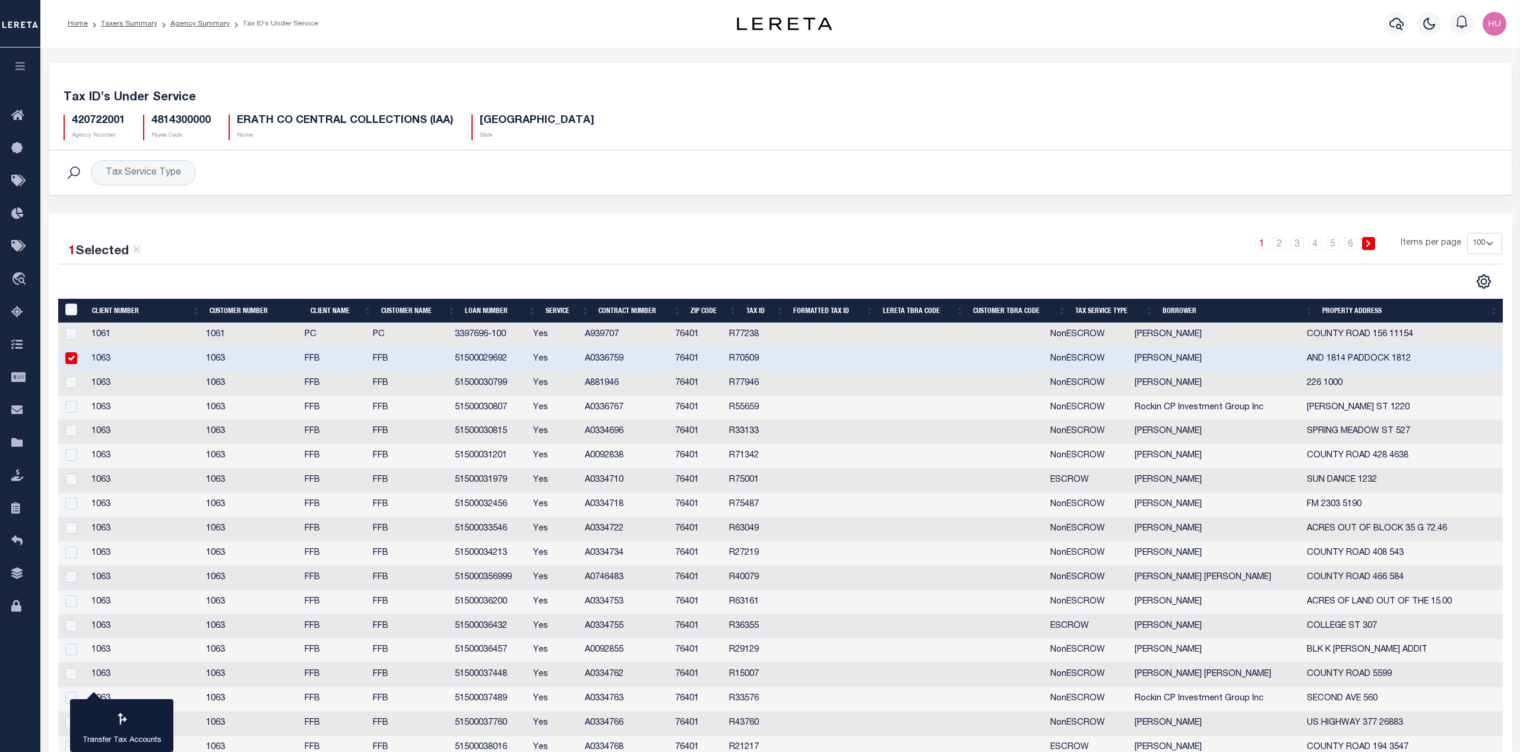
click at [72, 361] on input "checkbox" at bounding box center [71, 358] width 12 height 12
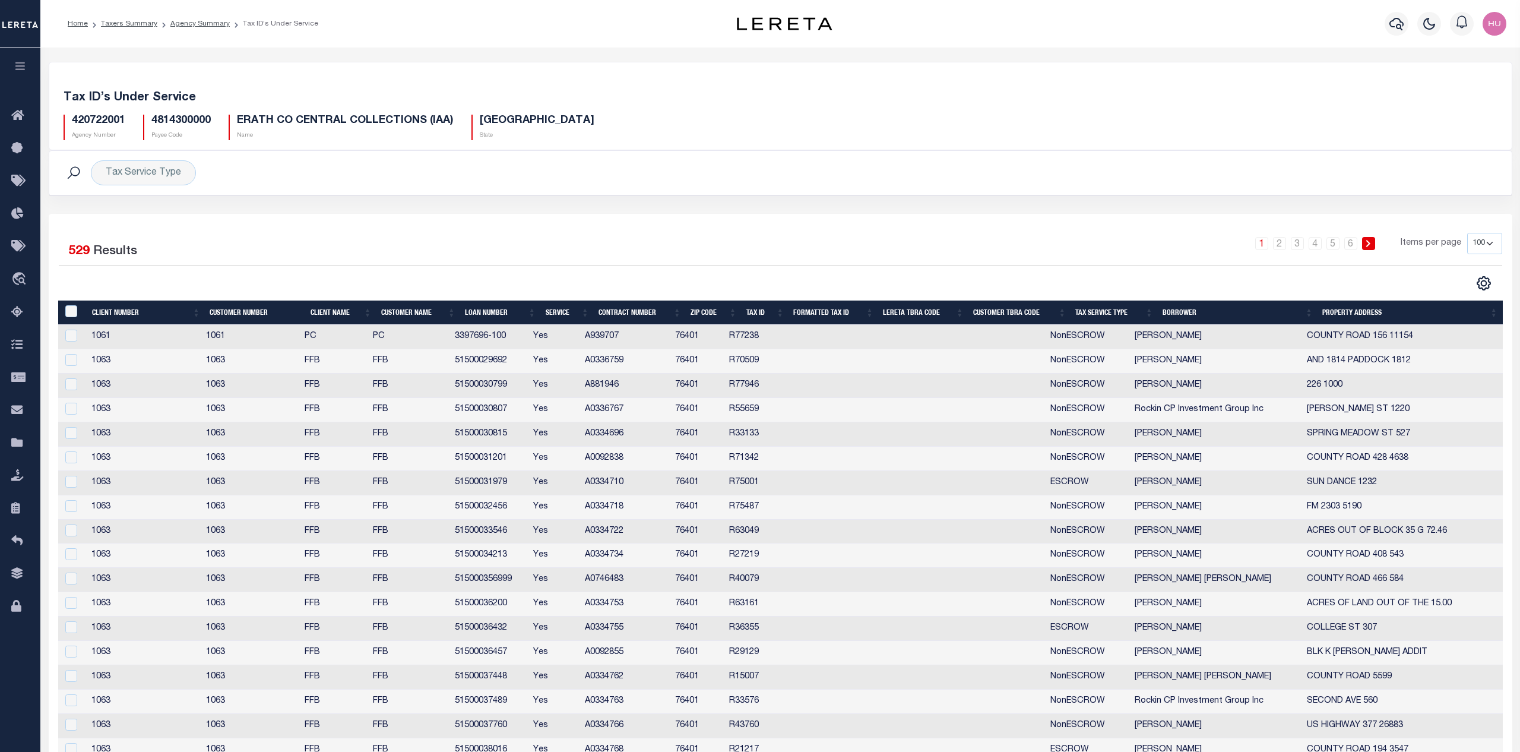
click at [67, 362] on input "checkbox" at bounding box center [71, 360] width 12 height 12
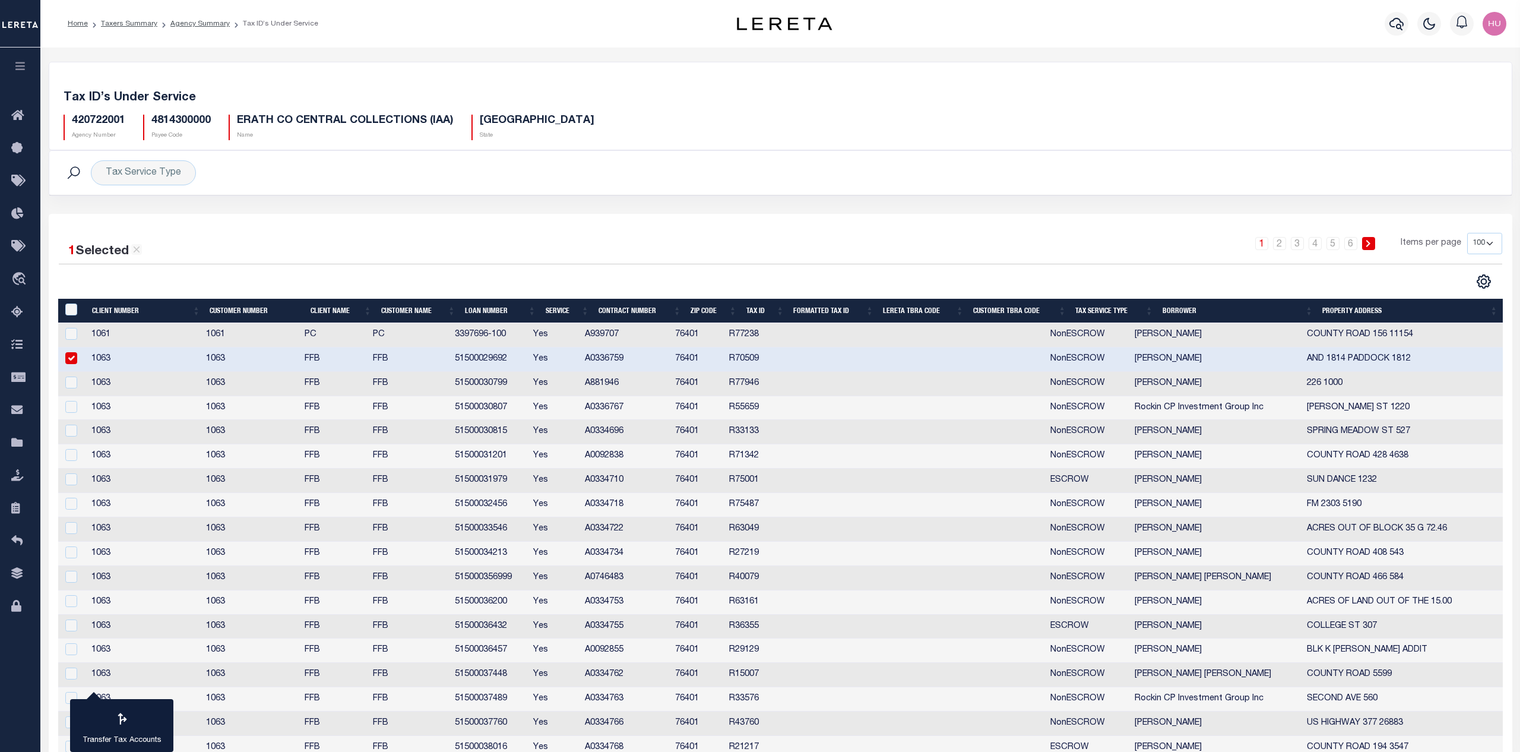
click at [72, 357] on input "checkbox" at bounding box center [71, 358] width 12 height 12
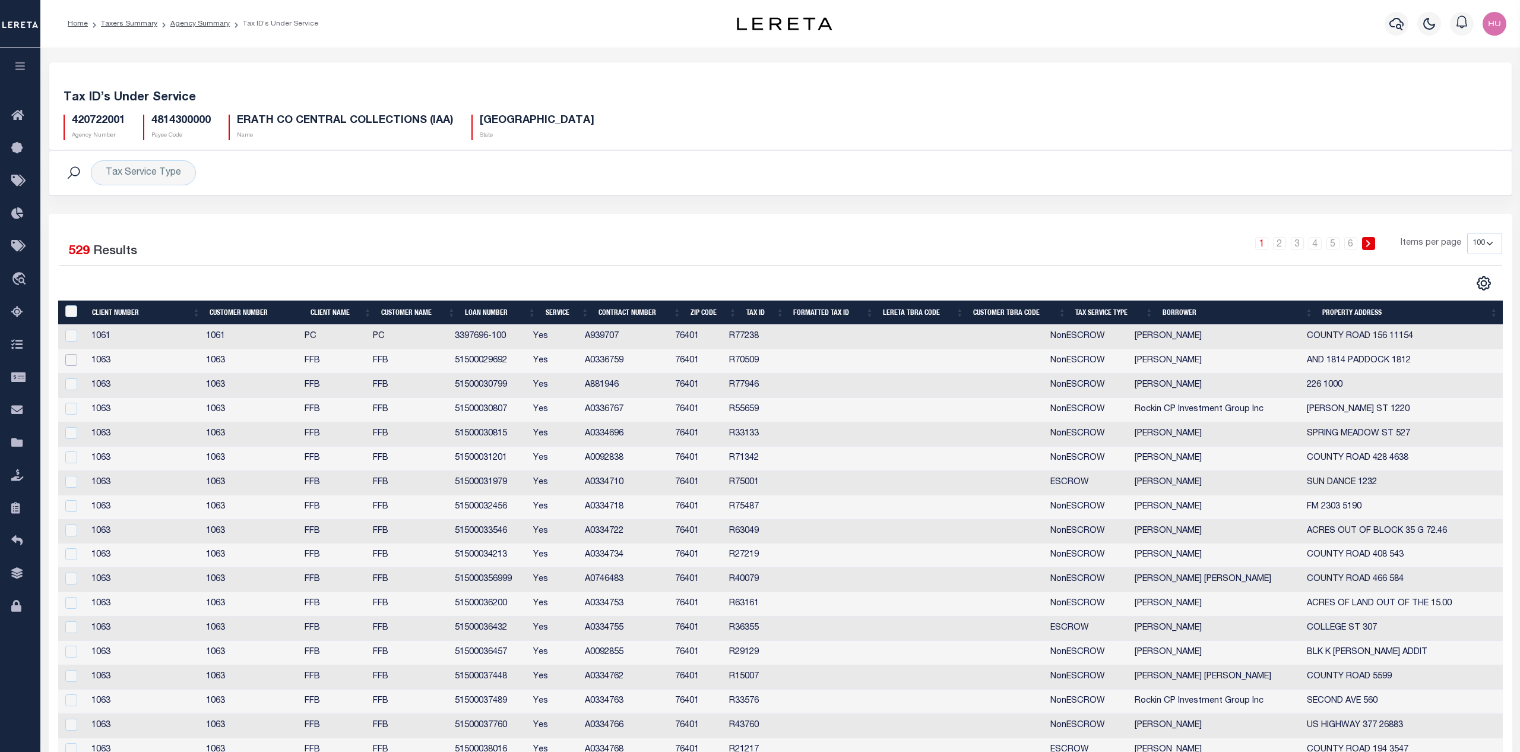
click at [68, 359] on input "checkbox" at bounding box center [71, 360] width 12 height 12
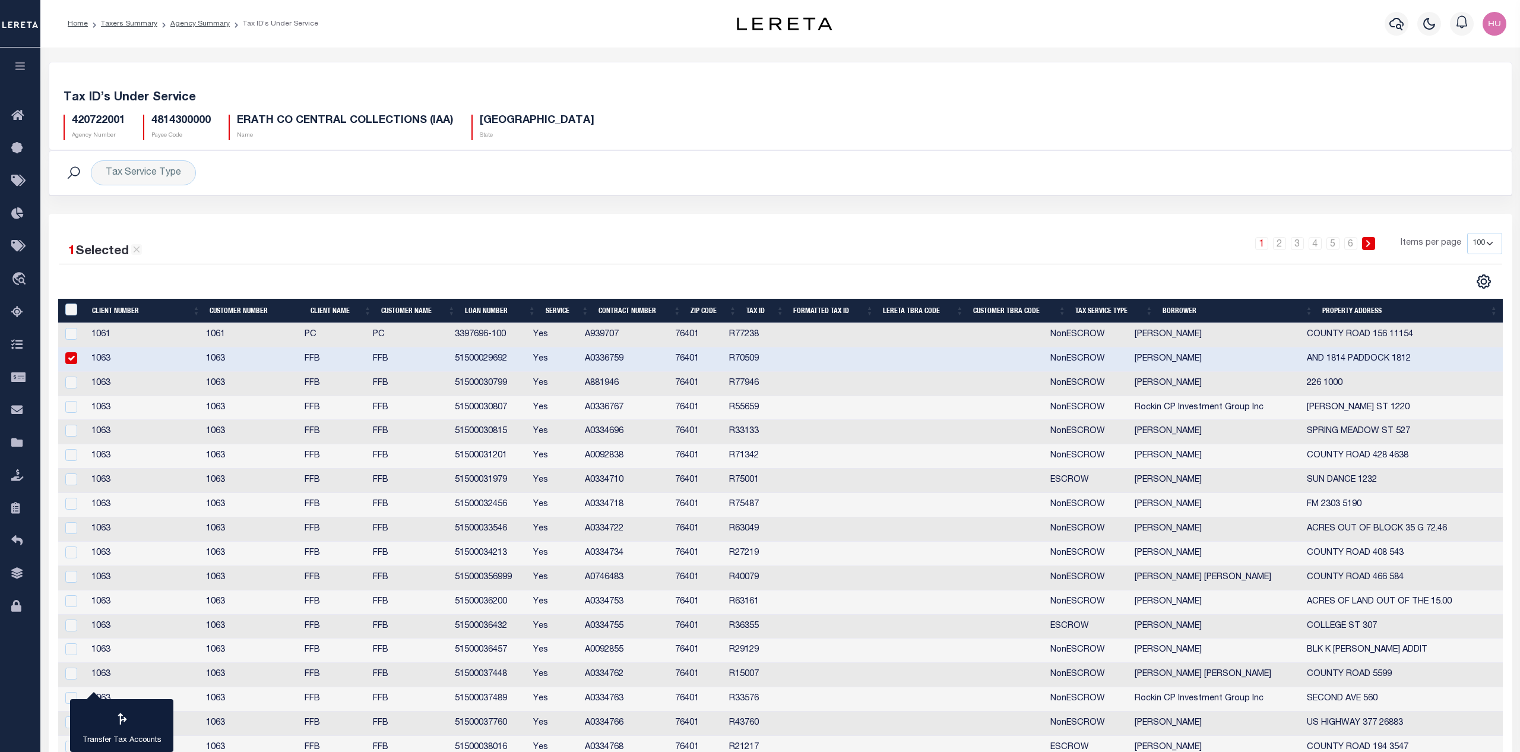
click at [68, 359] on input "checkbox" at bounding box center [71, 358] width 12 height 12
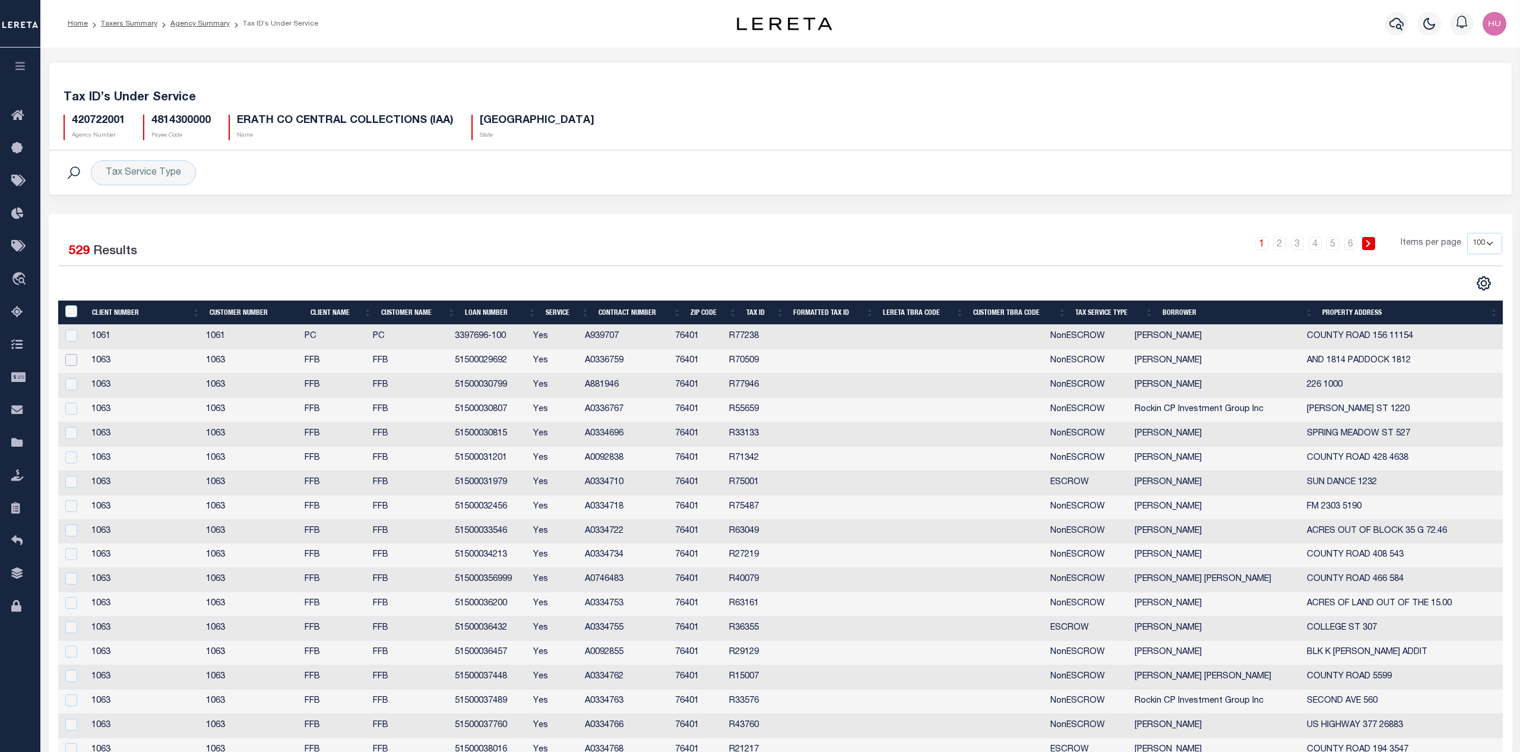
click at [68, 359] on input "checkbox" at bounding box center [71, 360] width 12 height 12
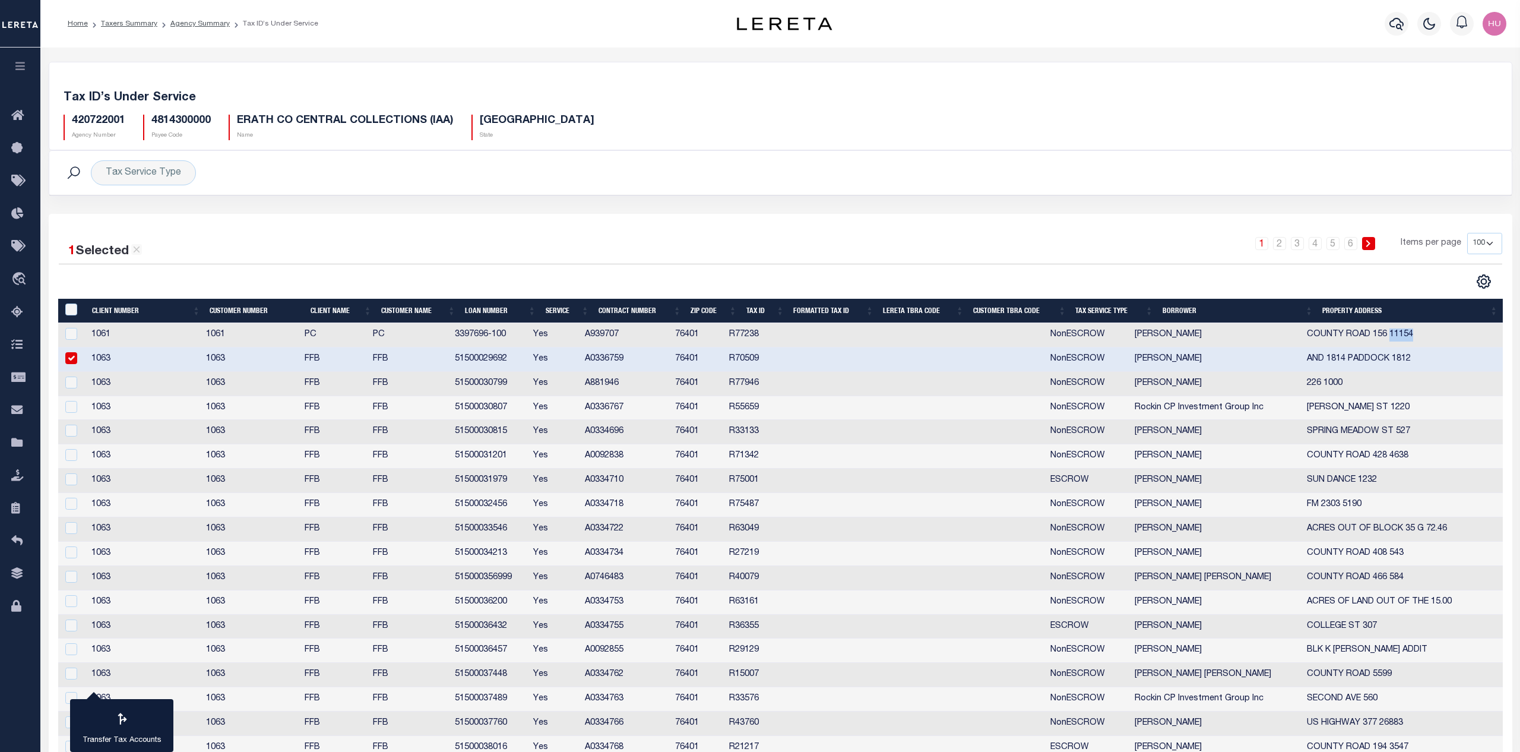
click at [68, 359] on input "checkbox" at bounding box center [71, 358] width 12 height 12
checkbox input "false"
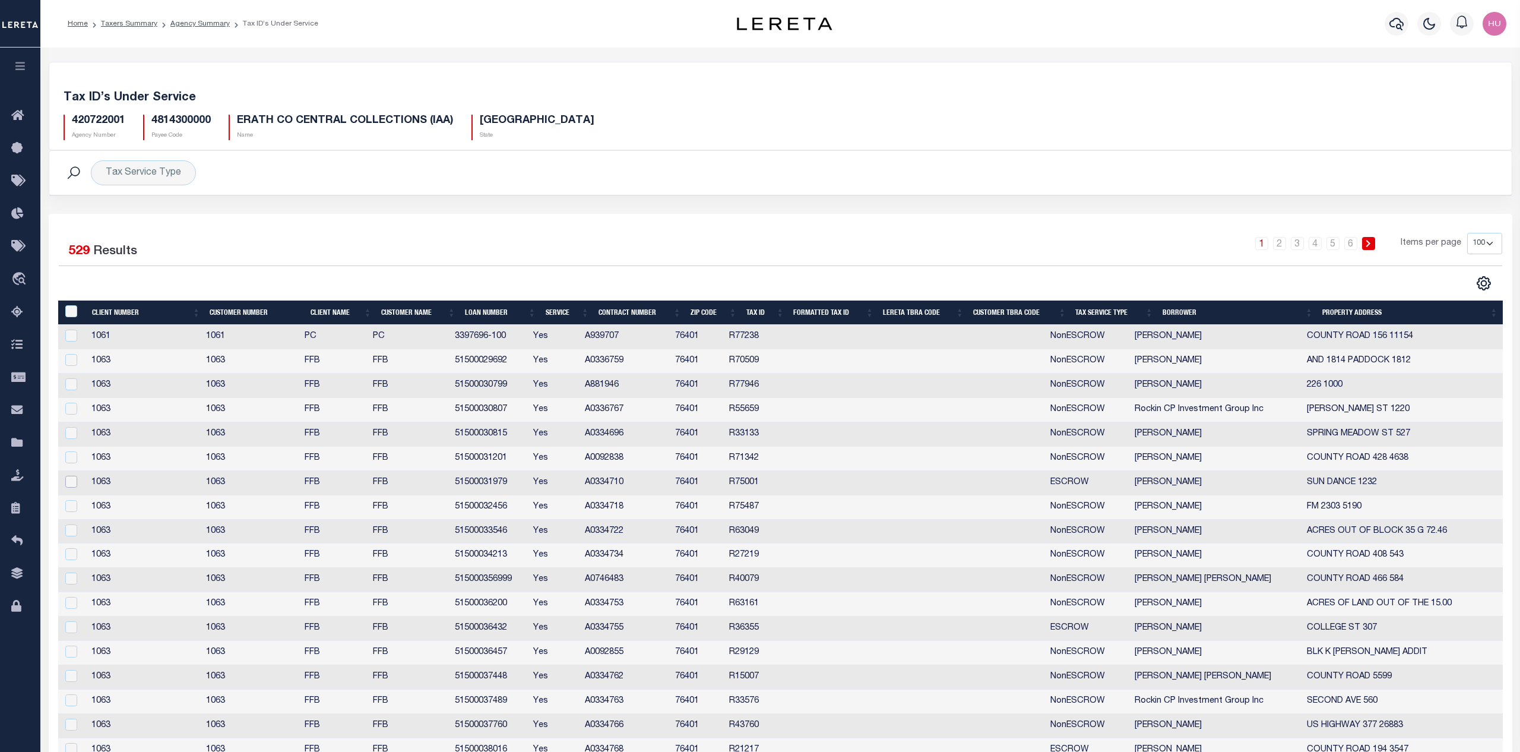
click at [72, 484] on input "checkbox" at bounding box center [71, 482] width 12 height 12
checkbox input "true"
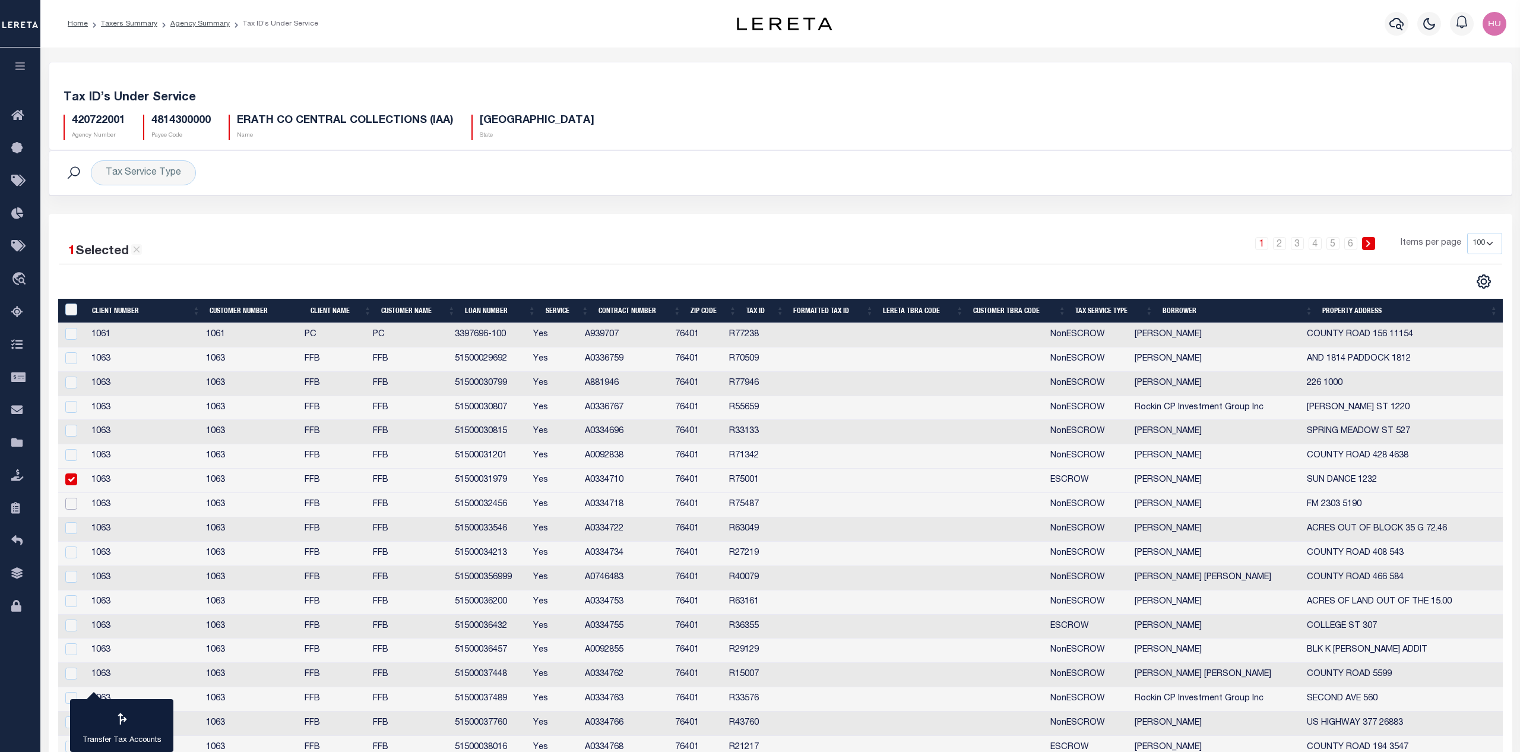
click at [70, 504] on input "checkbox" at bounding box center [71, 504] width 12 height 12
checkbox input "true"
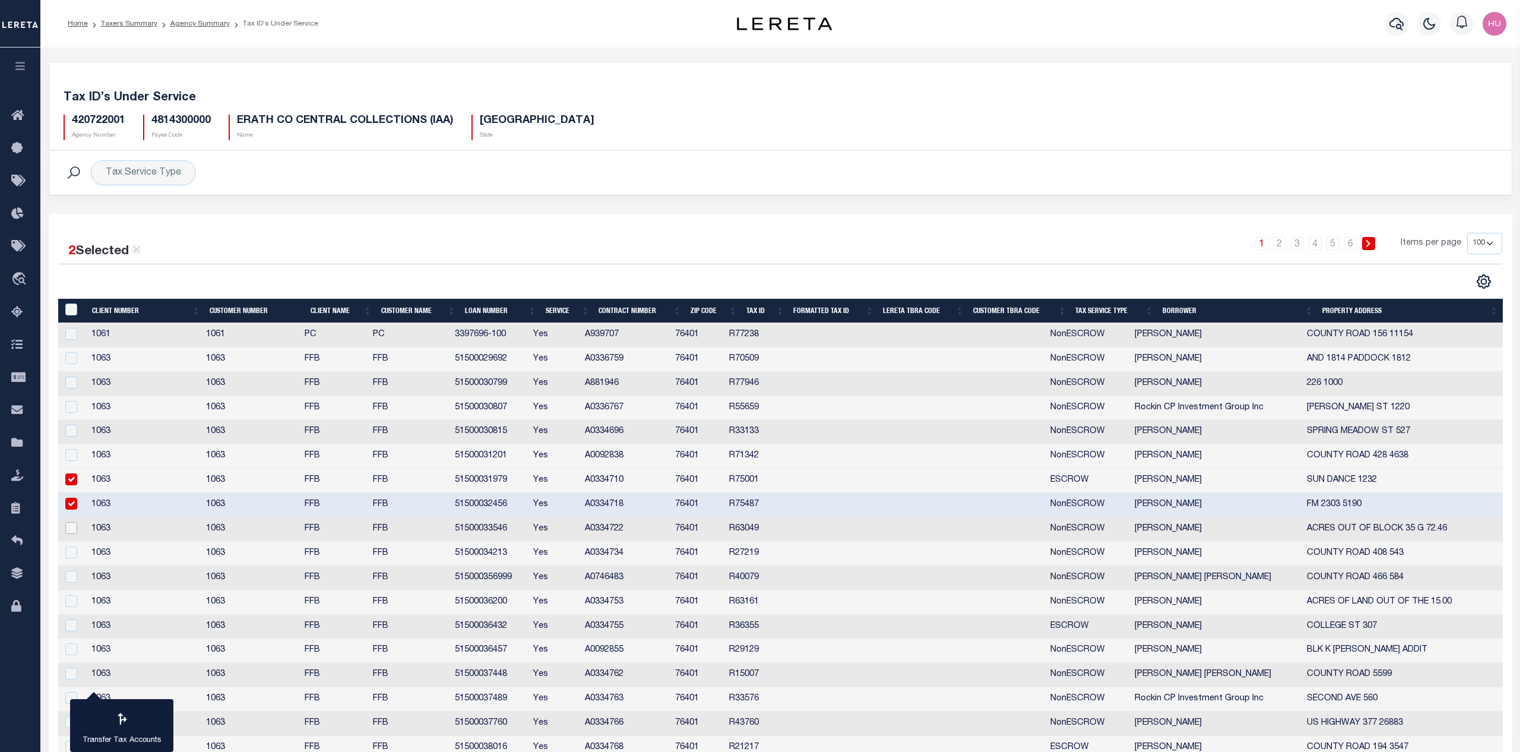
click at [69, 523] on input "checkbox" at bounding box center [71, 528] width 12 height 12
checkbox input "true"
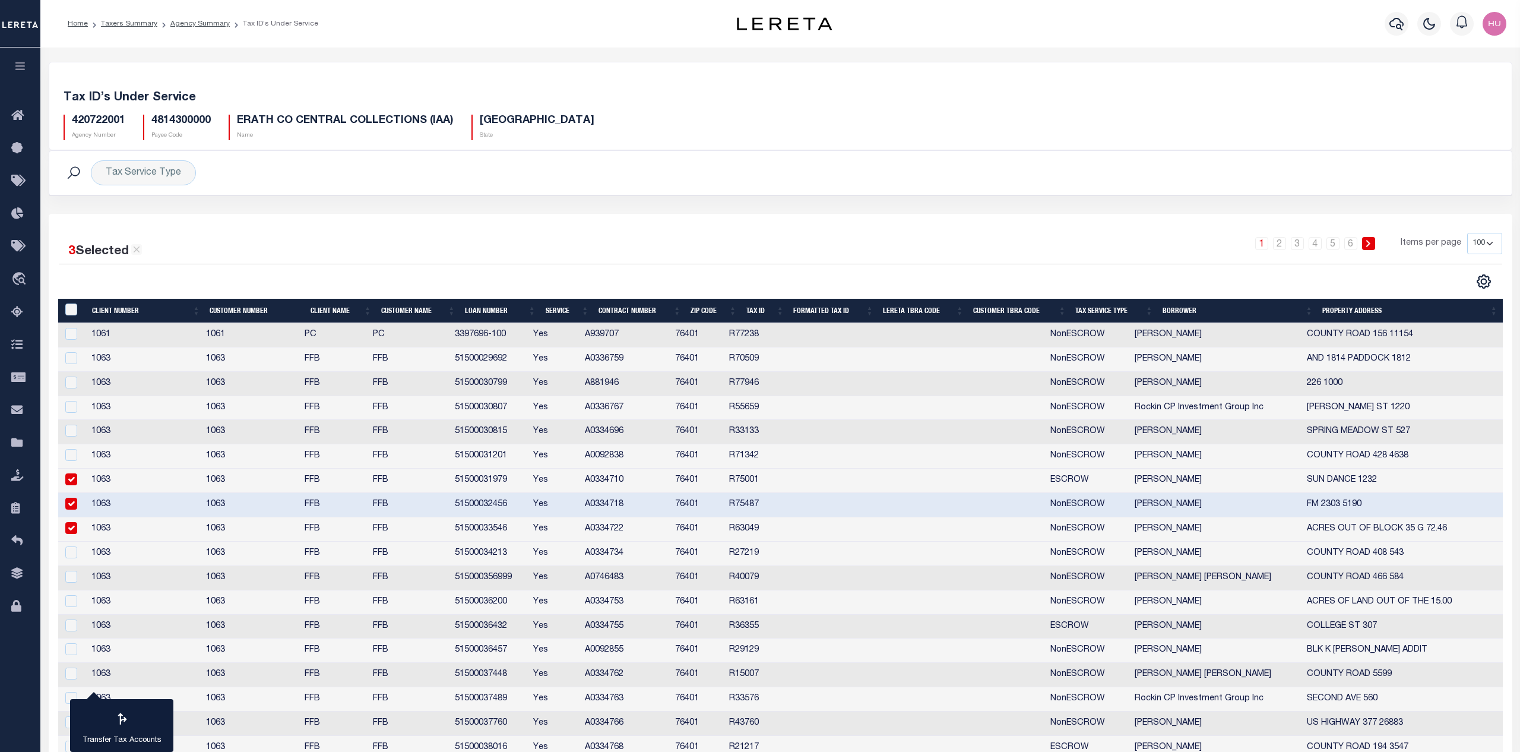
click at [71, 502] on input "checkbox" at bounding box center [71, 504] width 12 height 12
checkbox input "false"
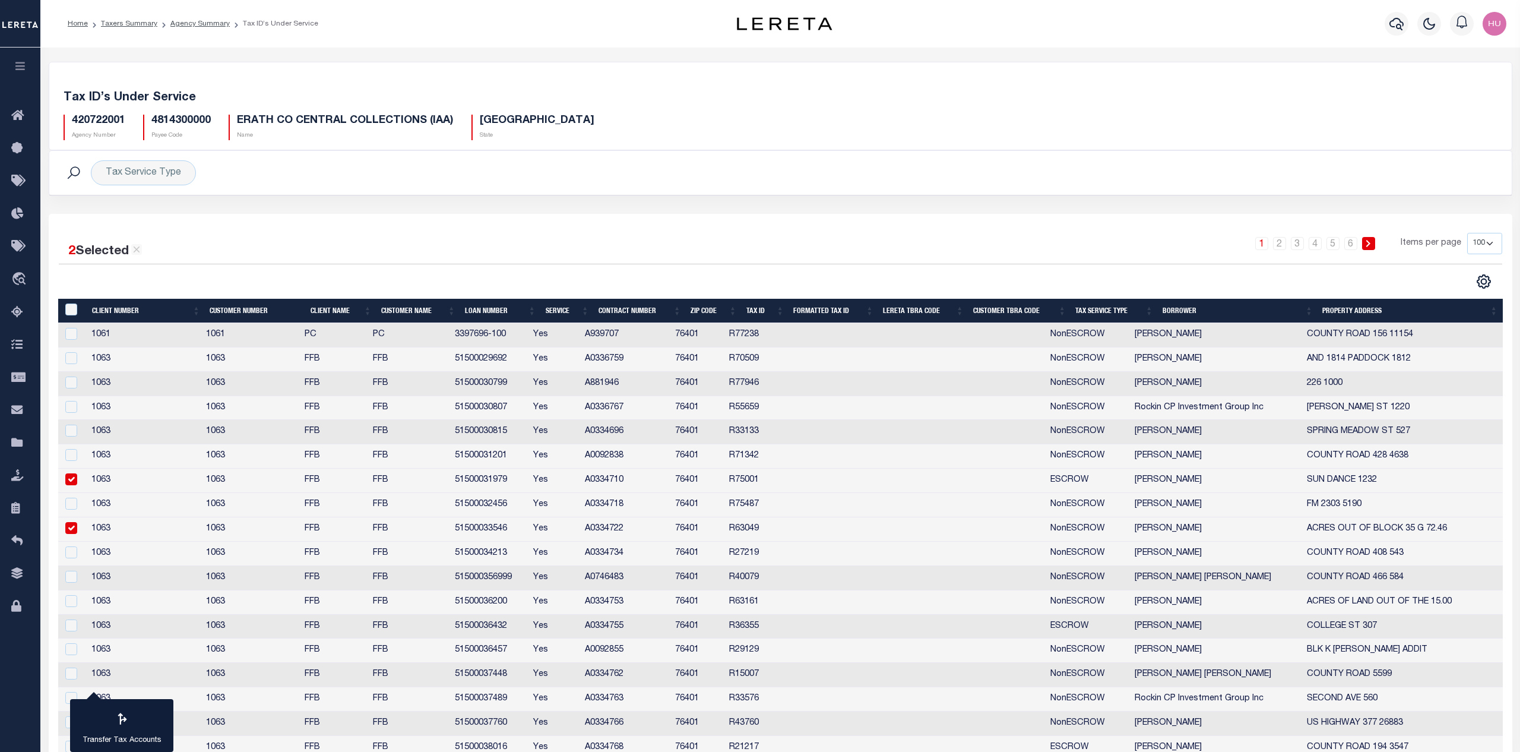
click at [71, 485] on input "checkbox" at bounding box center [71, 479] width 12 height 12
checkbox input "false"
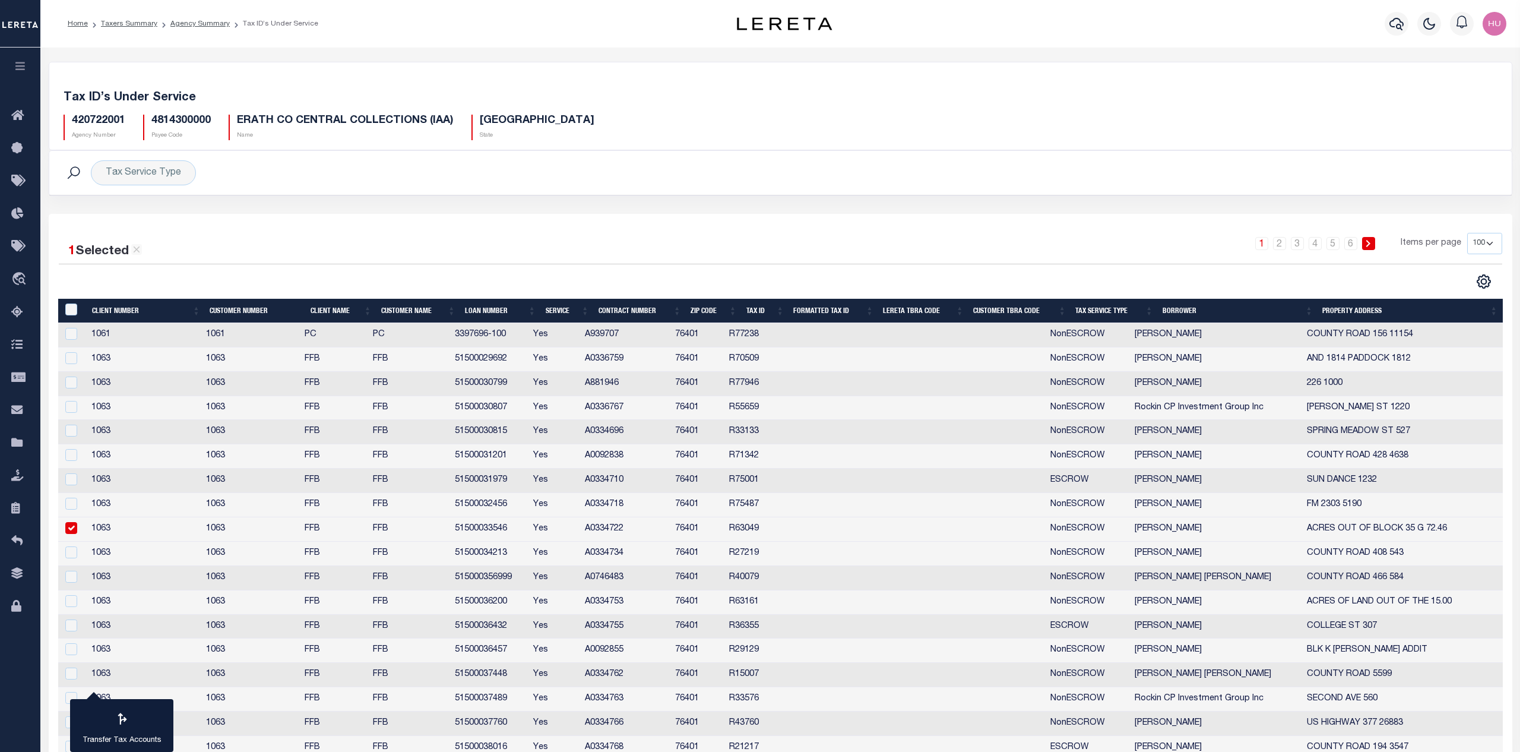
click at [69, 523] on input "checkbox" at bounding box center [71, 528] width 12 height 12
checkbox input "false"
